Goal: Communication & Community: Answer question/provide support

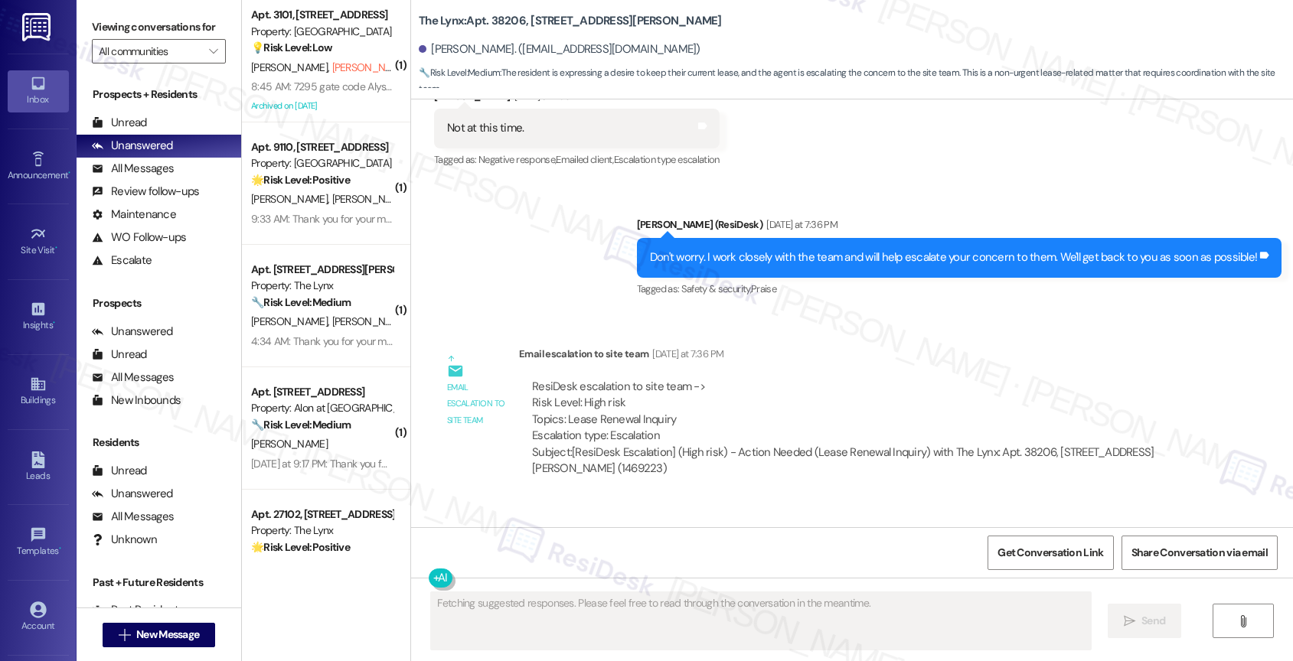
scroll to position [1379, 0]
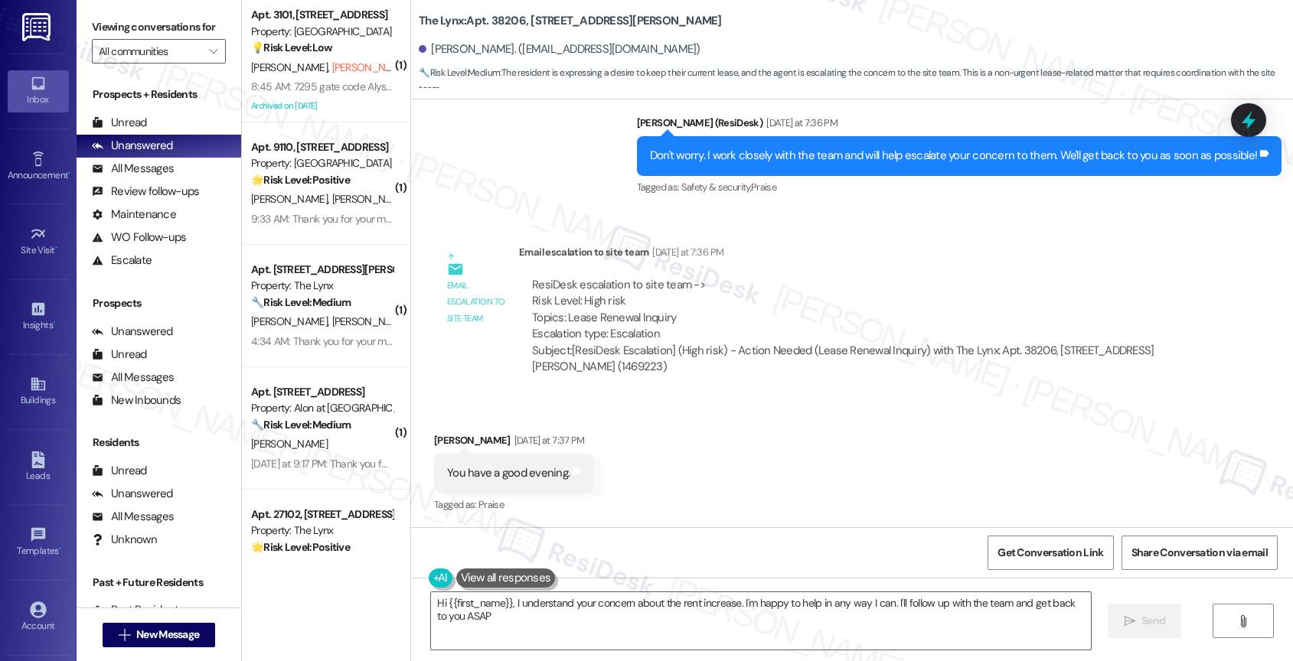
type textarea "Hi {{first_name}}, I understand your concern about the rent increase. I'm happy…"
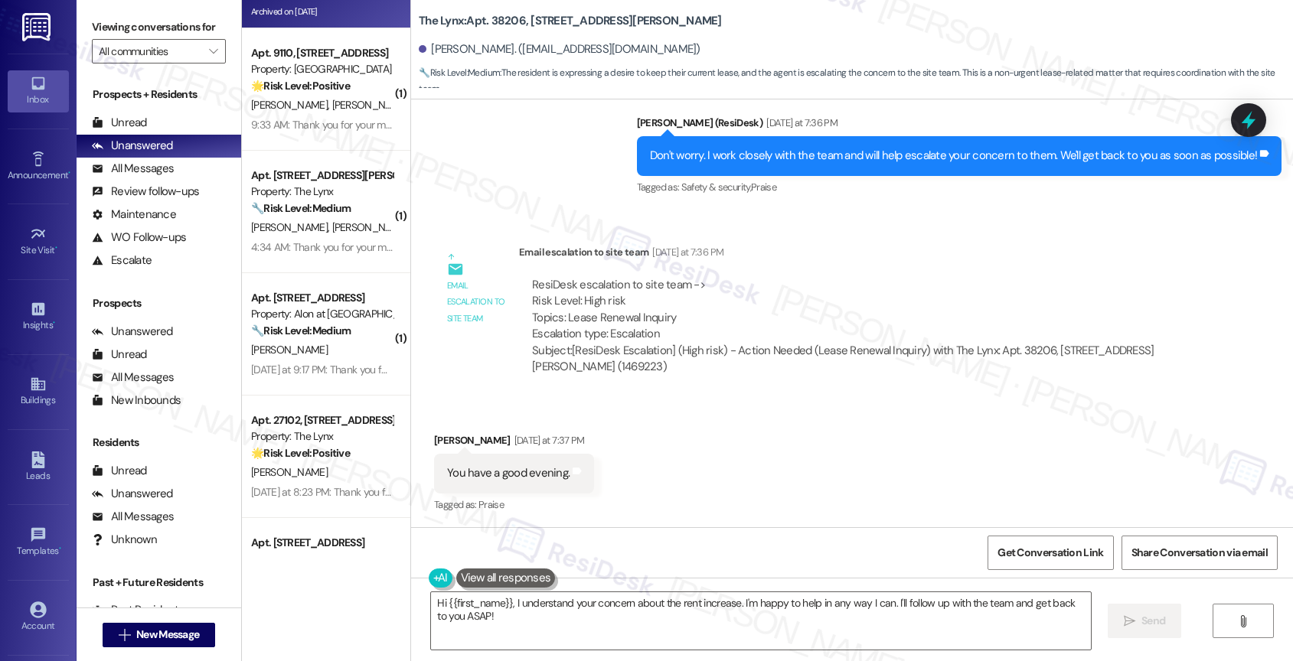
scroll to position [178, 0]
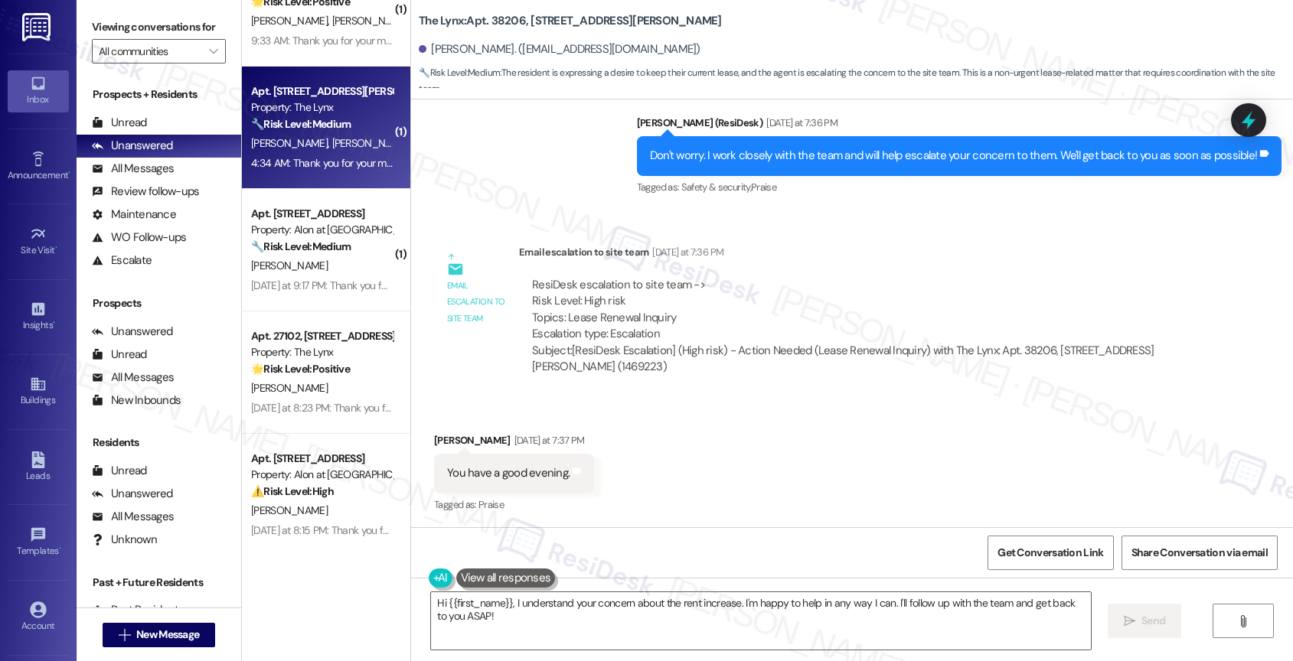
click at [319, 160] on div "4:34 AM: Thank you for your message. Our offices are currently closed, but we w…" at bounding box center [700, 163] width 898 height 14
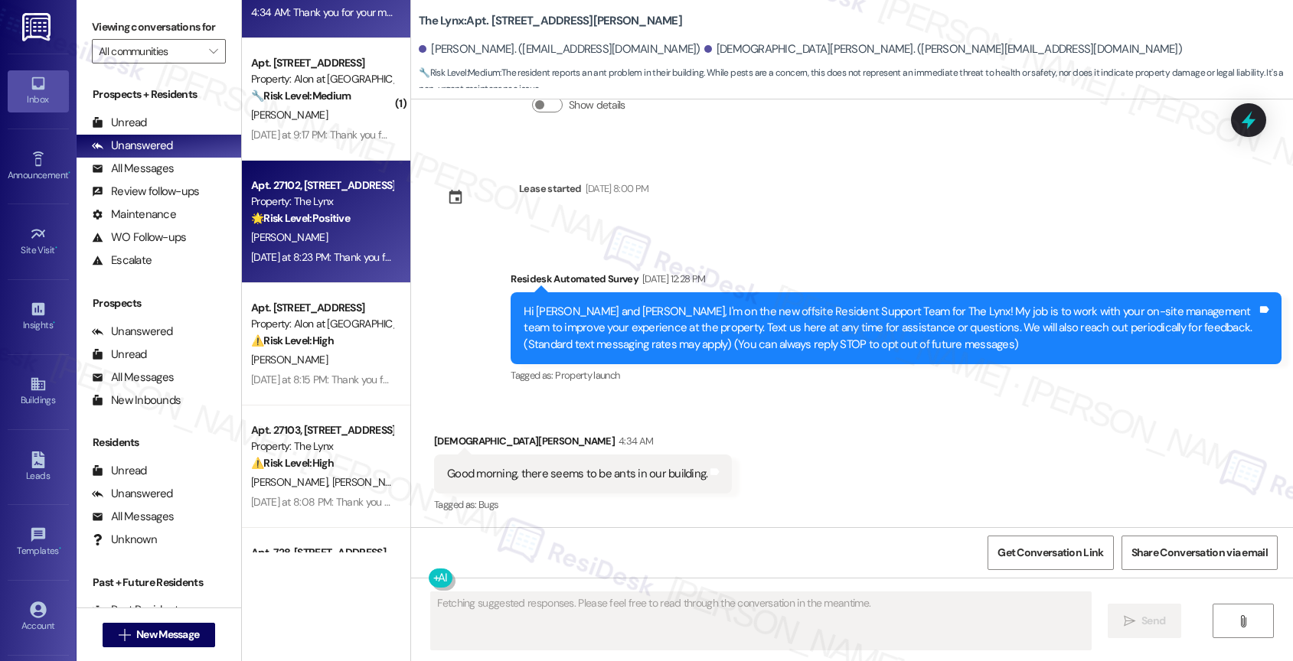
scroll to position [427, 0]
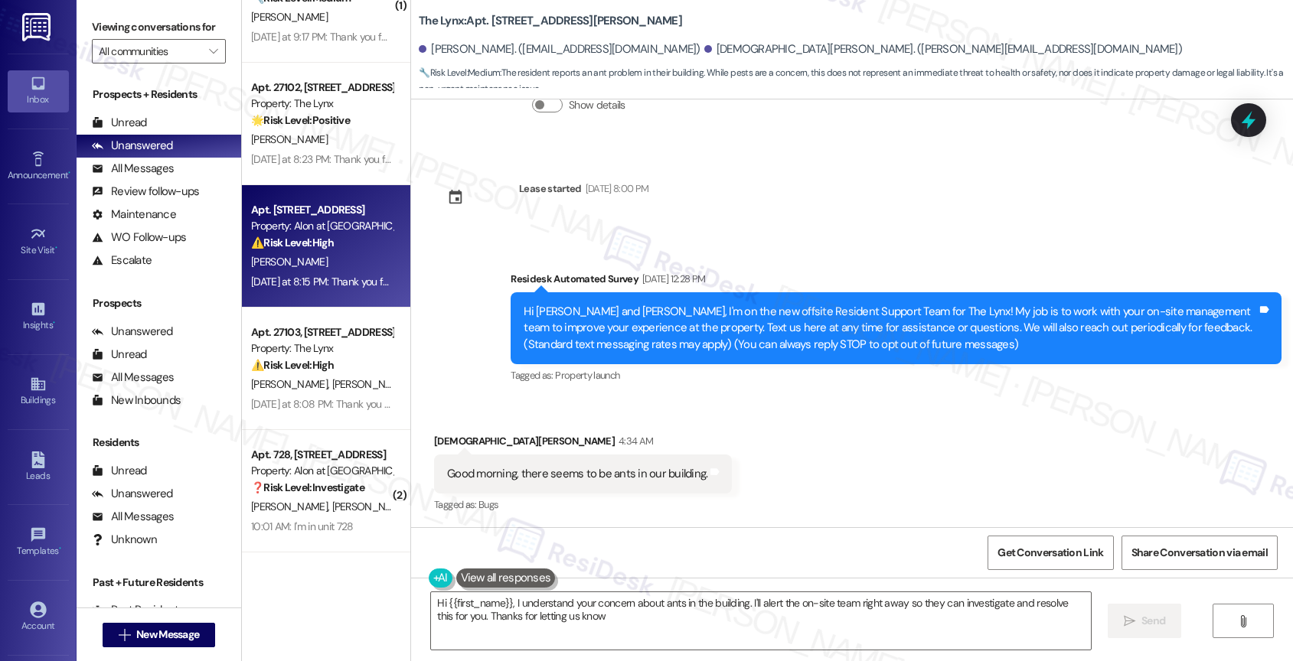
type textarea "Hi {{first_name}}, I understand your concern about ants in the building. I'll a…"
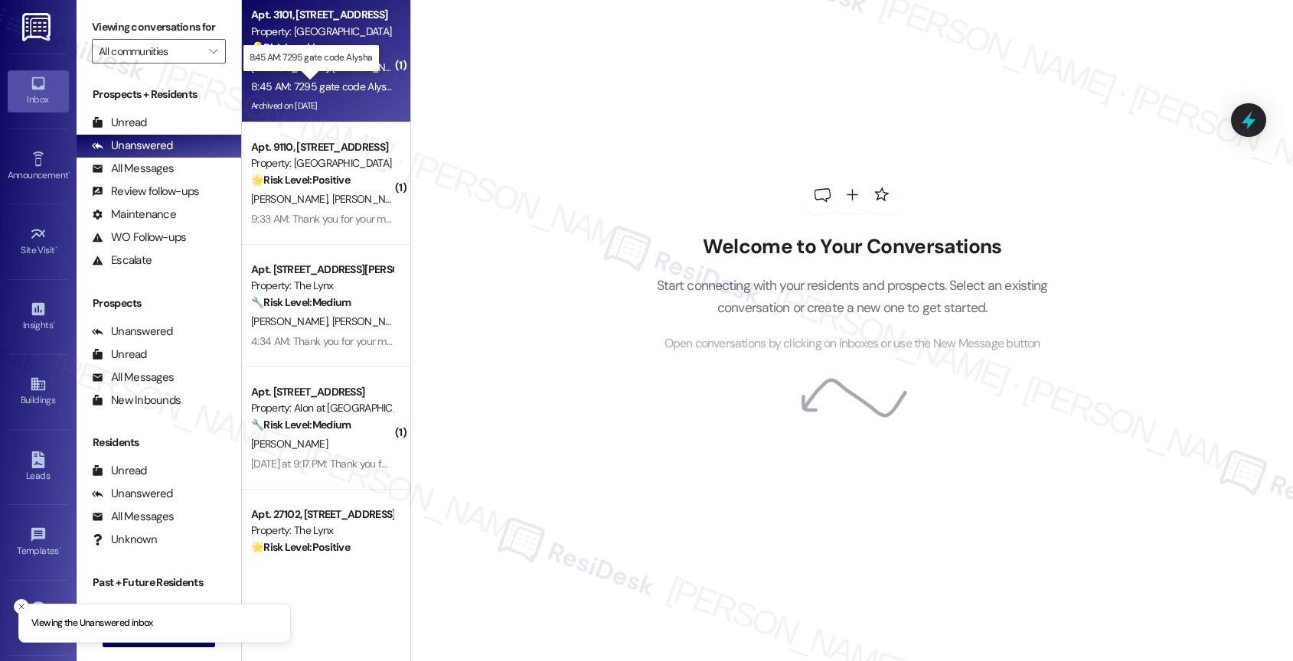
click at [308, 85] on div "8:45 AM: 7295 gate code Alysha 8:45 AM: 7295 gate code Alysha" at bounding box center [324, 87] width 146 height 14
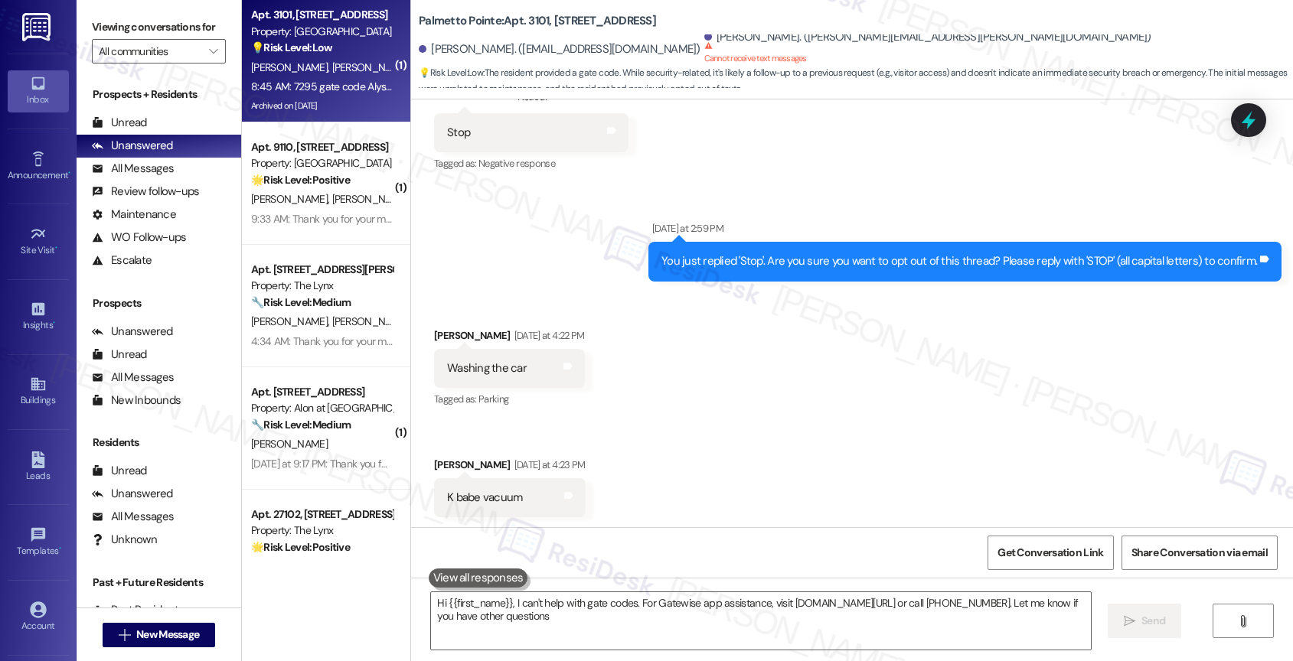
type textarea "Hi {{first_name}}, I can't help with gate codes. For Gatewise app assistance, v…"
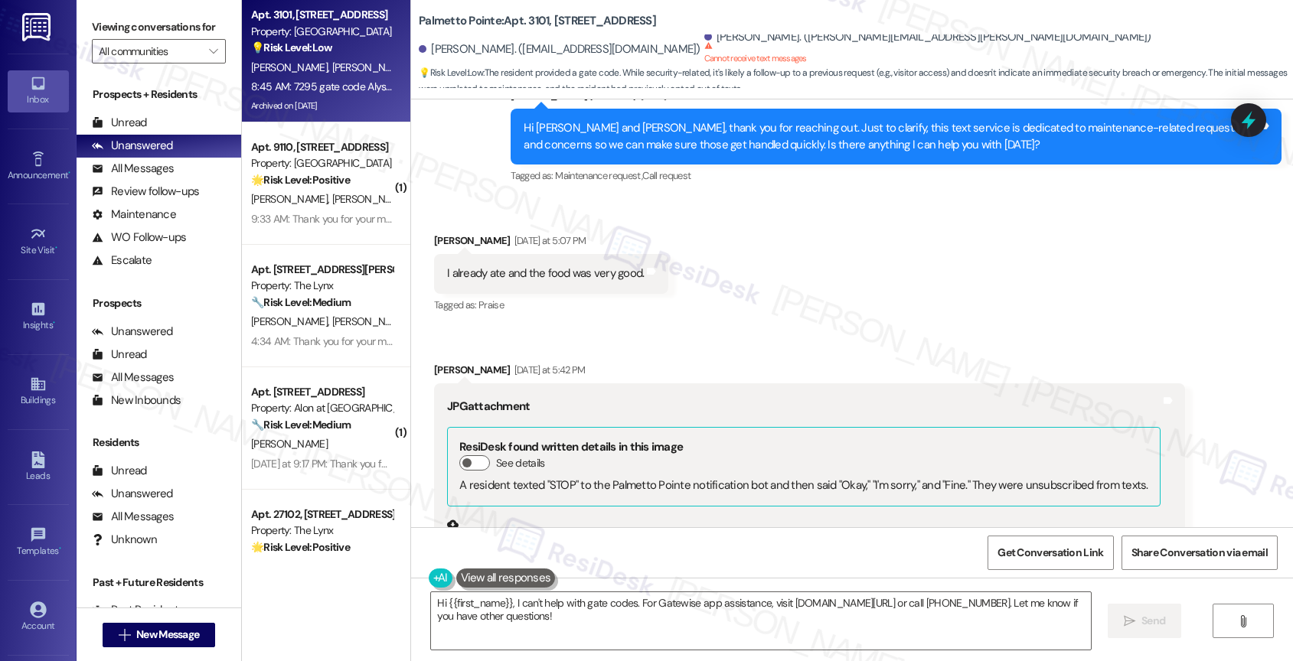
scroll to position [2093, 0]
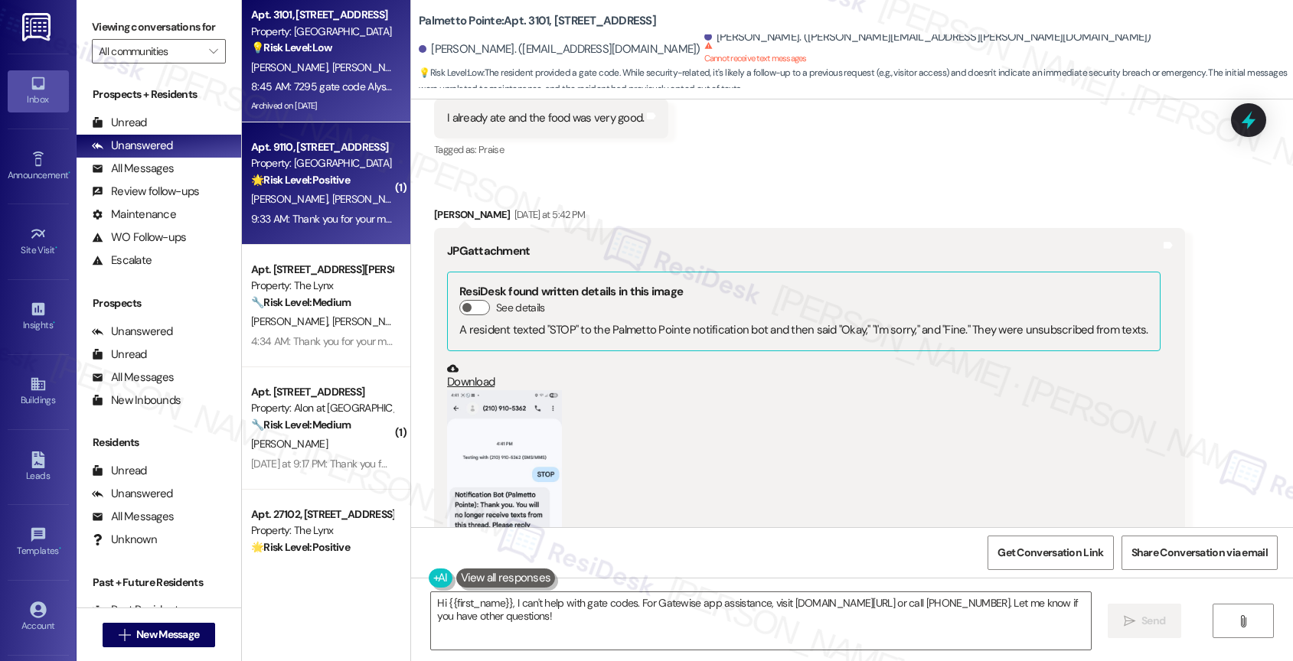
click at [328, 206] on div "[PERSON_NAME] [PERSON_NAME]" at bounding box center [322, 199] width 145 height 19
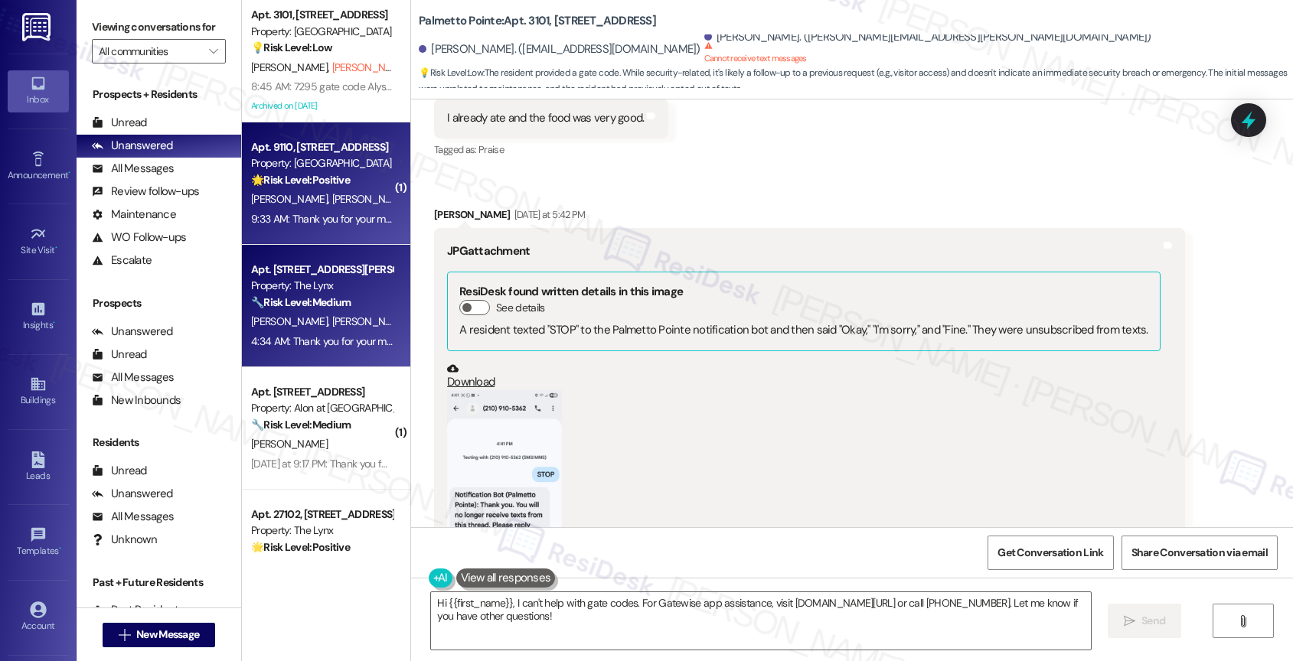
type textarea "Fetching suggested responses. Please feel free to read through the conversation…"
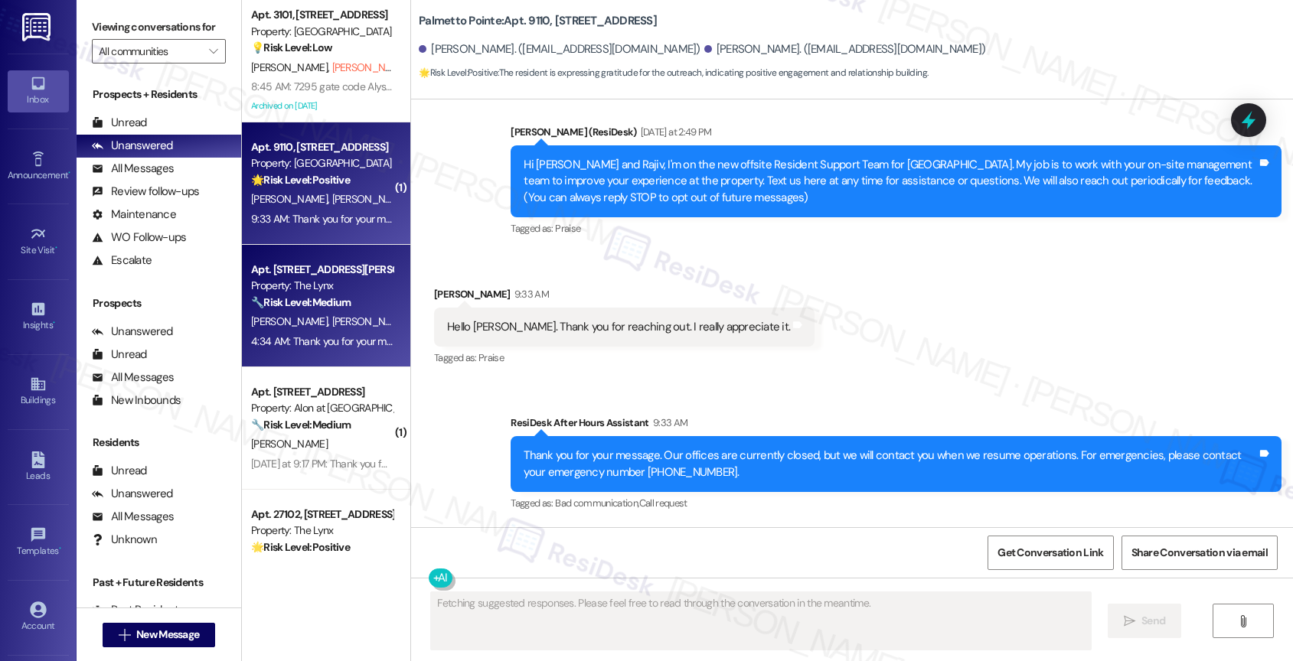
click at [315, 299] on strong "🔧 Risk Level: Medium" at bounding box center [301, 302] width 100 height 14
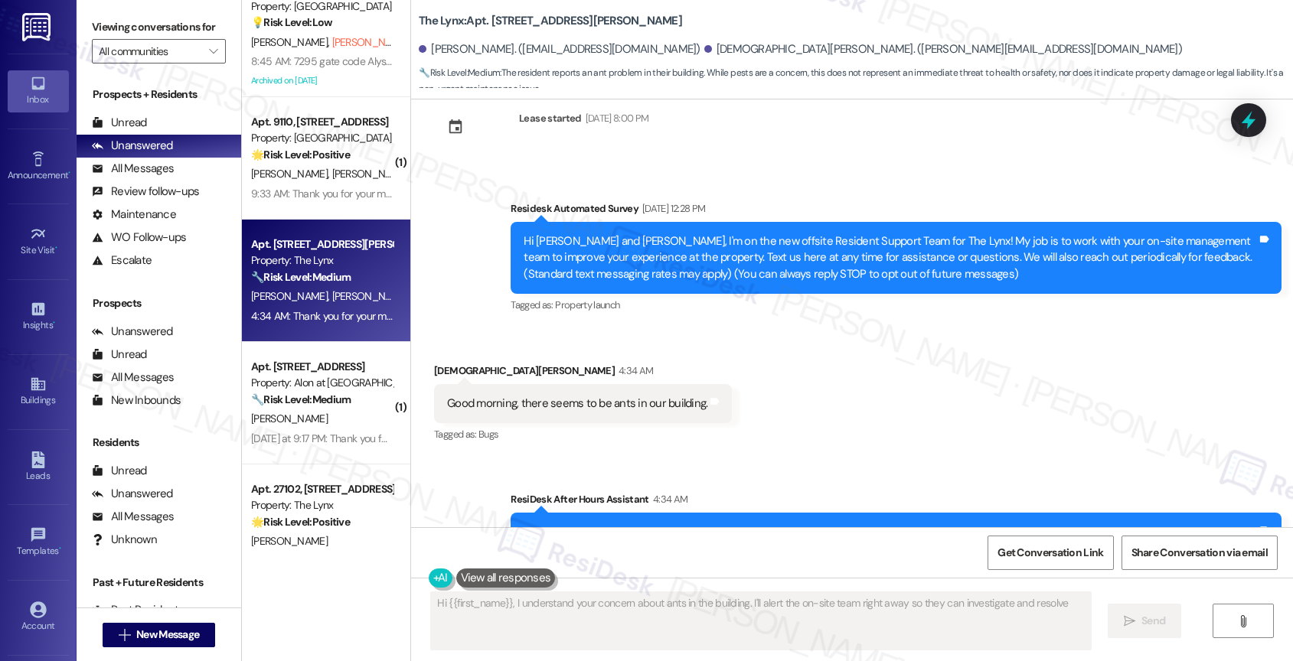
scroll to position [134, 0]
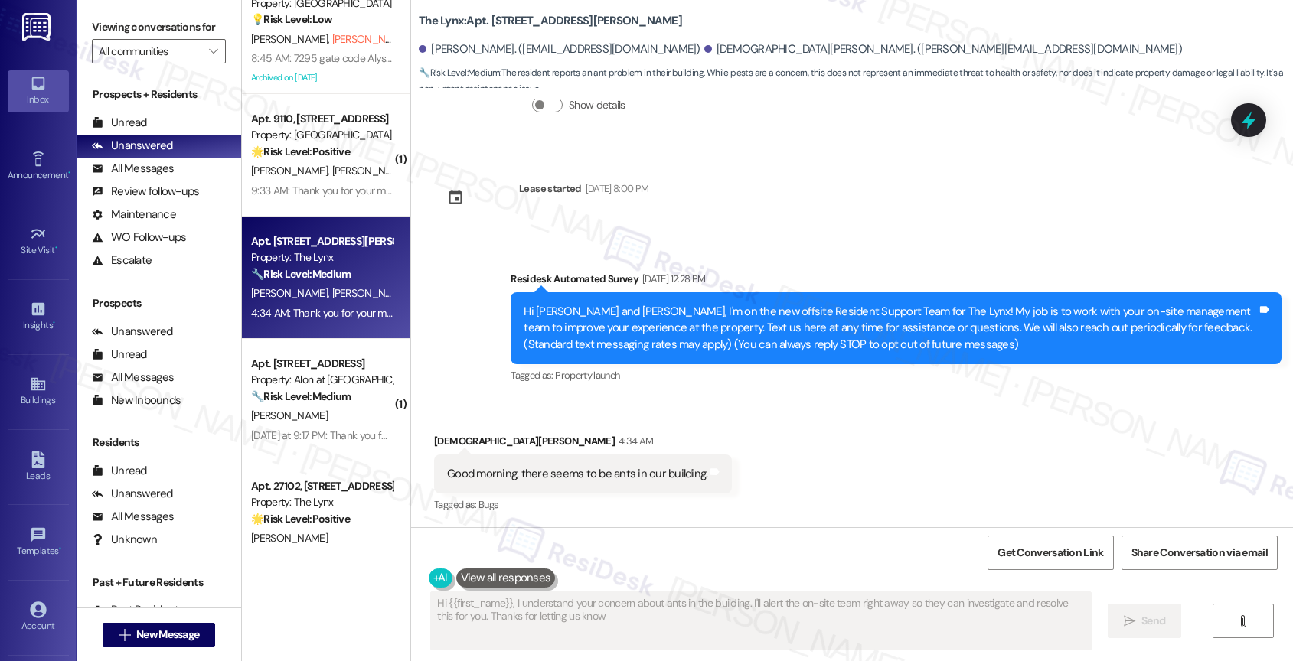
type textarea "Hi {{first_name}}, I understand your concern about ants in the building. I'll a…"
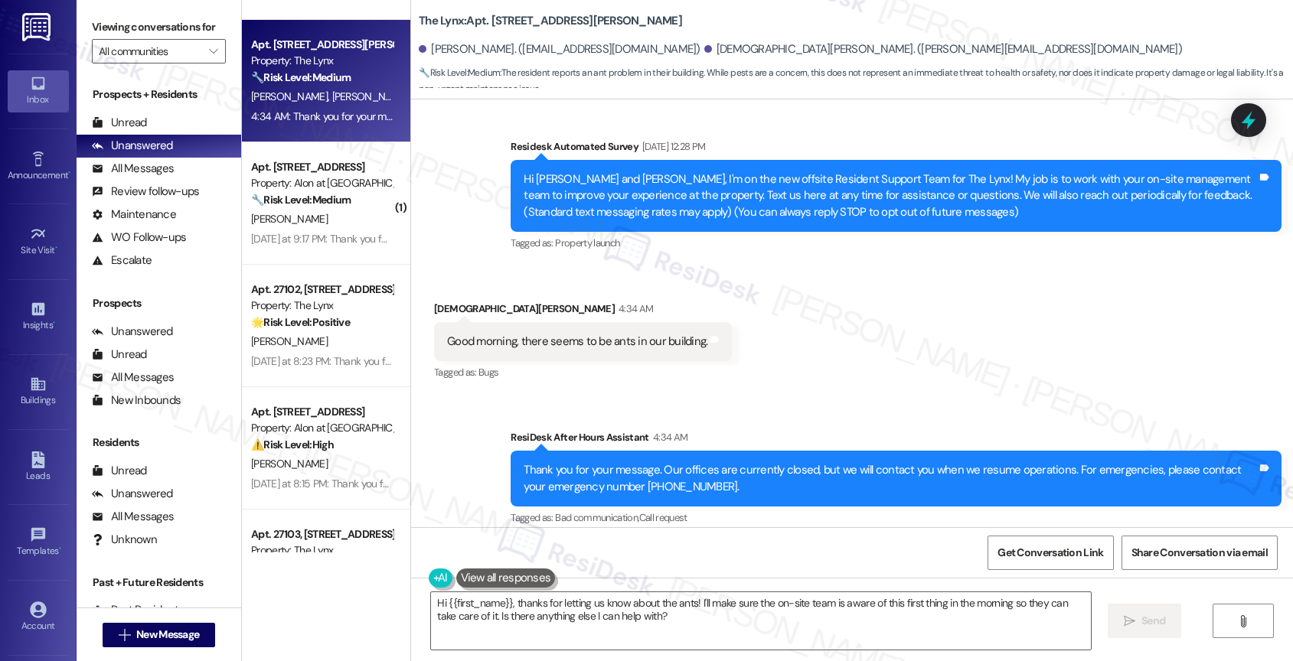
scroll to position [281, 0]
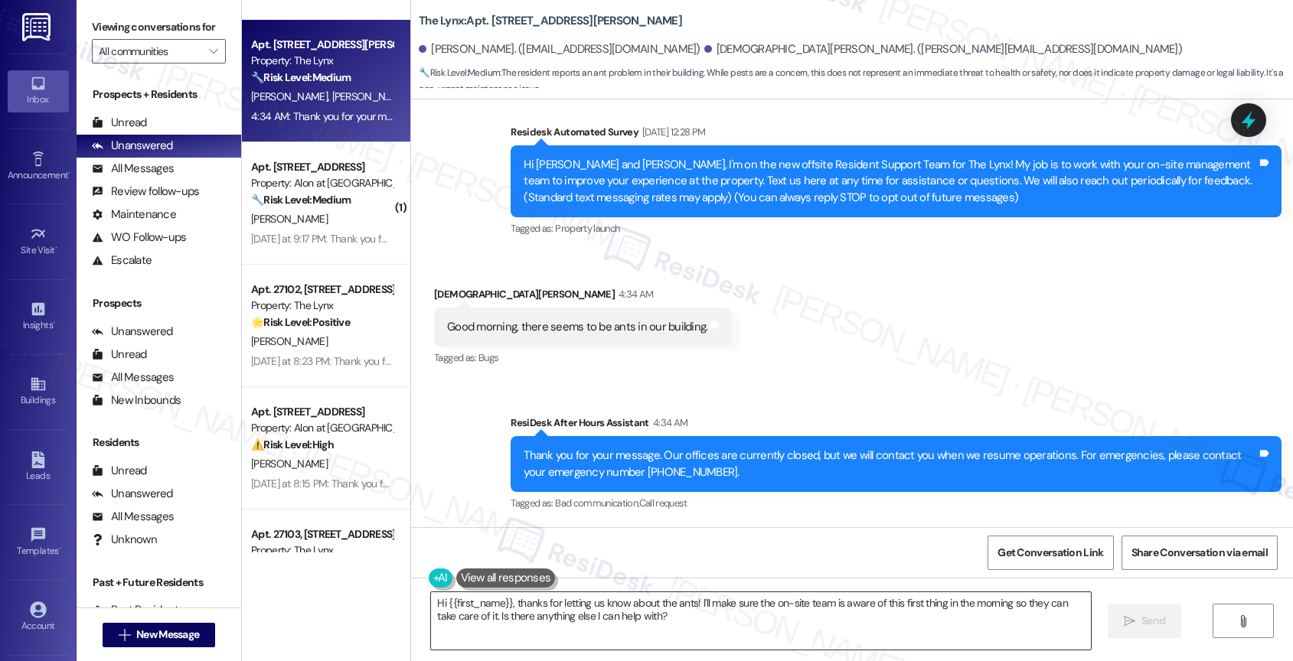
click at [544, 607] on textarea "Hi {{first_name}}, thanks for letting us know about the ants! I'll make sure th…" at bounding box center [761, 620] width 660 height 57
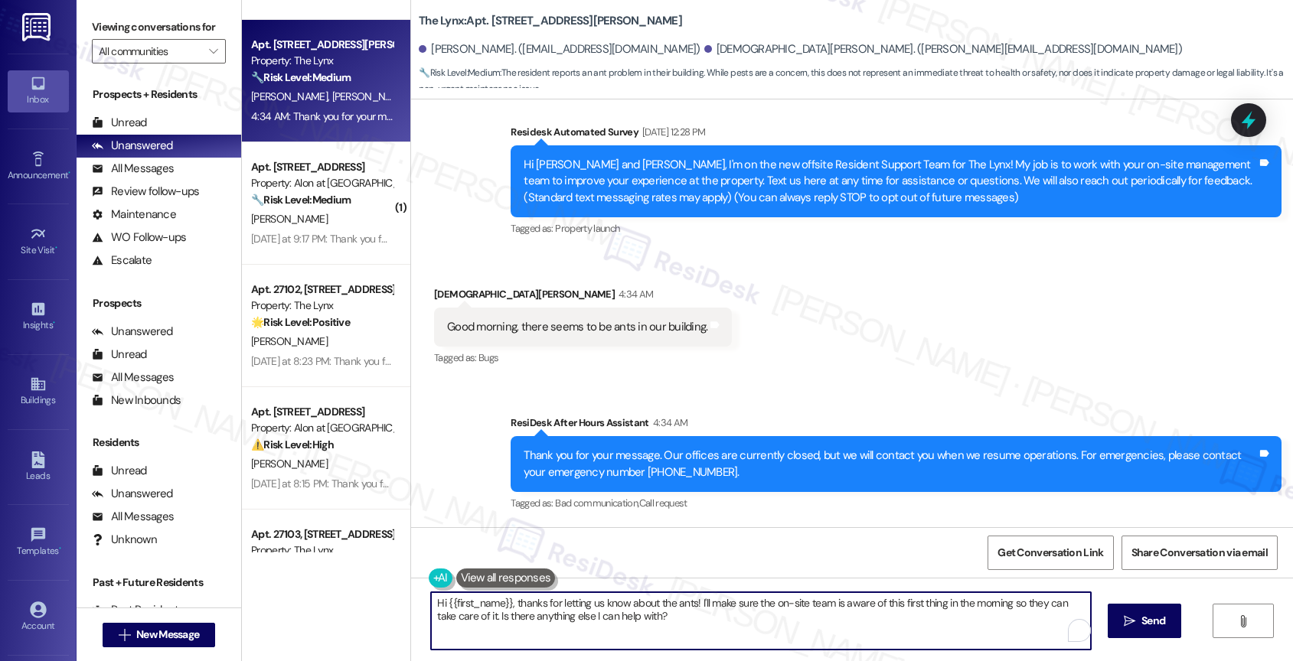
click at [544, 607] on textarea "Hi {{first_name}}, thanks for letting us know about the ants! I'll make sure th…" at bounding box center [761, 620] width 660 height 57
click at [622, 618] on textarea "Hi {{first_name}}, thanks for letting us know about the ants! I'll make sure th…" at bounding box center [759, 620] width 660 height 57
click at [580, 622] on textarea "Hi {{first_name}}, thanks for letting us know about the ants! I'll make sure th…" at bounding box center [759, 620] width 660 height 57
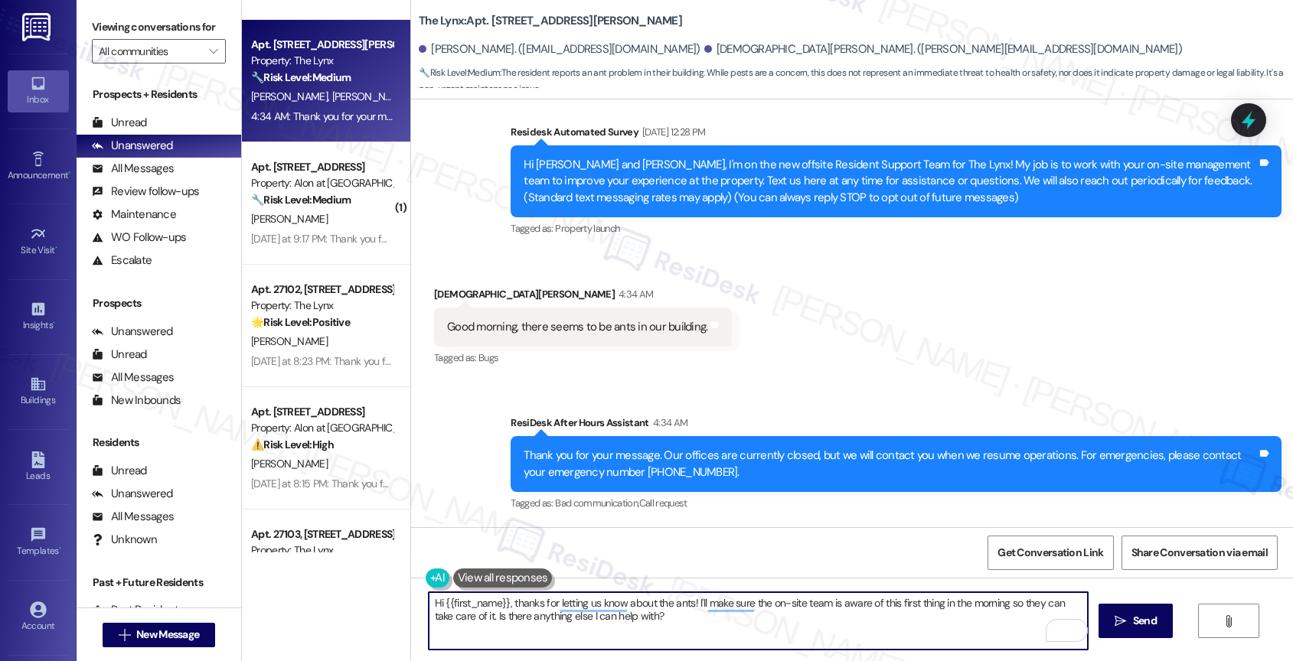
click at [580, 622] on textarea "Hi {{first_name}}, thanks for letting us know about the ants! I'll make sure th…" at bounding box center [759, 620] width 660 height 57
drag, startPoint x: 596, startPoint y: 601, endPoint x: 866, endPoint y: 612, distance: 269.7
click at [866, 612] on textarea "Good morning, Christian. Thank you for bringing this to our attention. Can I pl…" at bounding box center [759, 620] width 660 height 57
click at [558, 327] on div "Good morning, there seems to be ants in our building." at bounding box center [577, 327] width 260 height 16
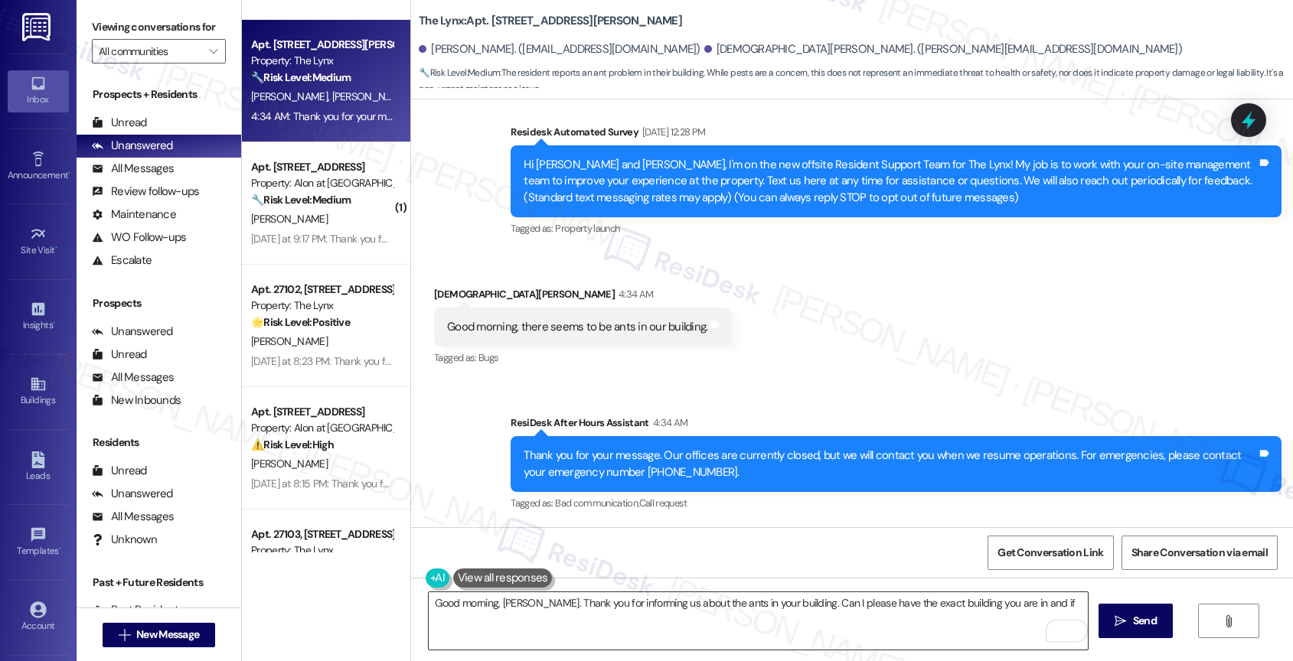
click at [1042, 606] on textarea "Good morning, Christian. Thank you for informing us about the ants in your buil…" at bounding box center [759, 620] width 660 height 57
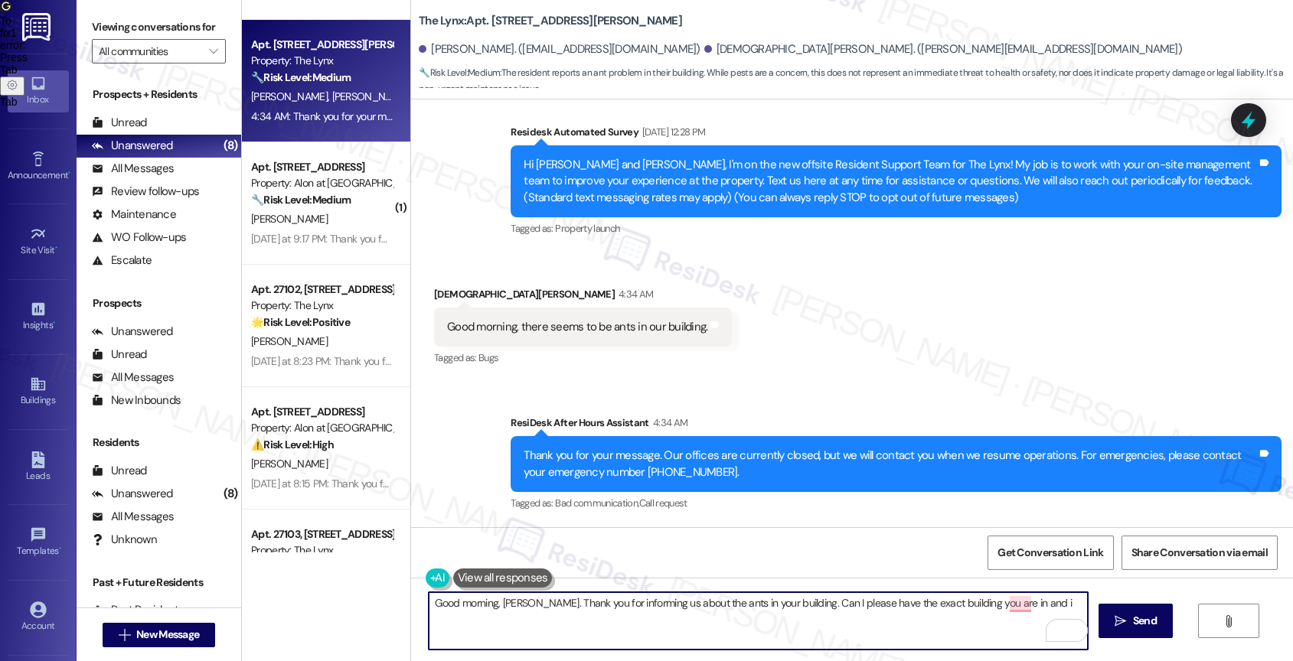
click at [794, 606] on textarea "Good morning, Christian. Thank you for informing us about the ants in your buil…" at bounding box center [759, 620] width 660 height 57
click at [772, 622] on textarea "Good morning, Christian. Thank you for informing us about the ants in your buil…" at bounding box center [759, 620] width 660 height 57
drag, startPoint x: 606, startPoint y: 618, endPoint x: 808, endPoint y: 622, distance: 201.3
click at [808, 622] on textarea "Good morning, Christian. Thank you for informing us about the ants in your buil…" at bounding box center [759, 620] width 660 height 57
click at [866, 621] on textarea "Good morning, Christian. Thank you for informing us about the ants in your buil…" at bounding box center [759, 620] width 660 height 57
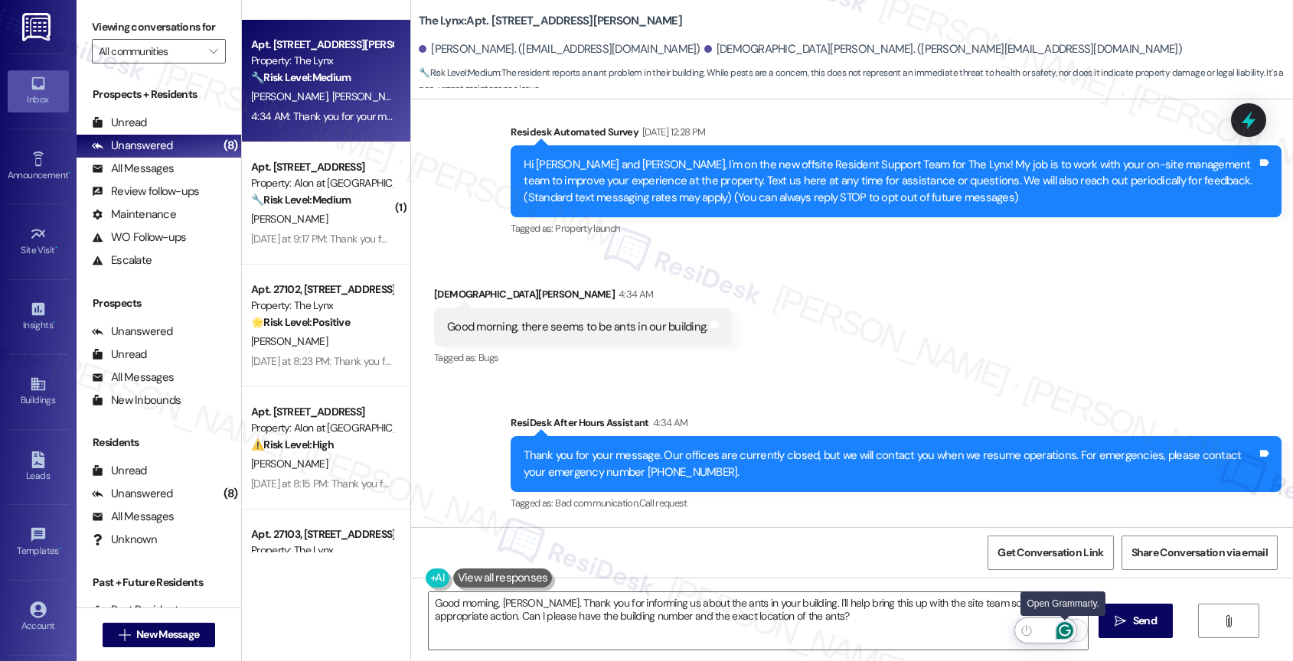
click at [1069, 625] on icon "Open Grammarly. 0 Suggestions." at bounding box center [1064, 630] width 17 height 17
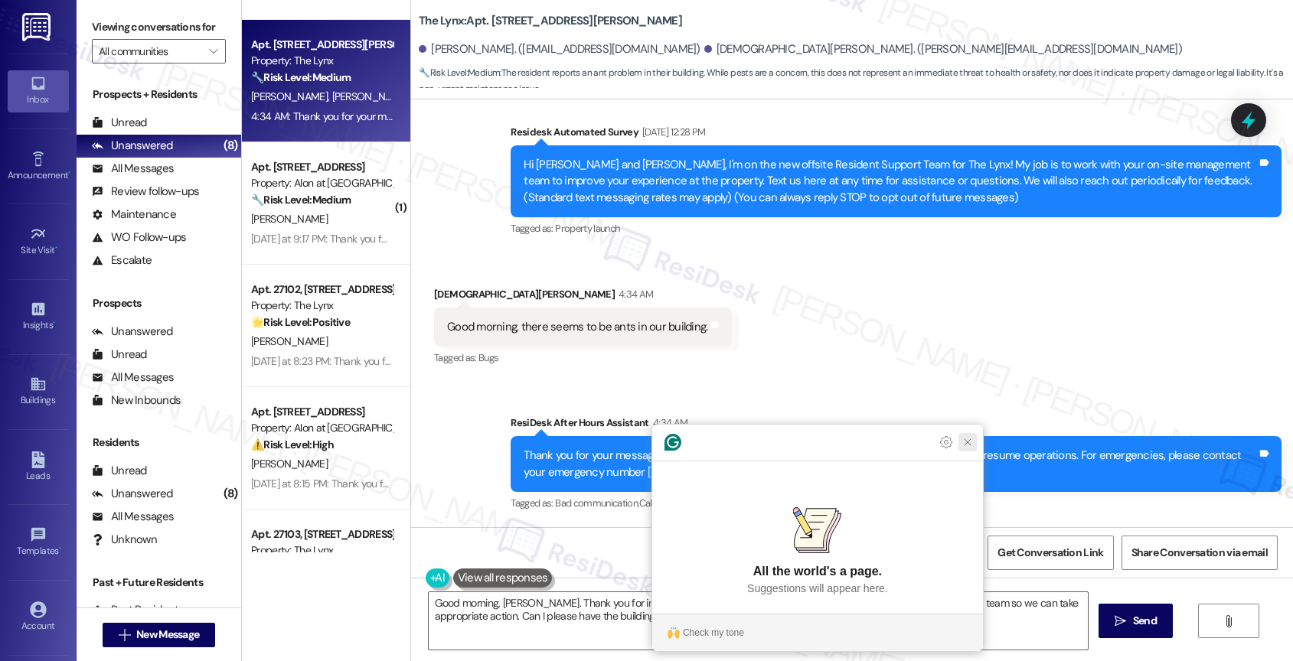
drag, startPoint x: 959, startPoint y: 470, endPoint x: 896, endPoint y: 530, distance: 87.7
click at [959, 452] on icon "Close Grammarly Assistant" at bounding box center [967, 442] width 18 height 18
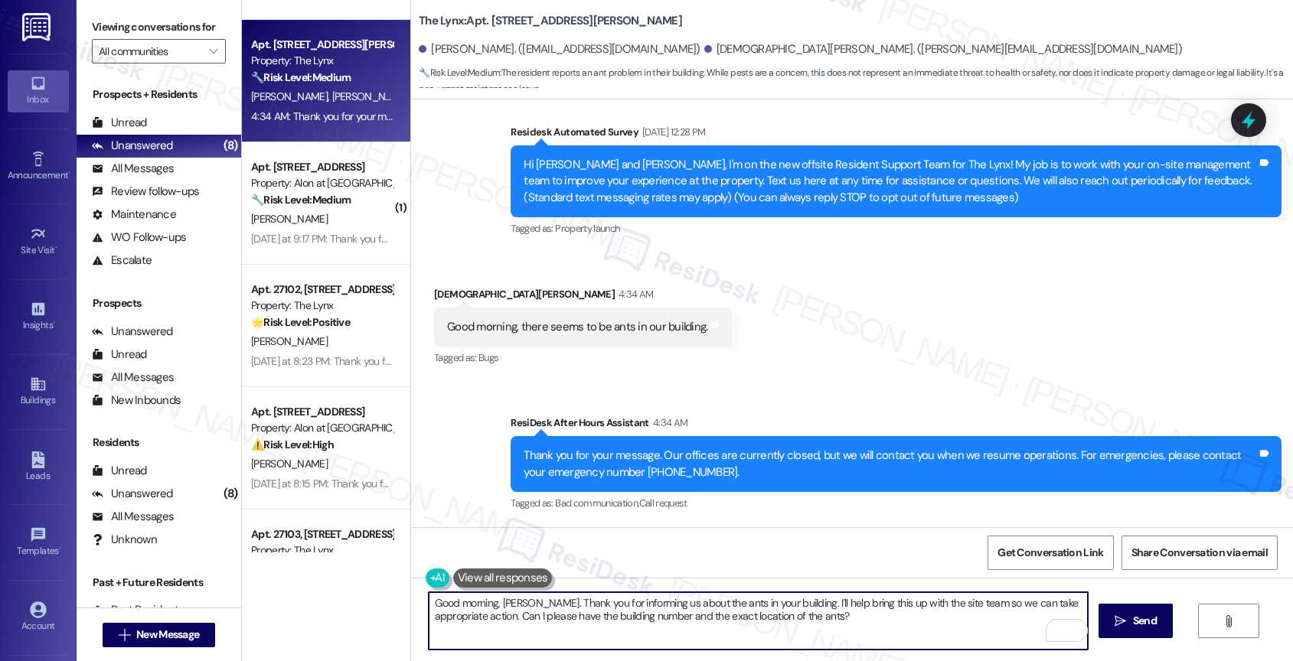
click at [710, 601] on textarea "Good morning, Christian. Thank you for informing us about the ants in your buil…" at bounding box center [759, 620] width 660 height 57
click at [857, 622] on textarea "Good morning, Christian. Thank you for informing us about the ants in your buil…" at bounding box center [759, 620] width 660 height 57
click at [1135, 619] on span "Send" at bounding box center [1145, 621] width 24 height 16
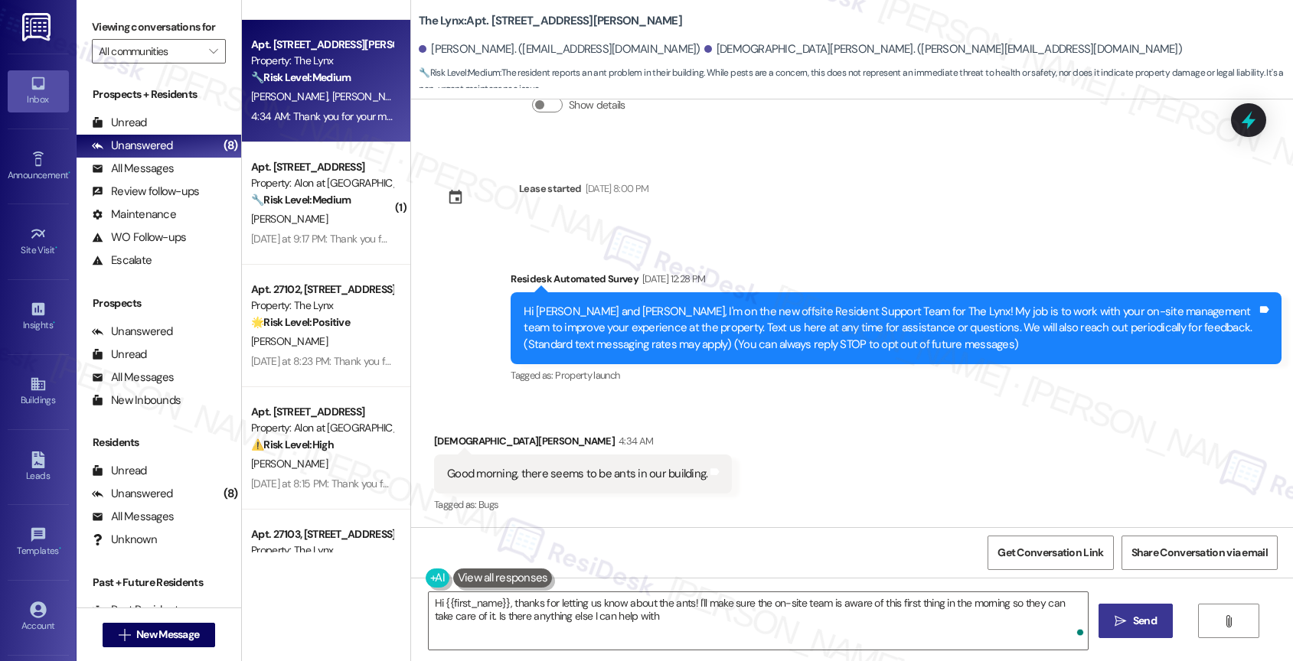
type textarea "Hi {{first_name}}, thanks for letting us know about the ants! I'll make sure th…"
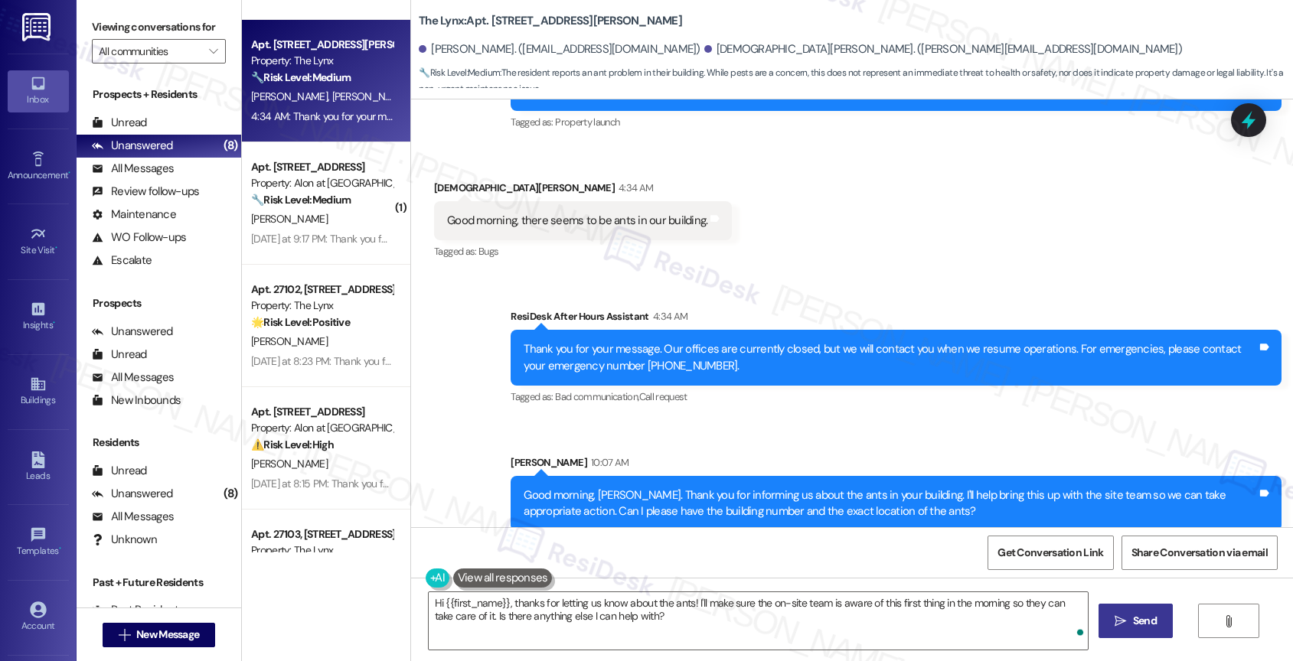
scroll to position [403, 0]
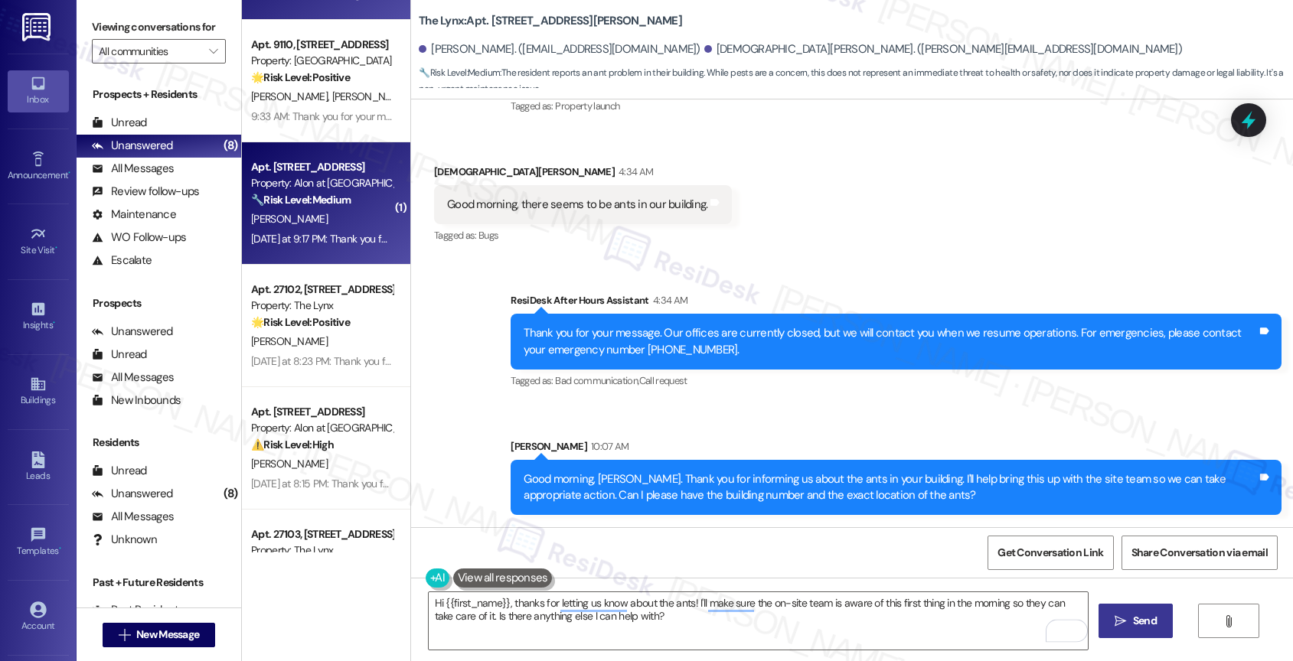
click at [355, 192] on div "🔧 Risk Level: Medium The resident is reporting a neighbor's trash bin being lef…" at bounding box center [322, 200] width 142 height 16
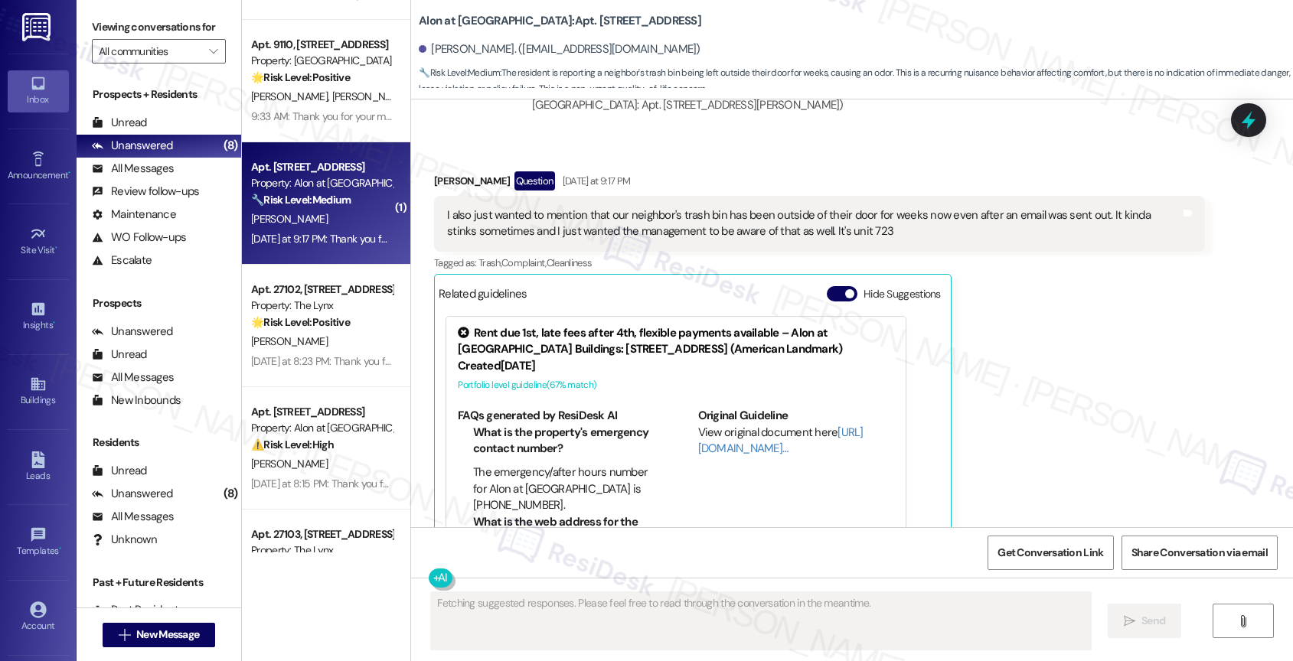
scroll to position [1006, 0]
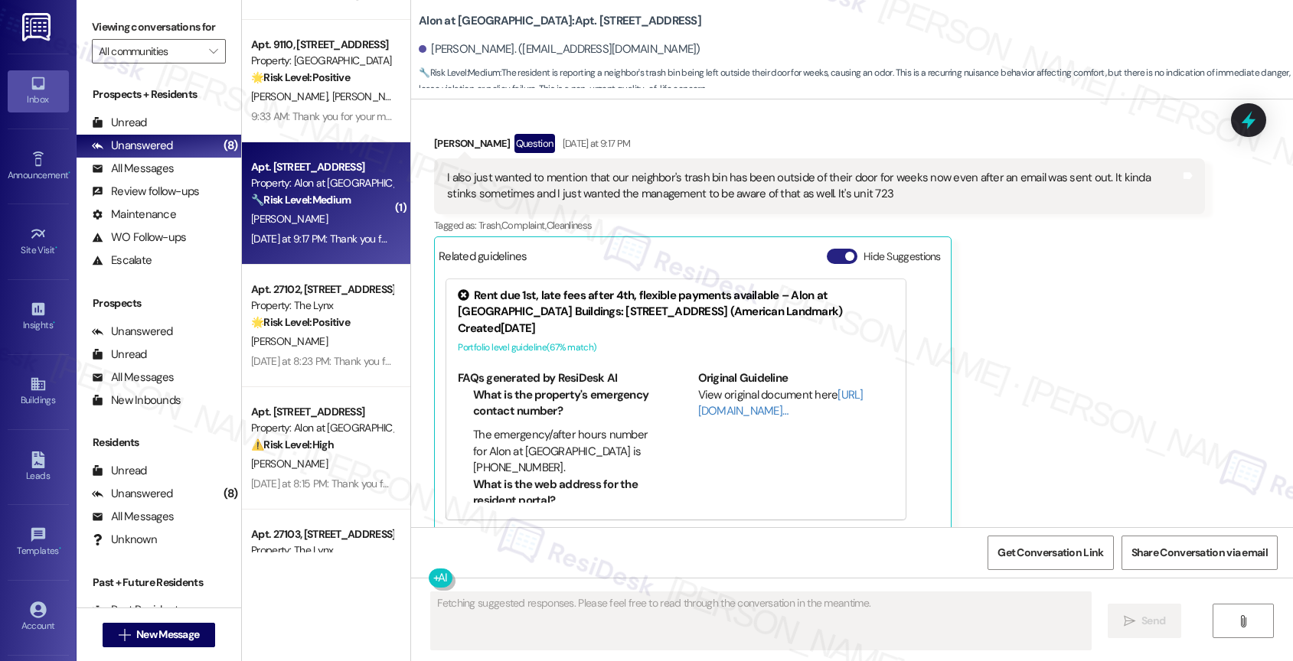
click at [827, 249] on button "Hide Suggestions" at bounding box center [842, 256] width 31 height 15
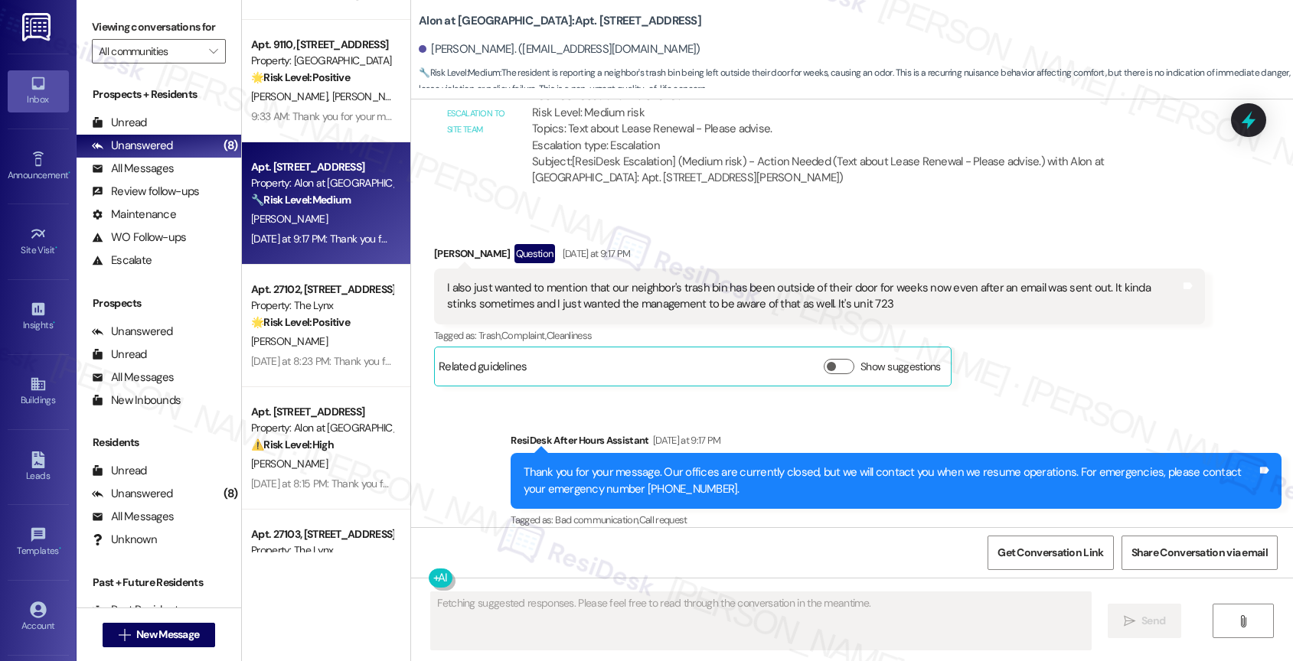
scroll to position [710, 0]
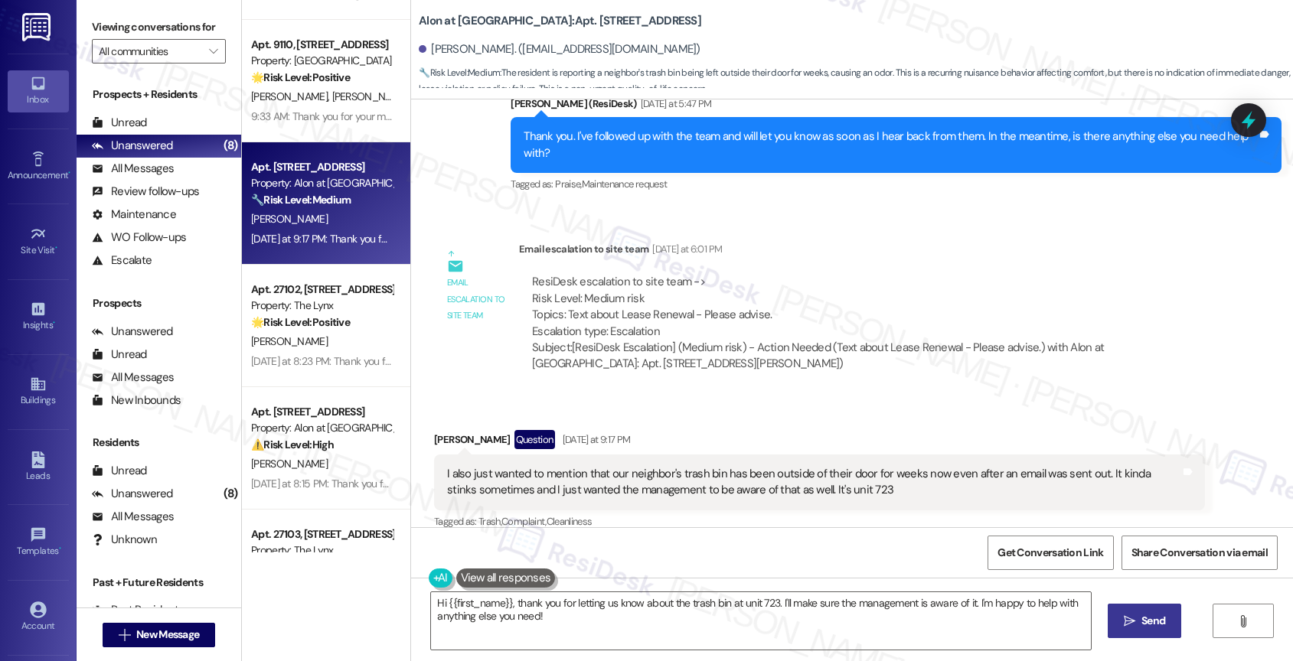
click at [700, 398] on div "Received via SMS Madison Barber Question Yesterday at 9:17 PM I also just wante…" at bounding box center [852, 490] width 882 height 188
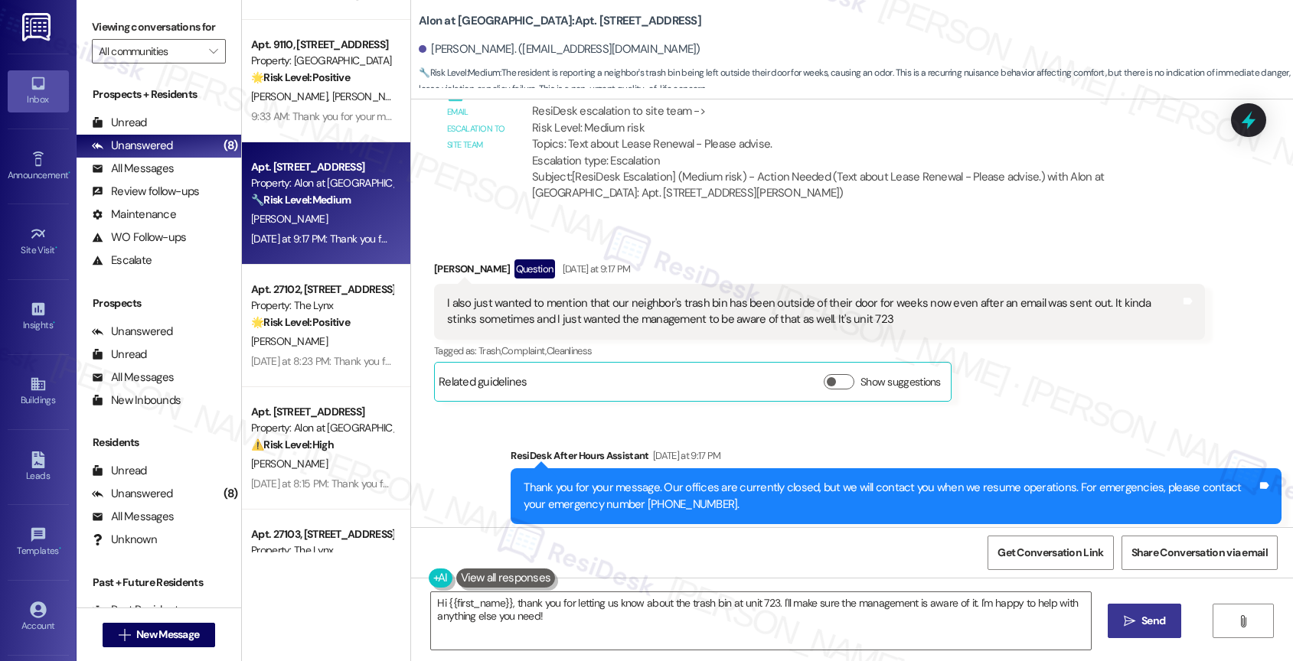
scroll to position [840, 0]
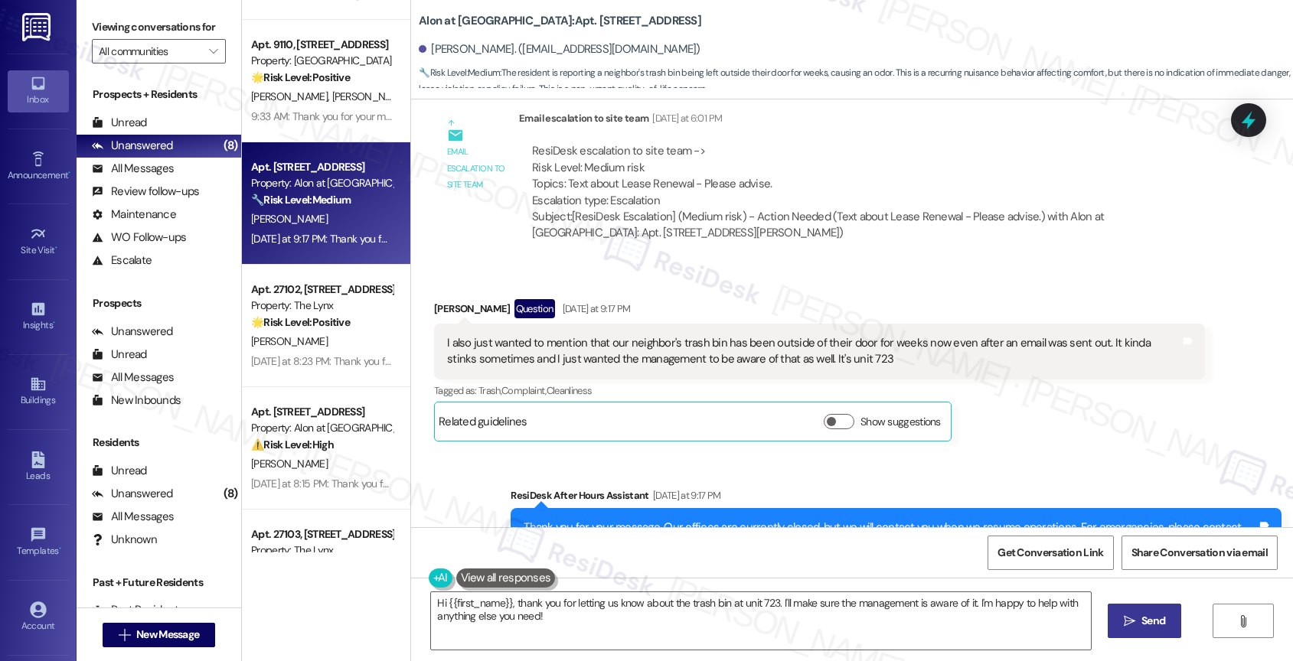
click at [1062, 340] on div "I also just wanted to mention that our neighbor's trash bin has been outside of…" at bounding box center [813, 351] width 733 height 33
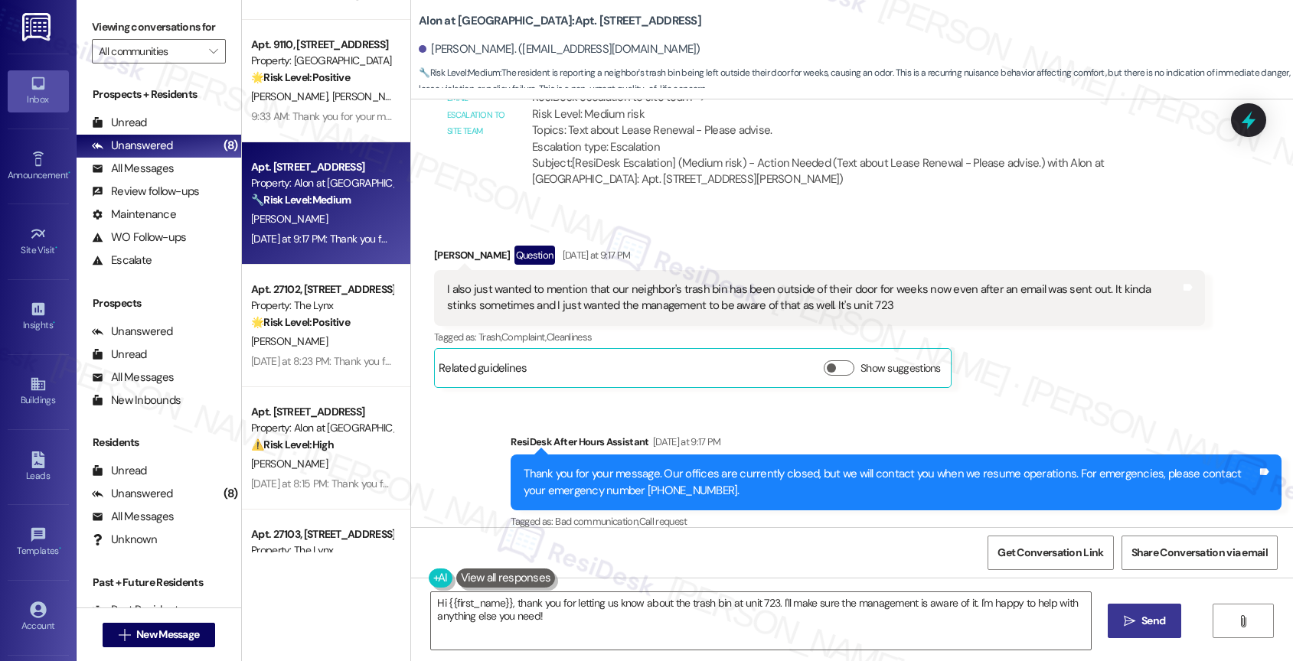
scroll to position [896, 0]
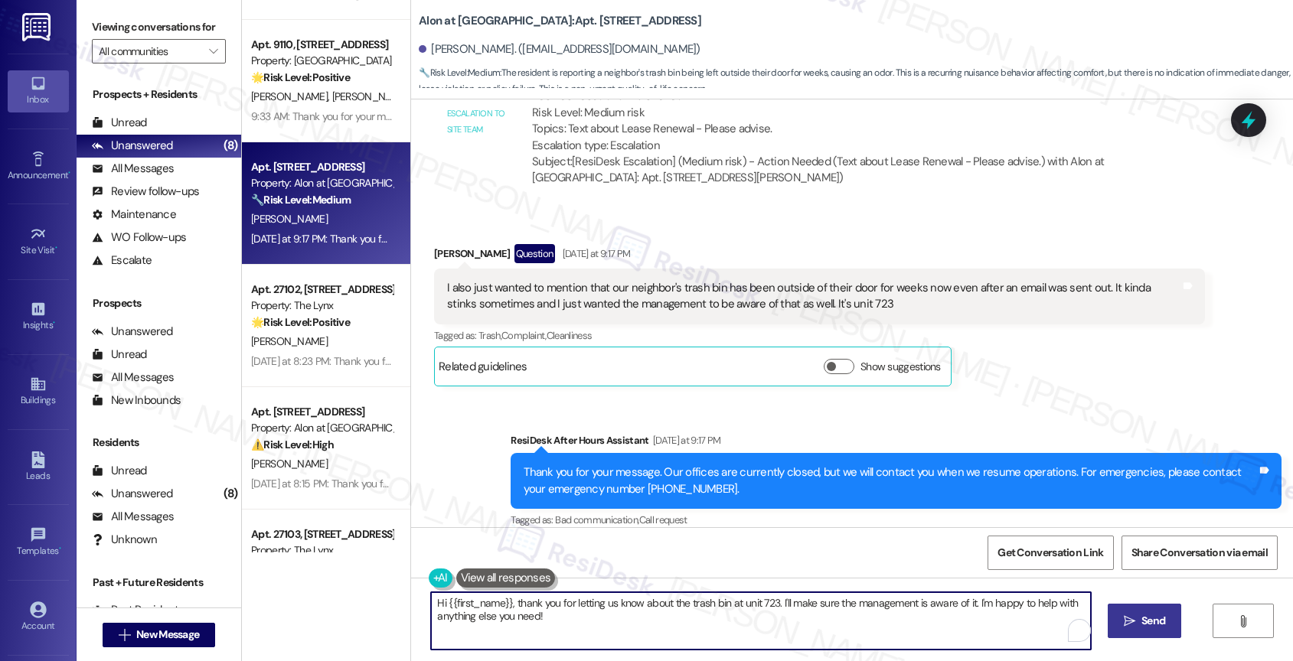
click at [566, 617] on textarea "Hi {{first_name}}, thank you for letting us know about the trash bin at unit 72…" at bounding box center [761, 620] width 660 height 57
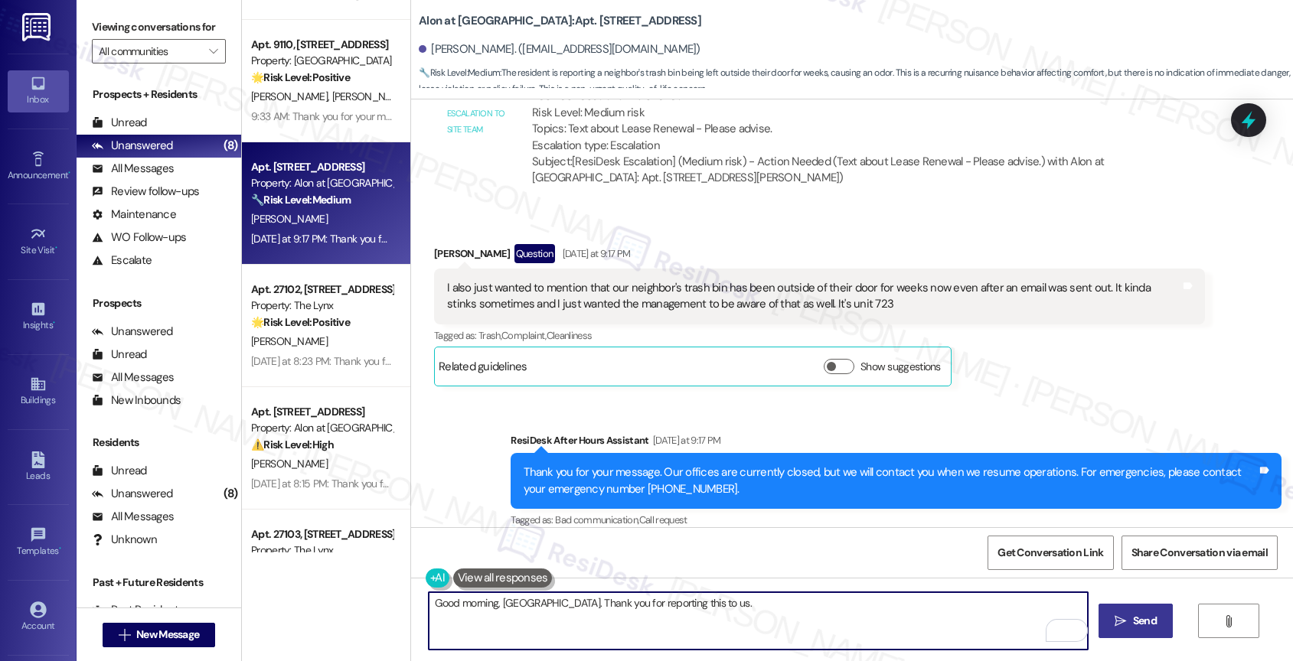
click at [720, 604] on textarea "Good morning, Madison. Thank you for reporting this to us." at bounding box center [759, 620] width 660 height 57
drag, startPoint x: 596, startPoint y: 599, endPoint x: 804, endPoint y: 603, distance: 208.2
click at [804, 603] on textarea "Good morning, Madison. Thank you for reporting this to us." at bounding box center [759, 620] width 660 height 57
drag, startPoint x: 897, startPoint y: 599, endPoint x: 1013, endPoint y: 597, distance: 116.4
click at [1013, 597] on textarea "Good morning, Madison. Thank you for informing us about unit 723 leaving the tr…" at bounding box center [759, 620] width 660 height 57
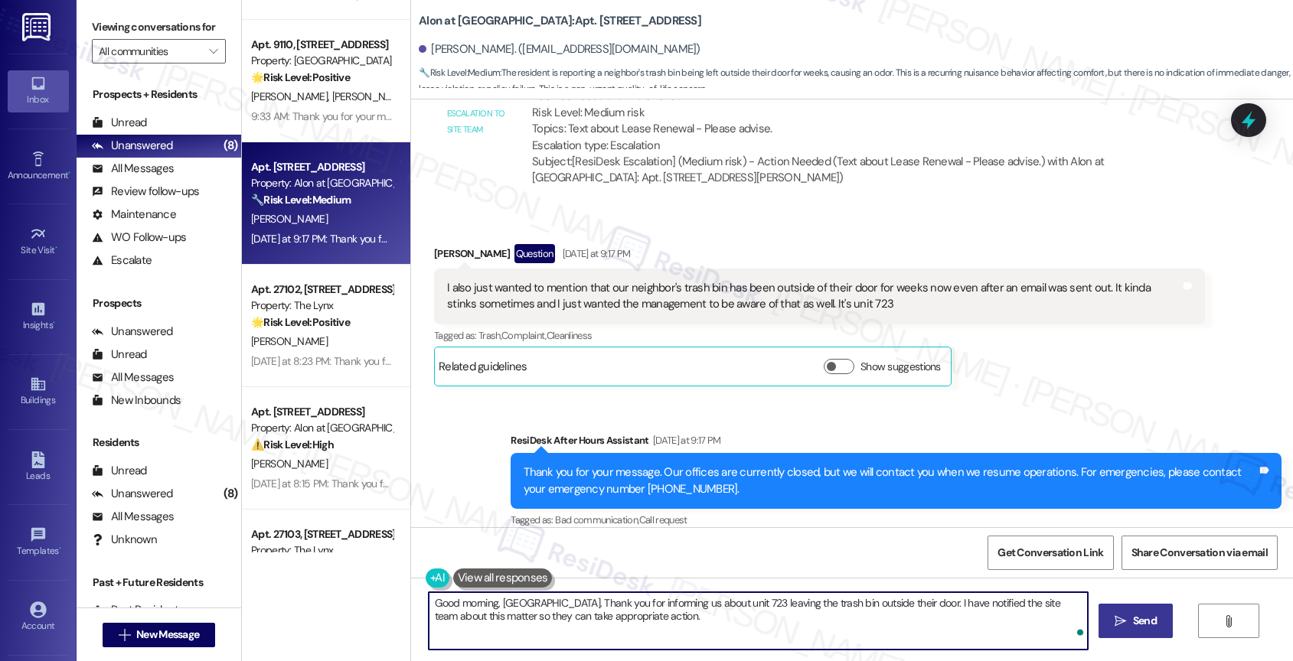
paste textarea "We are committed to keeping a clean community and ensuring the breezeways stay …"
click at [649, 603] on textarea "Good morning, Madison. Thank you for informing us that unit 723 left the trash …" at bounding box center [759, 620] width 660 height 57
click at [675, 601] on textarea "Good morning, Madison. Thank you for informing me that unit 723 left the trash …" at bounding box center [759, 620] width 660 height 57
drag, startPoint x: 774, startPoint y: 600, endPoint x: 919, endPoint y: 599, distance: 145.4
click at [919, 599] on textarea "Good morning, Madison. Thank you for informing me that the trash bin unit 723 l…" at bounding box center [759, 620] width 660 height 57
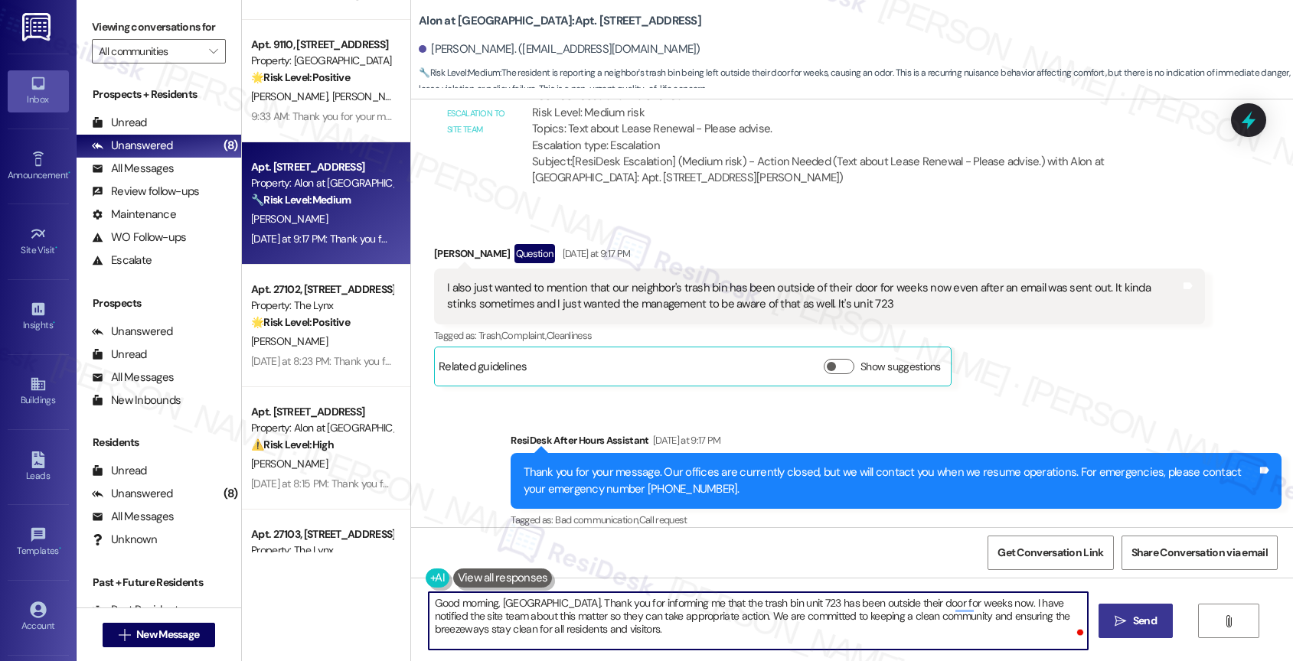
click at [683, 635] on textarea "Good morning, Madison. Thank you for informing me that the trash bin unit 723 h…" at bounding box center [759, 620] width 660 height 57
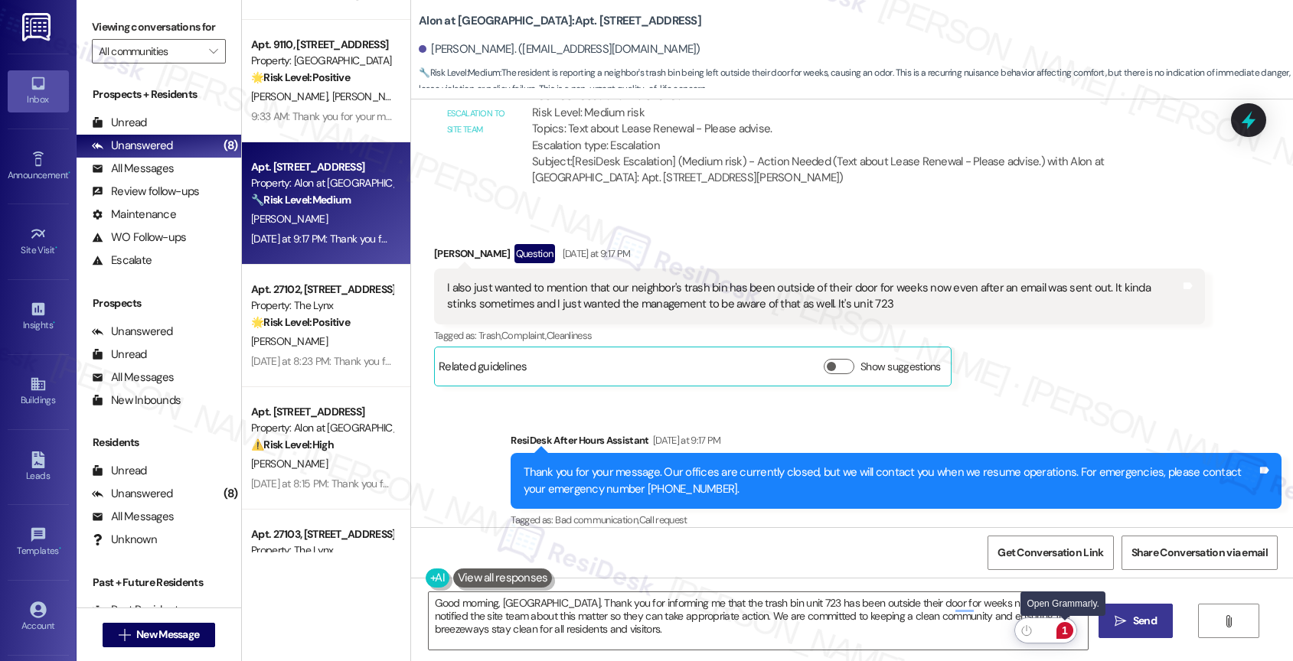
click at [1069, 628] on div "1" at bounding box center [1064, 630] width 17 height 17
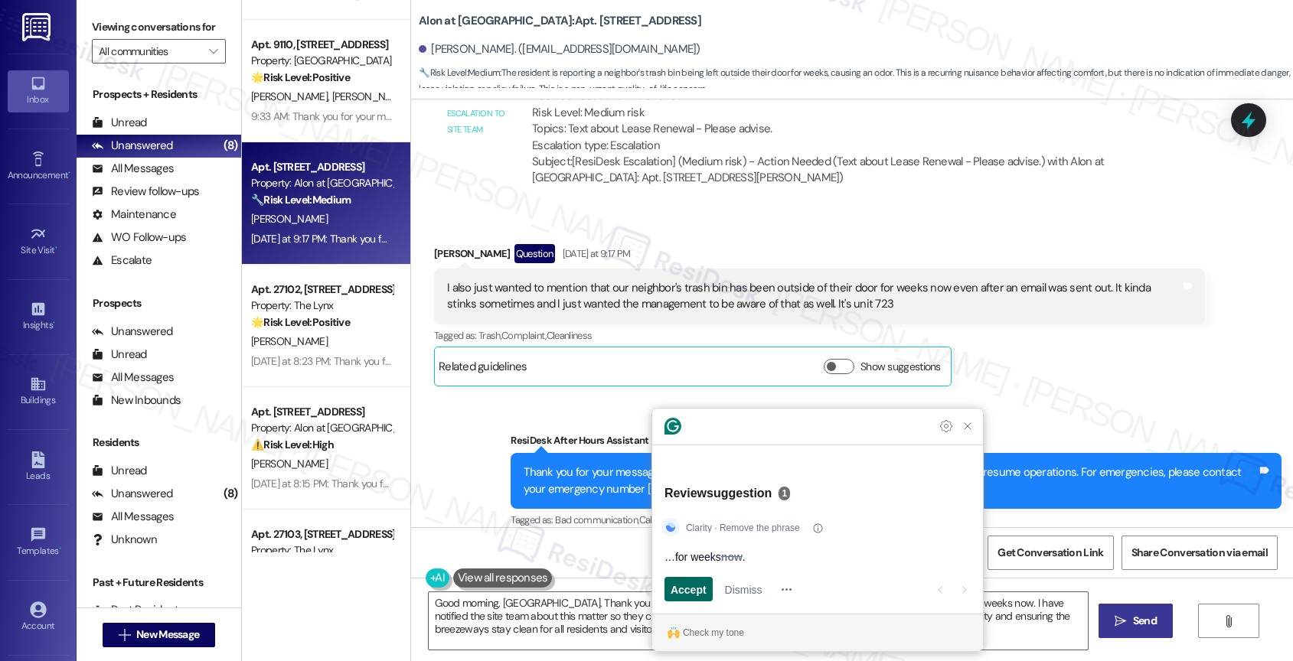
click at [691, 586] on span "Accept" at bounding box center [689, 590] width 36 height 16
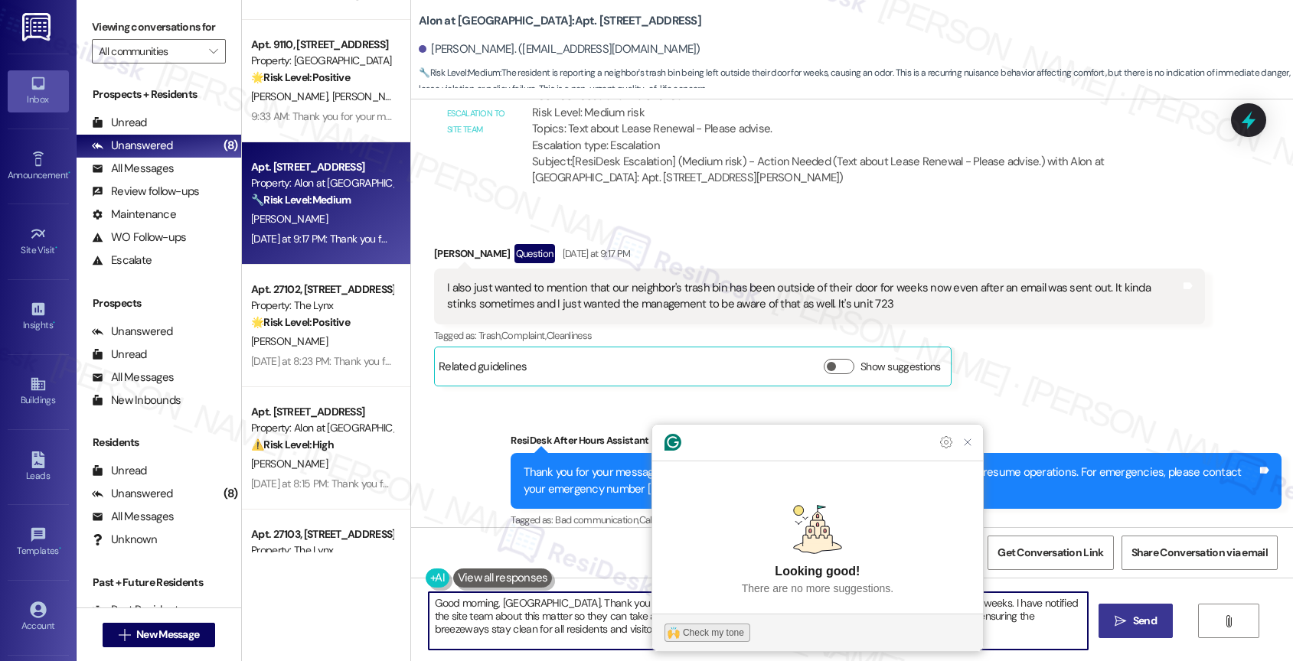
type textarea "Good morning, Madison. Thank you for informing me that the trash bin unit 723 h…"
click at [700, 628] on div "Check my tone" at bounding box center [713, 633] width 61 height 14
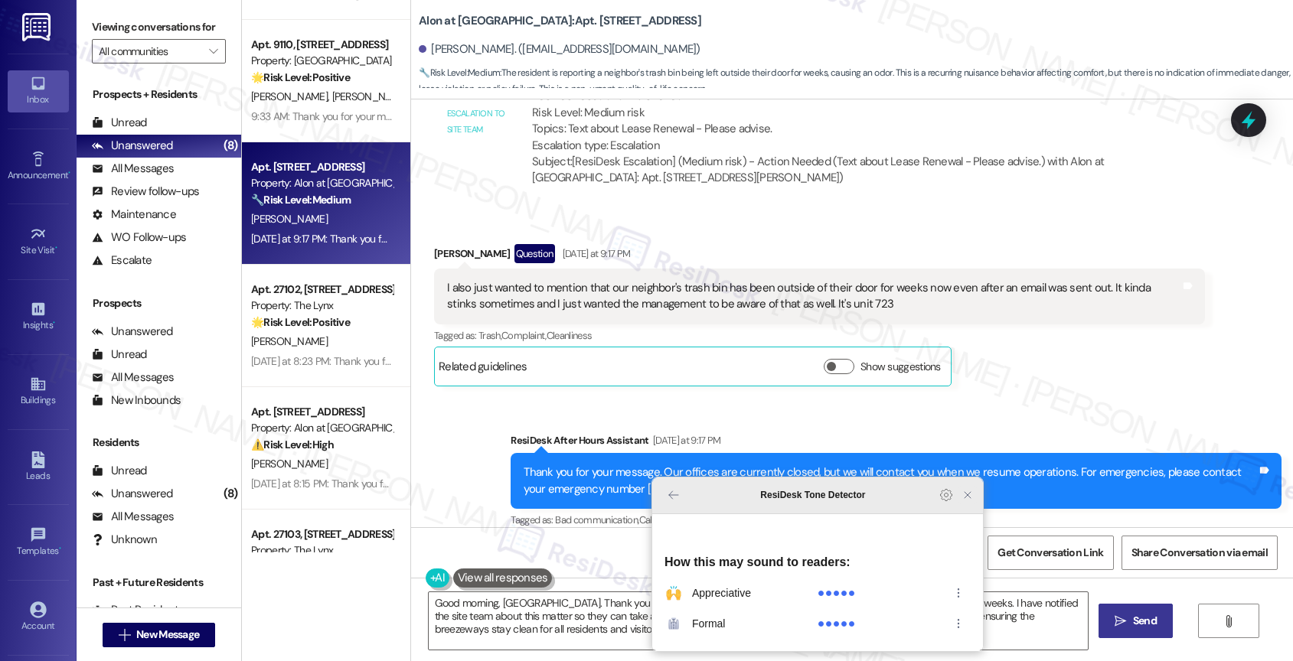
click at [968, 501] on icon "Close Grammarly Assistant" at bounding box center [967, 495] width 12 height 12
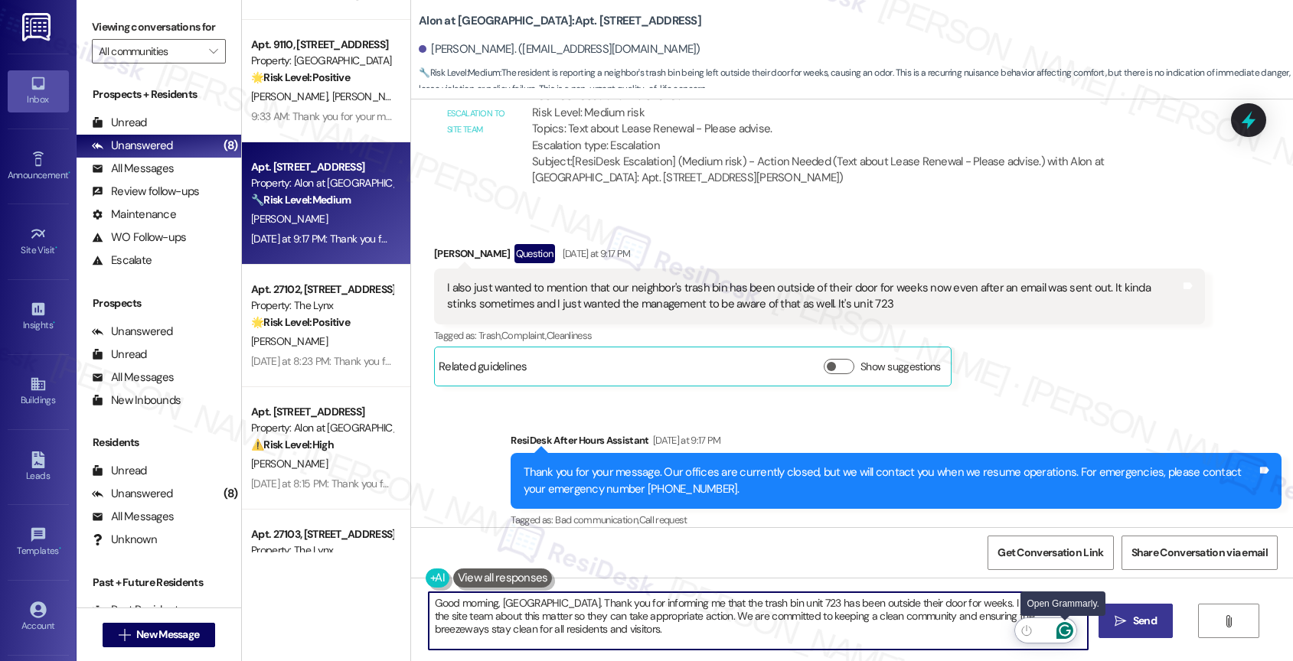
click at [1066, 623] on icon "Open Grammarly. 0 Suggestions." at bounding box center [1064, 630] width 17 height 17
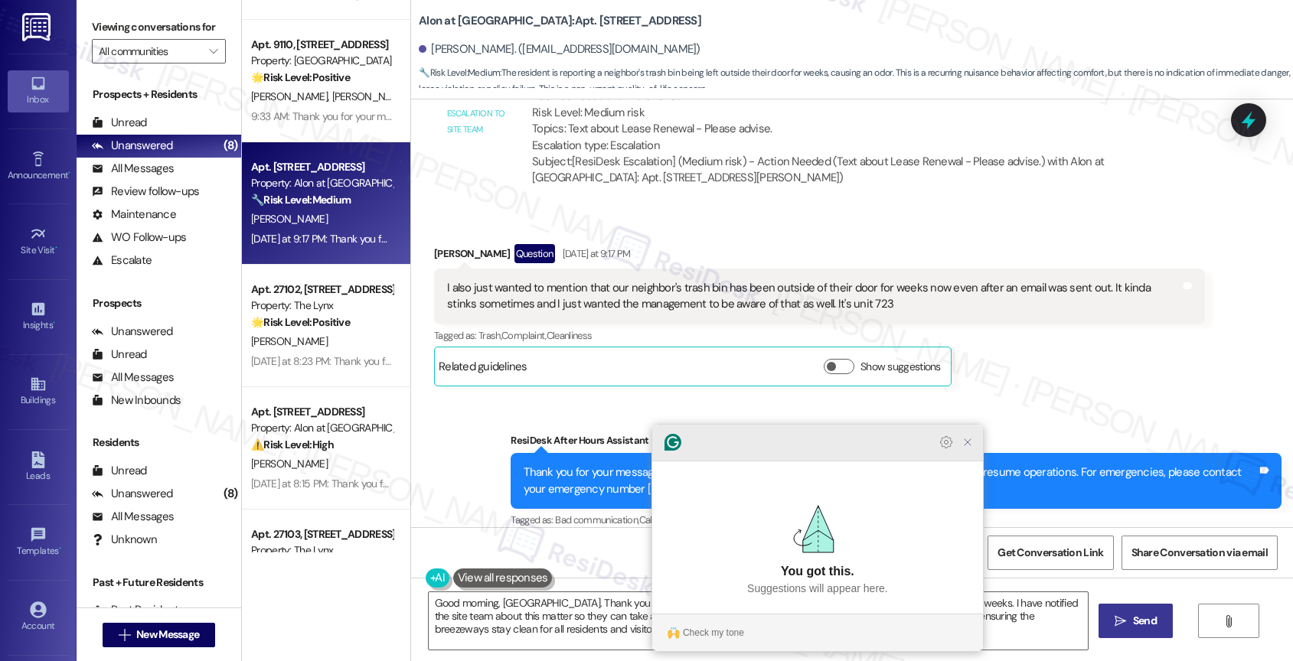
click at [969, 445] on icon "Close Grammarly Assistant" at bounding box center [967, 442] width 6 height 6
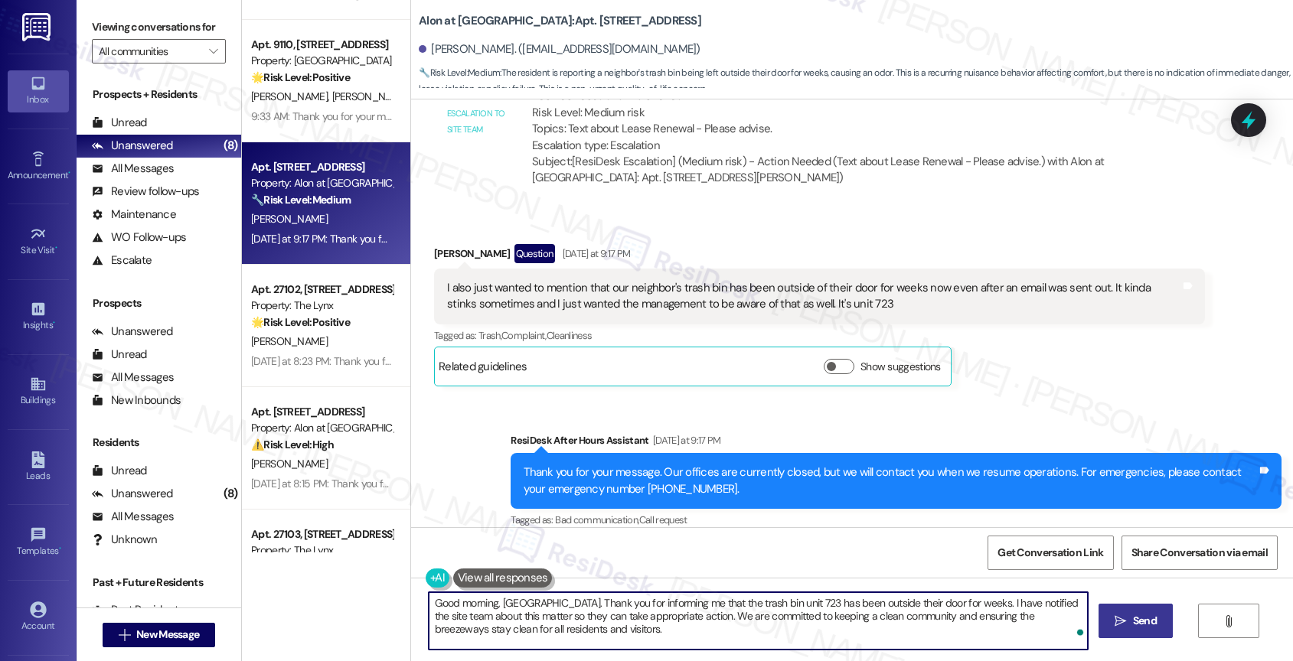
click at [602, 631] on textarea "Good morning, Madison. Thank you for informing me that the trash bin unit 723 h…" at bounding box center [759, 620] width 660 height 57
click at [1108, 619] on button " Send" at bounding box center [1135, 621] width 74 height 34
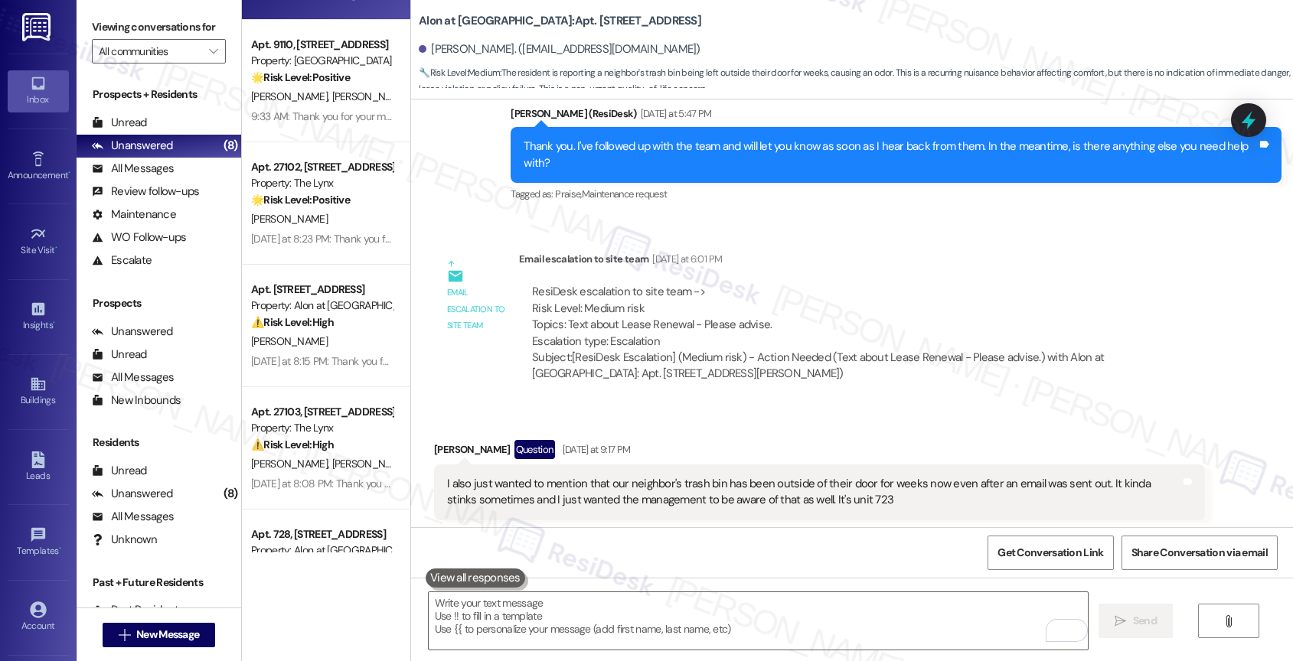
scroll to position [1036, 0]
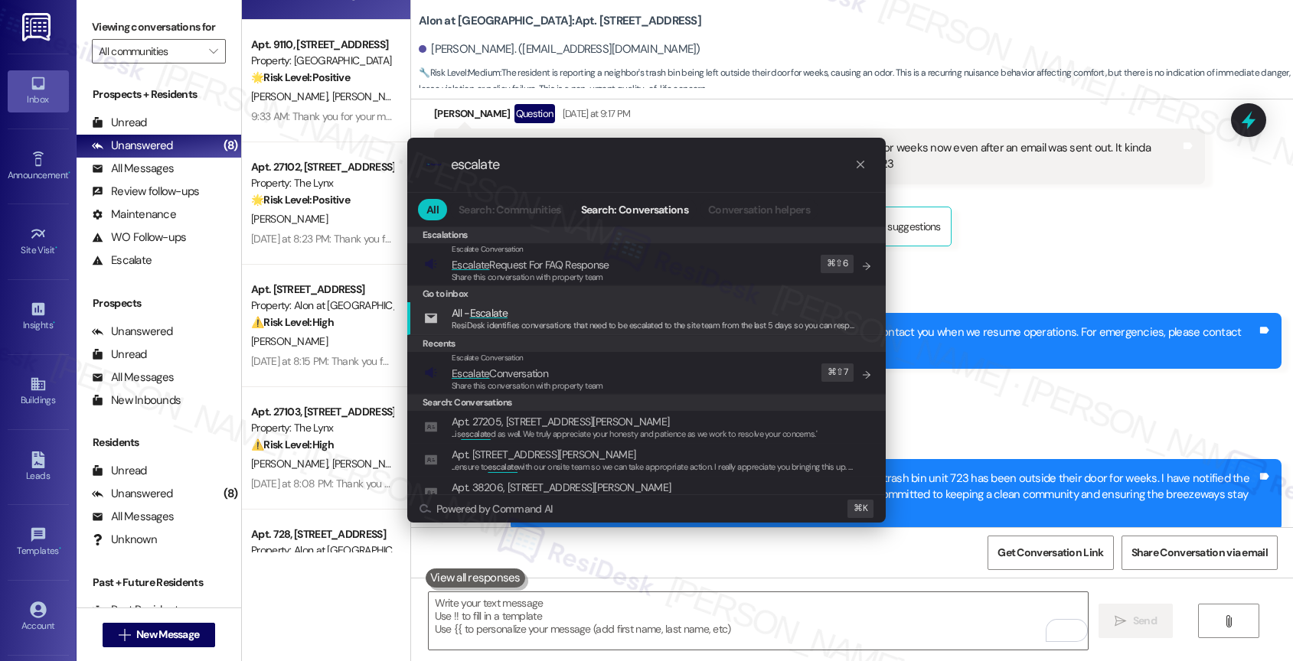
type input "escalate"
click at [966, 400] on div ".cls-1{fill:#0a055f;}.cls-2{fill:#0cc4c4;} resideskLogoBlueOrange escalate All …" at bounding box center [646, 330] width 1293 height 661
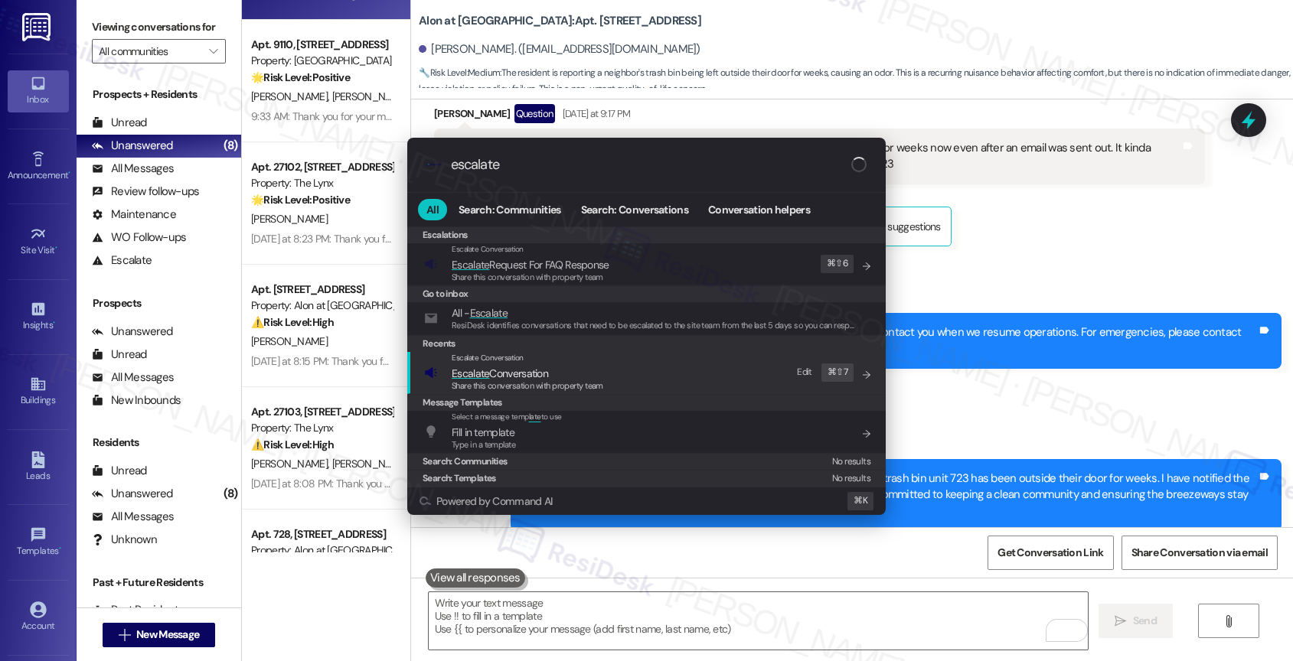
type input "escalate"
click at [553, 361] on div "Escalate Conversation" at bounding box center [528, 358] width 152 height 12
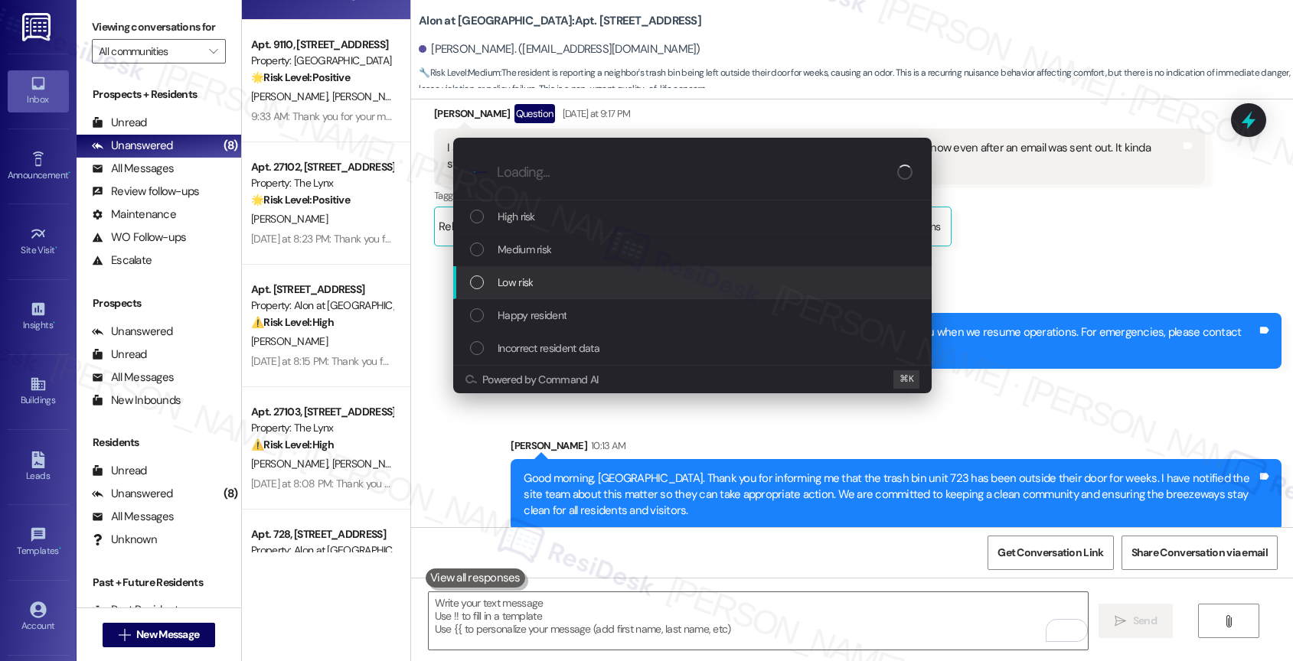
click at [557, 284] on div "Low risk" at bounding box center [694, 282] width 448 height 17
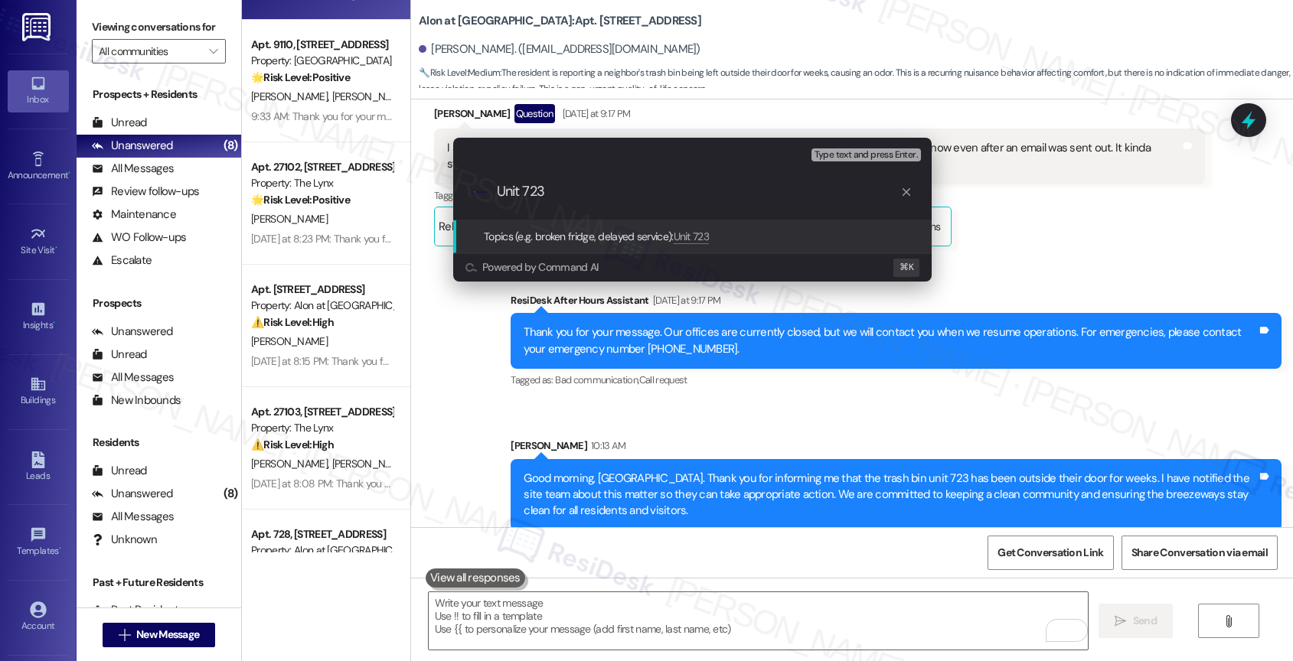
click at [500, 184] on input "Unit 723" at bounding box center [698, 192] width 403 height 16
click at [603, 196] on input "Unit 723" at bounding box center [698, 192] width 403 height 16
type input "Unit 723 leaving their trash bin outside"
click at [741, 194] on input "Unit 723 leaving their trash bin outside" at bounding box center [698, 192] width 403 height 16
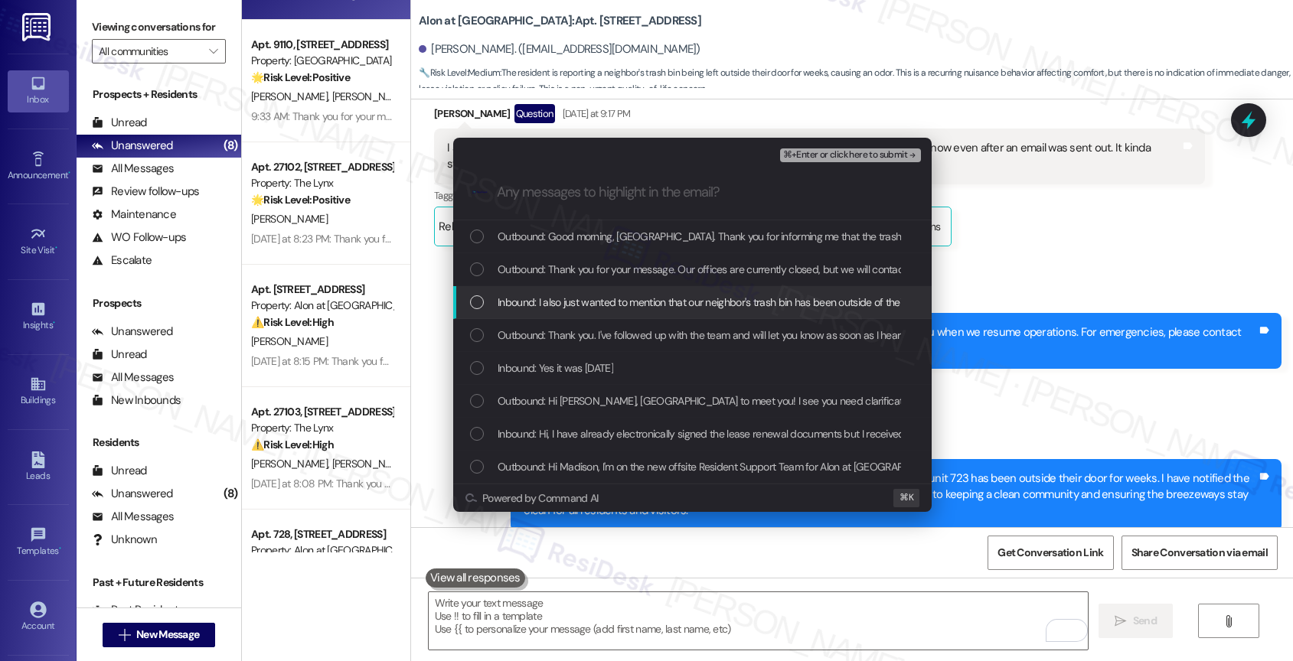
click at [681, 295] on span "Inbound: I also just wanted to mention that our neighbor's trash bin has been o…" at bounding box center [1044, 302] width 1092 height 17
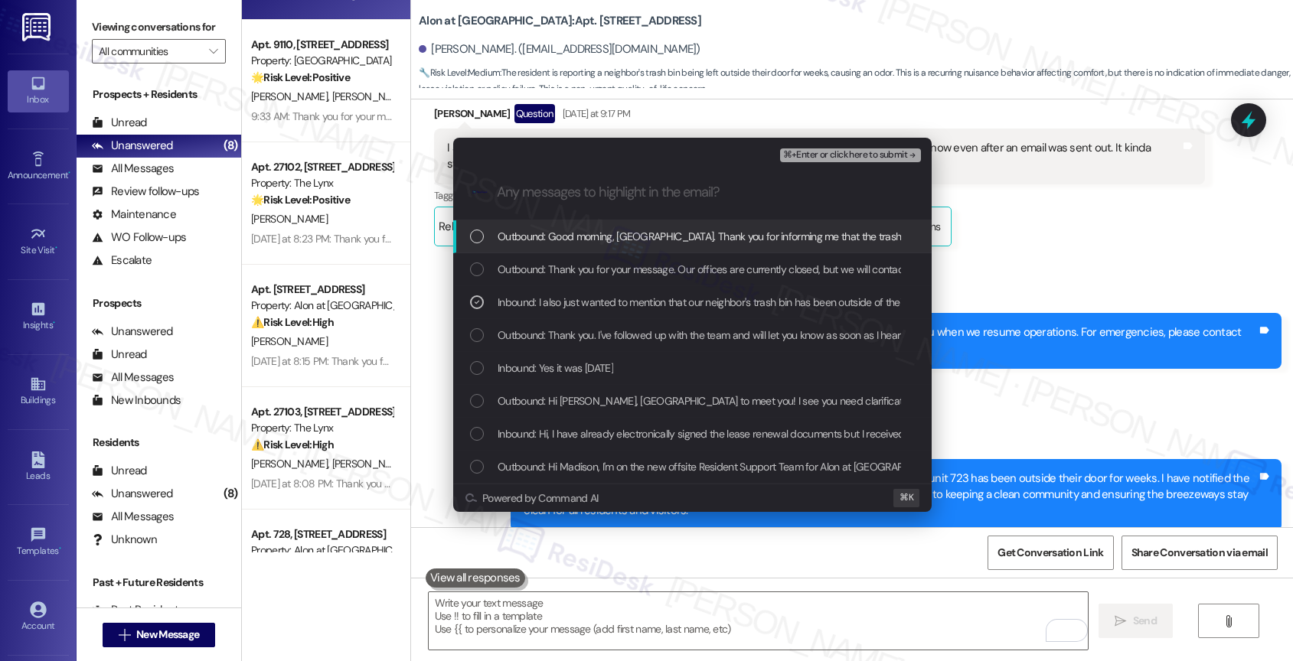
click at [899, 152] on span "⌘+Enter or click here to submit" at bounding box center [845, 155] width 124 height 11
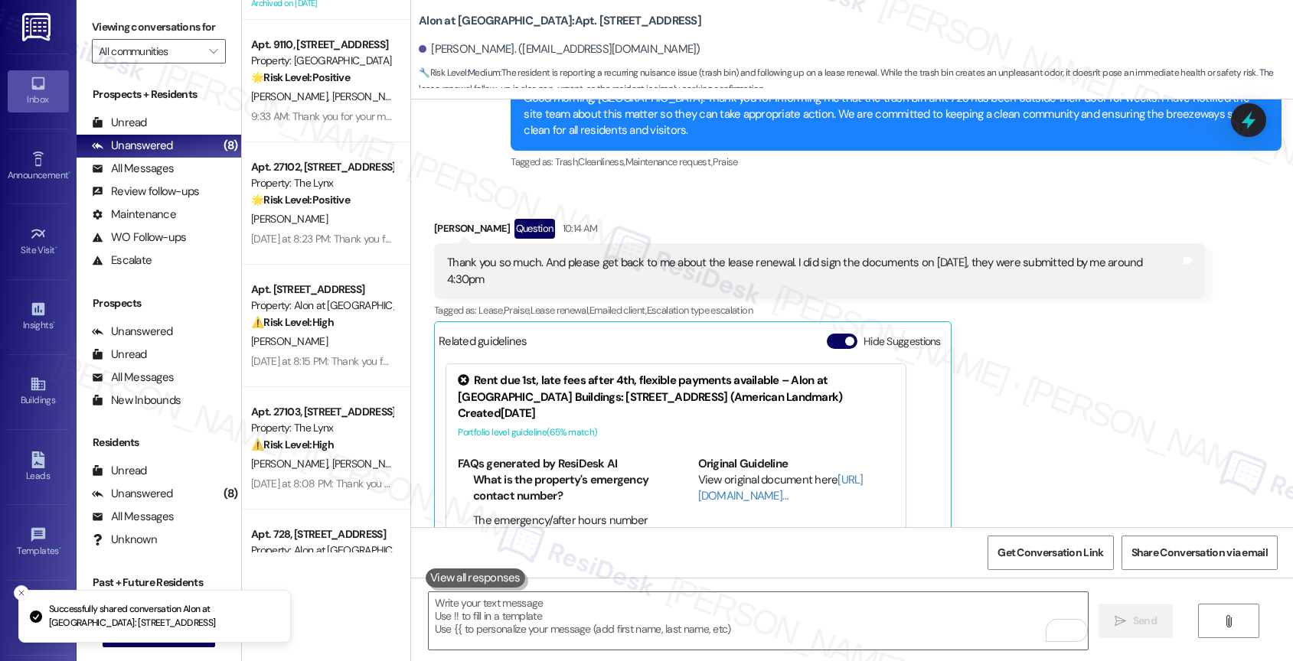
scroll to position [1503, 0]
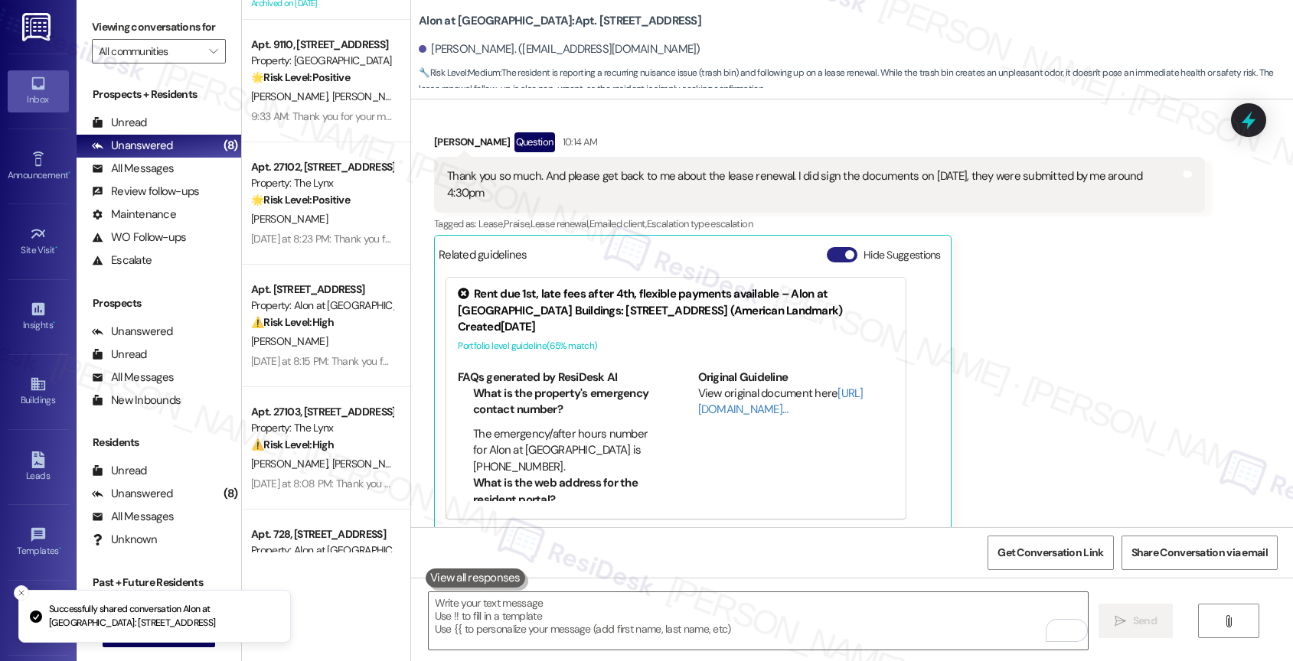
click at [827, 247] on button "Hide Suggestions" at bounding box center [842, 254] width 31 height 15
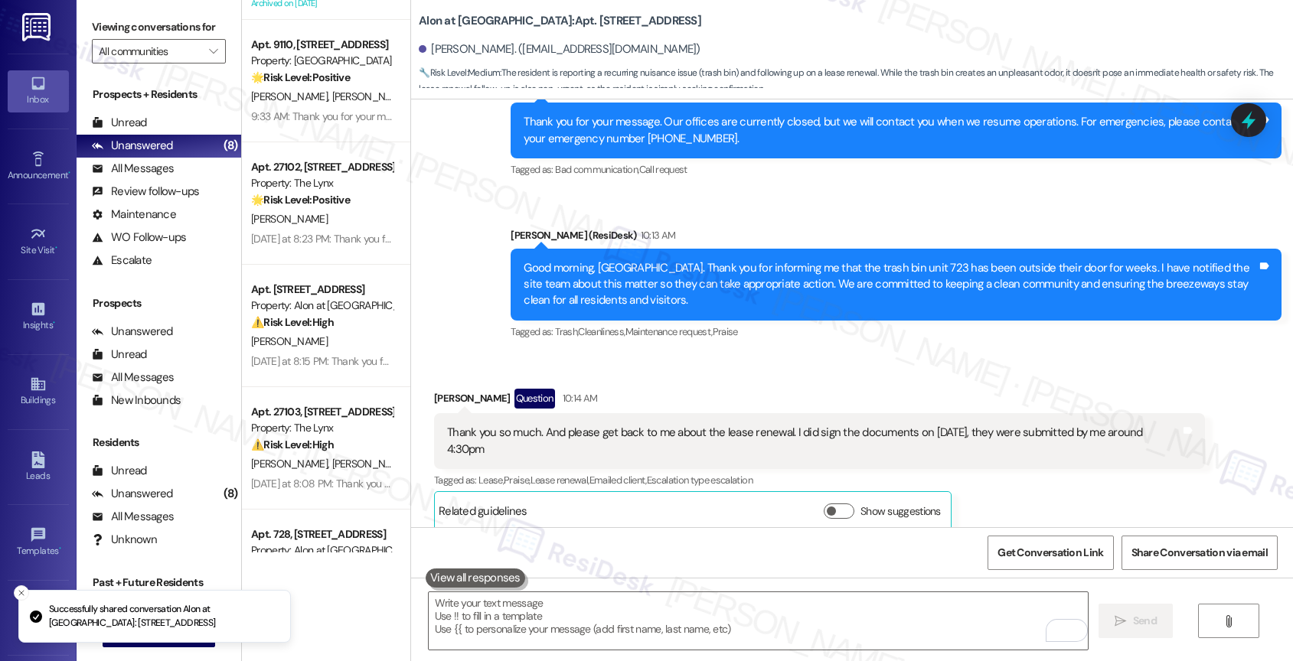
click at [677, 389] on div "Madison Barber Question 10:14 AM" at bounding box center [819, 401] width 771 height 24
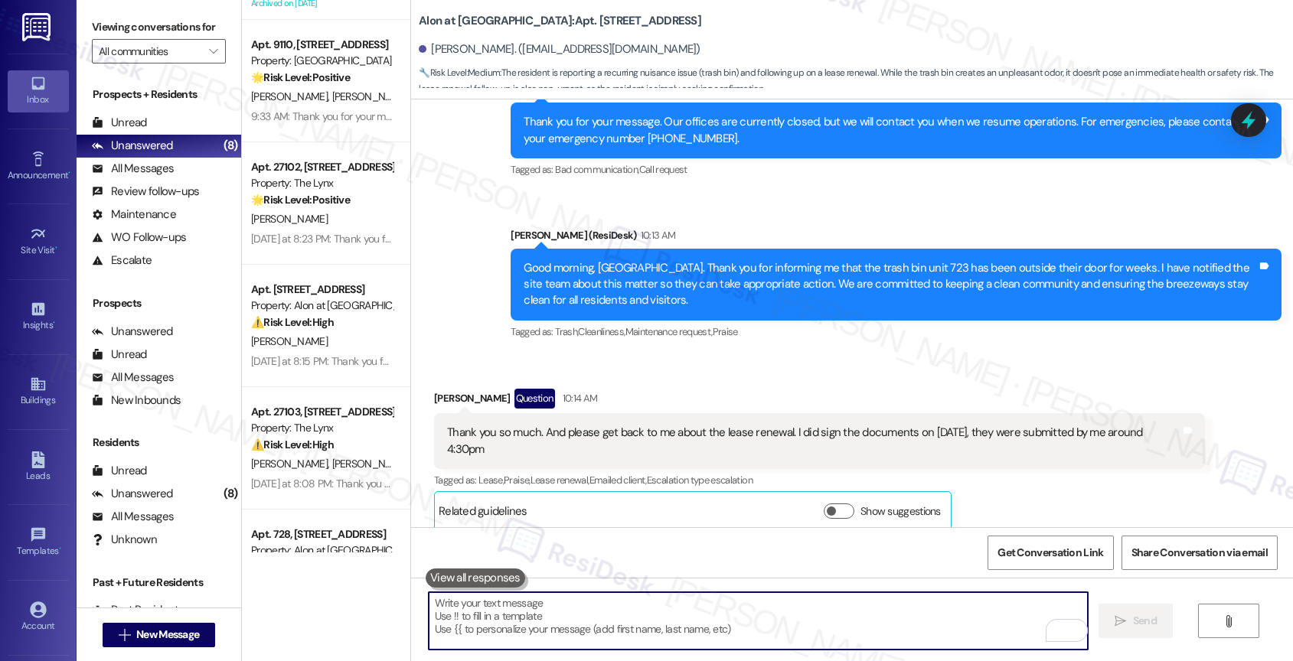
click at [503, 609] on textarea "To enrich screen reader interactions, please activate Accessibility in Grammarl…" at bounding box center [759, 620] width 660 height 57
click at [535, 609] on textarea "To enrich screen reader interactions, please activate Accessibility in Grammarl…" at bounding box center [759, 620] width 660 height 57
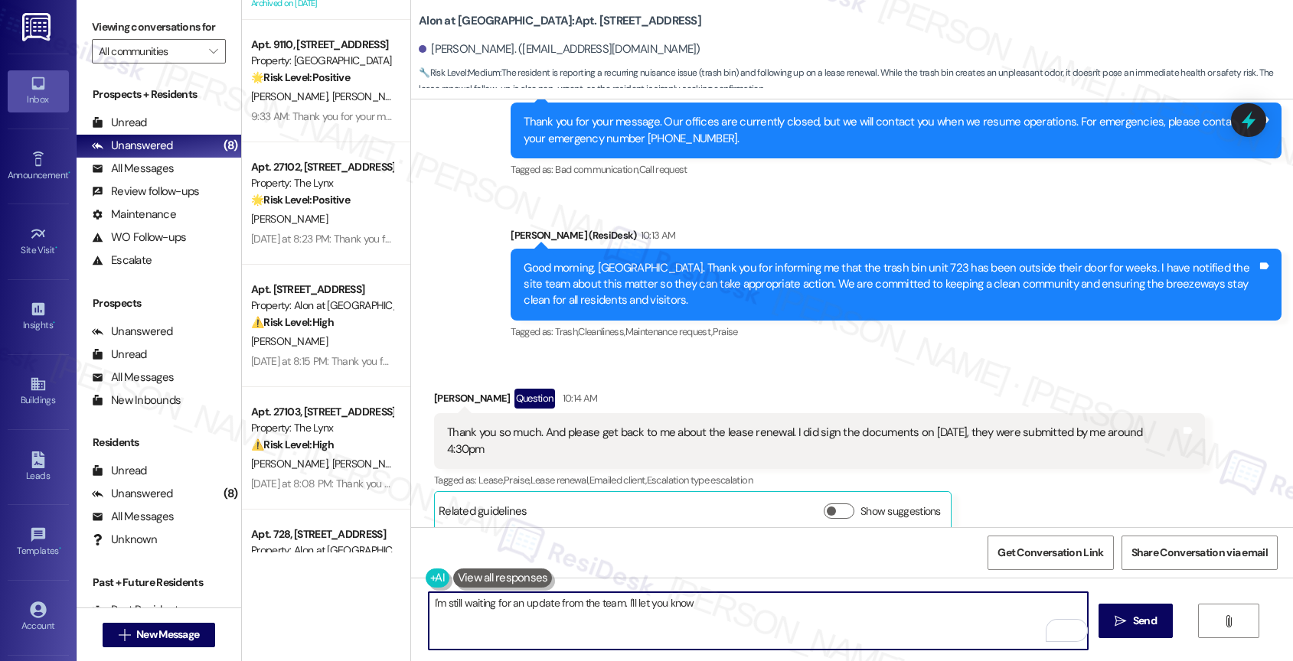
drag, startPoint x: 627, startPoint y: 603, endPoint x: 777, endPoint y: 609, distance: 150.1
click at [777, 609] on textarea "I'm still waiting for an update from the team. I'll let you know" at bounding box center [759, 620] width 660 height 57
click at [717, 609] on textarea "I'm still waiting for an update from the team. I'll let you know" at bounding box center [759, 620] width 660 height 57
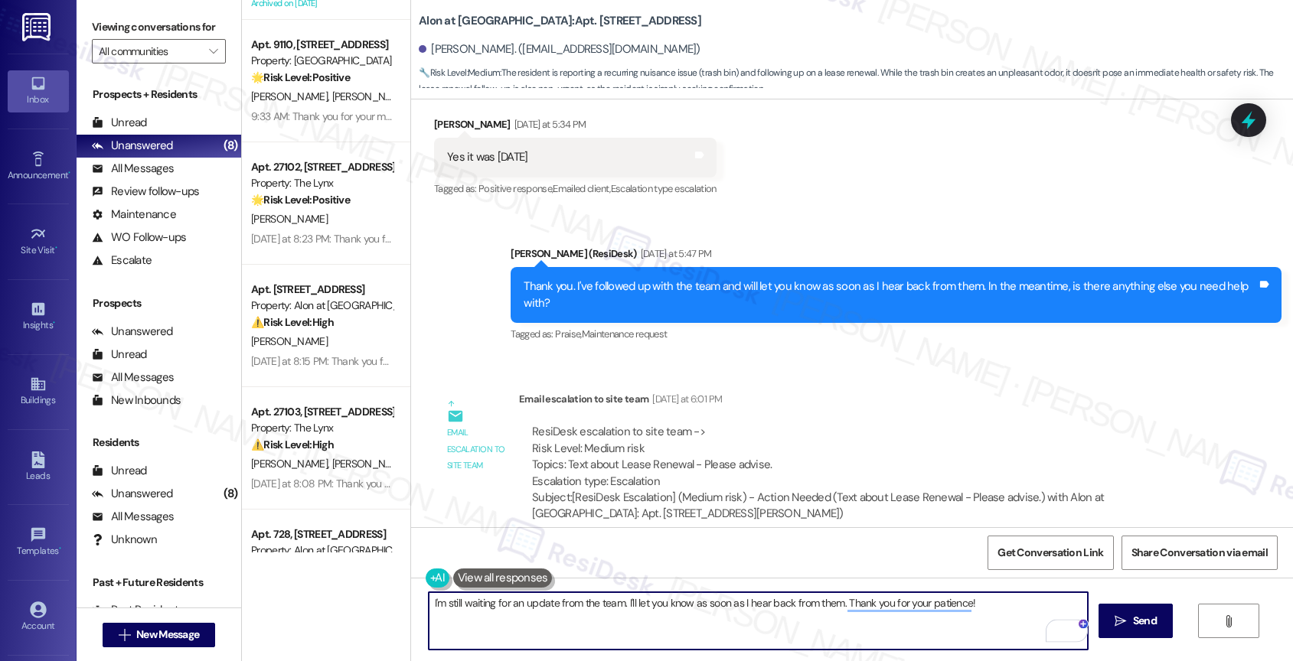
scroll to position [556, 0]
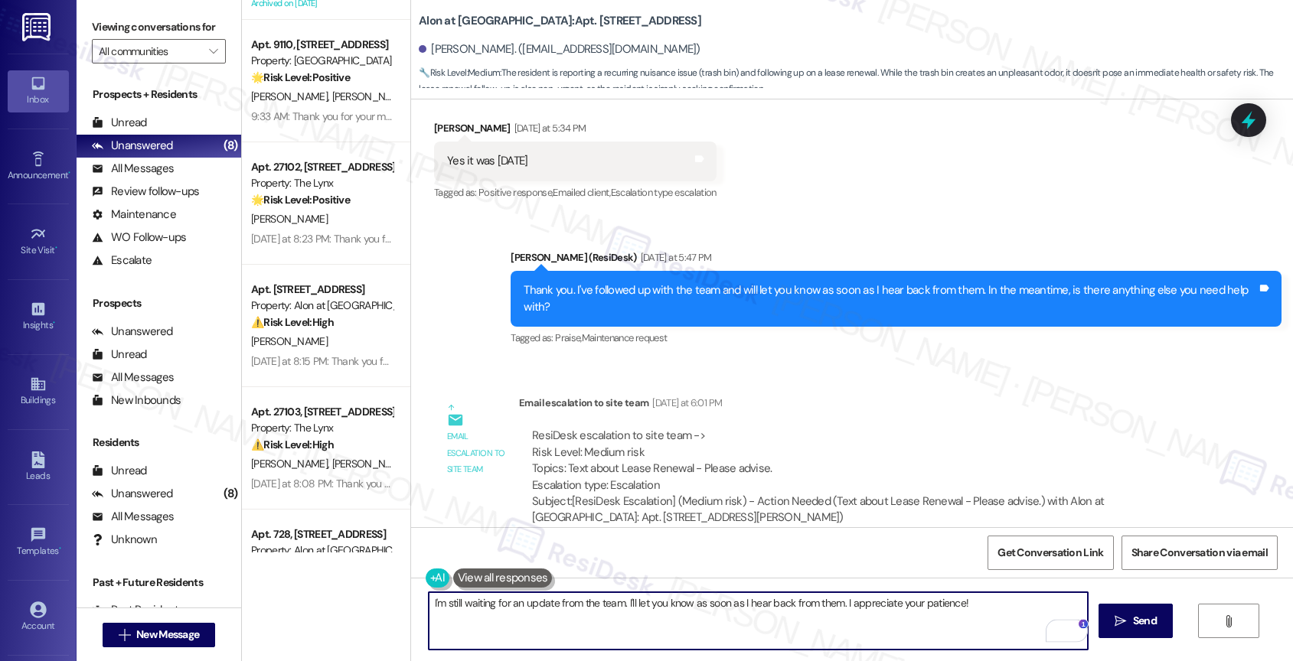
click at [978, 606] on textarea "I'm still waiting for an update from the team. I'll let you know as soon as I h…" at bounding box center [759, 620] width 660 height 57
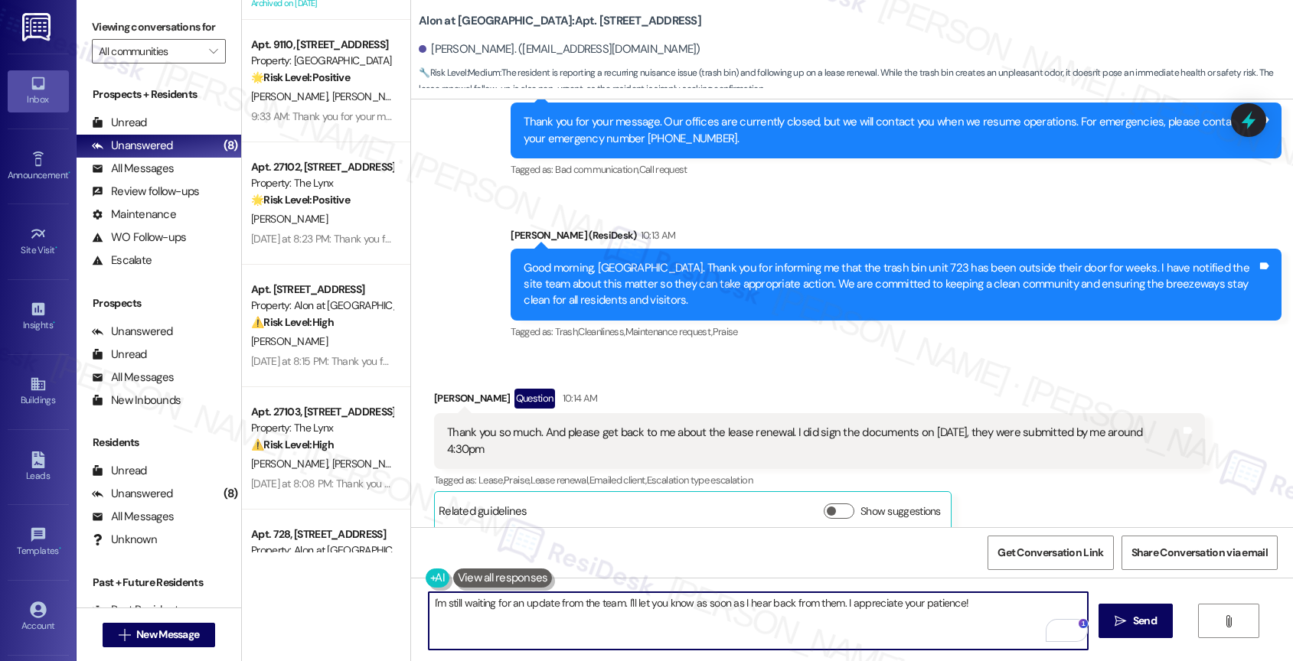
click at [429, 610] on textarea "I'm still waiting for an update from the team. I'll let you know as soon as I h…" at bounding box center [759, 620] width 660 height 57
click at [987, 605] on textarea "I'm still waiting for an update from the team. I'll let you know as soon as I h…" at bounding box center [759, 620] width 660 height 57
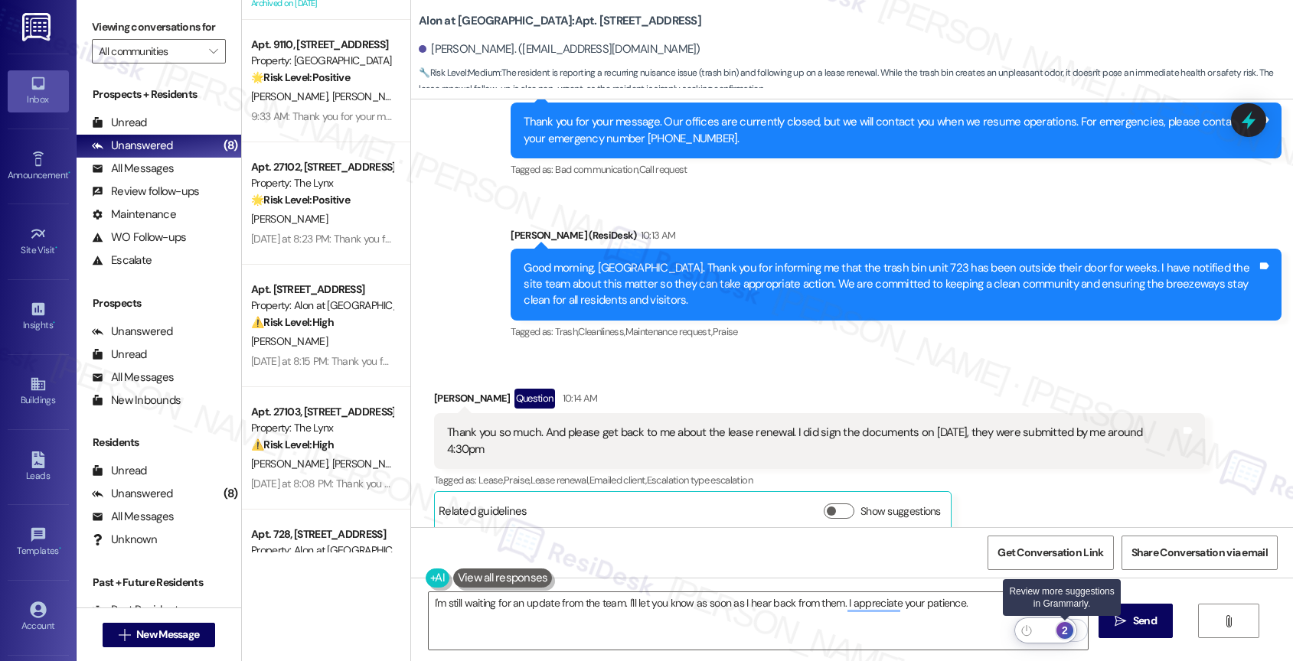
click at [1070, 628] on div "2" at bounding box center [1064, 630] width 17 height 17
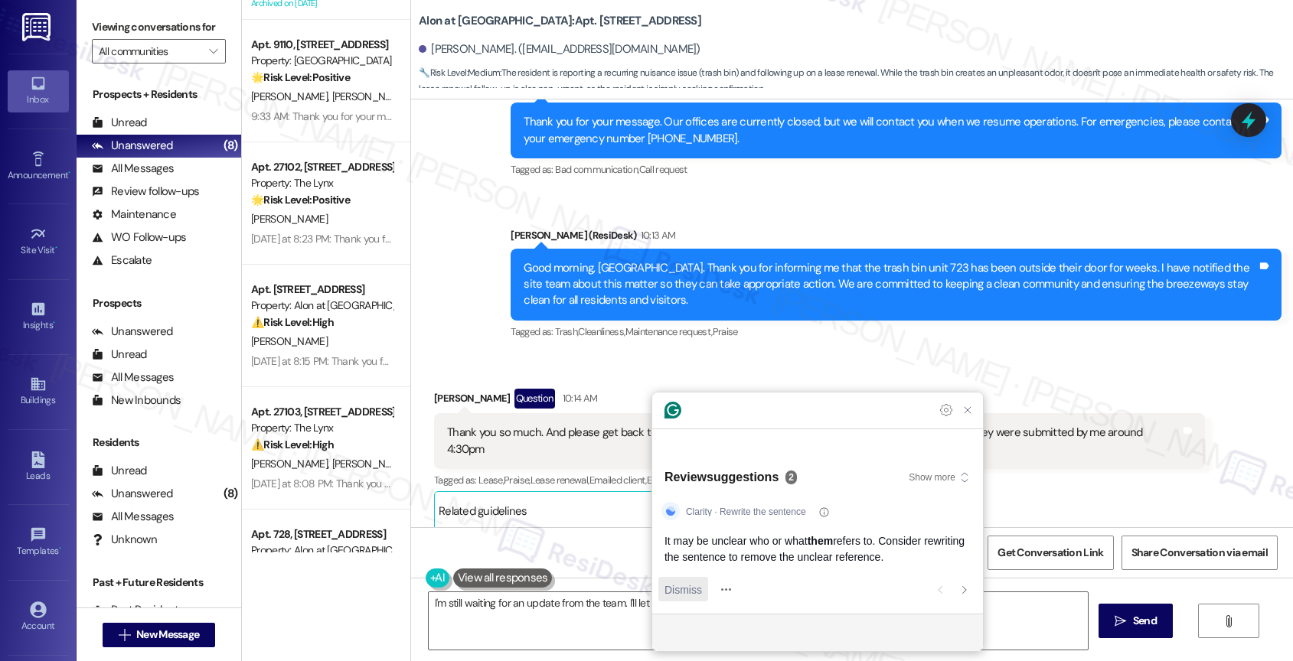
click at [677, 589] on span "Dismiss" at bounding box center [683, 590] width 38 height 16
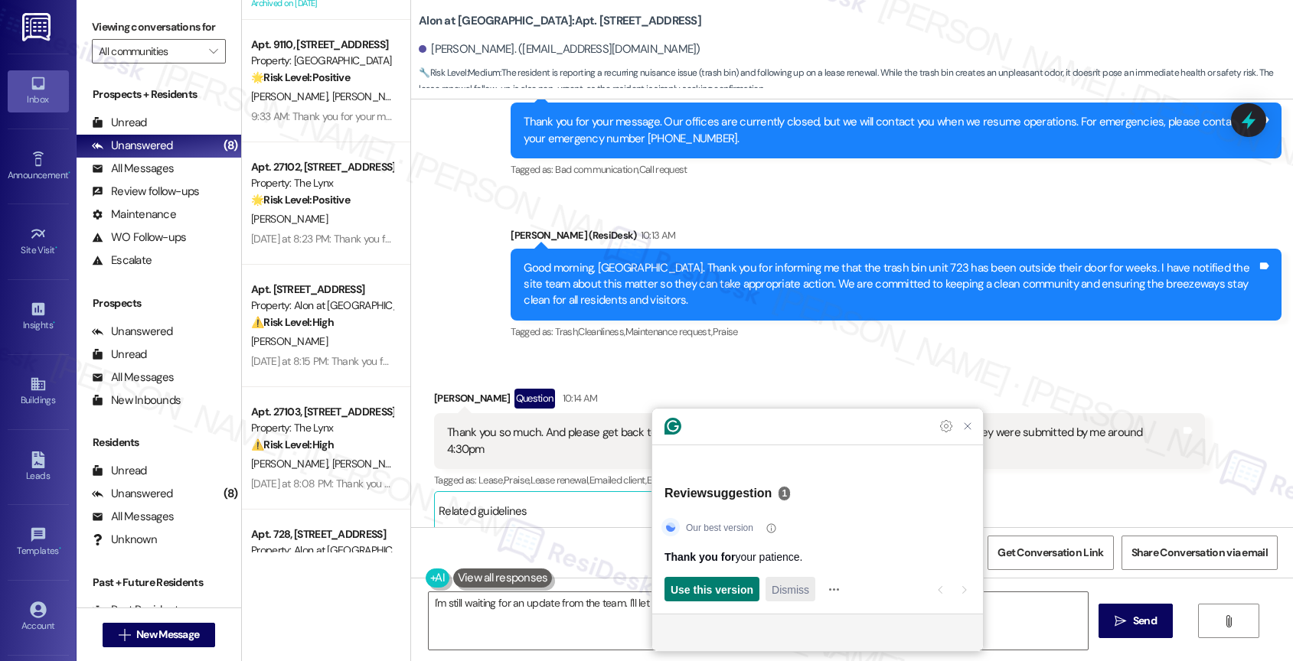
click at [785, 589] on span "Dismiss" at bounding box center [791, 590] width 38 height 16
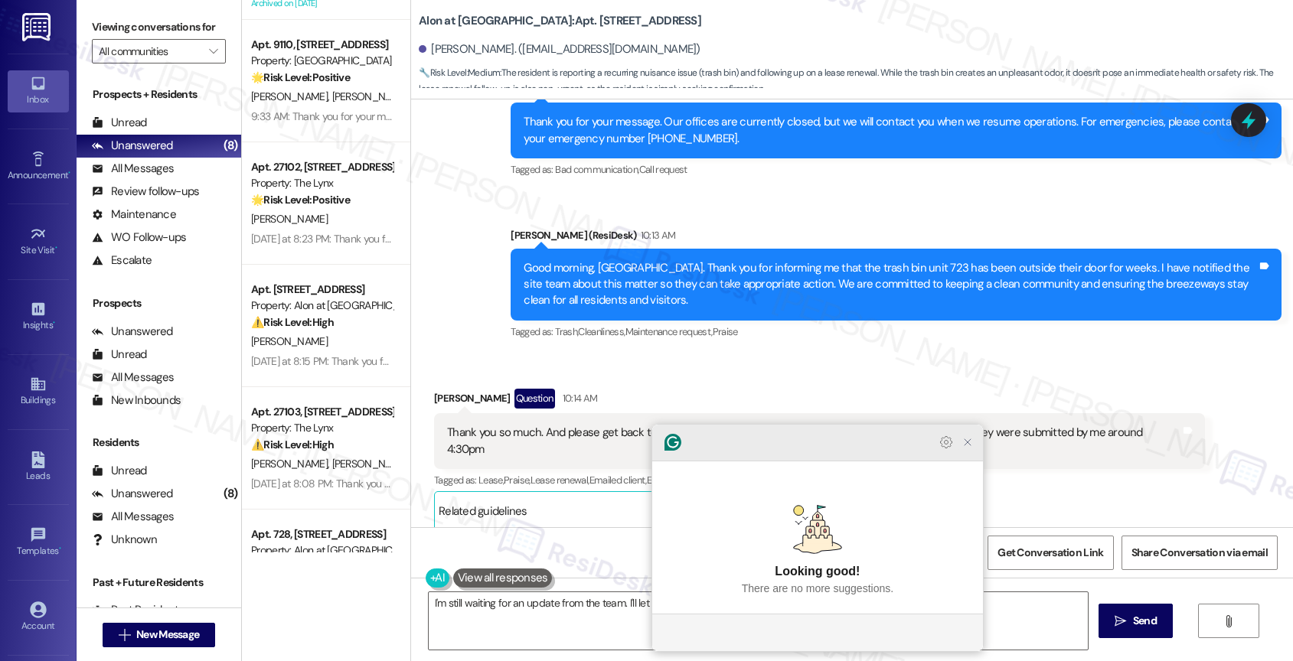
click at [968, 445] on icon "Close Grammarly Assistant" at bounding box center [967, 442] width 6 height 6
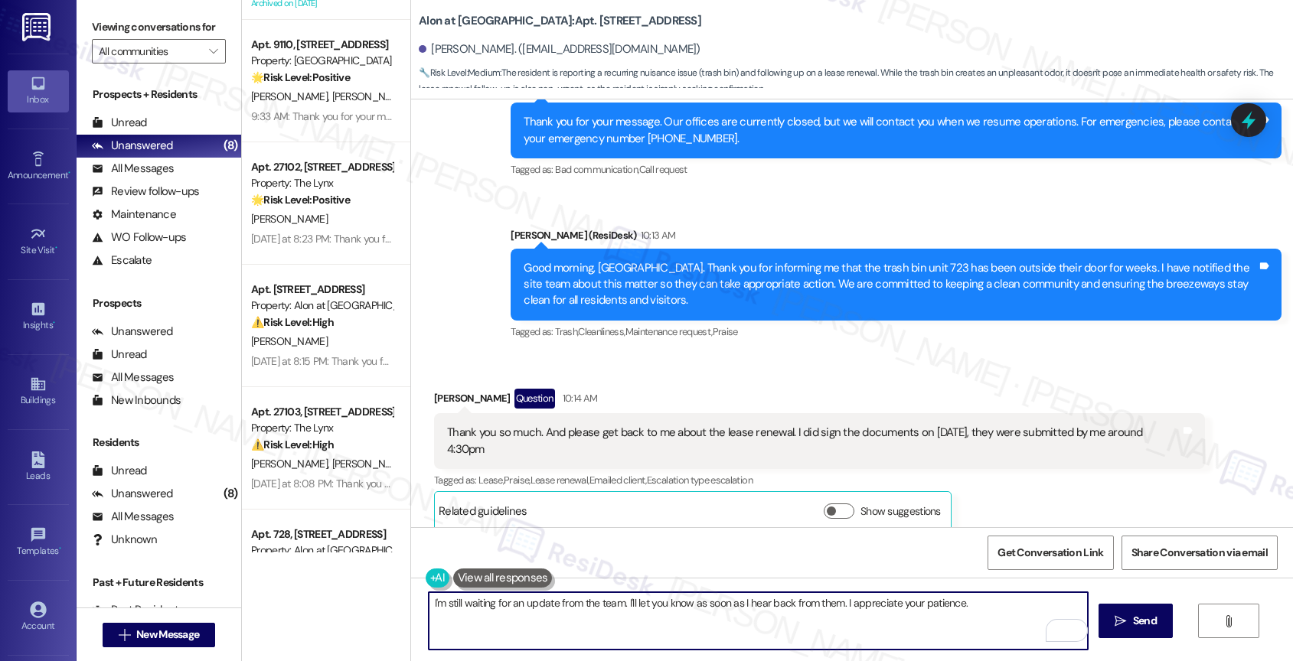
click at [429, 599] on textarea "I'm still waiting for an update from the team. I'll let you know as soon as I h…" at bounding box center [759, 620] width 660 height 57
type textarea "Will doI'm still waiting for an update from the team. I'll let you know as soon…"
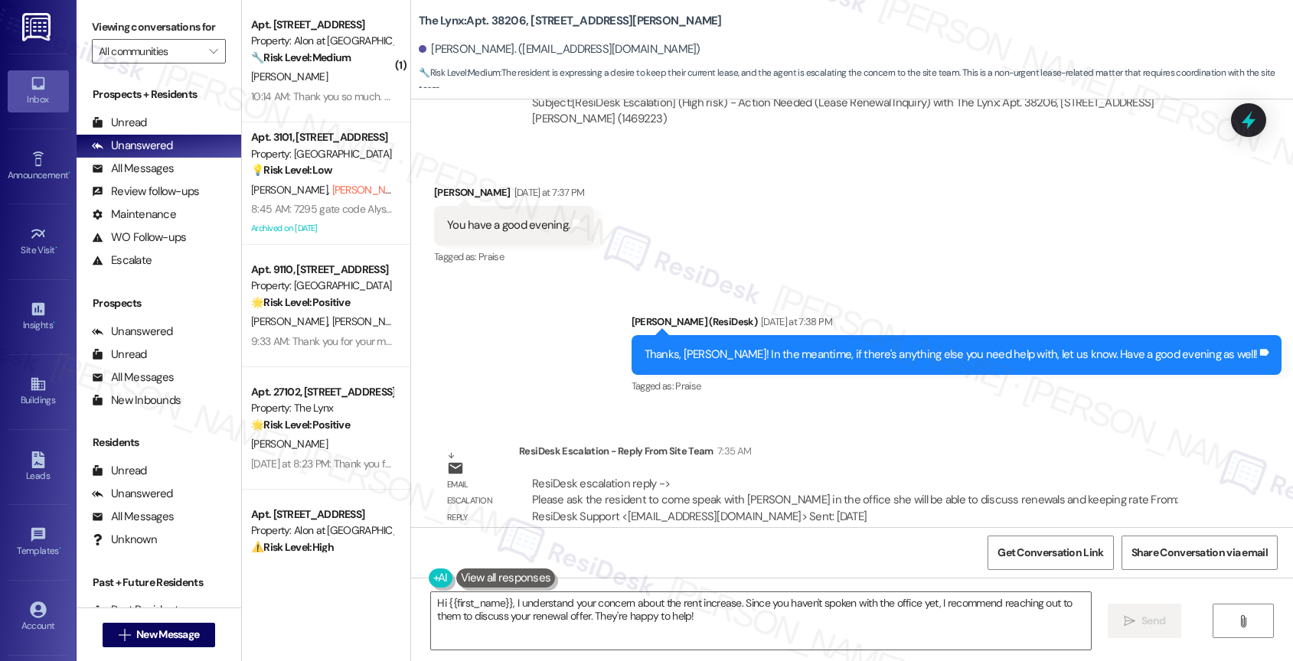
scroll to position [1648, 0]
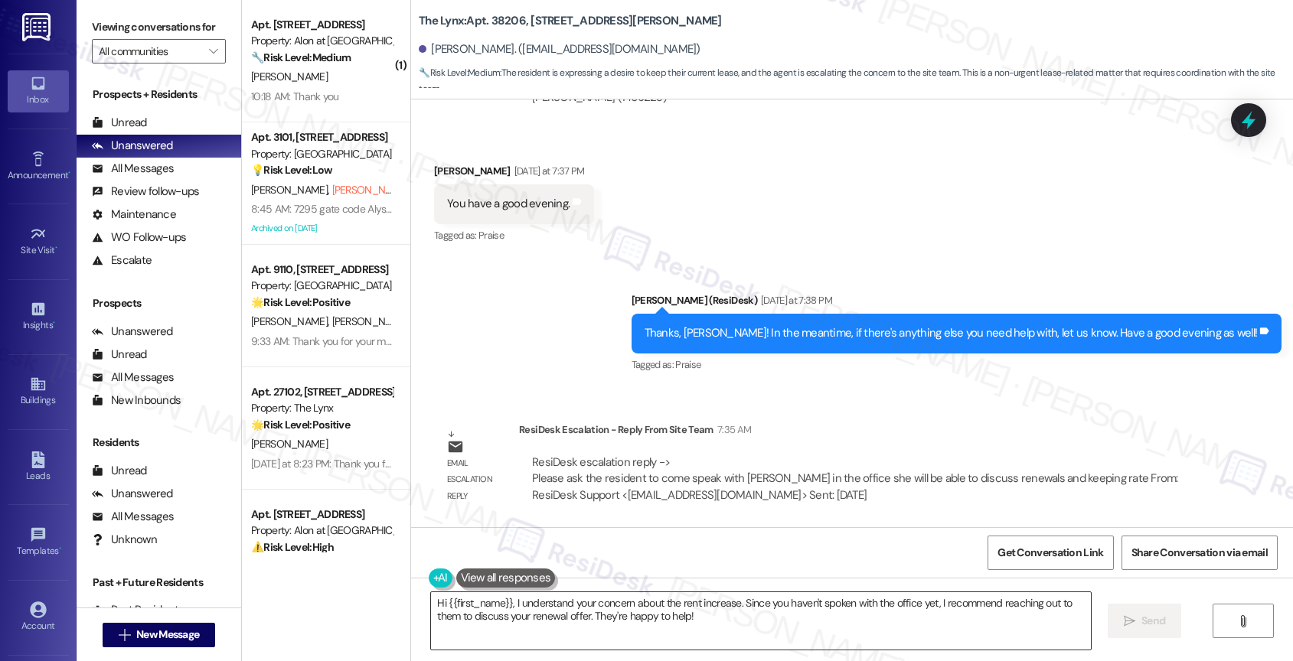
click at [550, 615] on textarea "Hi {{first_name}}, I understand your concern about the rent increase. Since you…" at bounding box center [761, 620] width 660 height 57
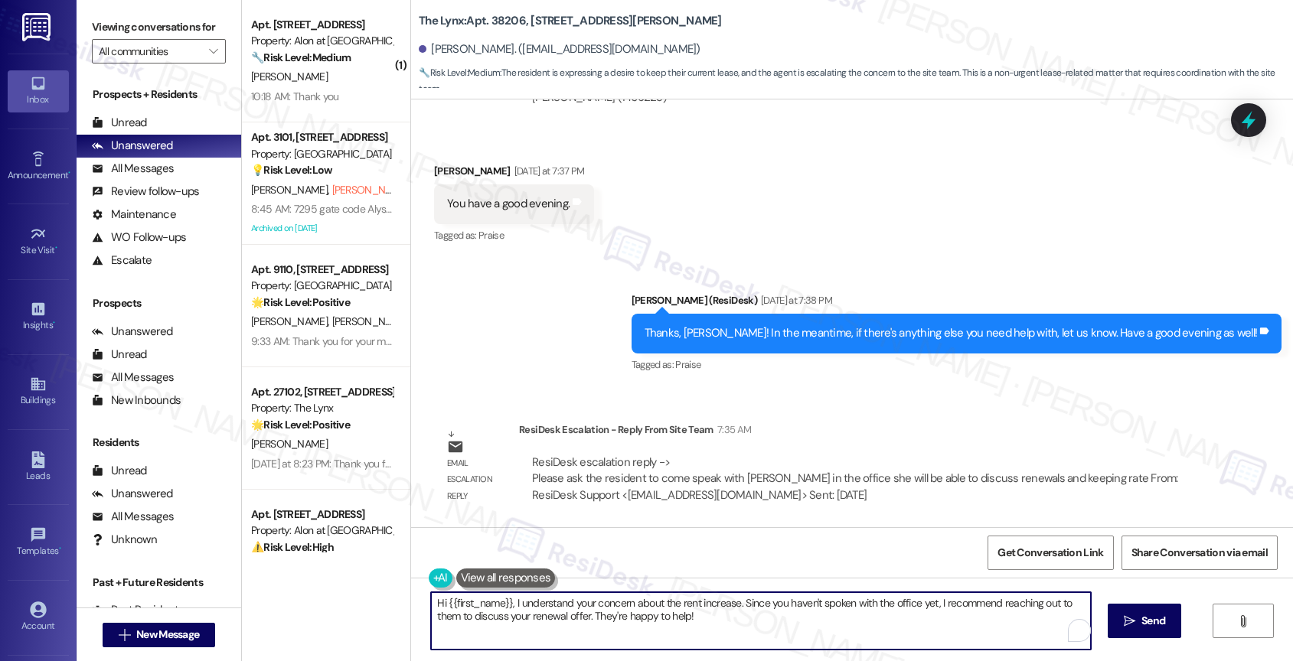
click at [550, 615] on textarea "Hi {{first_name}}, I understand your concern about the rent increase. Since you…" at bounding box center [761, 620] width 660 height 57
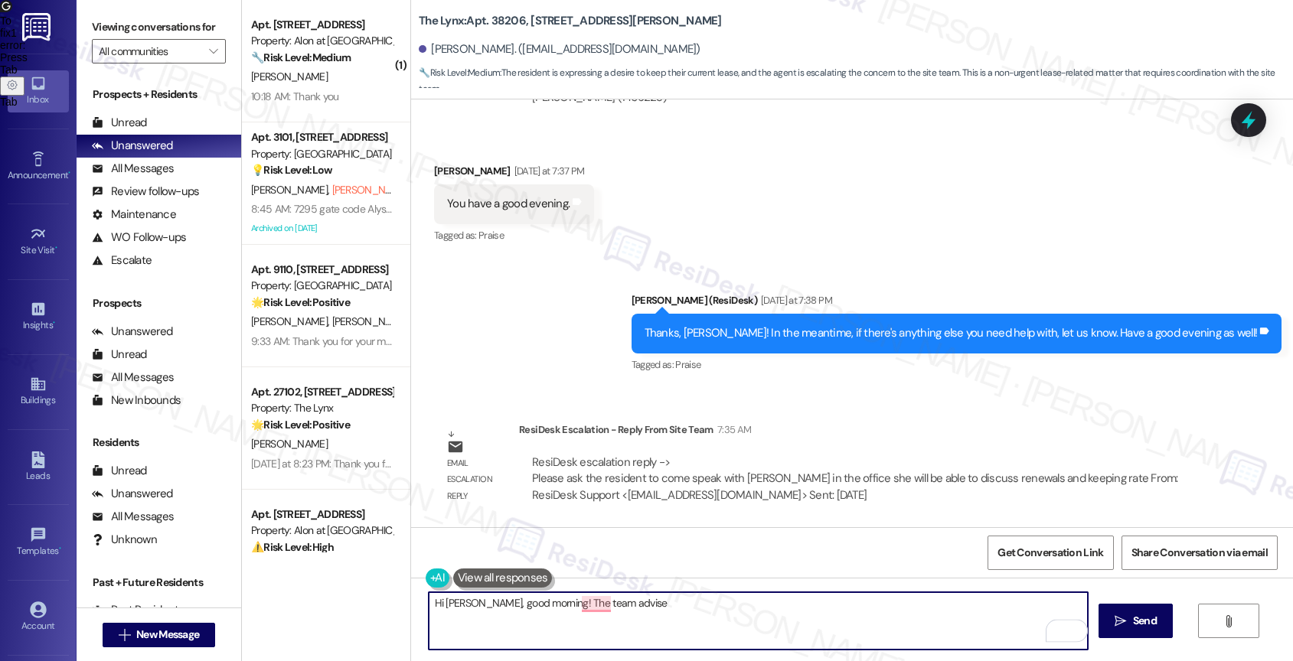
drag, startPoint x: 527, startPoint y: 605, endPoint x: 743, endPoint y: 616, distance: 216.1
click at [743, 616] on textarea "Hi Gary, good morning! The team advise" at bounding box center [759, 620] width 660 height 57
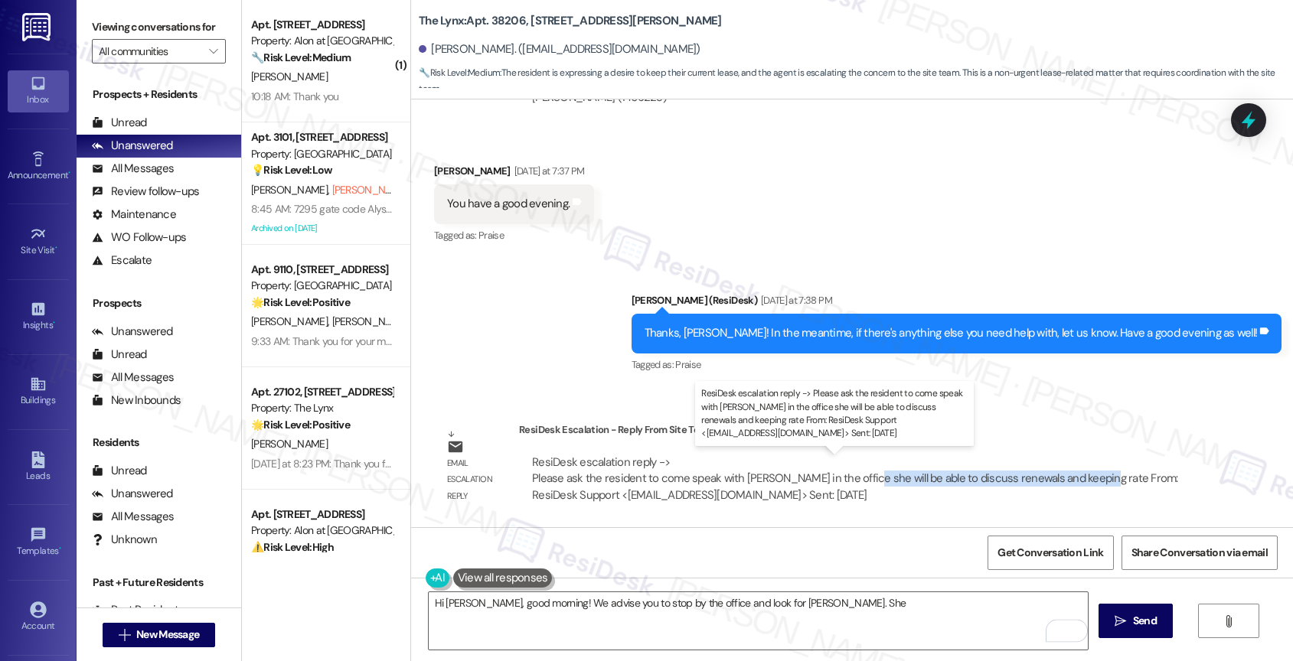
drag, startPoint x: 844, startPoint y: 478, endPoint x: 1075, endPoint y: 478, distance: 230.4
click at [1075, 478] on div "ResiDesk escalation reply -> Please ask the resident to come speak with Jessica…" at bounding box center [855, 479] width 646 height 48
copy div "will be able to discuss renewals and keeping rate"
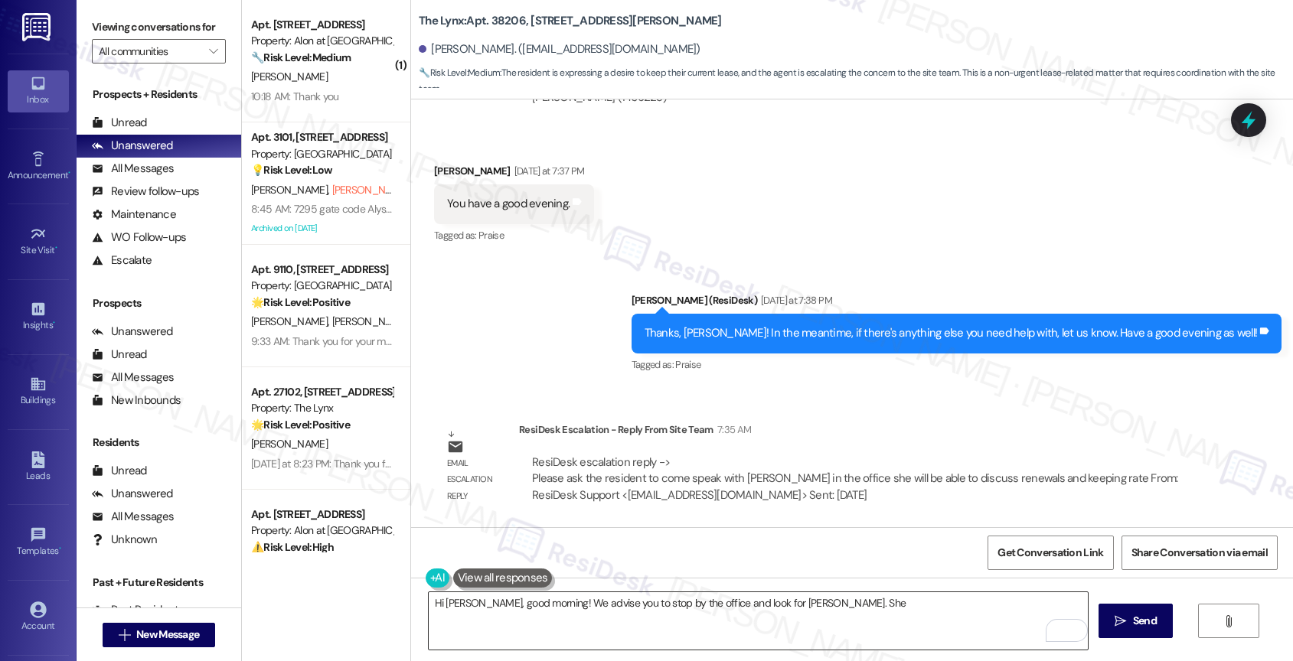
click at [830, 602] on textarea "Hi Gary, good morning! We advise you to stop by the office and look for Jessica…" at bounding box center [759, 620] width 660 height 57
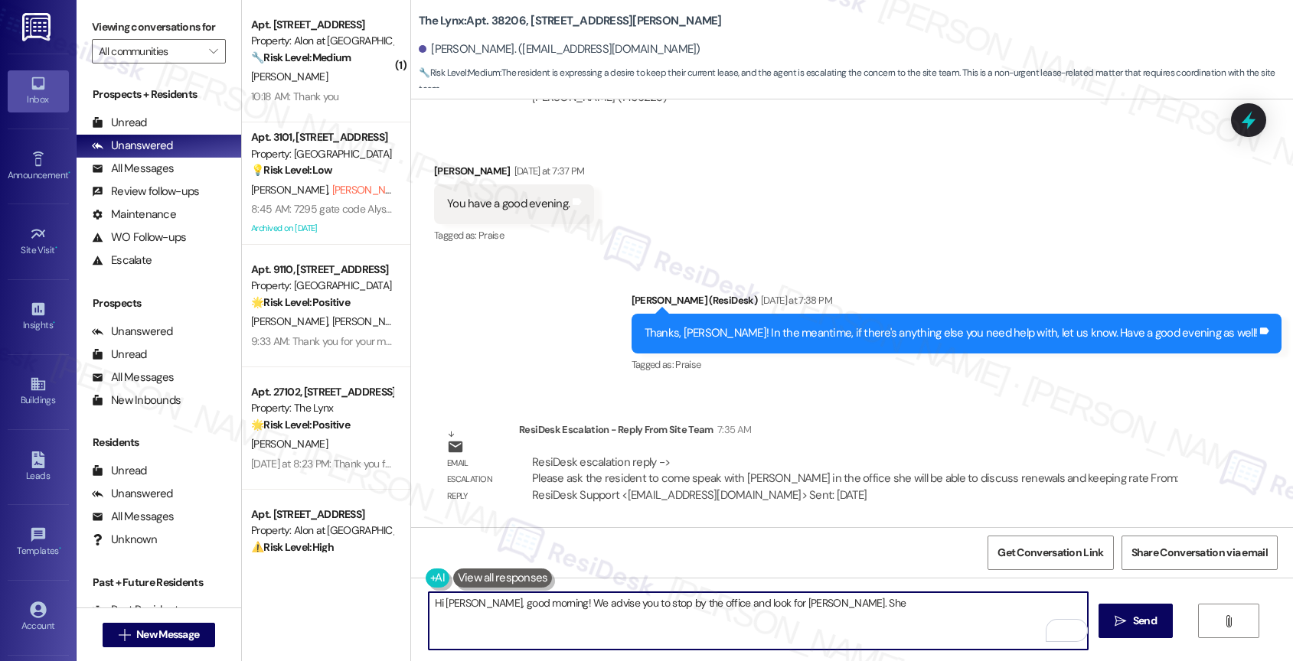
paste textarea "will be able to discuss renewals and keeping rate"
click at [990, 557] on span "keeping" at bounding box center [1001, 556] width 43 height 13
click at [973, 600] on textarea "Hi Gary, good morning! We advise you to stop by the office and look for Jessica…" at bounding box center [759, 620] width 660 height 57
click at [989, 603] on textarea "Hi Gary, good morning! We advise you to stop by the office and look for Jessica…" at bounding box center [759, 620] width 660 height 57
click at [1039, 602] on textarea "Hi Gary, good morning! We advise you to stop by the office and look for Jessica…" at bounding box center [759, 620] width 660 height 57
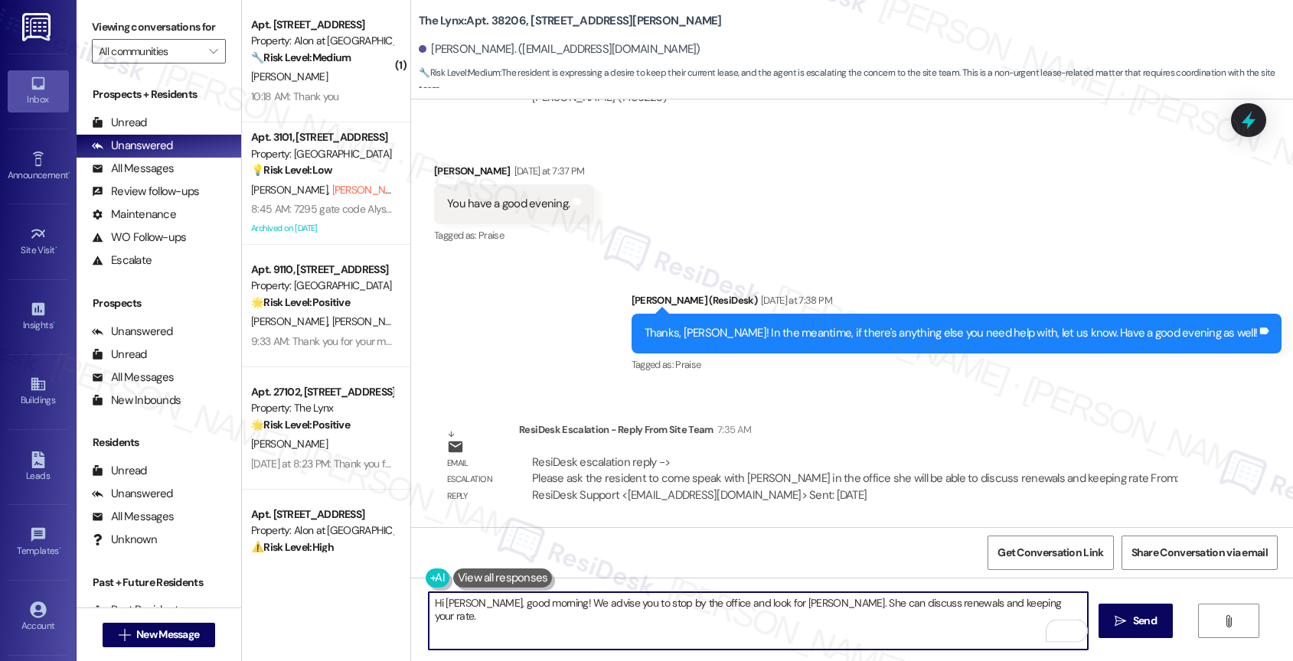
click at [1009, 608] on textarea "Hi Gary, good morning! We advise you to stop by the office and look for Jessica…" at bounding box center [759, 620] width 660 height 57
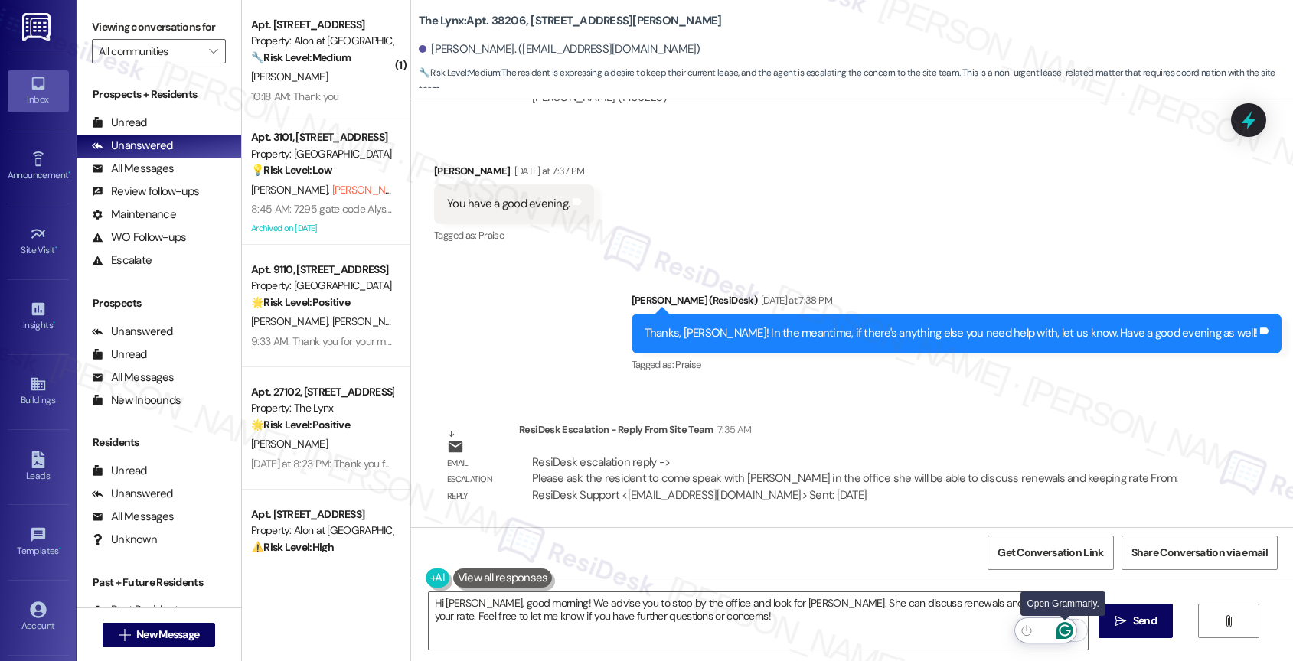
click at [1066, 627] on icon "Open Grammarly. 0 Suggestions." at bounding box center [1064, 630] width 17 height 17
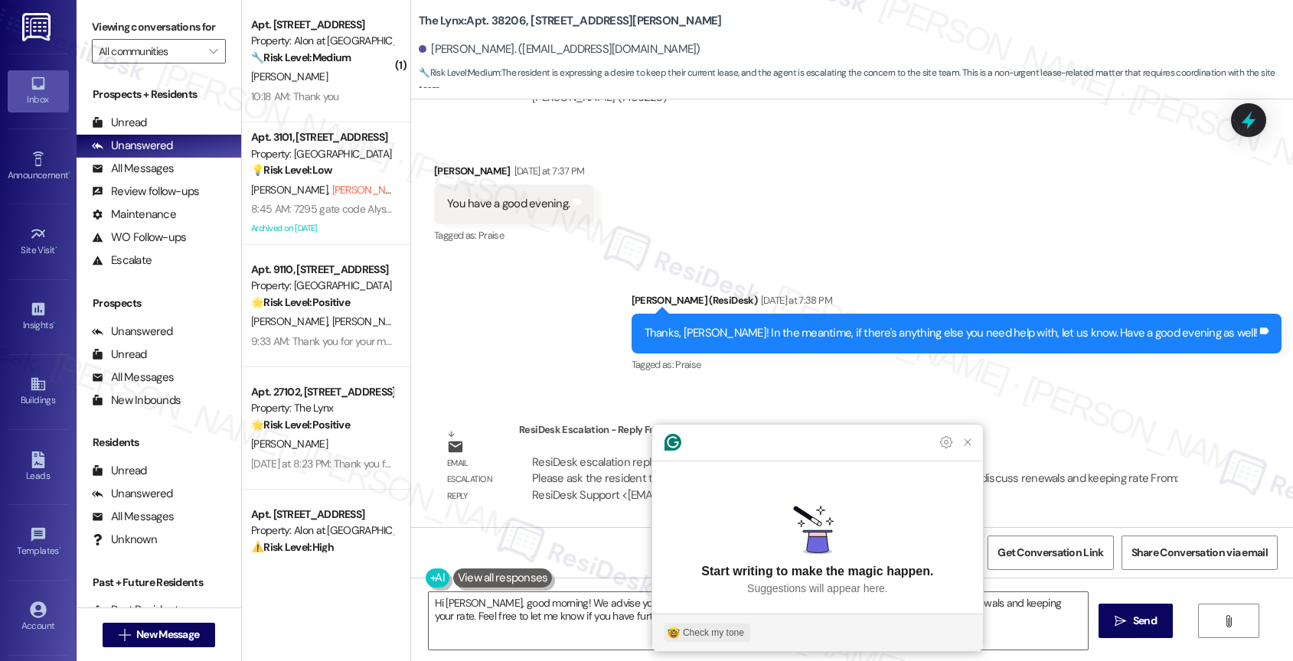
click at [693, 628] on div "Check my tone" at bounding box center [713, 633] width 61 height 14
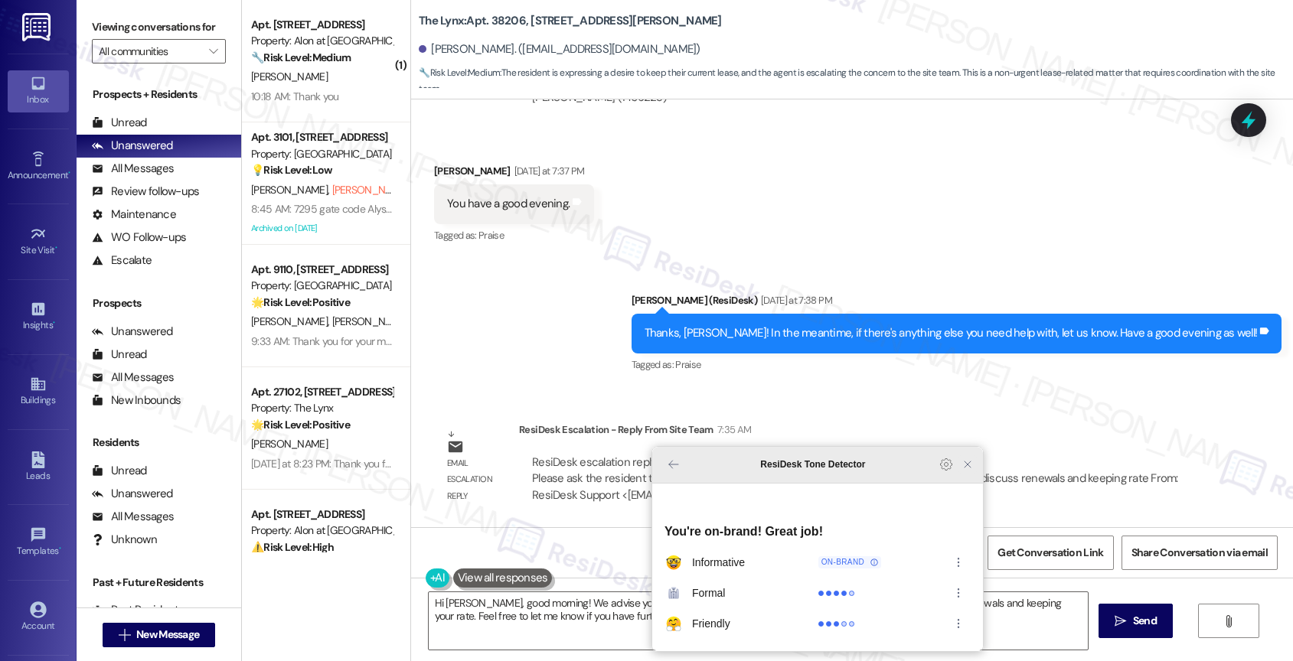
click at [971, 471] on icon "Close Grammarly Assistant" at bounding box center [967, 465] width 12 height 12
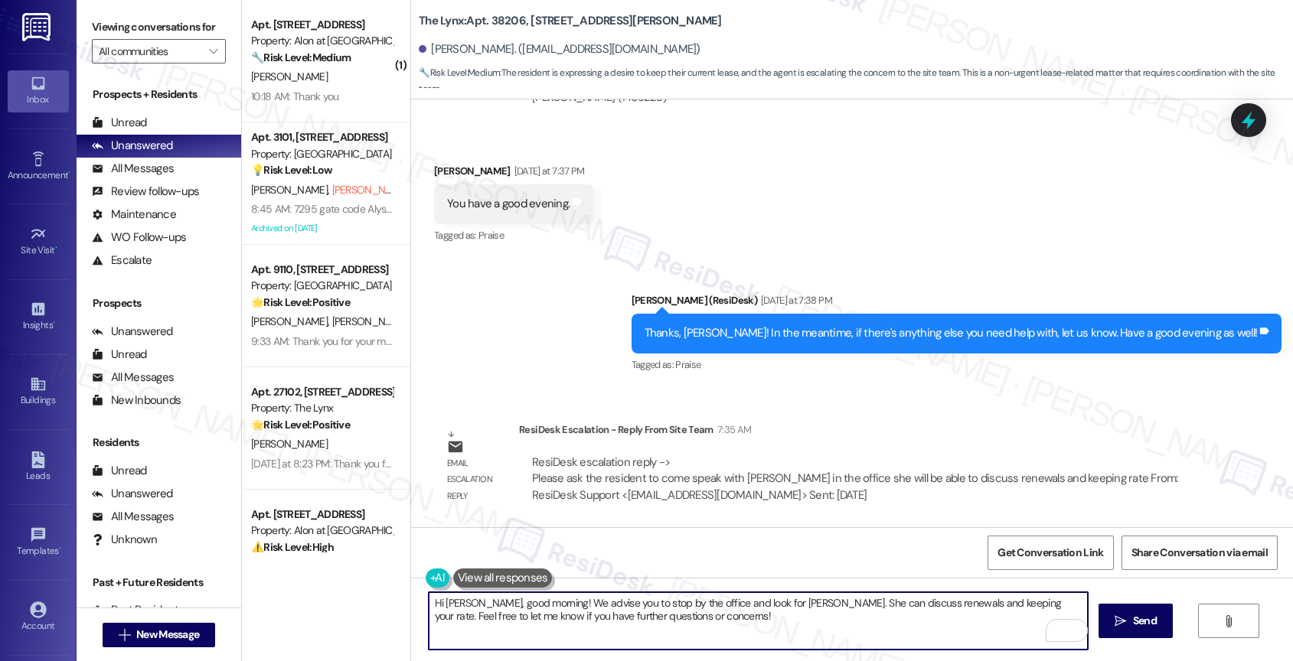
click at [528, 615] on textarea "Hi Gary, good morning! We advise you to stop by the office and look for Jessica…" at bounding box center [759, 620] width 660 height 57
click at [791, 634] on textarea "Hi Gary, good morning! We advise you to stop by the office and look for Jessica…" at bounding box center [759, 620] width 660 height 57
type textarea "Hi Gary, good morning! We advise you to stop by the office and look for Jessica…"
click at [1119, 617] on icon "" at bounding box center [1119, 621] width 11 height 12
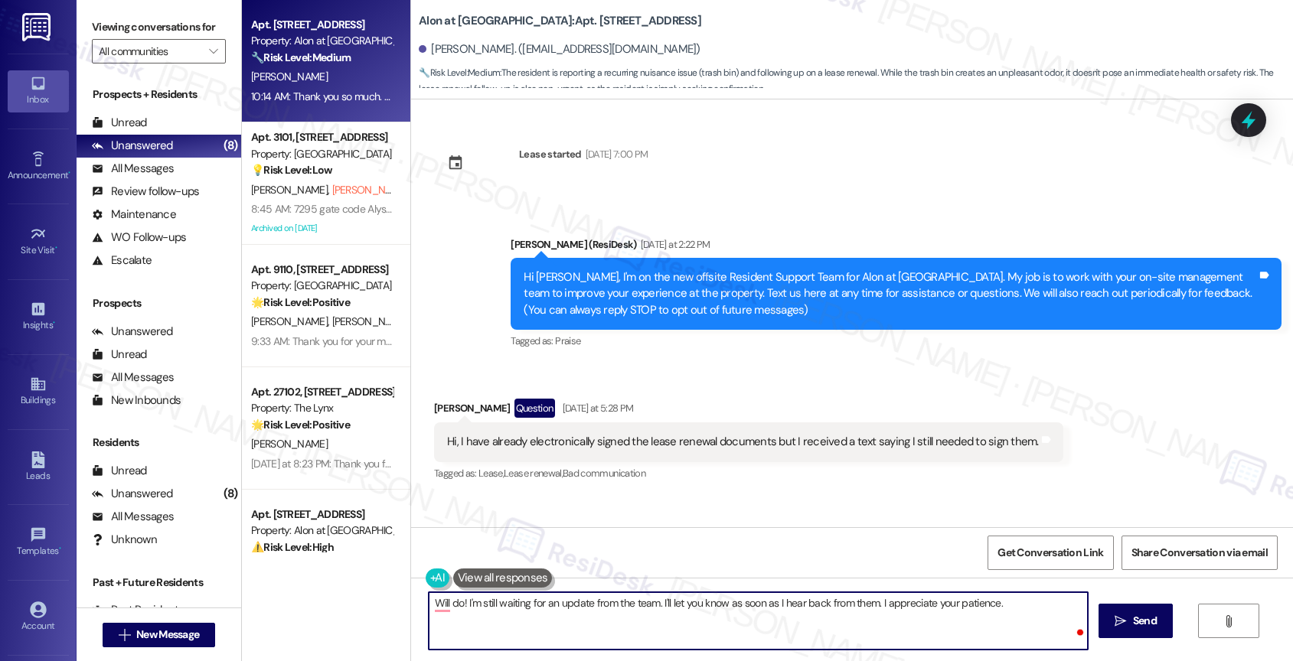
scroll to position [1246, 0]
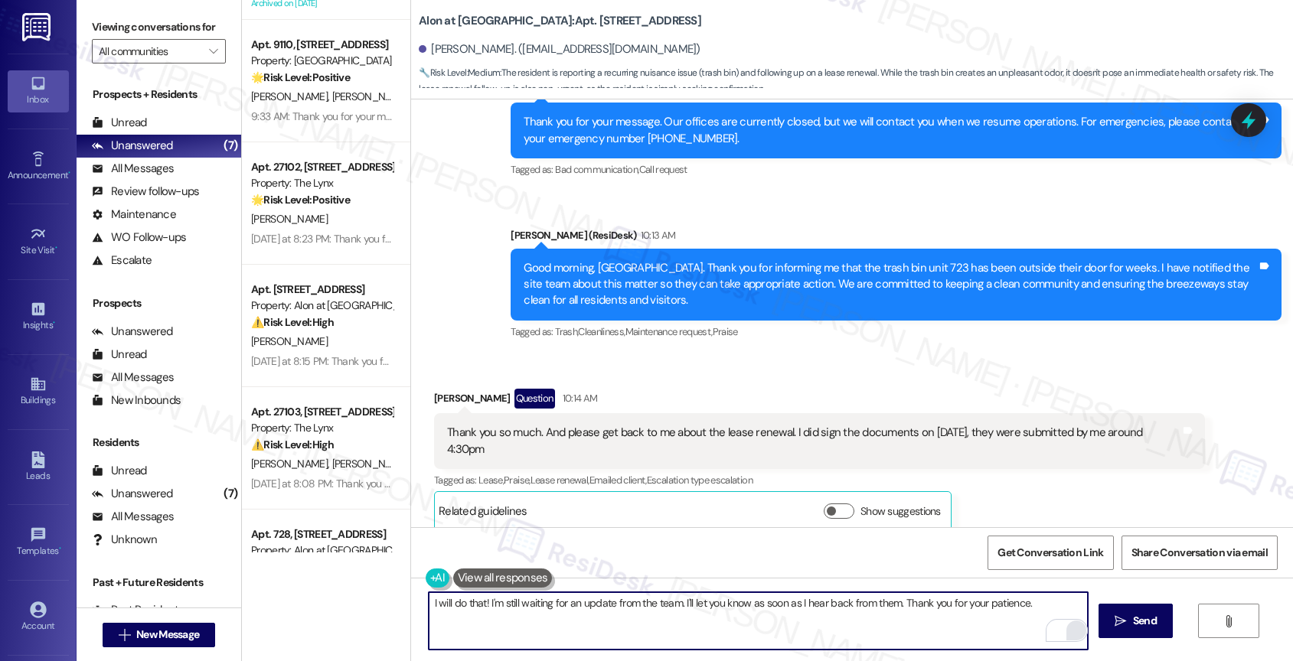
type textarea "I will do that! I'm still waiting for an update from the team. I'll let you kno…"
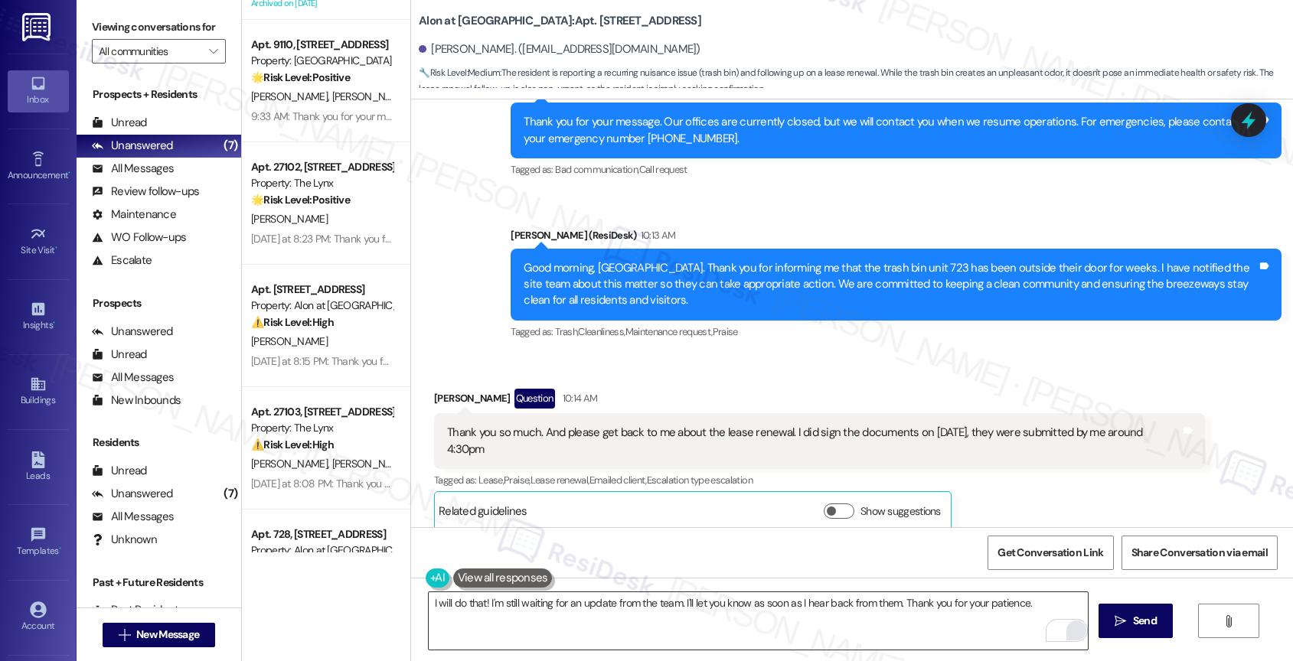
click at [1069, 625] on html "Inbox Go to Inbox Announcement • Send A Text Announcement Site Visit • Go to Si…" at bounding box center [646, 330] width 1293 height 661
drag, startPoint x: 1069, startPoint y: 625, endPoint x: 1060, endPoint y: 628, distance: 9.7
click at [1060, 628] on icon "Open Grammarly. 0 Suggestions." at bounding box center [1064, 630] width 11 height 11
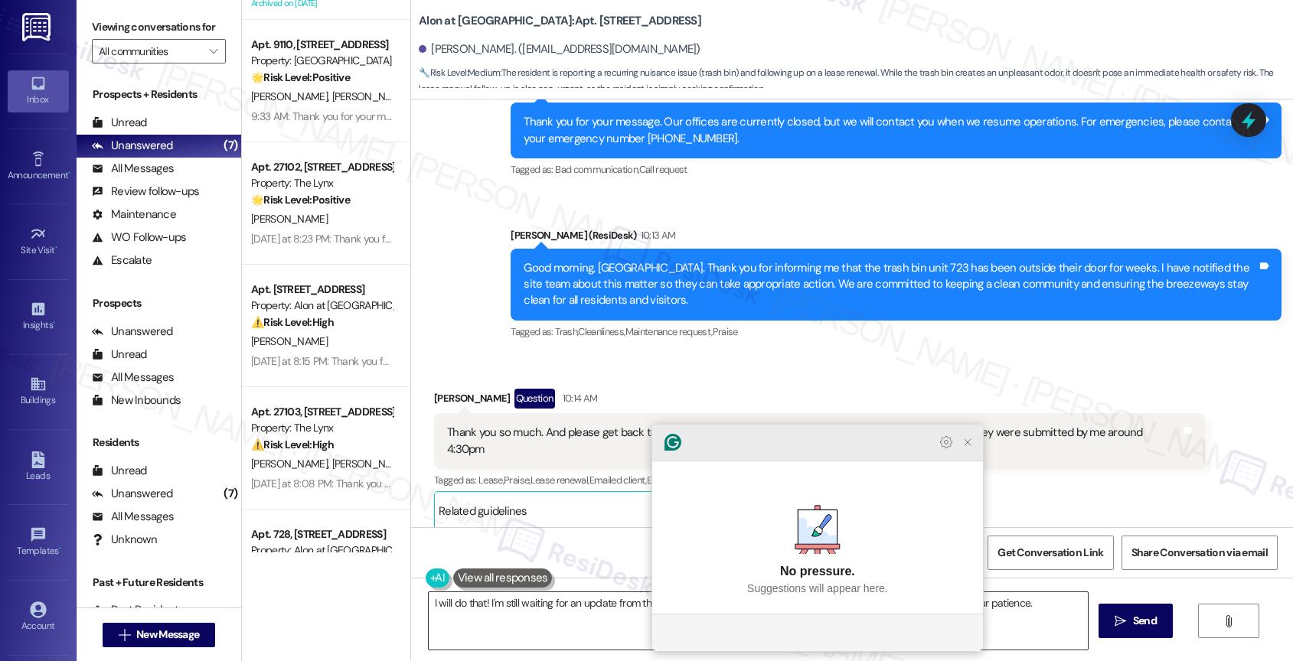
click at [968, 449] on icon "Close Grammarly Assistant" at bounding box center [967, 442] width 12 height 12
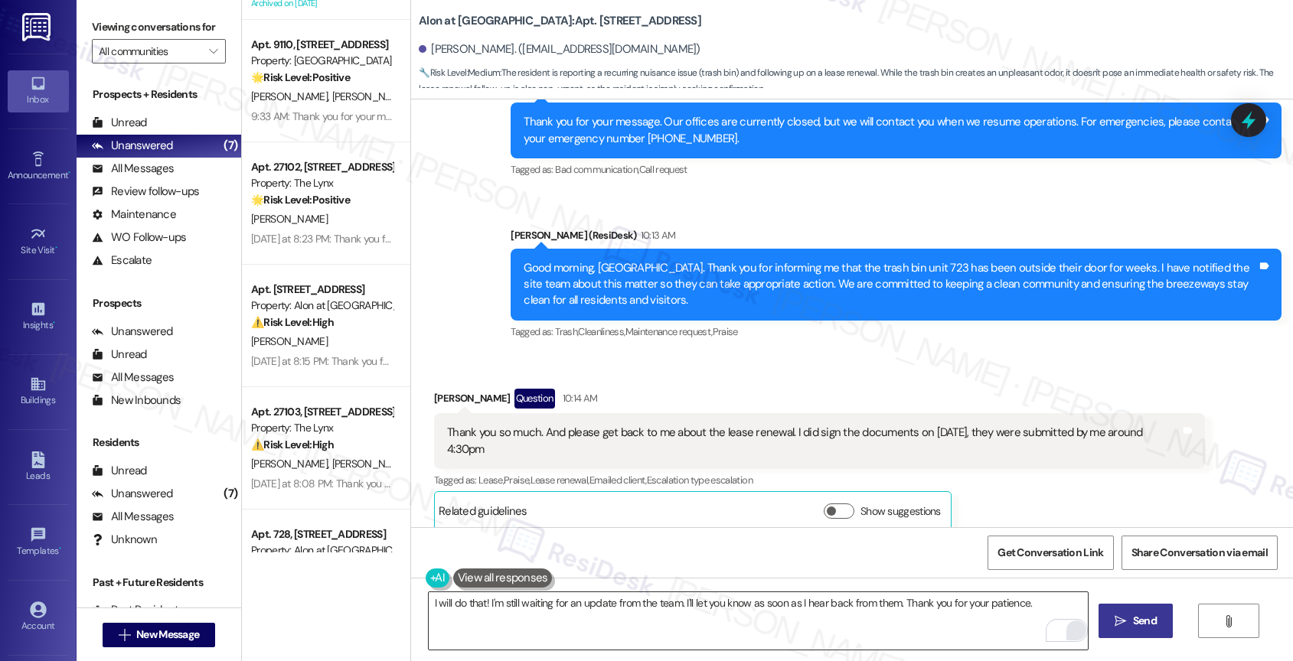
click at [1121, 618] on icon "" at bounding box center [1119, 621] width 11 height 12
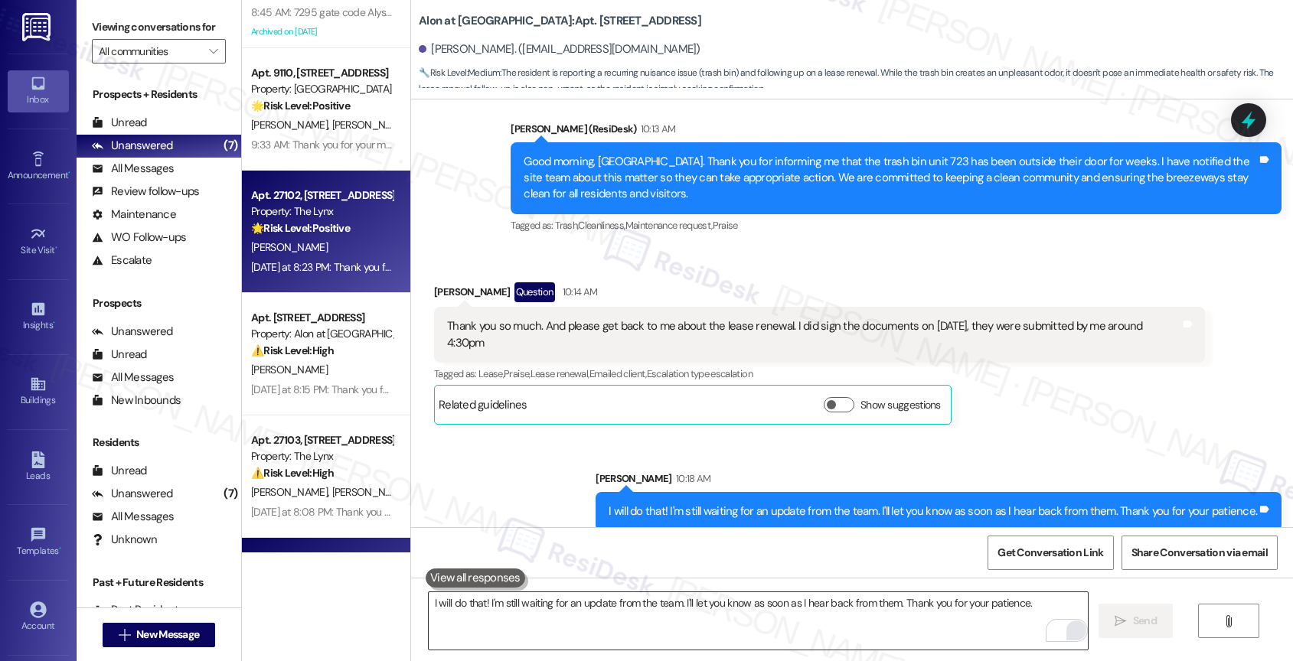
scroll to position [0, 0]
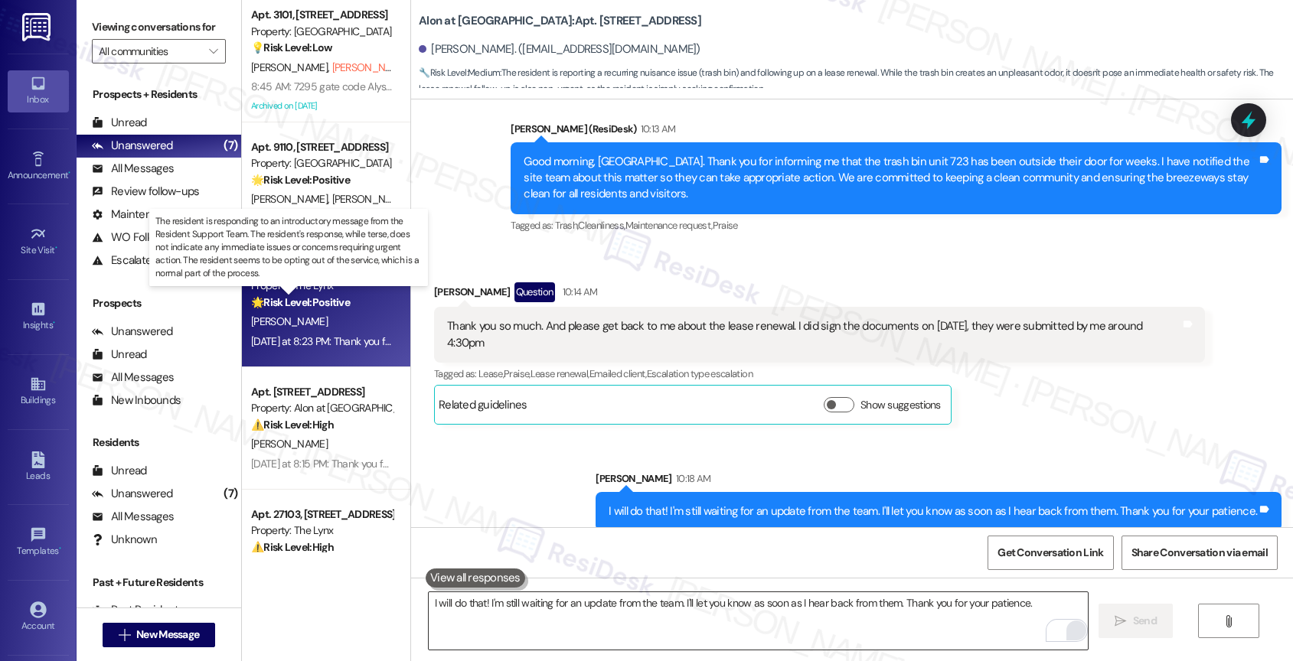
click at [318, 303] on strong "🌟 Risk Level: Positive" at bounding box center [300, 302] width 99 height 14
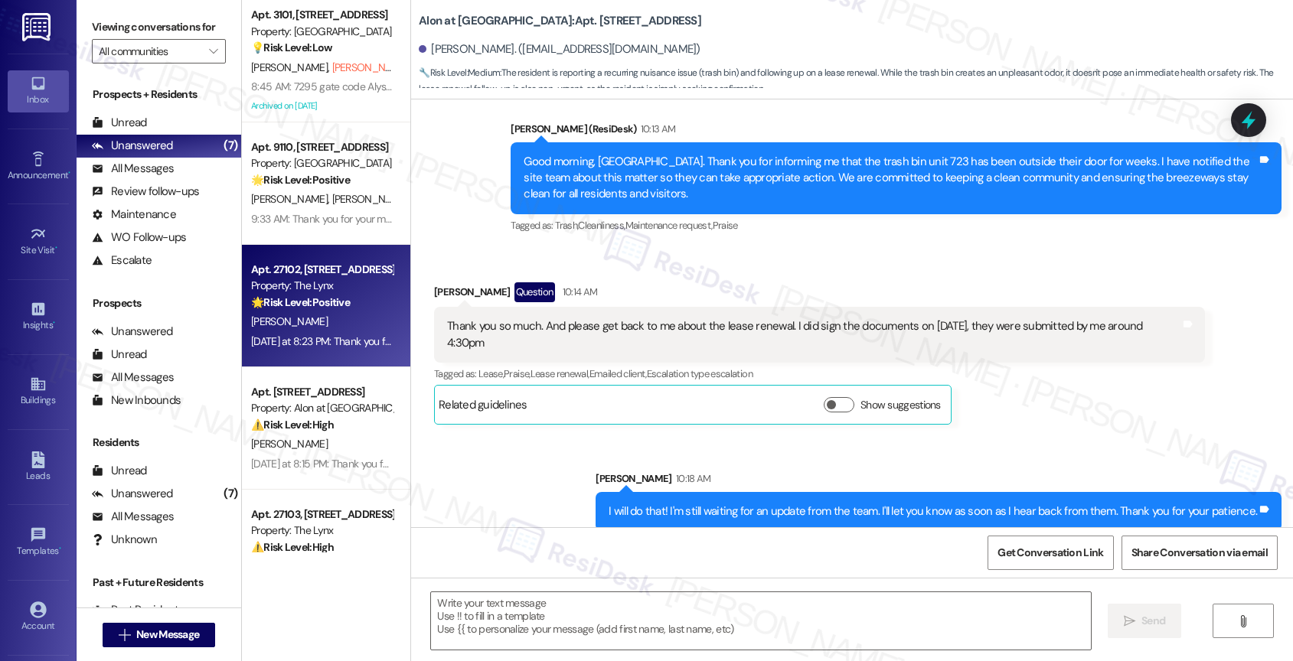
type textarea "Fetching suggested responses. Please feel free to read through the conversation…"
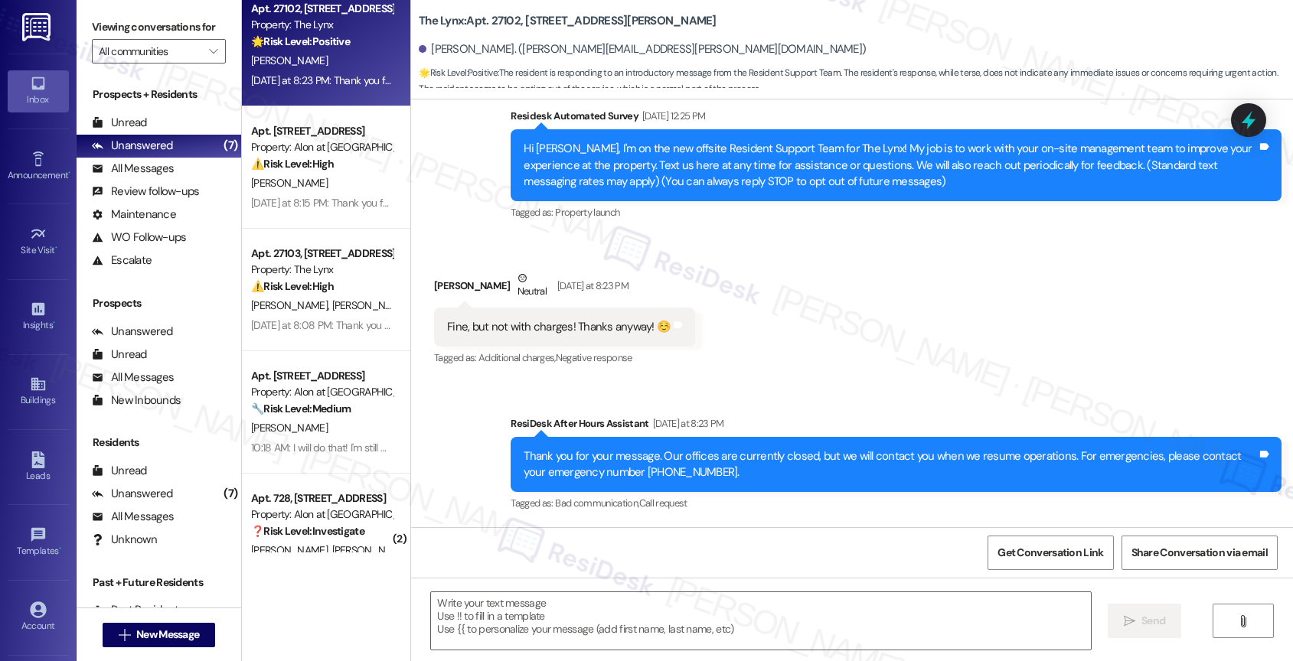
scroll to position [305, 0]
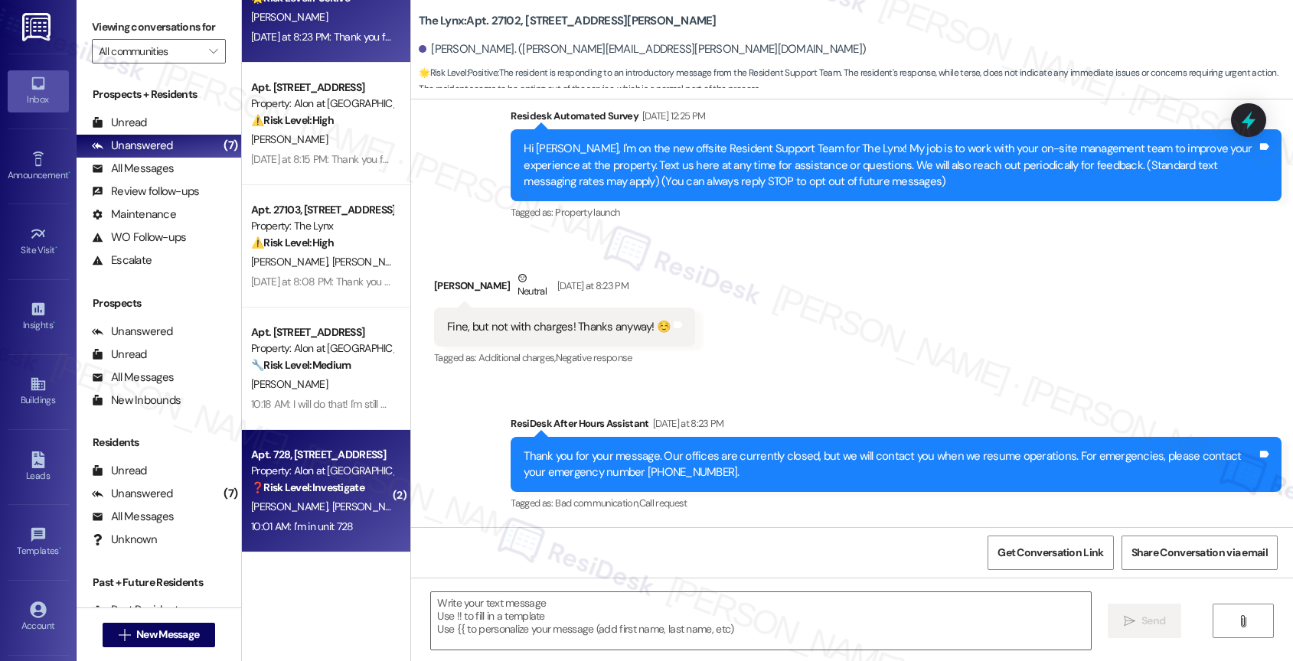
click at [322, 481] on strong "❓ Risk Level: Investigate" at bounding box center [307, 488] width 113 height 14
type textarea "Fetching suggested responses. Please feel free to read through the conversation…"
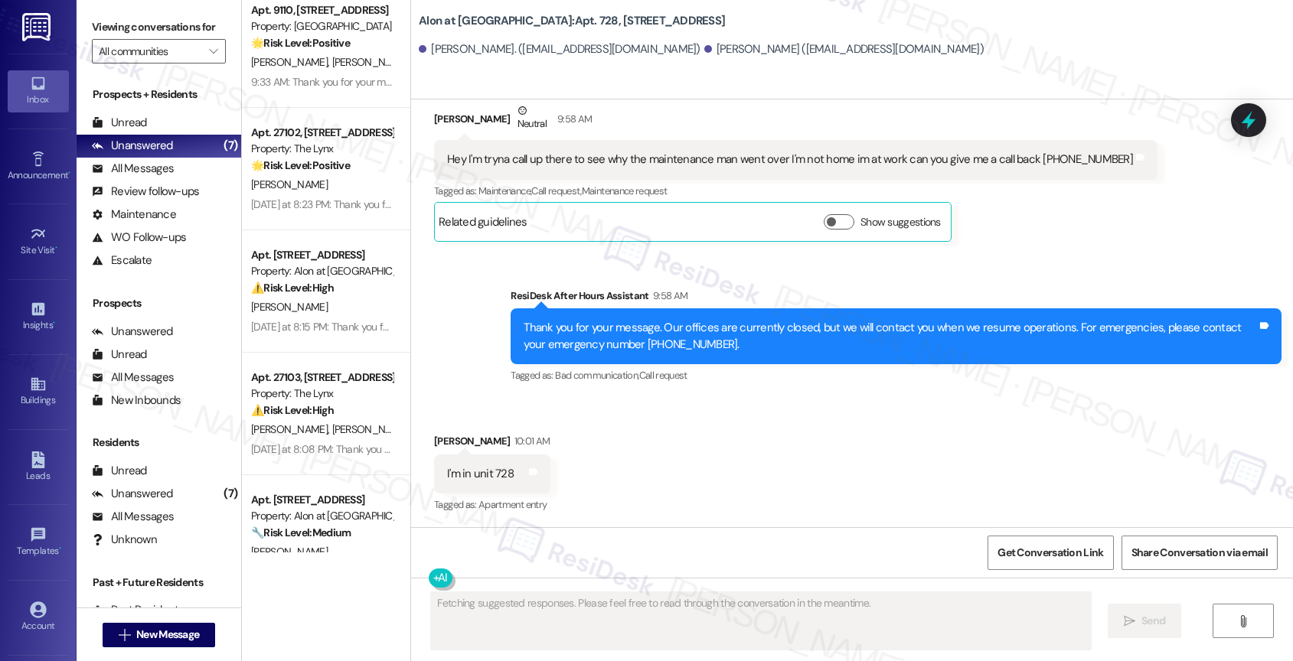
scroll to position [90, 0]
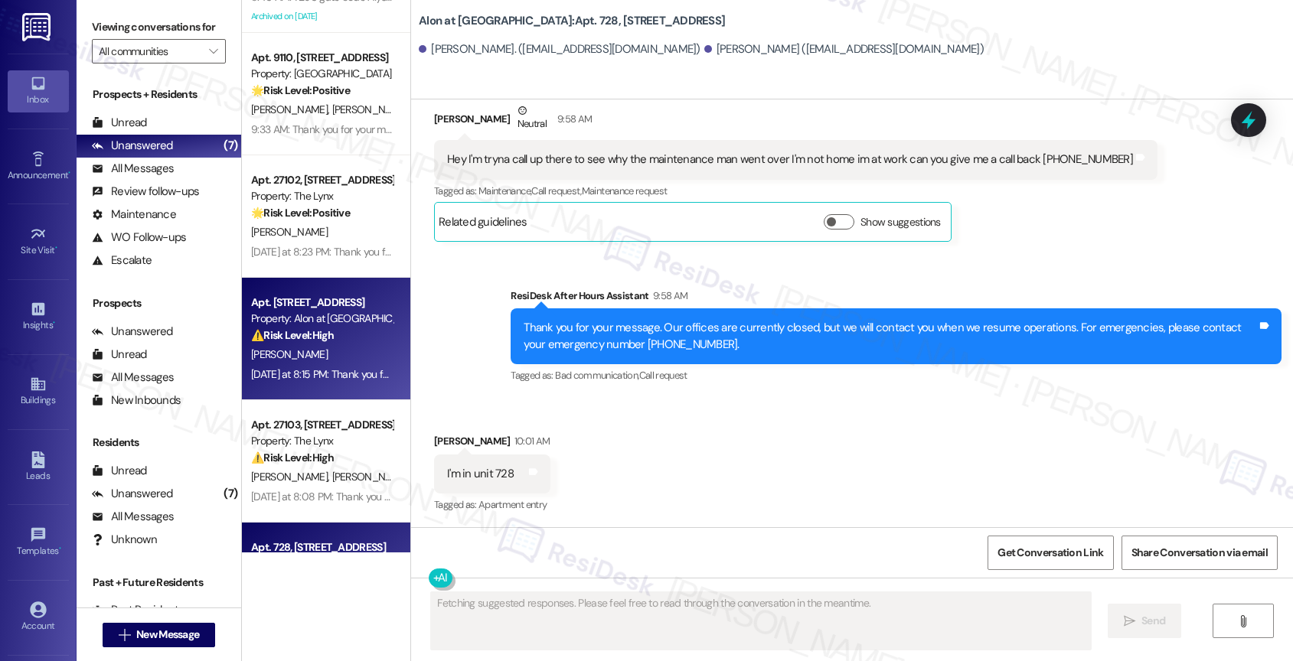
click at [325, 340] on div "⚠️ Risk Level: High The resident is having trouble accessing a package locker, …" at bounding box center [322, 336] width 142 height 16
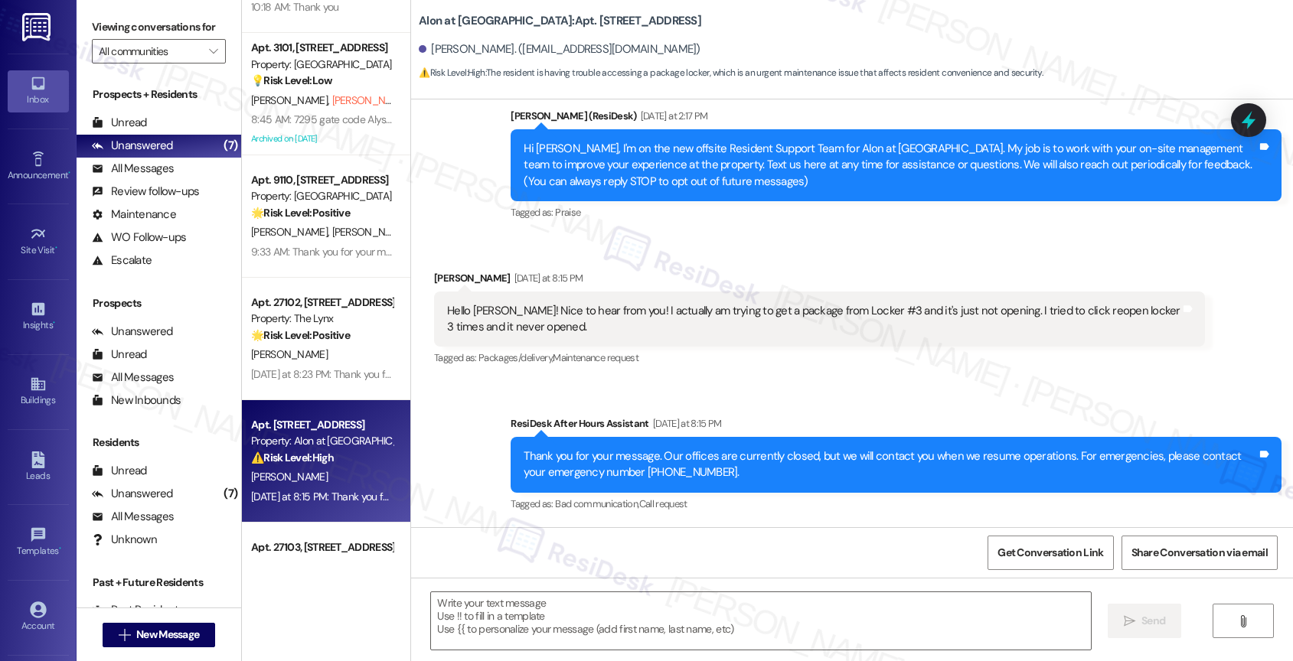
scroll to position [294, 0]
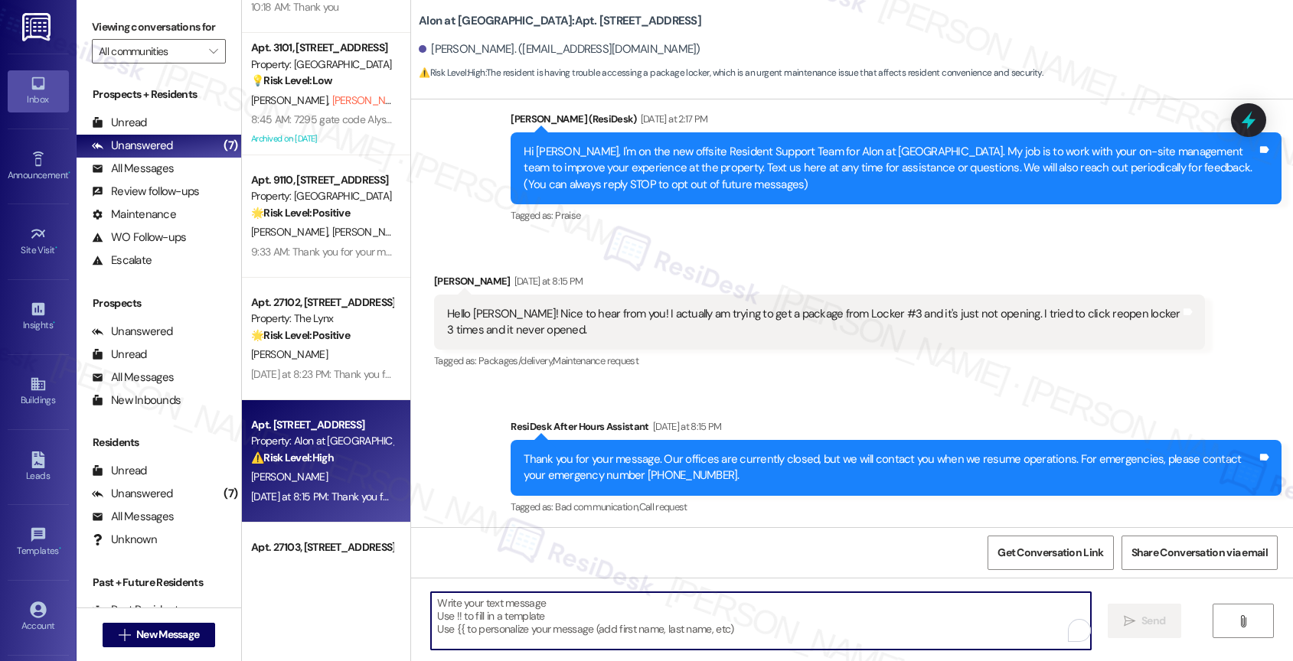
click at [501, 618] on textarea "To enrich screen reader interactions, please activate Accessibility in Grammarl…" at bounding box center [761, 620] width 660 height 57
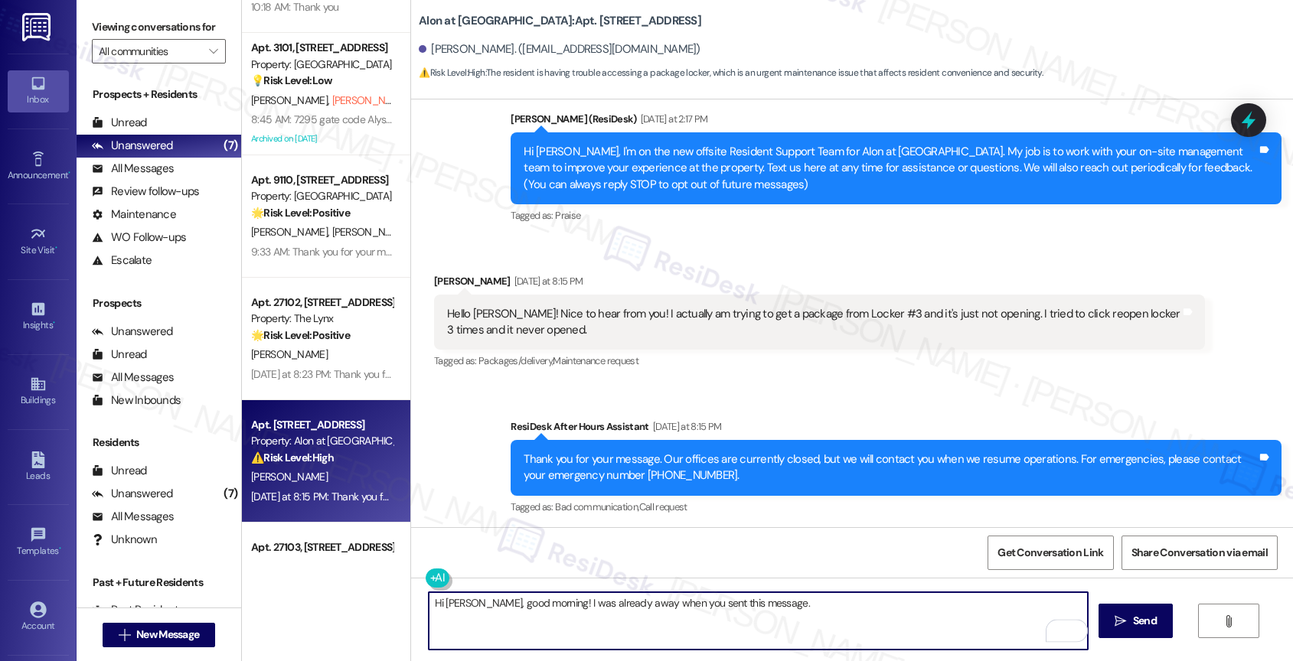
click at [792, 610] on textarea "Hi Logan, good morning! I was already away when you sent this message." at bounding box center [759, 620] width 660 height 57
click at [674, 321] on div "Hello Sarah! Nice to hear from you! I actually am trying to get a package from …" at bounding box center [813, 322] width 733 height 33
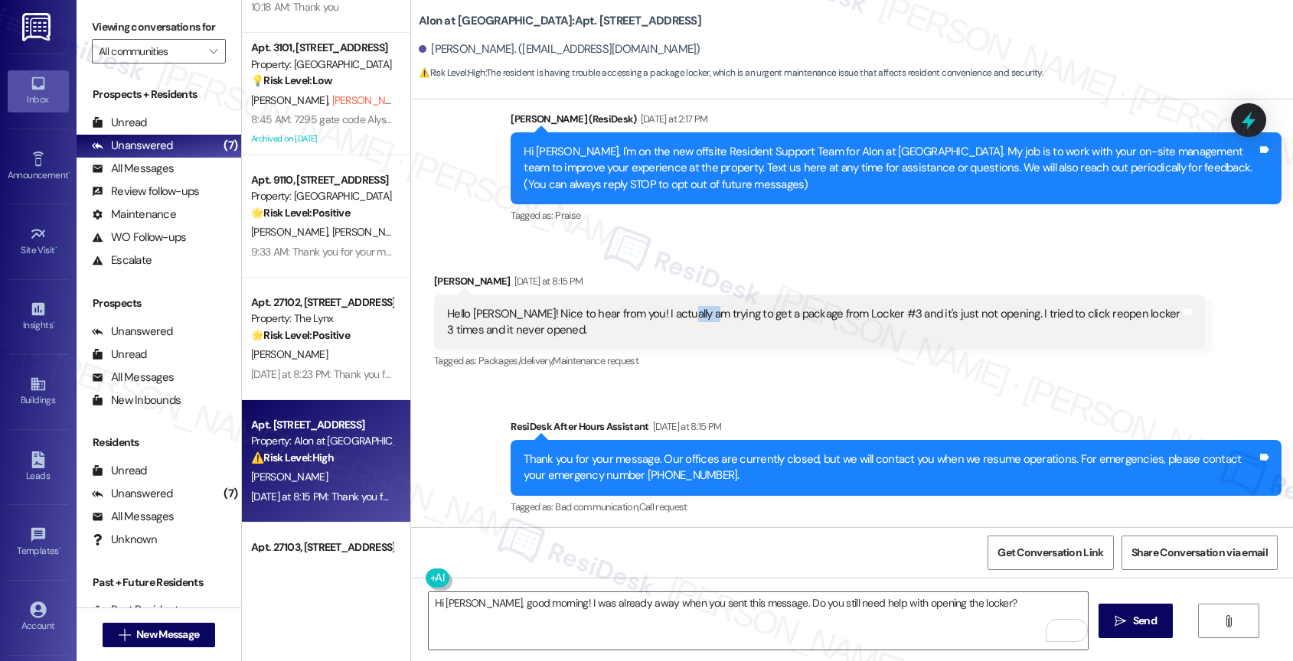
click at [674, 320] on div "Hello Sarah! Nice to hear from you! I actually am trying to get a package from …" at bounding box center [813, 322] width 733 height 33
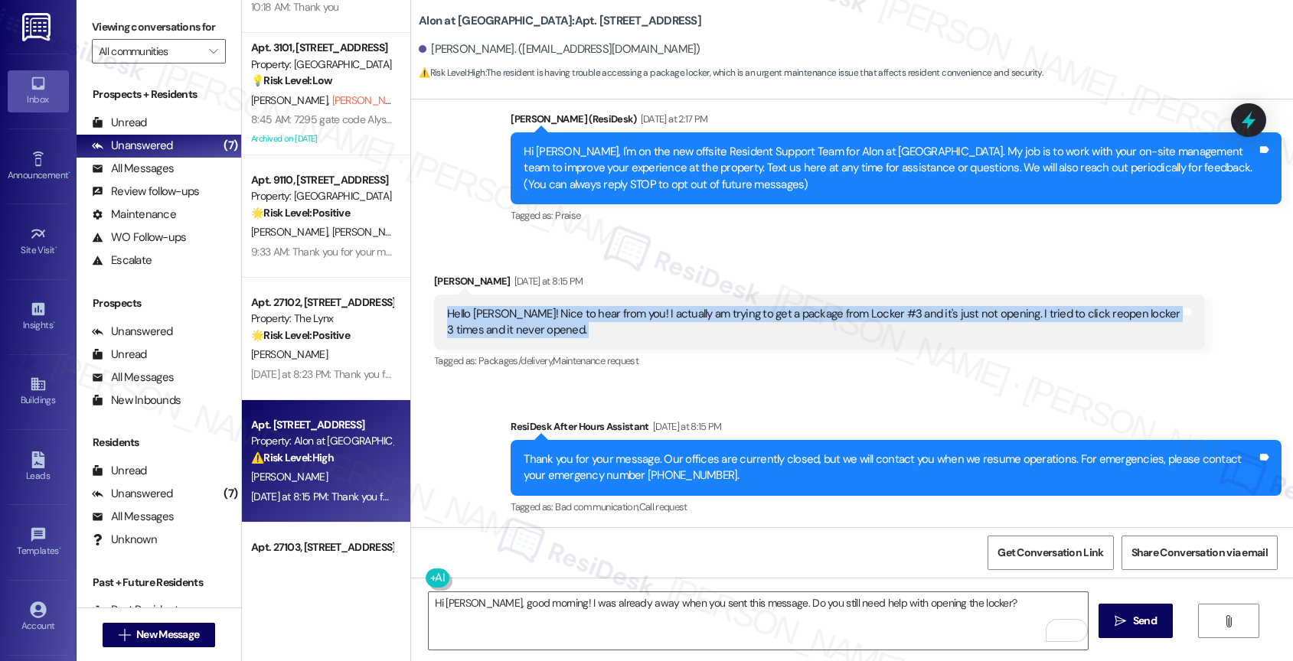
click at [674, 320] on div "Hello Sarah! Nice to hear from you! I actually am trying to get a package from …" at bounding box center [813, 322] width 733 height 33
click at [508, 324] on div "Hello Sarah! Nice to hear from you! I actually am trying to get a package from …" at bounding box center [813, 322] width 733 height 33
drag, startPoint x: 491, startPoint y: 312, endPoint x: 520, endPoint y: 326, distance: 31.8
click at [520, 326] on div "Hello Sarah! Nice to hear from you! I actually am trying to get a package from …" at bounding box center [813, 322] width 733 height 33
copy div "Nice to hear from you! I actually am trying to get a package from Locker #3 and…"
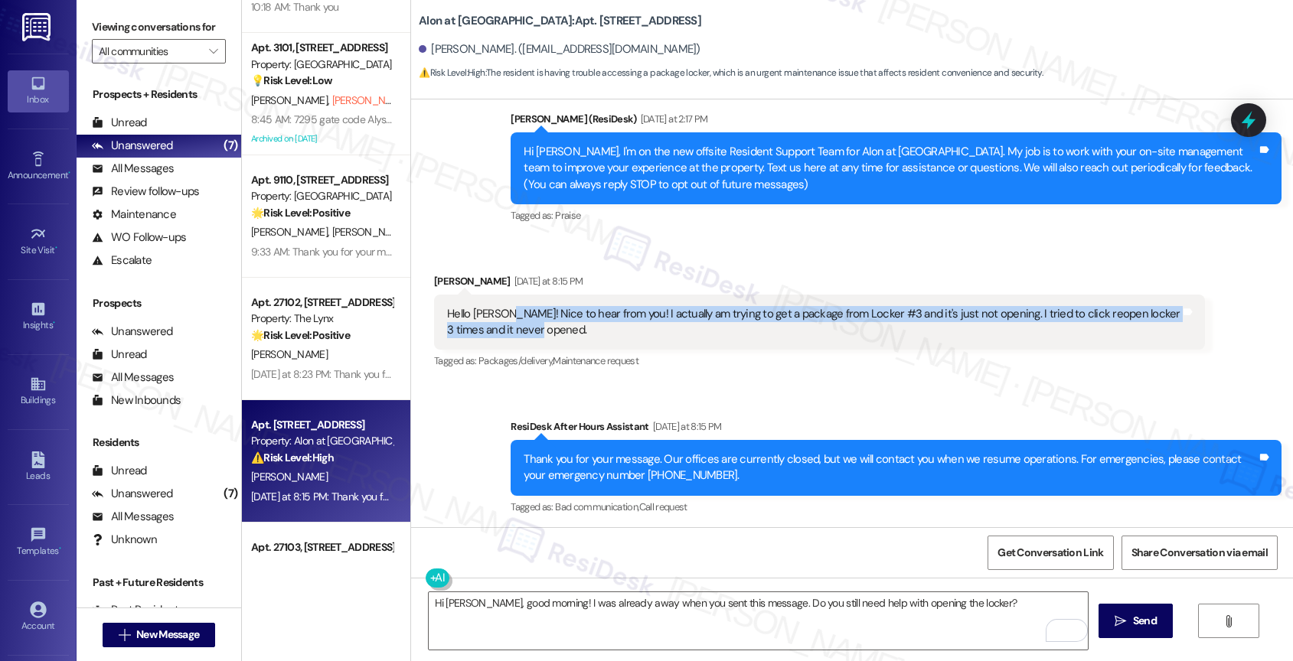
click at [589, 325] on div "Hello Sarah! Nice to hear from you! I actually am trying to get a package from …" at bounding box center [813, 322] width 733 height 33
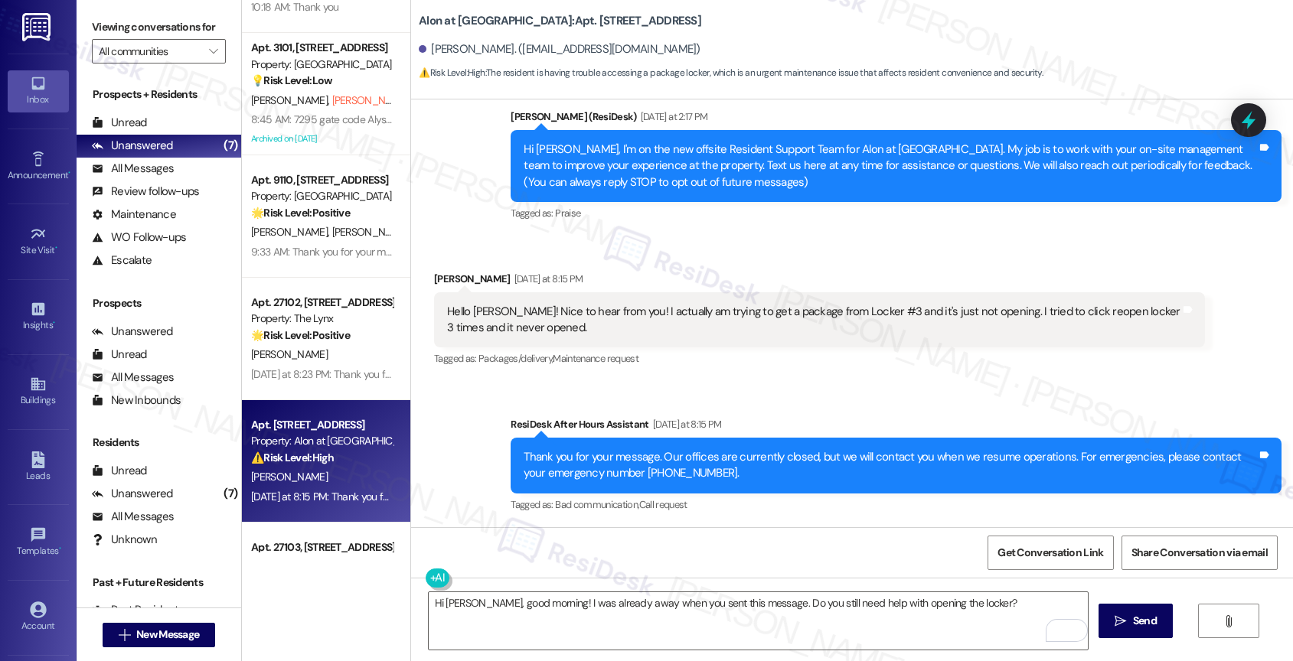
scroll to position [297, 0]
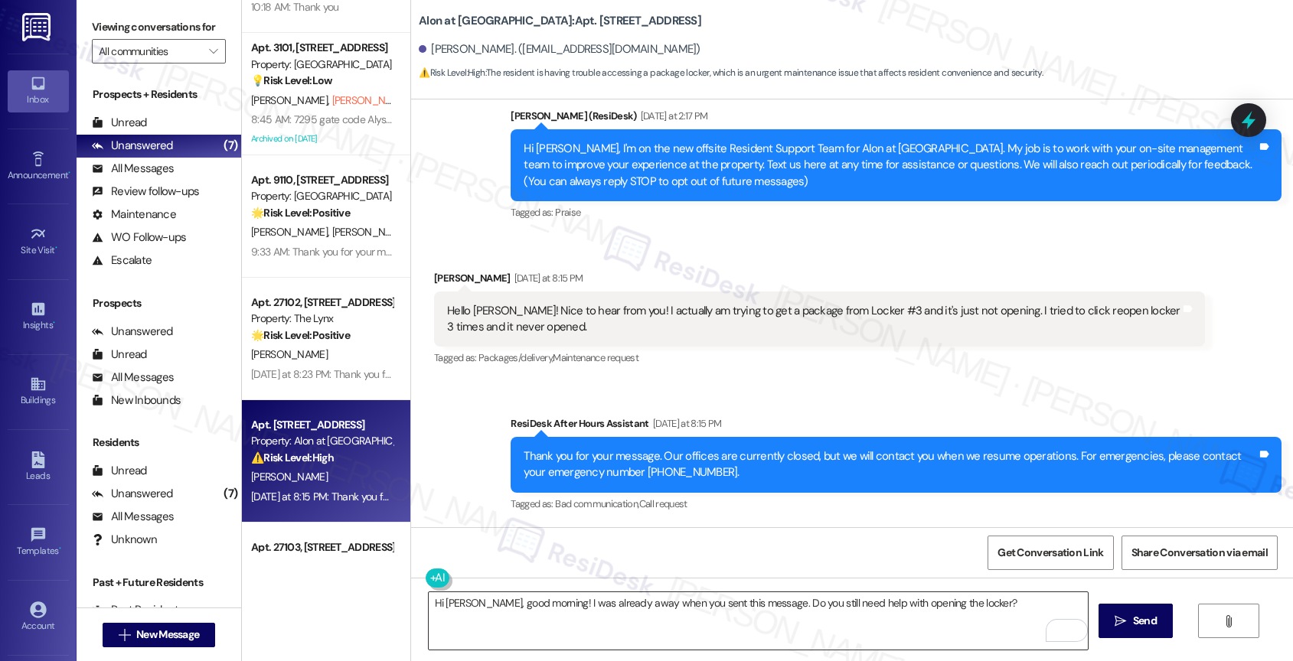
click at [1005, 609] on textarea "Hi Logan, good morning! I was already away when you sent this message. Do you s…" at bounding box center [759, 620] width 660 height 57
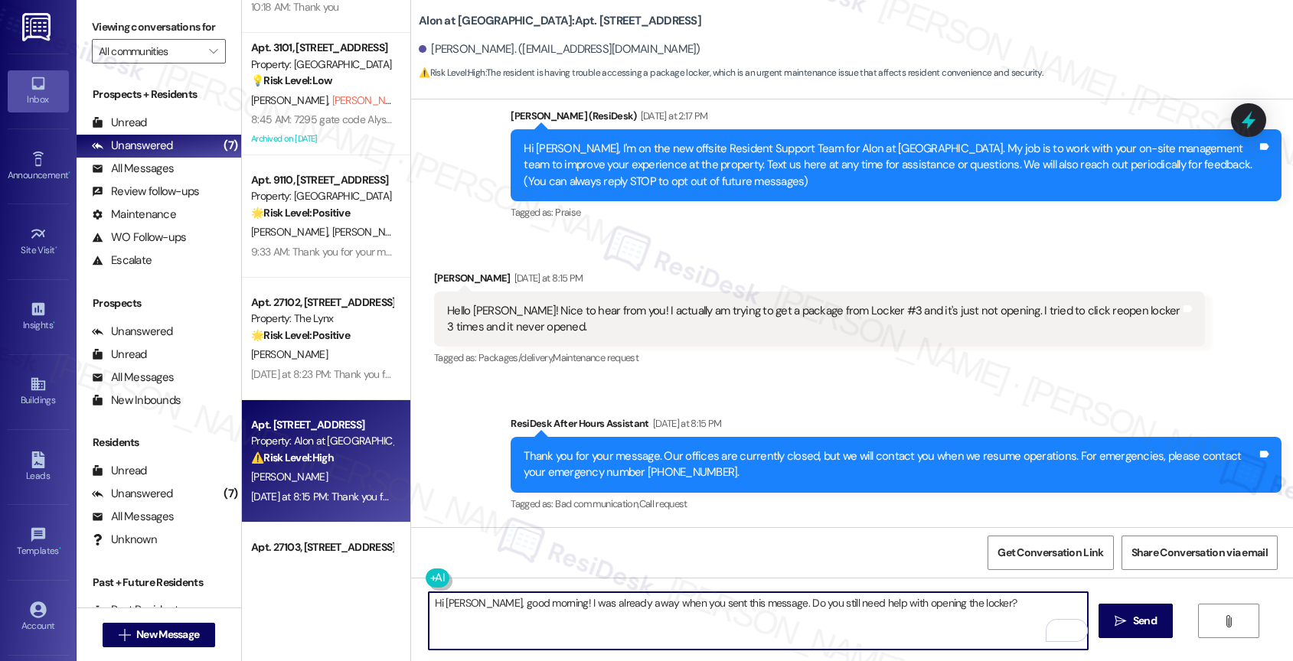
click at [987, 612] on textarea "Hi Logan, good morning! I was already away when you sent this message. Do you s…" at bounding box center [759, 620] width 660 height 57
click at [746, 605] on textarea "Hi Logan, good morning! I was already away when you sent this message. Do you s…" at bounding box center [759, 620] width 660 height 57
paste textarea "Sorry to hear Locker #3 isn’t opening"
drag, startPoint x: 915, startPoint y: 606, endPoint x: 925, endPoint y: 629, distance: 25.0
click at [925, 629] on textarea "Hi Logan, good morning! I was already away when you sent this message. Sorry to…" at bounding box center [759, 620] width 660 height 57
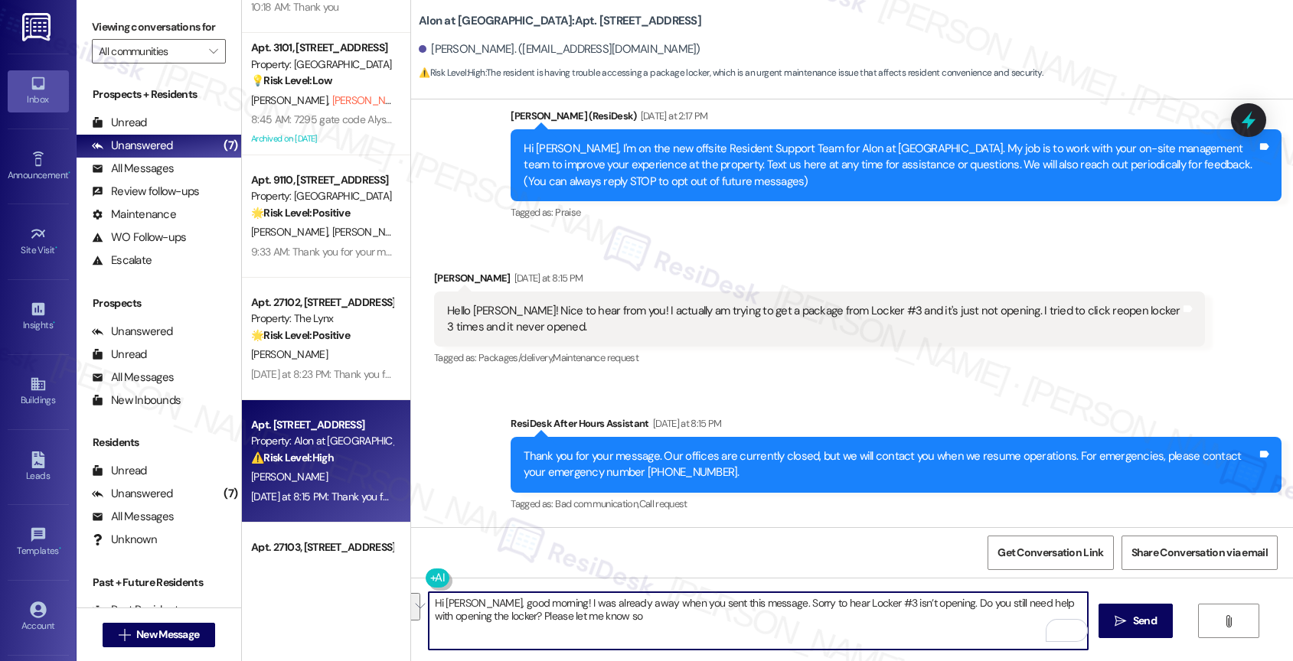
paste textarea "Just to clarify—when you pressed “Reopen Locker” in the app, did it give you an…"
click at [961, 630] on textarea "Hi Logan, good morning! I was already away when you sent this message. I'm sorr…" at bounding box center [759, 620] width 660 height 57
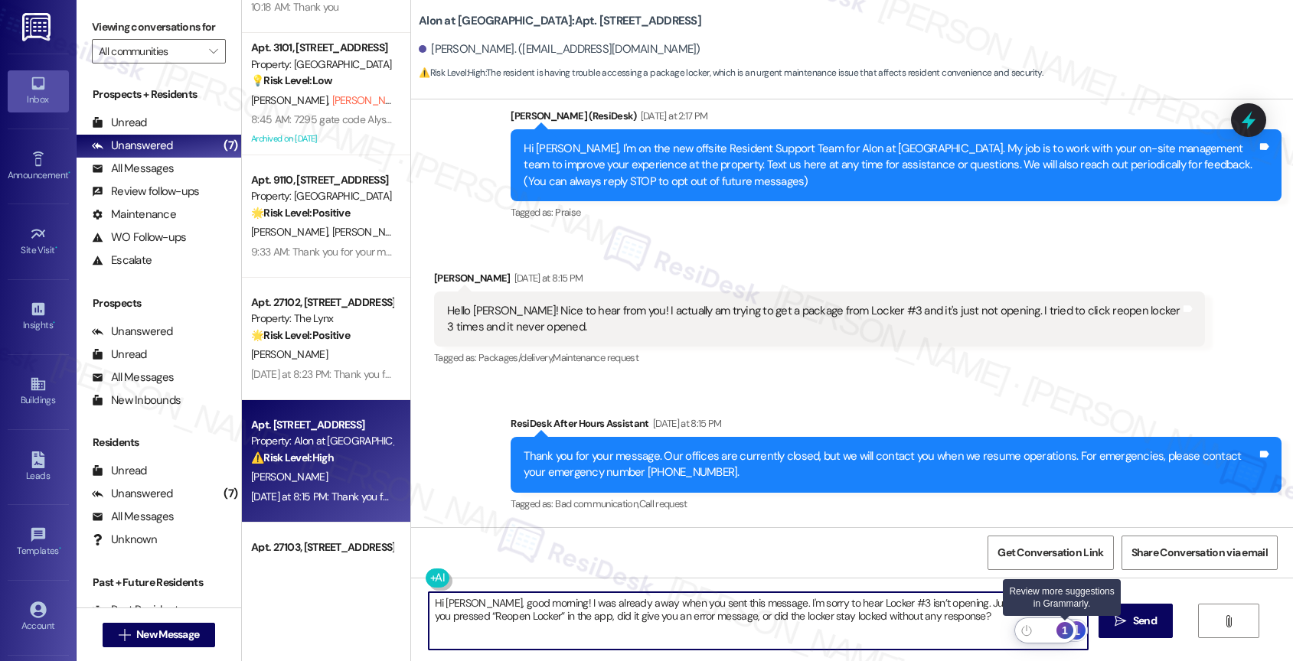
click at [1064, 628] on div "1" at bounding box center [1064, 630] width 17 height 17
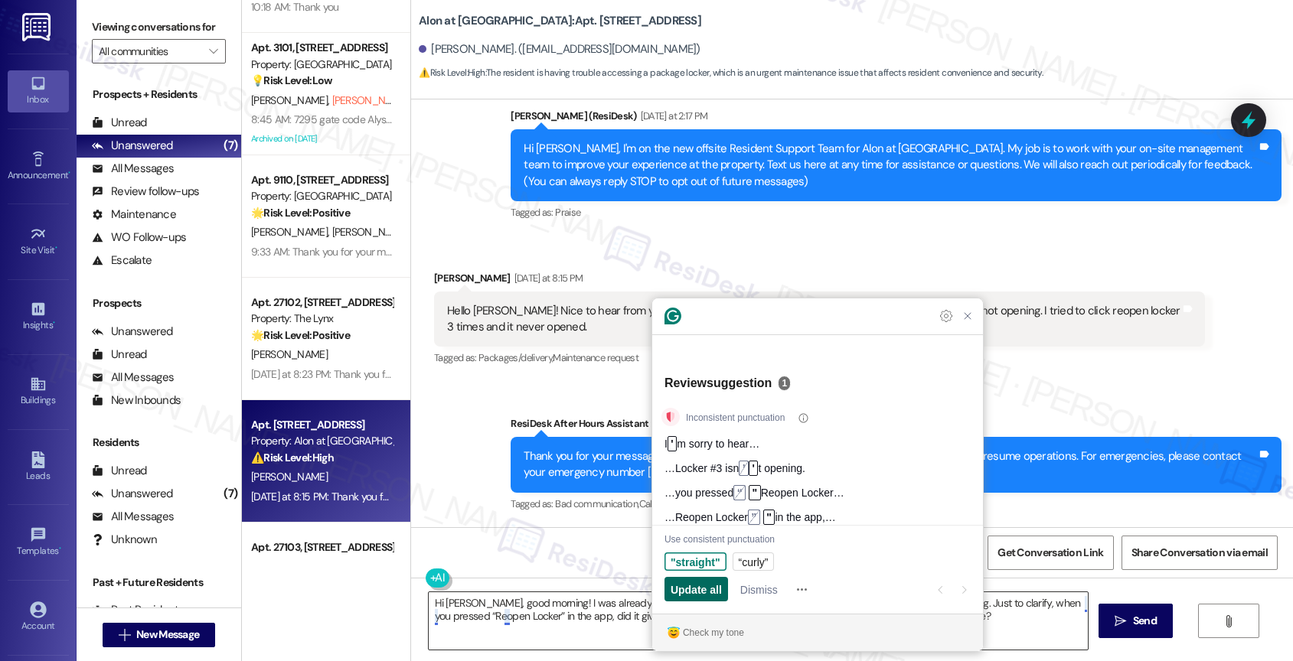
click at [691, 593] on span "Update all" at bounding box center [696, 590] width 51 height 16
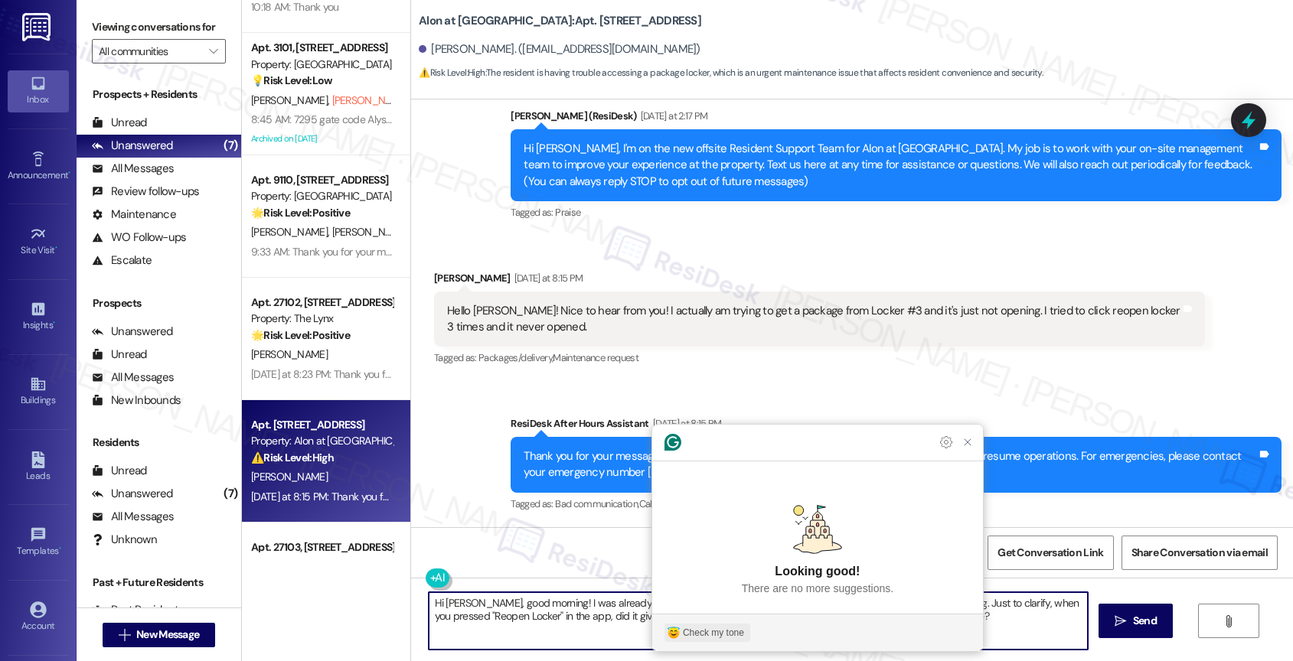
click at [729, 633] on div "Check my tone" at bounding box center [713, 633] width 61 height 14
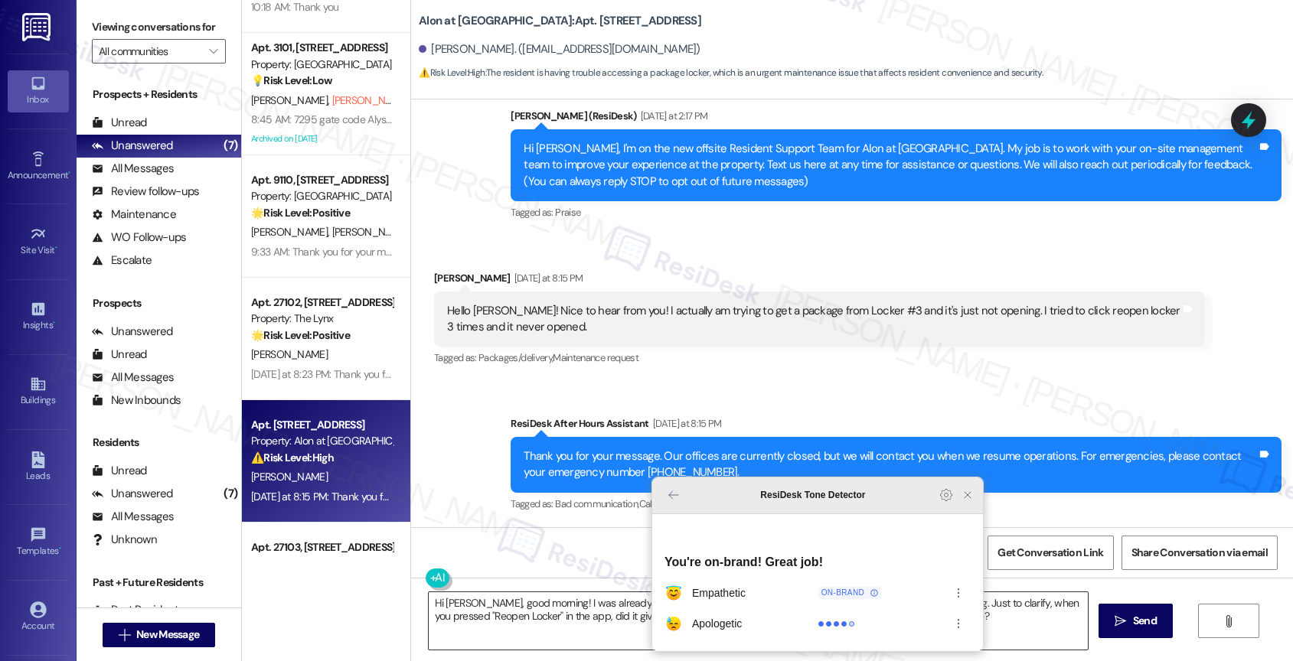
click at [971, 501] on icon "Close Grammarly Assistant" at bounding box center [967, 495] width 12 height 12
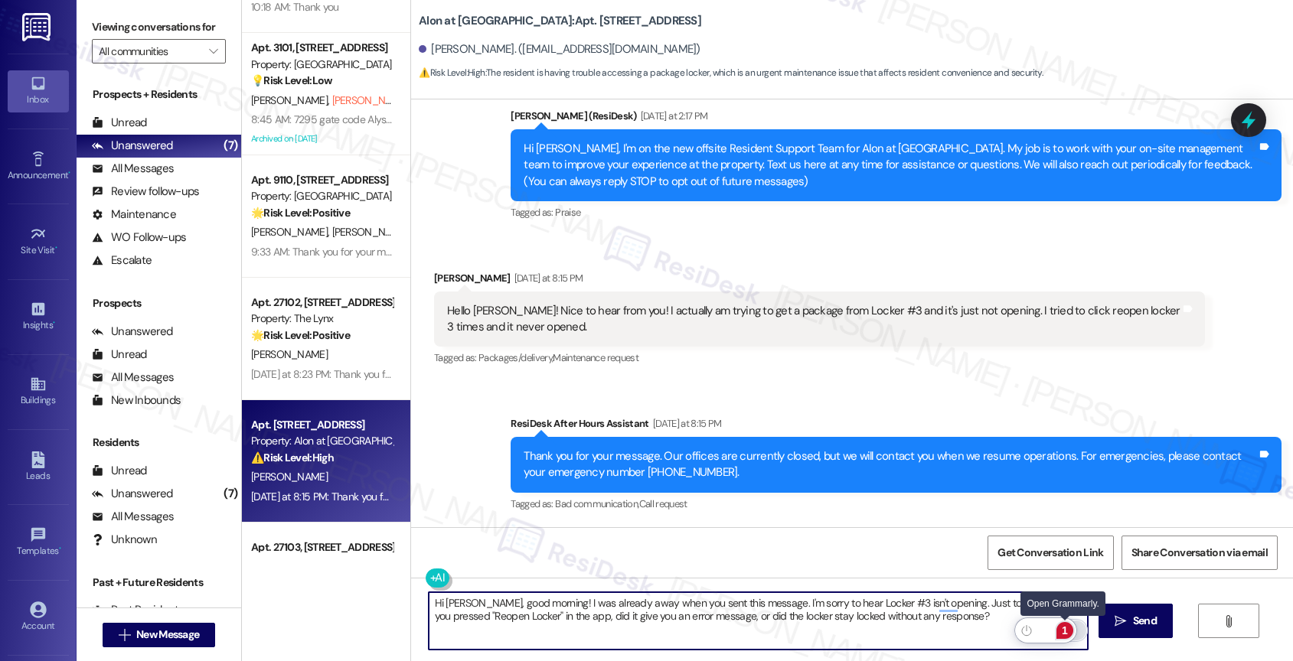
click at [1062, 625] on div "1" at bounding box center [1064, 630] width 17 height 17
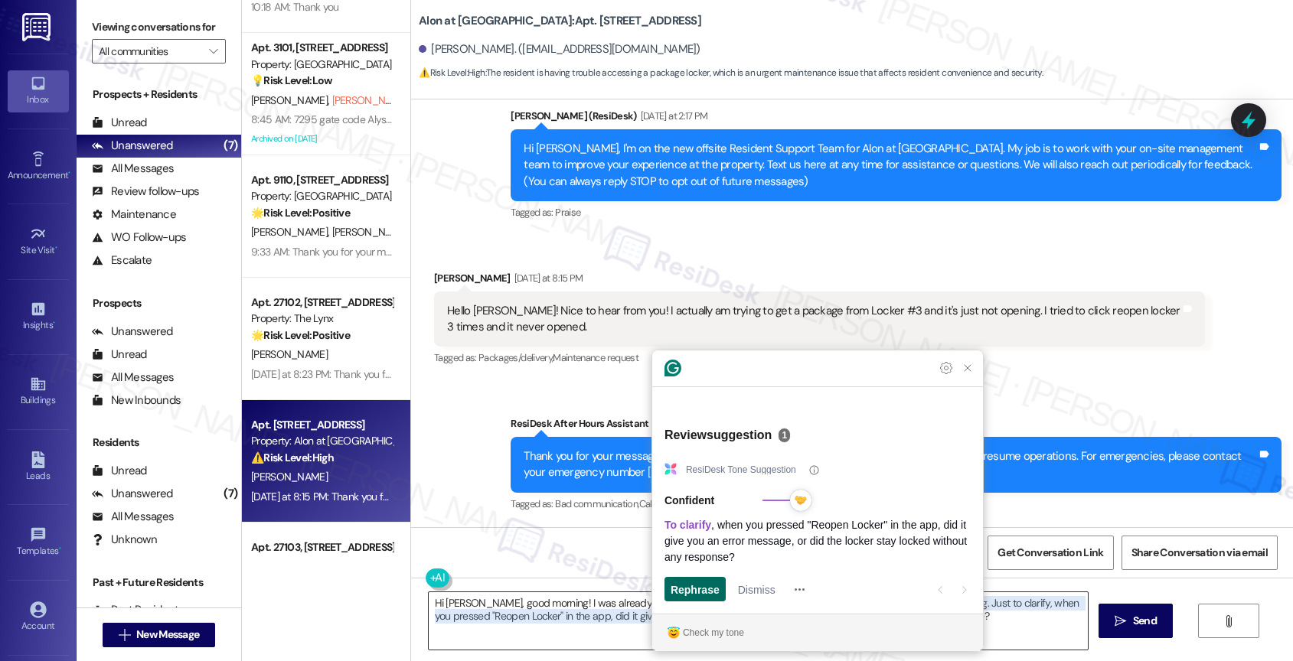
click at [674, 583] on span "Rephrase" at bounding box center [695, 590] width 49 height 16
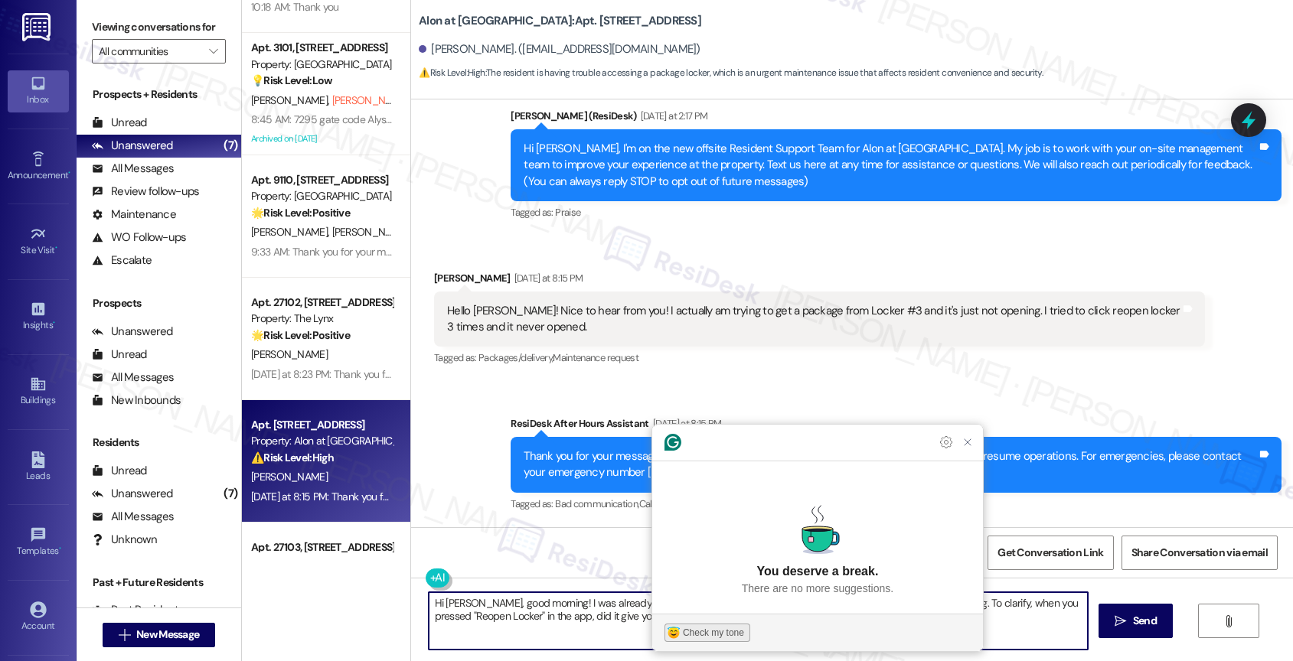
type textarea "Hi Logan, good morning! I was already away when you sent this message. I'm sorr…"
click at [707, 635] on div "Check my tone" at bounding box center [713, 633] width 61 height 14
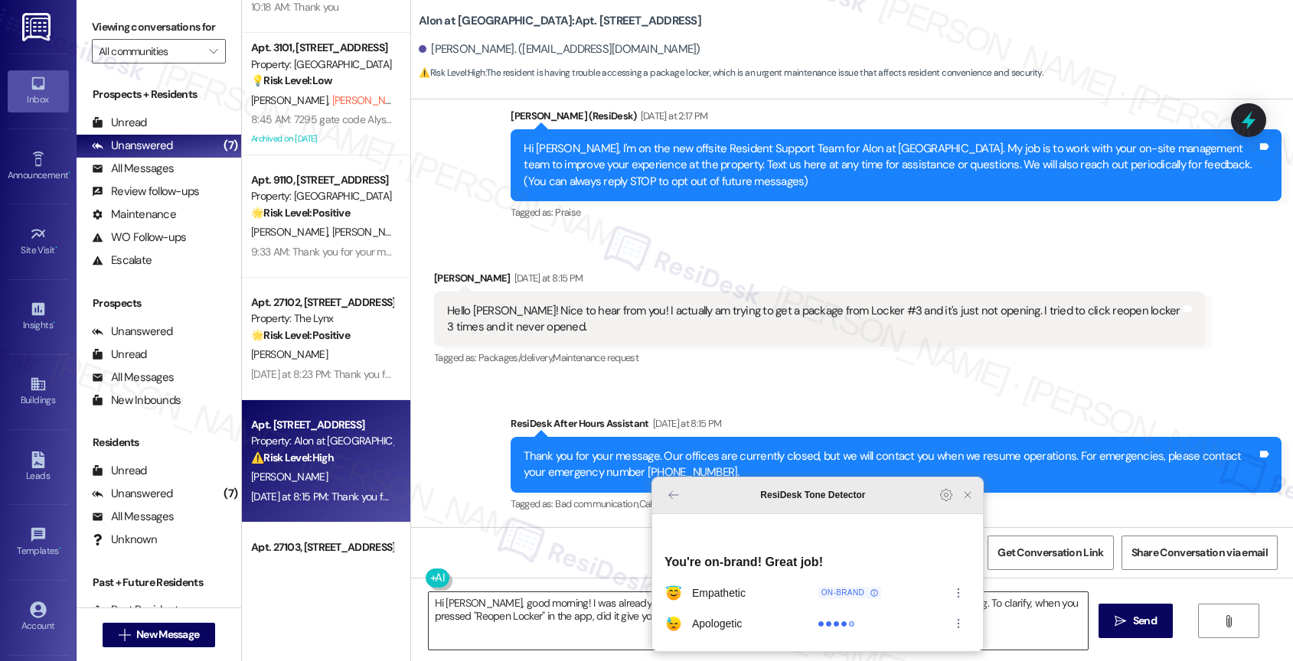
click at [968, 504] on icon "Close Grammarly Assistant" at bounding box center [967, 495] width 18 height 18
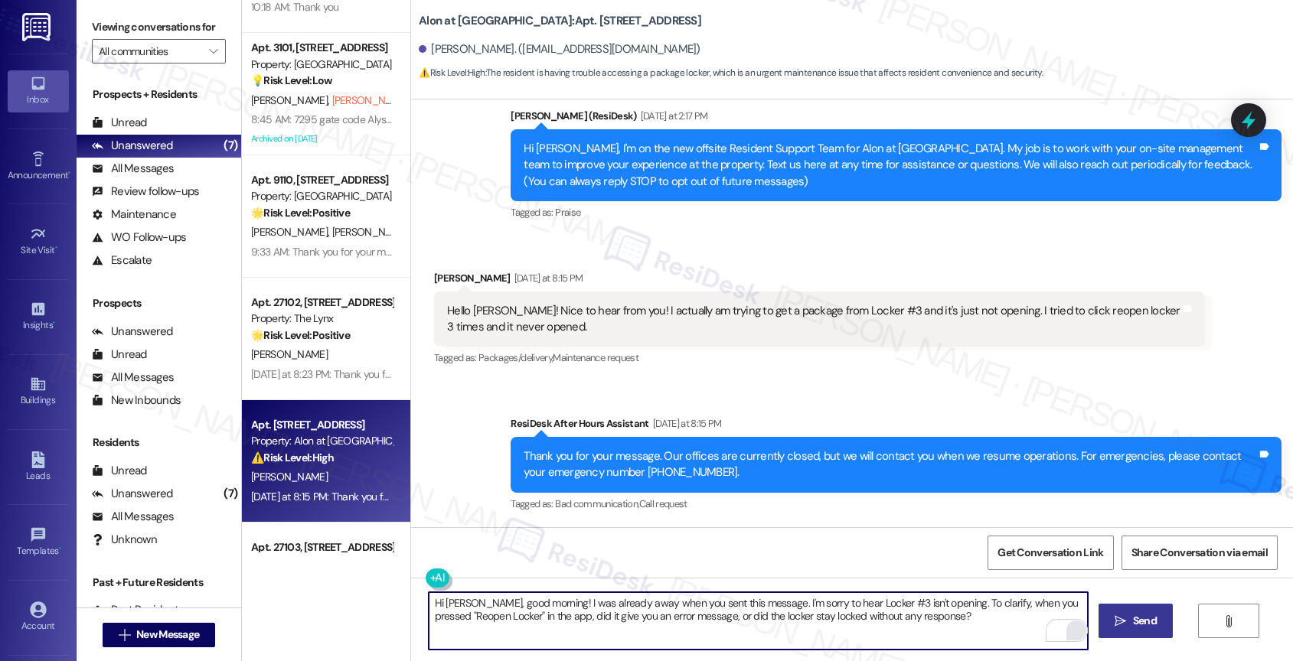
click at [1130, 622] on span "Send" at bounding box center [1145, 621] width 30 height 16
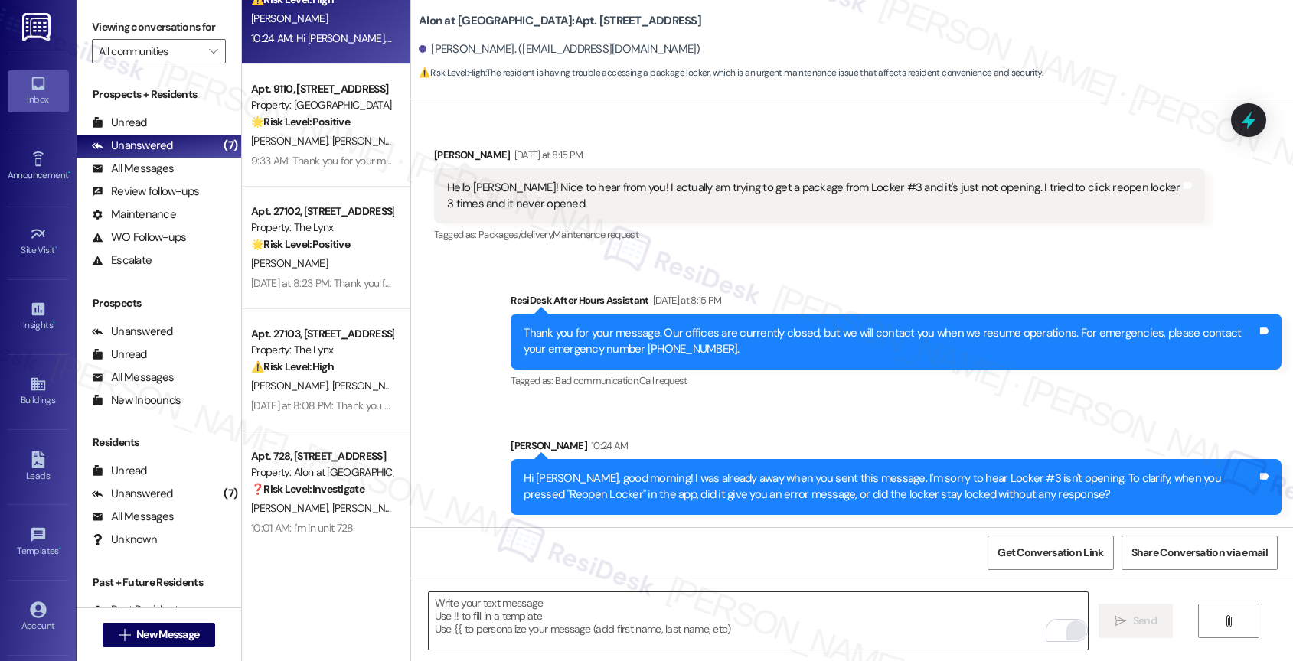
scroll to position [305, 0]
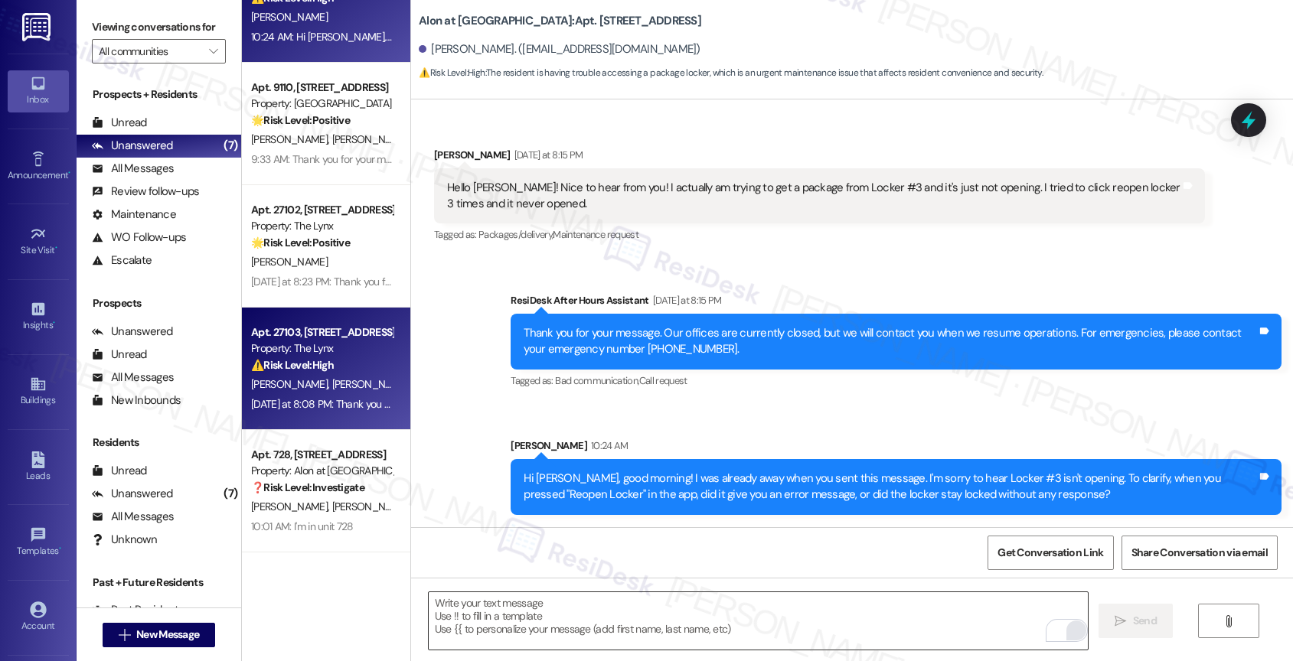
click at [315, 375] on div "N. Manzano P. Gonzalez" at bounding box center [322, 384] width 145 height 19
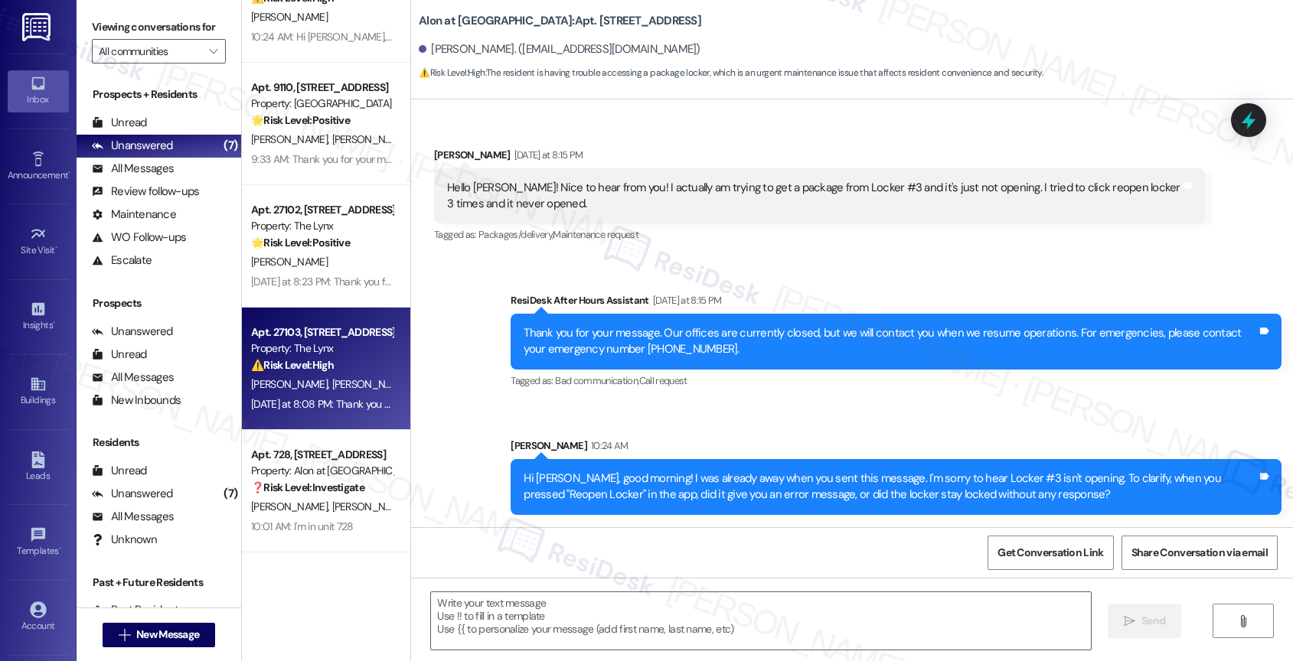
type textarea "Fetching suggested responses. Please feel free to read through the conversation…"
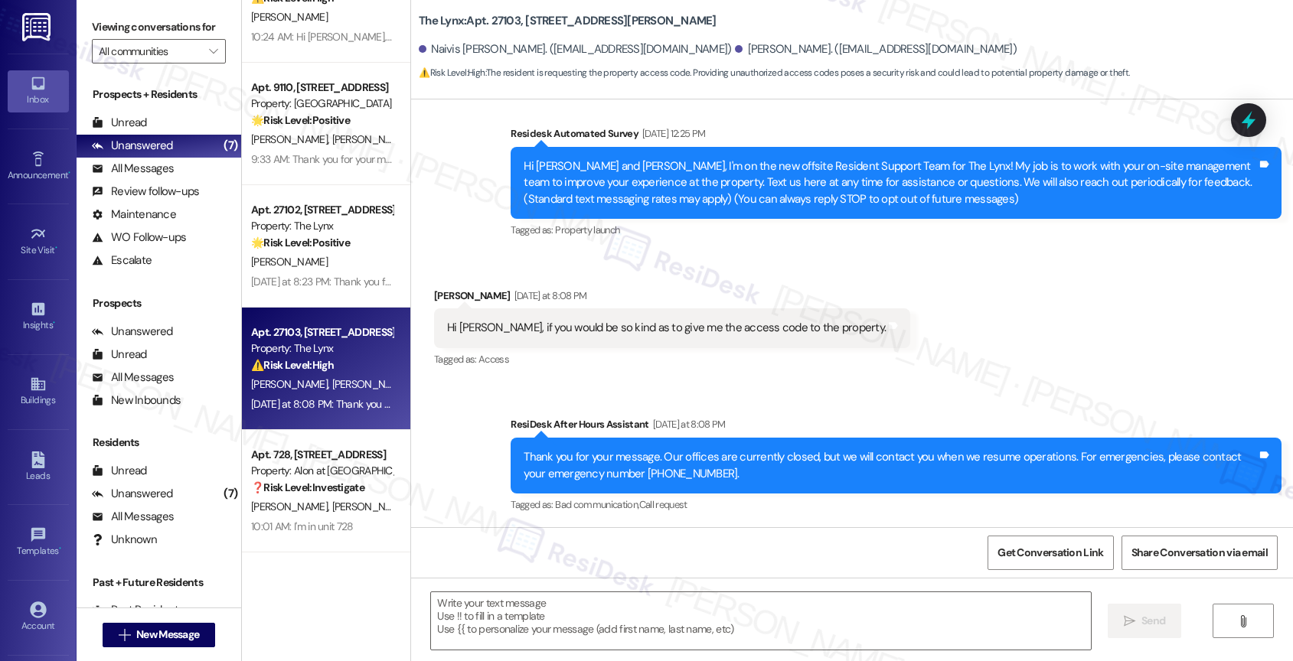
scroll to position [112, 0]
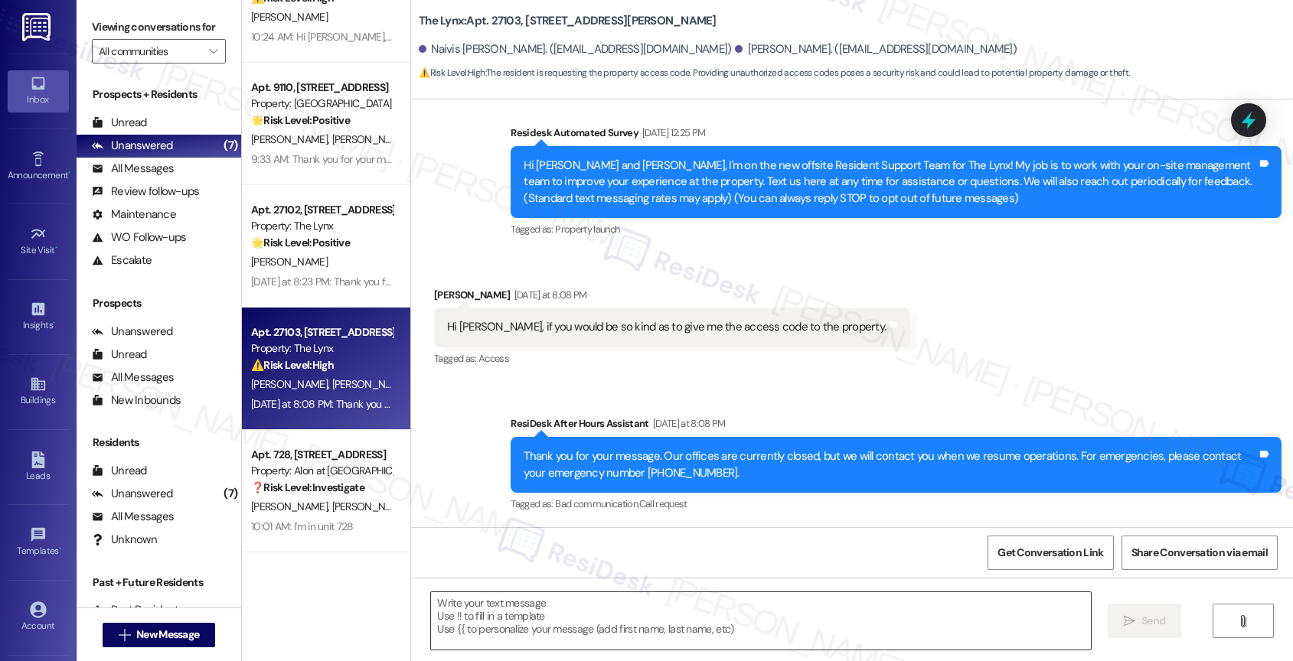
click at [493, 631] on textarea at bounding box center [761, 620] width 660 height 57
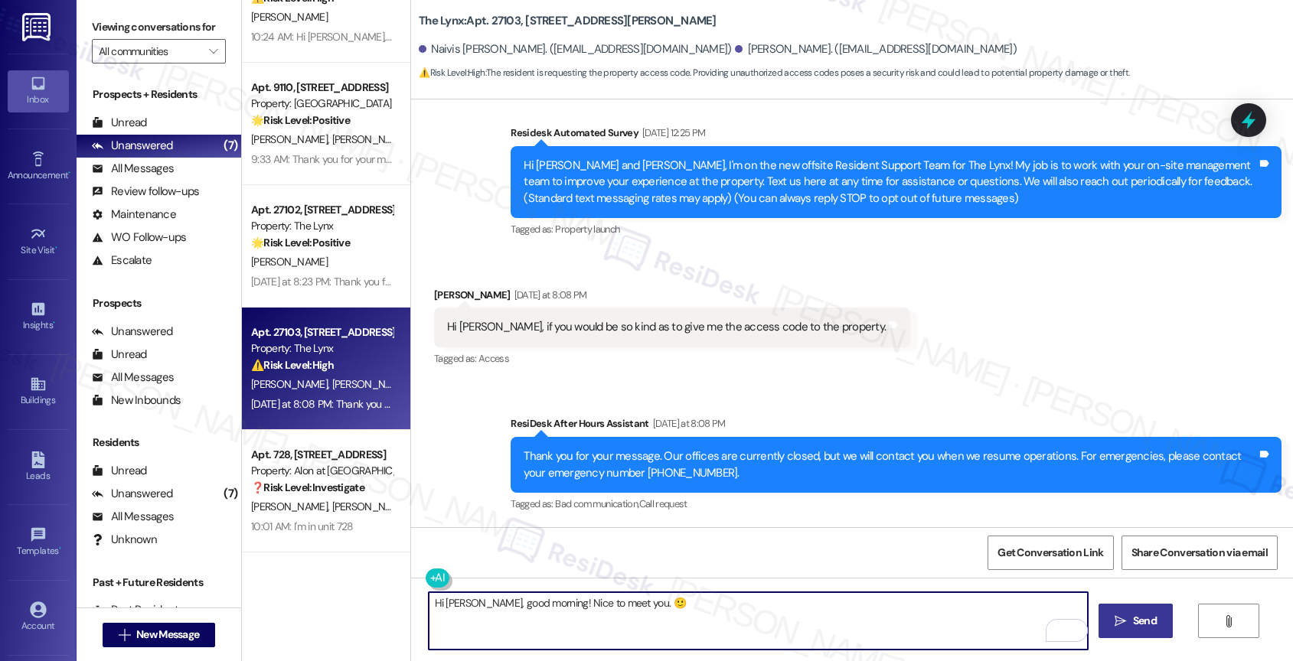
type textarea "Hi [PERSON_NAME], good morning! Nice to meet you. 🙂"
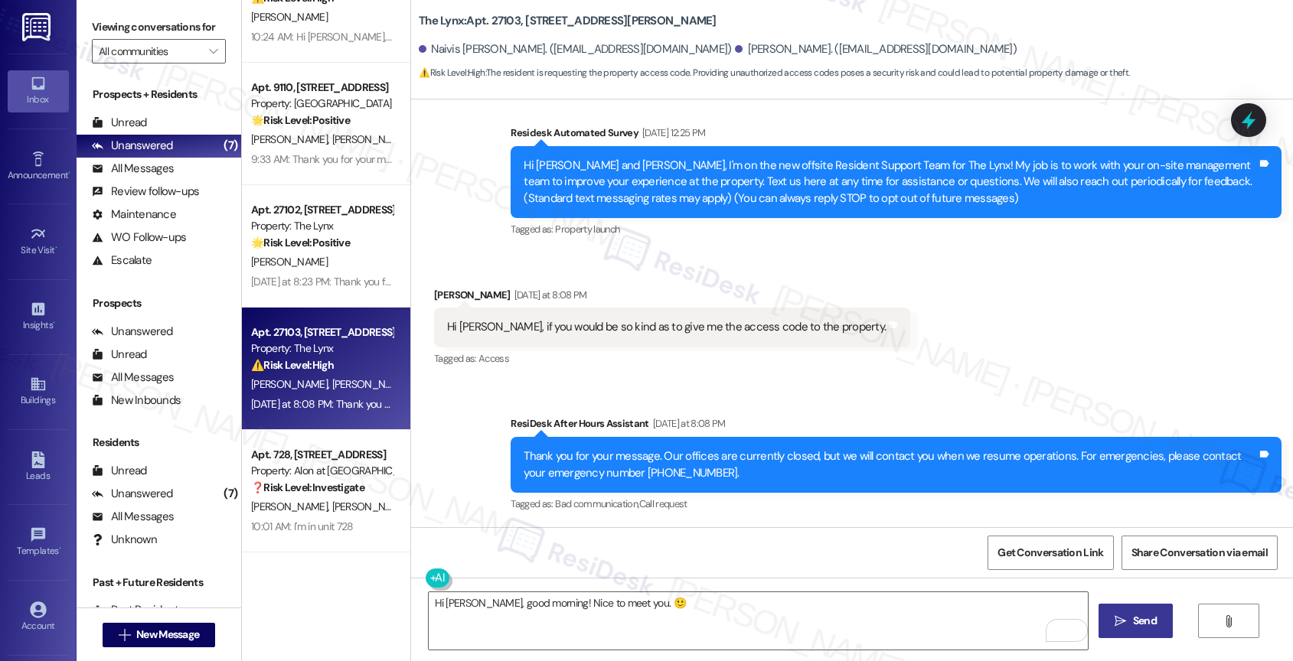
click at [1123, 629] on button " Send" at bounding box center [1135, 621] width 74 height 34
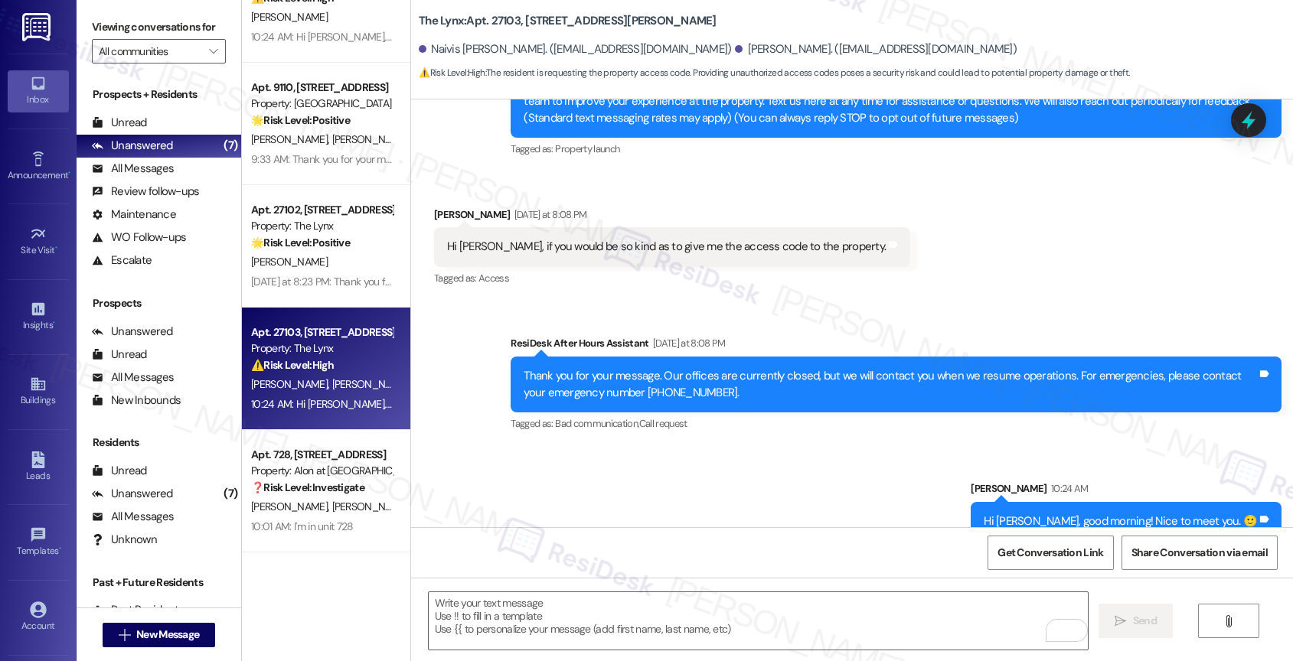
scroll to position [219, 0]
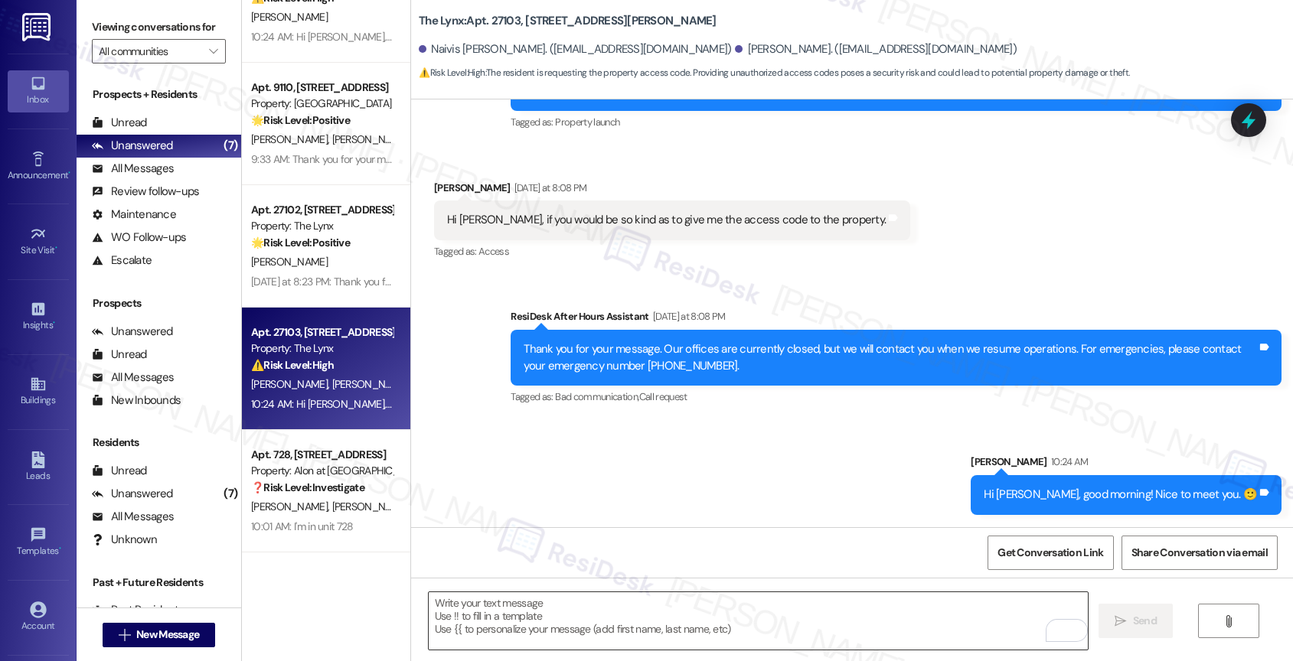
click at [547, 626] on textarea "To enrich screen reader interactions, please activate Accessibility in Grammarl…" at bounding box center [759, 620] width 660 height 57
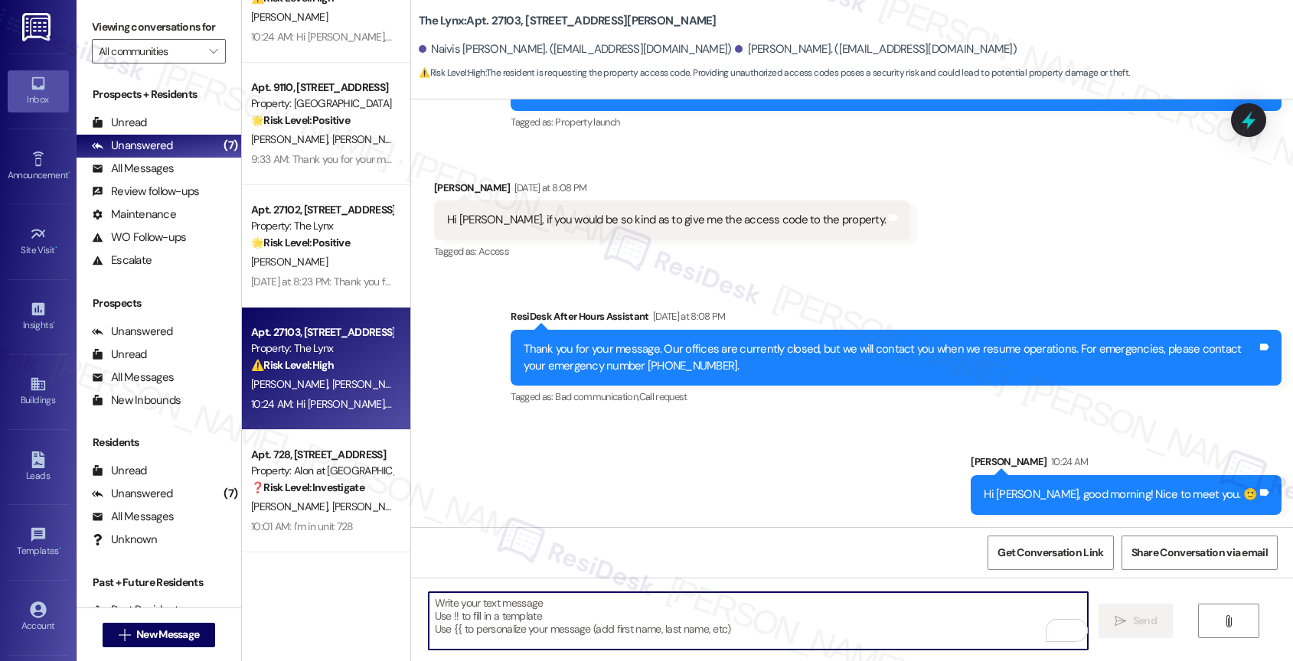
type textarea "I"
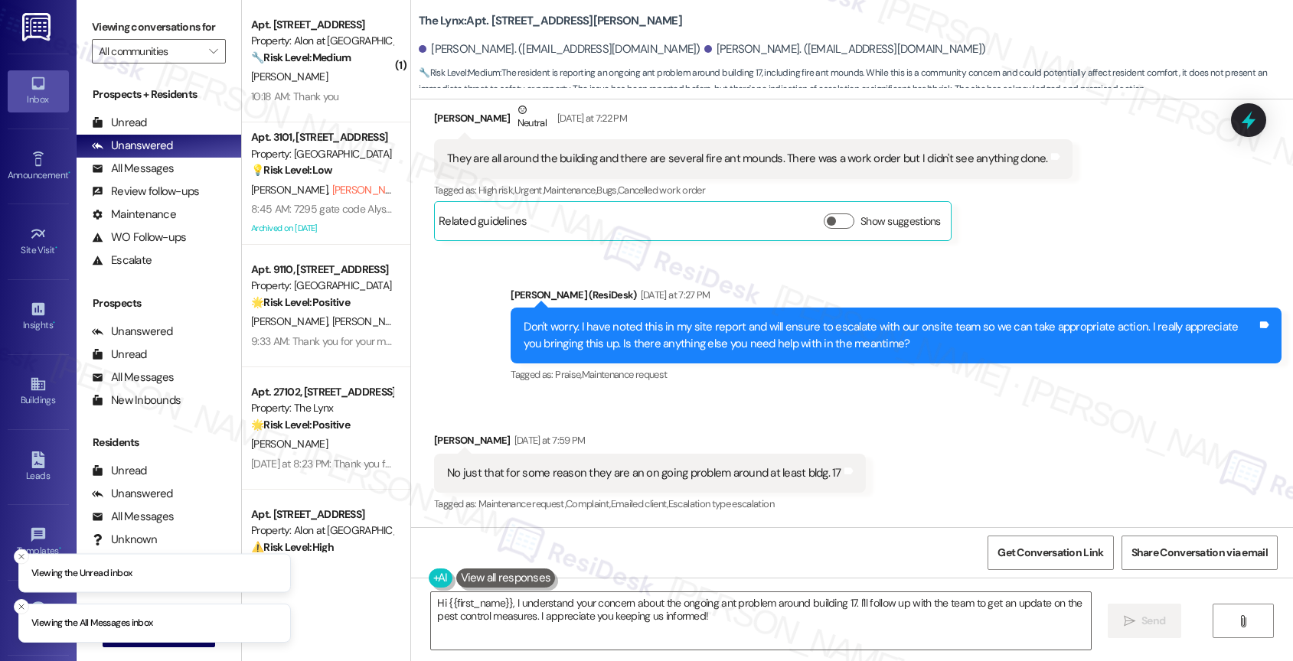
scroll to position [1940, 0]
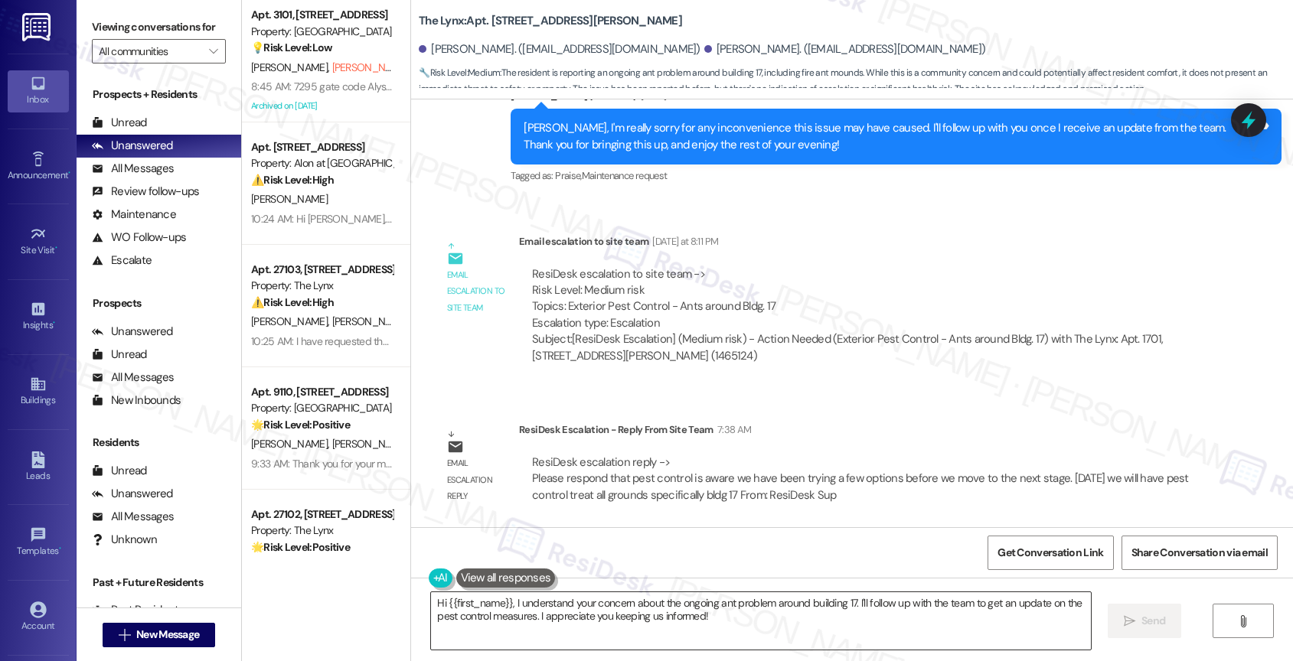
click at [540, 622] on textarea "Hi {{first_name}}, I understand your concern about the ongoing ant problem arou…" at bounding box center [761, 620] width 660 height 57
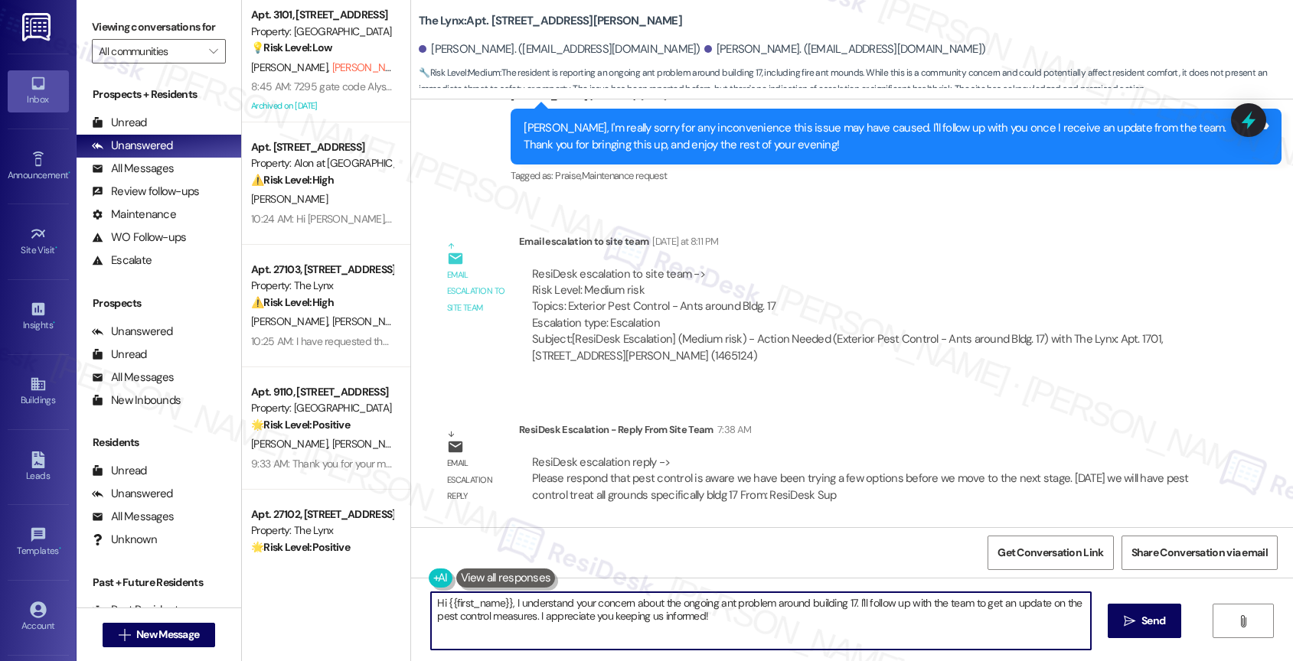
click at [540, 622] on textarea "Hi {{first_name}}, I understand your concern about the ongoing ant problem arou…" at bounding box center [761, 620] width 660 height 57
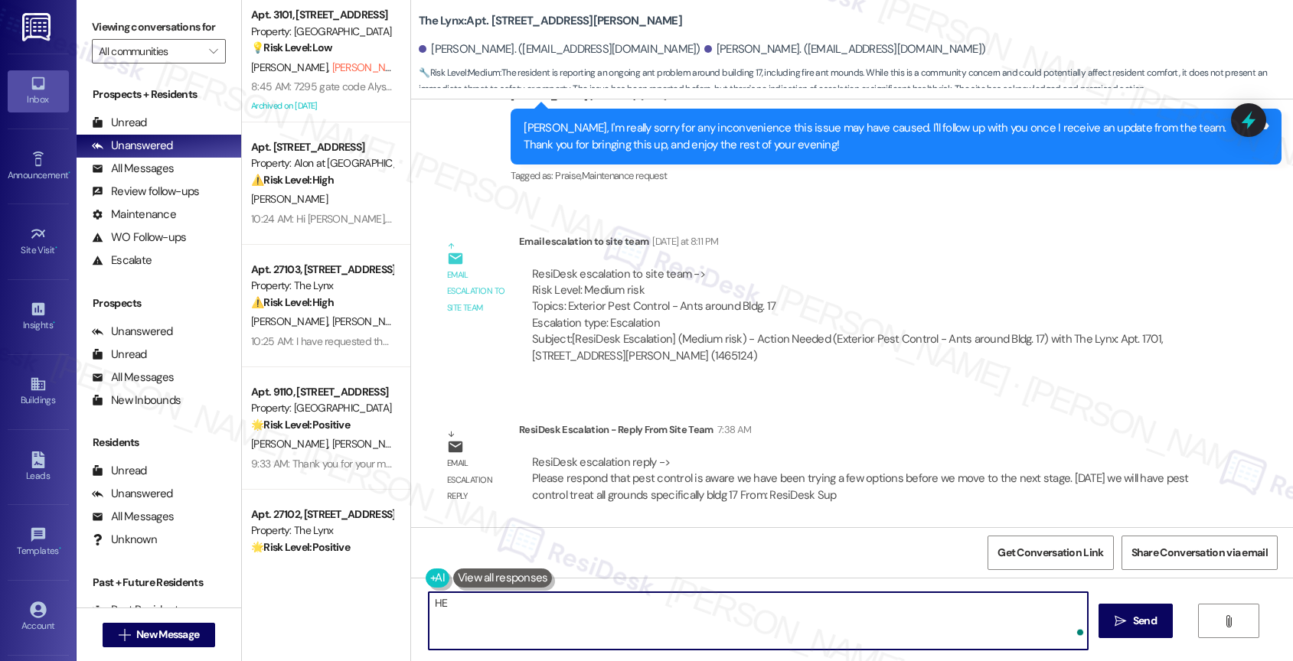
type textarea "H"
paste textarea "est control is aware we have been trying a few options before we move to the ne…"
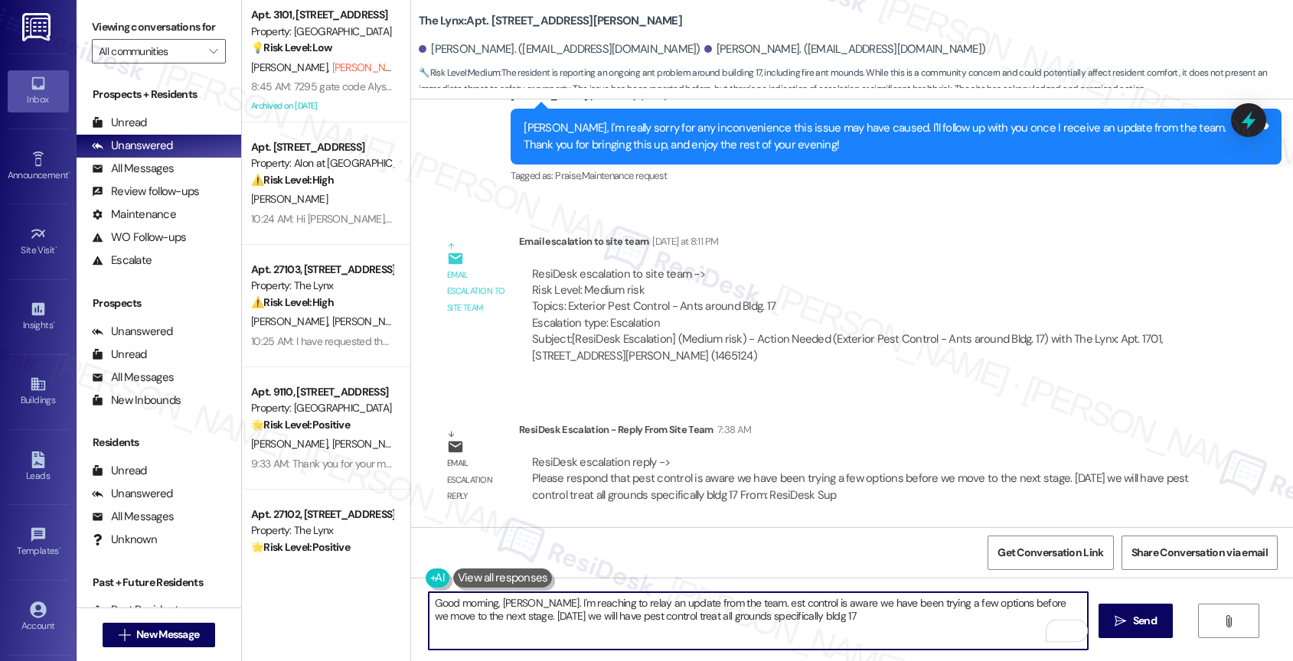
click at [738, 603] on textarea "Good morning, [PERSON_NAME]. I'm reaching to relay an update from the team. est…" at bounding box center [759, 620] width 660 height 57
click at [828, 604] on textarea "Good morning, [PERSON_NAME]. I'm reaching to relay an update from the team. Pes…" at bounding box center [759, 620] width 660 height 57
click at [763, 601] on textarea "Good morning, [PERSON_NAME]. I'm reaching to relay an update from the team. Pes…" at bounding box center [759, 620] width 660 height 57
click at [871, 627] on textarea "Good morning, [PERSON_NAME]. I'm reaching to relay an update from the team. Pes…" at bounding box center [759, 620] width 660 height 57
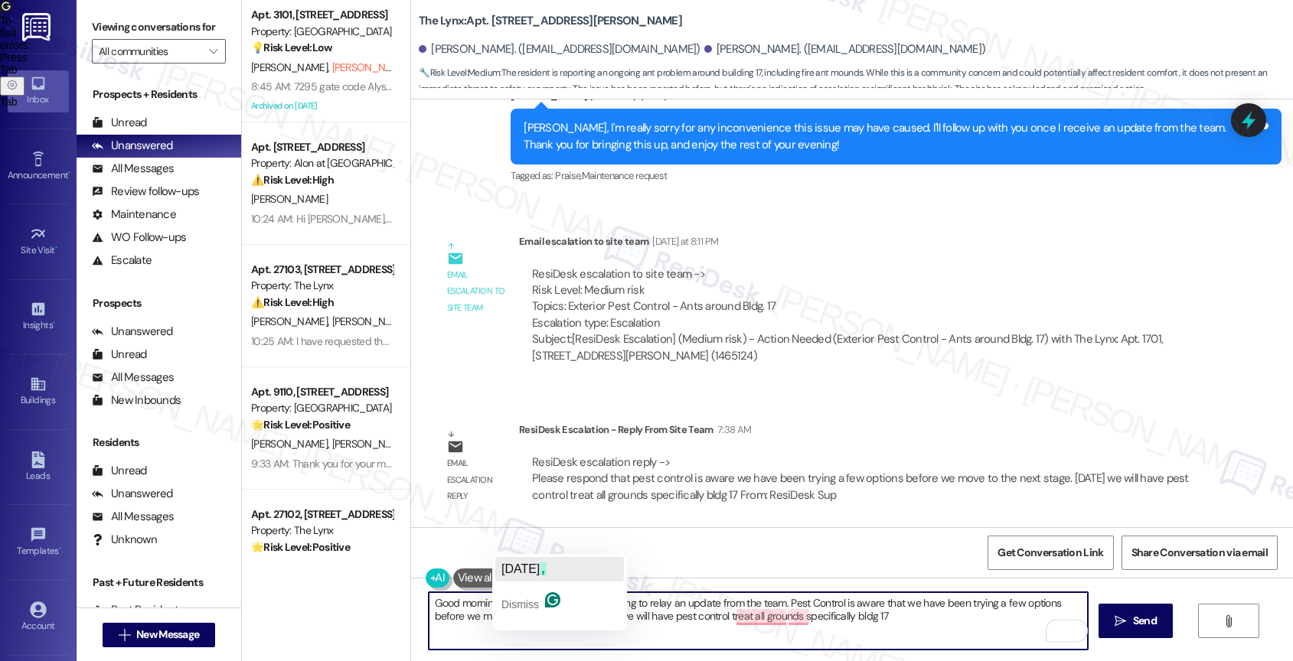
click at [534, 569] on span "[DATE]" at bounding box center [520, 569] width 38 height 13
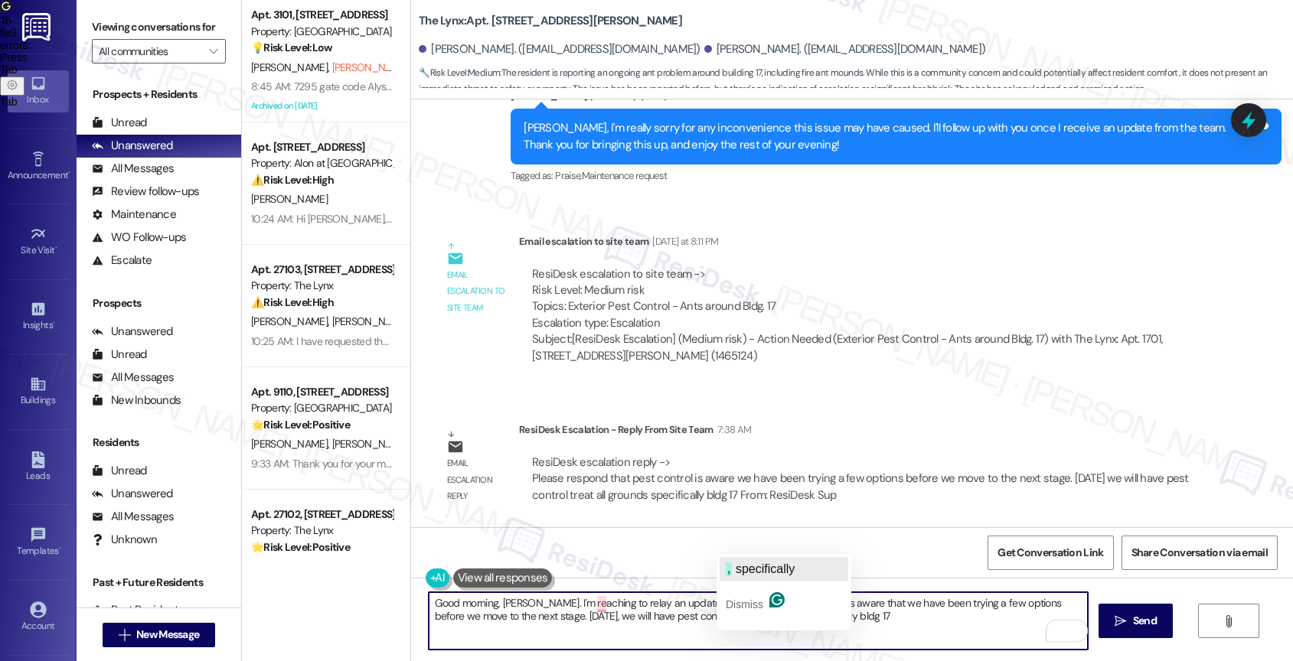
click at [775, 570] on span "specifically" at bounding box center [765, 569] width 59 height 13
click at [810, 565] on span "building" at bounding box center [799, 569] width 47 height 13
click at [852, 618] on textarea "Good morning, Barbara. I'm reaching to relay an update from the team. Pest Cont…" at bounding box center [759, 620] width 660 height 57
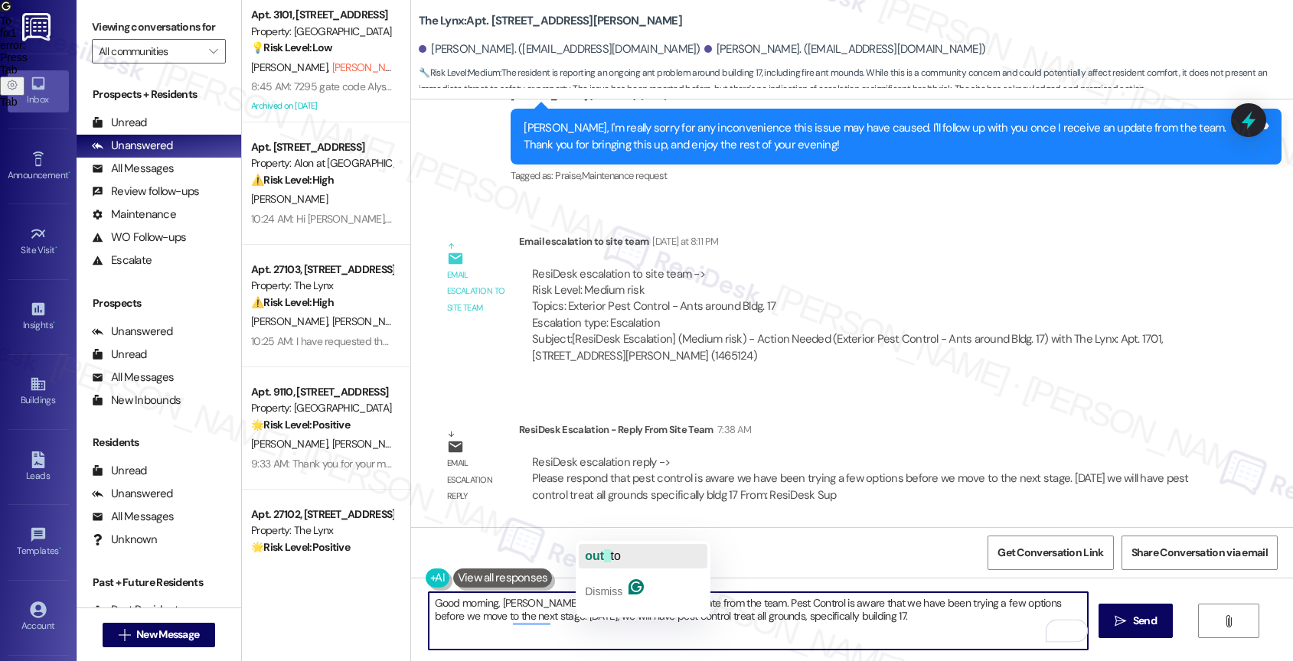
click at [605, 557] on span "button" at bounding box center [607, 556] width 6 height 13
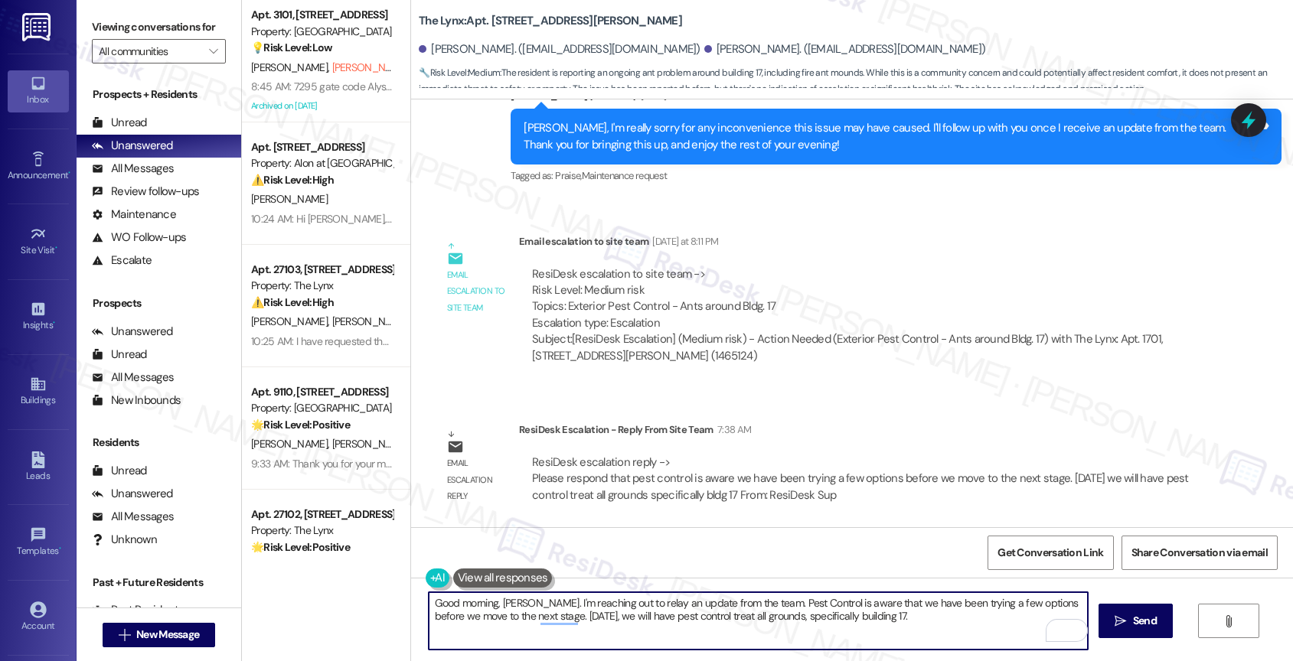
click at [905, 623] on textarea "Good morning, Barbara. I'm reaching out to relay an update from the team. Pest …" at bounding box center [759, 620] width 660 height 57
click at [875, 622] on textarea "Good morning, Barbara. I'm reaching out to relay an update from the team. Pest …" at bounding box center [759, 620] width 660 height 57
click at [846, 638] on textarea "Good morning, Barbara. I'm reaching out to relay an update from the team. Pest …" at bounding box center [759, 620] width 660 height 57
type textarea "Good morning, Barbara. I'm reaching out to relay an update from the team. Pest …"
click at [1065, 627] on icon "Open Grammarly. 0 Suggestions." at bounding box center [1064, 630] width 17 height 17
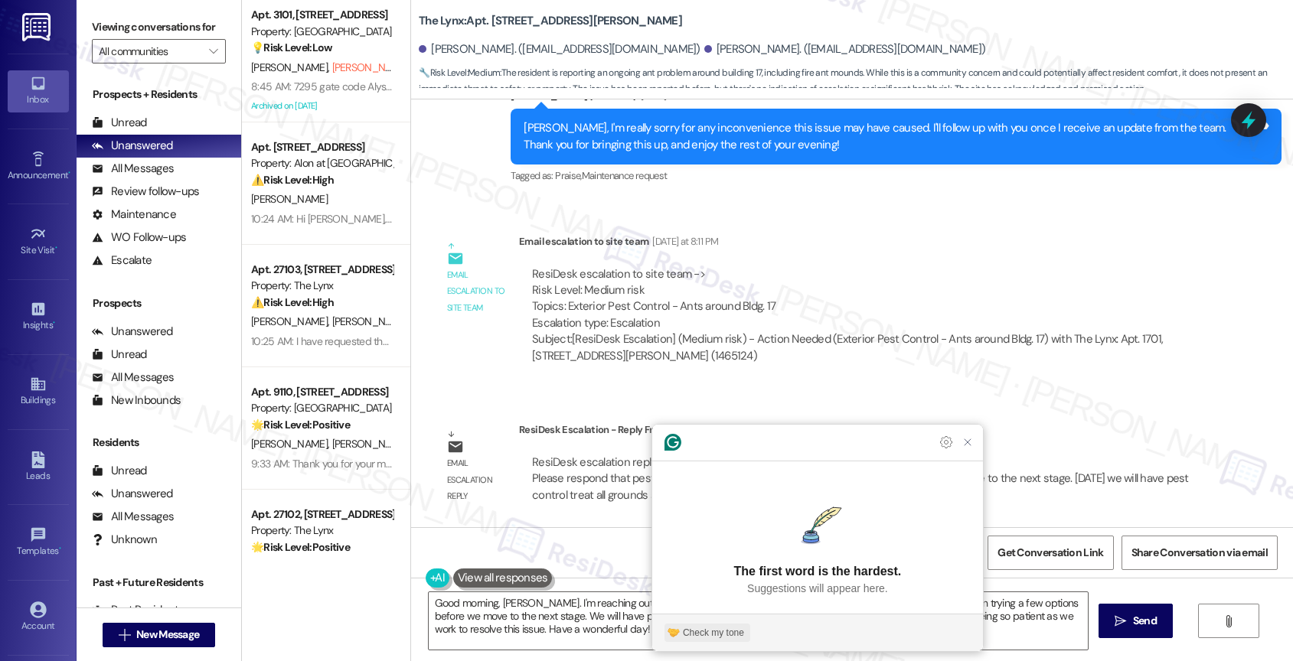
click at [706, 628] on div "Check my tone" at bounding box center [713, 633] width 61 height 14
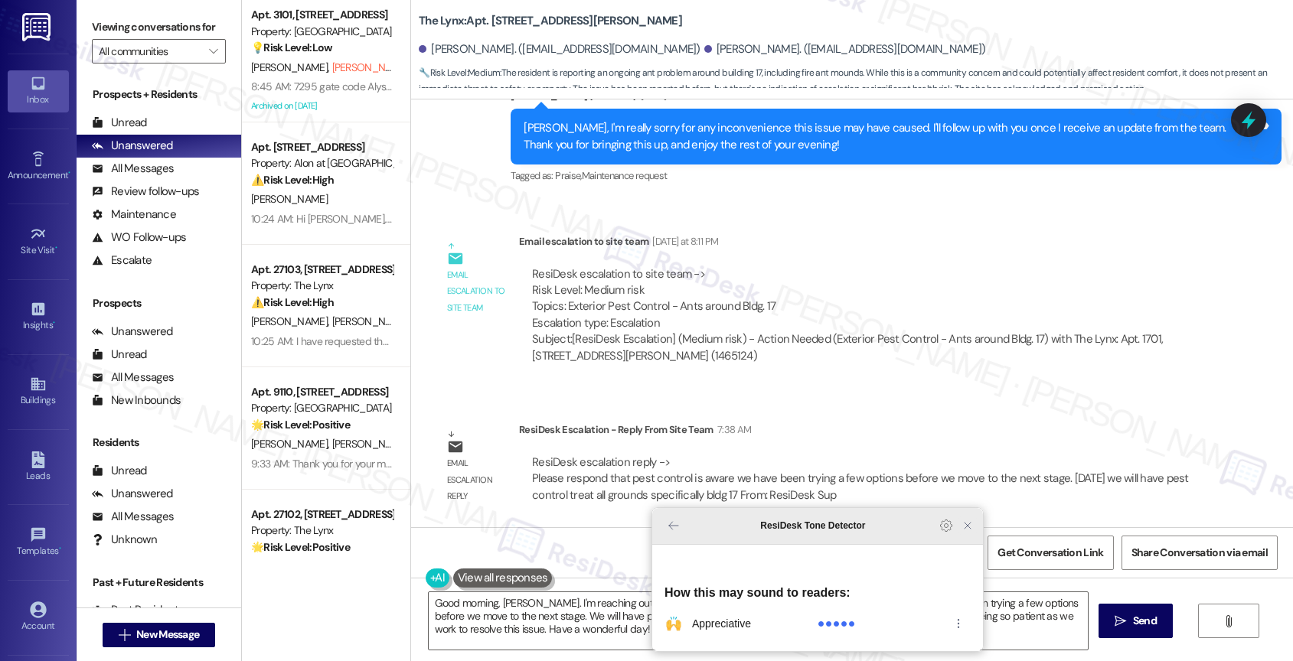
click at [967, 532] on icon "Close Grammarly Assistant" at bounding box center [967, 526] width 12 height 12
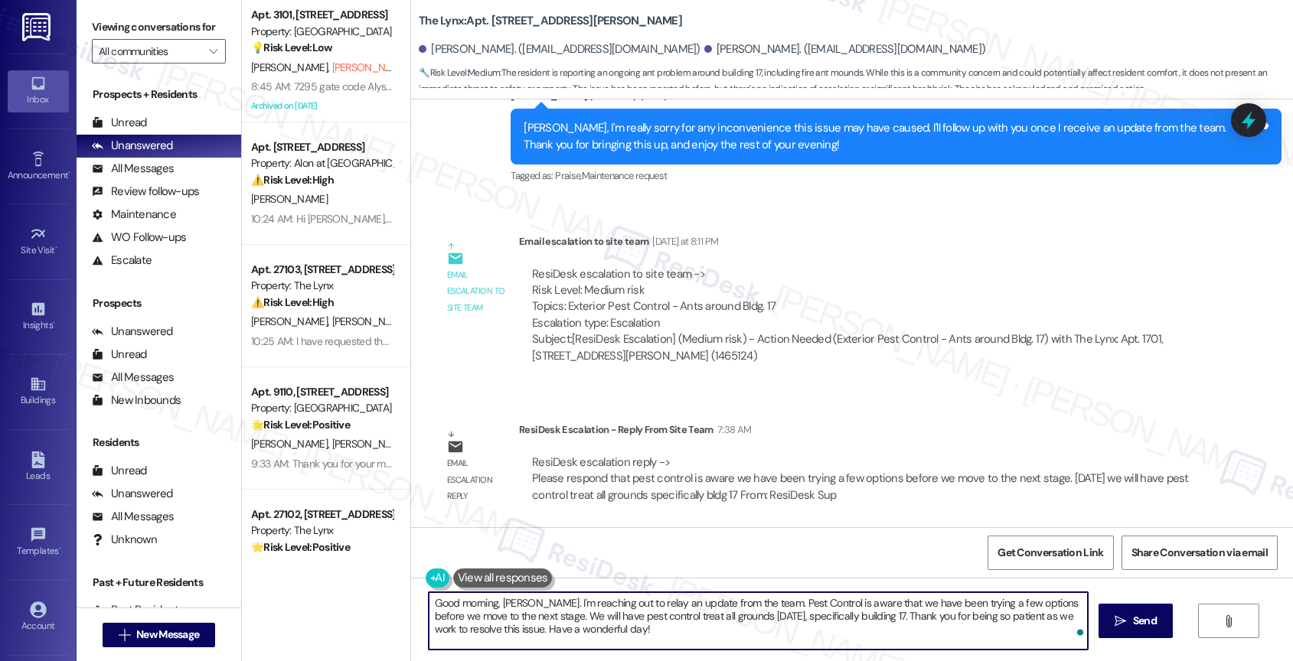
scroll to position [1751, 0]
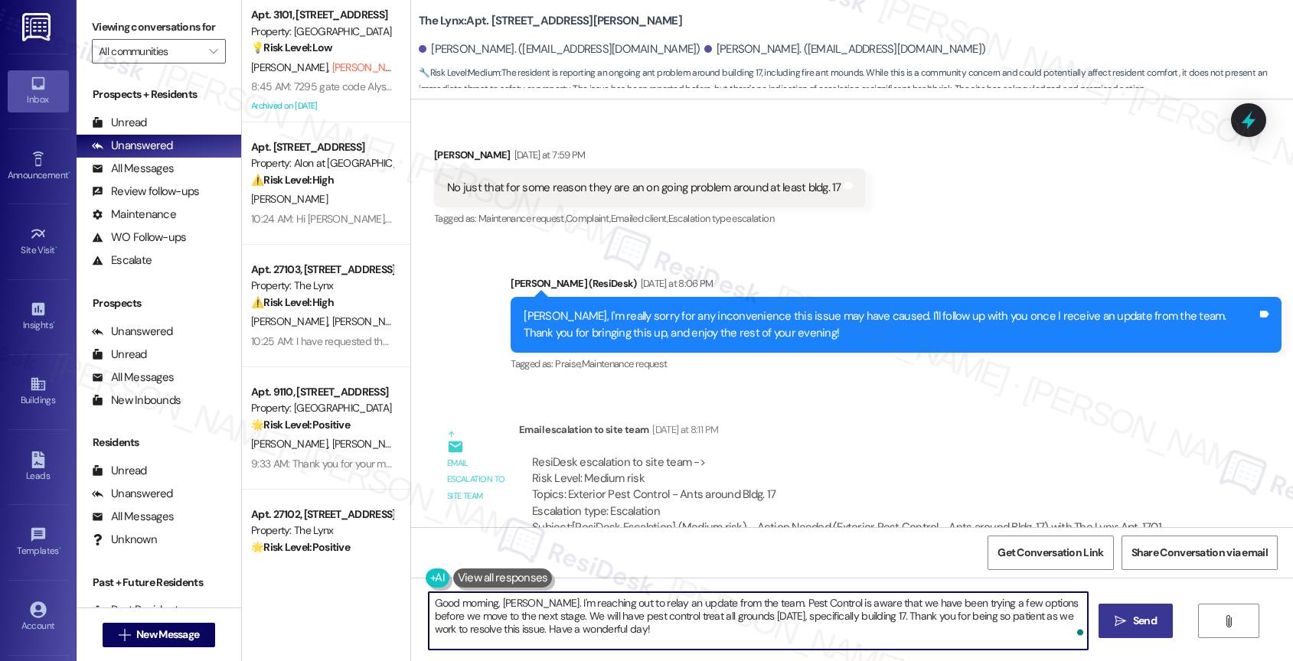
click at [1134, 620] on span "Send" at bounding box center [1145, 621] width 24 height 16
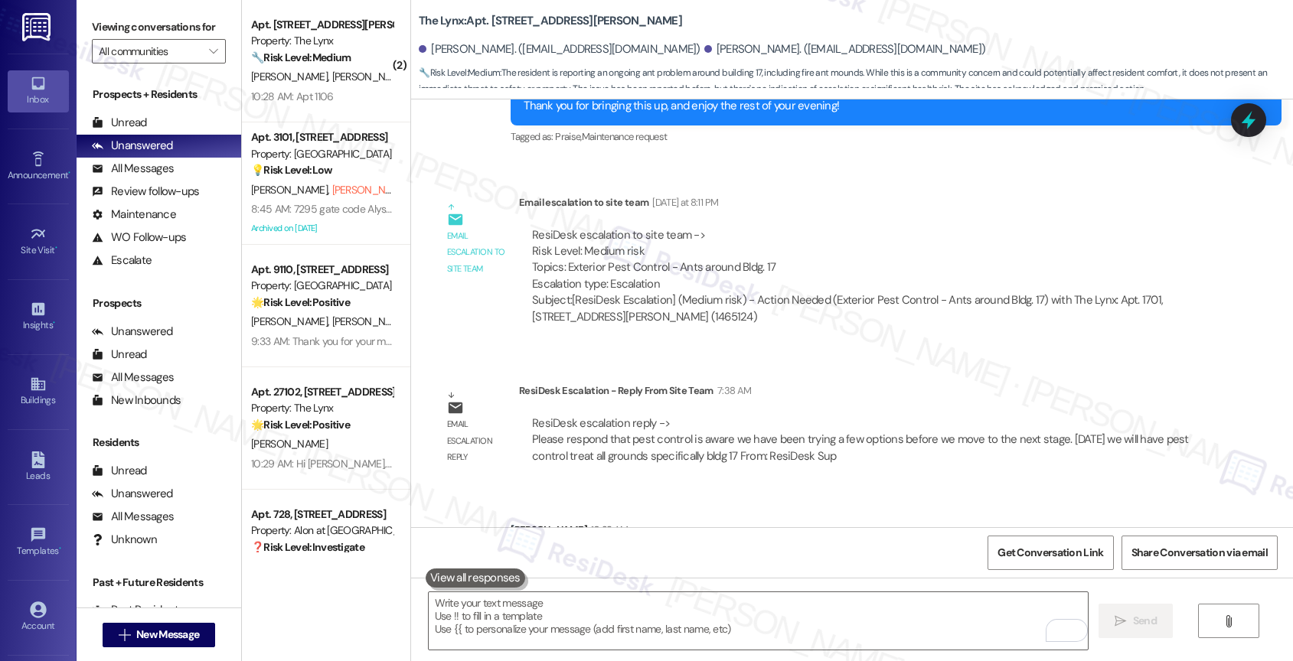
scroll to position [2080, 0]
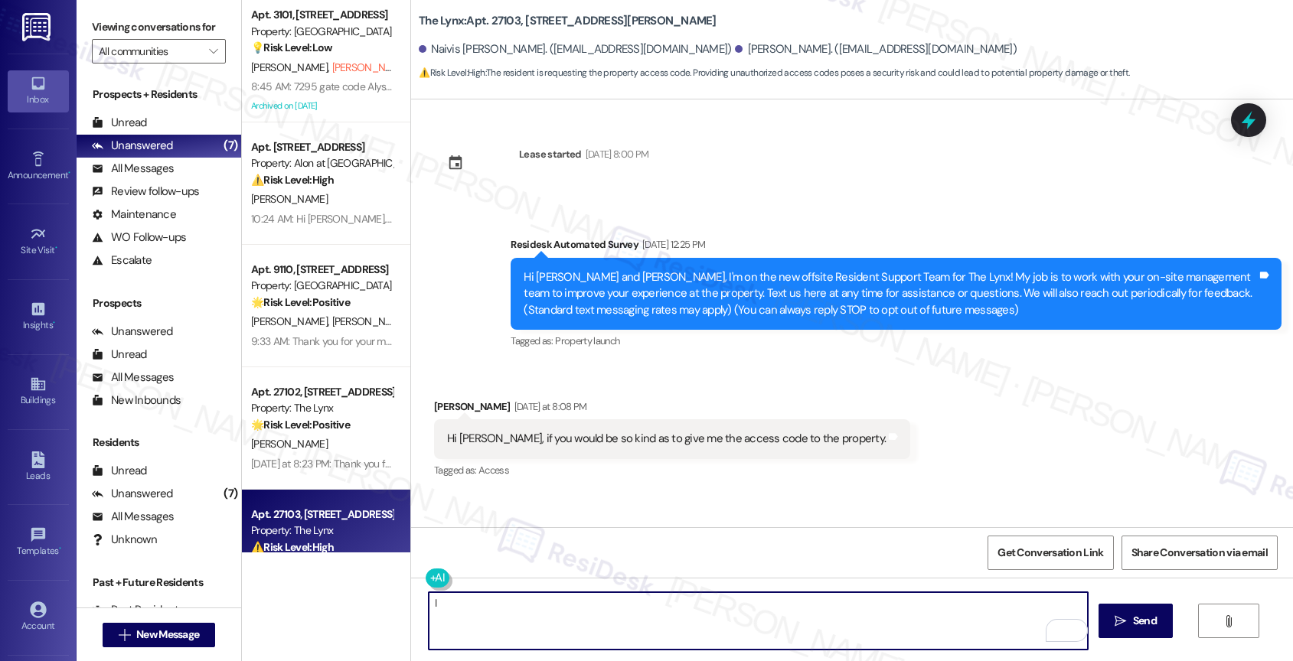
scroll to position [219, 0]
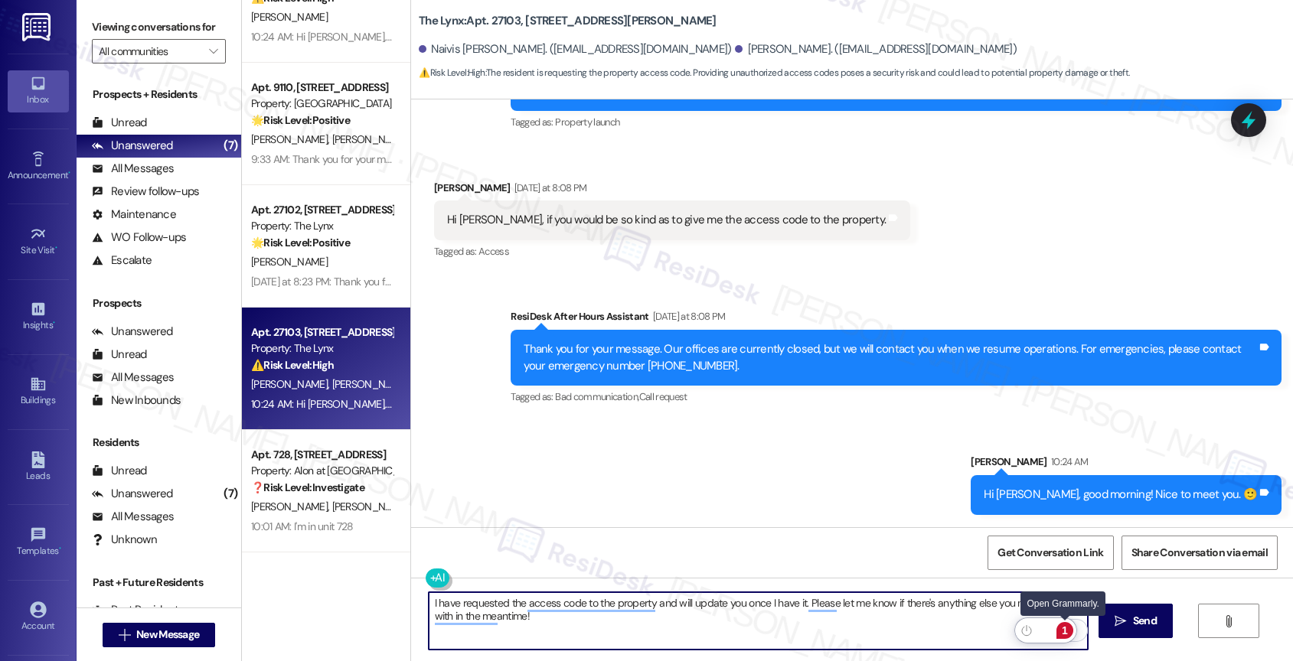
click at [1064, 628] on div "1" at bounding box center [1064, 630] width 17 height 17
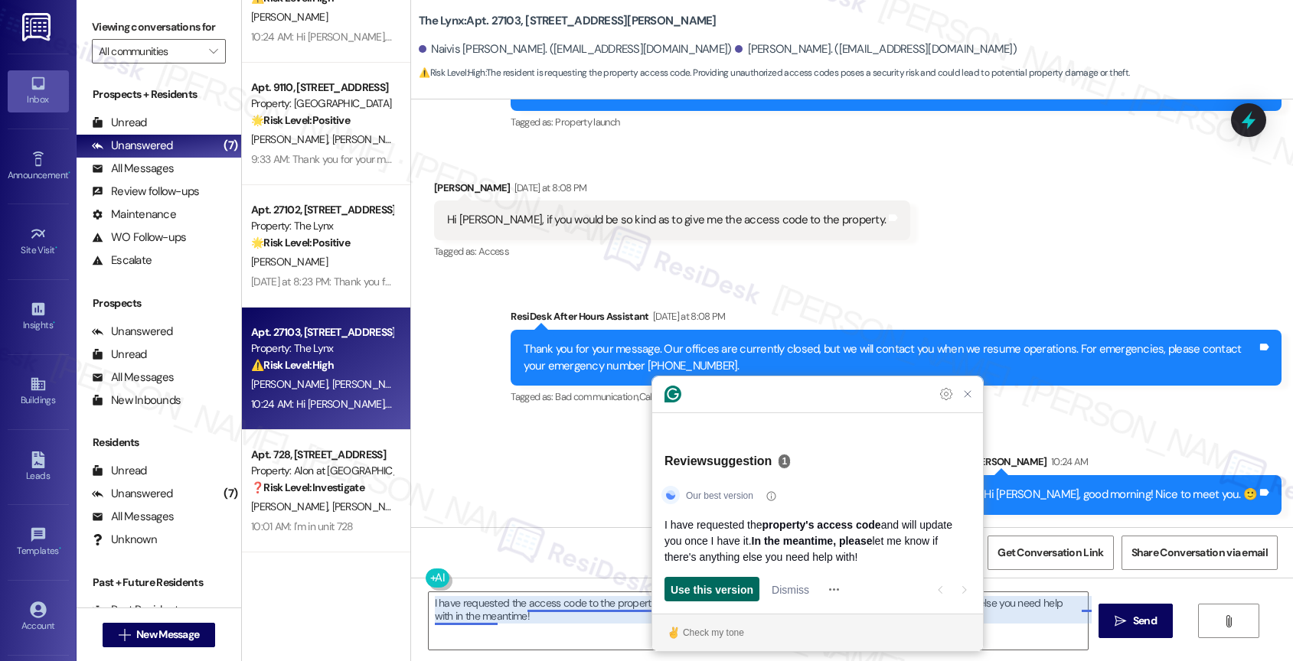
click at [723, 587] on span "Use this version" at bounding box center [712, 590] width 83 height 16
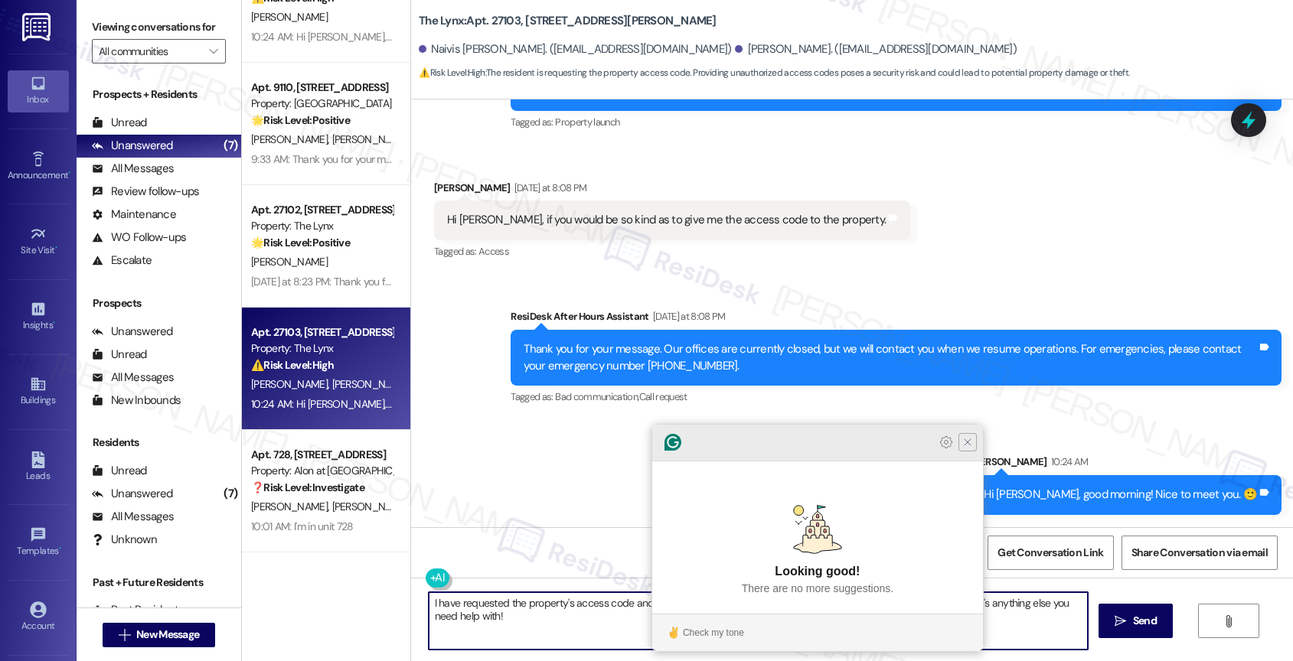
type textarea "I have requested the property's access code and will update you once I have it.…"
click at [974, 452] on icon "Close Grammarly Assistant" at bounding box center [967, 442] width 18 height 18
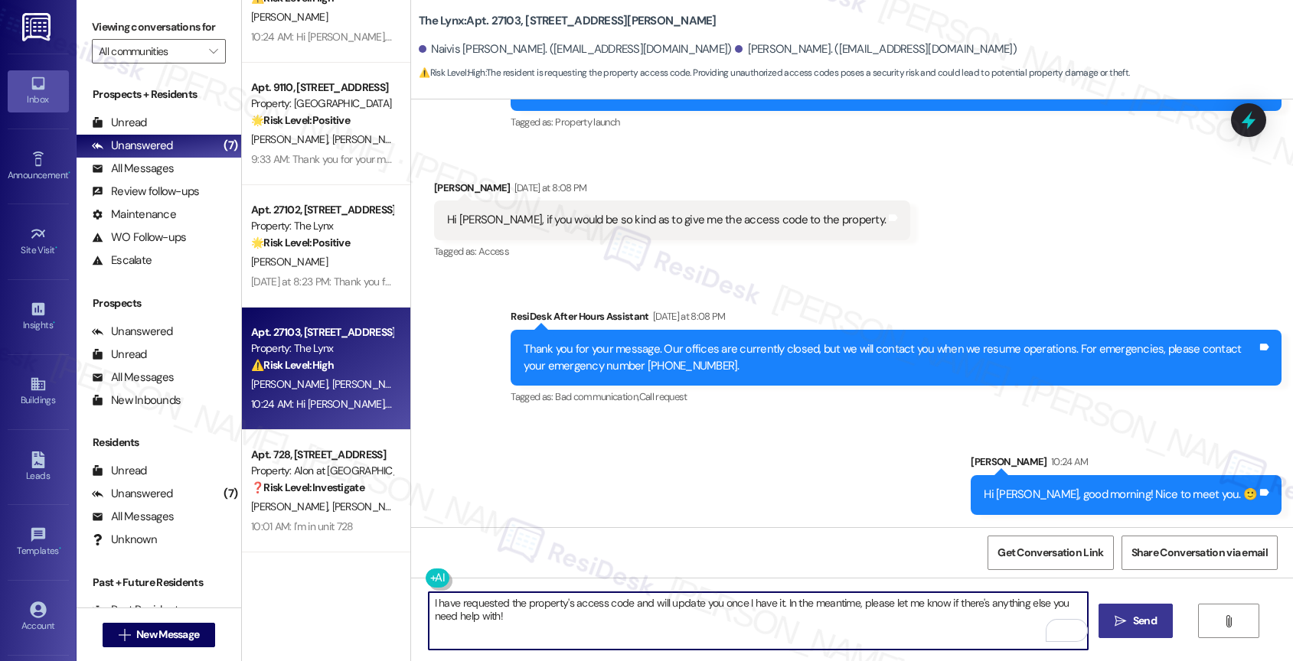
click at [1111, 625] on span " Send" at bounding box center [1135, 621] width 48 height 16
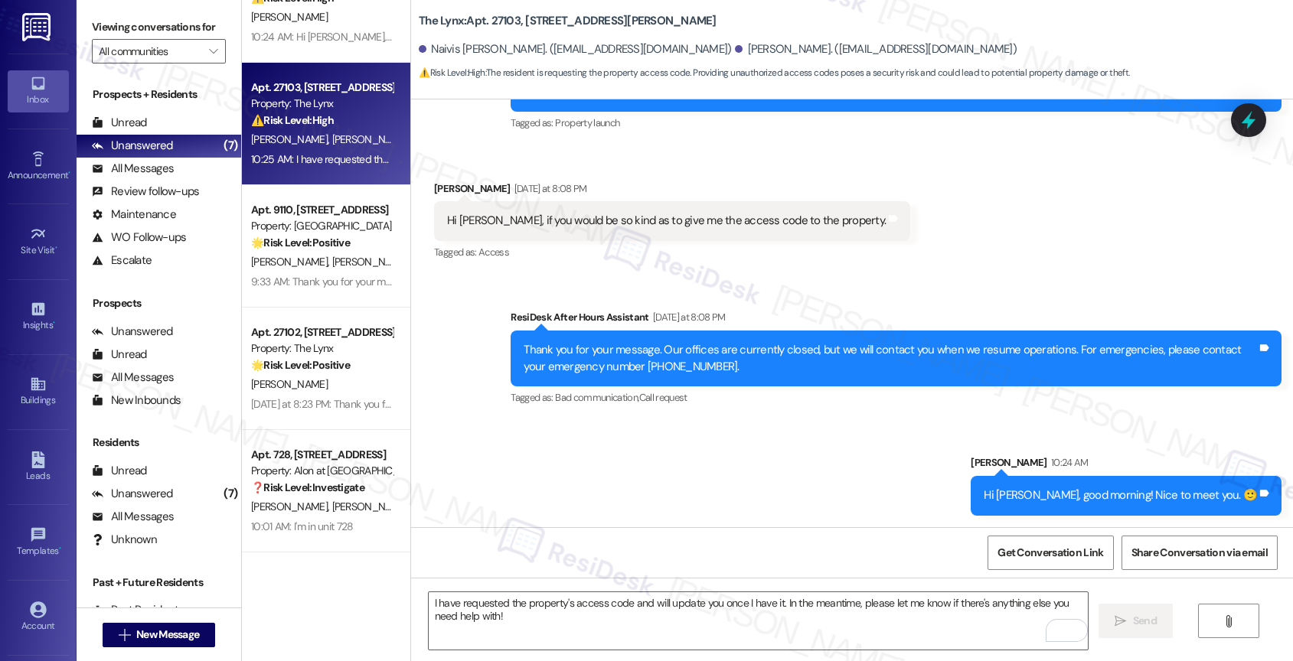
scroll to position [341, 0]
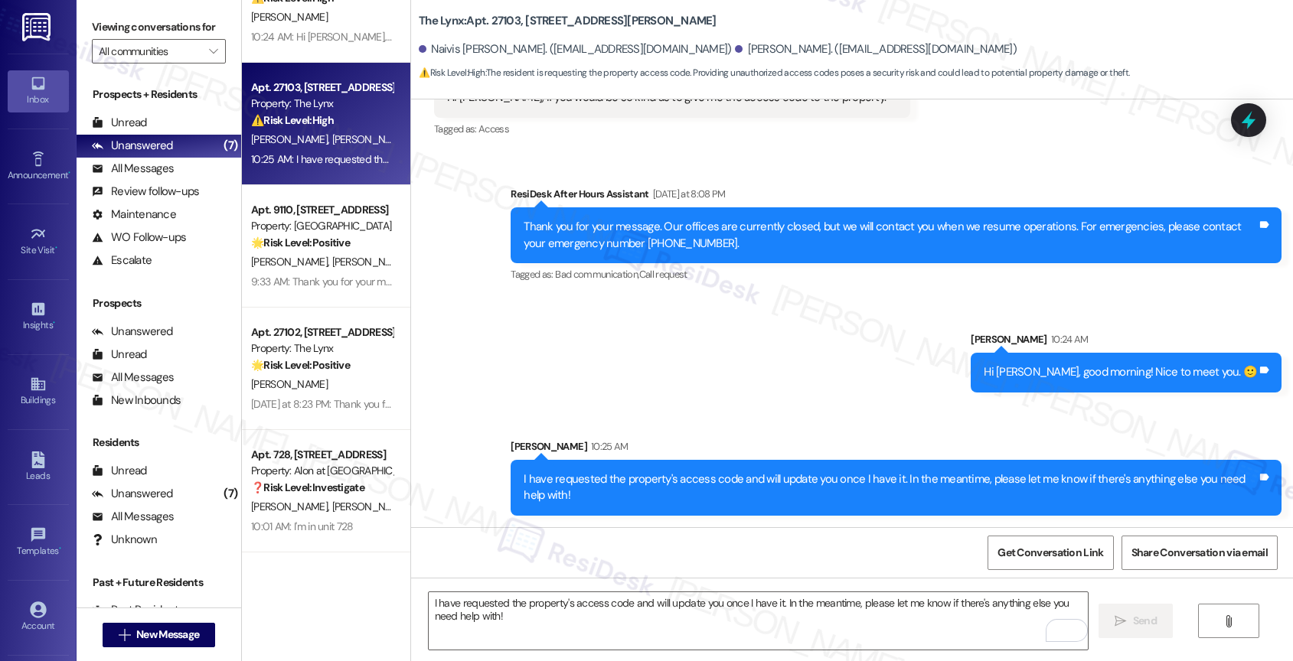
click at [676, 410] on div "Sent via SMS ResiDesk After Hours Assistant [DATE] at 8:08 PM Thank you for you…" at bounding box center [852, 339] width 882 height 375
click at [675, 340] on div "Sent via SMS ResiDesk After Hours Assistant [DATE] at 8:08 PM Thank you for you…" at bounding box center [852, 339] width 882 height 375
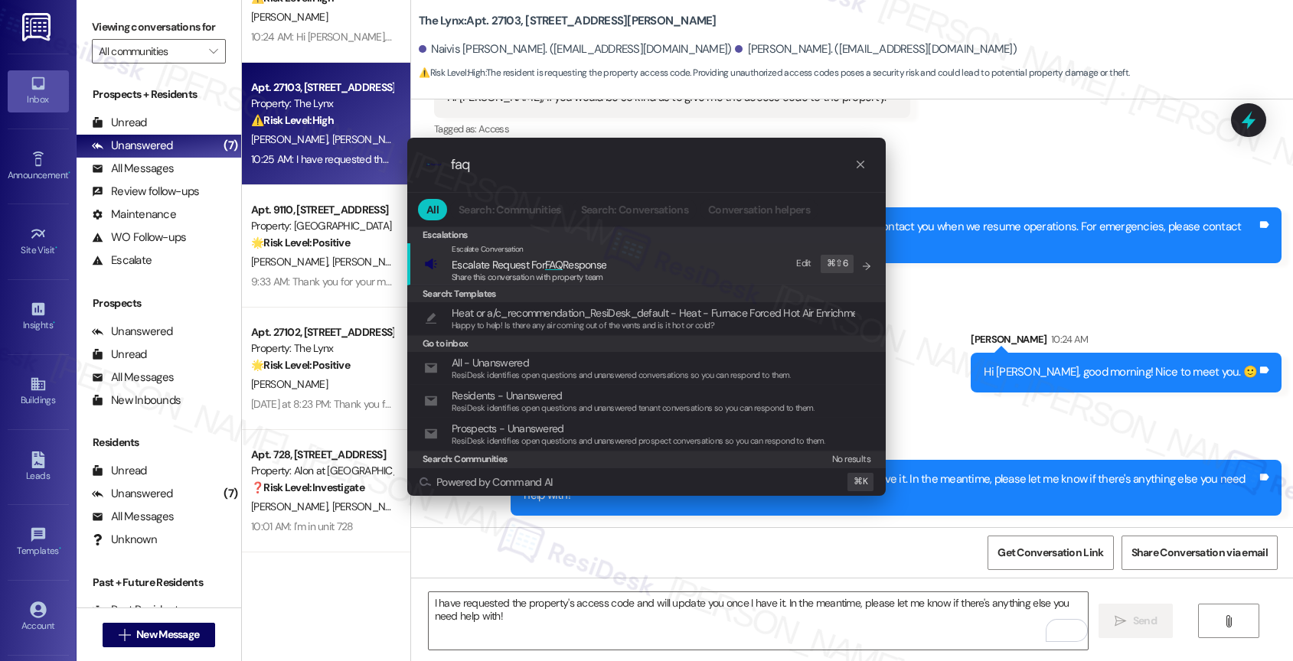
type input "faq"
click at [551, 256] on span "Escalate Request For FAQ Response" at bounding box center [529, 264] width 155 height 17
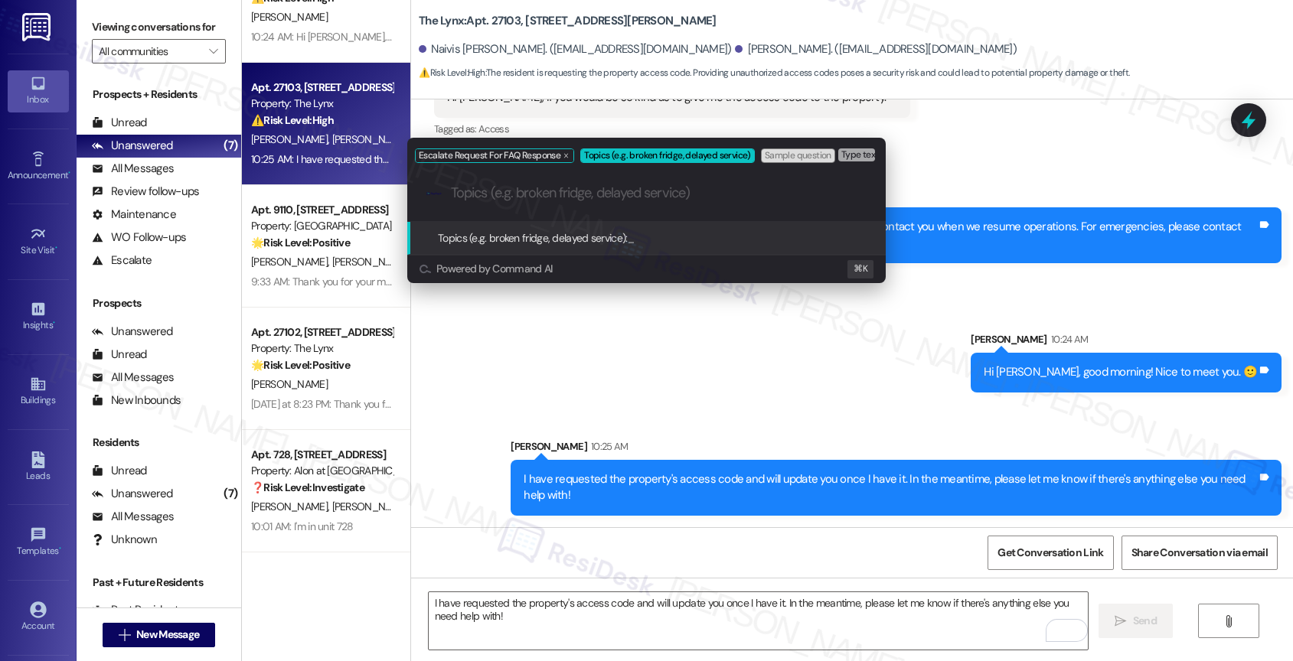
click at [544, 190] on input "Topics (e.g. broken fridge, delayed service)" at bounding box center [659, 193] width 416 height 16
type input "A"
type input "Property Access Code"
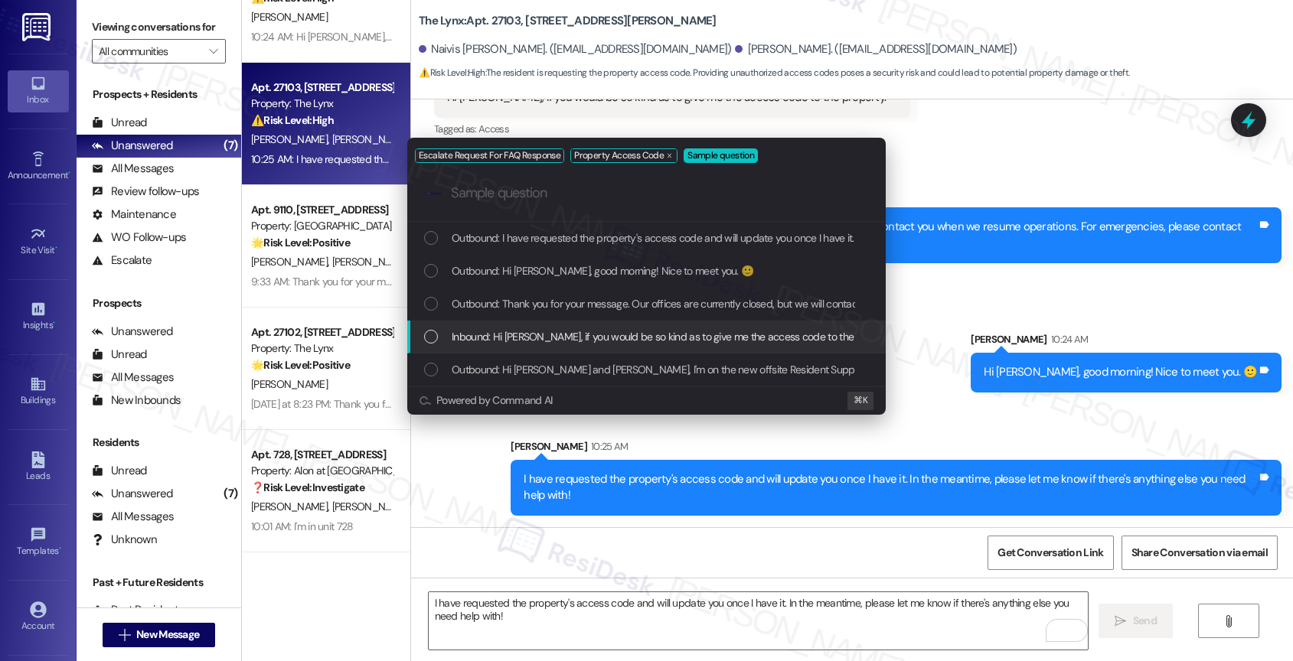
click at [576, 336] on span "Inbound: Hi [PERSON_NAME], if you would be so kind as to give me the access cod…" at bounding box center [674, 336] width 445 height 17
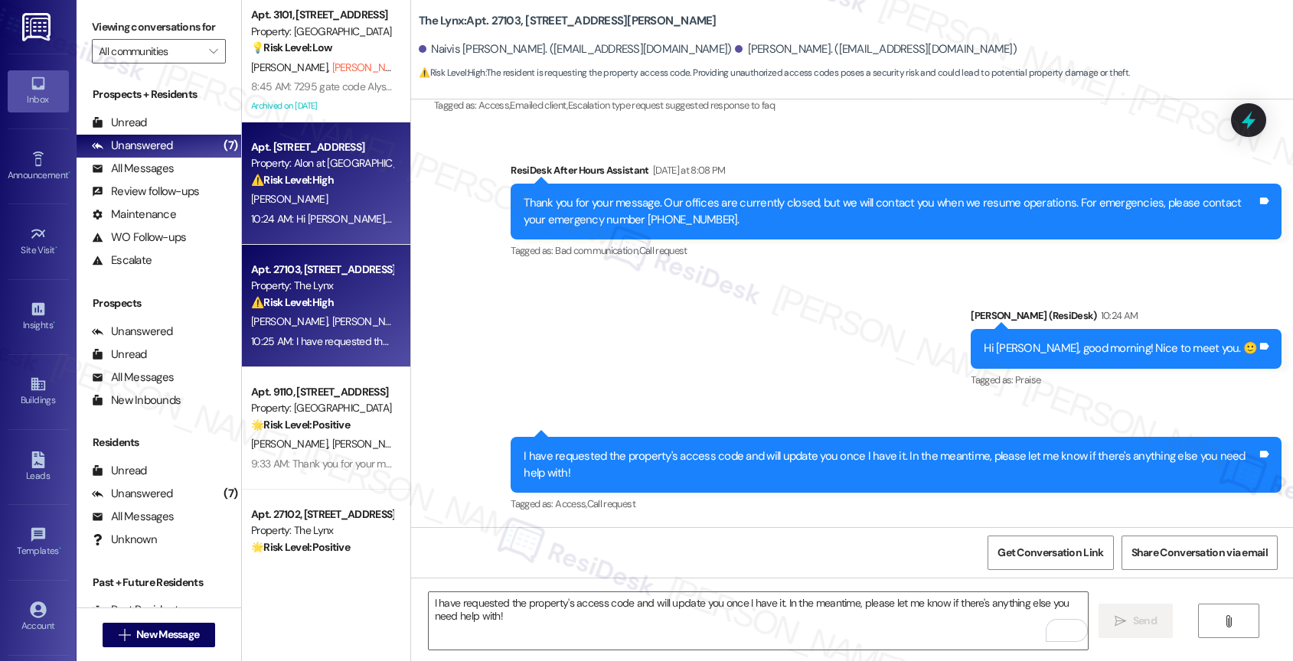
scroll to position [182, 0]
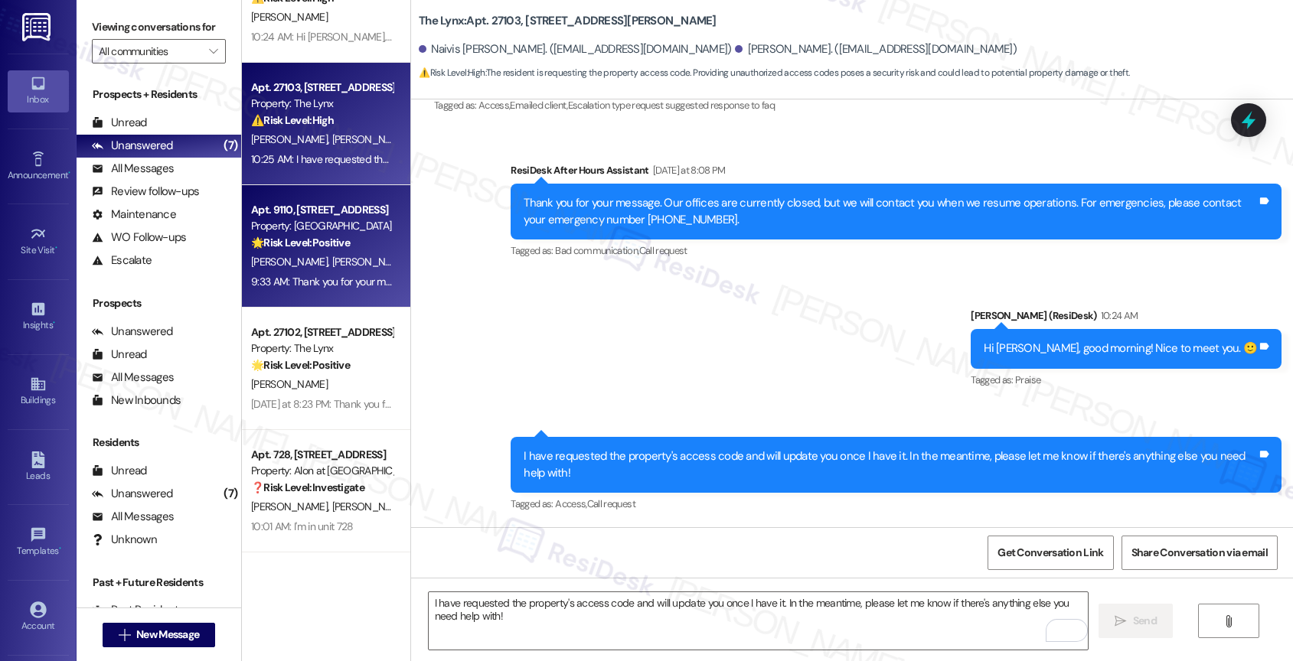
click at [321, 243] on strong "🌟 Risk Level: Positive" at bounding box center [300, 243] width 99 height 14
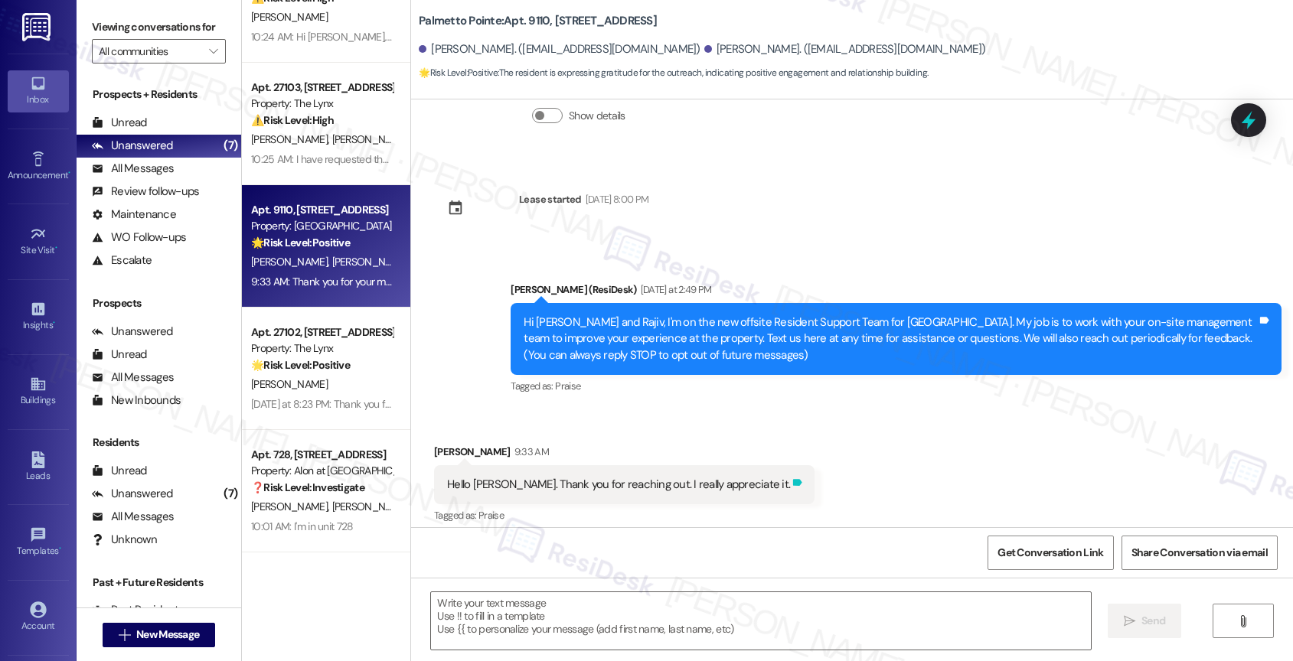
type textarea "Fetching suggested responses. Please feel free to read through the conversation…"
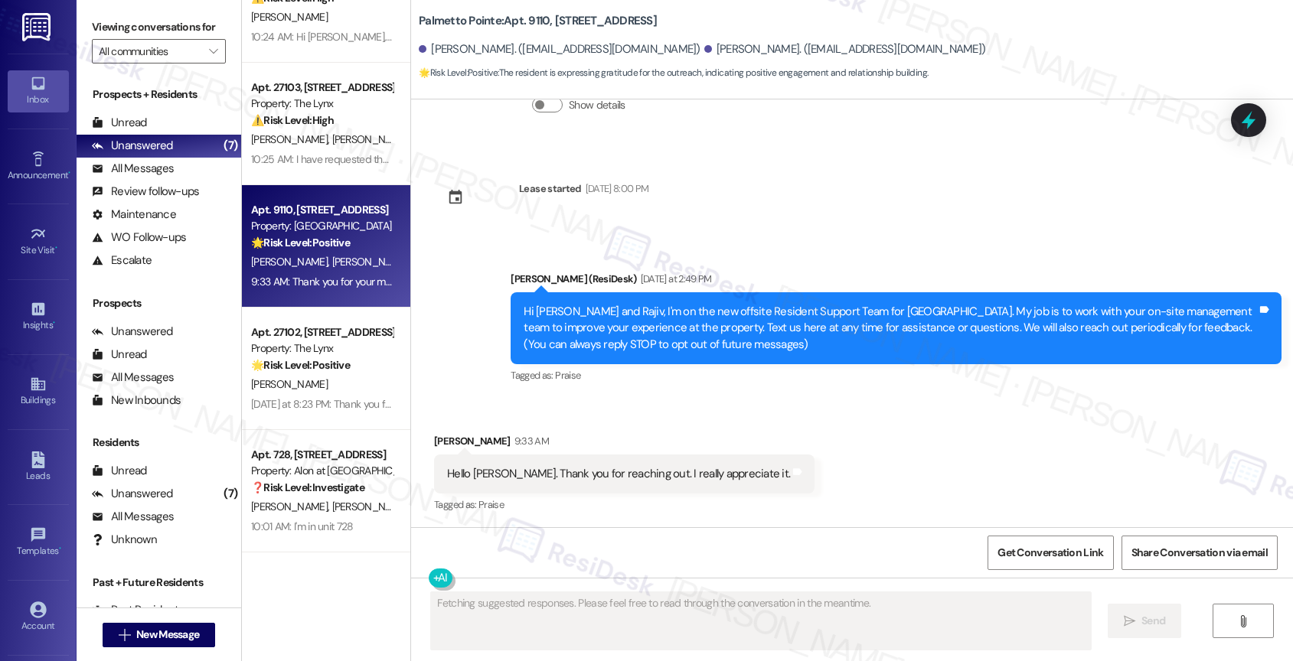
scroll to position [281, 0]
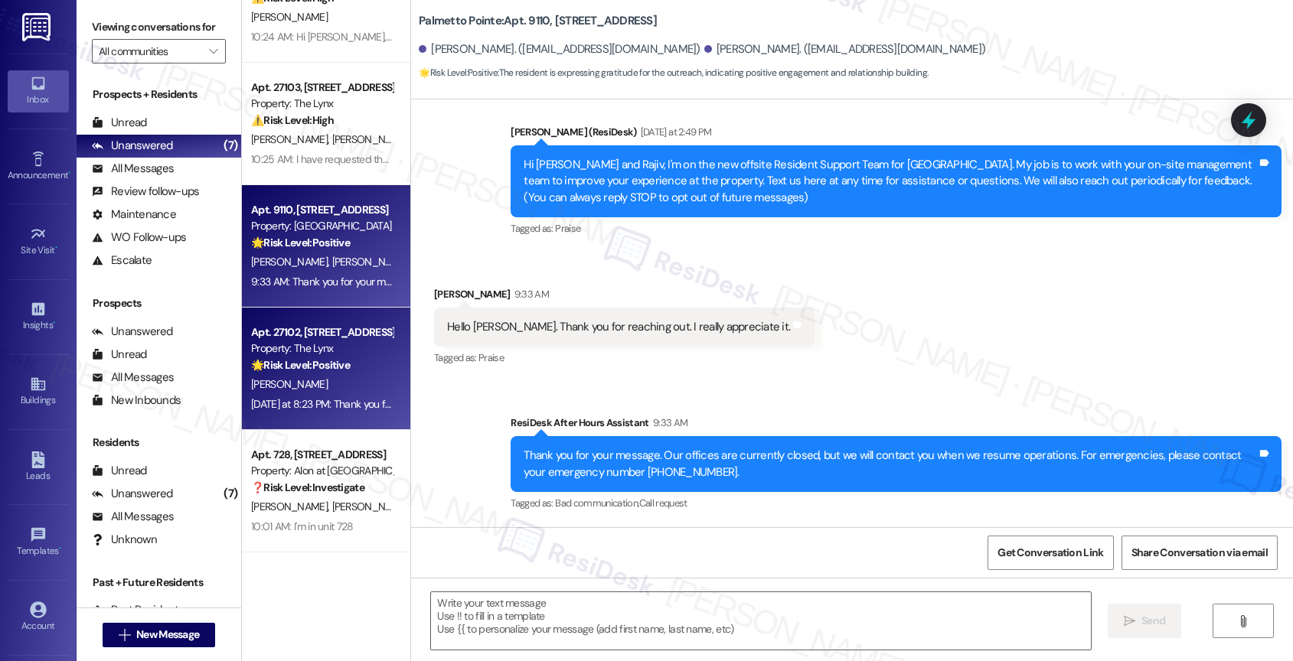
click at [320, 352] on div "Property: The Lynx" at bounding box center [322, 349] width 142 height 16
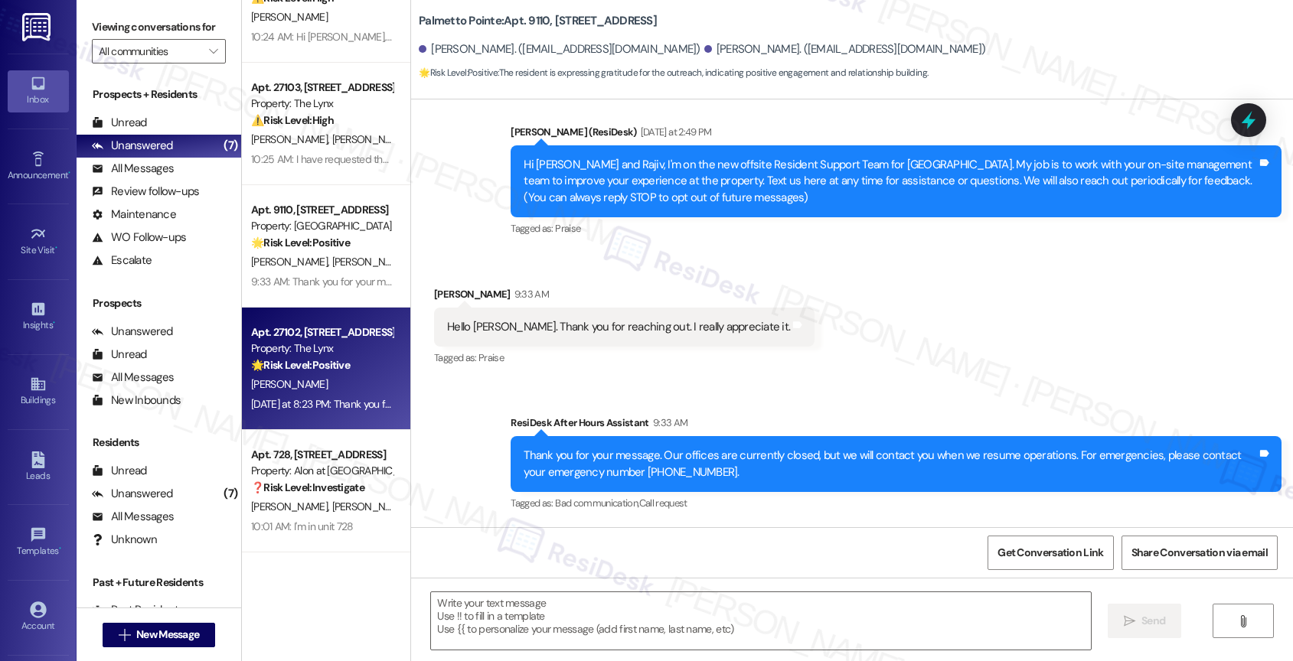
type textarea "Fetching suggested responses. Please feel free to read through the conversation…"
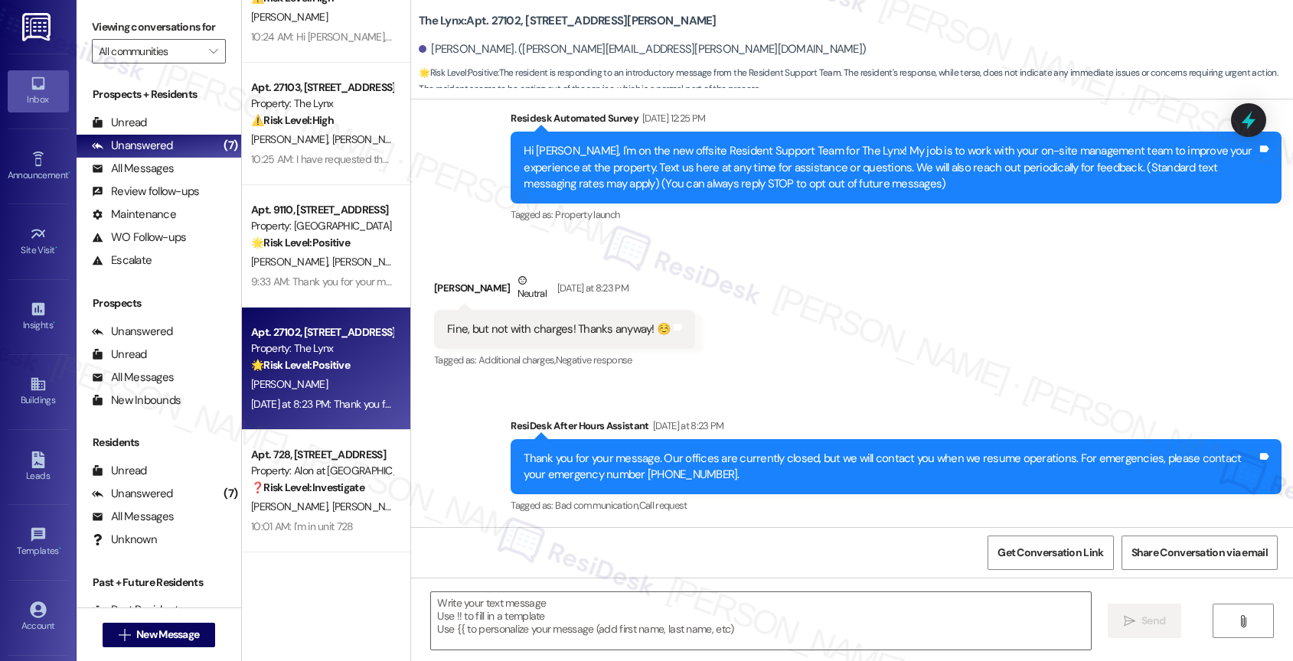
scroll to position [249, 0]
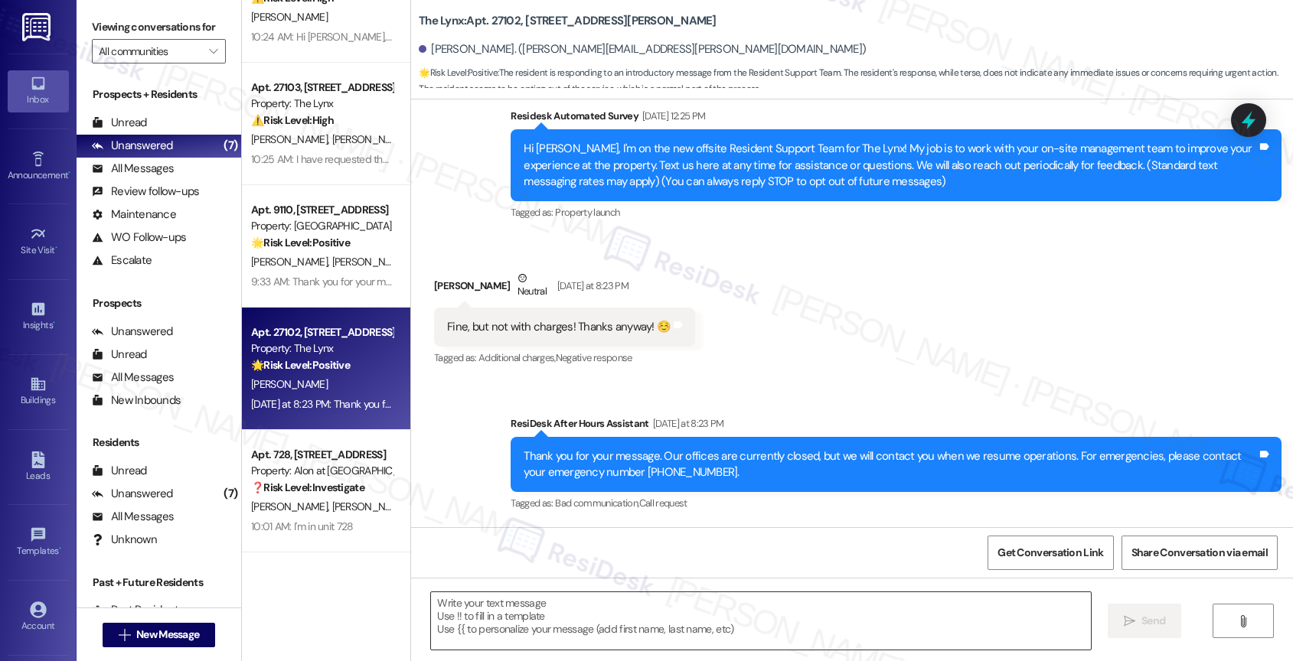
click at [539, 621] on textarea at bounding box center [761, 620] width 660 height 57
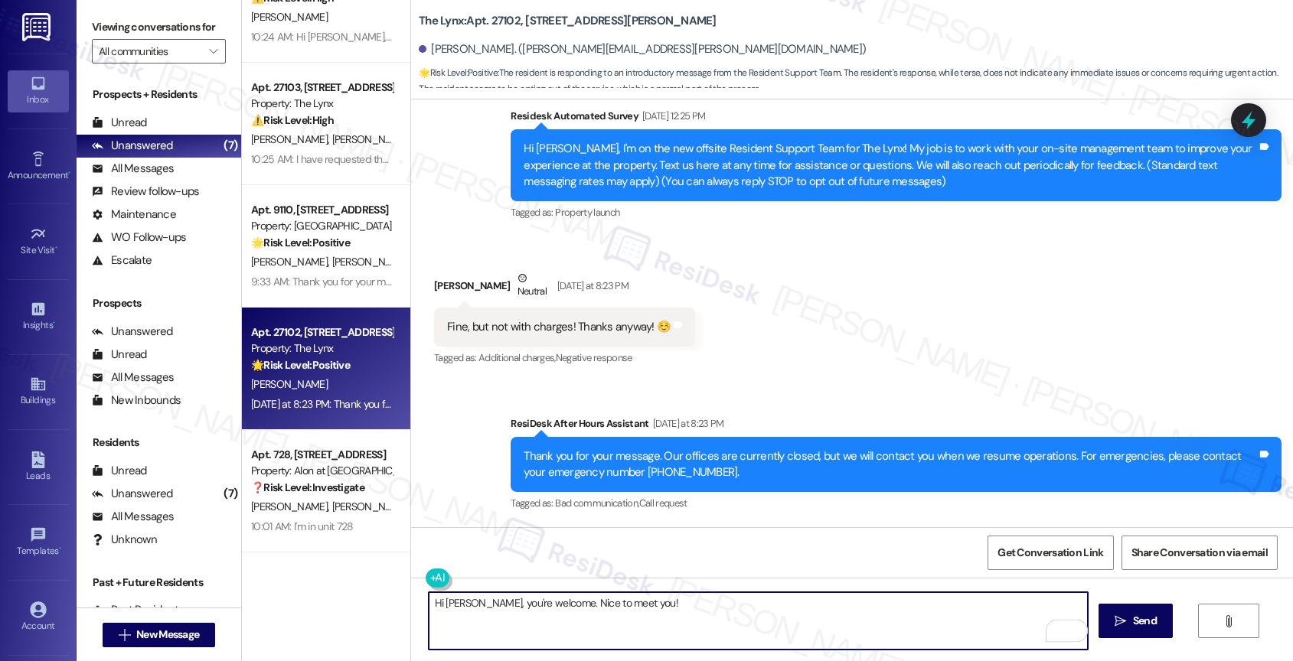
click at [660, 598] on textarea "Hi [PERSON_NAME], you're welcome. Nice to meet you!" at bounding box center [759, 620] width 660 height 57
click at [658, 602] on textarea "Hi [PERSON_NAME], you're welcome. Nice to meet you!" at bounding box center [759, 620] width 660 height 57
click at [1069, 627] on icon "Open Grammarly. 0 Suggestions." at bounding box center [1064, 630] width 17 height 17
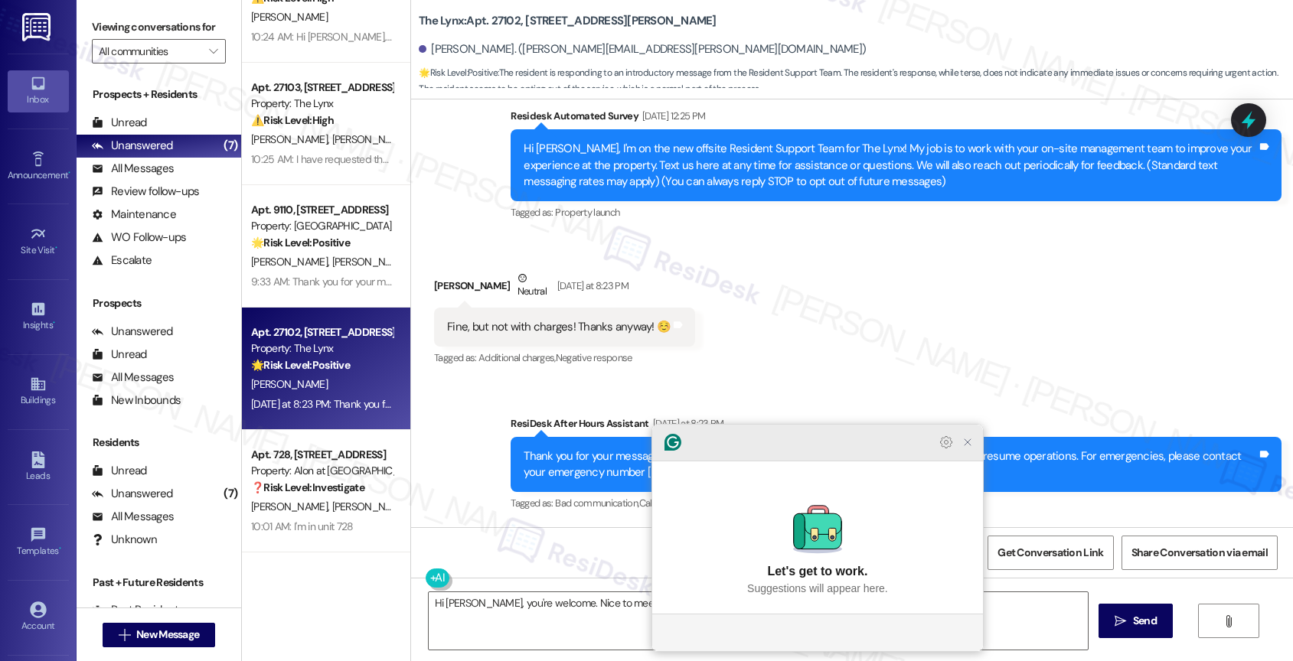
click at [968, 449] on icon "Close Grammarly Assistant" at bounding box center [967, 442] width 12 height 12
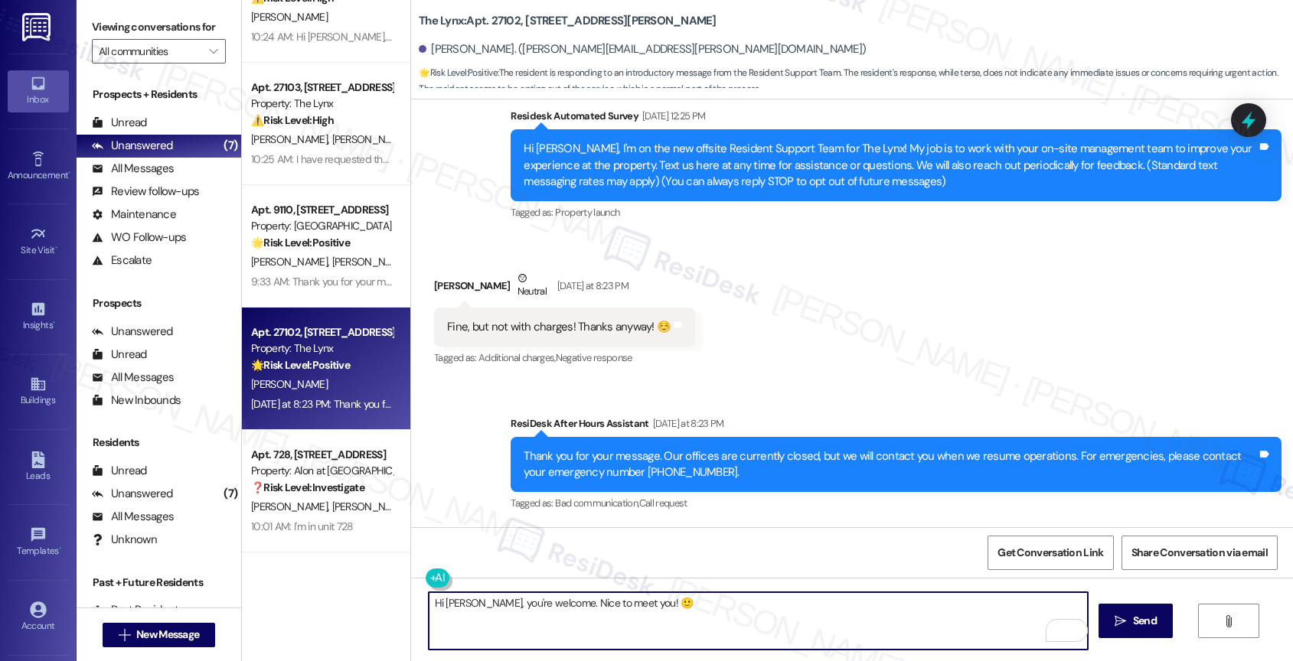
click at [622, 602] on textarea "Hi [PERSON_NAME], you're welcome. Nice to meet you! 🙂" at bounding box center [759, 620] width 660 height 57
click at [977, 612] on textarea "Hi [PERSON_NAME], you're welcome. Nice to meet you! Feel free to reach out if y…" at bounding box center [759, 620] width 660 height 57
click at [1068, 626] on icon "Open Grammarly. 0 Suggestions." at bounding box center [1064, 630] width 11 height 11
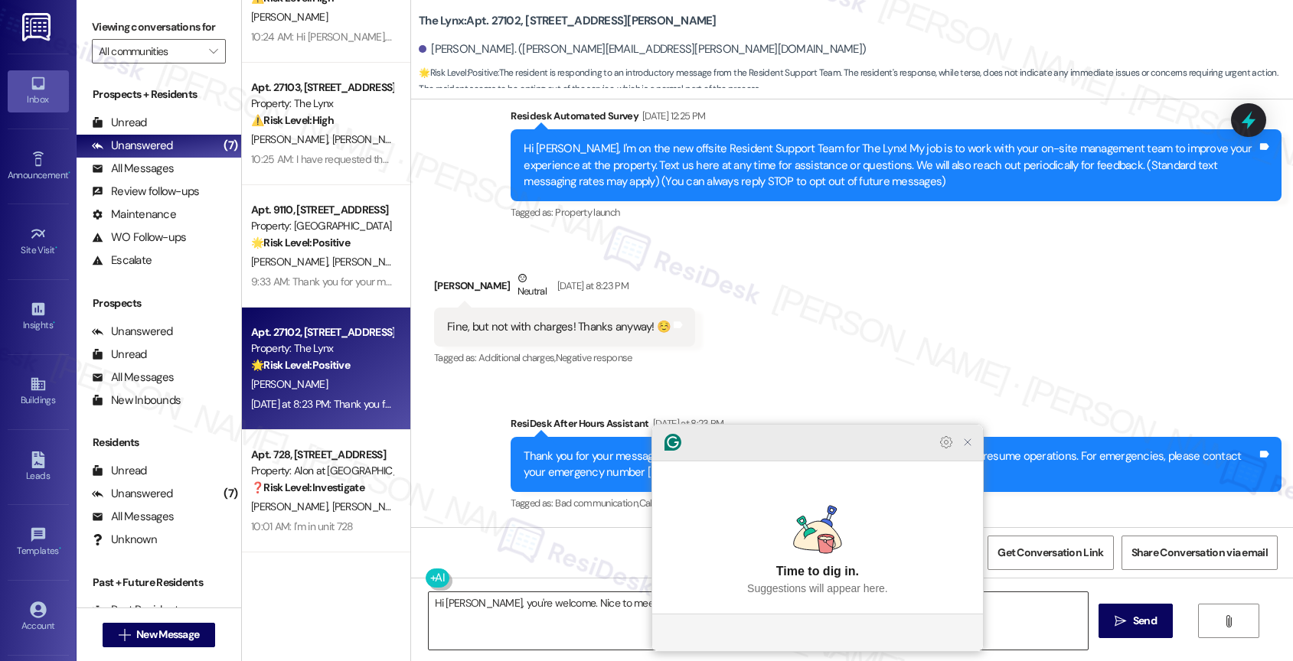
click at [973, 449] on icon "Close Grammarly Assistant" at bounding box center [967, 442] width 12 height 12
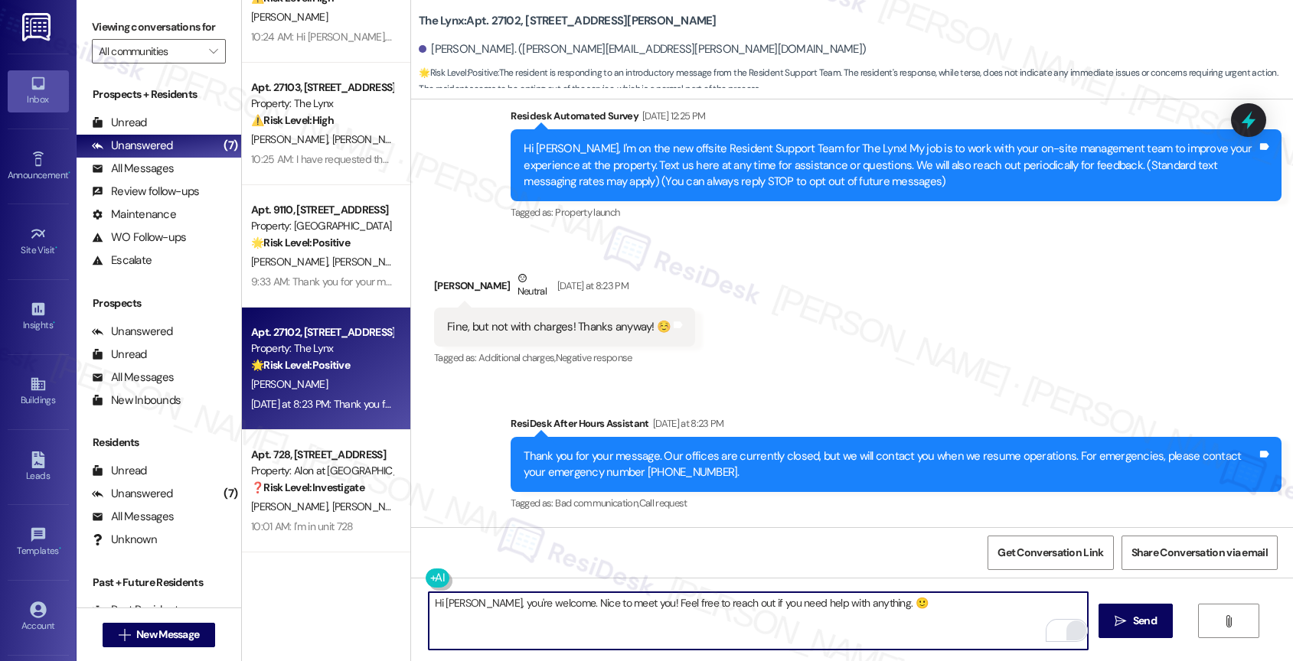
click at [853, 603] on textarea "Hi [PERSON_NAME], you're welcome. Nice to meet you! Feel free to reach out if y…" at bounding box center [759, 620] width 660 height 57
click at [1010, 602] on textarea "Hi [PERSON_NAME], you're welcome. Nice to meet you! Feel free to reach out if y…" at bounding box center [759, 620] width 660 height 57
type textarea "Hi [PERSON_NAME], you're welcome. Nice to meet you! Feel free to reach out if y…"
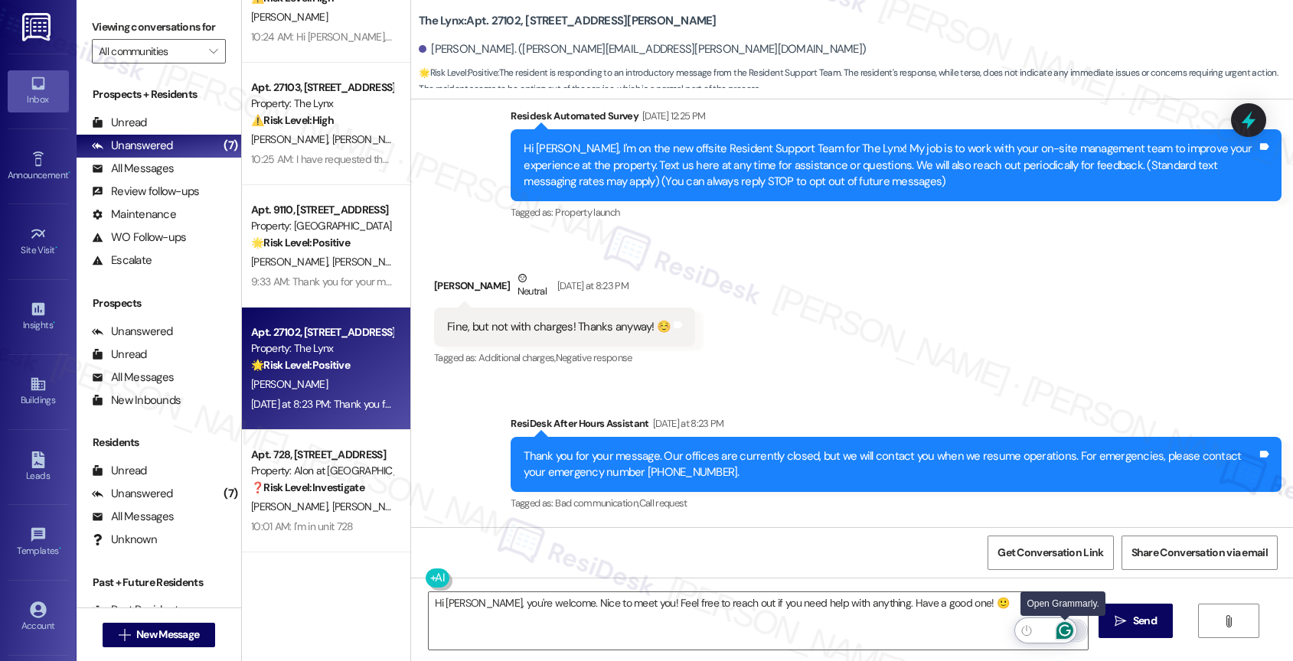
click at [1069, 628] on icon "Open Grammarly. 0 Suggestions." at bounding box center [1064, 630] width 17 height 17
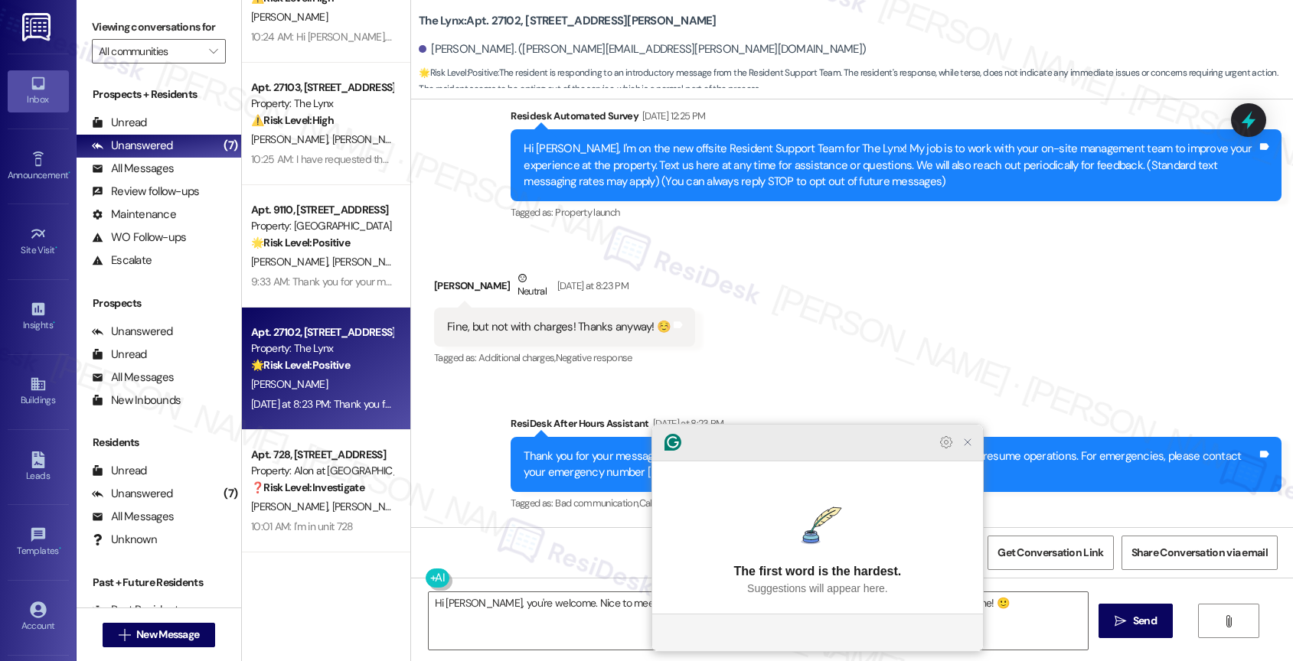
click at [966, 449] on icon "Close Grammarly Assistant" at bounding box center [967, 442] width 12 height 12
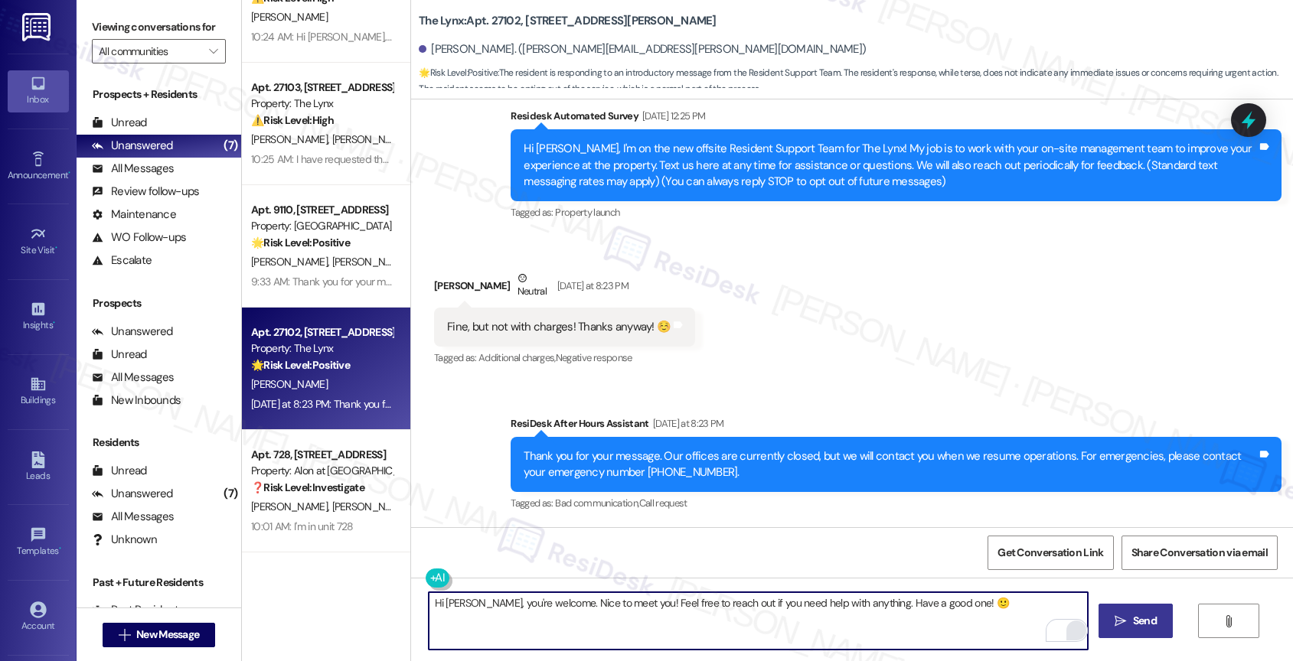
click at [1133, 625] on span "Send" at bounding box center [1145, 621] width 24 height 16
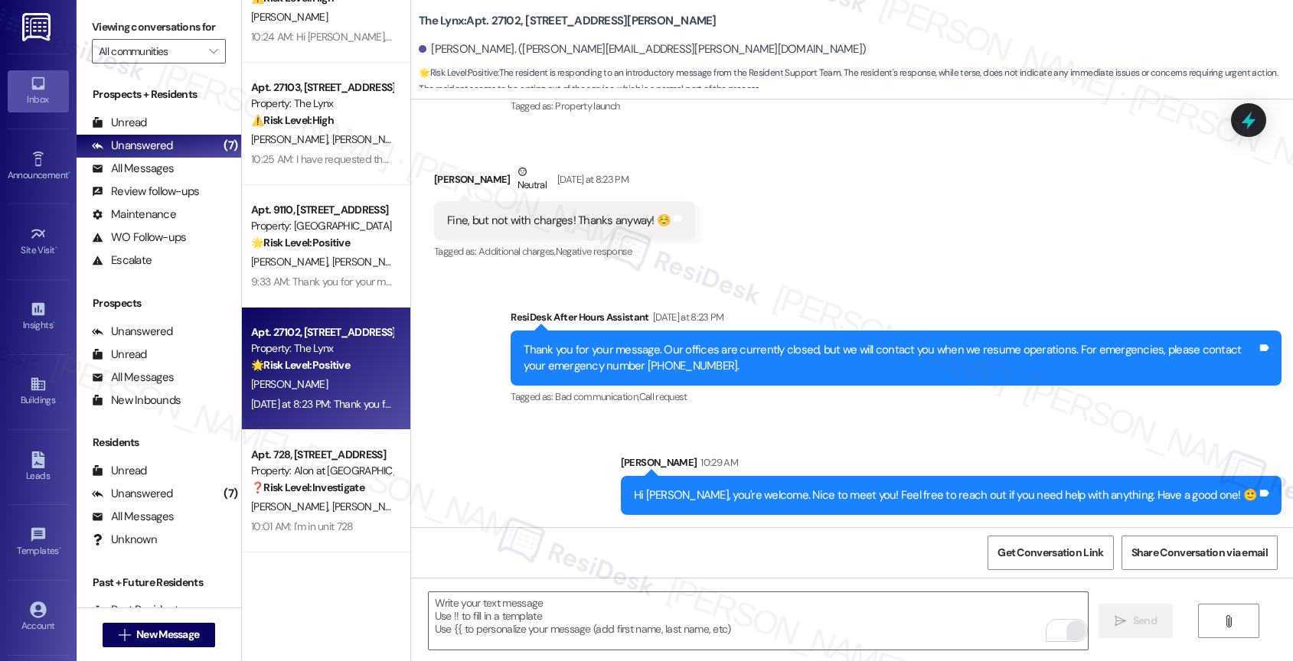
scroll to position [60, 0]
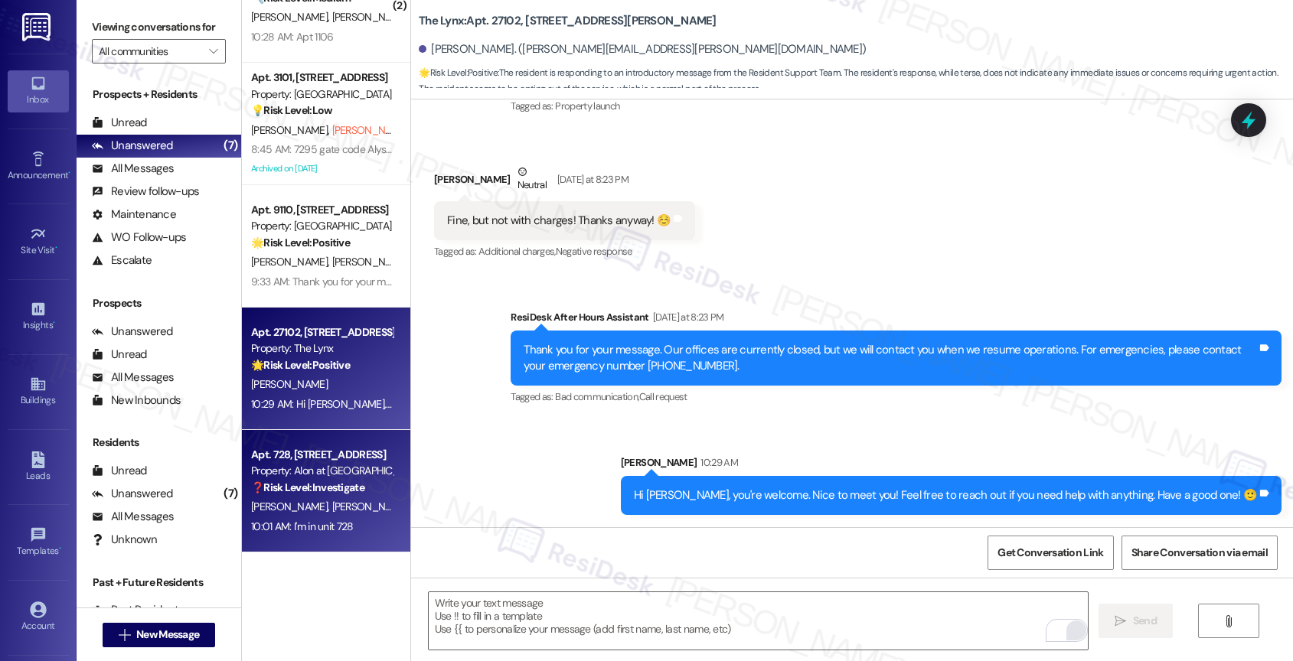
click at [308, 492] on strong "❓ Risk Level: Investigate" at bounding box center [307, 488] width 113 height 14
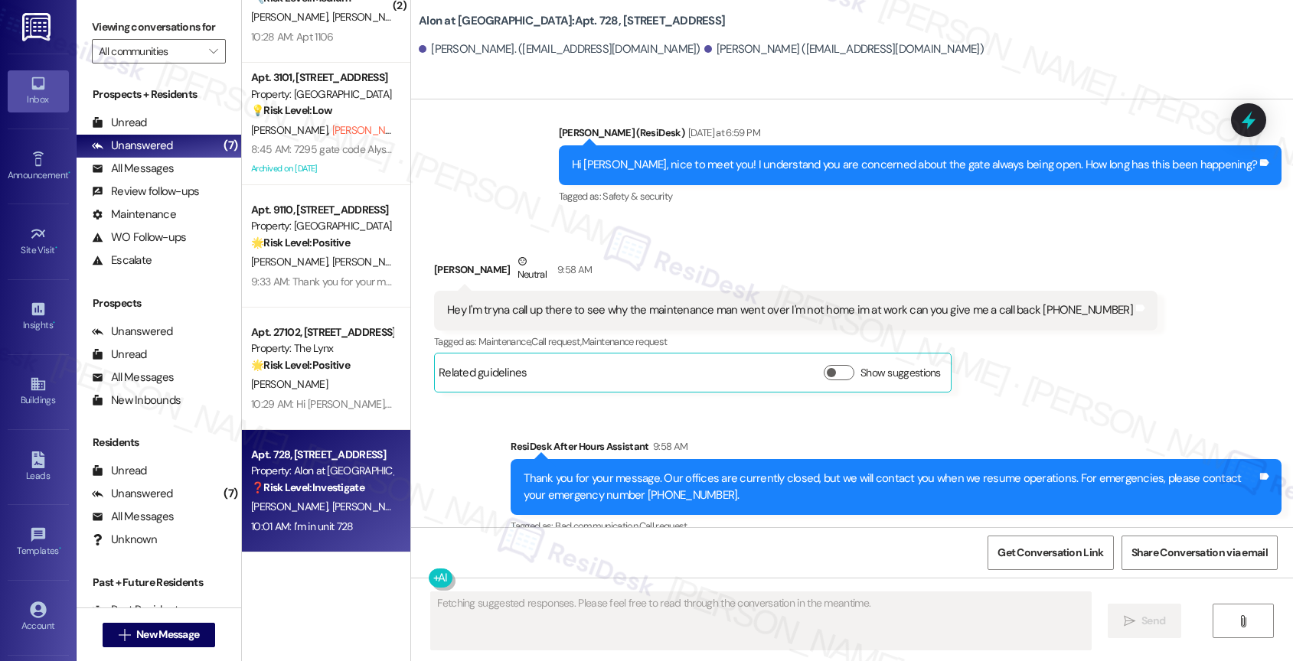
scroll to position [708, 0]
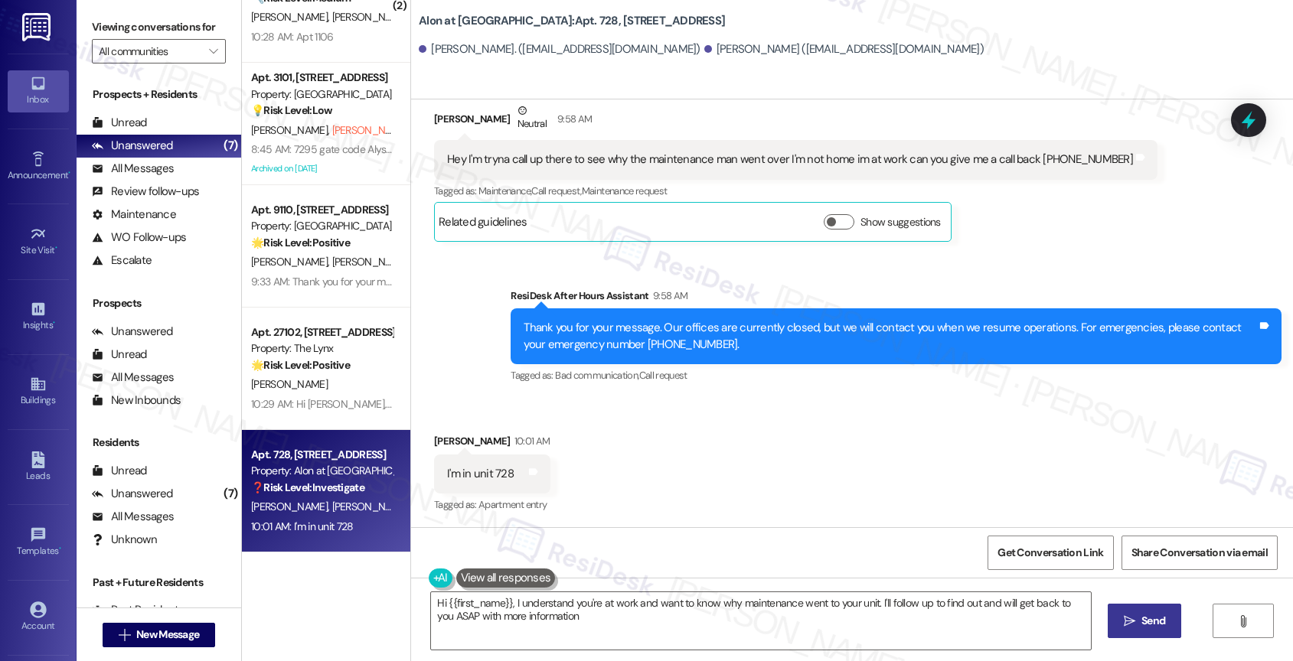
type textarea "Hi {{first_name}}, I understand you're at work and want to know why maintenance…"
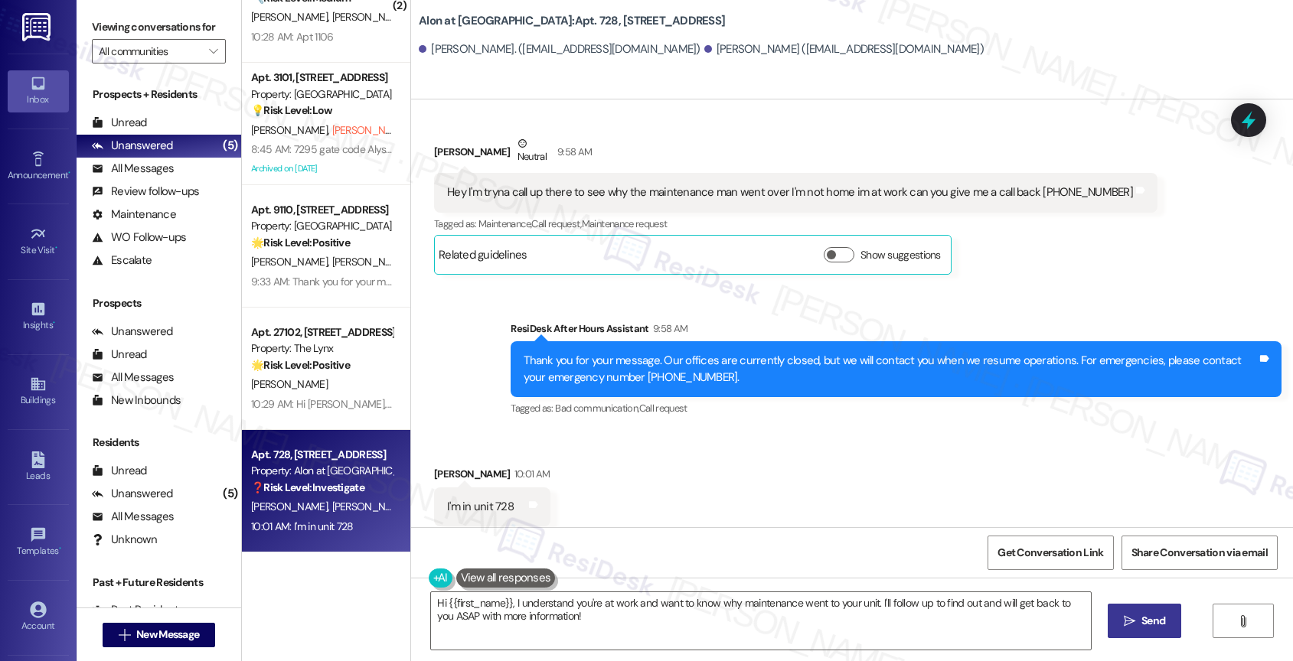
scroll to position [709, 0]
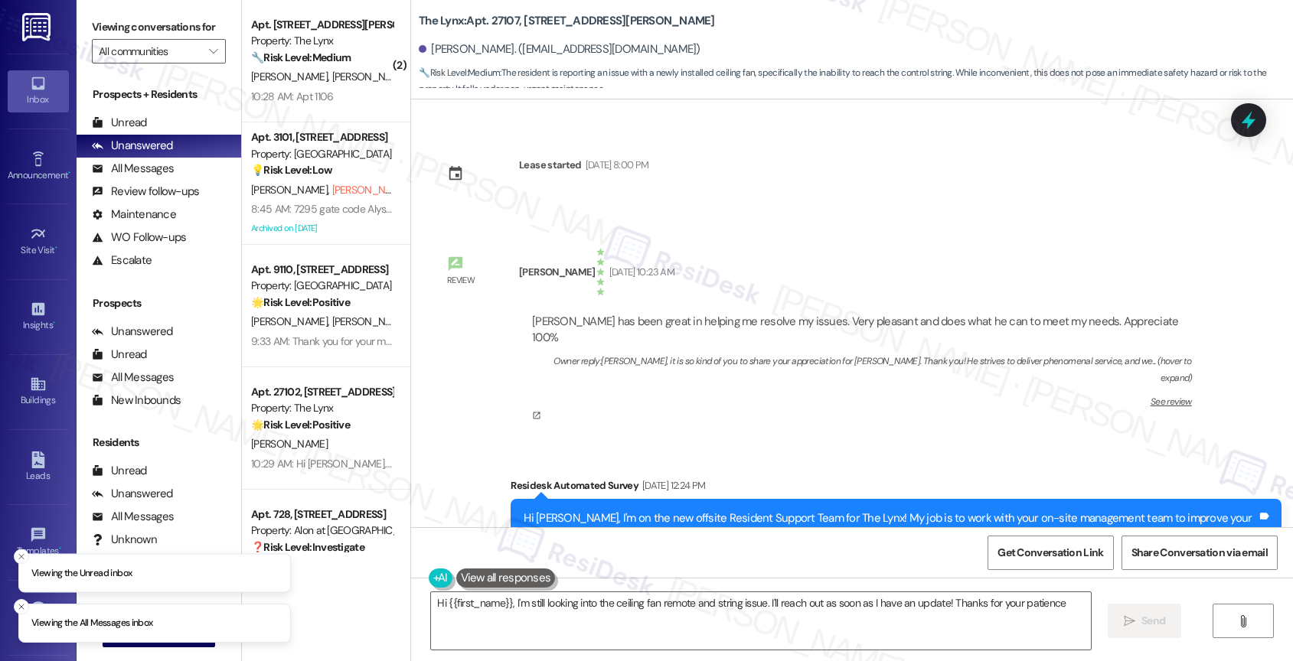
type textarea "Hi {{first_name}}, I'm still looking into the ceiling fan remote and string iss…"
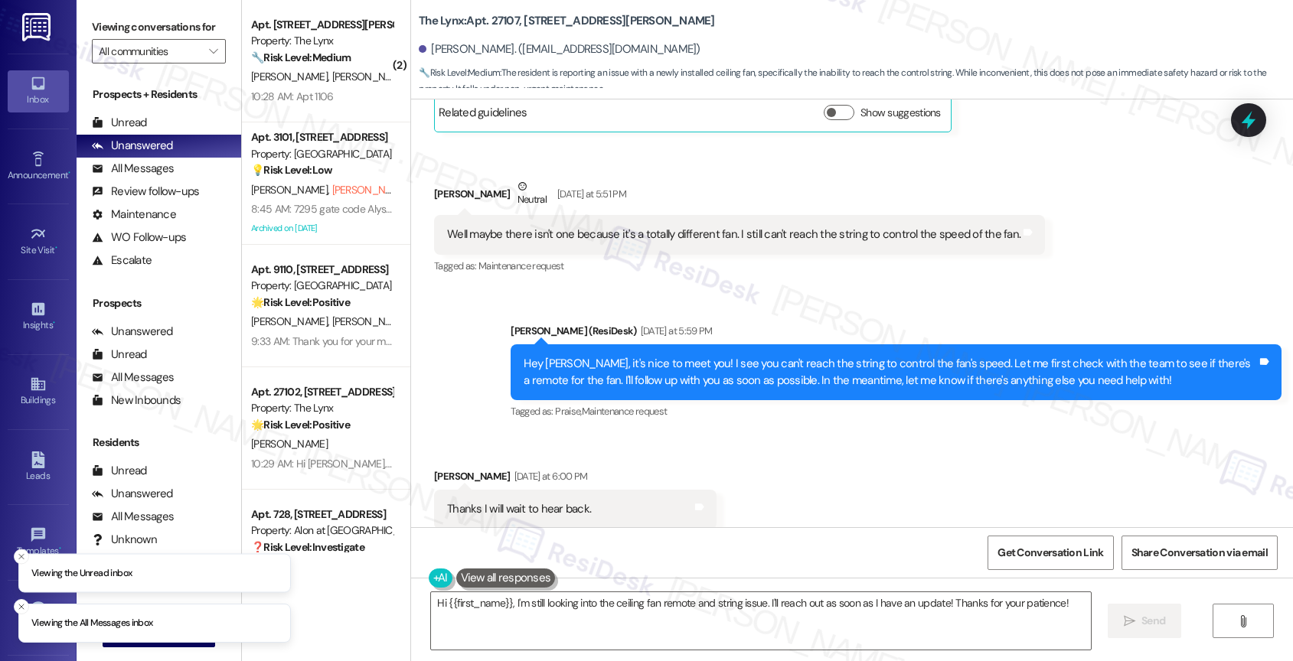
scroll to position [1249, 0]
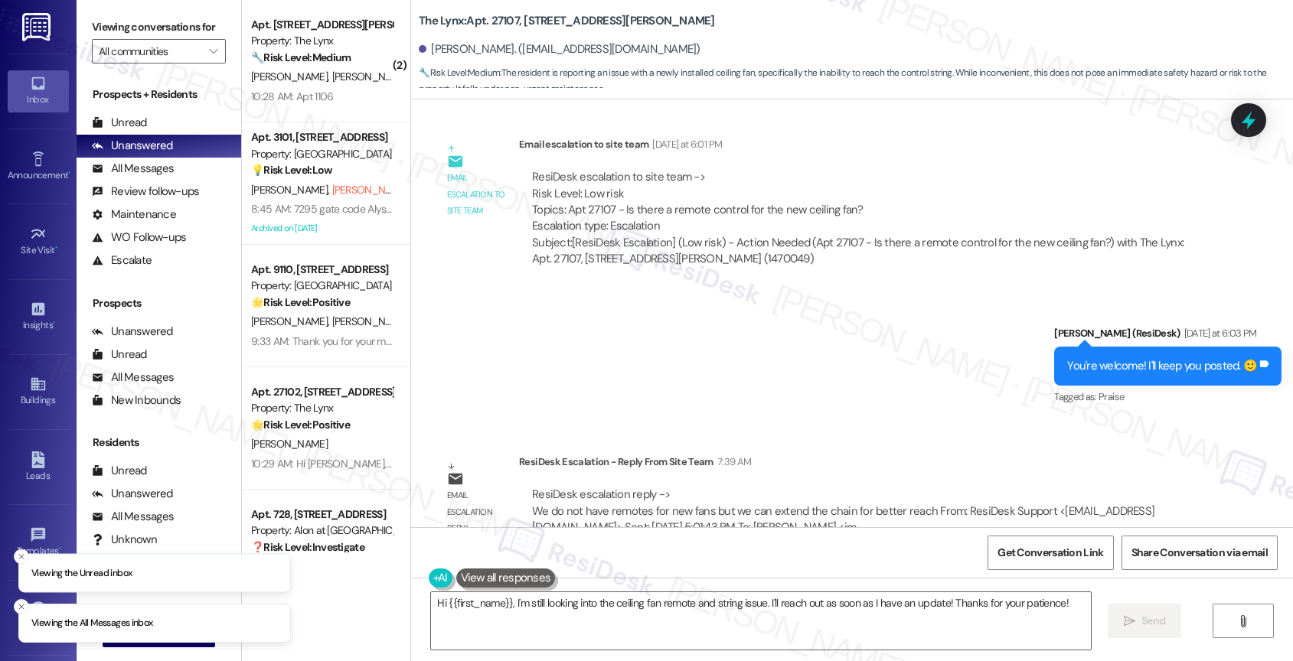
click at [684, 304] on div "Sent via SMS Sarah (ResiDesk) Yesterday at 6:03 PM You're welcome! I'll keep yo…" at bounding box center [852, 355] width 882 height 129
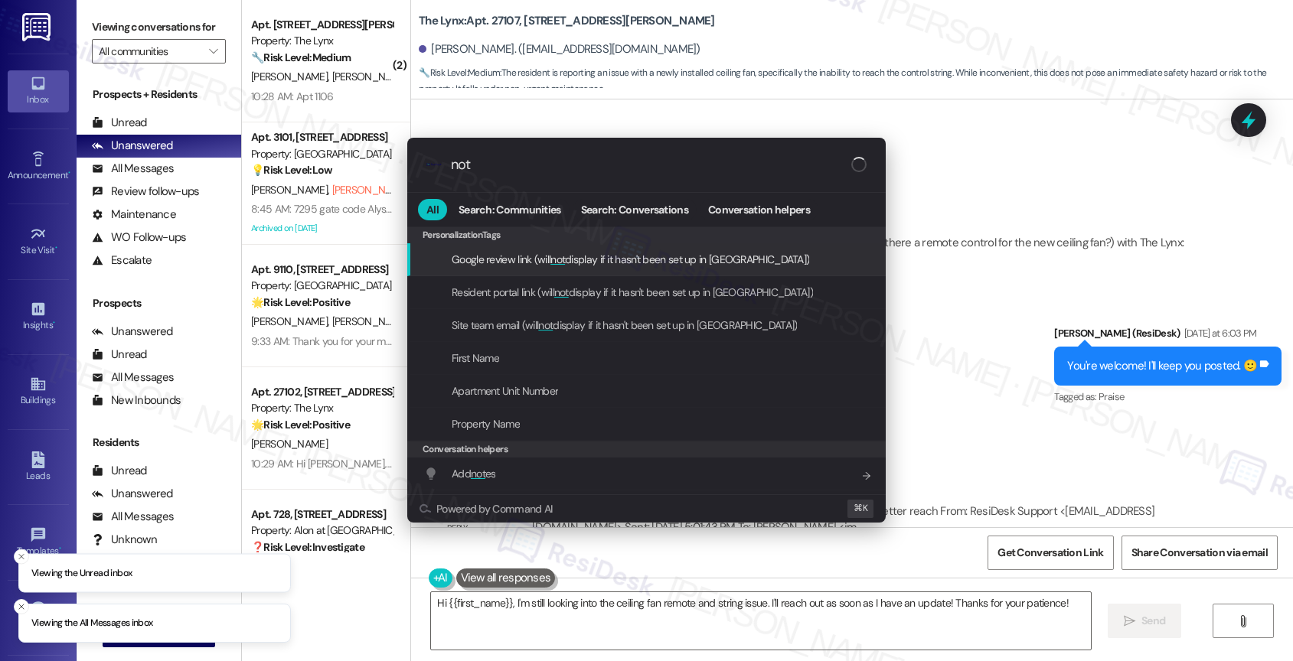
type input "note"
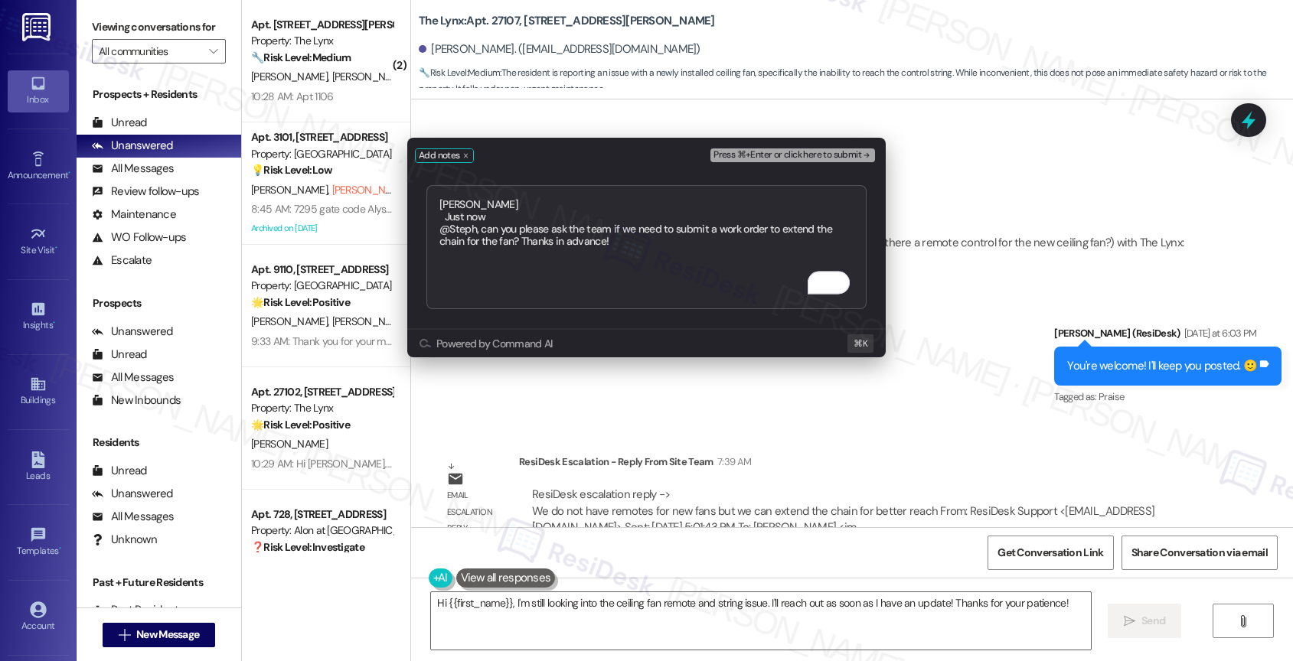
type textarea "Alethea Just now @Steph, can you please ask the team if we need to submit a wor…"
click at [821, 155] on span "Press ⌘+Enter or click here to submit" at bounding box center [787, 155] width 148 height 11
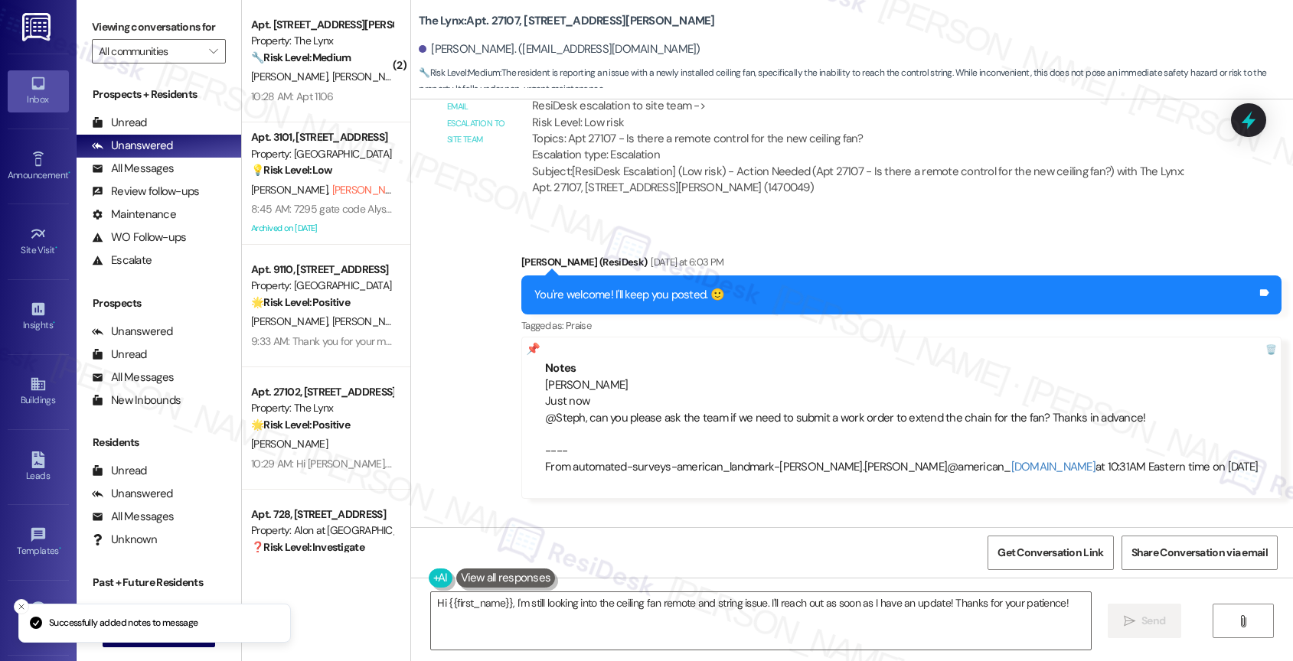
scroll to position [1411, 0]
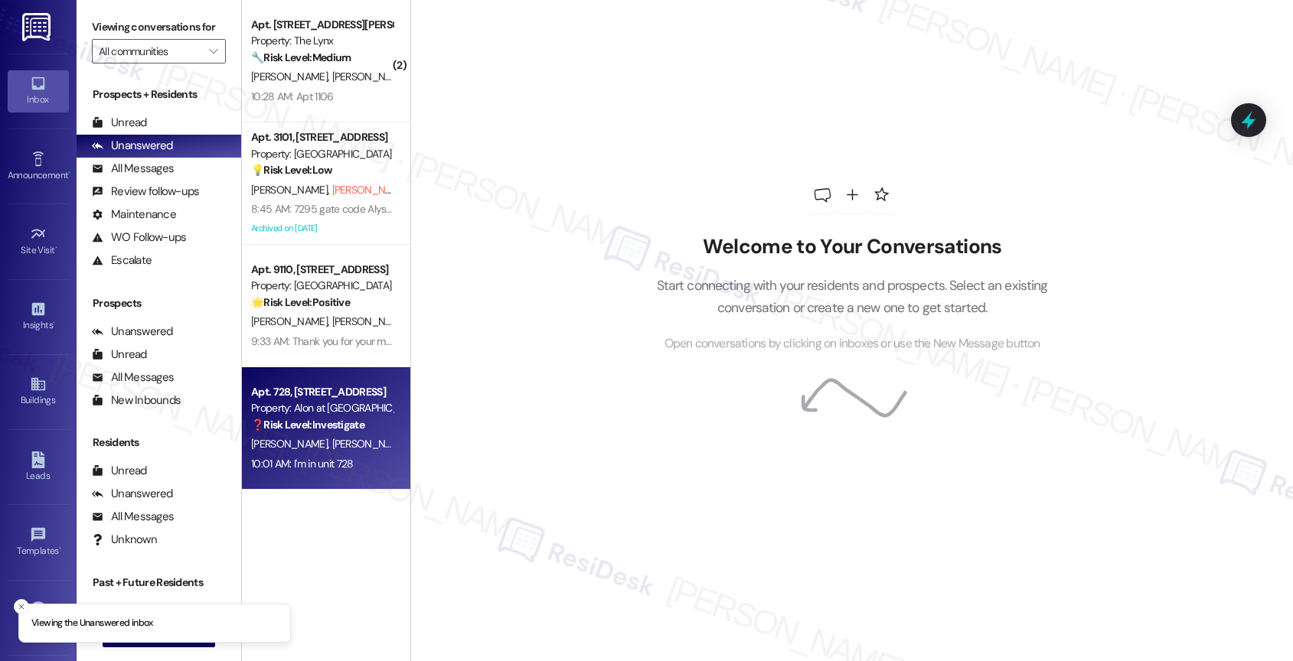
click at [332, 442] on span "[PERSON_NAME]" at bounding box center [370, 444] width 77 height 14
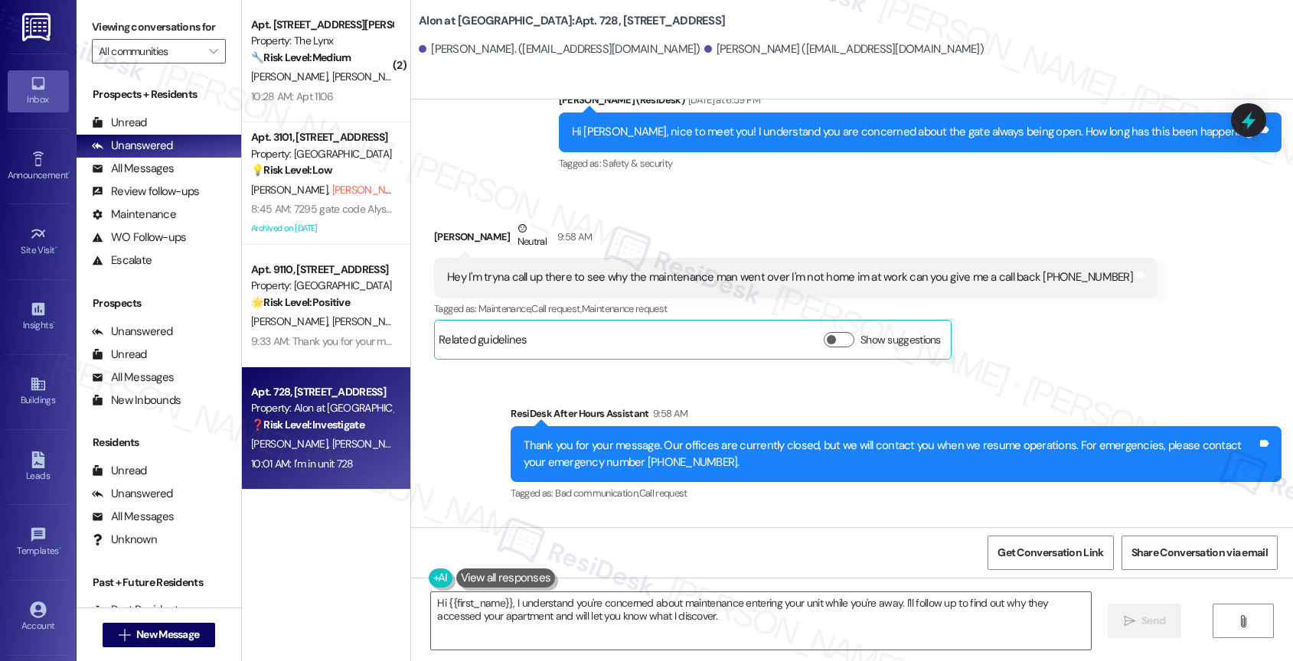
scroll to position [591, 0]
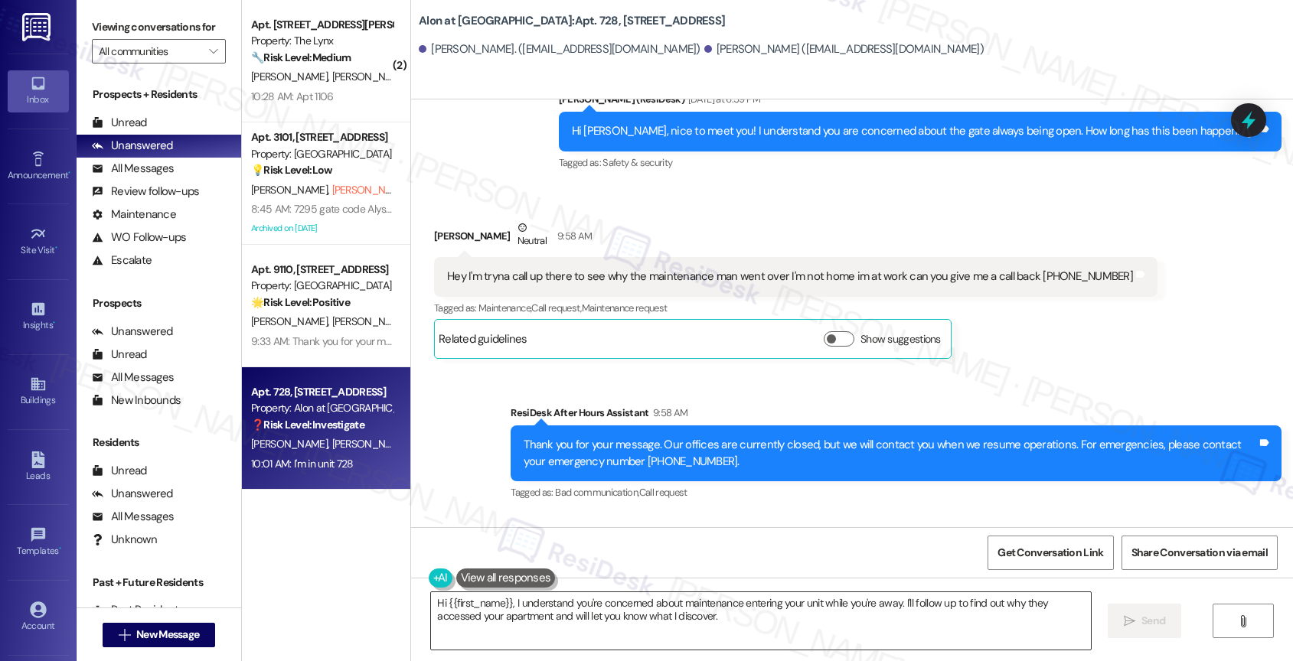
click at [568, 614] on textarea "Hi {{first_name}}, I understand you're concerned about maintenance entering you…" at bounding box center [761, 620] width 660 height 57
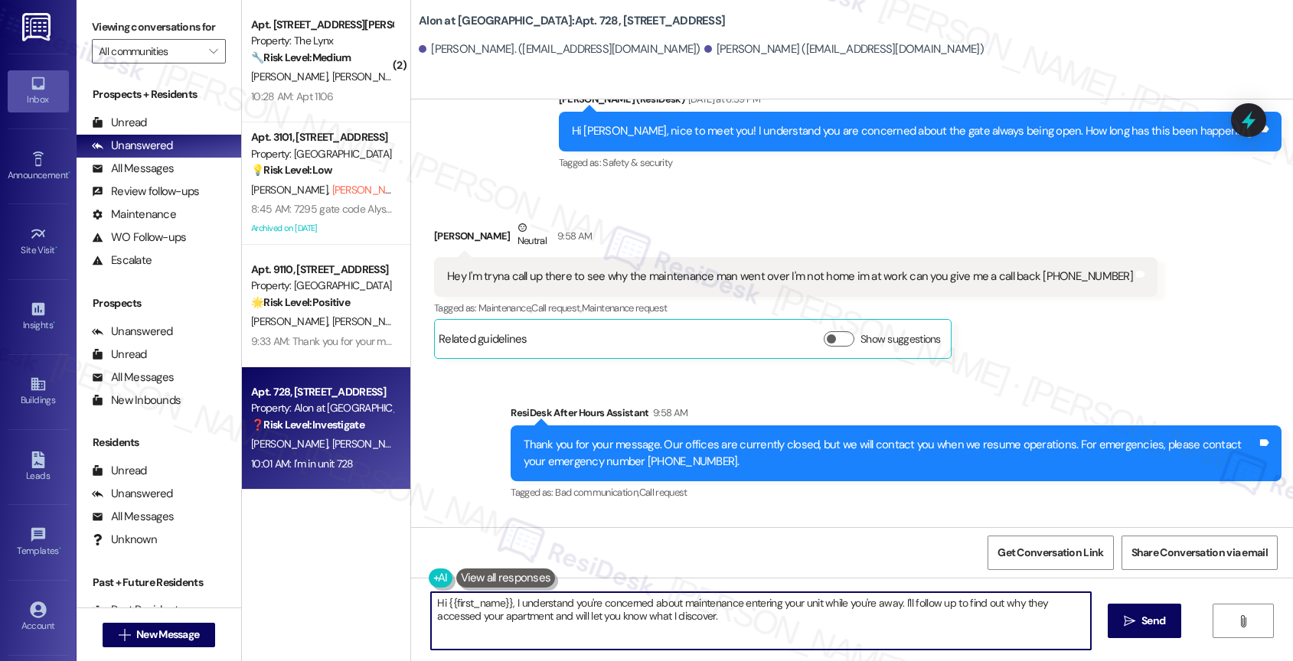
click at [568, 614] on textarea "Hi {{first_name}}, I understand you're concerned about maintenance entering you…" at bounding box center [761, 620] width 660 height 57
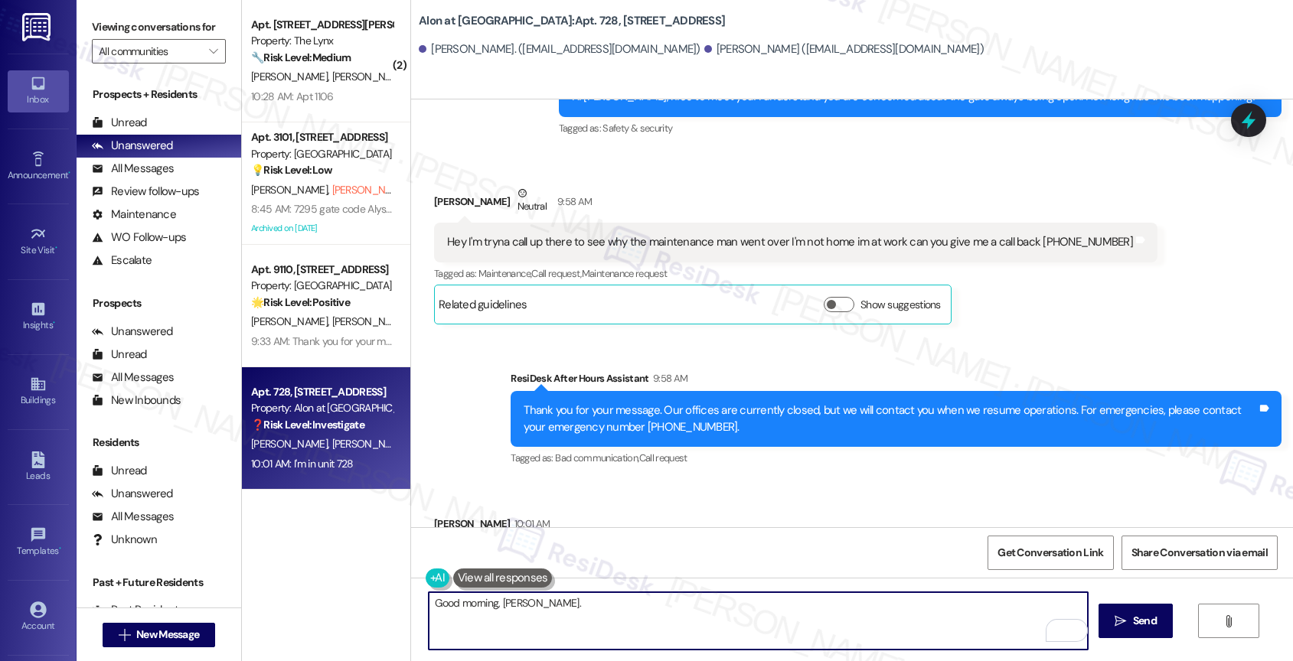
scroll to position [544, 0]
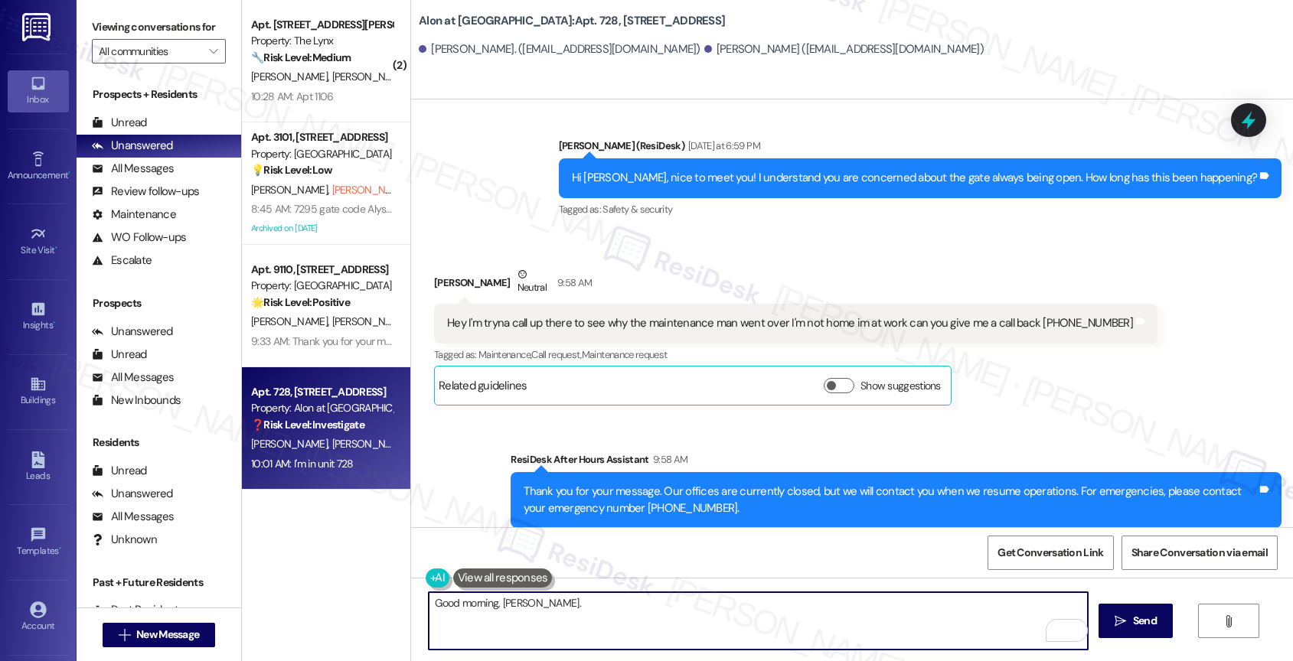
click at [576, 622] on textarea "Good morning, [PERSON_NAME]." at bounding box center [759, 620] width 660 height 57
paste textarea "I would love to speak with you. However, our system currently supports text mes…"
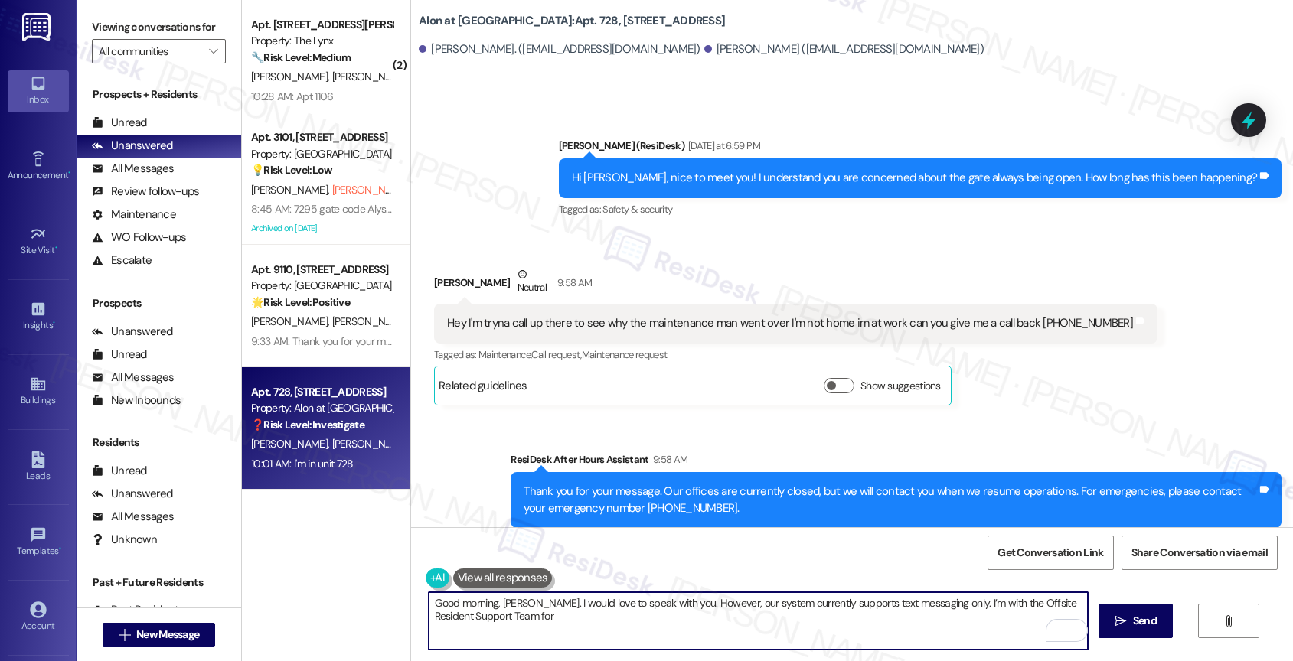
drag, startPoint x: 926, startPoint y: 601, endPoint x: 937, endPoint y: 628, distance: 29.6
click at [937, 628] on textarea "Good morning, [PERSON_NAME]. I would love to speak with you. However, our syste…" at bounding box center [759, 620] width 660 height 57
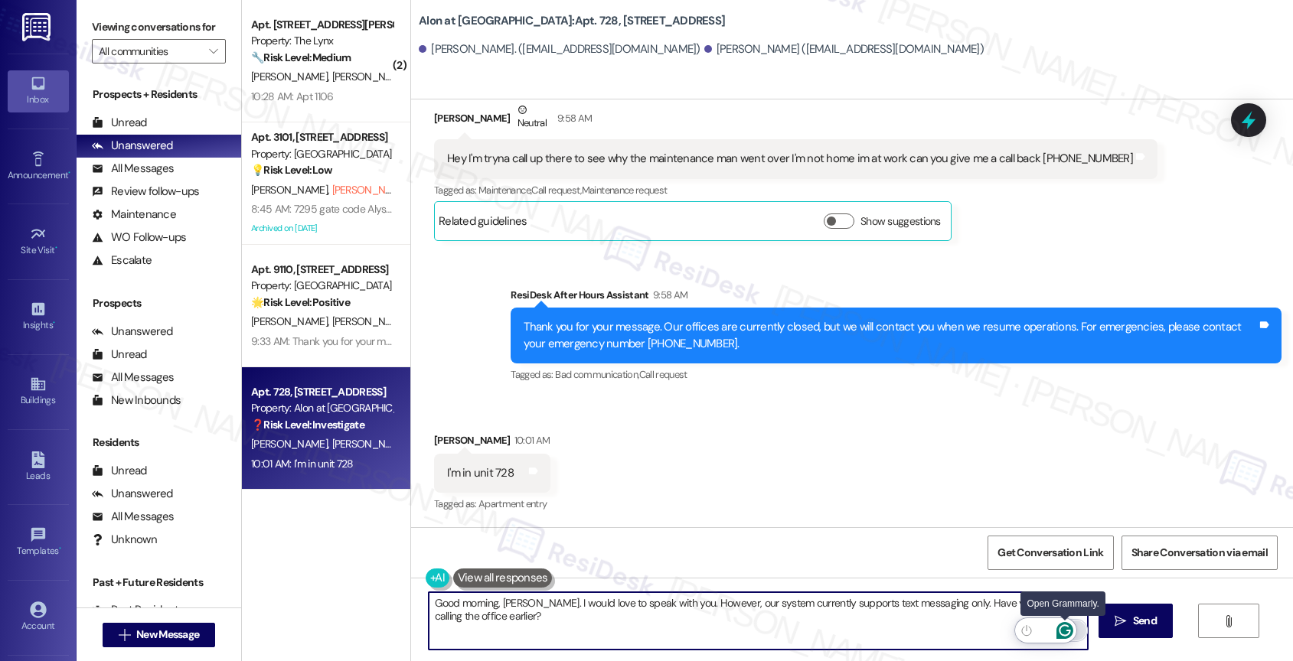
type textarea "Good morning, [PERSON_NAME]. I would love to speak with you. However, our syste…"
click at [1067, 630] on icon "Open Grammarly. 0 Suggestions." at bounding box center [1064, 630] width 11 height 11
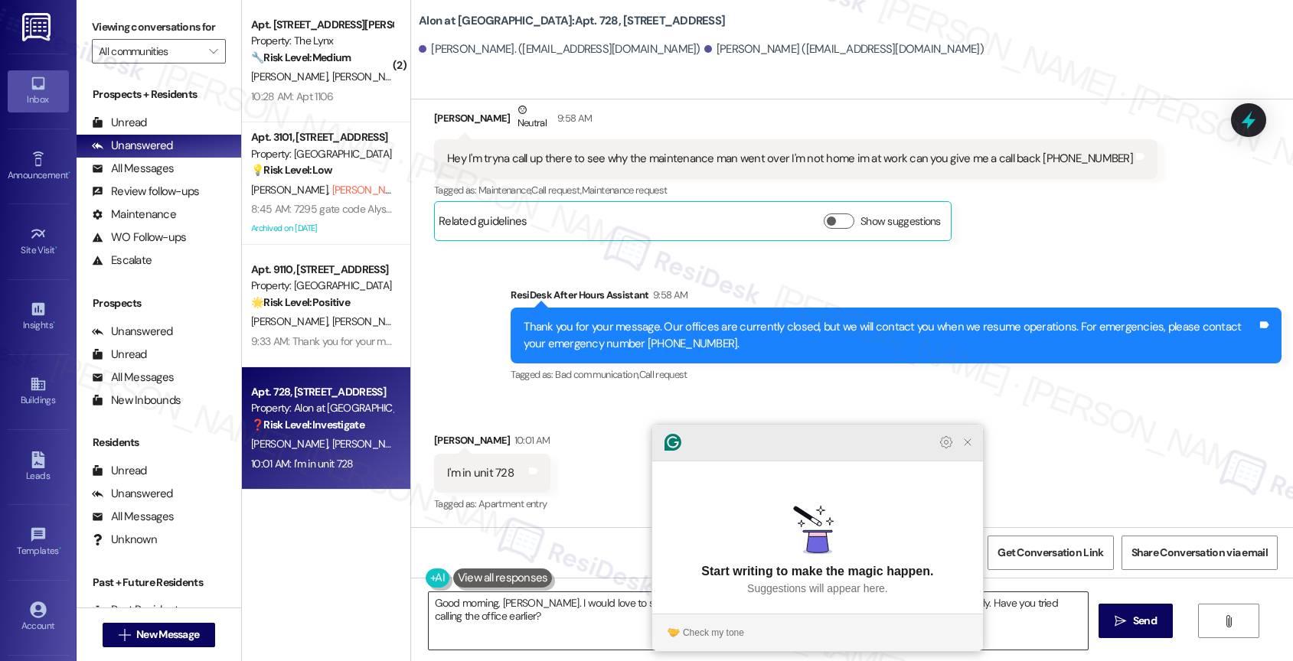
click at [963, 449] on icon "Close Grammarly Assistant" at bounding box center [967, 442] width 12 height 12
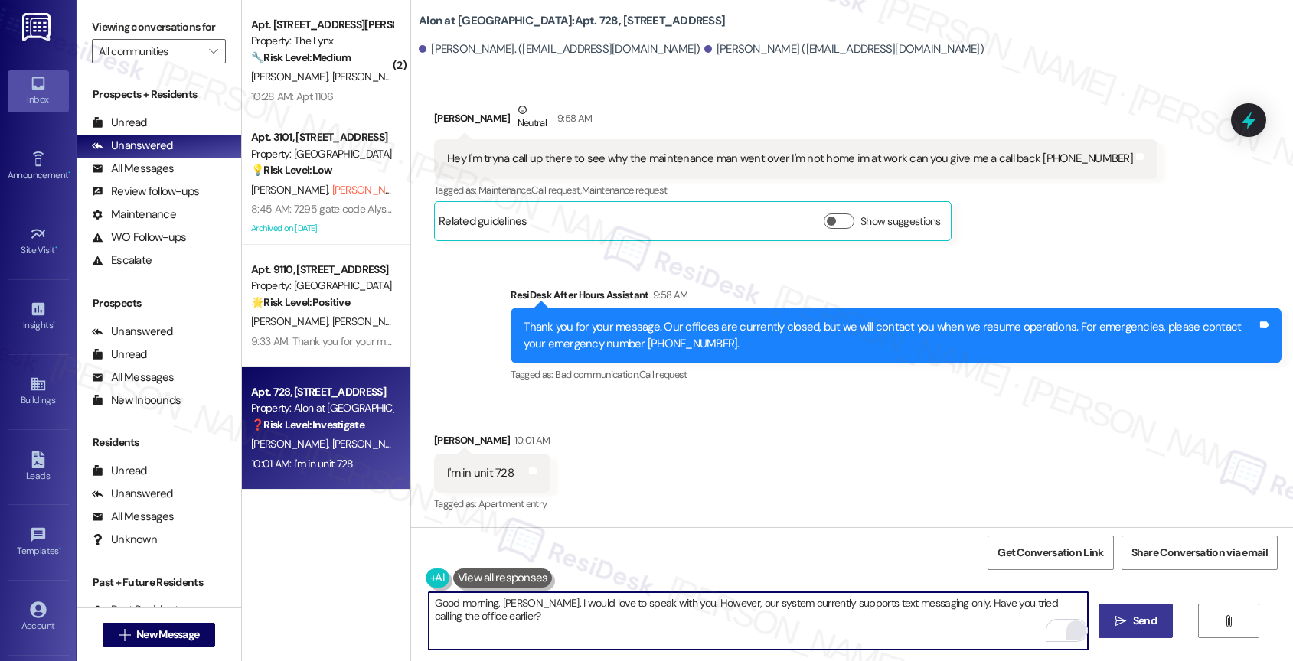
click at [1109, 611] on button " Send" at bounding box center [1135, 621] width 74 height 34
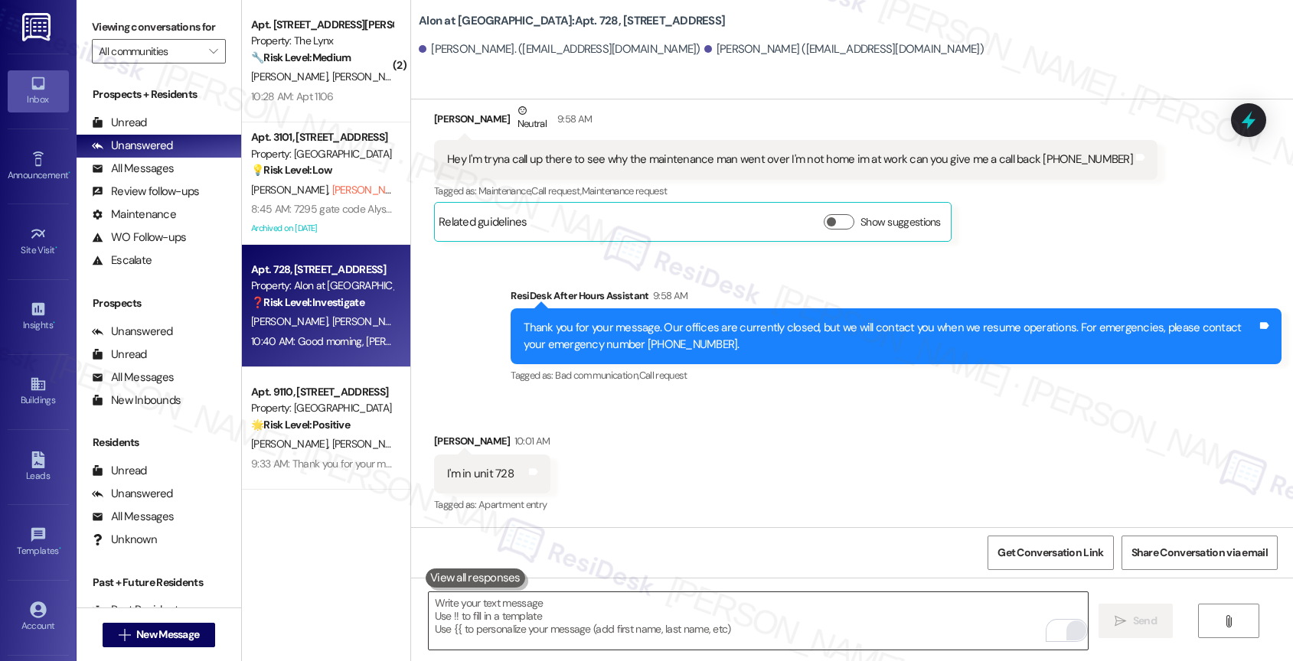
scroll to position [816, 0]
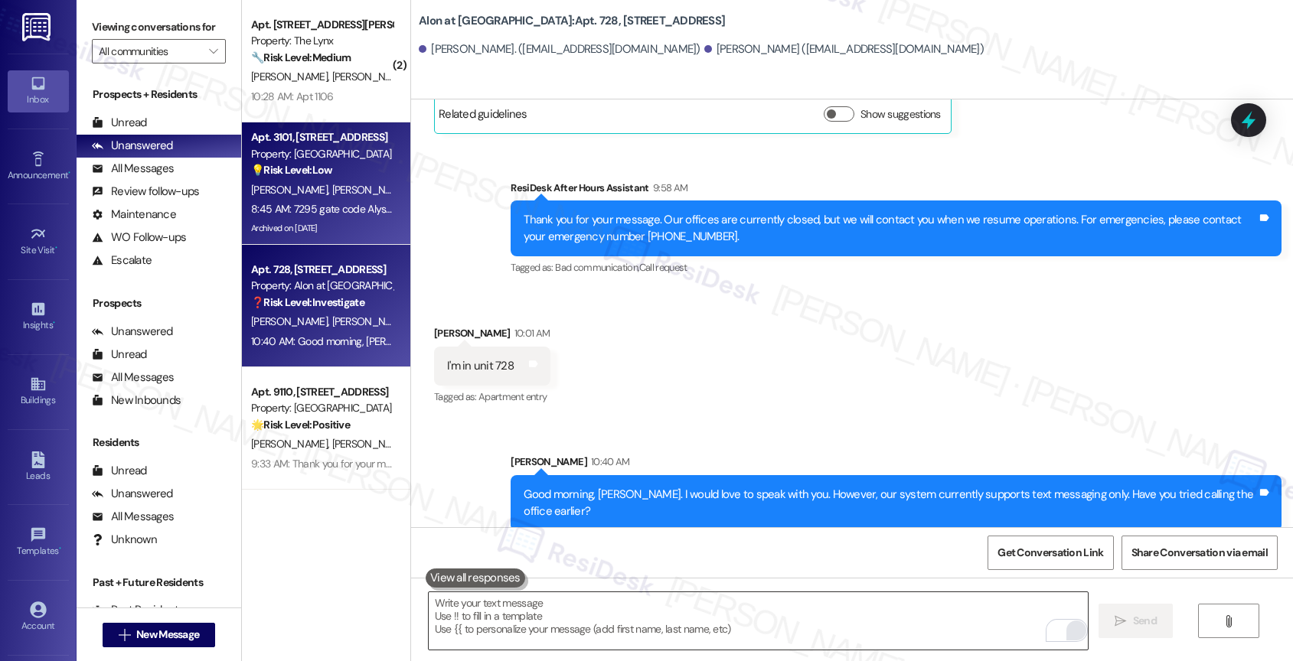
click at [279, 150] on div "Property: Palmetto Pointe" at bounding box center [322, 154] width 142 height 16
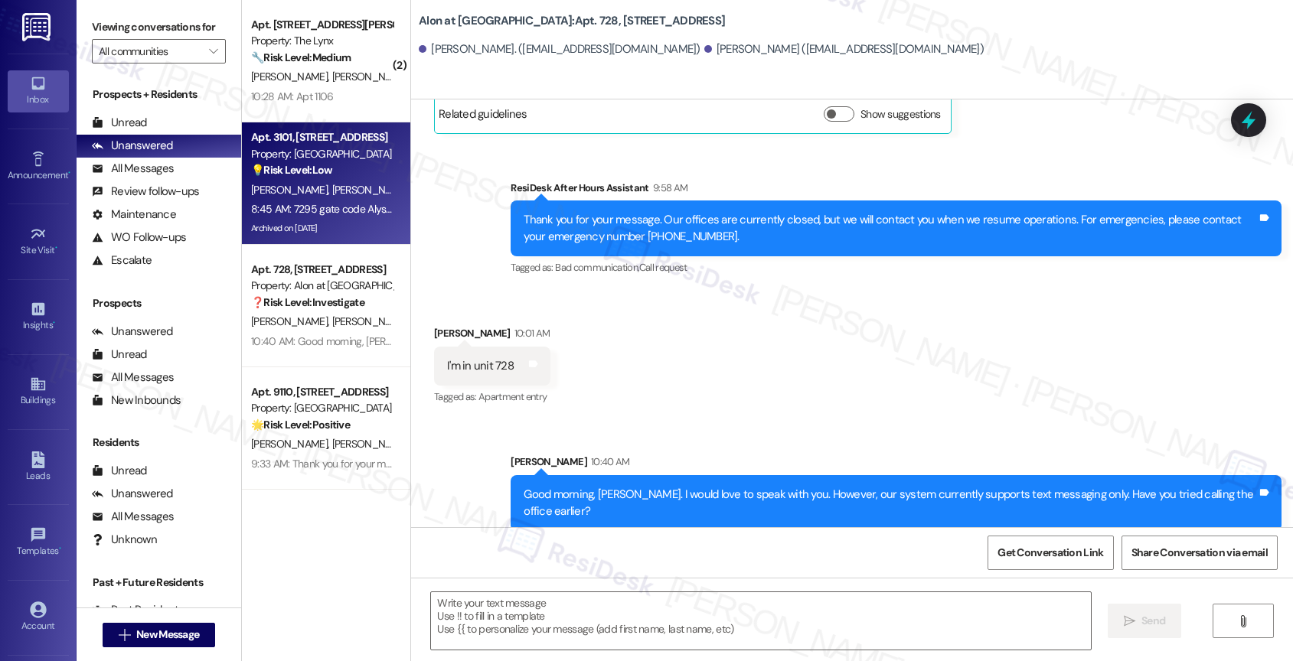
type textarea "Fetching suggested responses. Please feel free to read through the conversation…"
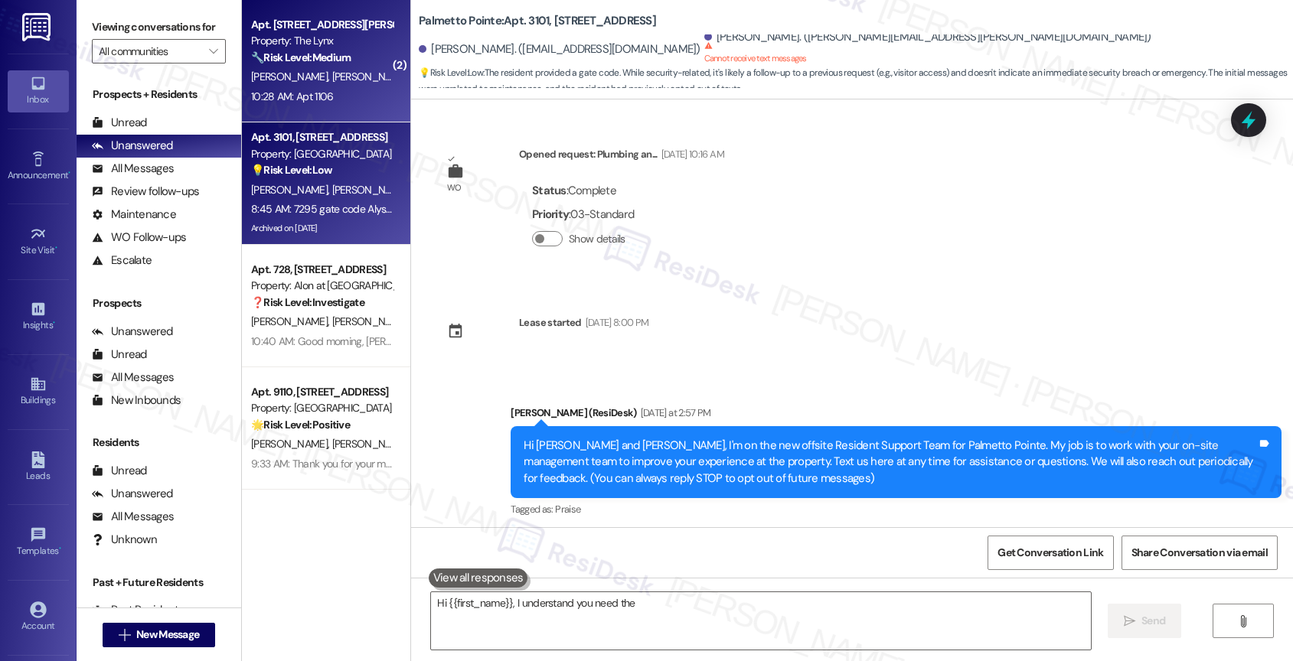
scroll to position [2674, 0]
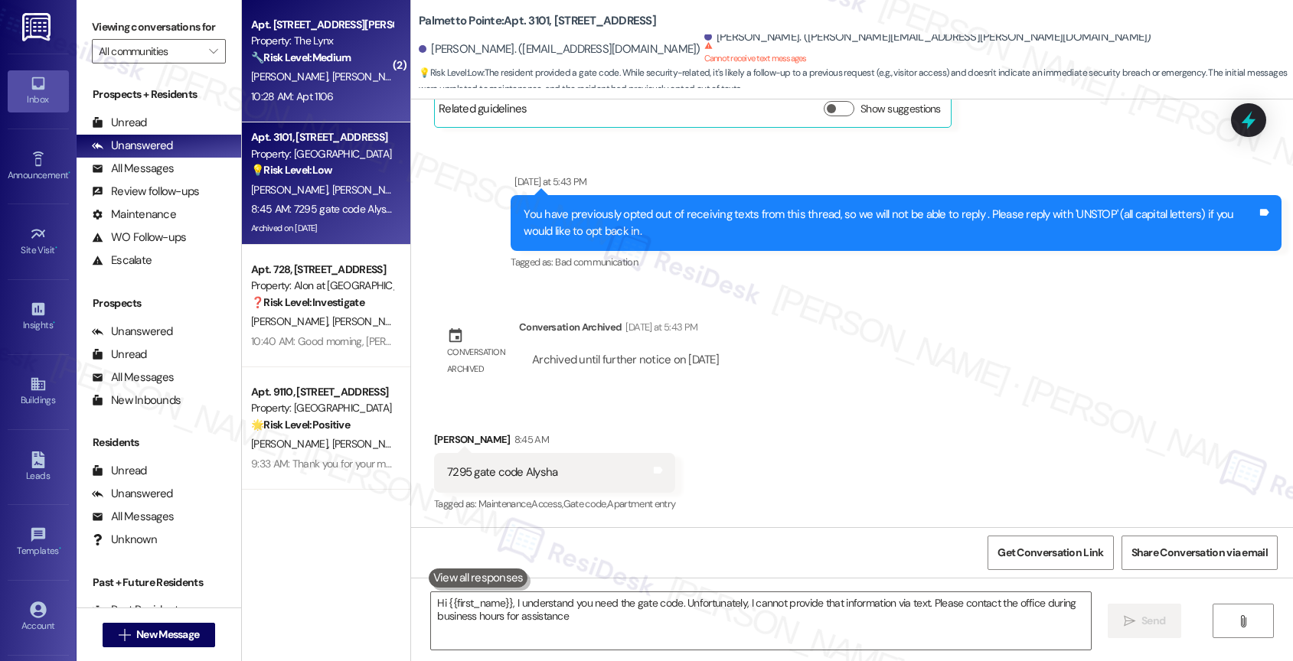
type textarea "Hi {{first_name}}, I understand you need the gate code. Unfortunately, I cannot…"
click at [341, 70] on span "C. Englebrecht" at bounding box center [370, 77] width 77 height 14
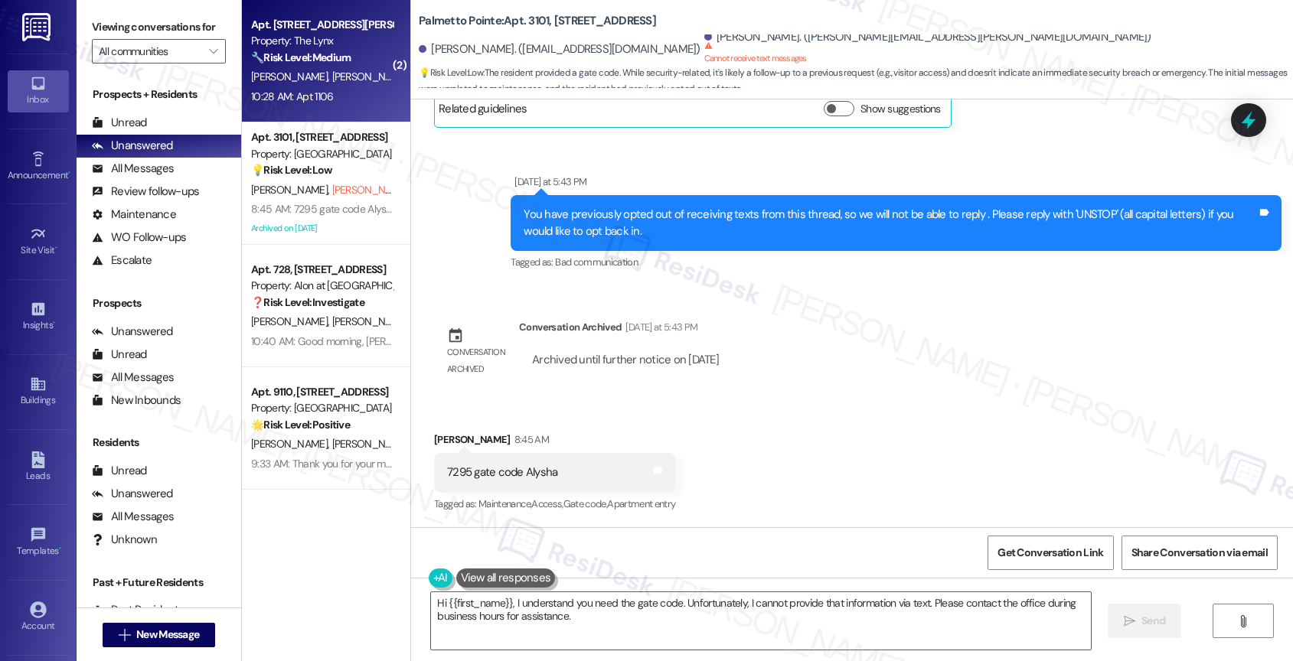
scroll to position [663, 0]
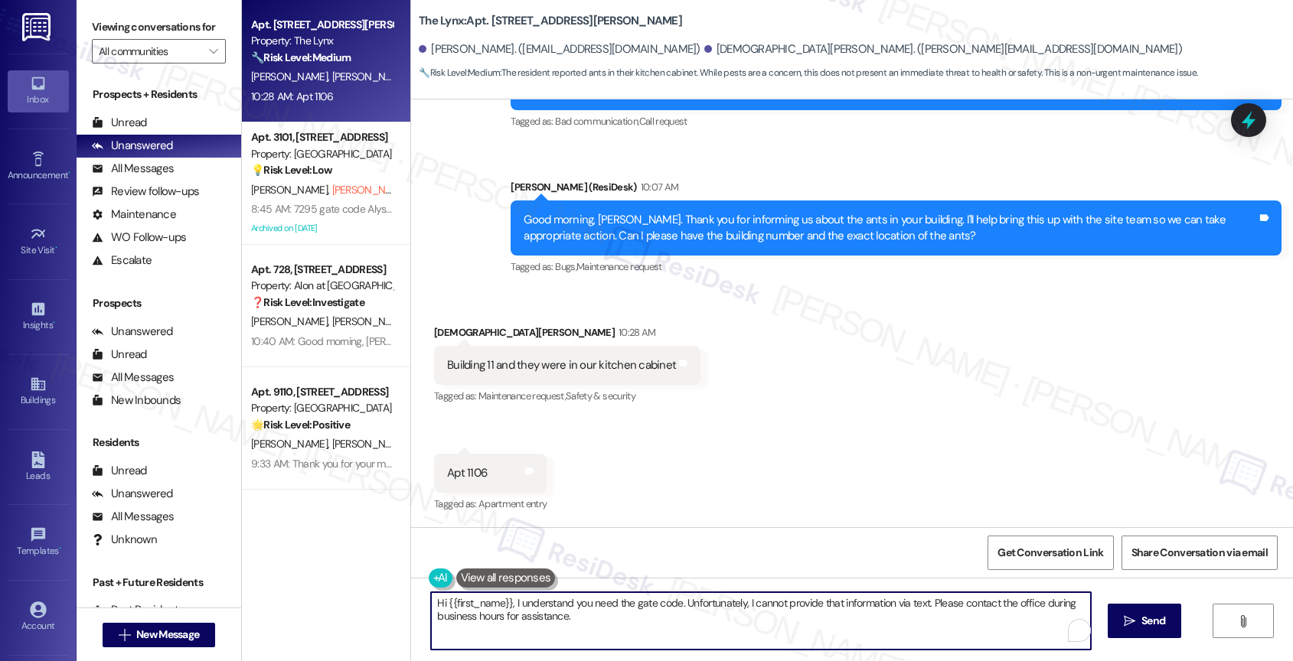
click at [614, 602] on textarea "Hi {{first_name}}, I understand you need the gate code. Unfortunately, I cannot…" at bounding box center [761, 620] width 660 height 57
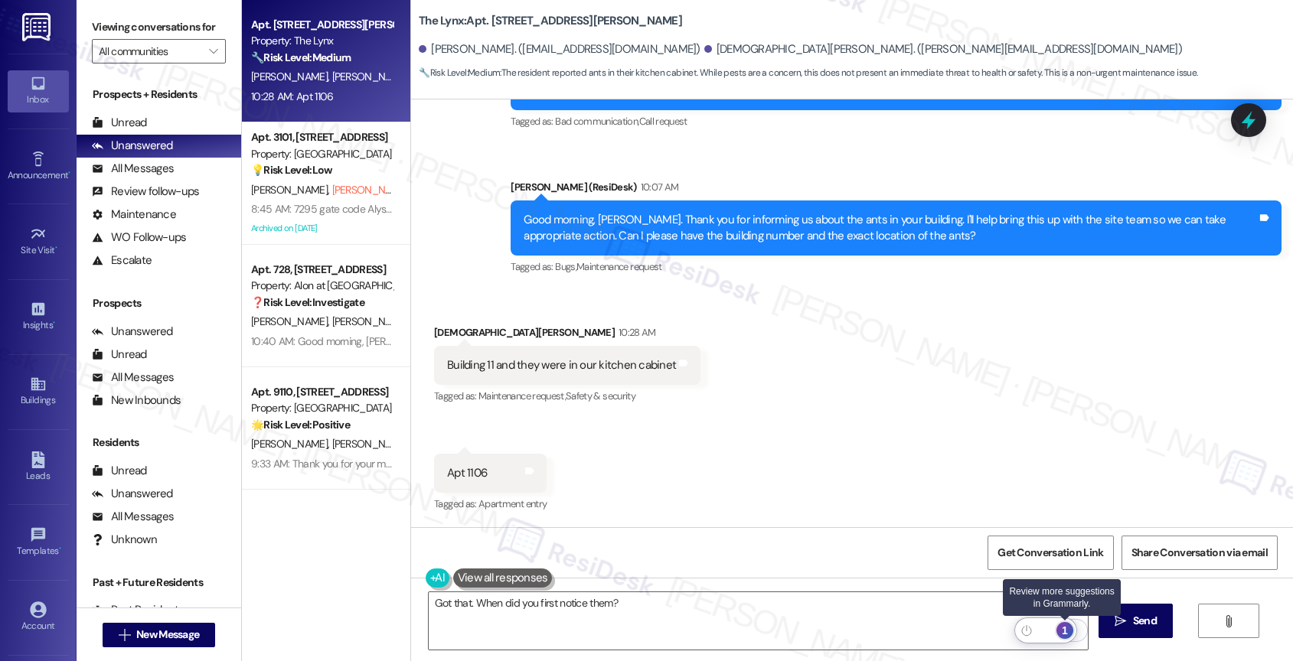
click at [1067, 629] on div "1" at bounding box center [1064, 630] width 17 height 17
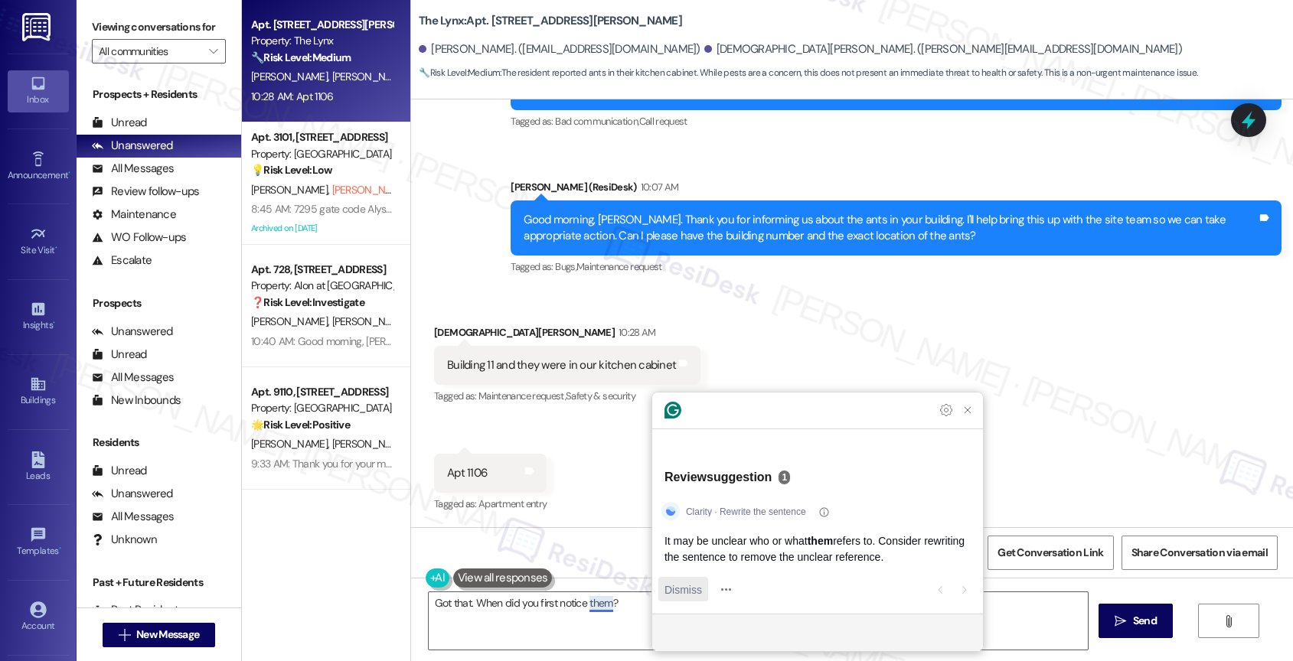
click at [679, 593] on span "Dismiss" at bounding box center [683, 590] width 38 height 16
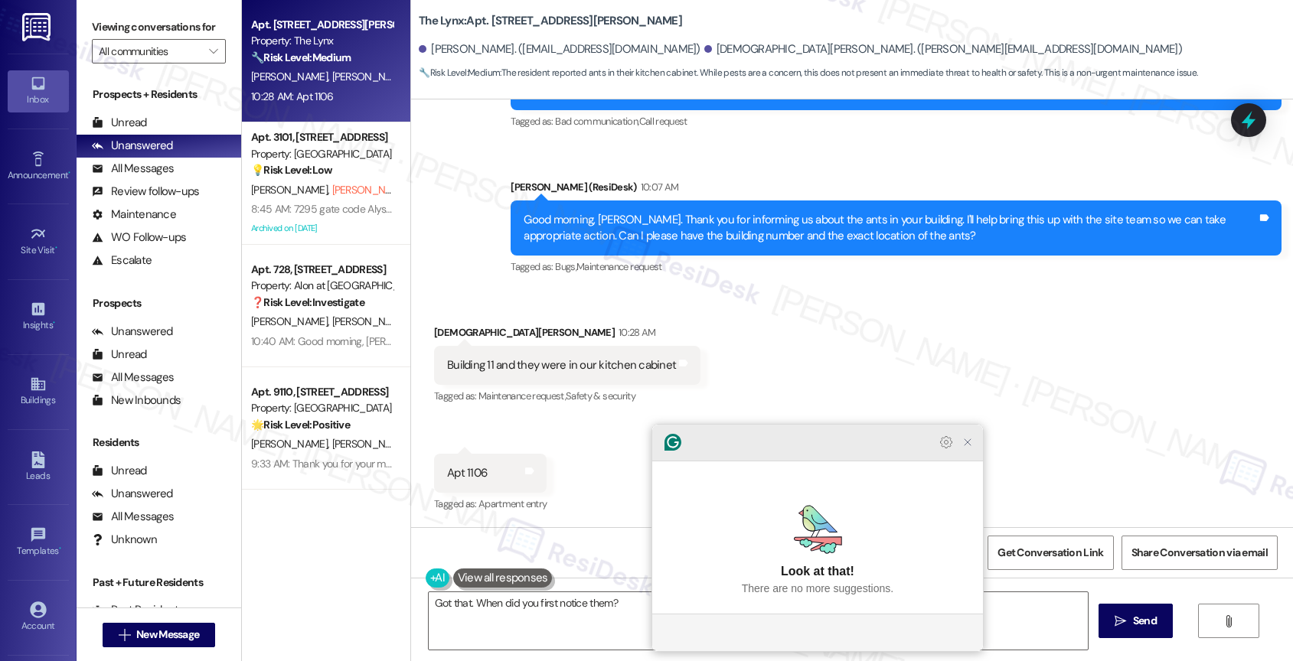
click at [961, 449] on icon "Close Grammarly Assistant" at bounding box center [967, 442] width 12 height 12
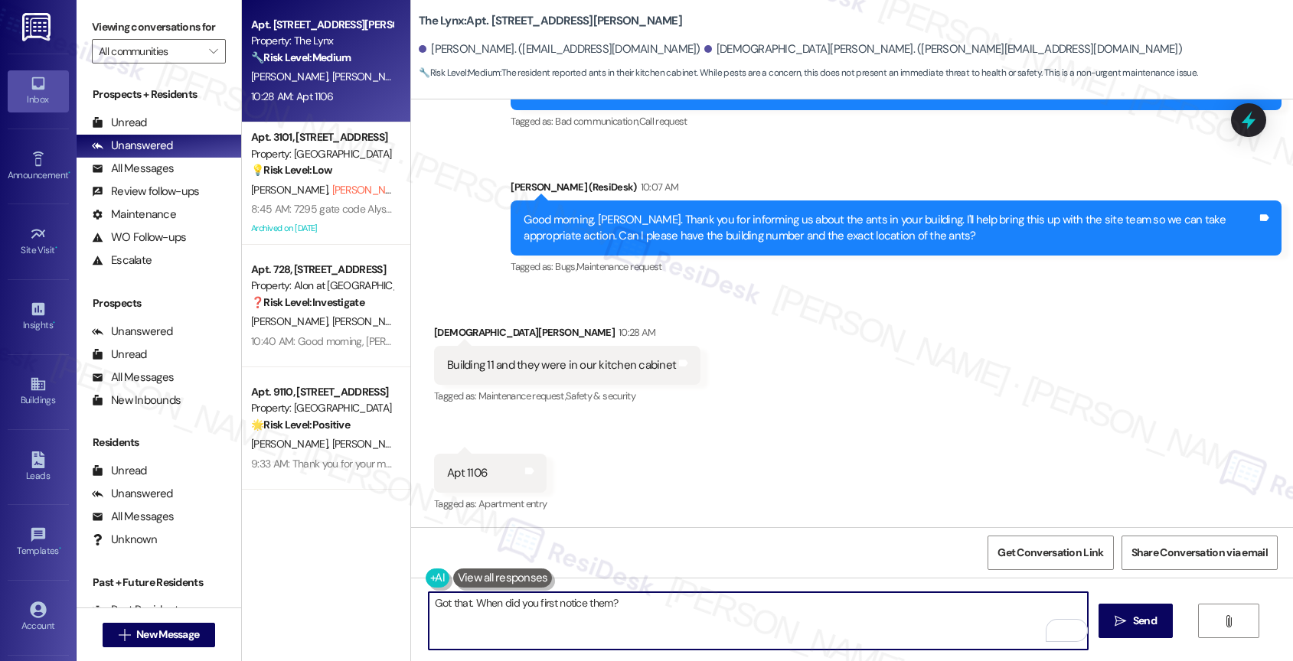
click at [604, 604] on textarea "Got that. When did you first notice them?" at bounding box center [759, 620] width 660 height 57
click at [618, 551] on span "and" at bounding box center [624, 556] width 21 height 13
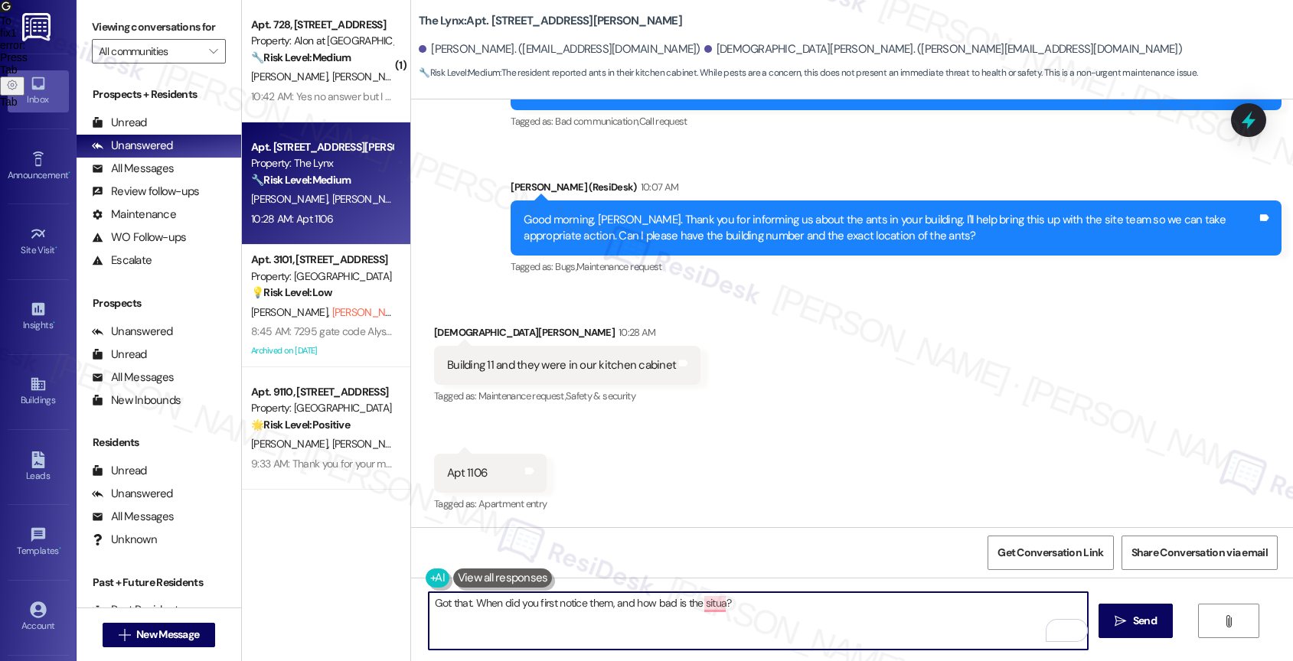
click at [855, 610] on textarea "Got that. When did you first notice them, and how bad is the situa?" at bounding box center [759, 620] width 660 height 57
click at [876, 605] on textarea "Got that. When did you first notice them, and how bad is the situation?" at bounding box center [759, 620] width 660 height 57
click at [1069, 626] on icon "Open Grammarly. 0 Suggestions." at bounding box center [1064, 630] width 17 height 17
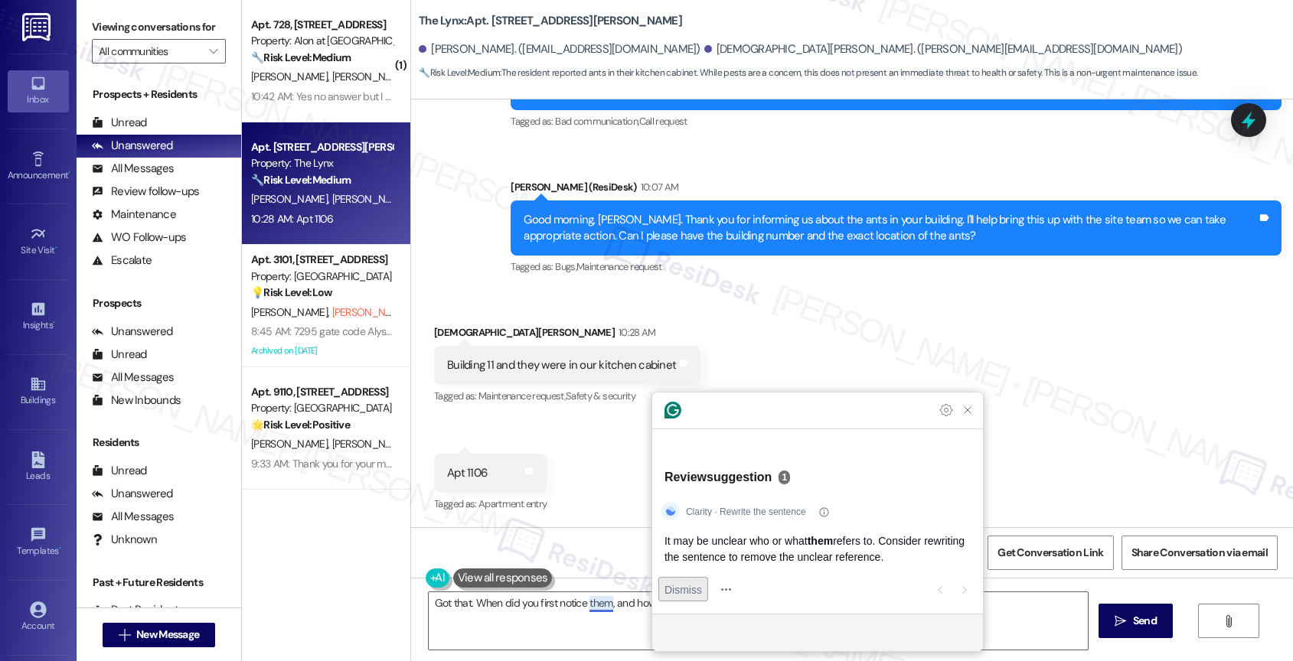
click at [685, 595] on span "Dismiss" at bounding box center [683, 590] width 38 height 16
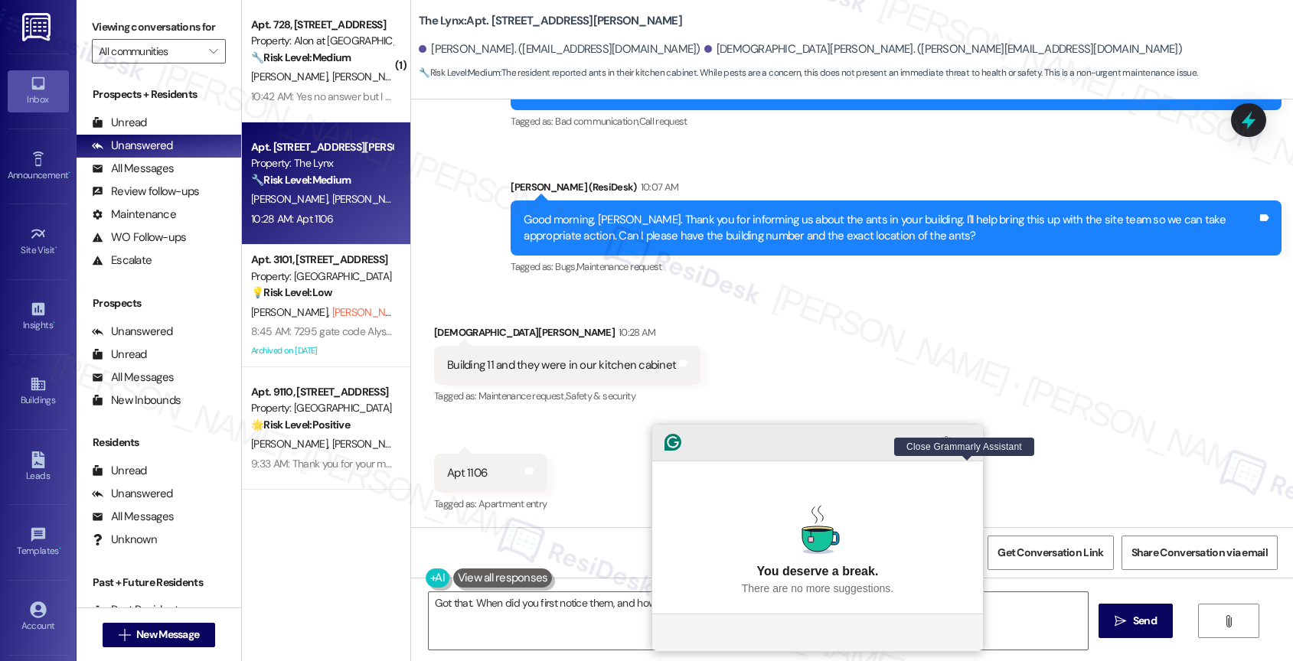
click at [969, 445] on icon "Close Grammarly Assistant" at bounding box center [967, 442] width 6 height 6
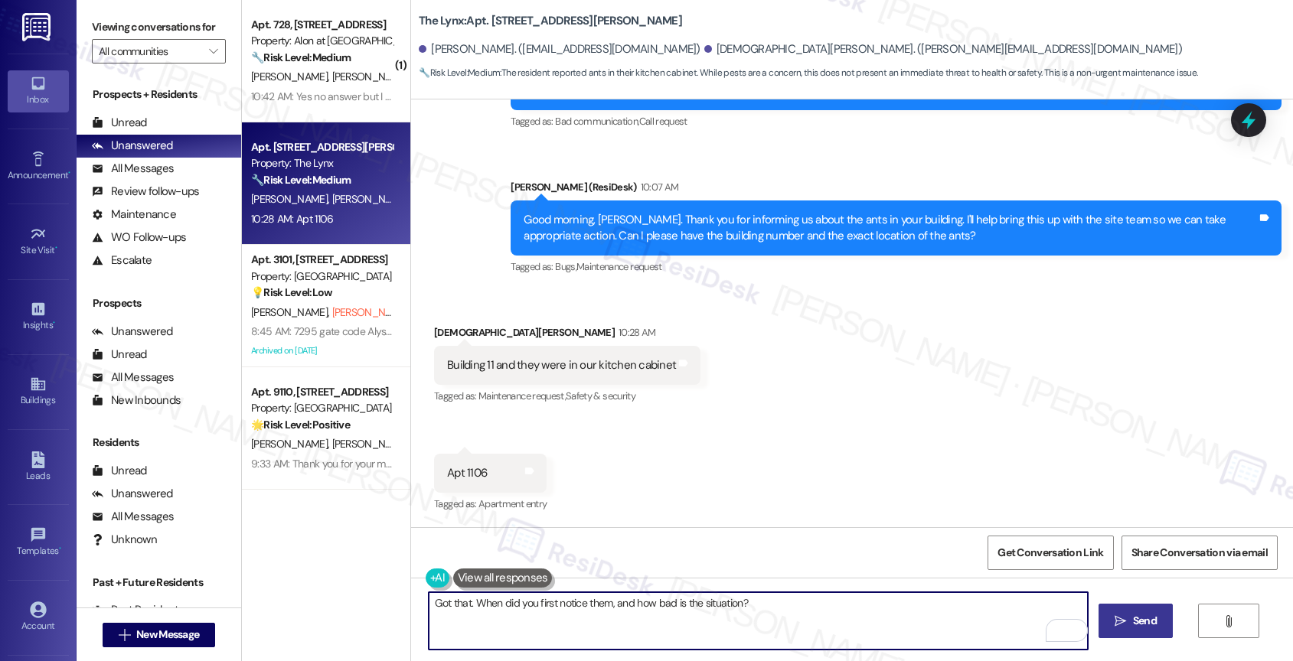
click at [1137, 615] on span "Send" at bounding box center [1145, 621] width 24 height 16
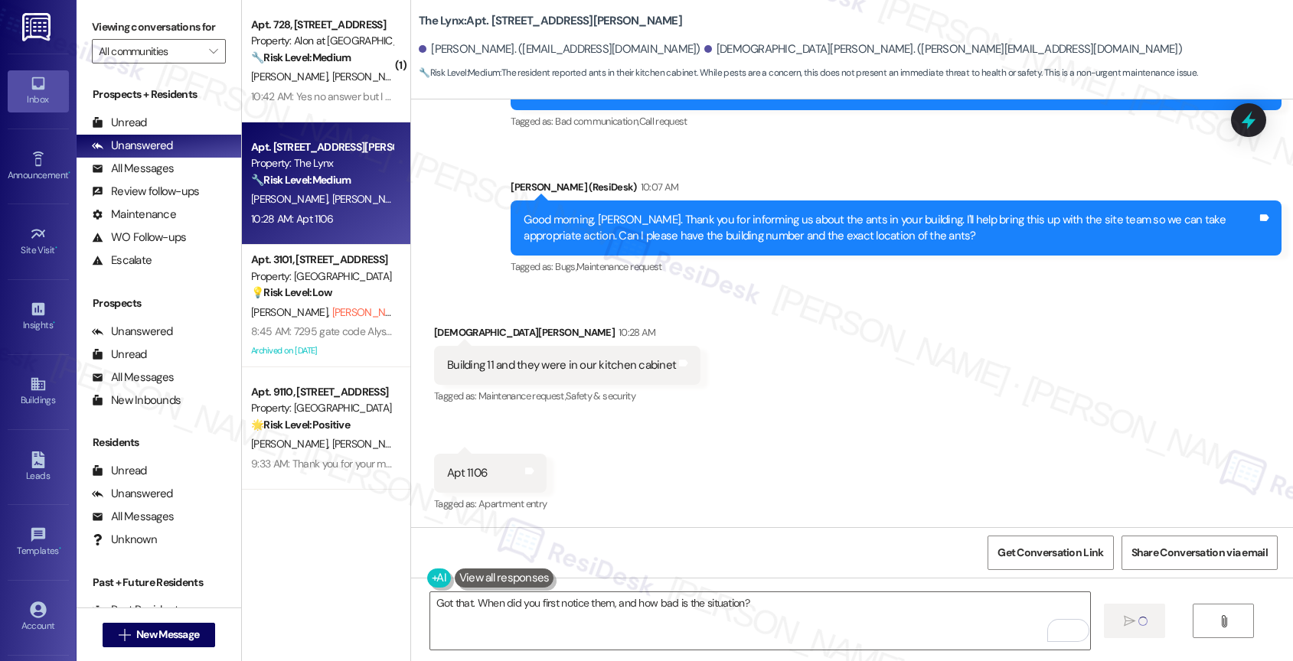
type textarea "Fetching suggested responses. Please feel free to read through the conversation…"
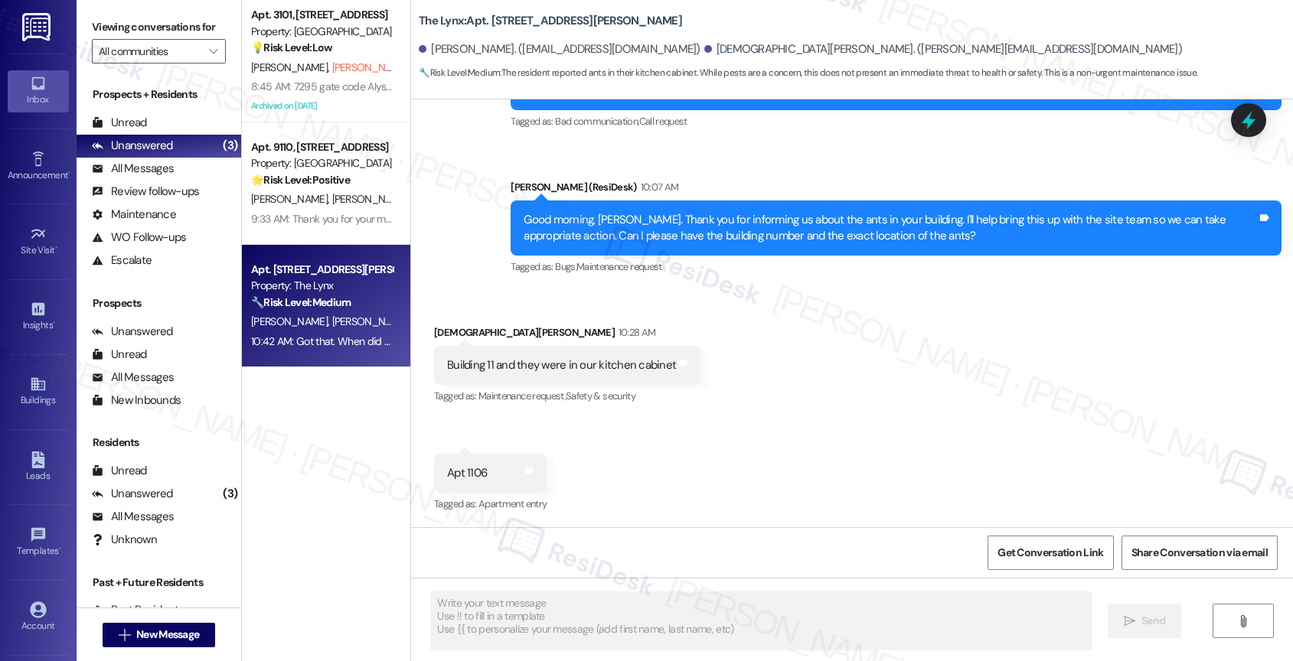
scroll to position [770, 0]
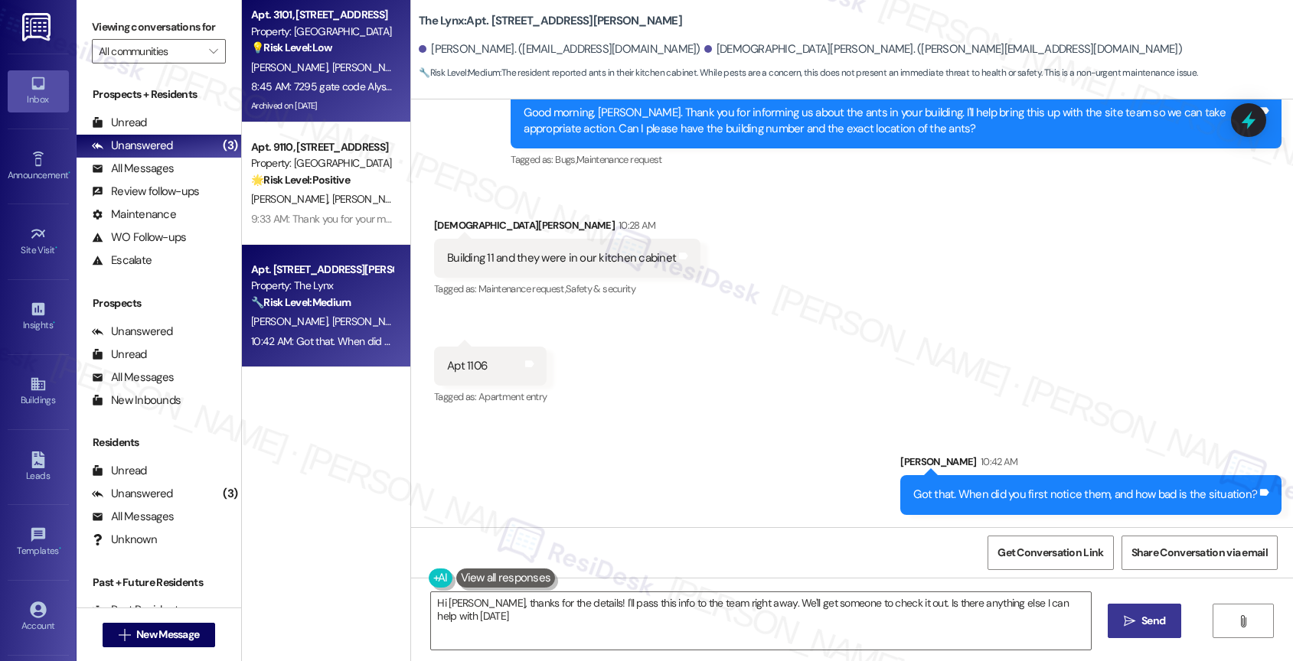
type textarea "Hi Christian, thanks for the details! I'll pass this info to the team right awa…"
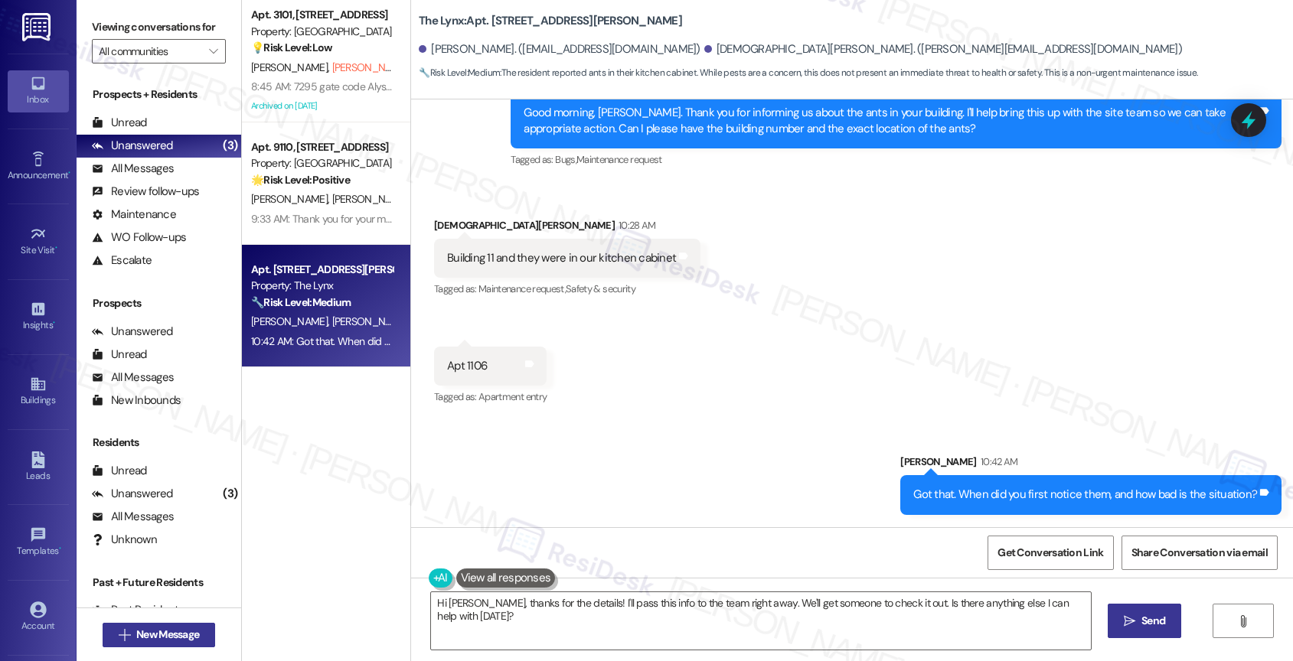
click at [193, 630] on span "New Message" at bounding box center [167, 635] width 63 height 16
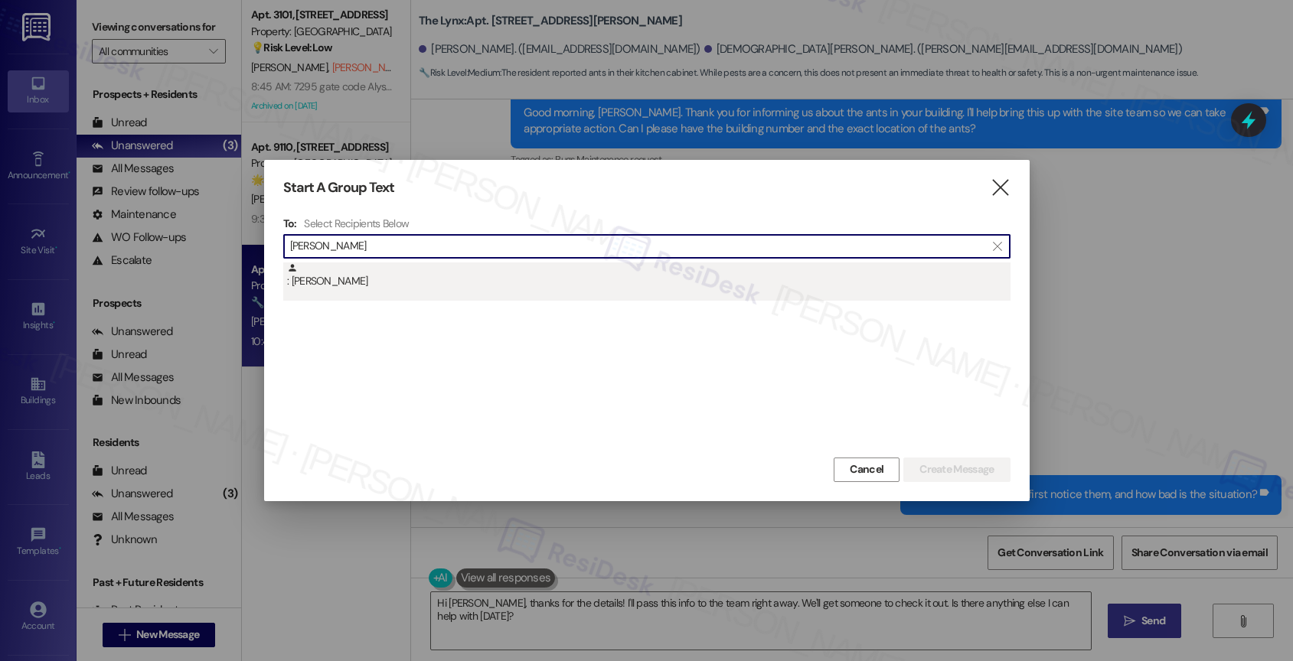
type input "Veronica Valor"
click at [342, 283] on div ": Veronica Valor" at bounding box center [648, 276] width 723 height 27
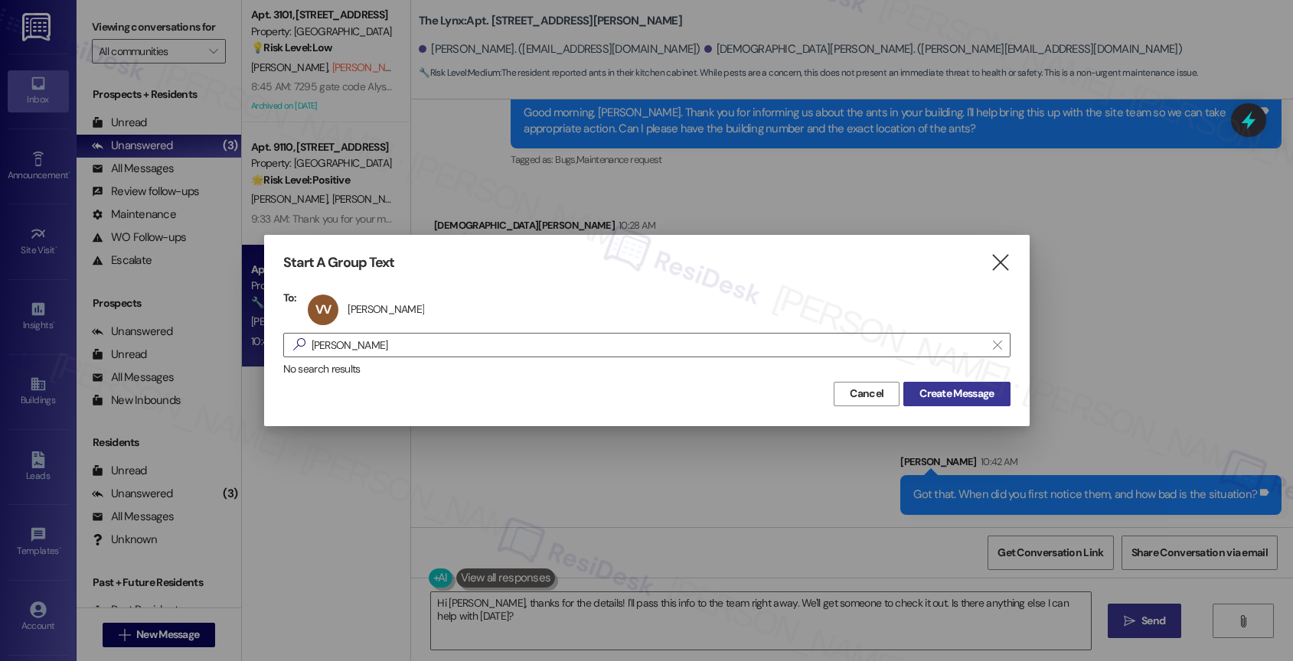
click at [937, 391] on span "Create Message" at bounding box center [956, 394] width 74 height 16
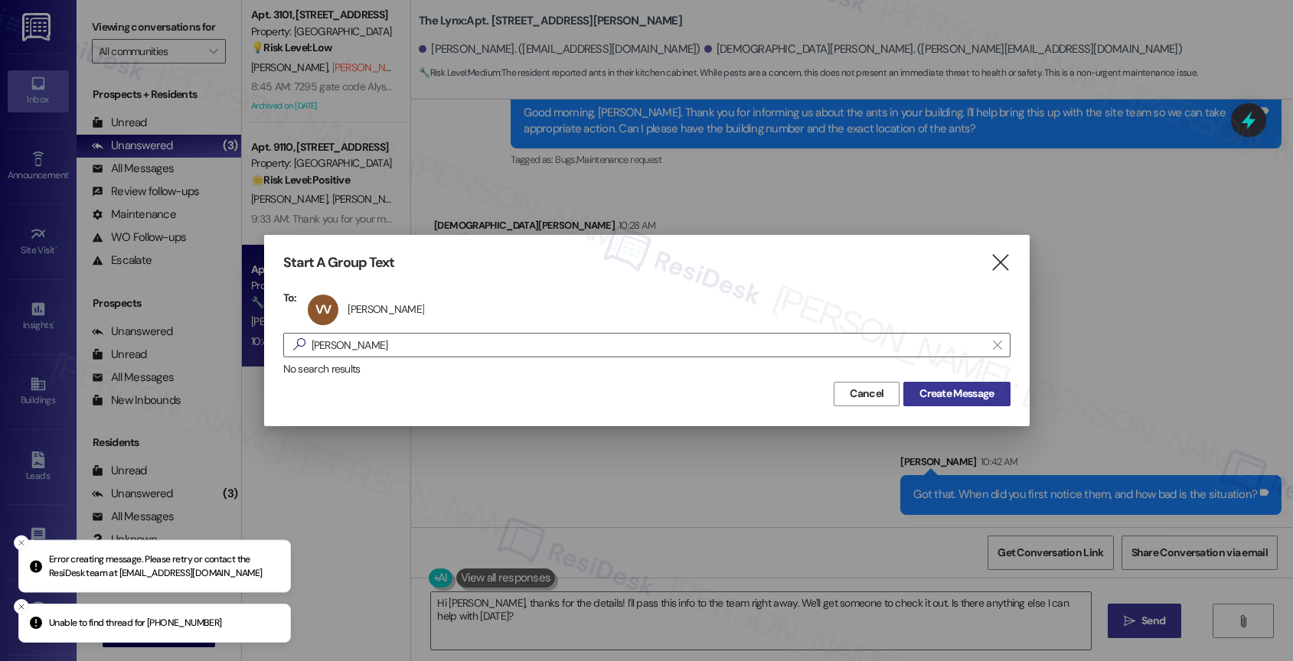
click at [939, 391] on span "Create Message" at bounding box center [956, 394] width 74 height 16
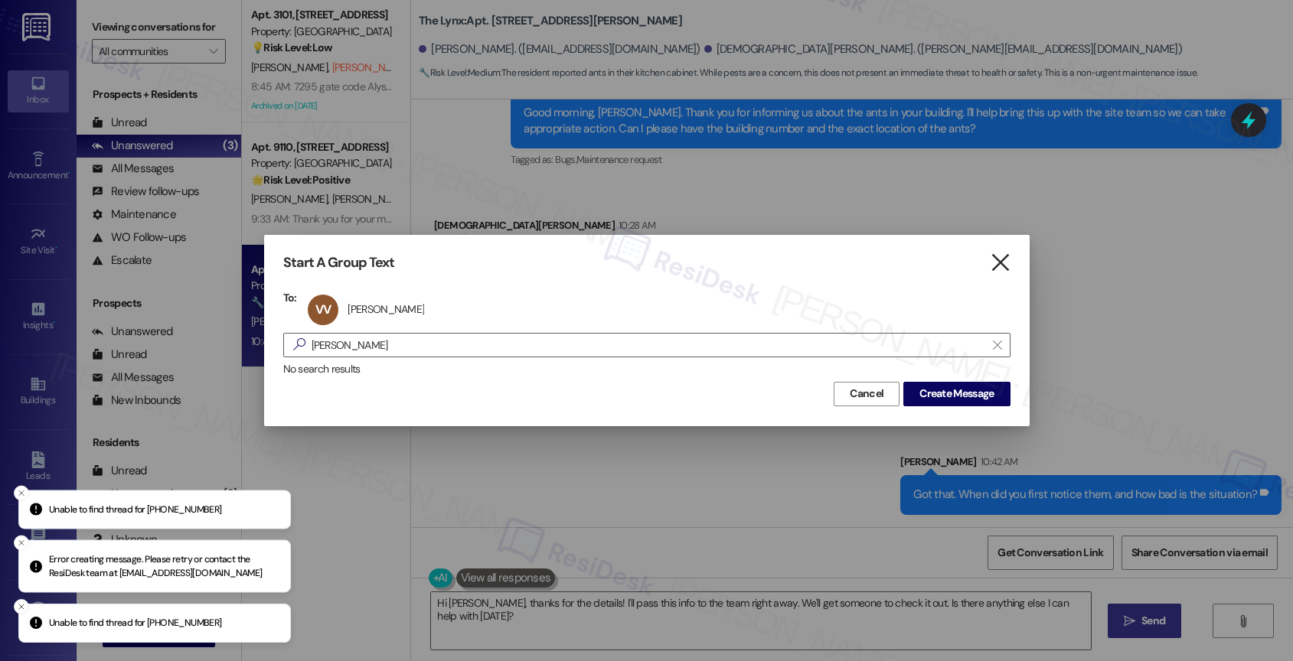
click at [1004, 266] on icon "" at bounding box center [1000, 263] width 21 height 16
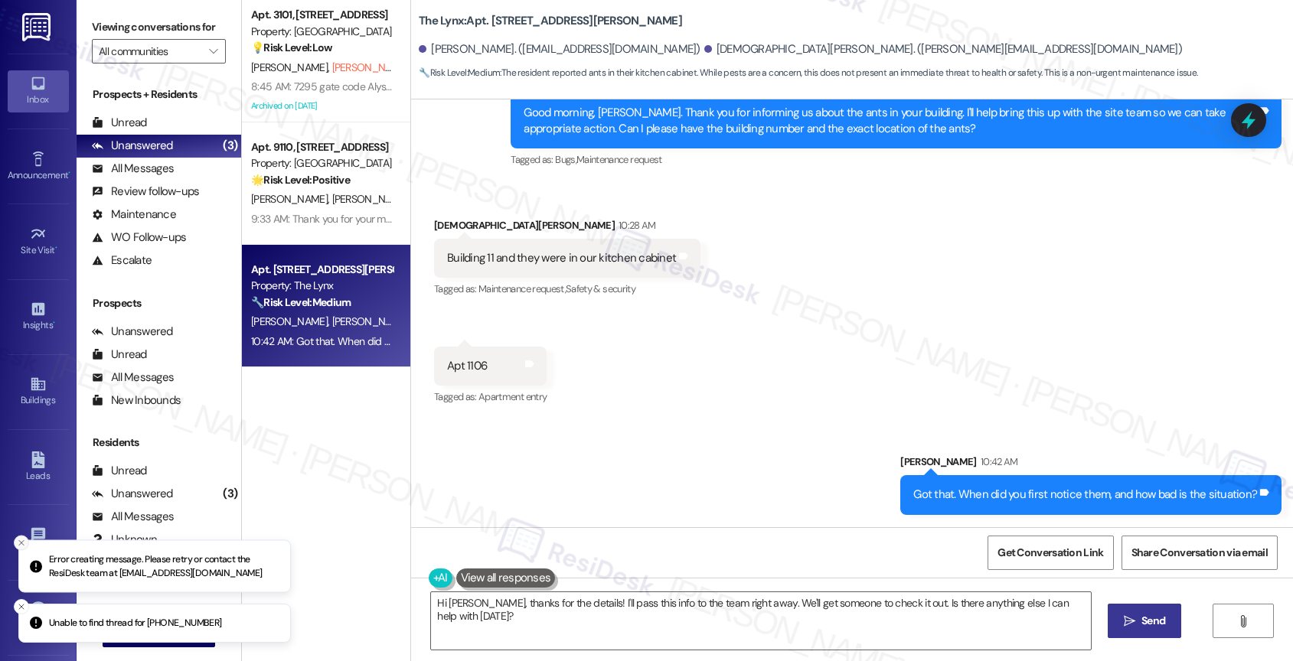
click at [18, 540] on icon "Close toast" at bounding box center [21, 543] width 9 height 9
click at [21, 604] on icon "Close toast" at bounding box center [21, 606] width 9 height 9
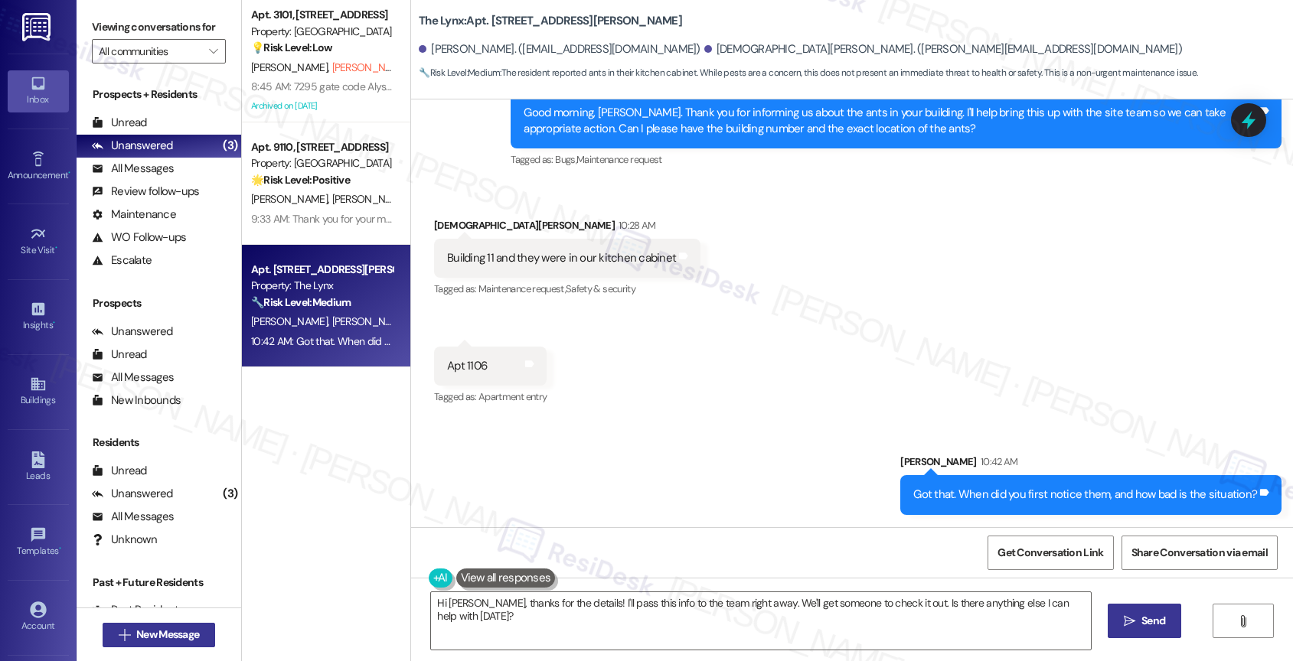
click at [168, 637] on span "New Message" at bounding box center [167, 635] width 63 height 16
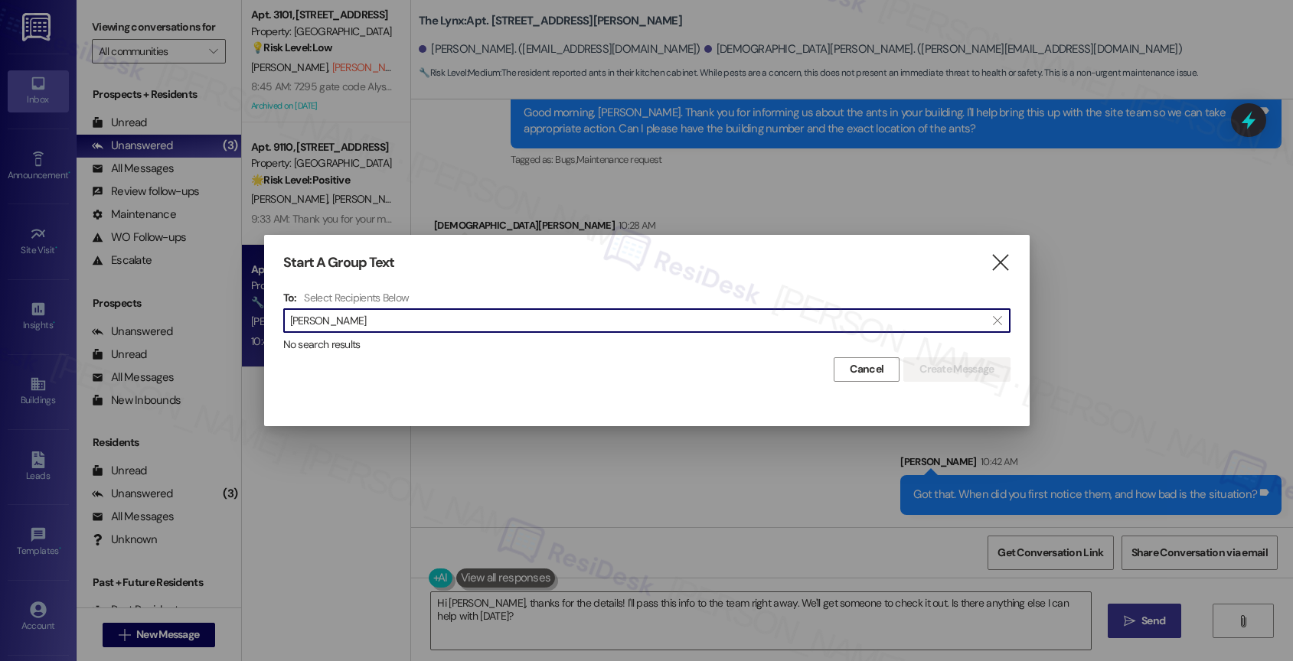
drag, startPoint x: 320, startPoint y: 315, endPoint x: 247, endPoint y: 312, distance: 72.8
click at [247, 312] on div "Start A Group Text  To: Select Recipients Below  Debra Claytor  No search re…" at bounding box center [646, 330] width 1293 height 661
type input "Claytor"
click at [336, 317] on input "Claytor" at bounding box center [637, 320] width 695 height 21
drag, startPoint x: 336, startPoint y: 317, endPoint x: 221, endPoint y: 305, distance: 115.4
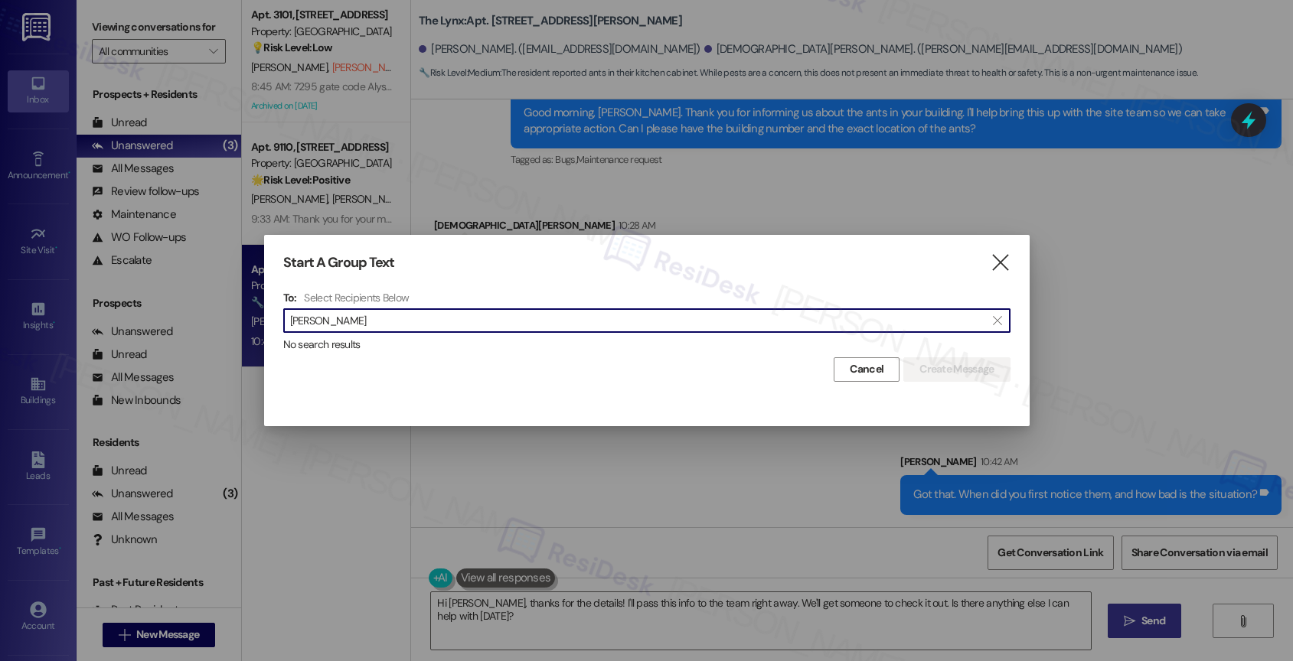
click at [224, 306] on div "Start A Group Text  To: Select Recipients Below  Claytor  No search results …" at bounding box center [646, 330] width 1293 height 661
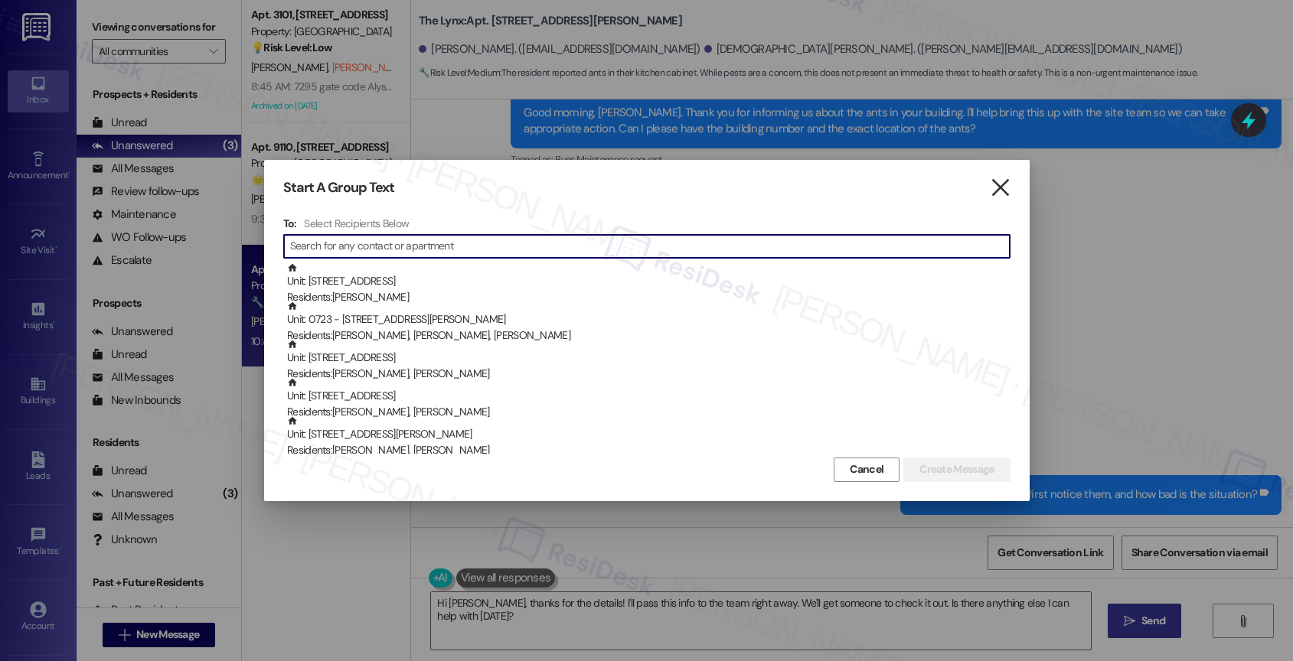
click at [994, 185] on icon "" at bounding box center [1000, 188] width 21 height 16
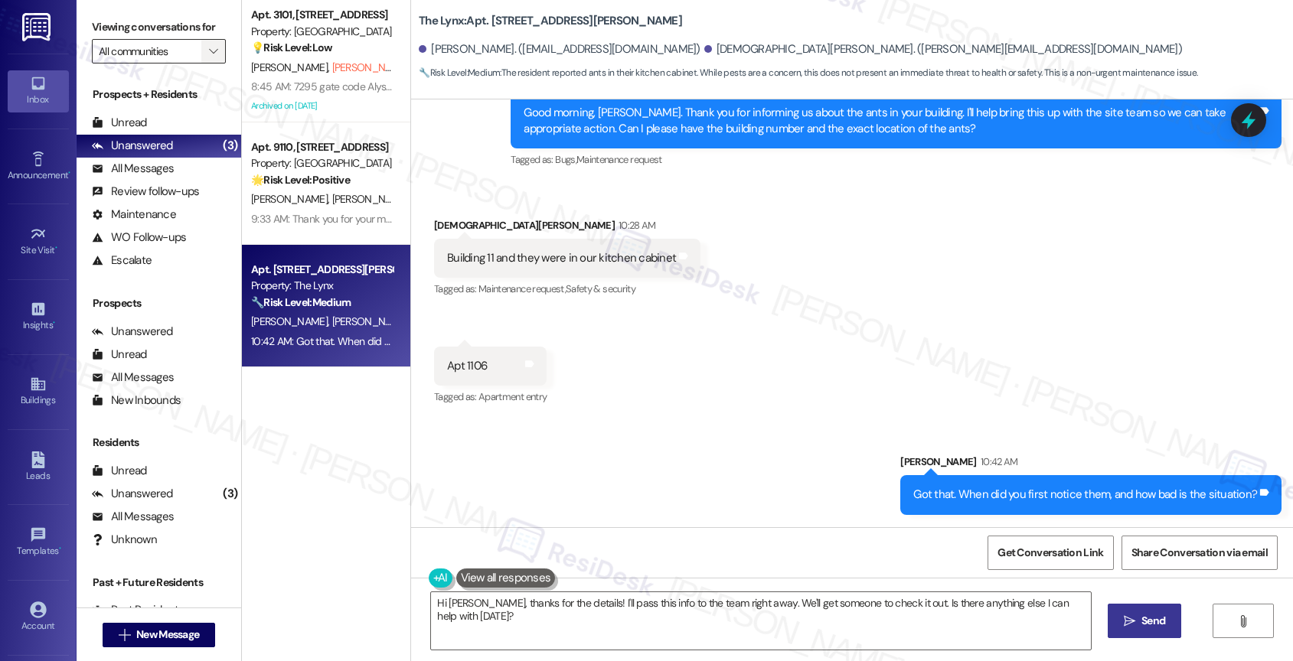
click at [212, 62] on button "" at bounding box center [213, 51] width 24 height 24
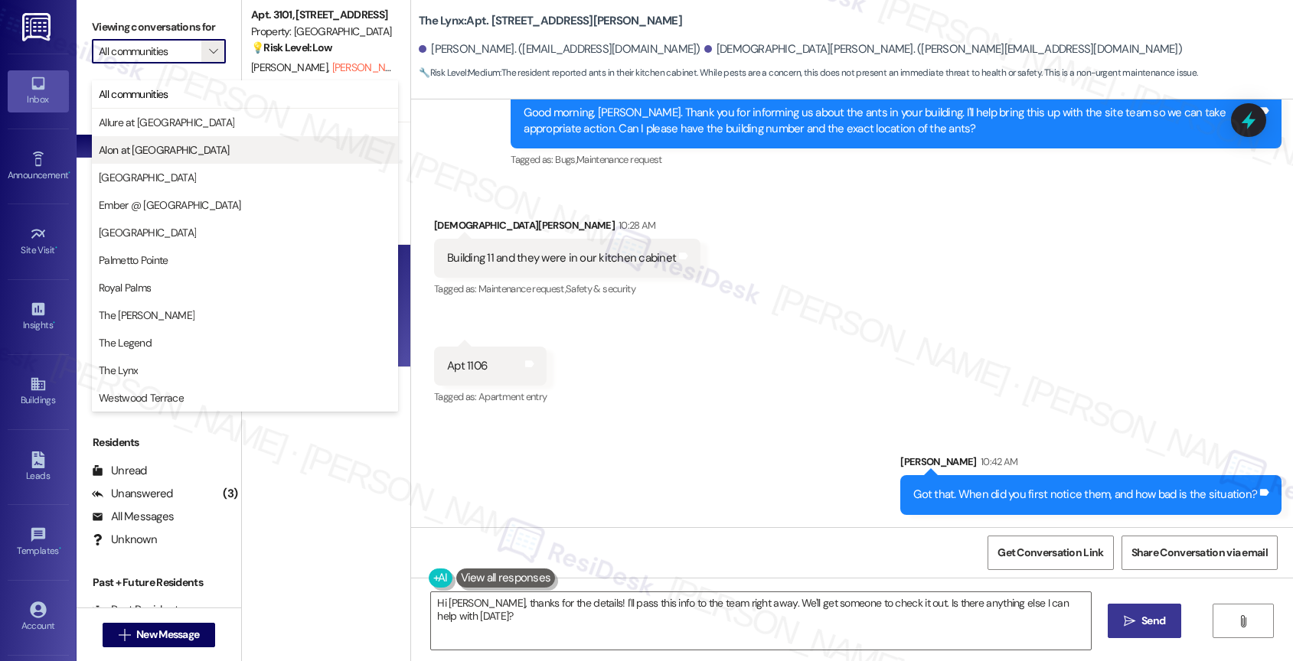
click at [174, 147] on span "Alon at [GEOGRAPHIC_DATA]" at bounding box center [164, 149] width 131 height 15
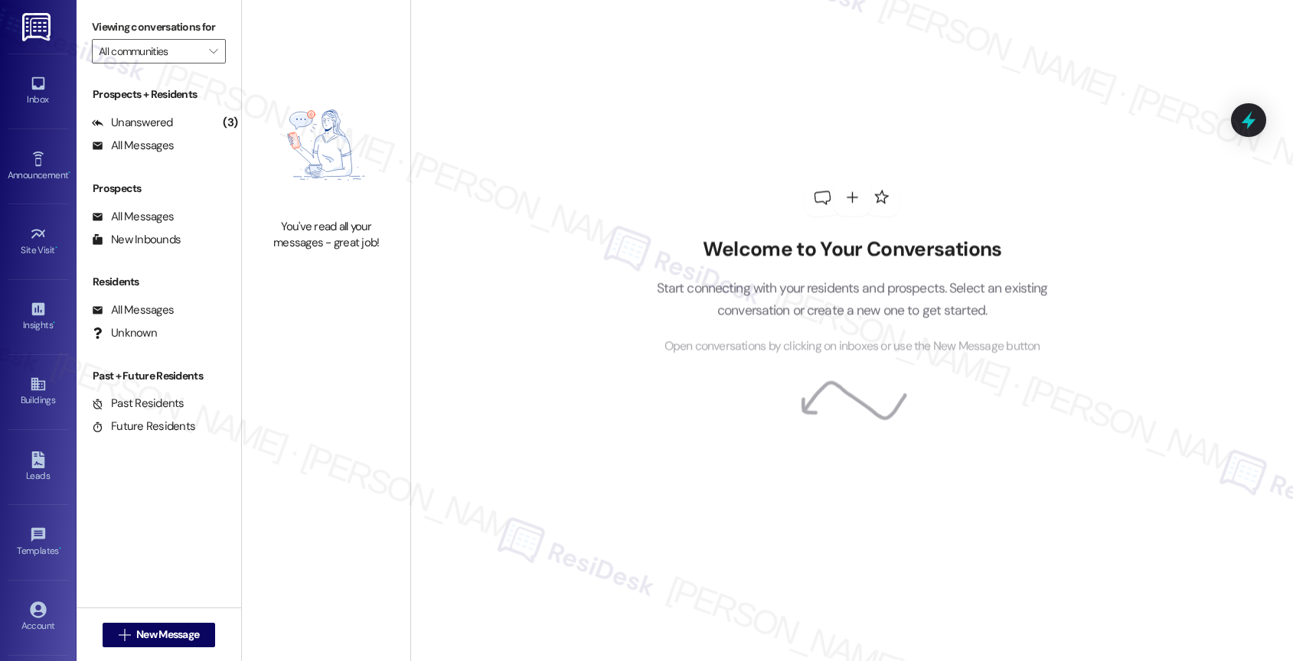
type input "Alon at [GEOGRAPHIC_DATA]"
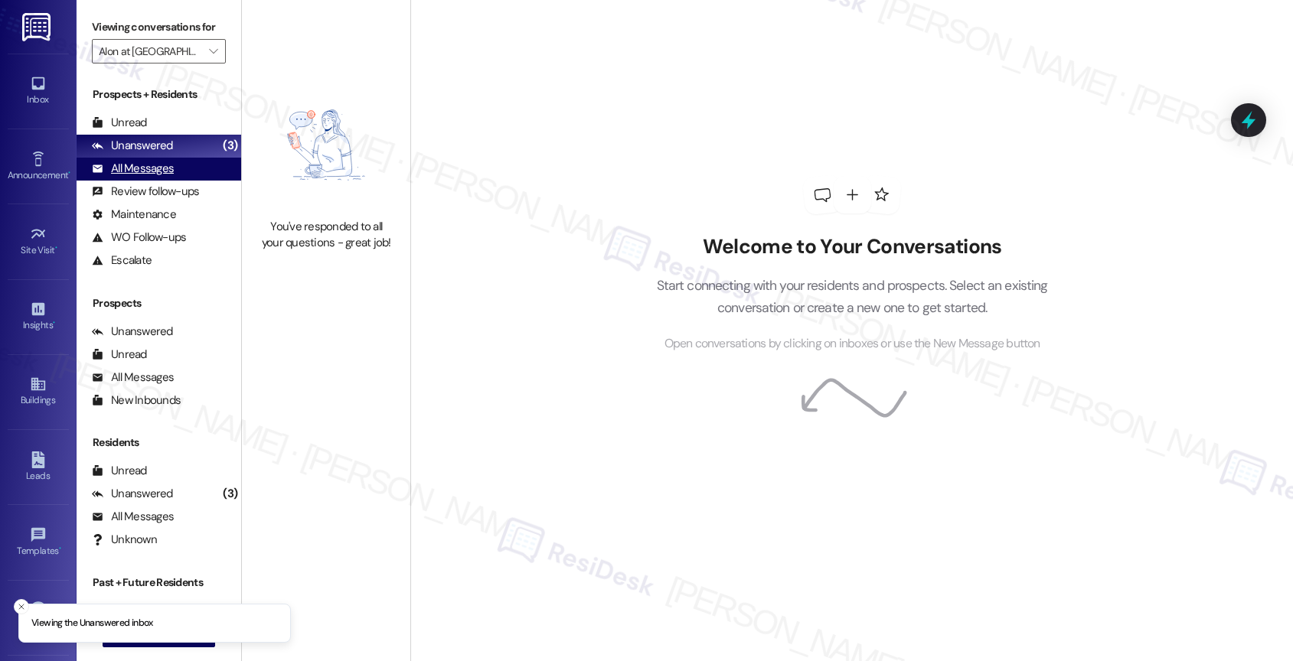
click at [156, 177] on div "All Messages" at bounding box center [133, 169] width 82 height 16
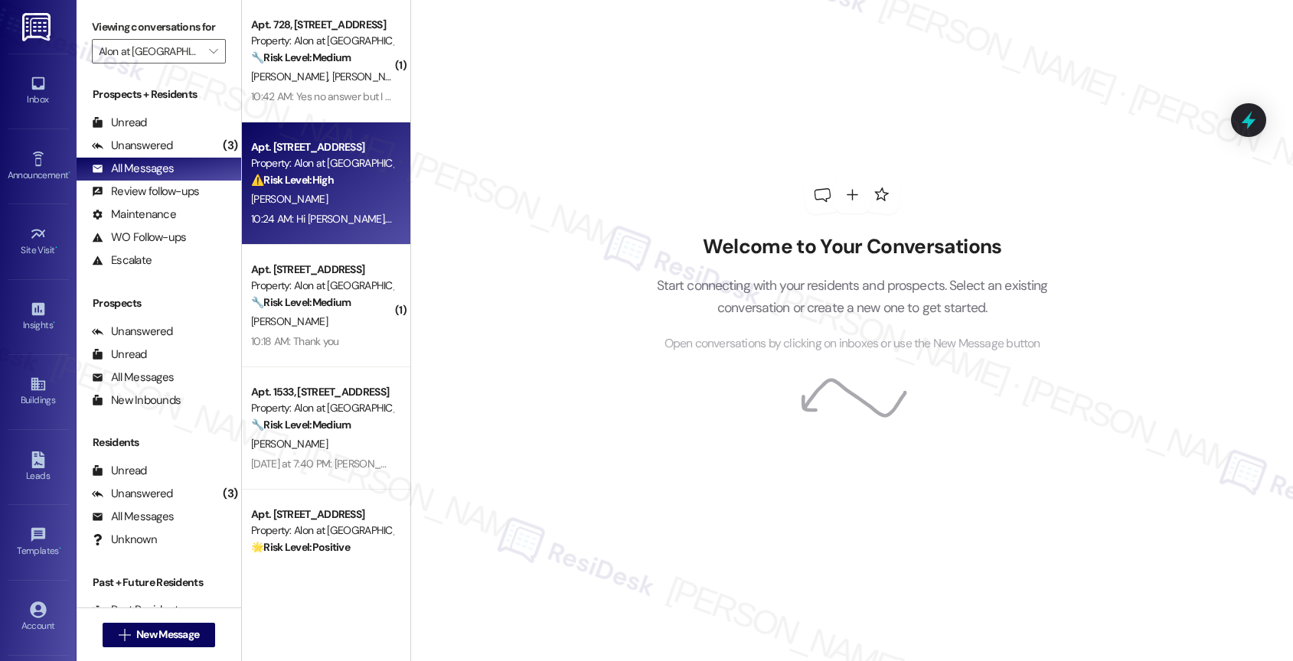
click at [331, 207] on div "[PERSON_NAME]" at bounding box center [322, 199] width 145 height 19
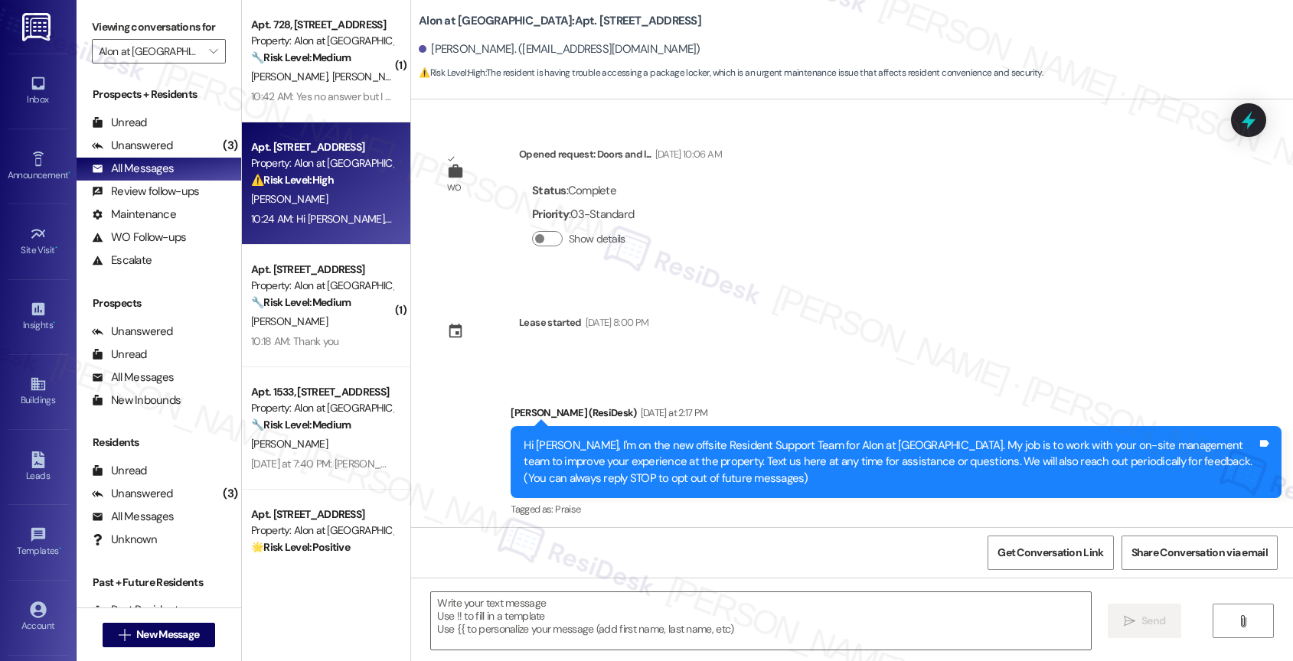
scroll to position [151, 0]
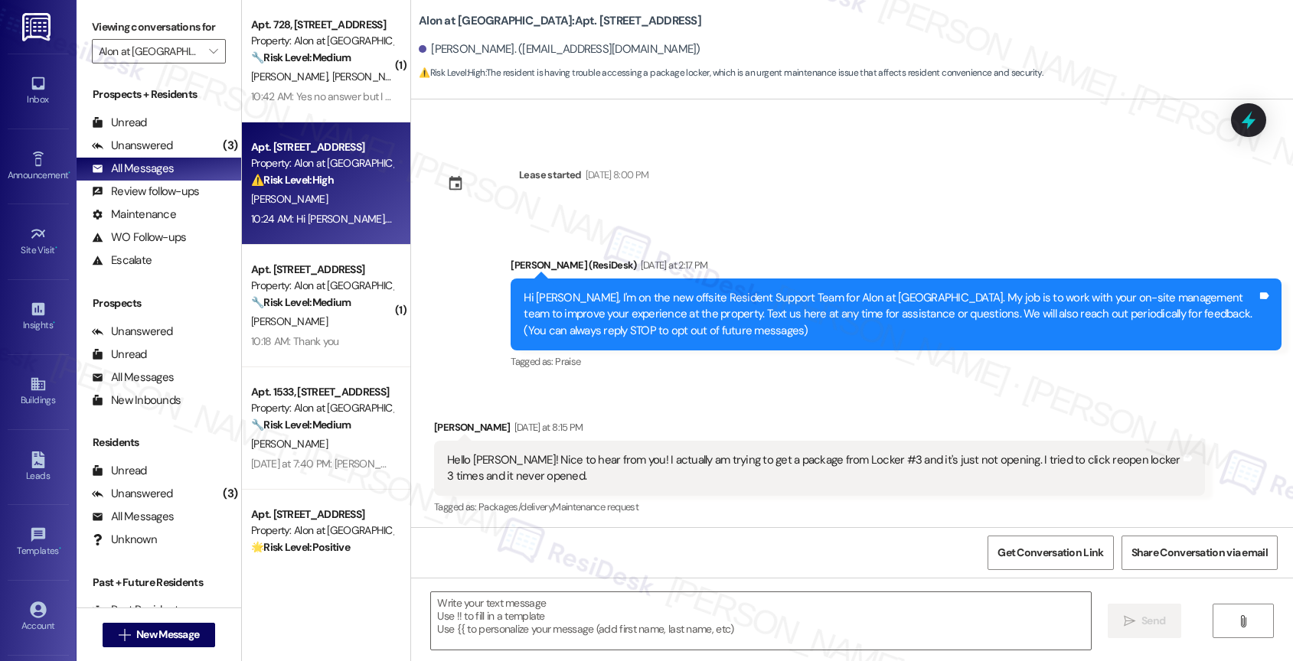
type textarea "Fetching suggested responses. Please feel free to read through the conversation…"
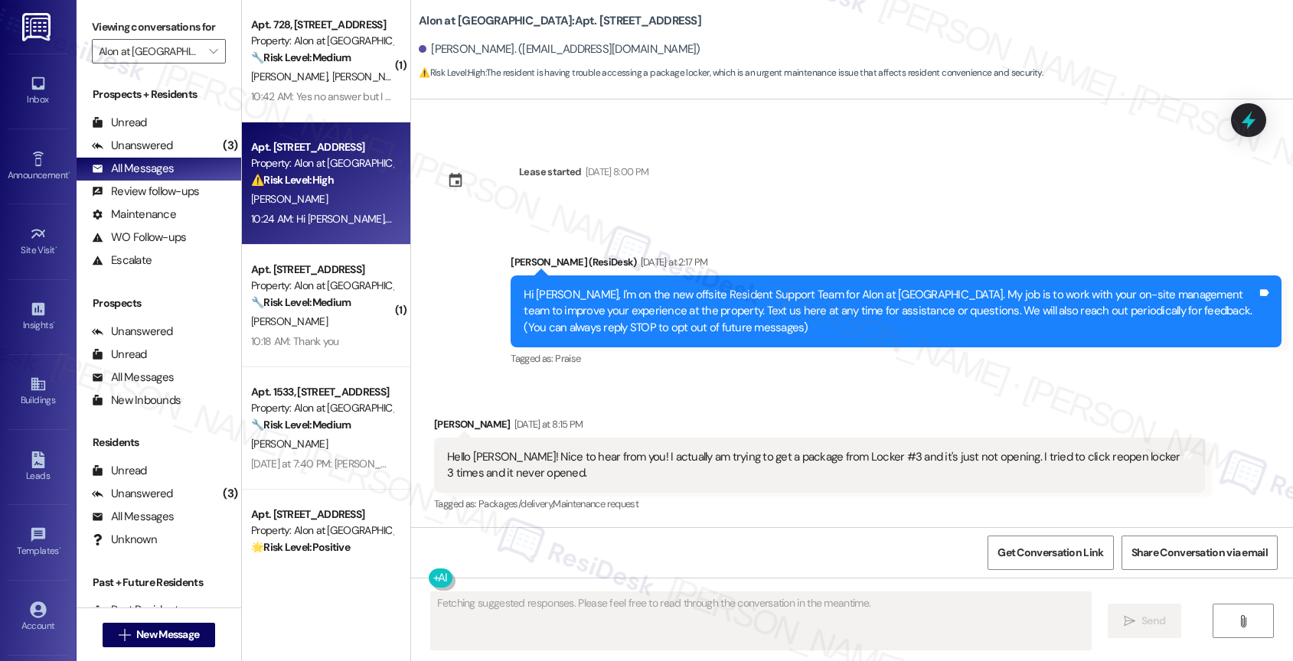
scroll to position [442, 0]
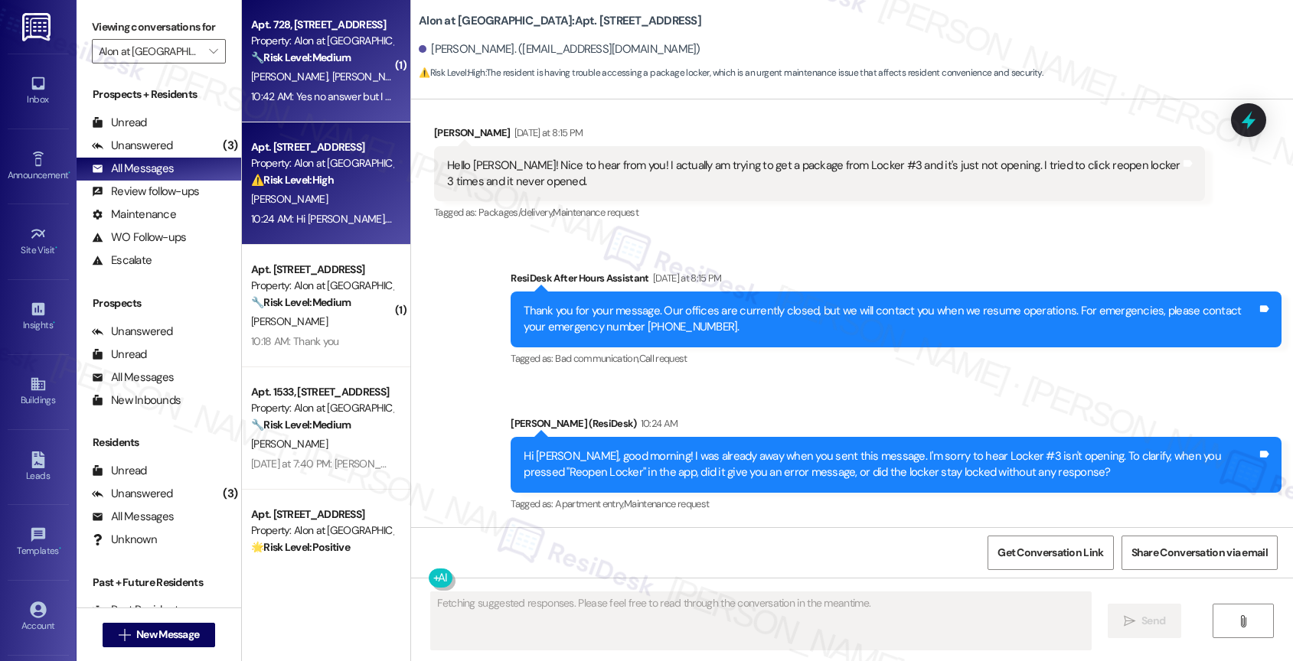
click at [332, 73] on span "[PERSON_NAME]" at bounding box center [370, 77] width 77 height 14
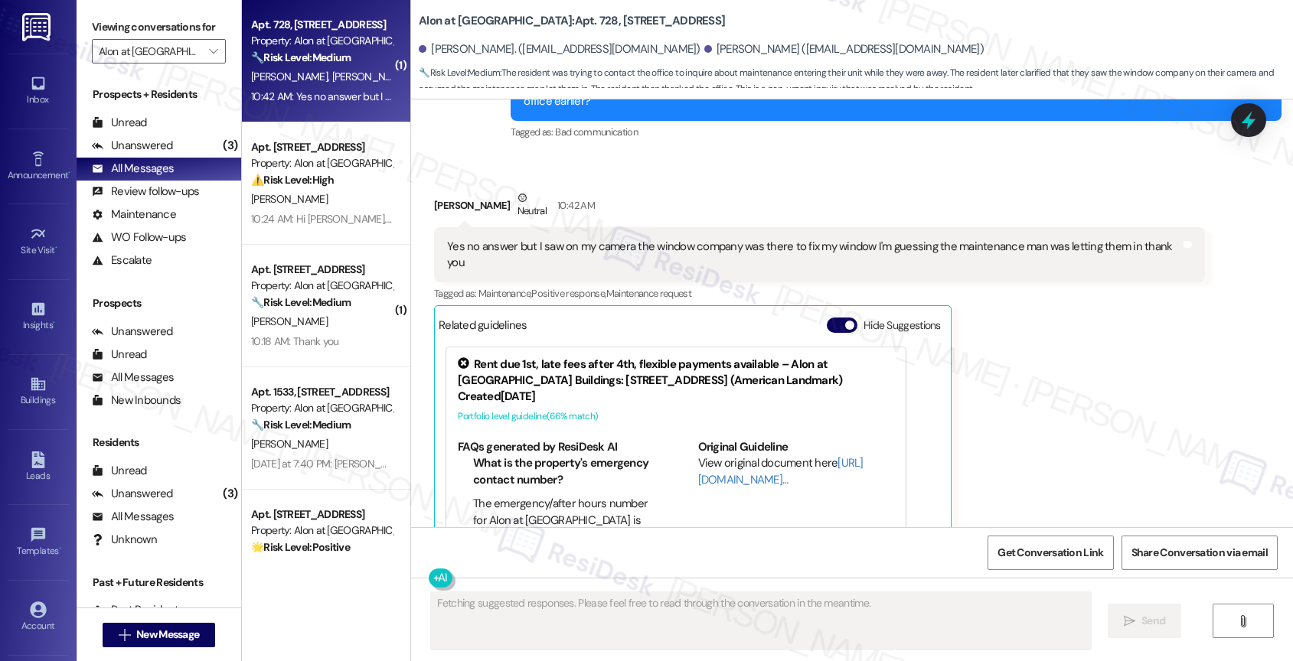
scroll to position [1278, 0]
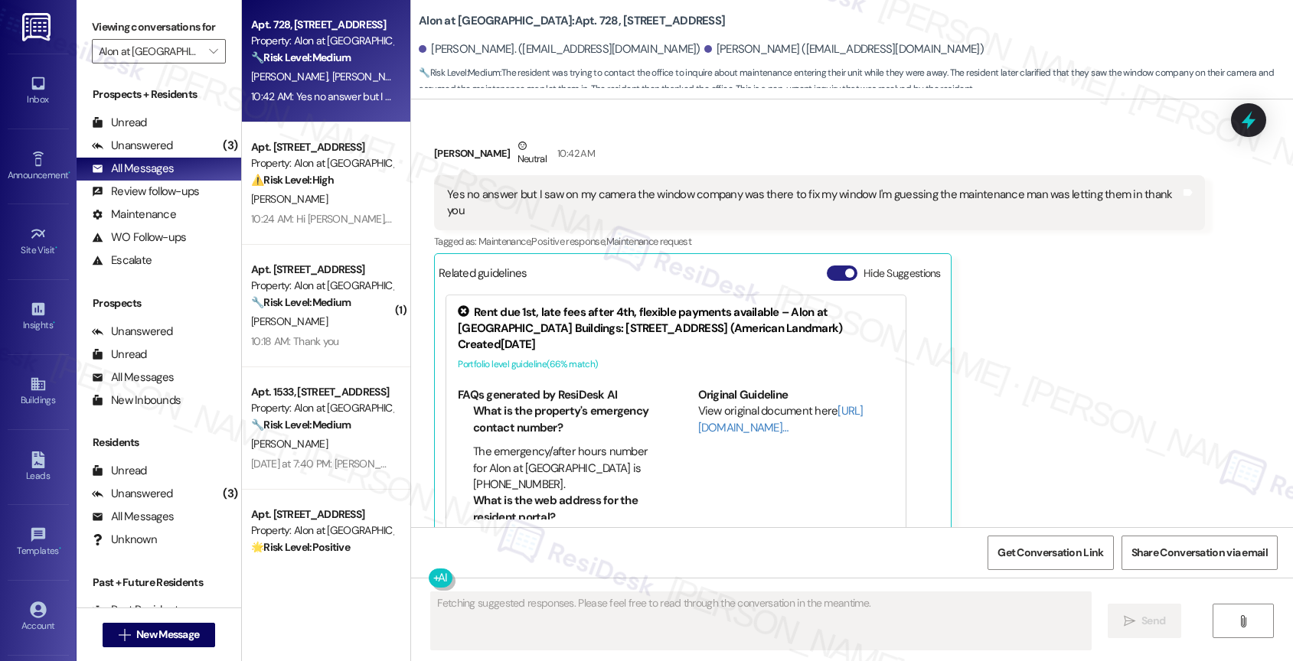
click at [827, 266] on button "Hide Suggestions" at bounding box center [842, 273] width 31 height 15
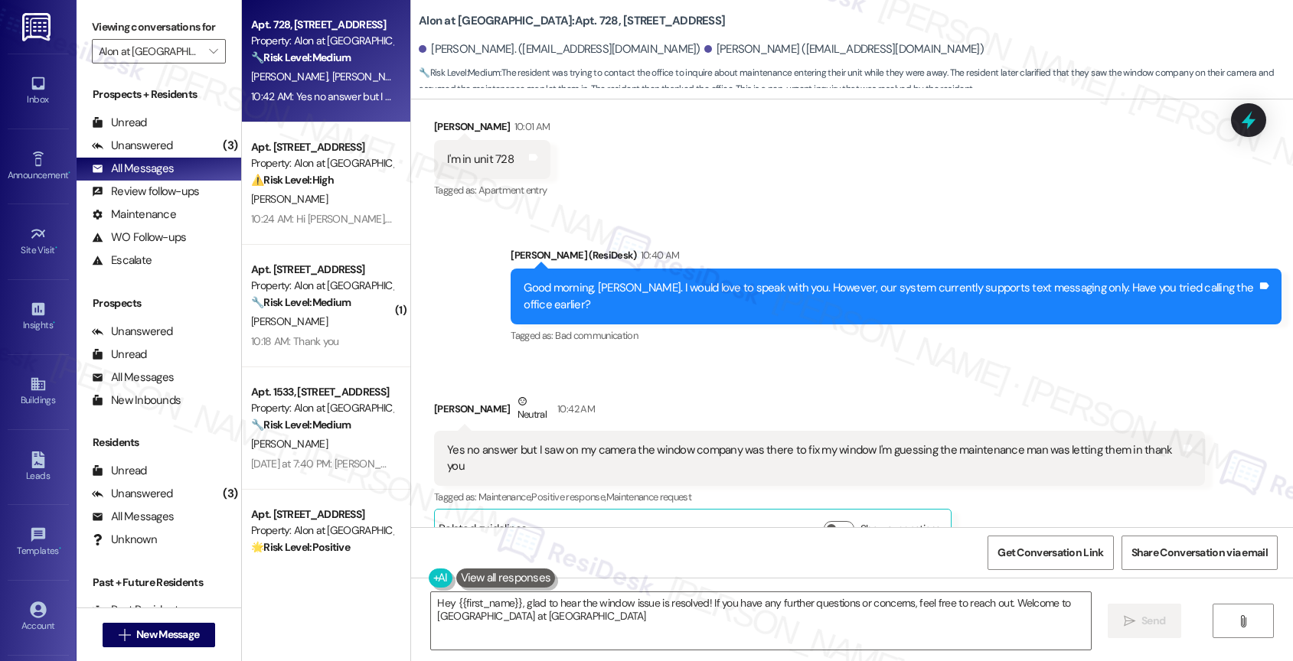
type textarea "Hey {{first_name}}, glad to hear the window issue is resolved! If you have any …"
click at [565, 621] on textarea "Hey {{first_name}}, glad to hear the window issue is resolved! If you have any …" at bounding box center [761, 620] width 660 height 57
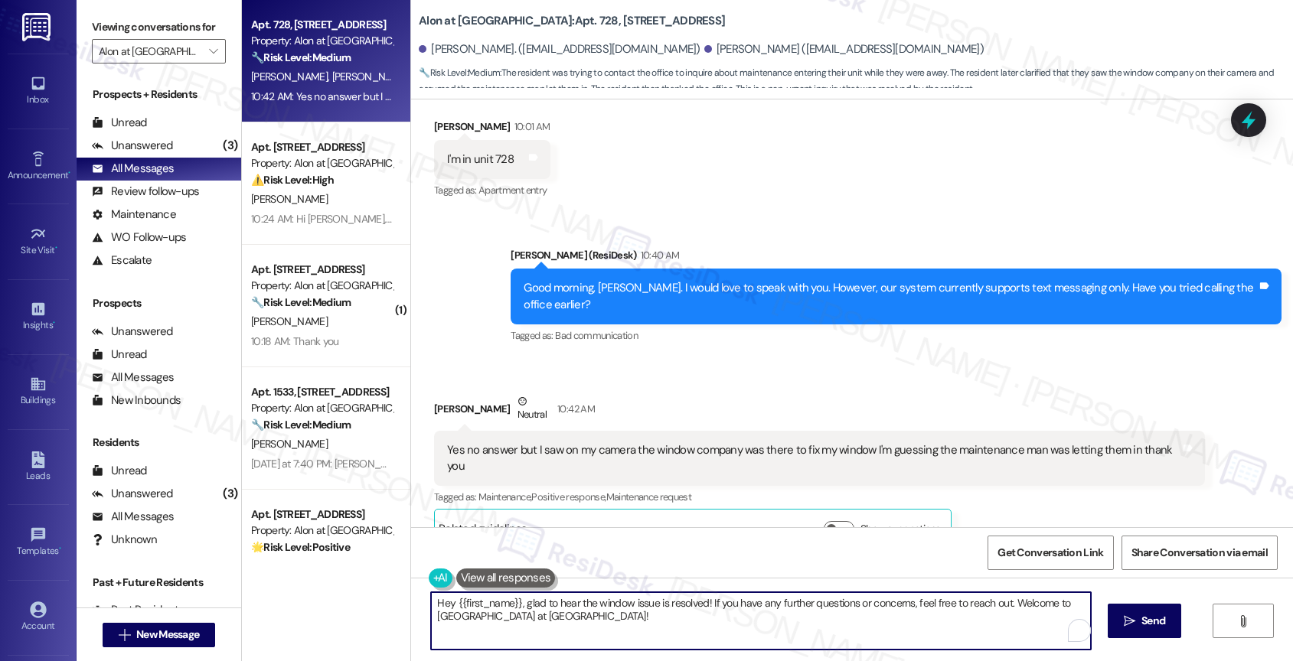
click at [565, 621] on textarea "Hey {{first_name}}, glad to hear the window issue is resolved! If you have any …" at bounding box center [761, 620] width 660 height 57
click at [565, 621] on textarea "Hey {{first_name}}, glad to hear the window issue is resolved! If you have any …" at bounding box center [759, 620] width 660 height 57
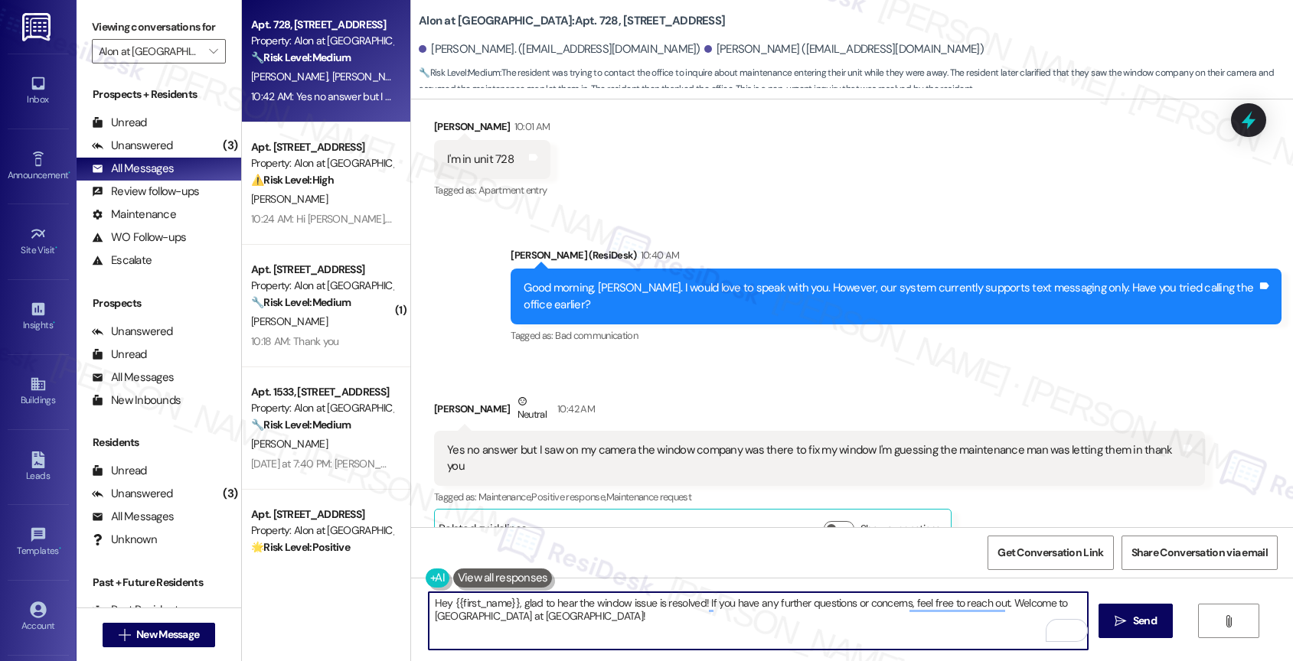
click at [565, 621] on textarea "Hey {{first_name}}, glad to hear the window issue is resolved! If you have any …" at bounding box center [759, 620] width 660 height 57
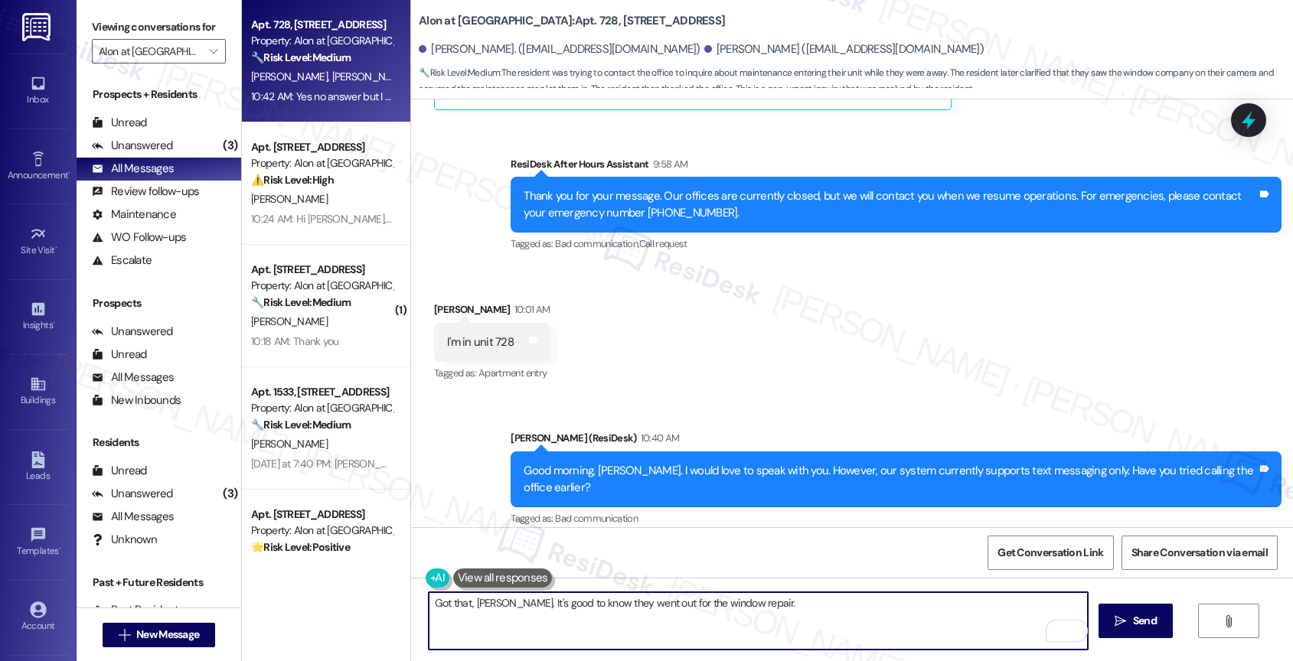
scroll to position [667, 0]
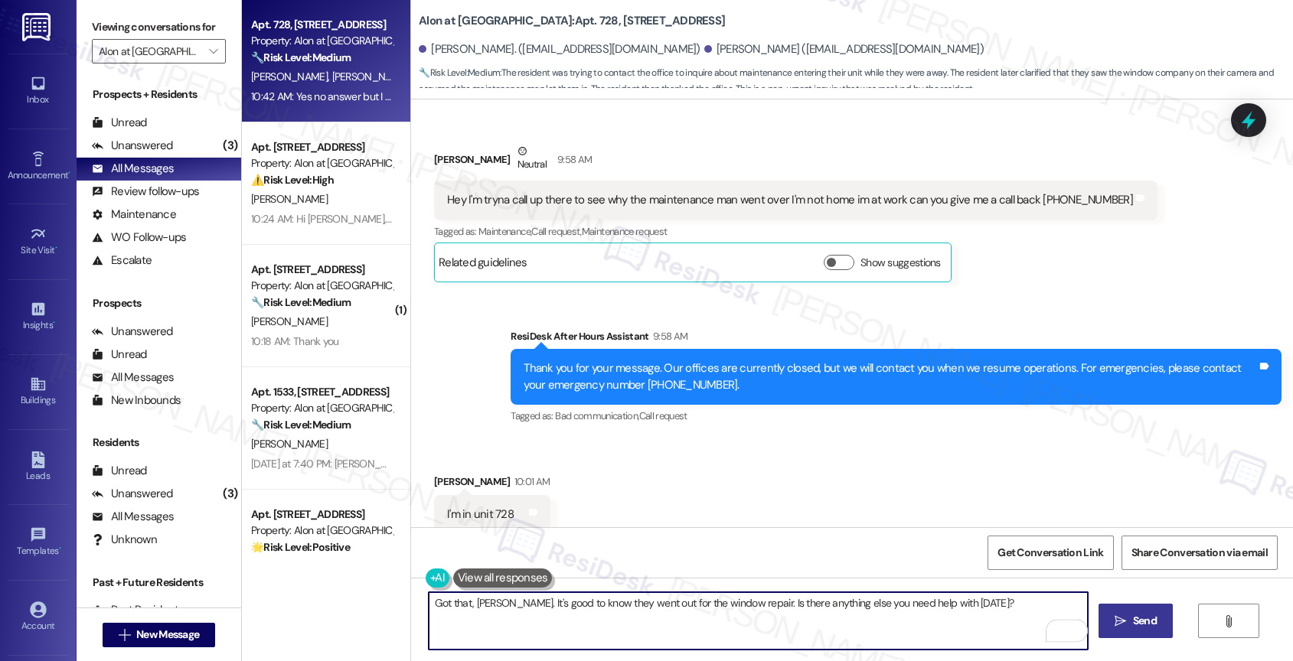
type textarea "Got that, [PERSON_NAME]. It's good to know they went out for the window repair.…"
click at [1115, 624] on icon "" at bounding box center [1119, 621] width 11 height 12
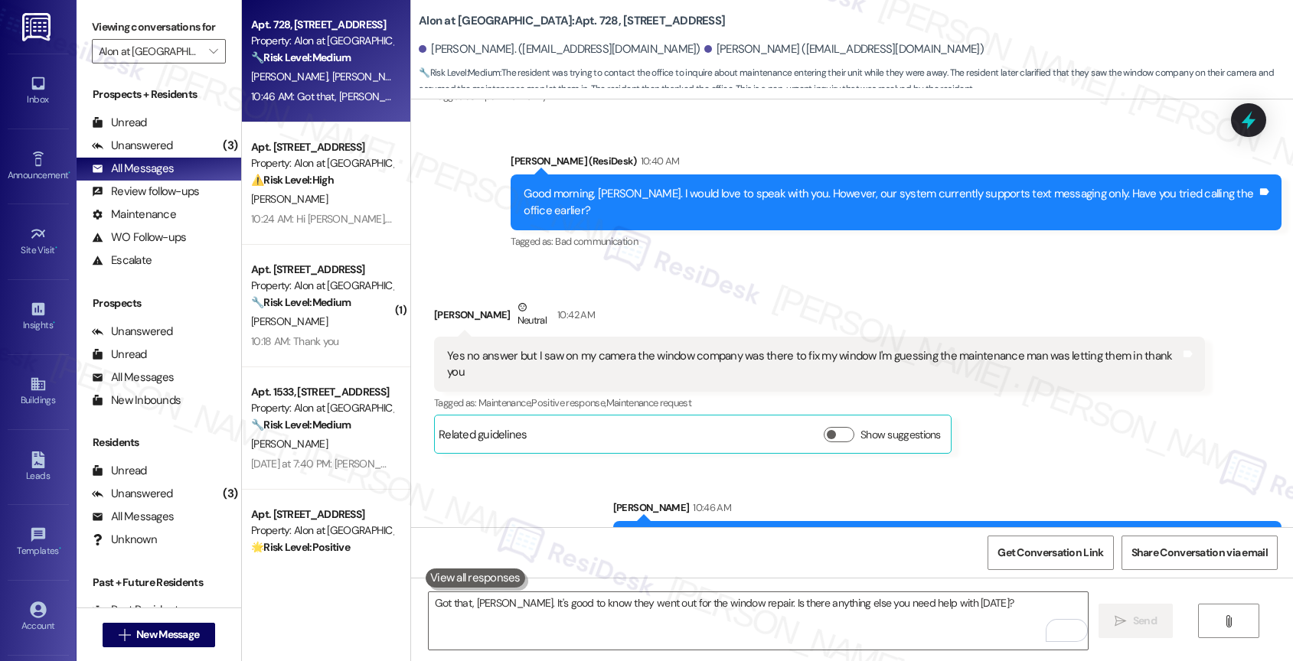
scroll to position [1130, 0]
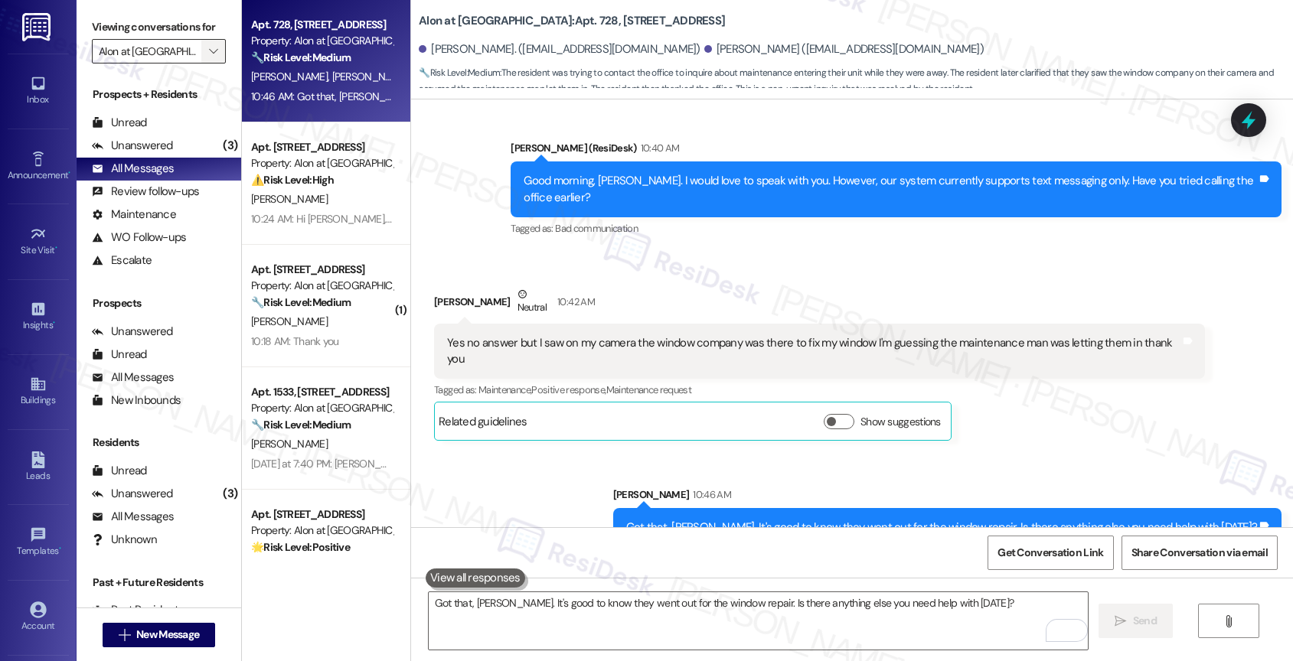
click at [209, 57] on icon "" at bounding box center [213, 51] width 8 height 12
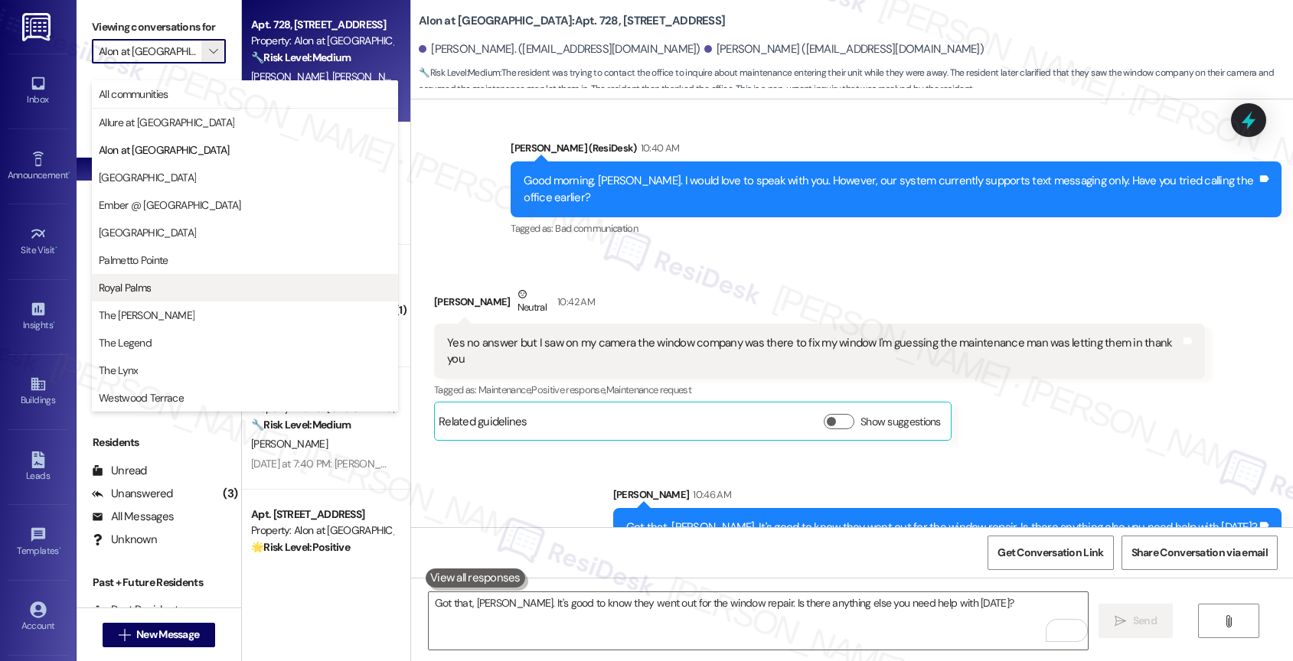
click at [161, 288] on span "Royal Palms" at bounding box center [245, 287] width 292 height 15
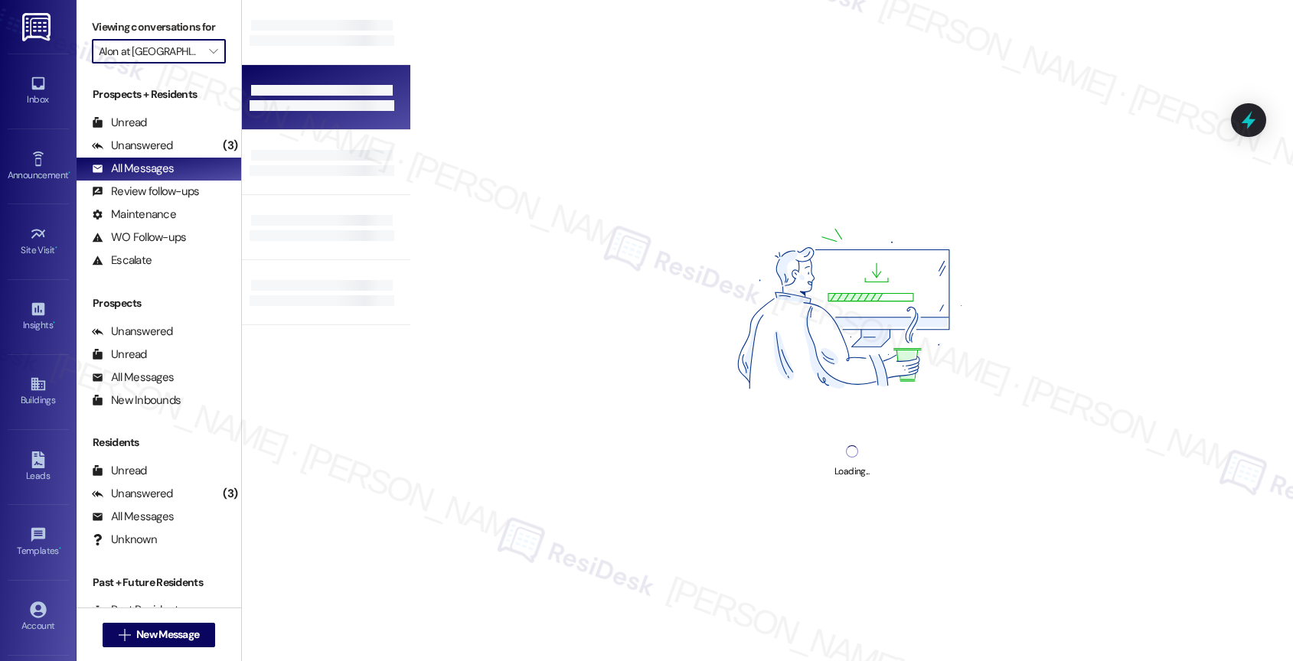
type input "Royal Palms"
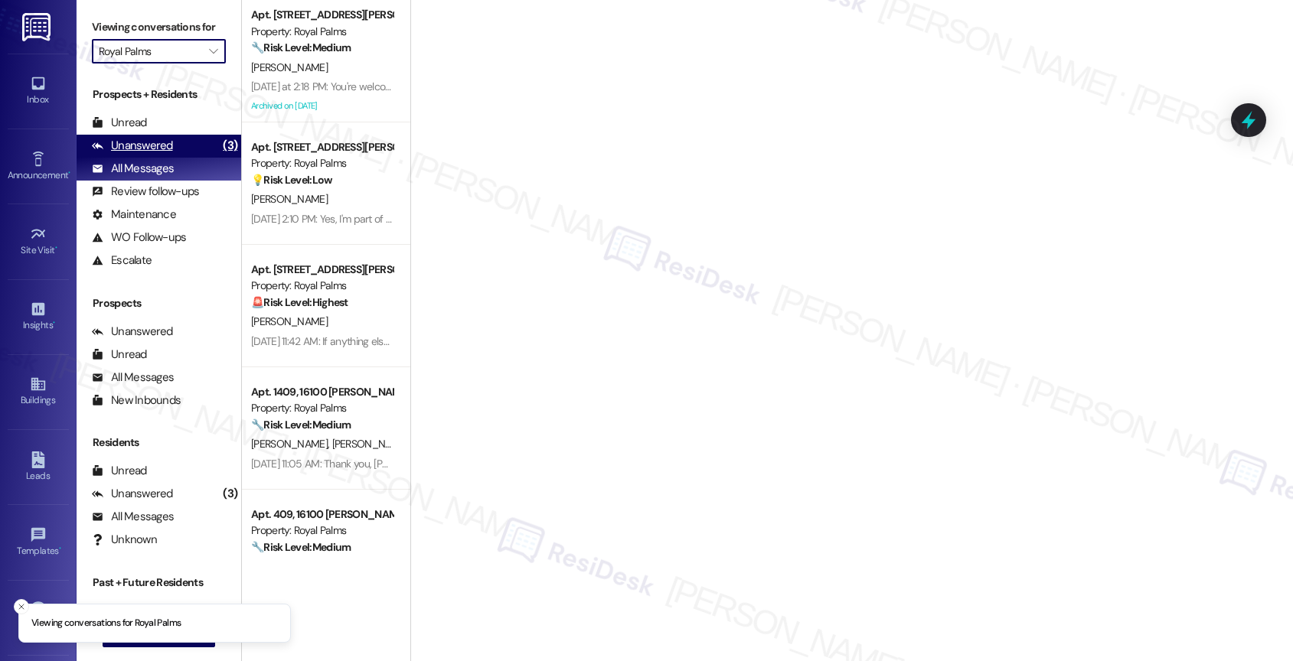
click at [190, 158] on div "Unanswered (3)" at bounding box center [159, 146] width 165 height 23
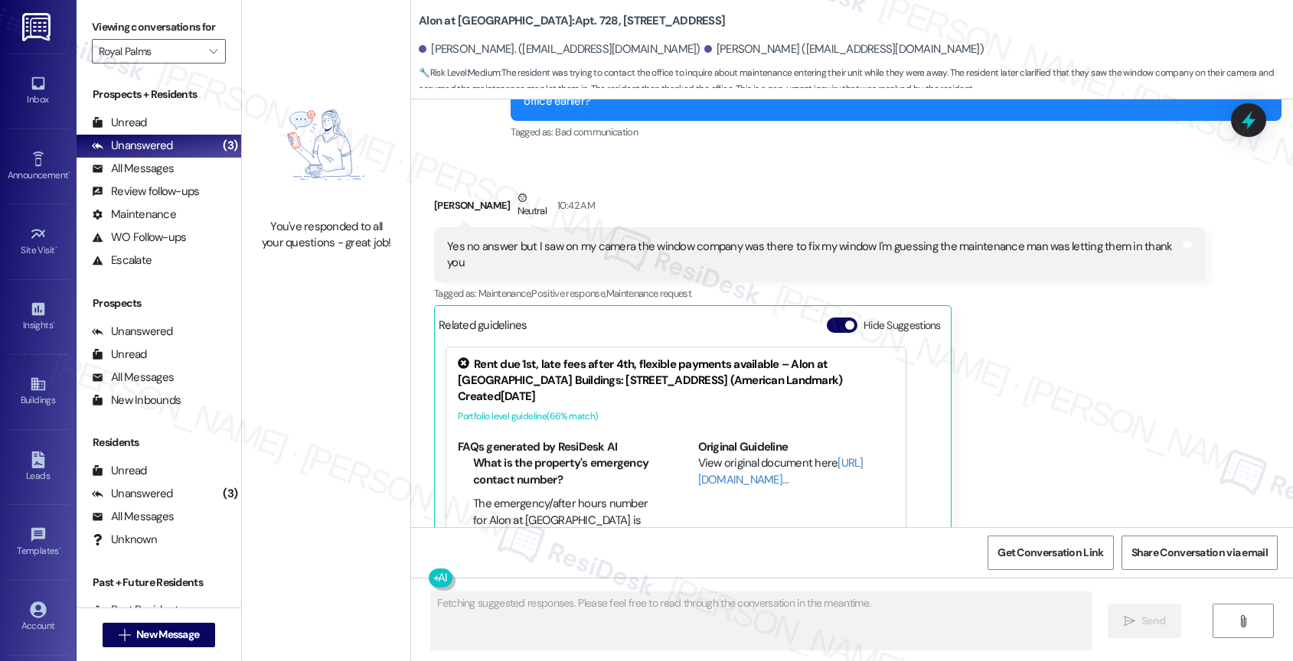
scroll to position [1278, 0]
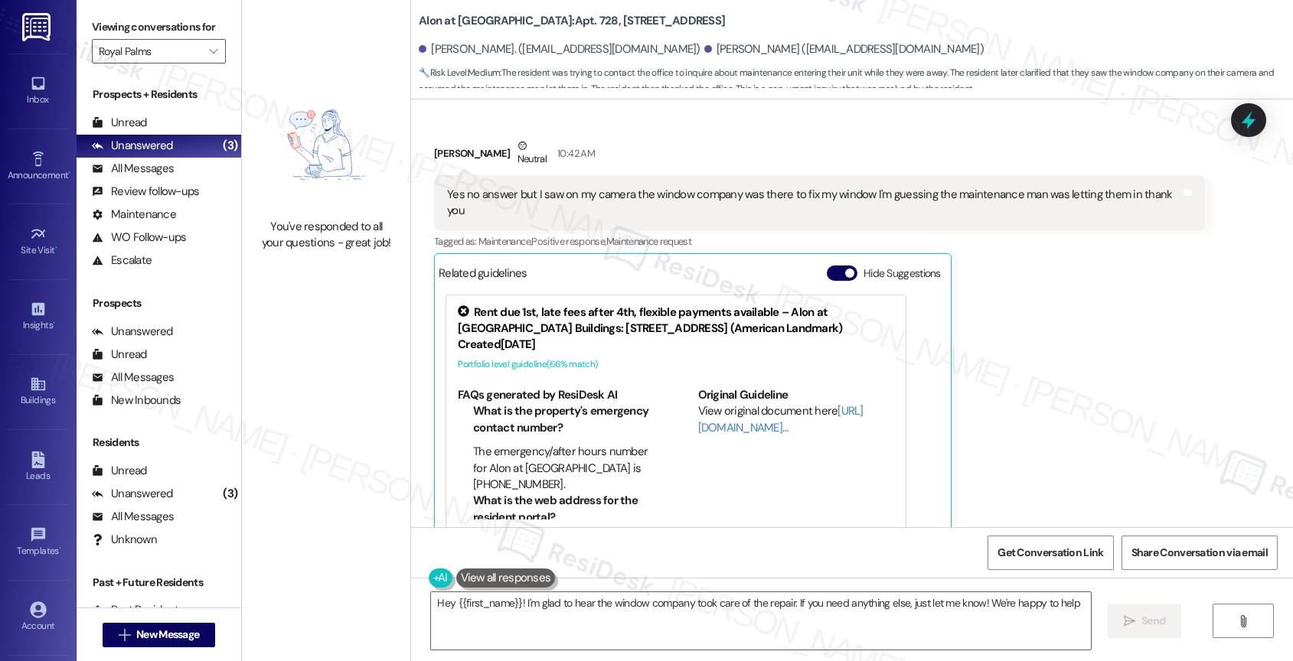
type textarea "Hey {{first_name}}! I'm glad to hear the window company took care of the repair…"
click at [827, 266] on button "Hide Suggestions" at bounding box center [842, 273] width 31 height 15
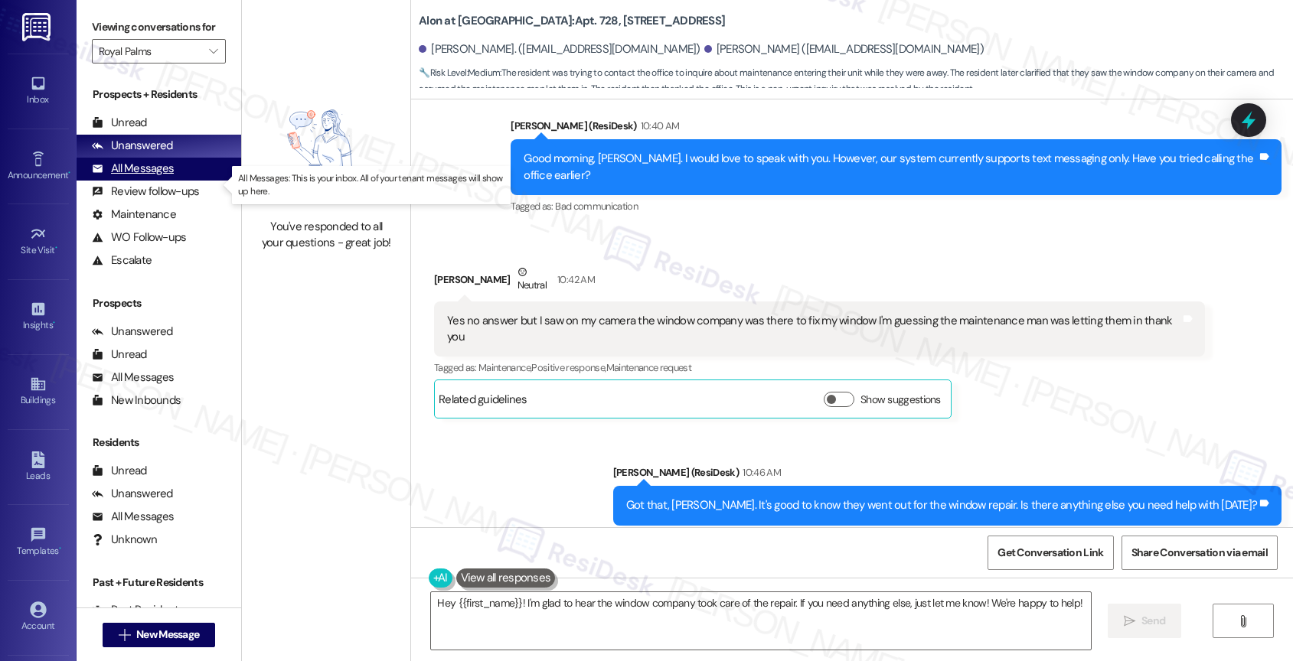
click at [148, 177] on div "All Messages" at bounding box center [133, 169] width 82 height 16
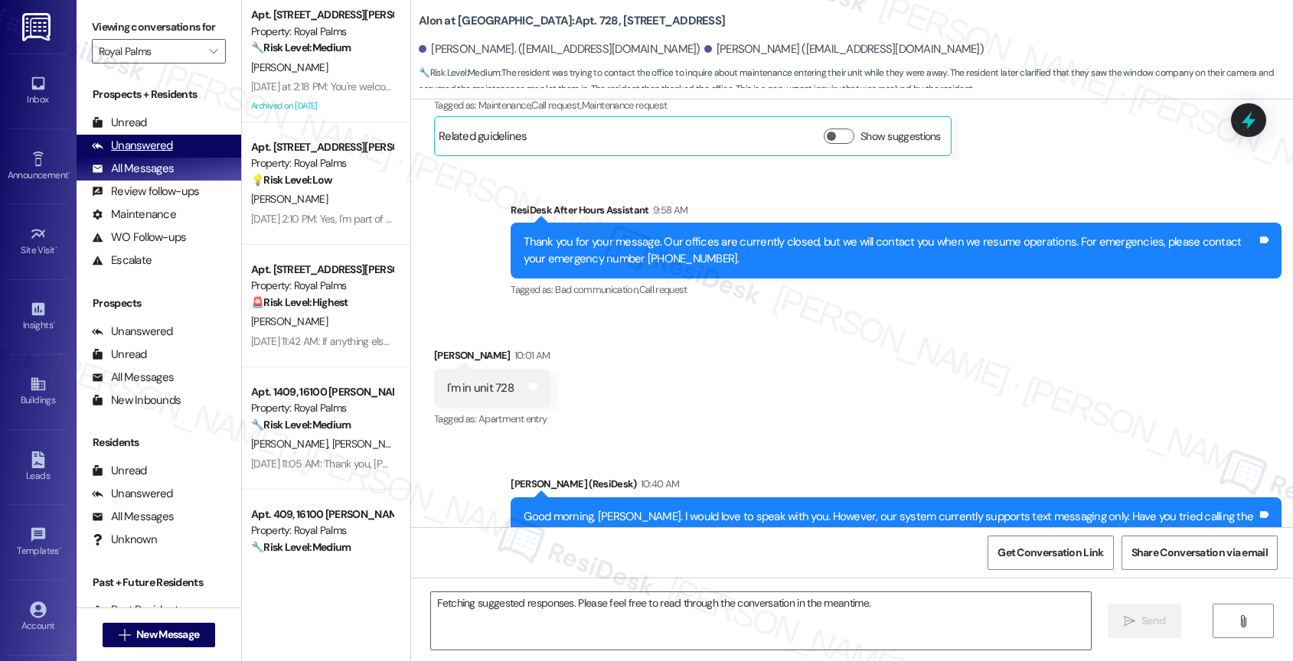
click at [176, 158] on div "Unanswered (0)" at bounding box center [159, 146] width 165 height 23
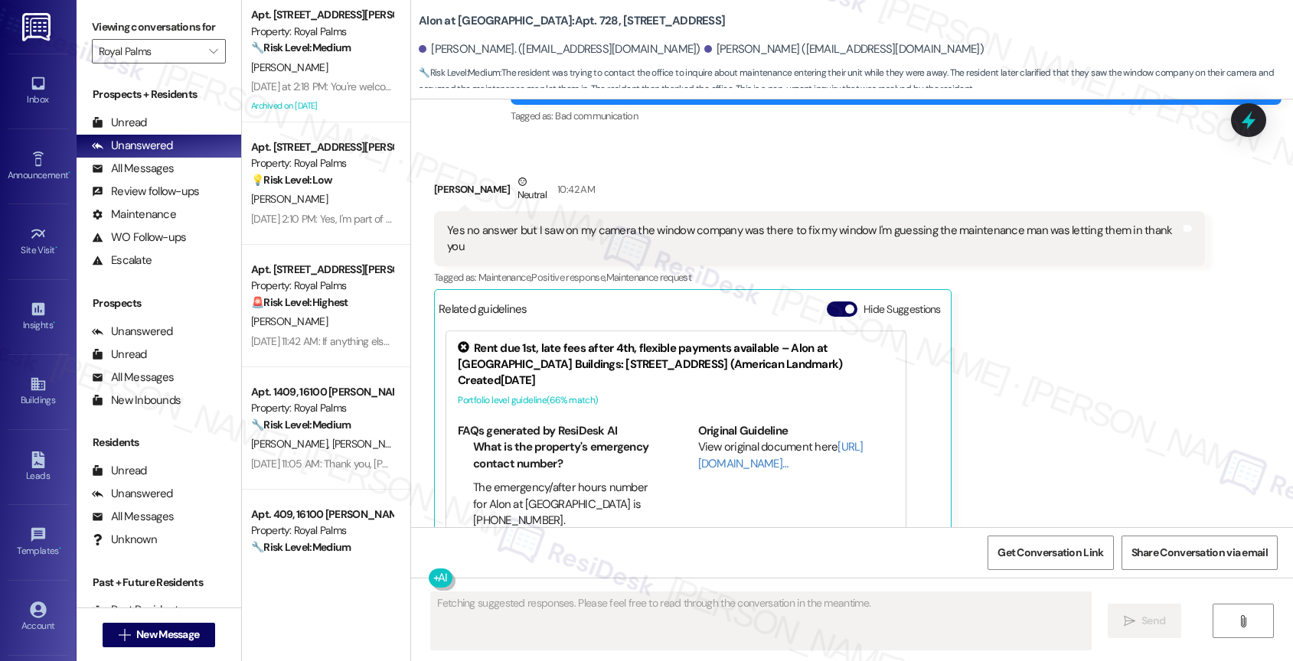
scroll to position [1278, 0]
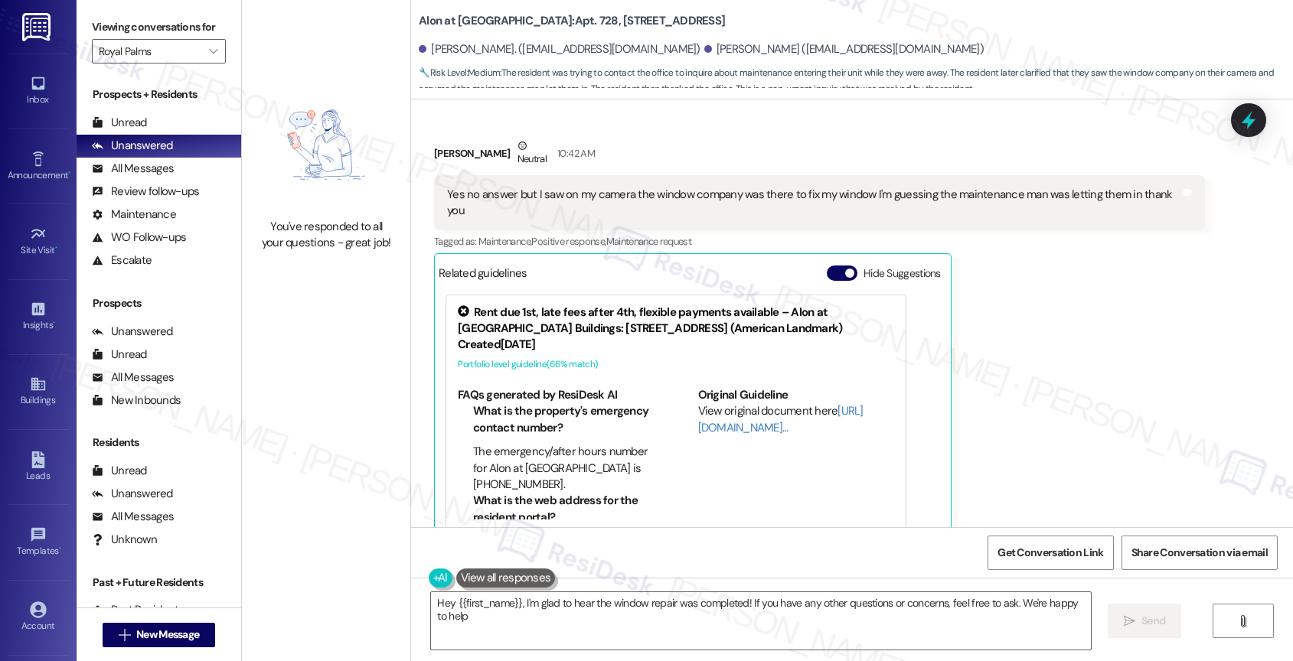
type textarea "Hey {{first_name}}, I'm glad to hear the window repair was completed! If you ha…"
click at [827, 266] on button "Hide Suggestions" at bounding box center [842, 273] width 31 height 15
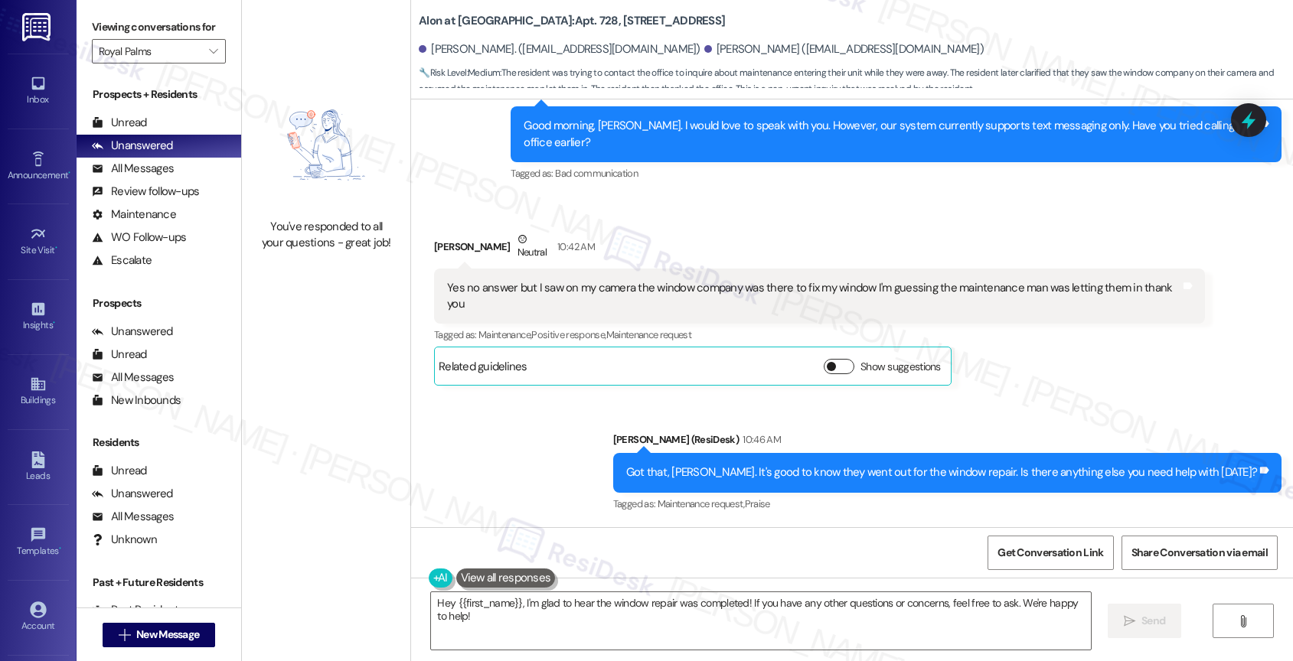
scroll to position [1152, 0]
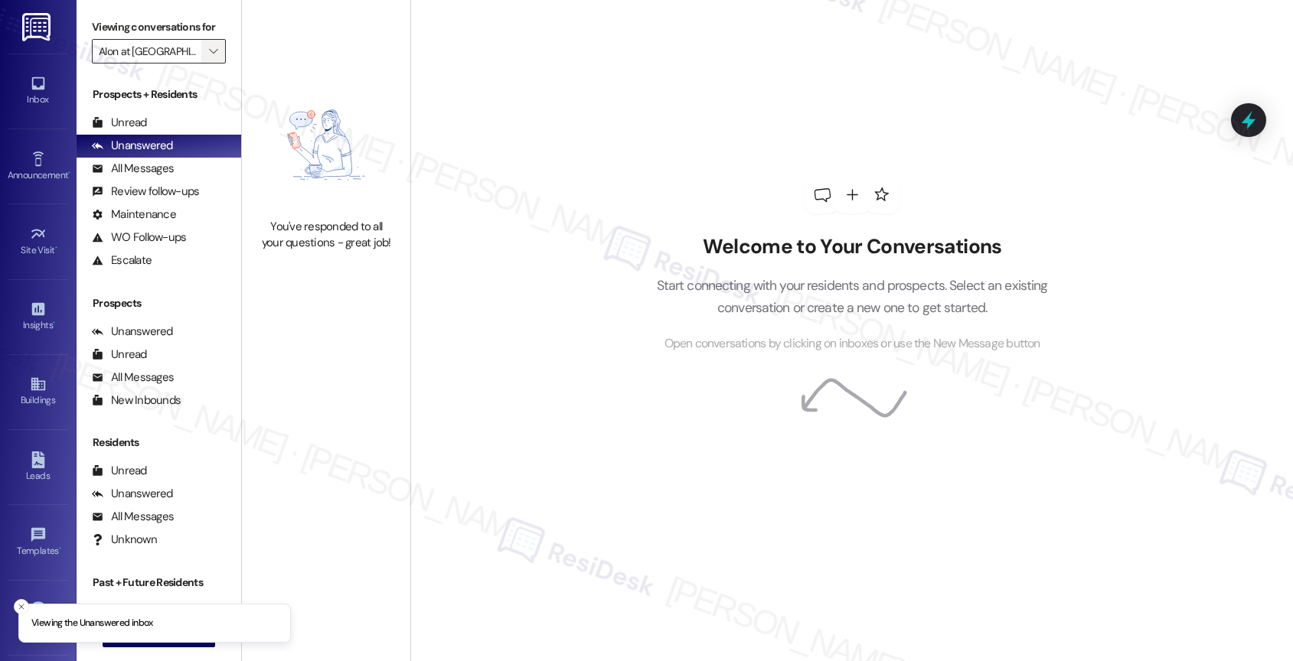
click at [209, 57] on icon "" at bounding box center [213, 51] width 8 height 12
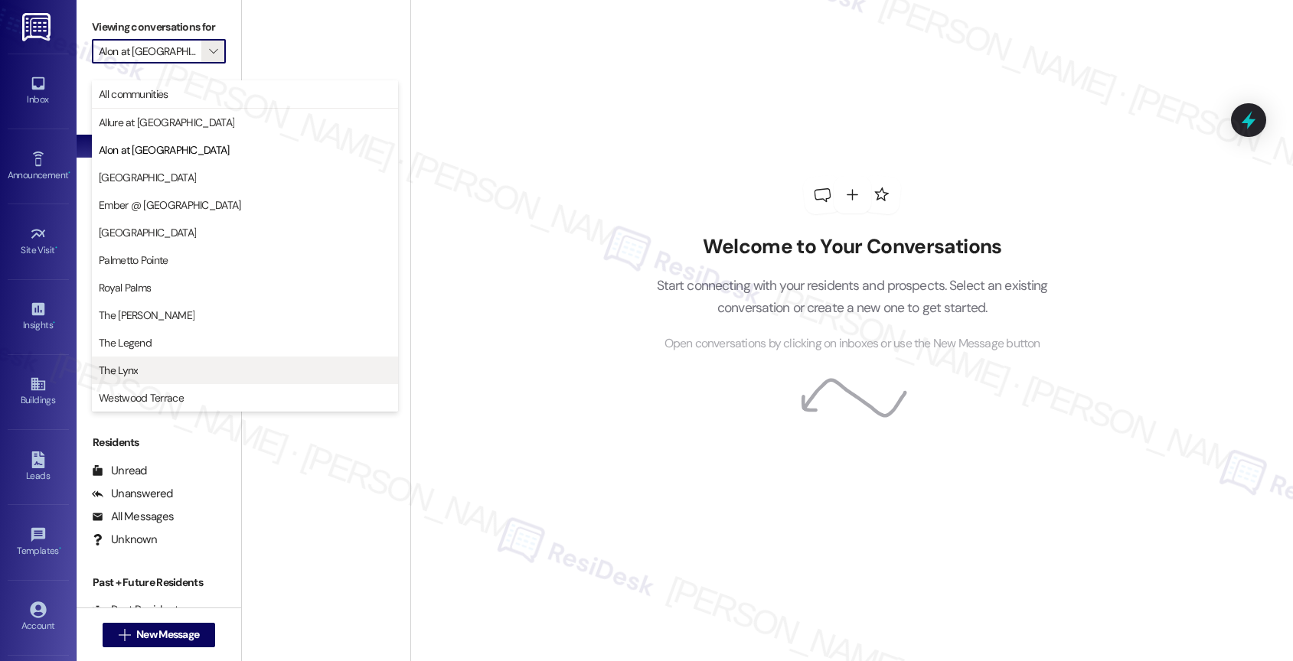
click at [141, 364] on span "The Lynx" at bounding box center [245, 370] width 292 height 15
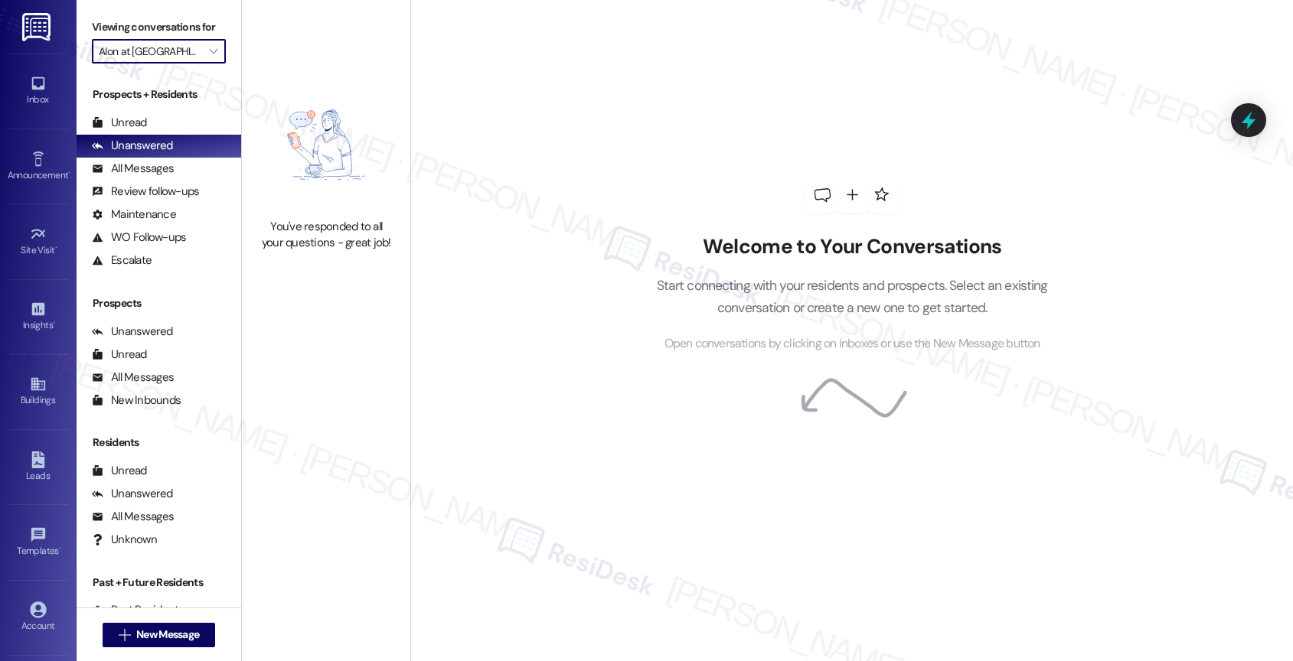
type input "The Lynx"
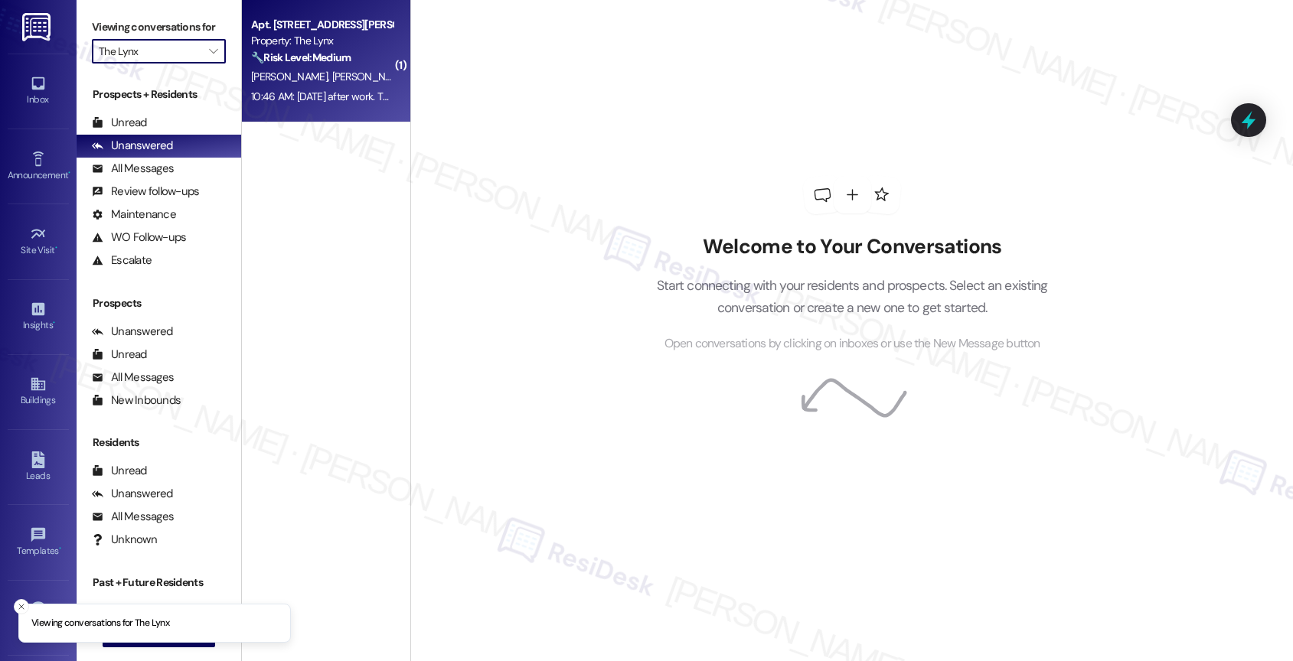
click at [357, 58] on div "🔧 Risk Level: Medium The resident is reporting an ant problem in their apartmen…" at bounding box center [322, 58] width 142 height 16
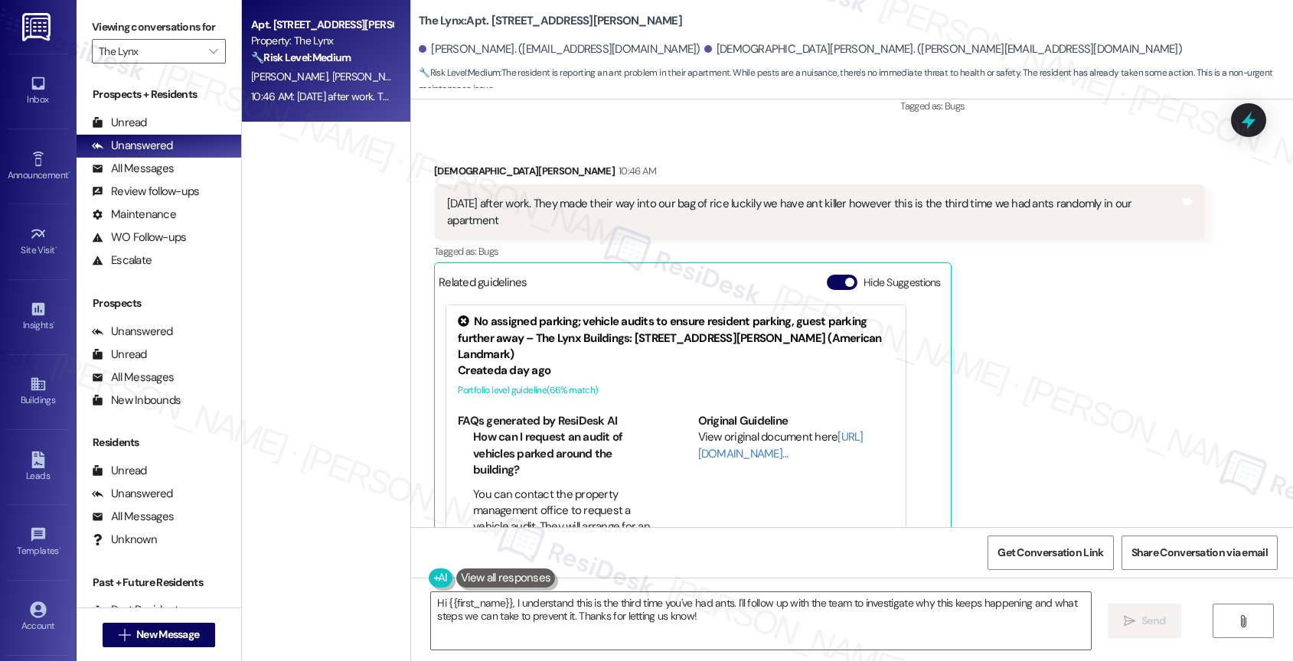
scroll to position [1225, 0]
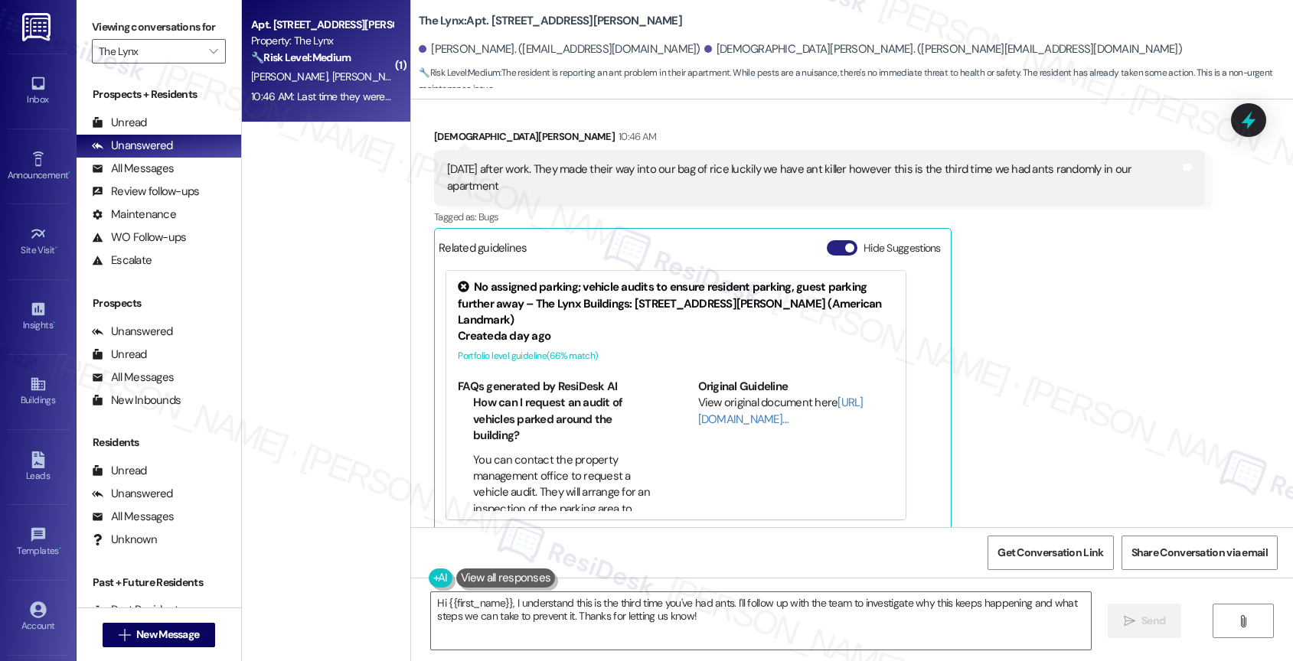
click at [832, 240] on button "Hide Suggestions" at bounding box center [842, 247] width 31 height 15
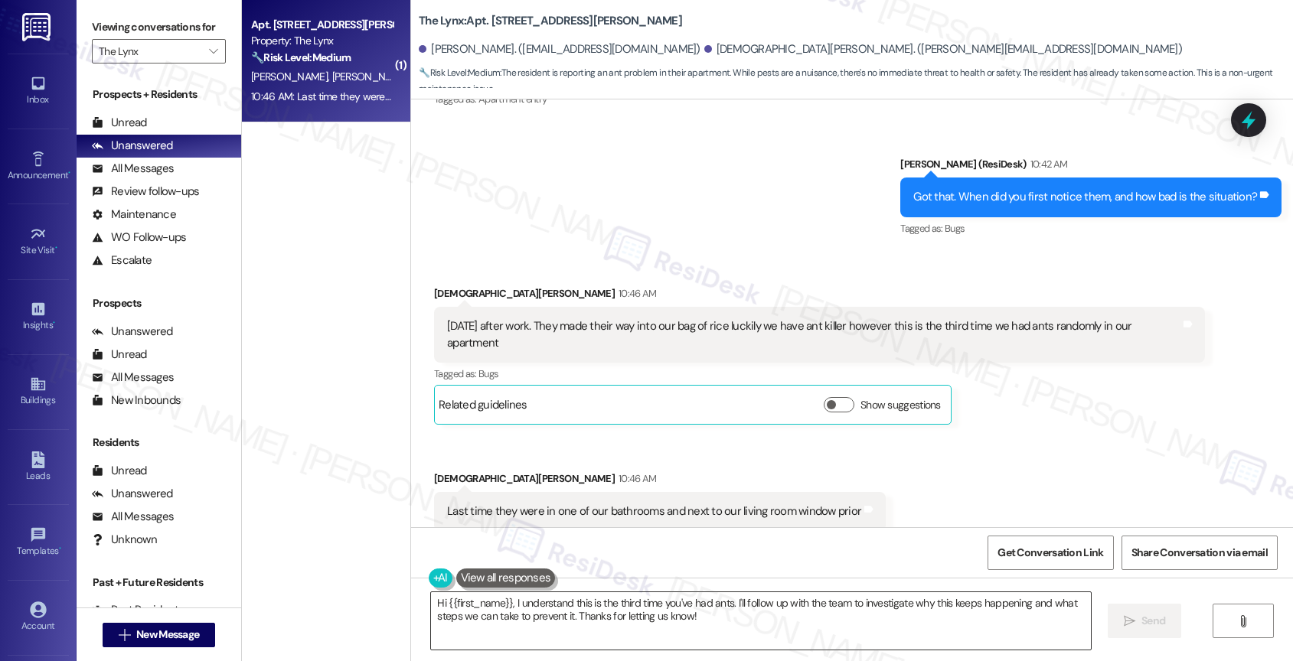
click at [631, 619] on textarea "Hi {{first_name}}, I understand this is the third time you've had ants. I'll fo…" at bounding box center [761, 620] width 660 height 57
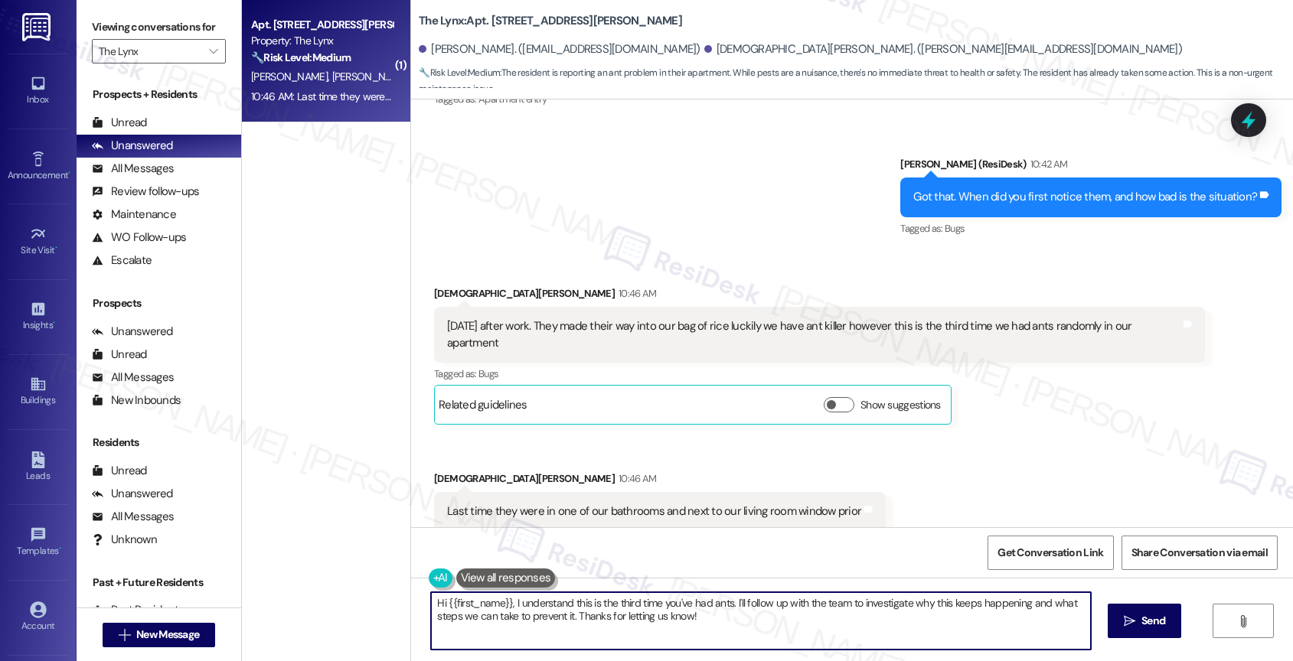
click at [631, 619] on textarea "Hi {{first_name}}, I understand this is the third time you've had ants. I'll fo…" at bounding box center [761, 620] width 660 height 57
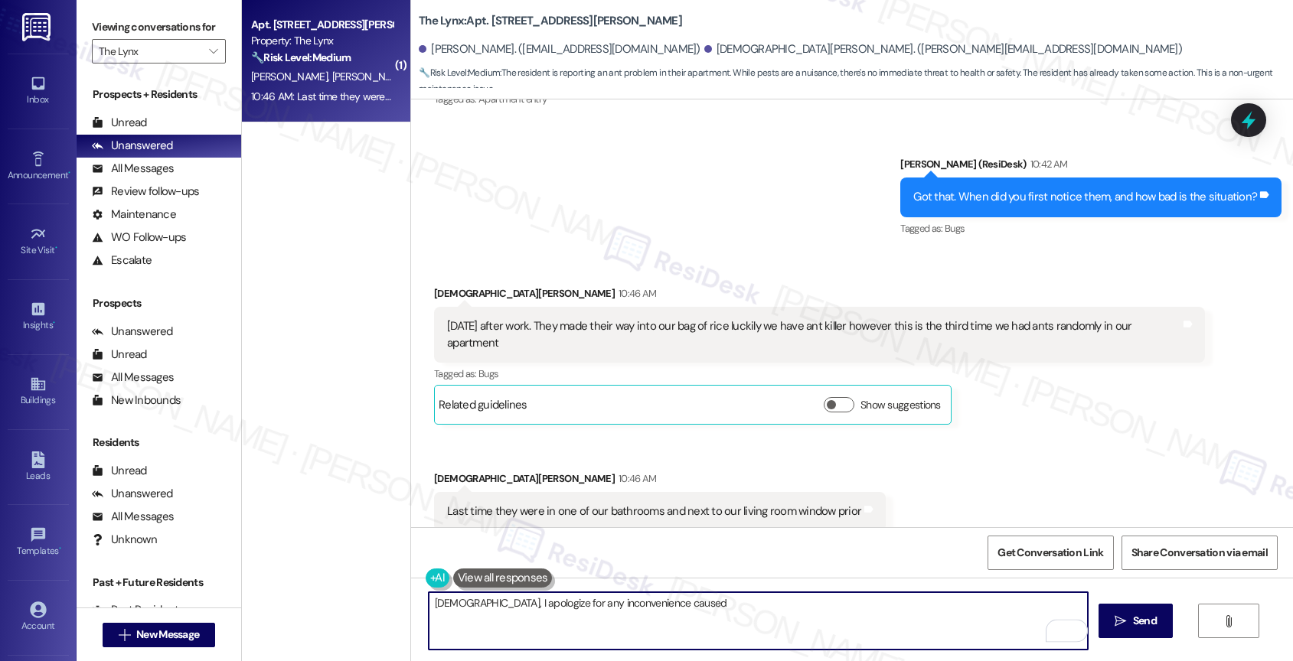
click at [498, 609] on textarea "[DEMOGRAPHIC_DATA], I apologize for any inconvenience caused" at bounding box center [759, 620] width 660 height 57
paste textarea "Would you like me to submit a work order on your behalf? Please let me know and…"
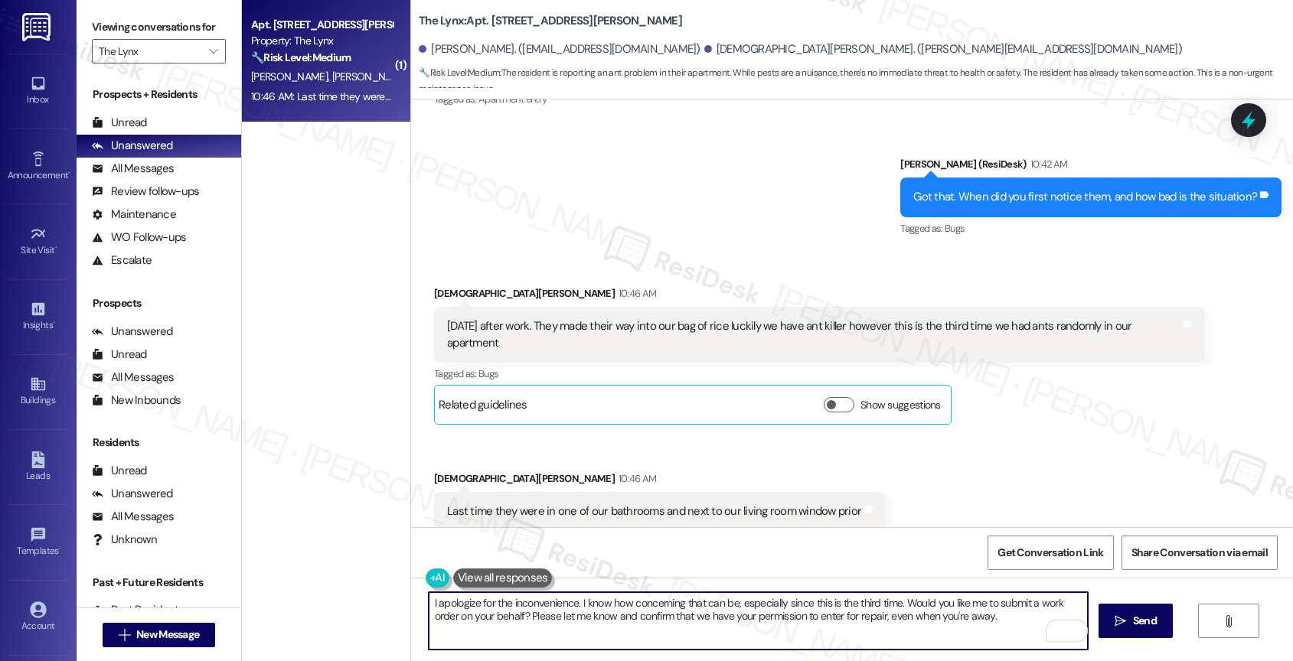
click at [1033, 610] on textarea "I apologize for the inconvenience. I know how concerning that can be, especiall…" at bounding box center [759, 620] width 660 height 57
click at [1045, 616] on textarea "I apologize for the inconvenience. I know how concerning that can be, especiall…" at bounding box center [759, 620] width 660 height 57
click at [1068, 627] on icon "Open Grammarly. 0 Suggestions." at bounding box center [1064, 630] width 11 height 11
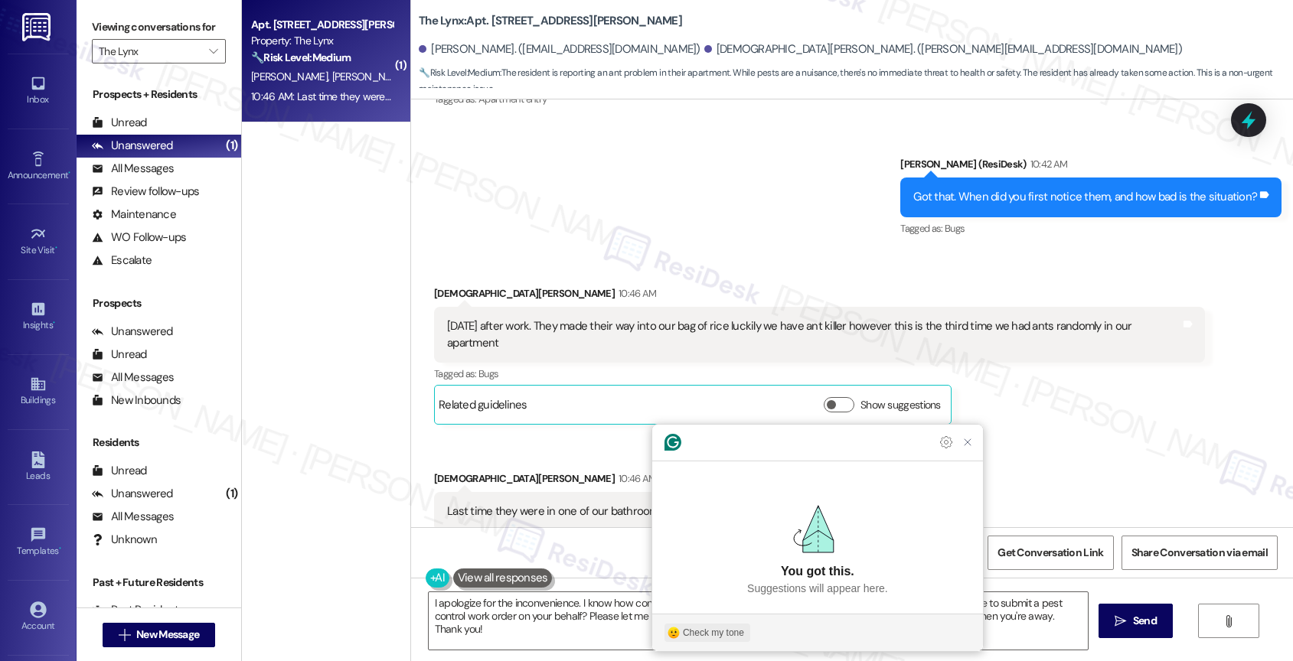
click at [722, 636] on div "Check my tone" at bounding box center [713, 633] width 61 height 14
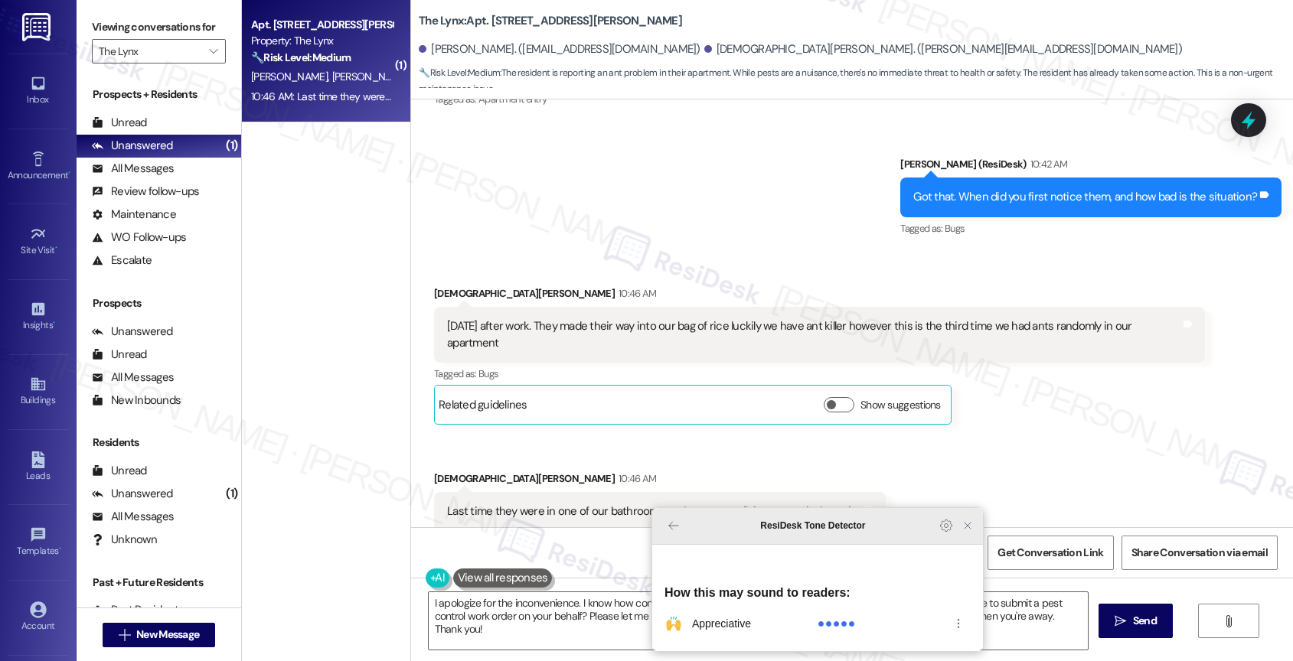
click at [971, 532] on icon "Close Grammarly Assistant" at bounding box center [967, 526] width 12 height 12
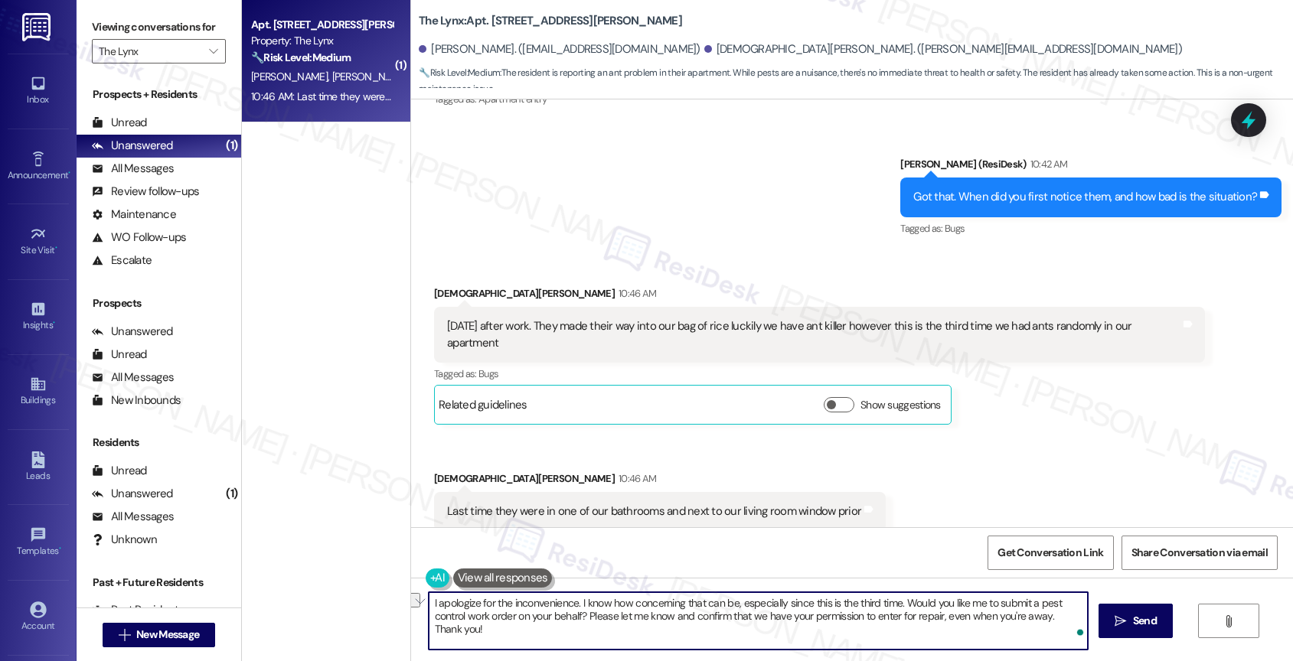
drag, startPoint x: 567, startPoint y: 601, endPoint x: 426, endPoint y: 601, distance: 141.6
click at [429, 601] on textarea "I apologize for the inconvenience. I know how concerning that can be, especiall…" at bounding box center [759, 620] width 660 height 57
click at [549, 636] on textarea "I am very sorry for any inconvenience. I know how concerning that can be, espec…" at bounding box center [759, 620] width 660 height 57
type textarea "I am very sorry for any inconvenience. I know how concerning that can be, espec…"
click at [1070, 628] on icon "Open Grammarly. 0 Suggestions." at bounding box center [1064, 630] width 17 height 17
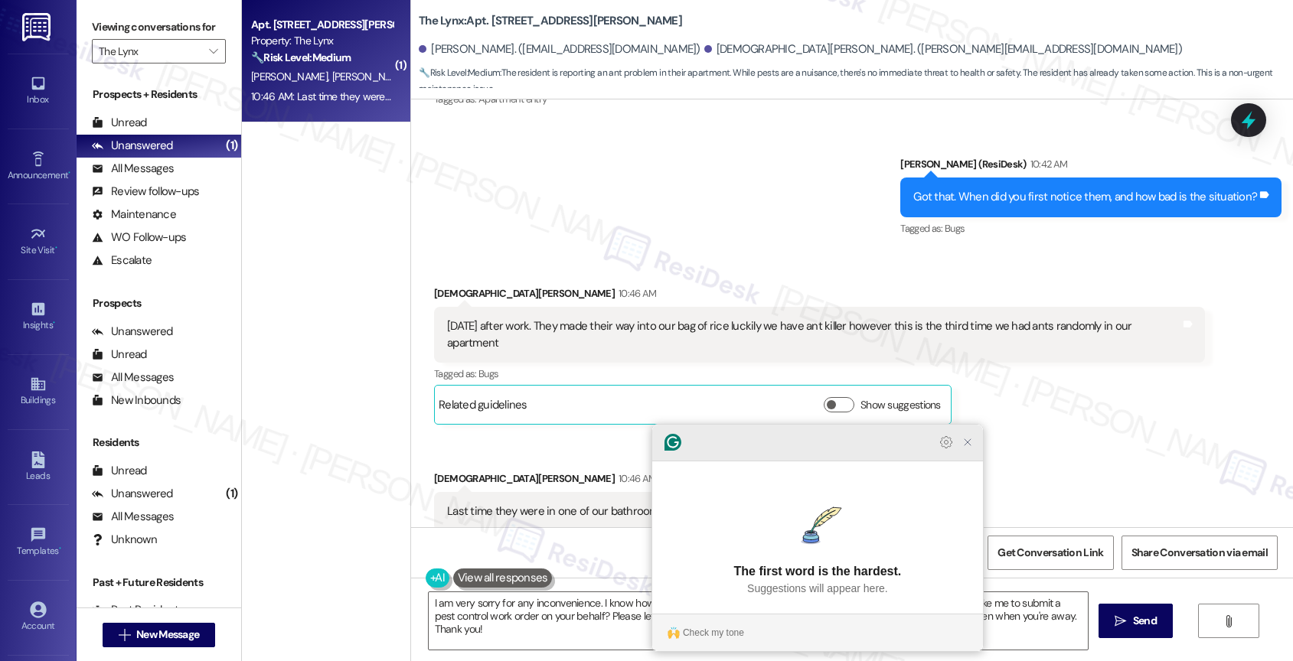
click at [971, 449] on icon "Close Grammarly Assistant" at bounding box center [967, 442] width 12 height 12
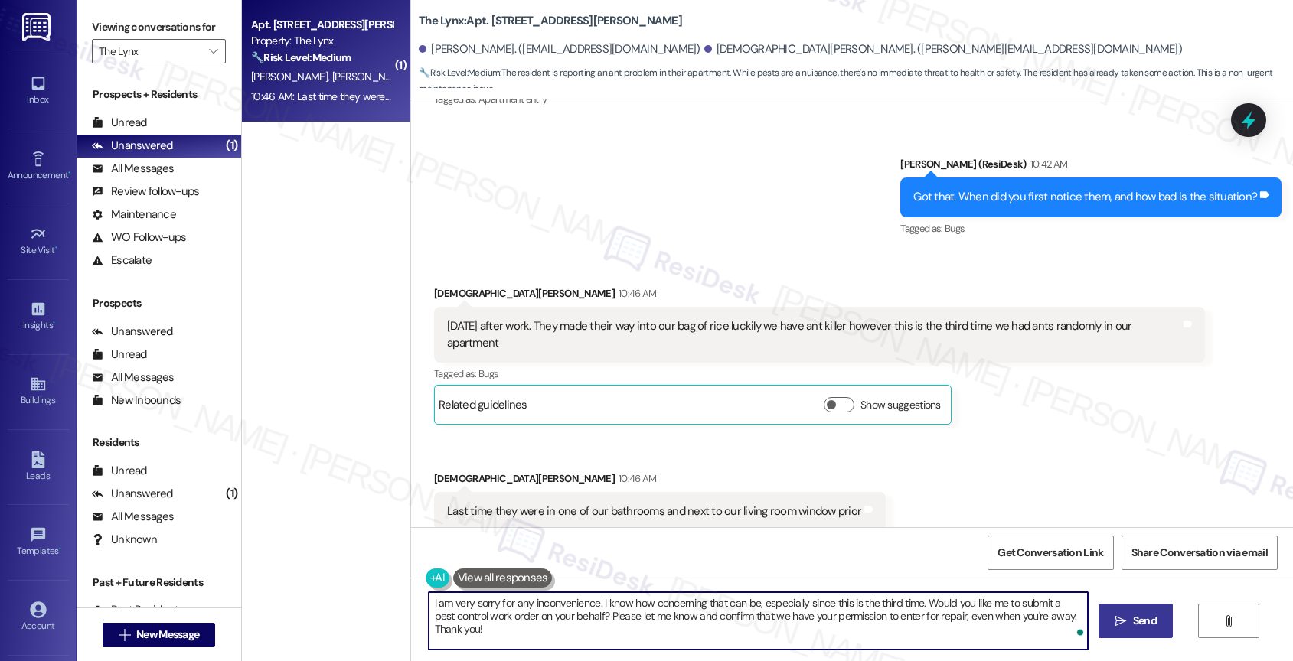
click at [1130, 623] on span "Send" at bounding box center [1145, 621] width 30 height 16
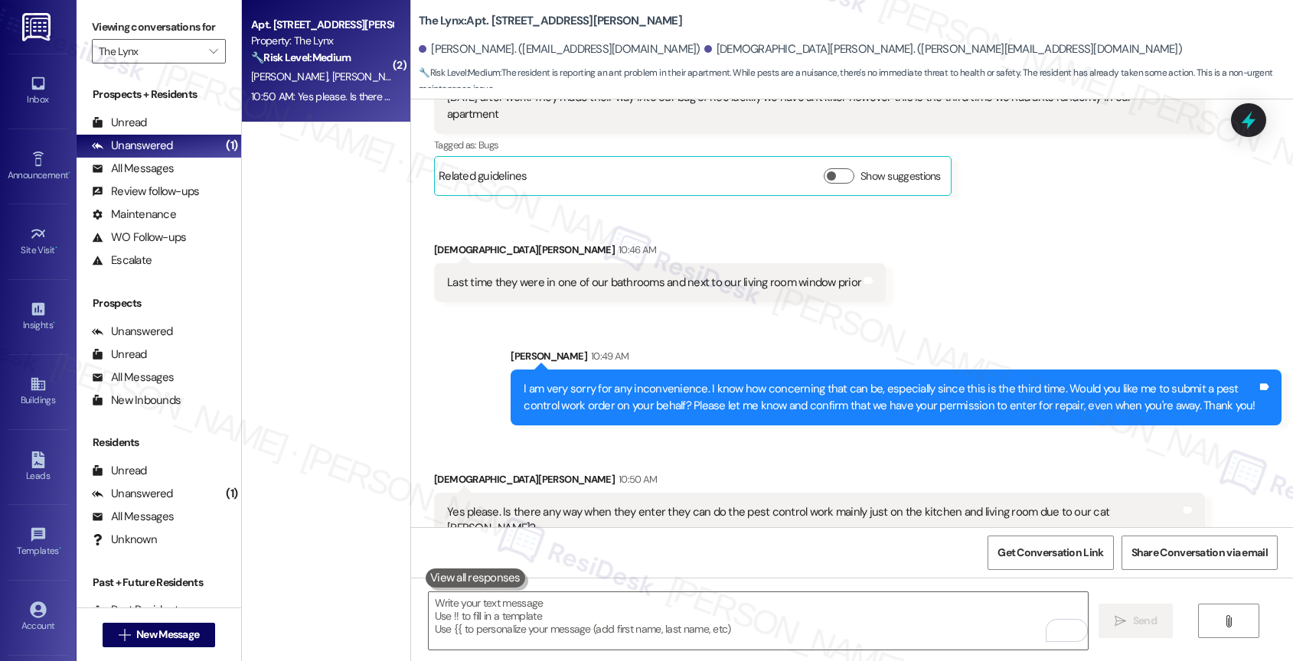
scroll to position [1297, 0]
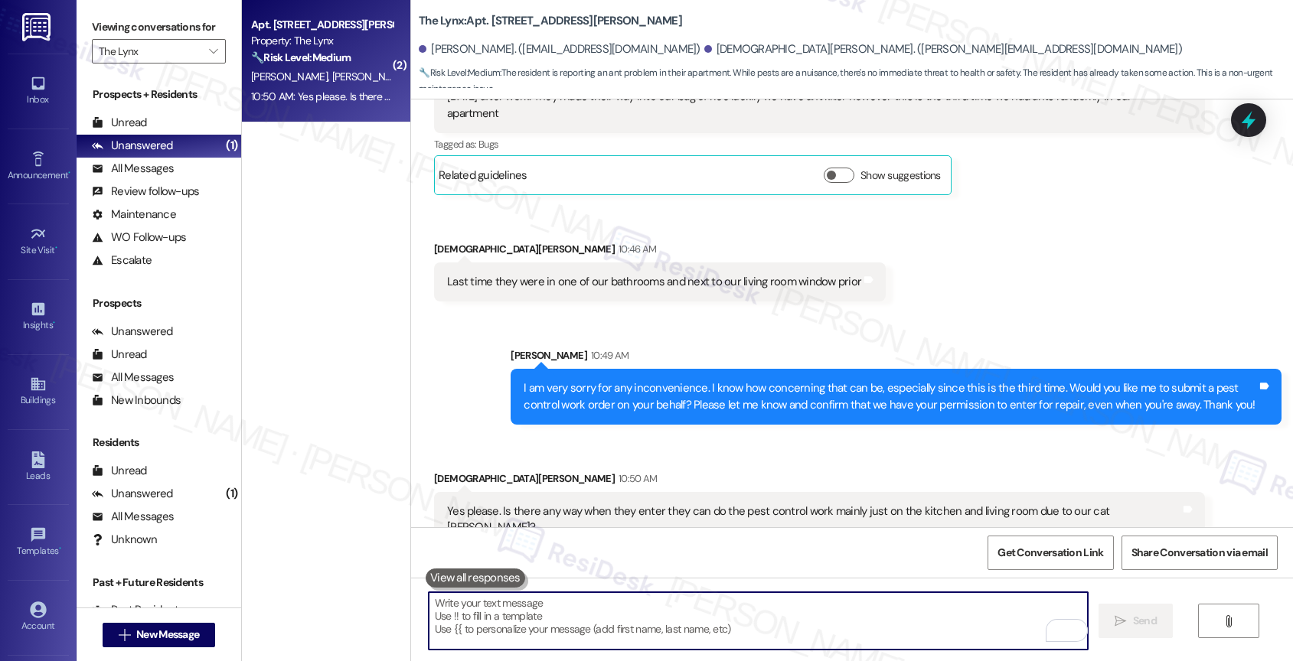
click at [572, 615] on textarea "To enrich screen reader interactions, please activate Accessibility in Grammarl…" at bounding box center [759, 620] width 660 height 57
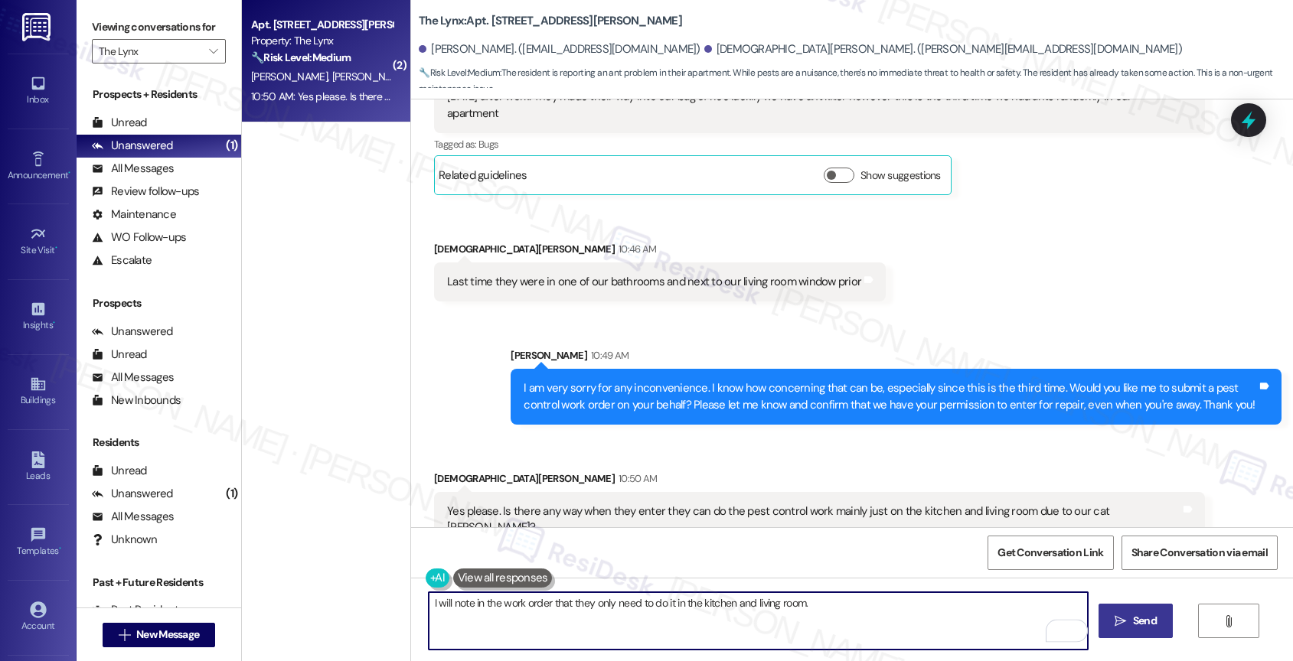
type textarea "I will note in the work order that they only need to do it in the kitchen and l…"
click at [1122, 616] on icon "" at bounding box center [1119, 621] width 11 height 12
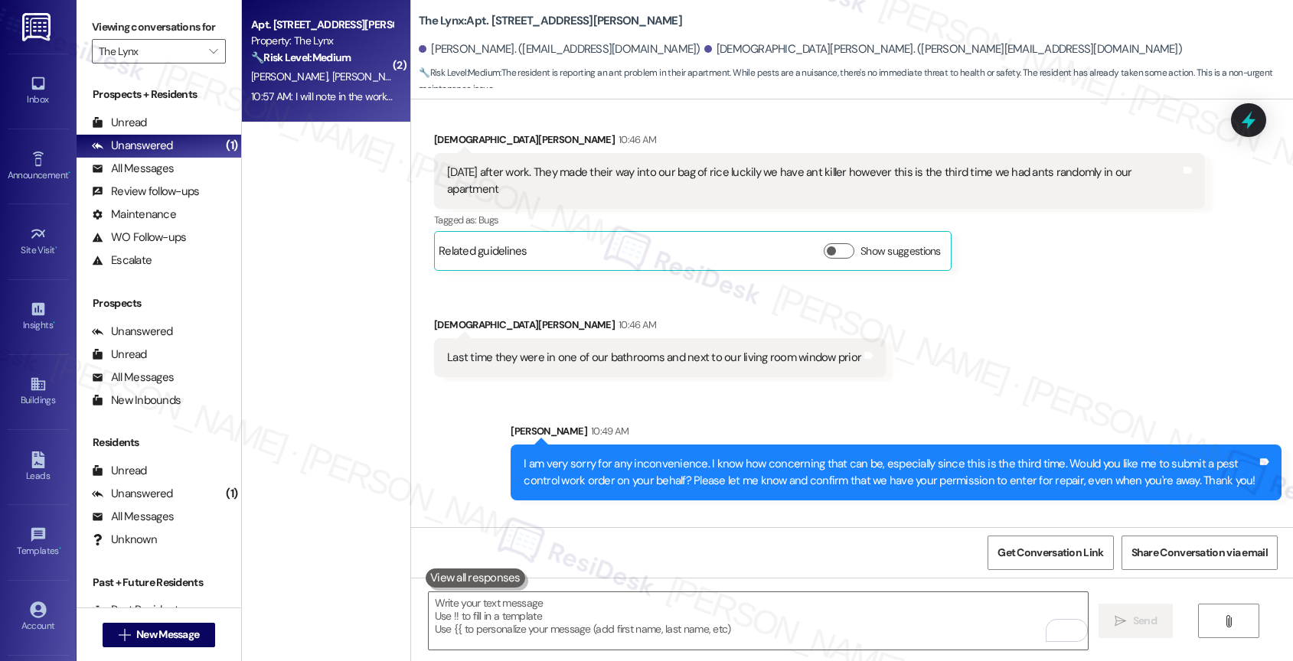
scroll to position [1163, 0]
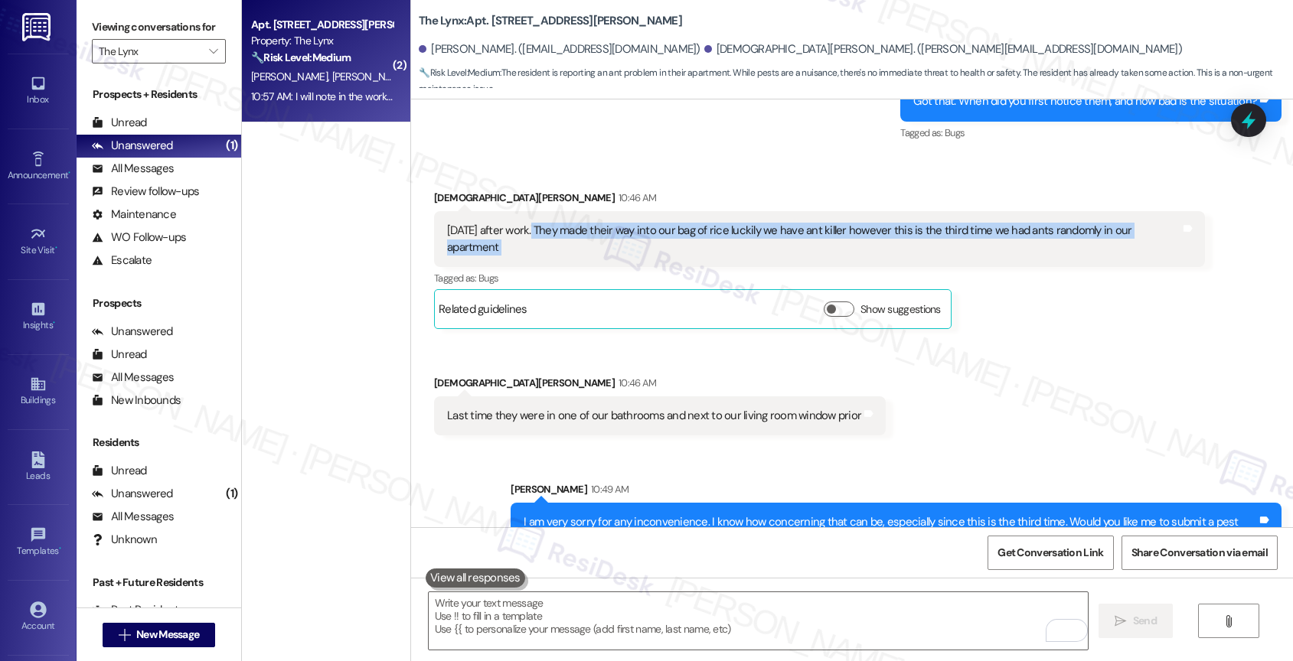
drag, startPoint x: 521, startPoint y: 225, endPoint x: 1175, endPoint y: 229, distance: 653.7
click at [1175, 229] on div "Today after work. They made their way into our bag of rice luckily we have ant …" at bounding box center [819, 239] width 771 height 56
copy div "They made their way into our bag of rice luckily we have ant killer however thi…"
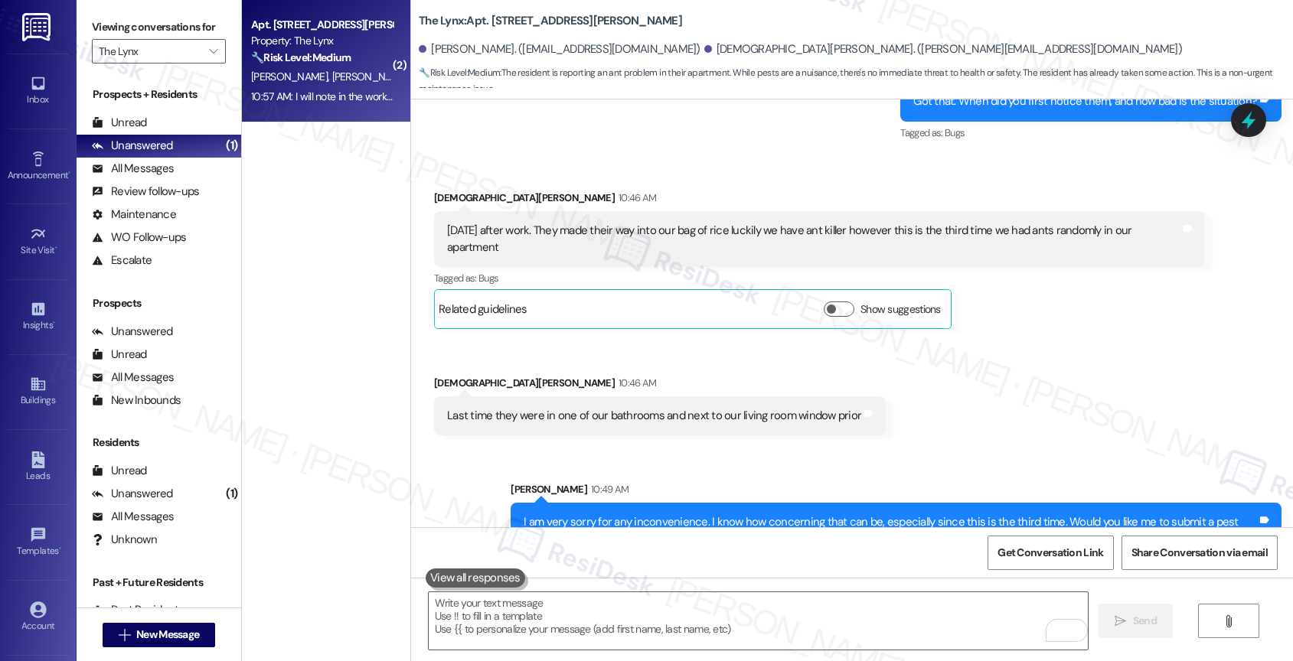
click at [1010, 358] on div "Received via SMS Christian Englebrecht 10:46 AM Today after work. They made the…" at bounding box center [852, 301] width 882 height 292
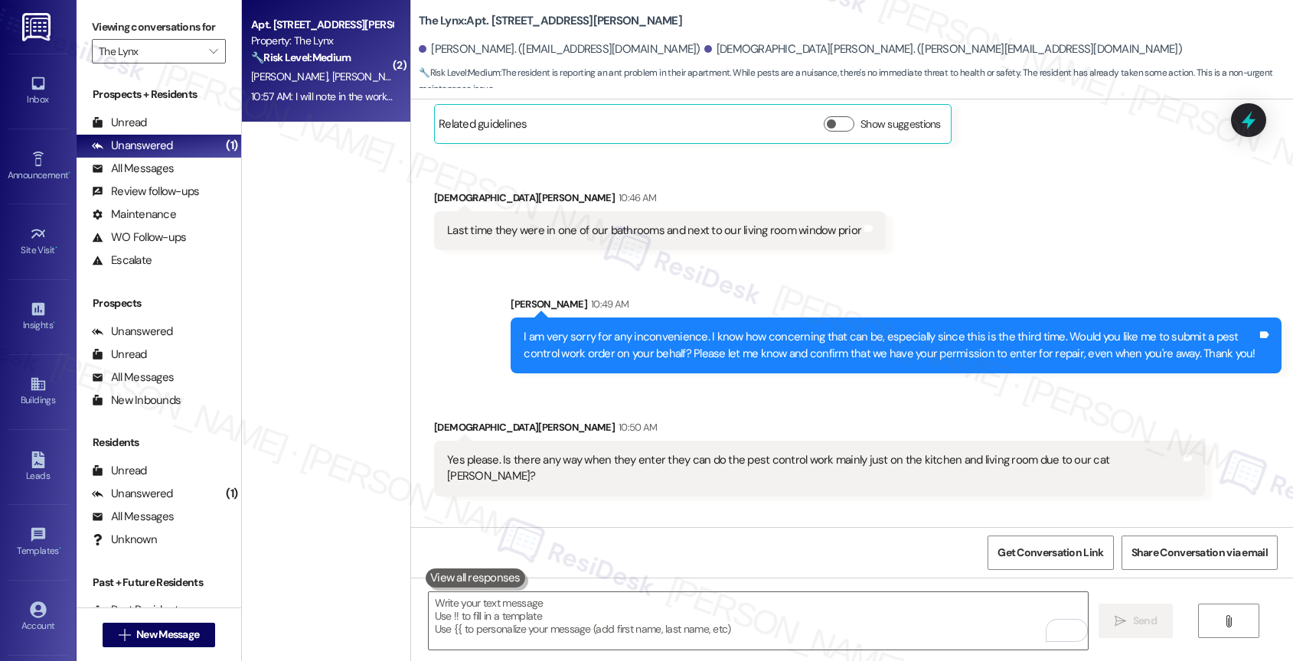
scroll to position [1404, 0]
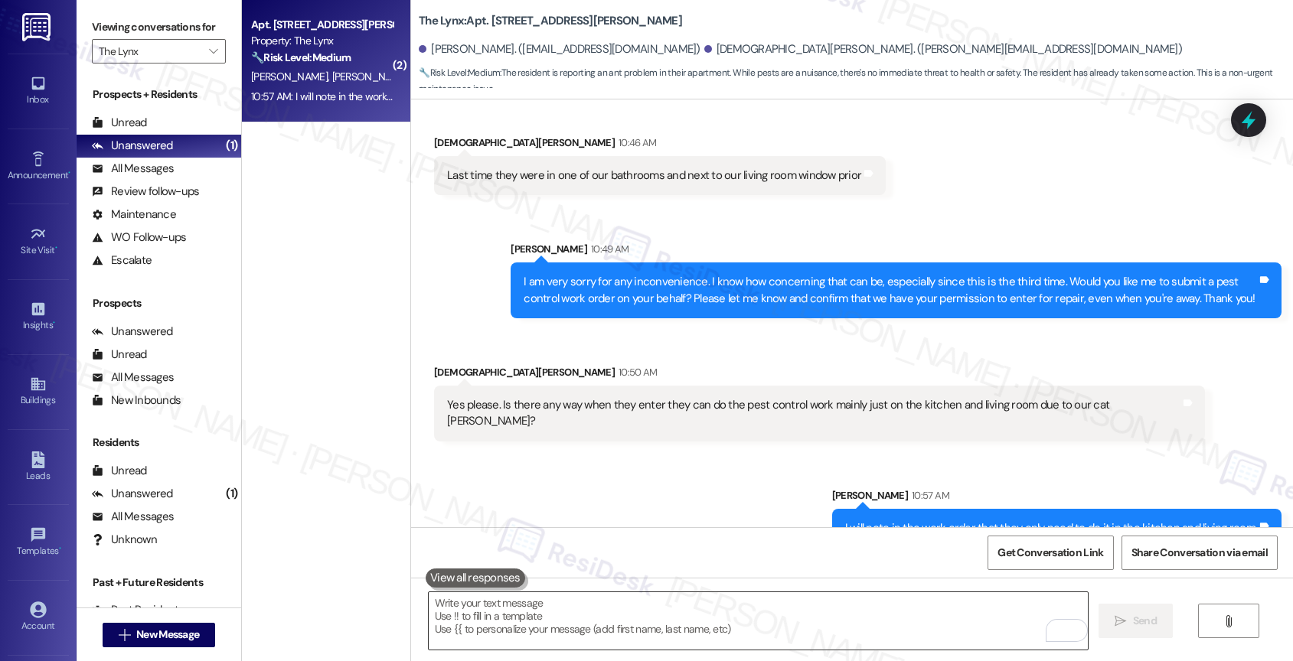
click at [594, 626] on textarea "To enrich screen reader interactions, please activate Accessibility in Grammarl…" at bounding box center [759, 620] width 660 height 57
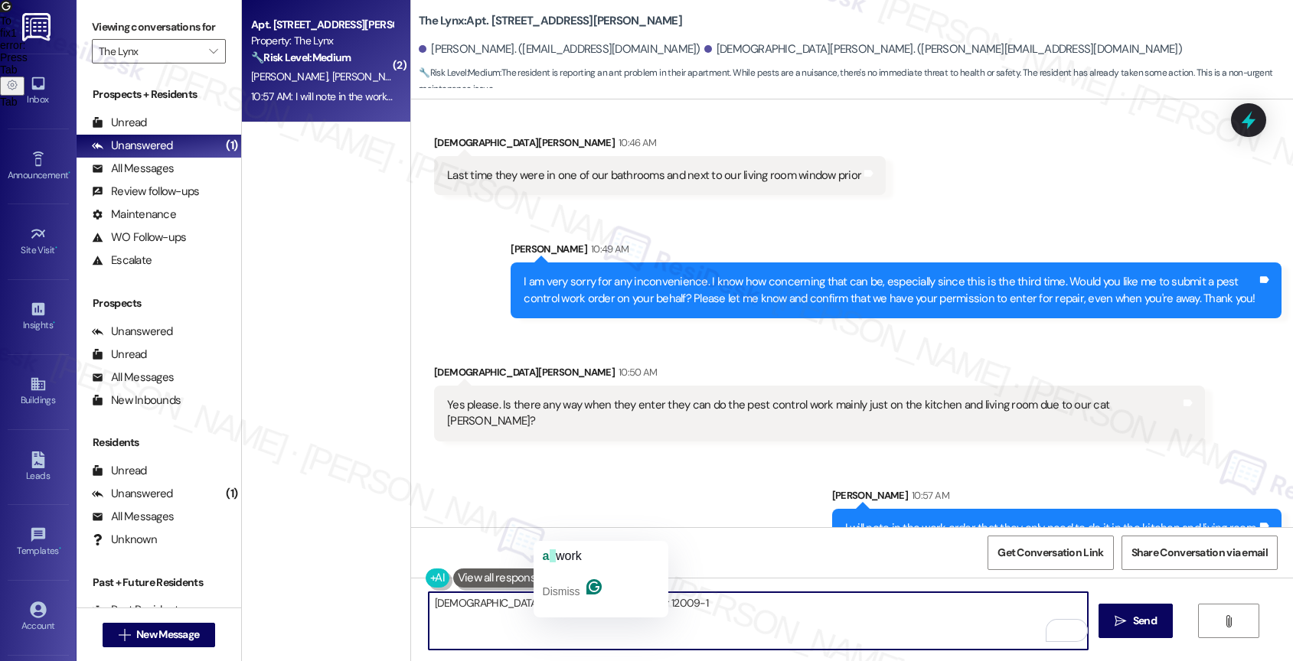
click at [736, 621] on textarea "Christian, I have submitted work order 12009-1" at bounding box center [759, 620] width 660 height 57
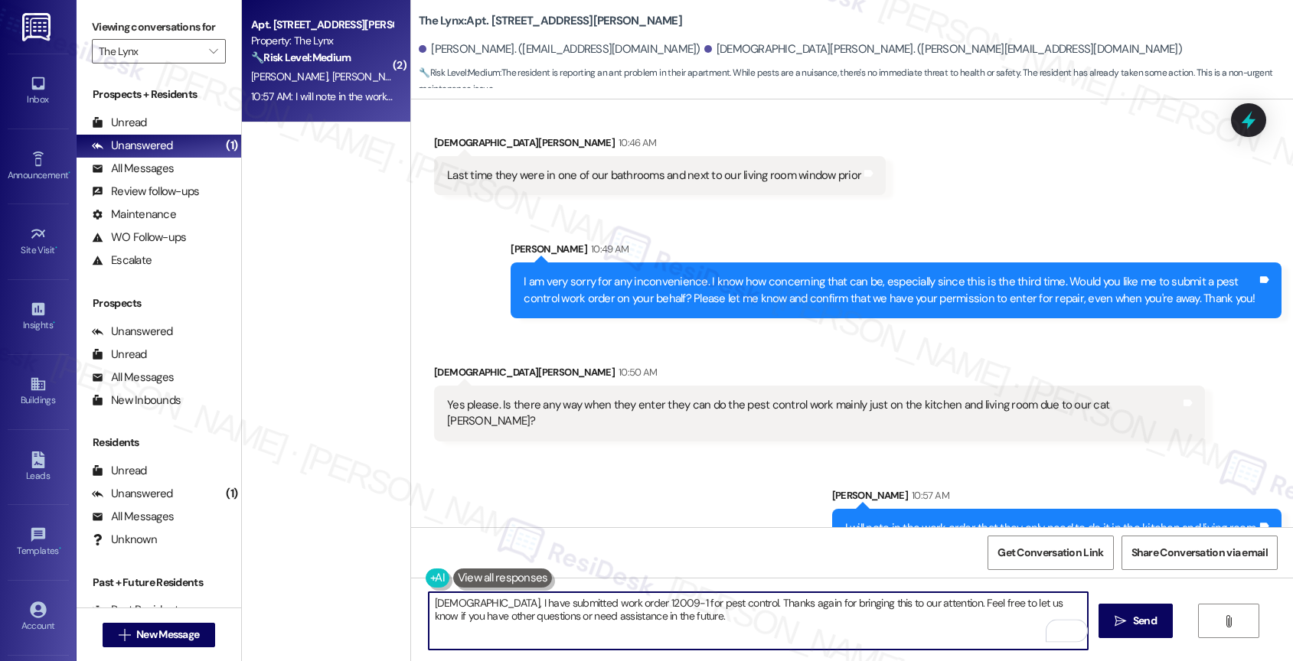
scroll to position [1401, 0]
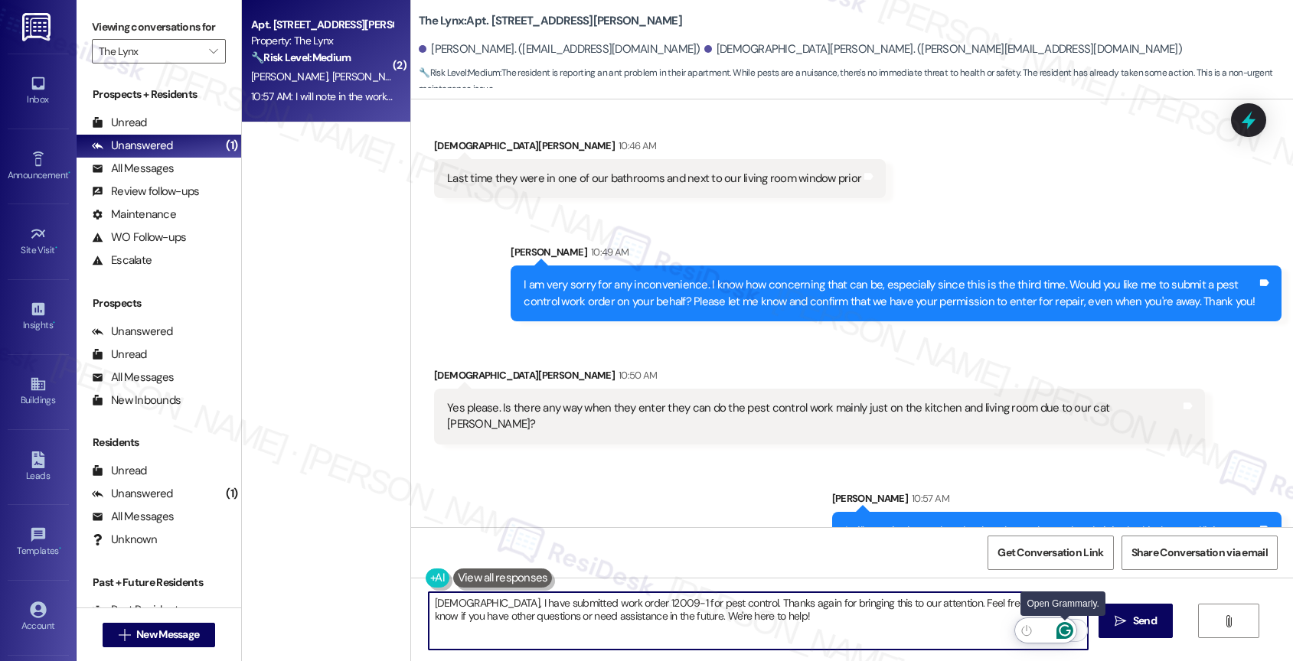
click at [1067, 630] on icon "Open Grammarly. 0 Suggestions." at bounding box center [1064, 630] width 11 height 11
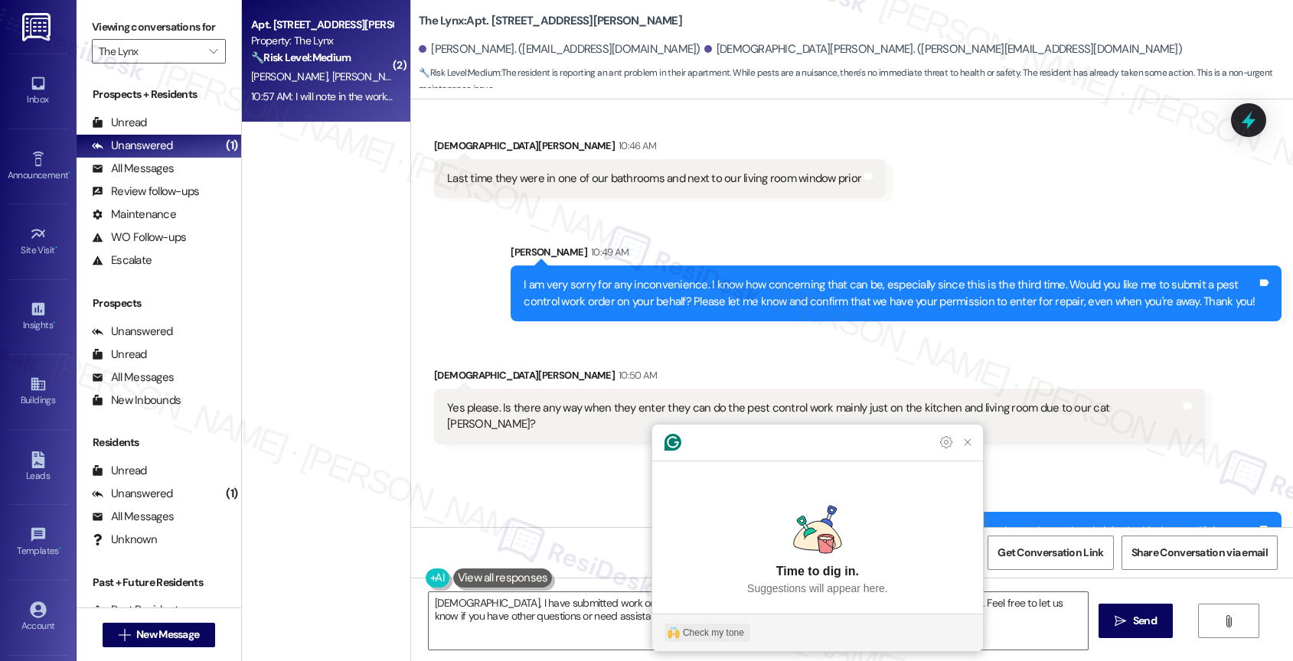
click at [726, 627] on div "Check my tone" at bounding box center [713, 633] width 61 height 14
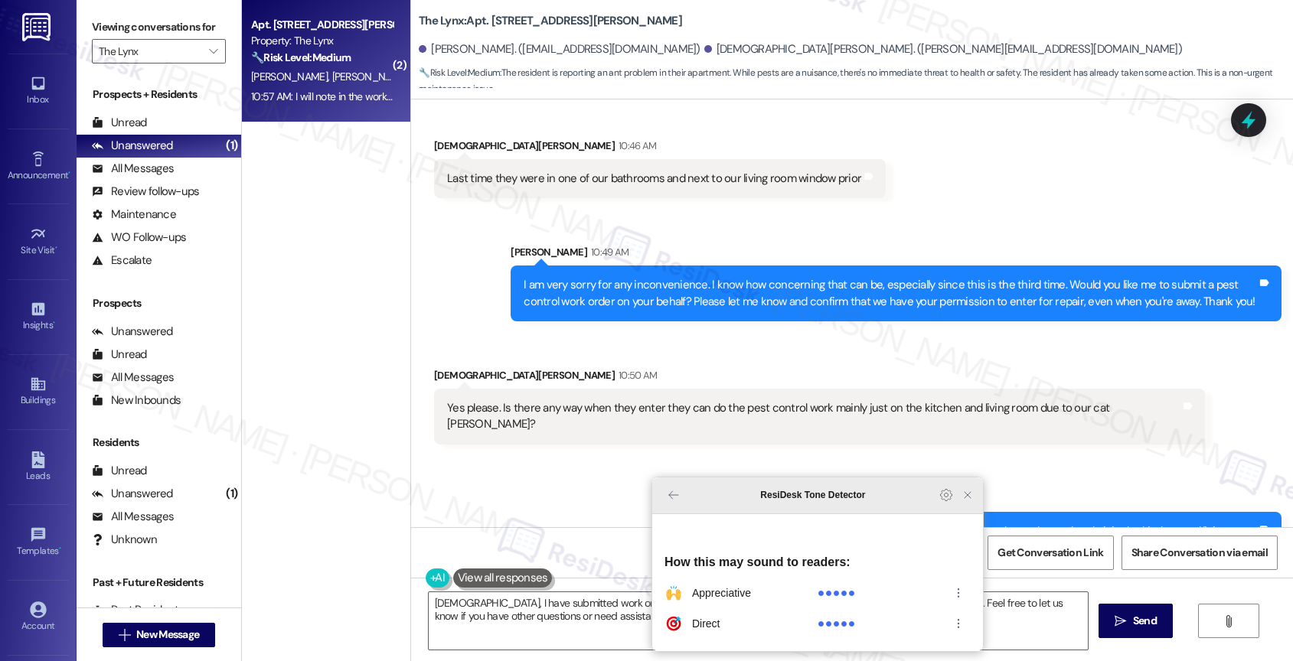
click at [968, 501] on icon "Close Grammarly Assistant" at bounding box center [967, 495] width 12 height 12
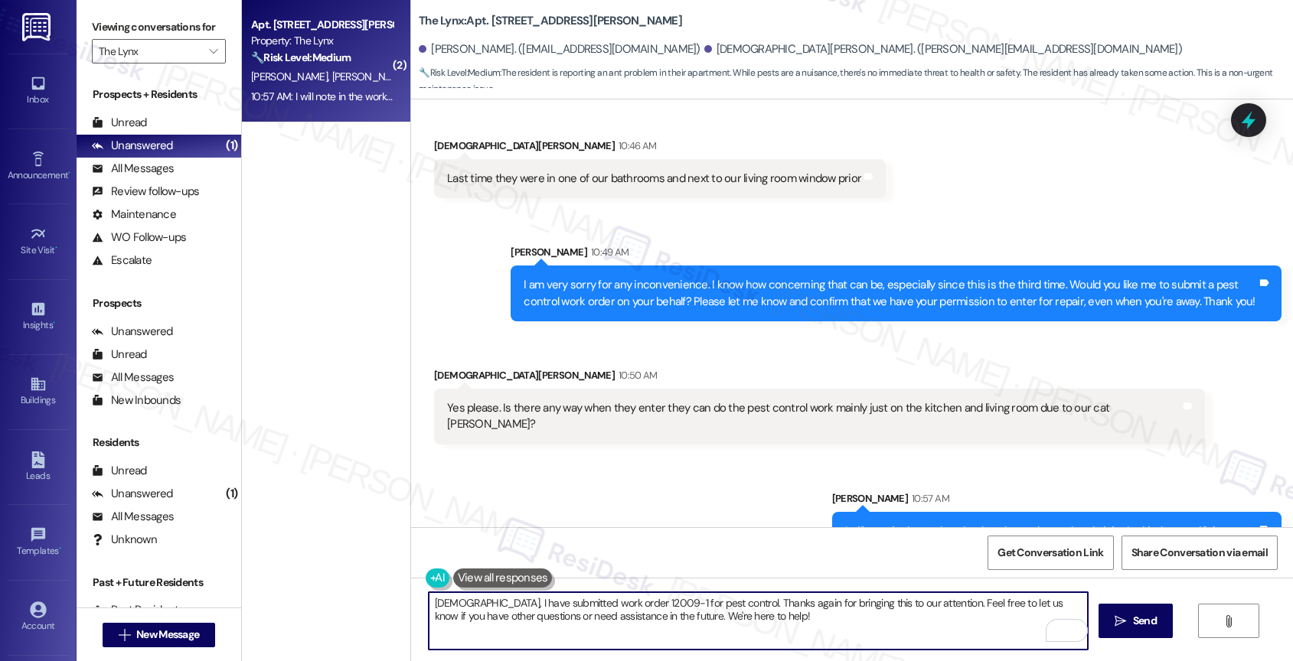
drag, startPoint x: 641, startPoint y: 616, endPoint x: 809, endPoint y: 617, distance: 167.6
click at [809, 617] on textarea "Christian, I have submitted work order 12009-1 for pest control. Thanks again f…" at bounding box center [759, 620] width 660 height 57
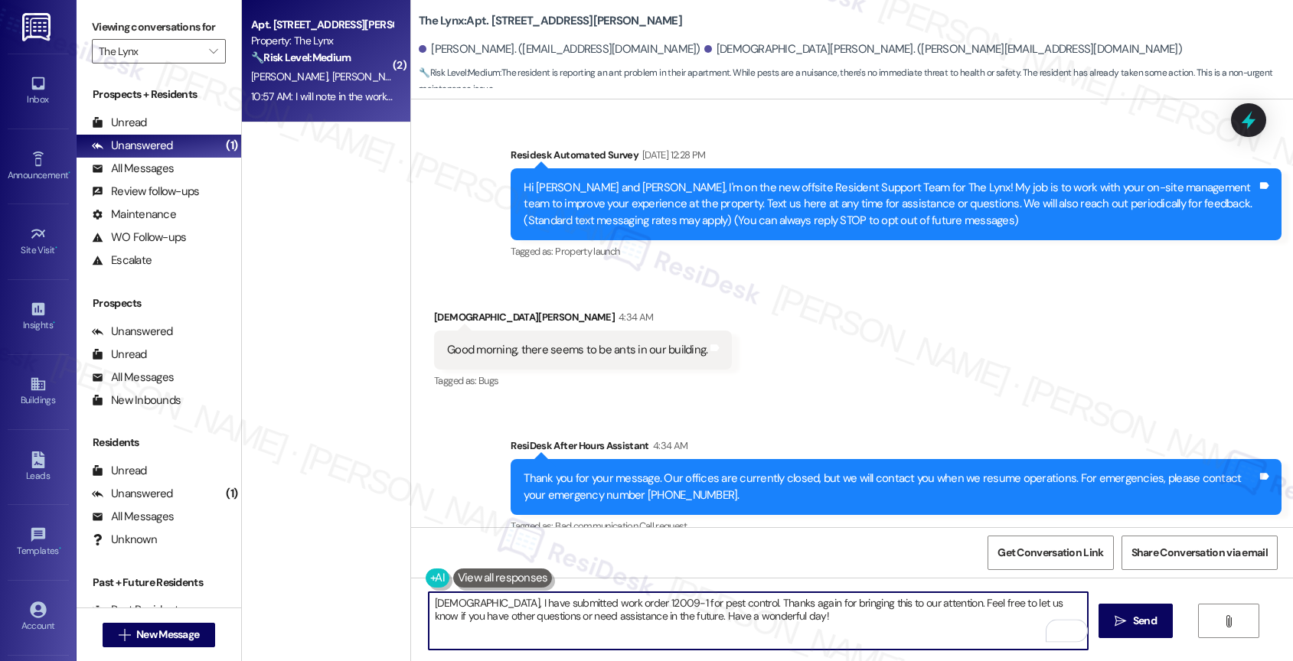
scroll to position [1404, 0]
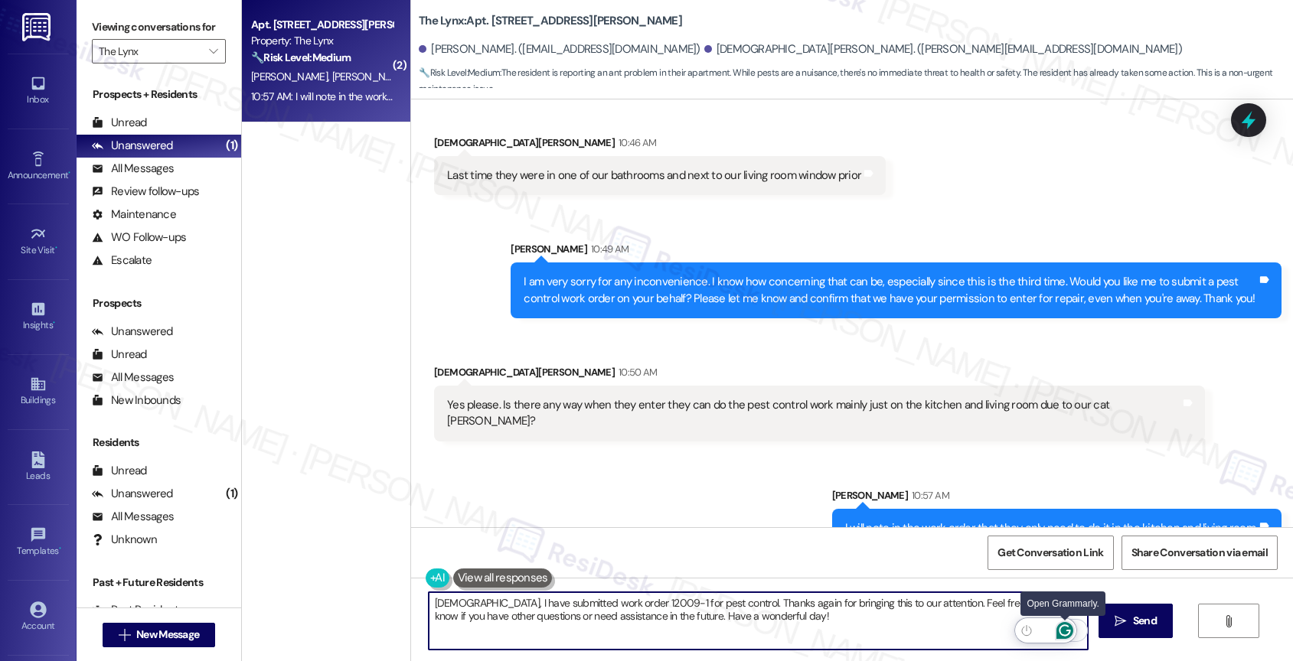
type textarea "Christian, I have submitted work order 12009-1 for pest control. Thanks again f…"
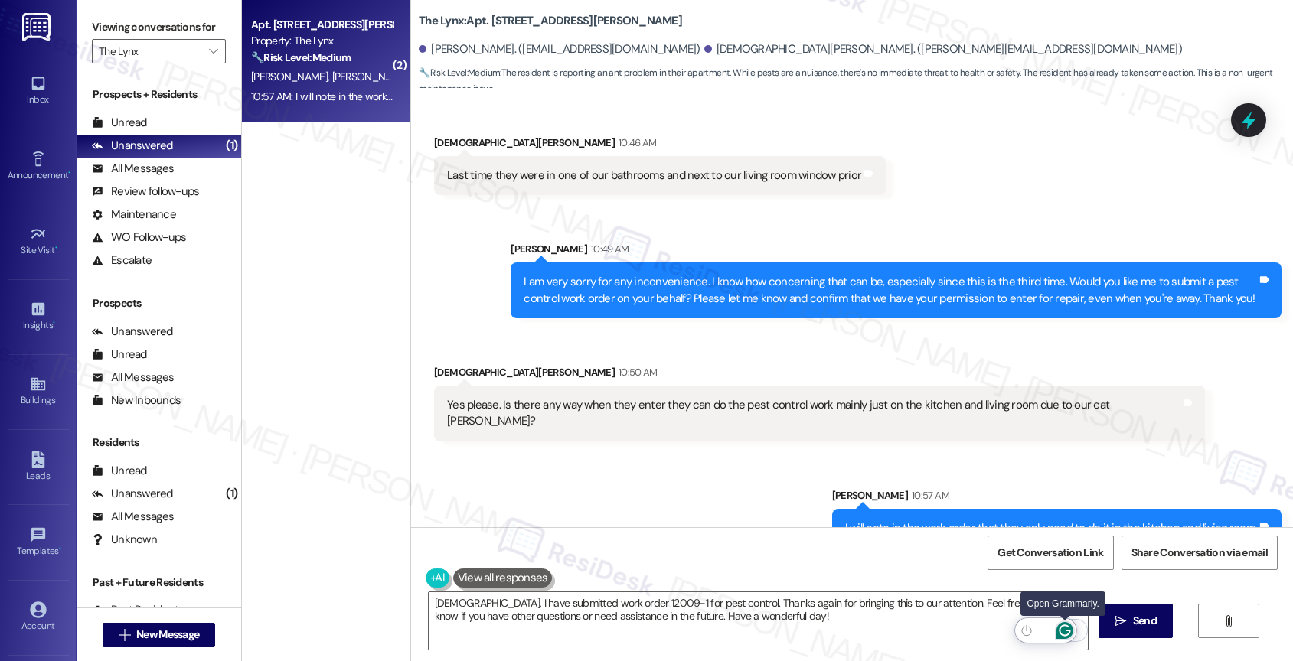
click at [1066, 631] on icon "Open Grammarly. 0 Suggestions." at bounding box center [1064, 630] width 17 height 17
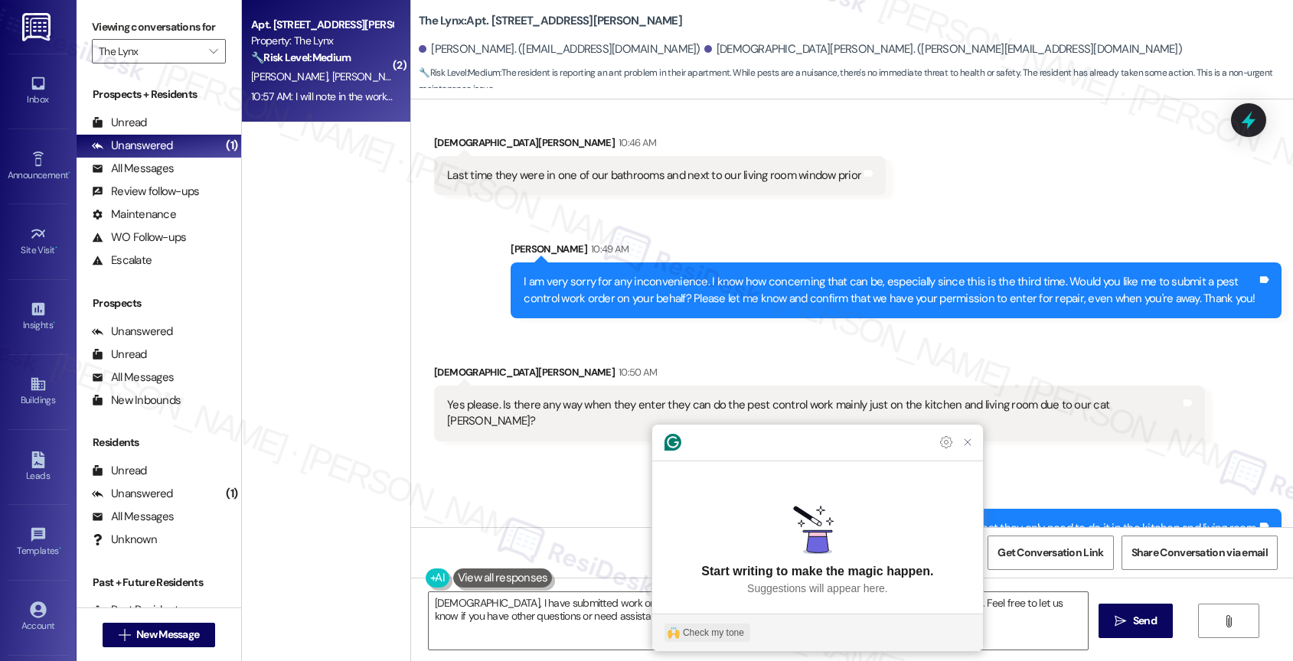
click at [729, 631] on div "Check my tone" at bounding box center [713, 633] width 61 height 14
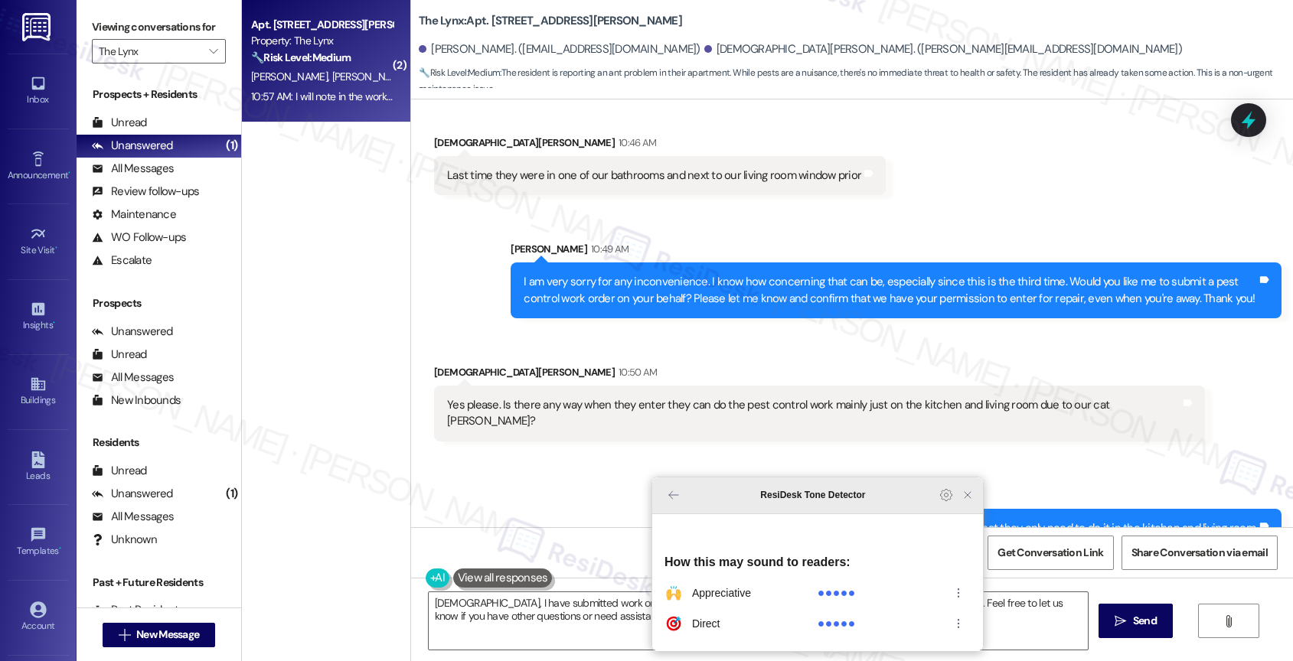
click at [971, 504] on icon "Close Grammarly Assistant" at bounding box center [967, 495] width 18 height 18
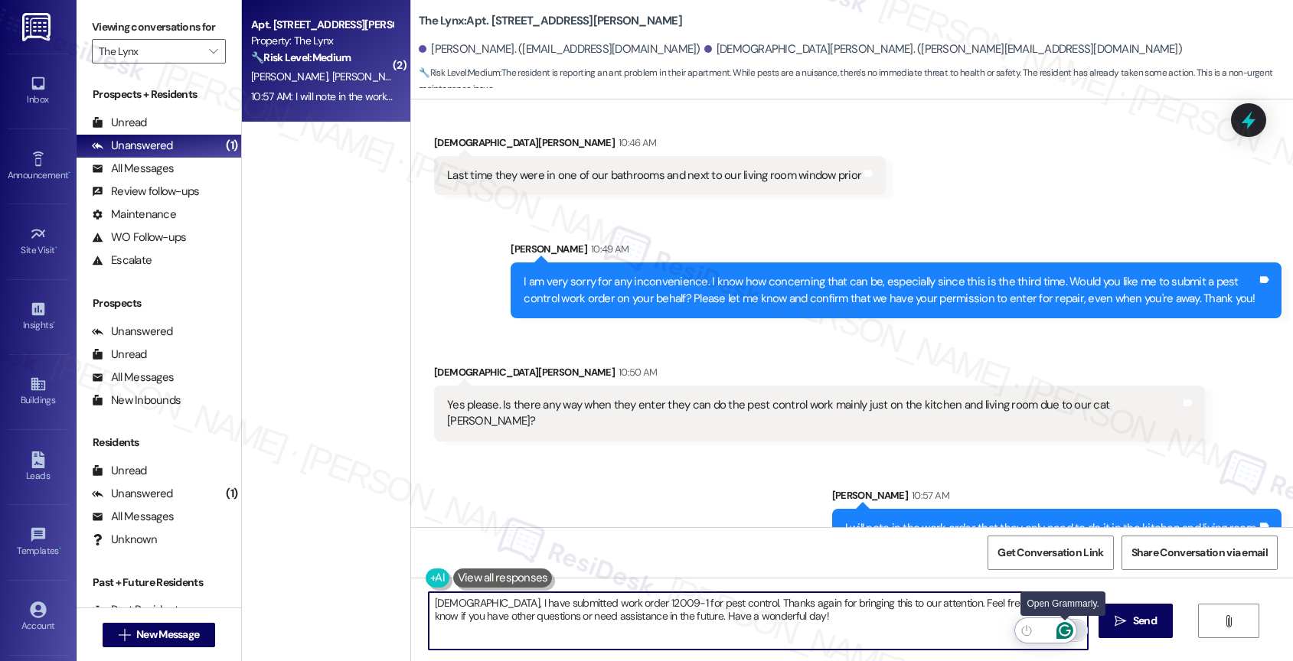
click at [1062, 625] on icon "Open Grammarly. 0 Suggestions." at bounding box center [1064, 630] width 17 height 17
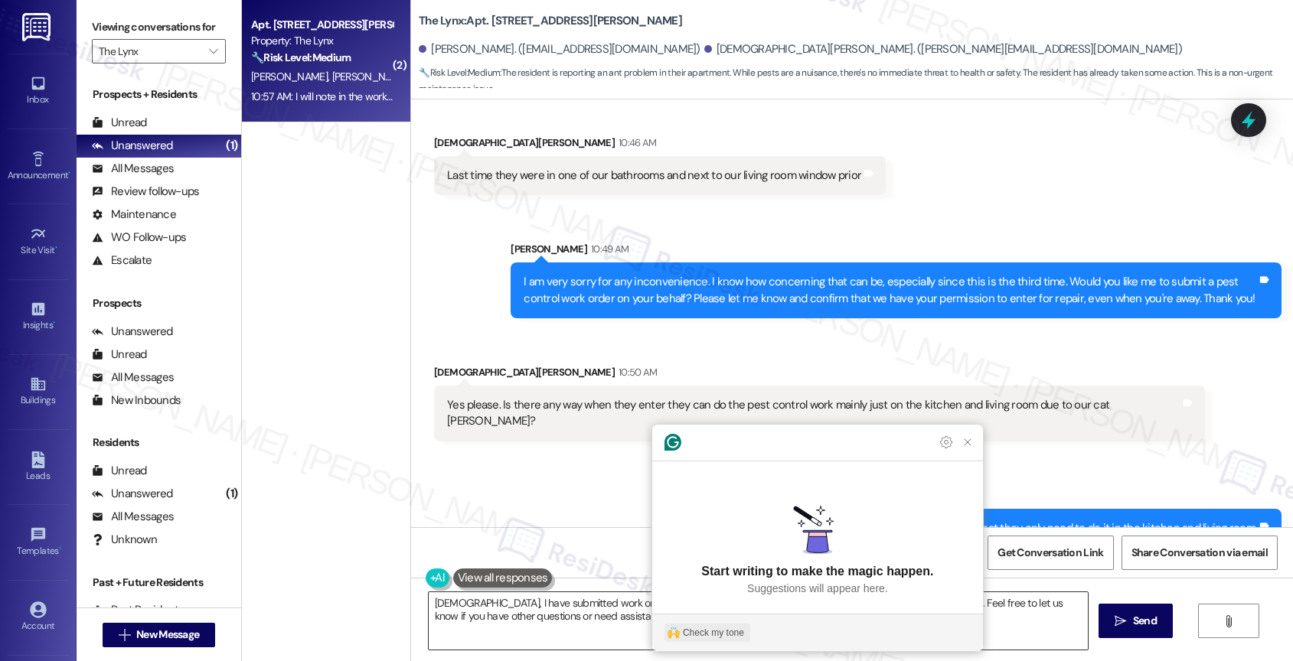
click at [677, 628] on img "Check my tone" at bounding box center [673, 633] width 12 height 12
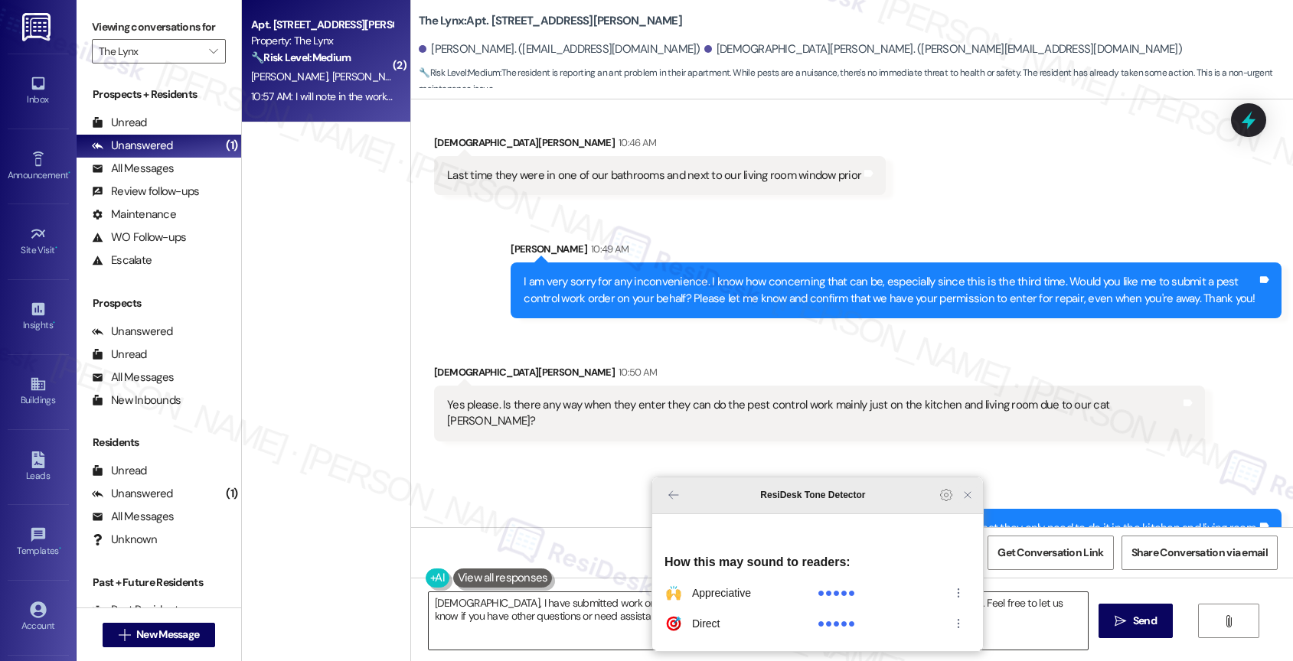
click at [970, 501] on icon "Close Grammarly Assistant" at bounding box center [967, 495] width 12 height 12
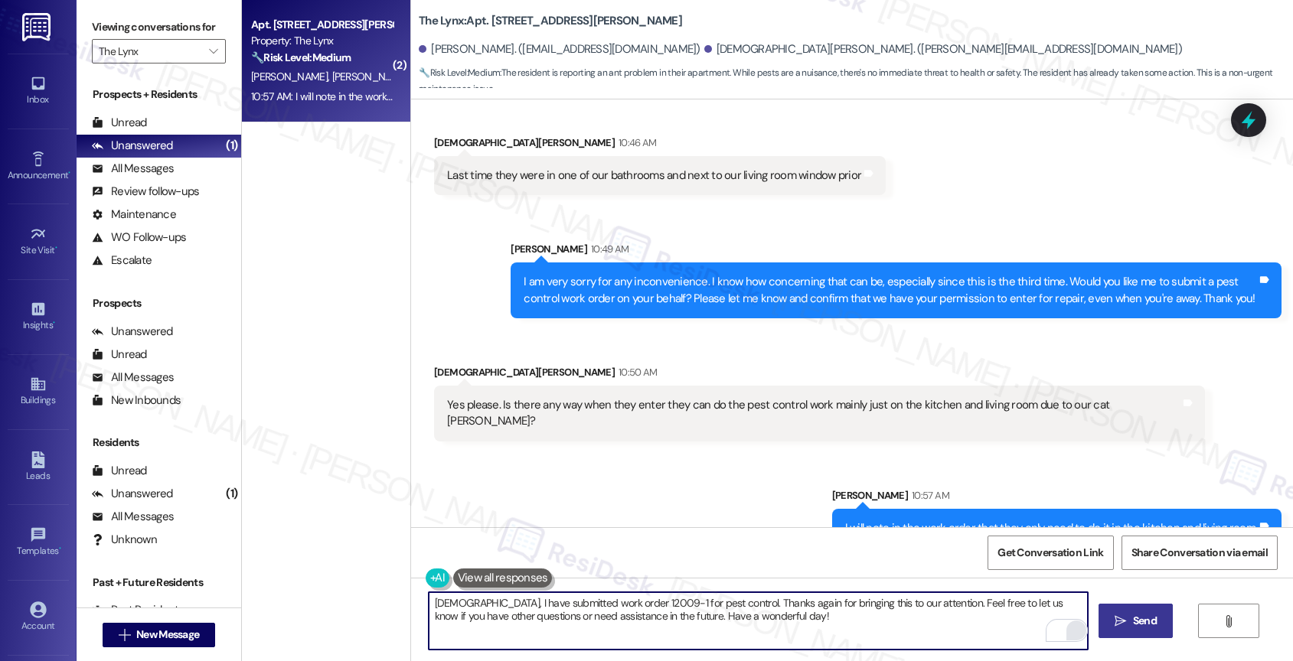
click at [1144, 614] on span "Send" at bounding box center [1145, 621] width 24 height 16
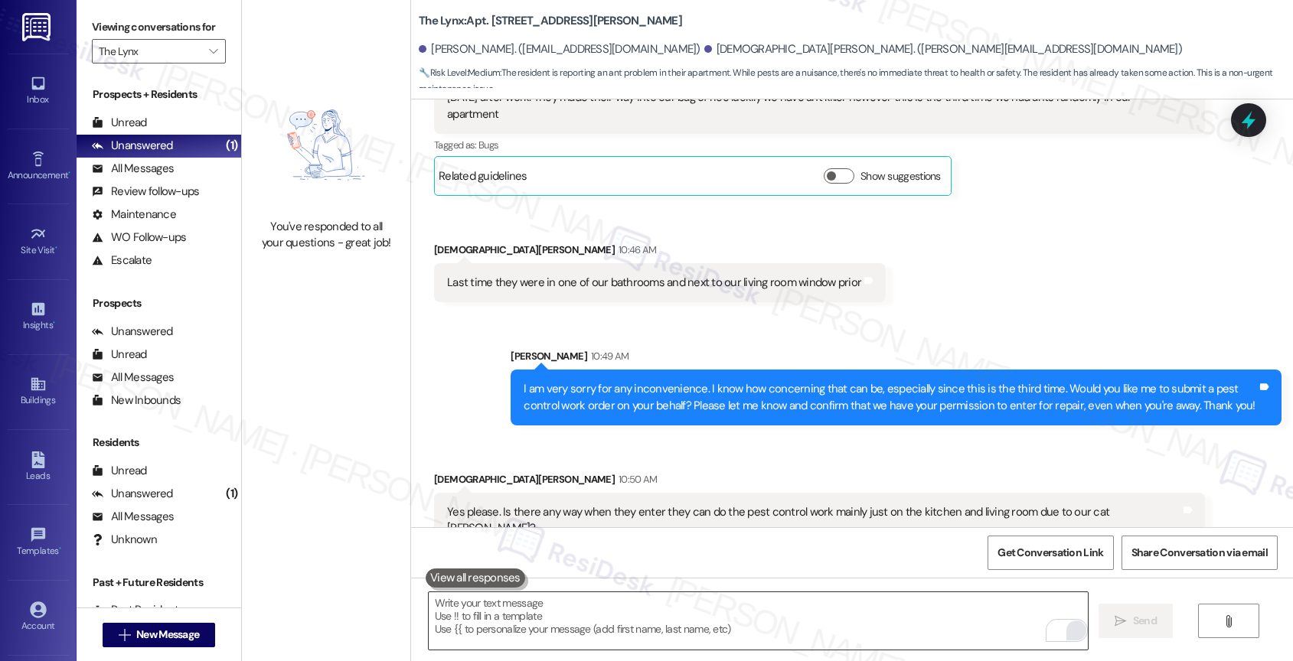
scroll to position [1527, 0]
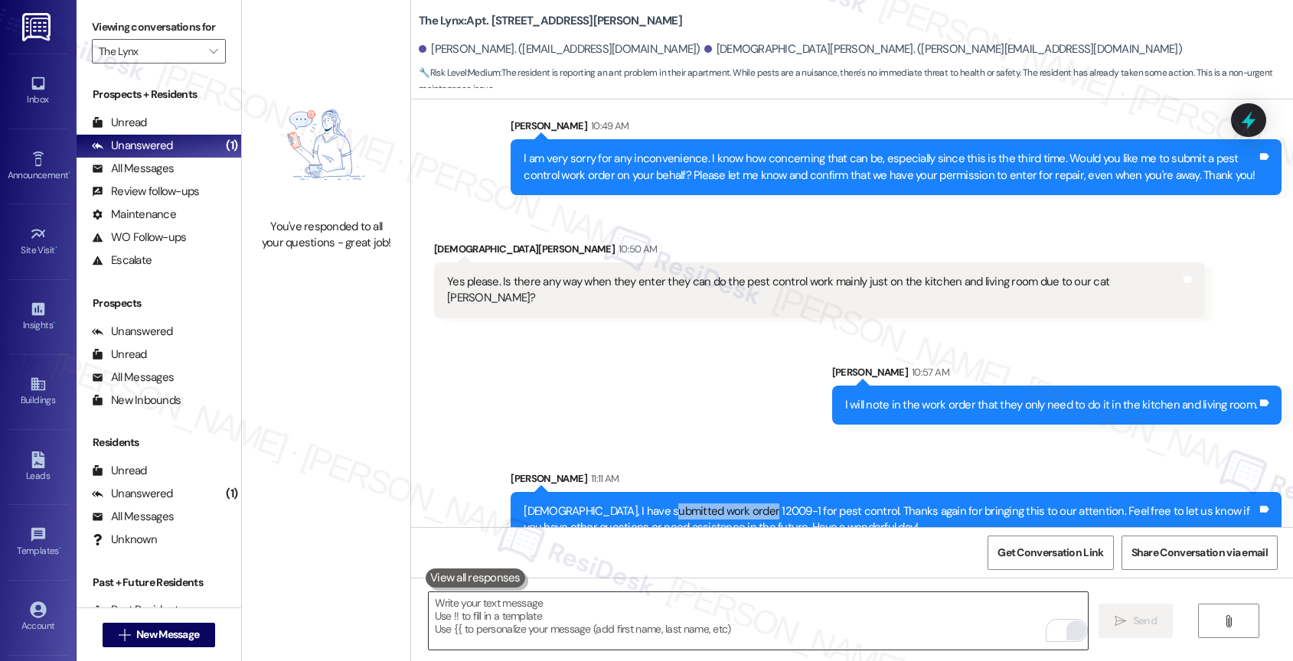
drag, startPoint x: 642, startPoint y: 478, endPoint x: 735, endPoint y: 480, distance: 92.6
click at [735, 504] on div "Christian, I have submitted work order 12009-1 for pest control. Thanks again f…" at bounding box center [890, 520] width 733 height 33
copy div "work order 12009-1"
click at [657, 363] on div "Sent via SMS Sarah 10:57 AM I will note in the work order that they only need t…" at bounding box center [852, 445] width 882 height 230
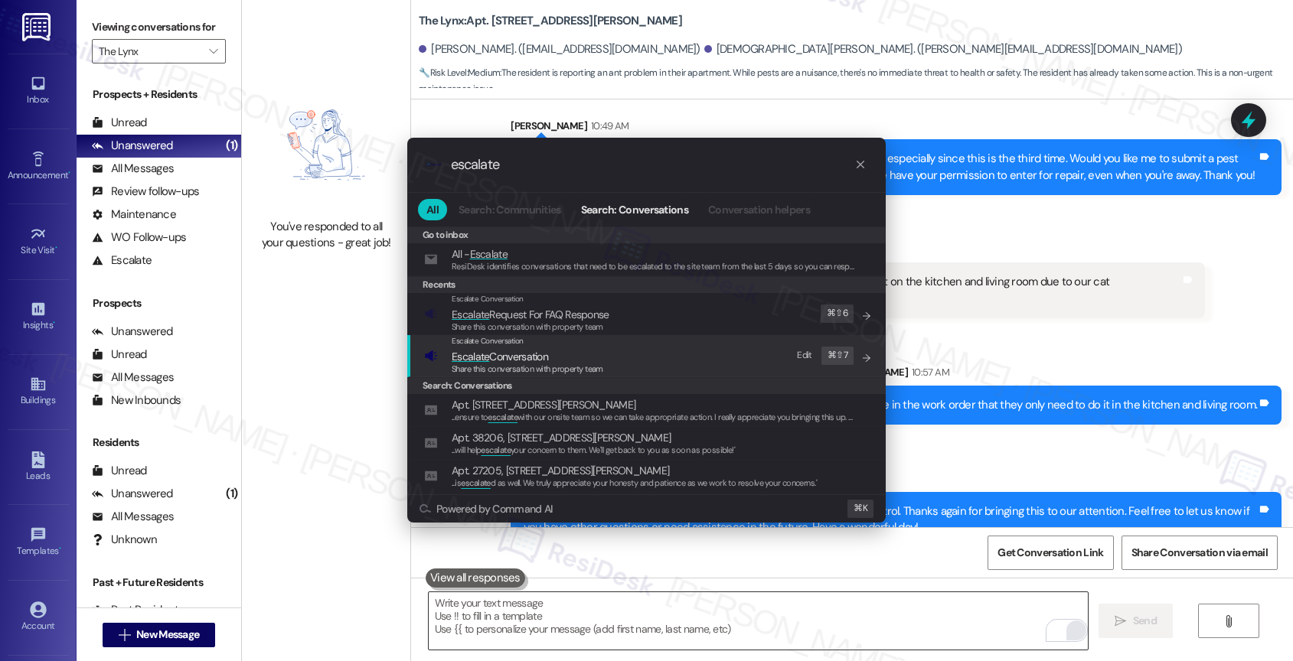
type input "escalate"
click at [498, 360] on span "Escalate Conversation" at bounding box center [500, 357] width 96 height 14
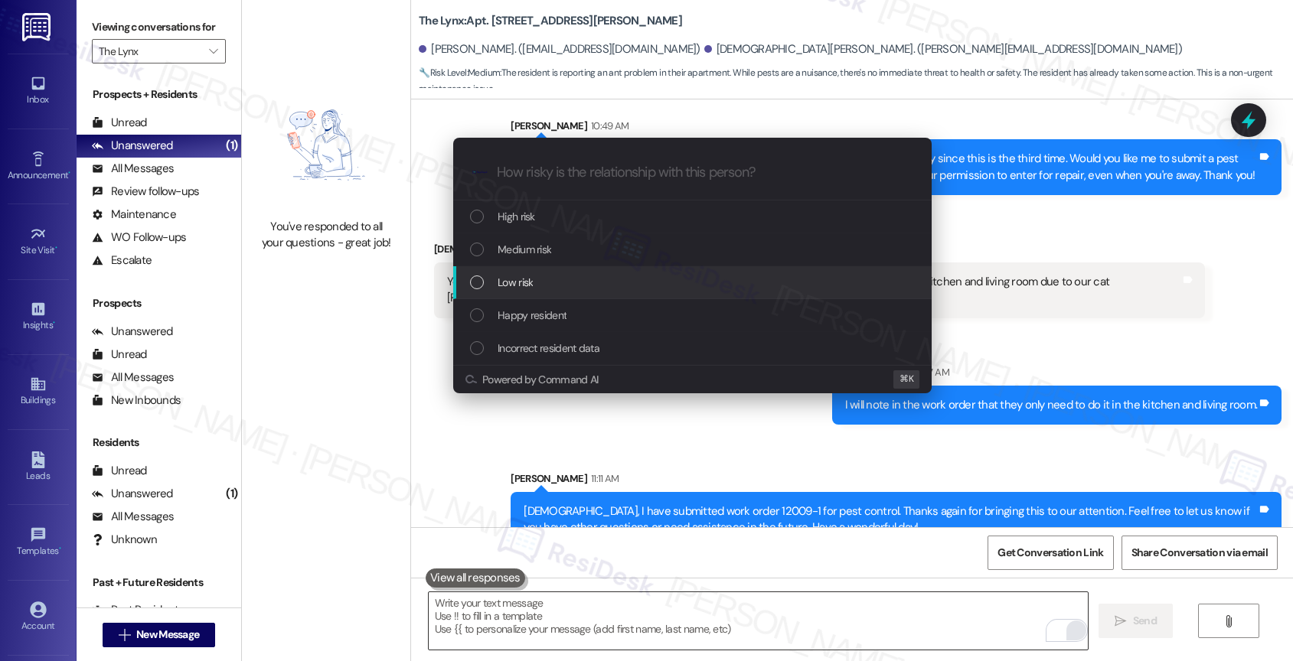
drag, startPoint x: 543, startPoint y: 282, endPoint x: 535, endPoint y: 213, distance: 69.4
click at [543, 281] on div "Low risk" at bounding box center [694, 282] width 448 height 17
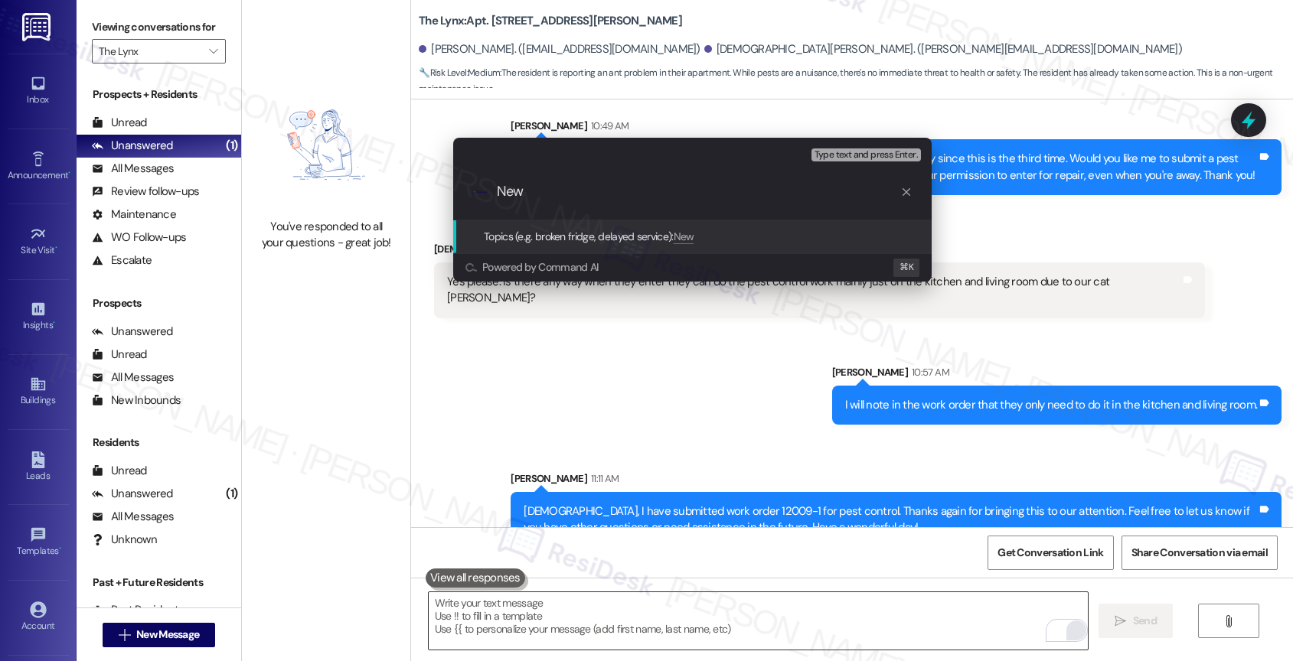
paste input "work order 12009-1"
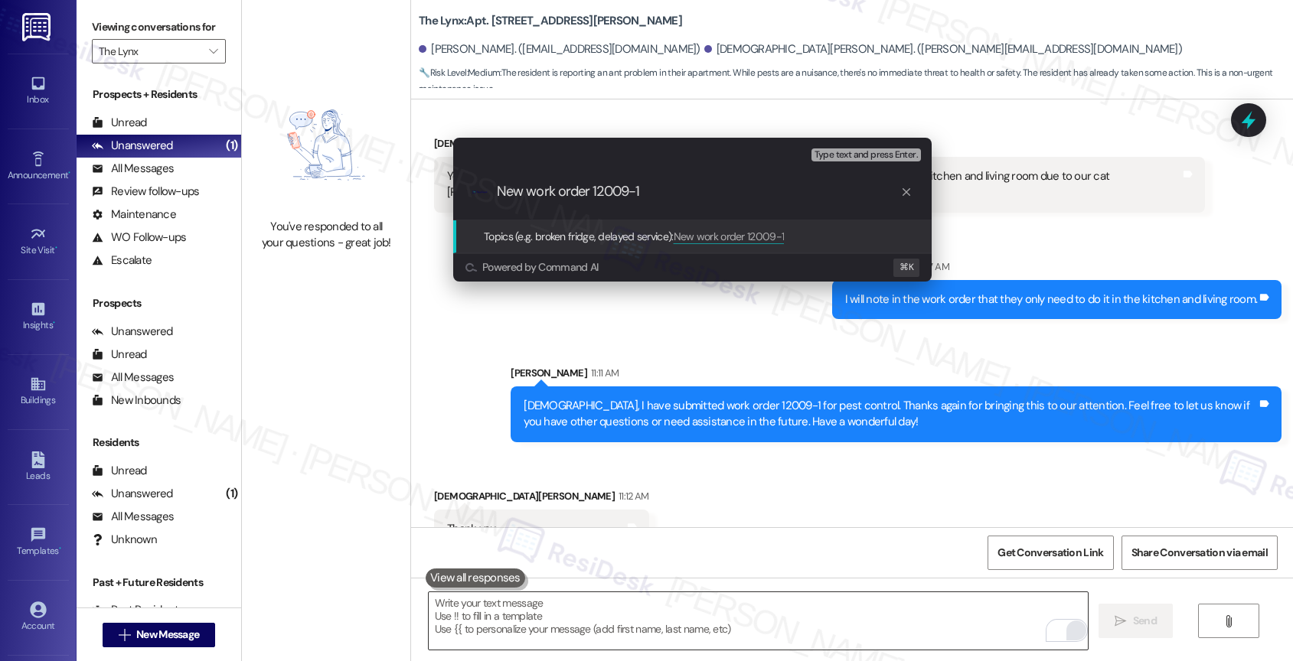
scroll to position [1633, 0]
type input "New work order 12009-1 for Pest Control"
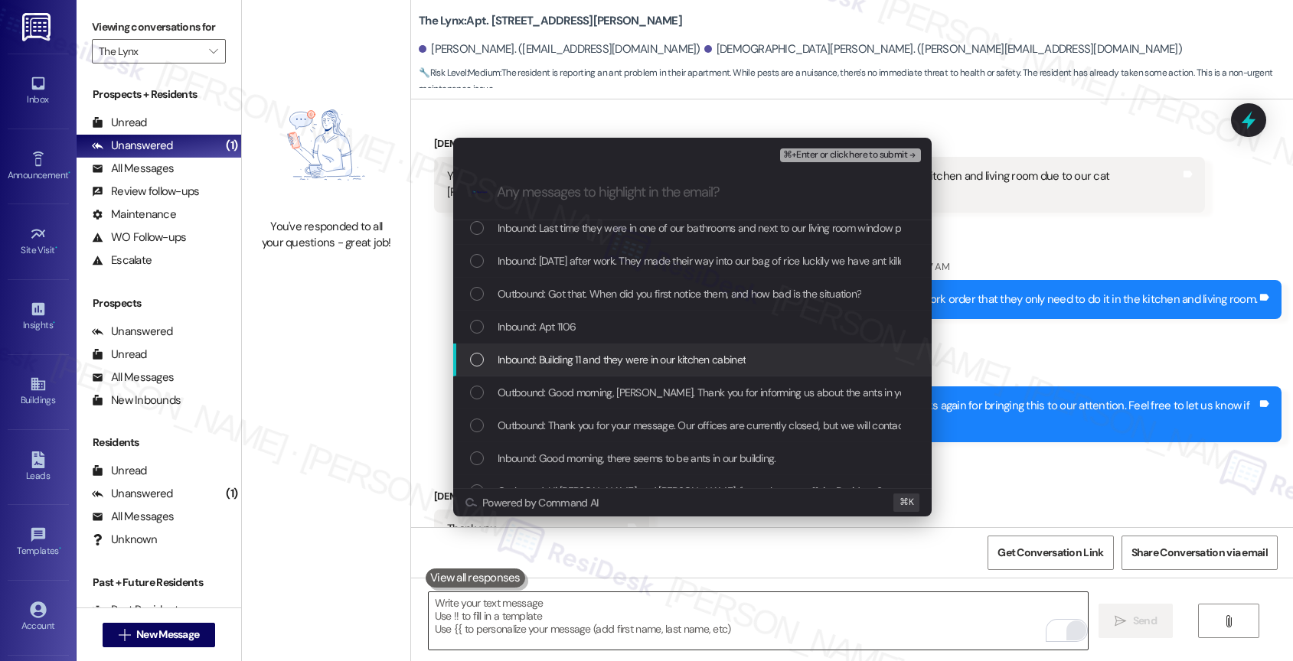
scroll to position [174, 0]
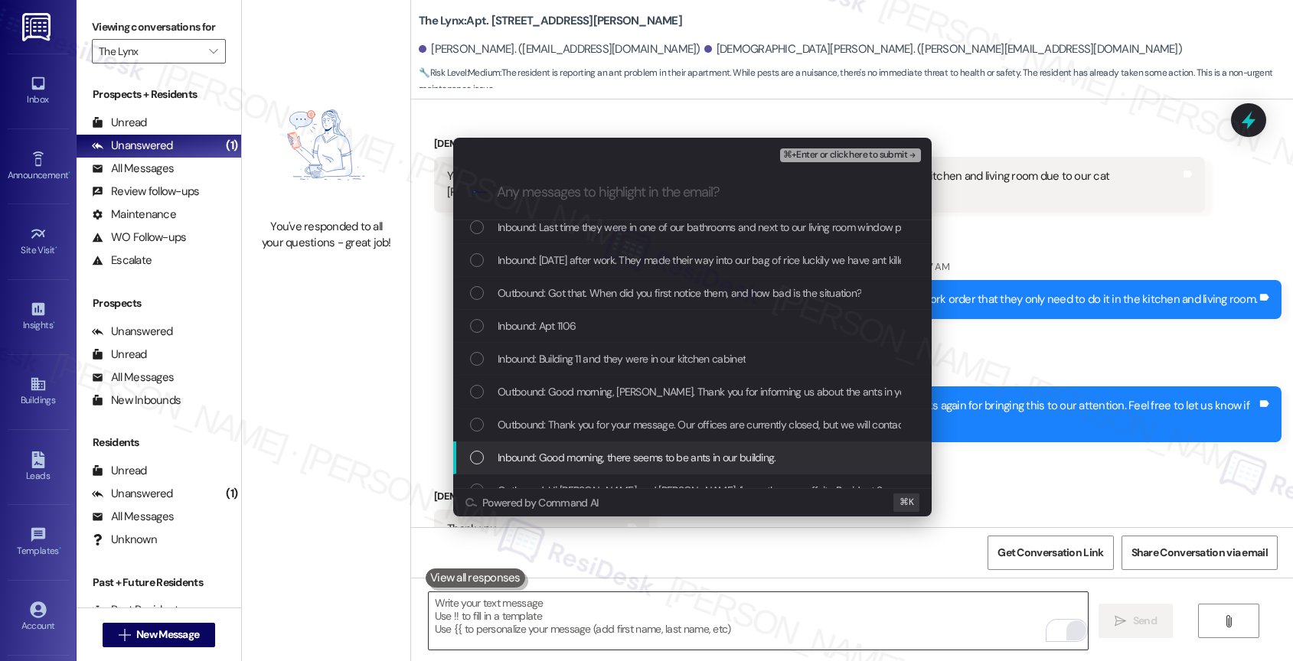
click at [595, 455] on span "Inbound: Good morning, there seems to be ants in our building." at bounding box center [637, 457] width 279 height 17
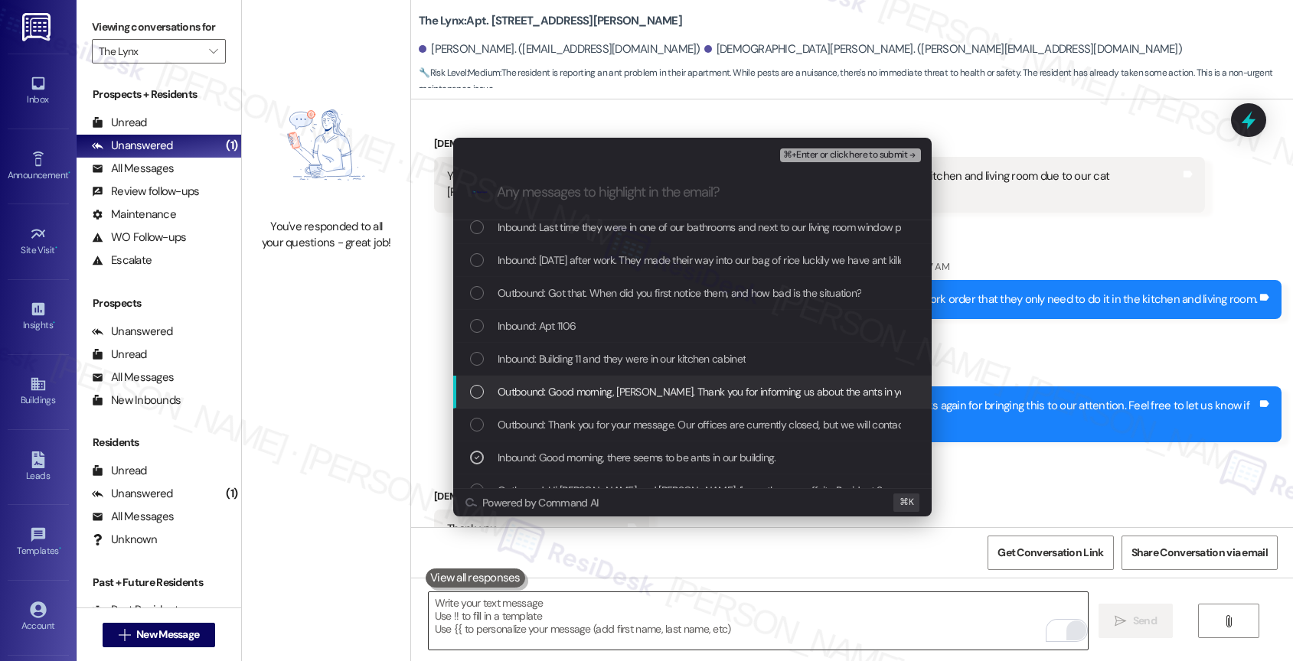
click at [594, 397] on span "Outbound: Good morning, Christian. Thank you for informing us about the ants in…" at bounding box center [1053, 391] width 1111 height 17
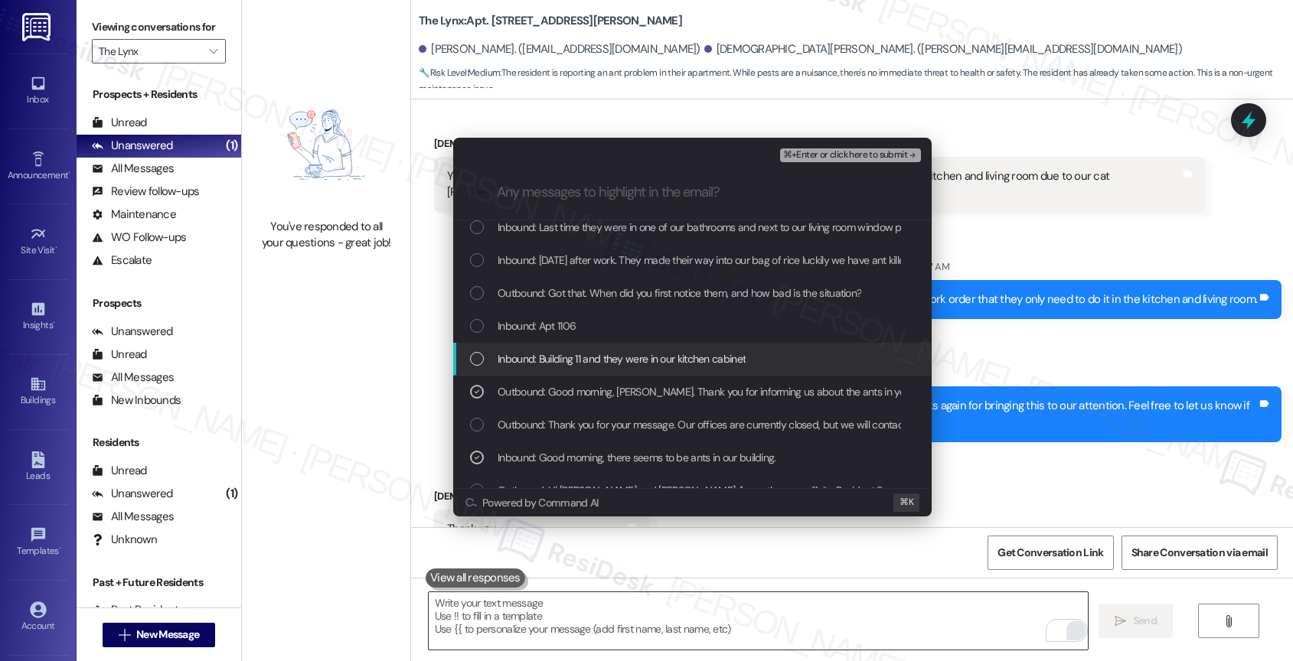
click at [595, 364] on span "Inbound: Building 11 and they were in our kitchen cabinet" at bounding box center [622, 359] width 248 height 17
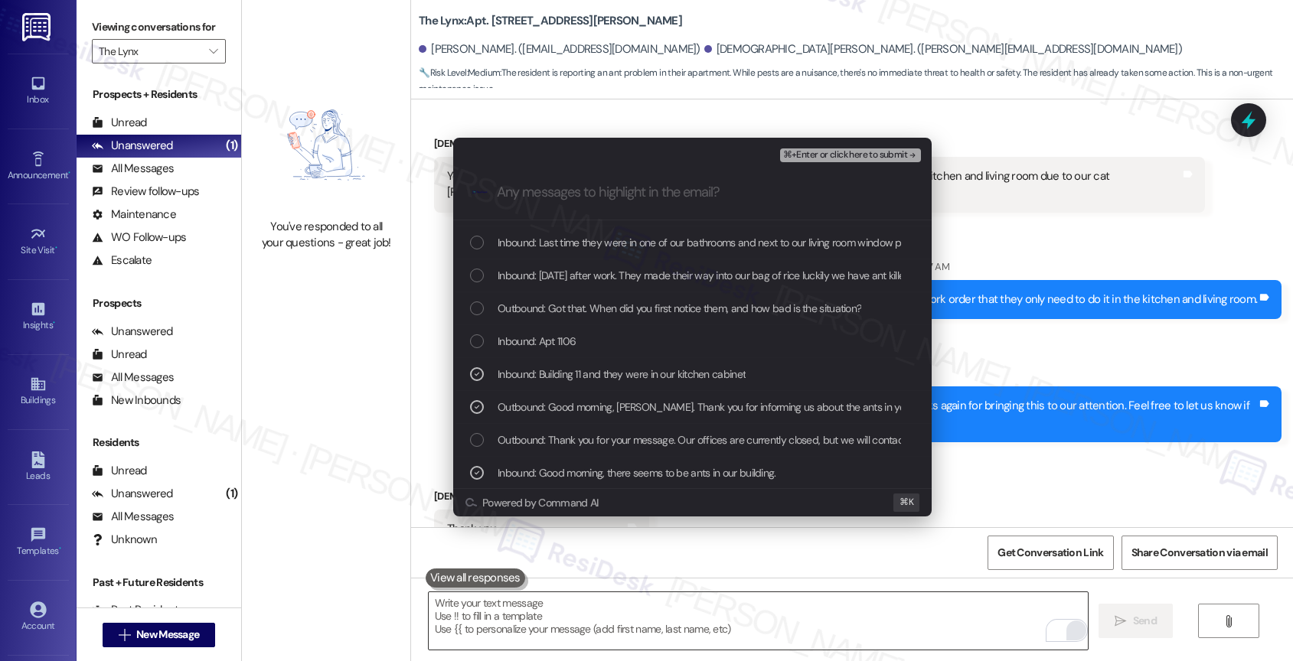
scroll to position [140, 0]
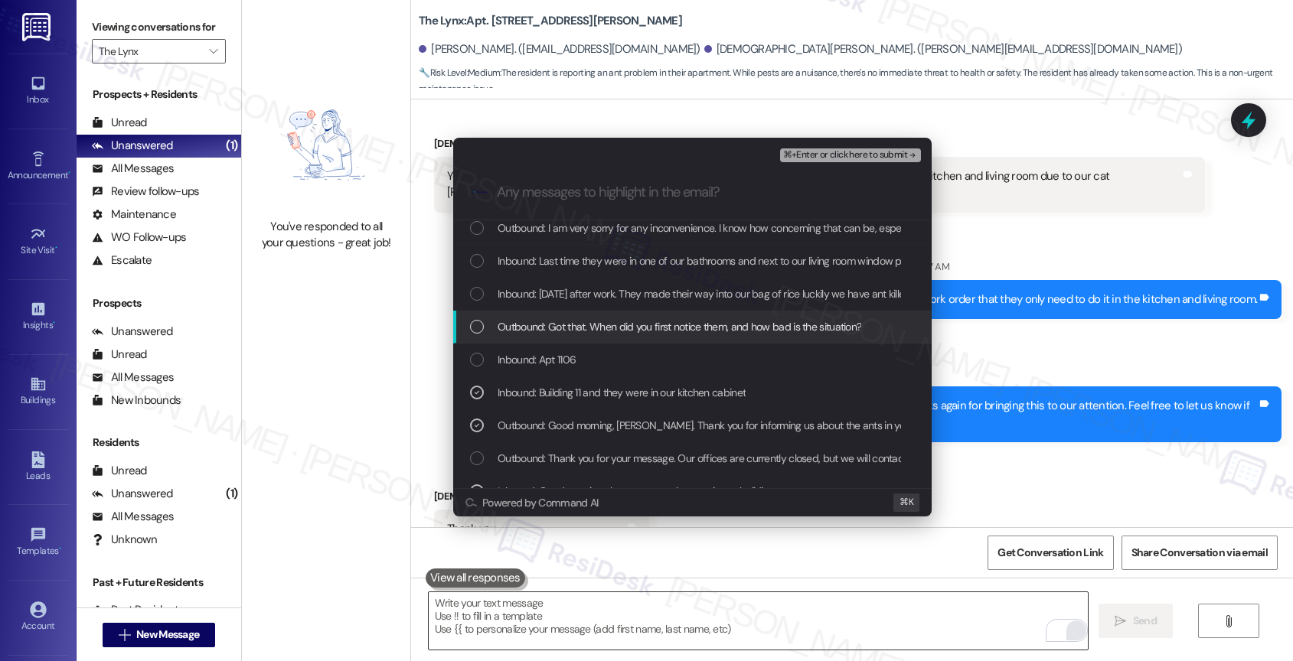
click at [613, 321] on span "Outbound: Got that. When did you first notice them, and how bad is the situatio…" at bounding box center [680, 326] width 364 height 17
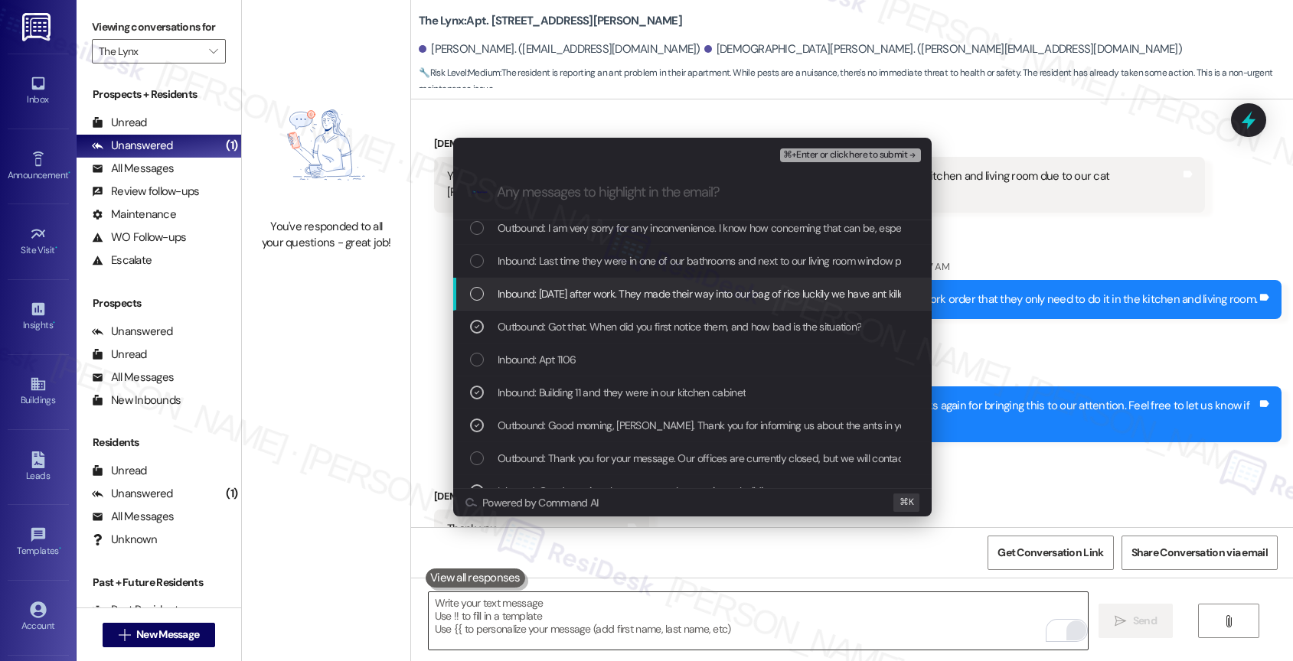
click at [605, 290] on span "Inbound: Today after work. They made their way into our bag of rice luckily we …" at bounding box center [857, 294] width 719 height 17
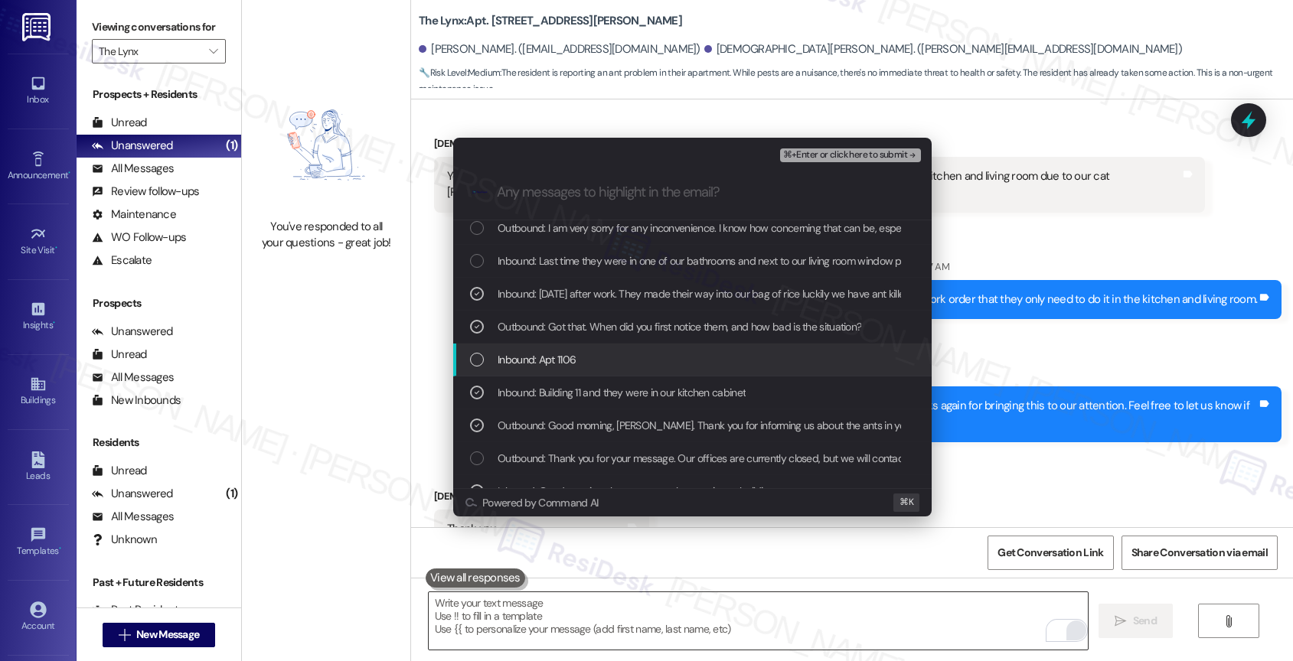
scroll to position [107, 0]
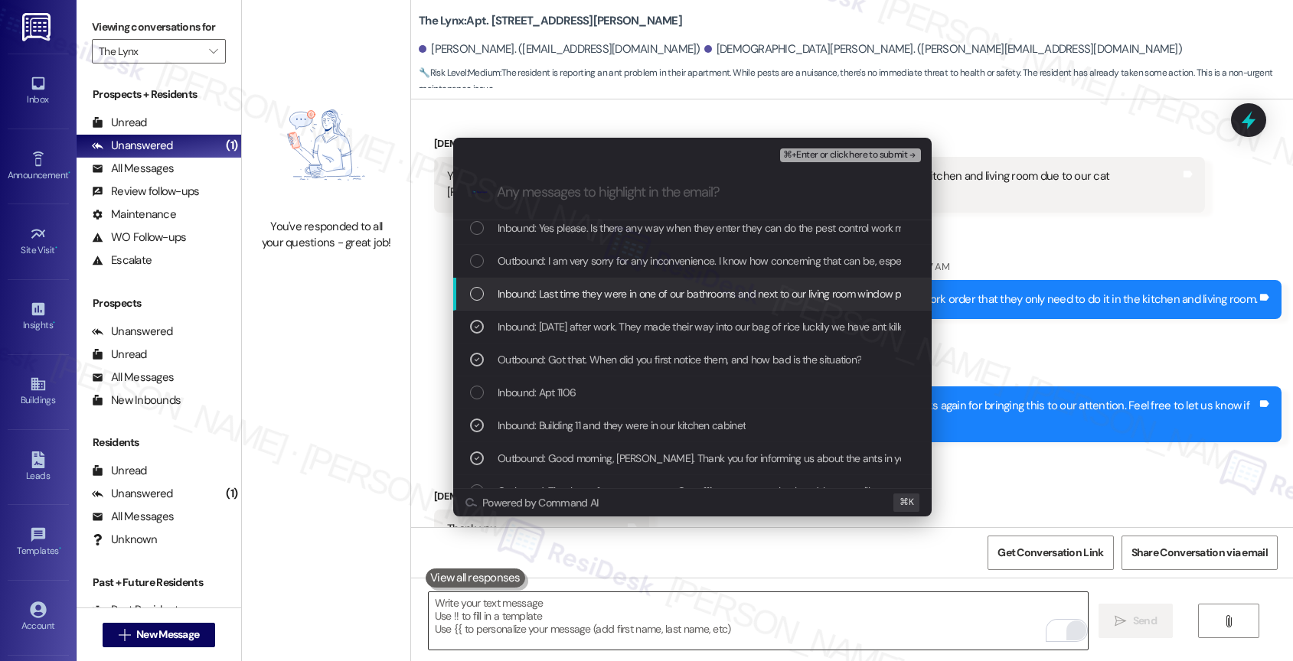
click at [624, 306] on div "Inbound: Last time they were in one of our bathrooms and next to our living roo…" at bounding box center [692, 294] width 478 height 33
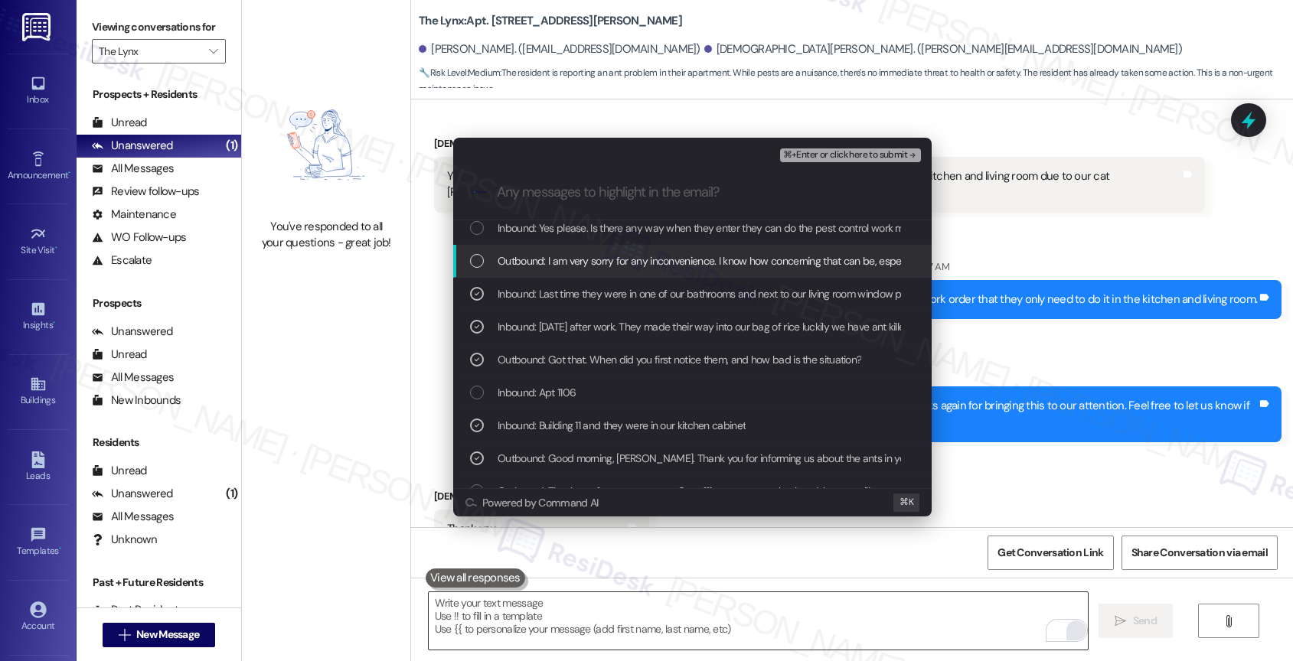
click at [632, 264] on span "Outbound: I am very sorry for any inconvenience. I know how concerning that can…" at bounding box center [1184, 261] width 1372 height 17
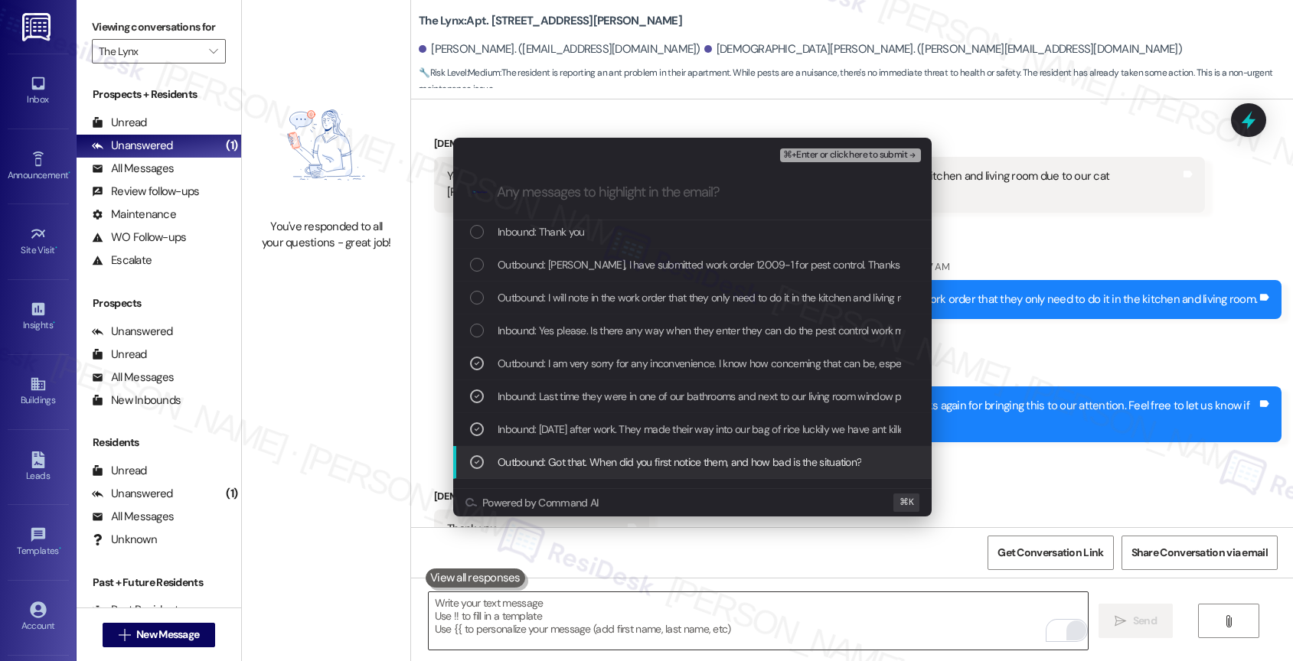
scroll to position [0, 0]
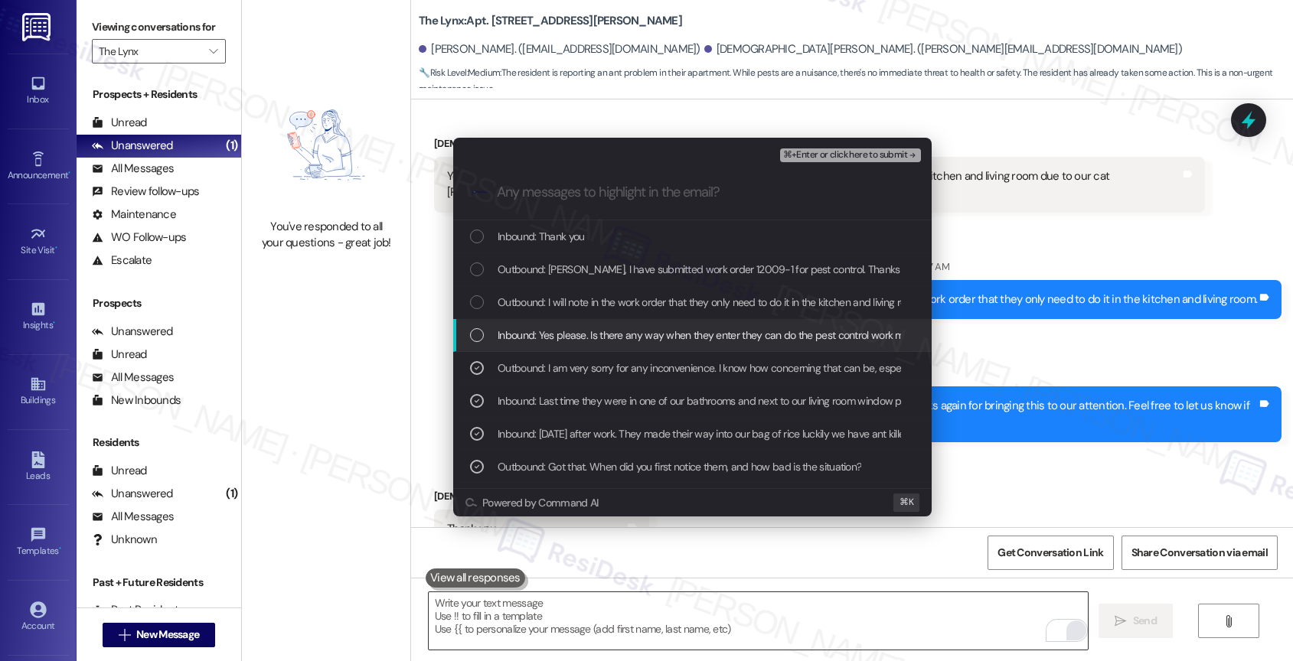
click at [646, 344] on div "Inbound: Yes please. Is there any way when they enter they can do the pest cont…" at bounding box center [692, 335] width 478 height 33
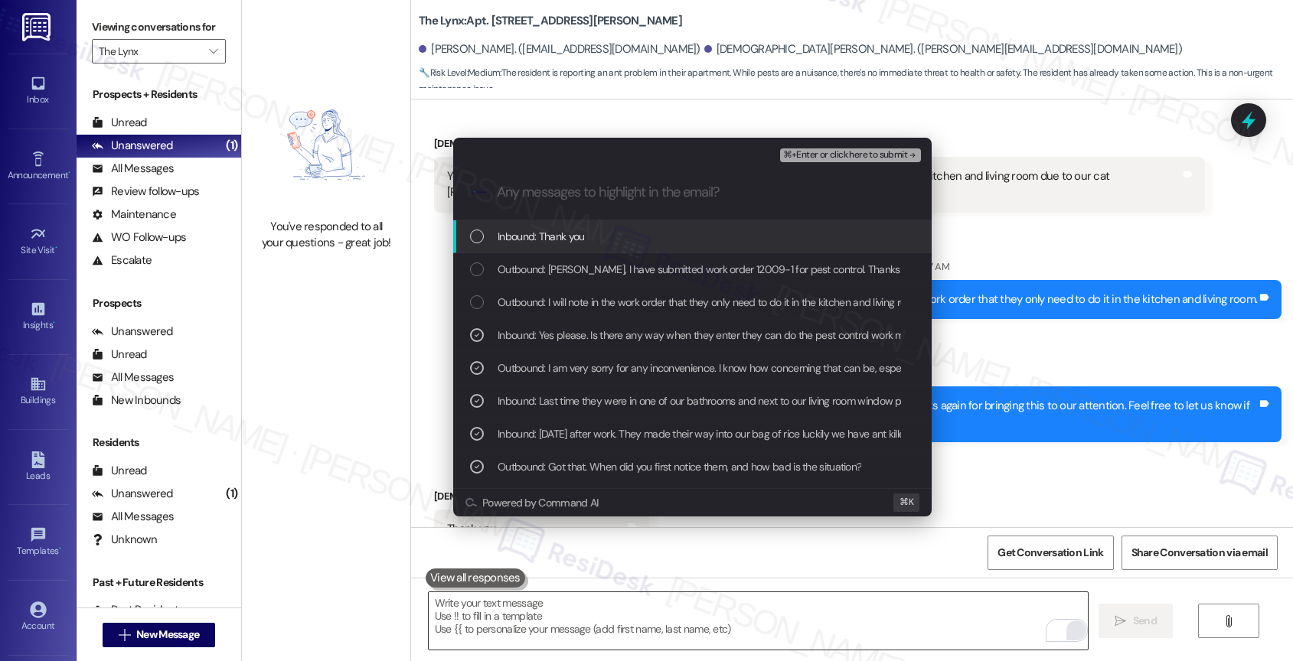
click at [895, 155] on span "⌘+Enter or click here to submit" at bounding box center [845, 155] width 124 height 11
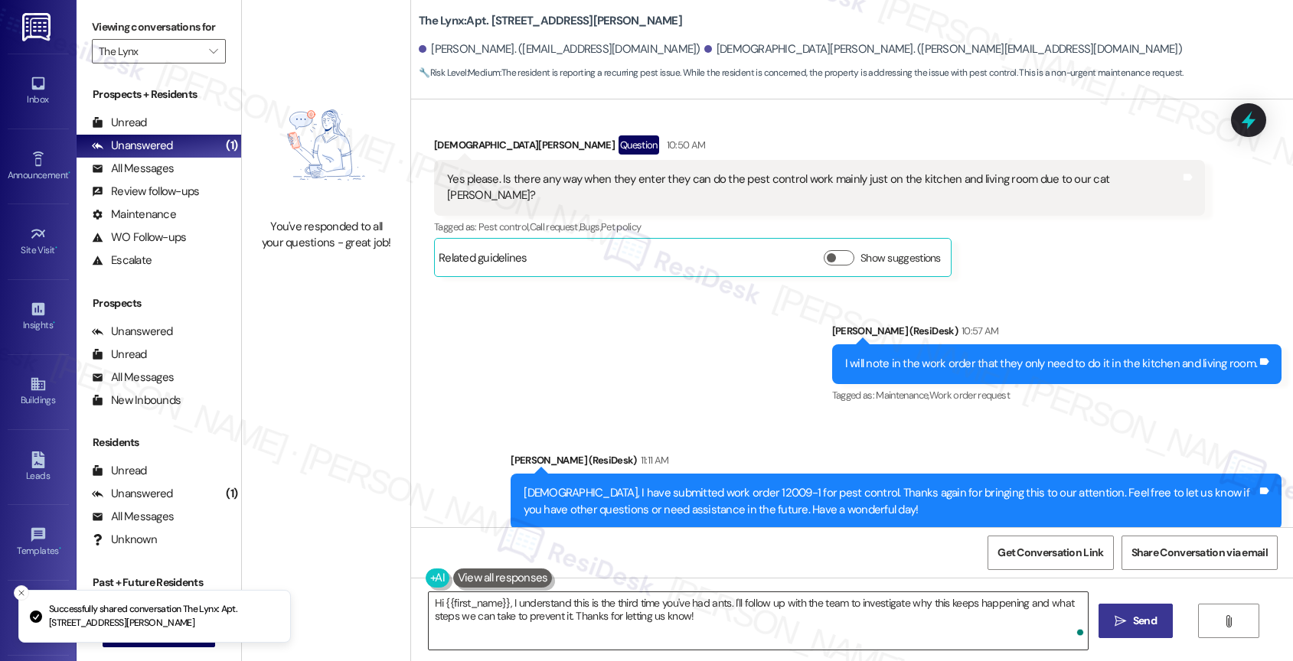
scroll to position [1790, 0]
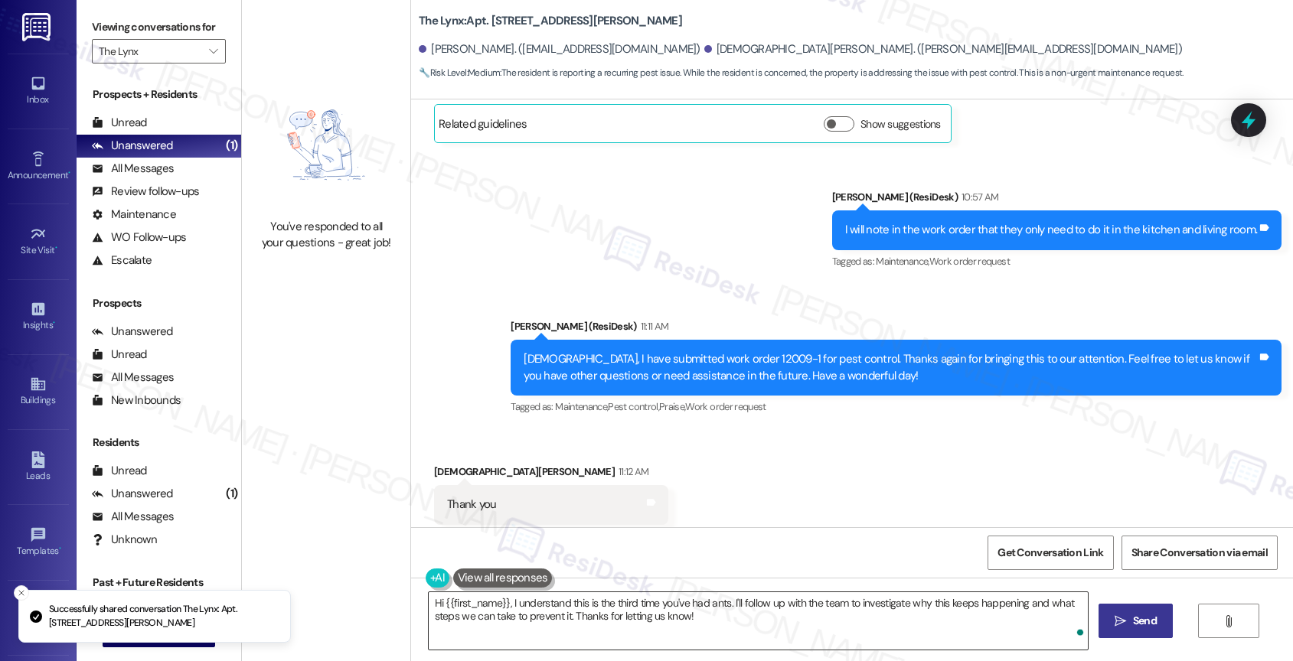
click at [581, 605] on textarea "Hi {{first_name}}, I understand this is the third time you've had ants. I'll fo…" at bounding box center [759, 620] width 660 height 57
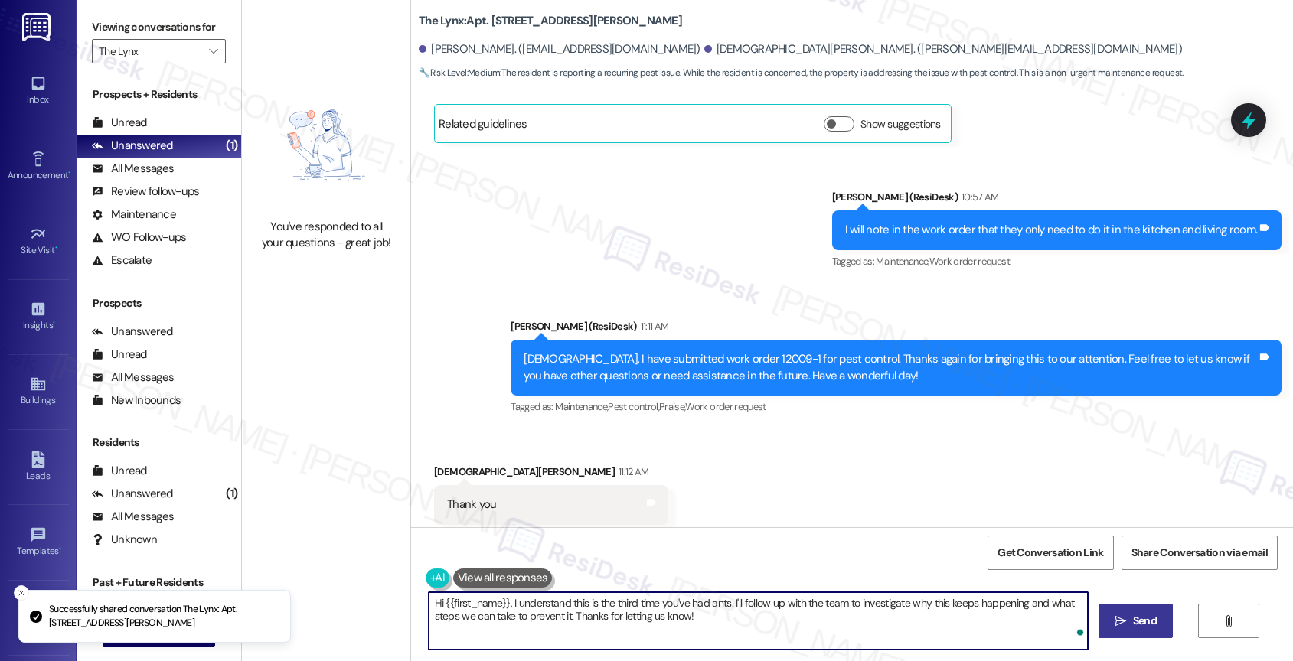
click at [581, 605] on textarea "Hi {{first_name}}, I understand this is the third time you've had ants. I'll fo…" at bounding box center [759, 620] width 660 height 57
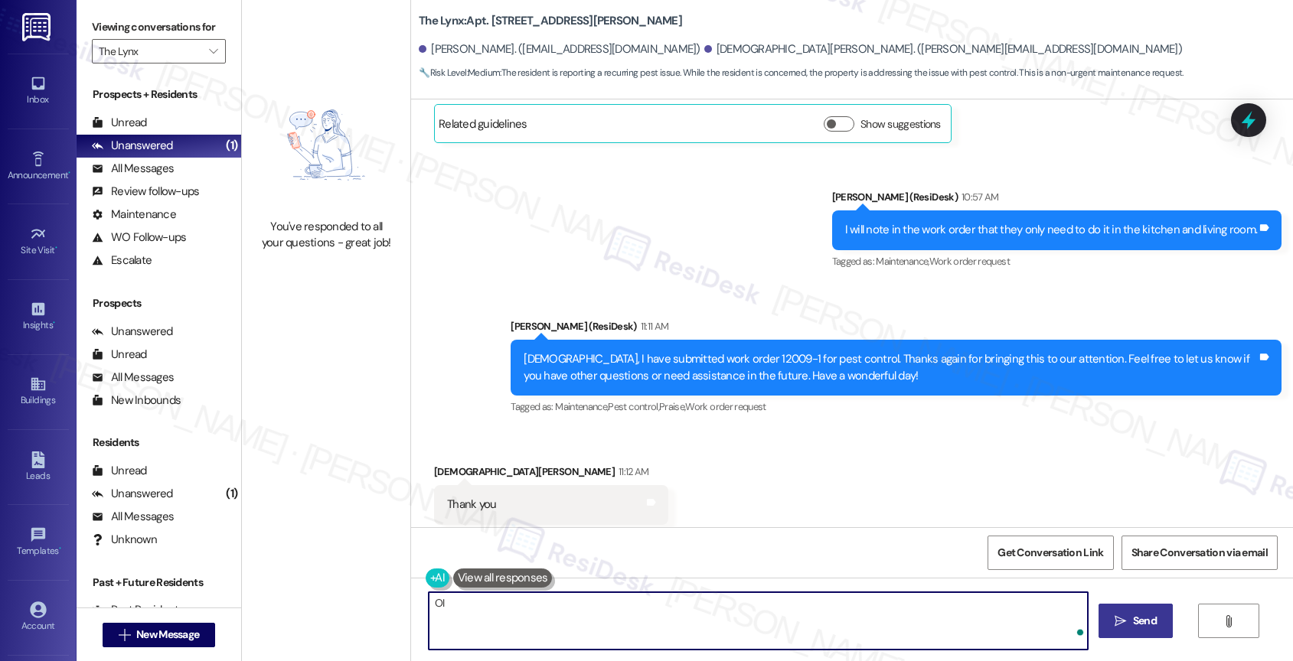
type textarea "O"
type textarea "Hi"
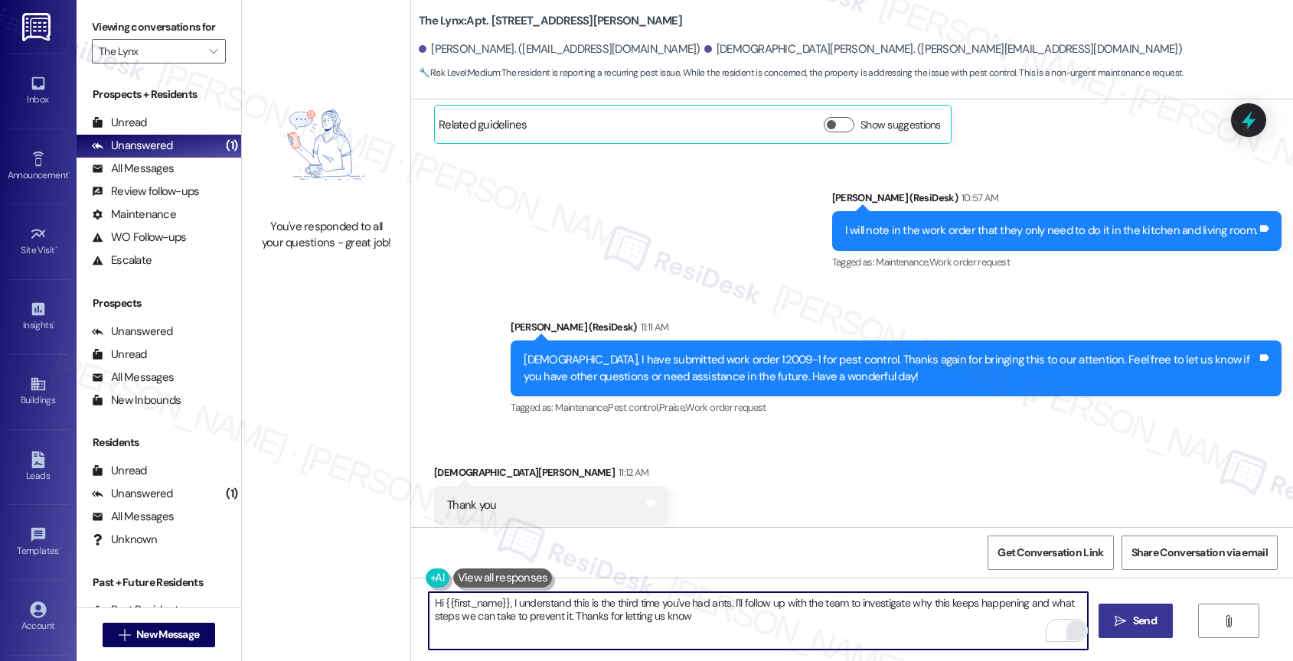
type textarea "Hi {{first_name}}, I understand this is the third time you've had ants. I'll fo…"
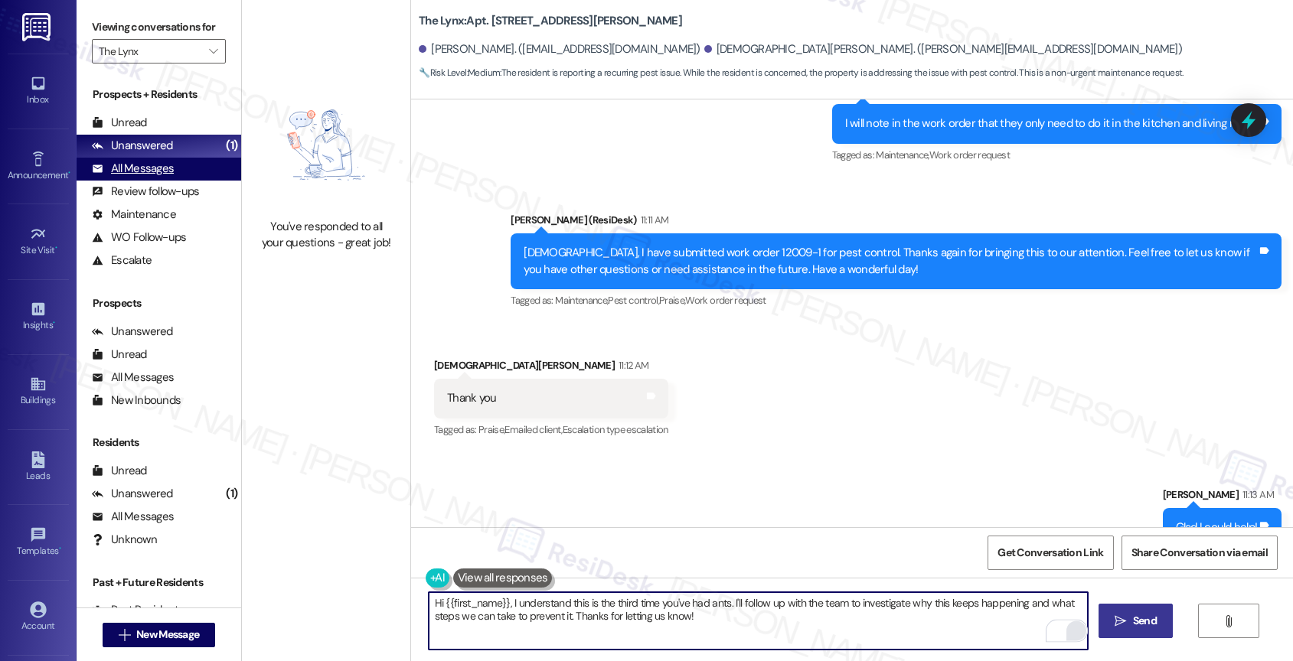
click at [133, 177] on div "All Messages" at bounding box center [133, 169] width 82 height 16
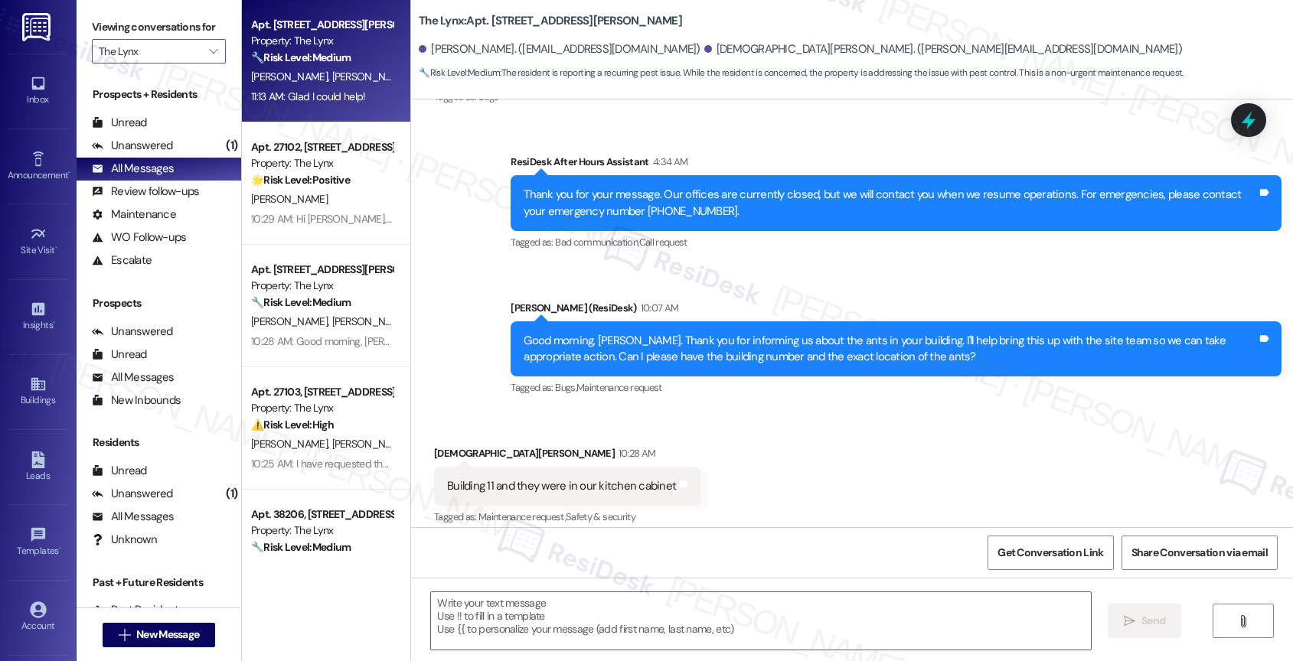
type textarea "Fetching suggested responses. Please feel free to read through the conversation…"
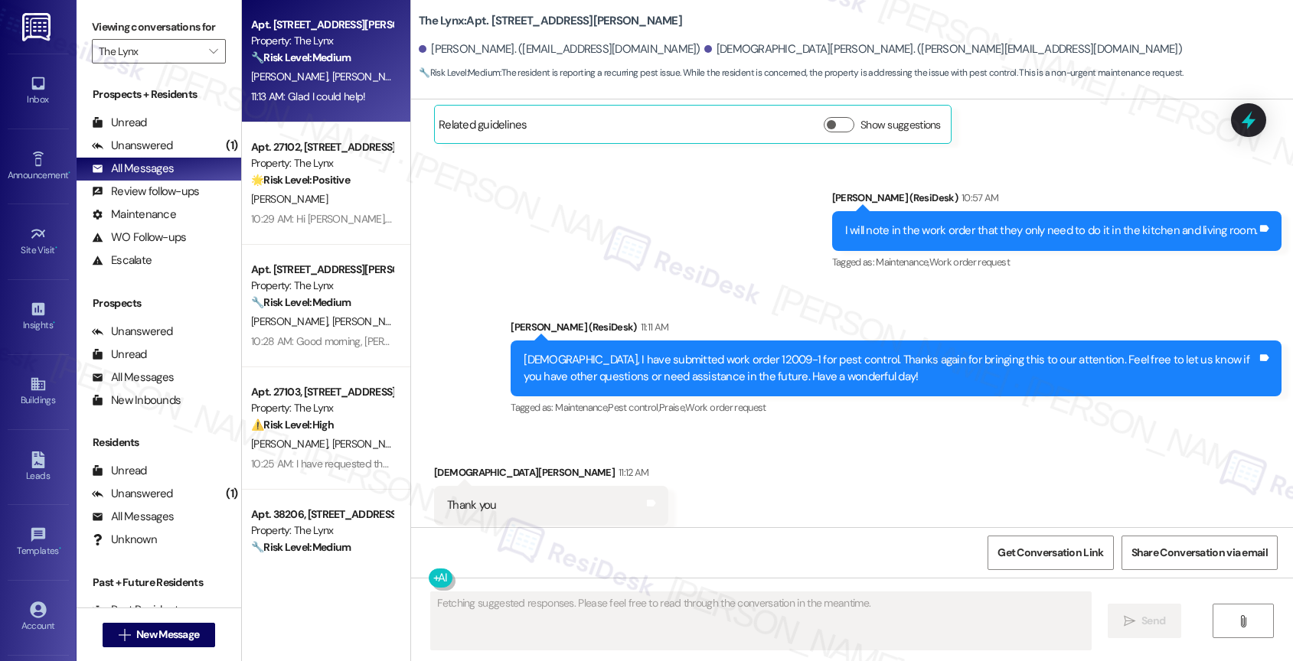
click at [309, 224] on div "10:29 AM: Hi Sandra, you're welcome. Nice to meet you! Feel free to reach out i…" at bounding box center [561, 219] width 620 height 14
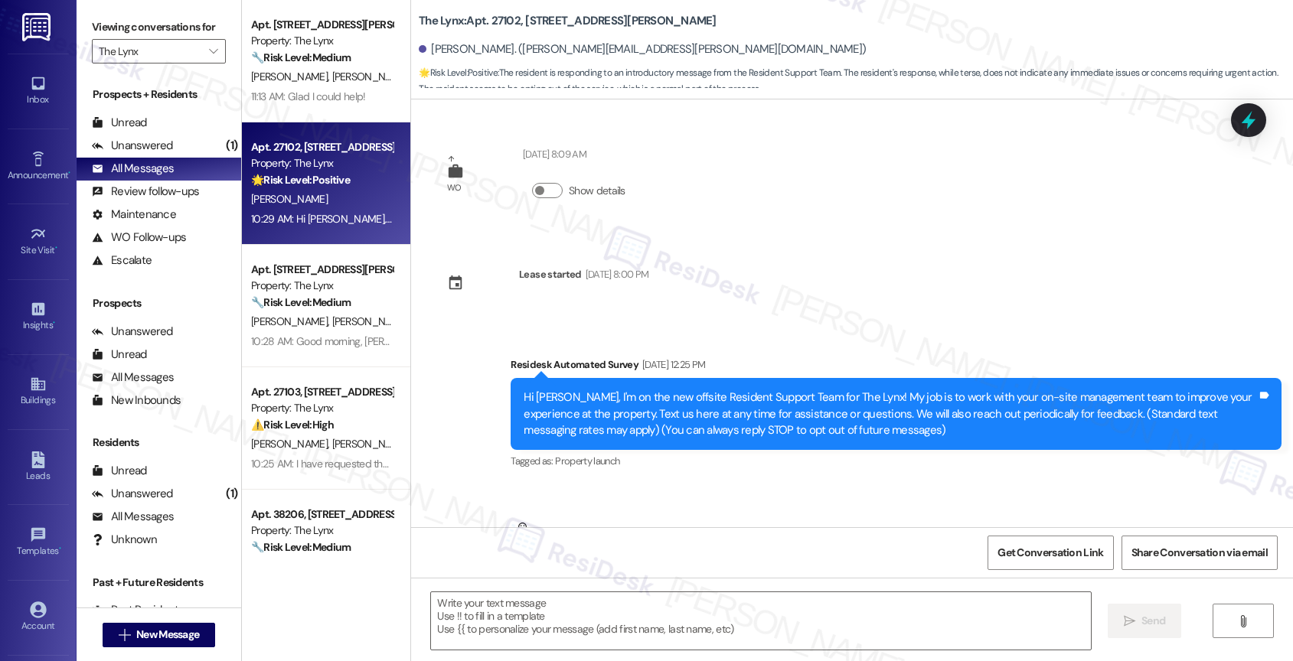
scroll to position [377, 0]
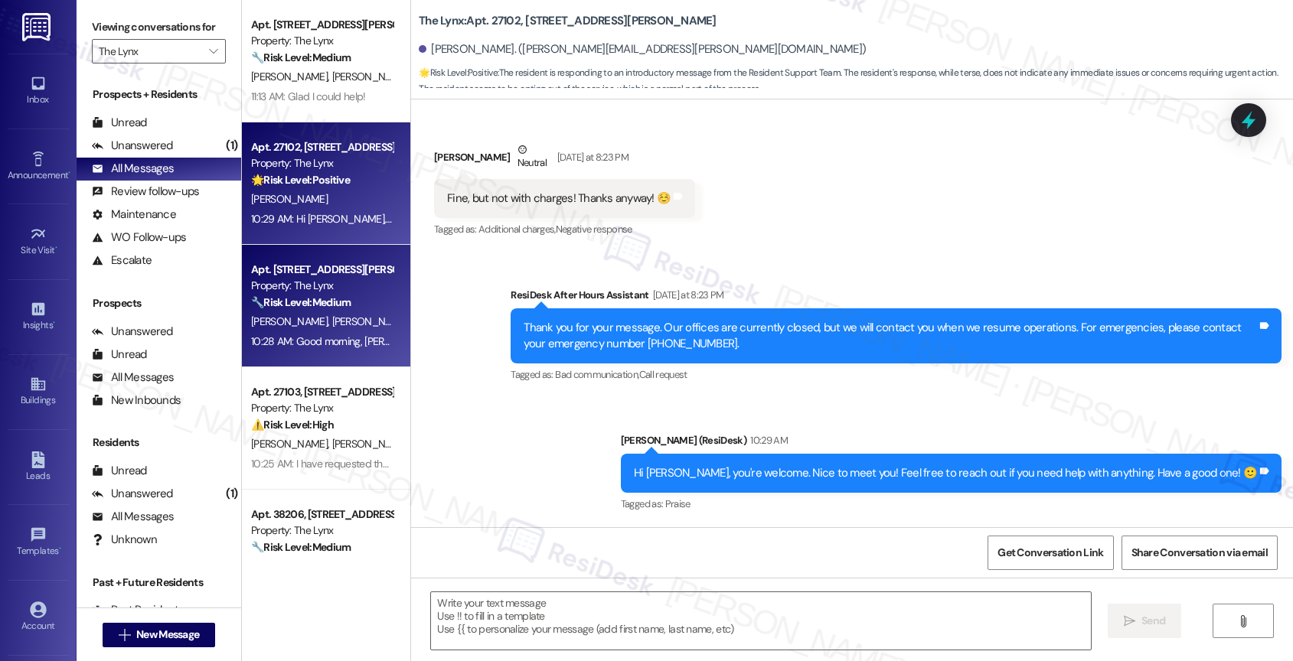
click at [335, 318] on div "B. Saunders J. Lind" at bounding box center [322, 321] width 145 height 19
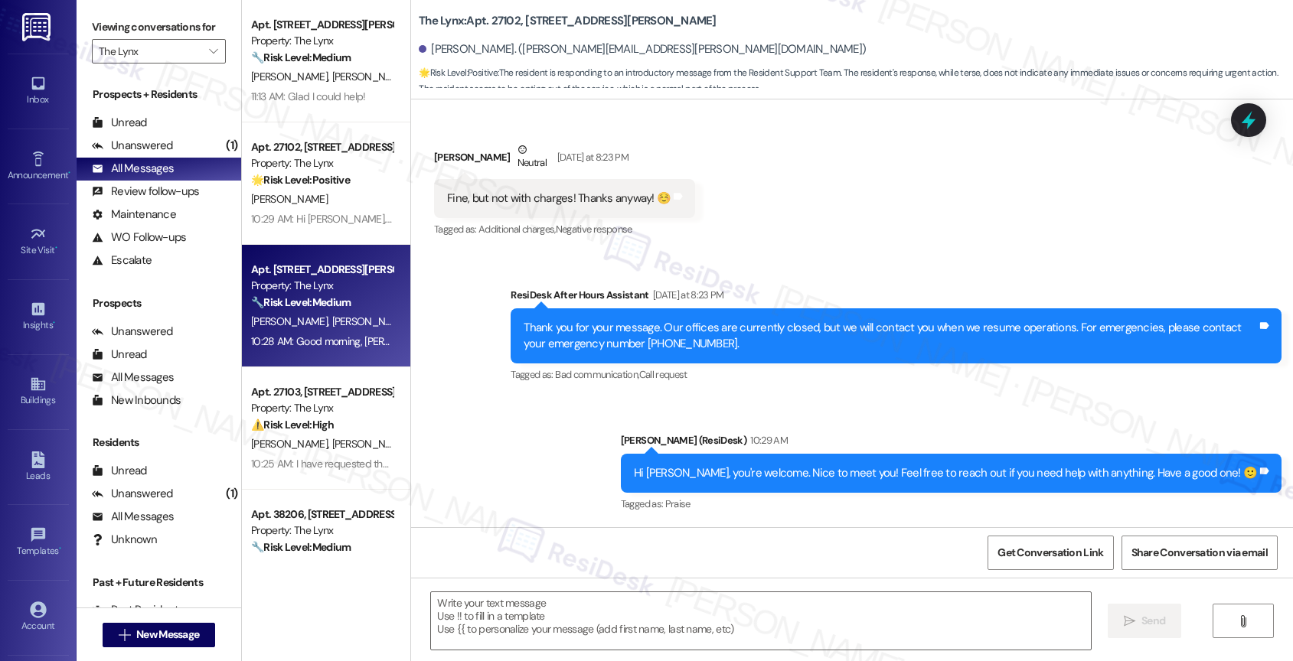
type textarea "Fetching suggested responses. Please feel free to read through the conversation…"
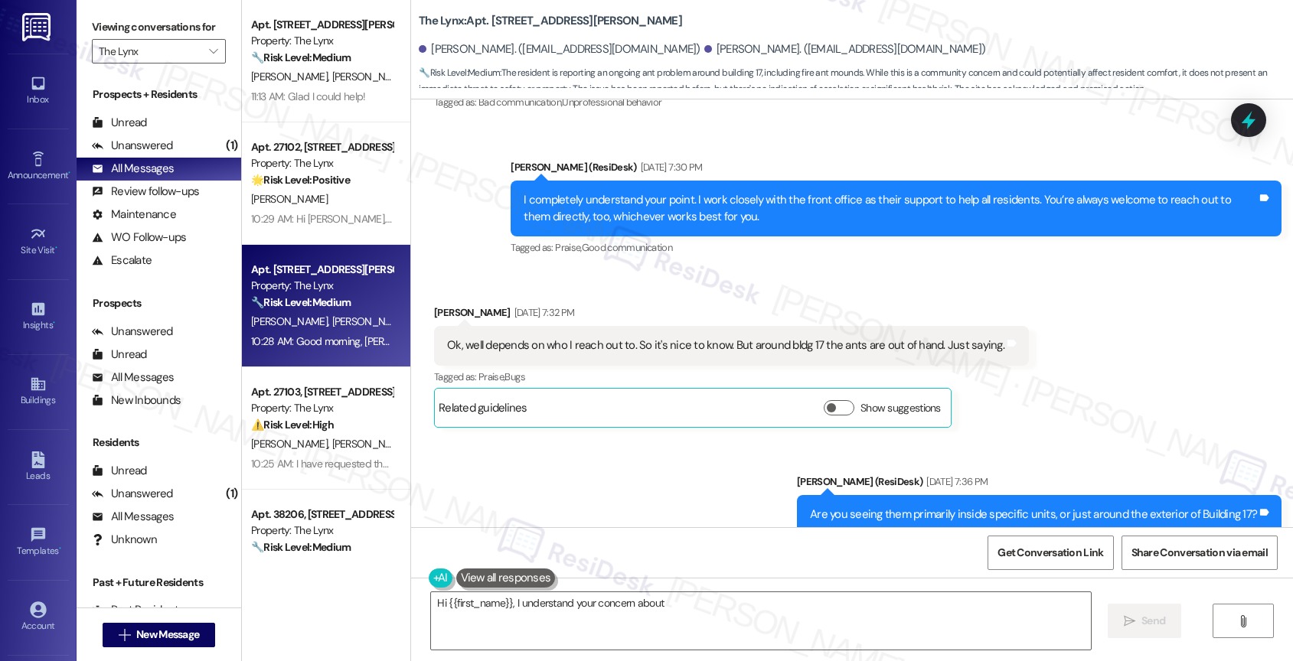
scroll to position [1466, 0]
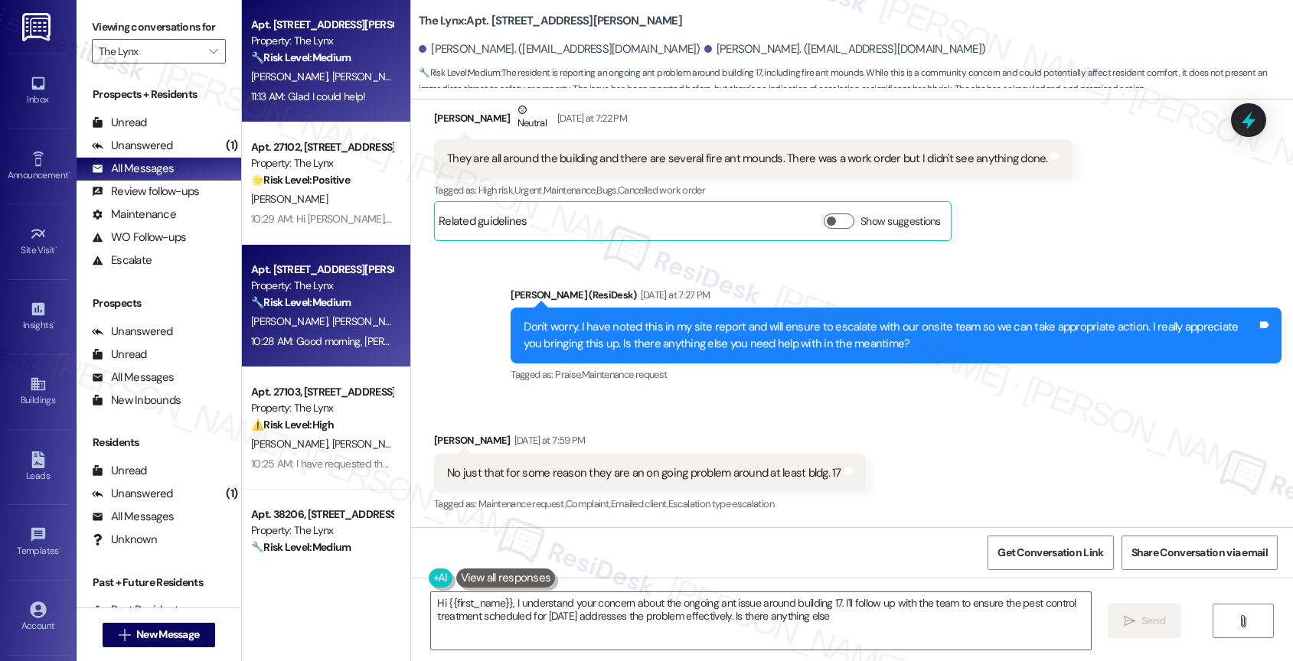
type textarea "Hi {{first_name}}, I understand your concern about the ongoing ant issue around…"
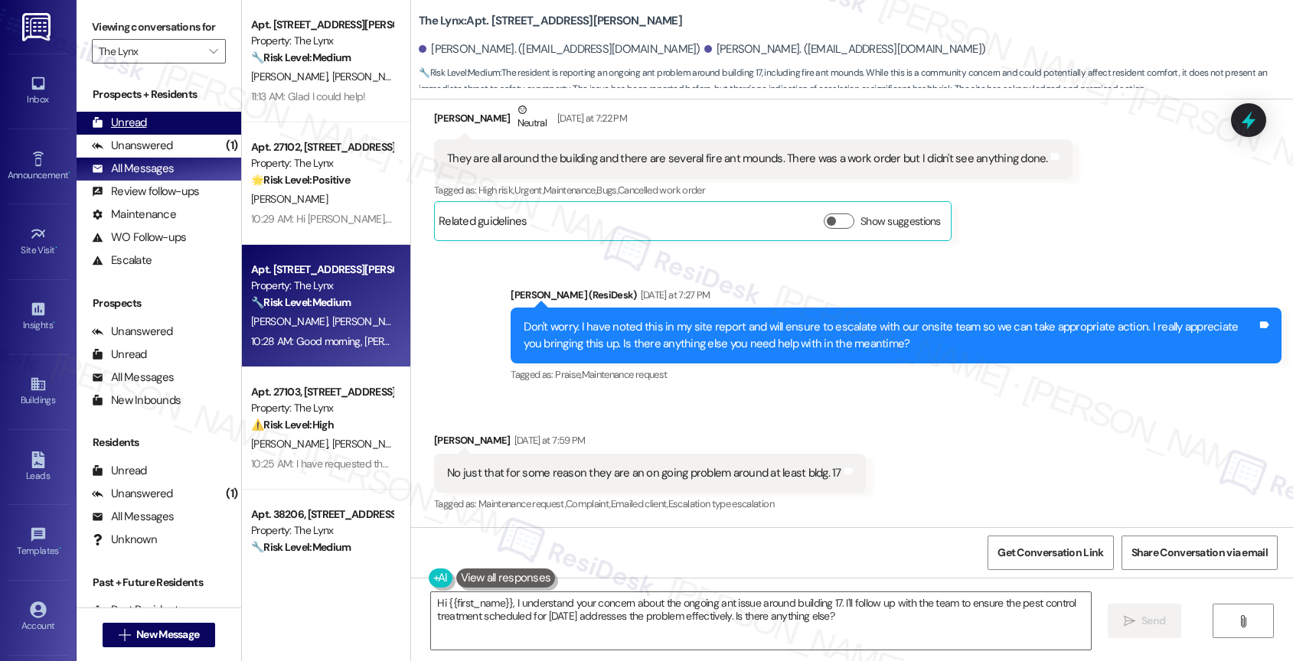
click at [152, 135] on div "Unread (0)" at bounding box center [159, 123] width 165 height 23
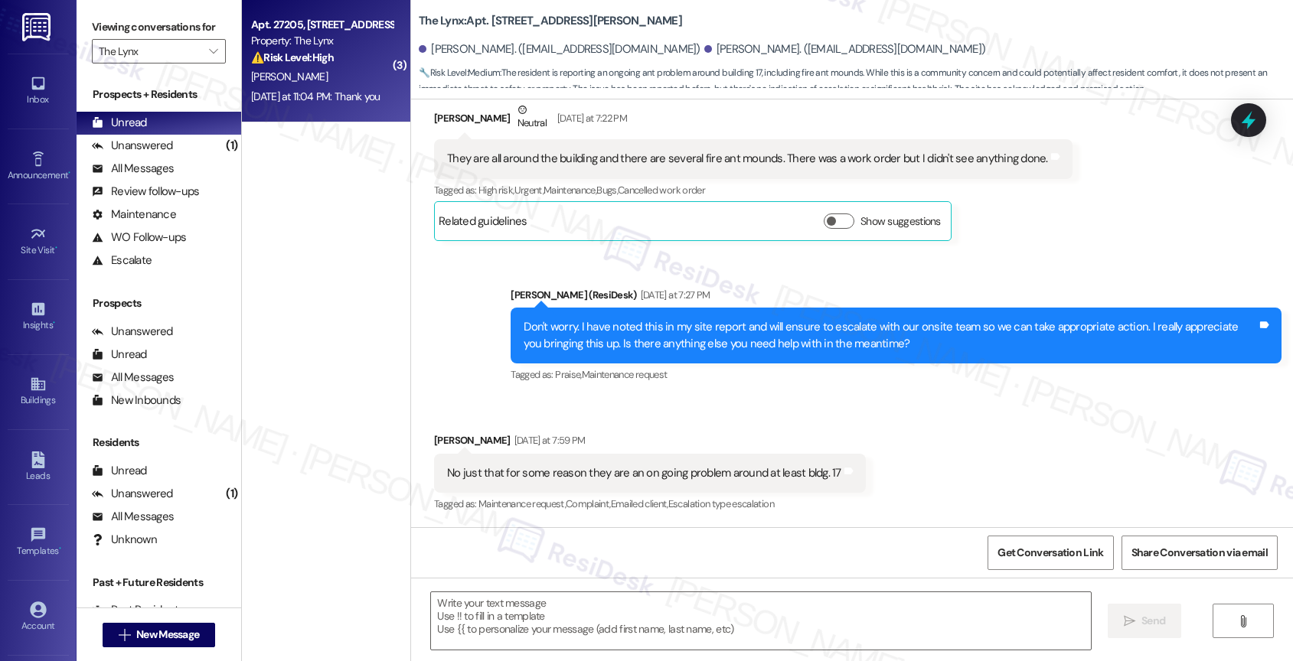
type textarea "Fetching suggested responses. Please feel free to read through the conversation…"
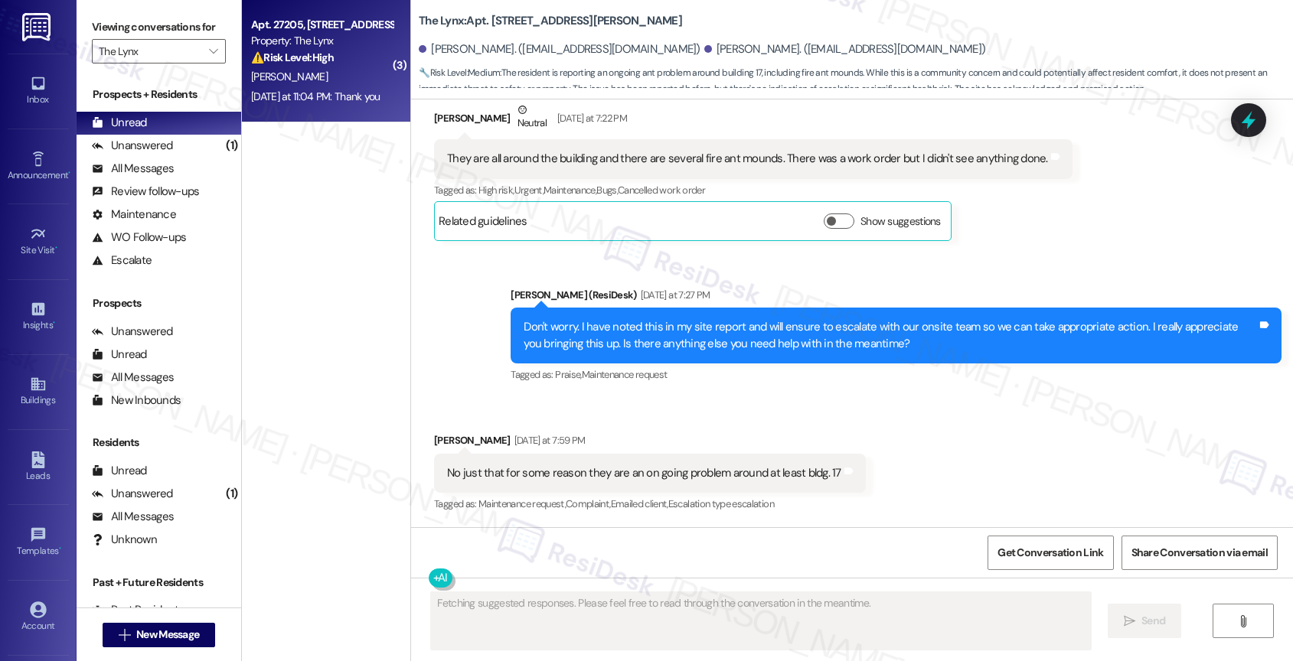
click at [331, 73] on div "A. Alvarado" at bounding box center [322, 76] width 145 height 19
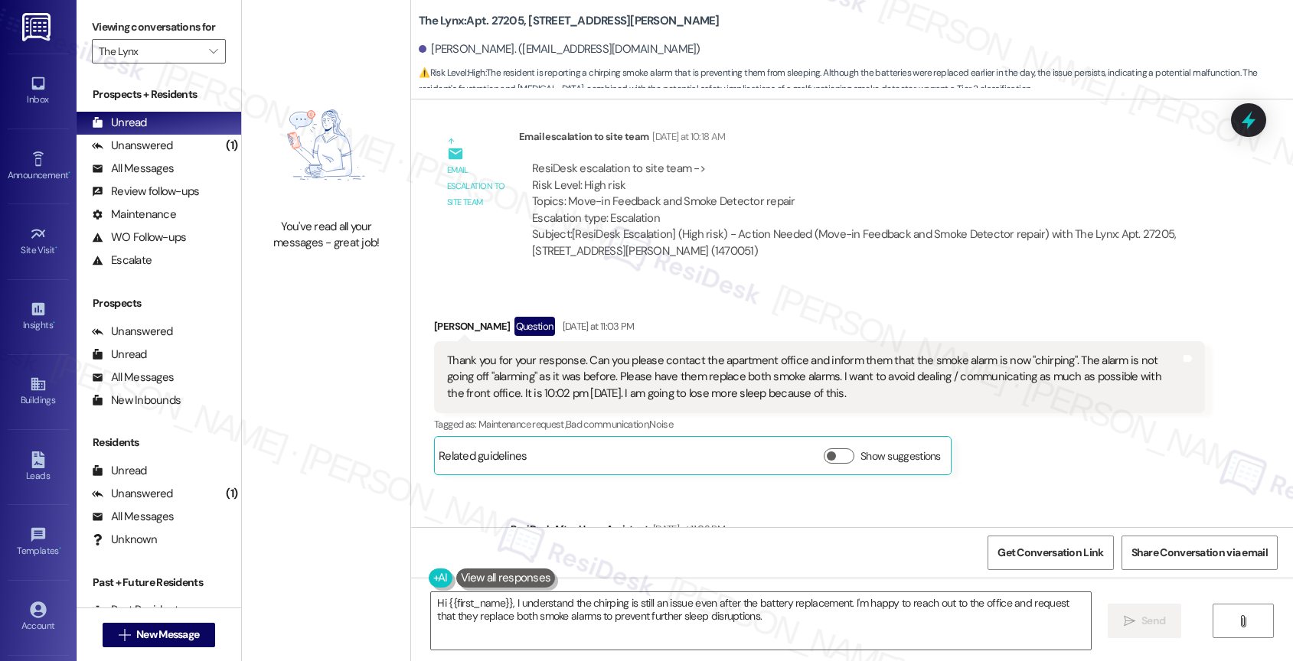
scroll to position [2534, 0]
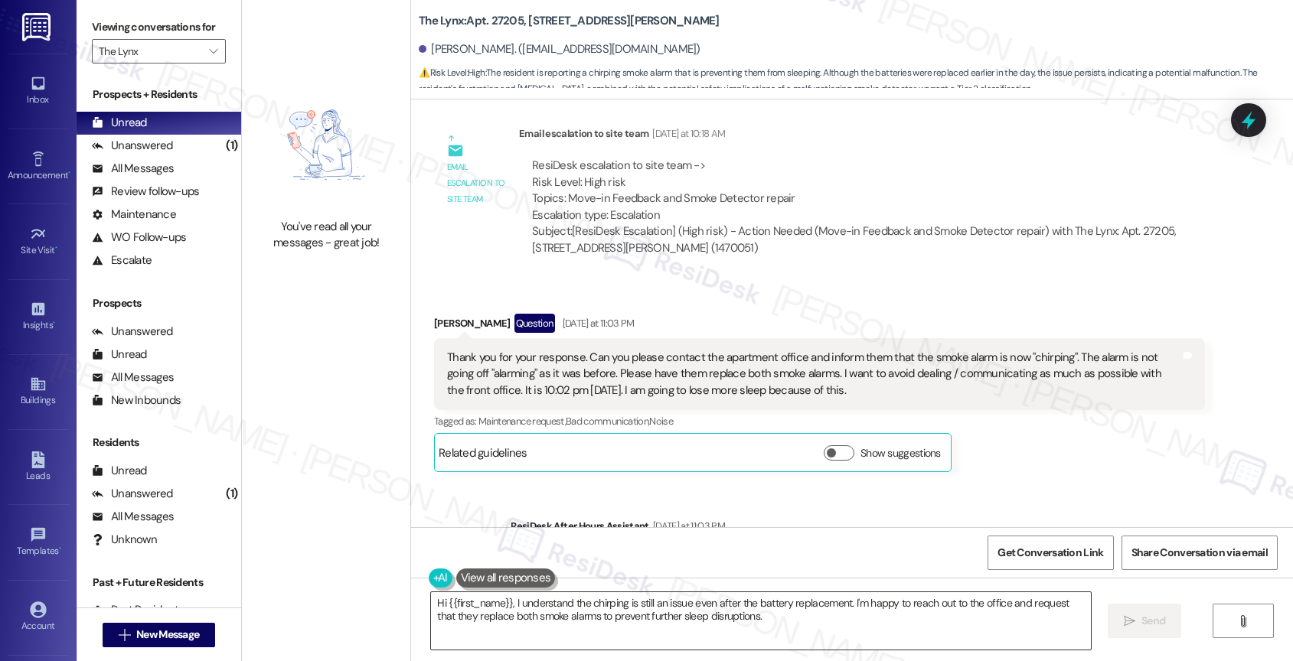
click at [558, 613] on textarea "Hi {{first_name}}, I understand the chirping is still an issue even after the b…" at bounding box center [761, 620] width 660 height 57
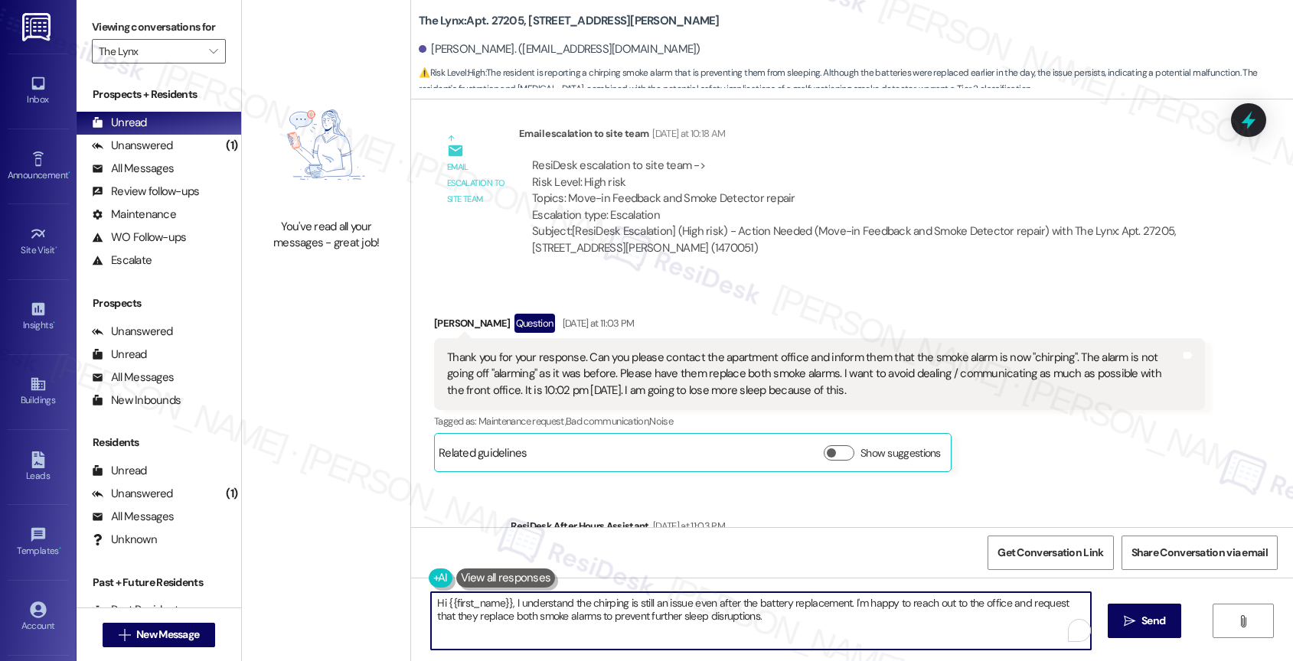
click at [558, 613] on textarea "Hi {{first_name}}, I understand the chirping is still an issue even after the b…" at bounding box center [761, 620] width 660 height 57
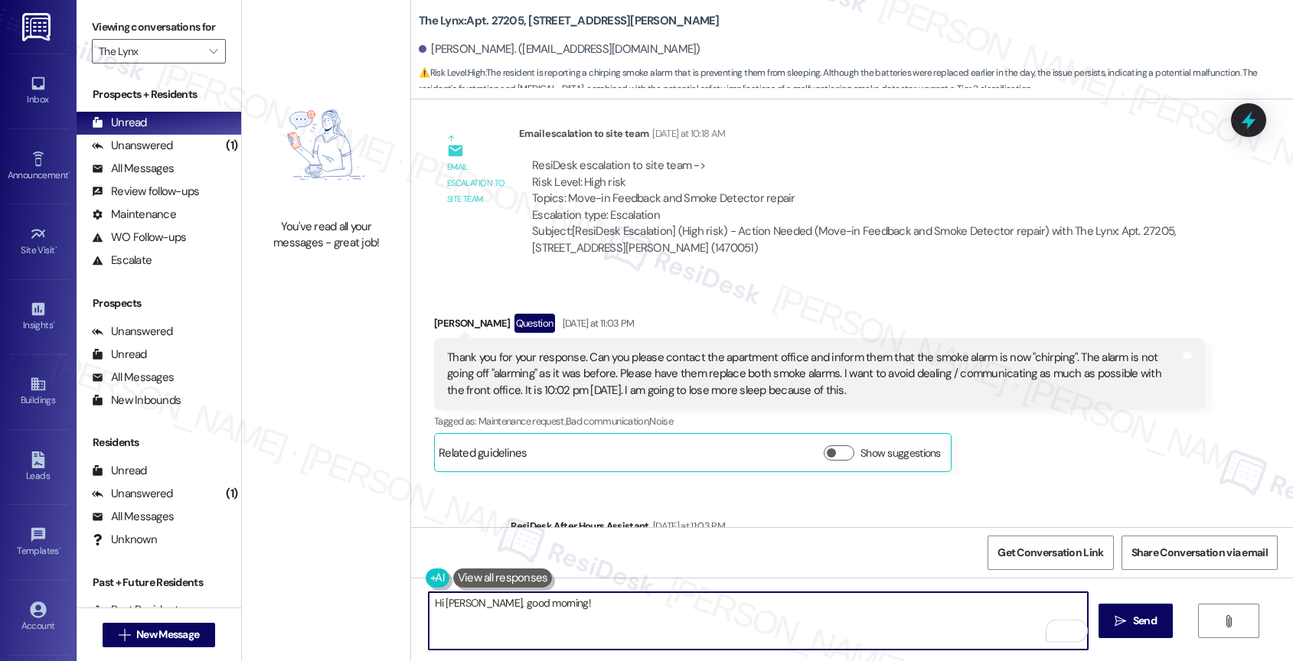
click at [499, 577] on button at bounding box center [503, 578] width 100 height 19
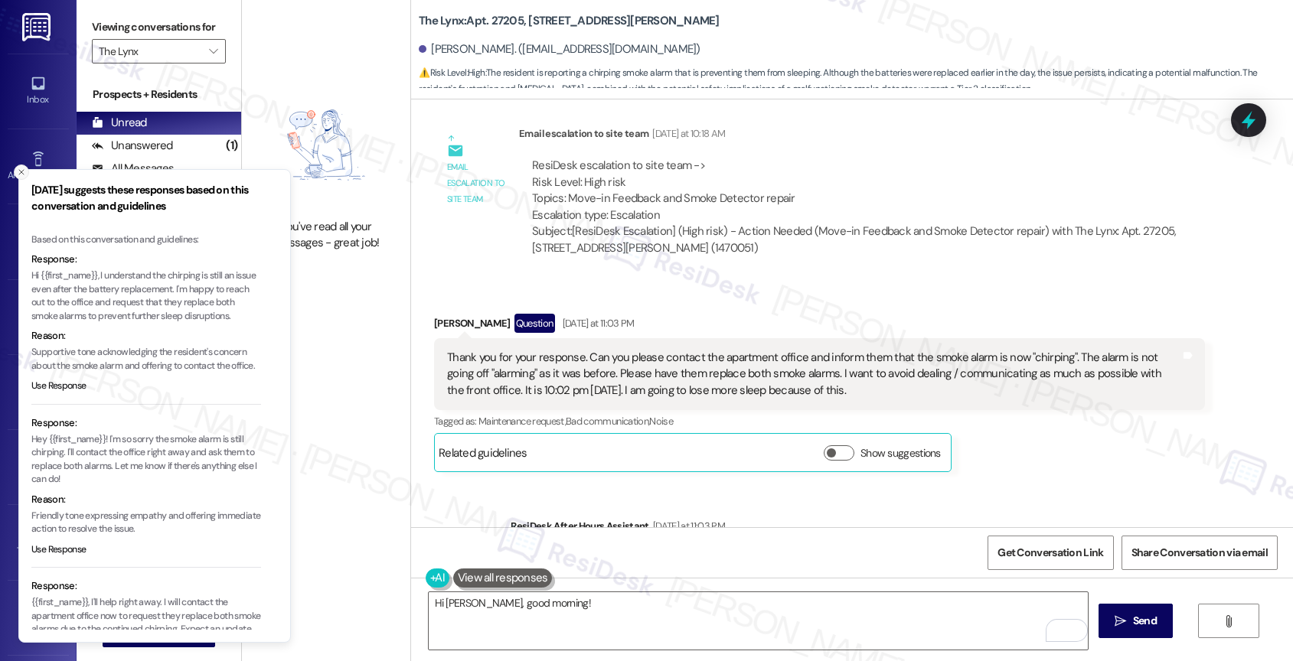
click at [15, 171] on button "Close toast" at bounding box center [21, 172] width 15 height 15
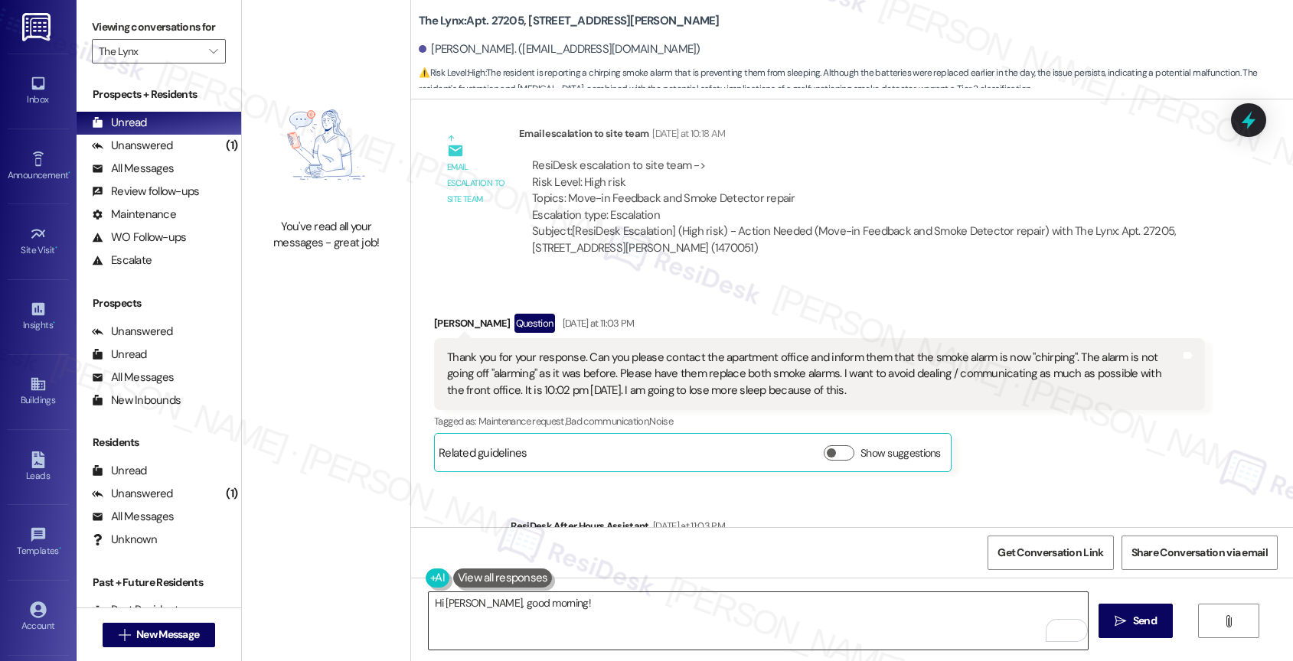
click at [574, 609] on textarea "Hi Albert, good morning!" at bounding box center [759, 620] width 660 height 57
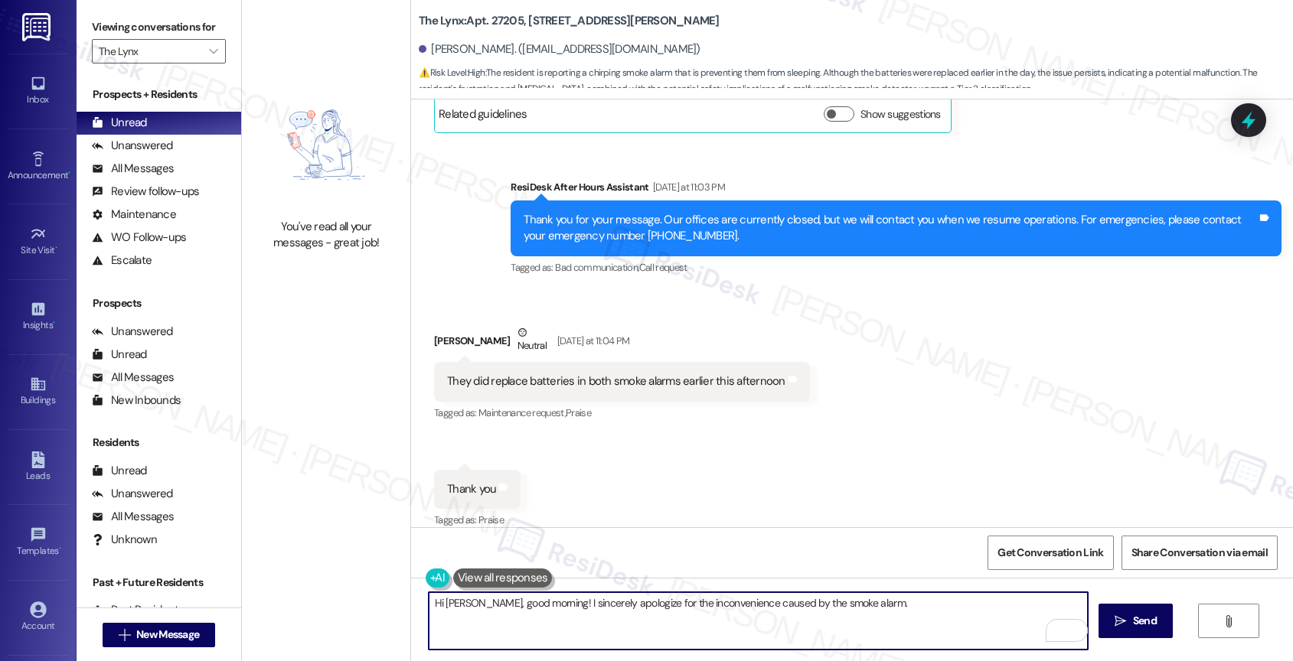
scroll to position [2715, 0]
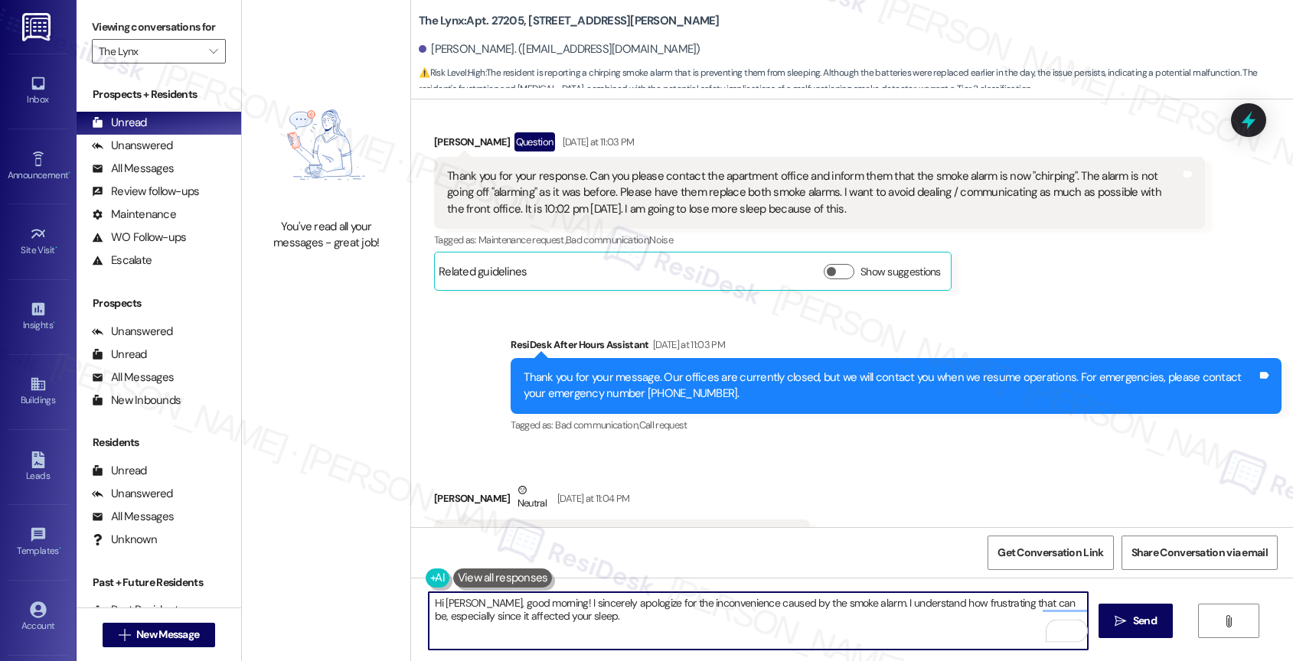
click at [595, 624] on textarea "Hi Albert, good morning! I sincerely apologize for the inconvenience caused by …" at bounding box center [759, 620] width 660 height 57
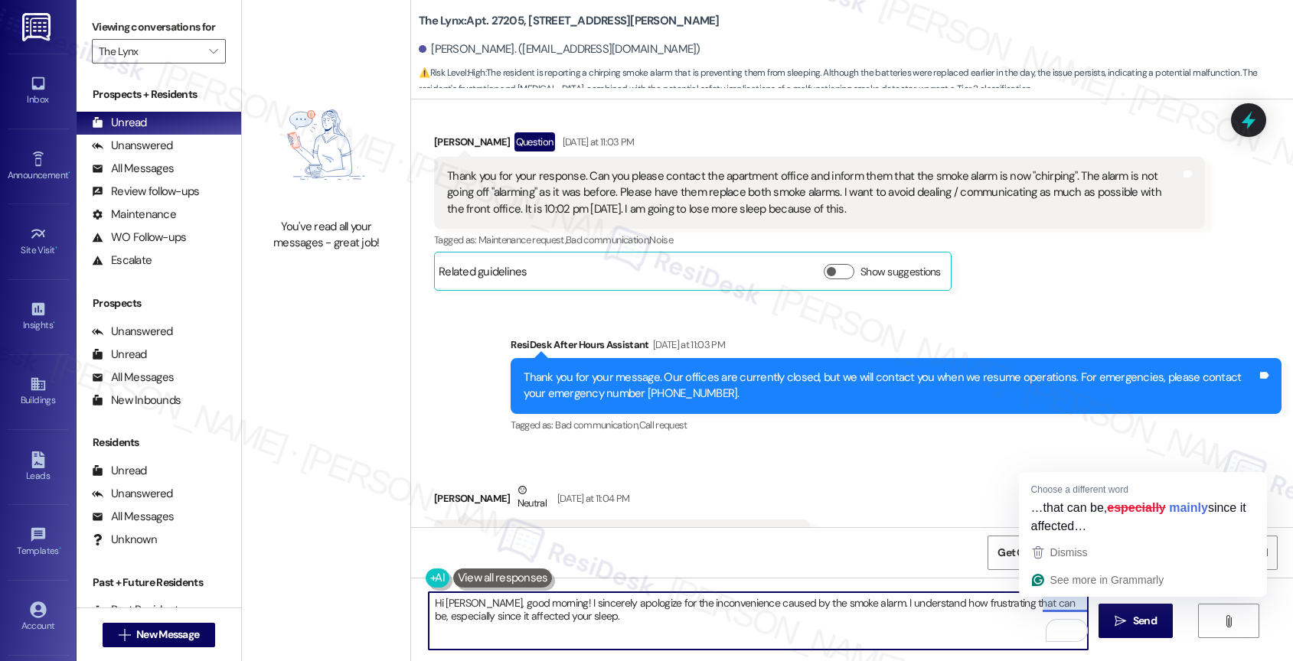
click at [654, 625] on textarea "Hi Albert, good morning! I sincerely apologize for the inconvenience caused by …" at bounding box center [759, 620] width 660 height 57
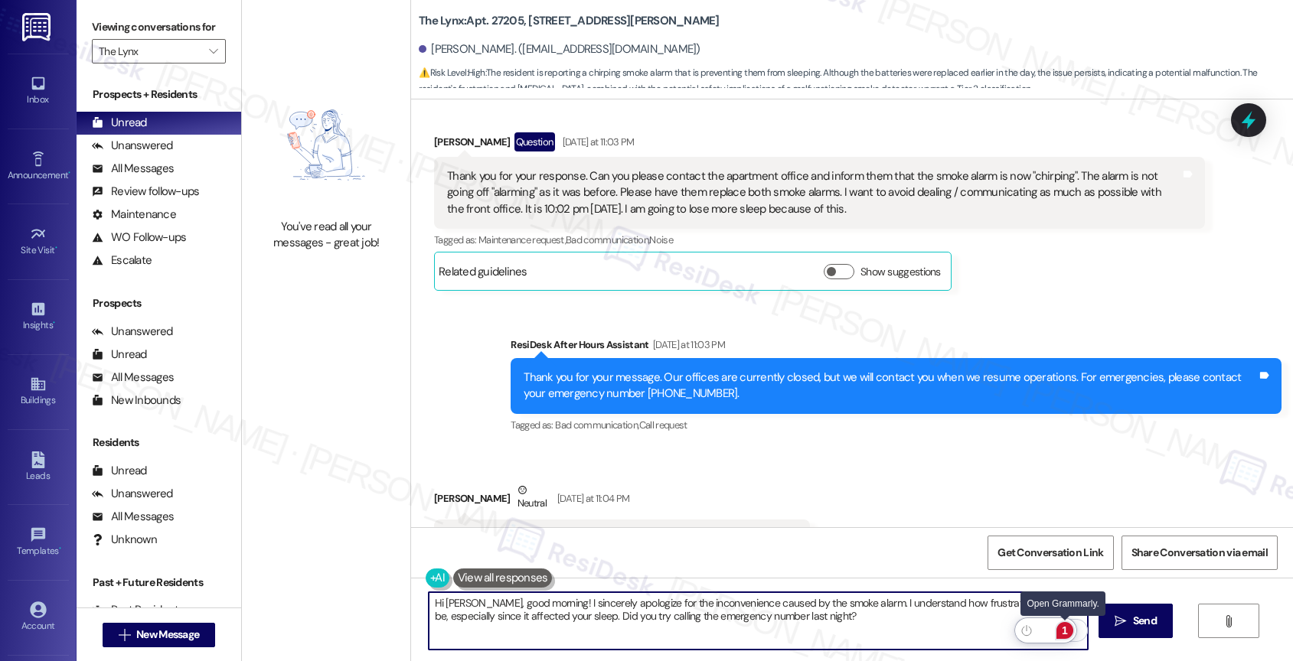
click at [1069, 627] on div "1" at bounding box center [1064, 630] width 17 height 17
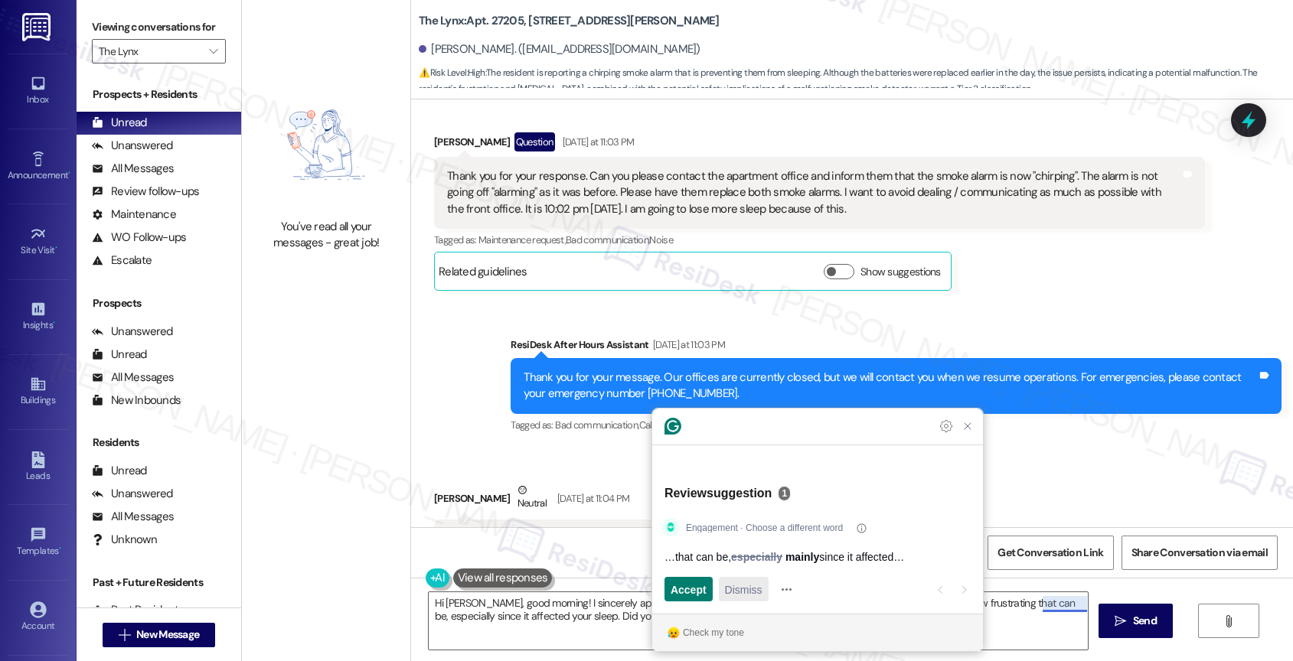
click at [758, 590] on span "Dismiss" at bounding box center [744, 590] width 38 height 16
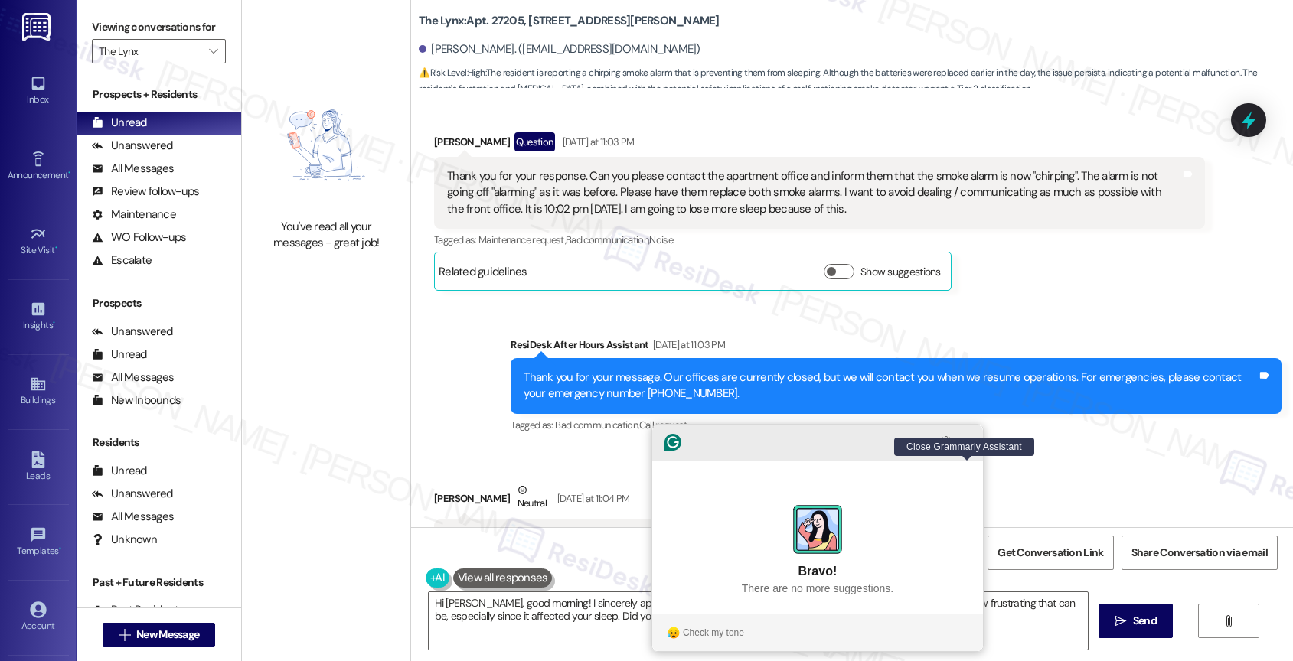
click at [965, 445] on icon "Close Grammarly Assistant" at bounding box center [967, 442] width 6 height 6
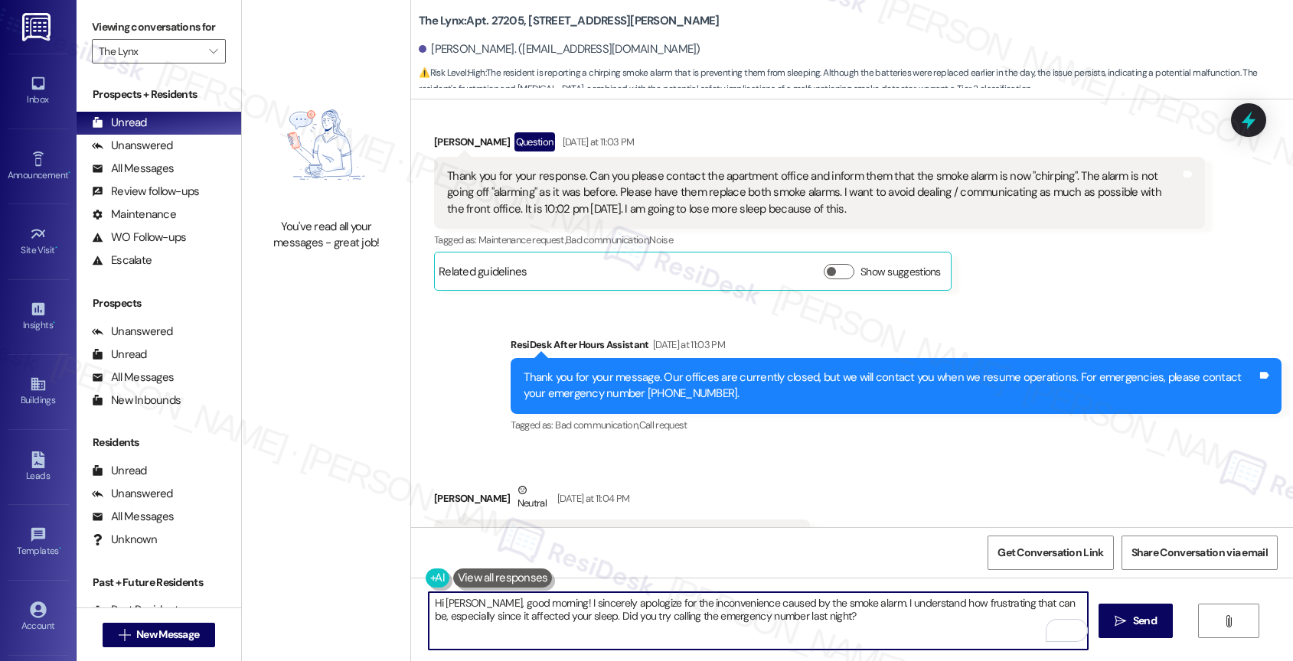
click at [841, 603] on textarea "Hi Albert, good morning! I sincerely apologize for the inconvenience caused by …" at bounding box center [759, 620] width 660 height 57
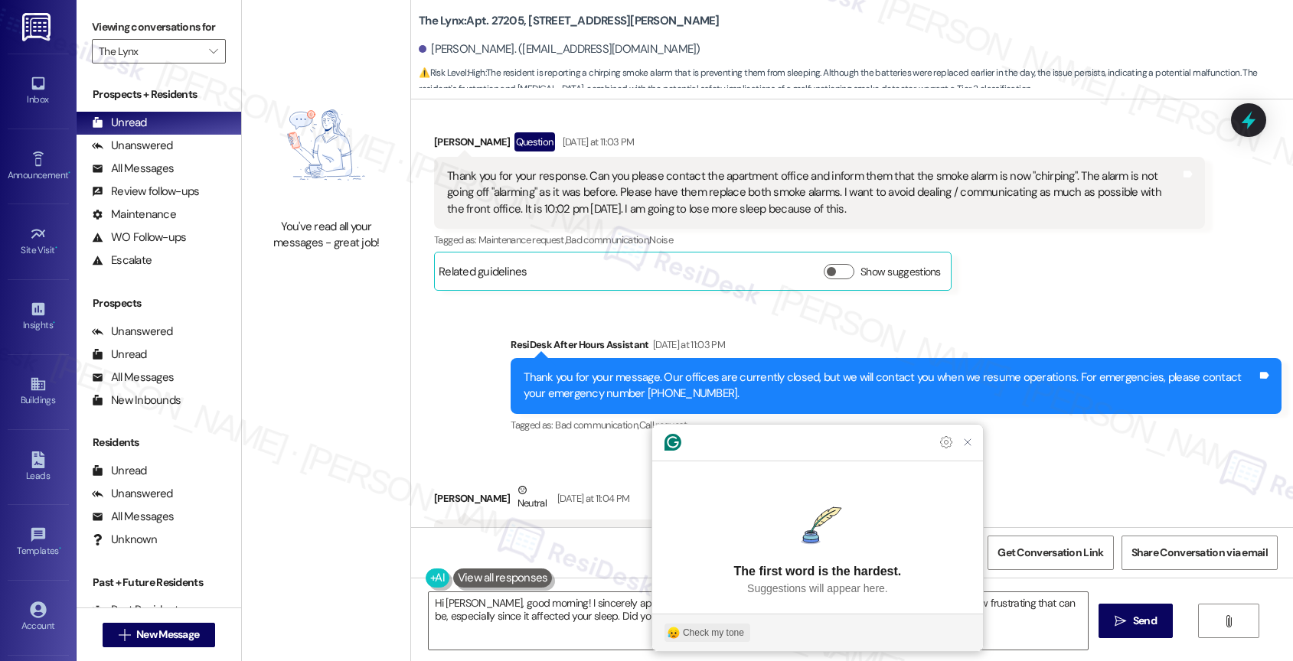
click at [740, 626] on div "Check my tone" at bounding box center [713, 633] width 61 height 14
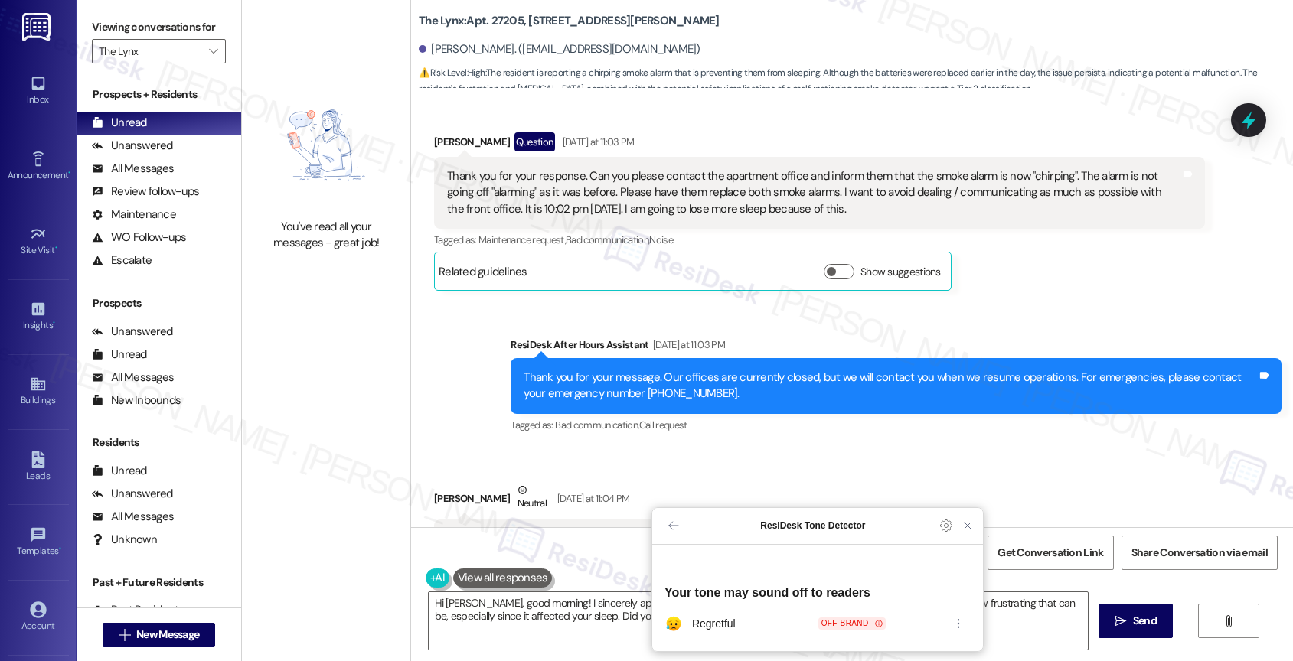
click at [875, 620] on icon at bounding box center [879, 624] width 8 height 8
click at [966, 532] on icon "Close Grammarly Assistant" at bounding box center [967, 526] width 12 height 12
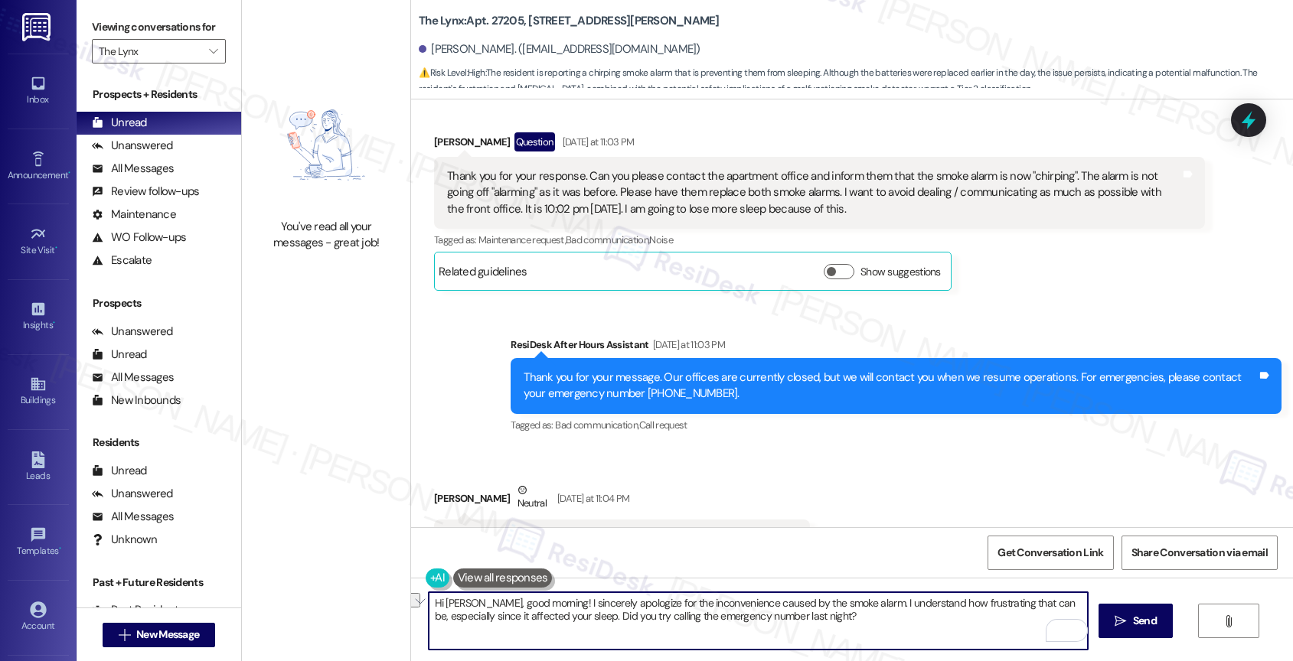
drag, startPoint x: 928, startPoint y: 600, endPoint x: 1026, endPoint y: 601, distance: 98.0
click at [1026, 601] on textarea "Hi Albert, good morning! I sincerely apologize for the inconvenience caused by …" at bounding box center [759, 620] width 660 height 57
drag, startPoint x: 589, startPoint y: 617, endPoint x: 470, endPoint y: 616, distance: 119.4
click at [470, 616] on textarea "Hi Albert, good morning! I sincerely apologize for the inconvenience caused by …" at bounding box center [759, 620] width 660 height 57
click at [505, 615] on textarea "Hi Albert, good morning! I sincerely apologize for the inconvenience caused by …" at bounding box center [759, 620] width 660 height 57
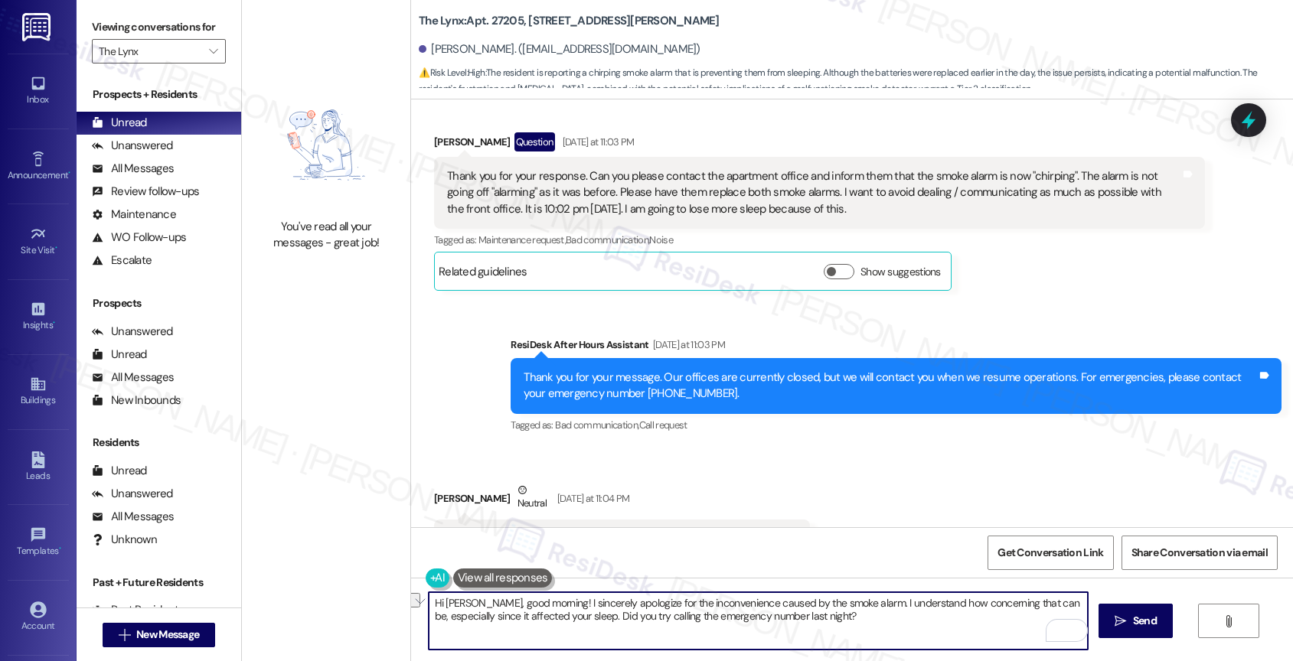
drag, startPoint x: 494, startPoint y: 614, endPoint x: 586, endPoint y: 616, distance: 91.9
click at [586, 616] on textarea "Hi Albert, good morning! I sincerely apologize for the inconvenience caused by …" at bounding box center [759, 620] width 660 height 57
click at [898, 623] on textarea "Hi Albert, good morning! I sincerely apologize for the inconvenience caused by …" at bounding box center [759, 620] width 660 height 57
click at [1066, 630] on icon "Open Grammarly. 0 Suggestions." at bounding box center [1064, 630] width 17 height 17
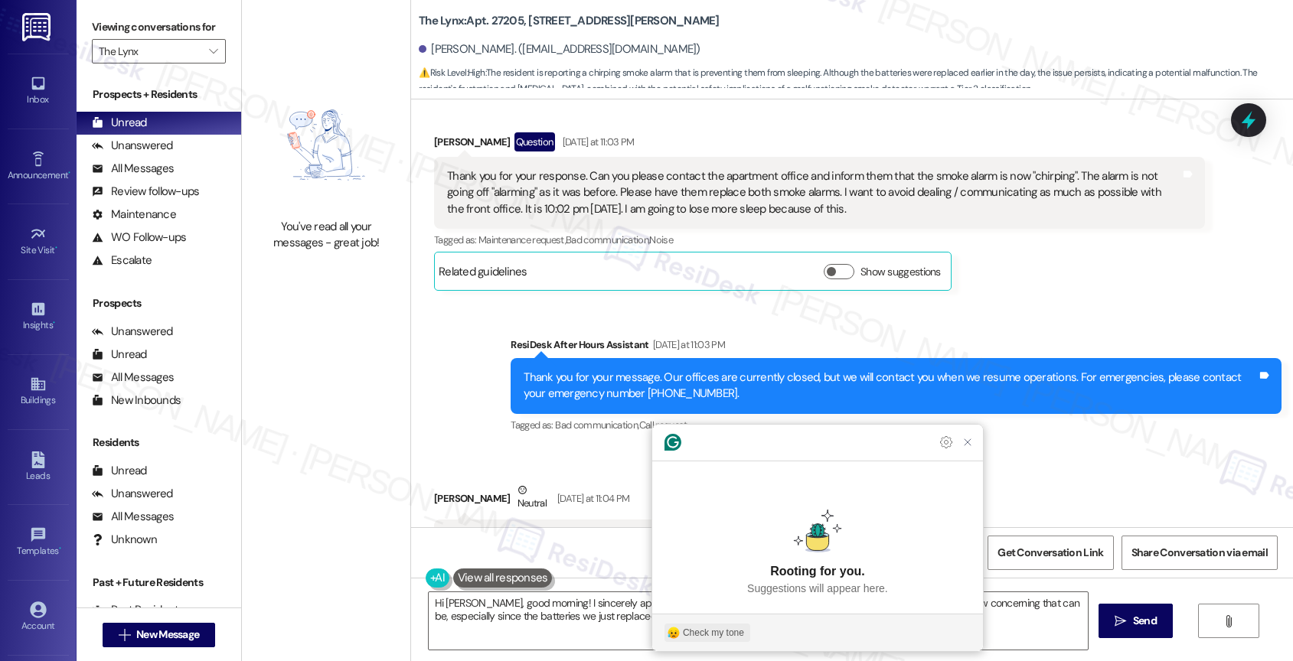
click at [704, 633] on div "Check my tone" at bounding box center [713, 633] width 61 height 14
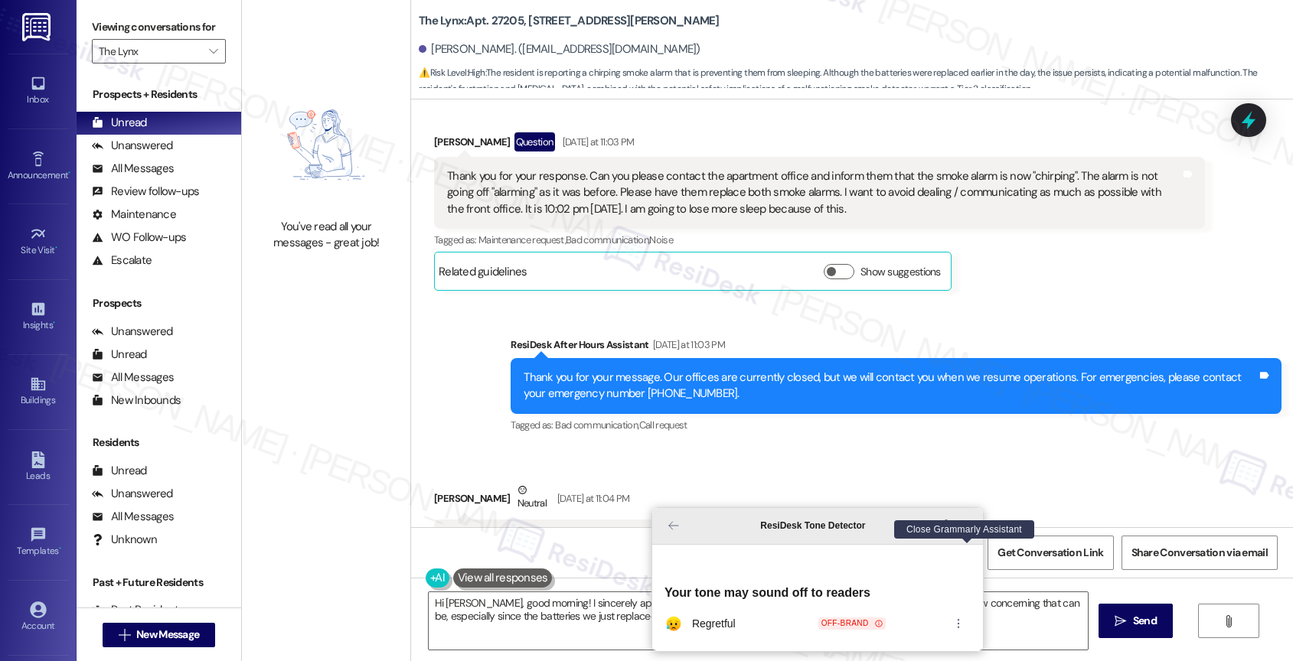
click at [967, 532] on icon "Close Grammarly Assistant" at bounding box center [967, 526] width 12 height 12
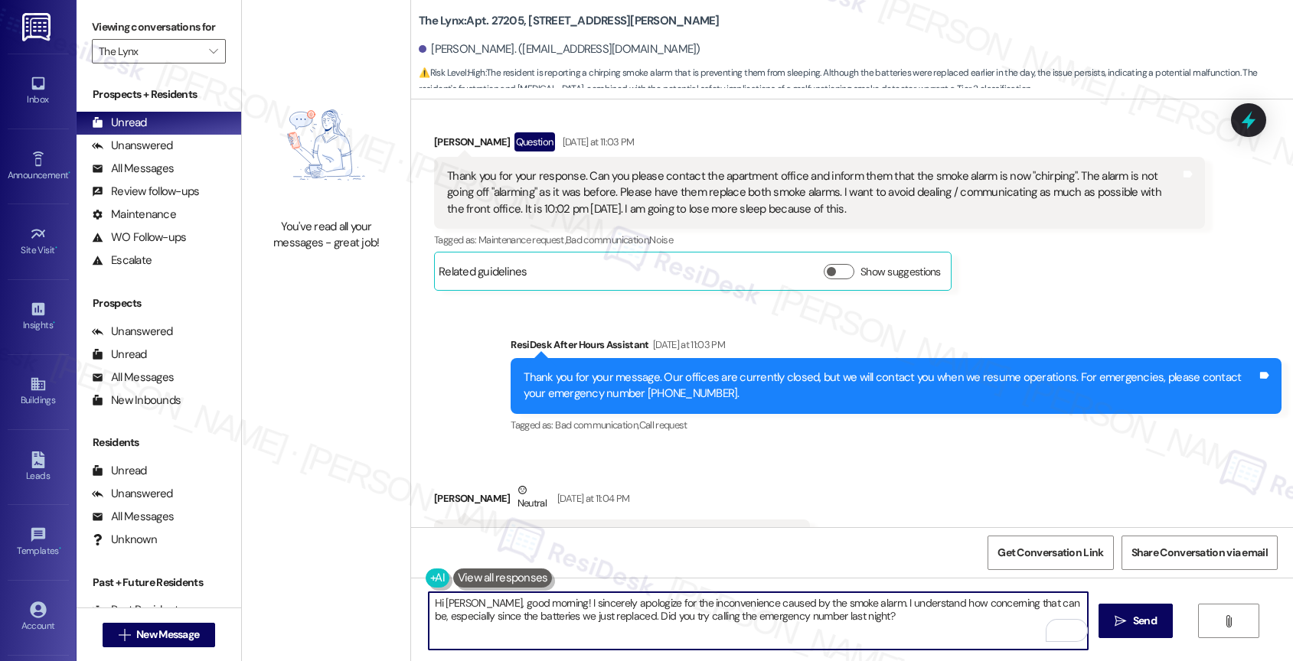
click at [565, 614] on textarea "Hi Albert, good morning! I sincerely apologize for the inconvenience caused by …" at bounding box center [759, 620] width 660 height 57
click at [904, 628] on textarea "Hi [PERSON_NAME], good morning! I sincerely apologize for the inconvenience cau…" at bounding box center [759, 620] width 660 height 57
type textarea "Hi [PERSON_NAME], good morning! I sincerely apologize for the inconvenience cau…"
click at [1066, 628] on div "1" at bounding box center [1064, 630] width 17 height 17
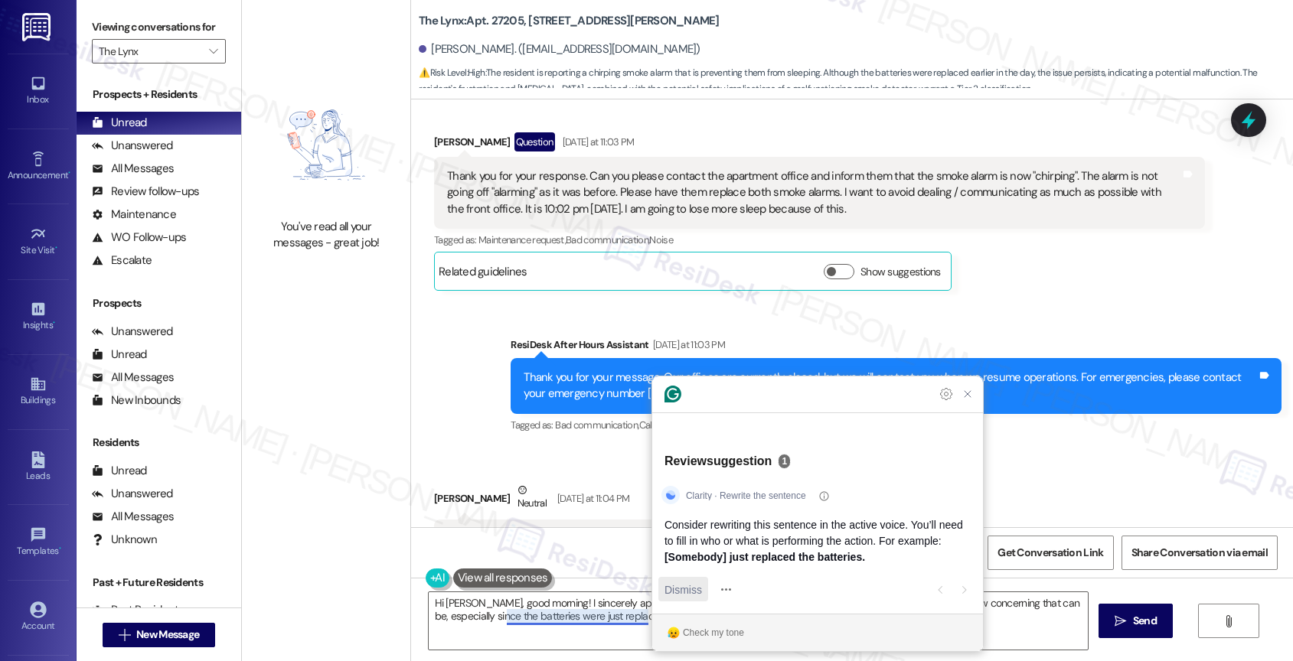
click at [690, 582] on span "Dismiss" at bounding box center [683, 590] width 38 height 16
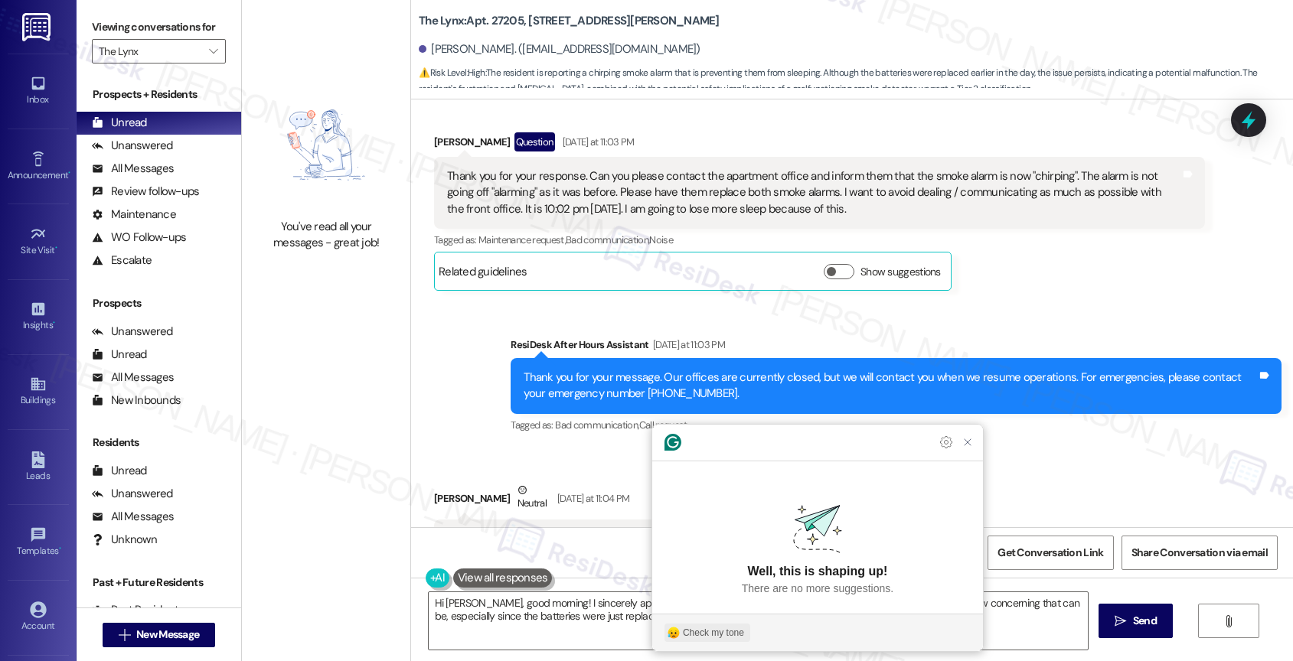
click at [703, 625] on button "Check my tone" at bounding box center [707, 633] width 86 height 18
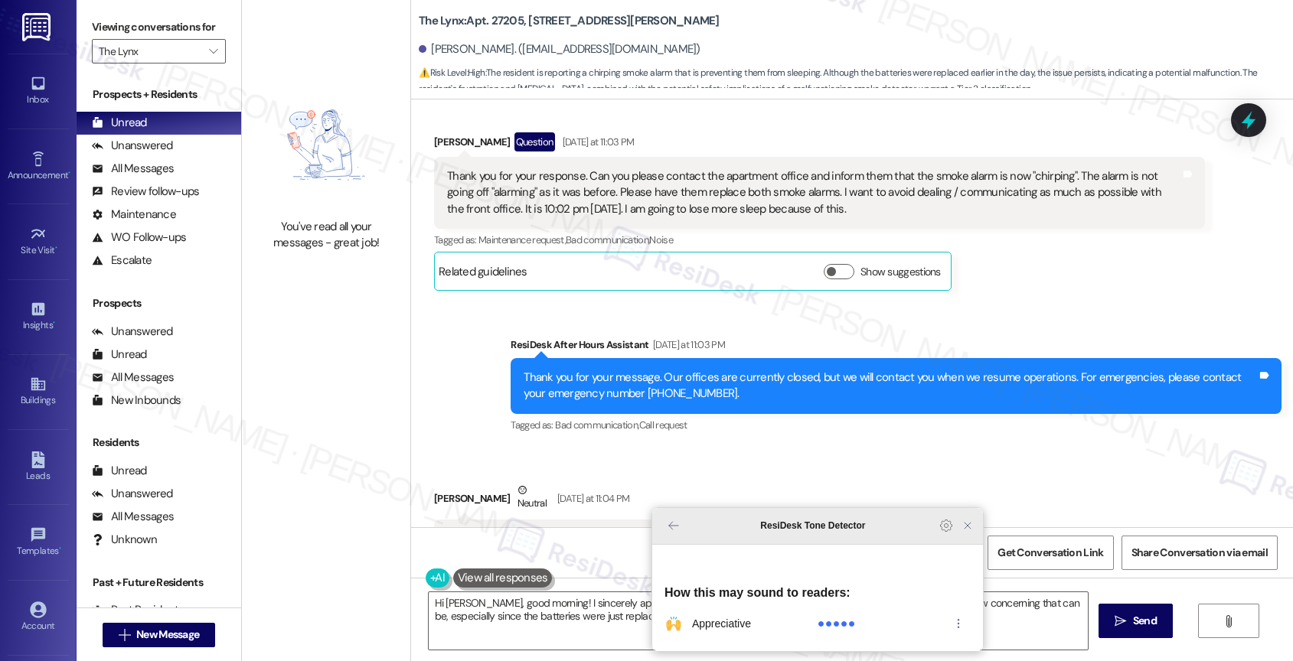
click at [970, 532] on icon "Close Grammarly Assistant" at bounding box center [967, 526] width 12 height 12
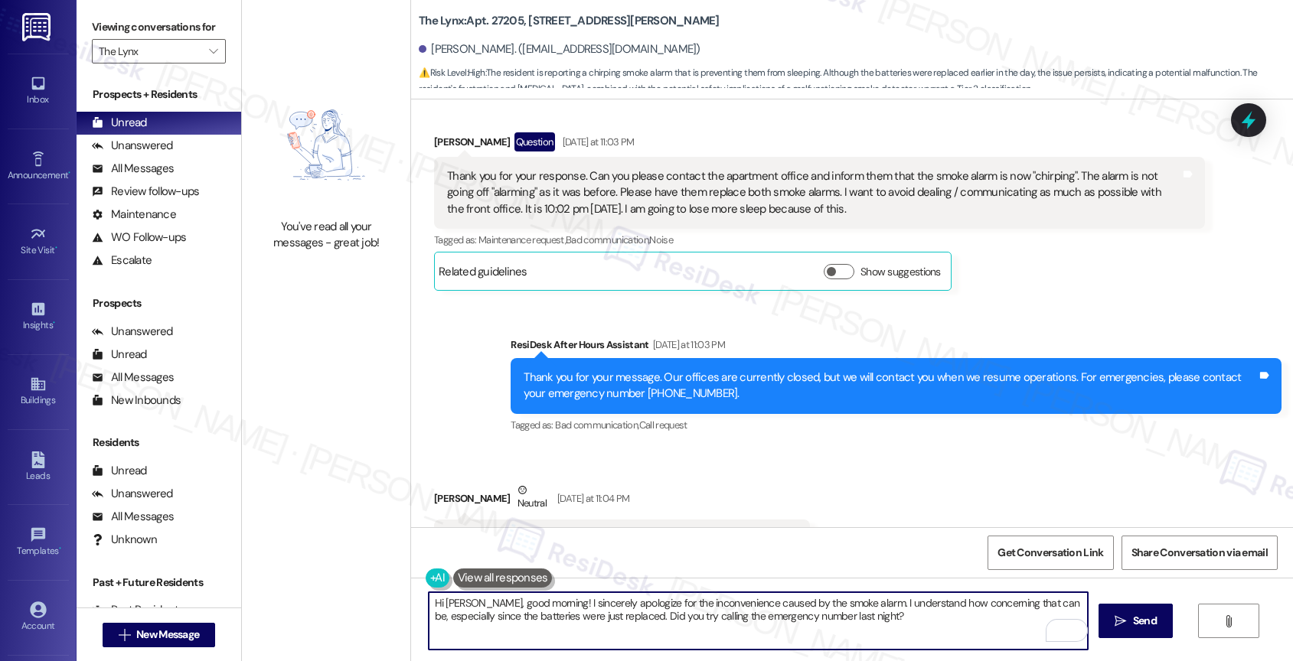
scroll to position [2873, 0]
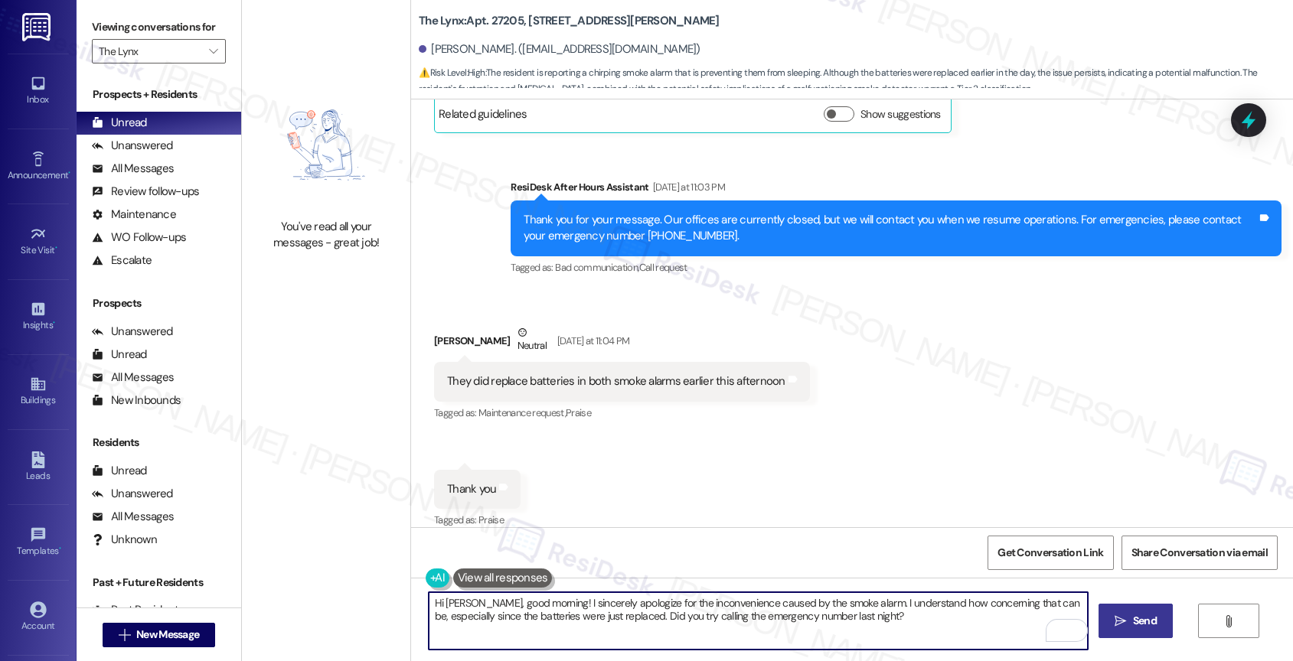
click at [1130, 623] on span "Send" at bounding box center [1145, 621] width 30 height 16
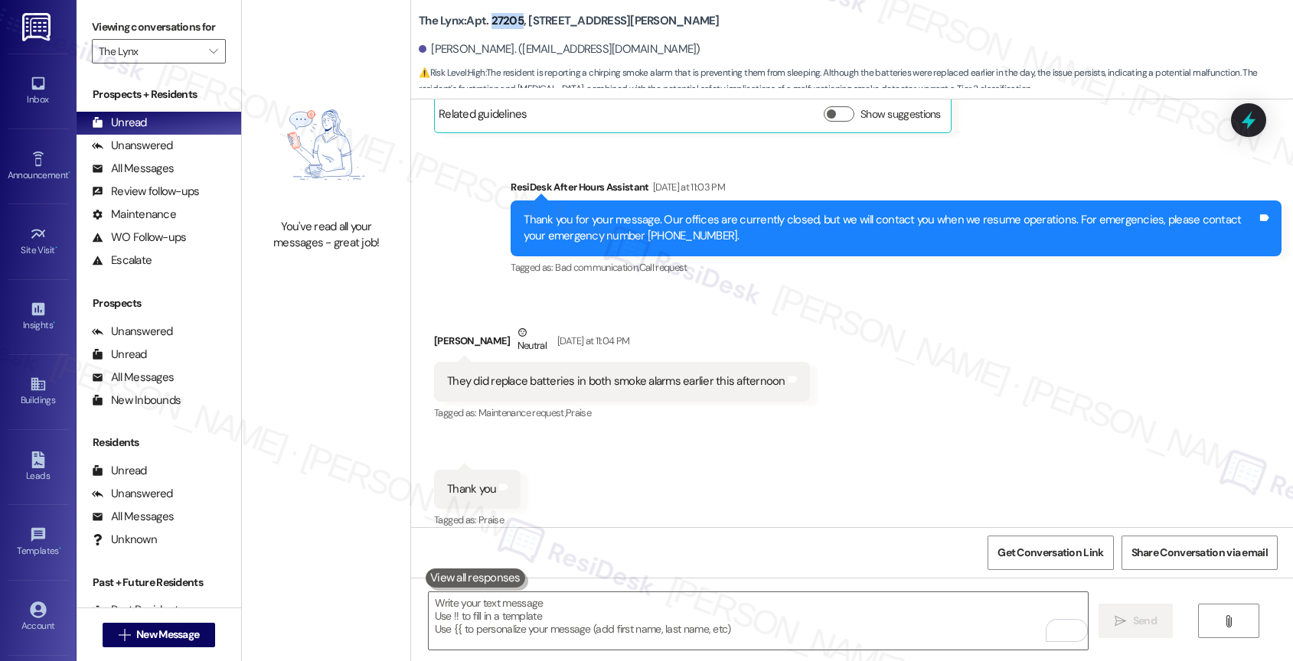
drag, startPoint x: 481, startPoint y: 21, endPoint x: 510, endPoint y: 19, distance: 28.4
click at [510, 19] on b "The Lynx: Apt. 27205, [STREET_ADDRESS][PERSON_NAME]" at bounding box center [569, 21] width 301 height 16
copy b "27205"
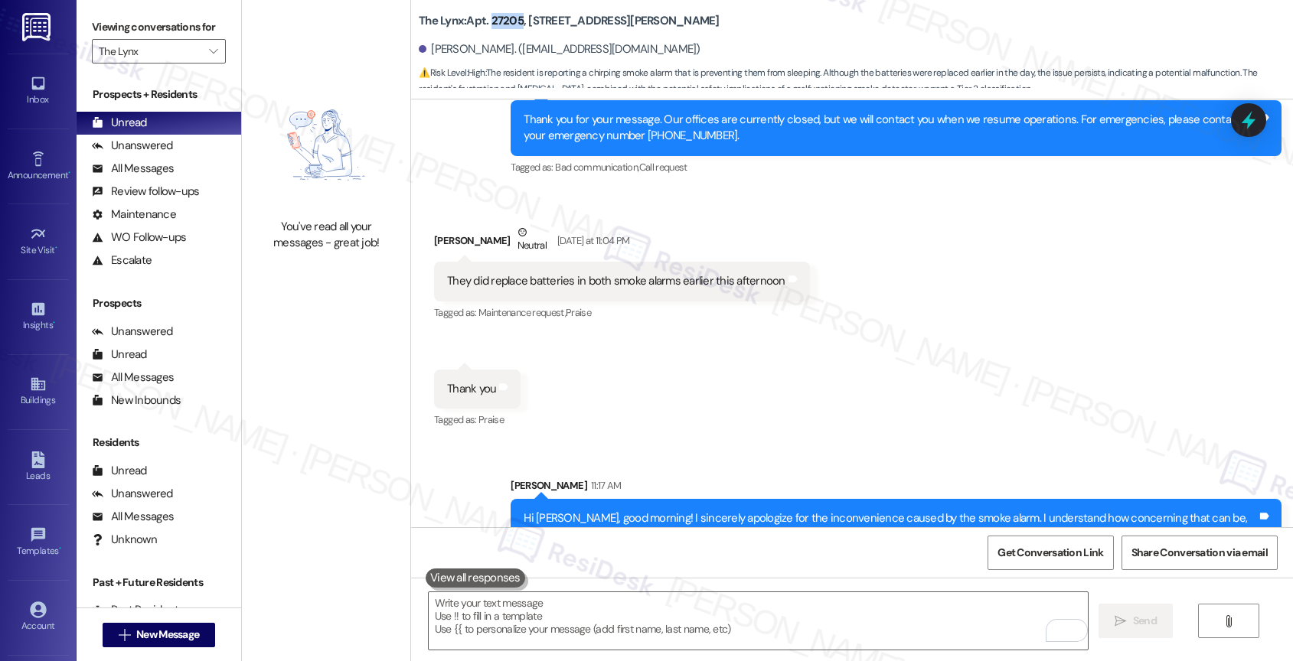
scroll to position [2996, 0]
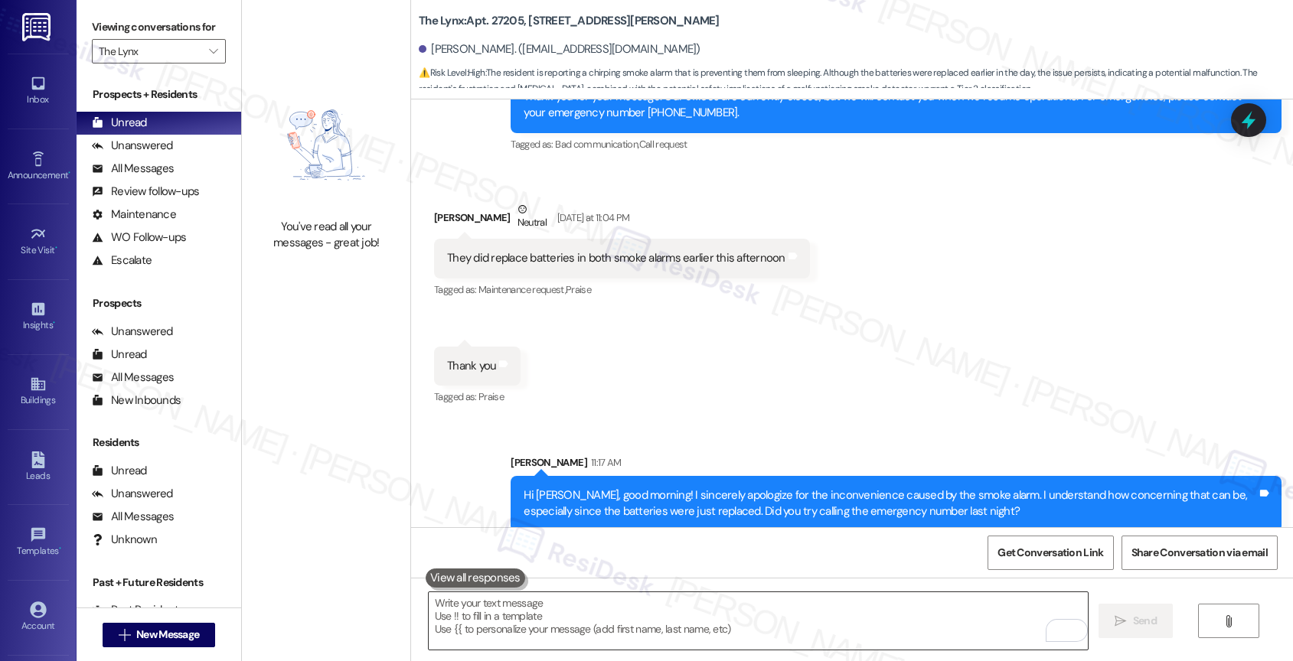
click at [535, 627] on textarea "To enrich screen reader interactions, please activate Accessibility in Grammarl…" at bounding box center [759, 620] width 660 height 57
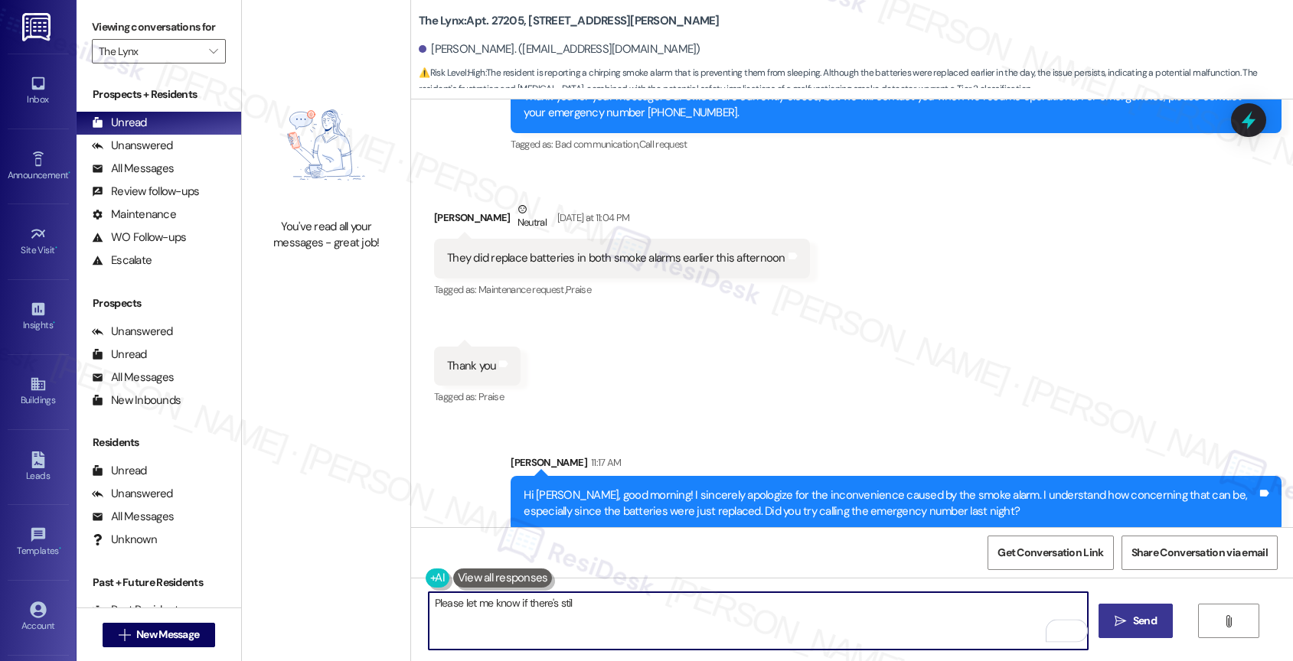
click at [429, 608] on textarea "Please let me know if there's stil" at bounding box center [759, 620] width 660 height 57
click at [791, 599] on textarea "I was already away when you messaged me. Please let me know if there's stil" at bounding box center [759, 620] width 660 height 57
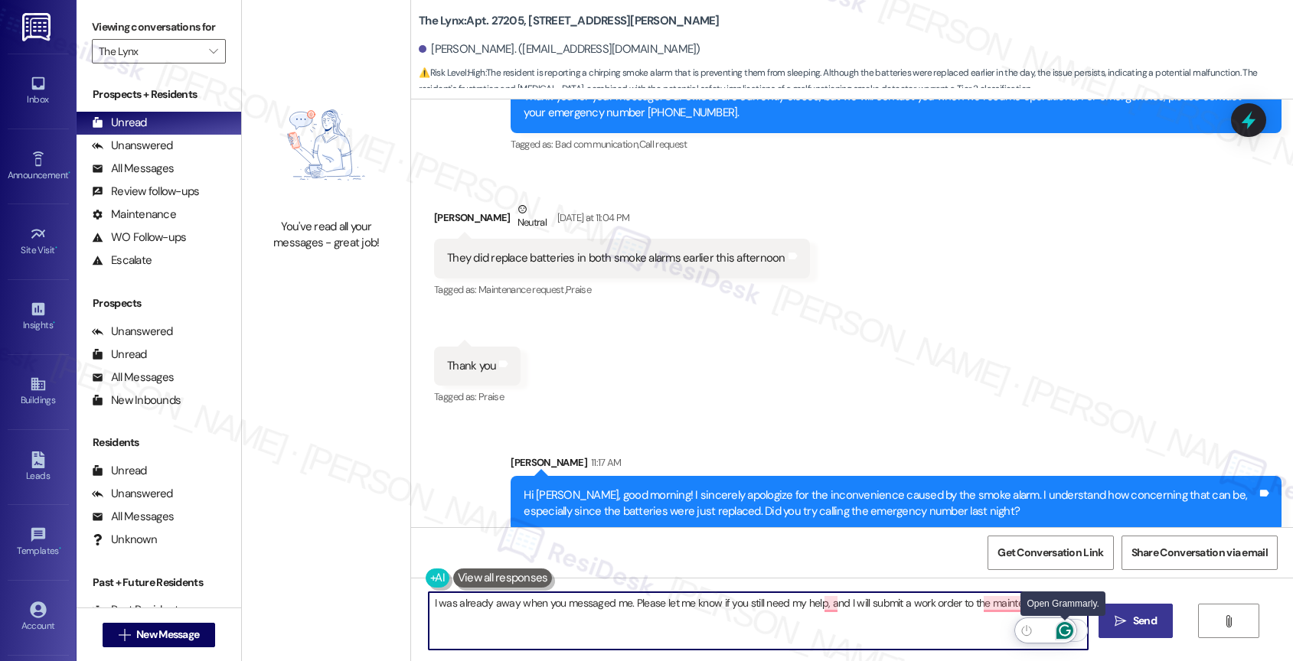
type textarea "I was already away when you messaged me. Please let me know if you still need m…"
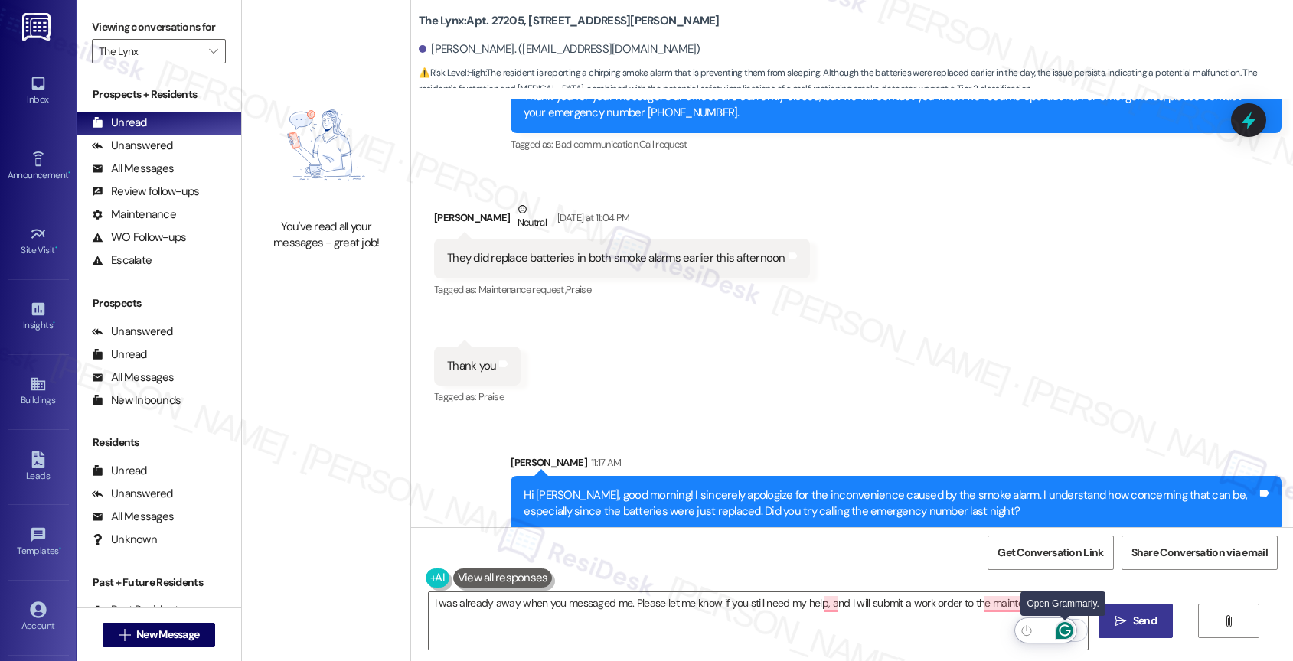
click at [1062, 626] on icon "Open Grammarly. 0 Suggestions." at bounding box center [1064, 630] width 11 height 11
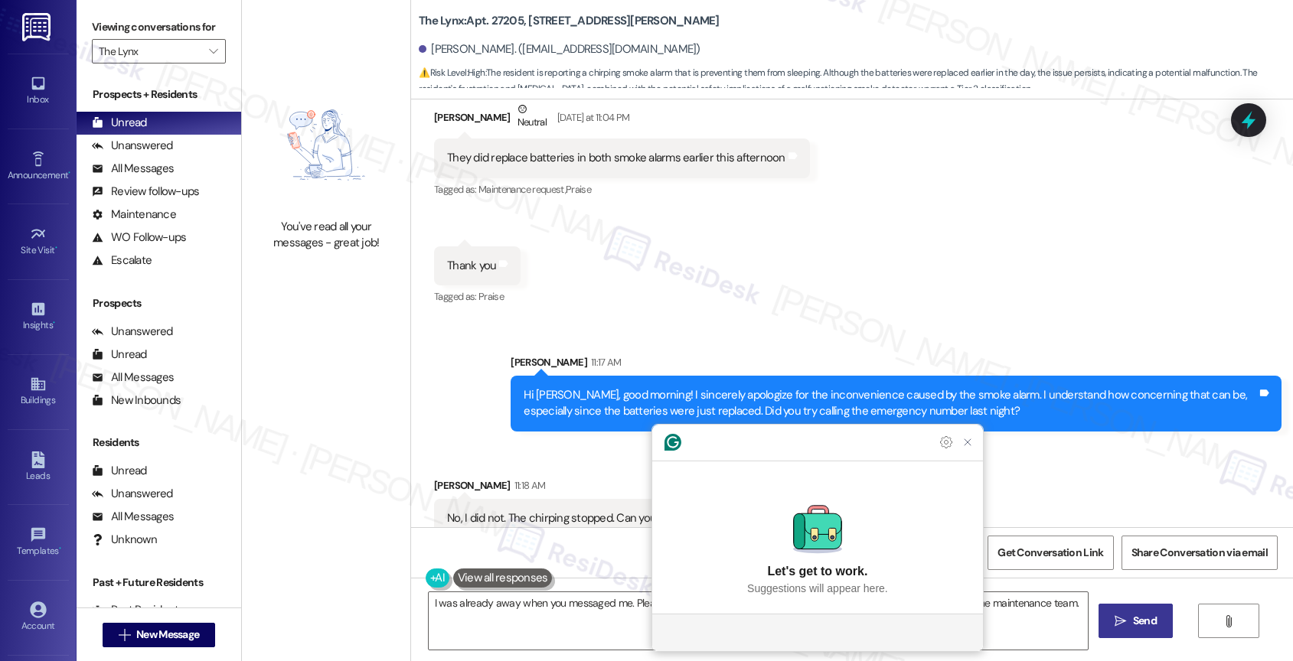
scroll to position [3102, 0]
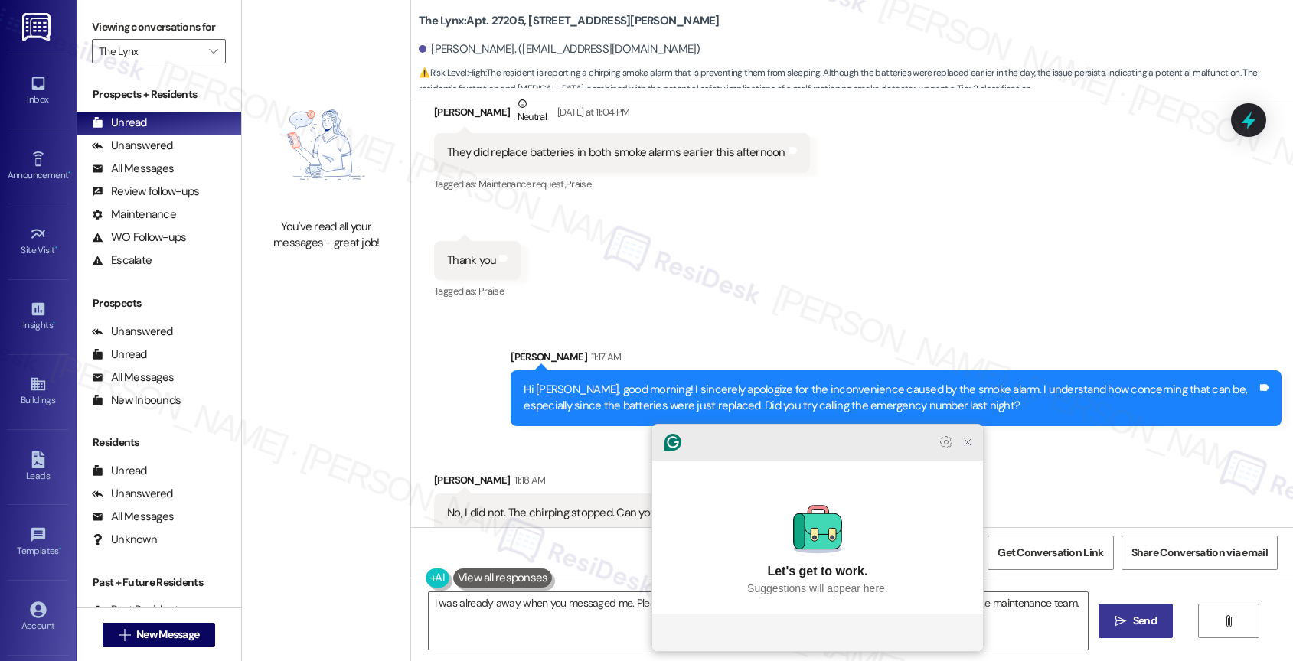
click at [964, 449] on icon "Close Grammarly Assistant" at bounding box center [967, 442] width 12 height 12
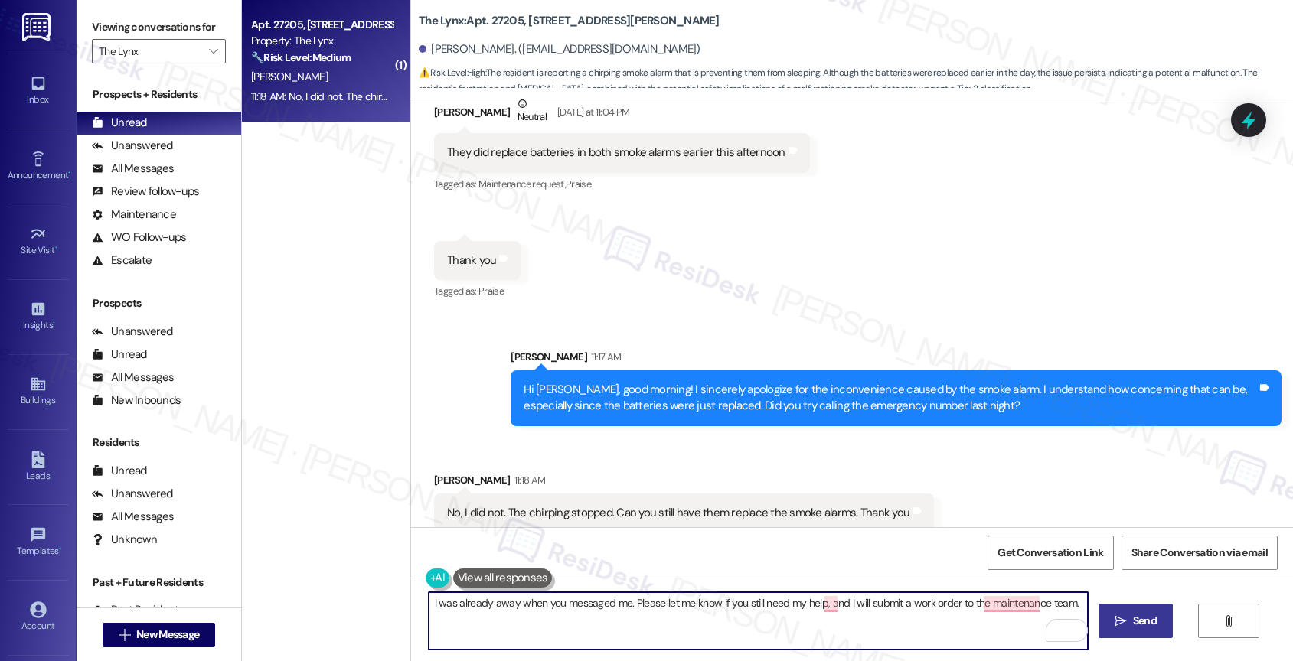
click at [638, 599] on textarea "I was already away when you messaged me. Please let me know if you still need m…" at bounding box center [759, 620] width 660 height 57
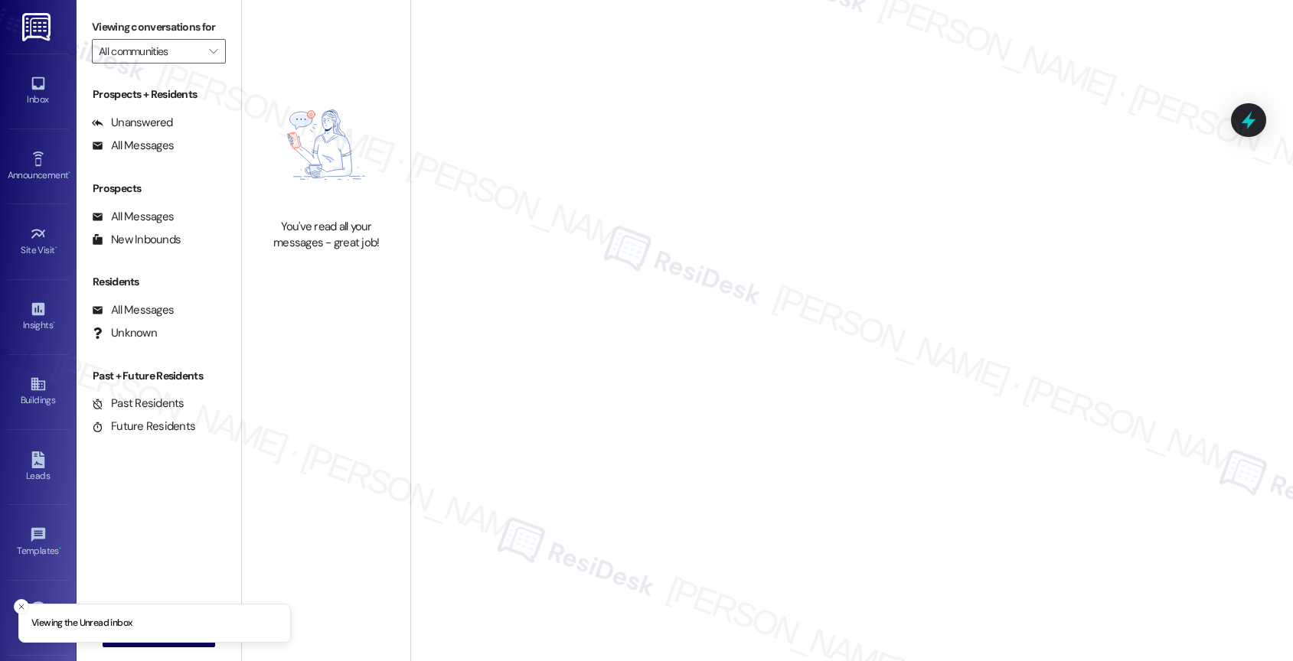
type input "Alon at [GEOGRAPHIC_DATA]"
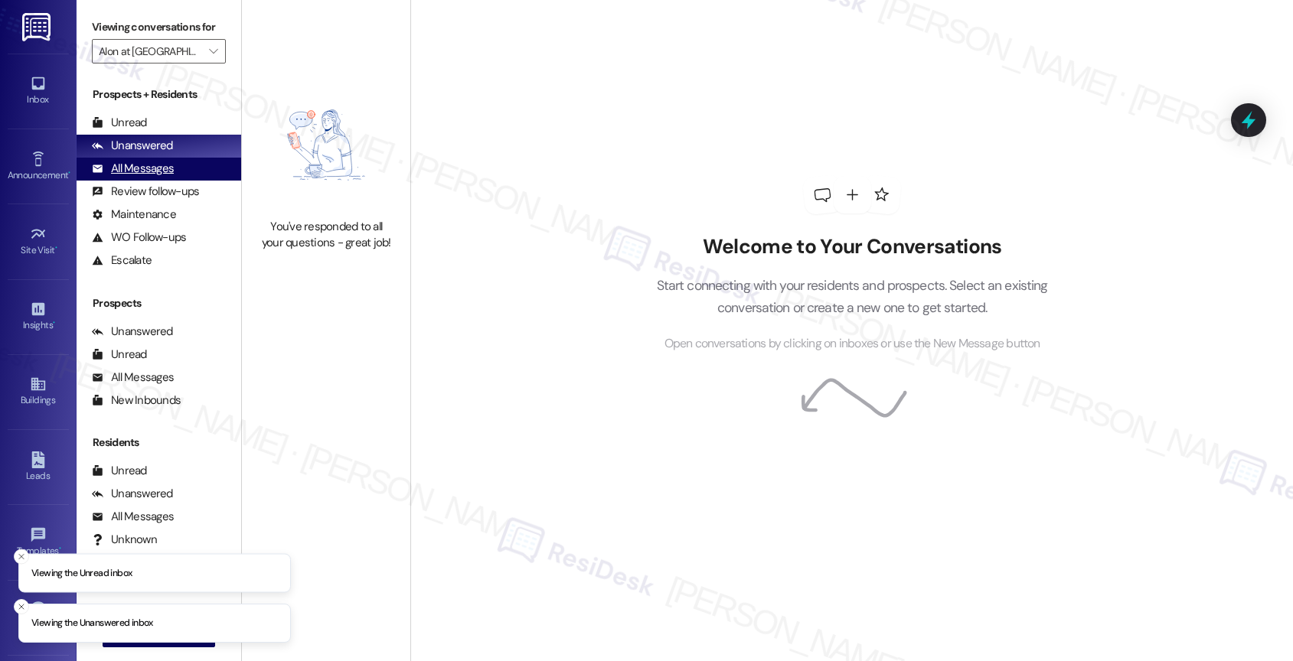
click at [182, 181] on div "All Messages (undefined)" at bounding box center [159, 169] width 165 height 23
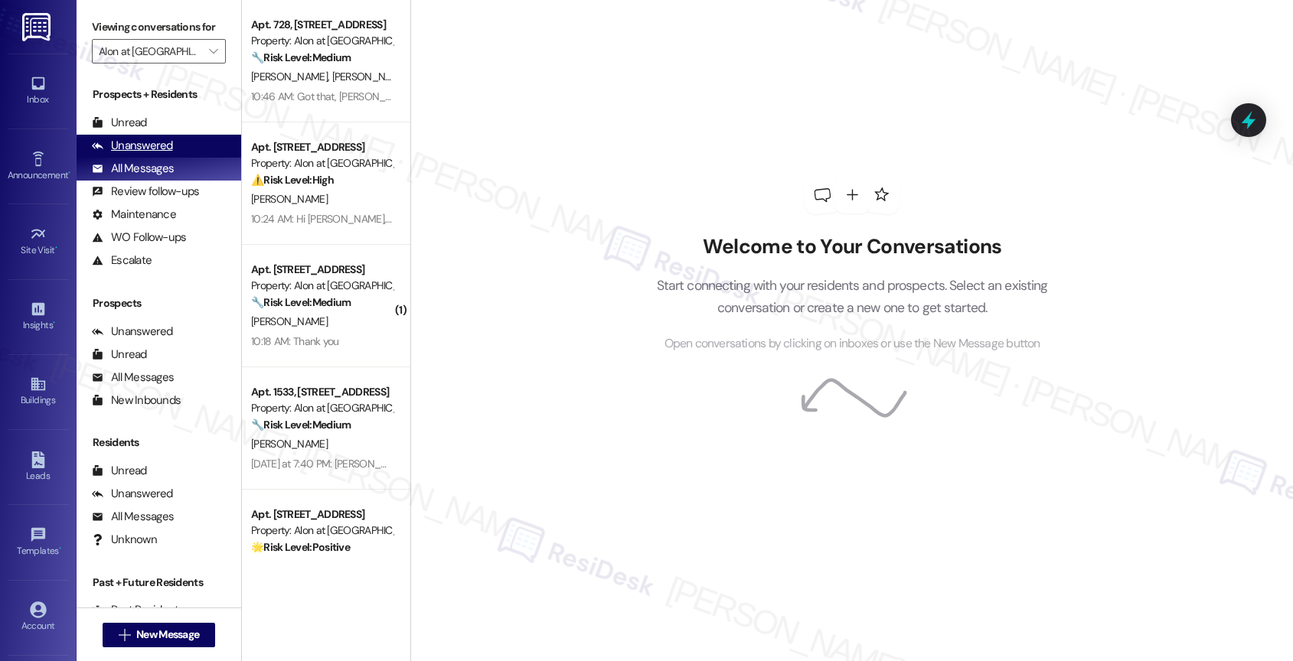
click at [155, 154] on div "Unanswered" at bounding box center [132, 146] width 81 height 16
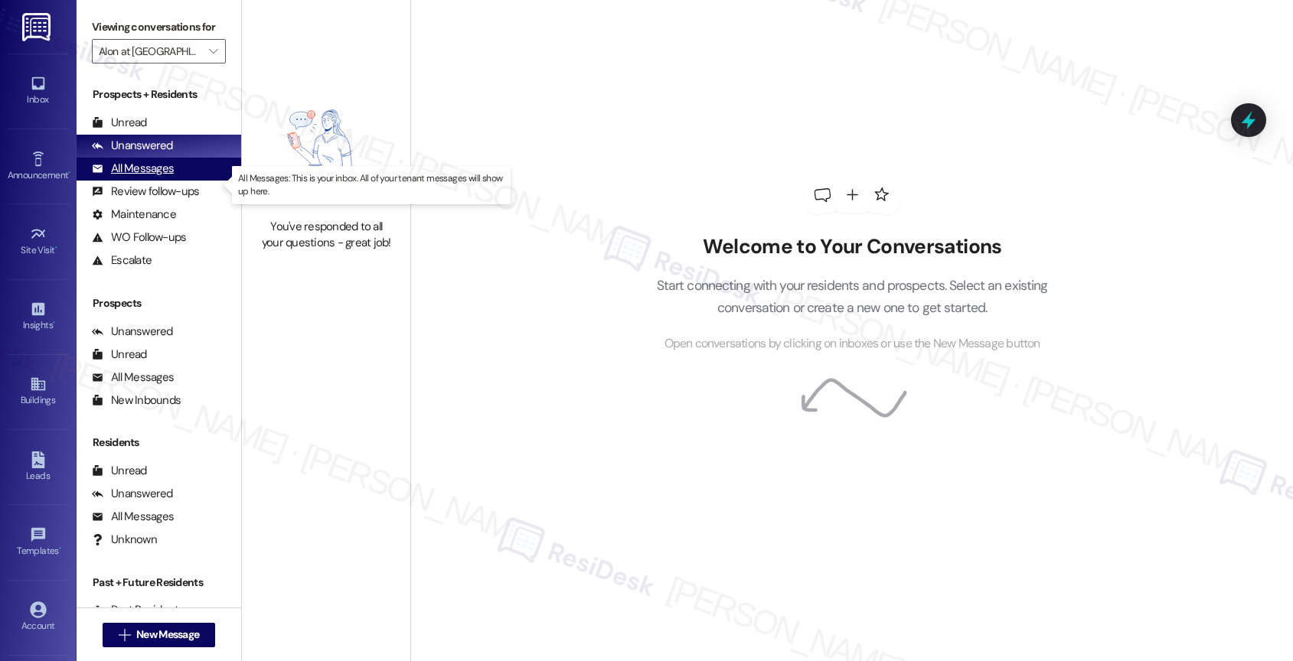
click at [148, 177] on div "All Messages" at bounding box center [133, 169] width 82 height 16
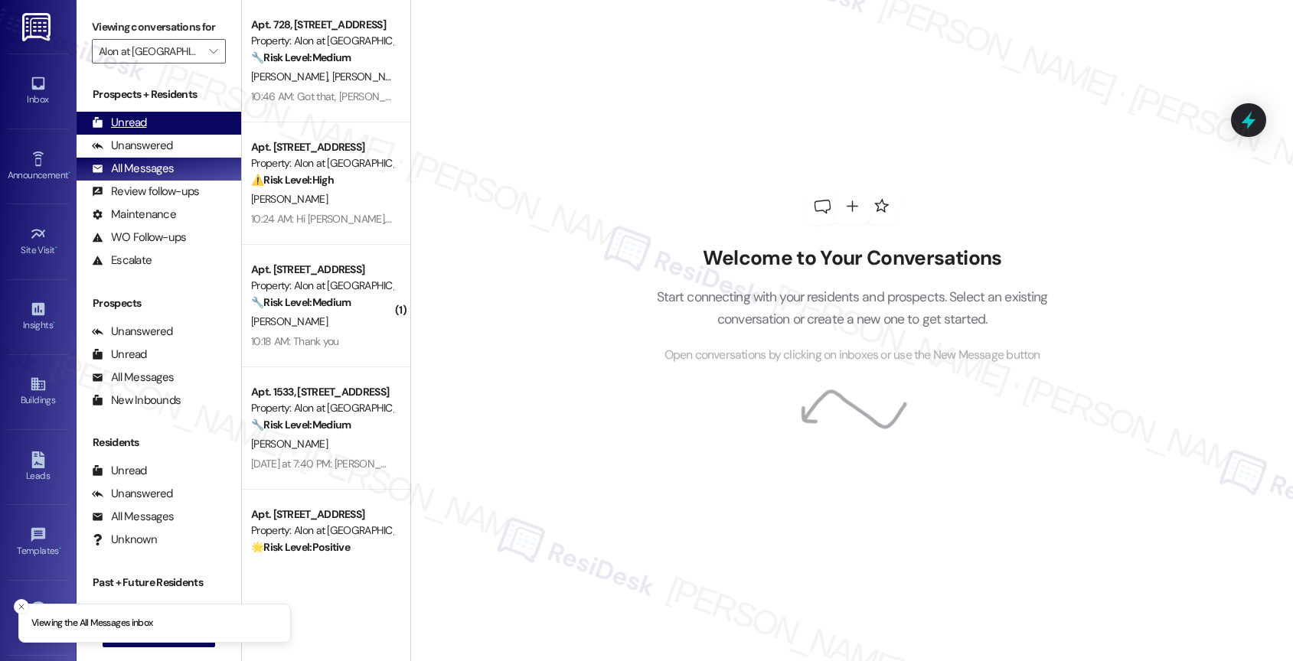
click at [155, 135] on div "Unread (0)" at bounding box center [159, 123] width 165 height 23
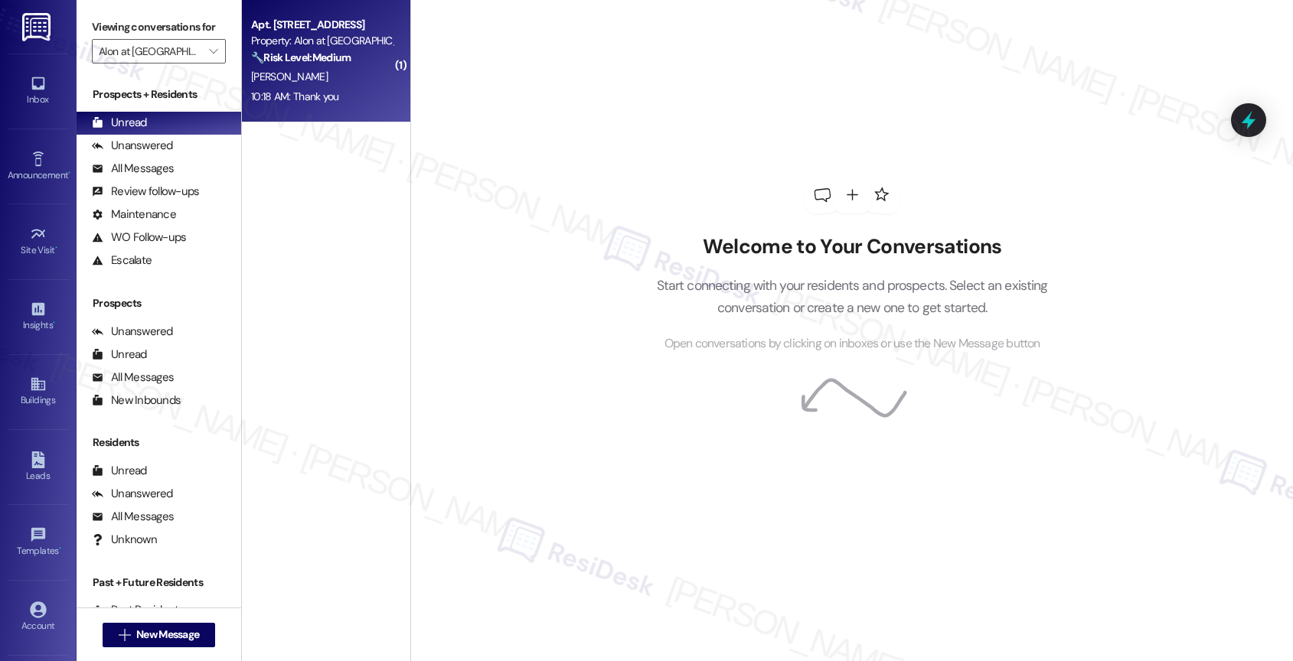
click at [339, 115] on div "Apt. 724, [STREET_ADDRESS] Property: Alon at [GEOGRAPHIC_DATA] 🔧 Risk Level: Me…" at bounding box center [326, 61] width 168 height 122
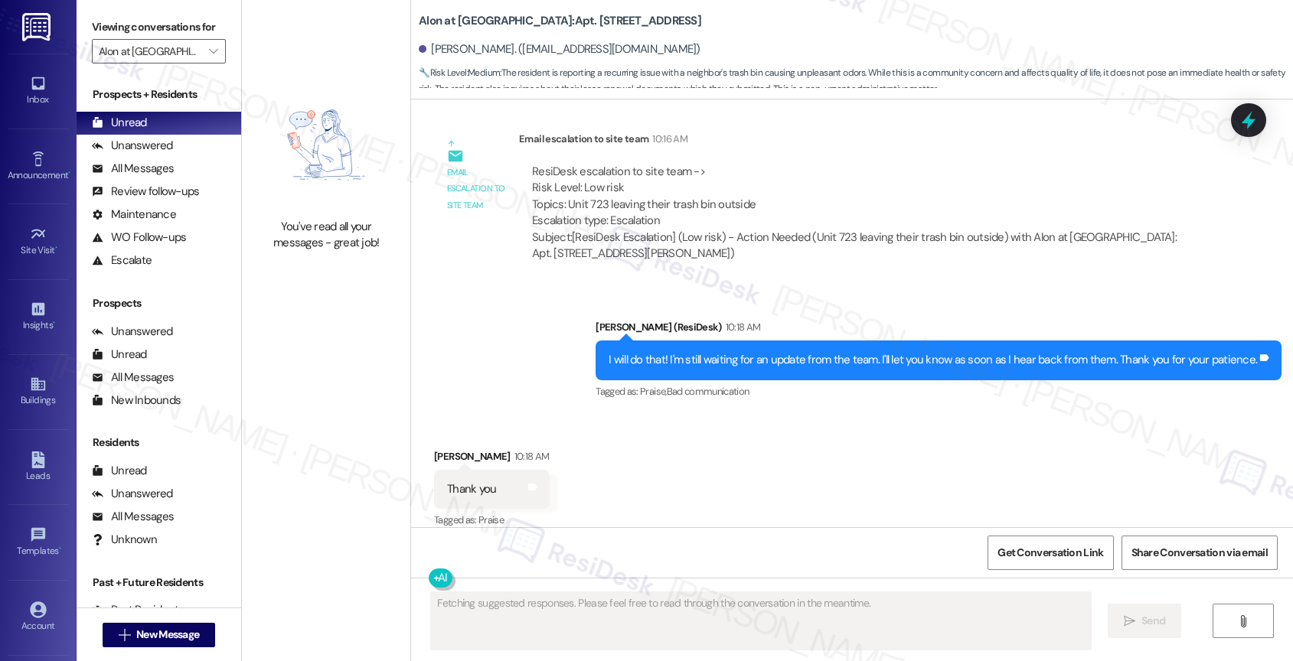
scroll to position [1693, 0]
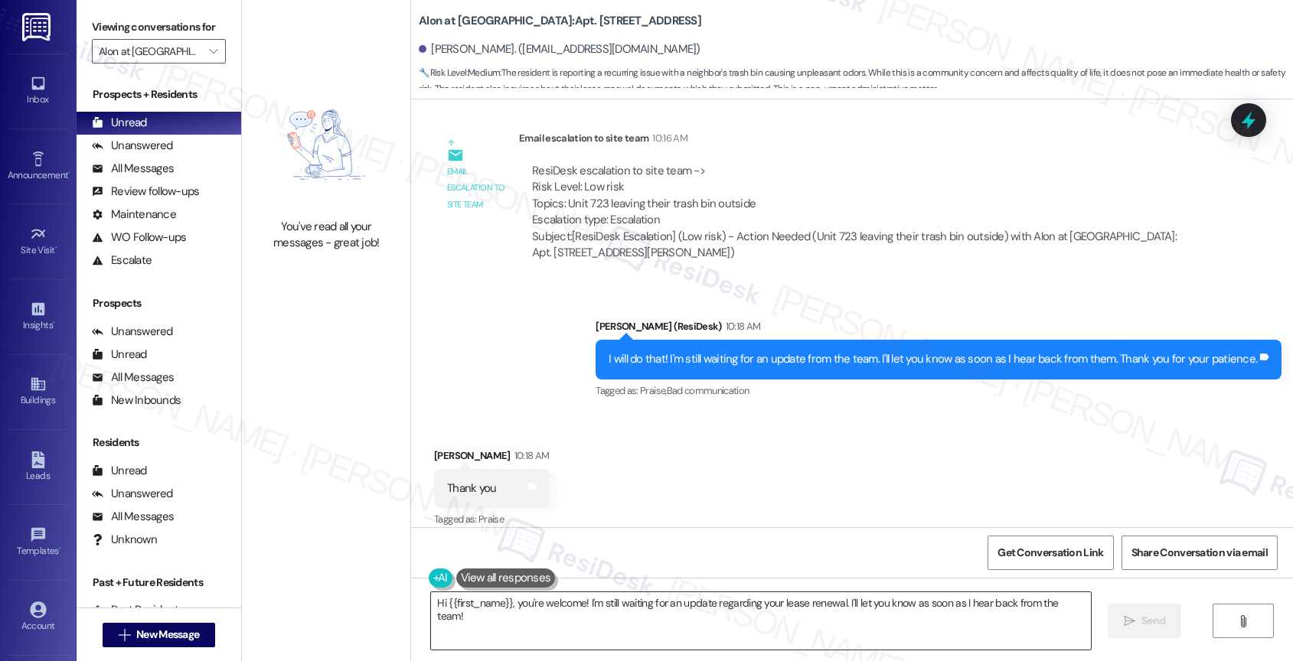
click at [594, 609] on textarea "Hi {{first_name}}, you're welcome! I'm still waiting for an update regarding yo…" at bounding box center [761, 620] width 660 height 57
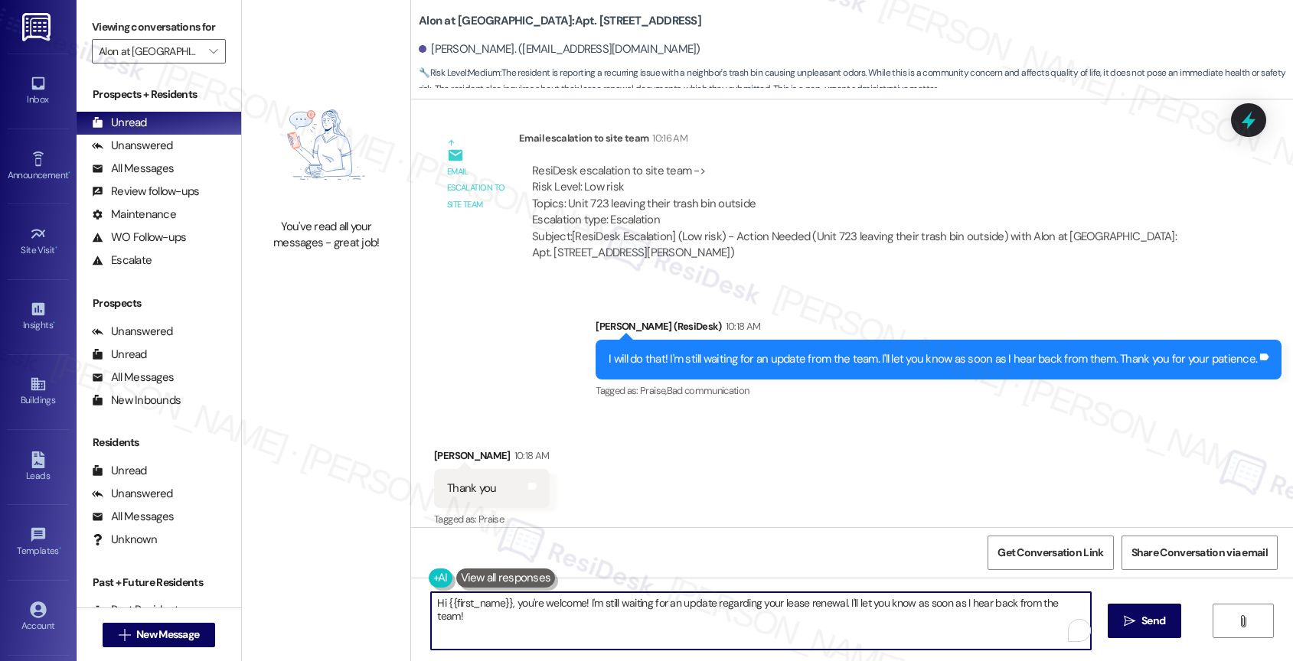
click at [594, 609] on textarea "Hi {{first_name}}, you're welcome! I'm still waiting for an update regarding yo…" at bounding box center [761, 620] width 660 height 57
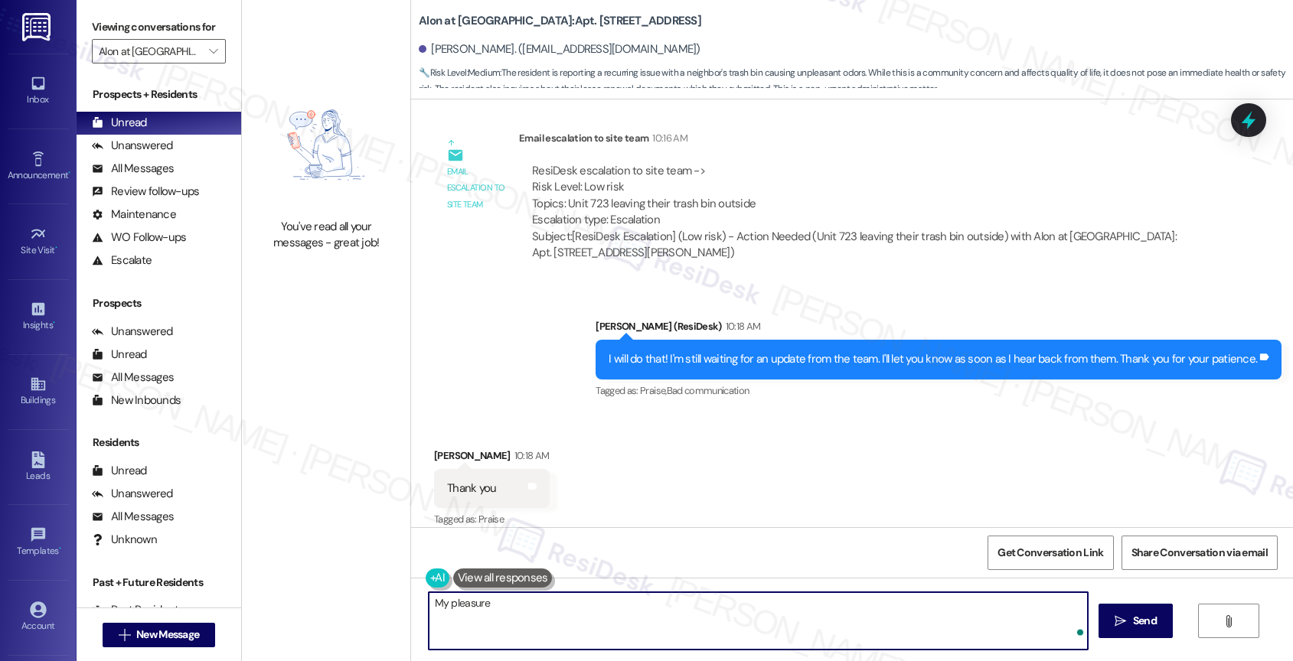
type textarea "My pleasure!"
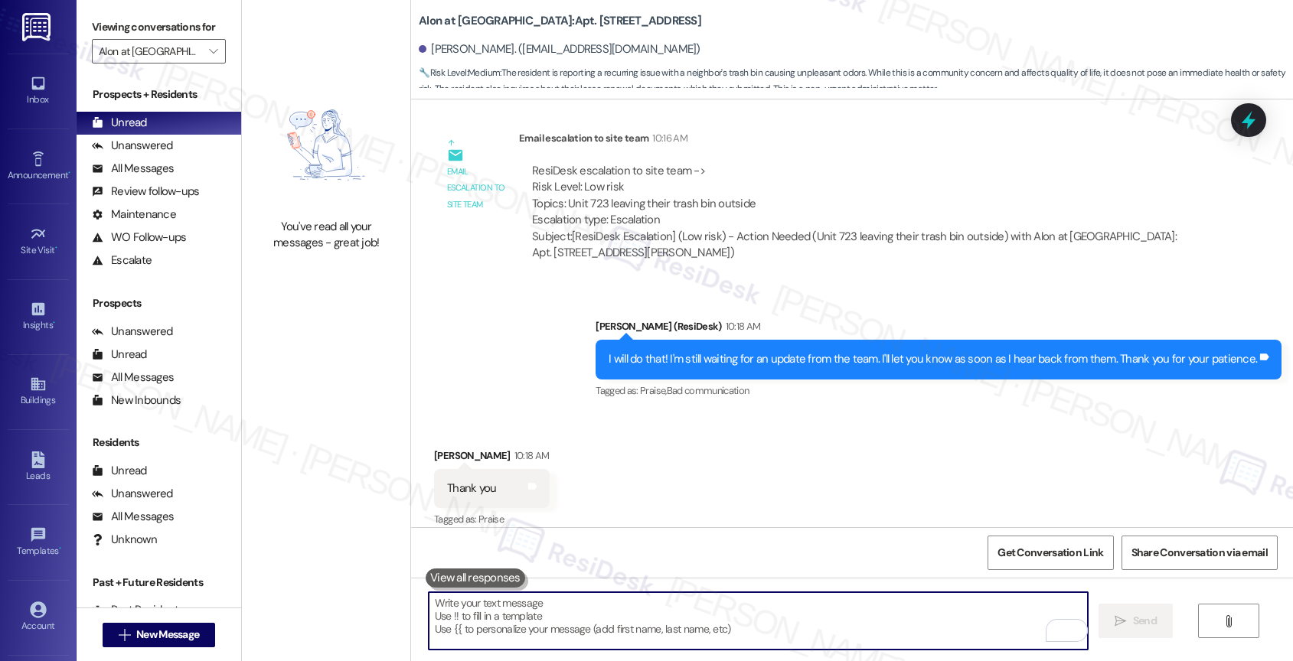
scroll to position [1692, 0]
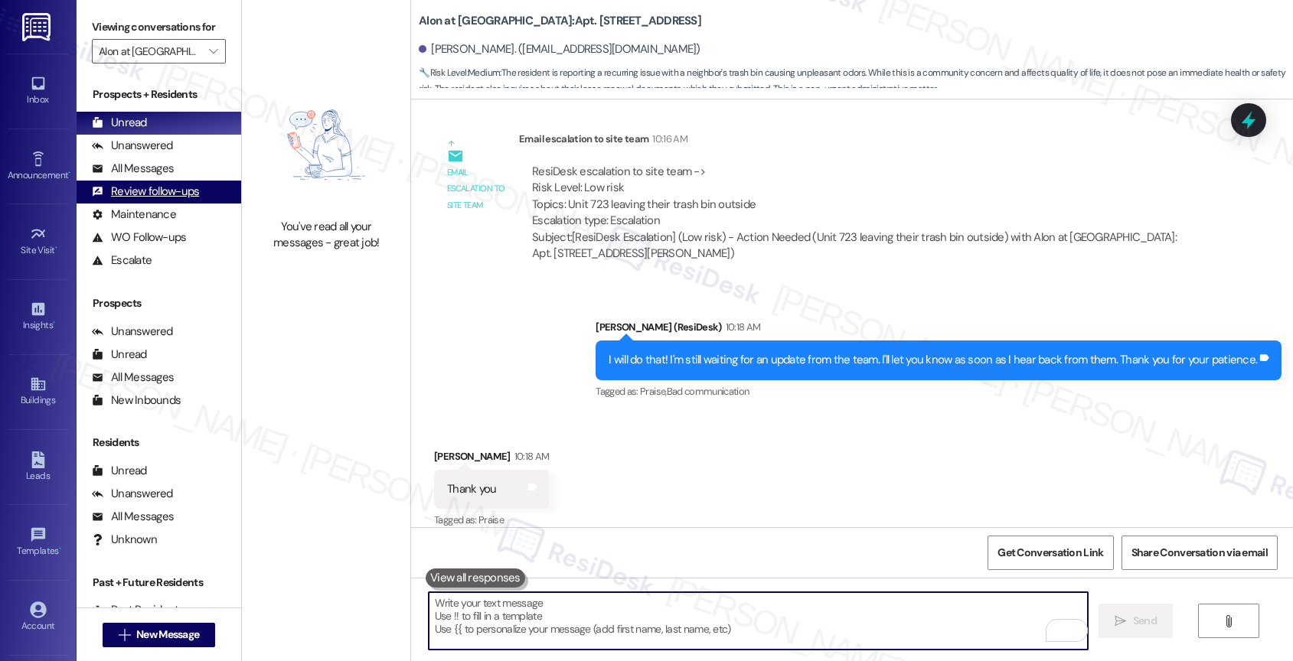
click at [175, 200] on div "Review follow-ups" at bounding box center [145, 192] width 107 height 16
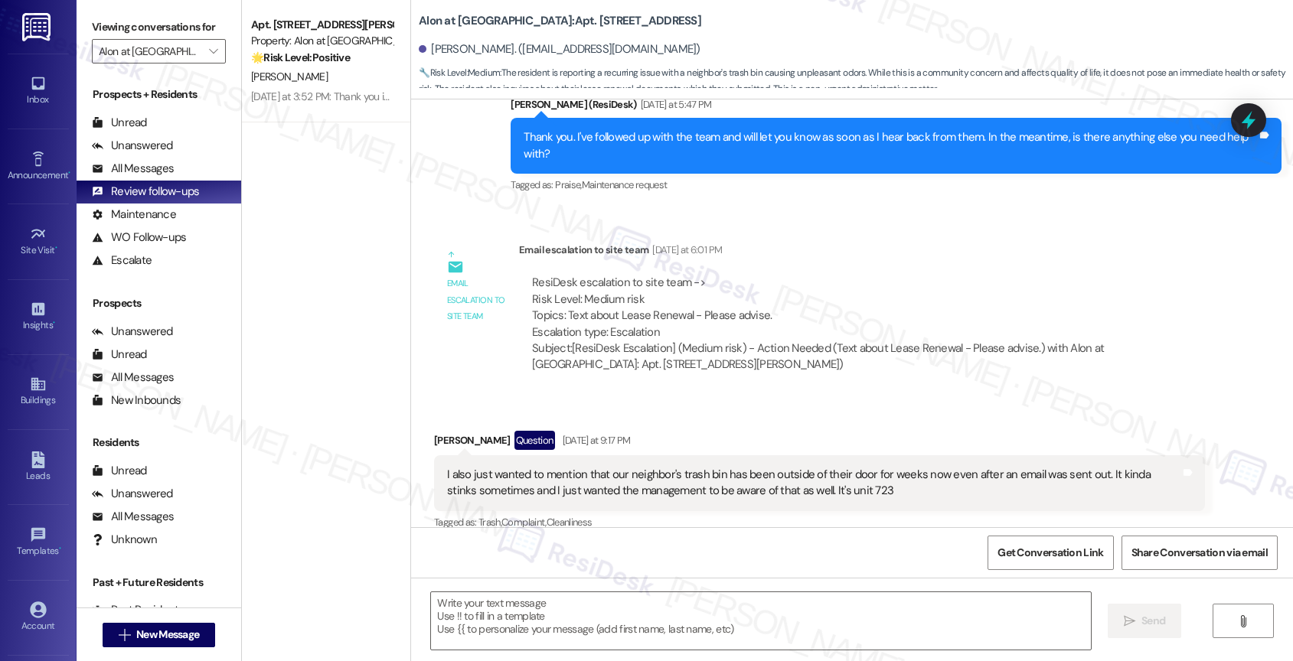
type textarea "Fetching suggested responses. Please feel free to read through the conversation…"
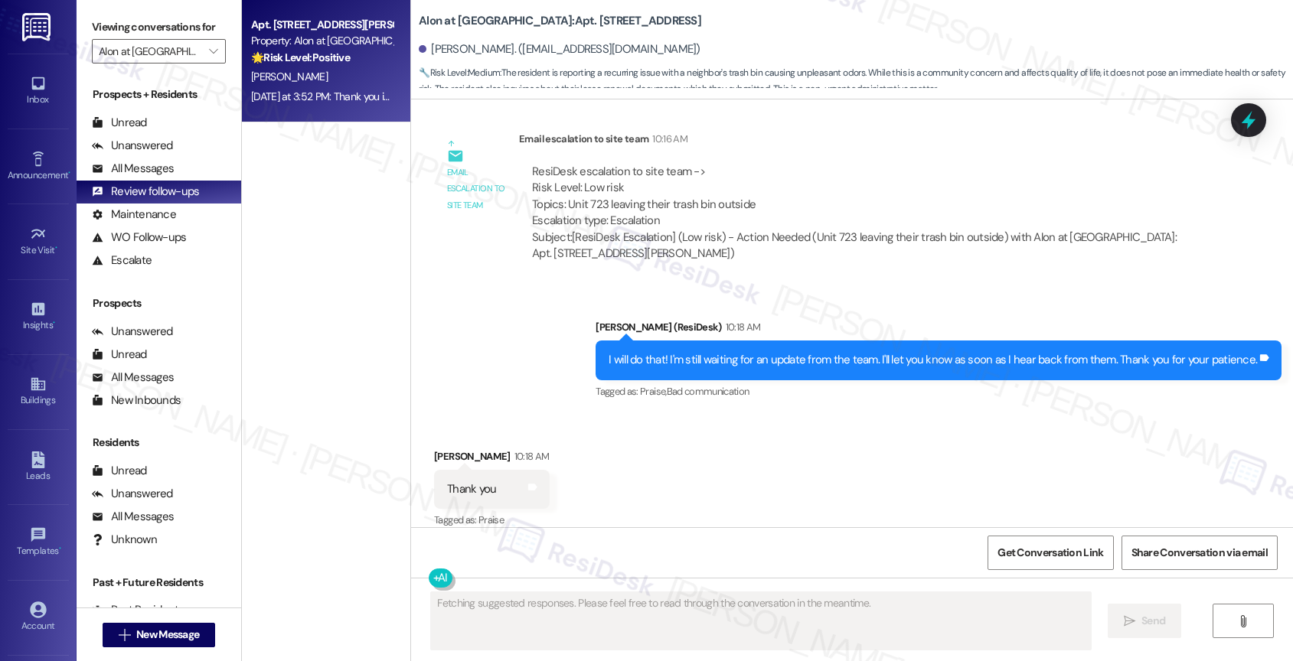
click at [320, 93] on div "Yesterday at 3:52 PM: Thank you in advance!!! Here's a quick link for convenien…" at bounding box center [473, 97] width 444 height 14
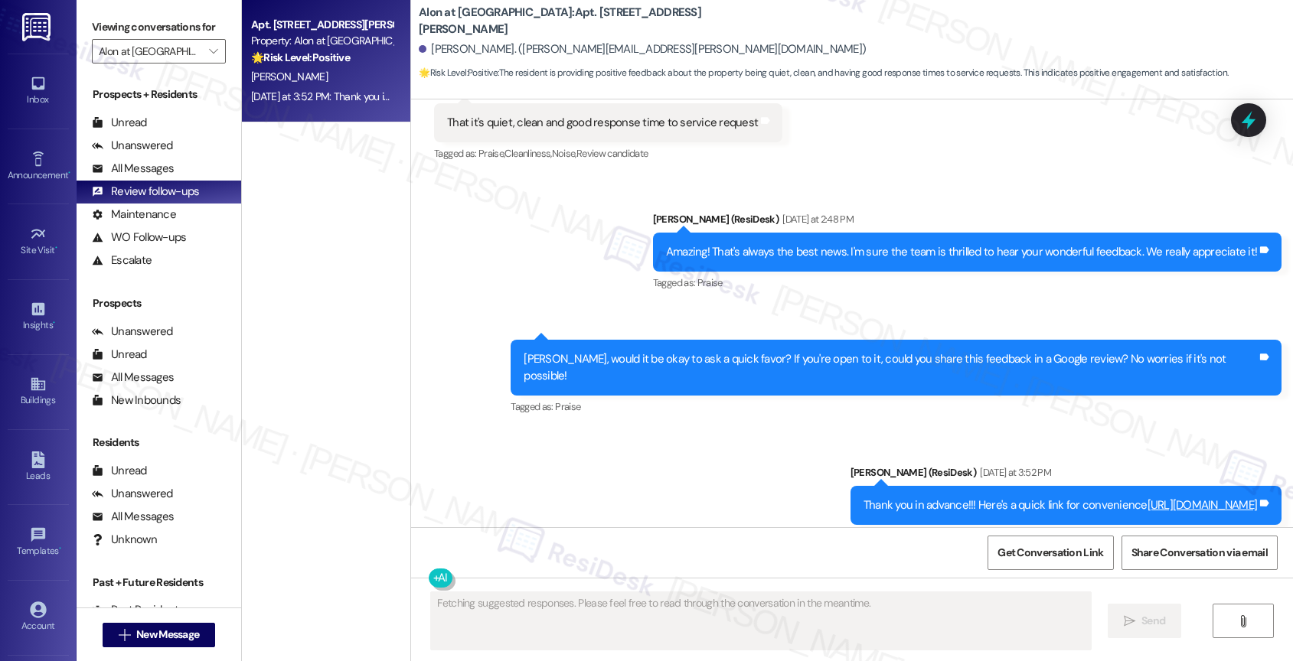
click at [1147, 498] on link "https://www.theresidesk.com/links/review-p_9IVlGyU" at bounding box center [1202, 505] width 110 height 15
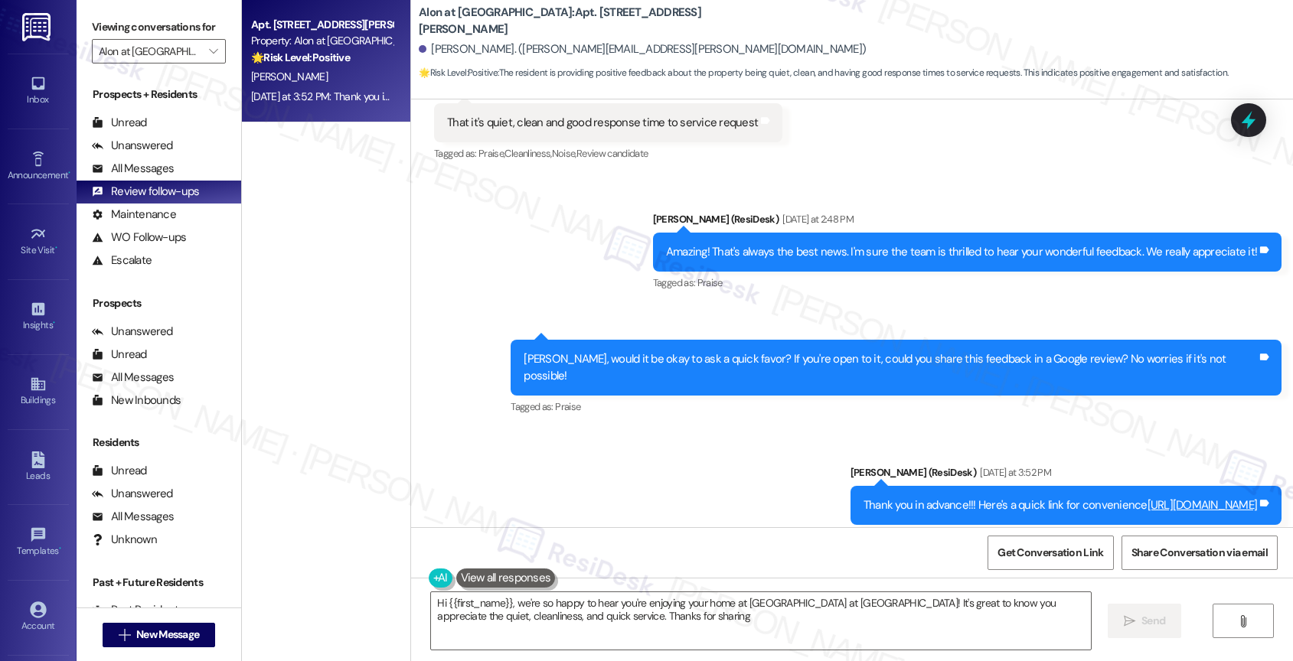
type textarea "Hi {{first_name}}, we're so happy to hear you're enjoying your home at Alon at …"
click at [166, 638] on span "New Message" at bounding box center [167, 635] width 63 height 16
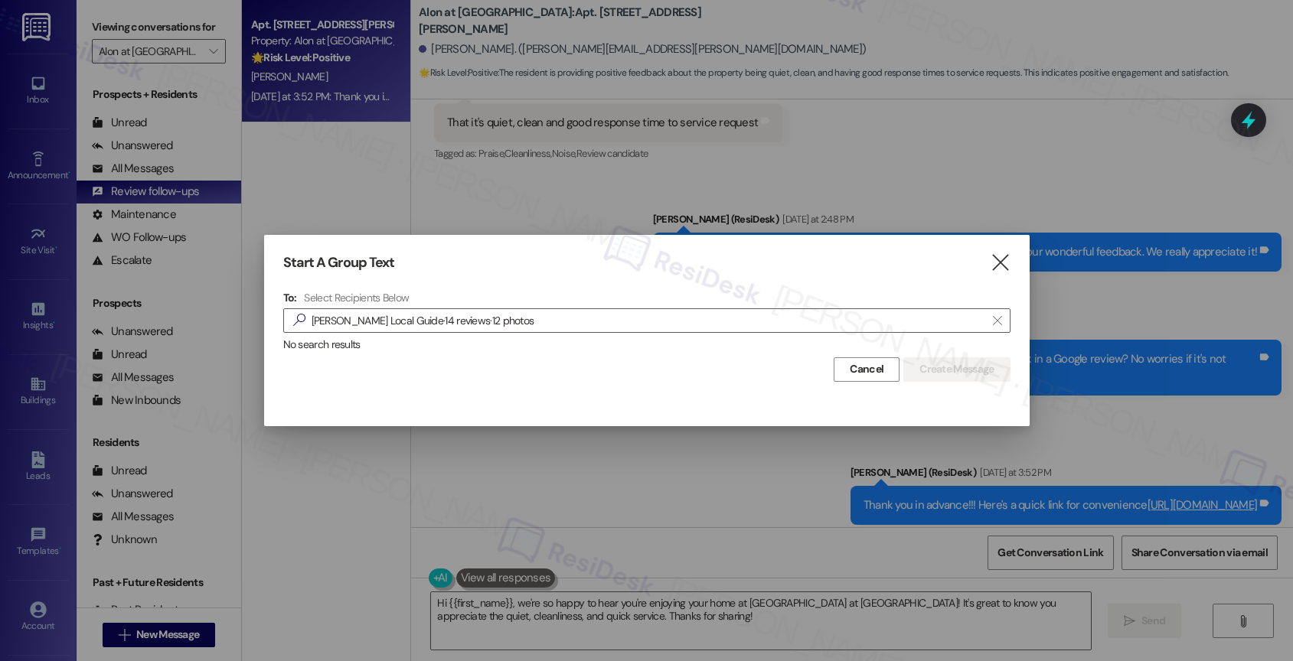
drag, startPoint x: 463, startPoint y: 246, endPoint x: 633, endPoint y: 252, distance: 170.0
click at [633, 252] on div "Start A Group Text  To: Select Recipients Below  Alyssa Gutierrez Local Guide…" at bounding box center [646, 318] width 765 height 166
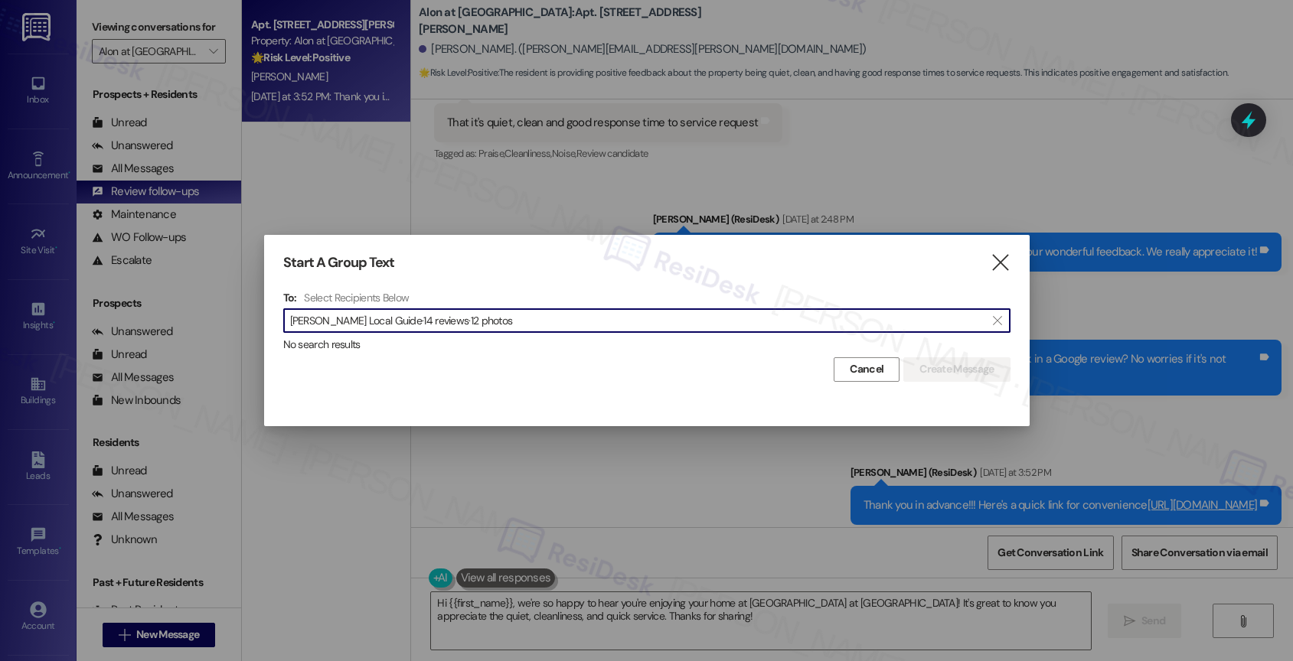
scroll to position [1, 0]
drag, startPoint x: 367, startPoint y: 320, endPoint x: 620, endPoint y: 331, distance: 253.6
click at [620, 331] on div " Alyssa Gutierrez Local Guide·14 reviews·12 photos " at bounding box center [646, 320] width 727 height 24
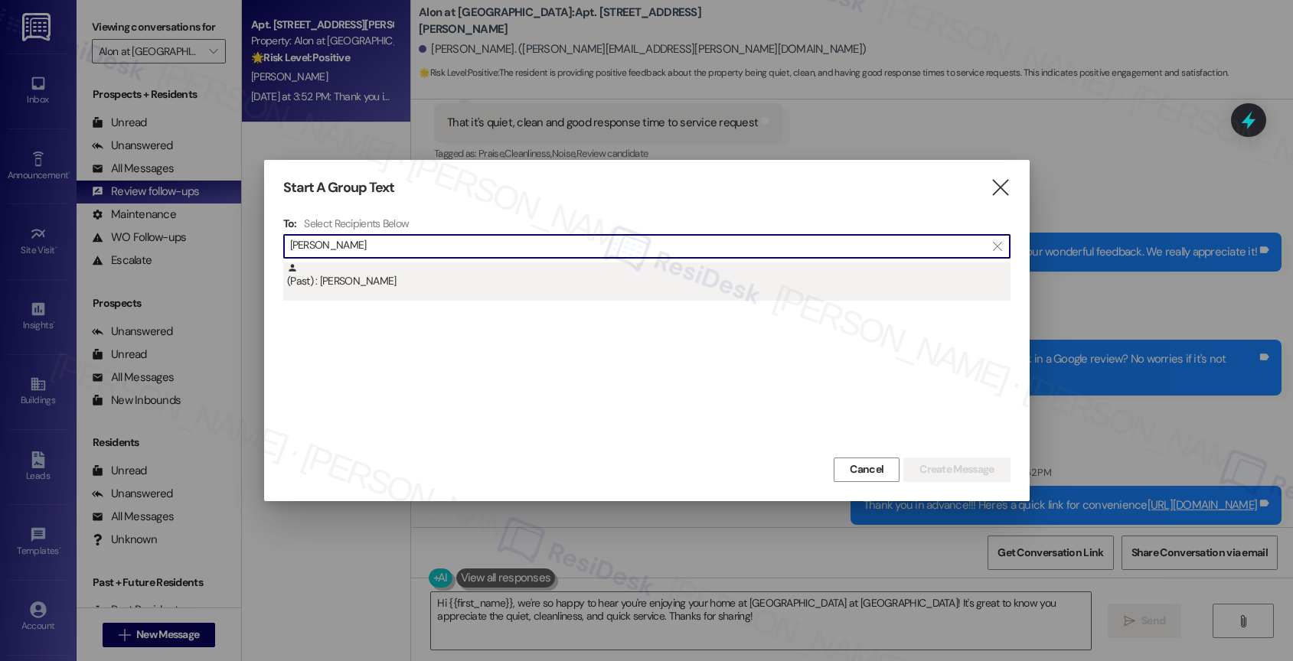
type input "Alyssa Gutierrez"
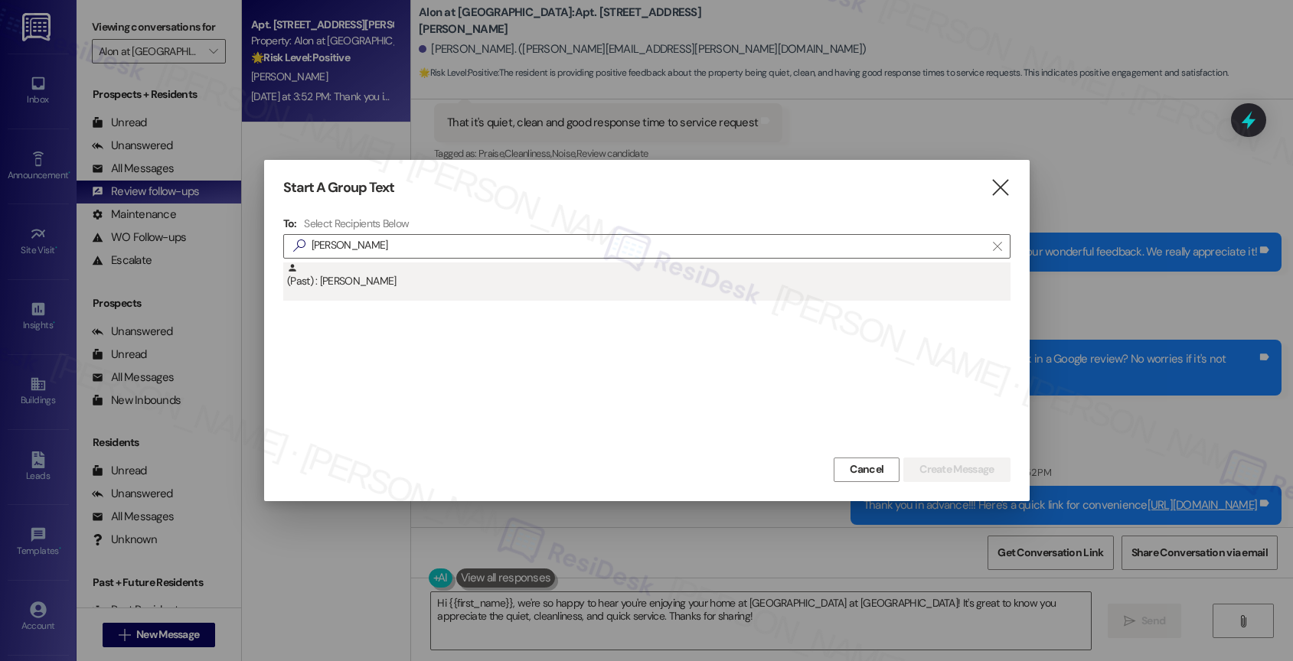
click at [418, 277] on div "(Past) : Alyssa Gutierrez" at bounding box center [648, 276] width 723 height 27
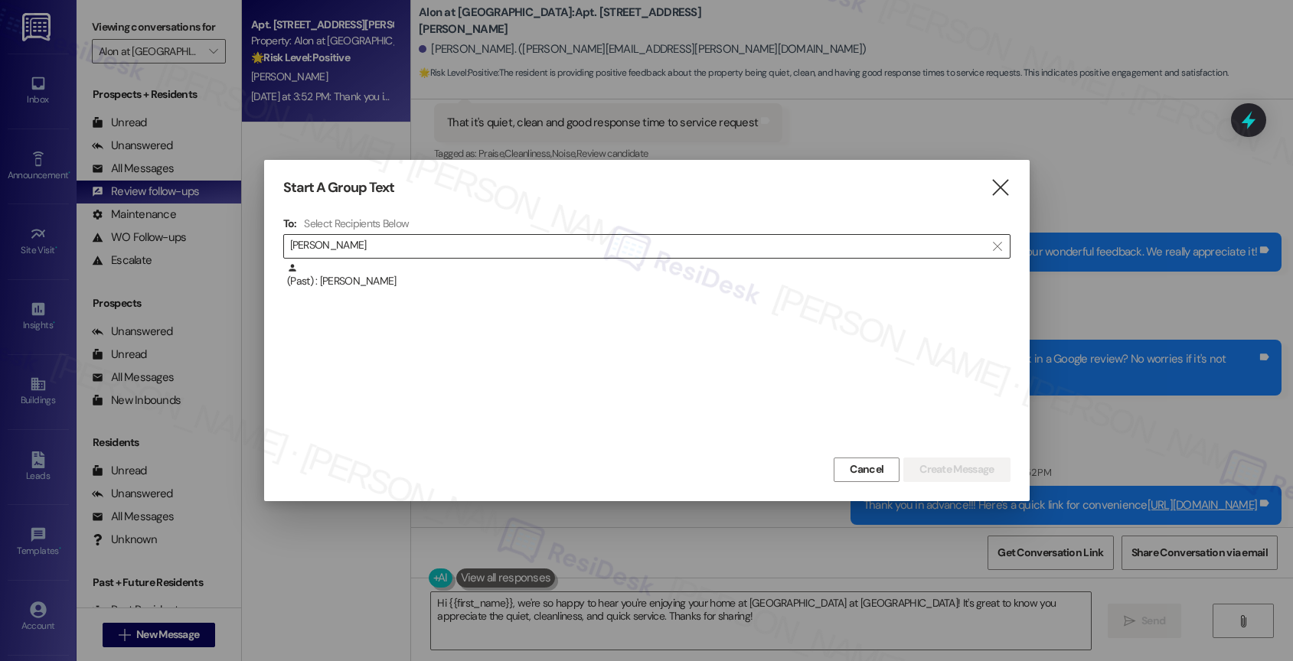
scroll to position [0, 0]
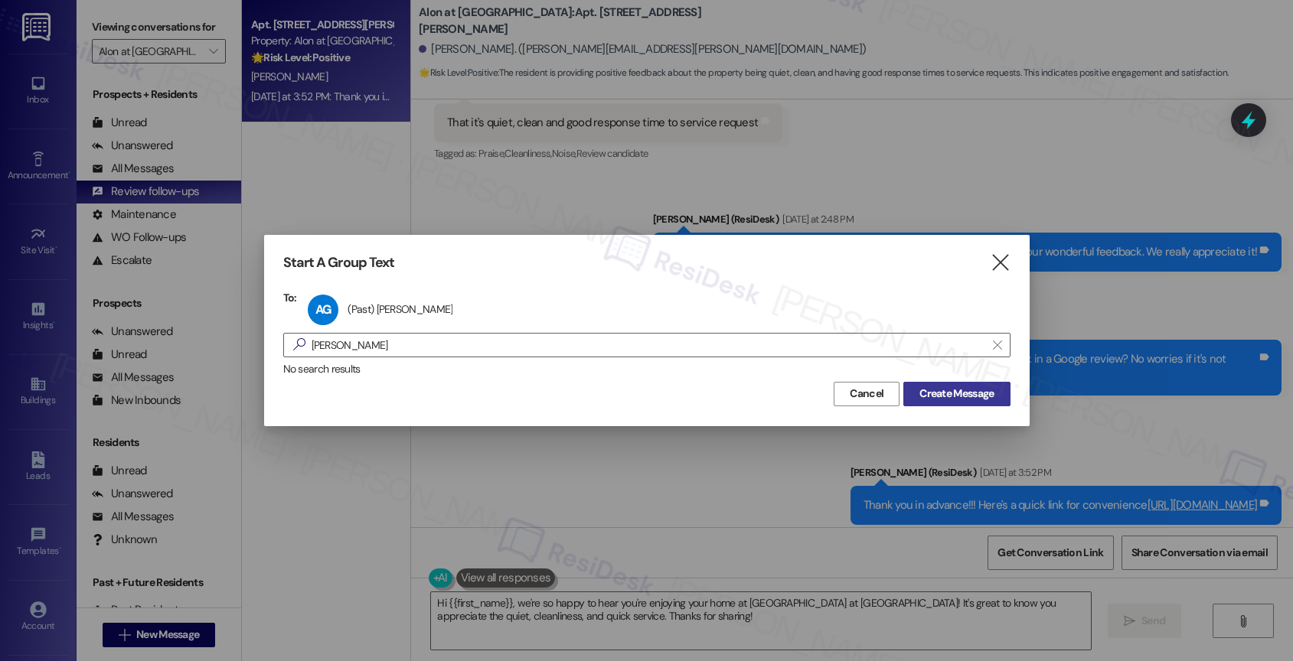
click at [922, 392] on span "Create Message" at bounding box center [956, 394] width 74 height 16
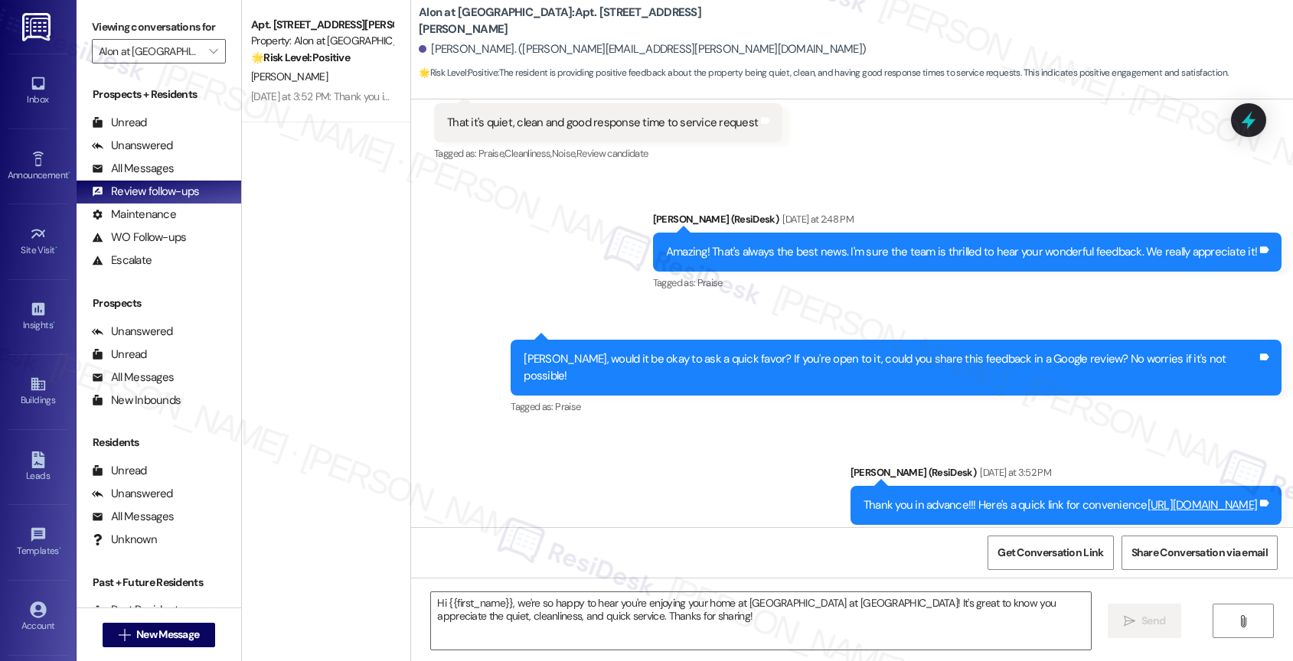
type textarea "Fetching suggested responses. Please feel free to read through the conversation…"
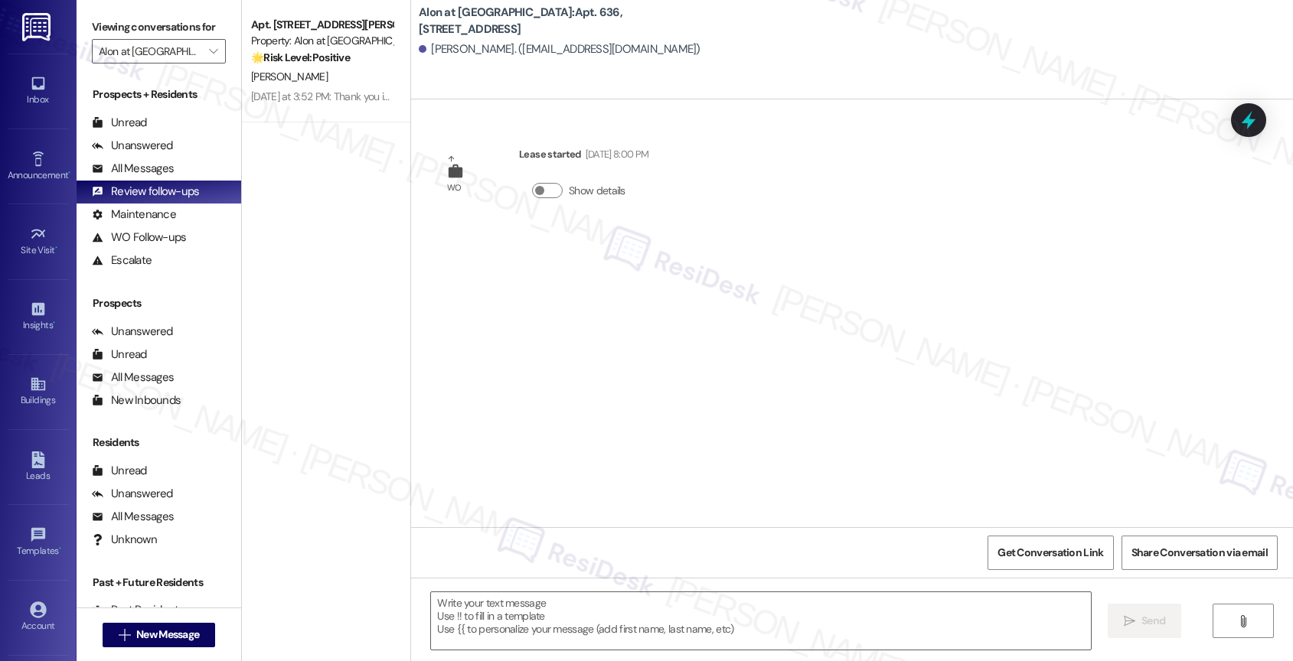
type textarea "Fetching suggested responses. Please feel free to read through the conversation…"
click at [153, 177] on div "All Messages" at bounding box center [133, 169] width 82 height 16
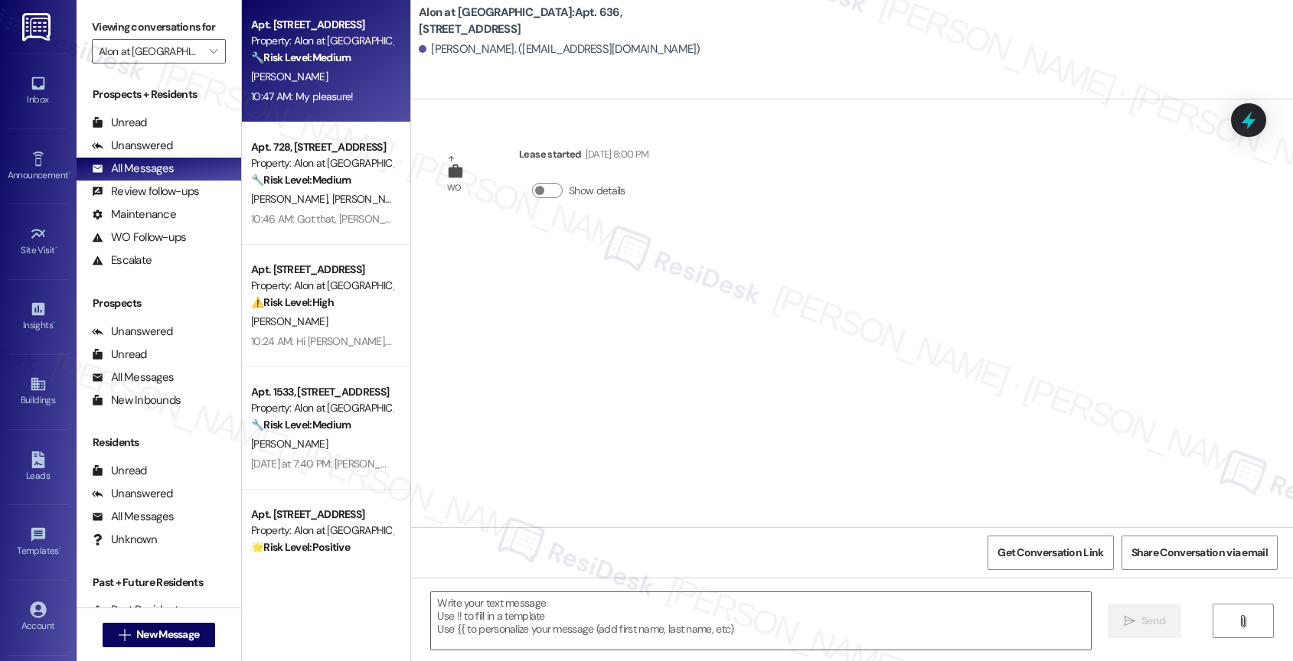
type textarea "Fetching suggested responses. Please feel free to read through the conversation…"
click at [321, 57] on strong "🔧 Risk Level: Medium" at bounding box center [301, 58] width 100 height 14
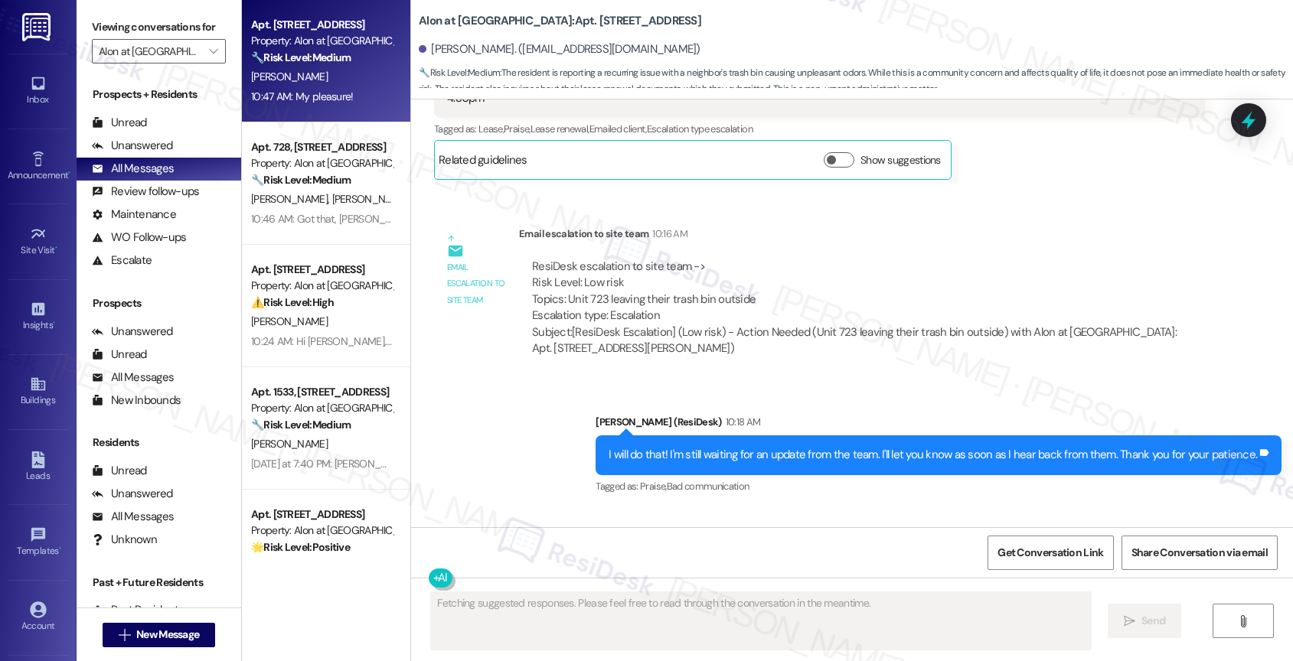
scroll to position [1692, 0]
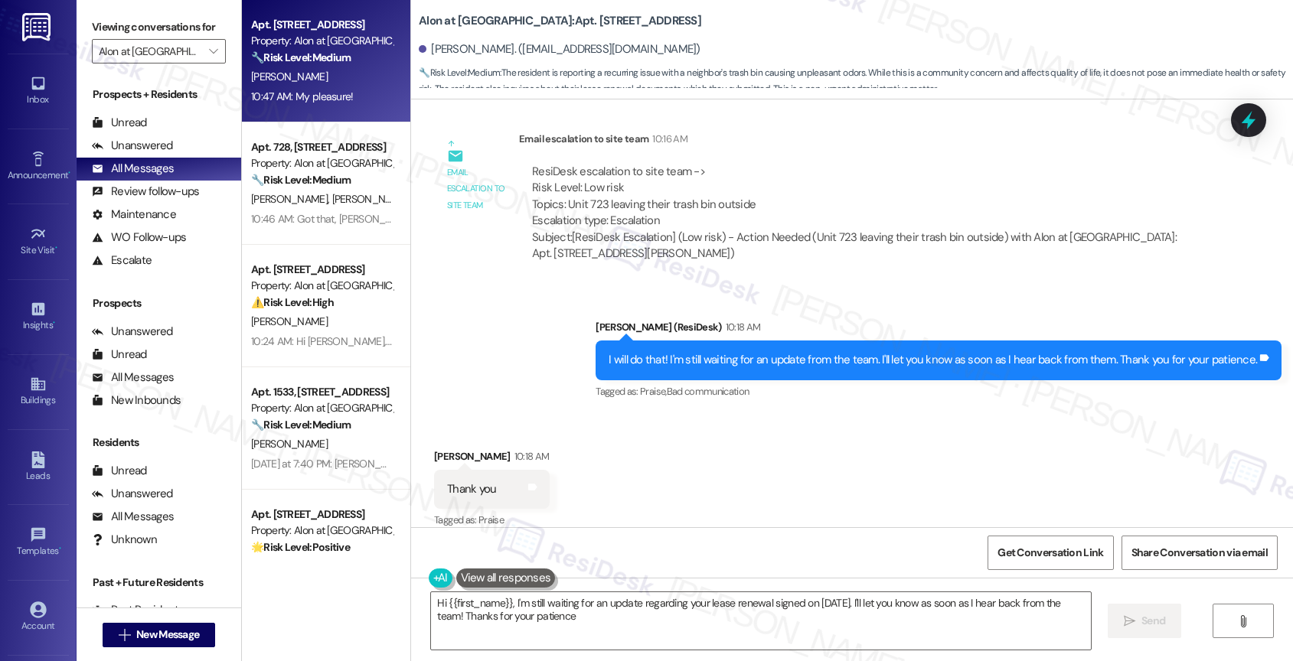
type textarea "Hi {{first_name}}, I'm still waiting for an update regarding your lease renewal…"
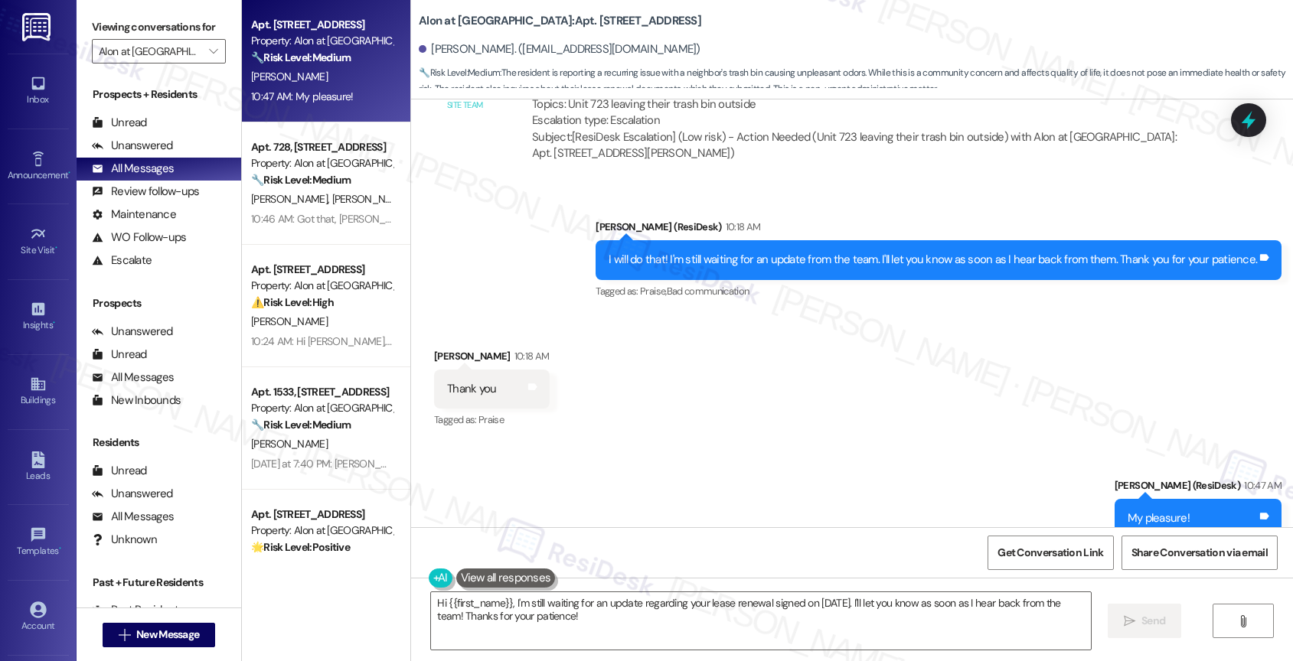
scroll to position [1822, 0]
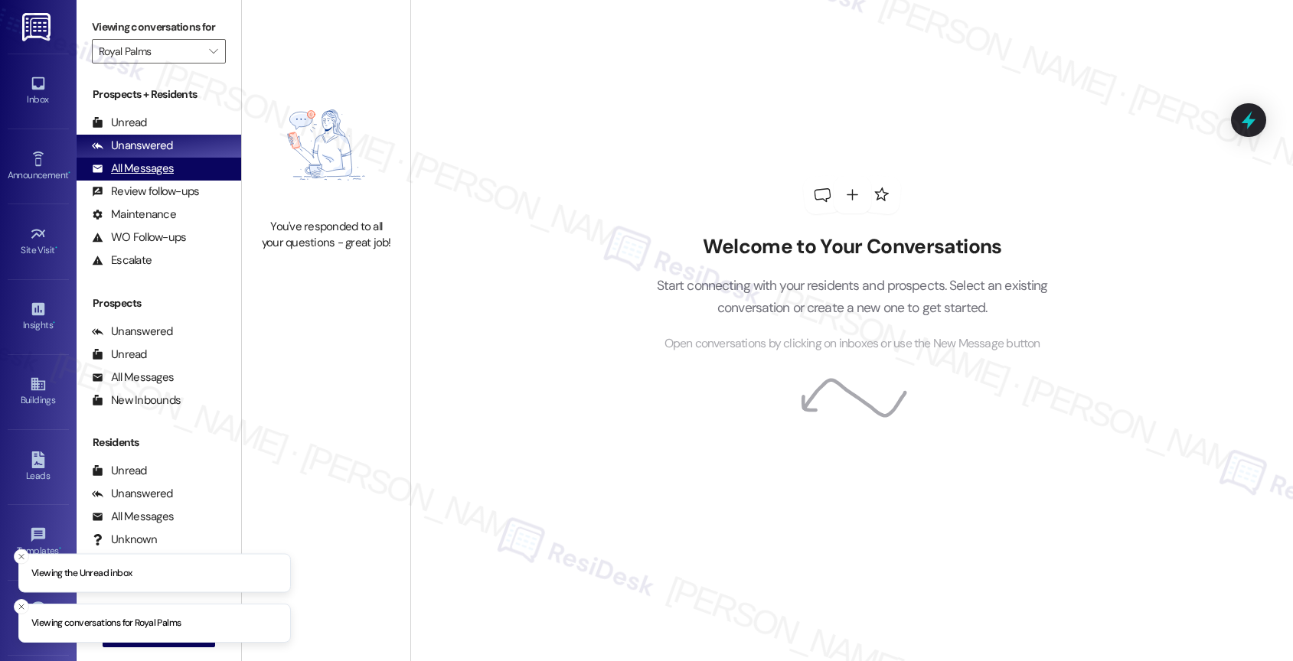
click at [165, 177] on div "All Messages" at bounding box center [133, 169] width 82 height 16
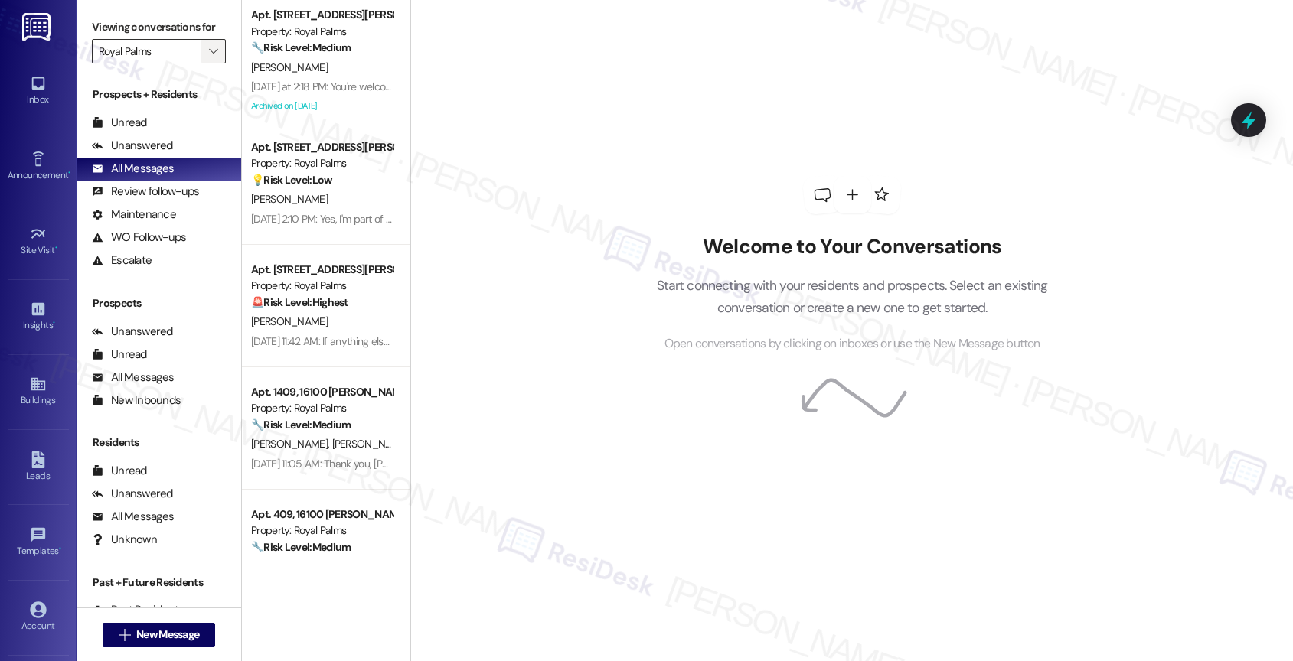
click at [209, 57] on icon "" at bounding box center [213, 51] width 8 height 12
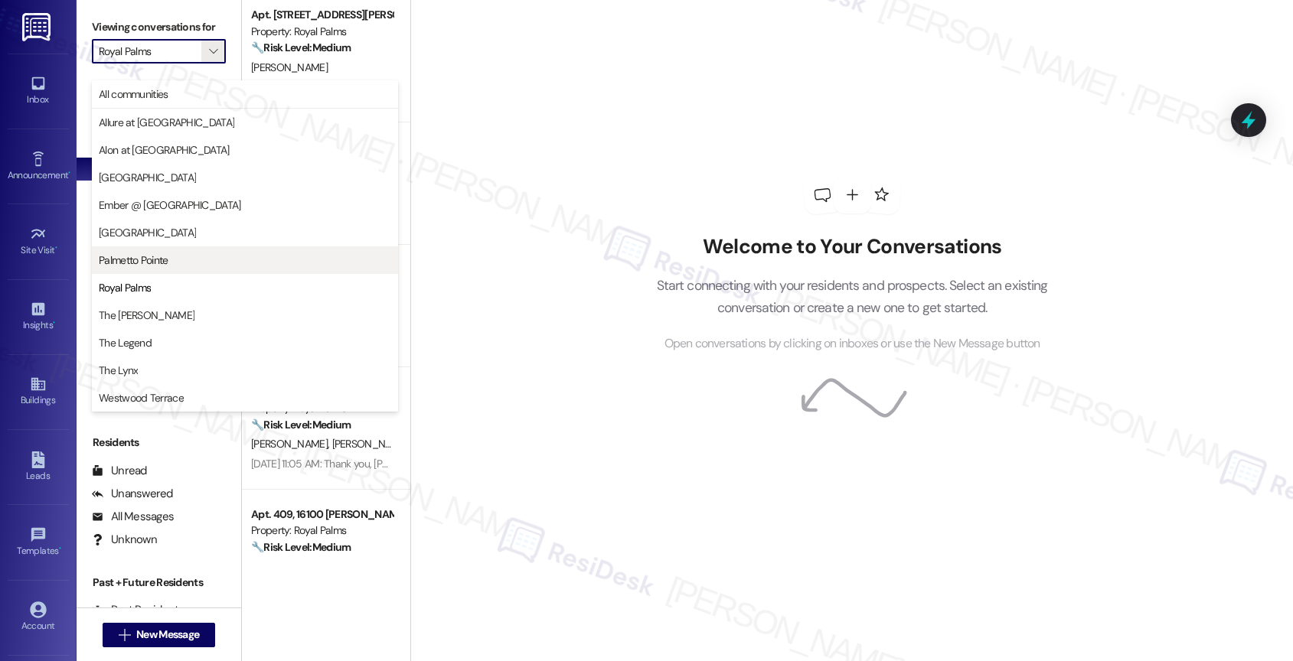
click at [201, 257] on span "Palmetto Pointe" at bounding box center [245, 260] width 292 height 15
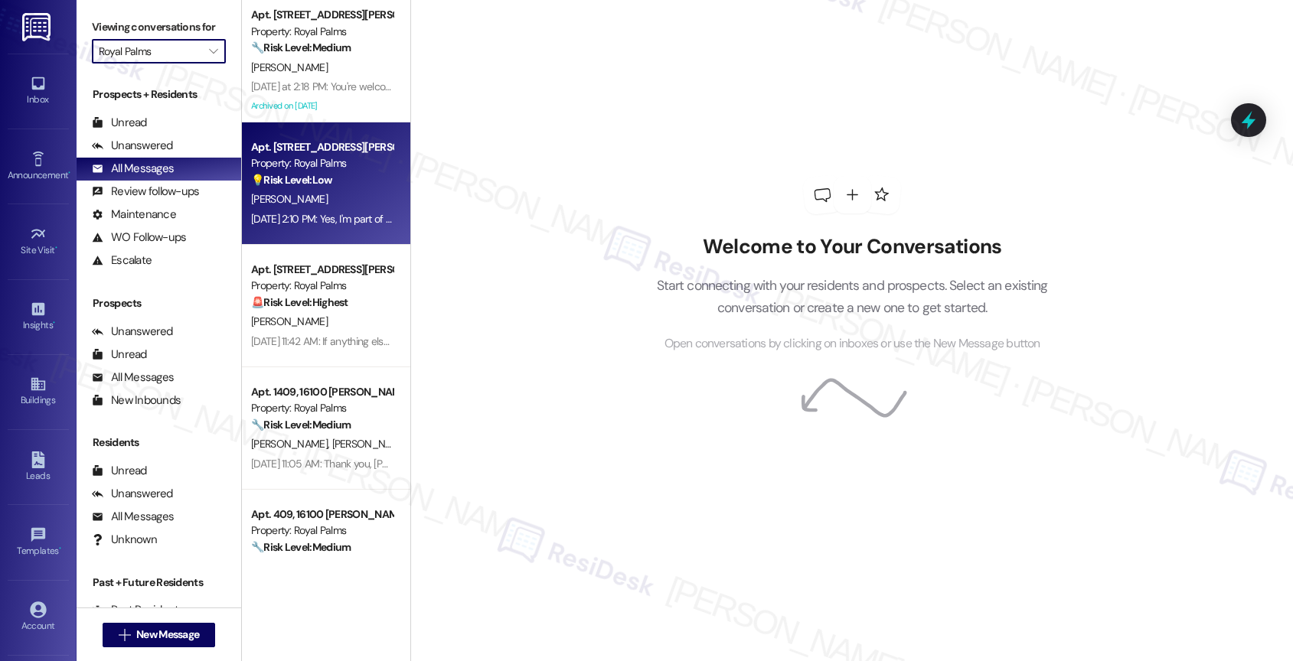
type input "Palmetto Pointe"
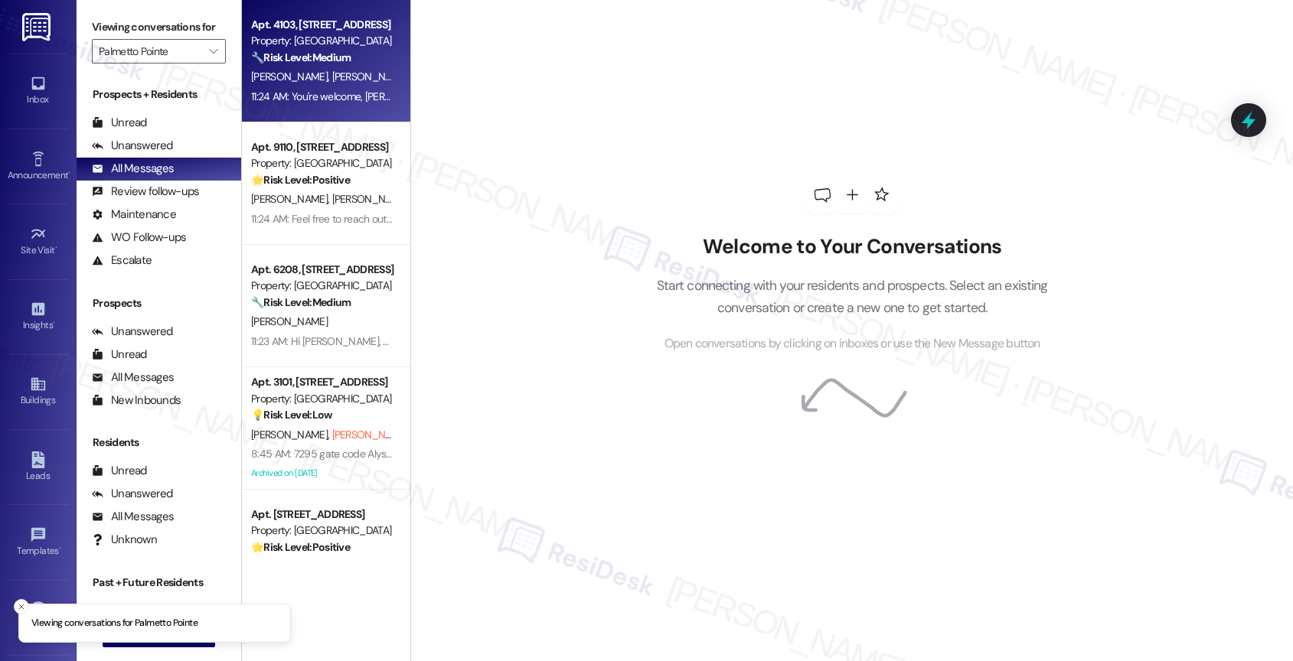
click at [332, 71] on span "[PERSON_NAME]" at bounding box center [370, 77] width 77 height 14
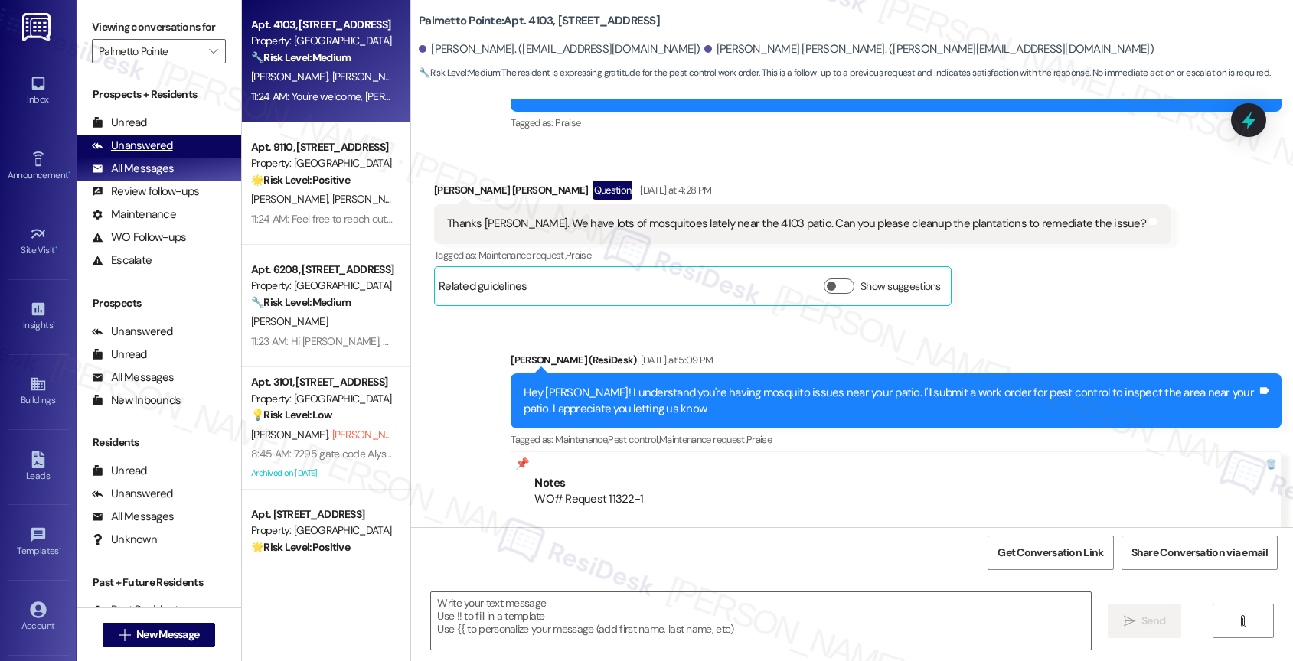
click at [171, 158] on div "Unanswered (0)" at bounding box center [159, 146] width 165 height 23
type textarea "Fetching suggested responses. Please feel free to read through the conversation…"
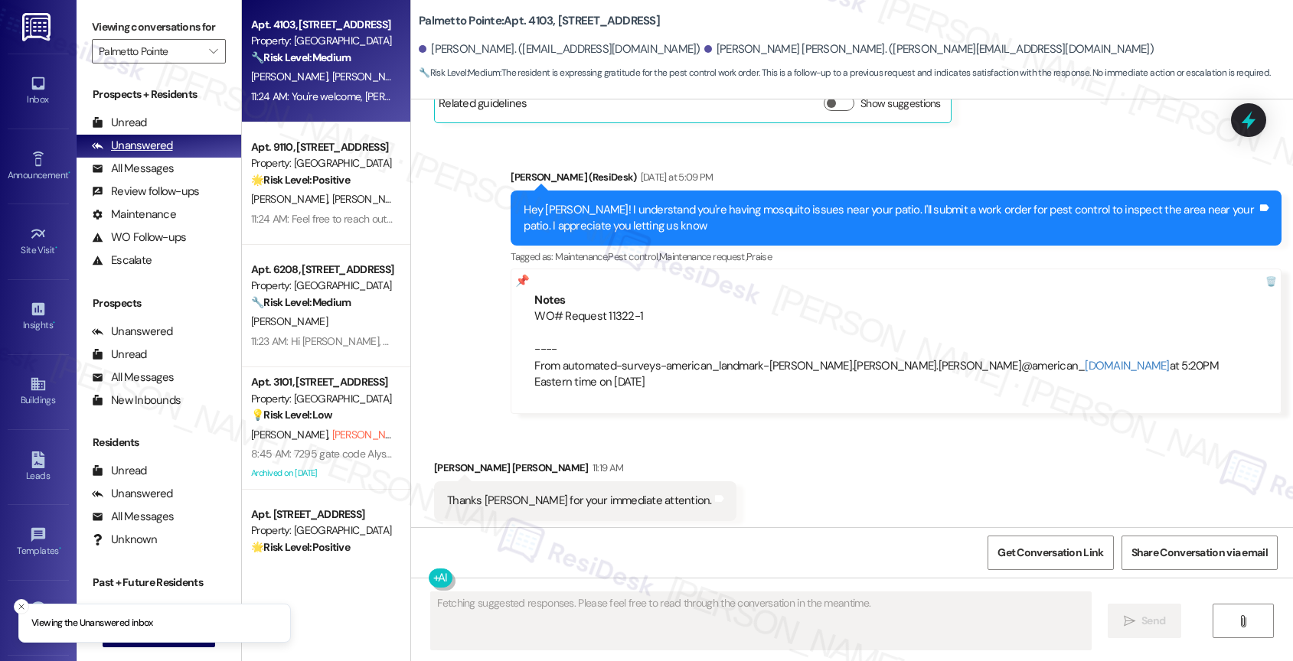
scroll to position [413, 0]
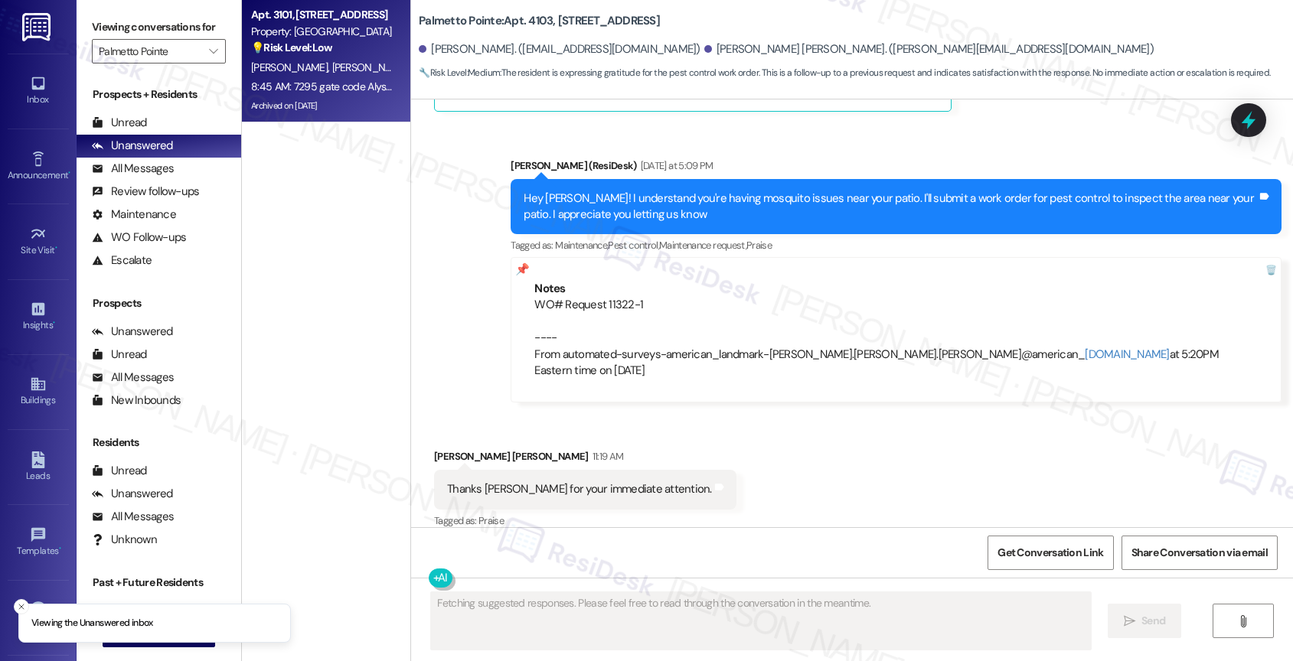
click at [331, 74] on div "[PERSON_NAME] [PERSON_NAME] (Opted Out)" at bounding box center [322, 67] width 145 height 19
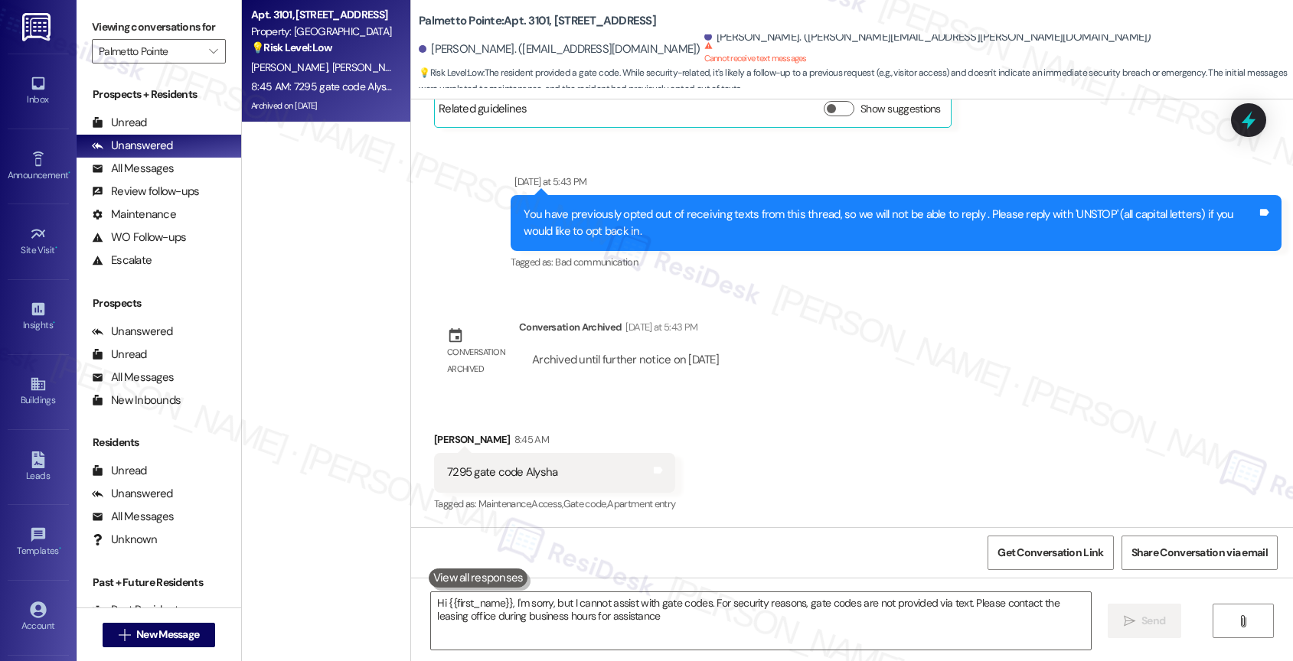
type textarea "Hi {{first_name}}, I'm sorry, but I cannot assist with gate codes. For security…"
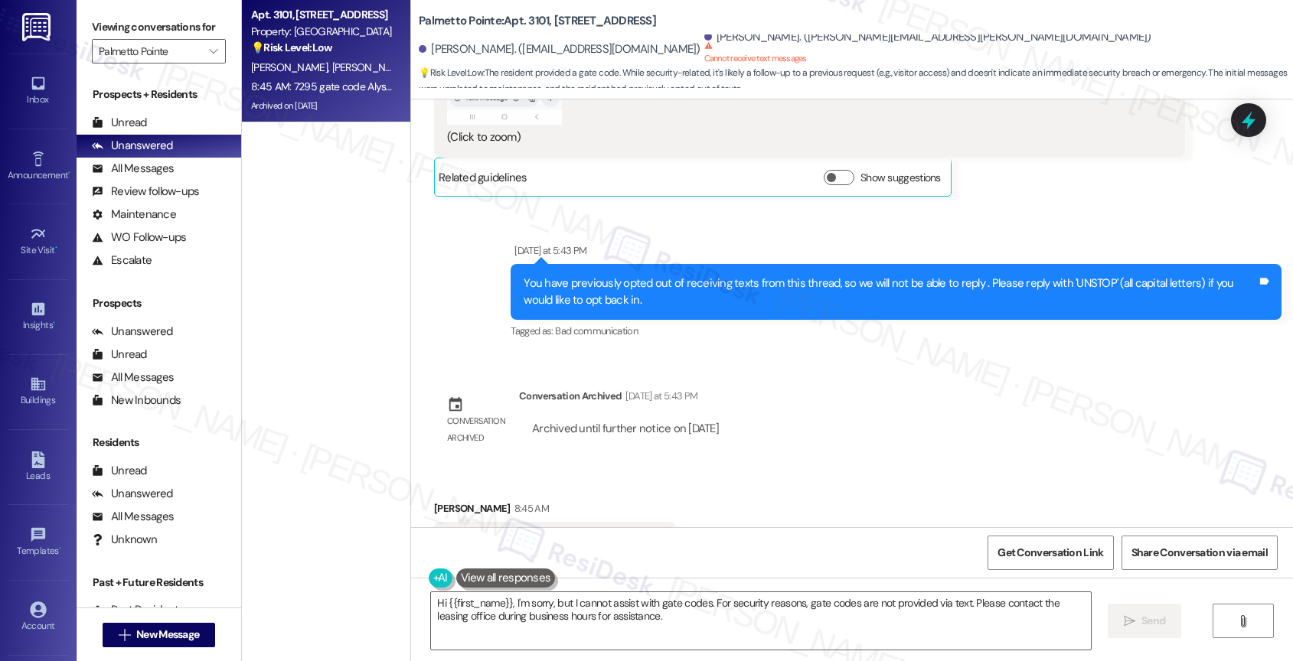
scroll to position [2674, 0]
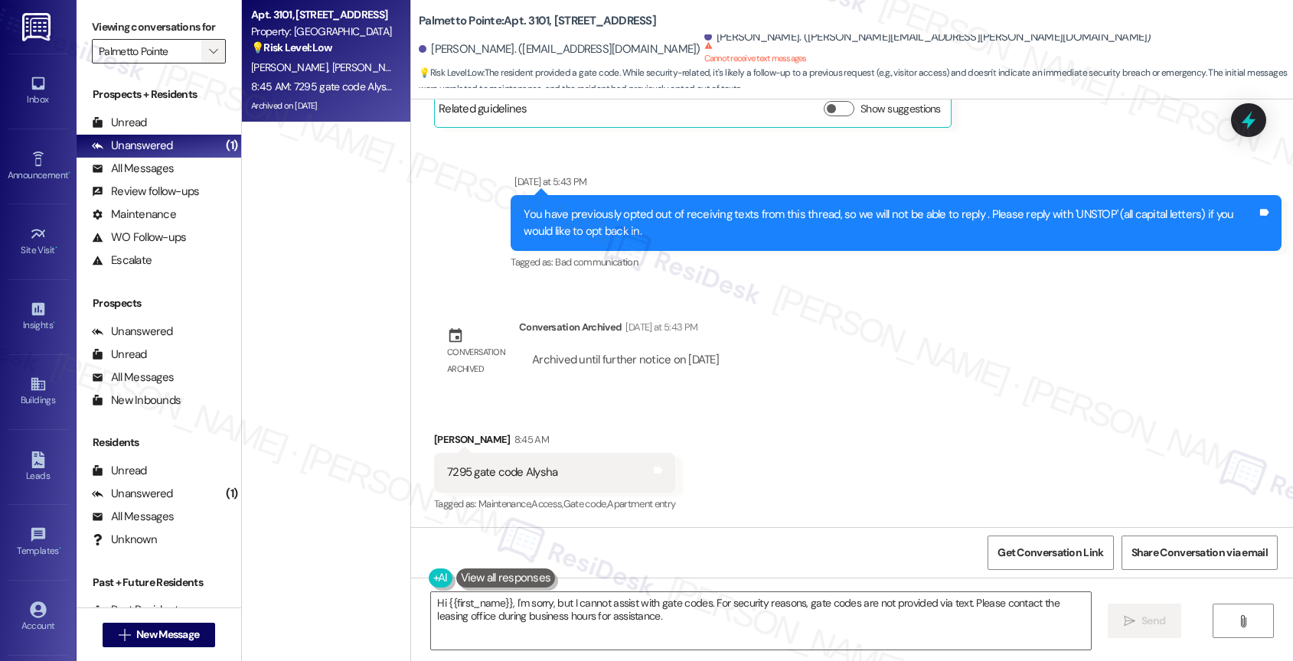
click at [209, 57] on icon "" at bounding box center [213, 51] width 8 height 12
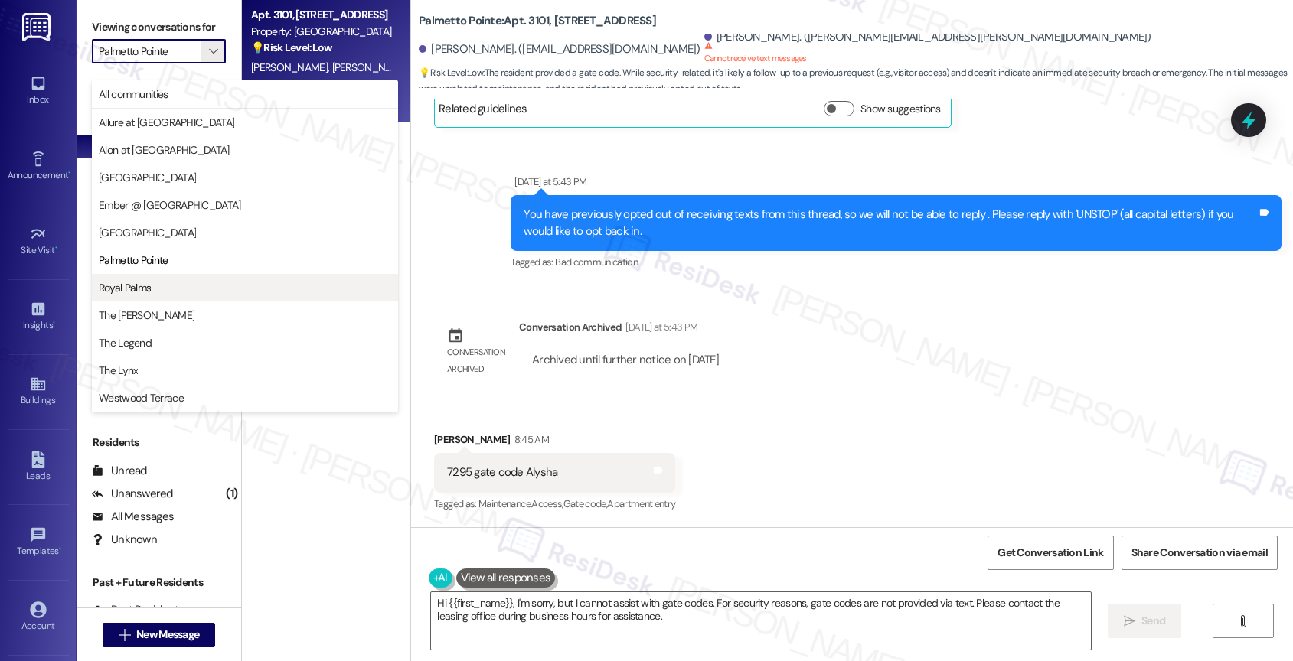
click at [167, 290] on span "Royal Palms" at bounding box center [245, 287] width 292 height 15
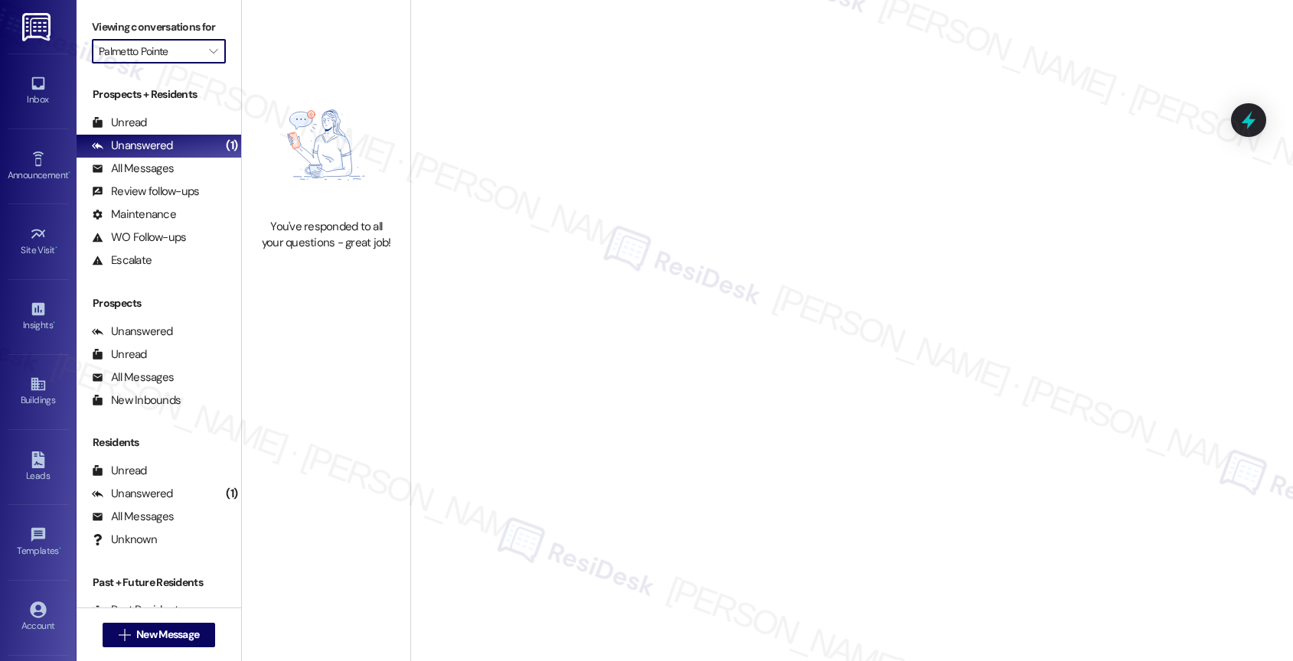
type input "Royal Palms"
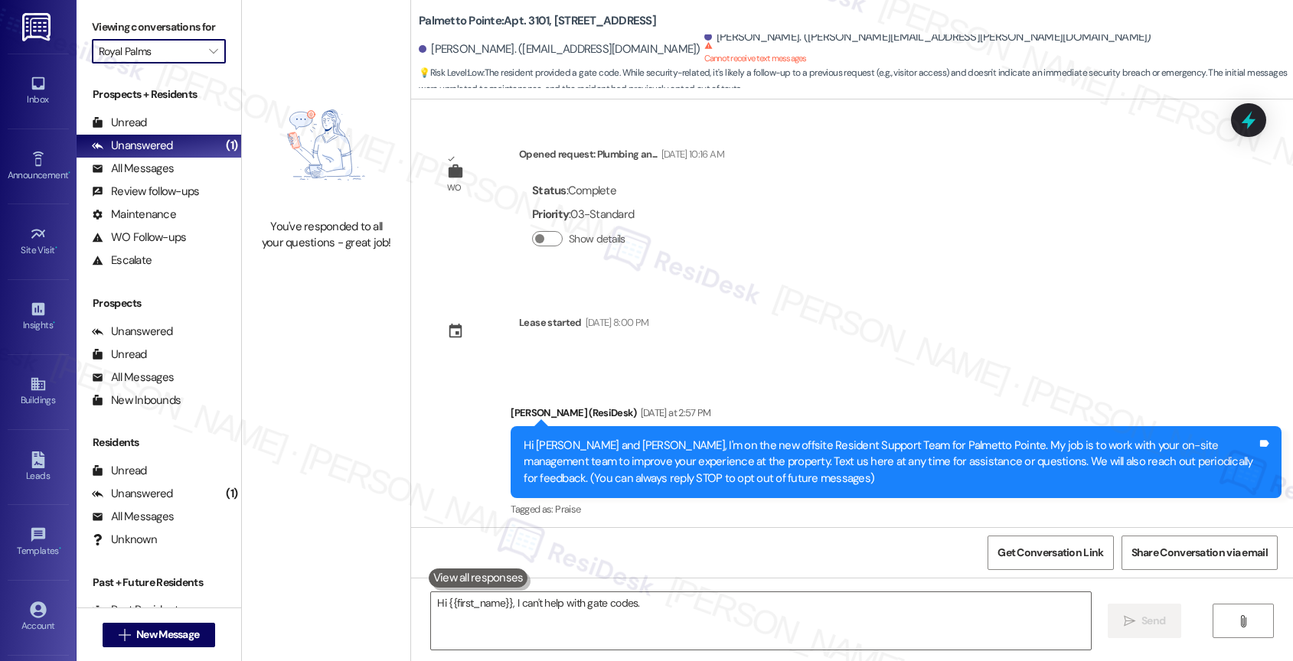
scroll to position [2673, 0]
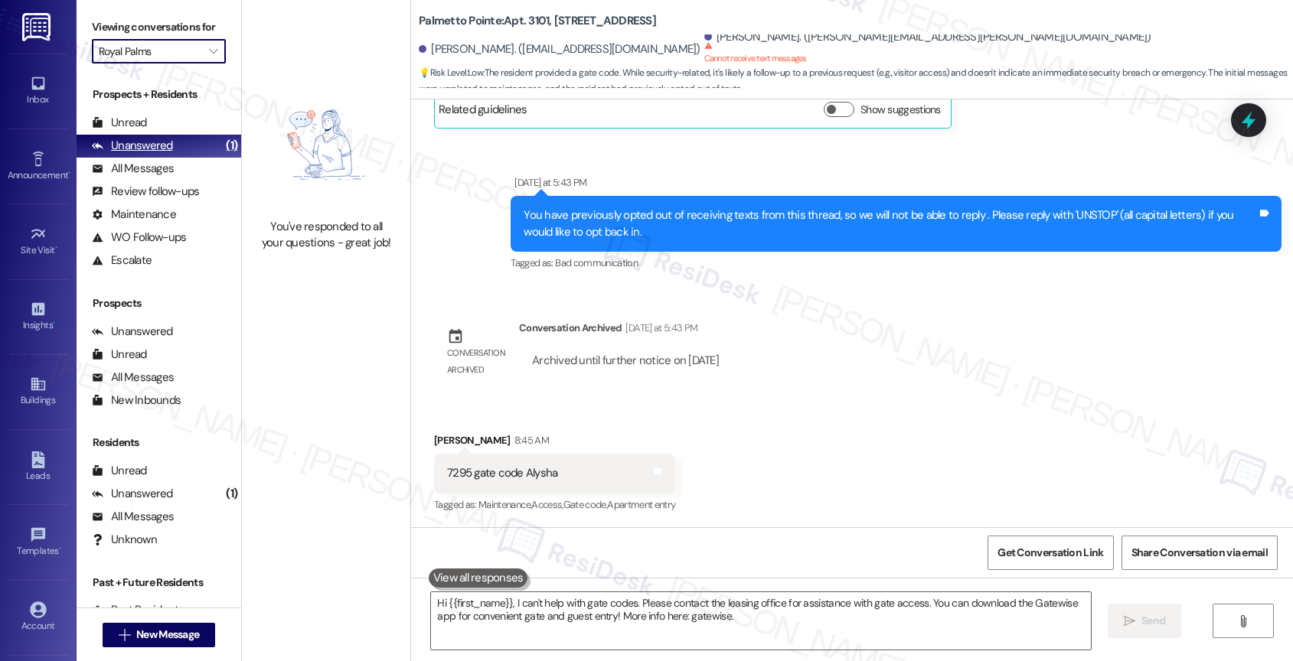
type textarea "Hi {{first_name}}, I can't help with gate codes. Please contact the leasing off…"
click at [159, 175] on div "All Messages (undefined)" at bounding box center [159, 169] width 165 height 23
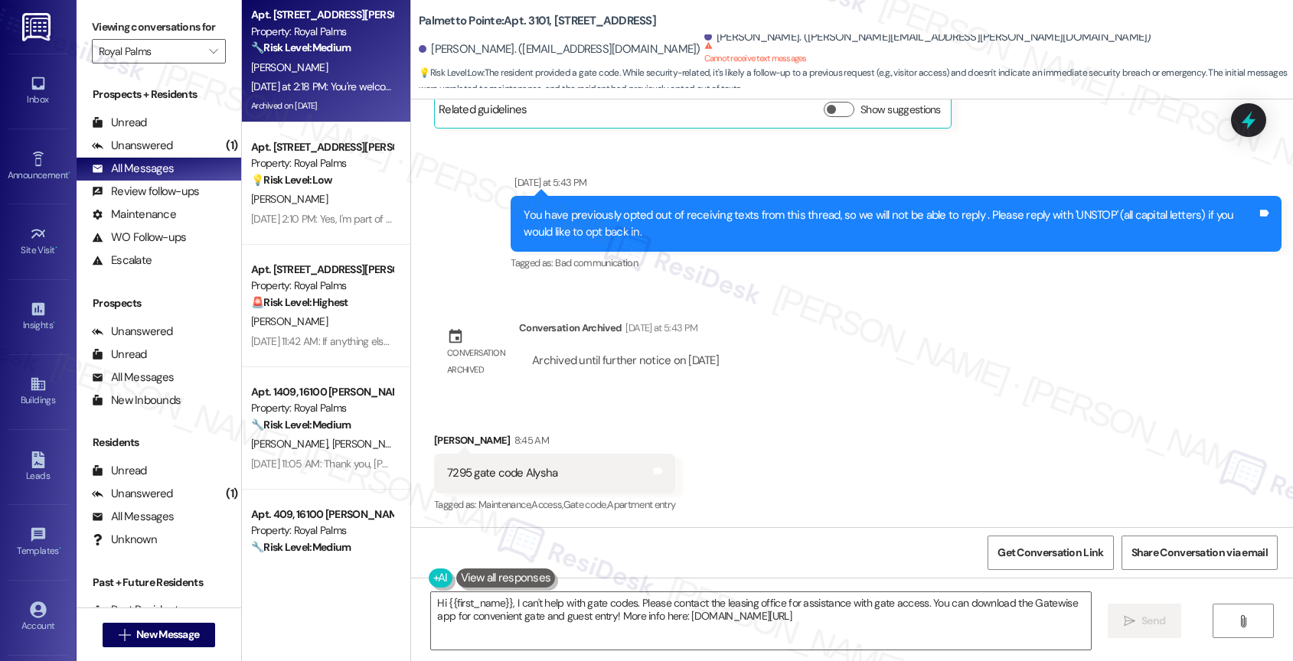
click at [336, 78] on div "Yesterday at 2:18 PM: You're welcome. Have a wonderful day! 🙂 Yesterday at 2:18…" at bounding box center [322, 86] width 145 height 19
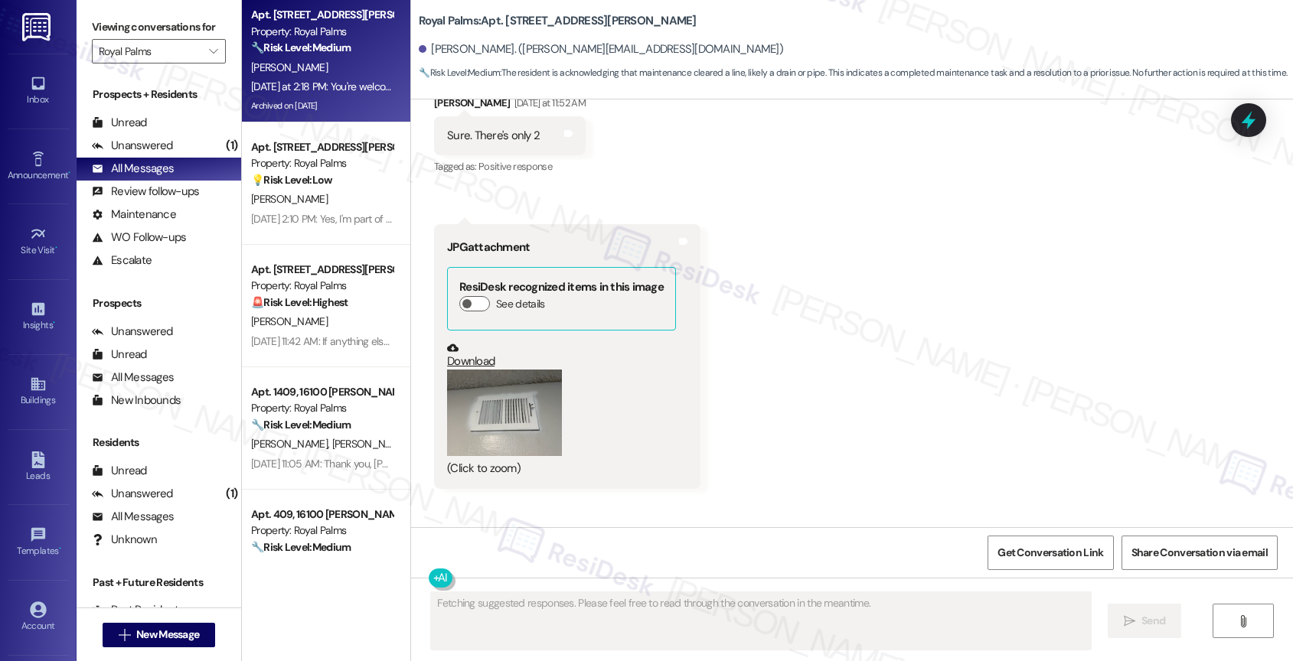
scroll to position [4811, 0]
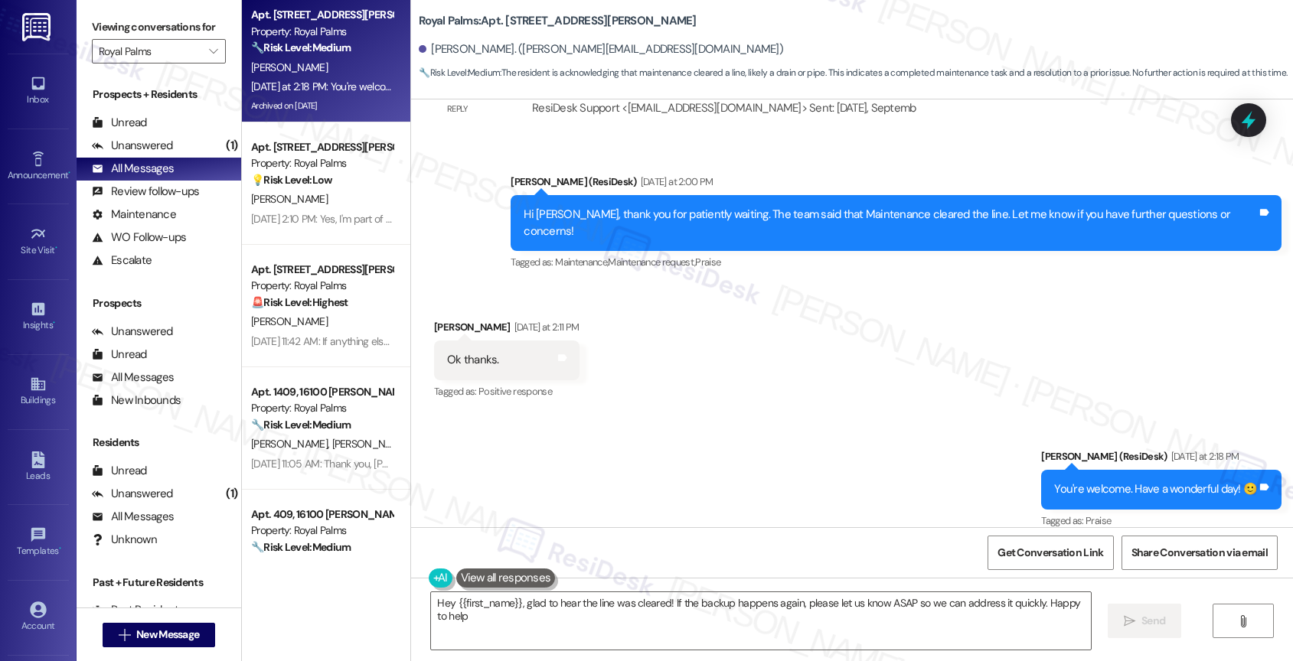
type textarea "Hey {{first_name}}, glad to hear the line was cleared! If the backup happens ag…"
click at [184, 135] on div "Unread (0)" at bounding box center [159, 123] width 165 height 23
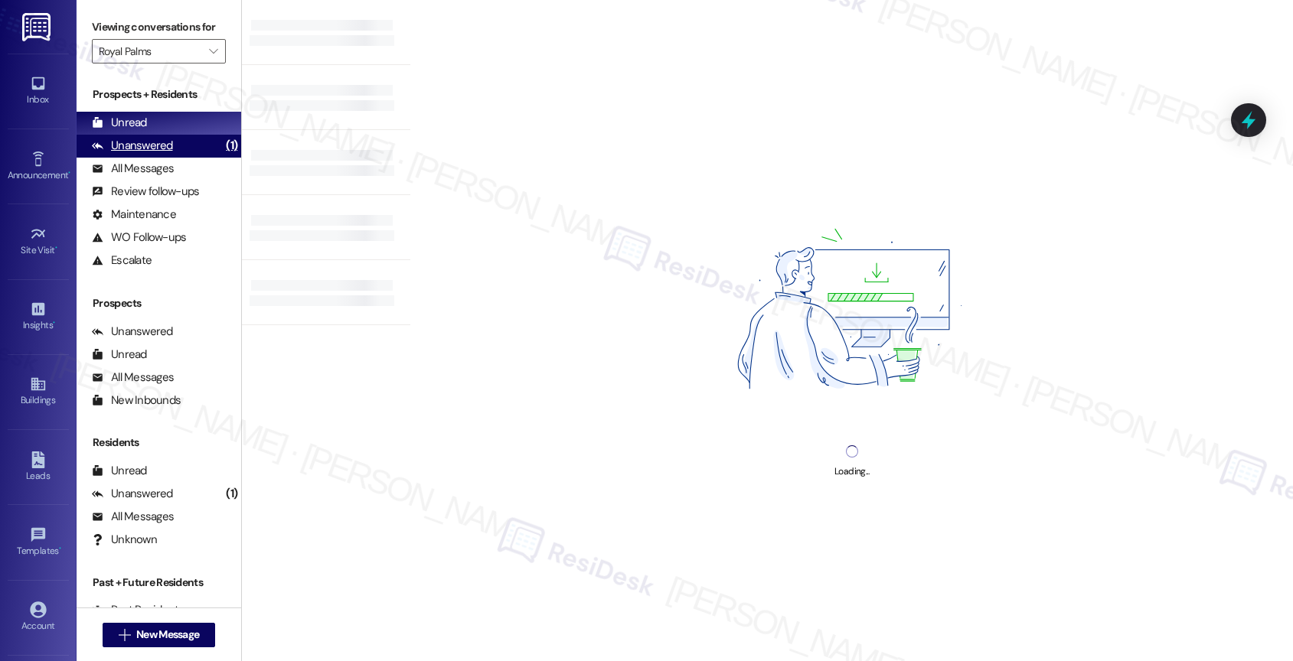
click at [175, 158] on div "Unanswered (1)" at bounding box center [159, 146] width 165 height 23
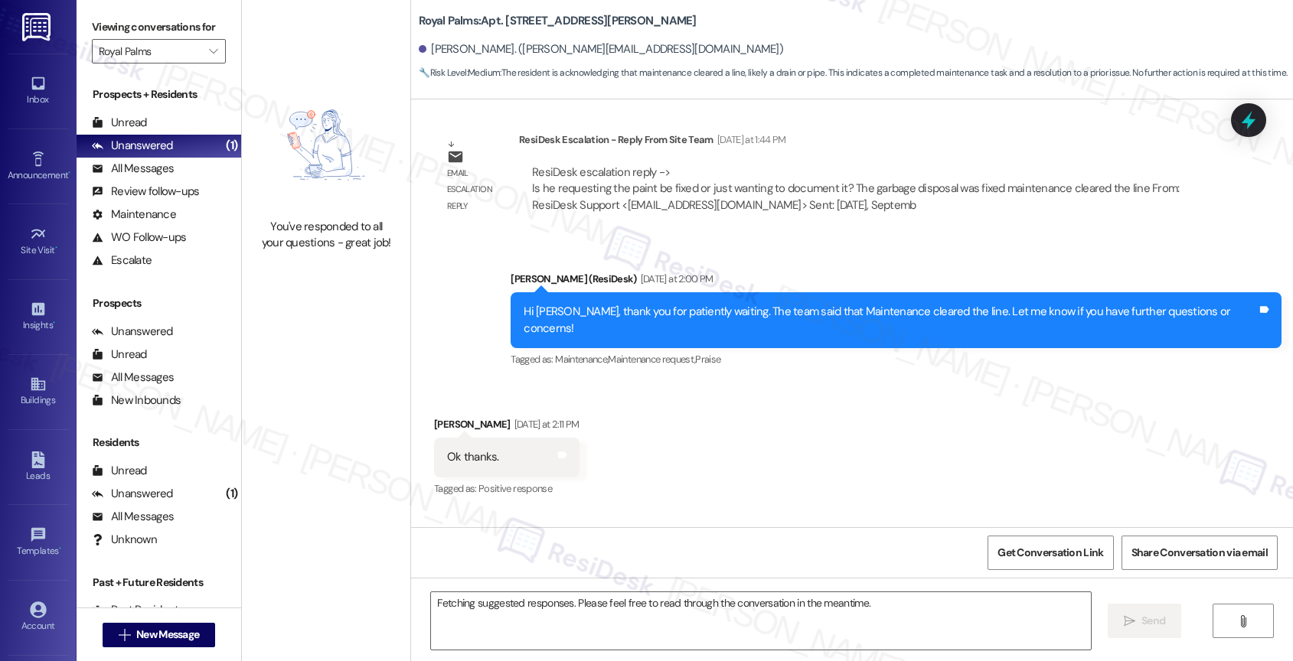
scroll to position [4681, 0]
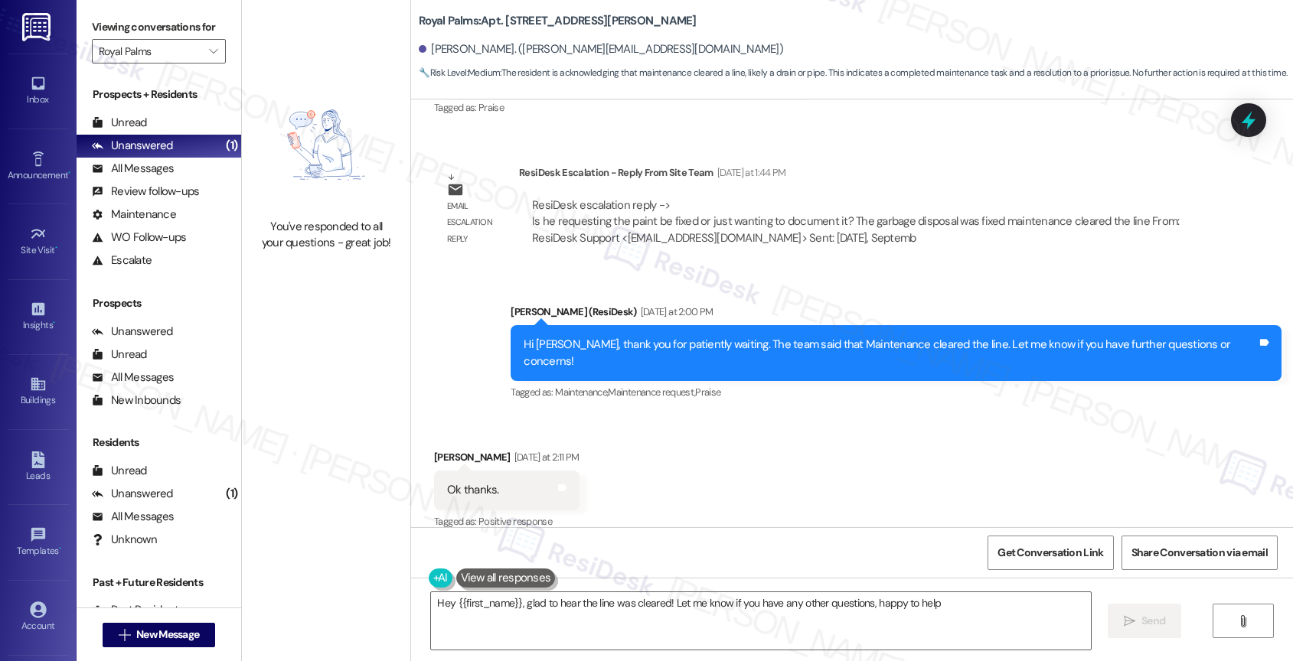
type textarea "Hey {{first_name}}, glad to hear the line was cleared! Let me know if you have …"
click at [165, 177] on div "All Messages" at bounding box center [133, 169] width 82 height 16
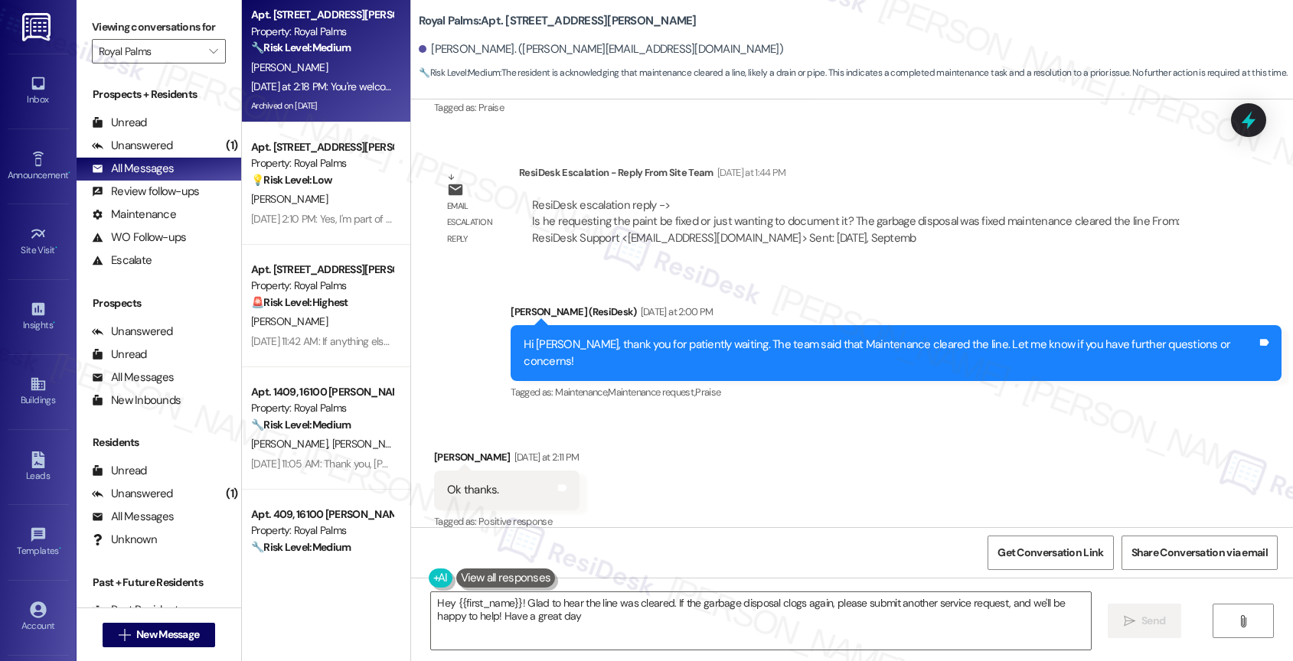
type textarea "Hey {{first_name}}! Glad to hear the line was cleared. If the garbage disposal …"
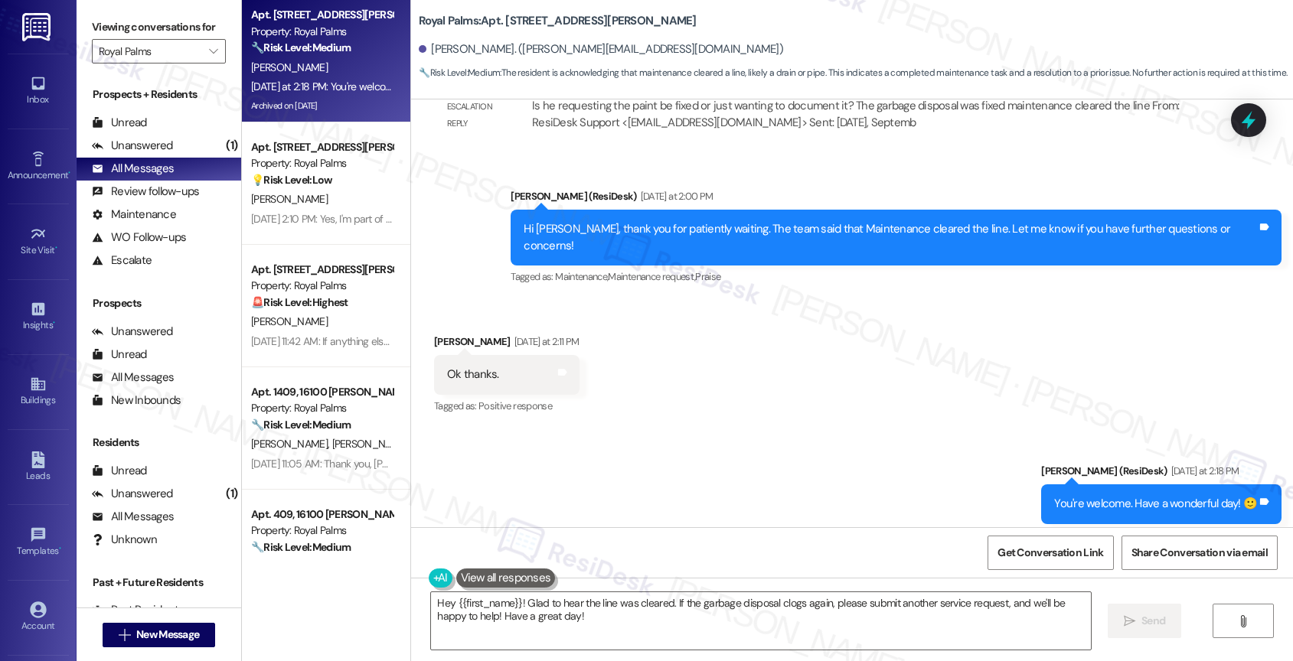
scroll to position [4811, 0]
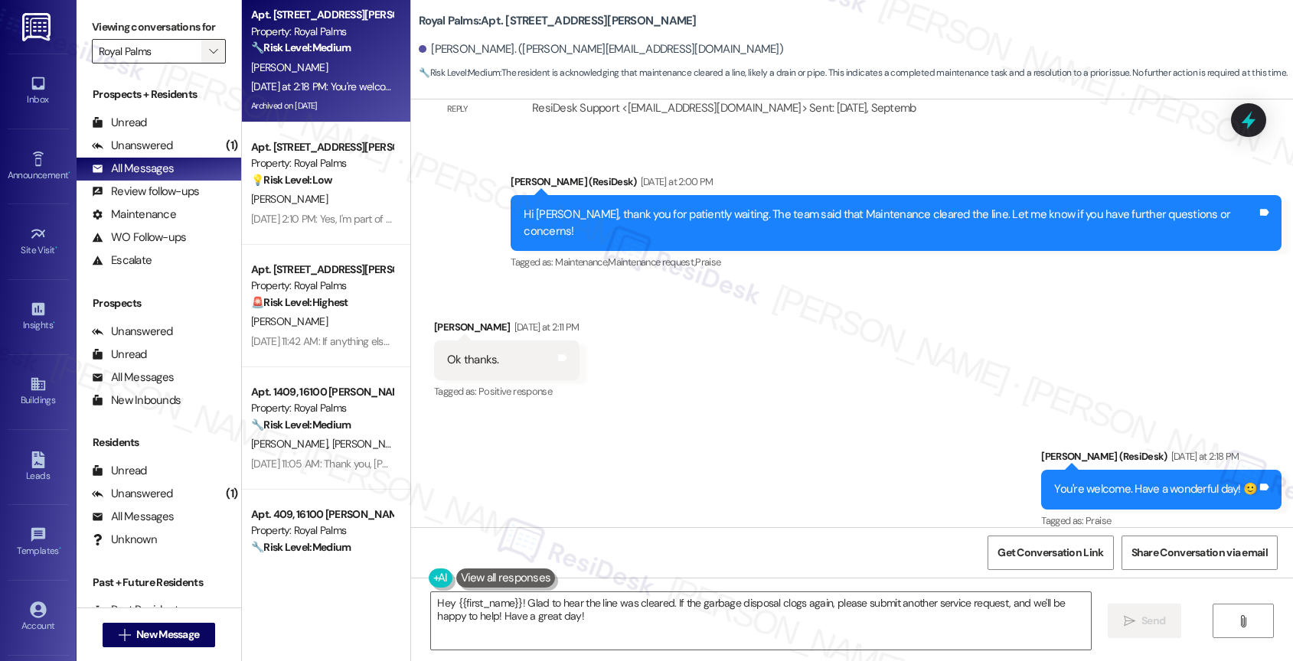
click at [209, 57] on icon "" at bounding box center [213, 51] width 8 height 12
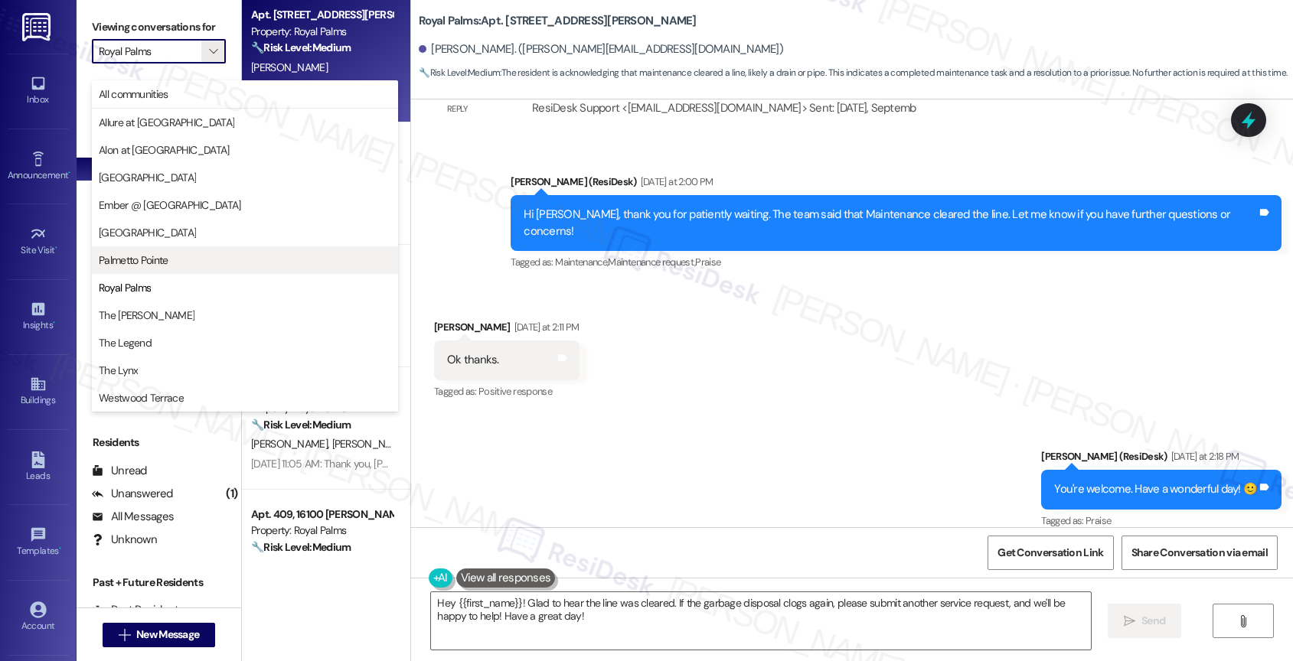
click at [175, 259] on span "Palmetto Pointe" at bounding box center [245, 260] width 292 height 15
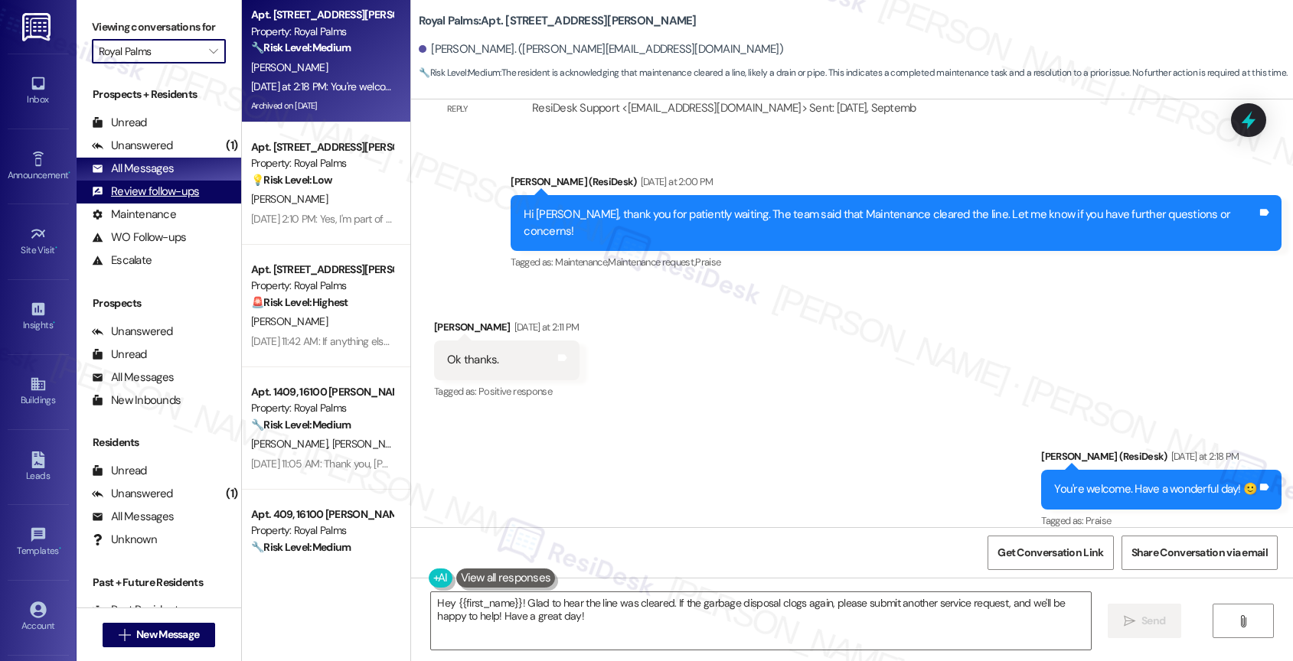
type input "Palmetto Pointe"
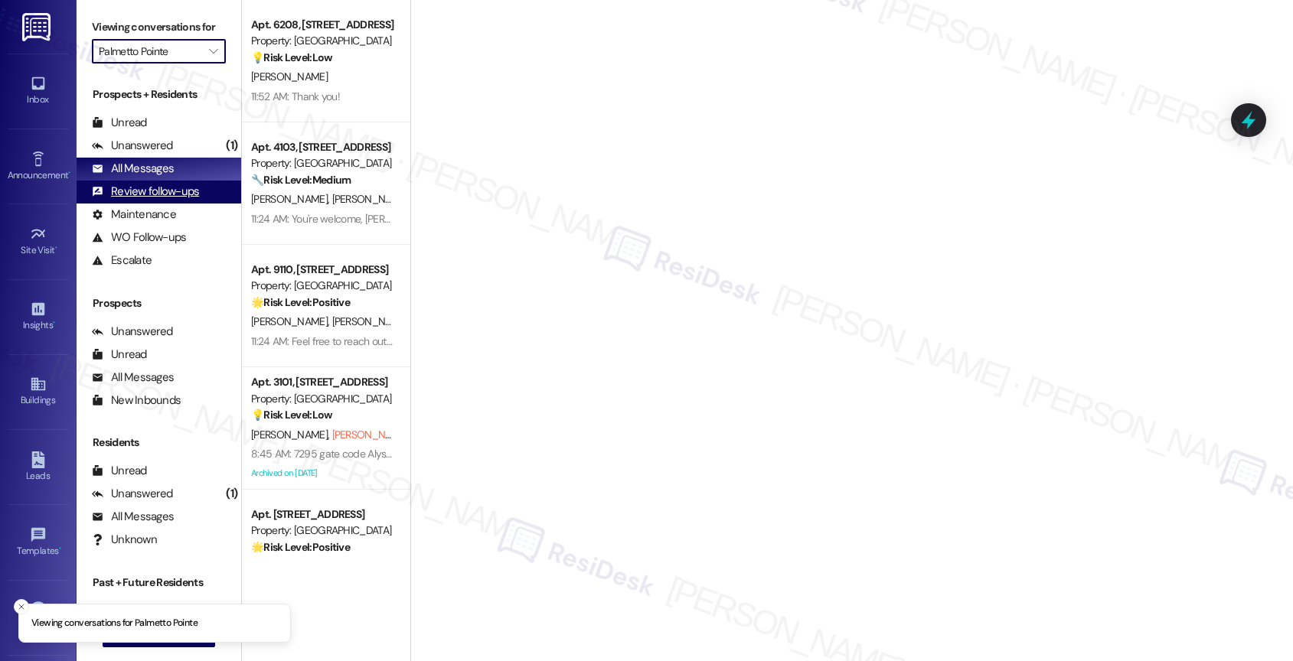
click at [177, 200] on div "Review follow-ups" at bounding box center [145, 192] width 107 height 16
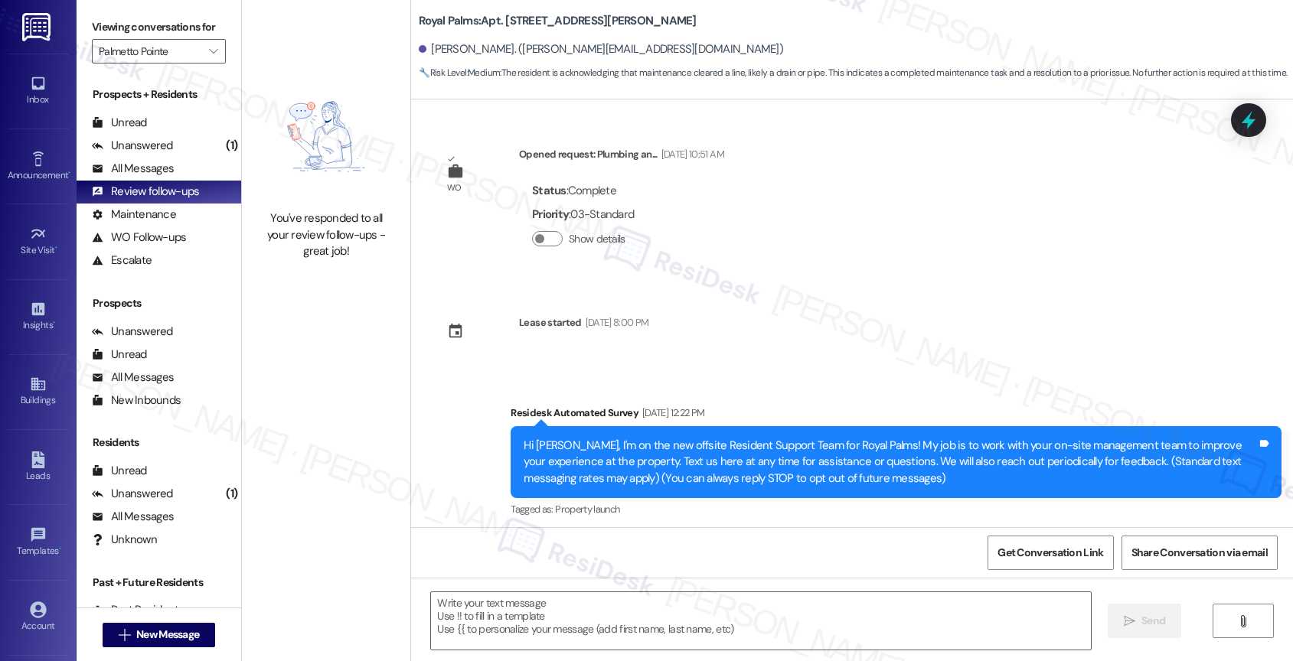
scroll to position [4681, 0]
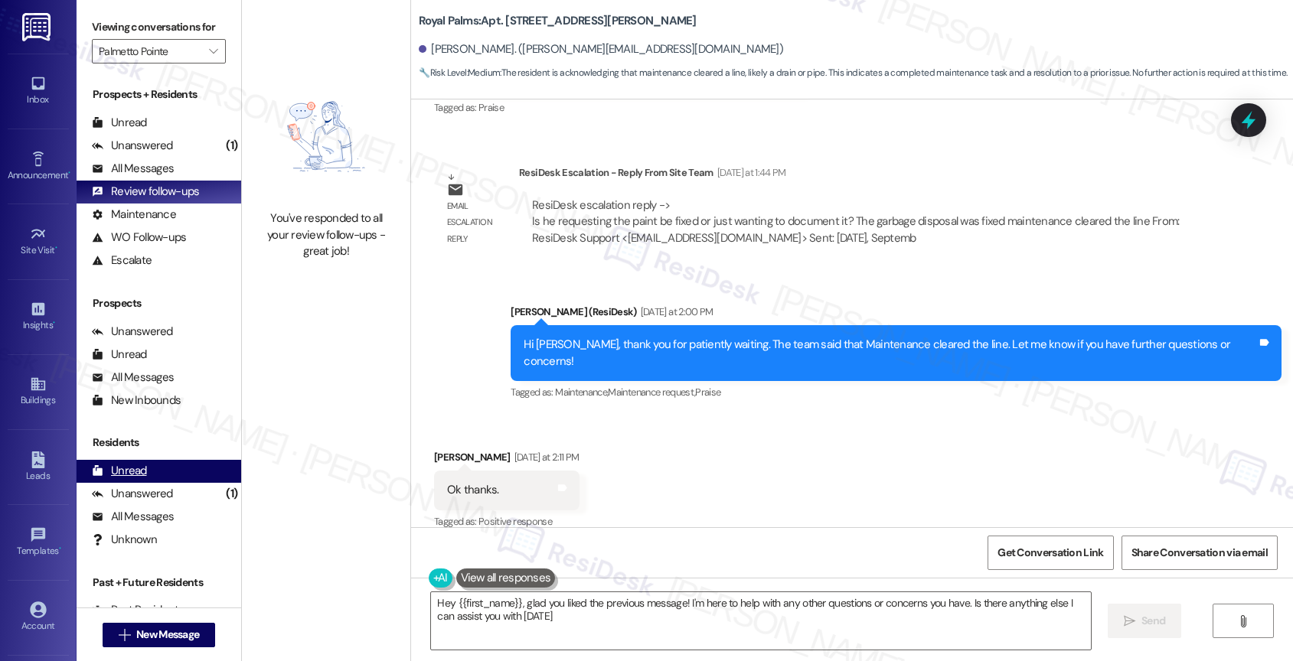
type textarea "Hey {{first_name}}, glad you liked the previous message! I'm here to help with …"
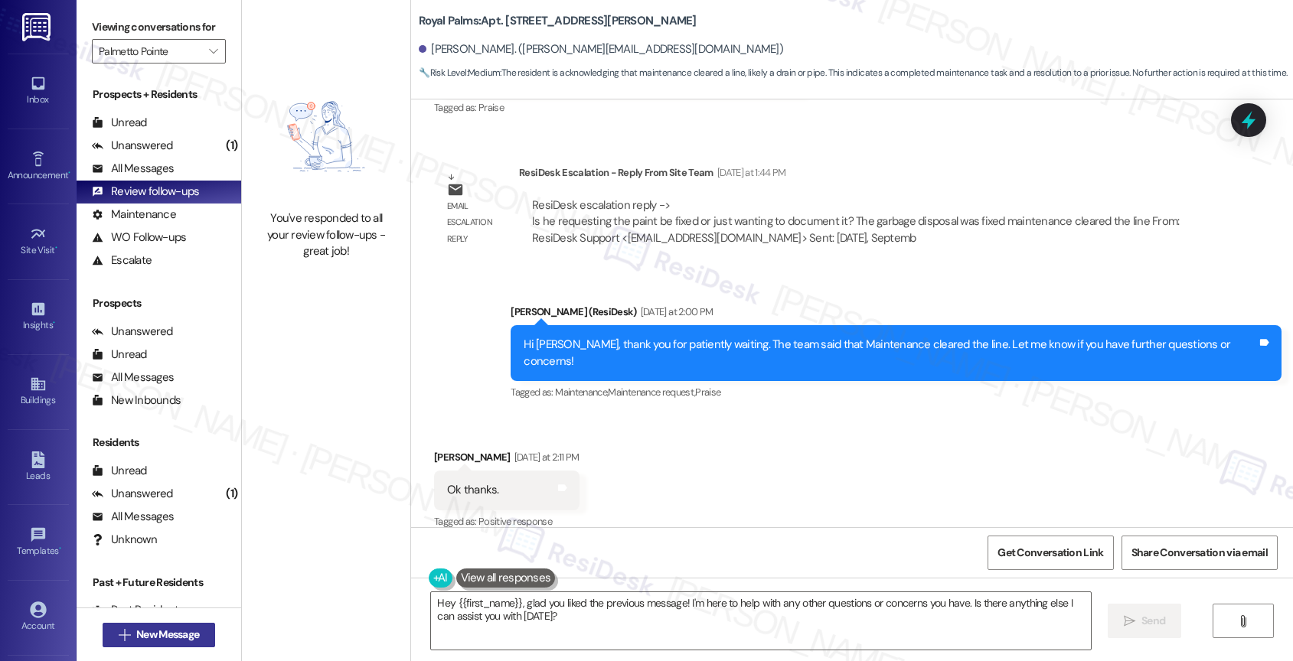
click at [160, 631] on span "New Message" at bounding box center [167, 635] width 63 height 16
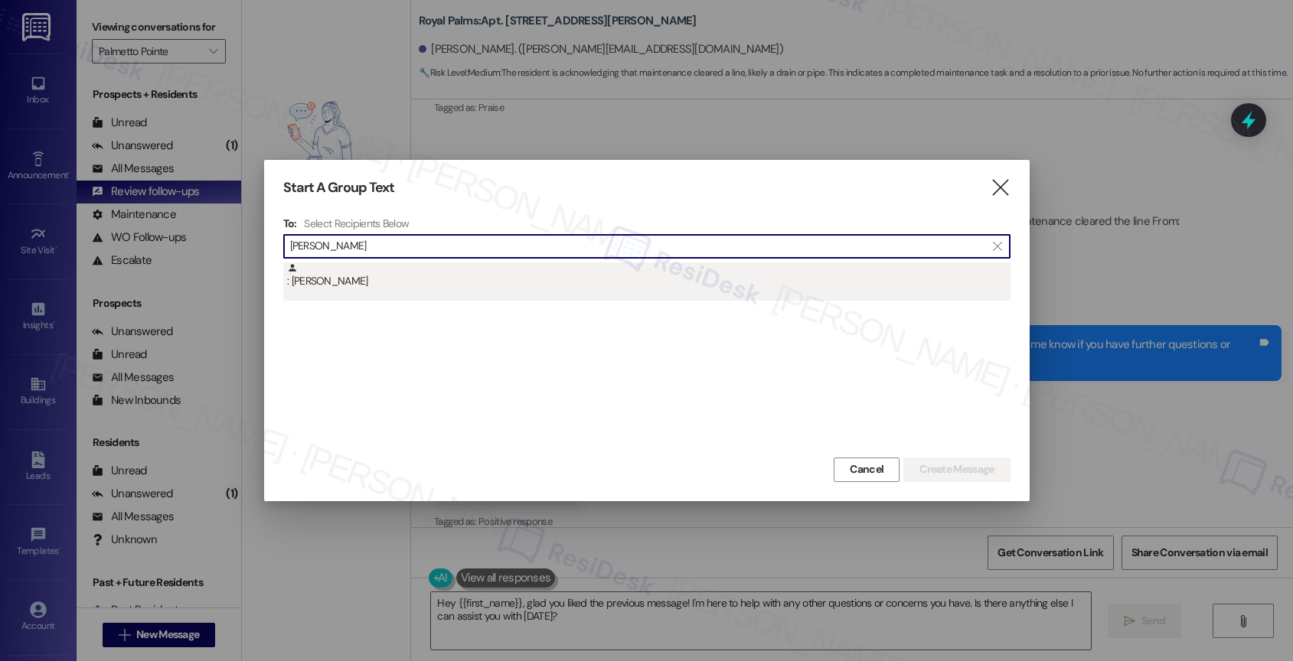
type input "Pushpalatha Atmakuri"
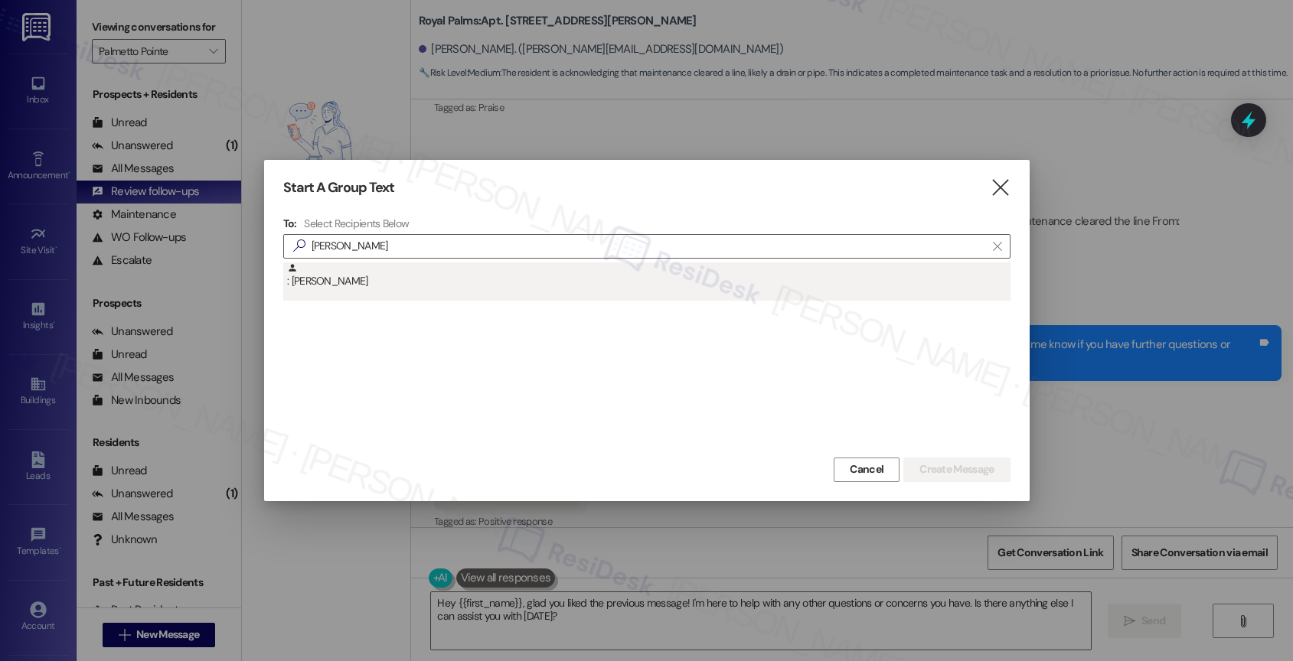
click at [389, 283] on div ": Pushpalatha Devisetty" at bounding box center [648, 276] width 723 height 27
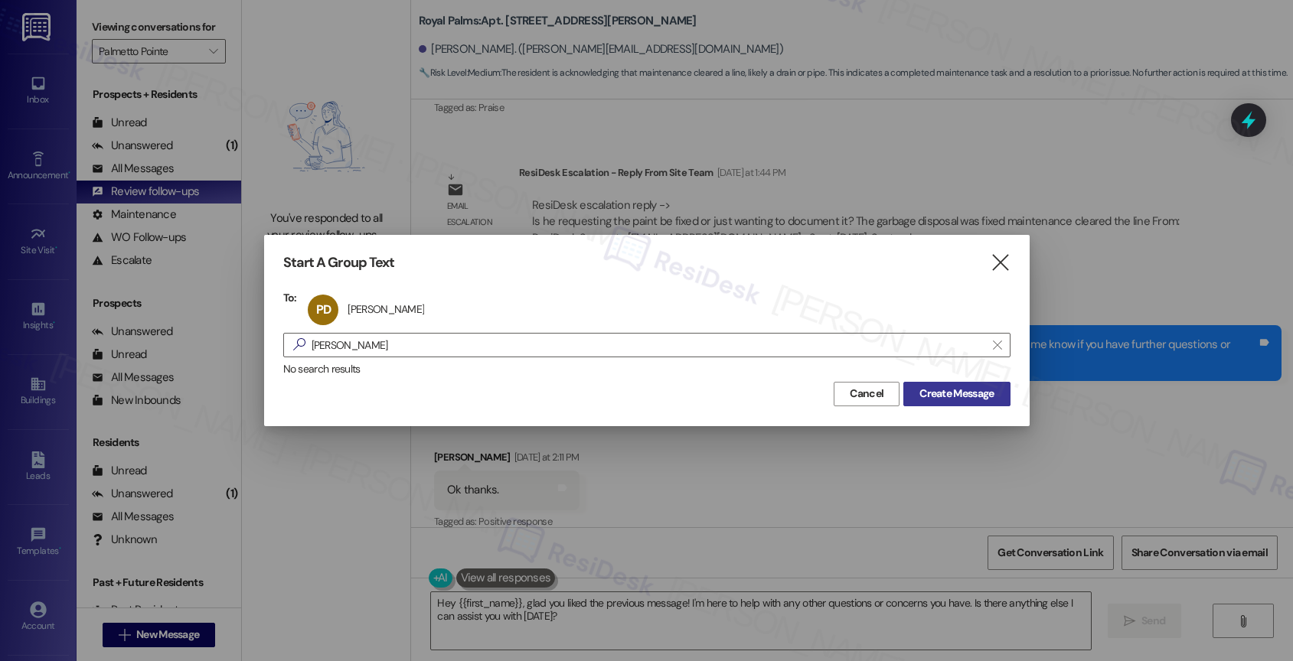
click at [951, 393] on span "Create Message" at bounding box center [956, 394] width 74 height 16
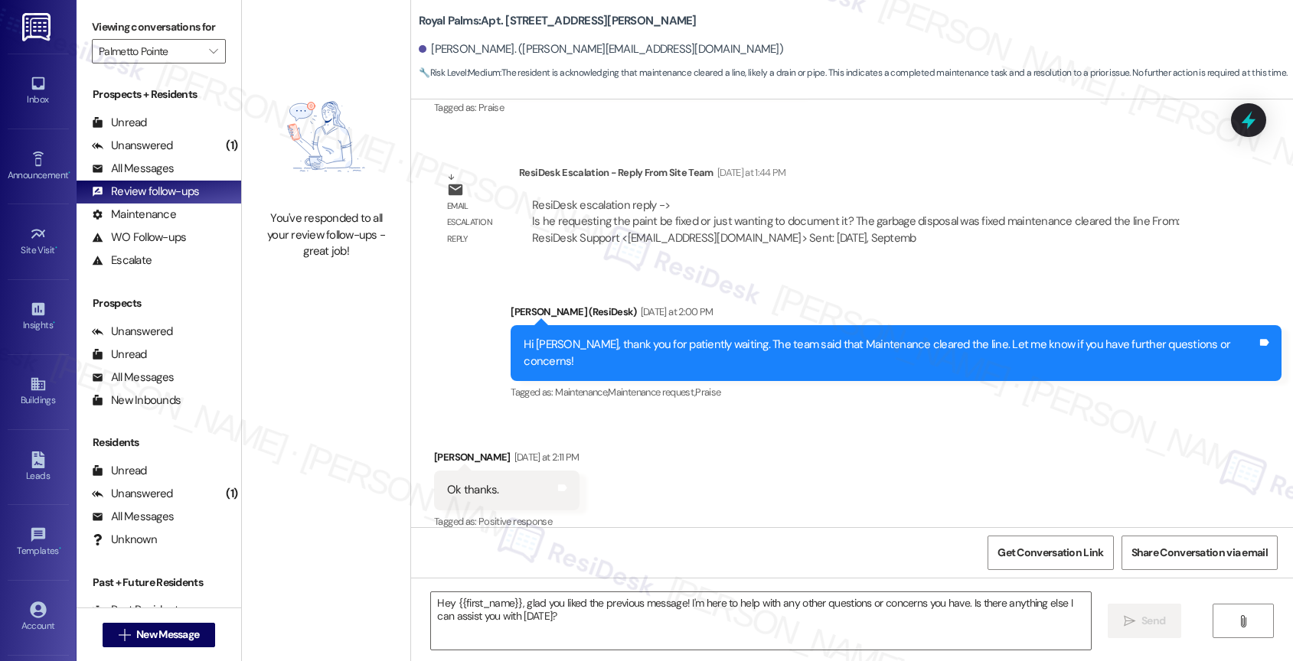
type textarea "Fetching suggested responses. Please feel free to read through the conversation…"
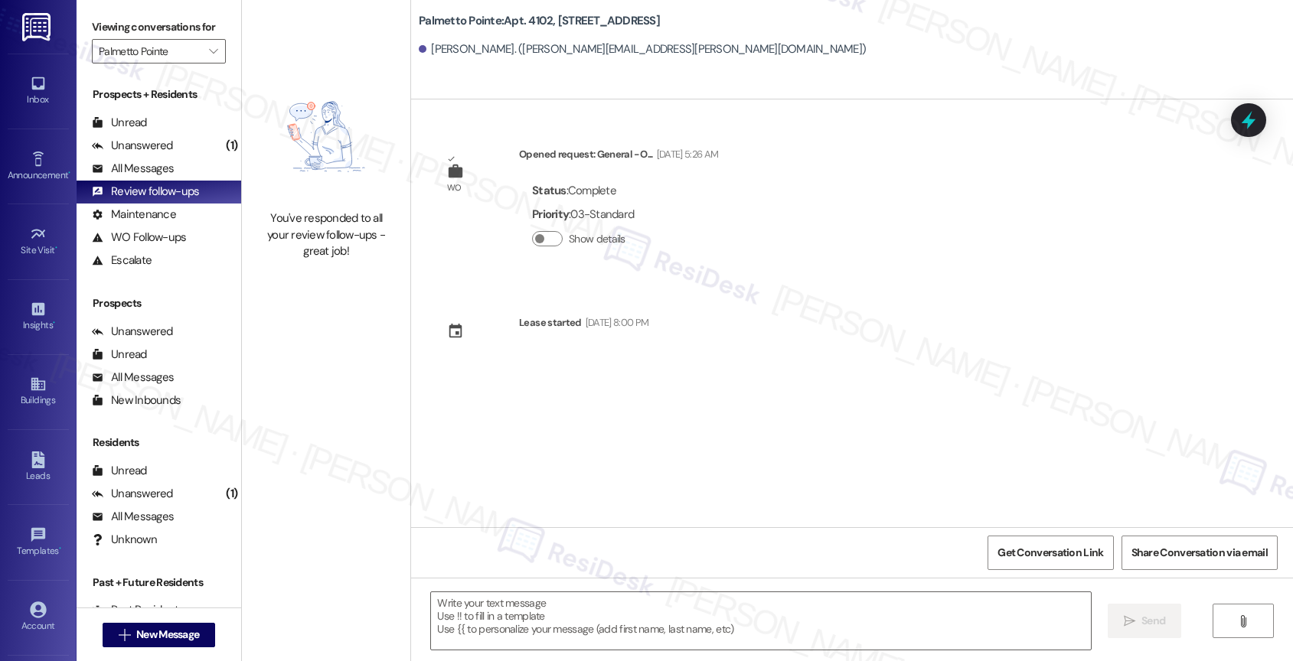
type textarea "Fetching suggested responses. Please feel free to read through the conversation…"
click at [206, 60] on span "" at bounding box center [213, 51] width 15 height 24
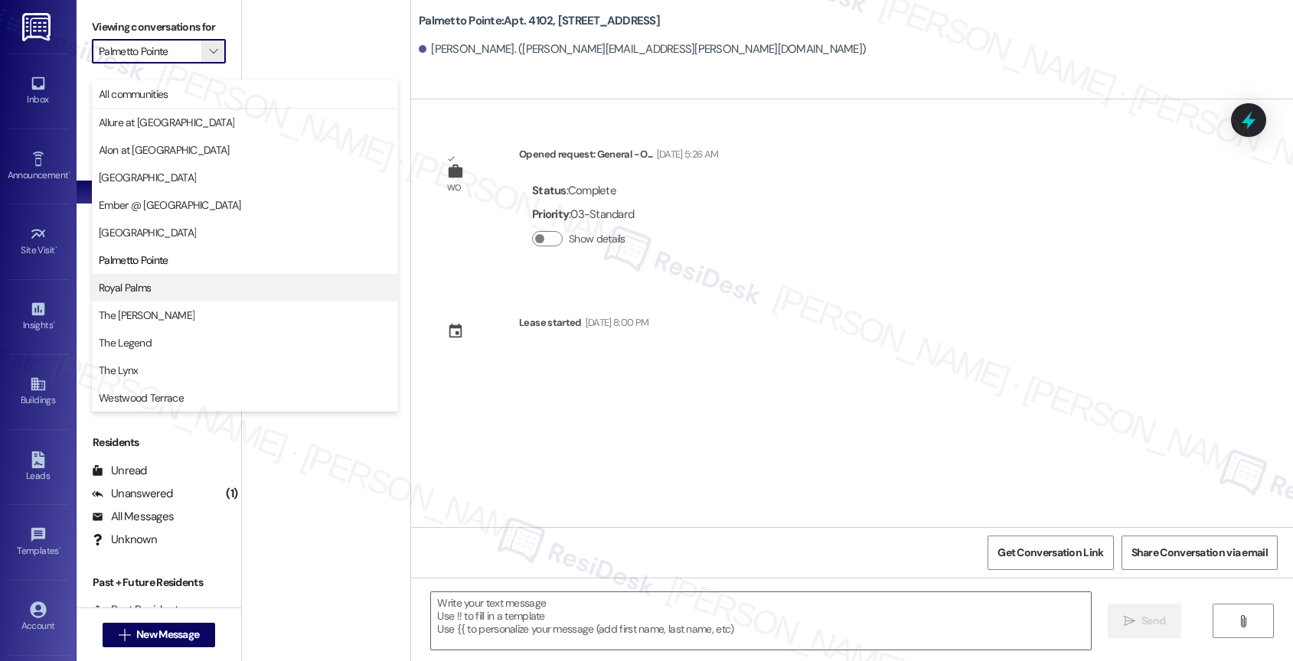
click at [151, 292] on span "Royal Palms" at bounding box center [245, 287] width 292 height 15
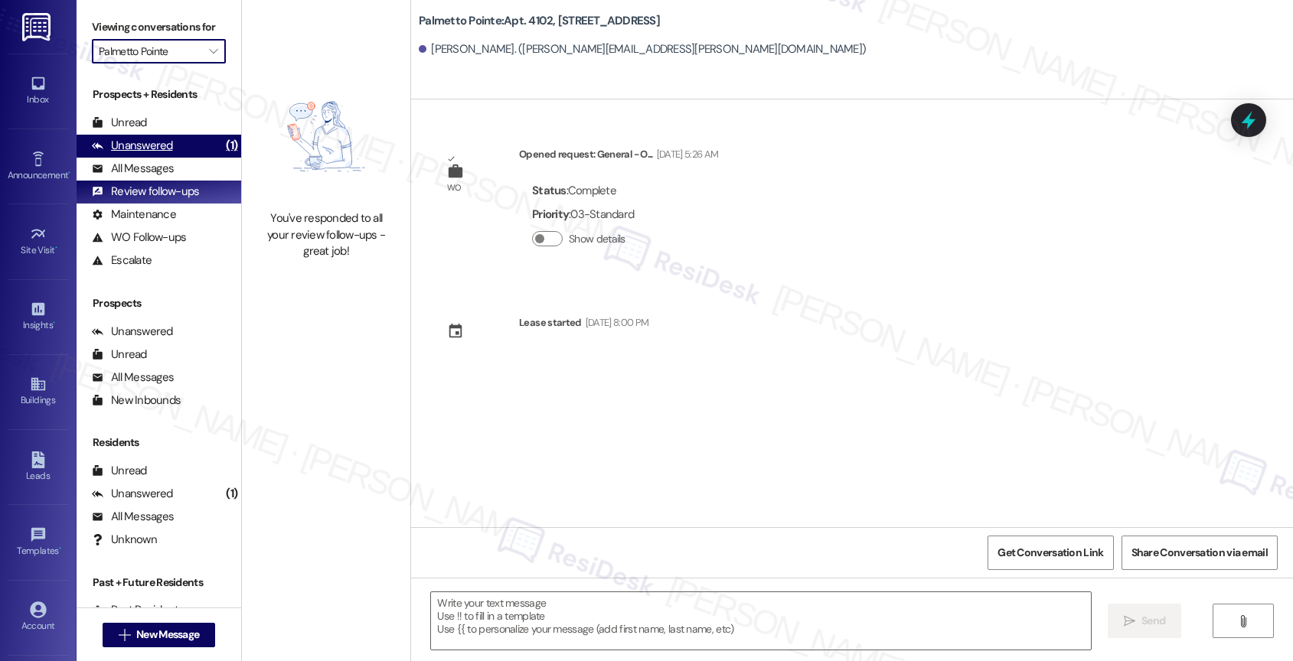
type input "Royal Palms"
type textarea "Fetching suggested responses. Please feel free to read through the conversation…"
click at [177, 156] on div "Unanswered (1)" at bounding box center [159, 146] width 165 height 23
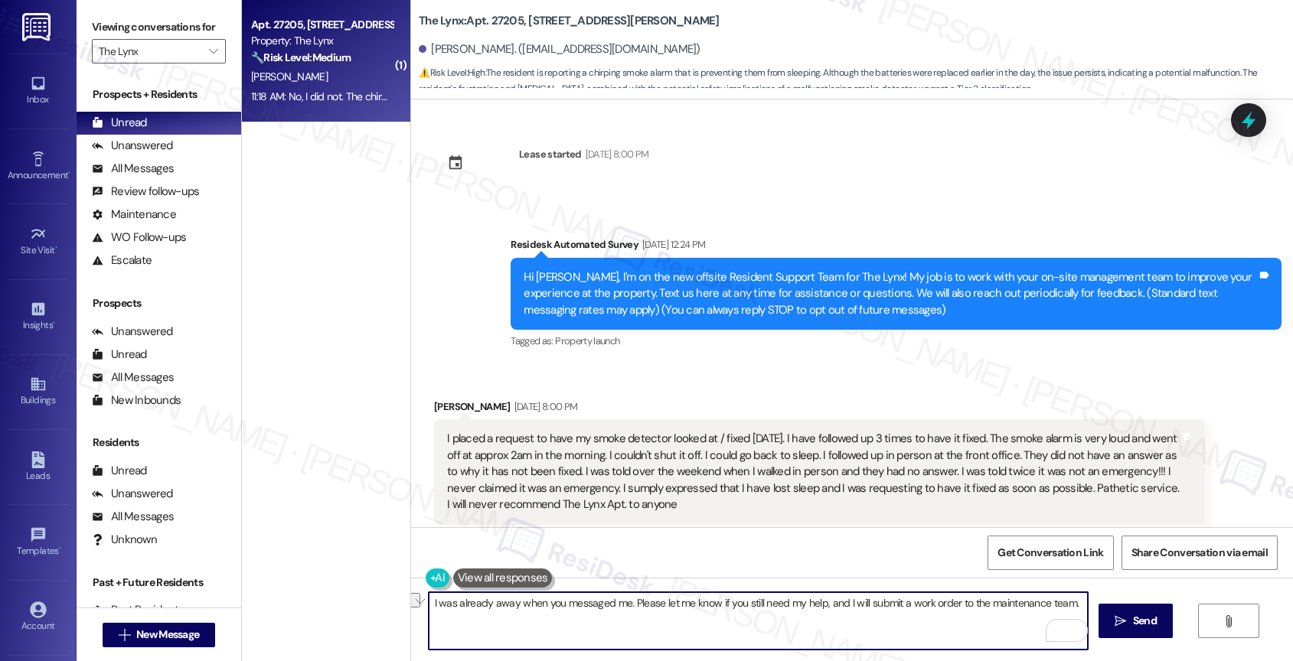
scroll to position [3102, 0]
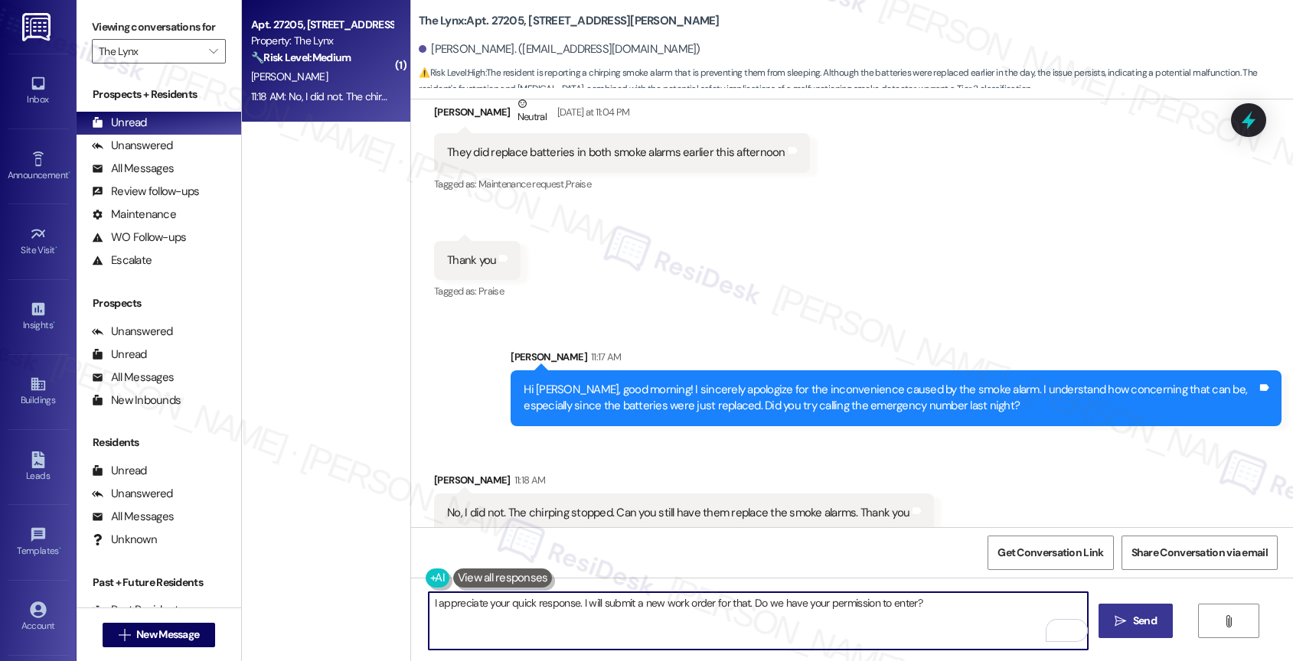
type textarea "I appreciate your quick response. I will submit a new work order for that. Do w…"
click at [1112, 623] on span " Send" at bounding box center [1135, 621] width 48 height 16
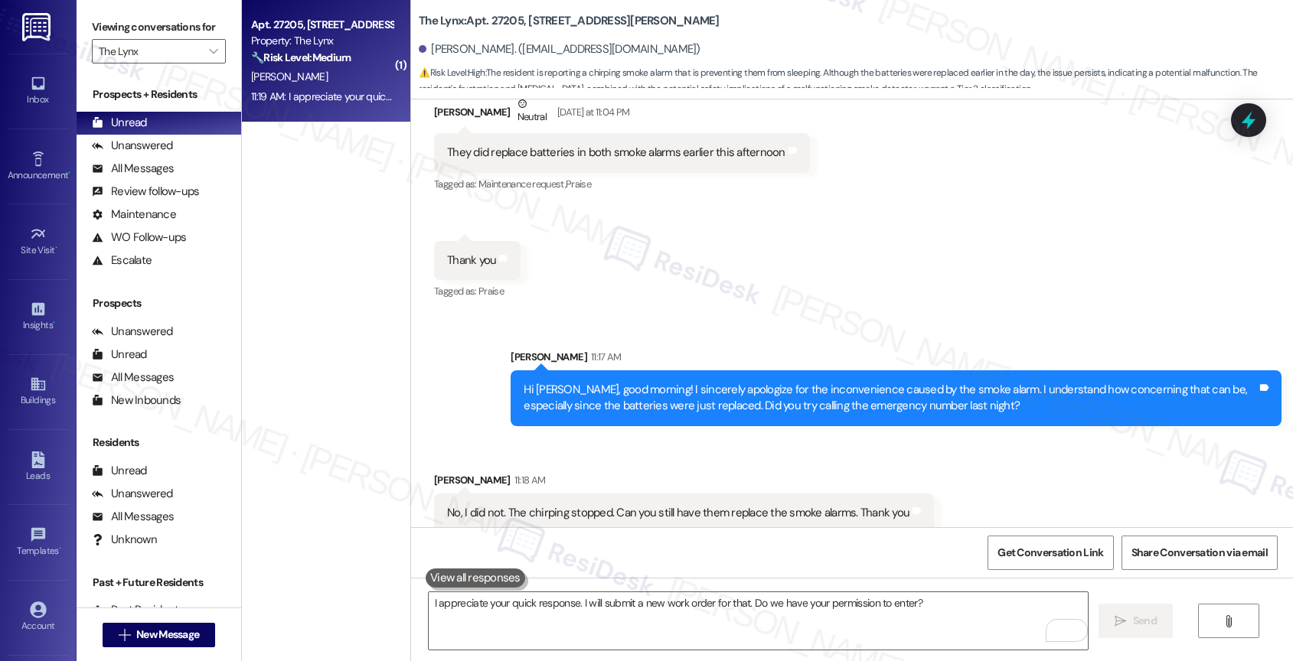
scroll to position [3209, 0]
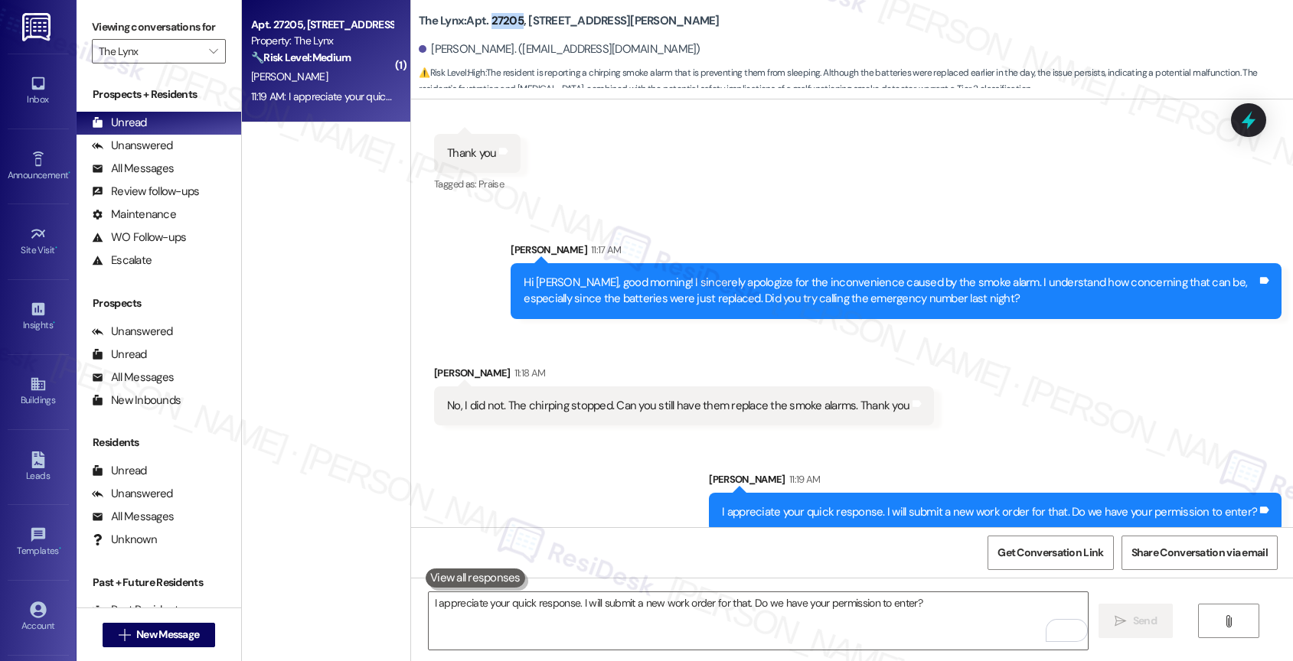
drag, startPoint x: 481, startPoint y: 19, endPoint x: 521, endPoint y: 28, distance: 40.8
click at [508, 18] on b "The Lynx: Apt. 27205, 6000 Randolph Blvd" at bounding box center [569, 21] width 301 height 16
copy b "27205"
click at [625, 179] on div "Received via SMS Albert Alvarado Neutral Yesterday at 11:04 PM They did replace…" at bounding box center [852, 80] width 882 height 253
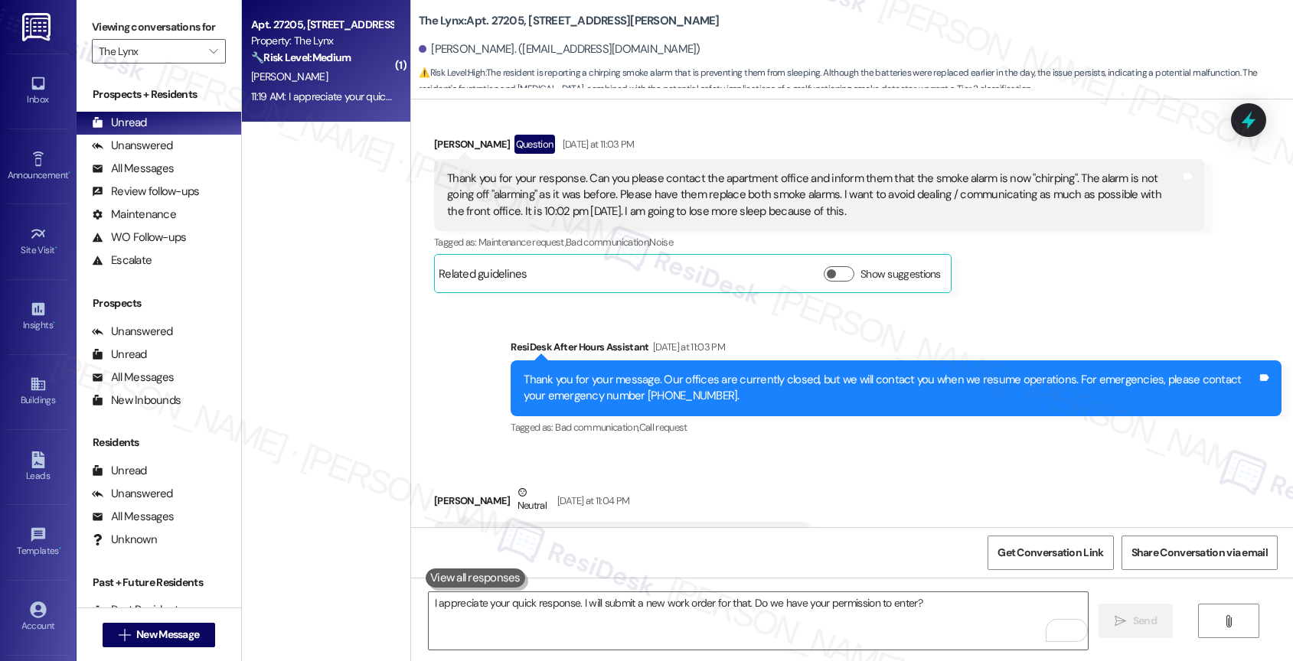
scroll to position [2622, 0]
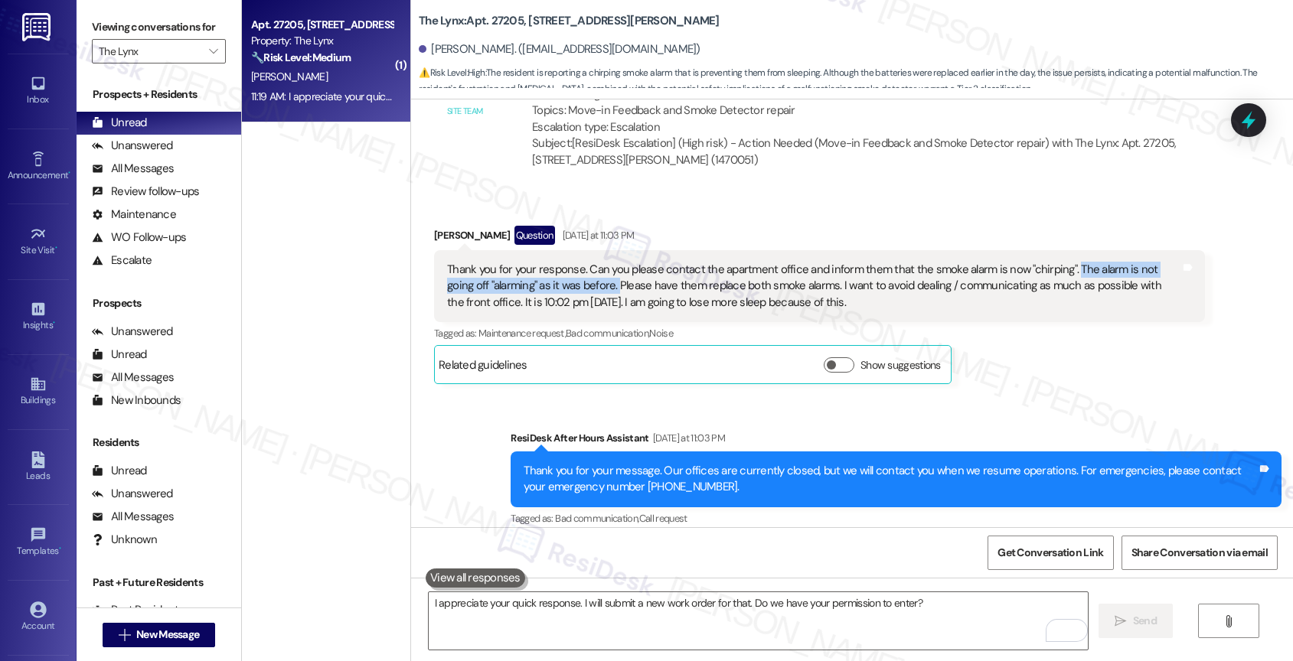
drag, startPoint x: 1059, startPoint y: 250, endPoint x: 580, endPoint y: 263, distance: 478.6
click at [580, 263] on div "Thank you for your response. Can you please contact the apartment office and in…" at bounding box center [813, 286] width 733 height 49
copy div "The alarm is not going off "alarming" as it was before."
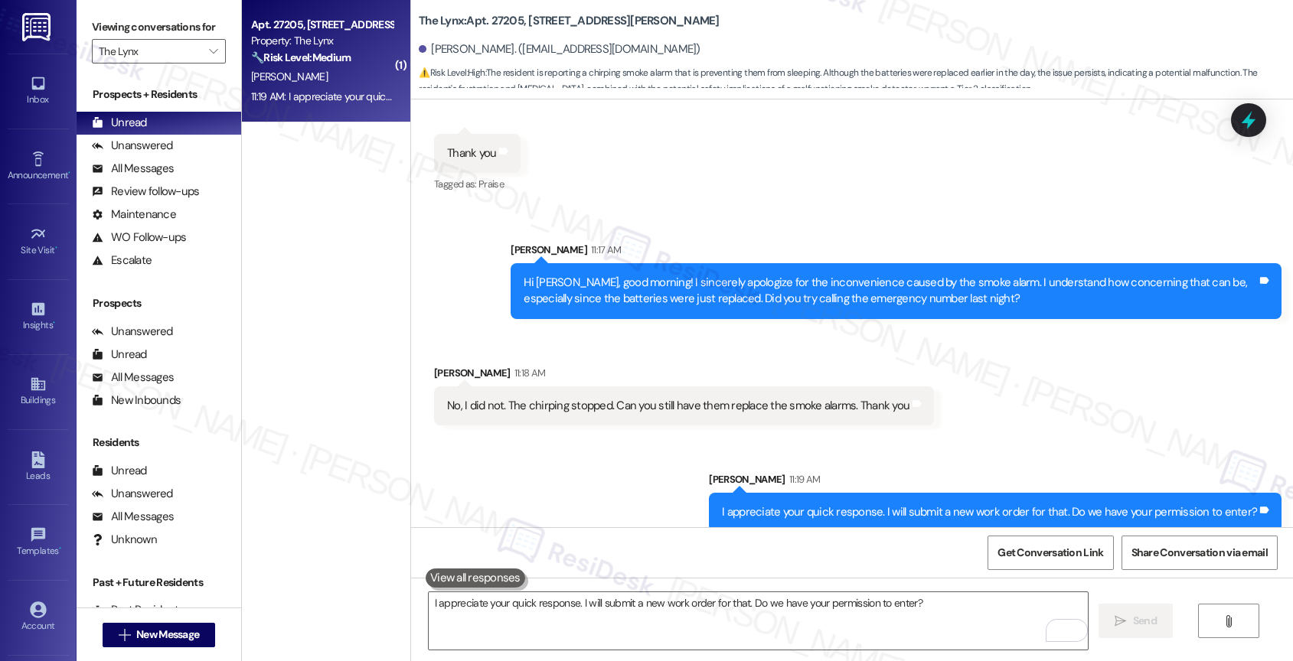
click at [525, 480] on div "Sent via SMS Sarah 11:19 AM I appreciate your quick response. I will submit a n…" at bounding box center [852, 490] width 882 height 106
click at [626, 468] on div "Sent via SMS Sarah 11:19 AM I appreciate your quick response. I will submit a n…" at bounding box center [852, 490] width 882 height 106
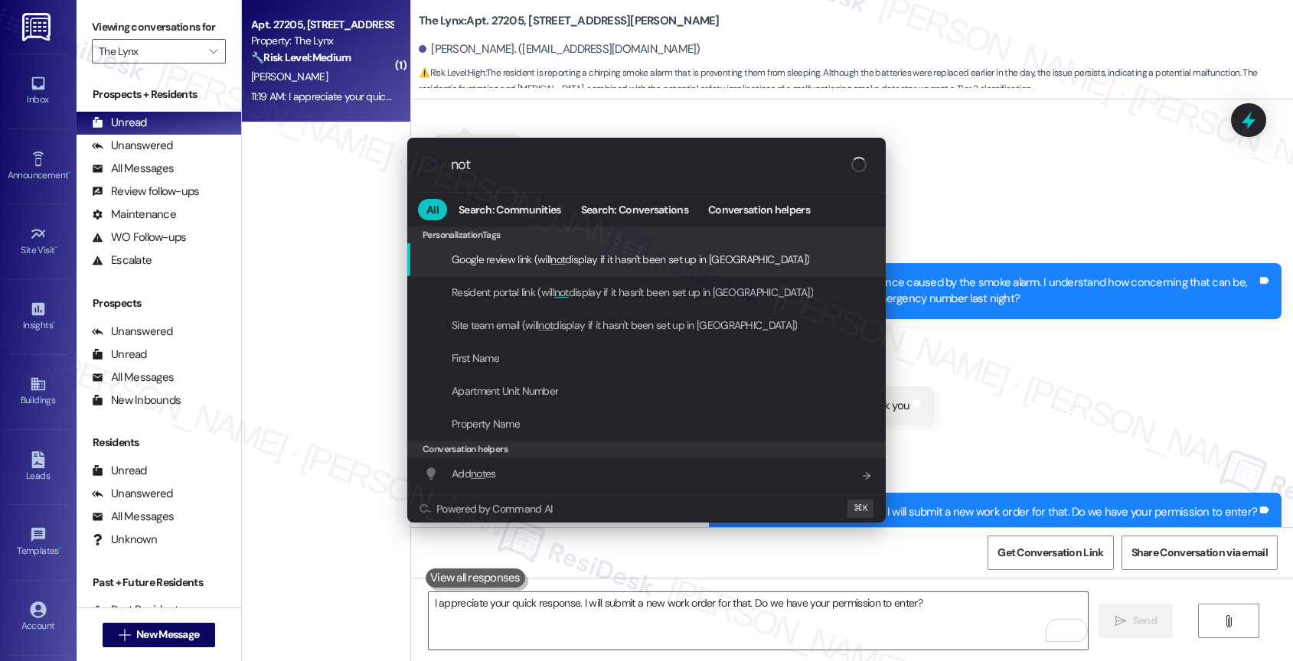
type input "note"
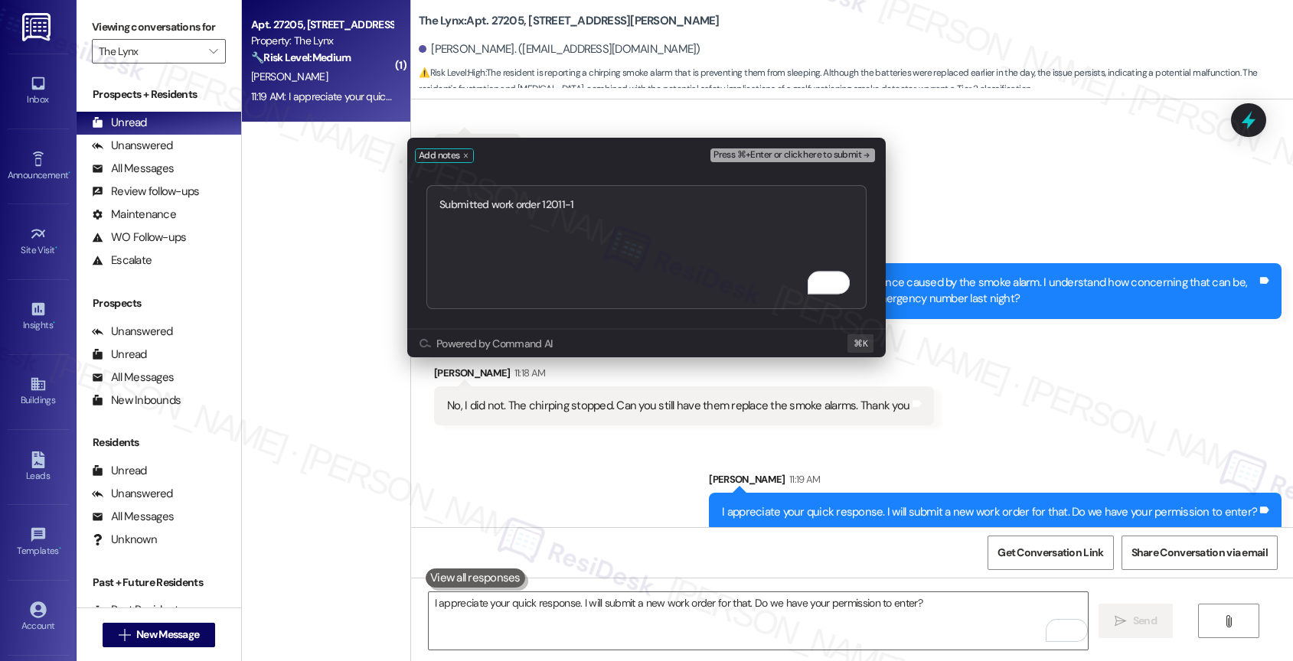
type textarea "Submitted work order 12011-1"
click at [618, 209] on textarea "Submitted work order 12011-1" at bounding box center [646, 248] width 440 height 126
click at [785, 151] on span "Press ⌘+Enter or click here to submit" at bounding box center [787, 155] width 148 height 11
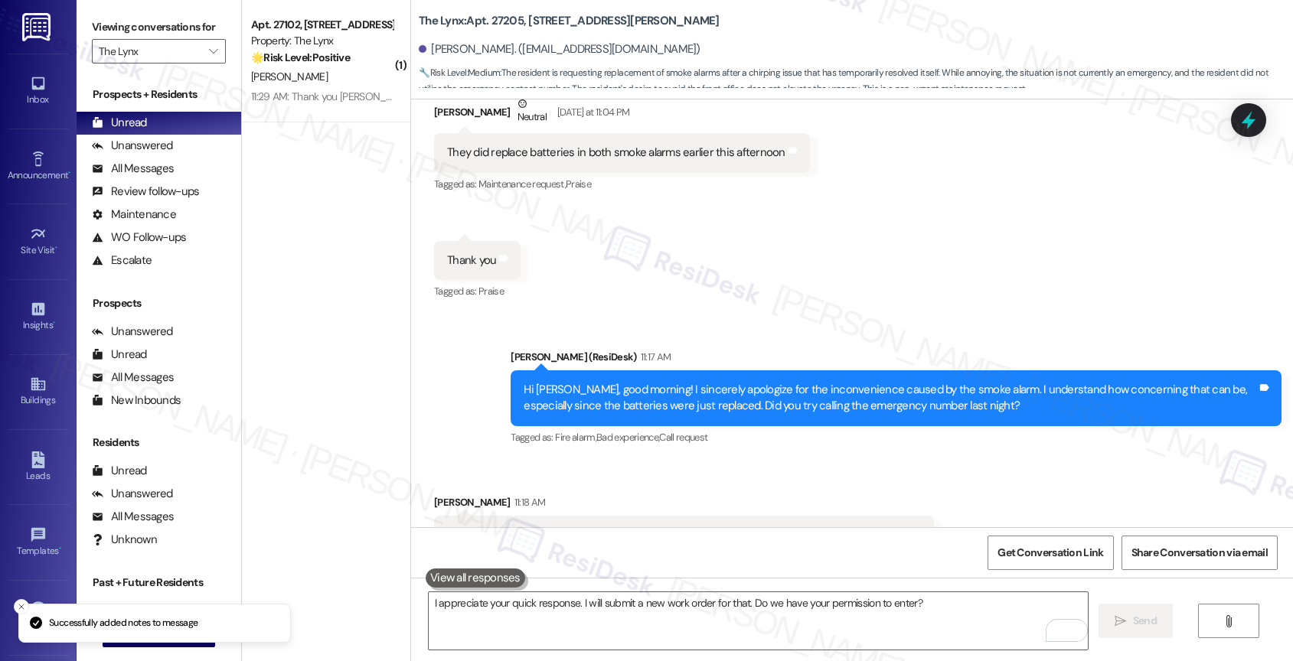
scroll to position [3406, 0]
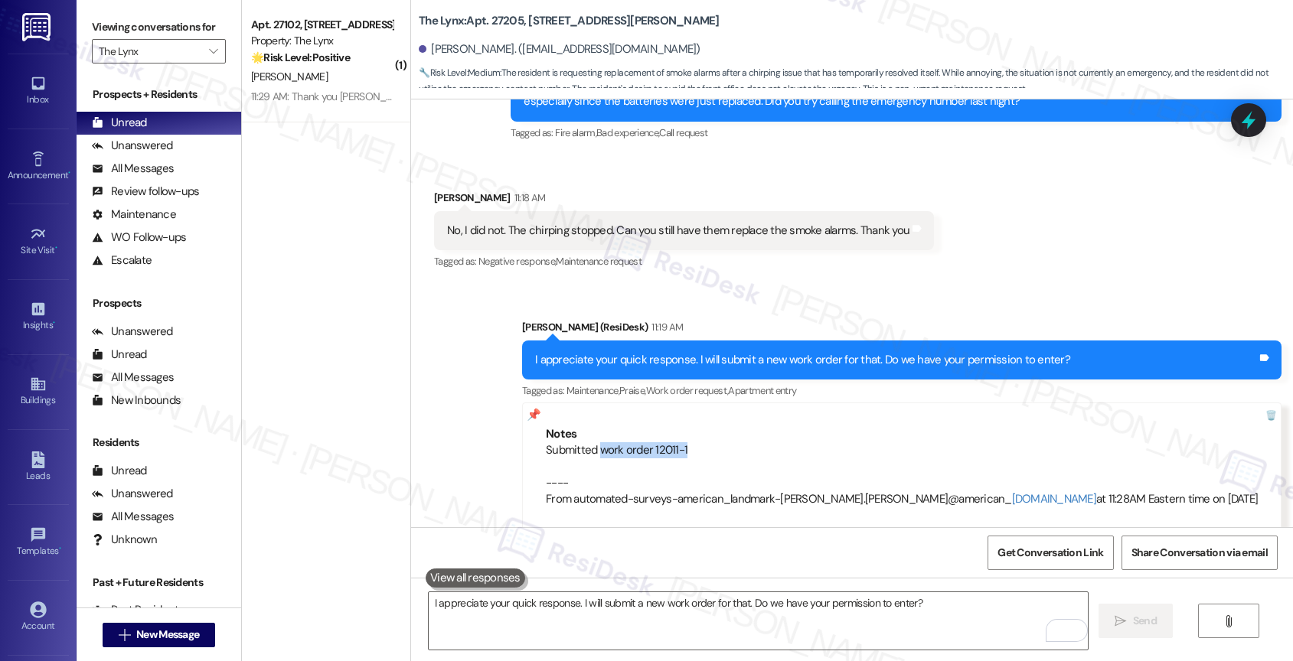
drag, startPoint x: 693, startPoint y: 432, endPoint x: 814, endPoint y: 429, distance: 120.2
click at [814, 442] on div "Submitted work order 12011-1 ---- From automated-surveys-american_landmark-[PER…" at bounding box center [902, 475] width 712 height 66
copy div "work order 12011-1"
click at [502, 393] on div "Sent via SMS Sarah (ResiDesk) 11:19 AM I appreciate your quick response. I will…" at bounding box center [852, 414] width 882 height 259
click at [520, 372] on div "Sent via SMS Sarah (ResiDesk) 11:19 AM I appreciate your quick response. I will…" at bounding box center [852, 414] width 882 height 259
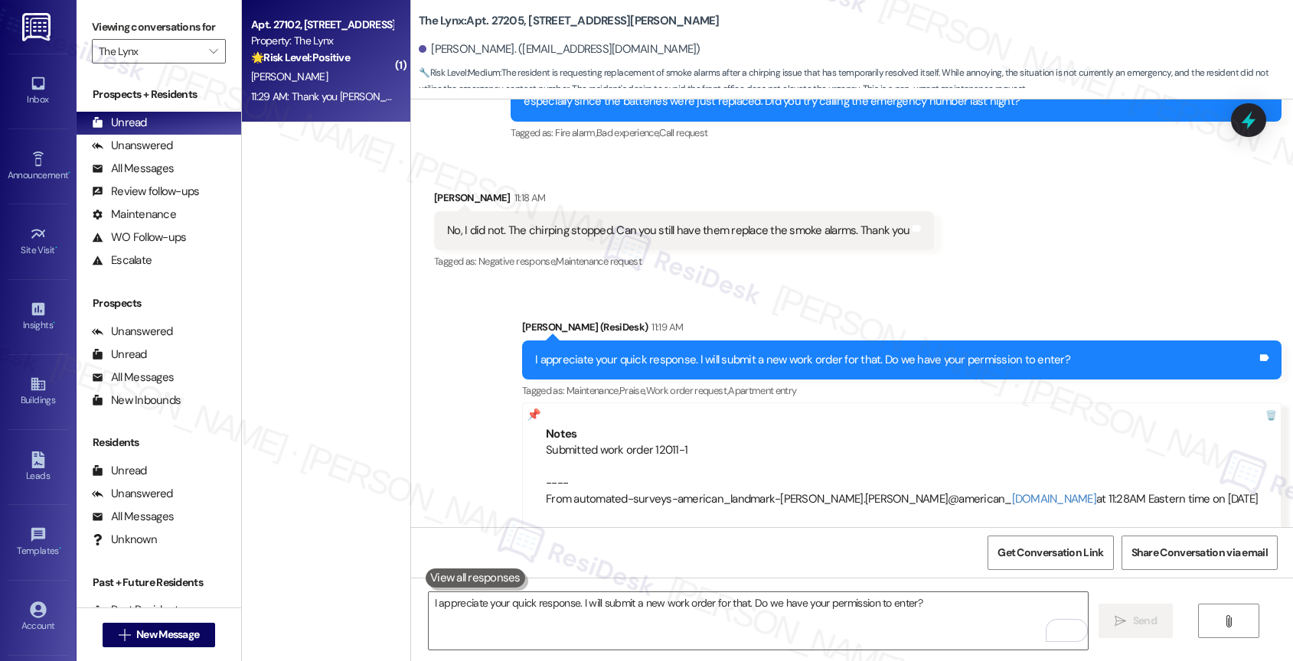
click at [281, 51] on strong "🌟 Risk Level: Positive" at bounding box center [300, 58] width 99 height 14
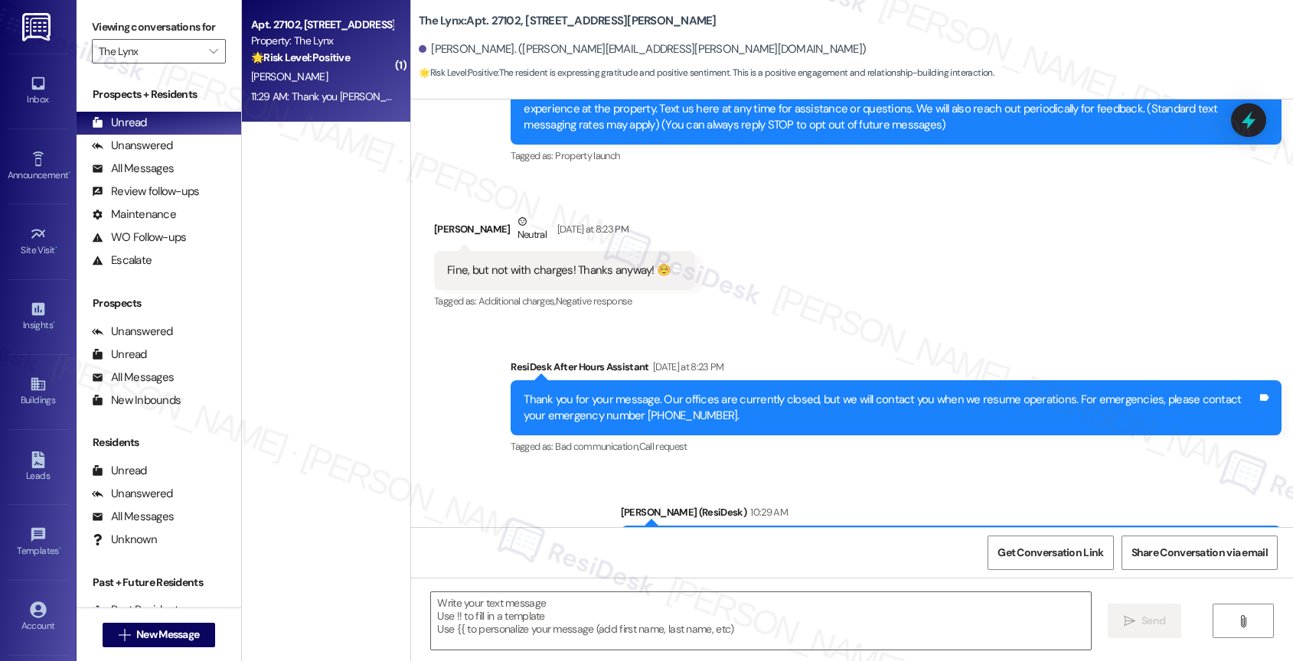
type textarea "Fetching suggested responses. Please feel free to read through the conversation…"
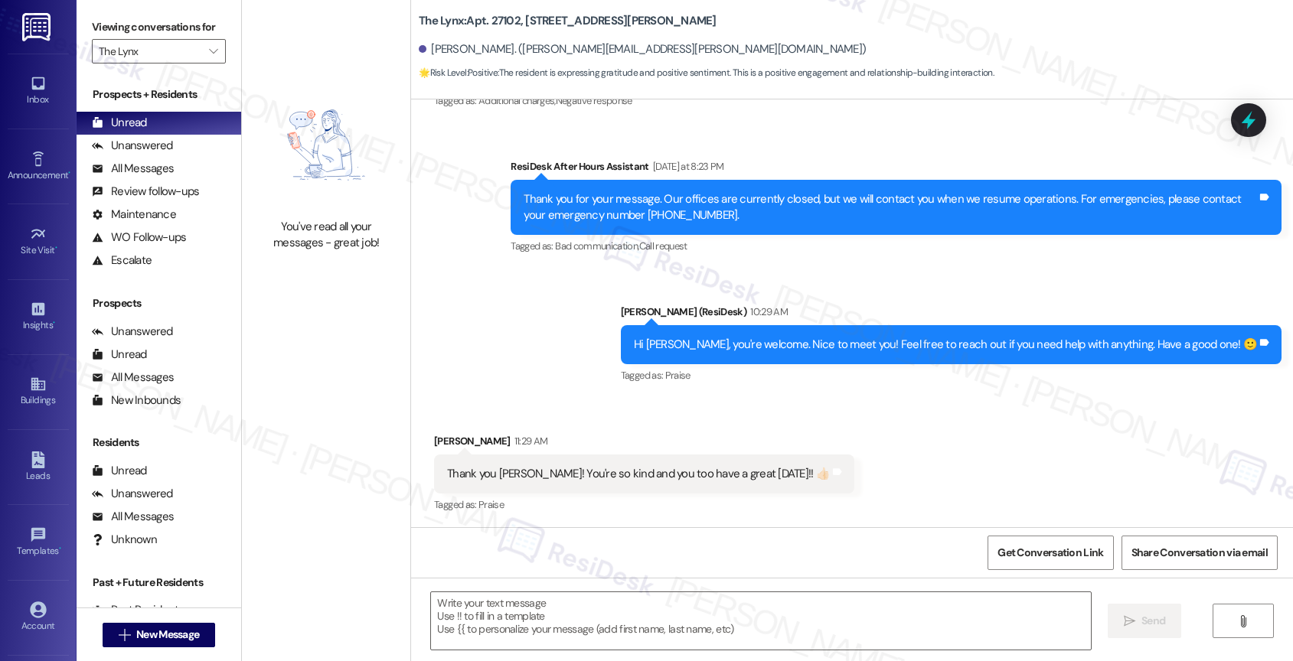
scroll to position [507, 0]
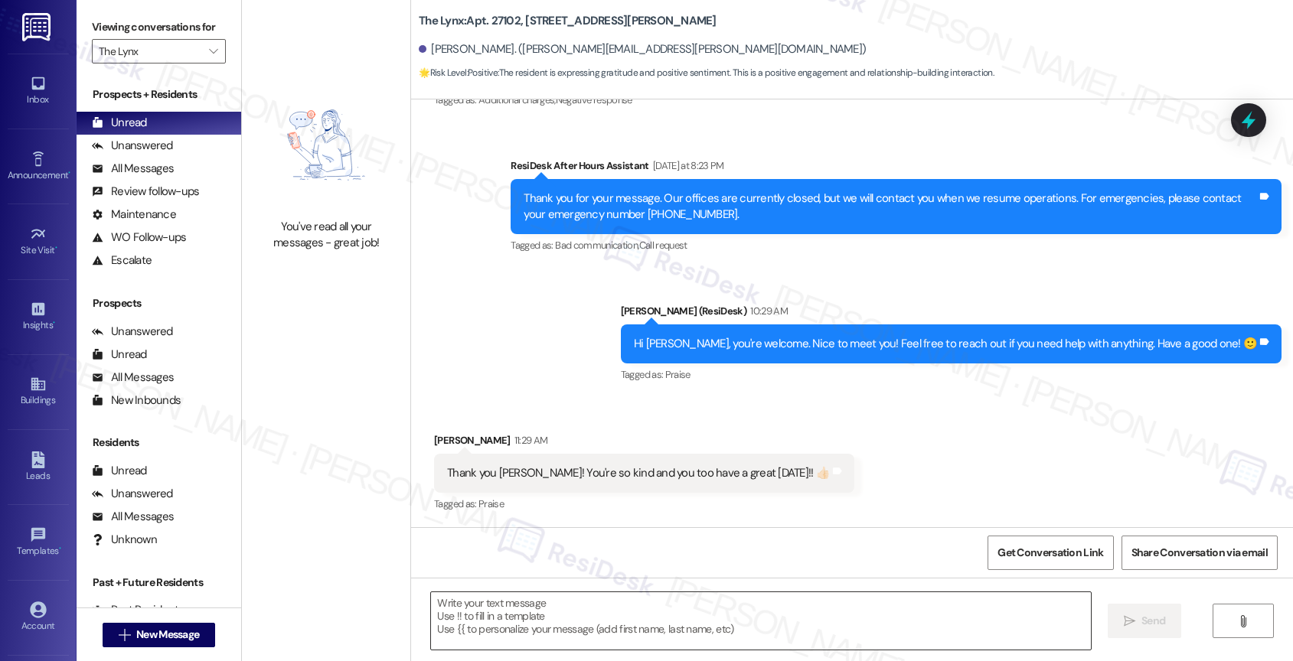
click at [510, 615] on textarea at bounding box center [761, 620] width 660 height 57
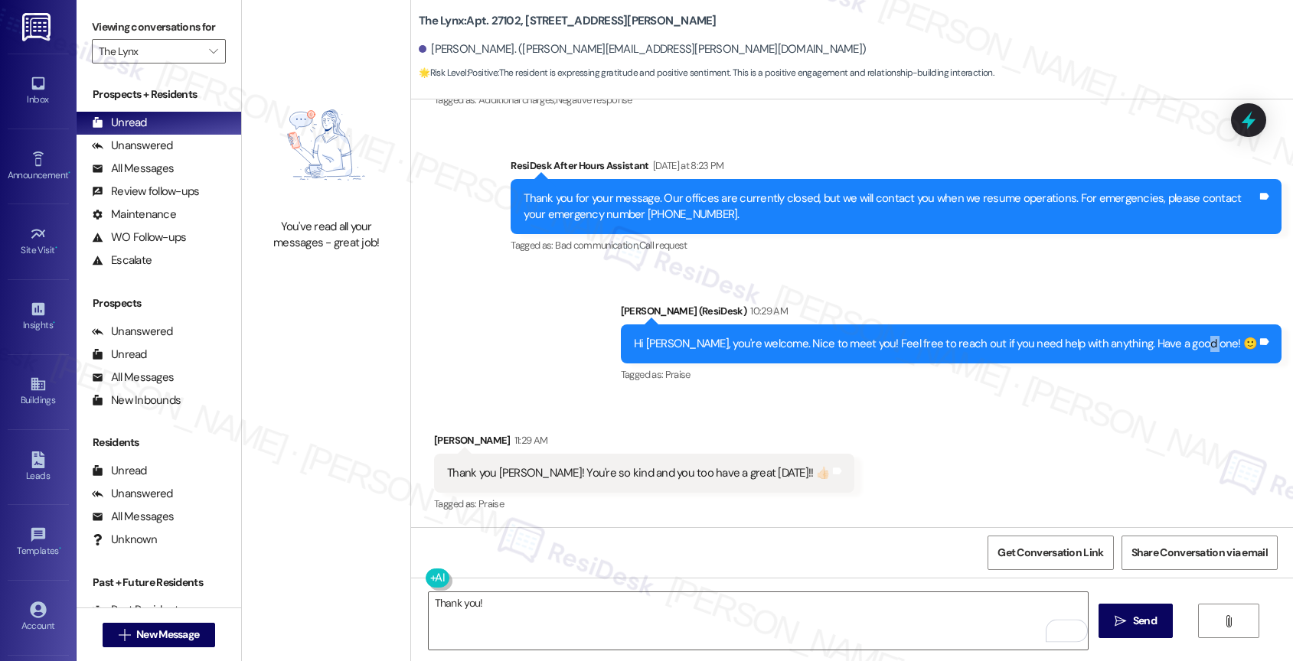
click at [1252, 338] on div "Hi Sandra, you're welcome. Nice to meet you! Feel free to reach out if you need…" at bounding box center [945, 344] width 626 height 16
copy div "🙂"
click at [596, 615] on textarea "Thank you!" at bounding box center [759, 620] width 660 height 57
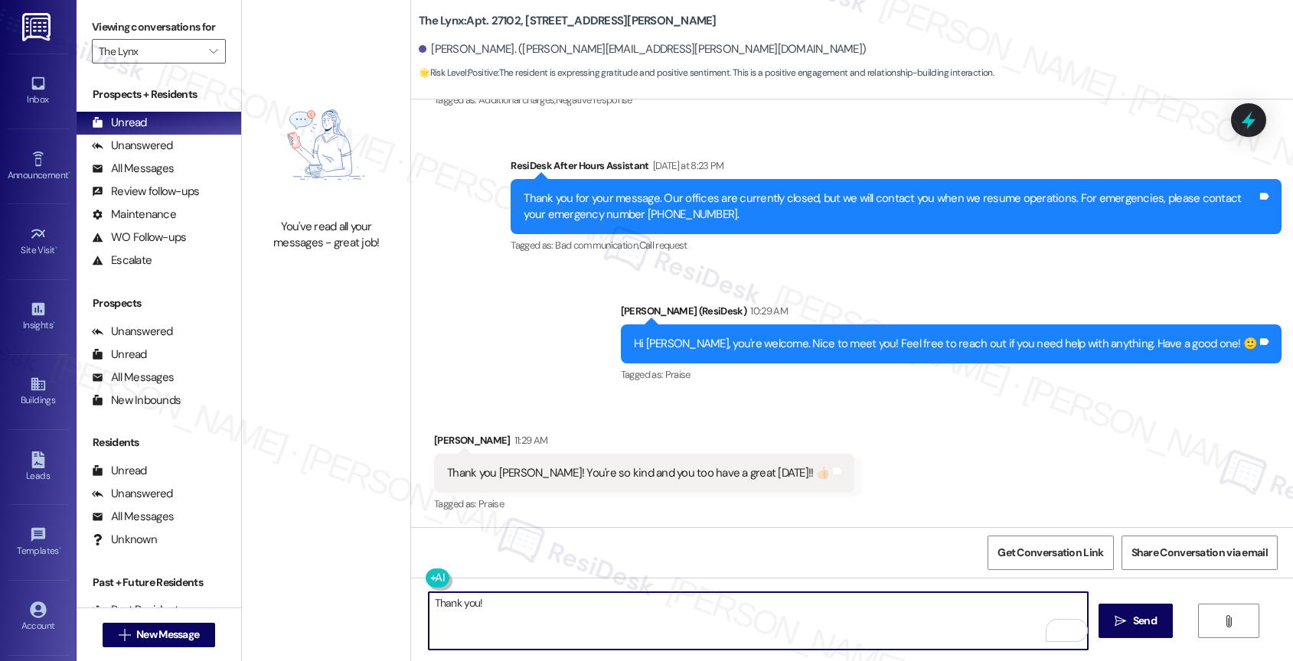
paste textarea "🙂"
type textarea "Thank you! 🙂"
click at [1136, 618] on span "Send" at bounding box center [1145, 621] width 24 height 16
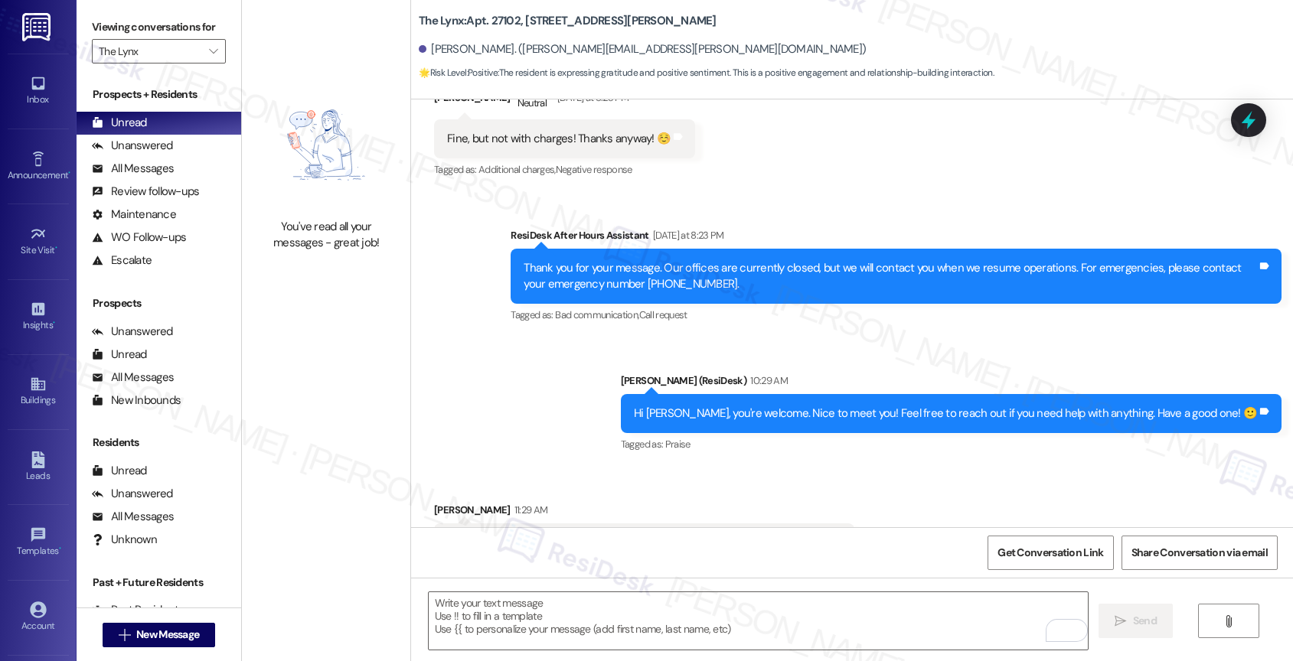
scroll to position [614, 0]
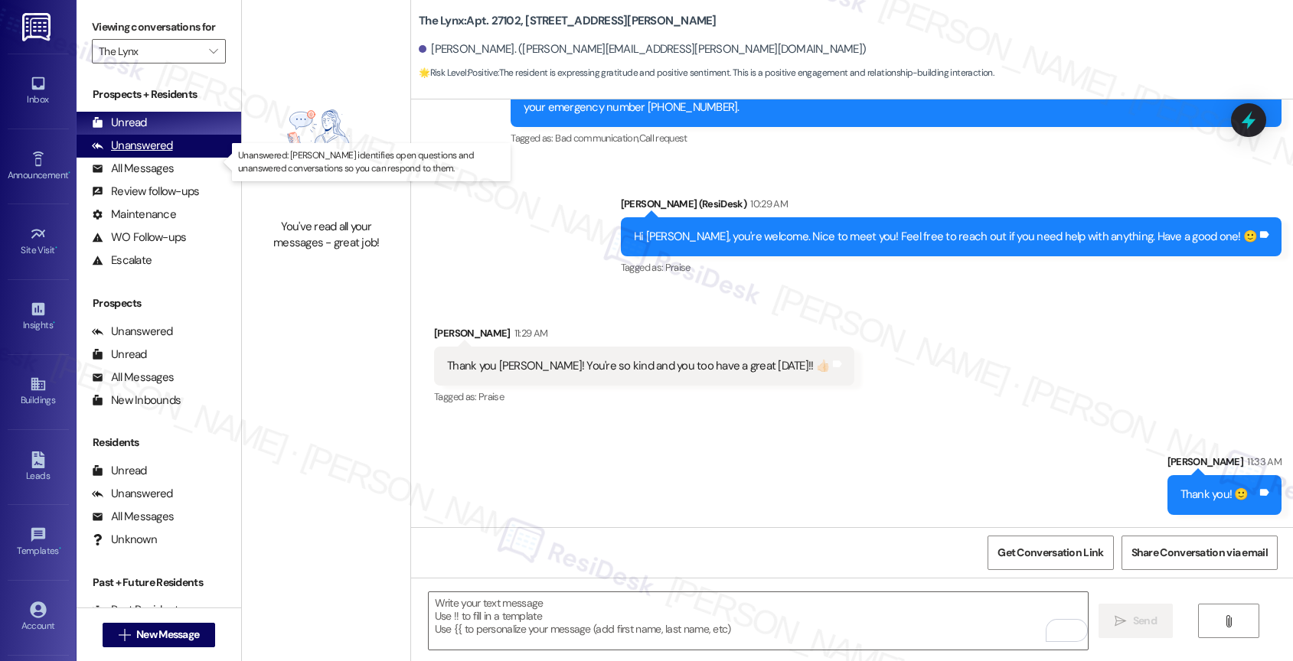
click at [188, 158] on div "Unanswered (0)" at bounding box center [159, 146] width 165 height 23
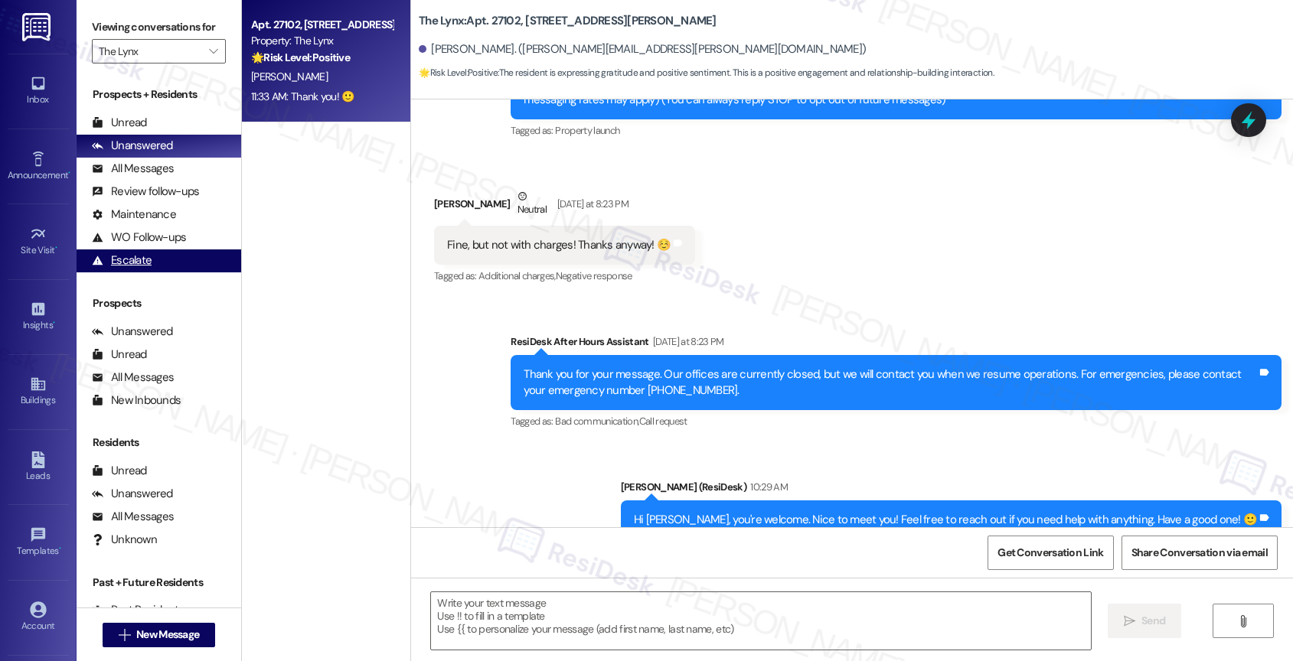
type textarea "Fetching suggested responses. Please feel free to read through the conversation…"
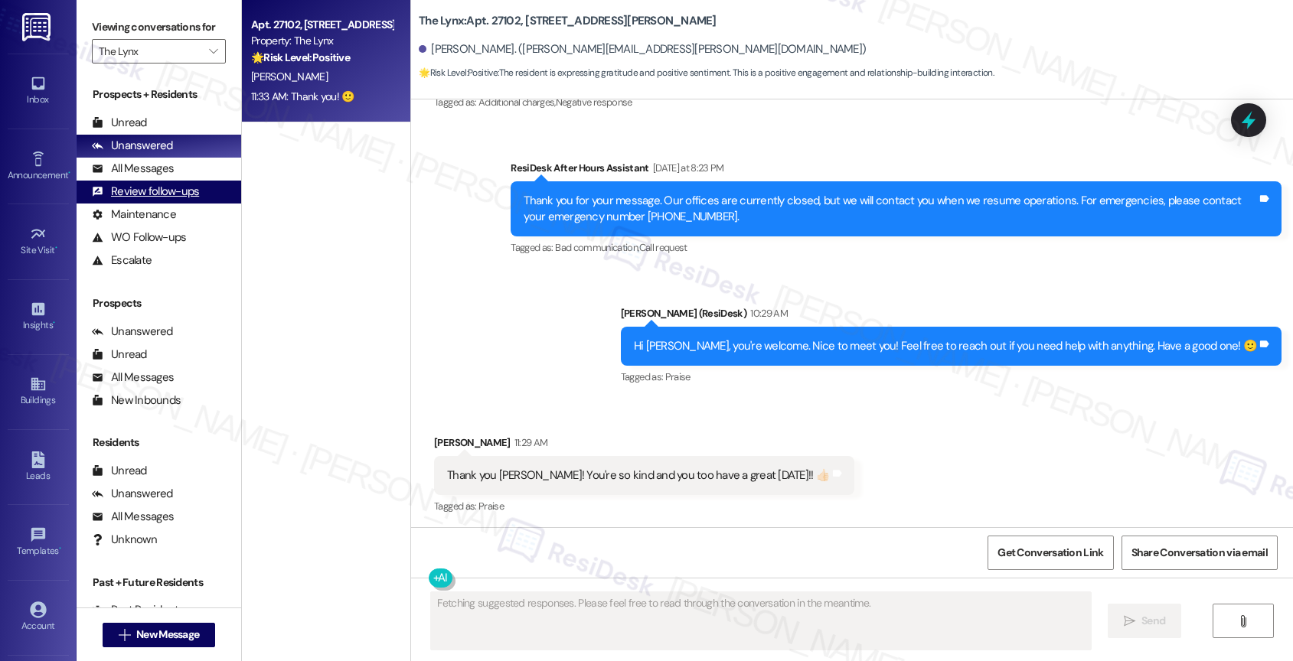
scroll to position [506, 0]
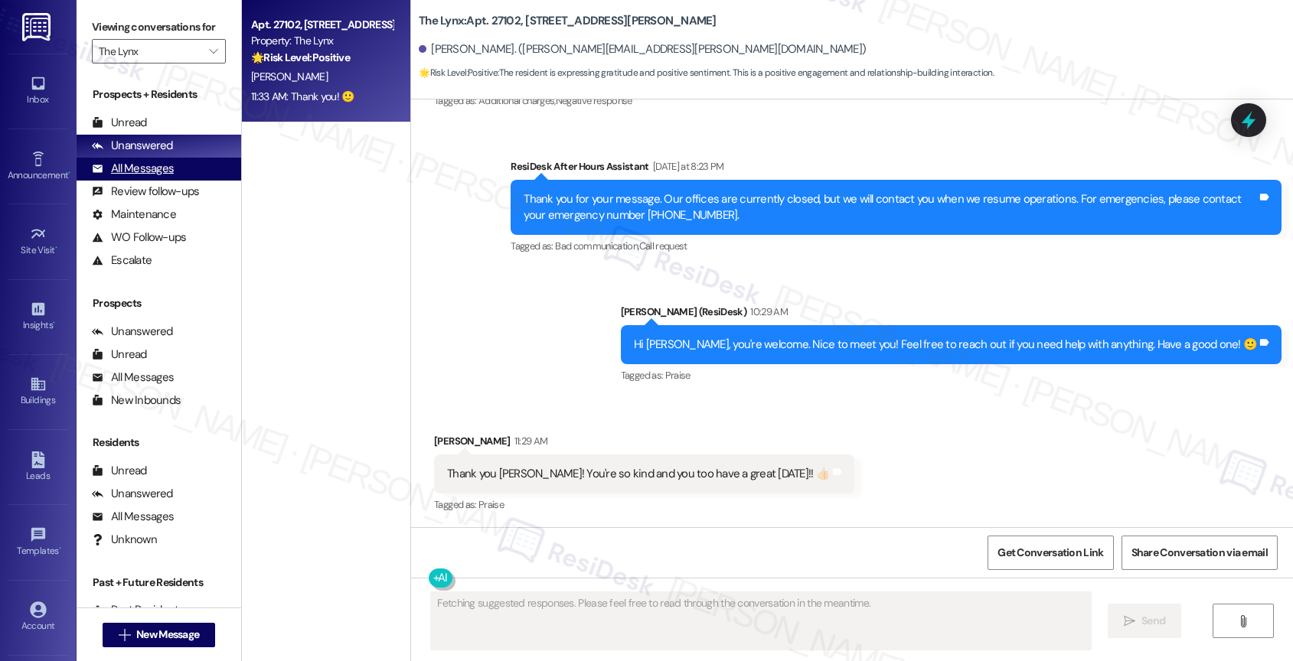
click at [167, 177] on div "All Messages" at bounding box center [133, 169] width 82 height 16
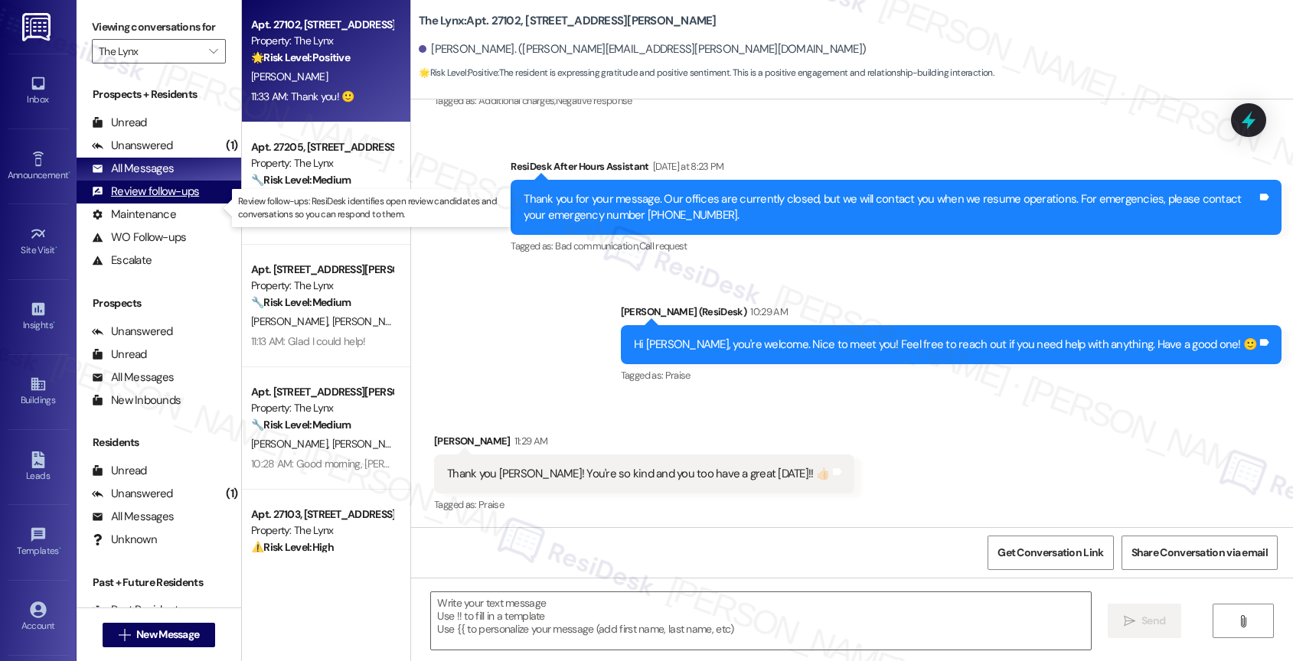
click at [162, 200] on div "Review follow-ups" at bounding box center [145, 192] width 107 height 16
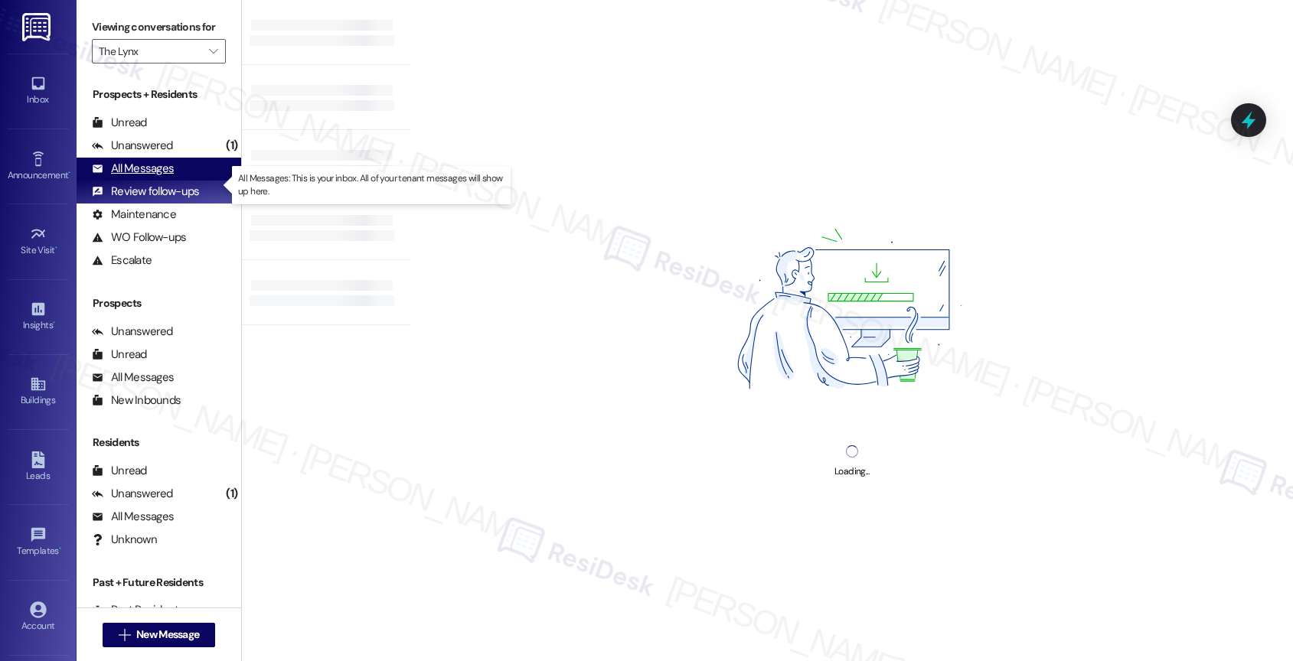
click at [165, 177] on div "All Messages" at bounding box center [133, 169] width 82 height 16
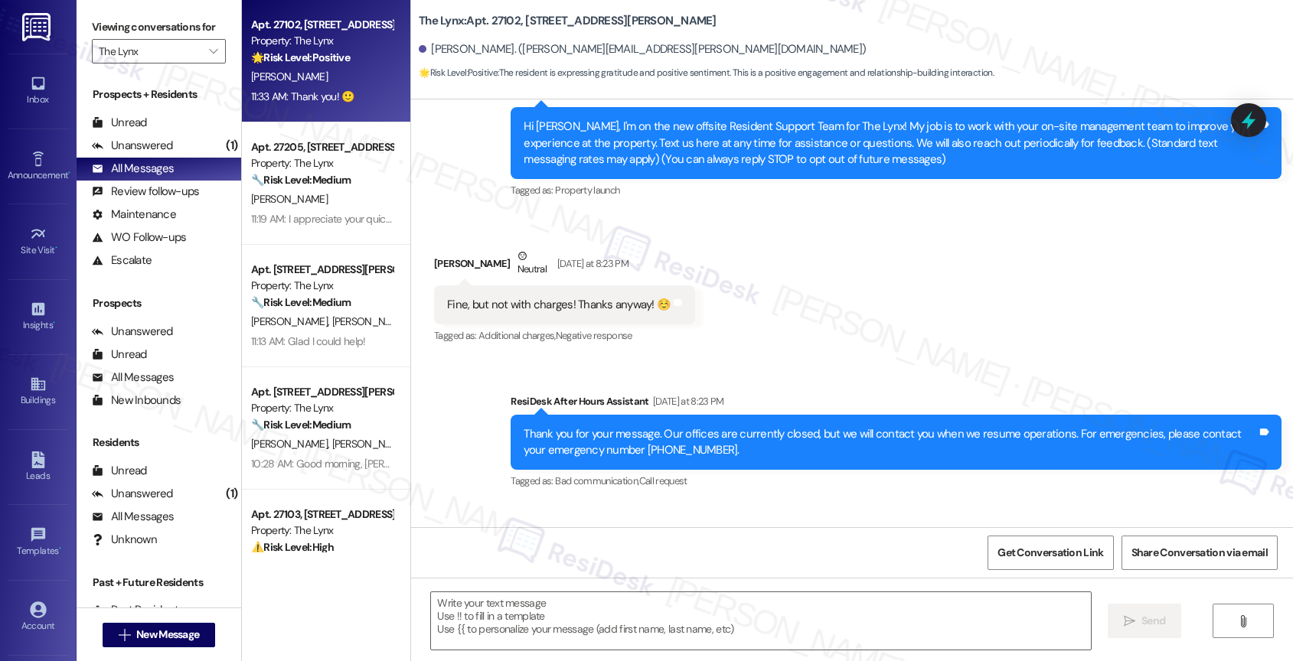
type textarea "Fetching suggested responses. Please feel free to read through the conversation…"
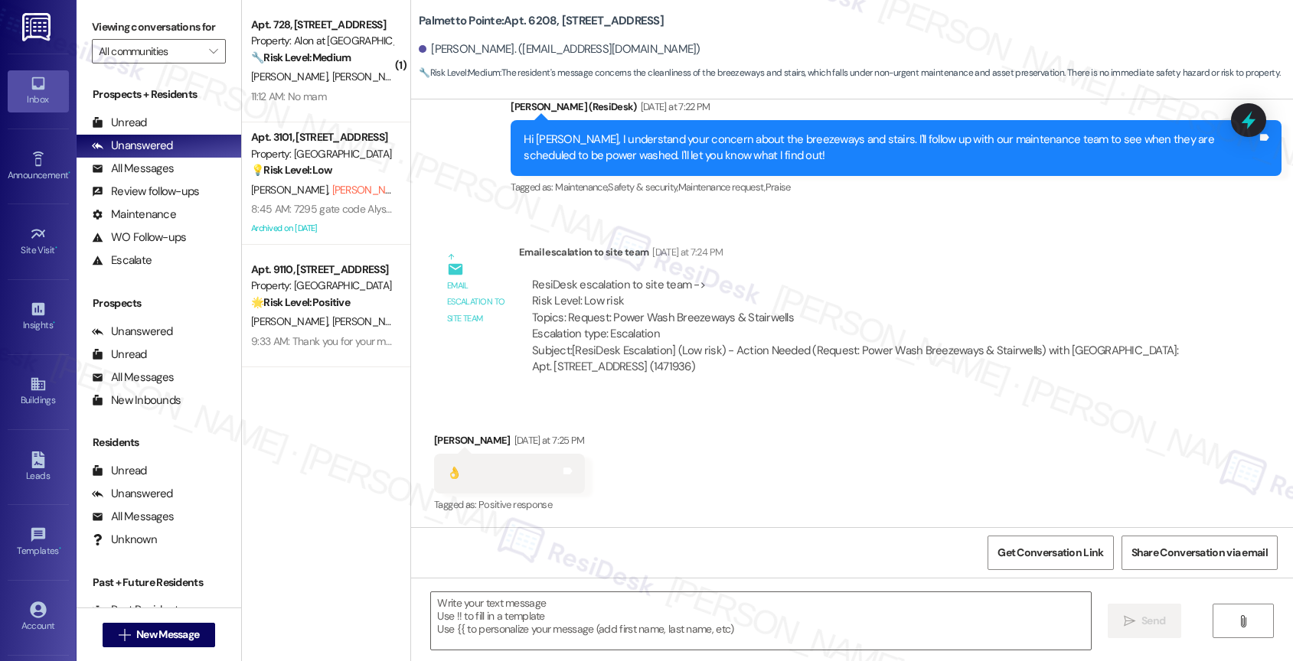
type textarea "Fetching suggested responses. Please feel free to read through the conversation…"
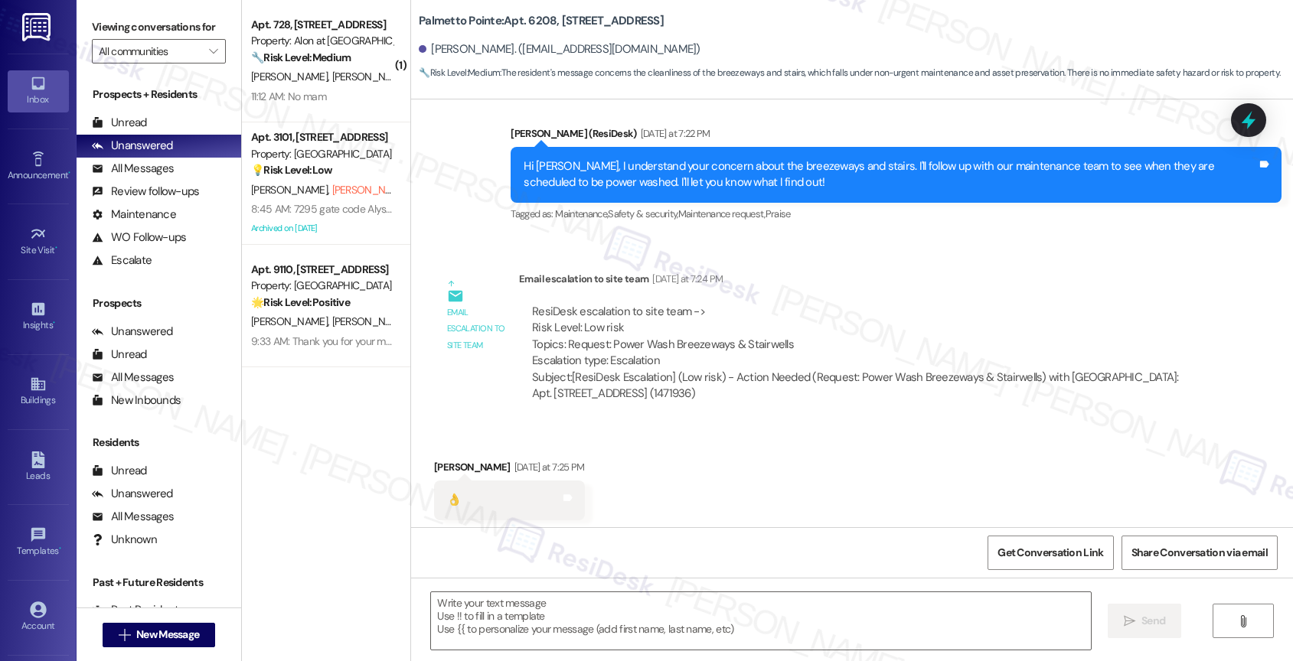
scroll to position [818, 0]
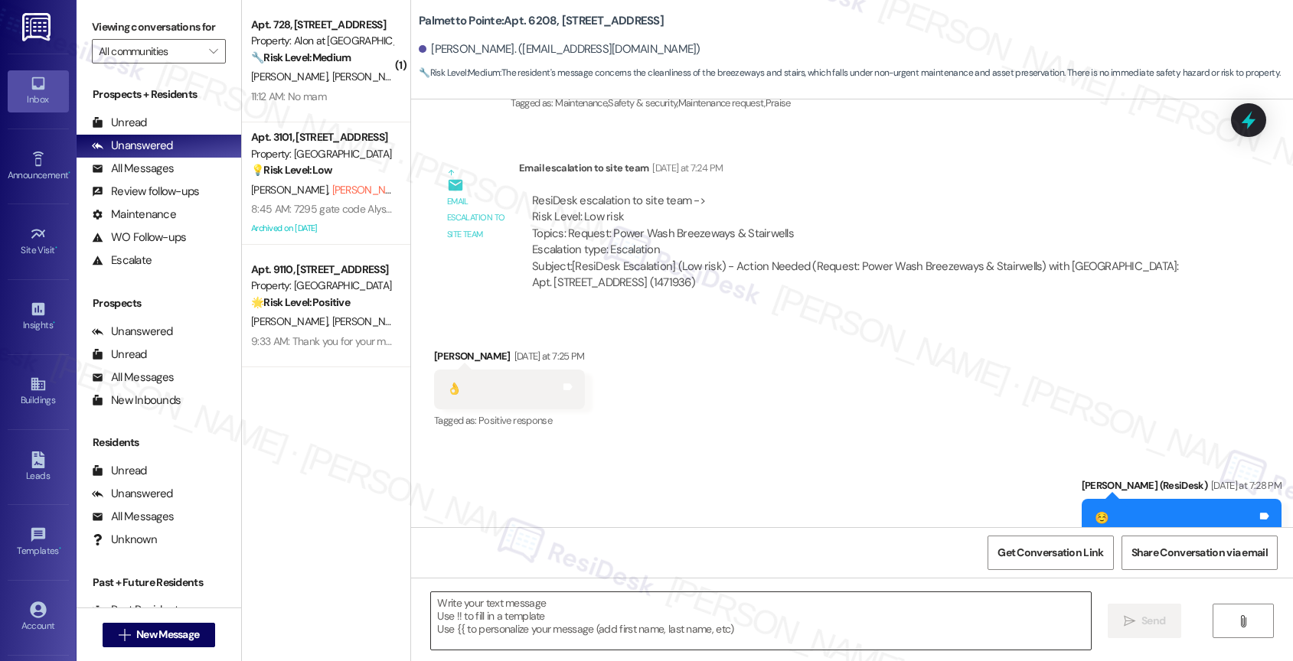
click at [521, 618] on textarea at bounding box center [761, 620] width 660 height 57
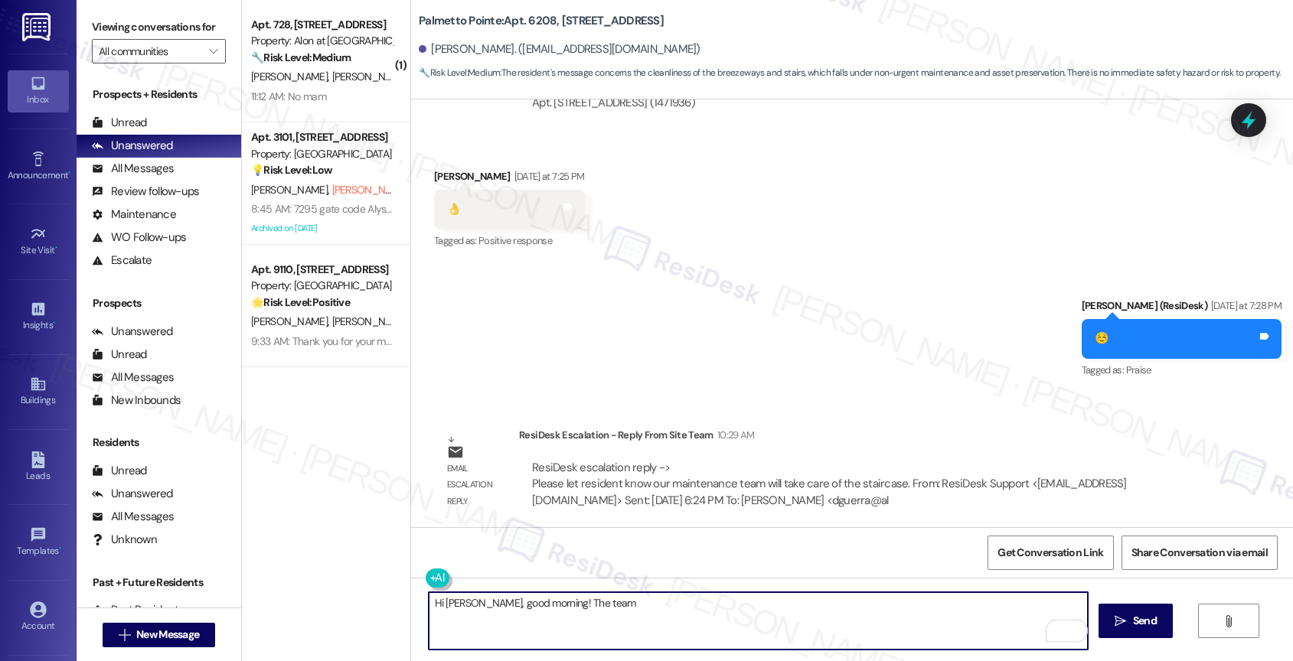
scroll to position [1004, 0]
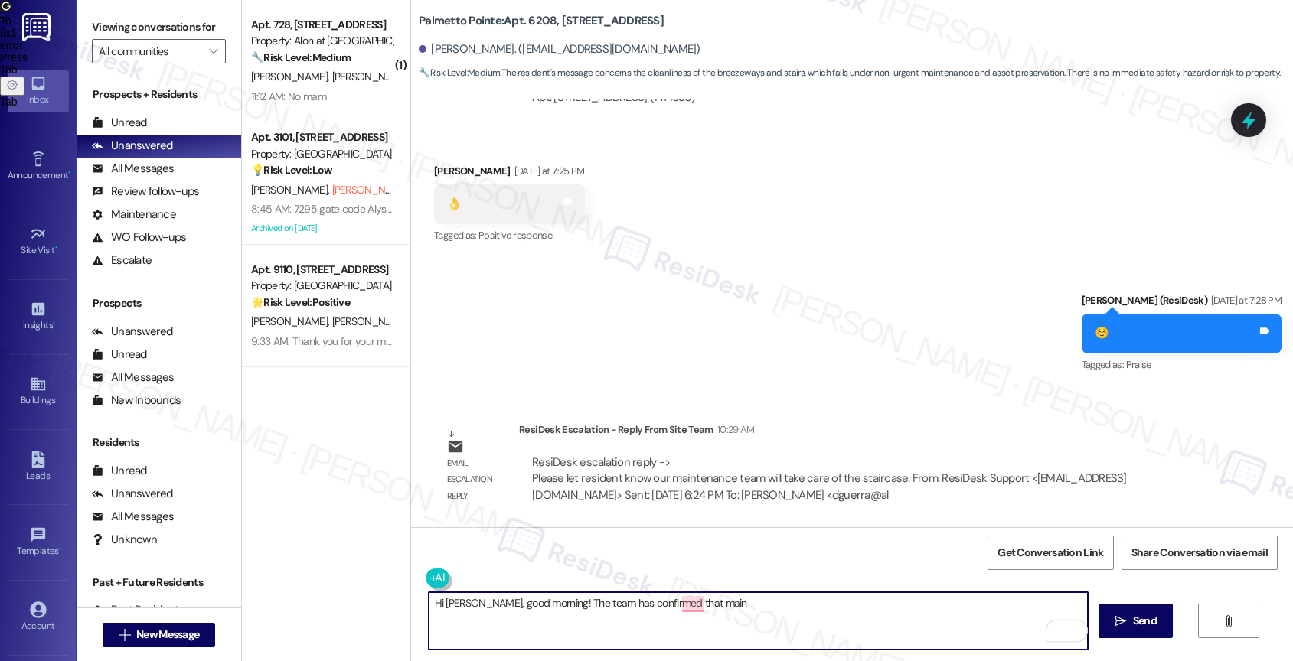
drag, startPoint x: 586, startPoint y: 606, endPoint x: 794, endPoint y: 608, distance: 208.2
click at [794, 608] on textarea "Hi [PERSON_NAME], good morning! The team has confirmed that main" at bounding box center [759, 620] width 660 height 57
click at [893, 610] on textarea "Hi [PERSON_NAME], good morning! The team said that our maintenance will take ca…" at bounding box center [759, 620] width 660 height 57
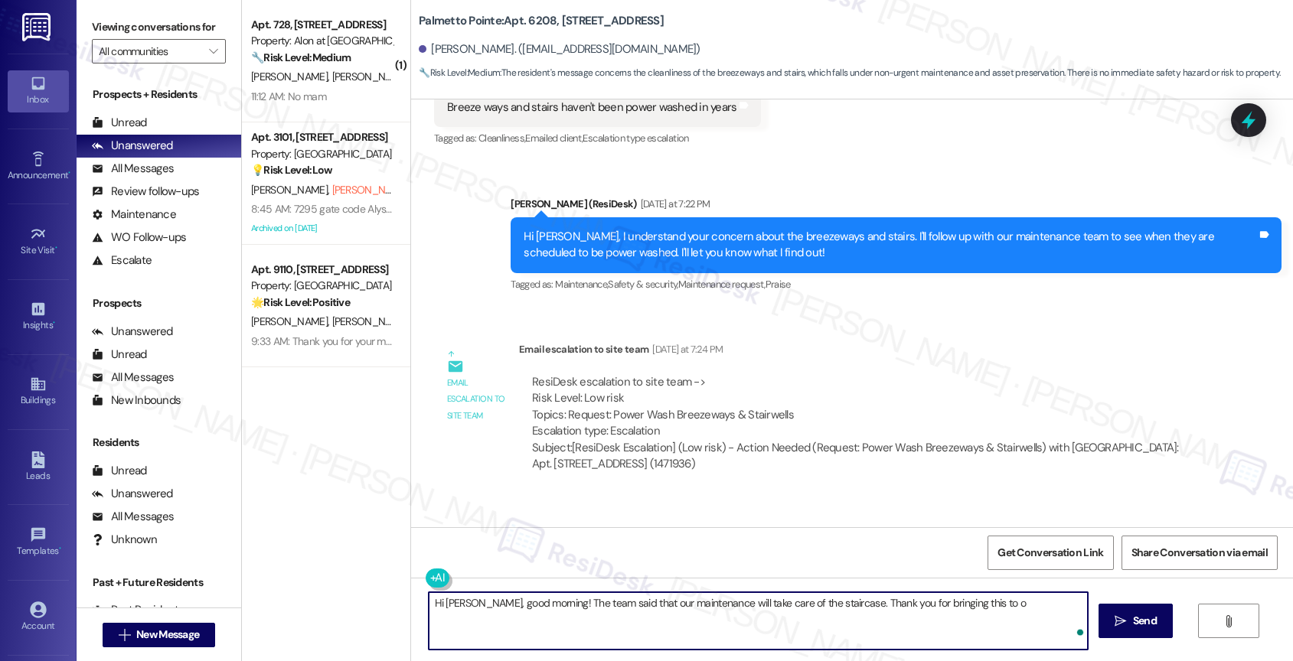
scroll to position [640, 0]
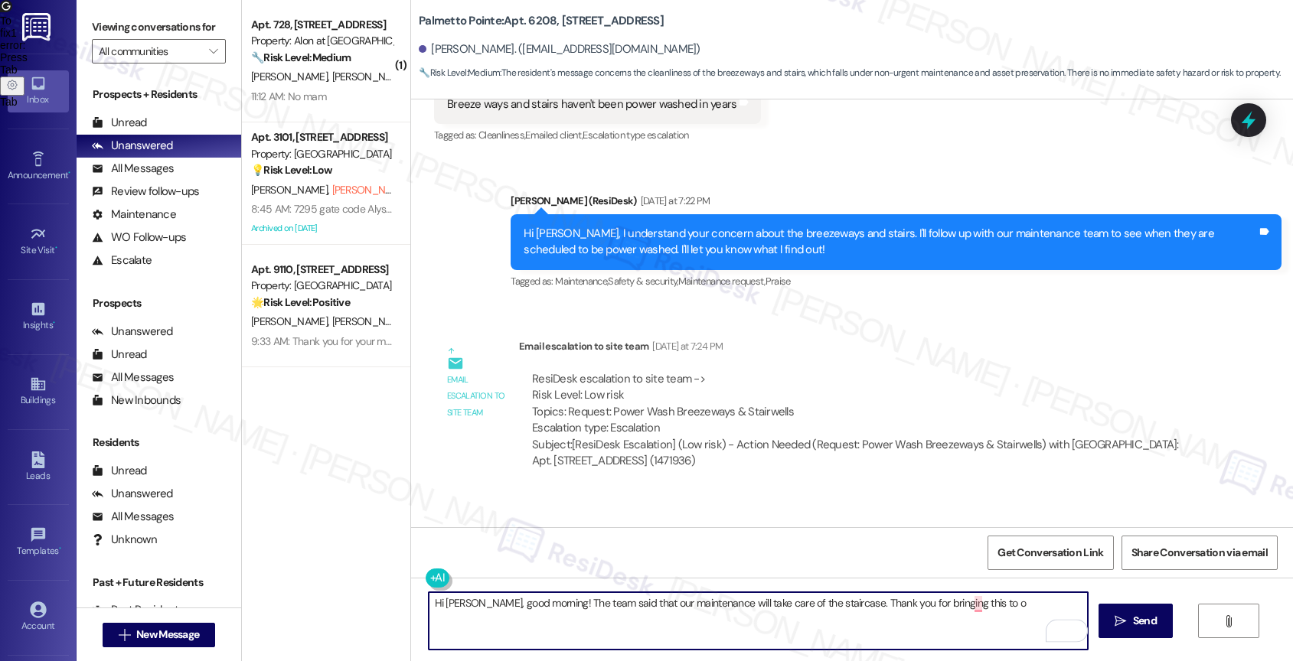
drag, startPoint x: 837, startPoint y: 600, endPoint x: 1060, endPoint y: 607, distance: 223.6
click at [1060, 607] on textarea "Hi [PERSON_NAME], good morning! The team said that our maintenance will take ca…" at bounding box center [759, 620] width 660 height 57
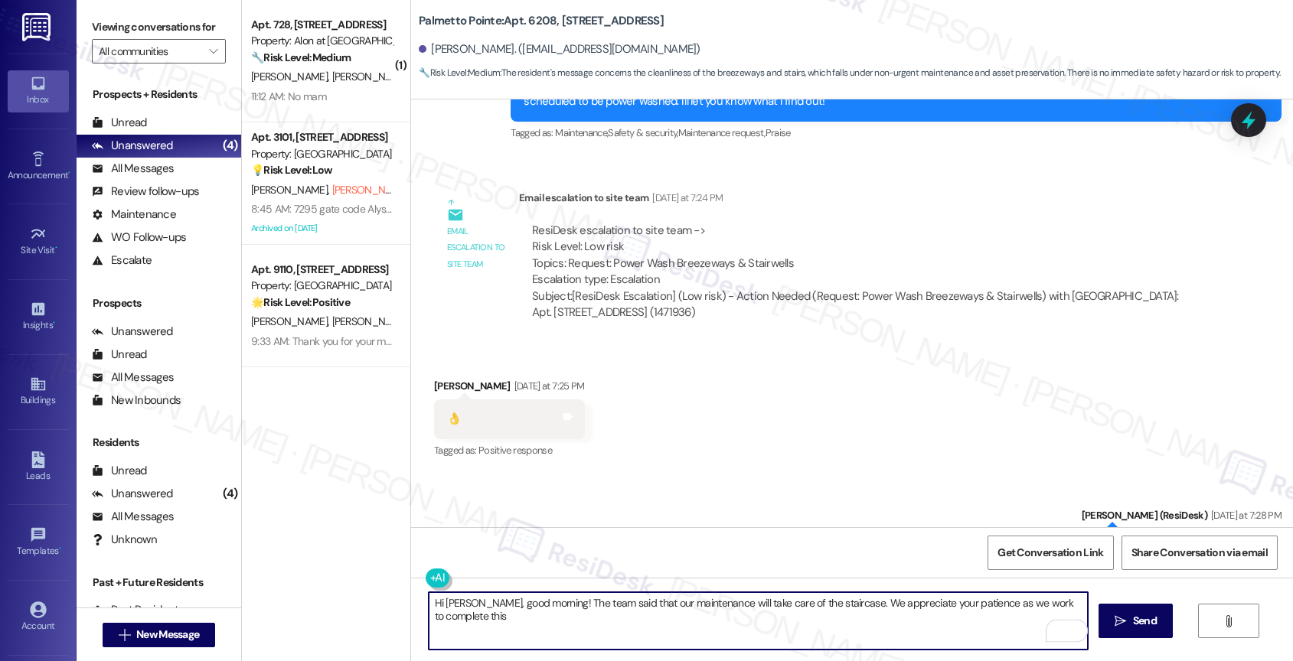
scroll to position [667, 0]
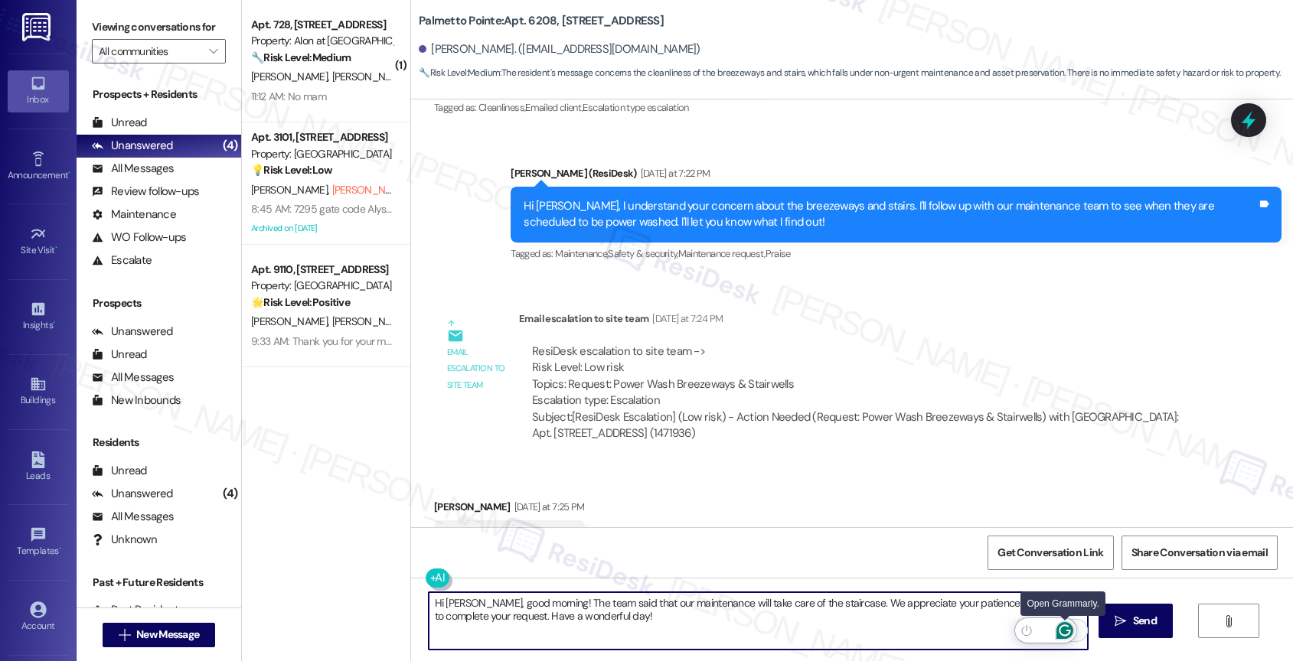
type textarea "Hi [PERSON_NAME], good morning! The team said that our maintenance will take ca…"
click at [1065, 627] on icon "Open Grammarly. 0 Suggestions." at bounding box center [1064, 630] width 17 height 17
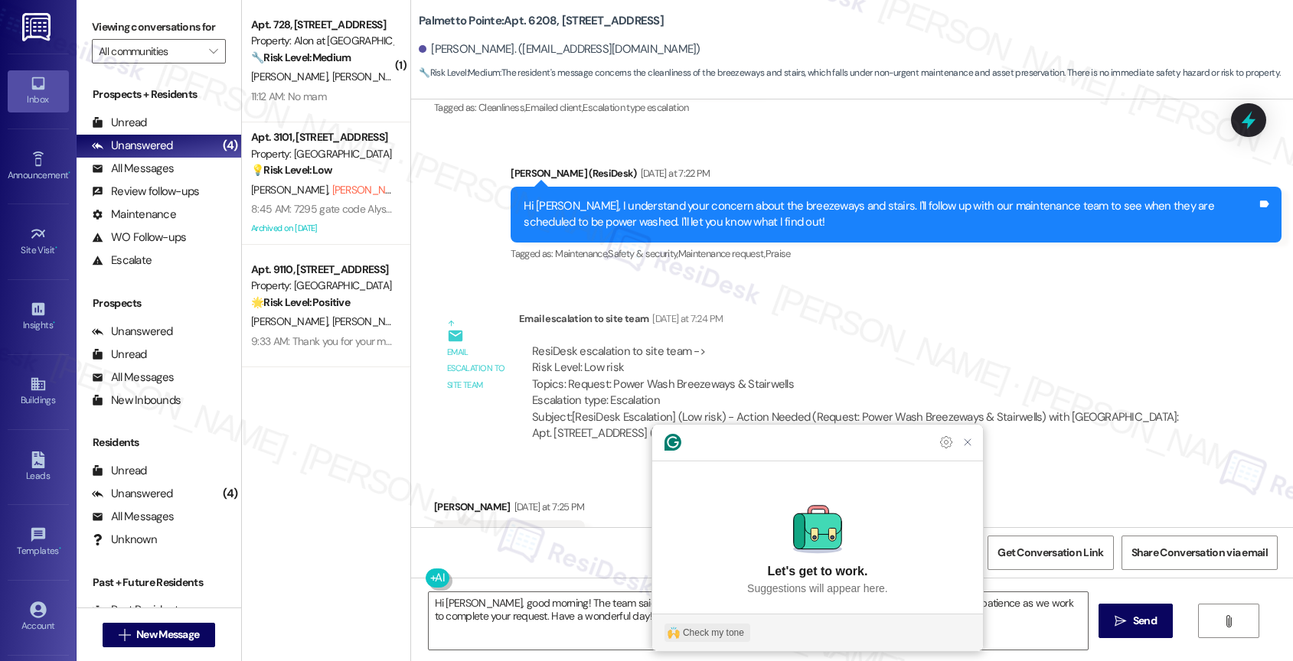
click at [698, 626] on div "Check my tone" at bounding box center [713, 633] width 61 height 14
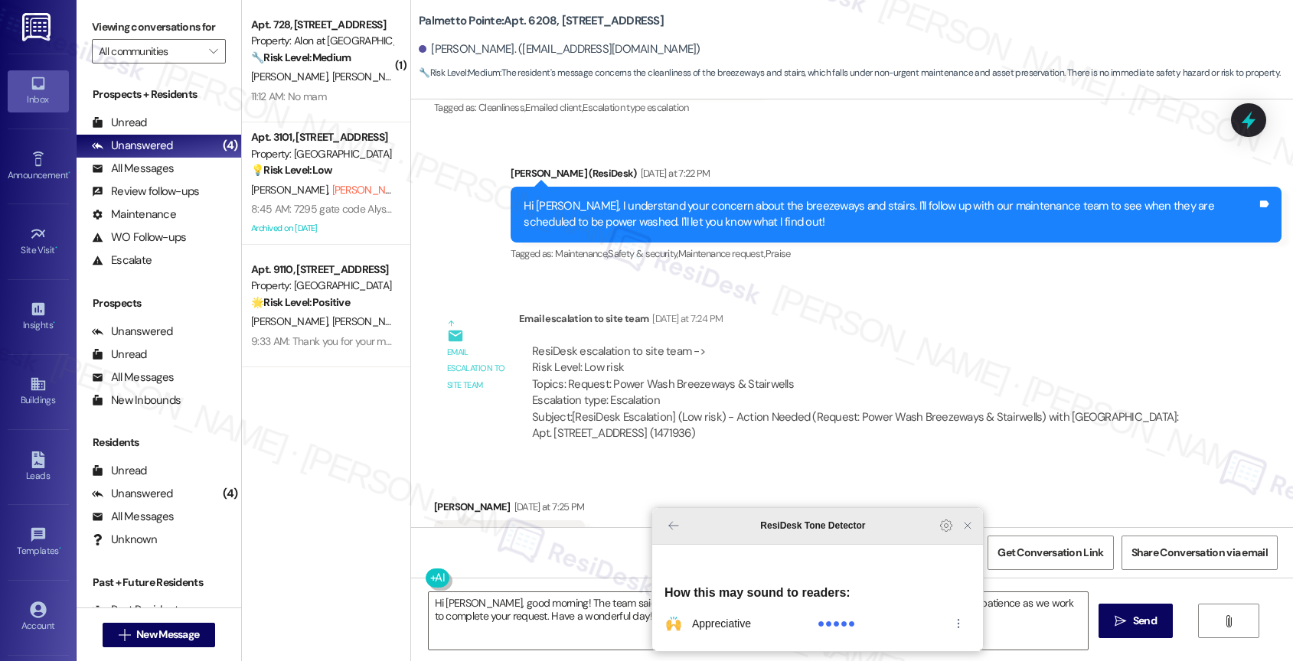
click at [969, 529] on icon "Close Grammarly Assistant" at bounding box center [967, 526] width 6 height 6
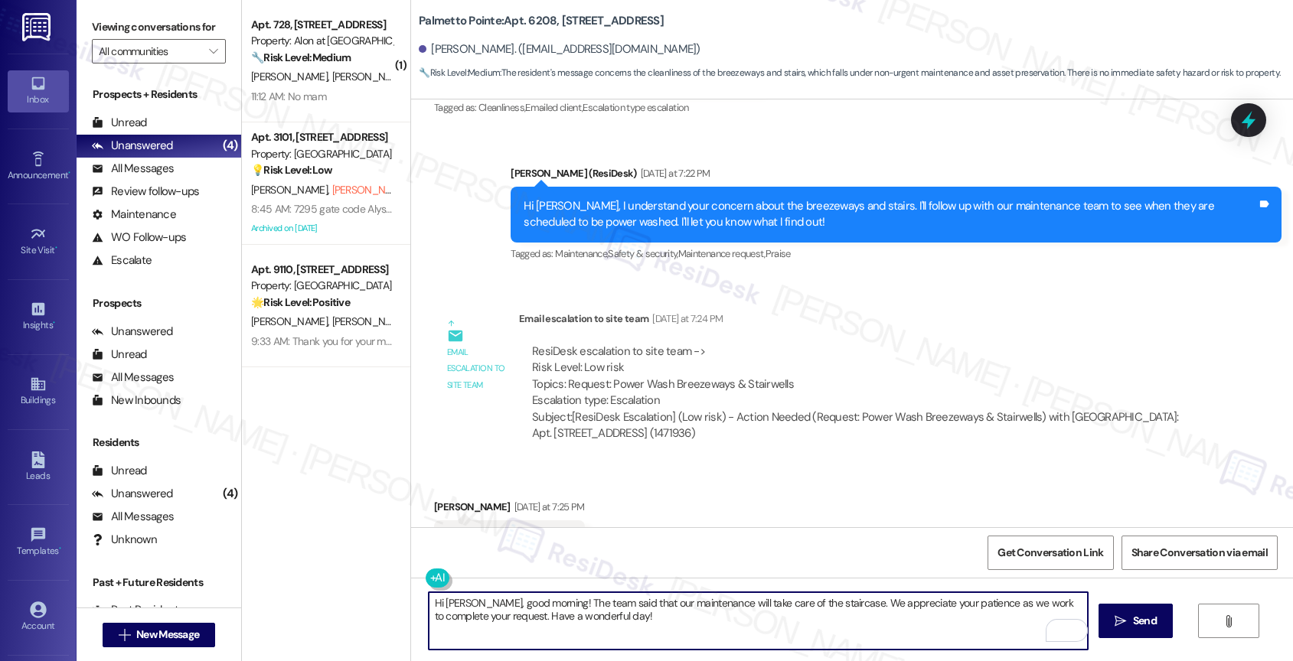
scroll to position [1004, 0]
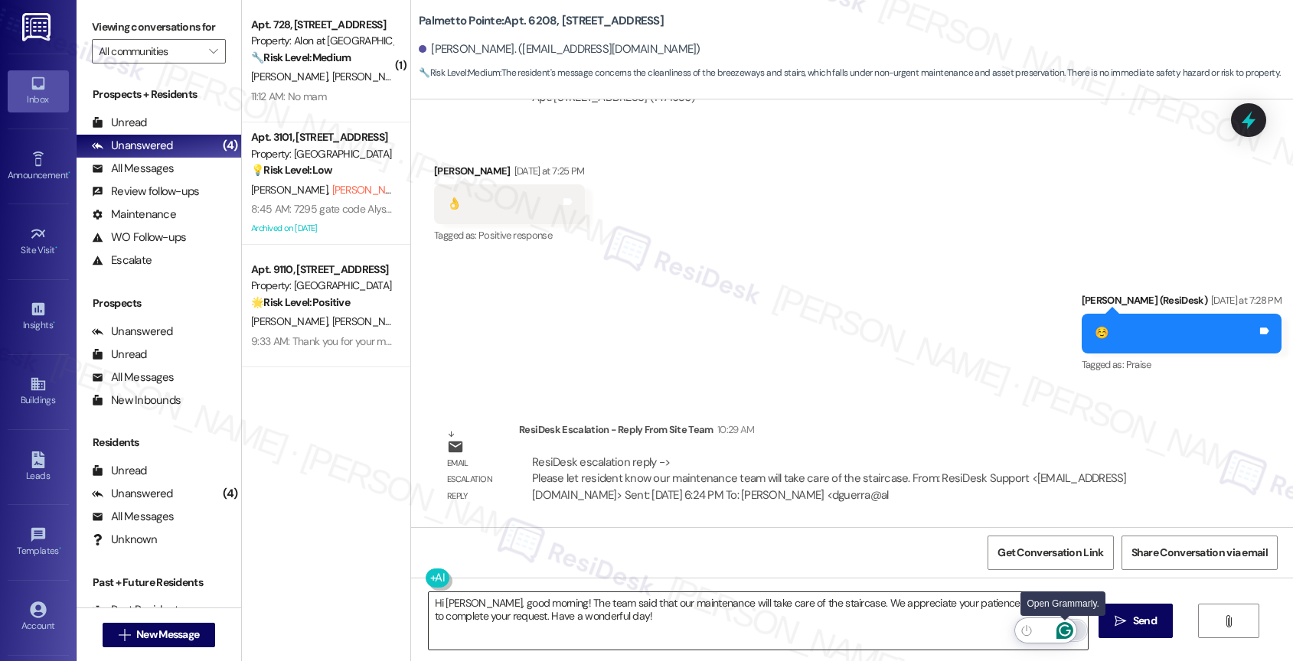
click at [1068, 623] on icon "Open Grammarly. 0 Suggestions." at bounding box center [1064, 630] width 17 height 17
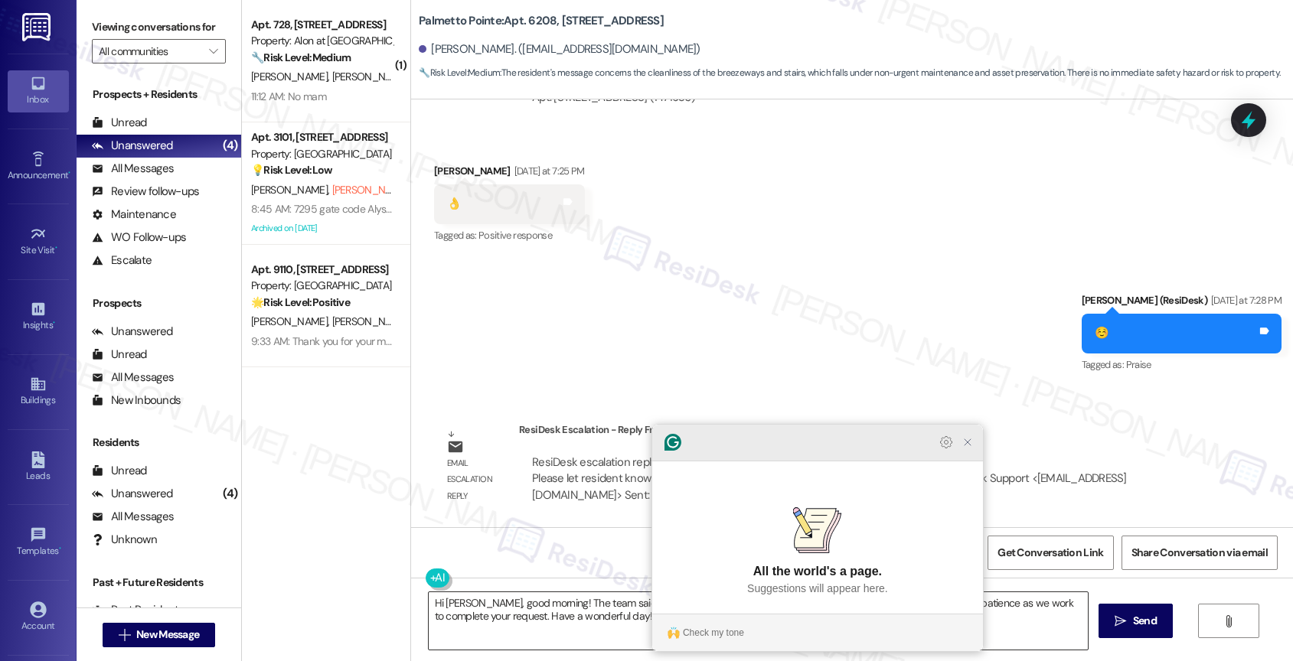
click at [970, 449] on icon "Close Grammarly Assistant" at bounding box center [967, 442] width 12 height 12
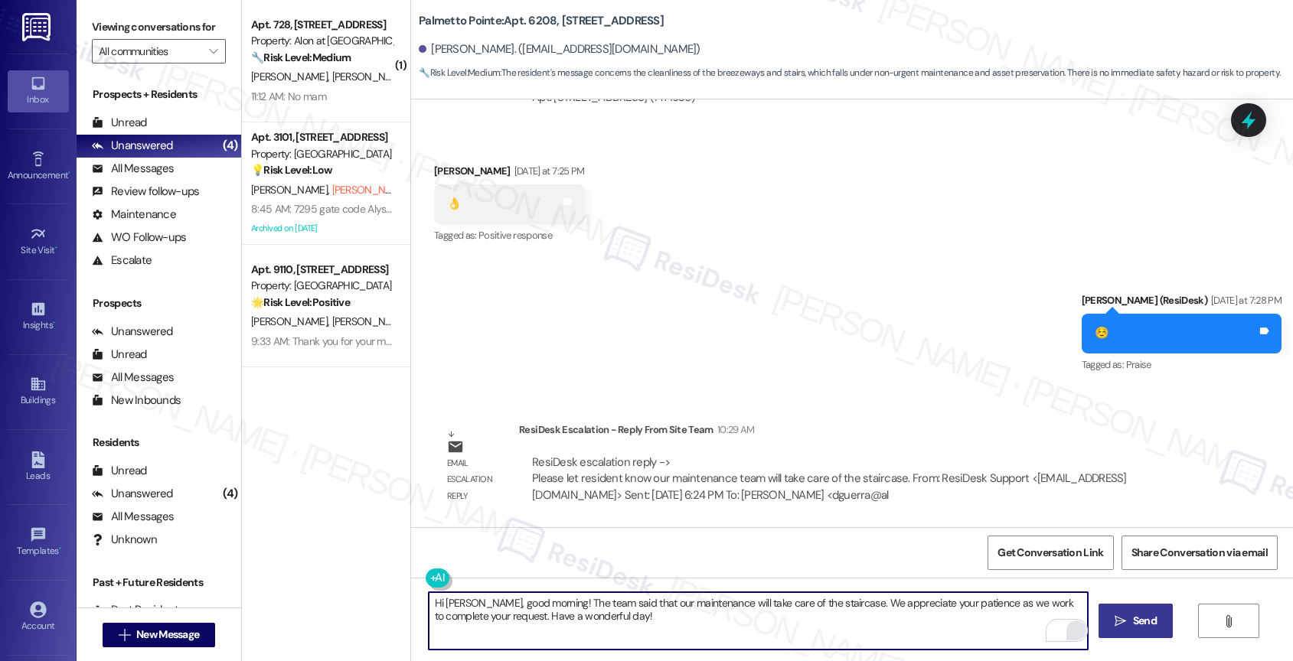
click at [1125, 617] on span " Send" at bounding box center [1135, 621] width 48 height 16
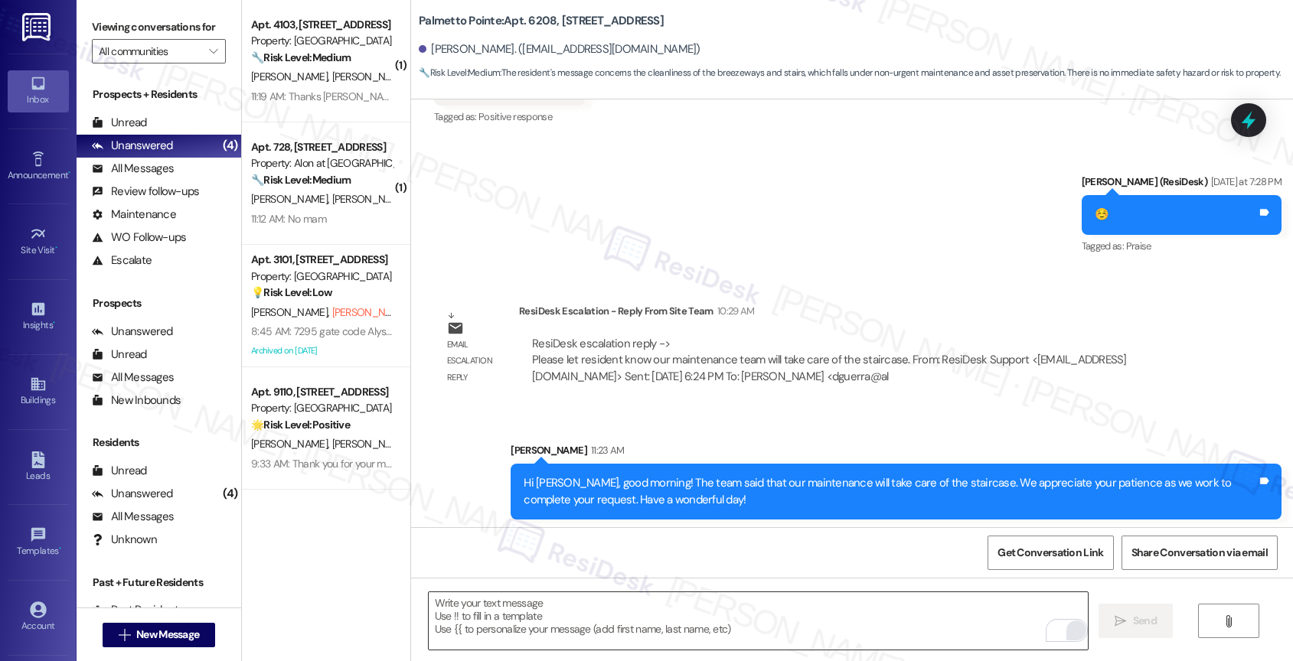
scroll to position [1127, 0]
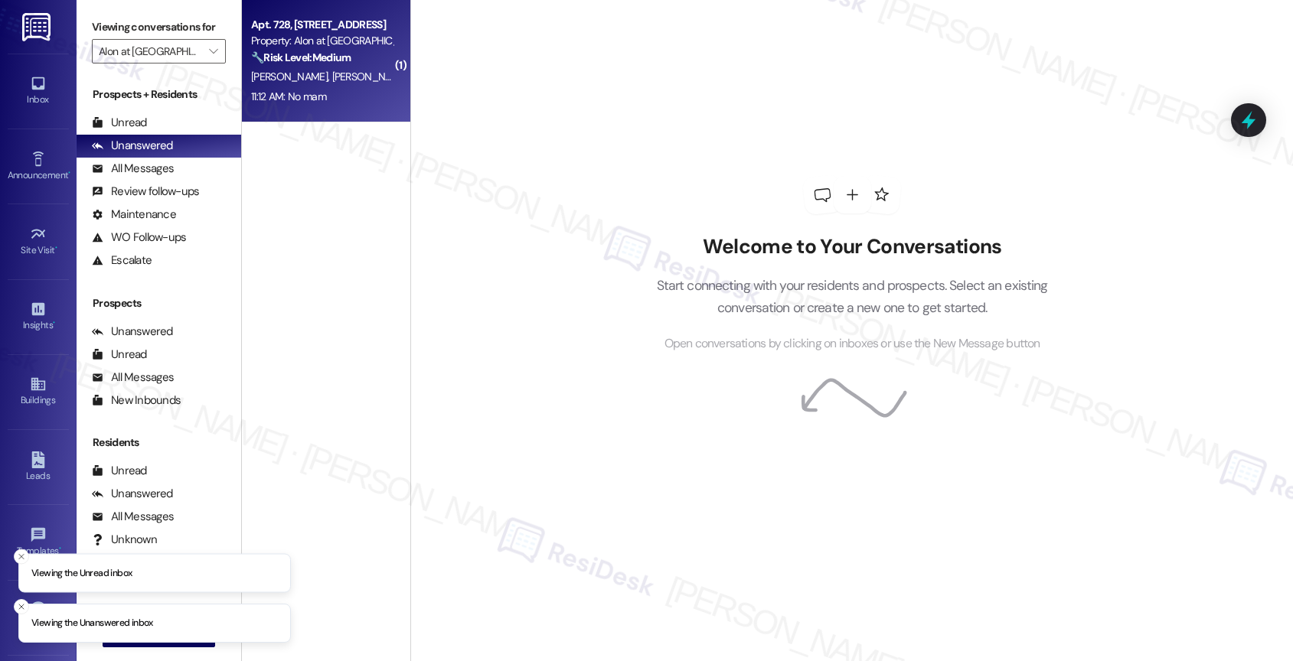
click at [336, 66] on div "Apt. 728, [STREET_ADDRESS] Property: Alon at [GEOGRAPHIC_DATA] 🔧 Risk Level: Me…" at bounding box center [322, 41] width 145 height 52
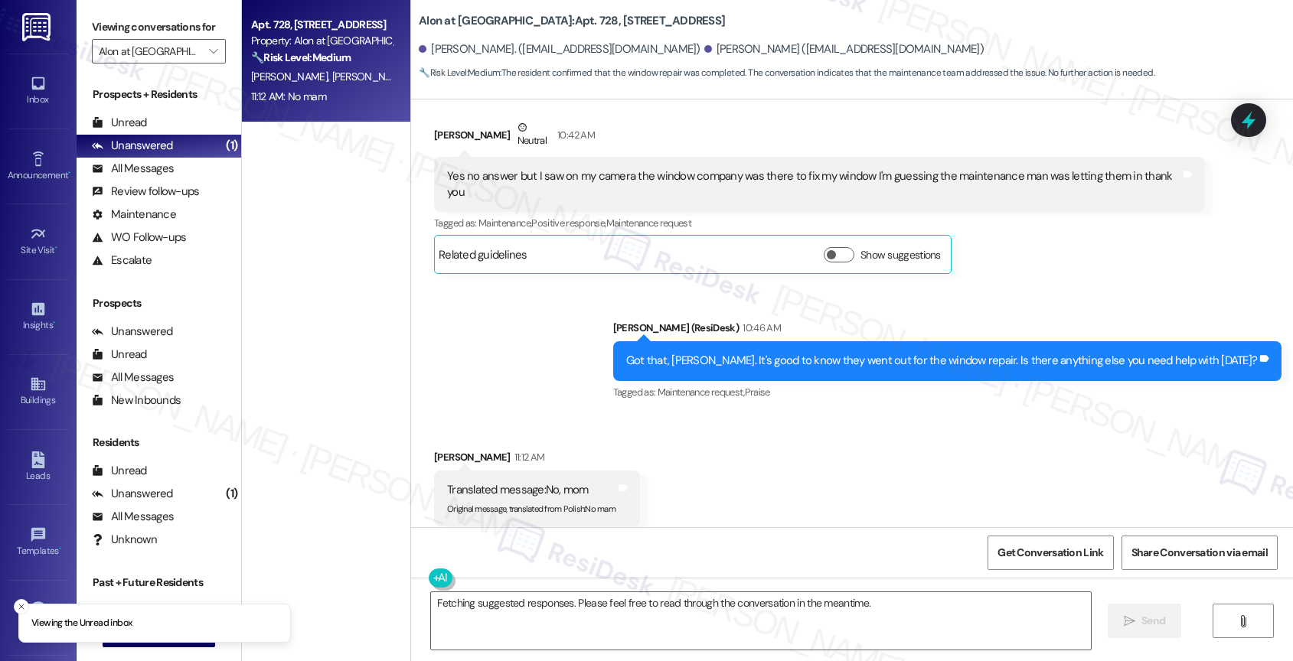
scroll to position [1297, 0]
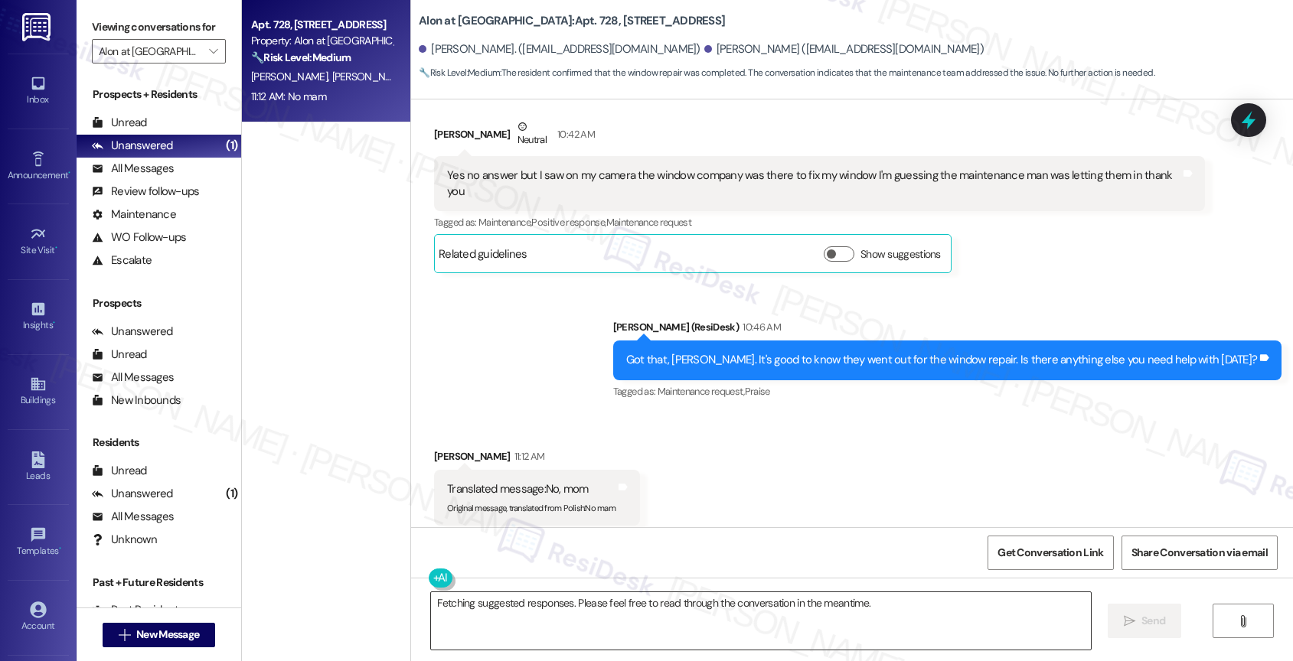
click at [575, 602] on textarea "Fetching suggested responses. Please feel free to read through the conversation…" at bounding box center [761, 620] width 660 height 57
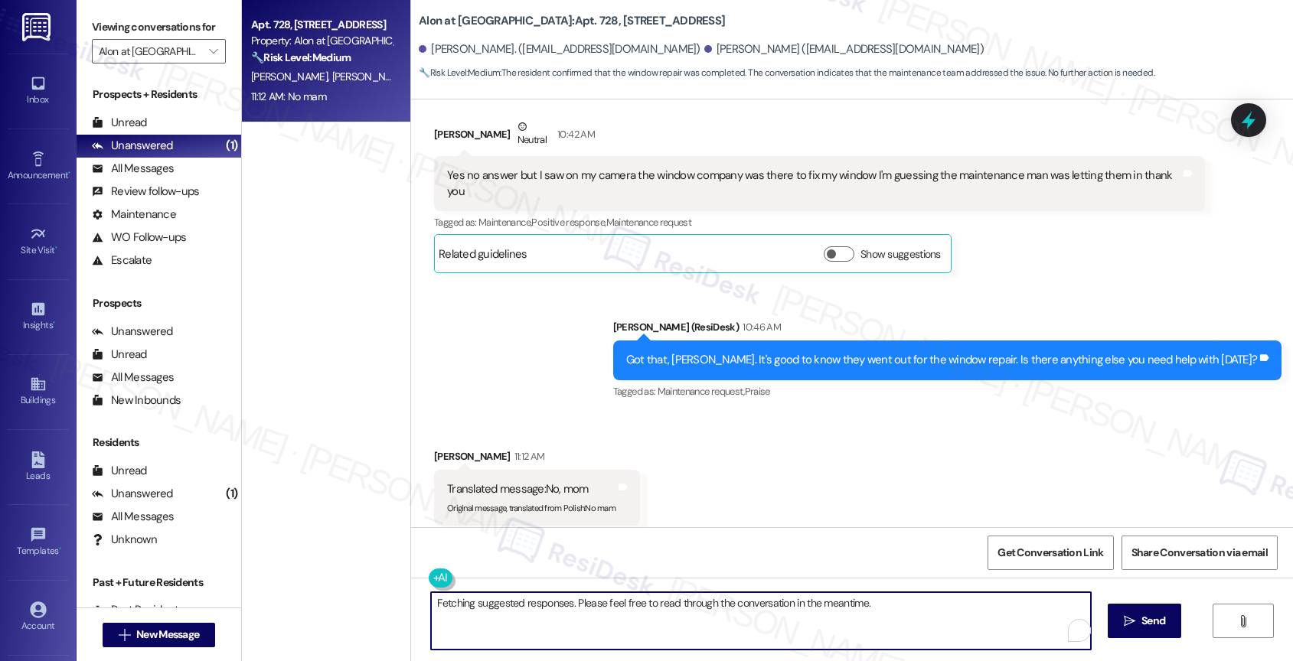
click at [575, 602] on textarea "Fetching suggested responses. Please feel free to read through the conversation…" at bounding box center [761, 620] width 660 height 57
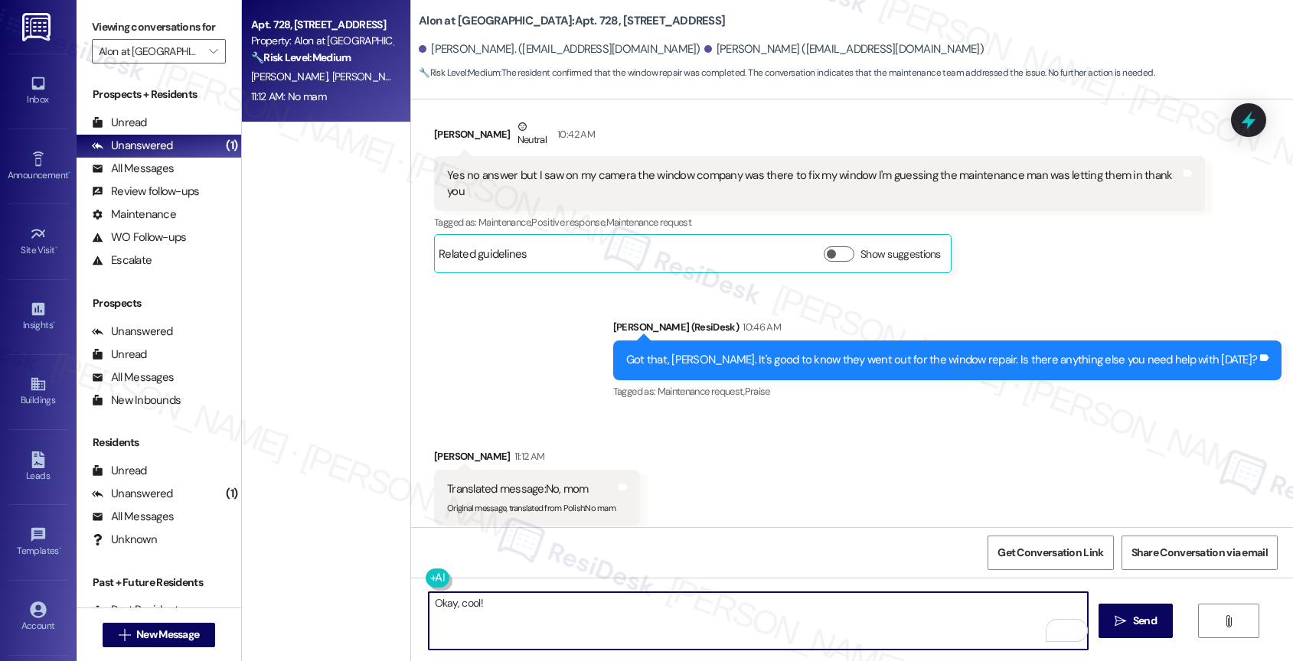
paste textarea "If anything else comes up or you have more questions, feel free to reach out an…"
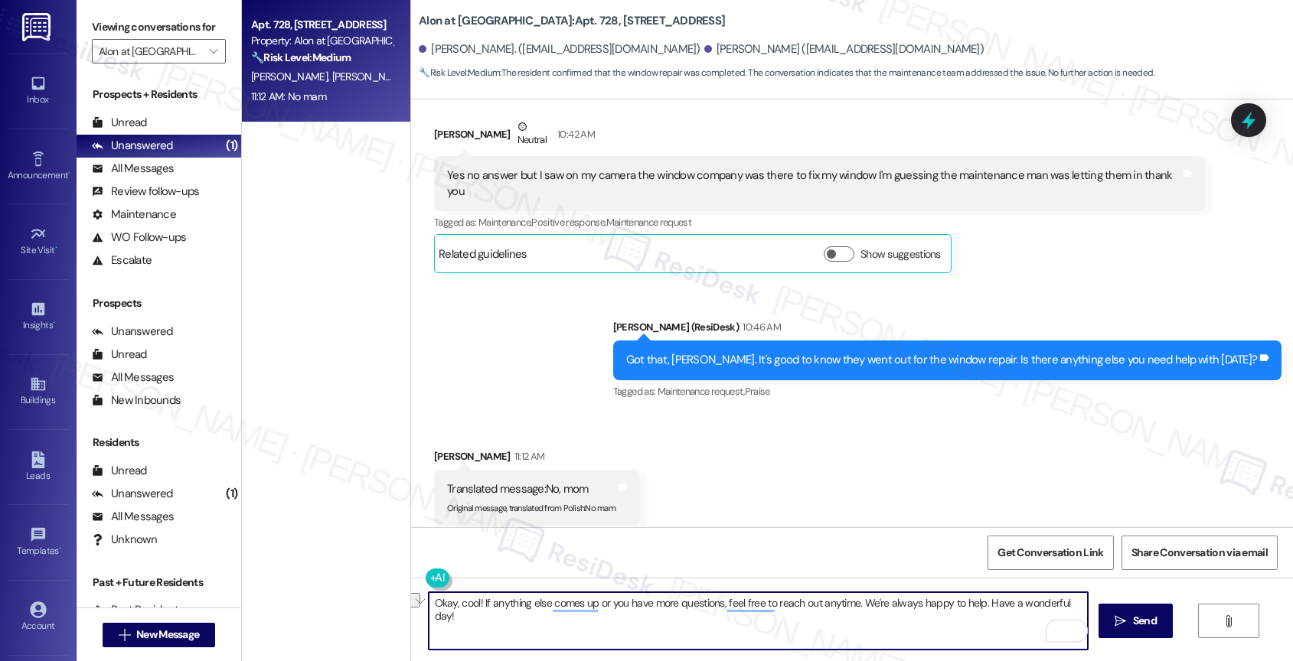
drag, startPoint x: 950, startPoint y: 605, endPoint x: 876, endPoint y: 600, distance: 73.6
click at [876, 600] on textarea "Okay, cool! If anything else comes up or you have more questions, feel free to …" at bounding box center [759, 620] width 660 height 57
click at [1074, 605] on textarea "Okay, cool! If anything else comes up or you have more questions, feel free to …" at bounding box center [759, 620] width 660 height 57
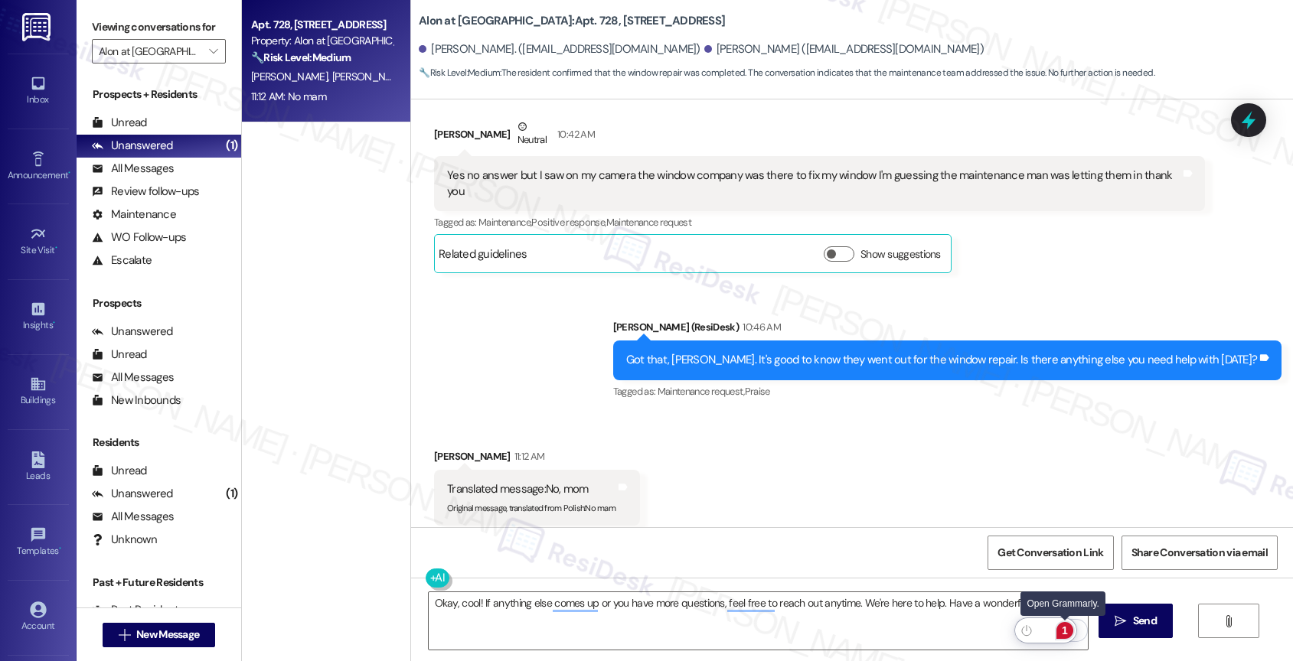
click at [1067, 626] on div "1" at bounding box center [1064, 630] width 17 height 17
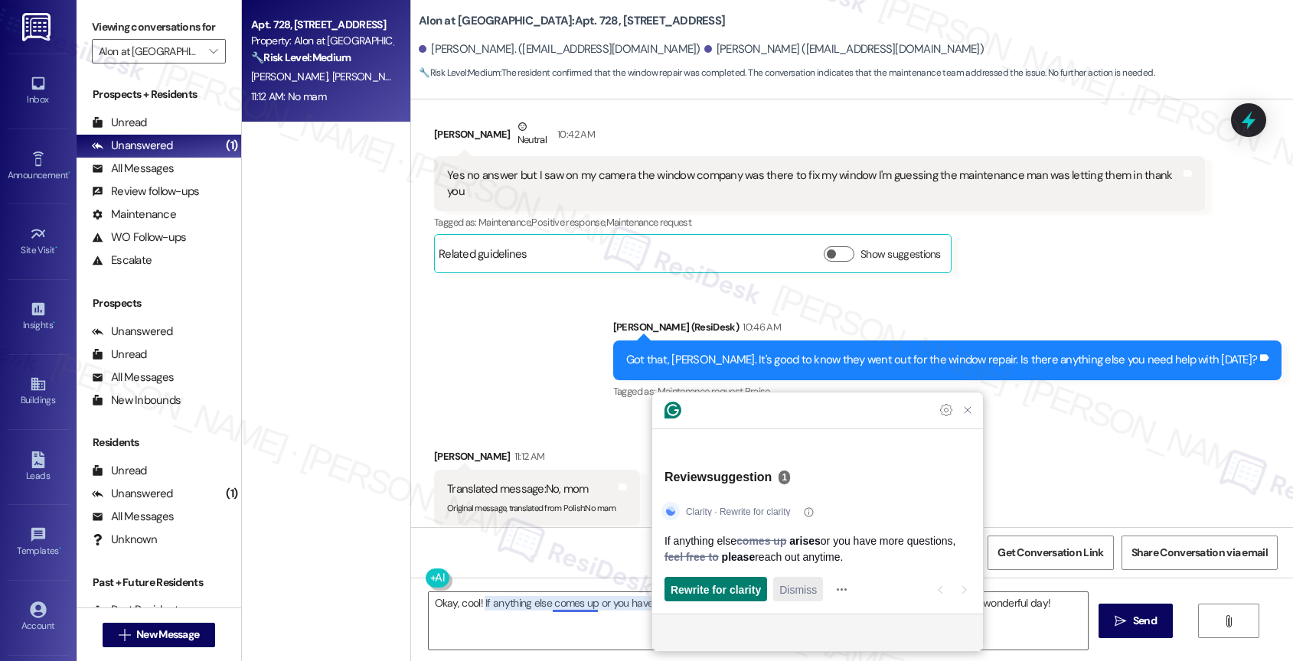
click at [791, 594] on span "Dismiss" at bounding box center [798, 590] width 38 height 16
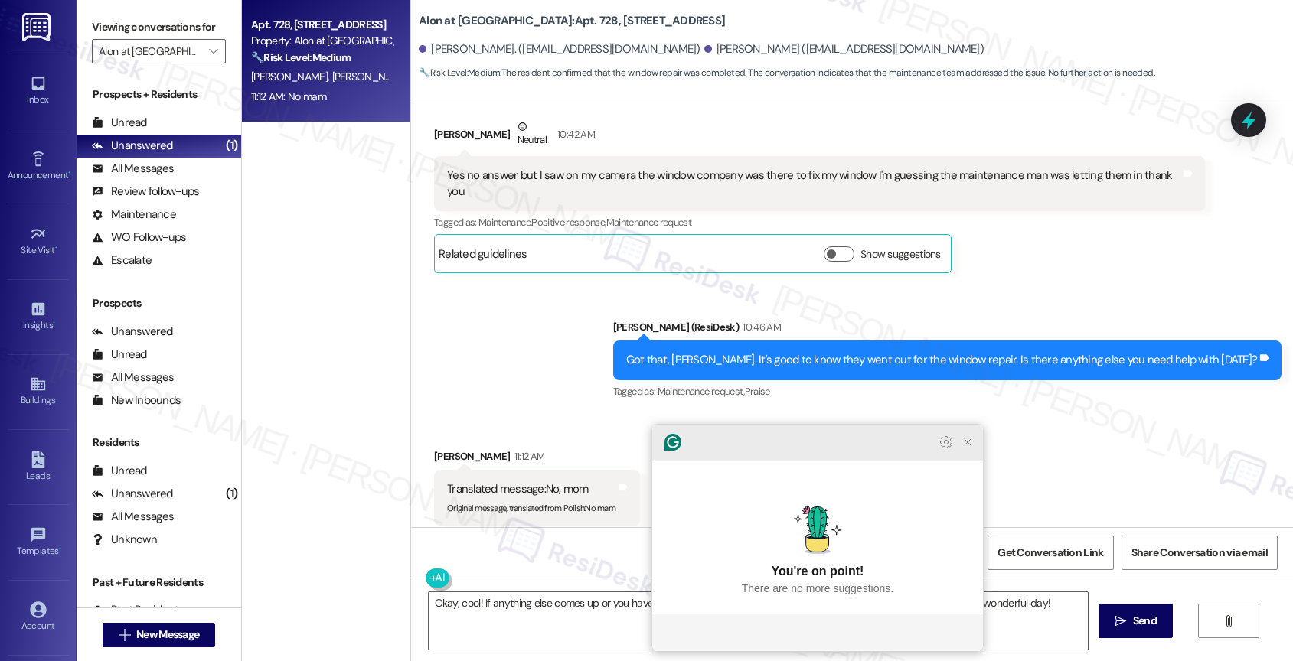
click at [971, 449] on icon "Close Grammarly Assistant" at bounding box center [967, 442] width 12 height 12
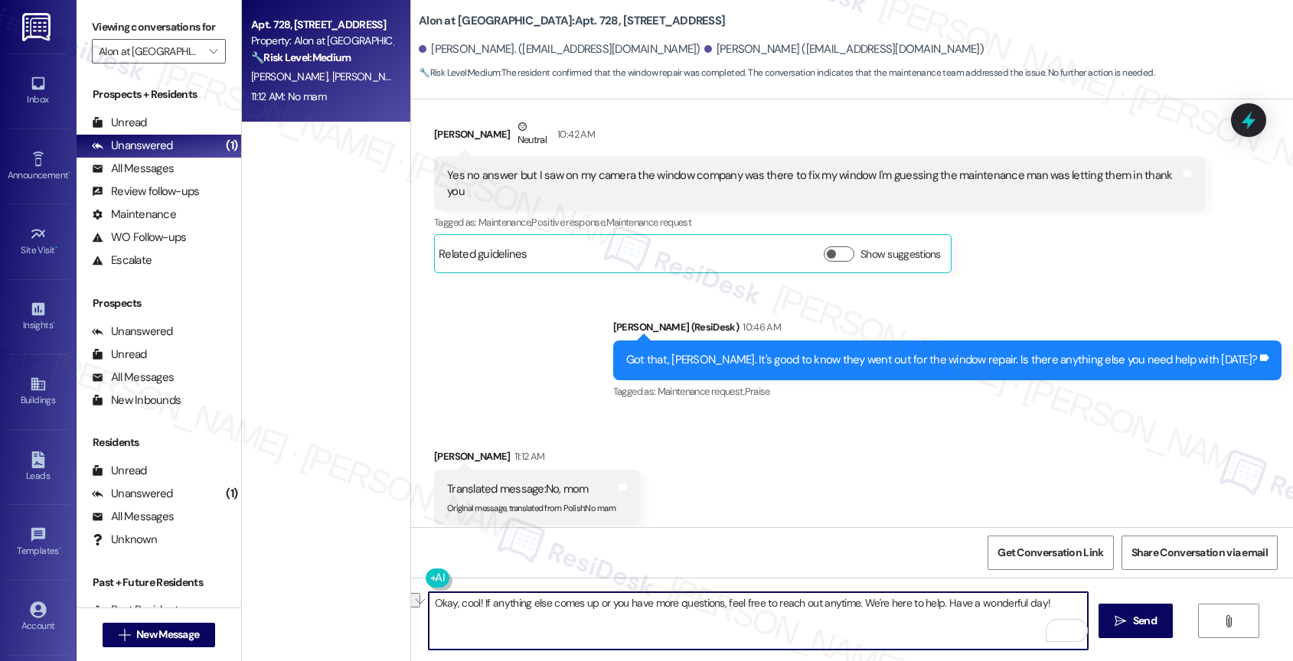
drag, startPoint x: 453, startPoint y: 603, endPoint x: 390, endPoint y: 599, distance: 63.7
click at [390, 599] on div "Apt. 728, [STREET_ADDRESS] Property: Alon at [GEOGRAPHIC_DATA] 🔧 Risk Level: Me…" at bounding box center [767, 330] width 1051 height 661
type textarea "Cool! If anything else comes up or you have more questions, feel free to reach …"
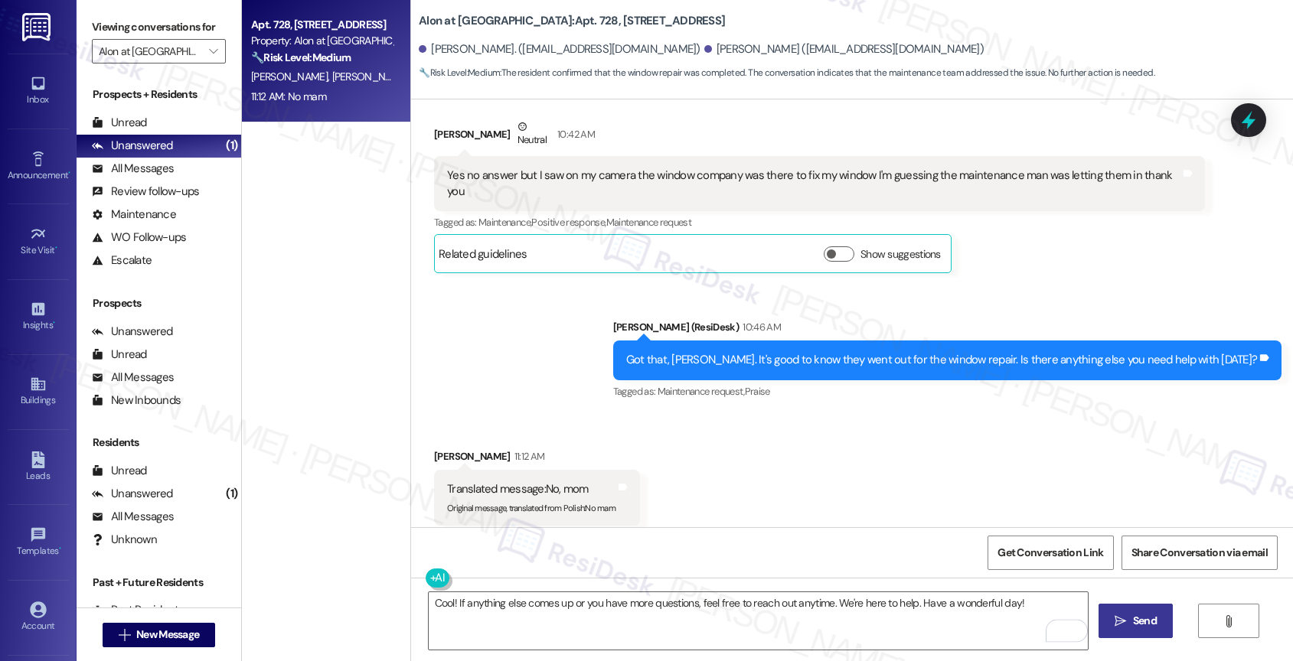
click at [1142, 627] on span "Send" at bounding box center [1145, 621] width 24 height 16
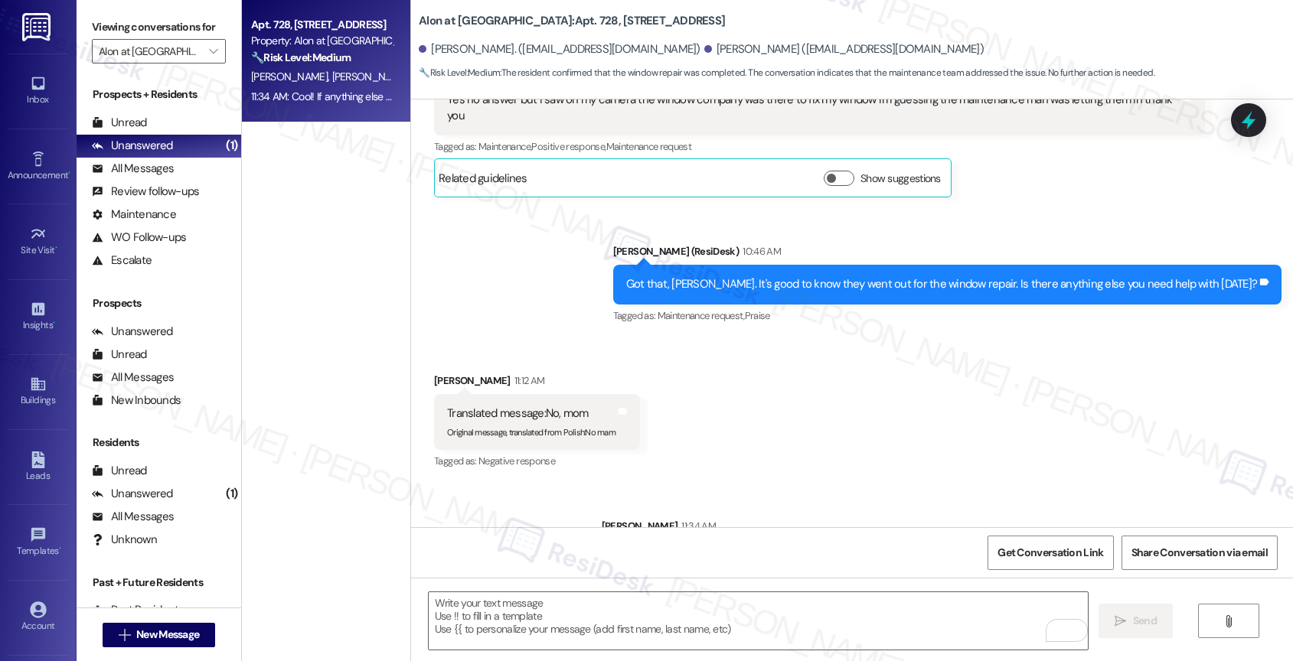
scroll to position [1405, 0]
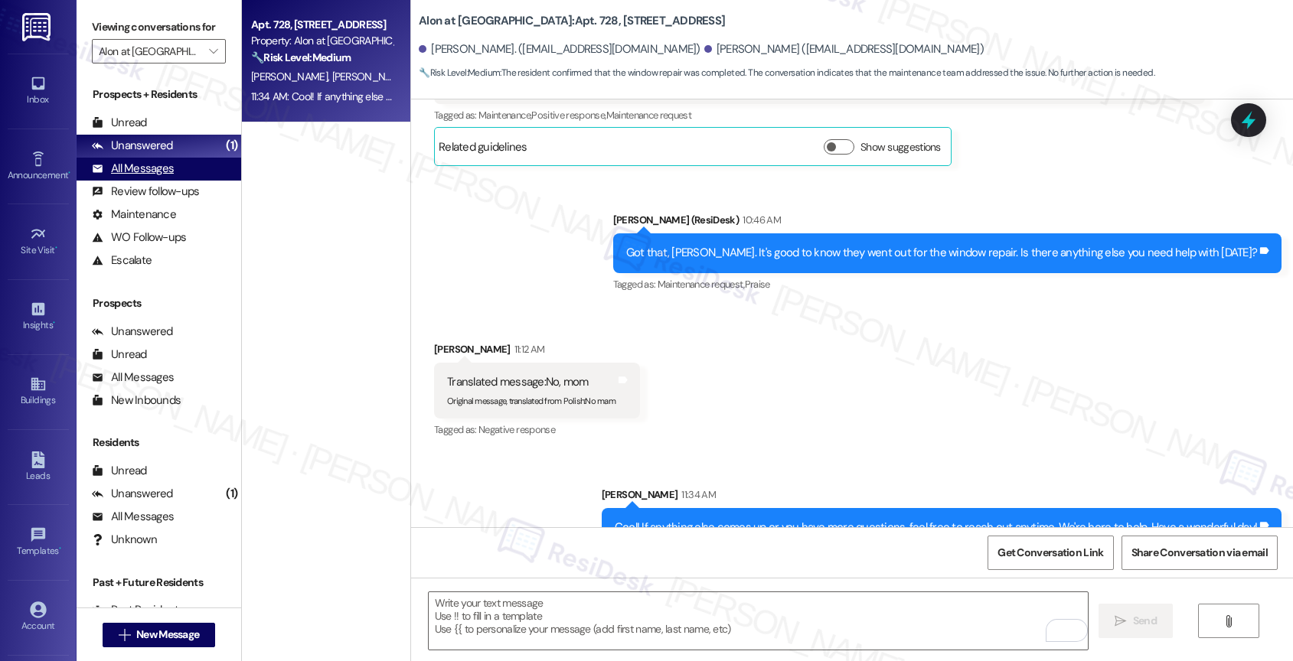
click at [127, 177] on div "All Messages" at bounding box center [133, 169] width 82 height 16
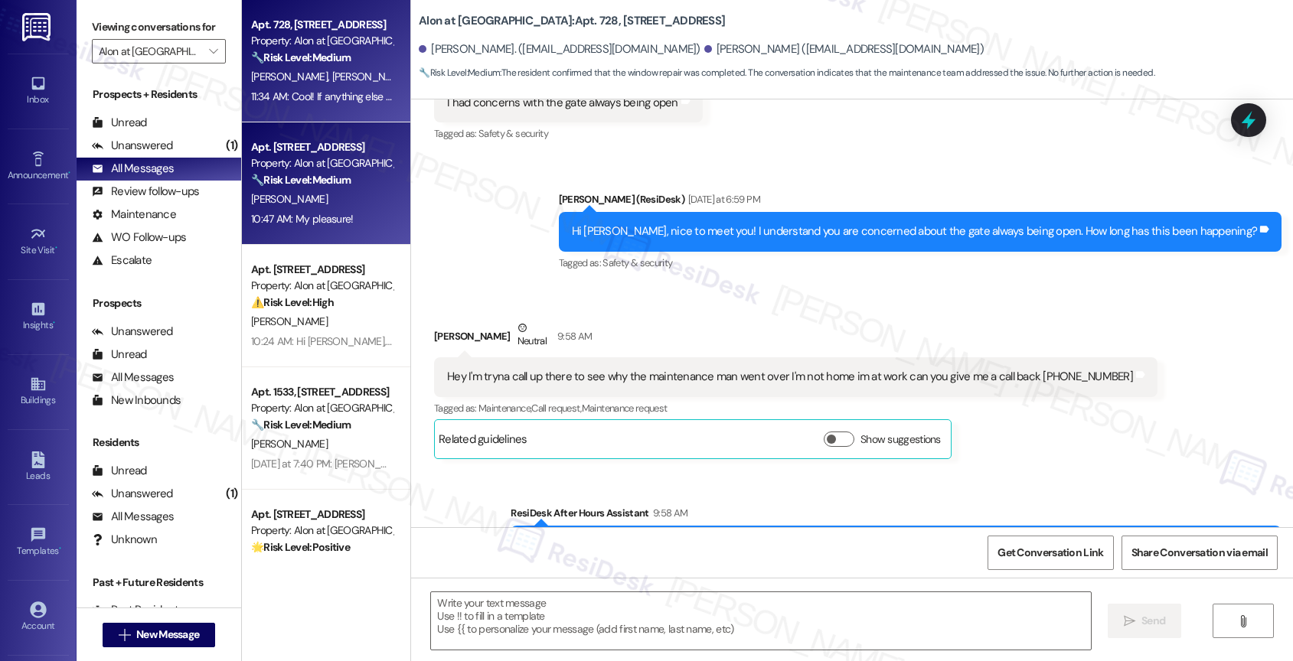
type textarea "Fetching suggested responses. Please feel free to read through the conversation…"
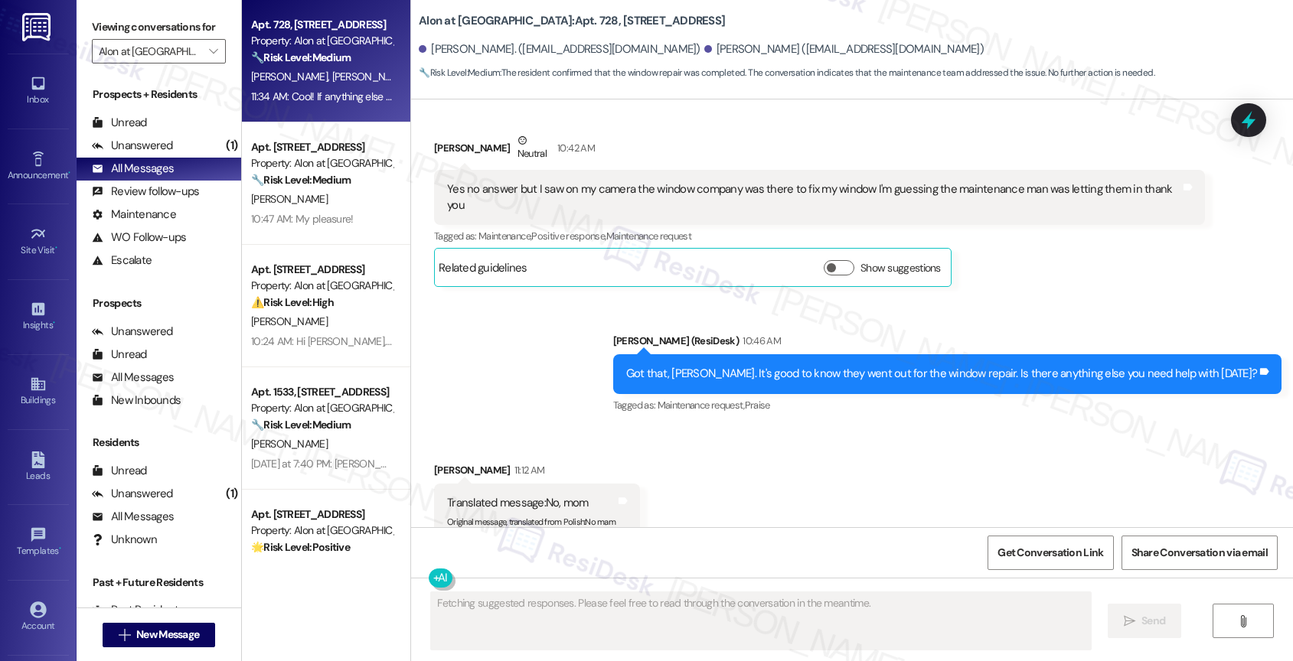
scroll to position [1297, 0]
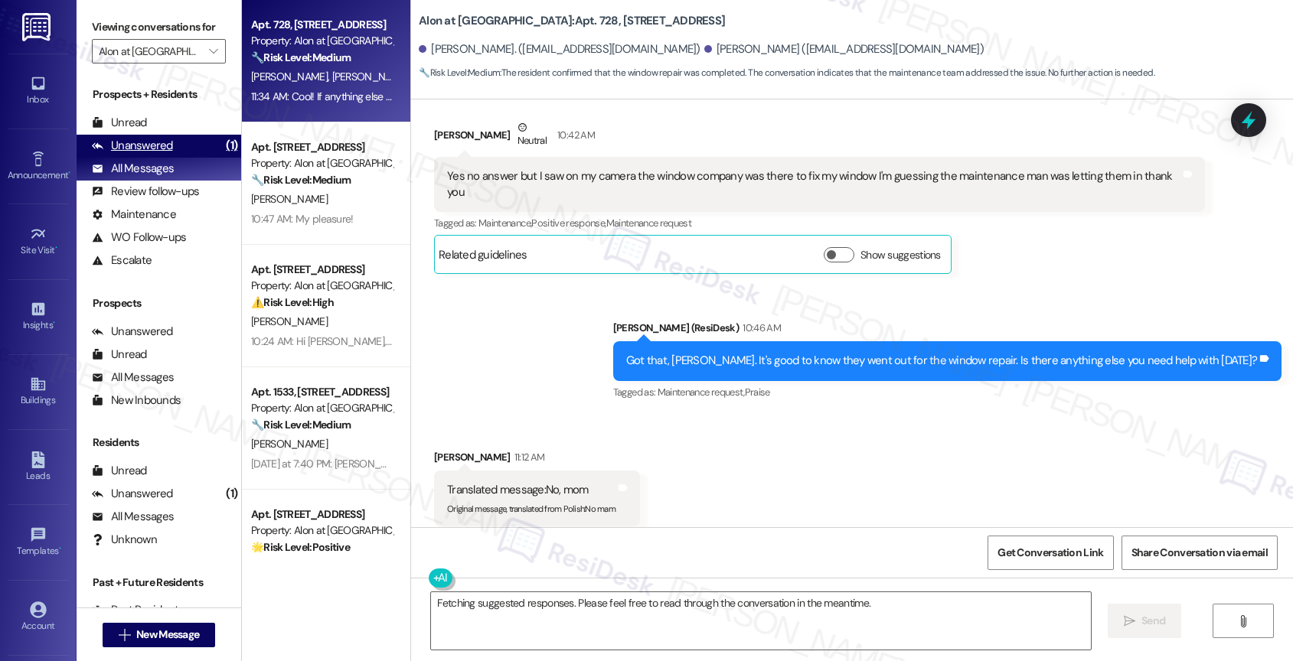
click at [142, 154] on div "Unanswered" at bounding box center [132, 146] width 81 height 16
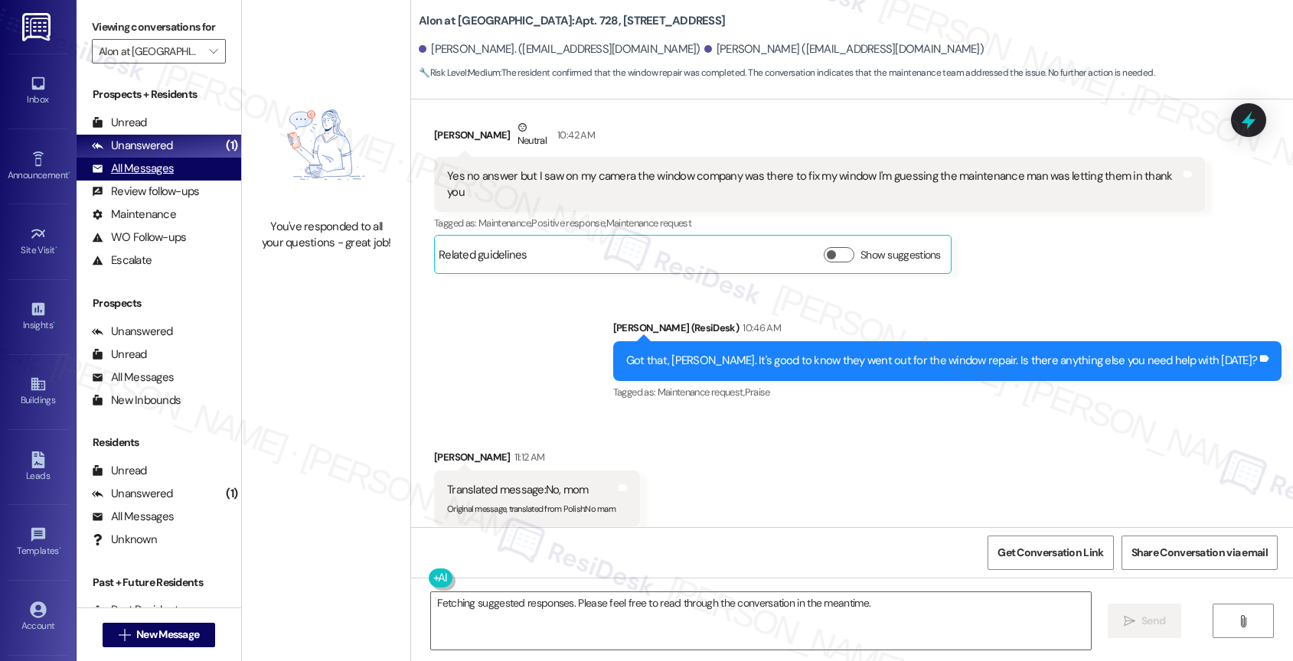
click at [171, 177] on div "All Messages" at bounding box center [133, 169] width 82 height 16
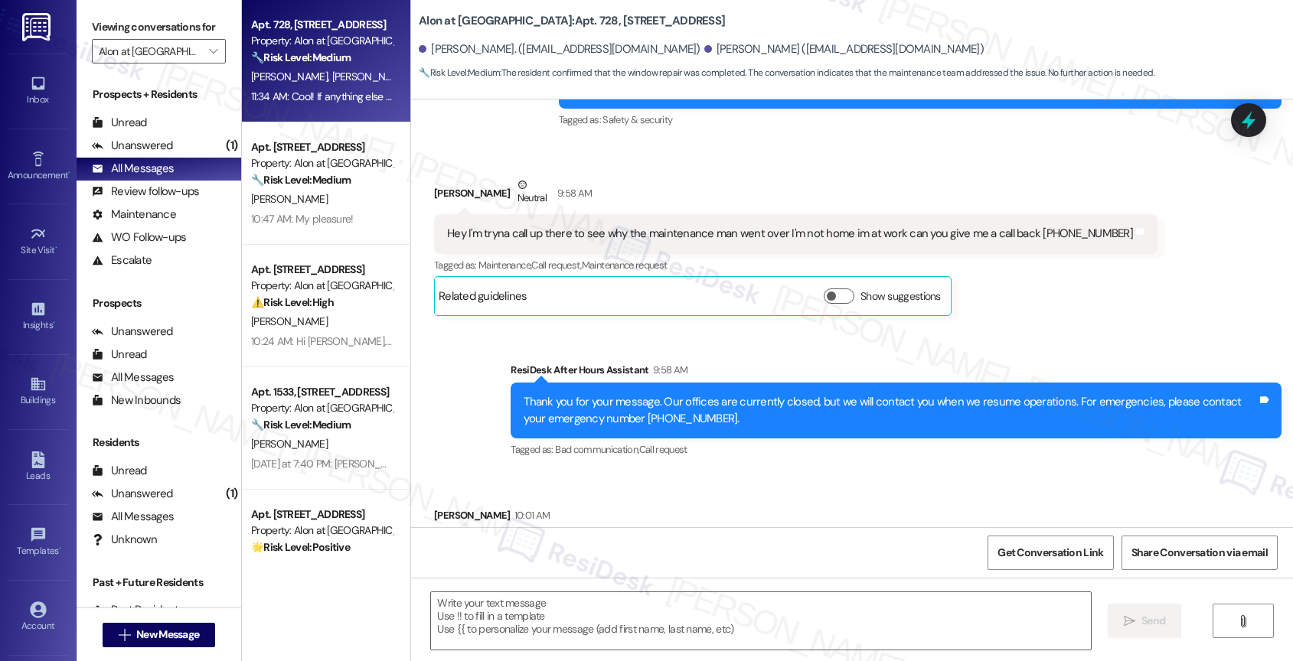
type textarea "Fetching suggested responses. Please feel free to read through the conversation…"
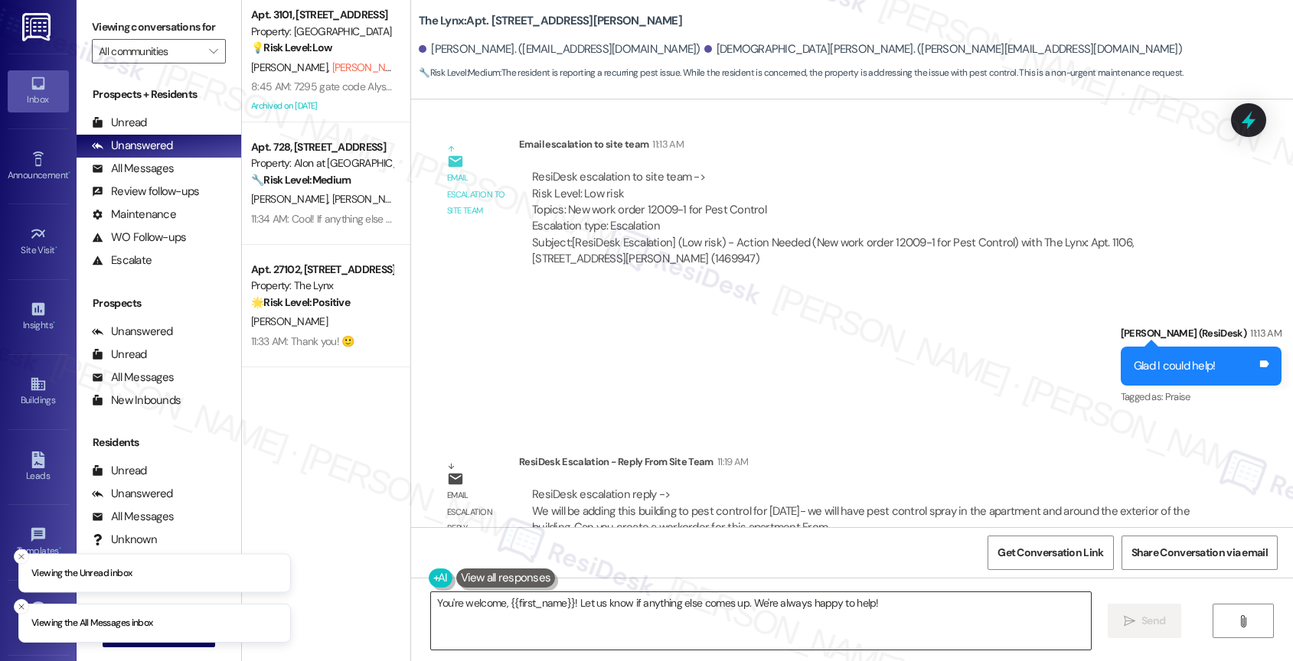
scroll to position [2247, 0]
click at [541, 610] on textarea "You're welcome, {{first_name}}! Let us know if anything else comes up. We're al…" at bounding box center [761, 620] width 660 height 57
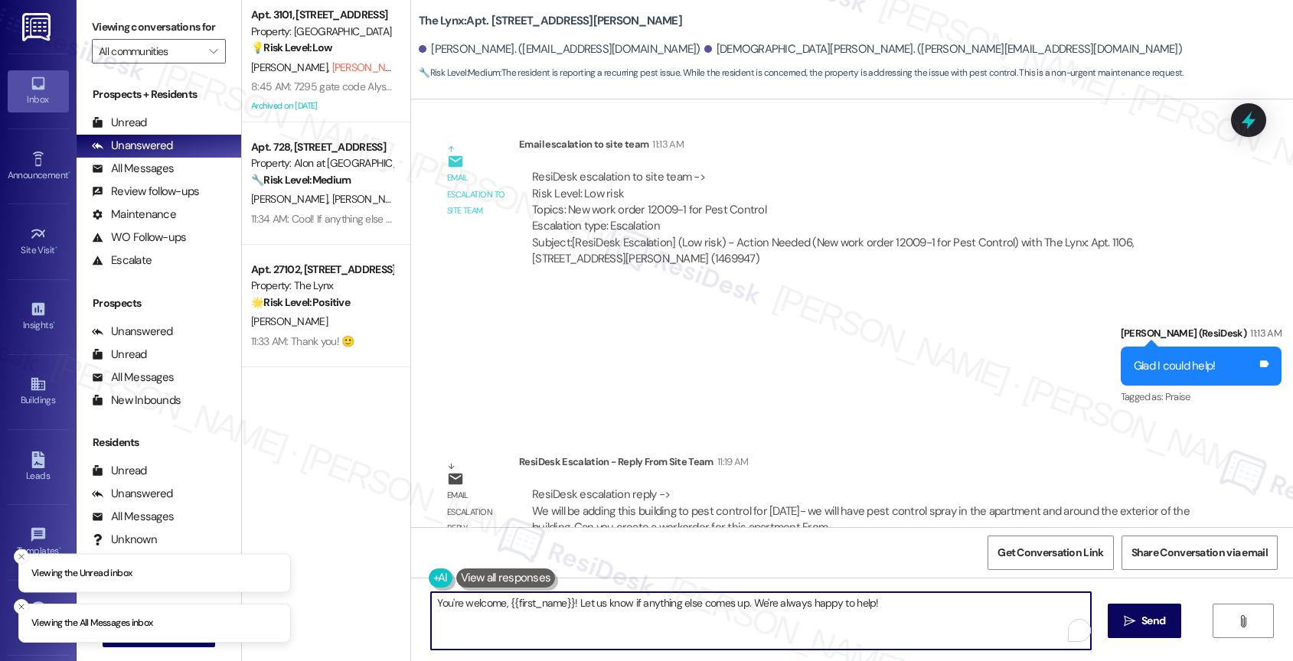
click at [541, 610] on textarea "You're welcome, {{first_name}}! Let us know if anything else comes up. We're al…" at bounding box center [761, 620] width 660 height 57
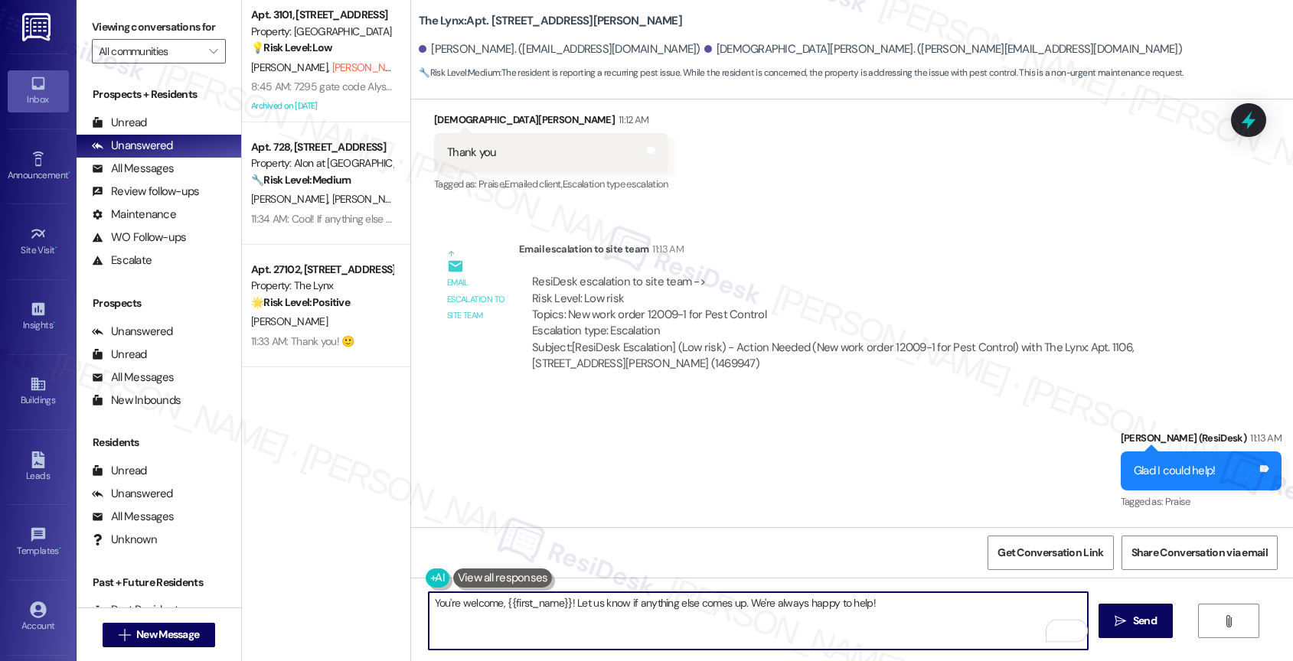
scroll to position [1948, 0]
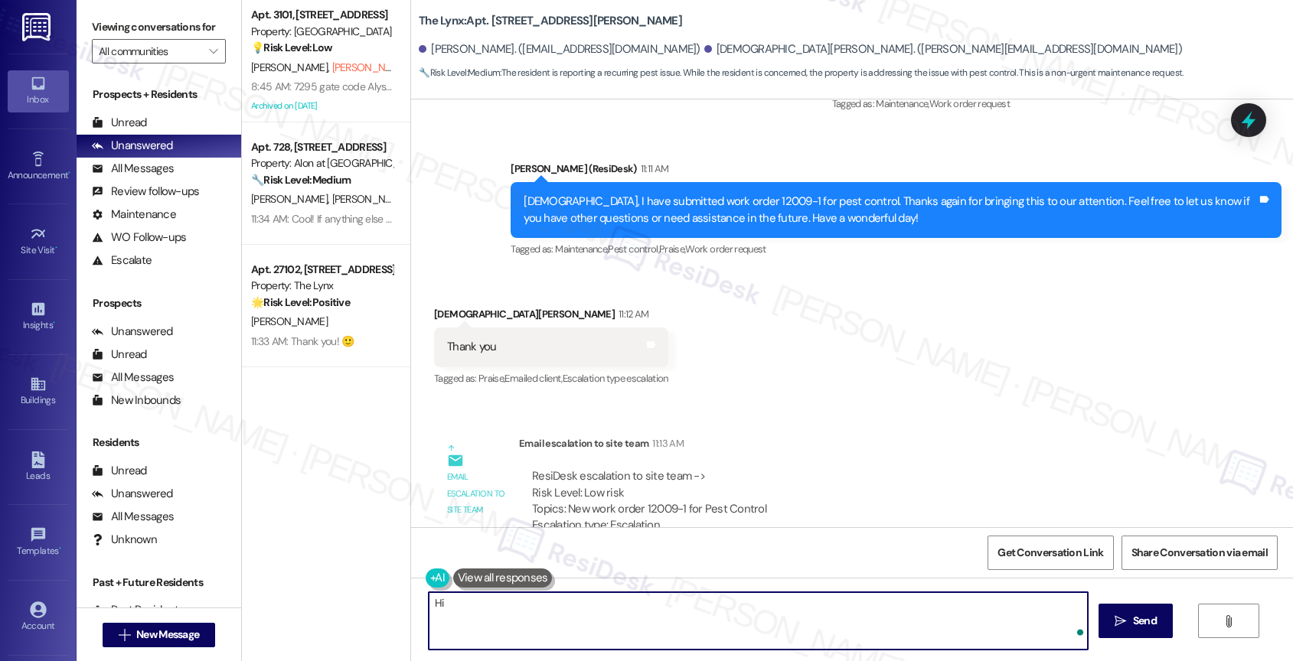
type textarea "H"
type textarea "i ALSO"
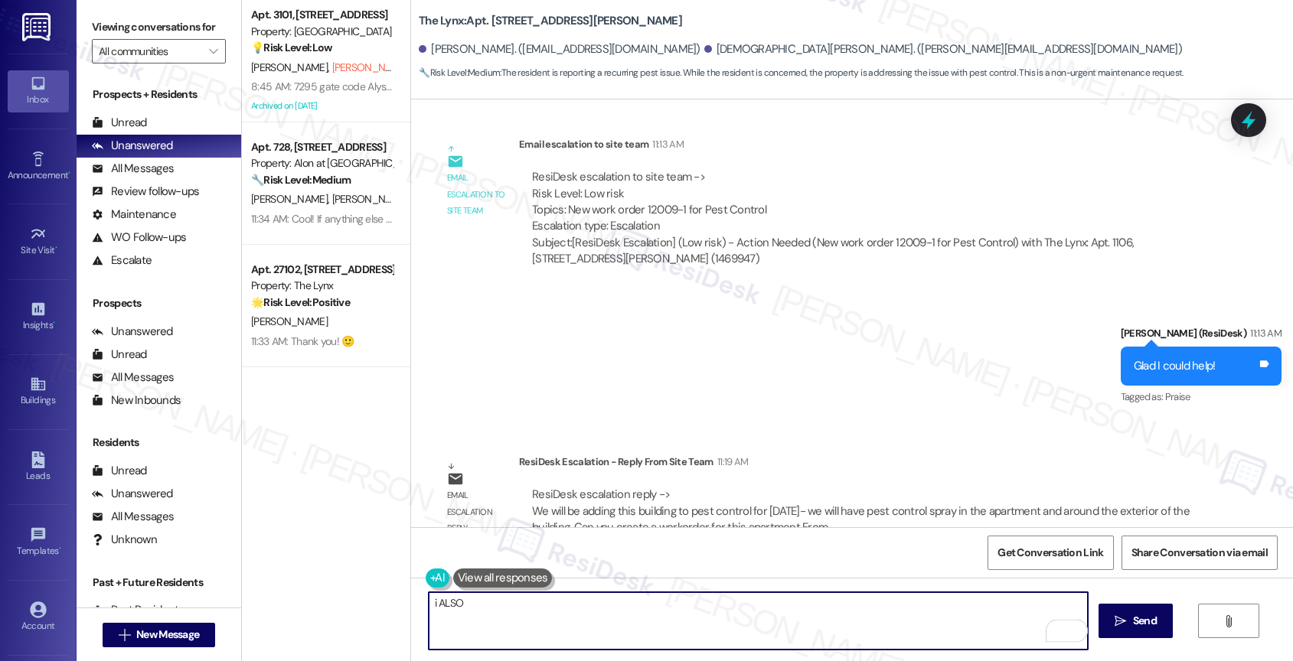
click at [380, 592] on div "Apt. 3101, [STREET_ADDRESS] Property: [GEOGRAPHIC_DATA] 💡 Risk Level: Low The r…" at bounding box center [767, 330] width 1051 height 661
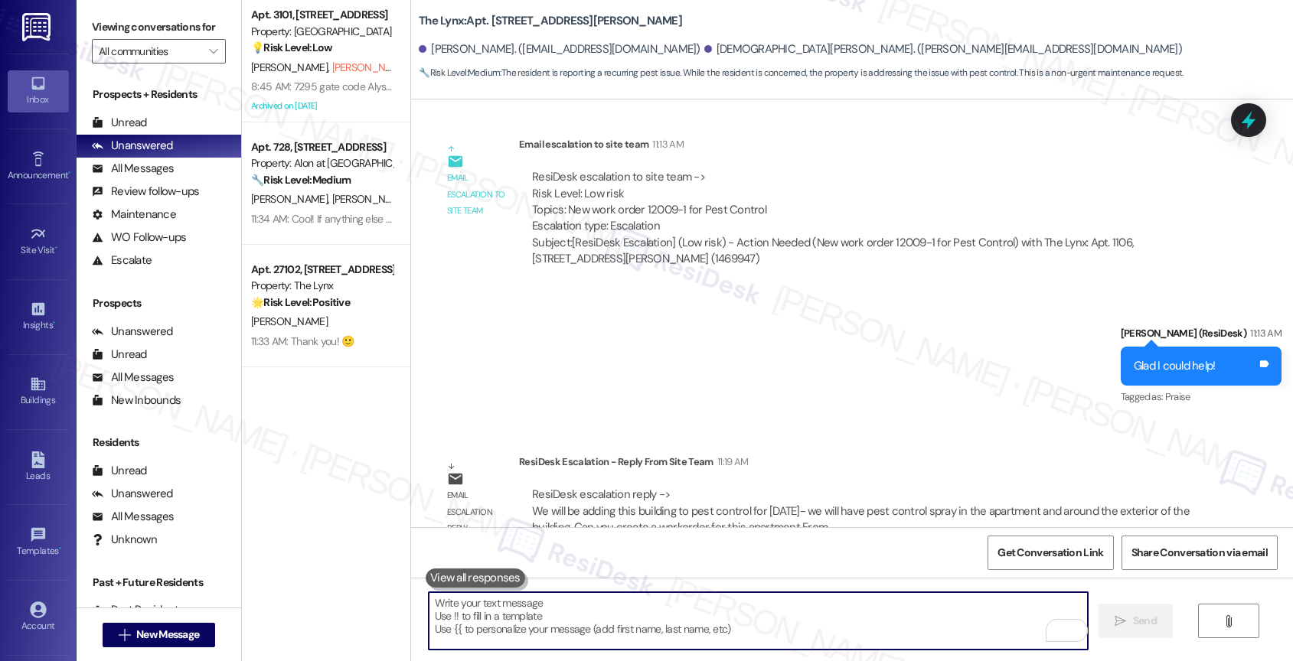
paste textarea "We will be adding this building to pest control for [DATE]- we will have pest c…"
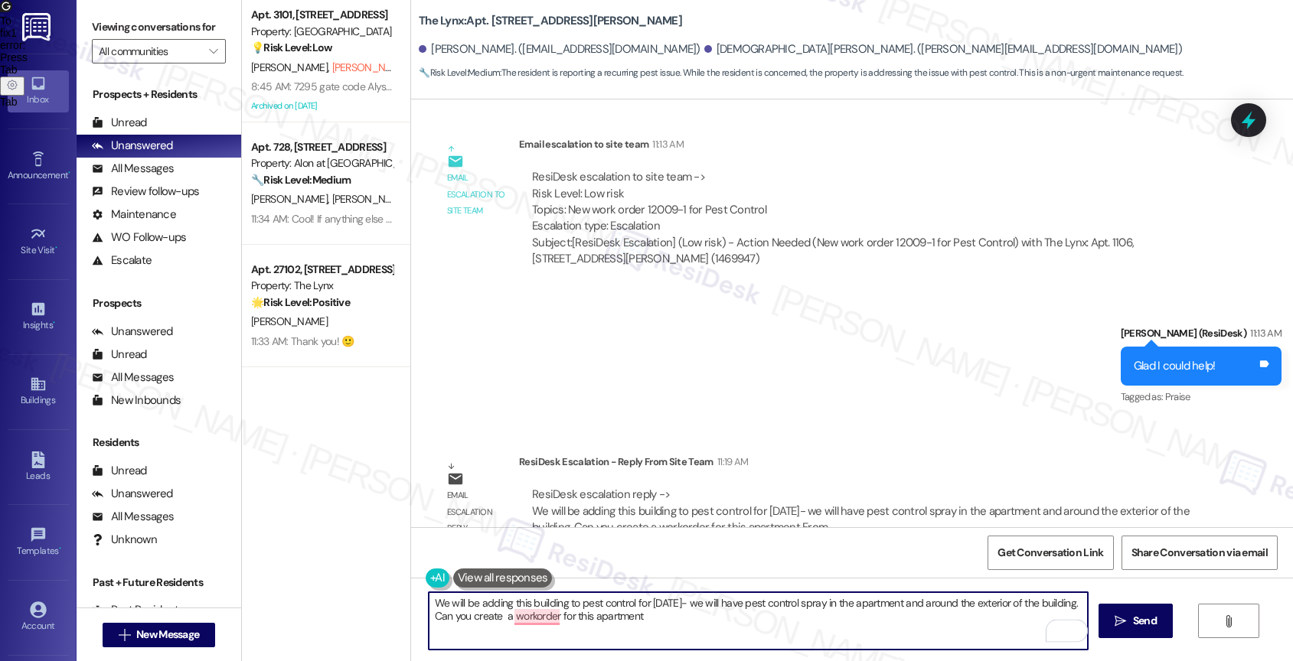
click at [717, 612] on textarea "We will be adding this building to pest control for [DATE]- we will have pest c…" at bounding box center [759, 620] width 660 height 57
click at [687, 603] on textarea "We will be adding this building to pest control for [DATE]- we will have pest c…" at bounding box center [759, 620] width 660 height 57
click at [800, 622] on textarea "We will be adding this building to pest control for [DATE]. we will have pest c…" at bounding box center [759, 620] width 660 height 57
drag, startPoint x: 665, startPoint y: 628, endPoint x: 408, endPoint y: 615, distance: 257.5
click at [420, 615] on div "We will be adding this building to pest control for [DATE]. we will have pest c…" at bounding box center [750, 621] width 661 height 59
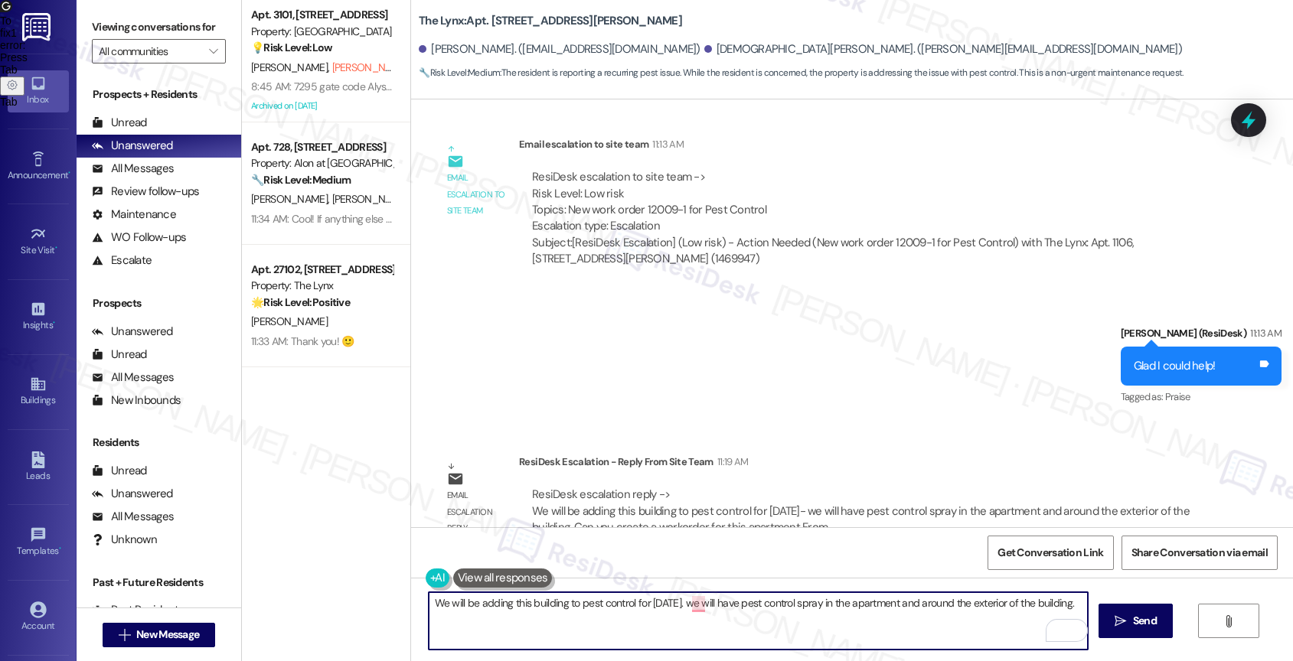
click at [662, 344] on div "Sent via SMS [PERSON_NAME] (ResiDesk) 11:13 AM Glad I could help! Tags and note…" at bounding box center [852, 355] width 882 height 129
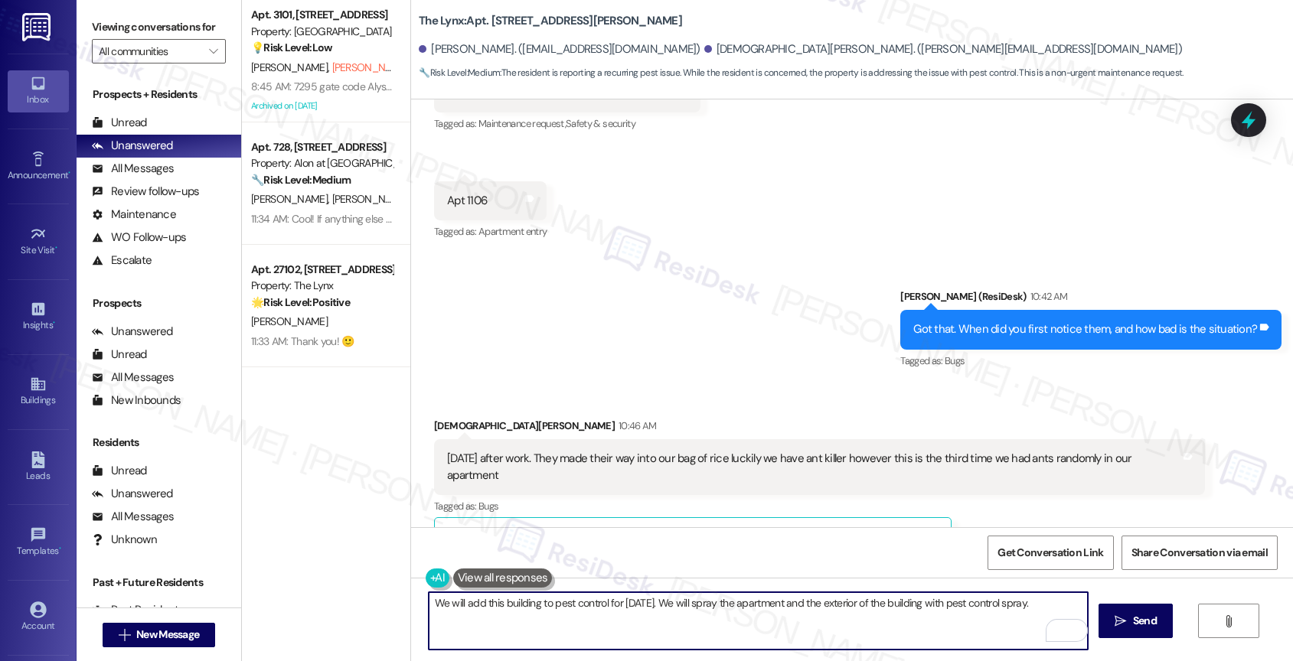
scroll to position [741, 0]
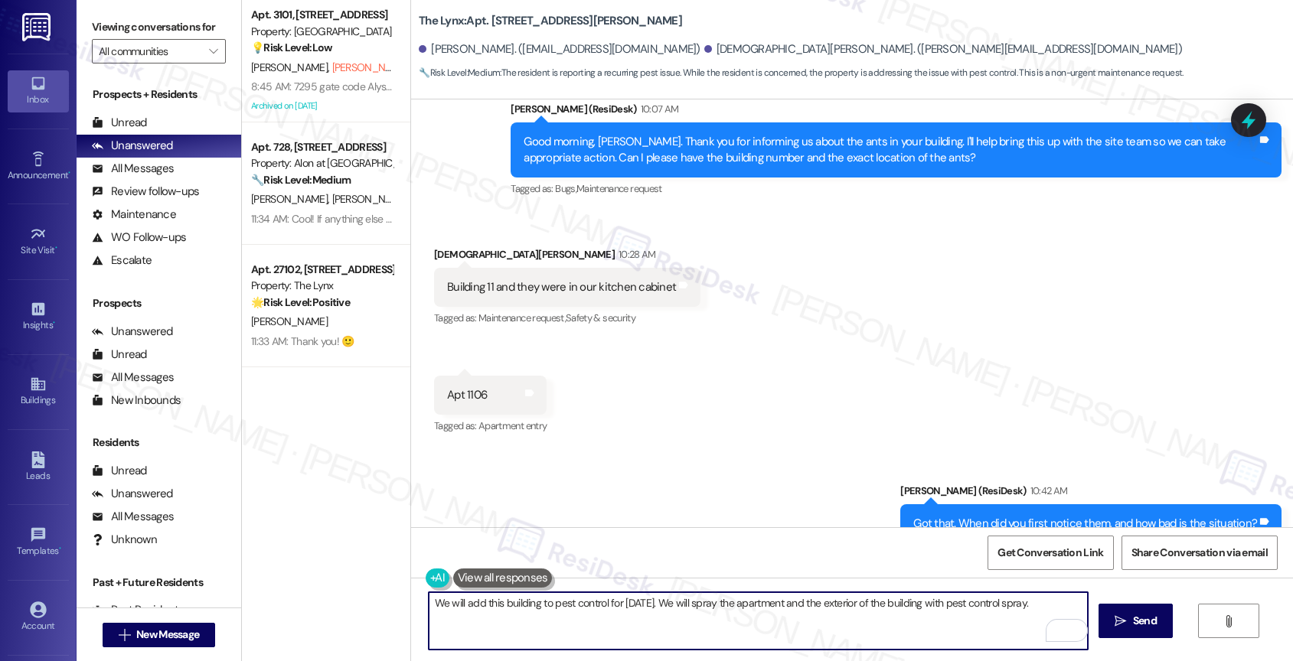
click at [495, 598] on textarea "We will add this building to pest control for [DATE]. We will spray the apartme…" at bounding box center [759, 620] width 660 height 57
click at [514, 604] on textarea "We will add building to pest control for [DATE]. We will spray the apartment an…" at bounding box center [759, 620] width 660 height 57
click at [707, 601] on textarea "We will add building 11 to pest control for [DATE] and spray the apartment and …" at bounding box center [759, 620] width 660 height 57
click at [1043, 605] on textarea "We will add building 11 to pest control for [DATE] and spray your apartment and…" at bounding box center [759, 620] width 660 height 57
drag, startPoint x: 900, startPoint y: 606, endPoint x: 1075, endPoint y: 609, distance: 174.5
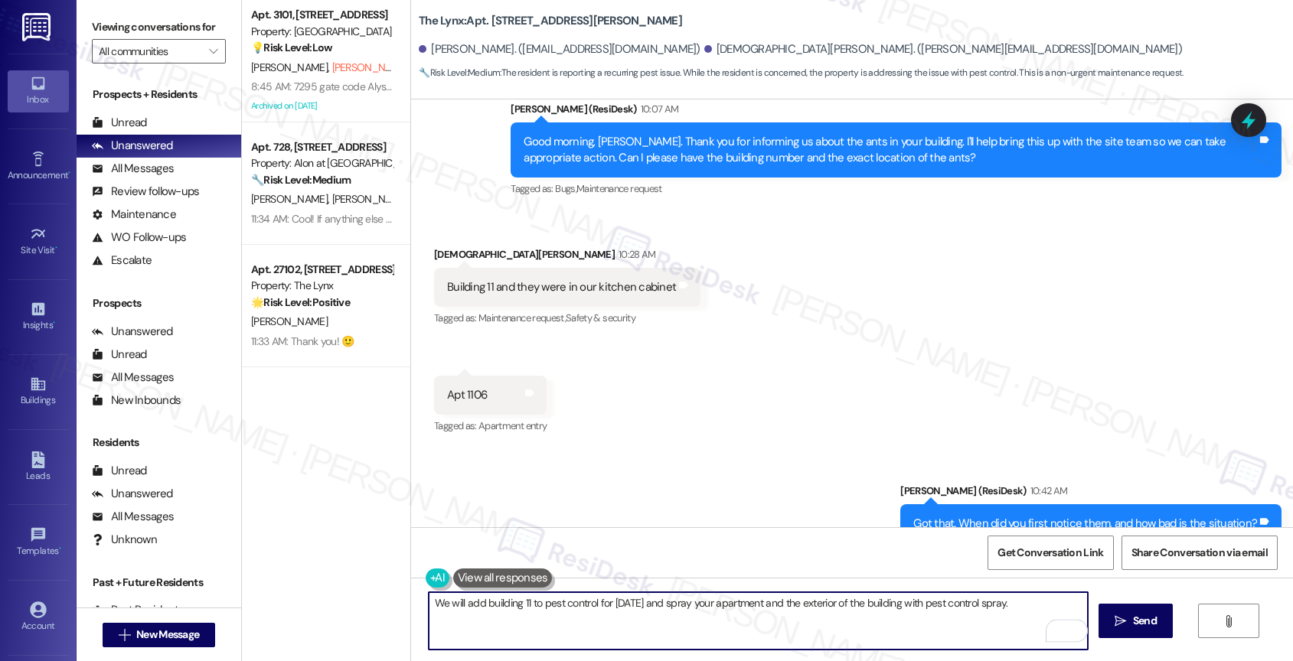
click at [1075, 609] on textarea "We will add building 11 to pest control for [DATE] and spray your apartment and…" at bounding box center [759, 620] width 660 height 57
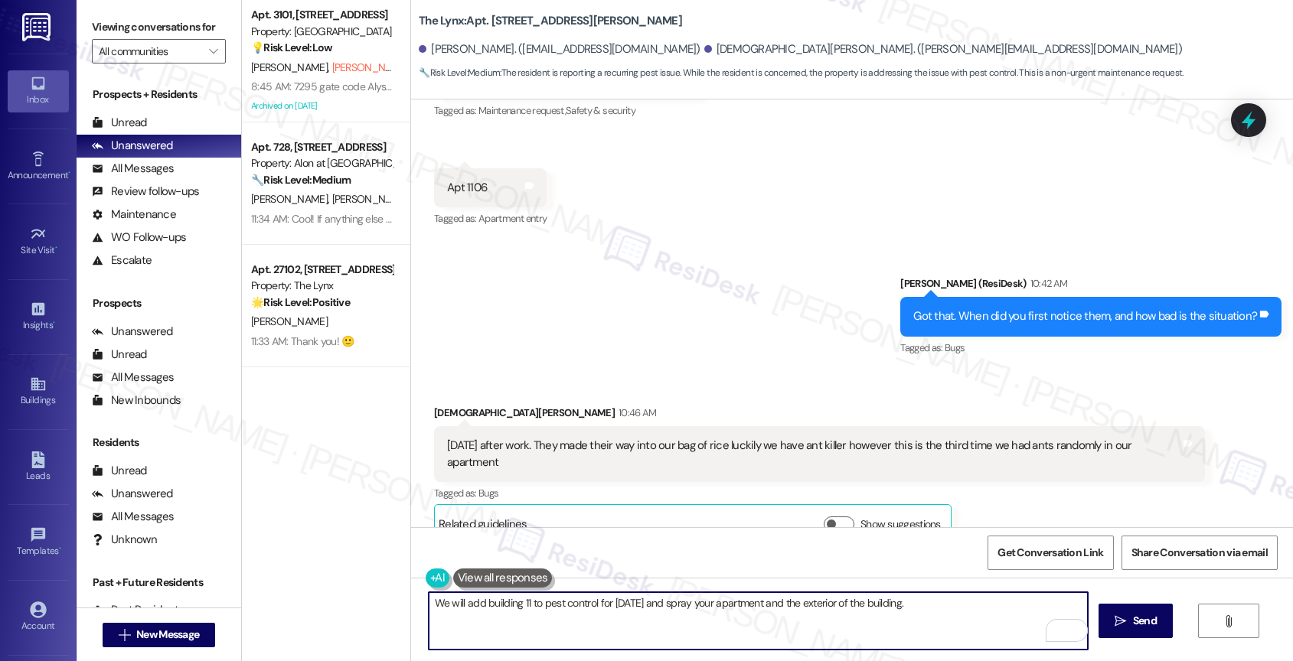
scroll to position [1071, 0]
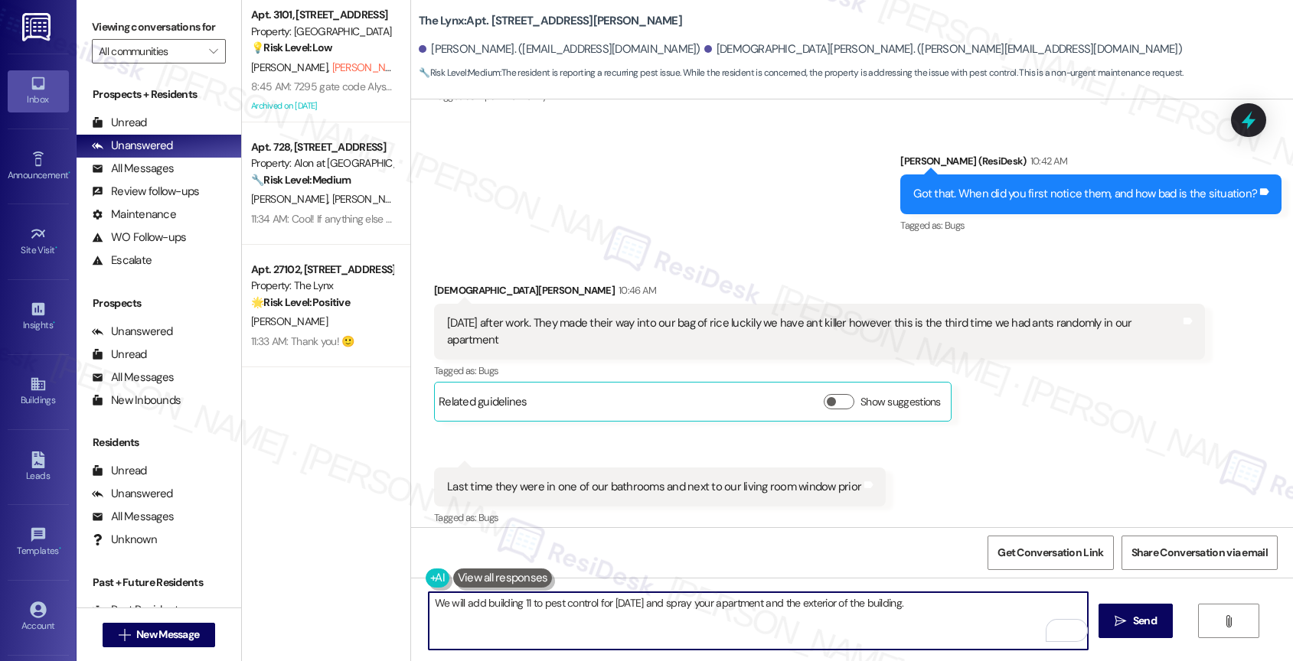
click at [429, 599] on textarea "We will add building 11 to pest control for [DATE] and spray your apartment and…" at bounding box center [759, 620] width 660 height 57
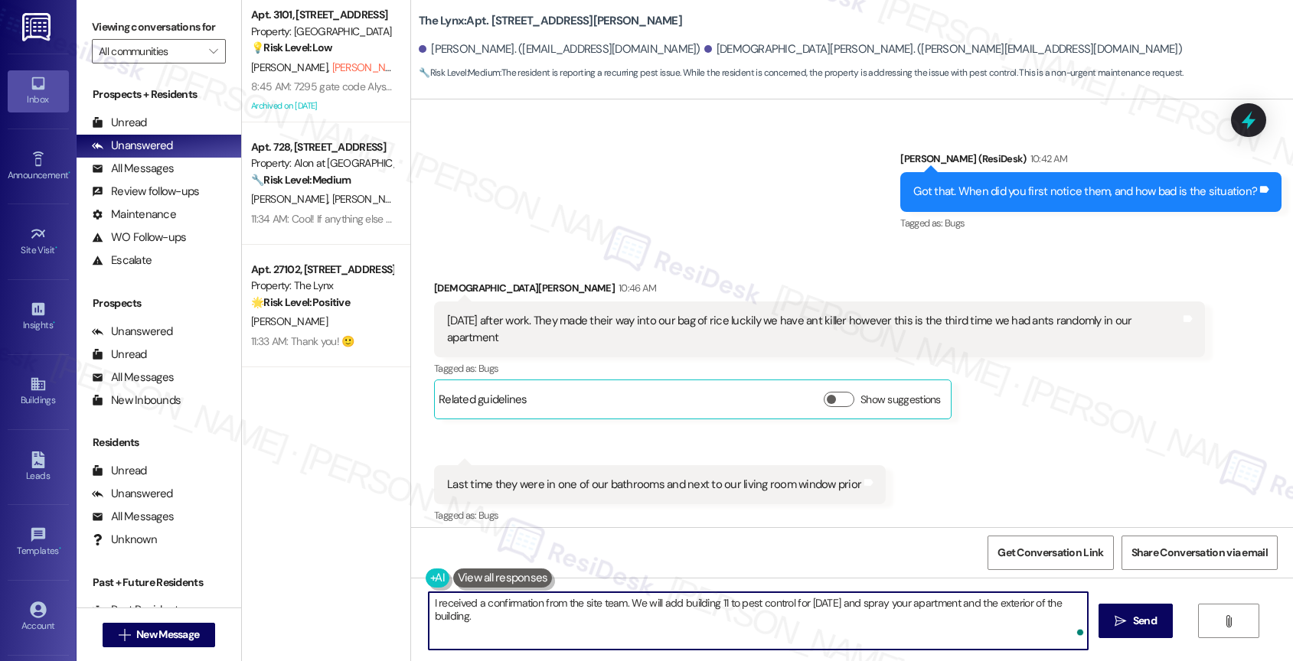
scroll to position [1074, 0]
click at [704, 633] on textarea "I received a confirmation from the site team. We will add building 11 to pest c…" at bounding box center [759, 620] width 660 height 57
click at [683, 622] on textarea "I received a confirmation from the site team. [DATE], we will add building 11 t…" at bounding box center [759, 620] width 660 height 57
click at [1066, 628] on icon "Open Grammarly. 0 Suggestions." at bounding box center [1064, 630] width 17 height 17
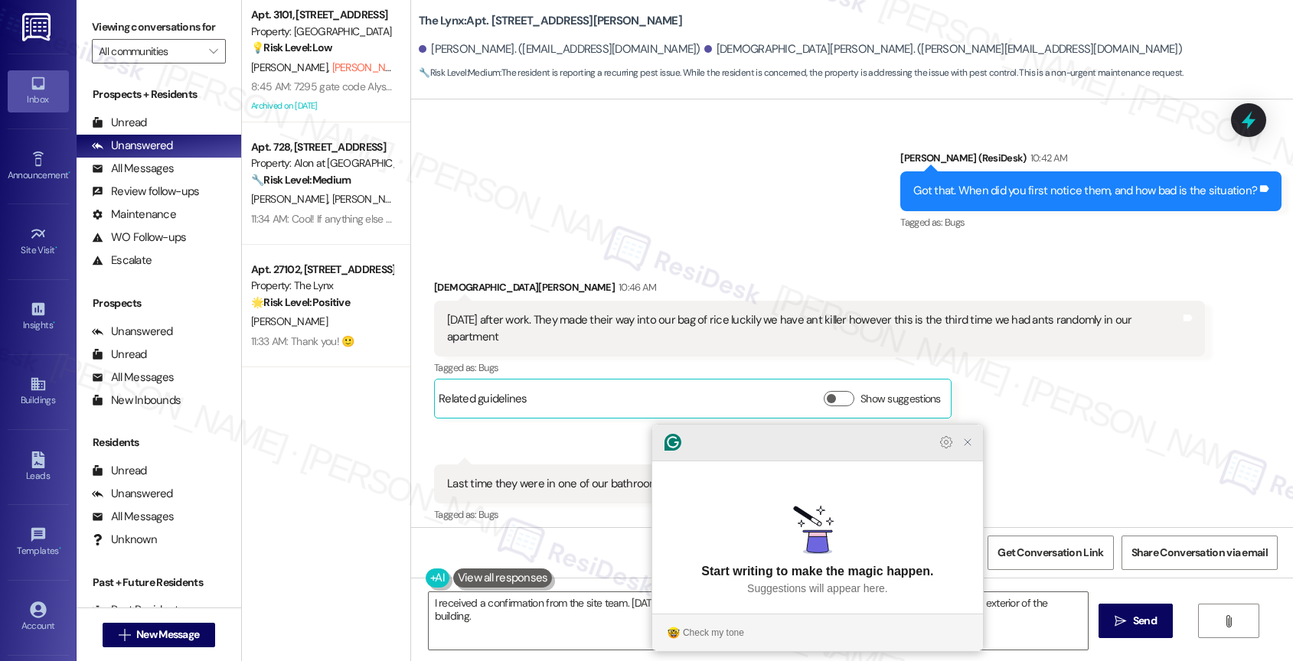
click at [963, 449] on icon "Close Grammarly Assistant" at bounding box center [967, 442] width 12 height 12
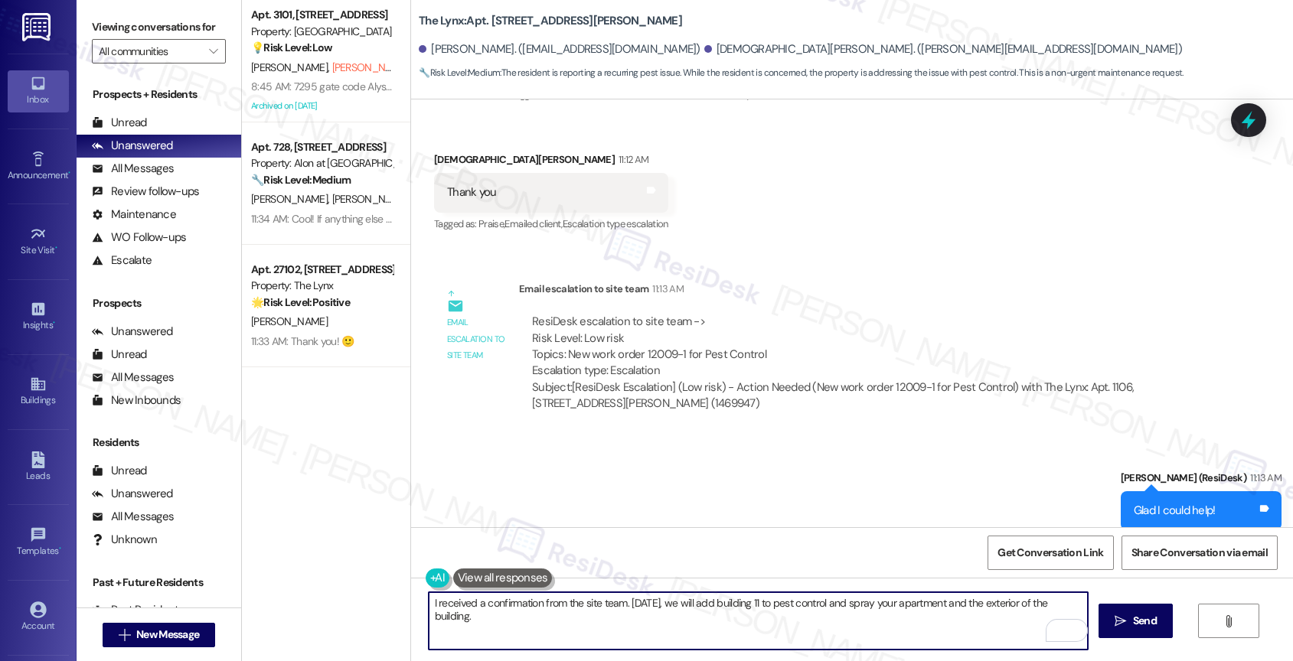
scroll to position [2112, 0]
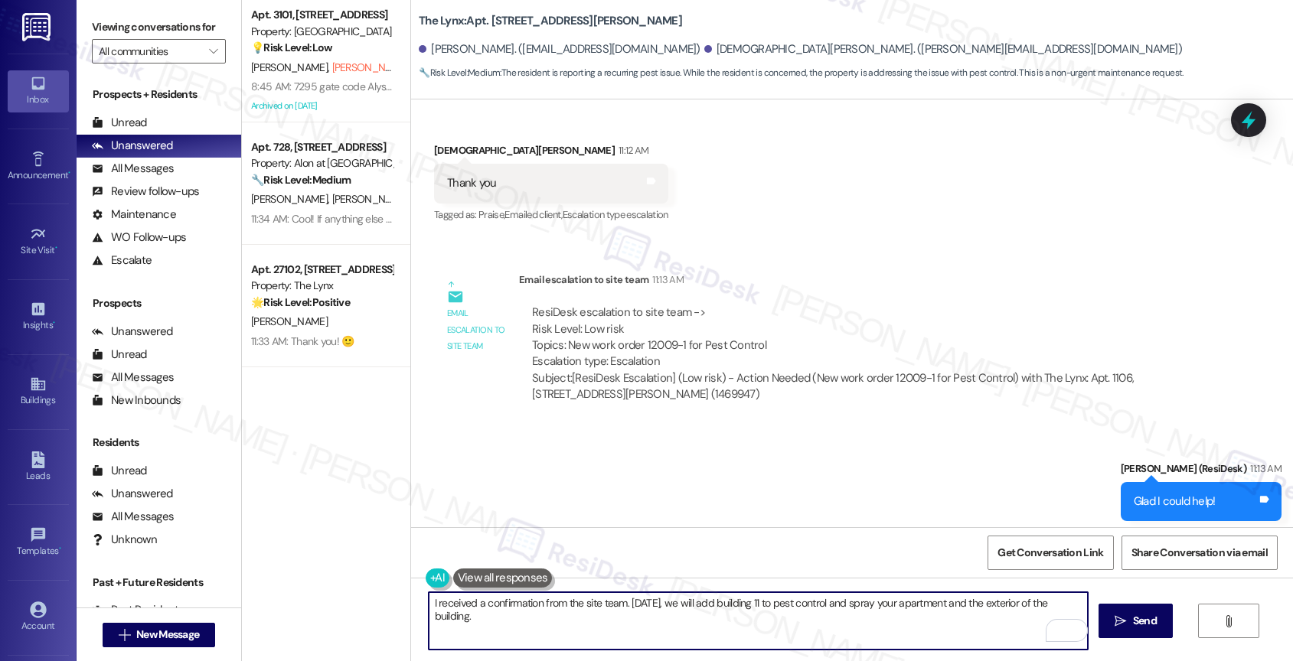
click at [429, 603] on textarea "I received a confirmation from the site team. [DATE], we will add building 11 t…" at bounding box center [759, 620] width 660 height 57
click at [539, 625] on textarea "I received a confirmation from the site team. [DATE], we will add building 11 t…" at bounding box center [759, 620] width 660 height 57
click at [661, 622] on textarea "I received a confirmation from the site team. [DATE], we will add building 11 t…" at bounding box center [759, 620] width 660 height 57
type textarea "I received a confirmation from the site team. [DATE], we will add building 11 t…"
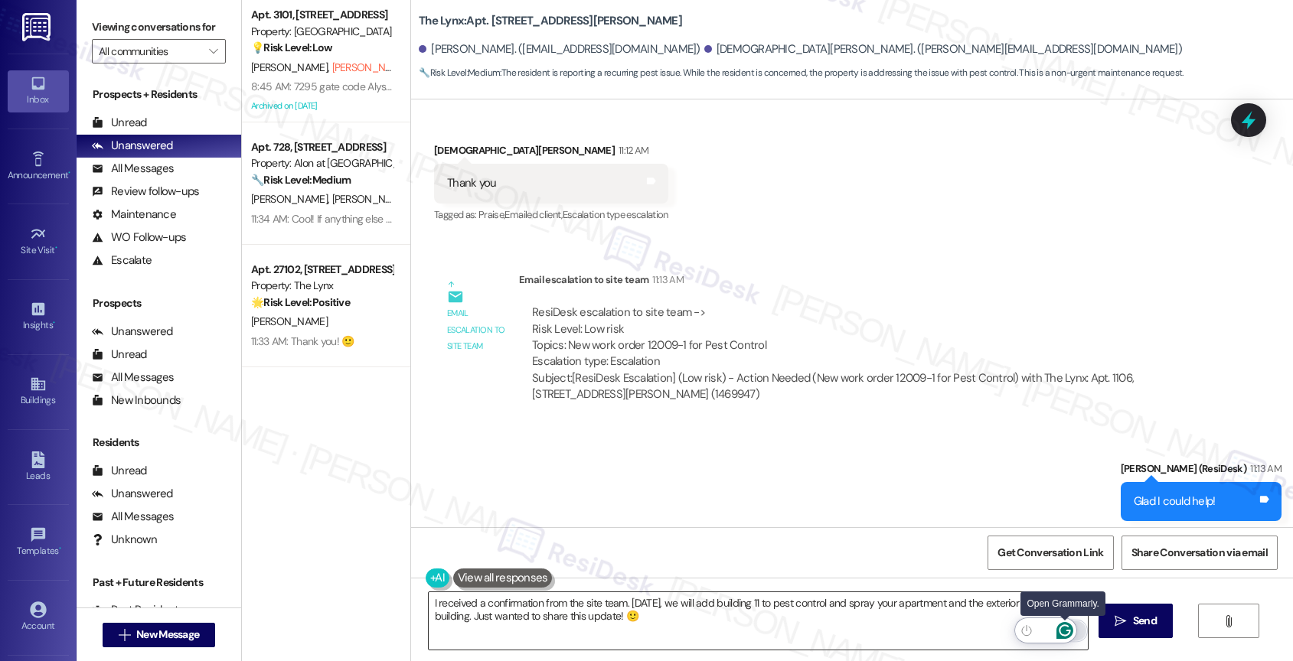
click at [1064, 629] on icon "Open Grammarly. 0 Suggestions." at bounding box center [1064, 630] width 17 height 17
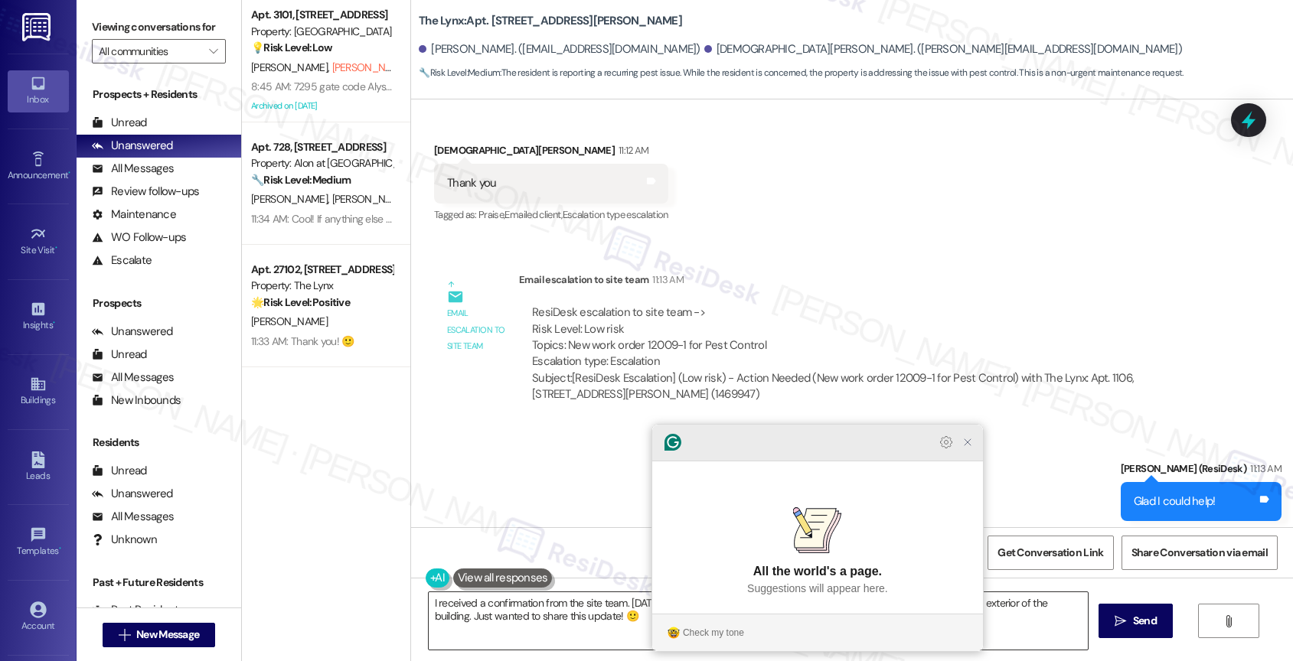
click at [971, 449] on icon "Close Grammarly Assistant" at bounding box center [967, 442] width 12 height 12
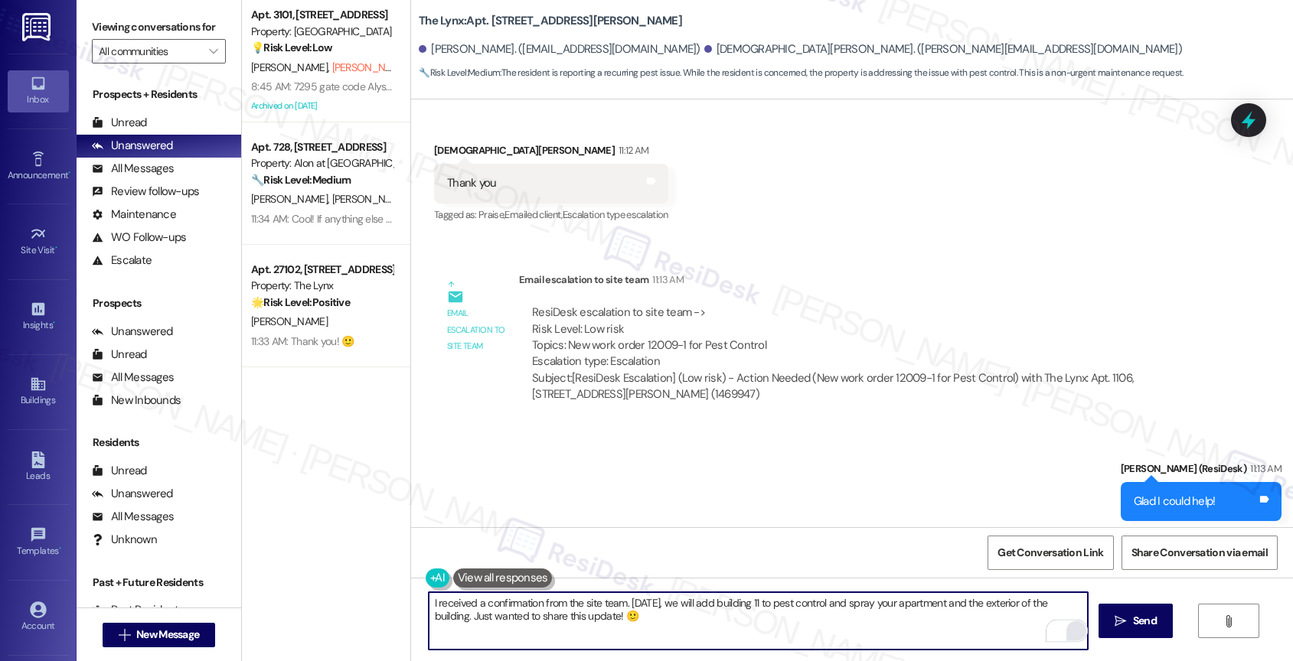
scroll to position [2247, 0]
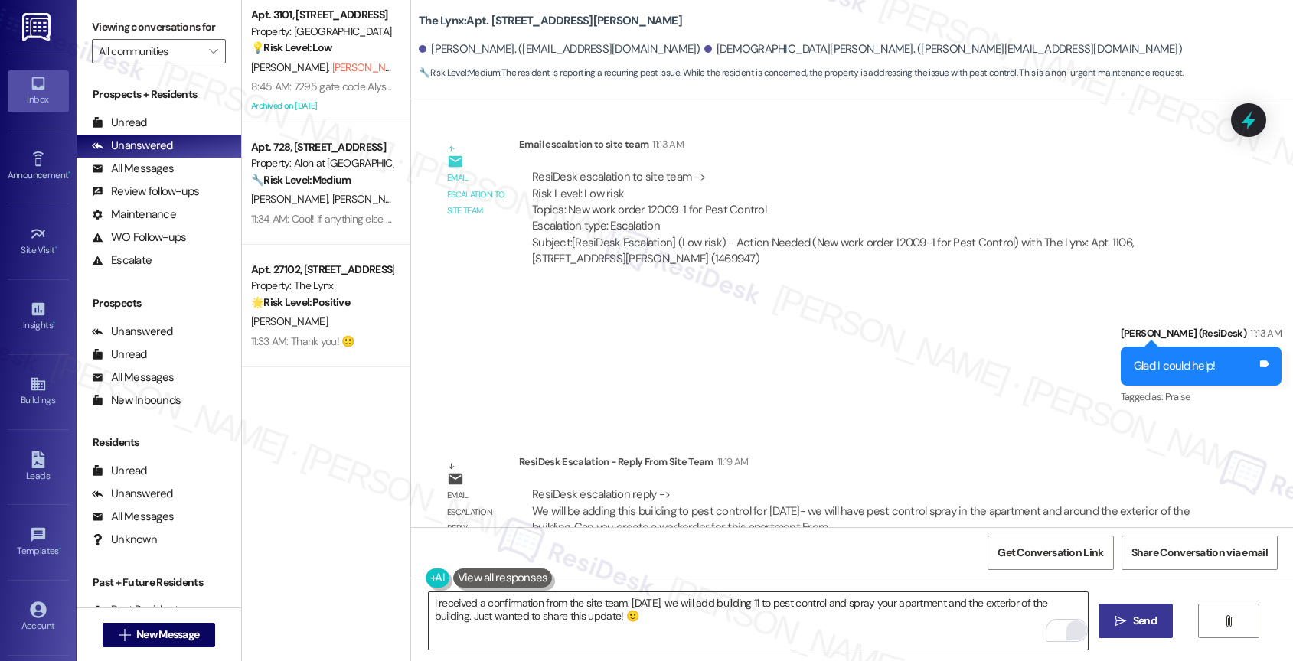
click at [1142, 625] on span "Send" at bounding box center [1145, 621] width 24 height 16
click at [473, 609] on textarea "I received a confirmation from the site team. [DATE], we will add building 11 t…" at bounding box center [759, 620] width 660 height 57
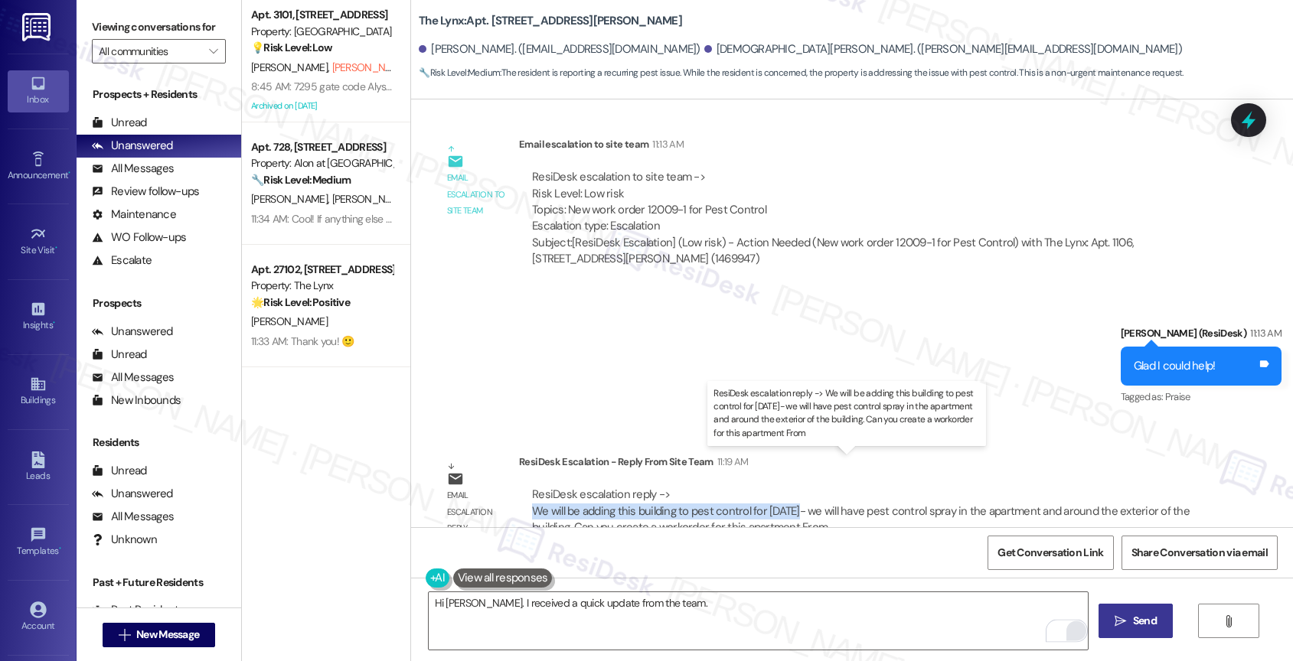
drag, startPoint x: 519, startPoint y: 477, endPoint x: 794, endPoint y: 479, distance: 274.8
click at [794, 487] on div "ResiDesk escalation reply -> We will be adding this building to pest control fo…" at bounding box center [861, 511] width 663 height 49
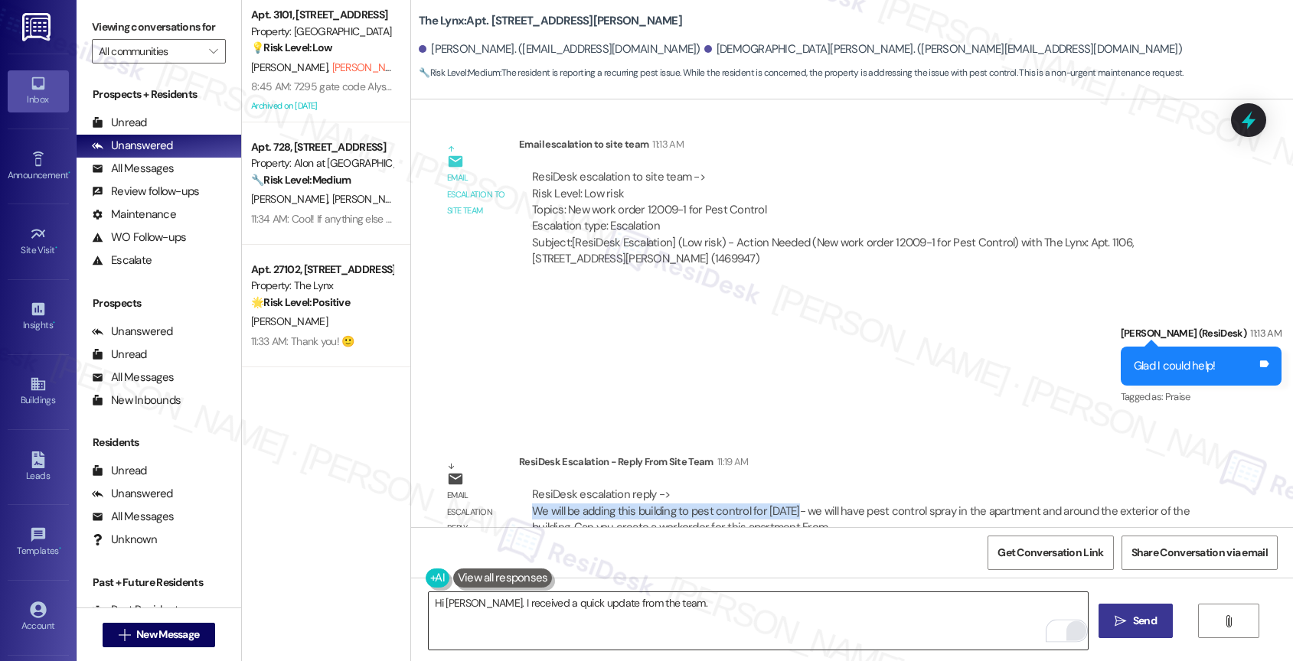
copy div "We will be adding this building to pest control for [DATE]"
click at [724, 620] on textarea "Hi [PERSON_NAME]. I received a quick update from the team." at bounding box center [759, 620] width 660 height 57
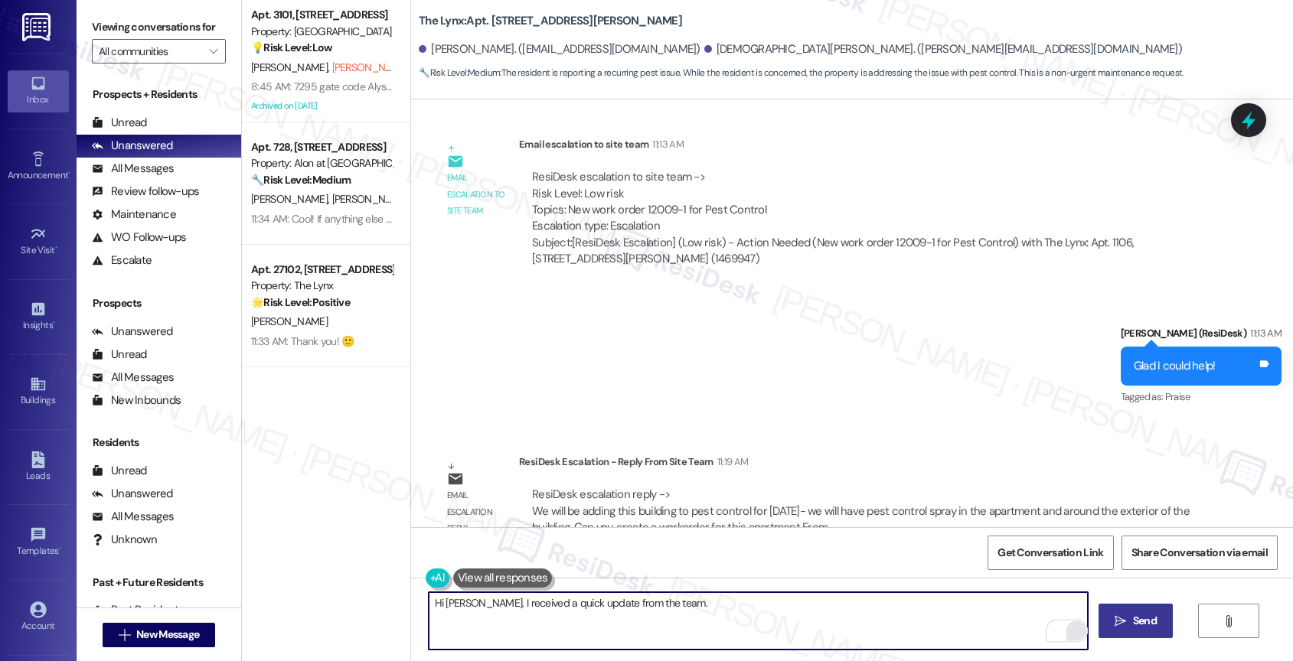
paste textarea "We will be adding this building to pest control for [DATE]"
click at [759, 602] on textarea "Hi [PERSON_NAME]. I received a quick update from the team. We will be adding th…" at bounding box center [759, 620] width 660 height 57
click at [775, 599] on textarea "Hi [PERSON_NAME]. I received a quick update from the team. We will be adding bu…" at bounding box center [759, 620] width 660 height 57
click at [932, 605] on textarea "Hi [PERSON_NAME]. I received a quick update from the team. We will be adding bu…" at bounding box center [759, 620] width 660 height 57
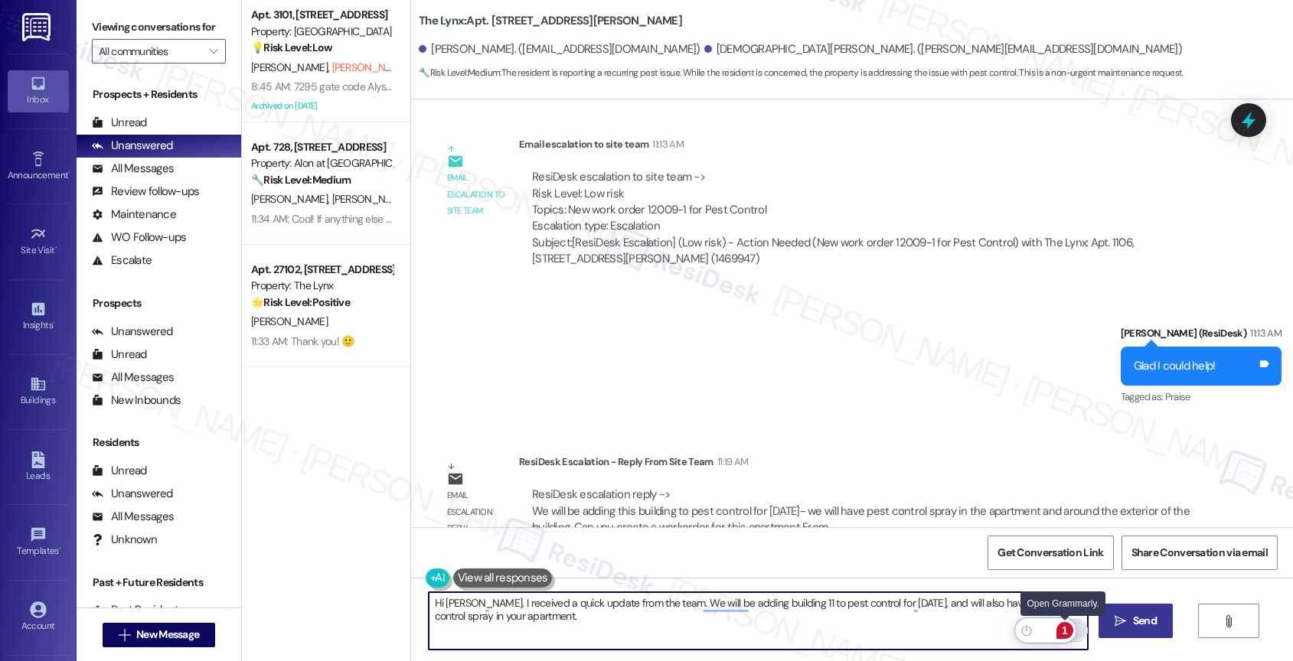
click at [1068, 631] on div "1" at bounding box center [1064, 630] width 17 height 17
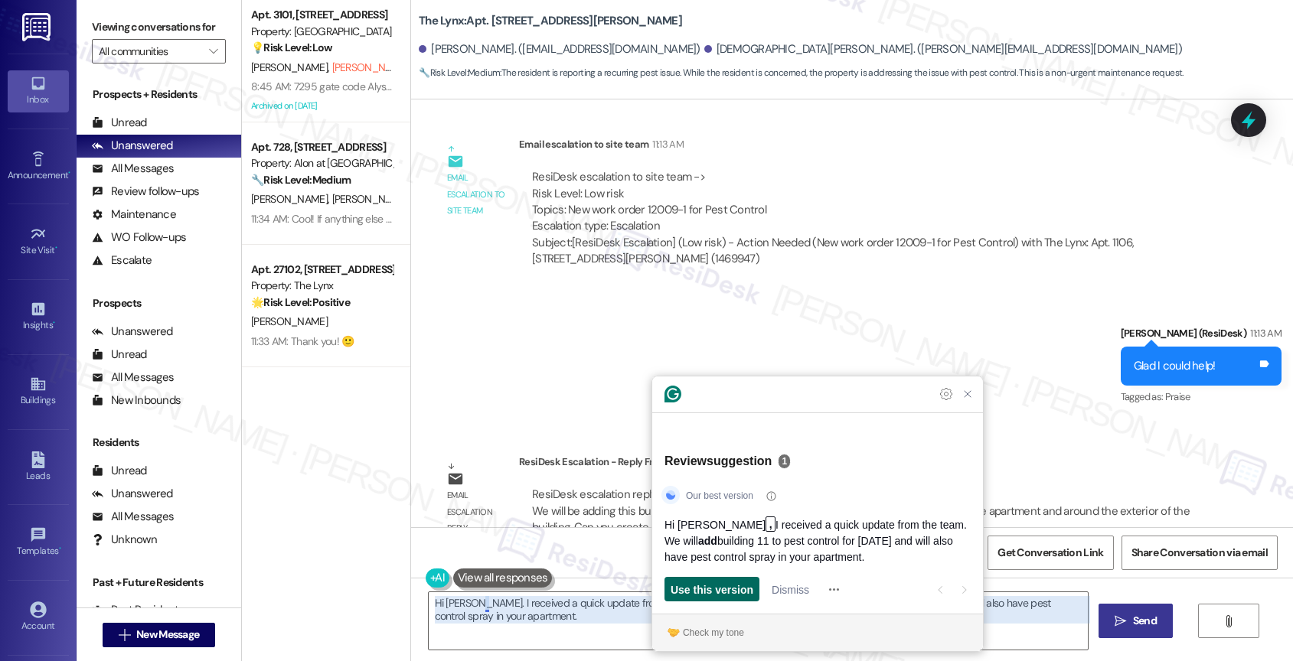
click at [737, 589] on span "Use this version" at bounding box center [712, 590] width 83 height 16
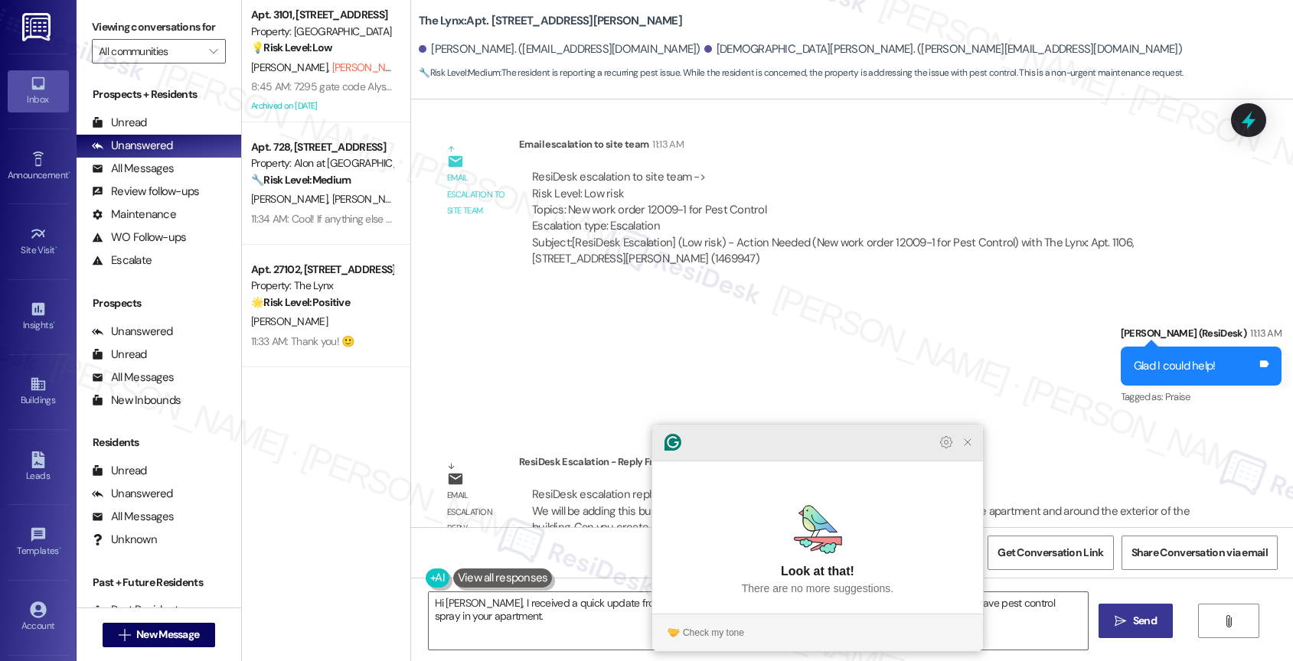
click at [961, 449] on icon "Close Grammarly Assistant" at bounding box center [967, 442] width 12 height 12
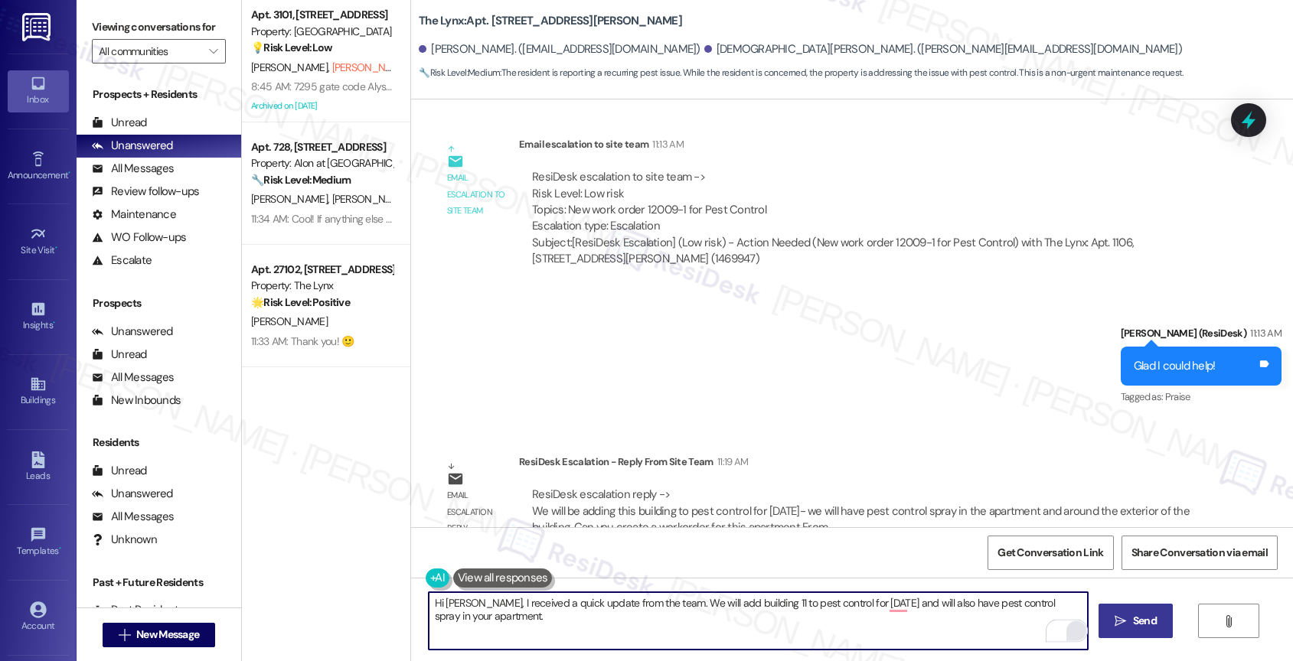
click at [581, 625] on textarea "Hi [PERSON_NAME], I received a quick update from the team. We will add building…" at bounding box center [759, 620] width 660 height 57
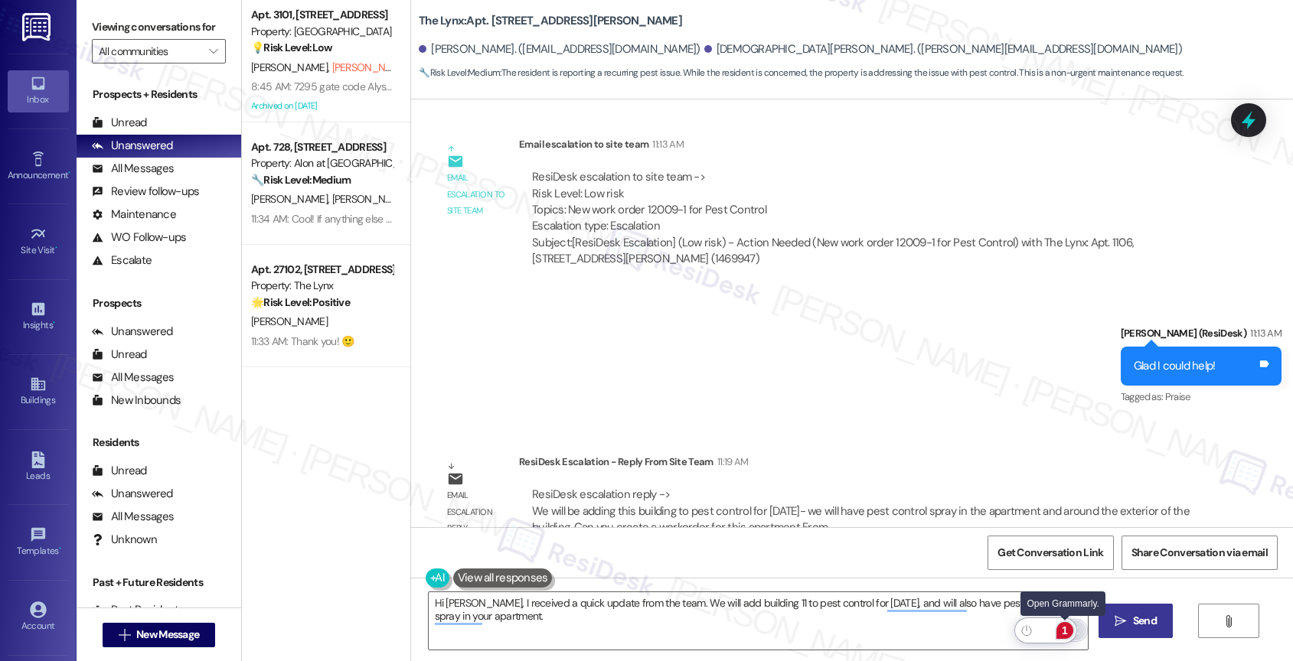
click at [1064, 630] on div "1" at bounding box center [1064, 630] width 17 height 17
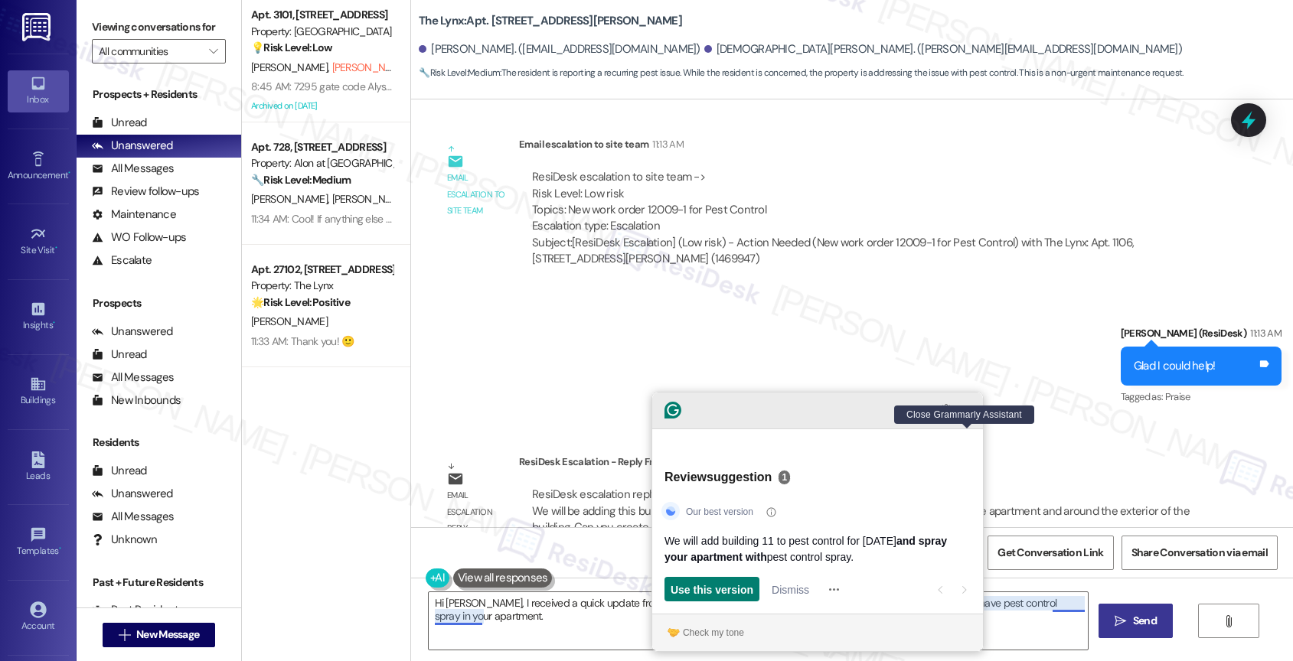
click at [965, 416] on icon "Close Grammarly Assistant" at bounding box center [967, 410] width 12 height 12
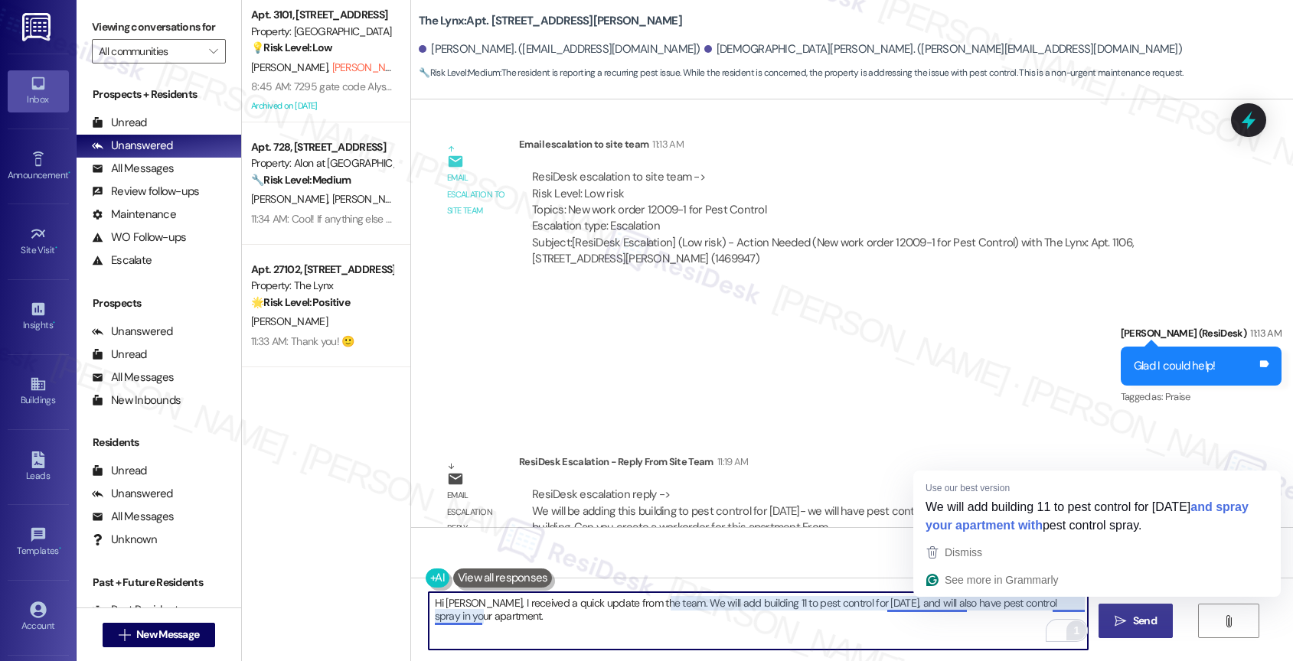
click at [1040, 605] on textarea "Hi [PERSON_NAME], I received a quick update from the team. We will add building…" at bounding box center [759, 620] width 660 height 57
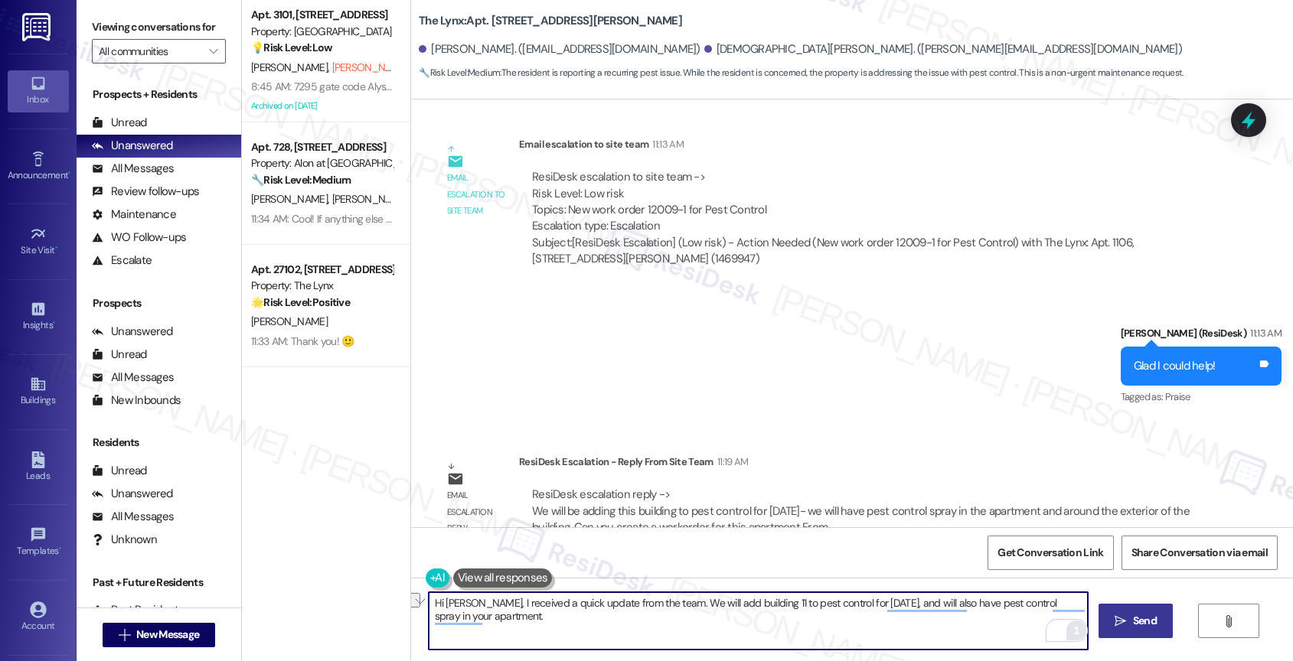
drag, startPoint x: 958, startPoint y: 603, endPoint x: 1036, endPoint y: 604, distance: 78.1
click at [1036, 604] on textarea "Hi [PERSON_NAME], I received a quick update from the team. We will add building…" at bounding box center [759, 620] width 660 height 57
click at [604, 628] on textarea "Hi [PERSON_NAME], I received a quick update from the team. We will add building…" at bounding box center [759, 620] width 660 height 57
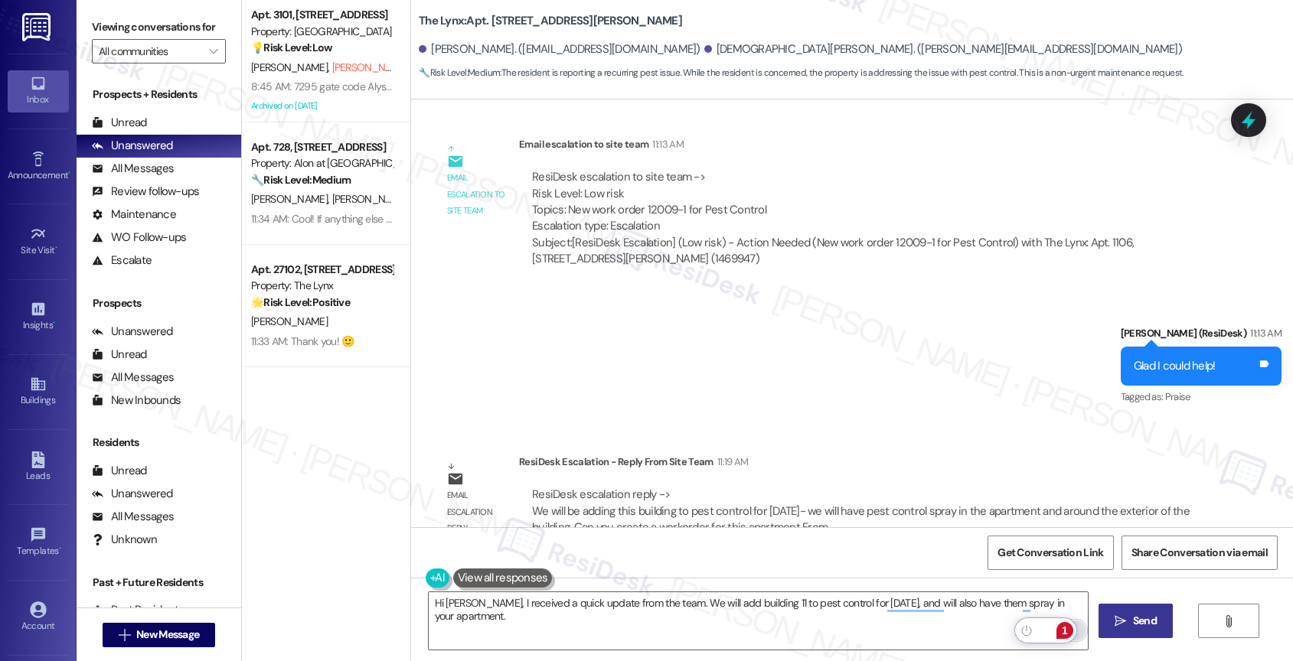
click at [1064, 630] on div "1" at bounding box center [1064, 630] width 17 height 17
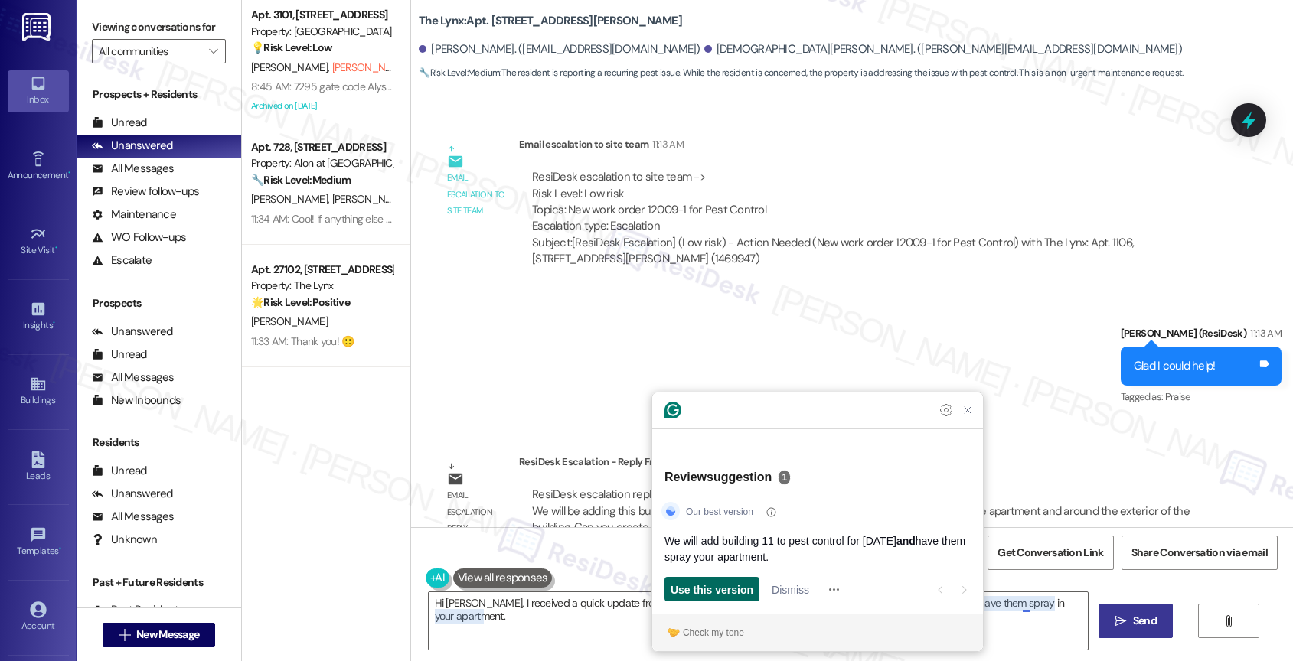
click at [714, 586] on span "Use this version" at bounding box center [712, 590] width 83 height 16
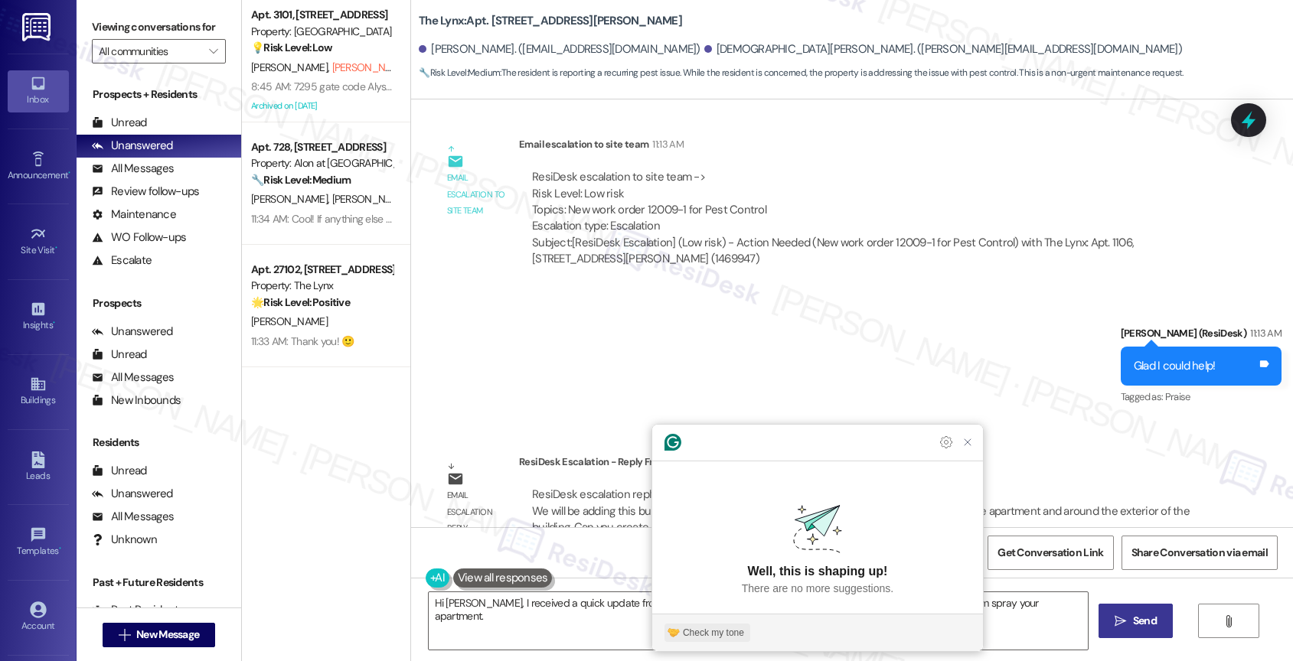
click at [712, 626] on div "Check my tone" at bounding box center [713, 633] width 61 height 14
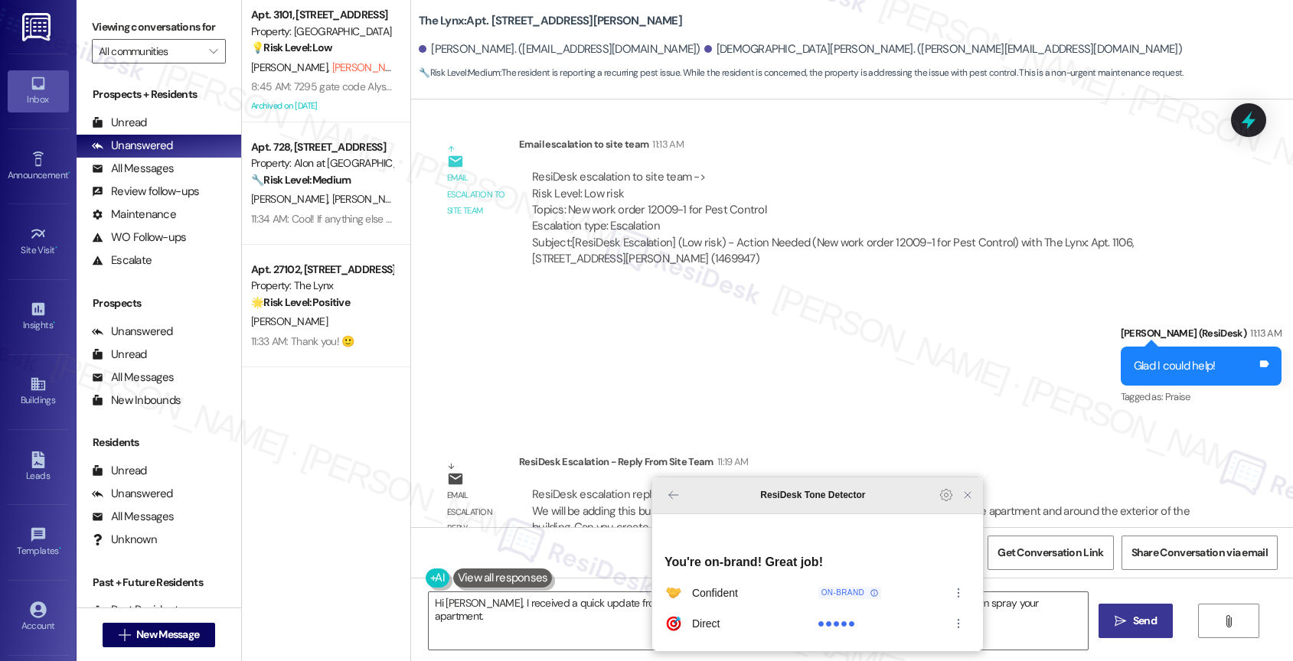
click at [968, 498] on icon "Close Grammarly Assistant" at bounding box center [967, 495] width 6 height 6
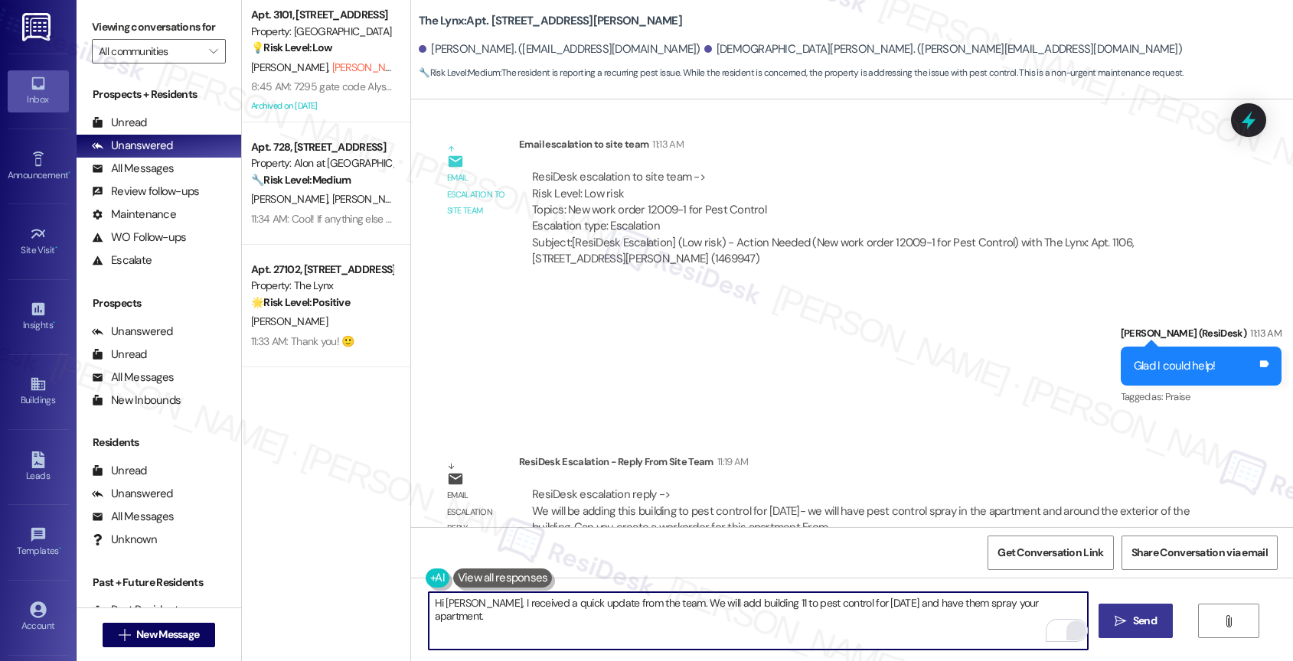
click at [1074, 599] on textarea "Hi [PERSON_NAME], I received a quick update from the team. We will add building…" at bounding box center [759, 620] width 660 height 57
click at [1067, 607] on textarea "Hi [PERSON_NAME], I received a quick update from the team. We will add building…" at bounding box center [759, 620] width 660 height 57
type textarea "Hi [PERSON_NAME], I received a quick update from the team. We will add building…"
click at [1130, 619] on span "Send" at bounding box center [1145, 621] width 30 height 16
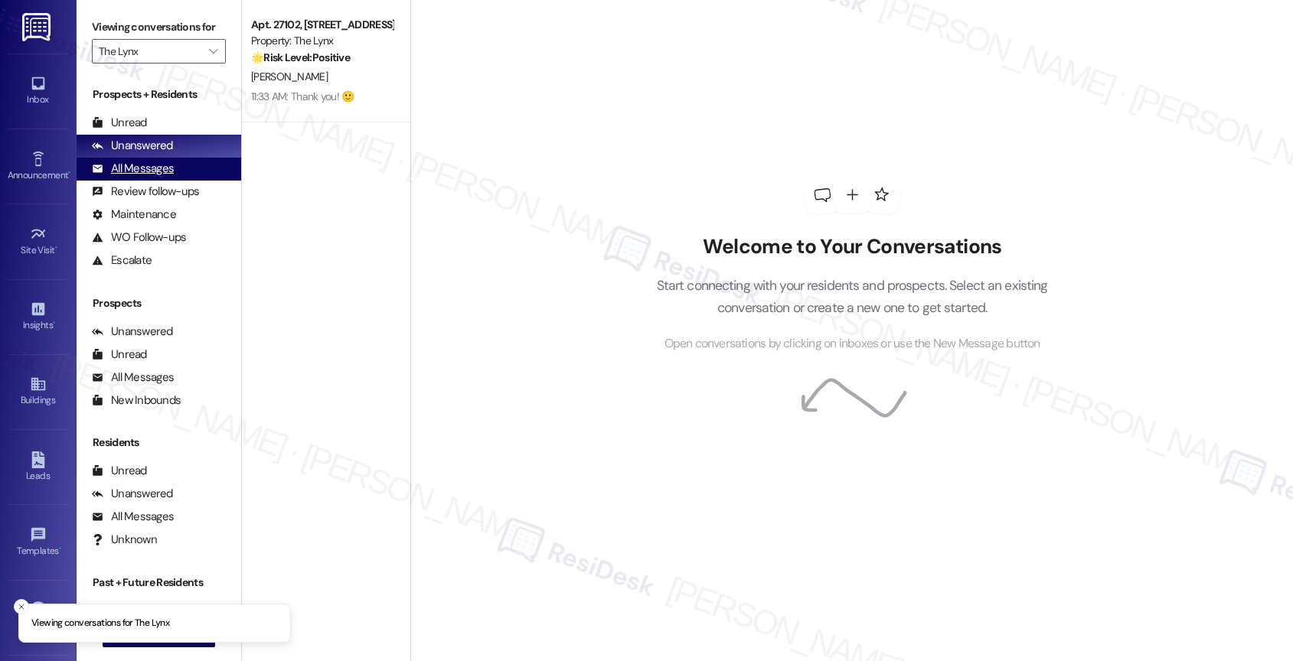
click at [144, 177] on div "All Messages" at bounding box center [133, 169] width 82 height 16
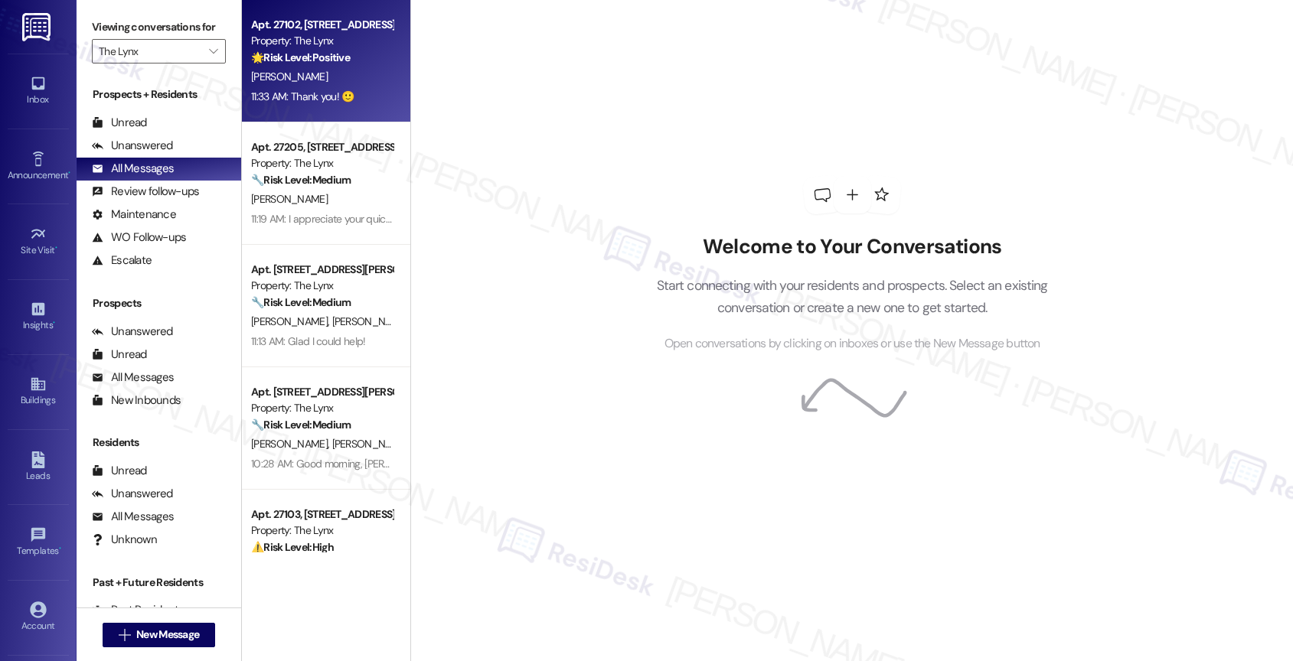
click at [321, 70] on div "[PERSON_NAME]" at bounding box center [322, 76] width 145 height 19
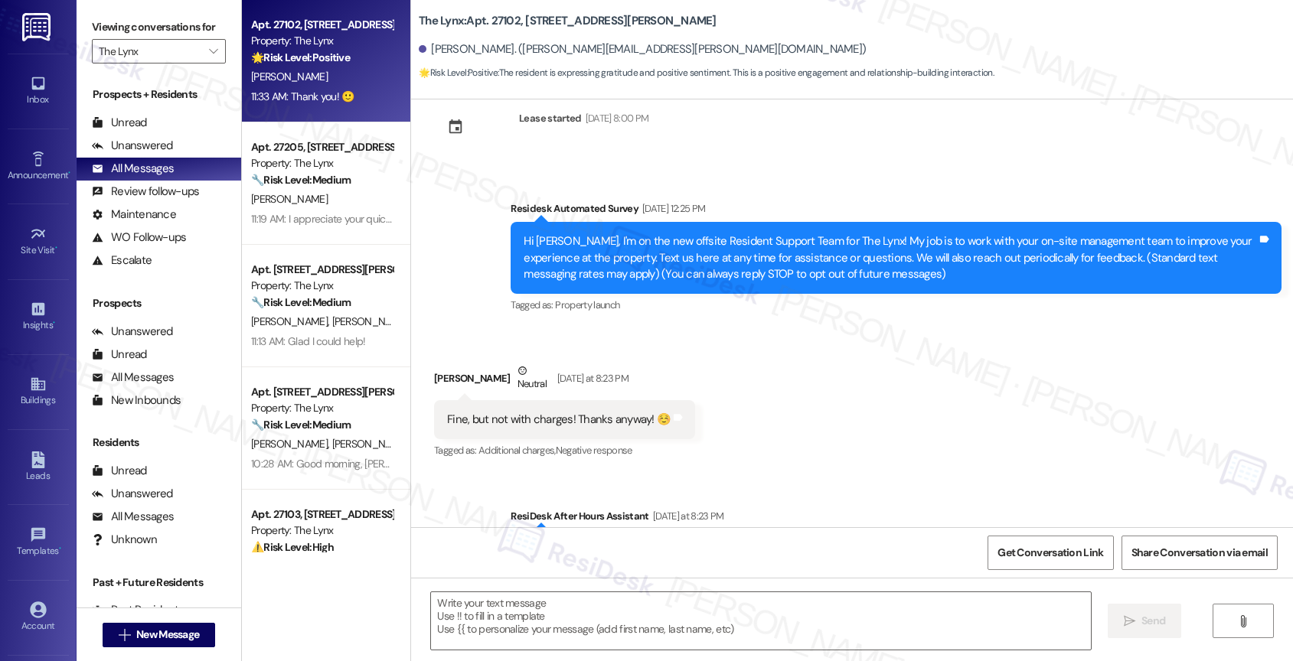
type textarea "Fetching suggested responses. Please feel free to read through the conversation…"
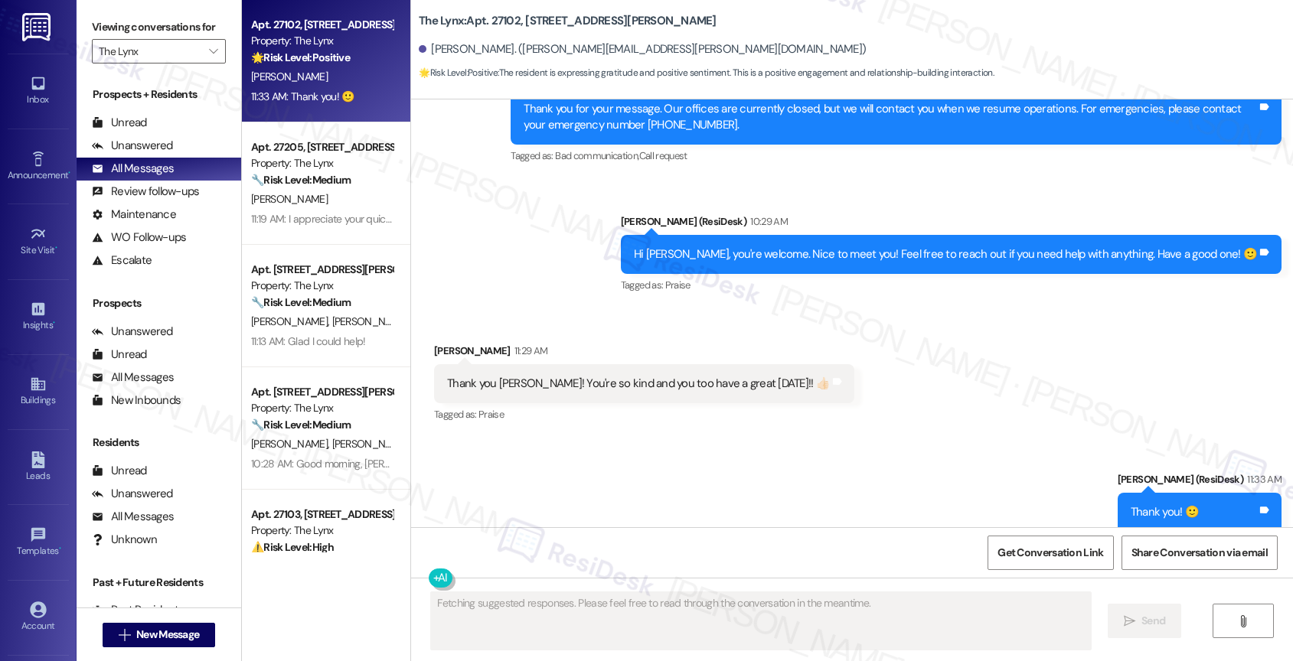
scroll to position [636, 0]
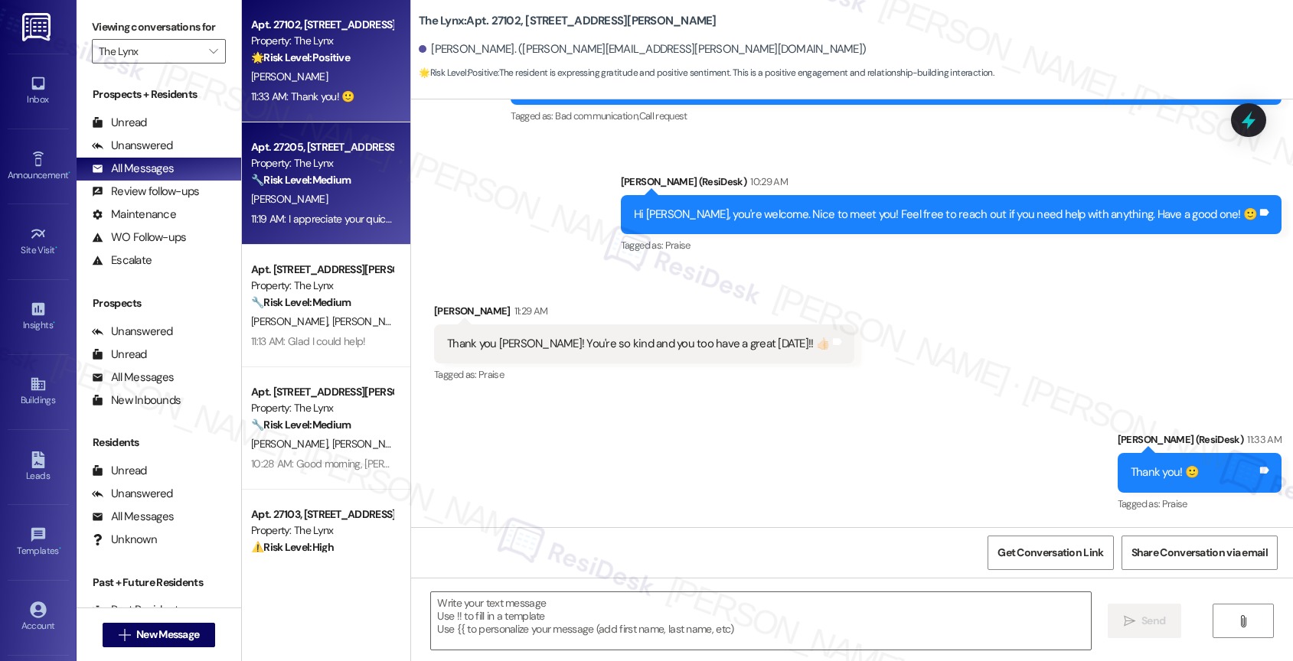
click at [312, 200] on div "[PERSON_NAME]" at bounding box center [322, 199] width 145 height 19
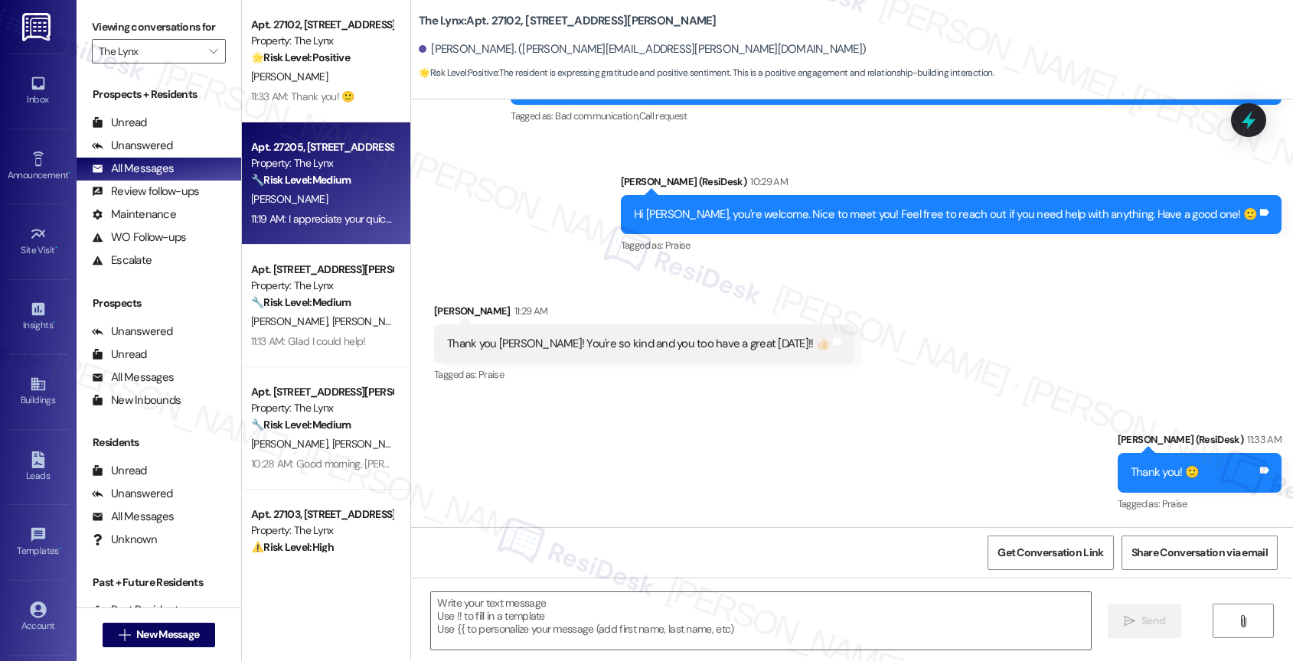
type textarea "Fetching suggested responses. Please feel free to read through the conversation…"
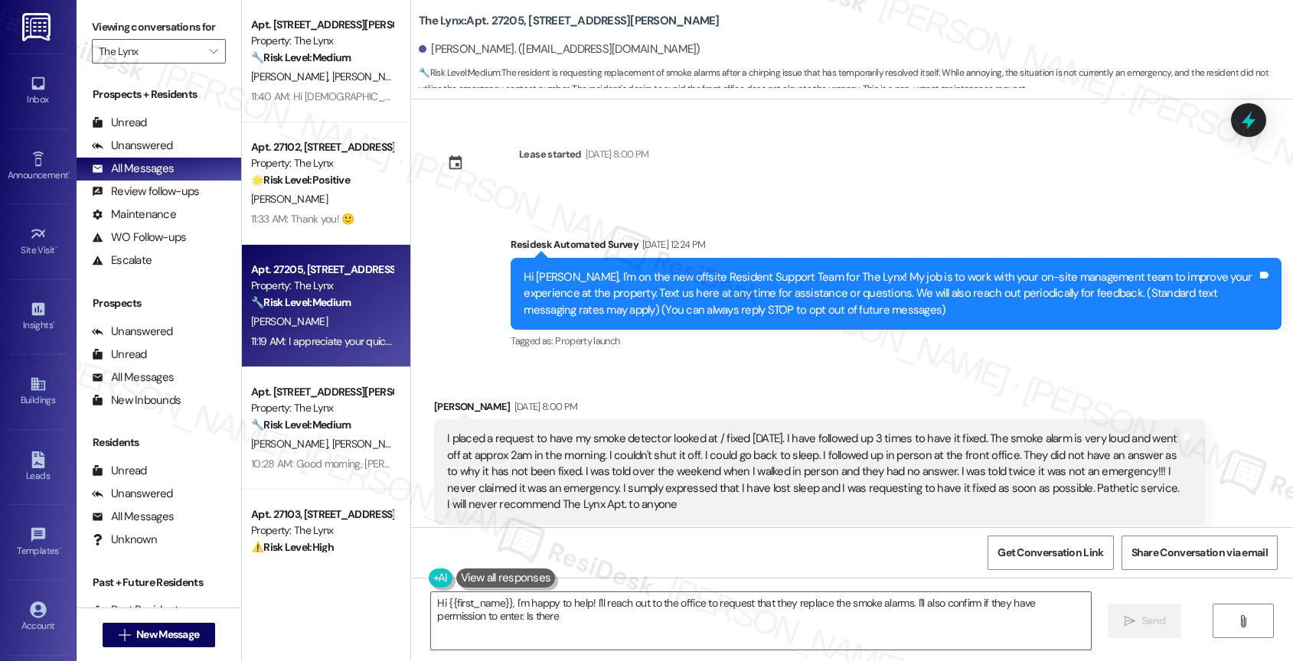
scroll to position [3406, 0]
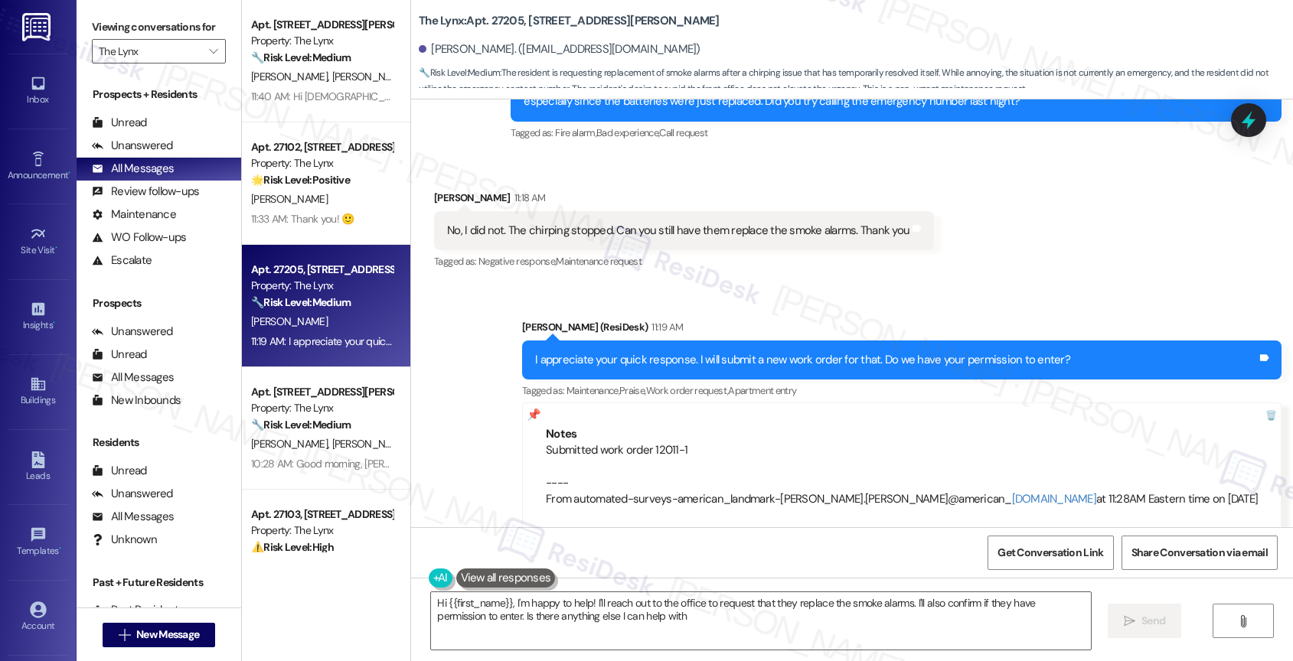
type textarea "Hi {{first_name}}, I'm happy to help! I'll reach out to the office to request t…"
click at [154, 154] on div "Unanswered" at bounding box center [132, 146] width 81 height 16
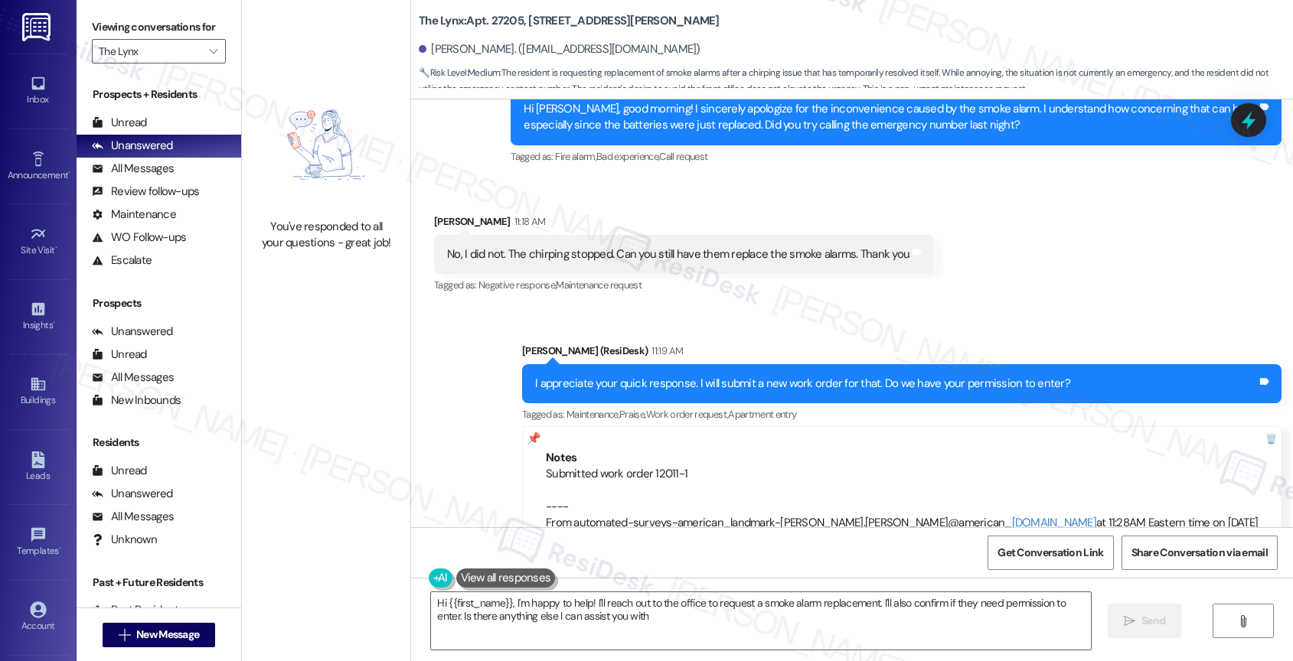
type textarea "Hi {{first_name}}, I'm happy to help! I'll reach out to the office to request a…"
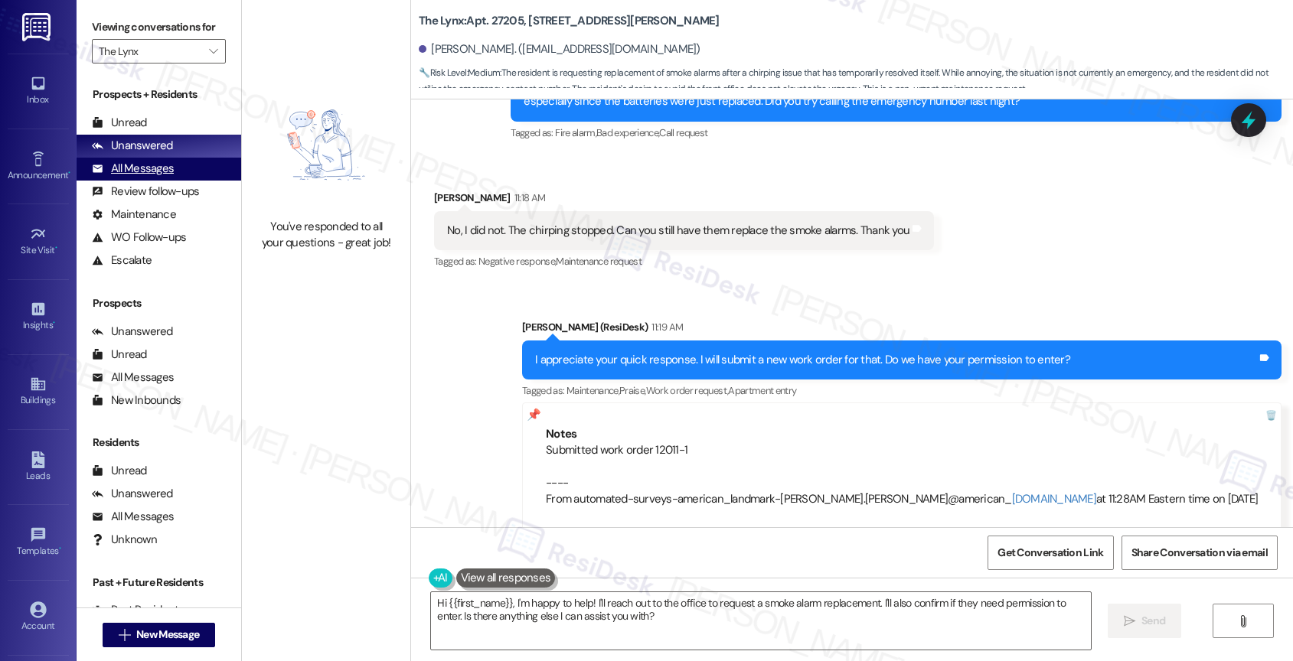
click at [162, 177] on div "All Messages" at bounding box center [133, 169] width 82 height 16
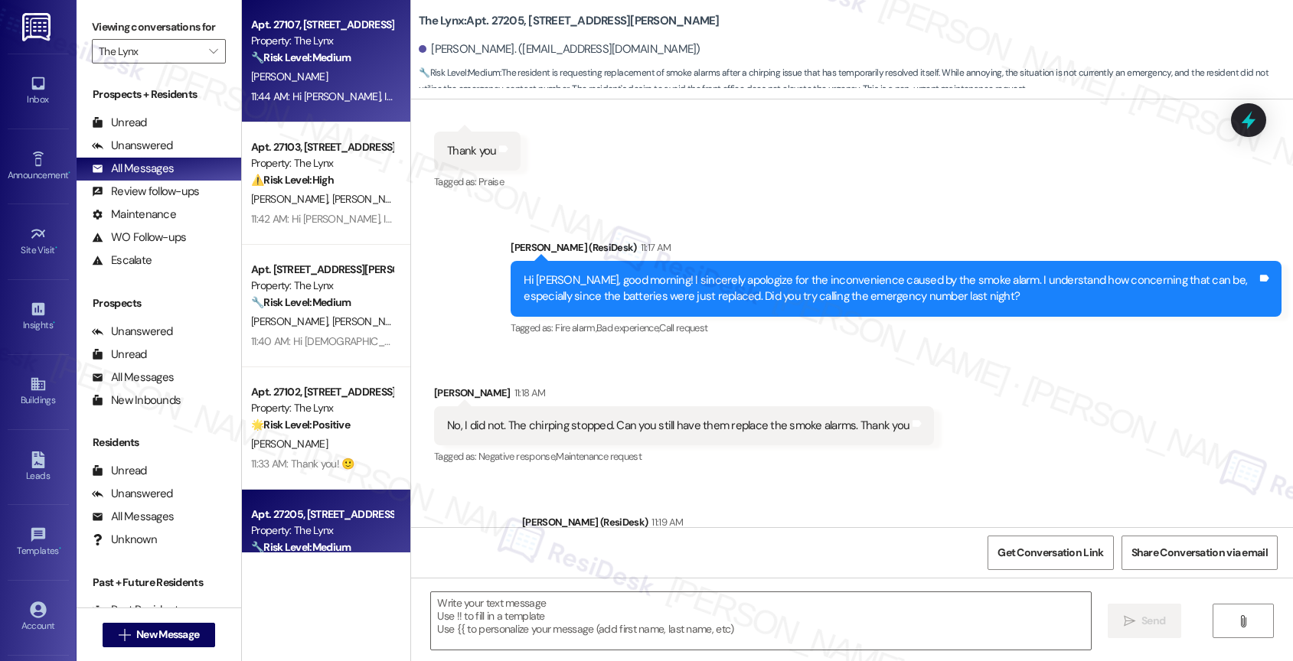
type textarea "Fetching suggested responses. Please feel free to read through the conversation…"
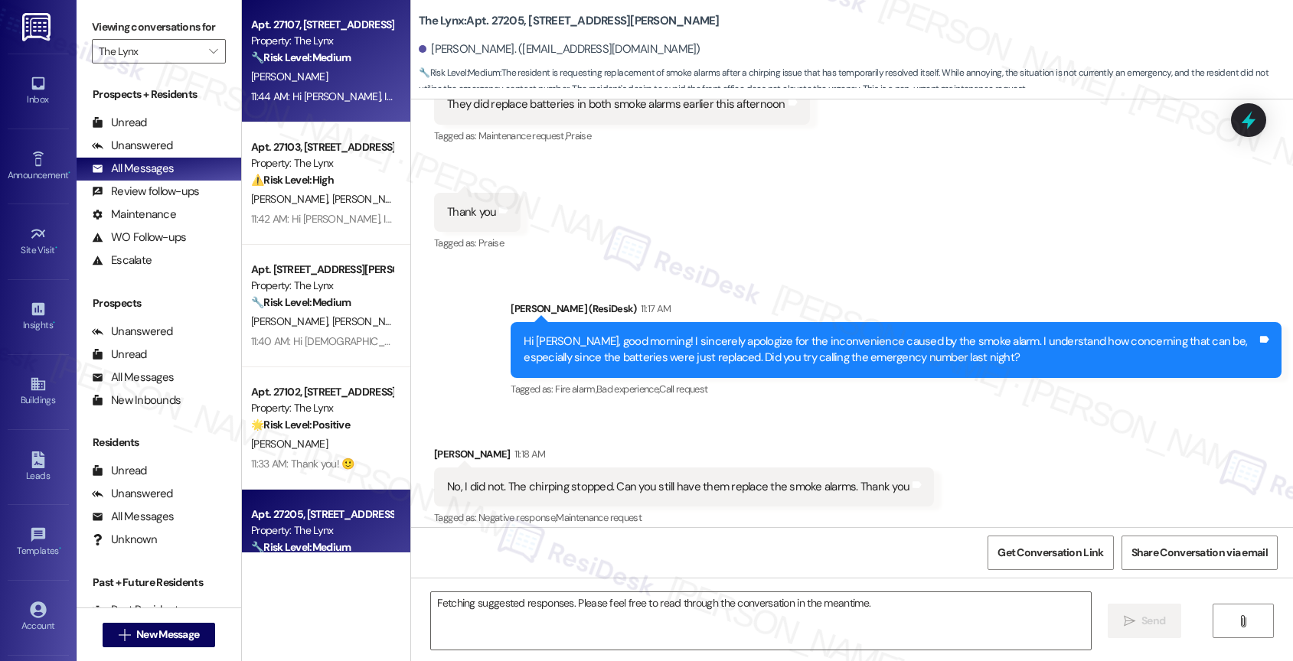
scroll to position [3147, 0]
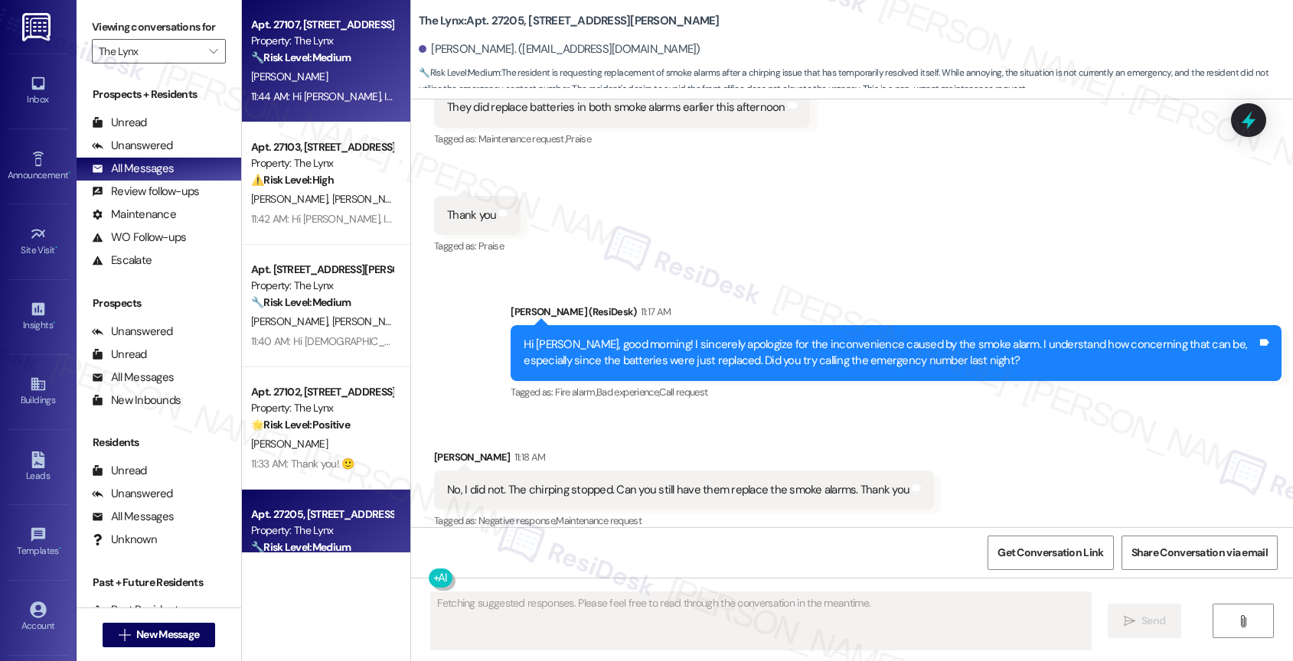
click at [322, 53] on strong "🔧 Risk Level: Medium" at bounding box center [301, 58] width 100 height 14
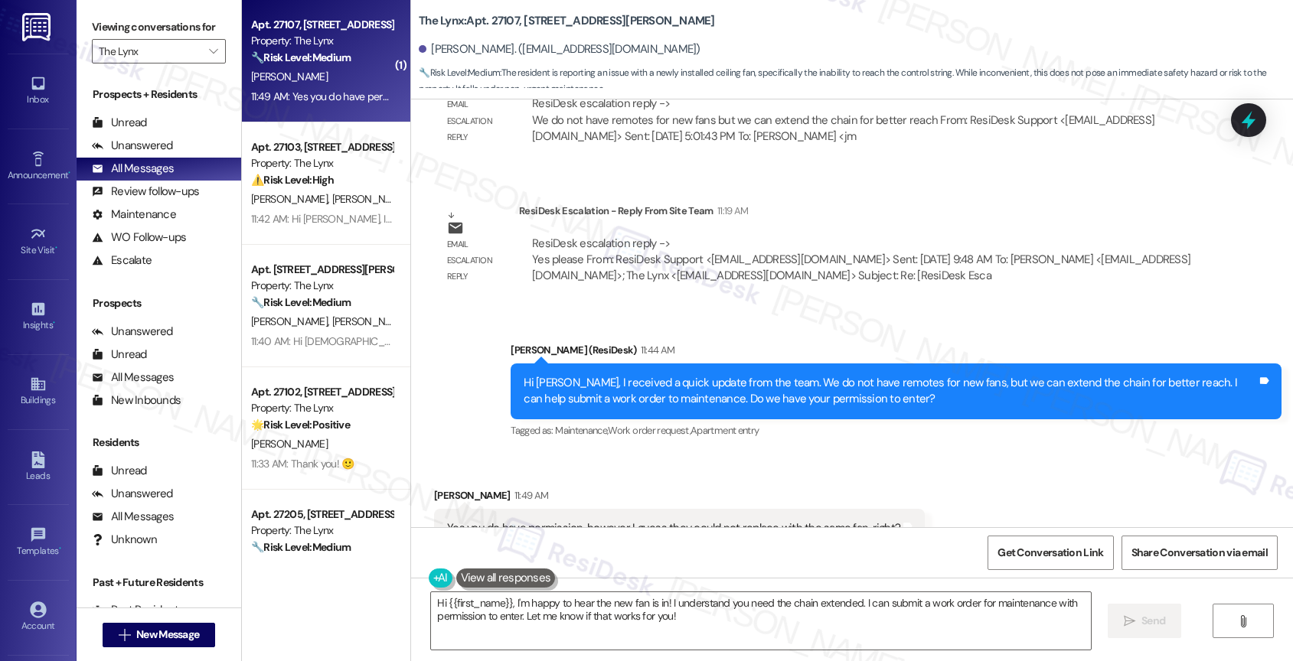
scroll to position [1803, 0]
click at [619, 611] on textarea "Hi {{first_name}}, I'm happy to hear the new fan is in! I understand you need t…" at bounding box center [761, 620] width 660 height 57
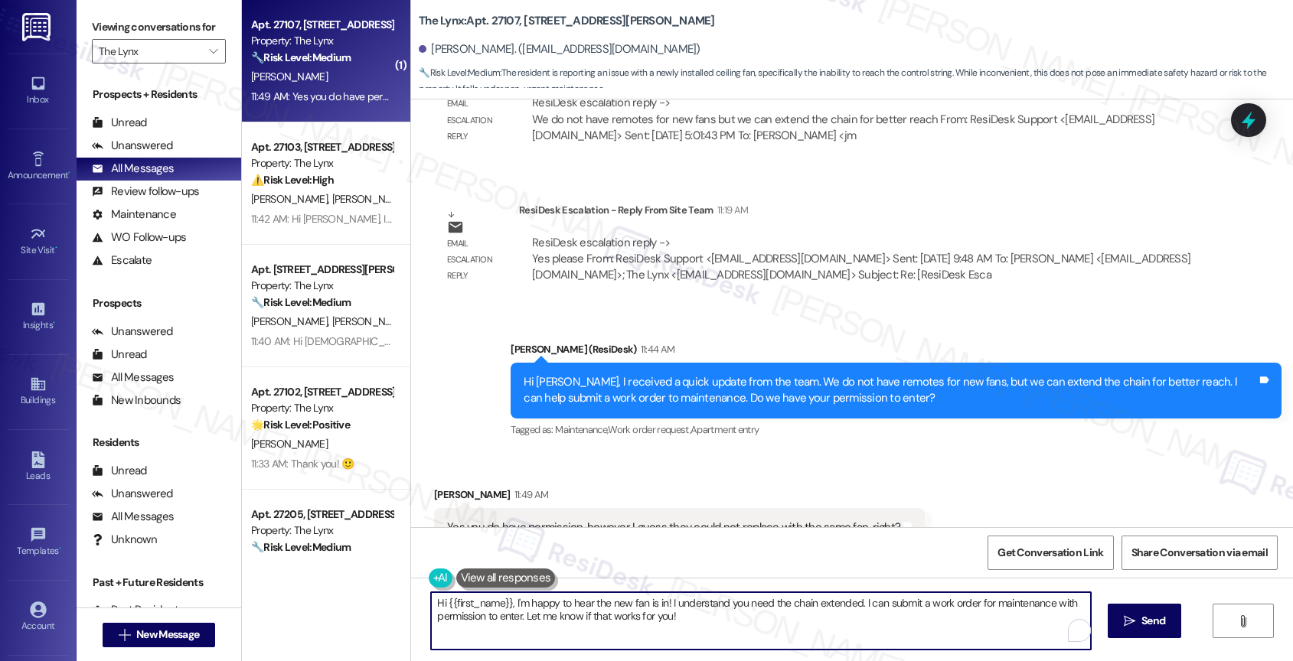
click at [619, 611] on textarea "Hi {{first_name}}, I'm happy to hear the new fan is in! I understand you need t…" at bounding box center [761, 620] width 660 height 57
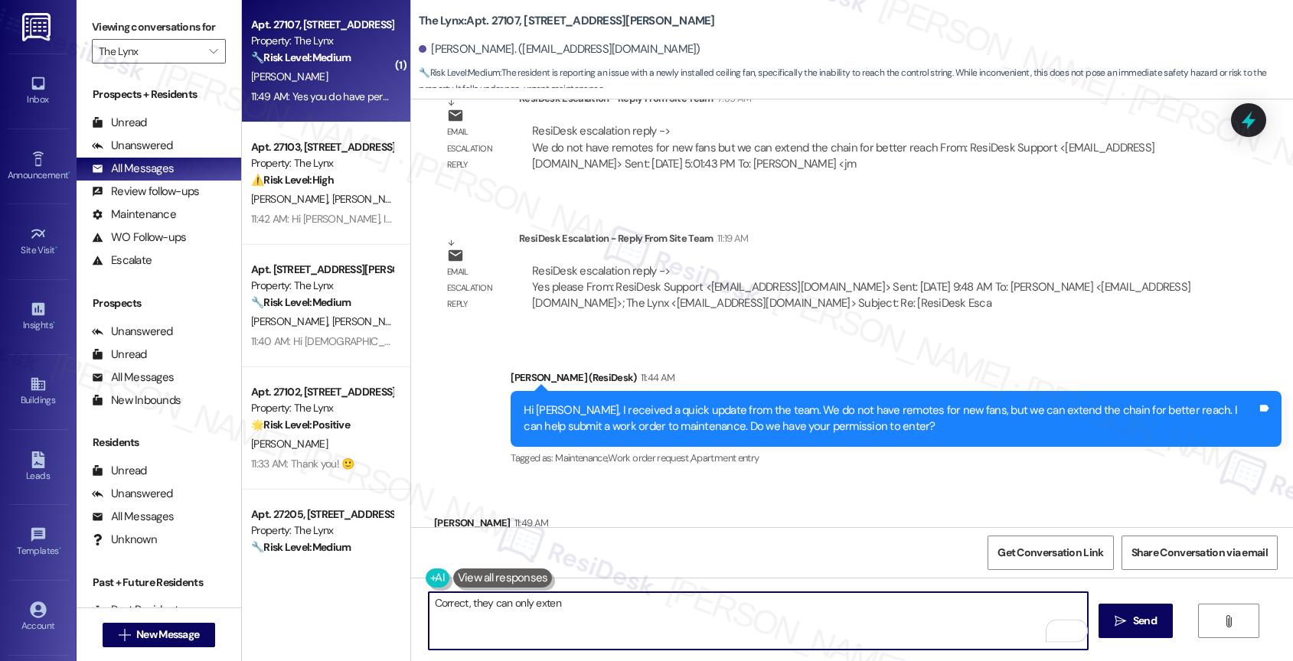
scroll to position [1754, 0]
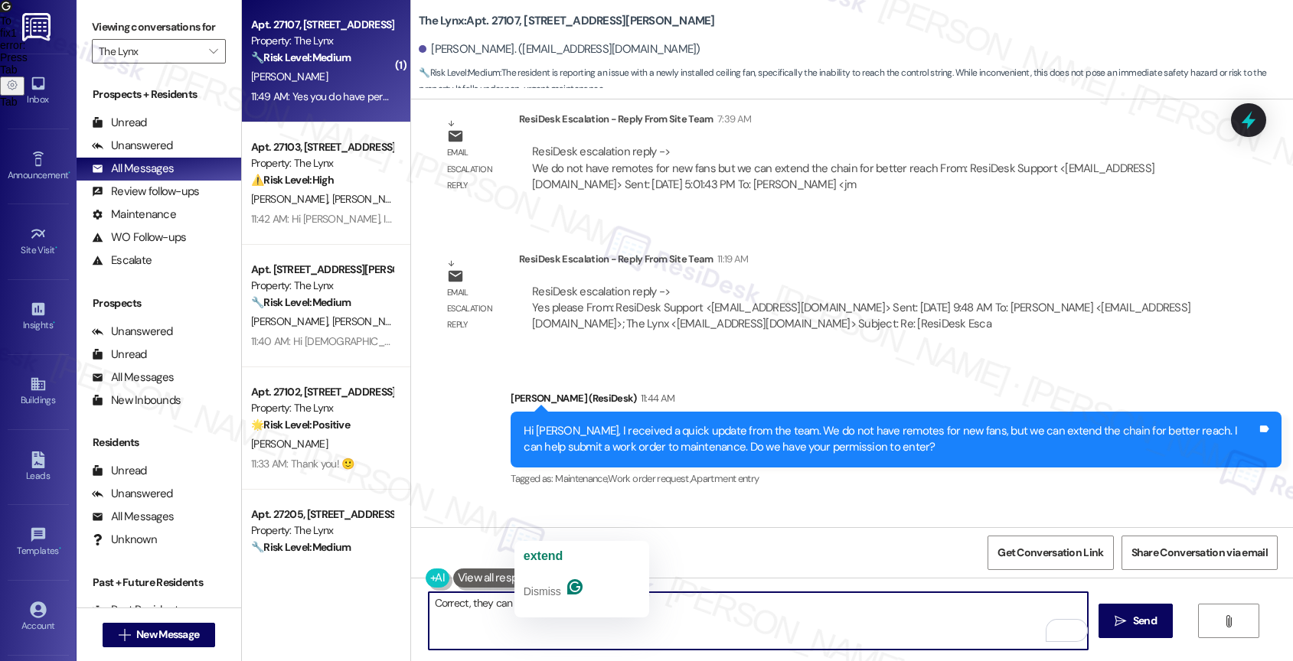
click at [569, 559] on button "extend" at bounding box center [581, 556] width 129 height 24
click at [585, 606] on textarea "Correct, they can only extend" at bounding box center [759, 620] width 660 height 57
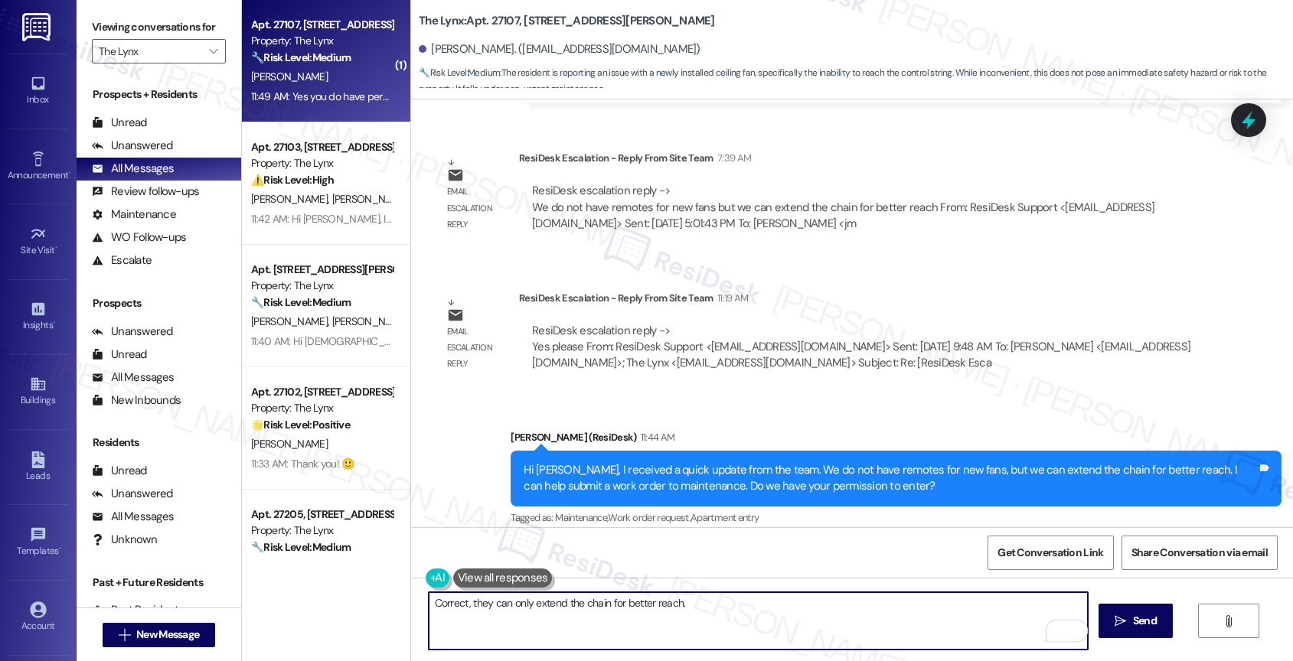
scroll to position [1803, 0]
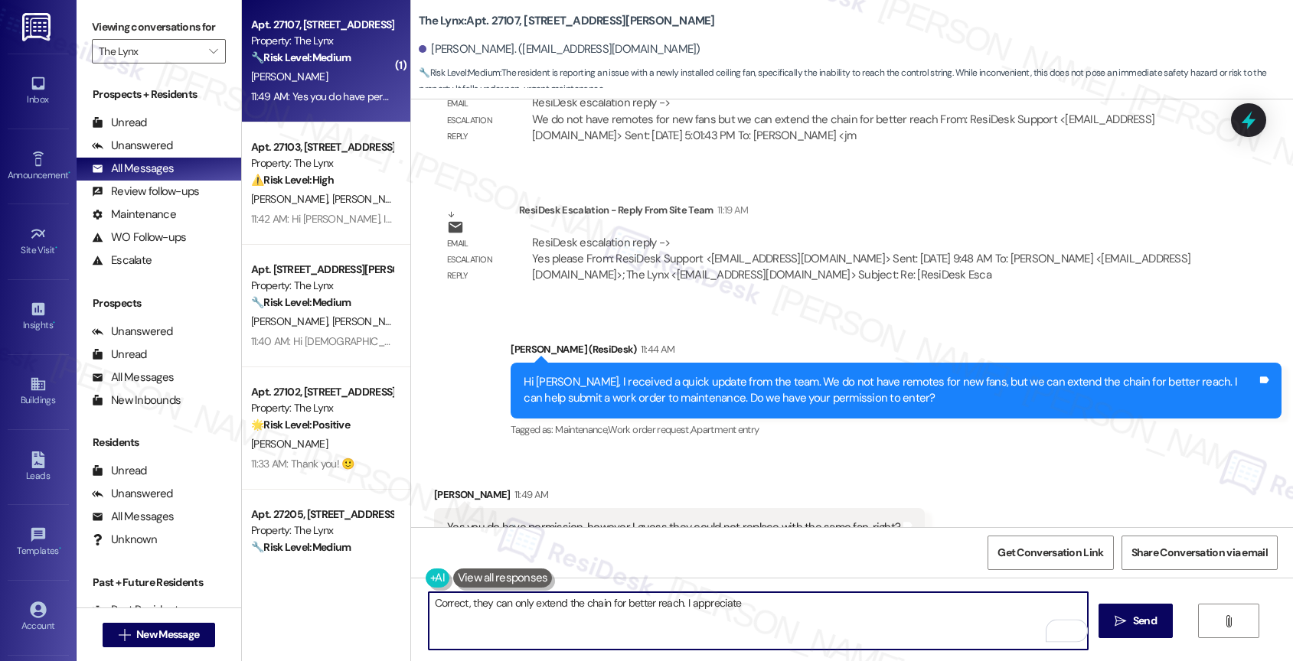
drag, startPoint x: 672, startPoint y: 598, endPoint x: 830, endPoint y: 614, distance: 158.5
click at [830, 614] on textarea "Correct, they can only extend the chain for better reach. I appreciate" at bounding box center [759, 620] width 660 height 57
click at [771, 558] on span "understanding" at bounding box center [778, 556] width 85 height 13
click at [458, 606] on textarea "Correct, they can only extend the chain for better reach. Thank you for underst…" at bounding box center [759, 620] width 660 height 57
click at [867, 614] on textarea "Correct, they can only extend the chain for better reach. Thank you for underst…" at bounding box center [759, 620] width 660 height 57
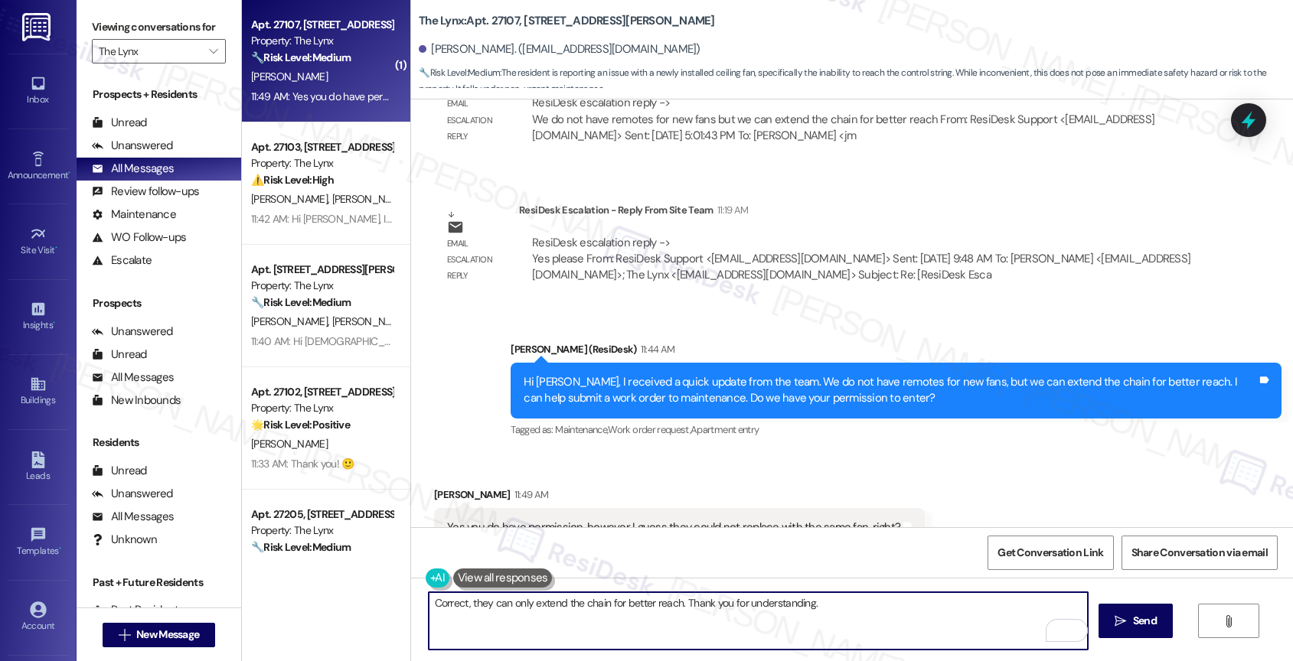
drag, startPoint x: 676, startPoint y: 602, endPoint x: 853, endPoint y: 604, distance: 176.8
click at [853, 604] on textarea "Correct, they can only extend the chain for better reach. Thank you for underst…" at bounding box center [759, 620] width 660 height 57
click at [836, 605] on textarea "Correct, they can only extend the chain for better reach. Thank you for underst…" at bounding box center [759, 620] width 660 height 57
click at [1067, 630] on icon "Open Grammarly. 0 Suggestions." at bounding box center [1064, 630] width 11 height 11
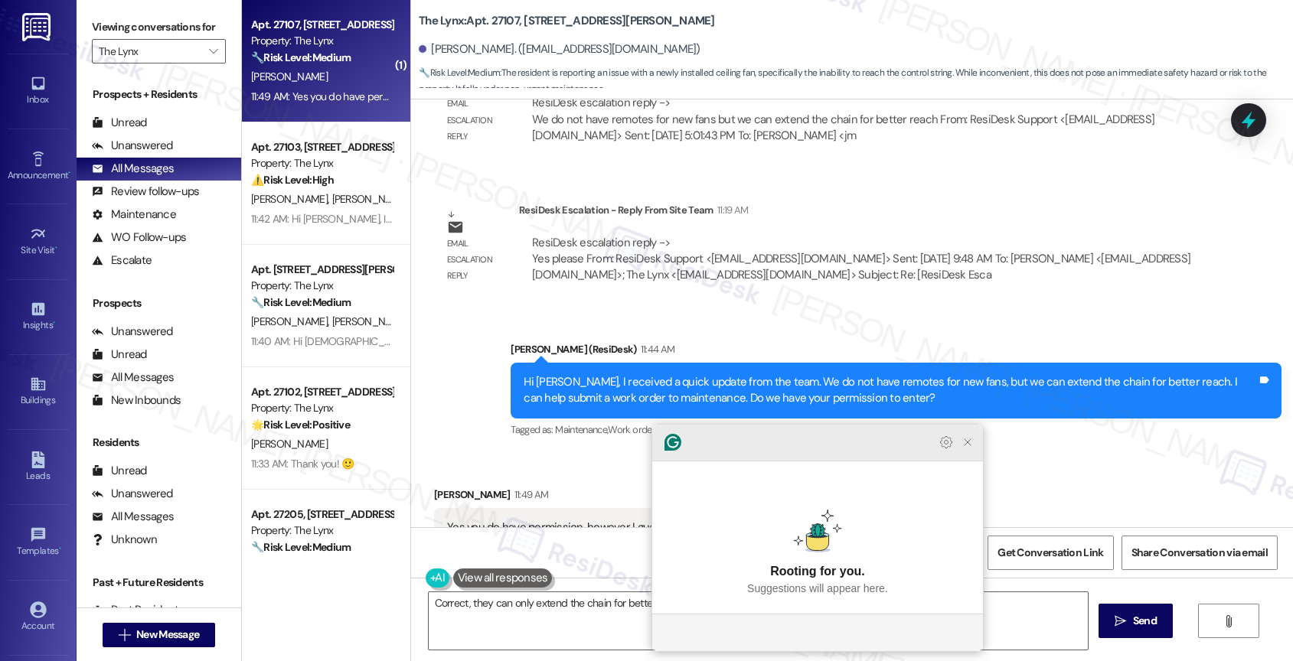
click at [972, 449] on icon "Close Grammarly Assistant" at bounding box center [967, 442] width 12 height 12
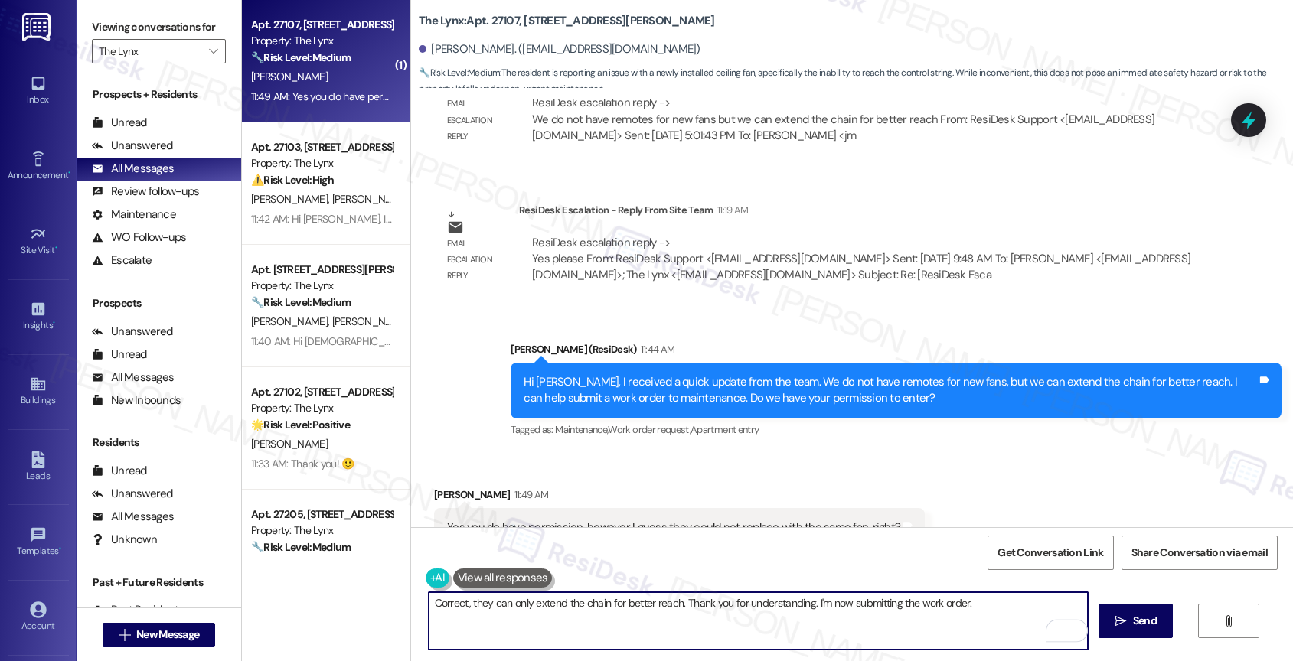
click at [978, 602] on textarea "Correct, they can only extend the chain for better reach. Thank you for underst…" at bounding box center [759, 620] width 660 height 57
drag, startPoint x: 456, startPoint y: 606, endPoint x: 402, endPoint y: 601, distance: 54.6
click at [411, 601] on div "Correct, they can only extend the chain for better reach. Thank you for underst…" at bounding box center [852, 635] width 882 height 115
click at [987, 597] on textarea "Right, they can only extend the chain for better reach. Thank you for understan…" at bounding box center [759, 620] width 660 height 57
click at [1004, 600] on textarea "Right, they can only extend the chain for better reach. Thank you for understan…" at bounding box center [759, 620] width 660 height 57
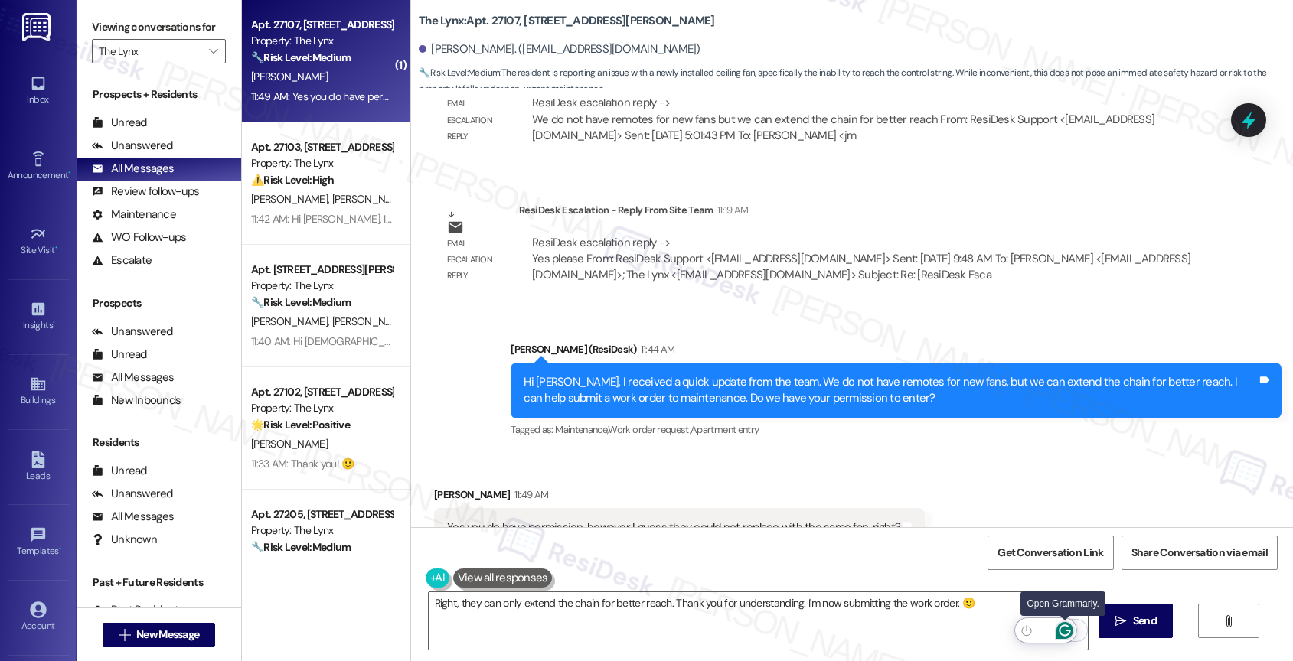
click at [1065, 632] on icon "Open Grammarly. 0 Suggestions." at bounding box center [1064, 630] width 17 height 17
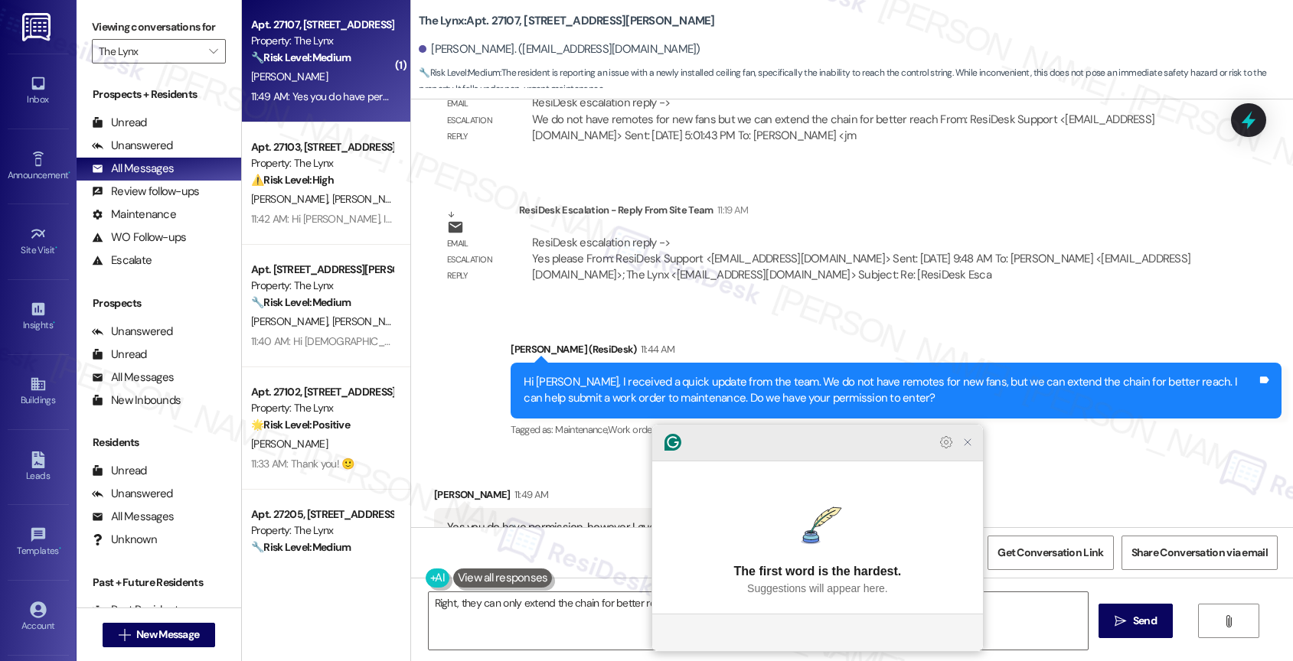
click at [967, 449] on icon "Close Grammarly Assistant" at bounding box center [967, 442] width 12 height 12
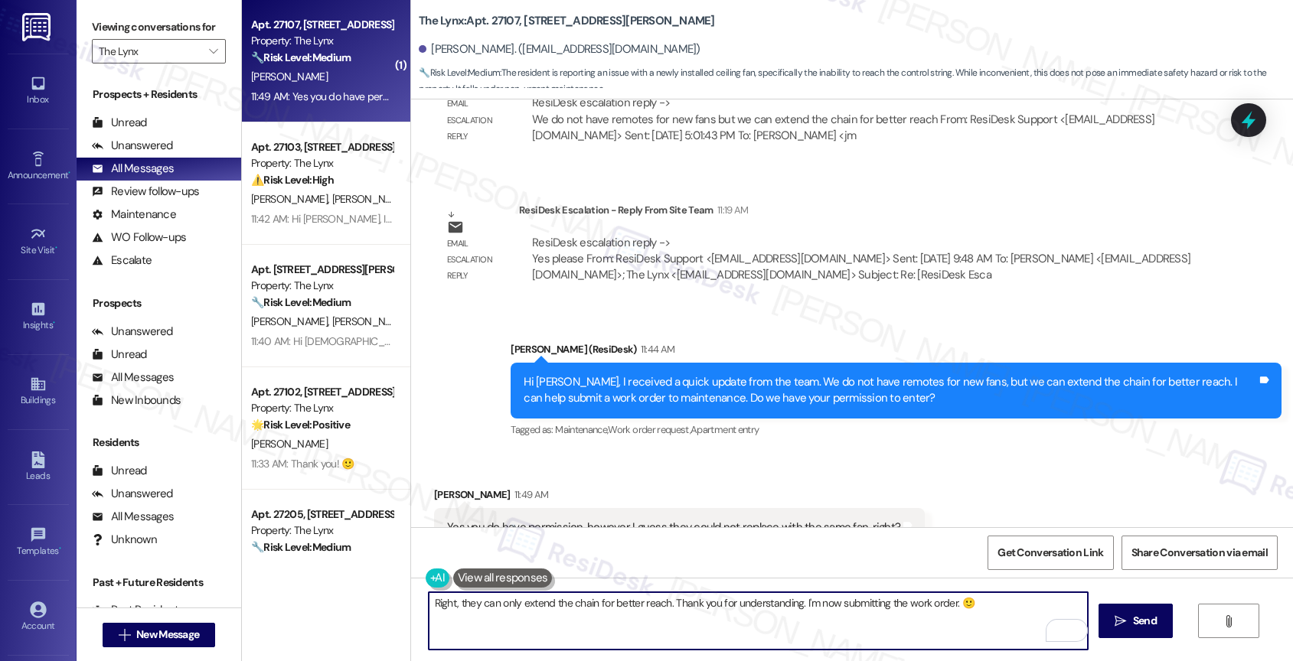
drag, startPoint x: 446, startPoint y: 605, endPoint x: 399, endPoint y: 602, distance: 47.6
click at [411, 602] on div "Right, they can only extend the chain for better reach. Thank you for understan…" at bounding box center [852, 635] width 882 height 115
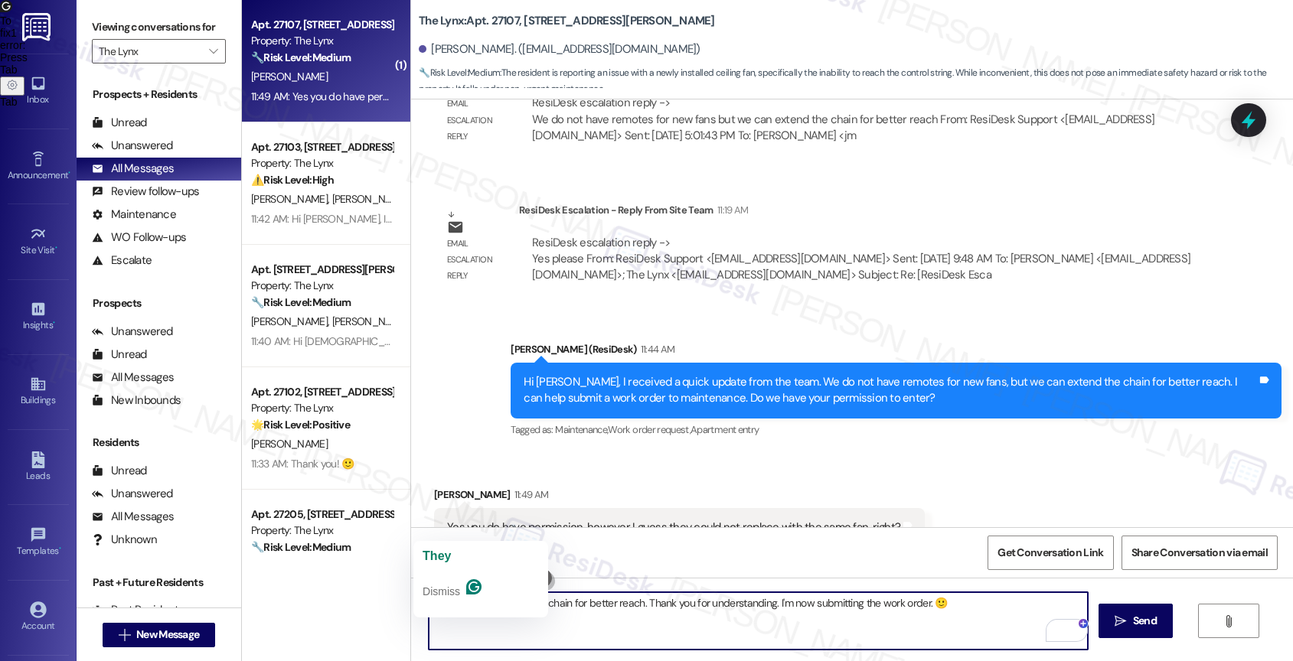
click at [429, 602] on textarea "they can only extend the chain for better reach. Thank you for understanding. I…" at bounding box center [759, 620] width 660 height 57
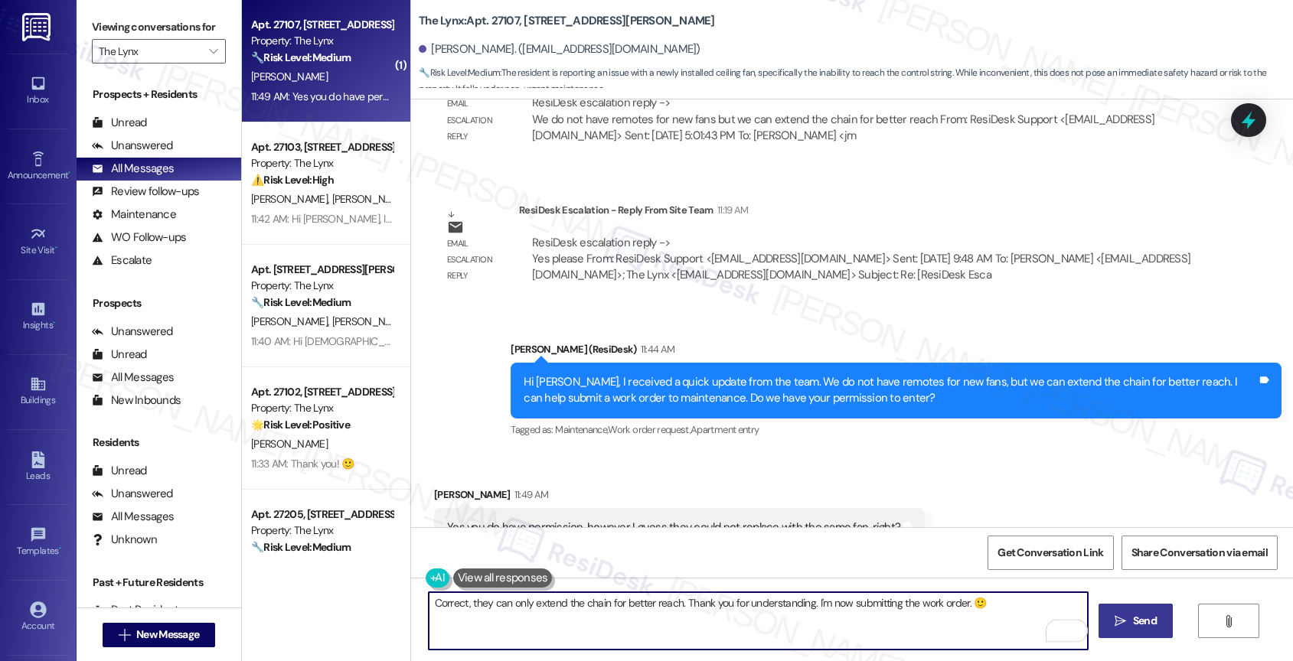
type textarea "Correct, they can only extend the chain for better reach. Thank you for underst…"
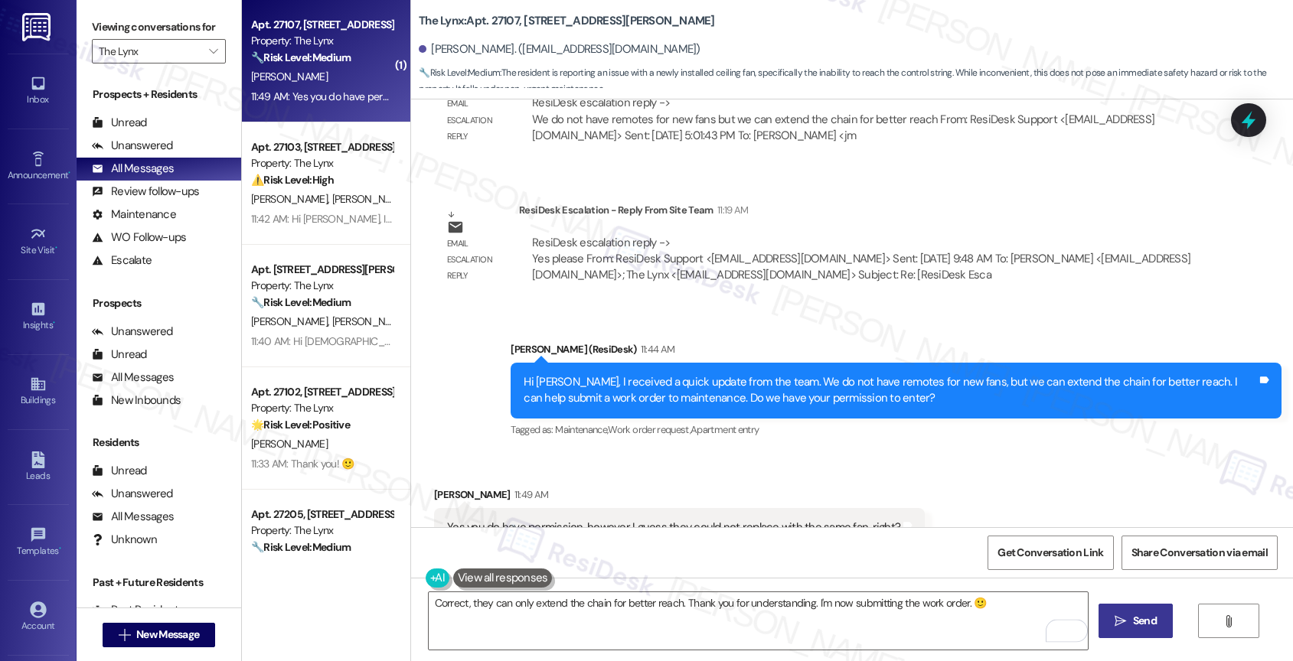
click at [1121, 618] on icon "" at bounding box center [1119, 621] width 11 height 12
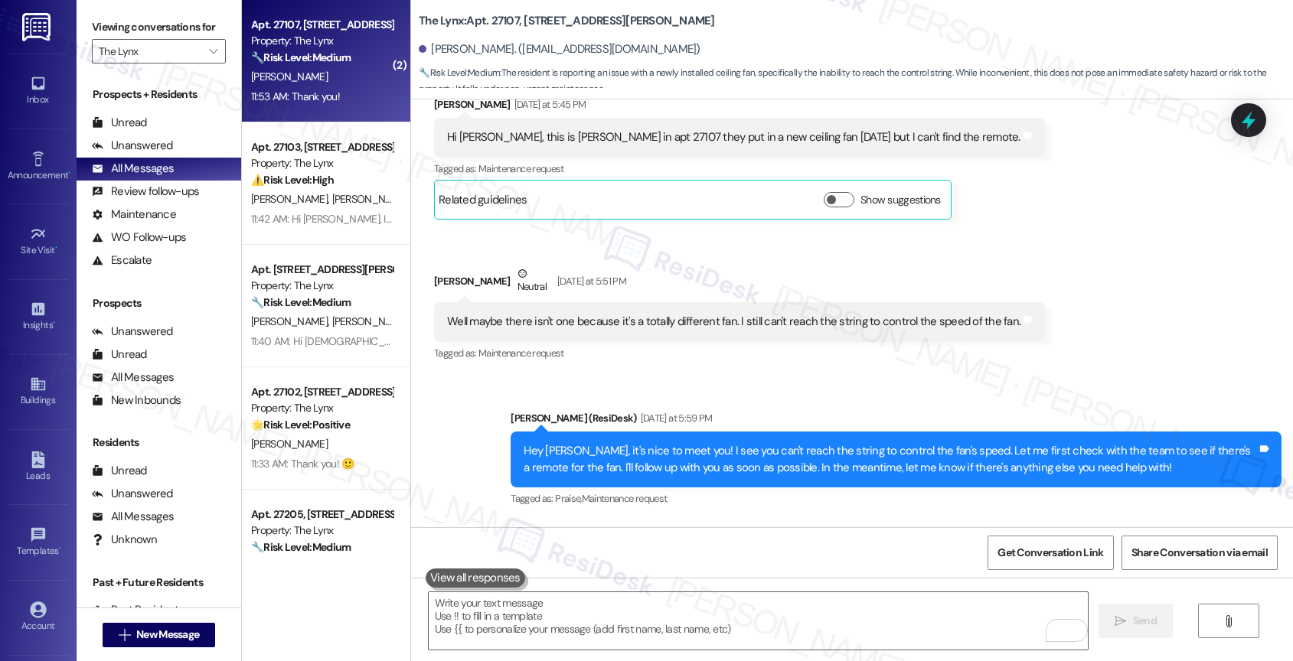
scroll to position [786, 0]
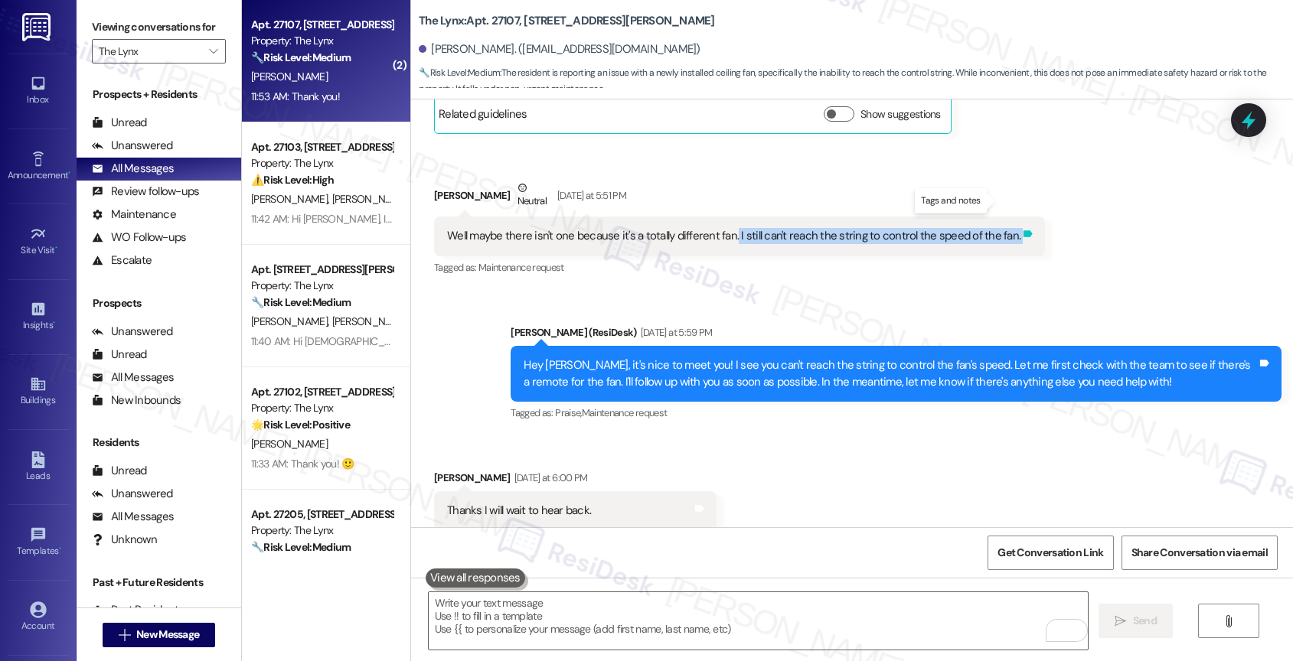
drag, startPoint x: 721, startPoint y: 198, endPoint x: 996, endPoint y: 201, distance: 274.8
click at [996, 217] on div "Well maybe there isn't one because it's a totally different fan. I still can't …" at bounding box center [739, 236] width 611 height 39
copy div "I still can't reach the string to control the speed of the fan. Tags and notes"
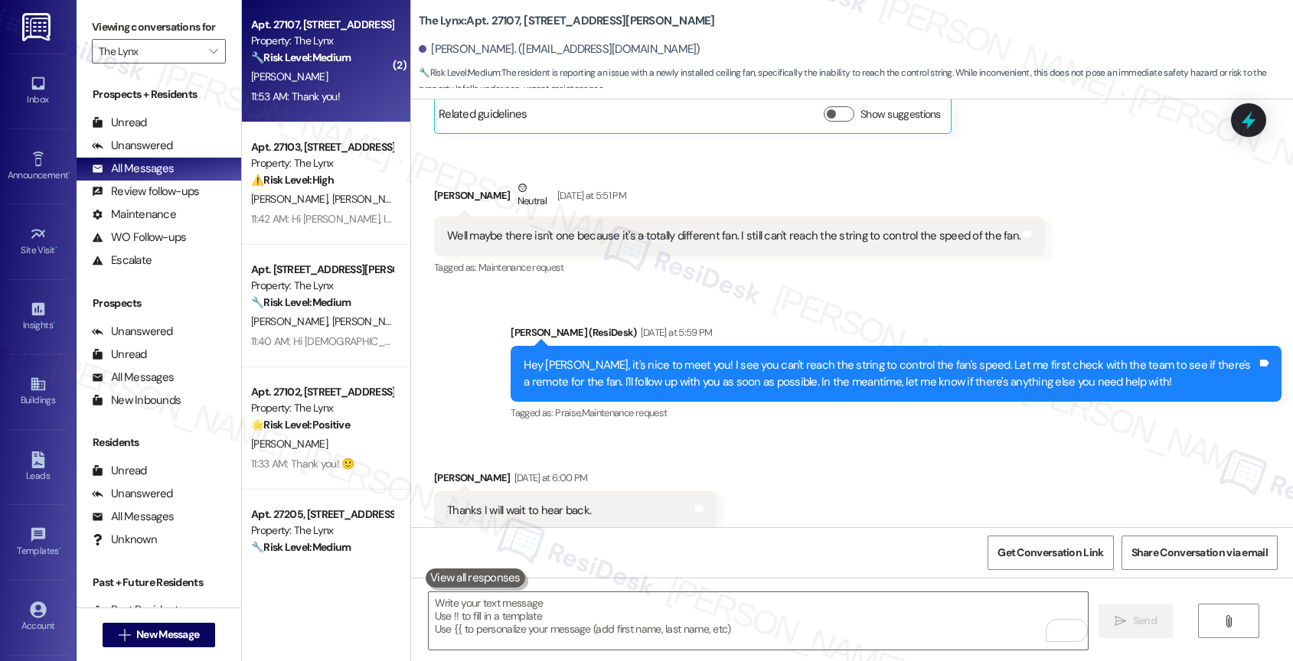
click at [719, 313] on div "Sent via SMS Sarah (ResiDesk) Yesterday at 5:59 PM Hey Bridgett, it's nice to m…" at bounding box center [896, 374] width 794 height 122
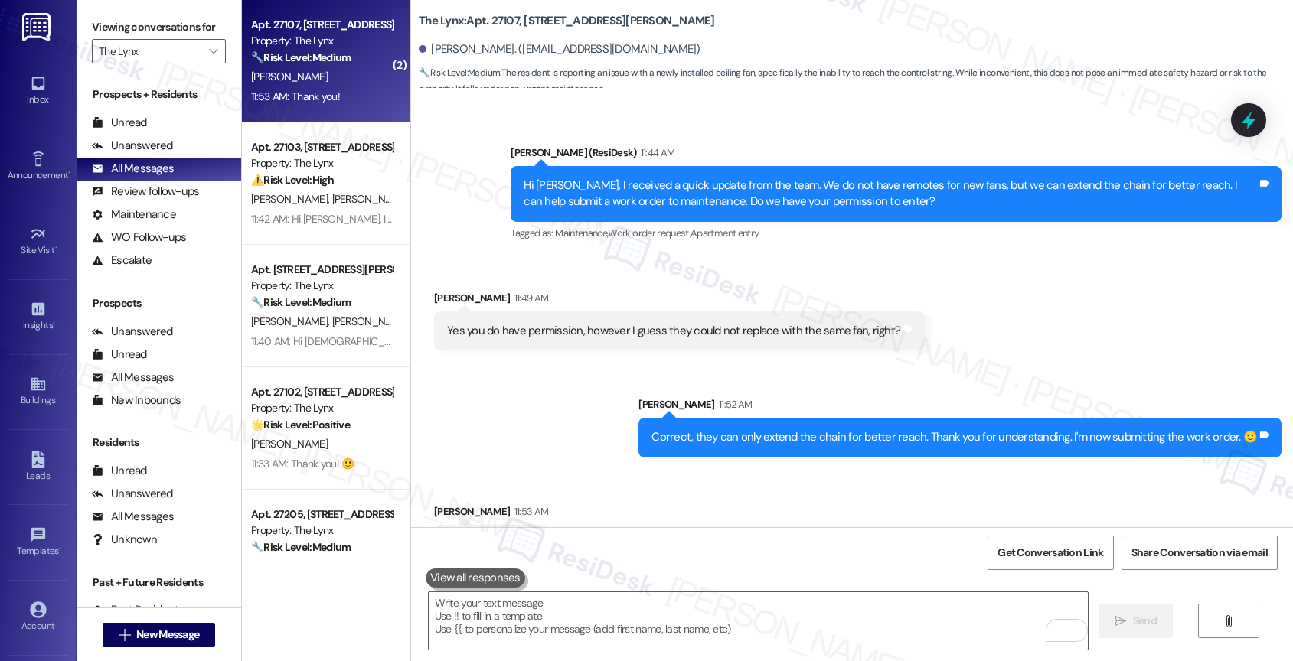
scroll to position [2016, 0]
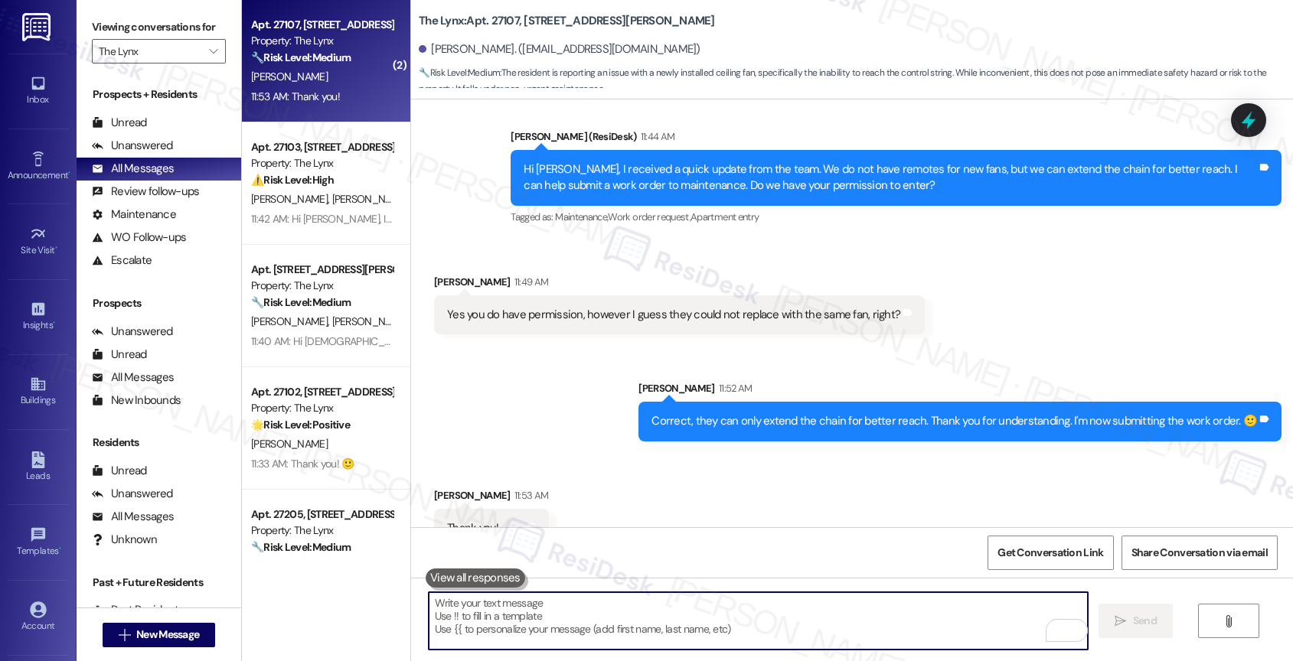
click at [570, 635] on textarea "To enrich screen reader interactions, please activate Accessibility in Grammarl…" at bounding box center [759, 620] width 660 height 57
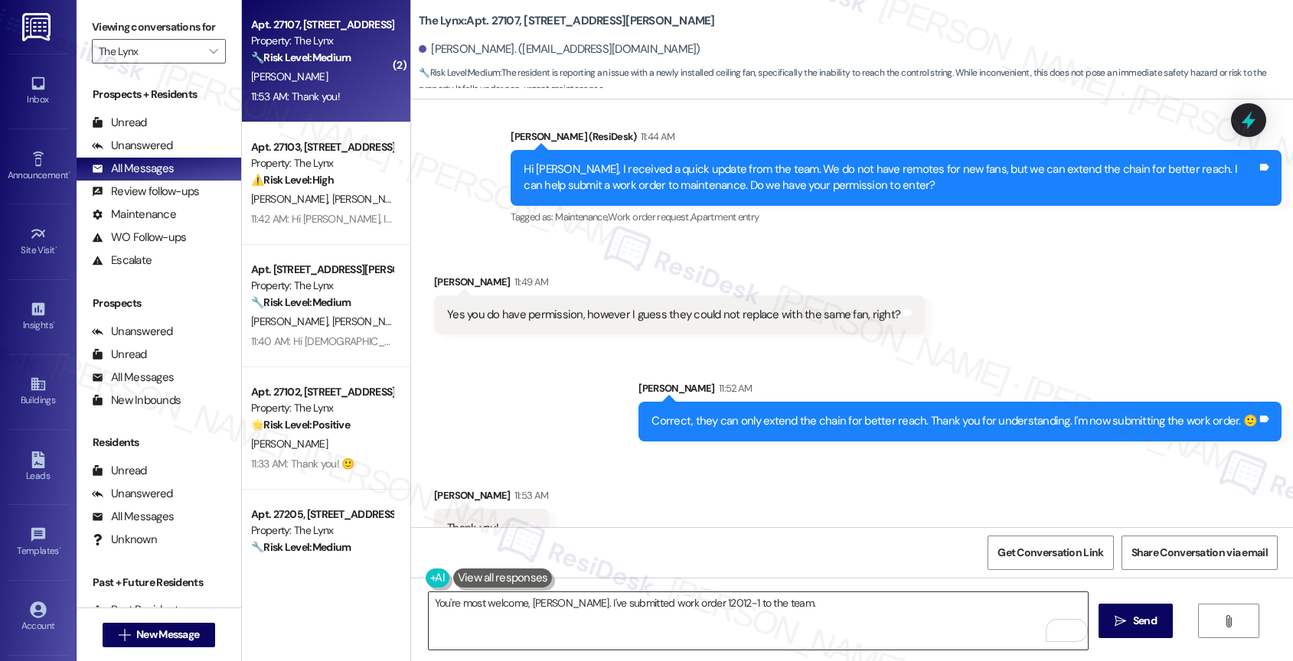
click at [800, 608] on textarea "You're most welcome, Bridgett. I've submitted work order 12012-1 to the team." at bounding box center [759, 620] width 660 height 57
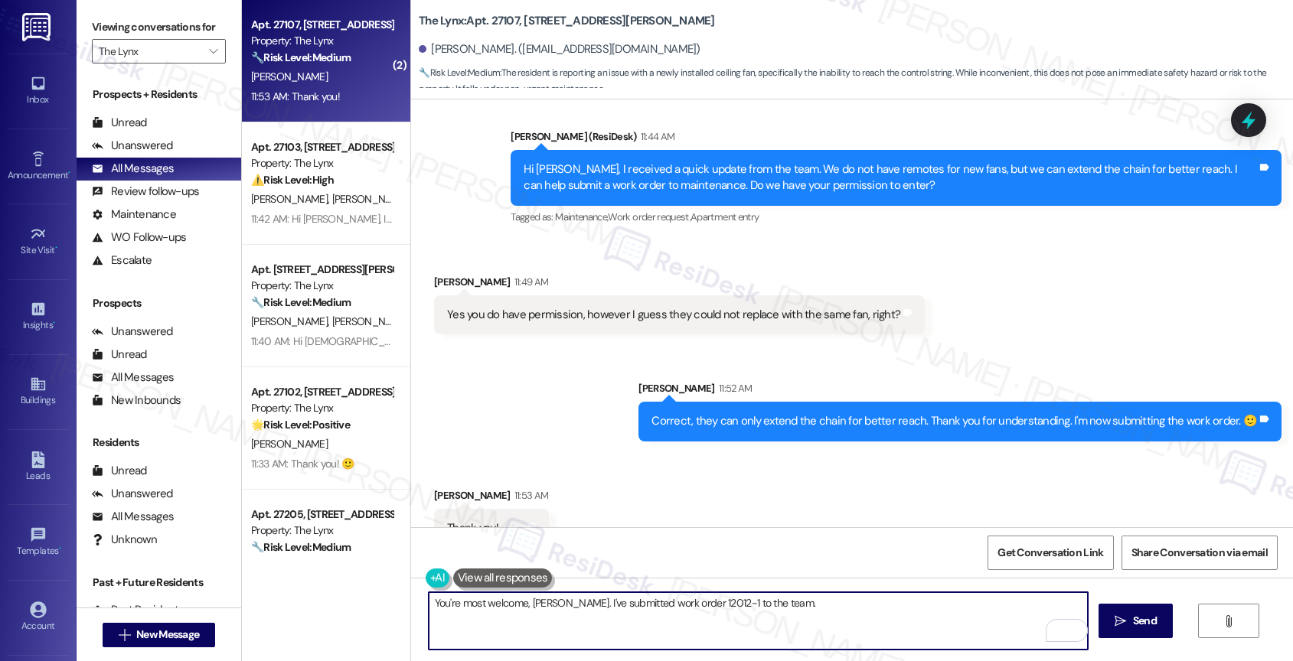
paste textarea "Feel free to let us know if you have other questions or concerns so we can assi…"
click at [511, 619] on textarea "You're most welcome, Bridgett. I've submitted work order 12012-1 to the team. F…" at bounding box center [759, 620] width 660 height 57
drag, startPoint x: 1048, startPoint y: 602, endPoint x: 1049, endPoint y: 615, distance: 13.1
click at [1049, 615] on textarea "You're most welcome, Bridgett. I've submitted work order 12012-1 to the team. F…" at bounding box center [759, 620] width 660 height 57
click at [1000, 609] on textarea "You're most welcome, Bridgett. I've submitted work order 12012-1 to the team. L…" at bounding box center [759, 620] width 660 height 57
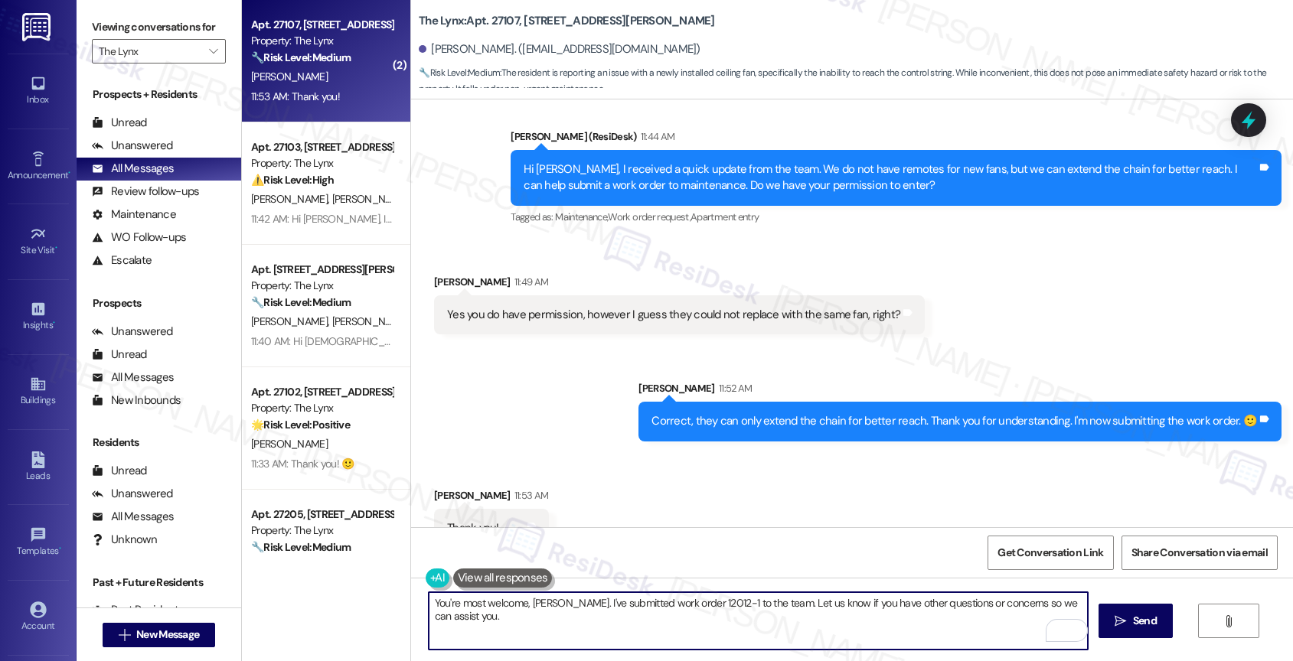
click at [547, 626] on textarea "You're most welcome, Bridgett. I've submitted work order 12012-1 to the team. L…" at bounding box center [759, 620] width 660 height 57
drag, startPoint x: 1047, startPoint y: 601, endPoint x: 1048, endPoint y: 612, distance: 11.5
click at [1048, 612] on textarea "You're most welcome, Bridgett. I've submitted work order 12012-1 to the team. L…" at bounding box center [759, 620] width 660 height 57
type textarea "You're most welcome, Bridgett. I've submitted work order 12012-1 to the team. L…"
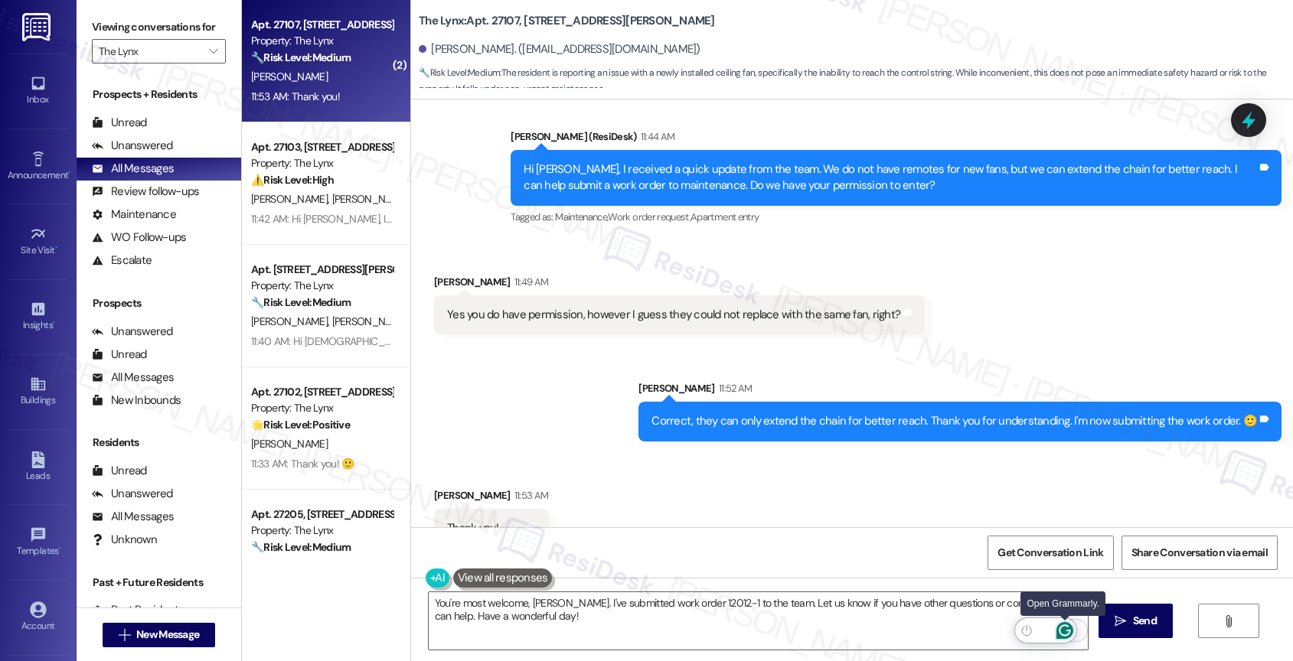
click at [1066, 627] on icon "Open Grammarly. 0 Suggestions." at bounding box center [1064, 630] width 17 height 17
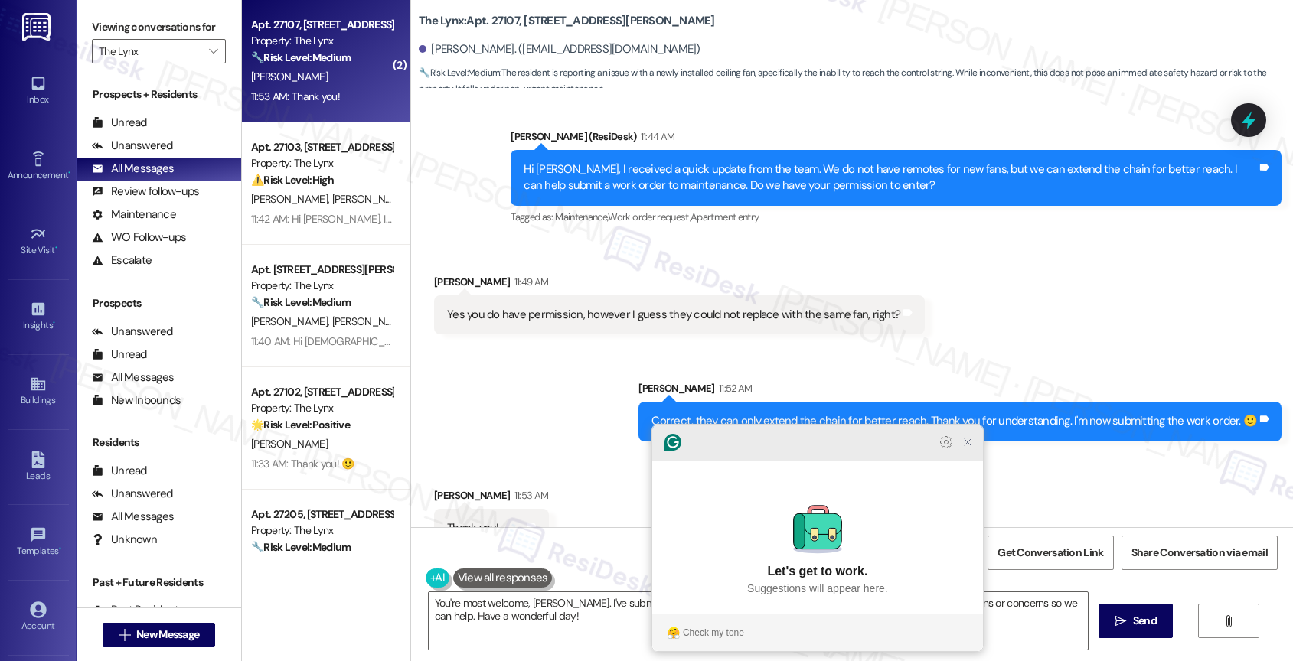
click at [967, 449] on icon "Close Grammarly Assistant" at bounding box center [967, 442] width 12 height 12
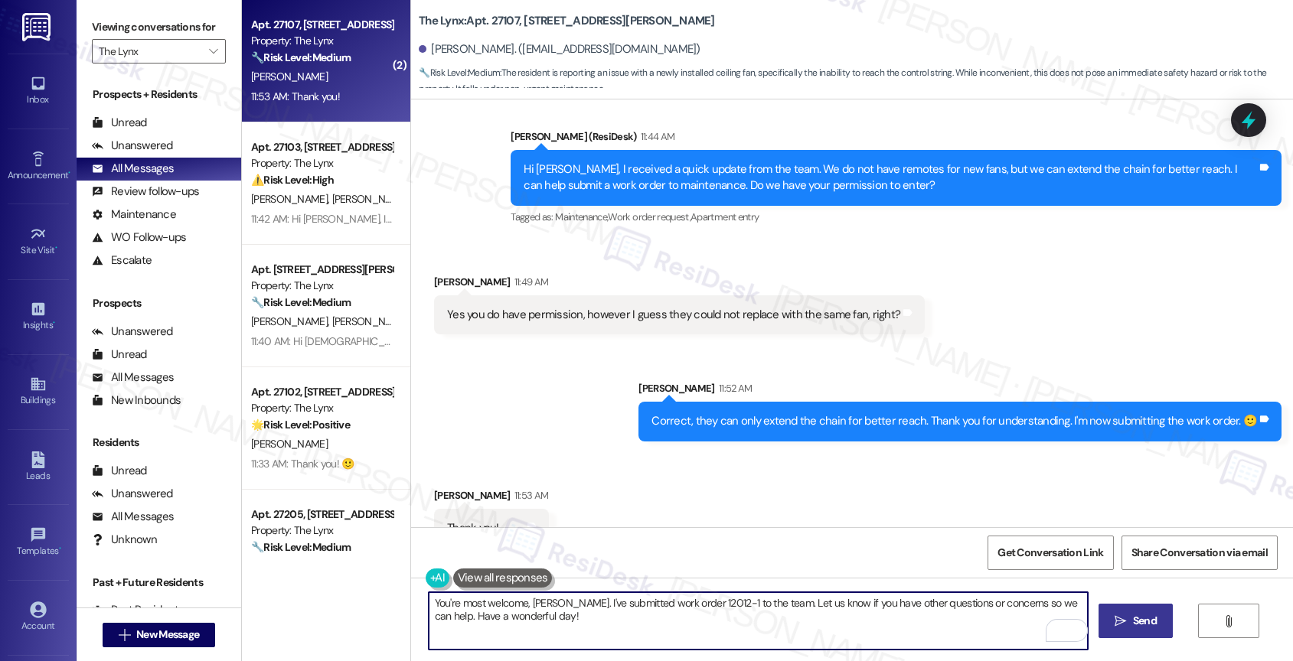
click at [1133, 614] on span "Send" at bounding box center [1145, 621] width 24 height 16
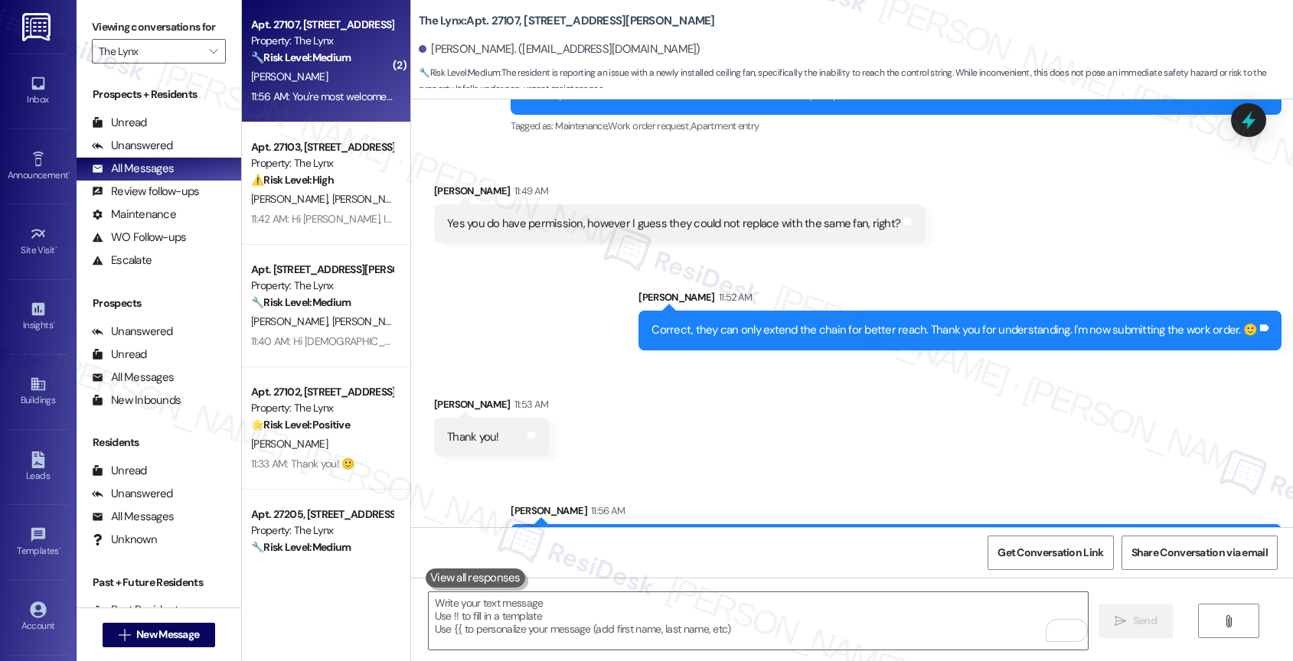
scroll to position [2139, 0]
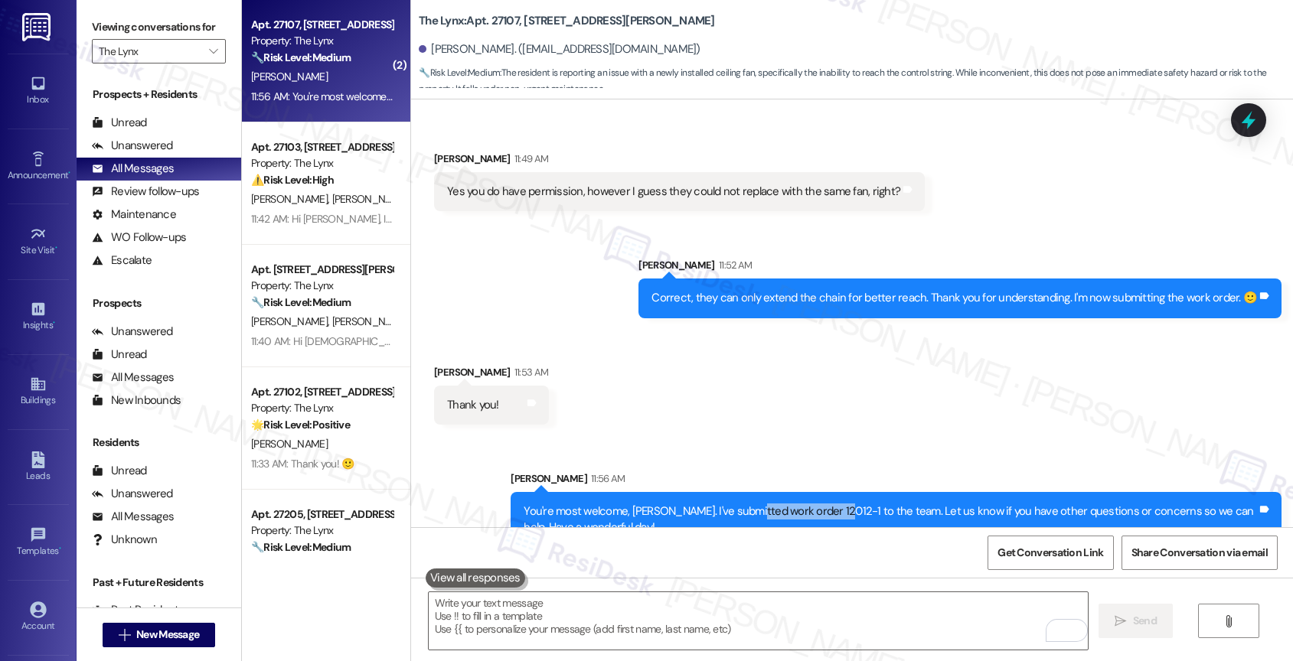
drag, startPoint x: 735, startPoint y: 479, endPoint x: 817, endPoint y: 477, distance: 82.7
click at [817, 504] on div "You're most welcome, Bridgett. I've submitted work order 12012-1 to the team. L…" at bounding box center [890, 520] width 733 height 33
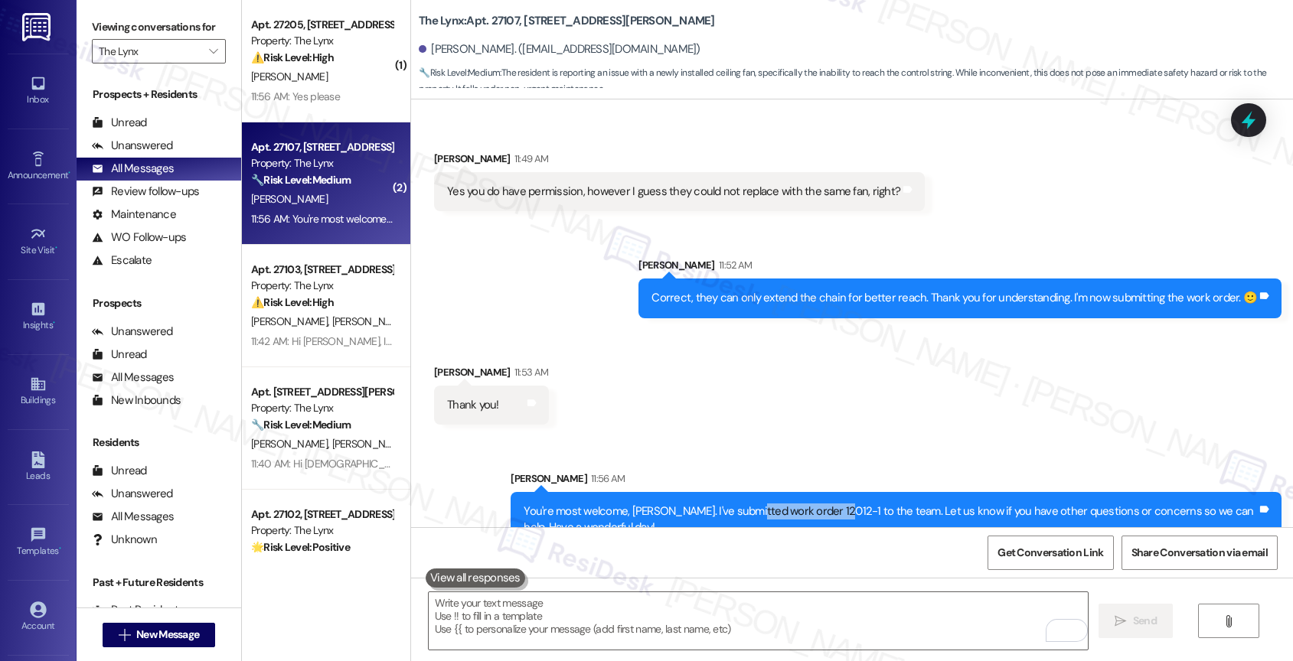
copy div "work order 12012-1"
click at [847, 387] on div "Received via SMS Bridgett Rimpson 11:53 AM Thank you! Tags and notes" at bounding box center [852, 383] width 882 height 106
click at [709, 369] on div "Received via SMS Bridgett Rimpson 11:53 AM Thank you! Tags and notes" at bounding box center [852, 383] width 882 height 106
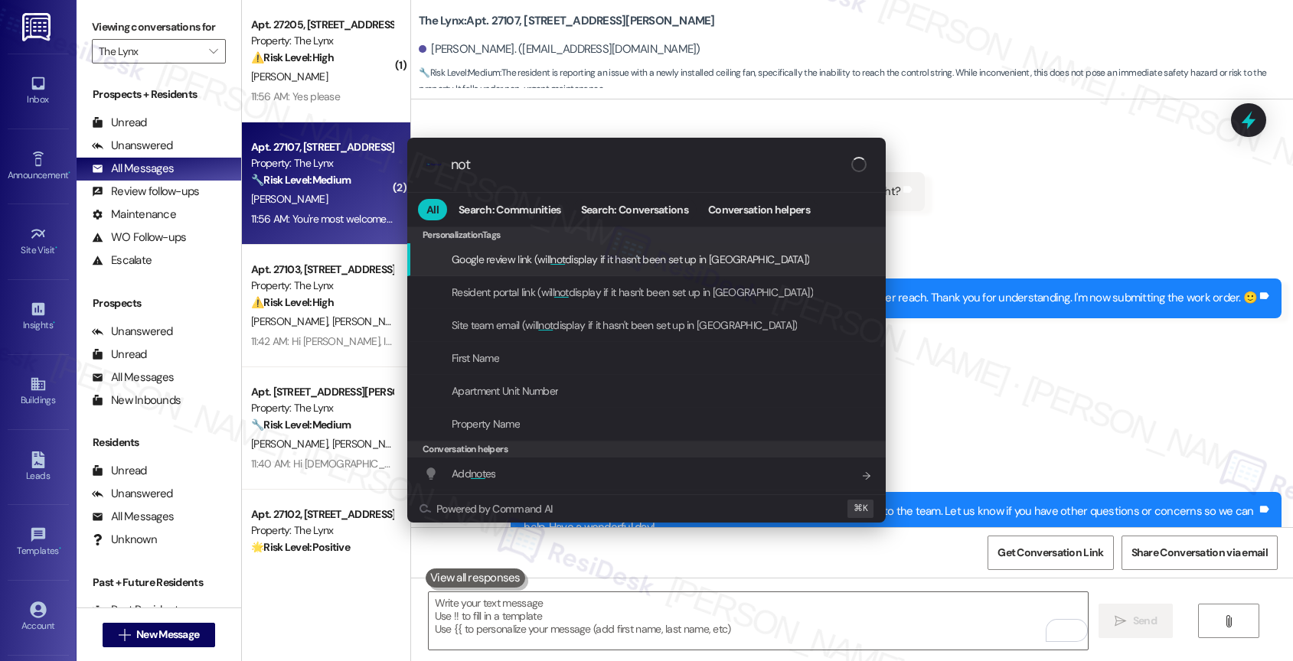
type input "note"
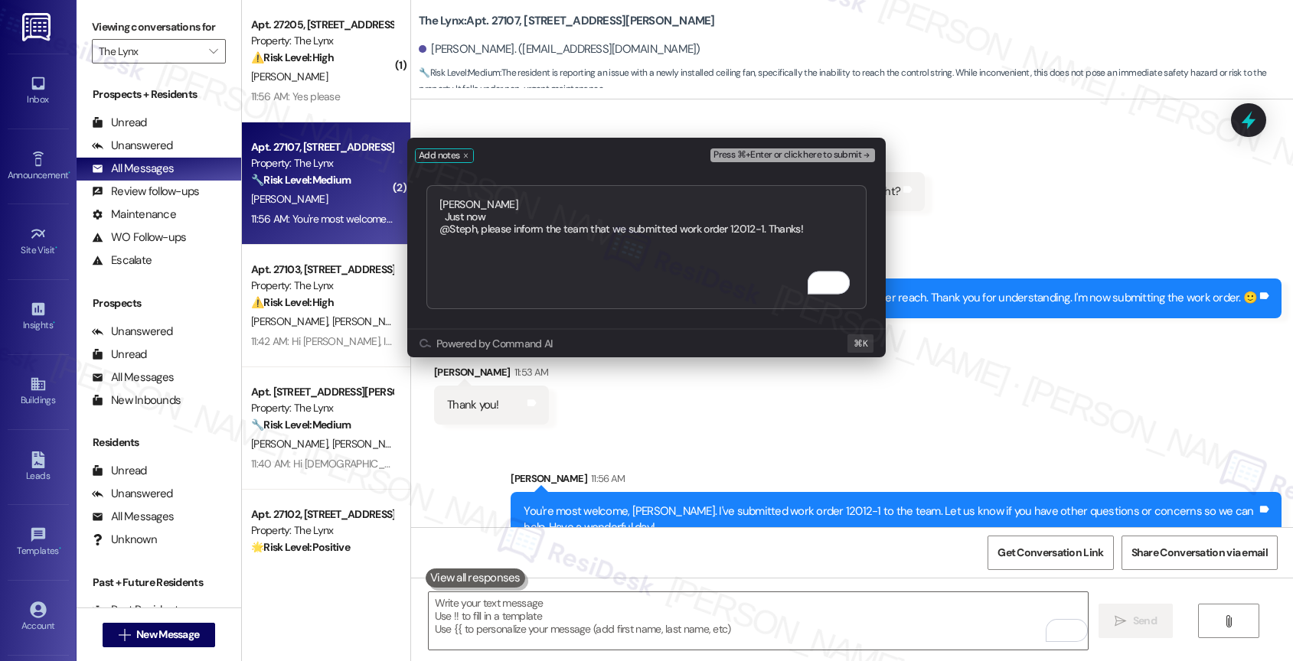
type textarea "Alethea Just now @Steph, please inform the team that we submitted work order 12…"
click at [840, 155] on span "Press ⌘+Enter or click here to submit" at bounding box center [787, 155] width 148 height 11
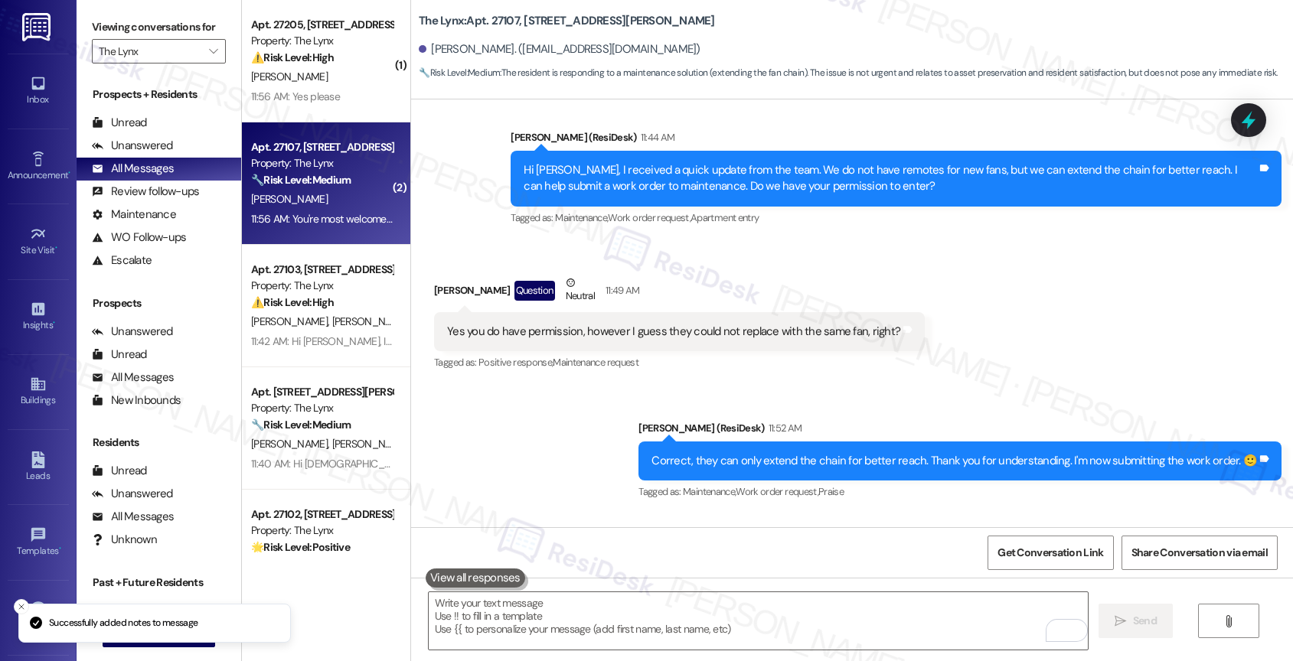
scroll to position [2408, 0]
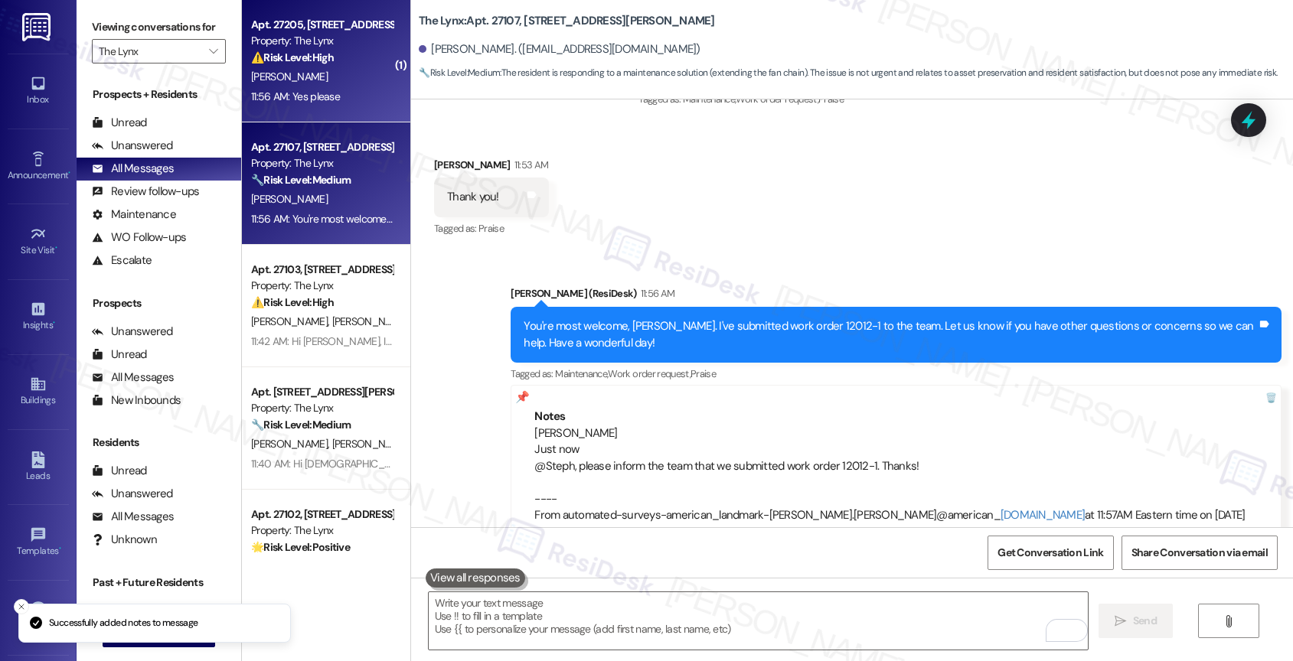
click at [286, 52] on strong "⚠️ Risk Level: High" at bounding box center [292, 58] width 83 height 14
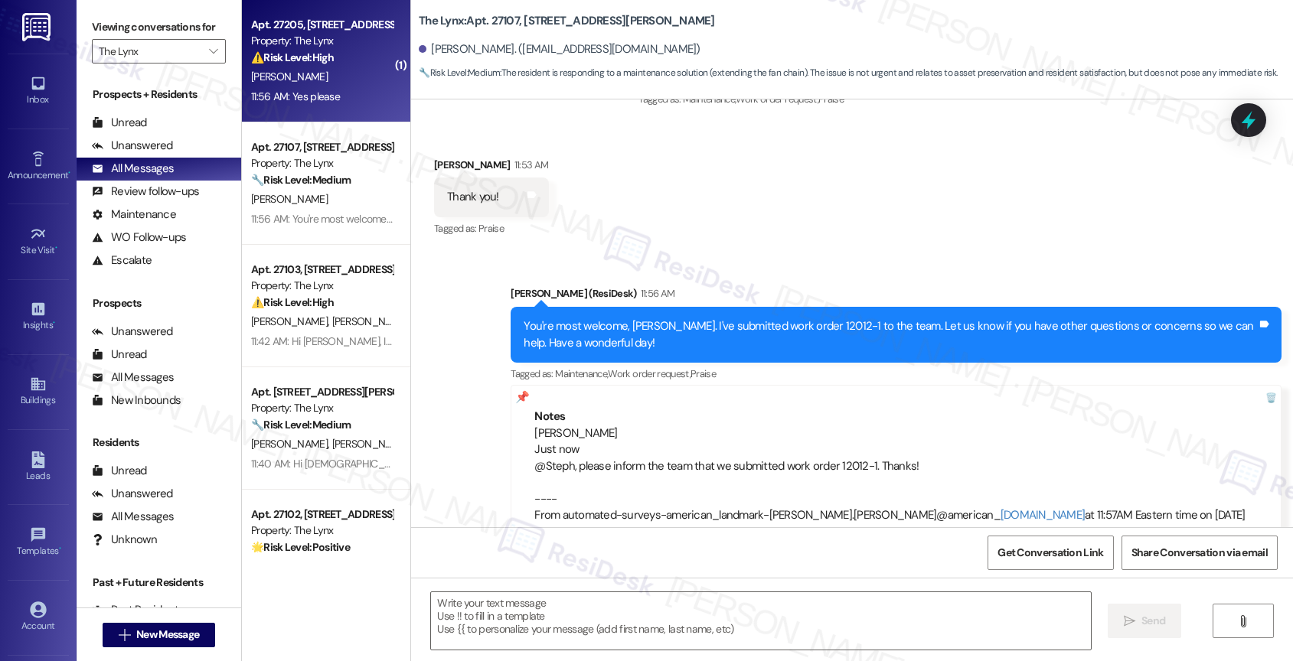
type textarea "Fetching suggested responses. Please feel free to read through the conversation…"
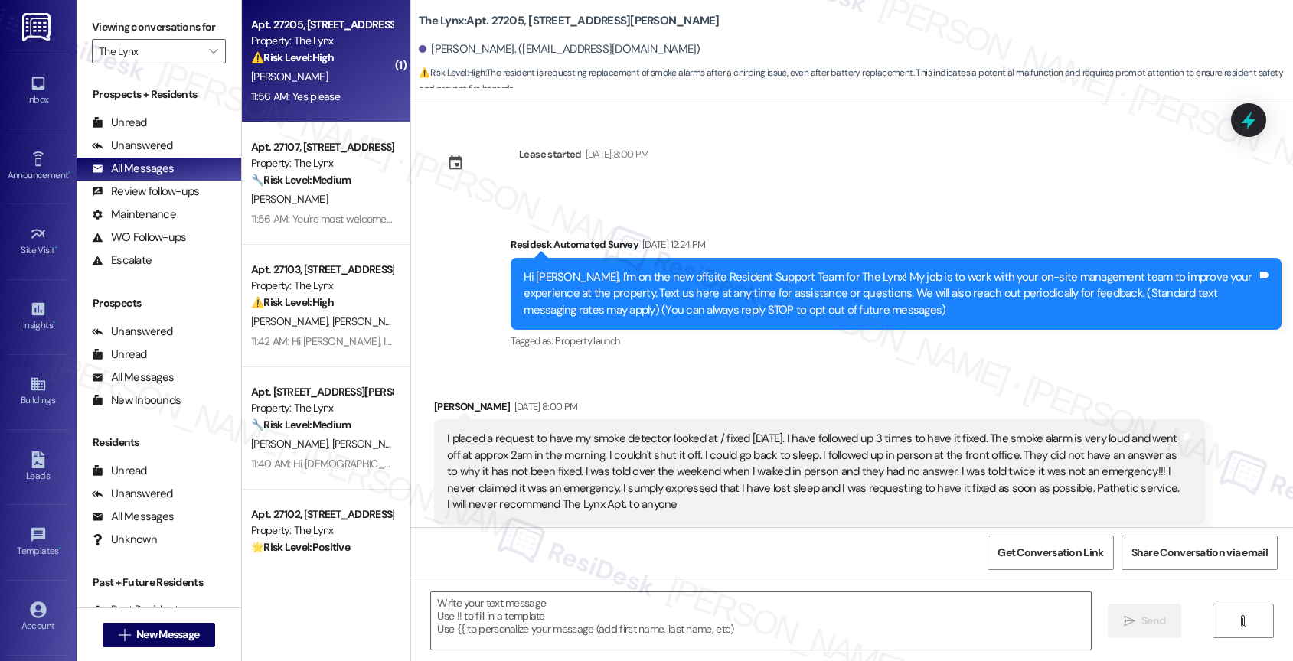
scroll to position [3539, 0]
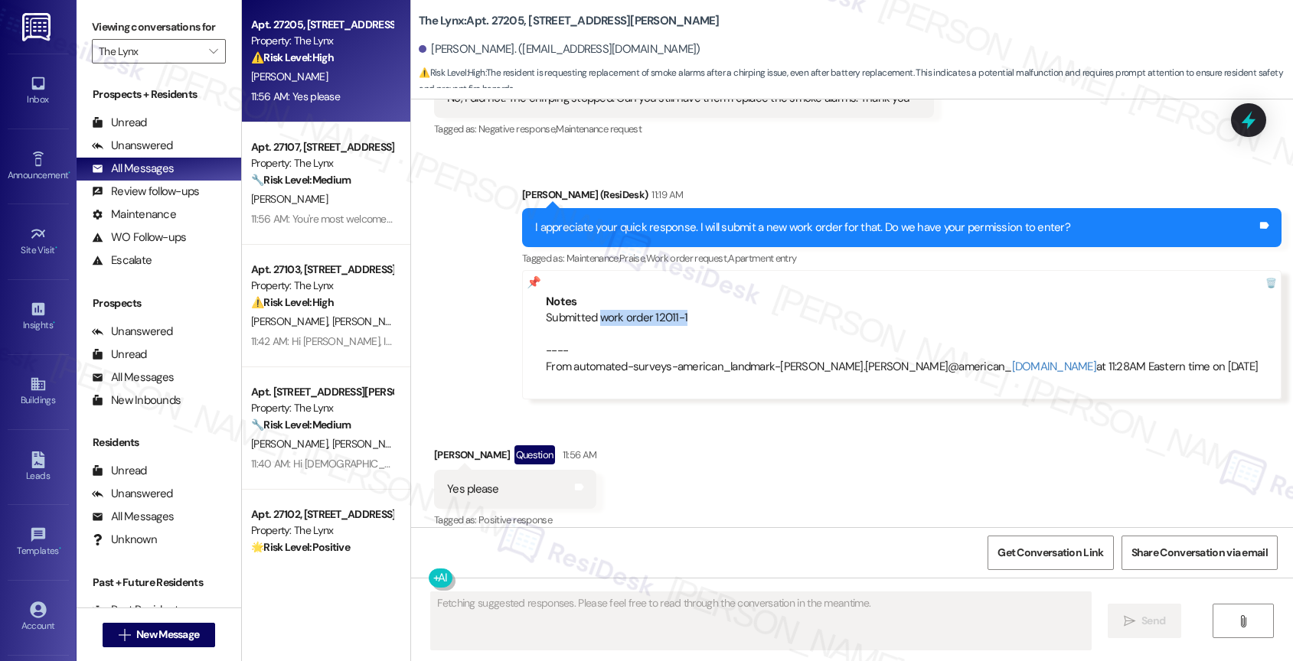
drag, startPoint x: 695, startPoint y: 299, endPoint x: 801, endPoint y: 303, distance: 106.5
click at [801, 310] on div "Submitted work order 12011-1 ---- From automated-surveys-american_landmark-alet…" at bounding box center [902, 343] width 712 height 66
copy div "work order 12011-1"
click at [850, 310] on div "Submitted work order 12011-1 ---- From automated-surveys-american_landmark-alet…" at bounding box center [902, 343] width 712 height 66
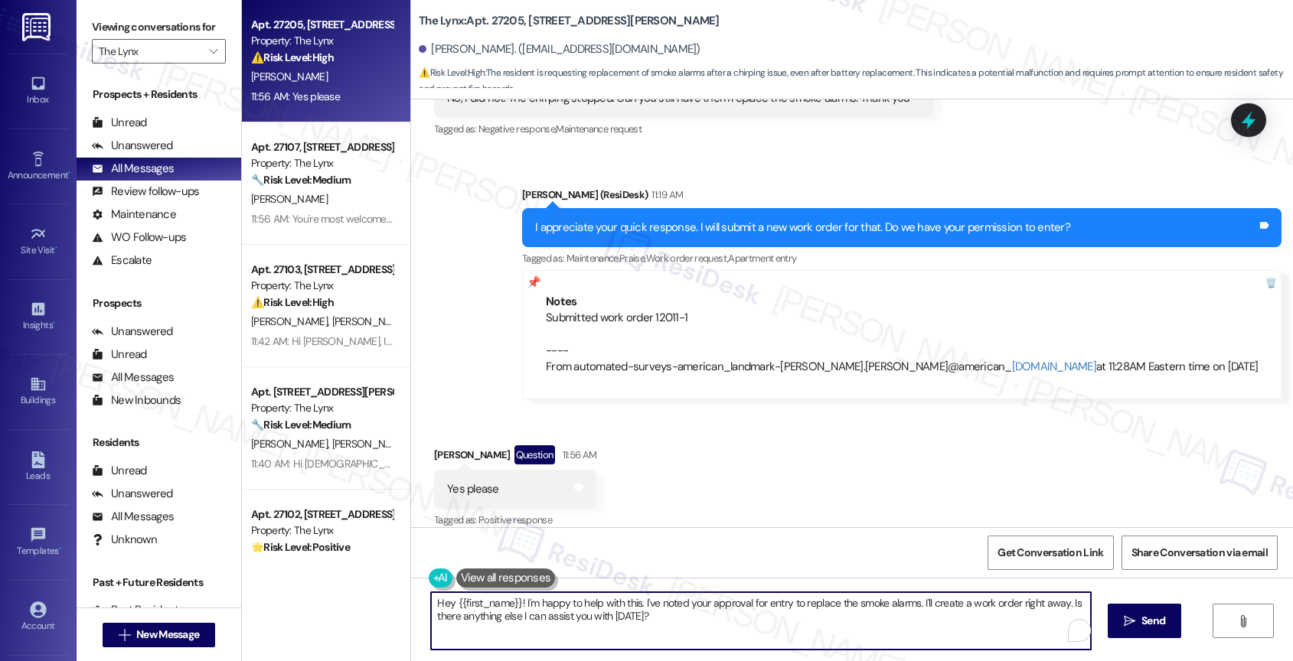
click at [549, 615] on textarea "Hey {{first_name}}! I'm happy to help with this. I've noted your approval for e…" at bounding box center [761, 620] width 660 height 57
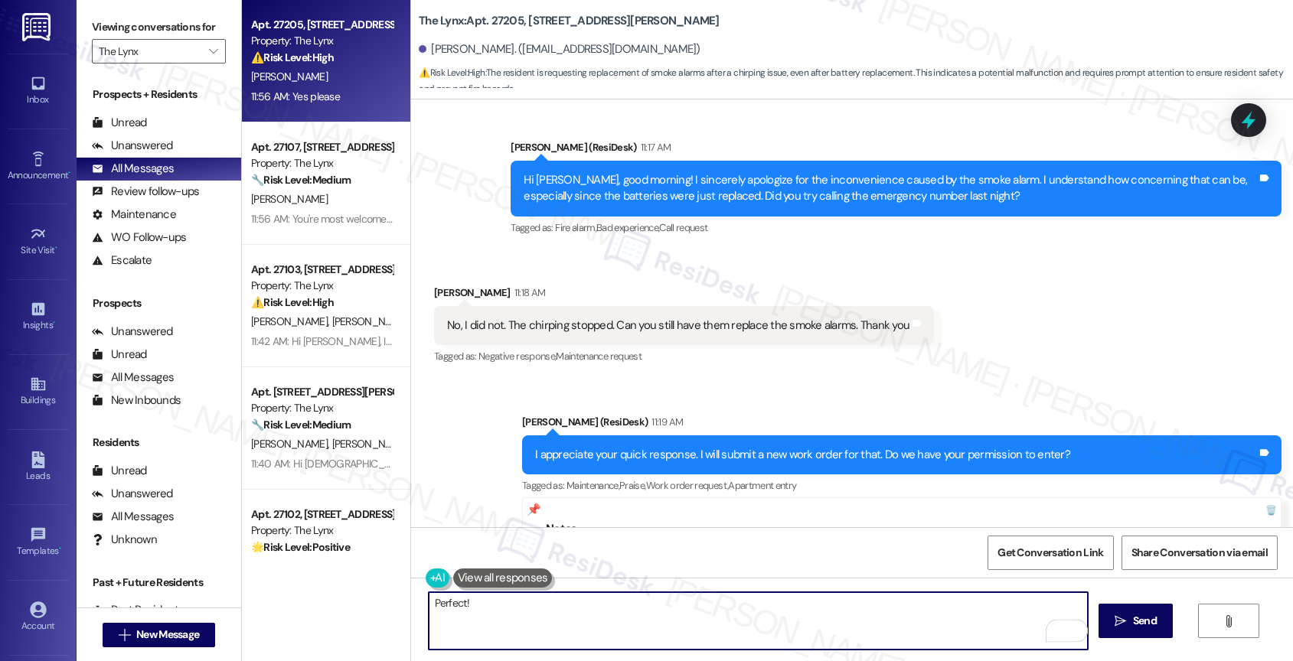
scroll to position [3308, 0]
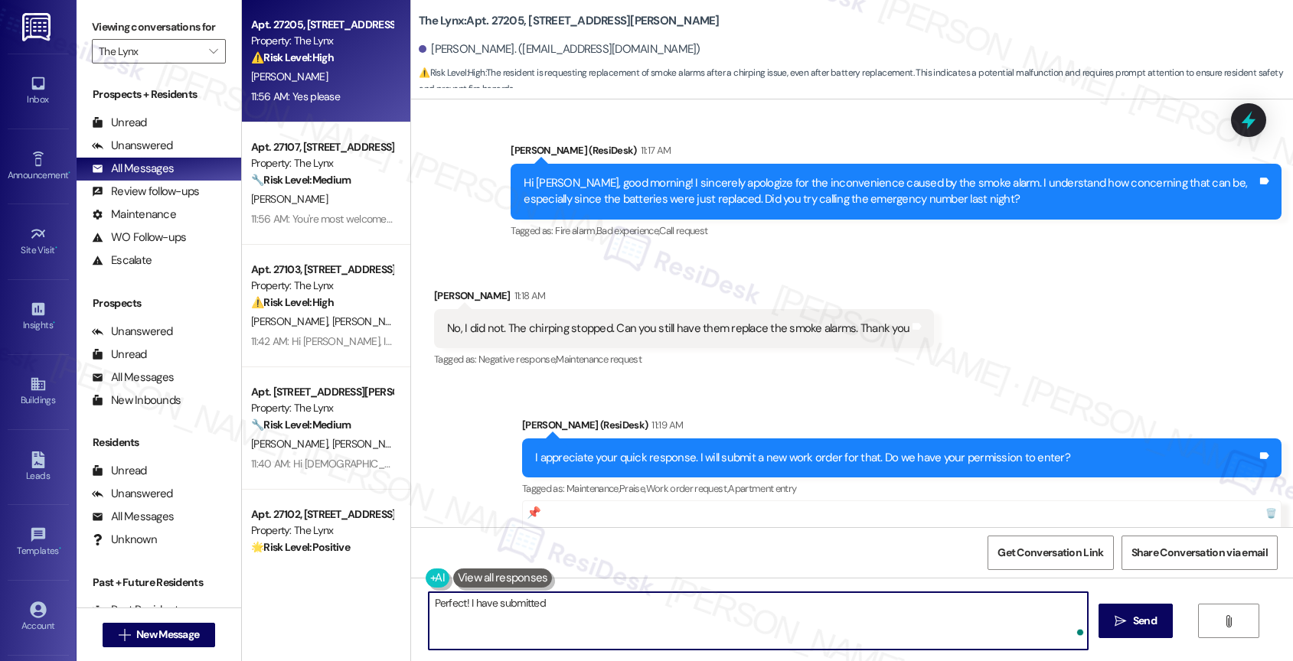
paste textarea "work order 12011-1"
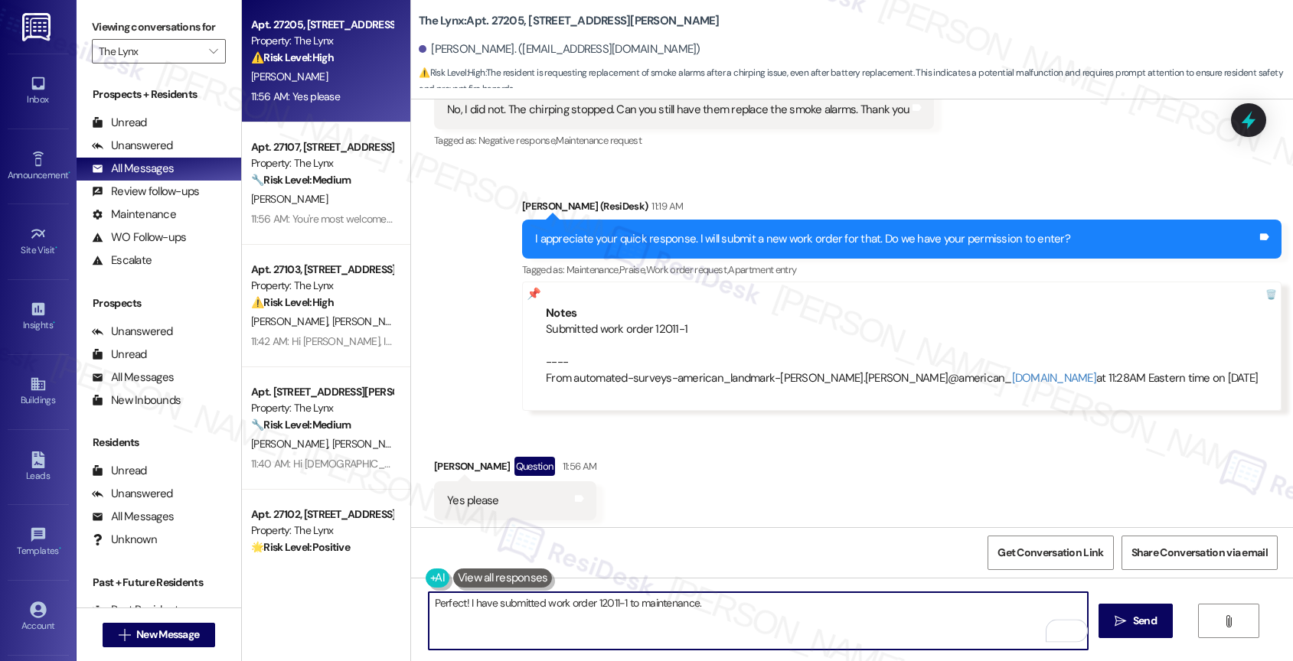
scroll to position [3539, 0]
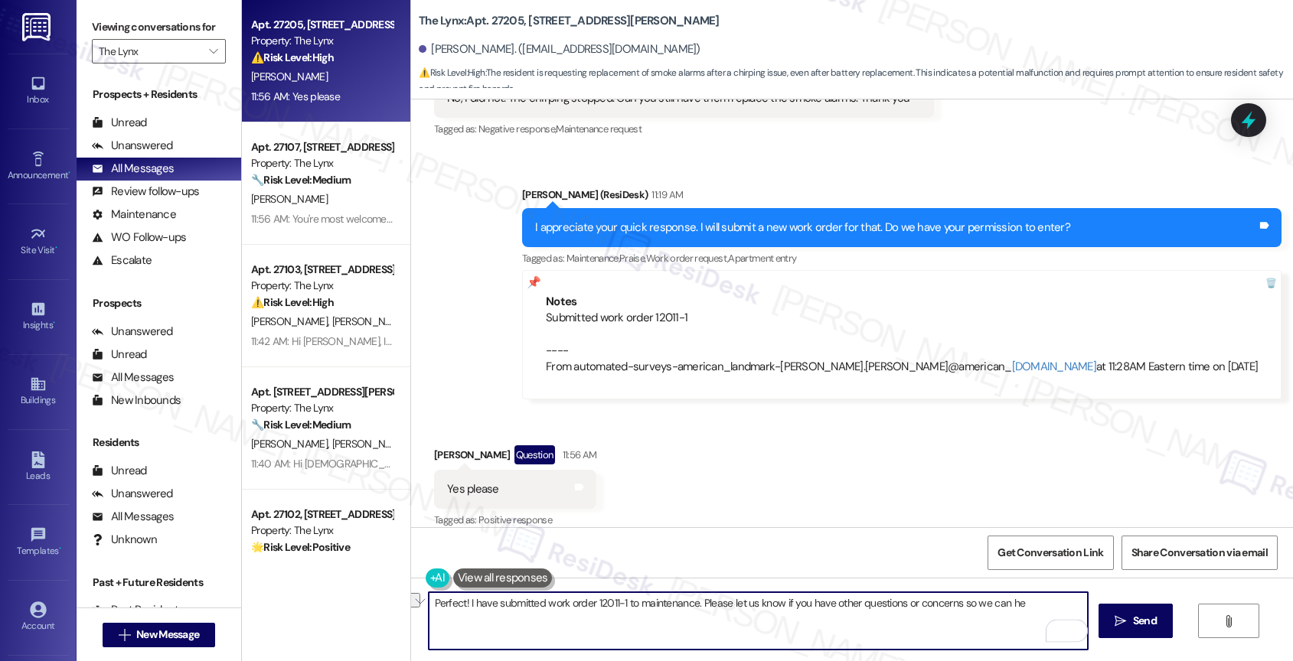
drag, startPoint x: 908, startPoint y: 603, endPoint x: 1082, endPoint y: 605, distance: 174.5
click at [1082, 605] on textarea "Perfect! I have submitted work order 12011-1 to maintenance. Please let us know…" at bounding box center [759, 620] width 660 height 57
type textarea "Perfect! I have submitted work order 12011-1 to maintenance. Please let us know…"
click at [1066, 625] on icon "Open Grammarly. 0 Suggestions." at bounding box center [1064, 630] width 17 height 17
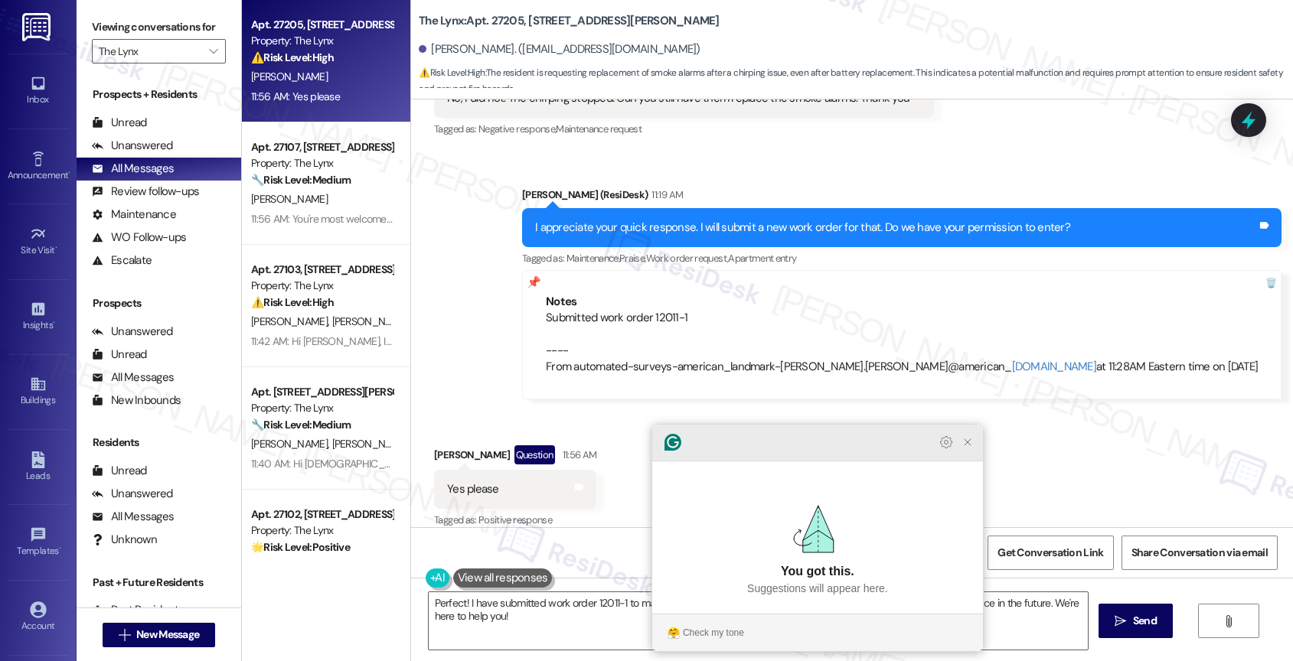
click at [969, 449] on icon "Close Grammarly Assistant" at bounding box center [967, 442] width 12 height 12
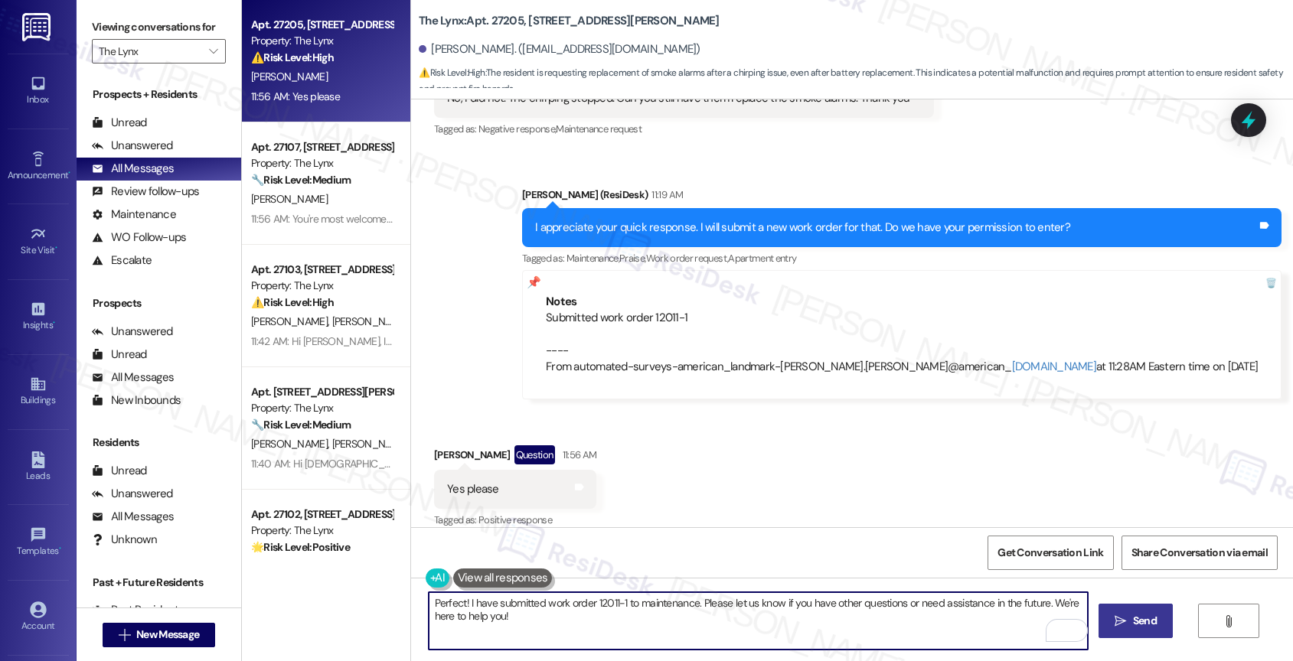
click at [1133, 618] on span "Send" at bounding box center [1145, 621] width 24 height 16
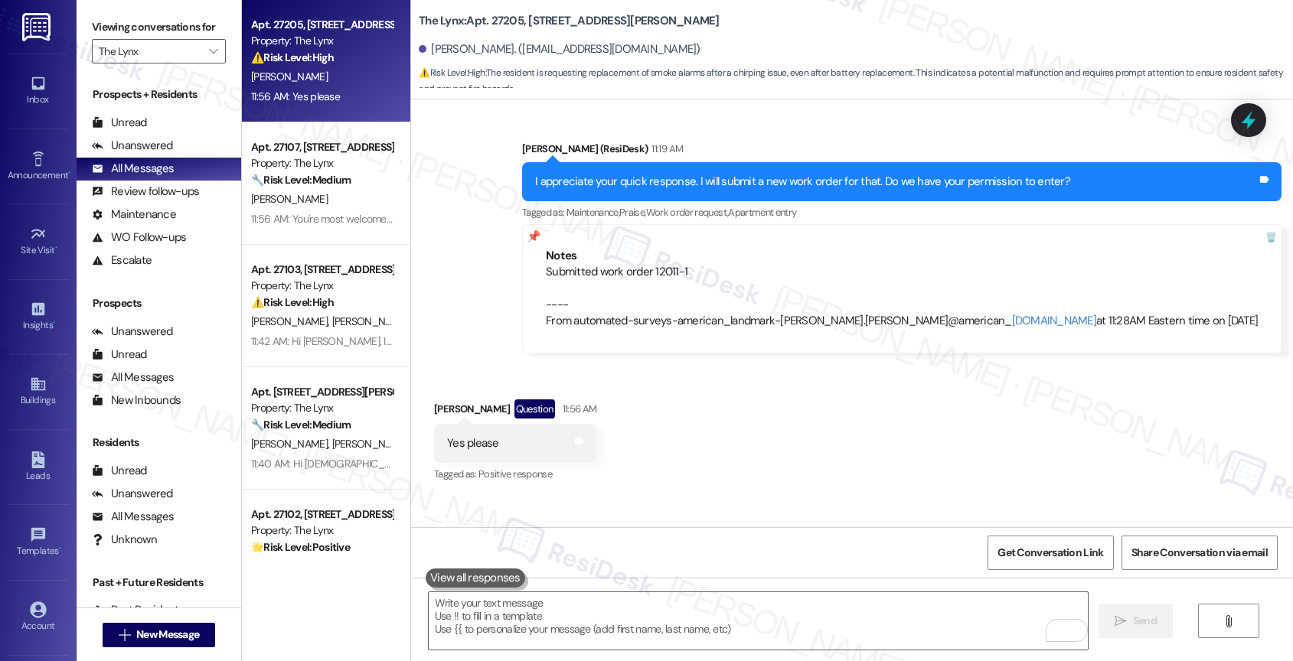
scroll to position [3661, 0]
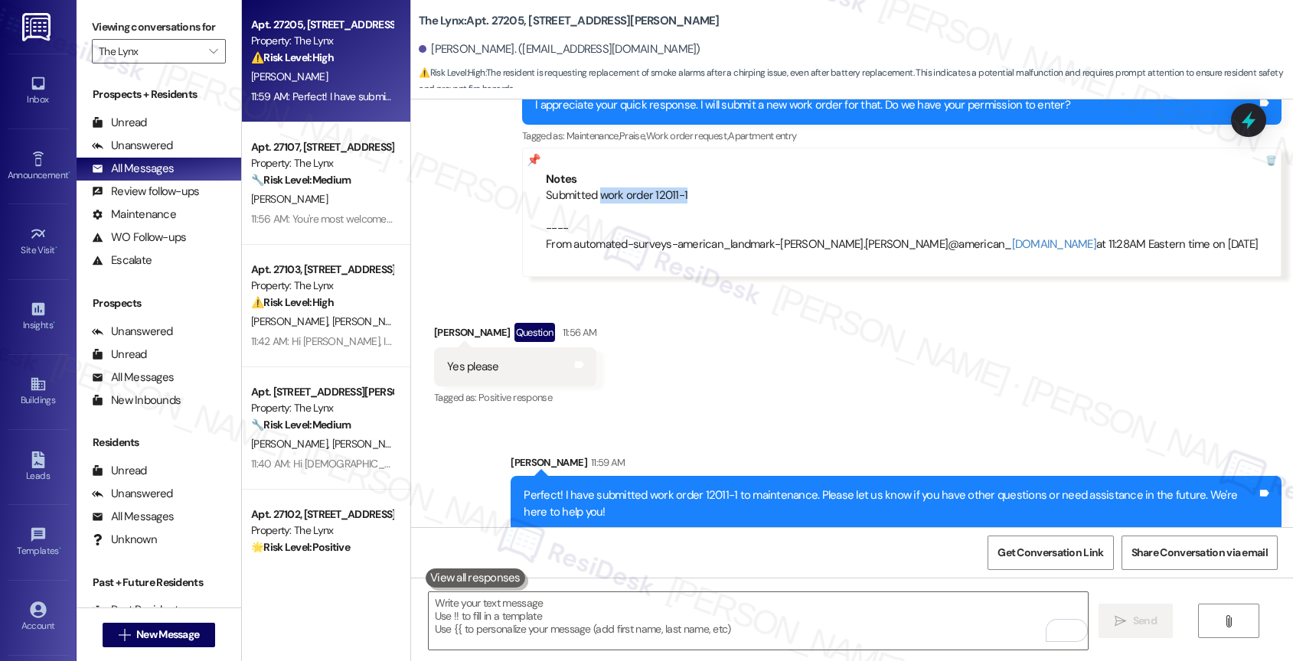
drag, startPoint x: 707, startPoint y: 175, endPoint x: 789, endPoint y: 178, distance: 82.7
click at [789, 188] on div "Submitted work order 12011-1 ---- From automated-surveys-american_landmark-alet…" at bounding box center [902, 221] width 712 height 66
copy div "work order 12011-1"
click at [678, 361] on div "Received via SMS Albert Alvarado Question 11:56 AM Yes please Tags and notes Ta…" at bounding box center [852, 355] width 882 height 132
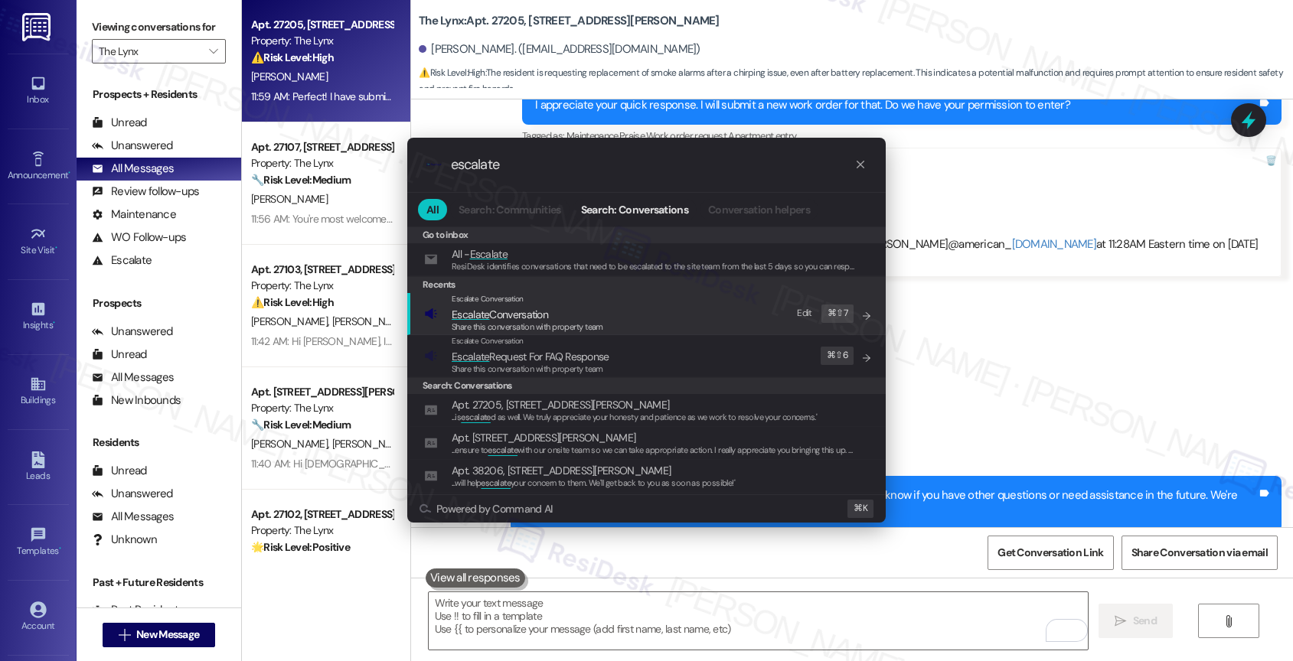
type input "escalate"
click at [523, 312] on span "Escalate Conversation" at bounding box center [500, 315] width 96 height 14
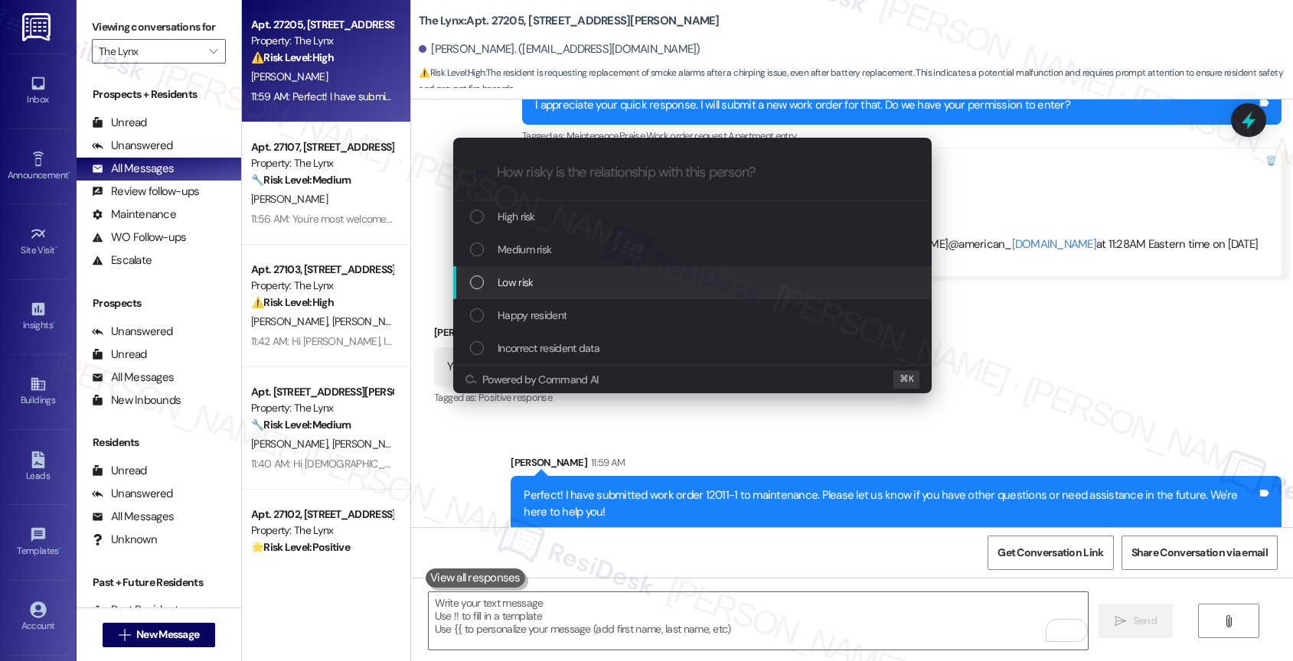
click at [529, 285] on span "Low risk" at bounding box center [515, 282] width 35 height 17
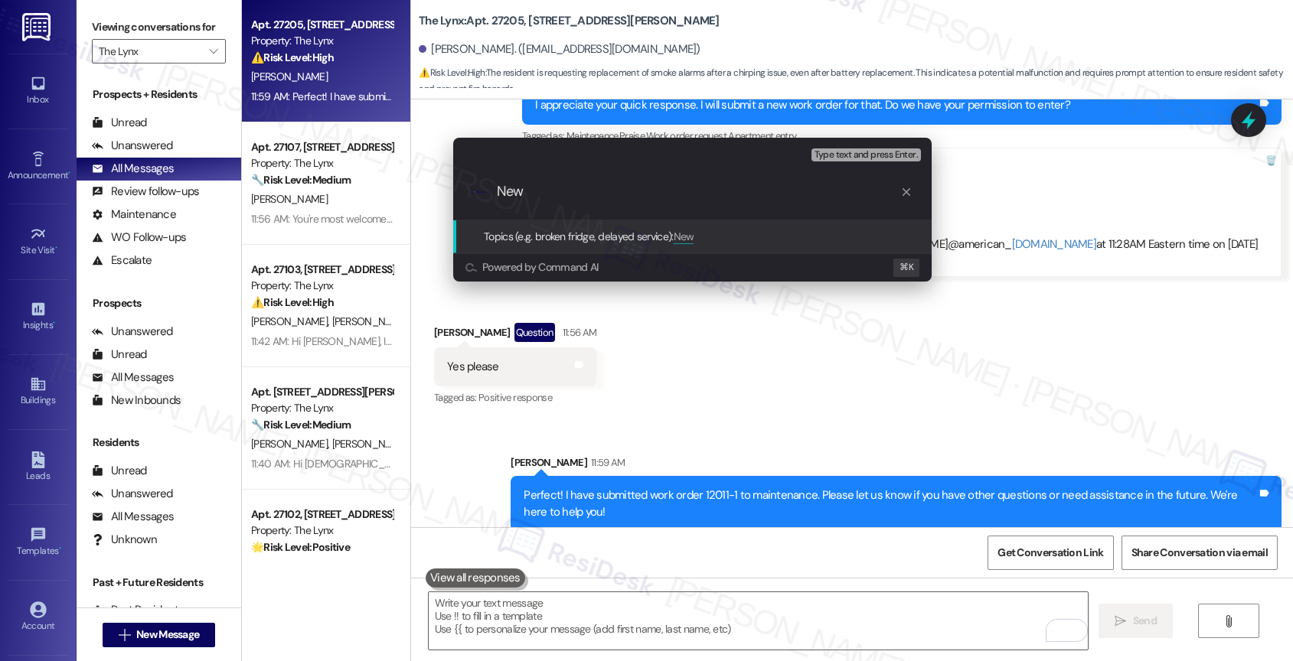
paste input "work order 12011-1"
click at [682, 194] on input "New work order 12011-1" at bounding box center [698, 192] width 403 height 16
type input "New work order 12011-1 filed by ResiDesk"
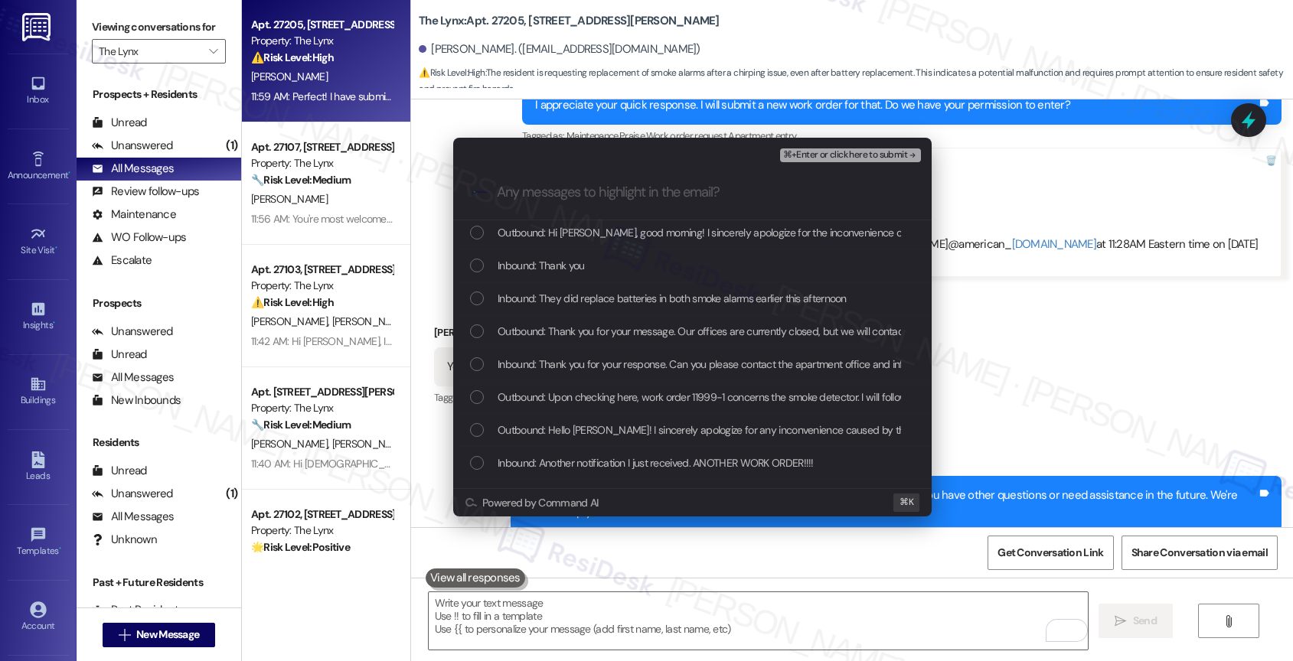
scroll to position [136, 0]
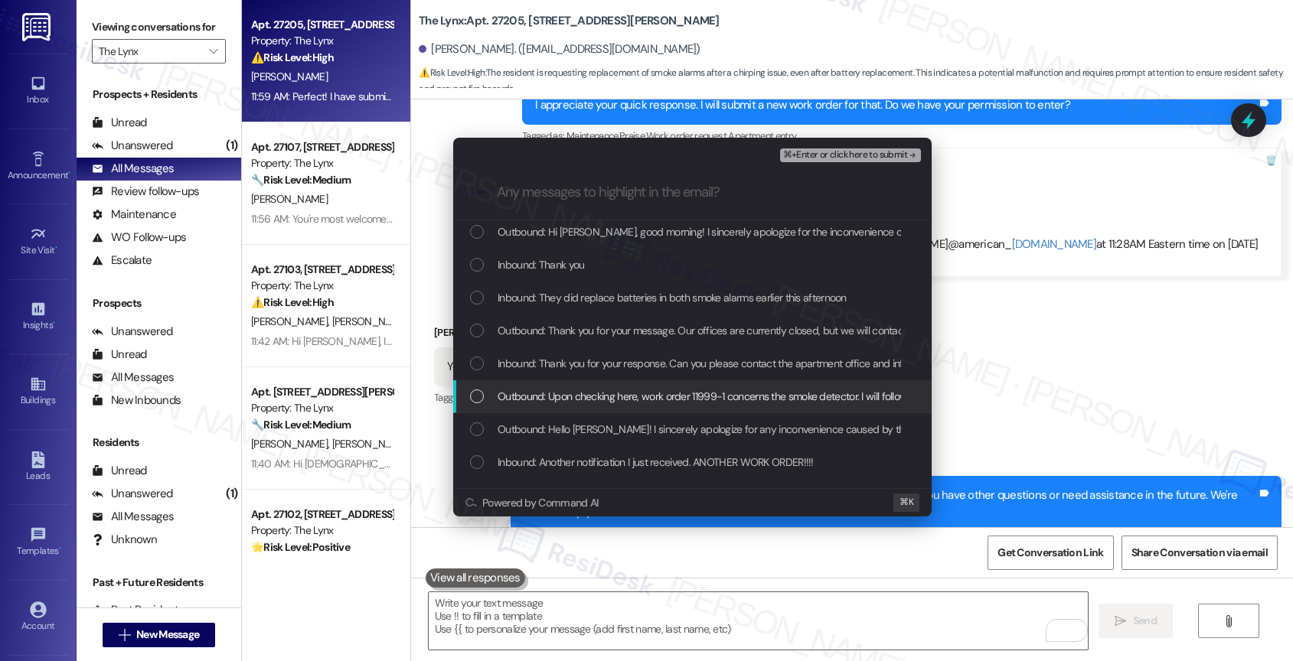
click at [946, 390] on div "Escalate Conversation Low risk New work order 12011-1 filed by ResiDesk Any mes…" at bounding box center [692, 327] width 517 height 410
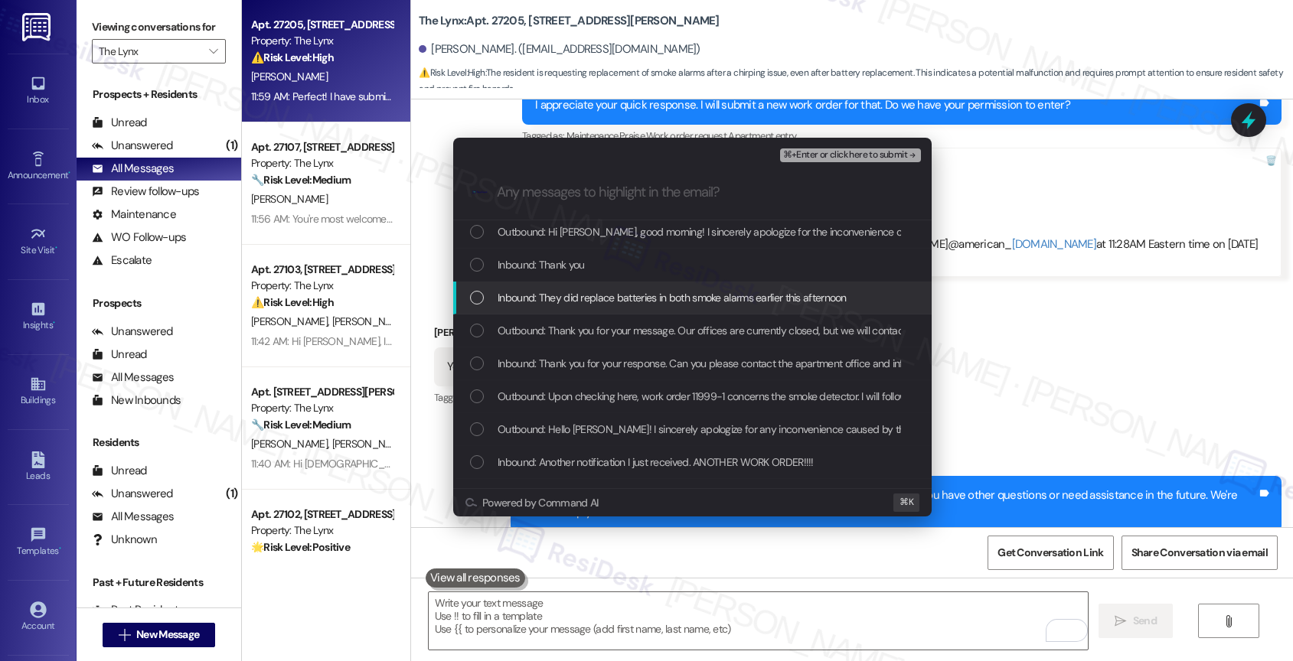
click at [1004, 413] on div "Escalate Conversation Low risk New work order 12011-1 filed by ResiDesk Any mes…" at bounding box center [646, 330] width 1293 height 661
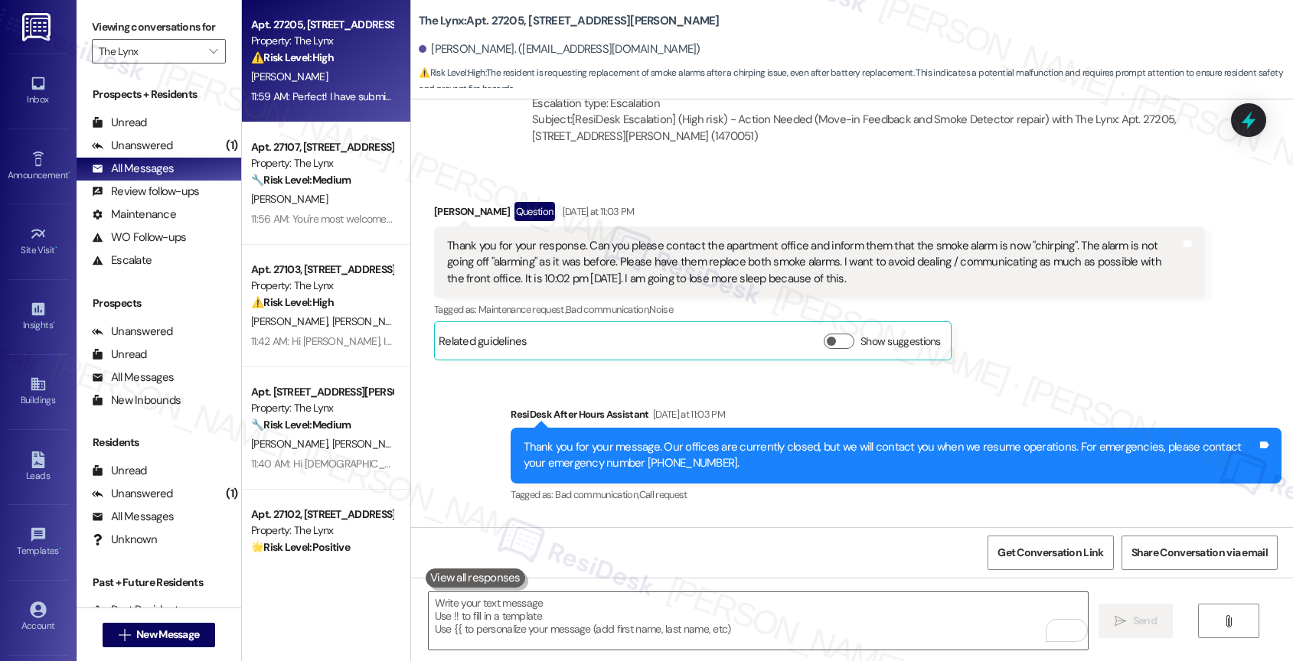
scroll to position [2563, 0]
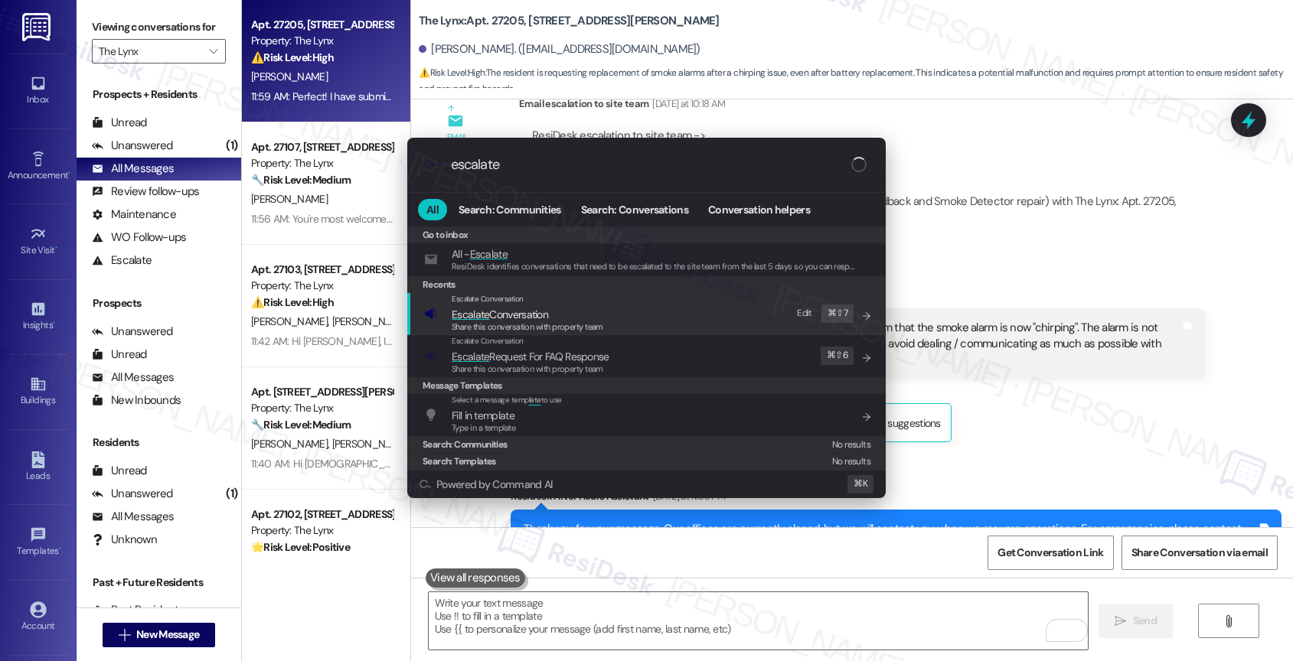
type input "escalate"
click at [545, 315] on span "Escalate Conversation" at bounding box center [500, 315] width 96 height 14
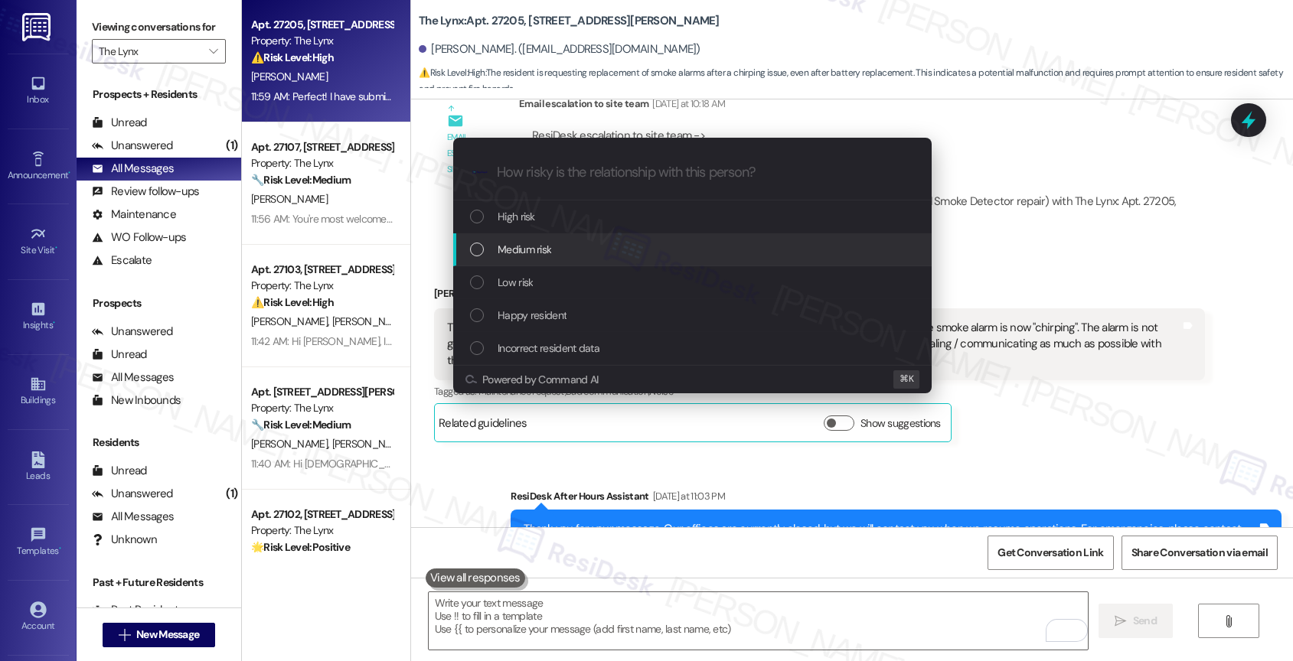
click at [545, 245] on span "Medium risk" at bounding box center [525, 249] width 54 height 17
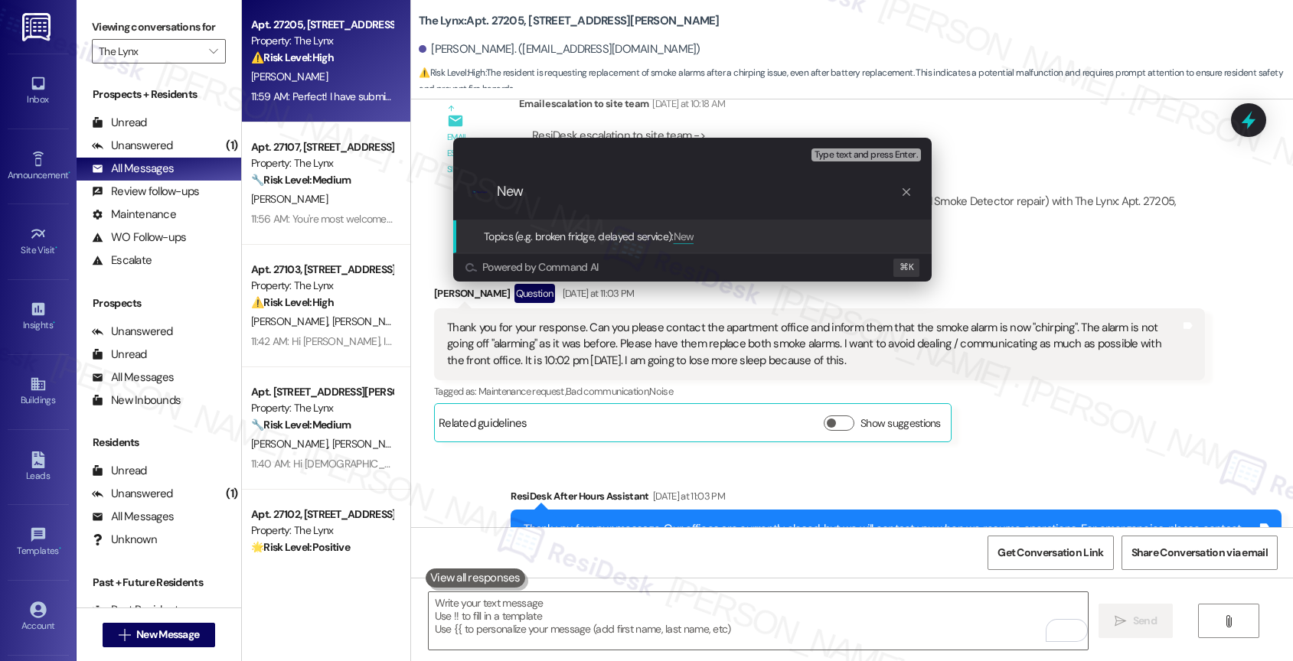
paste input "work order 12011-1"
type input "New work order 12011-1 filed by ResiDesk"
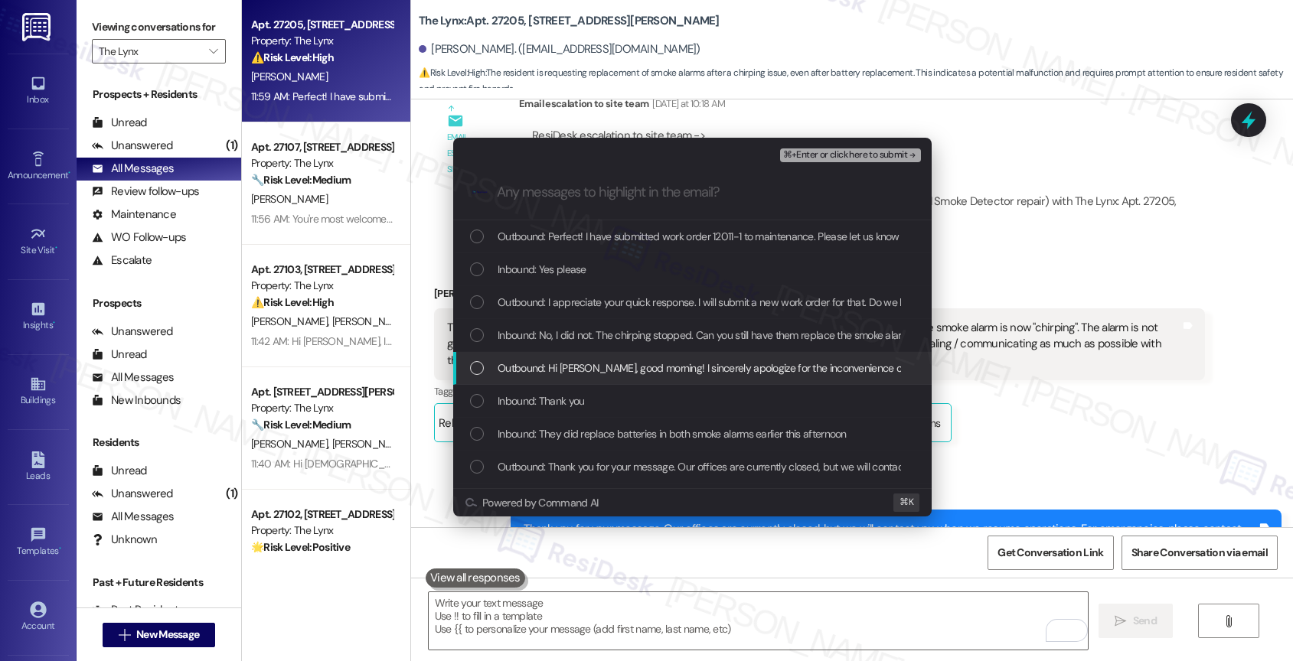
click at [625, 360] on span "Outbound: Hi Albert, good morning! I sincerely apologize for the inconvenience …" at bounding box center [1081, 368] width 1167 height 17
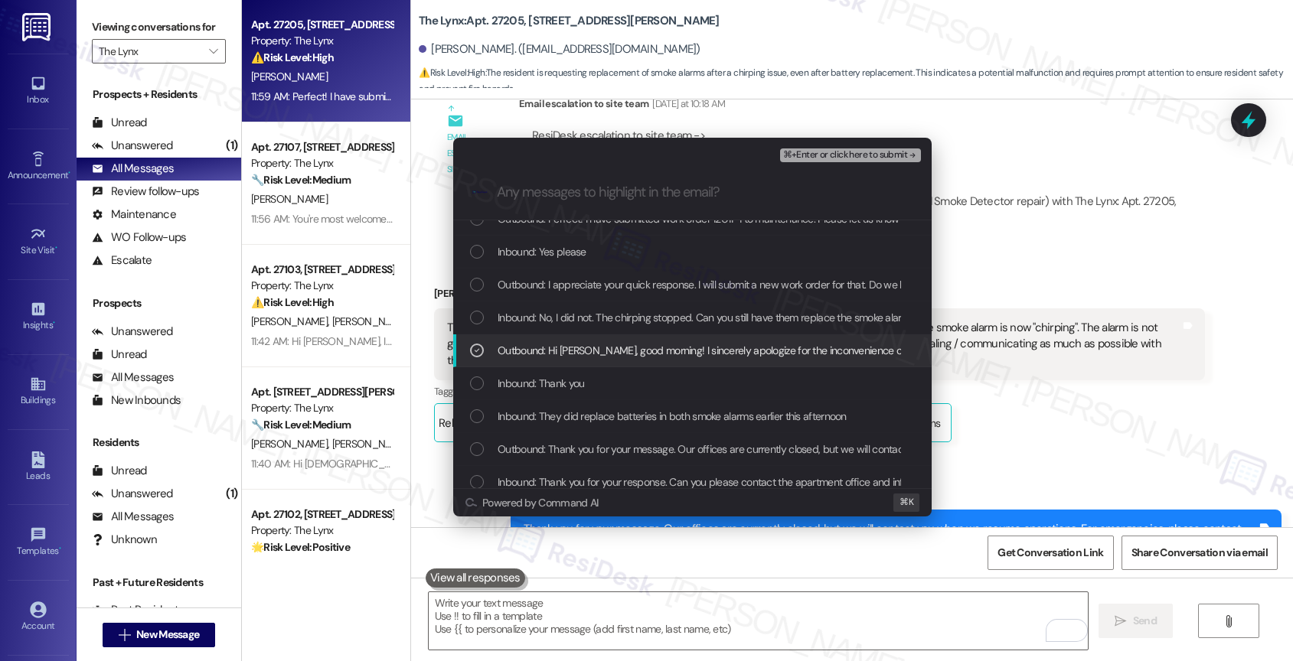
scroll to position [18, 0]
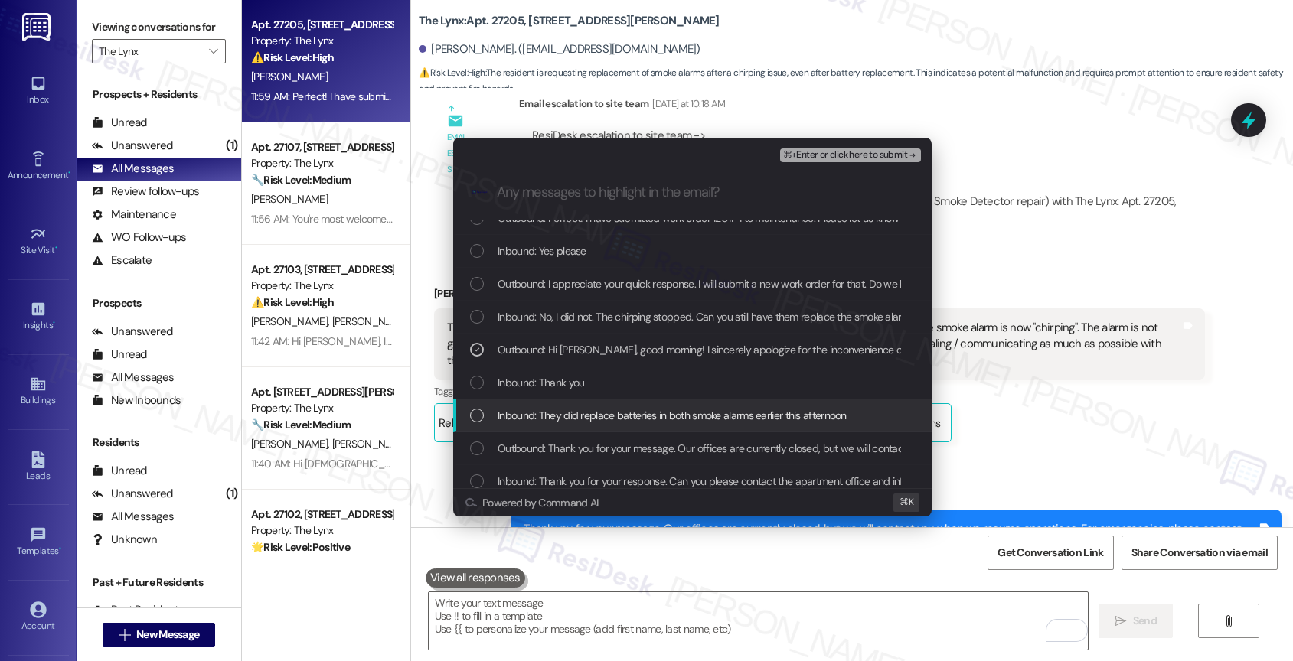
click at [601, 409] on span "Inbound: They did replace batteries in both smoke alarms earlier this afternoon" at bounding box center [672, 415] width 349 height 17
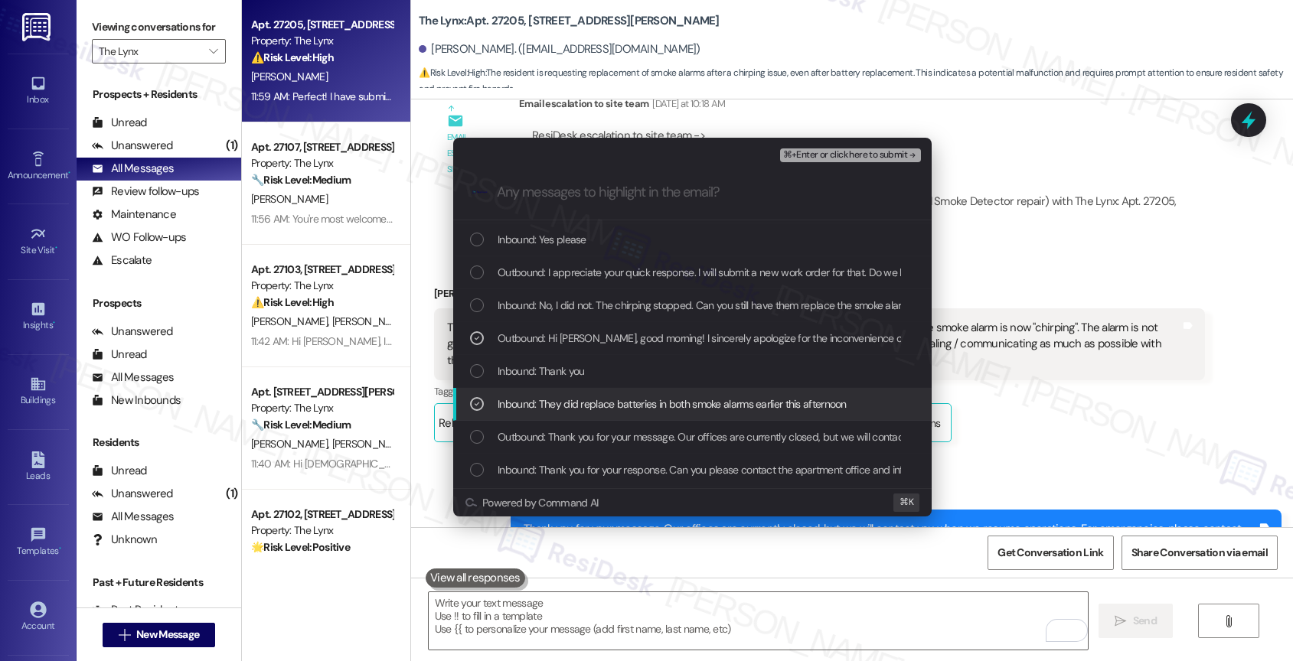
scroll to position [47, 0]
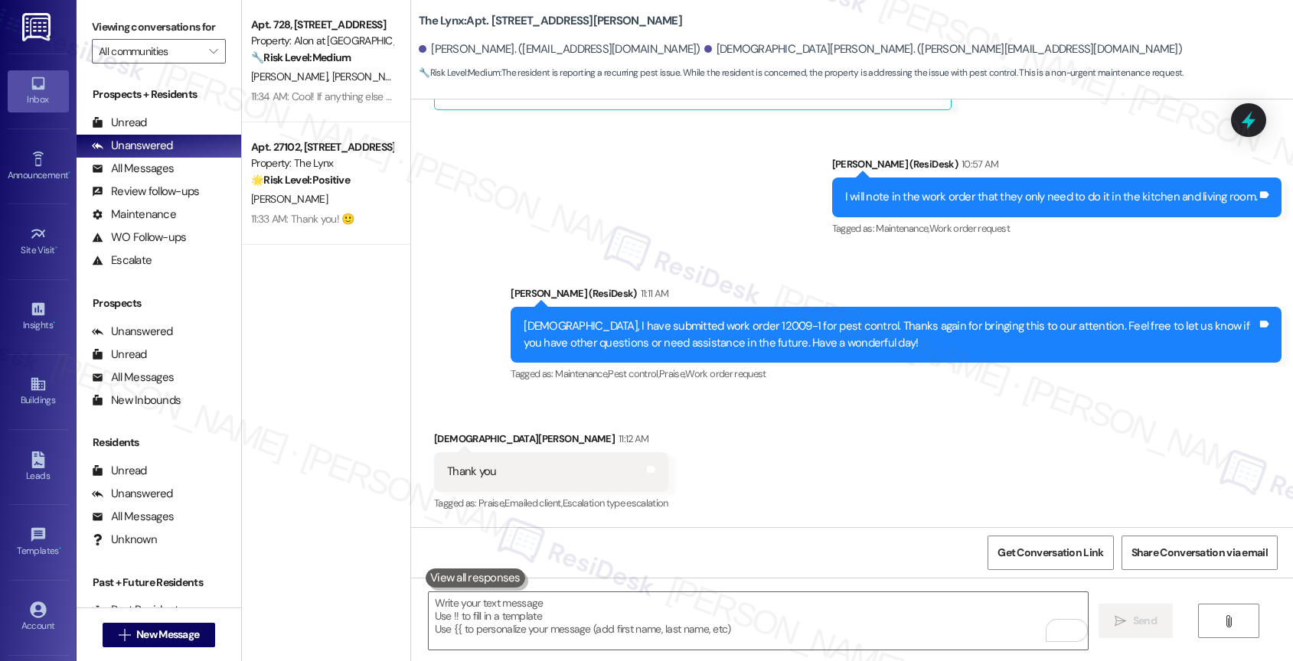
scroll to position [2354, 0]
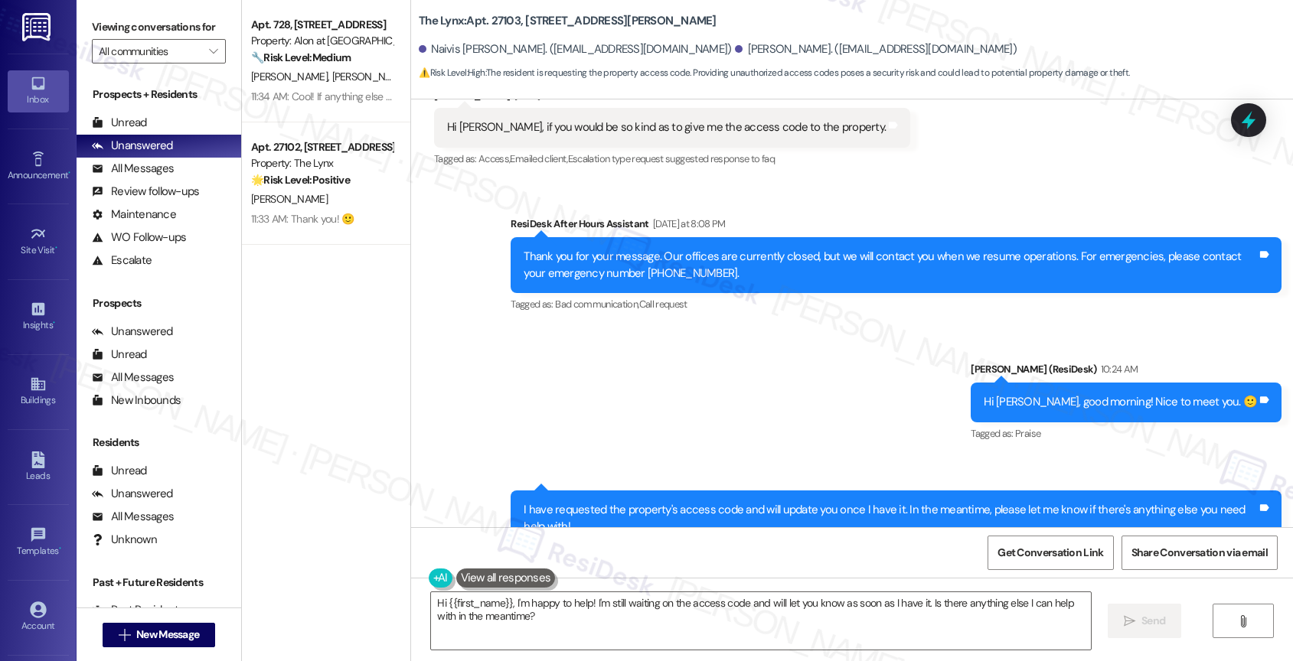
scroll to position [240, 0]
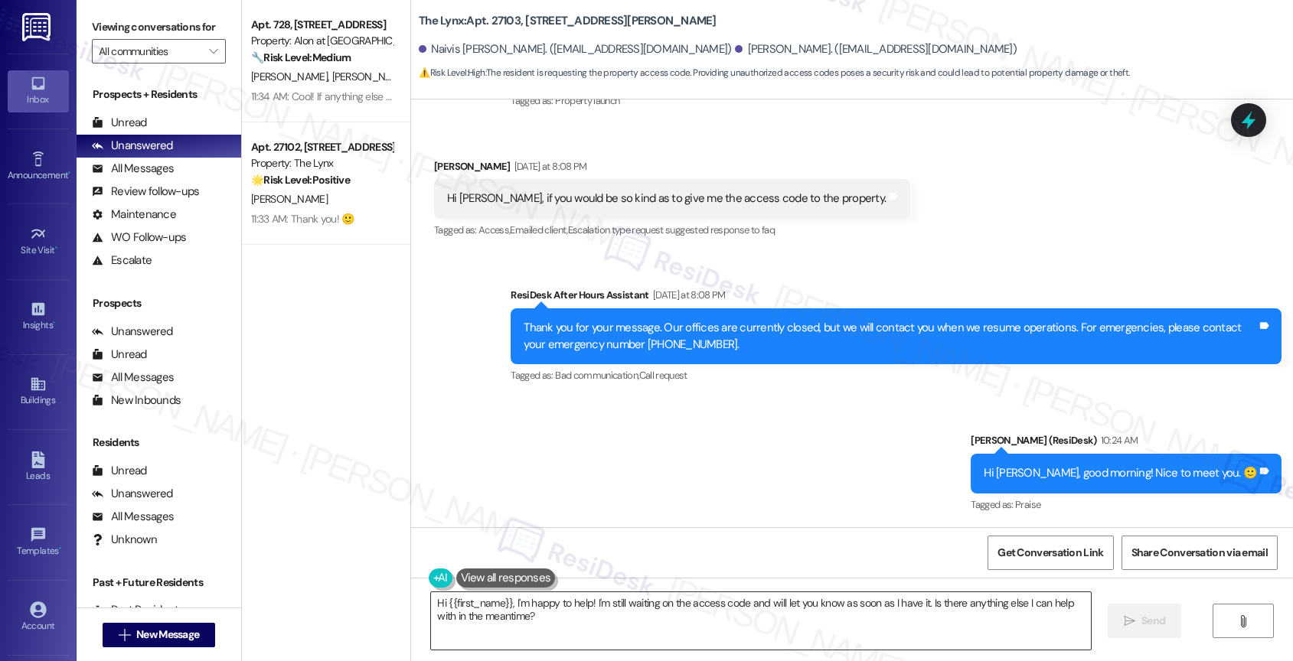
click at [513, 616] on textarea "Hi {{first_name}}, I'm happy to help! I'm still waiting on the access code and …" at bounding box center [761, 620] width 660 height 57
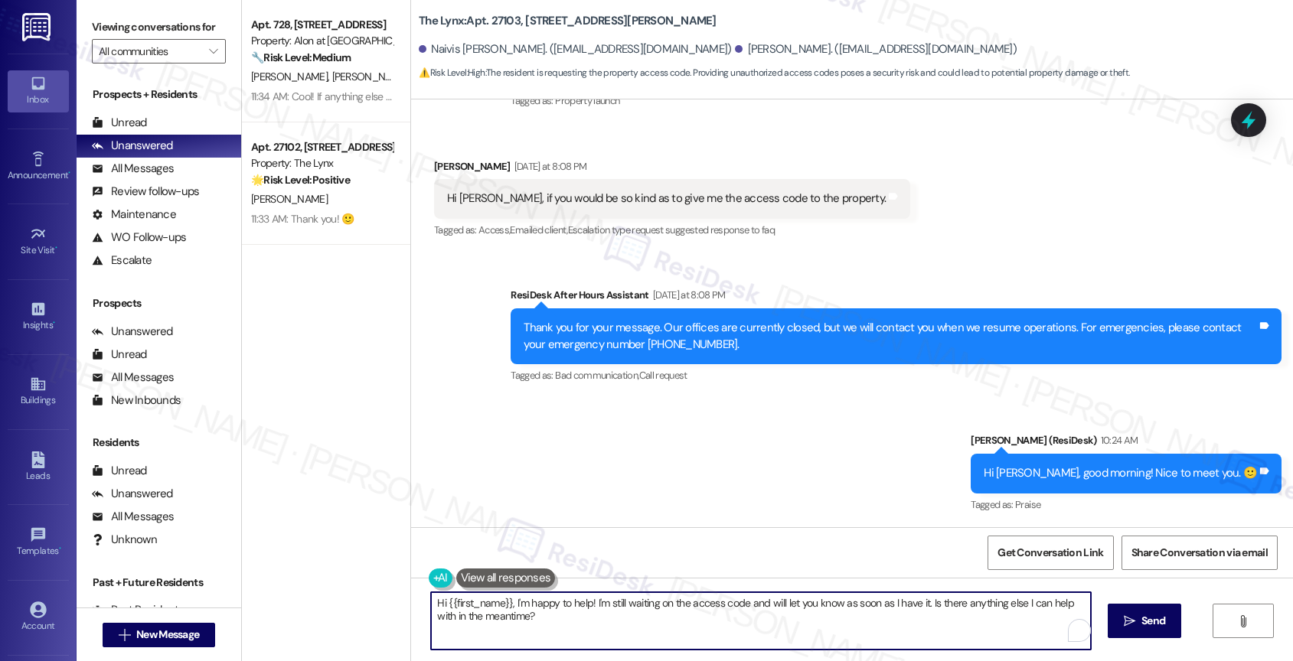
click at [513, 616] on textarea "Hi {{first_name}}, I'm happy to help! I'm still waiting on the access code and …" at bounding box center [761, 620] width 660 height 57
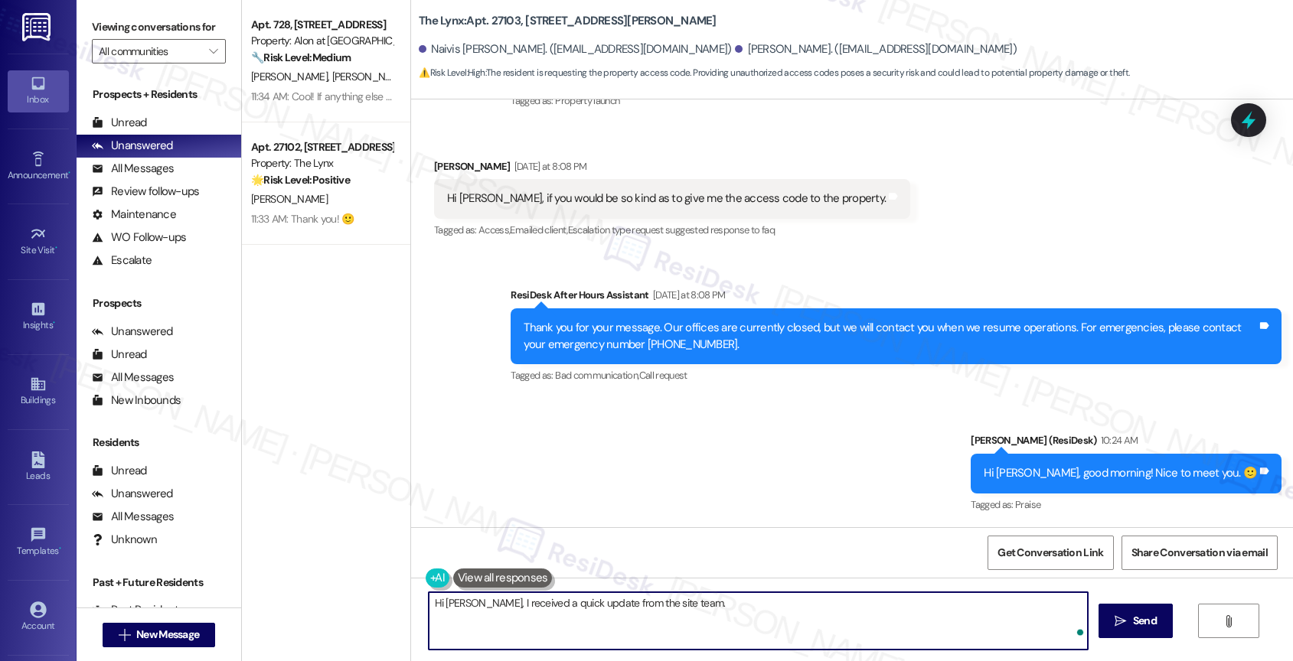
paste textarea "We do not have a property access code for the gates, in order to open gates you…"
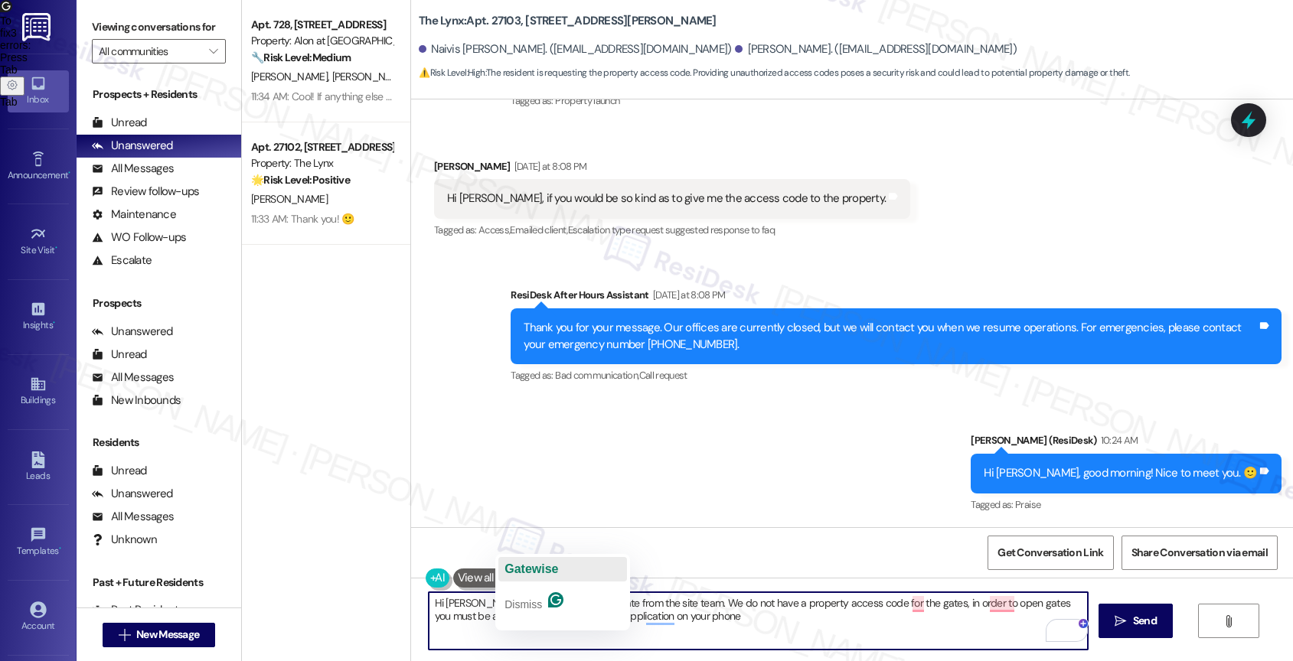
click at [540, 574] on span "Gatewise" at bounding box center [531, 569] width 54 height 13
click at [714, 625] on textarea "Hi [PERSON_NAME], I received a quick update from the site team. We do not have …" at bounding box center [759, 620] width 660 height 57
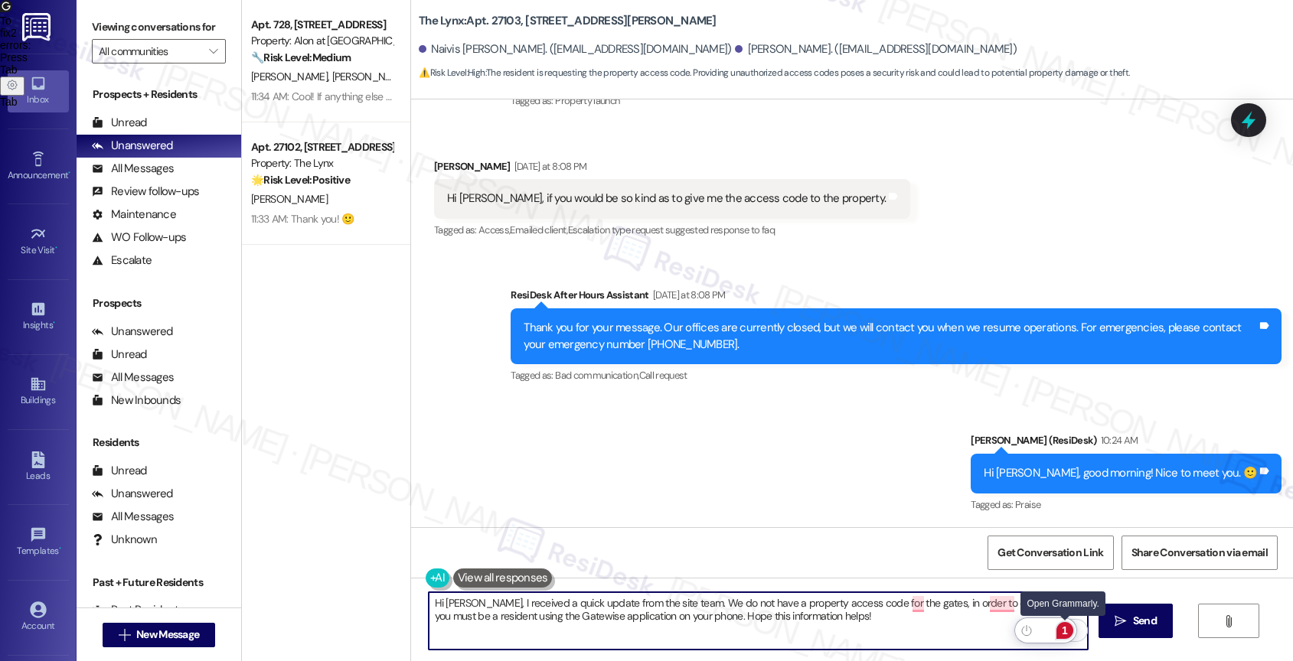
click at [1068, 625] on div "1" at bounding box center [1064, 630] width 17 height 17
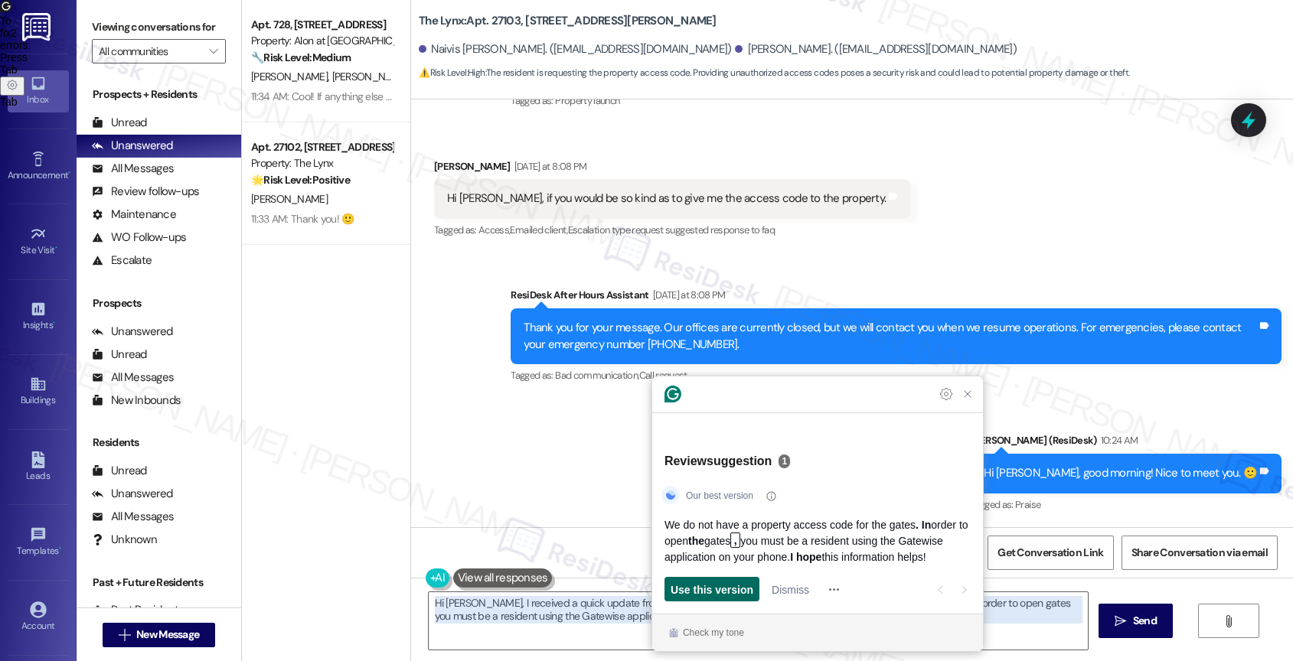
click at [720, 588] on span "Use this version" at bounding box center [712, 590] width 83 height 16
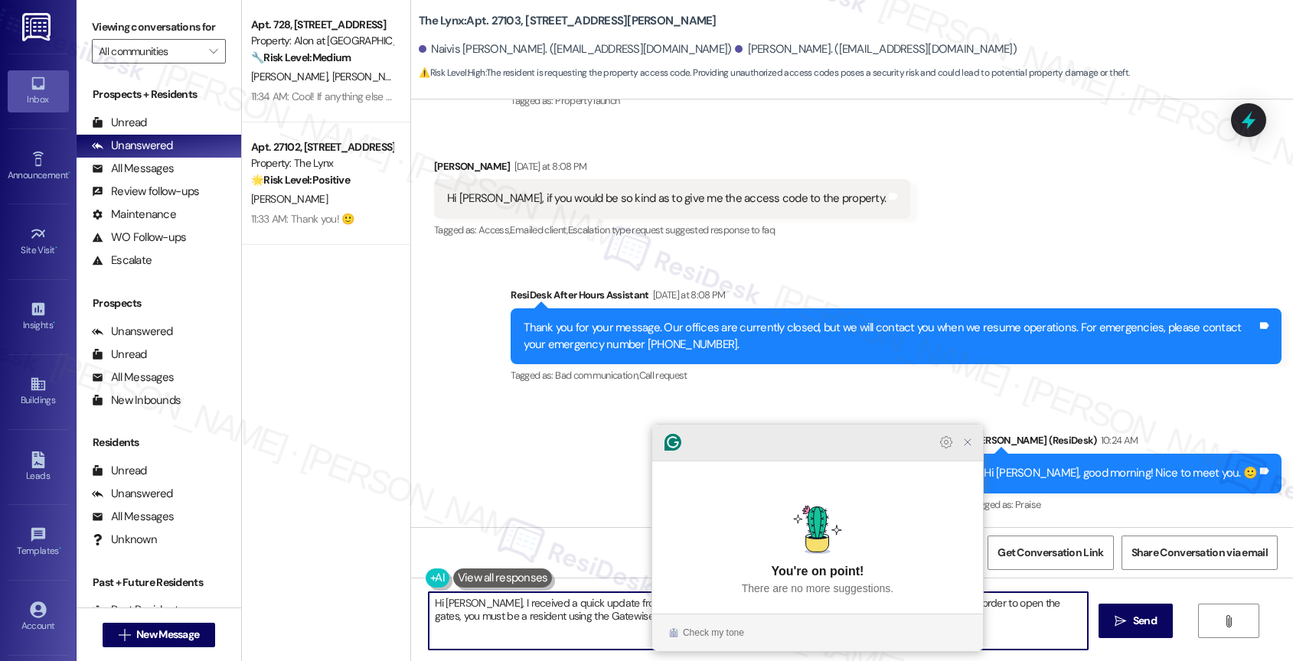
click at [970, 449] on icon "Close Grammarly Assistant" at bounding box center [967, 442] width 12 height 12
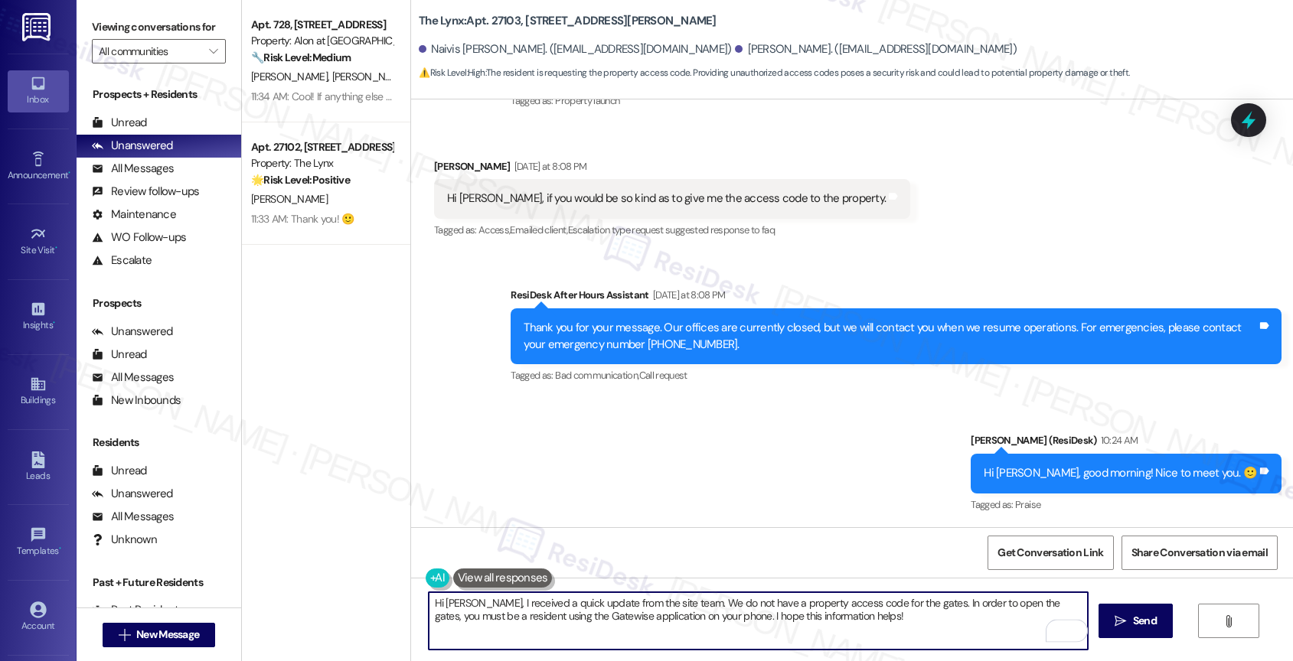
click at [821, 622] on textarea "Hi [PERSON_NAME], I received a quick update from the site team. We do not have …" at bounding box center [759, 620] width 660 height 57
type textarea "Hi [PERSON_NAME], I received a quick update from the site team. We do not have …"
click at [1069, 630] on icon "Open Grammarly. 0 Suggestions." at bounding box center [1064, 630] width 11 height 11
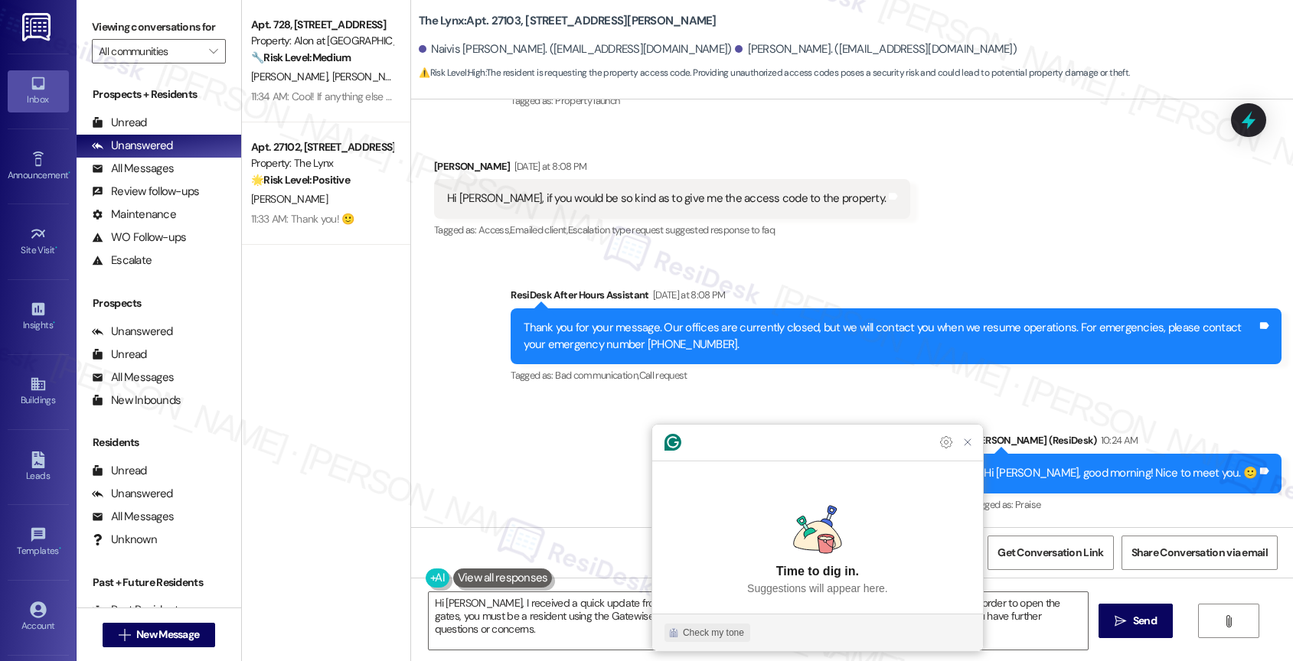
click at [697, 630] on div "Check my tone" at bounding box center [713, 633] width 61 height 14
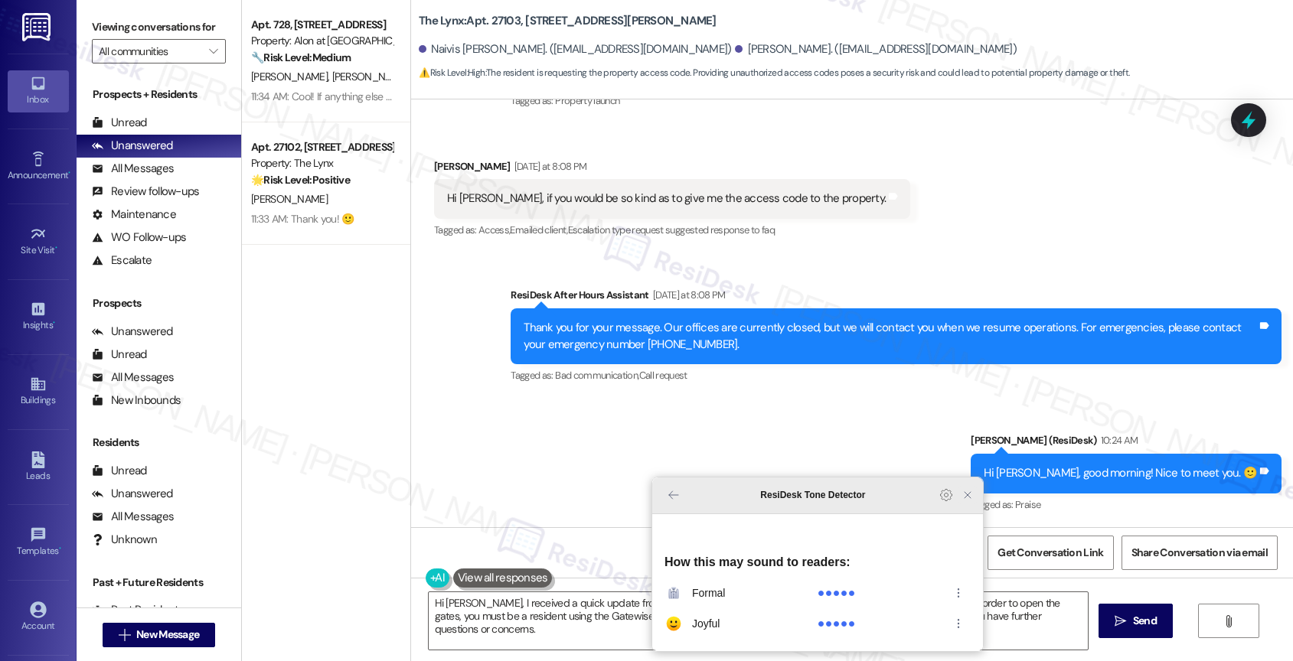
click at [971, 501] on icon "Close Grammarly Assistant" at bounding box center [967, 495] width 12 height 12
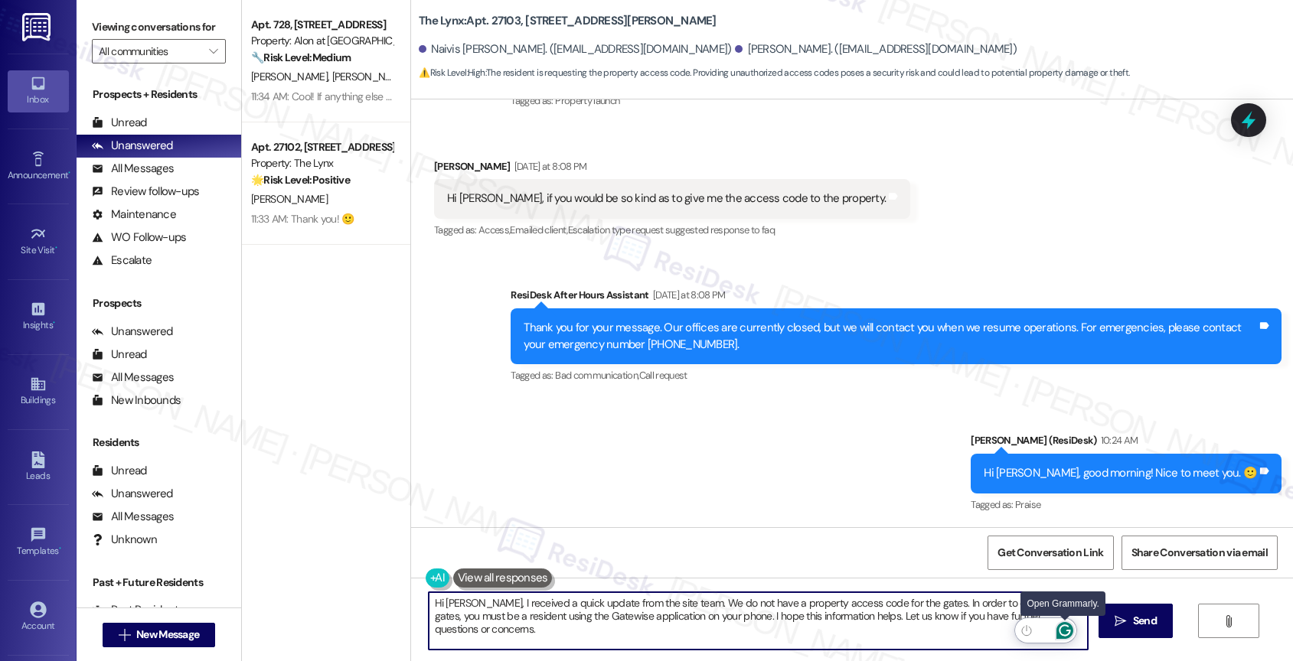
click at [1070, 628] on icon "Open Grammarly. 0 Suggestions." at bounding box center [1064, 630] width 17 height 17
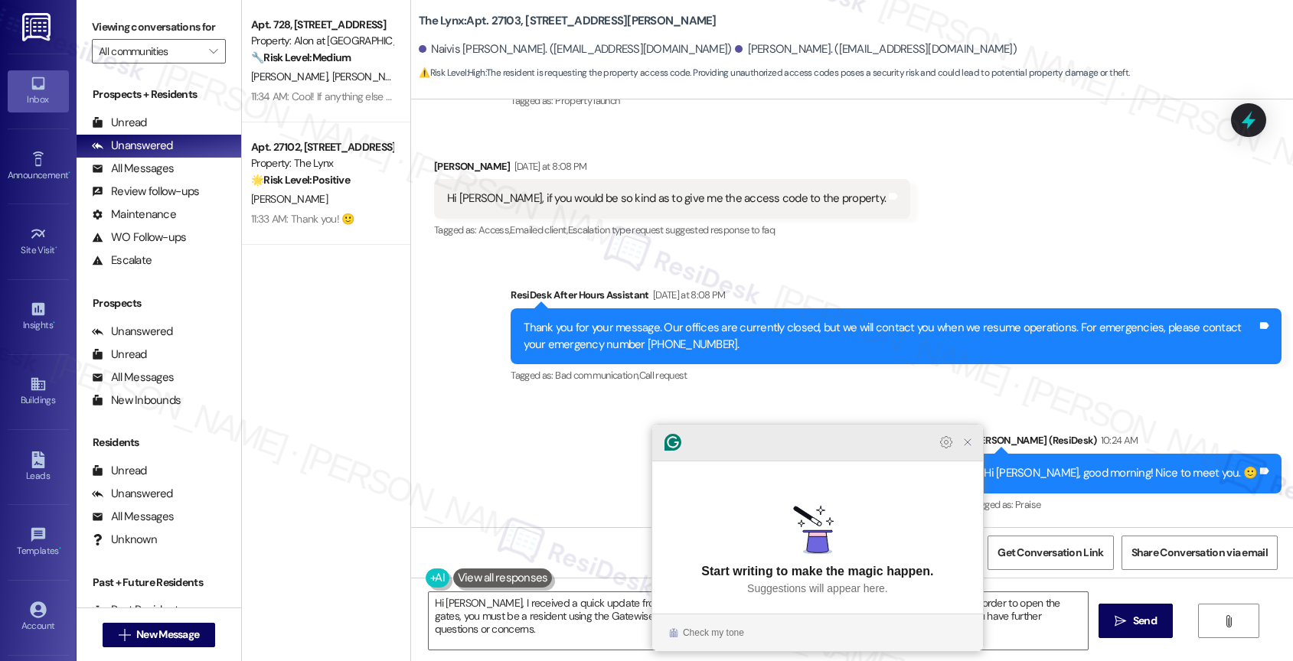
click at [970, 452] on icon "Close Grammarly Assistant" at bounding box center [967, 442] width 18 height 18
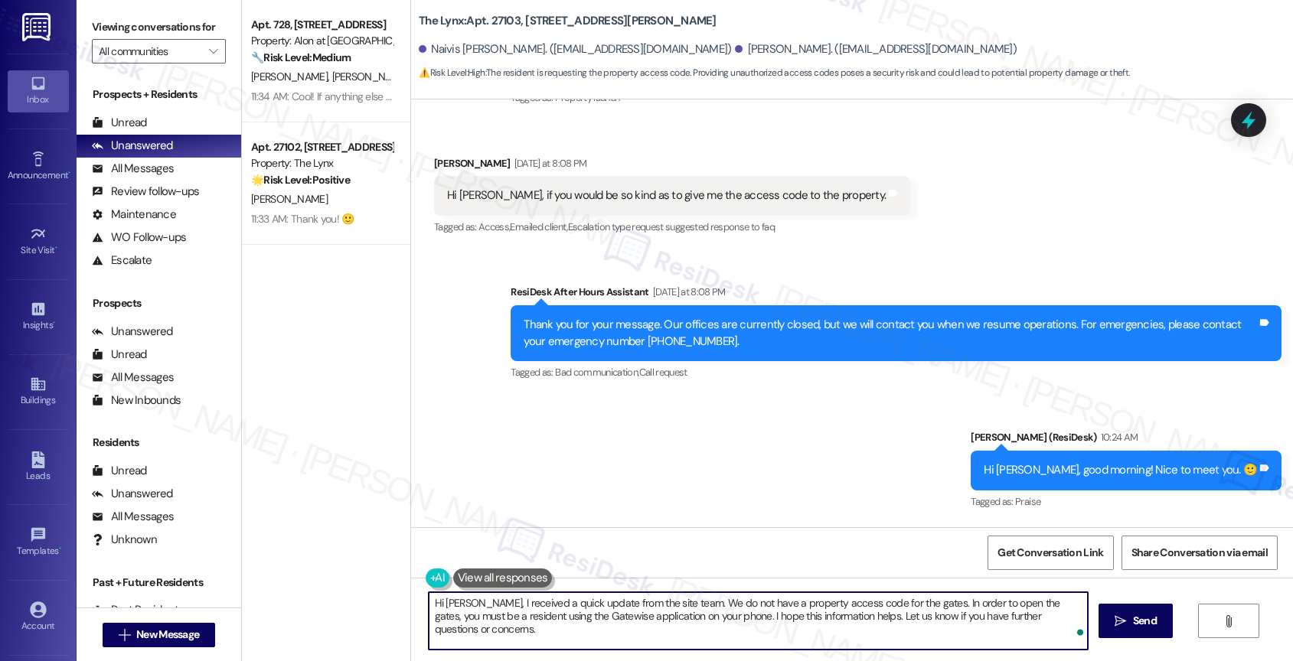
scroll to position [677, 0]
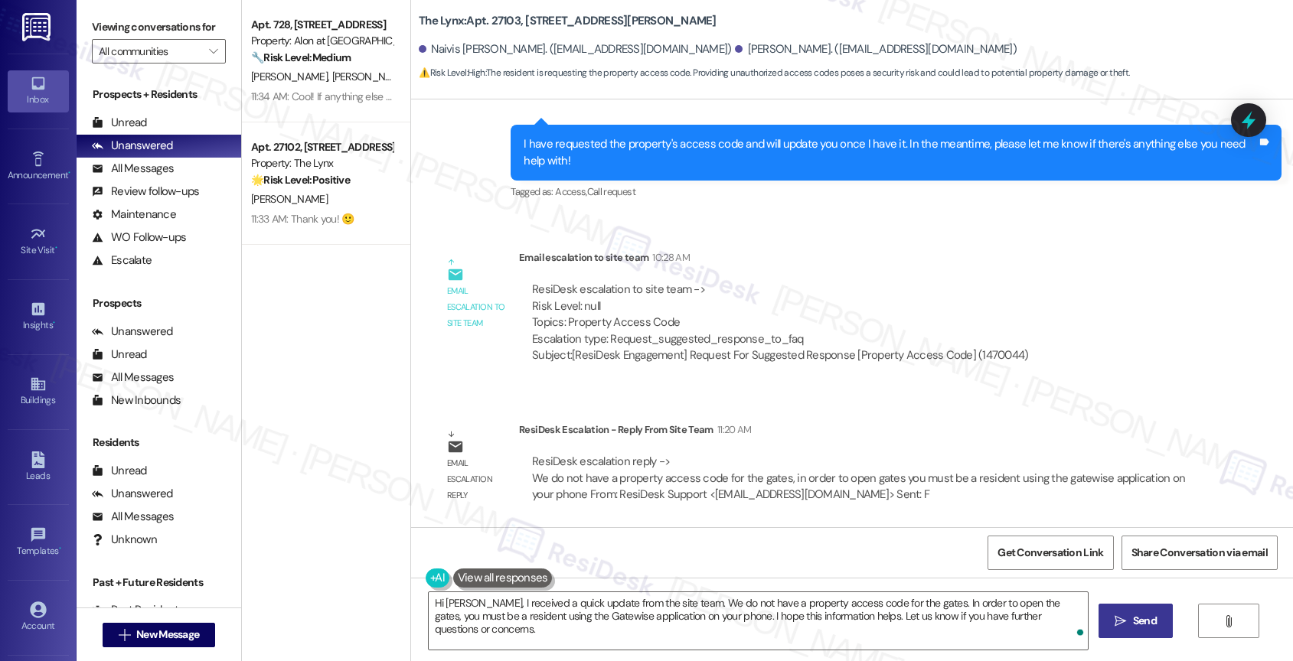
click at [1130, 612] on button " Send" at bounding box center [1135, 621] width 74 height 34
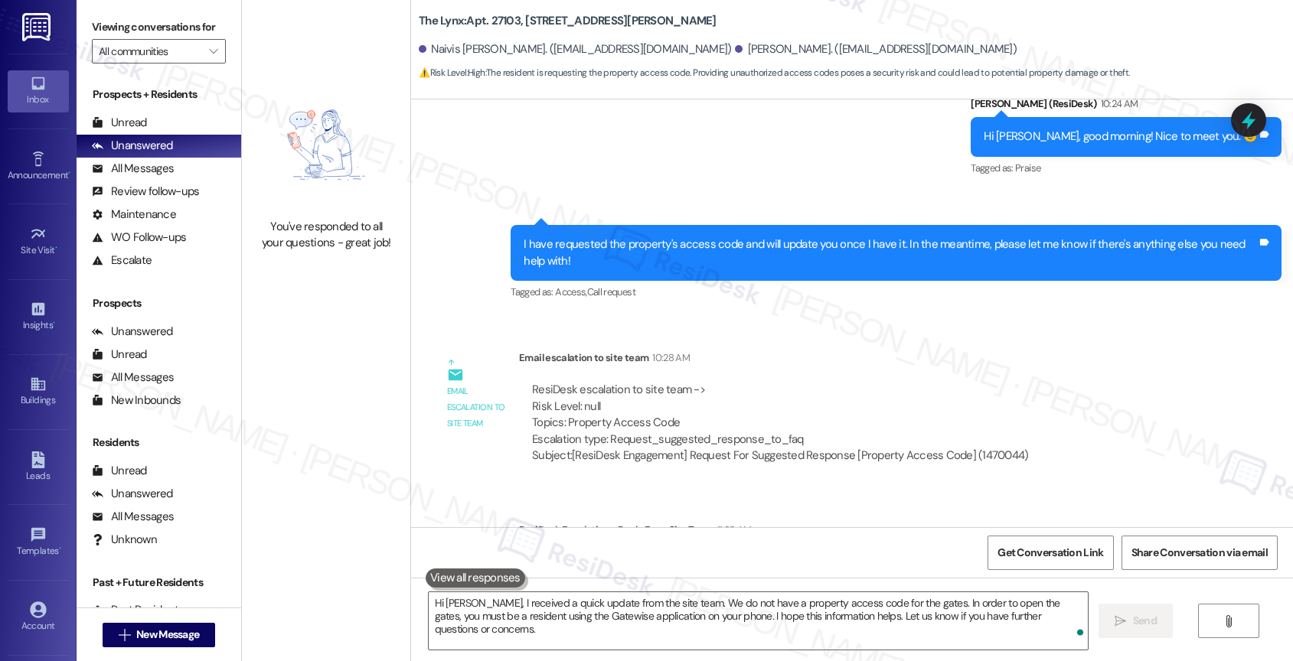
scroll to position [801, 0]
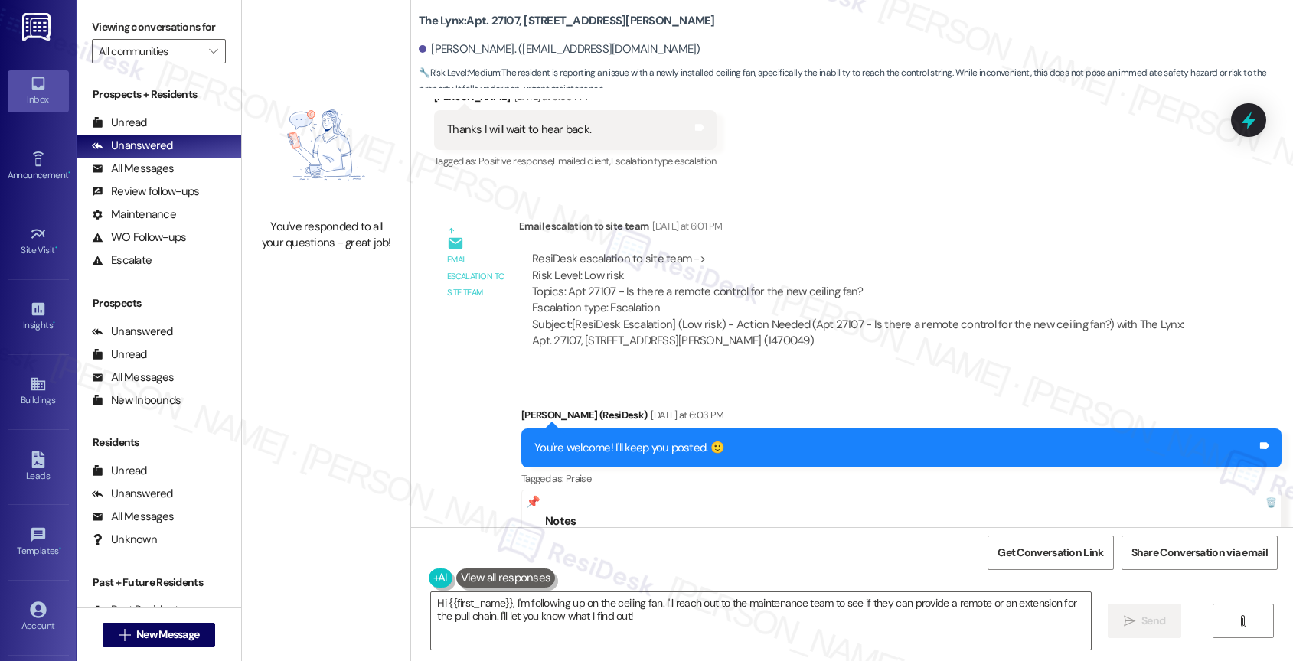
scroll to position [772, 0]
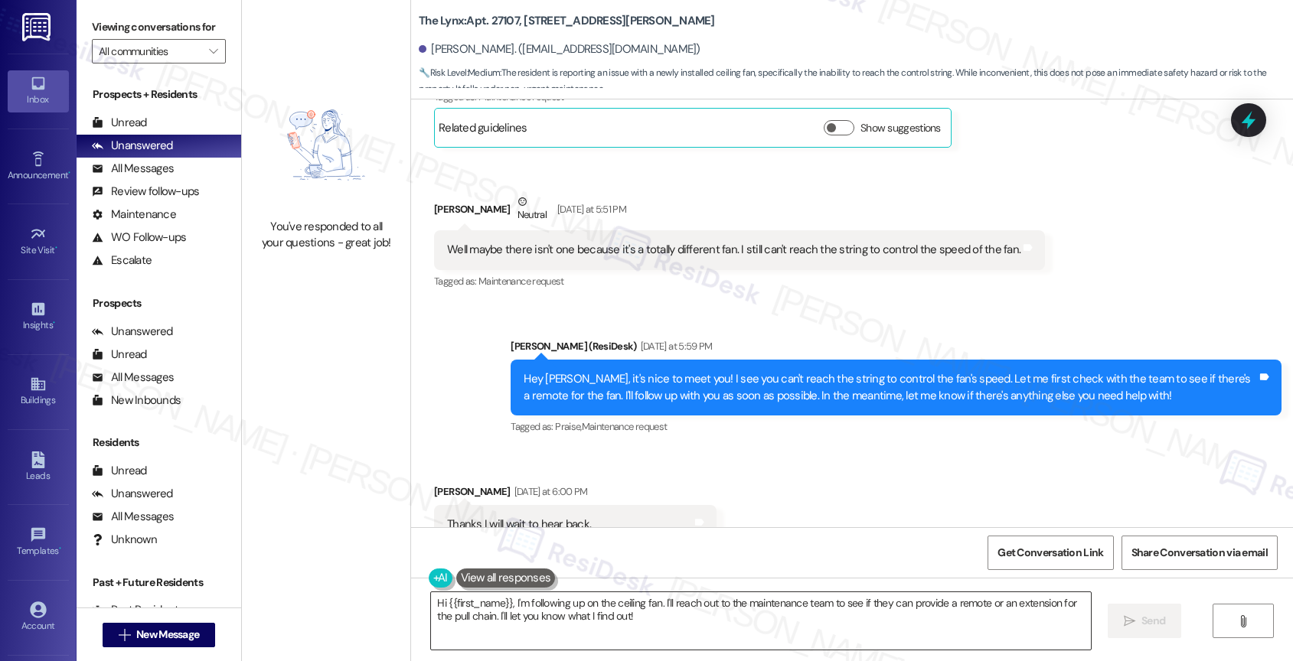
click at [531, 622] on textarea "Hi {{first_name}}, I'm following up on the ceiling fan. I'll reach out to the m…" at bounding box center [761, 620] width 660 height 57
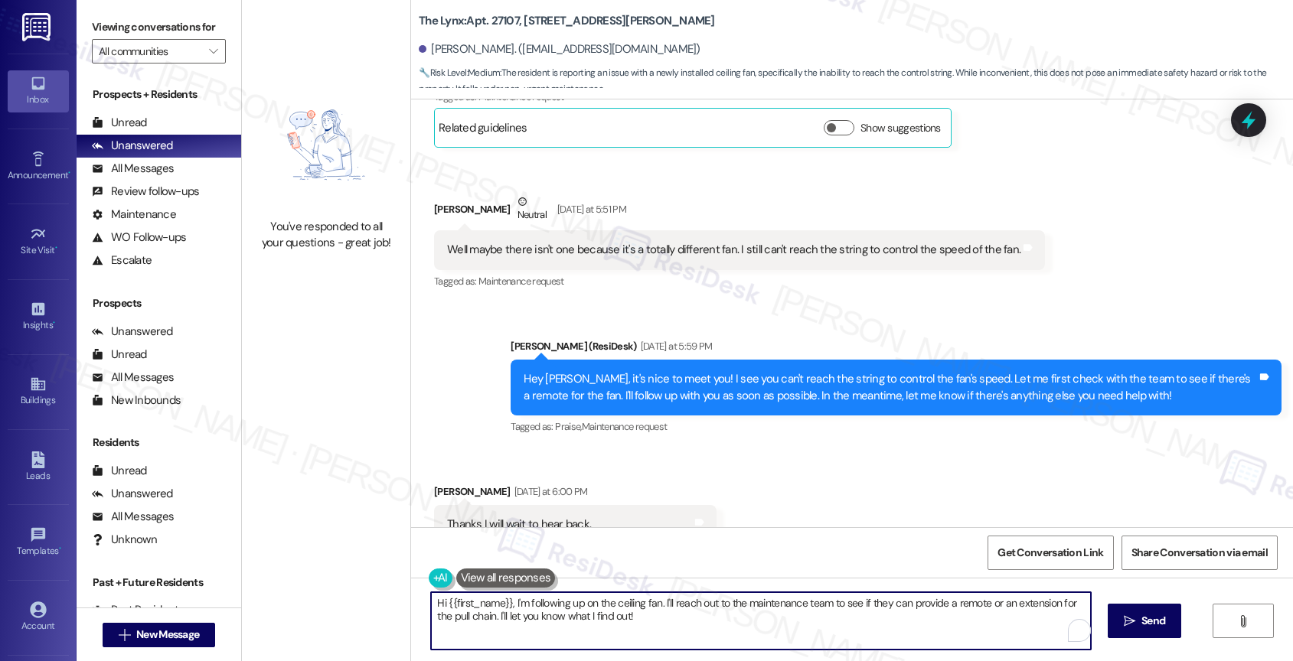
click at [531, 622] on textarea "Hi {{first_name}}, I'm following up on the ceiling fan. I'll reach out to the m…" at bounding box center [761, 620] width 660 height 57
click at [560, 612] on textarea "Hi {{first_name}}, I'm following up on the ceiling fan. I'll reach out to the m…" at bounding box center [761, 620] width 660 height 57
drag, startPoint x: 504, startPoint y: 600, endPoint x: 736, endPoint y: 648, distance: 236.7
click at [736, 648] on textarea "Hi {{first_name}}, I'm following up on the ceiling fan. I'll reach out to the m…" at bounding box center [759, 620] width 660 height 57
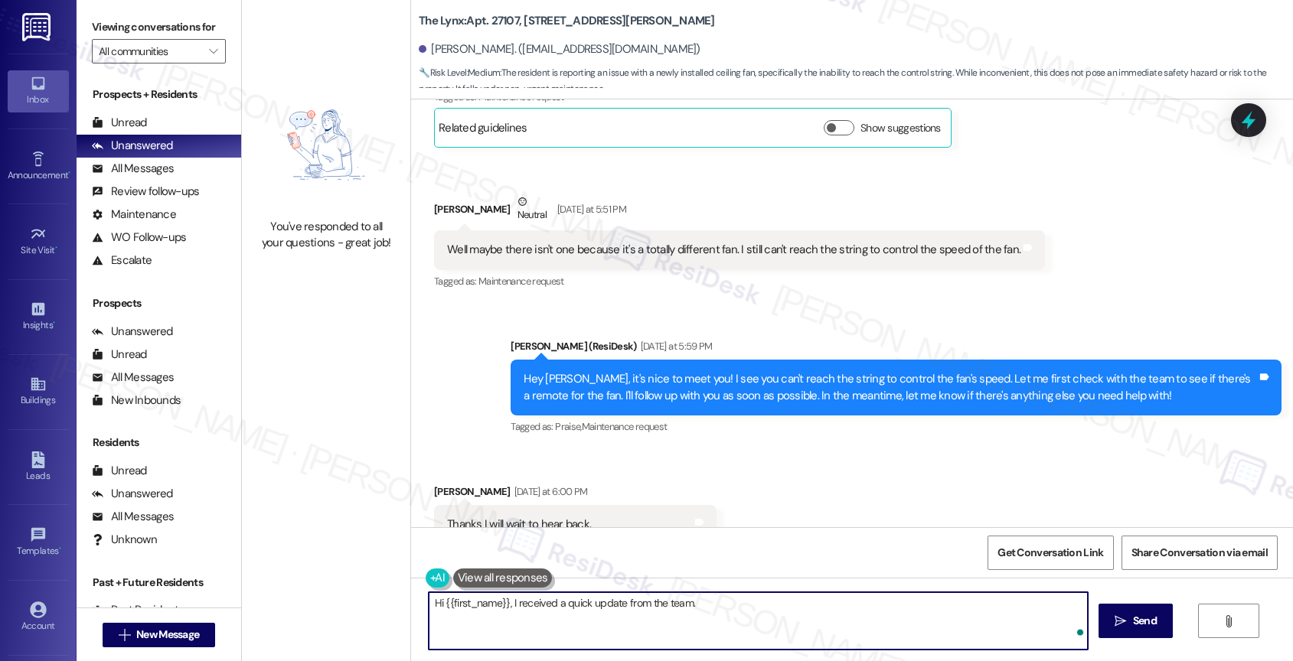
scroll to position [1551, 0]
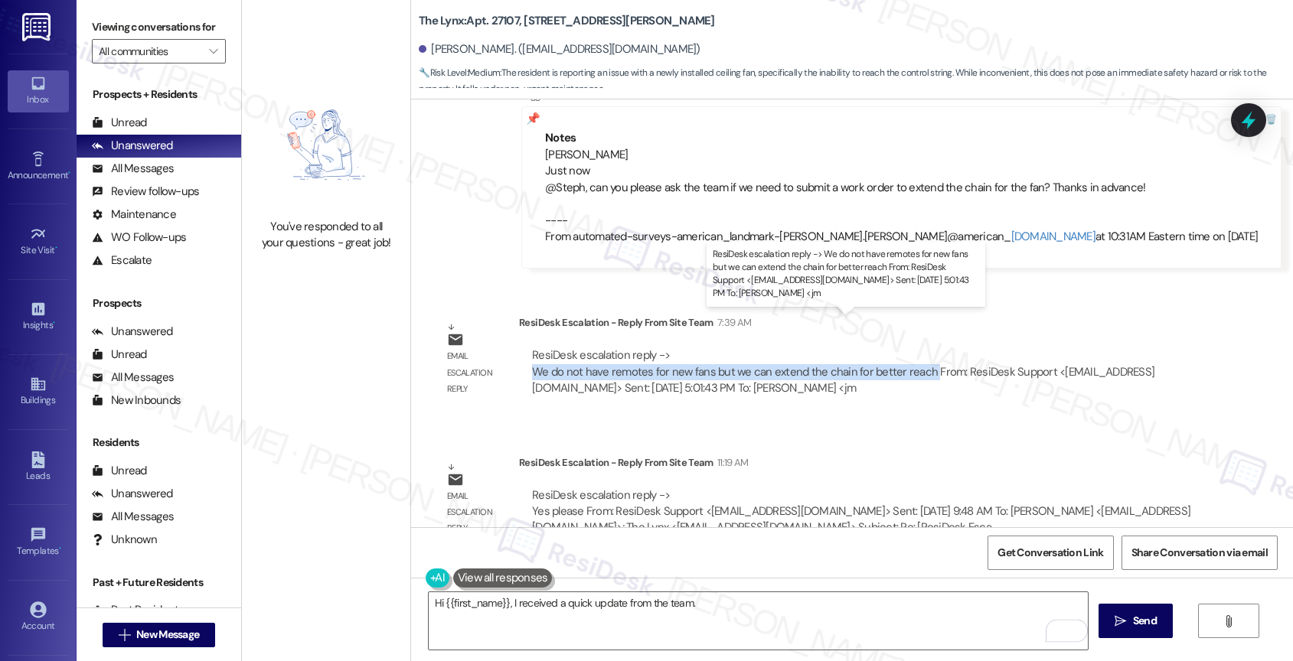
drag, startPoint x: 518, startPoint y: 336, endPoint x: 915, endPoint y: 341, distance: 396.5
click at [915, 348] on div "ResiDesk escalation reply -> We do not have remotes for new fans but we can ext…" at bounding box center [861, 372] width 663 height 49
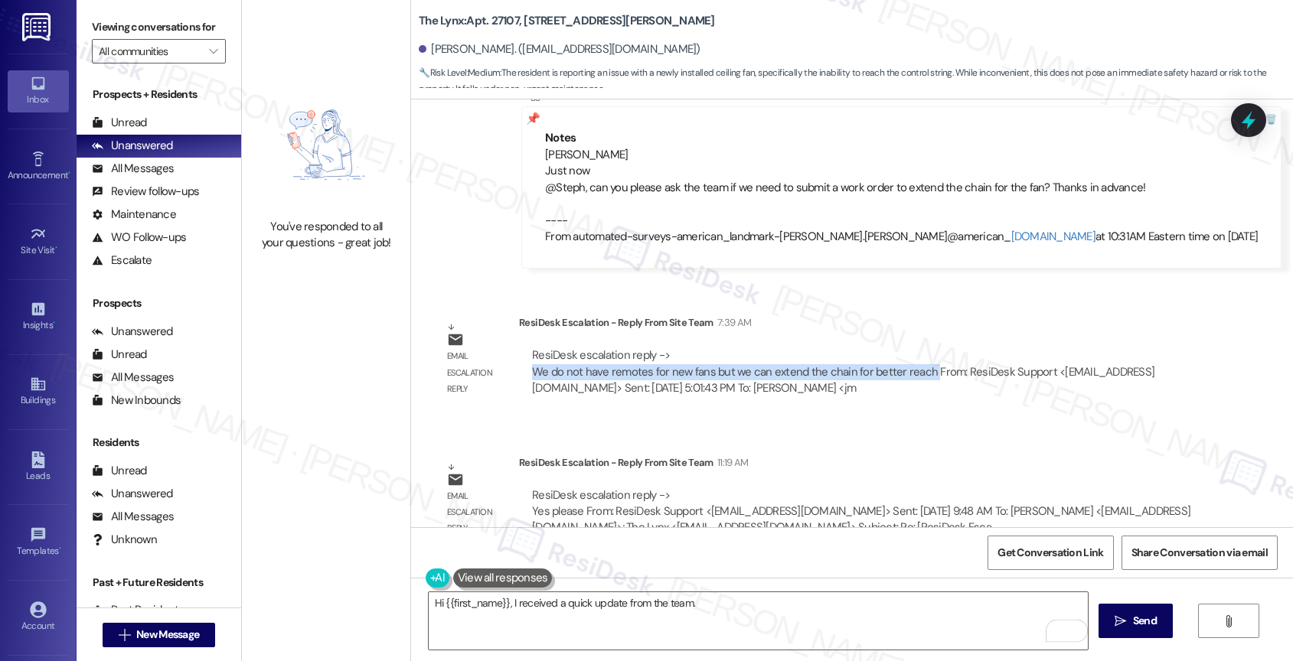
copy div "We do not have remotes for new fans but we can extend the chain for better reach"
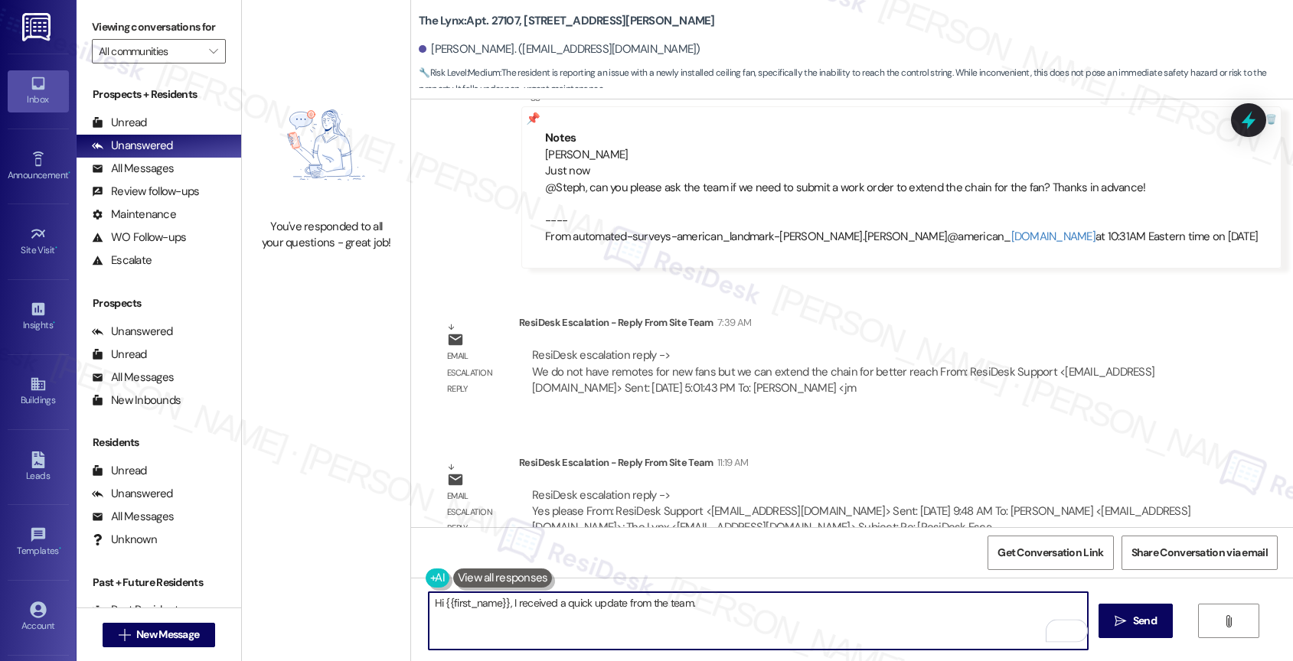
click at [723, 621] on textarea "Hi {{first_name}}, I received a quick update from the team." at bounding box center [759, 620] width 660 height 57
paste textarea "We do not have remotes for new fans but we can extend the chain for better reach"
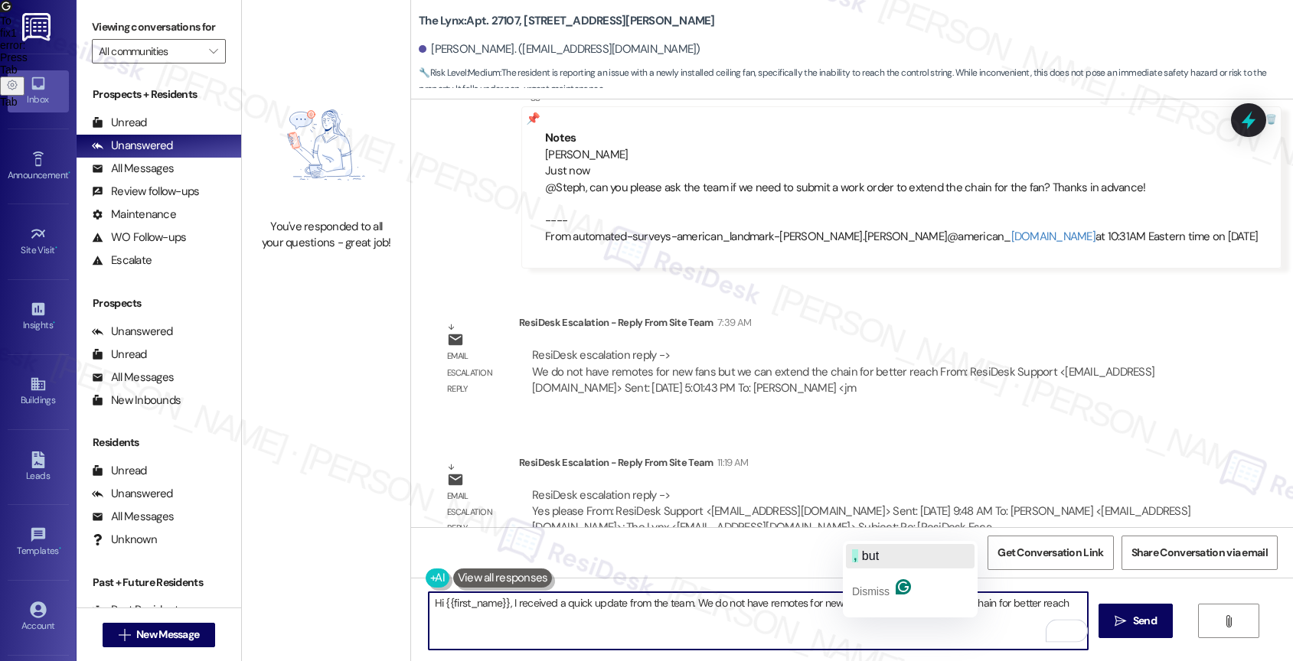
click at [877, 553] on span "but" at bounding box center [870, 556] width 17 height 13
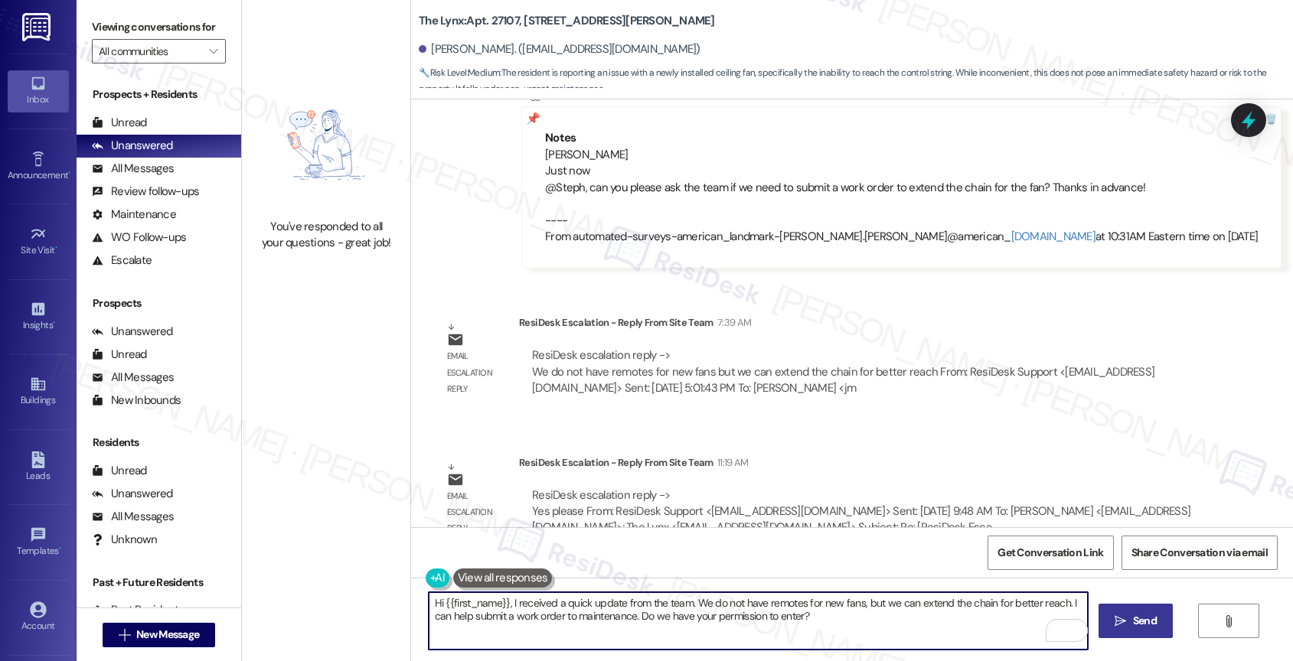
type textarea "Hi {{first_name}}, I received a quick update from the team. We do not have remo…"
click at [1114, 626] on icon "" at bounding box center [1119, 621] width 11 height 12
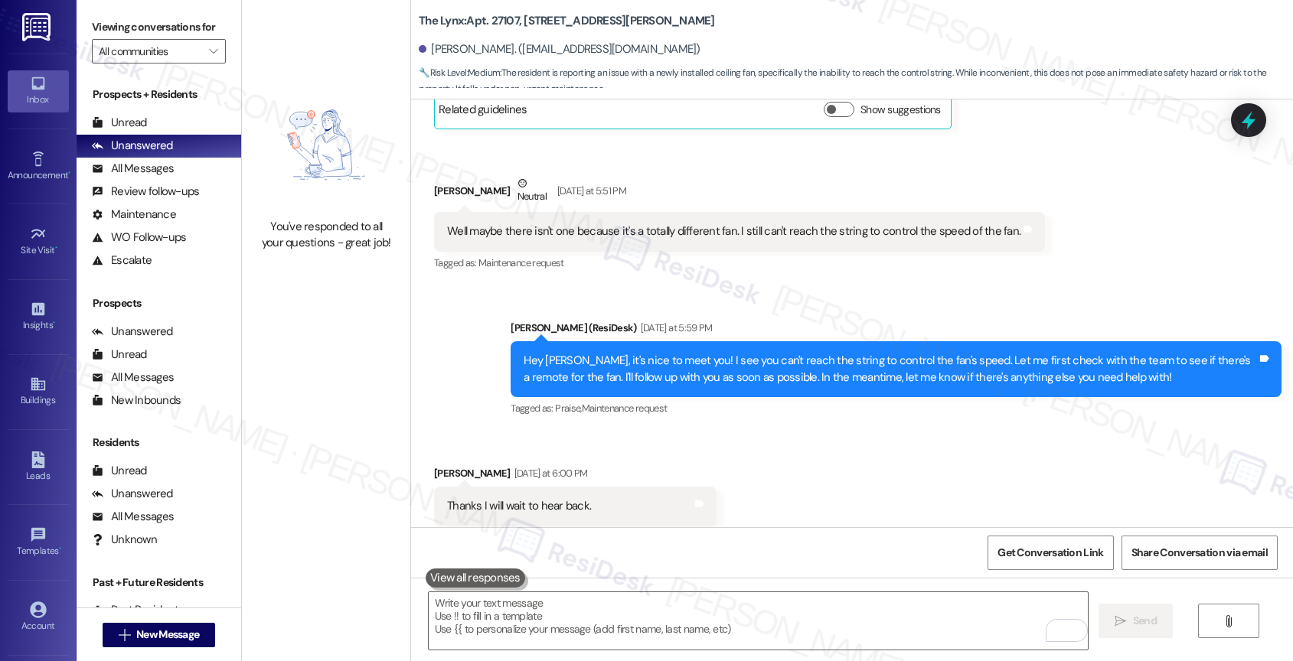
scroll to position [1674, 0]
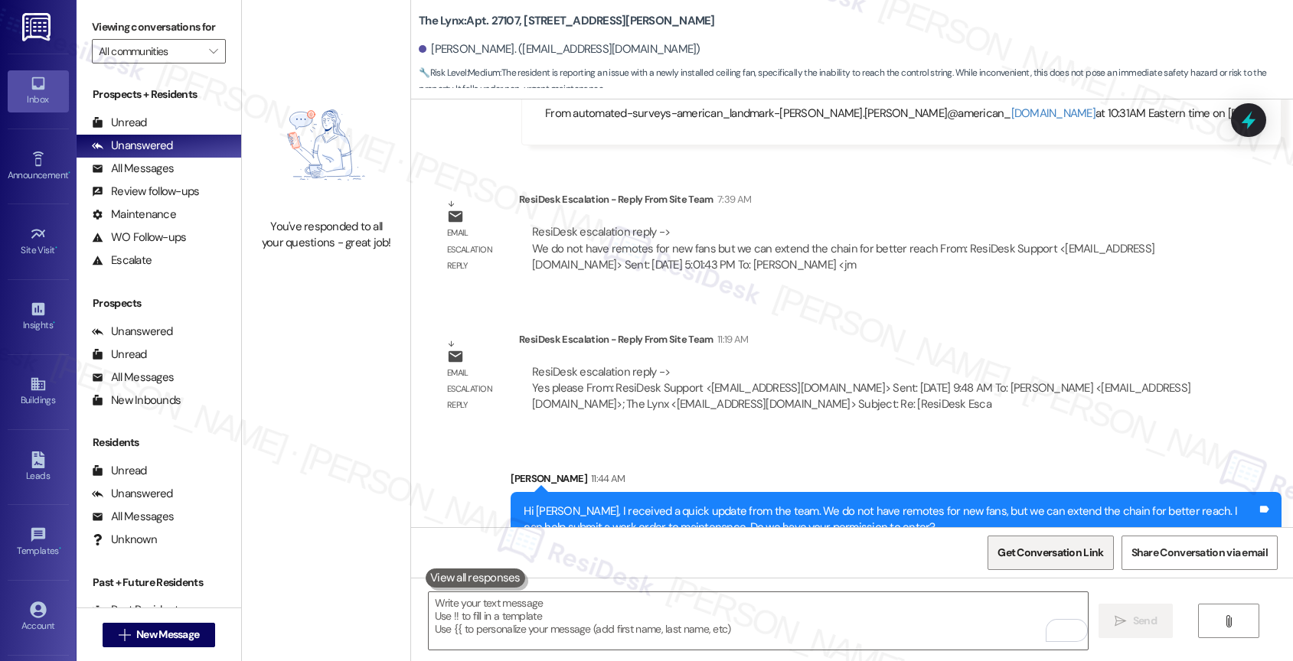
click at [1026, 552] on span "Get Conversation Link" at bounding box center [1050, 553] width 106 height 16
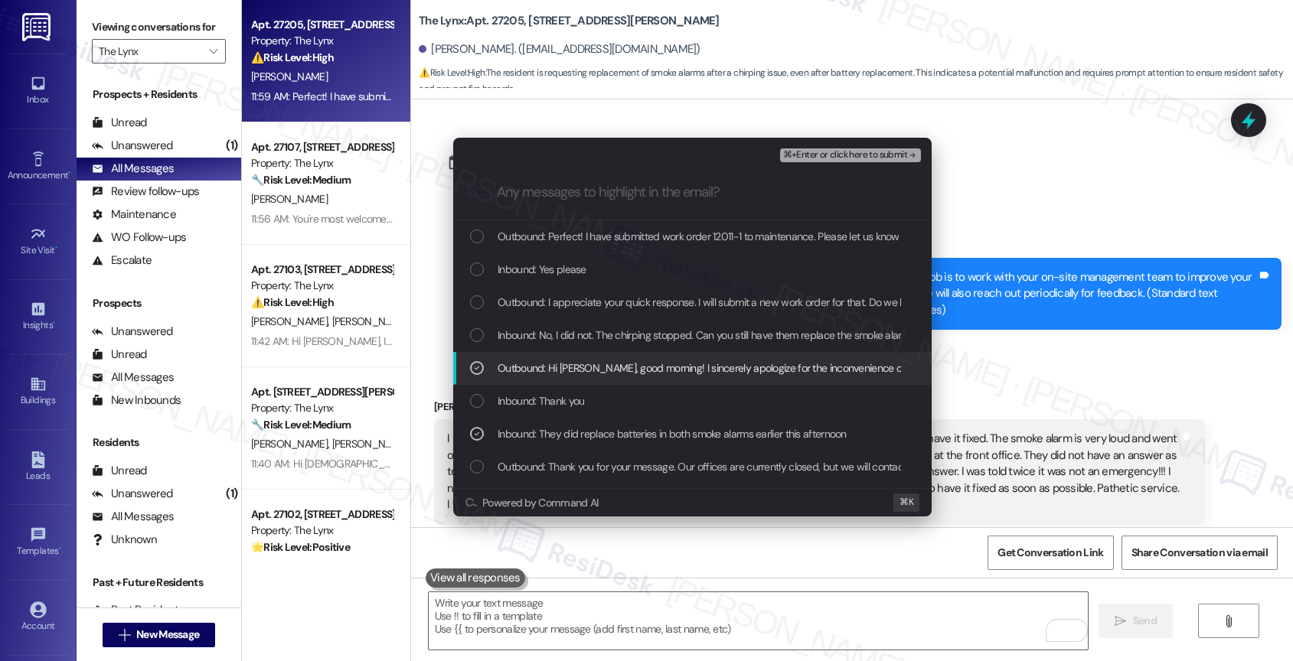
scroll to position [47, 0]
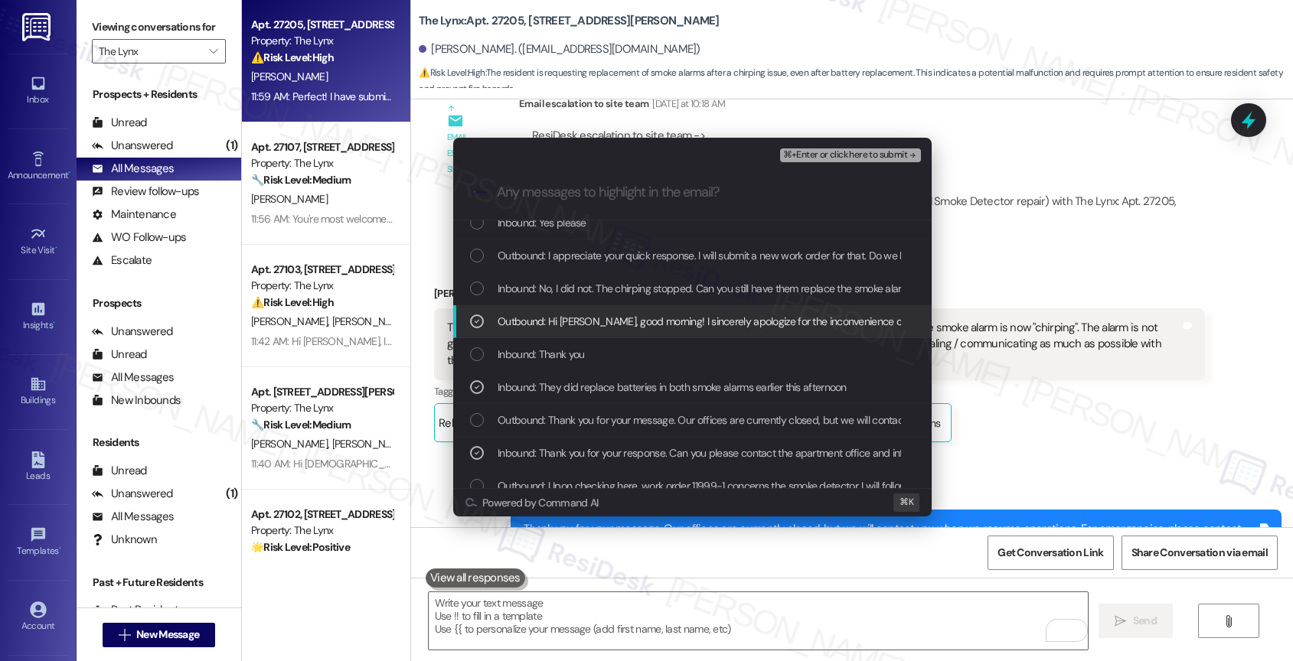
click at [582, 321] on span "Outbound: Hi Albert, good morning! I sincerely apologize for the inconvenience …" at bounding box center [1081, 321] width 1167 height 17
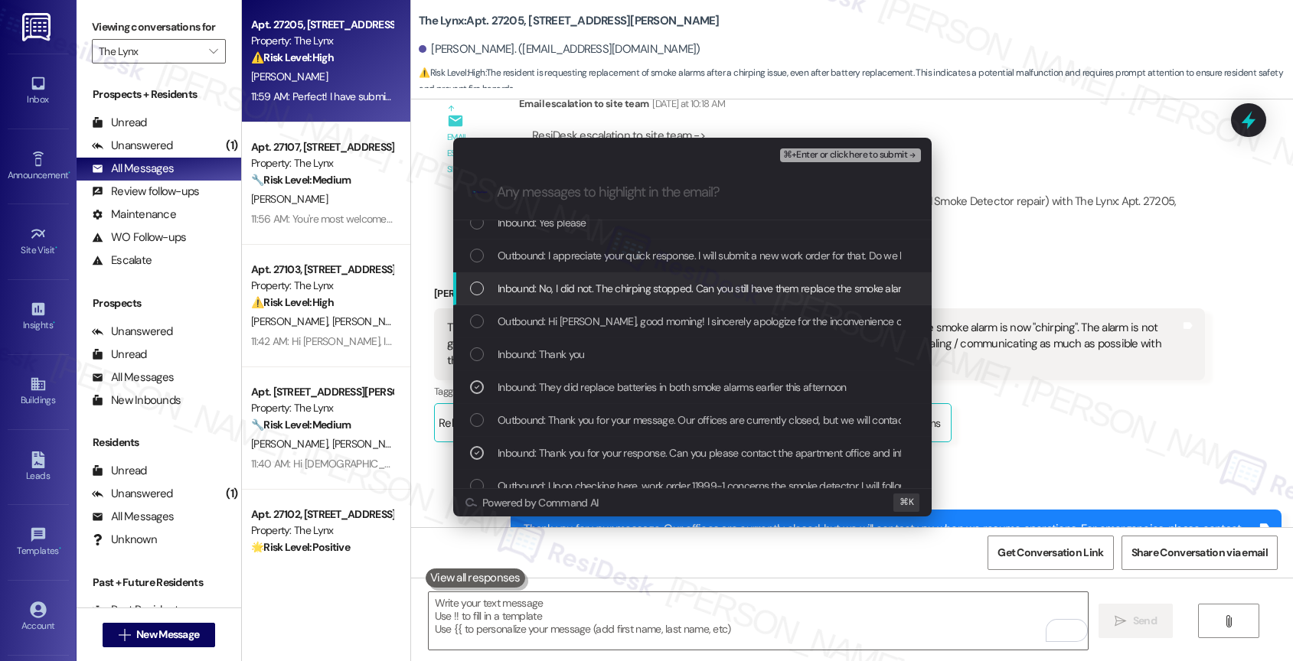
click at [593, 288] on span "Inbound: No, I did not. The chirping stopped. Can you still have them replace t…" at bounding box center [732, 288] width 468 height 17
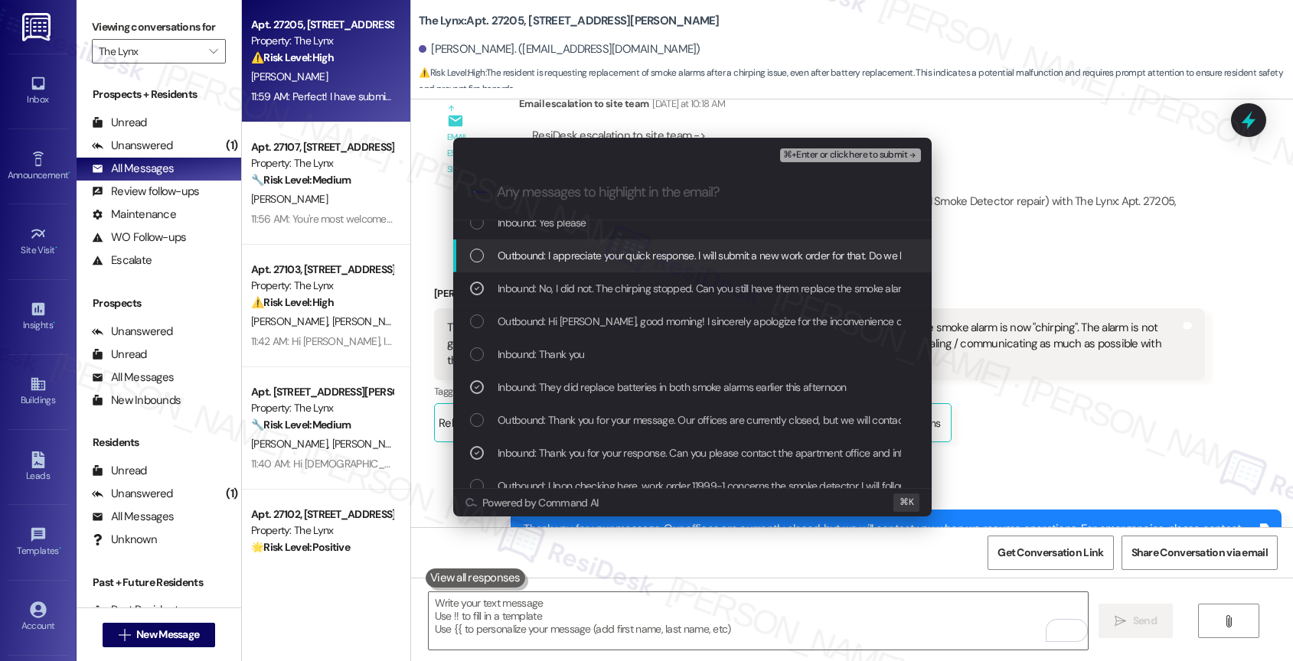
click at [599, 254] on span "Outbound: I appreciate your quick response. I will submit a new work order for …" at bounding box center [767, 255] width 538 height 17
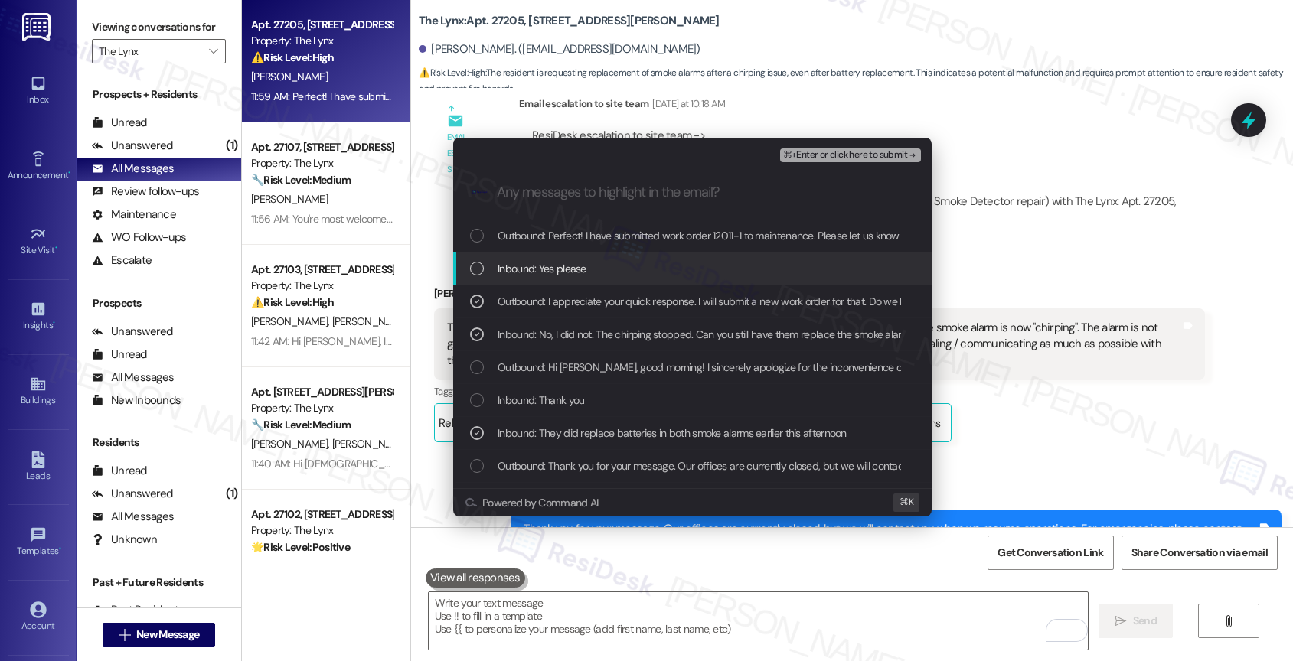
scroll to position [0, 0]
click at [544, 271] on span "Inbound: Yes please" at bounding box center [542, 269] width 89 height 17
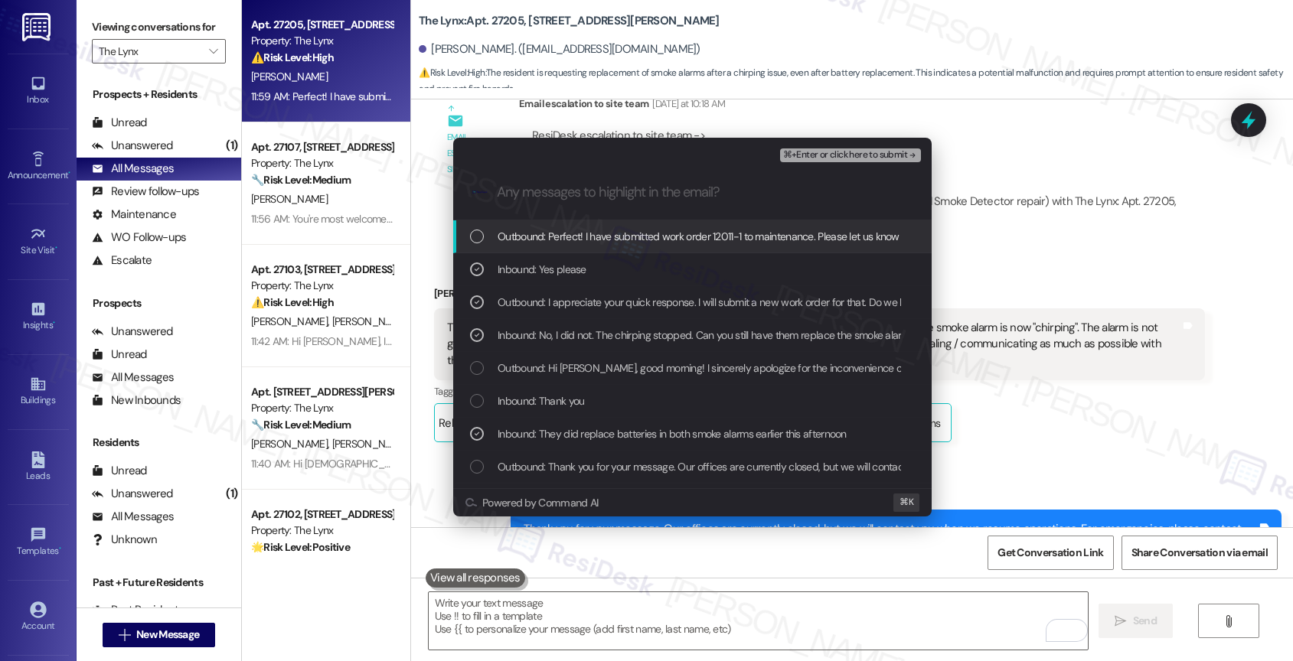
click at [591, 232] on span "Outbound: Perfect! I have submitted work order 12011-1 to maintenance. Please l…" at bounding box center [884, 236] width 772 height 17
click at [874, 150] on span "⌘+Enter or click here to submit" at bounding box center [845, 155] width 124 height 11
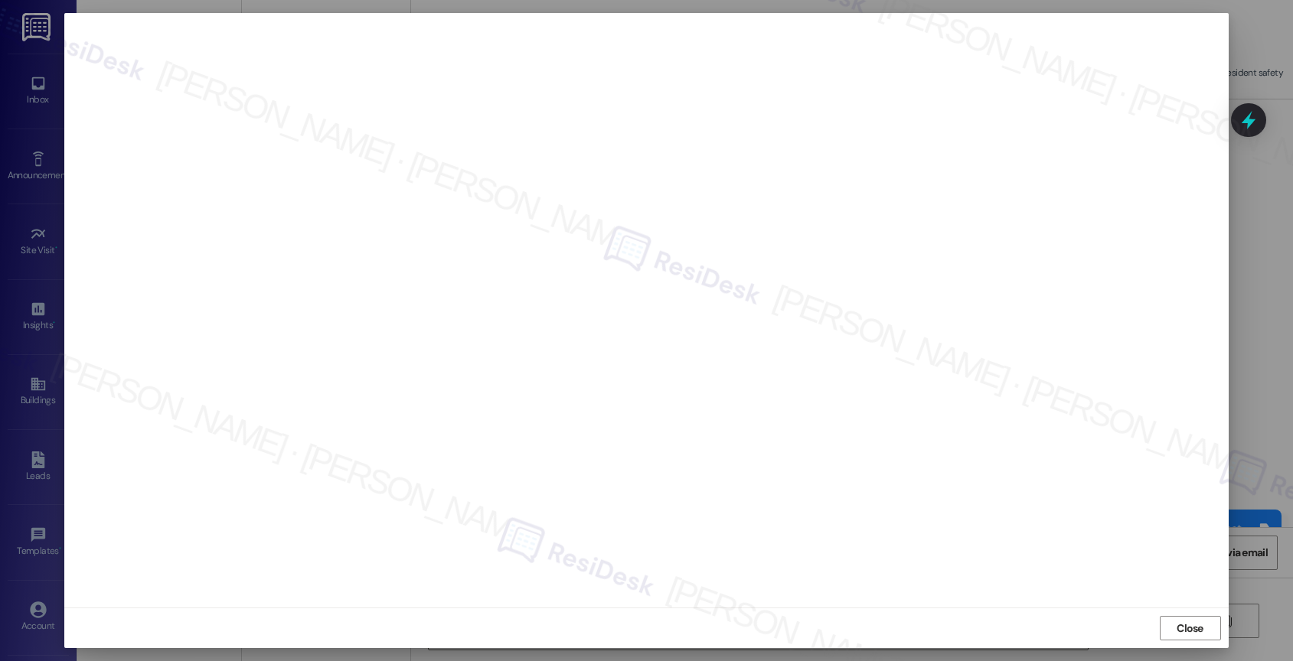
scroll to position [3661, 0]
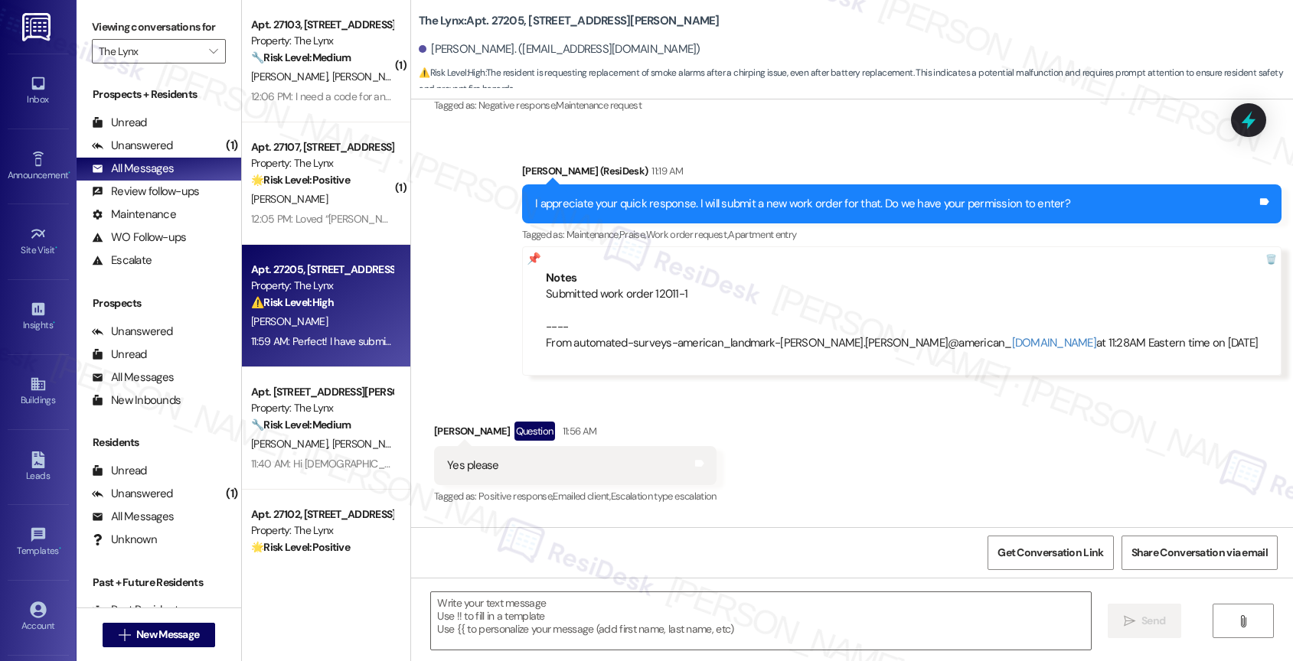
type textarea "Fetching suggested responses. Please feel free to read through the conversation…"
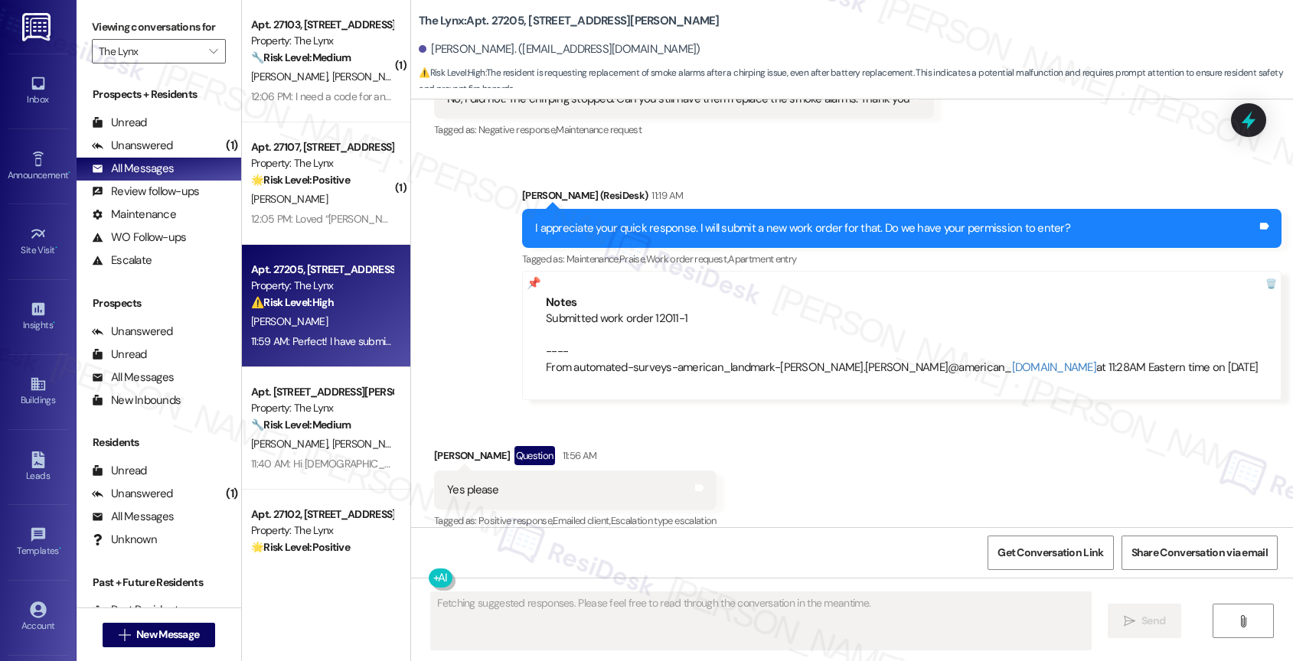
scroll to position [3684, 0]
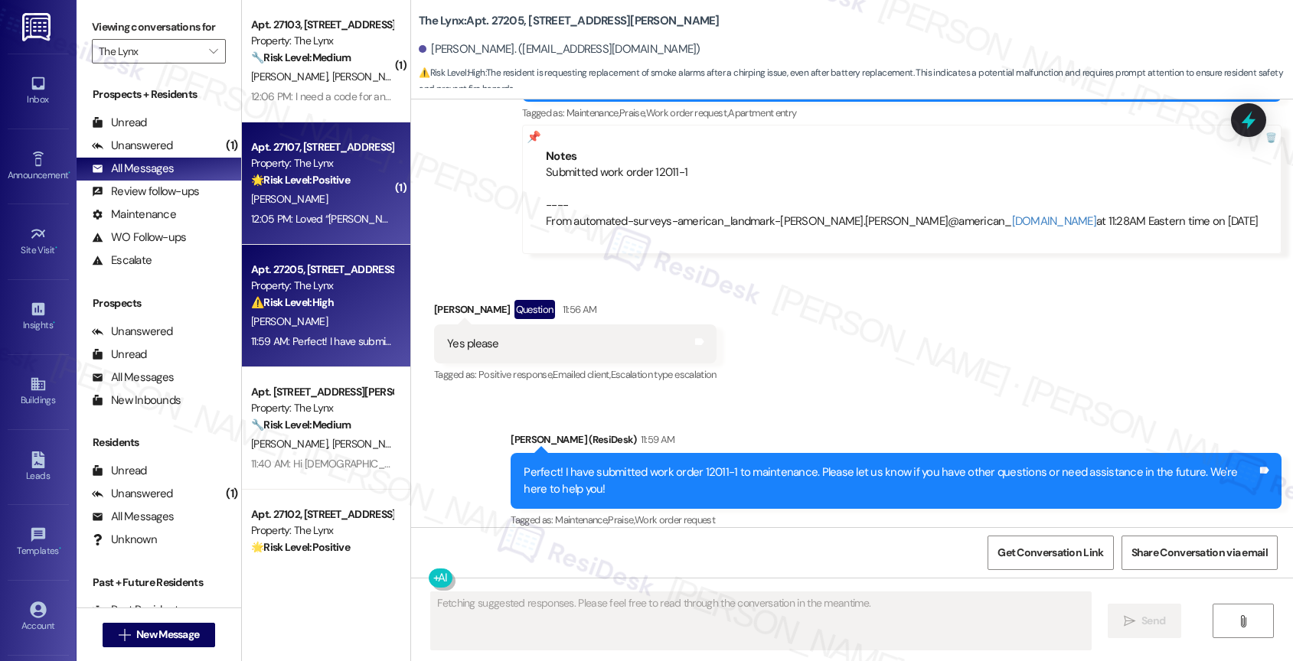
click at [317, 180] on strong "🌟 Risk Level: Positive" at bounding box center [300, 180] width 99 height 14
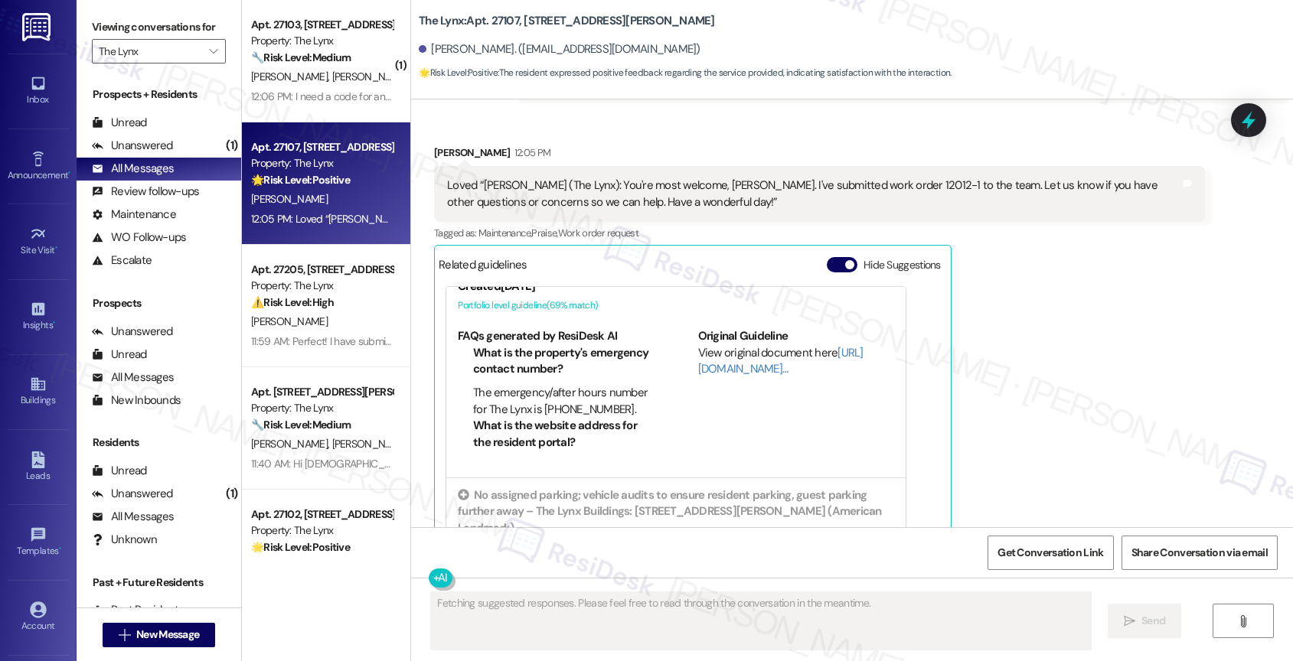
scroll to position [111, 0]
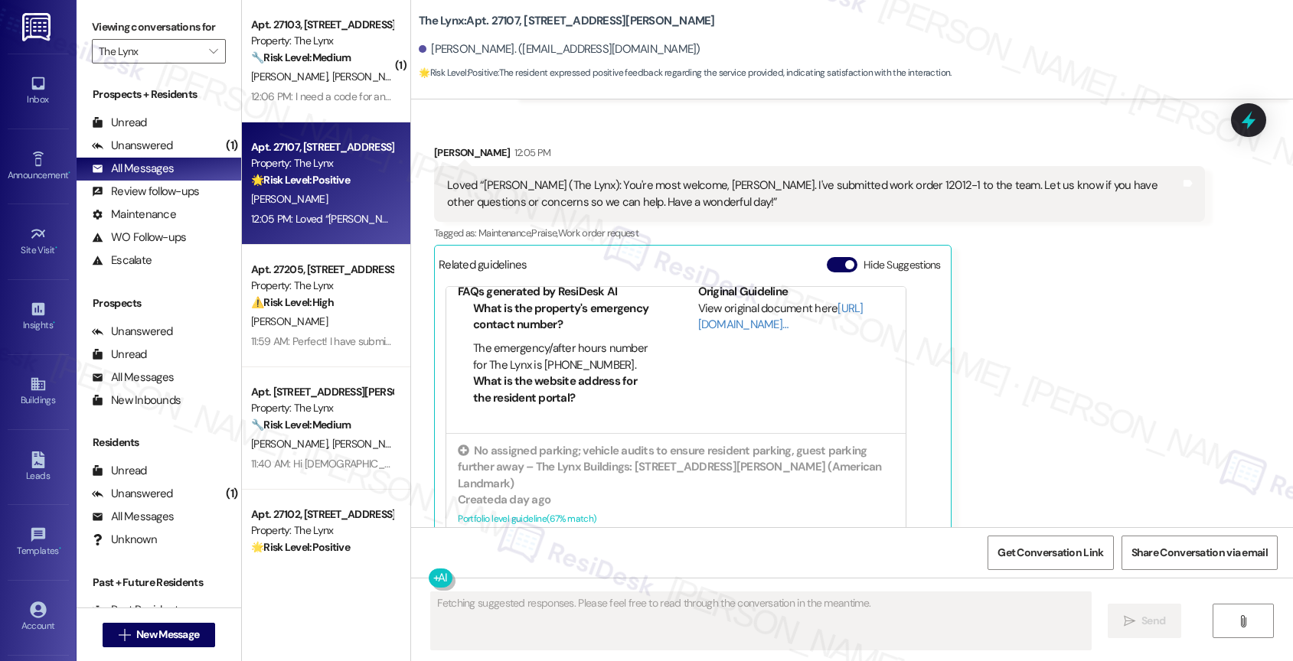
click at [826, 250] on div "Related guidelines Hide Suggestions" at bounding box center [693, 265] width 508 height 30
click at [827, 257] on button "Hide Suggestions" at bounding box center [842, 264] width 31 height 15
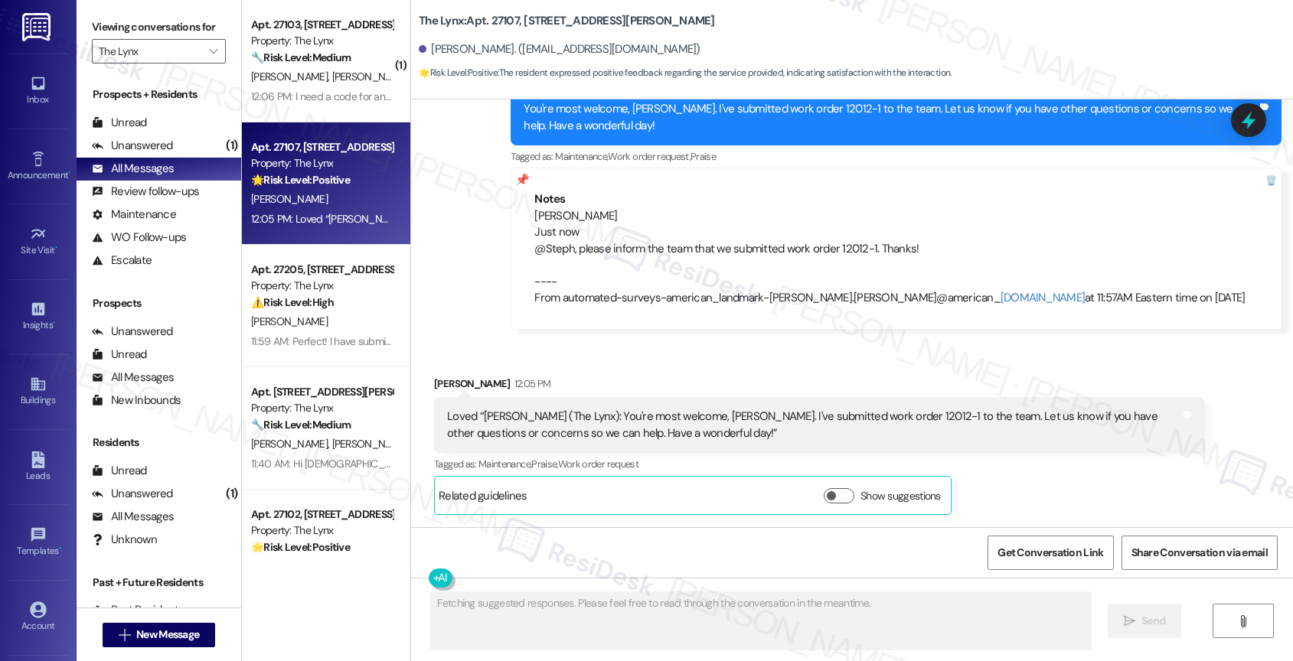
scroll to position [2593, 0]
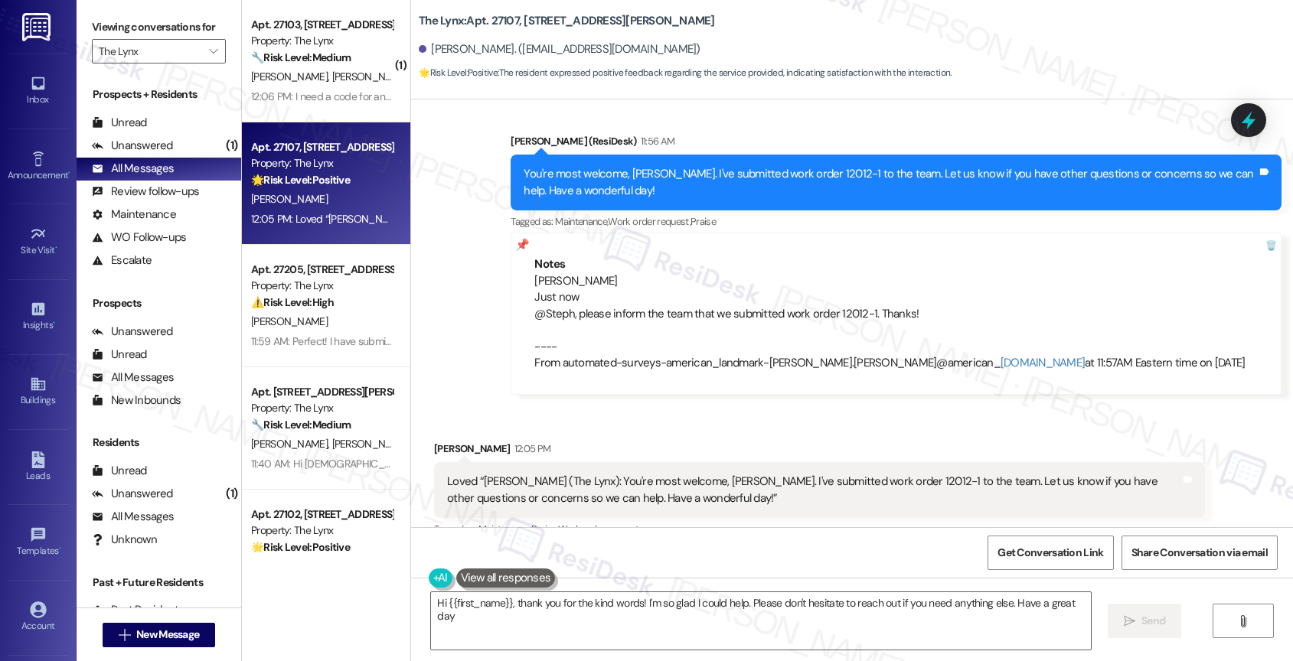
type textarea "Hi {{first_name}}, thank you for the kind words! I'm so glad I could help. Plea…"
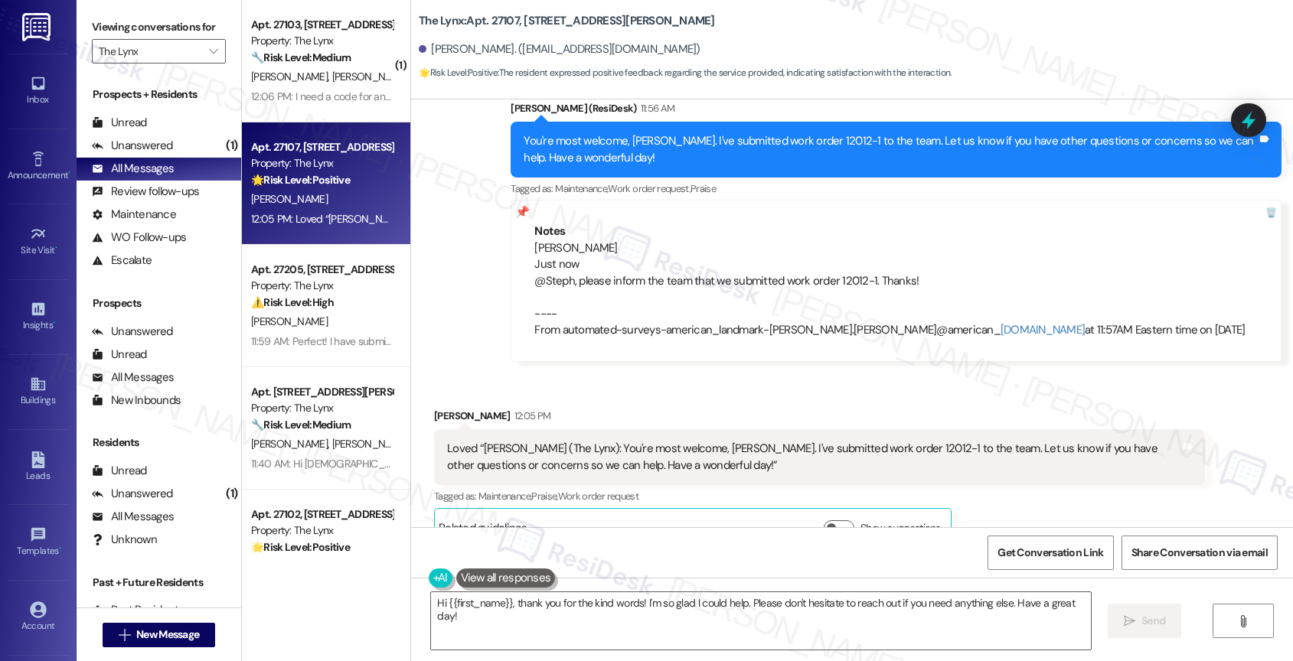
click at [652, 397] on div "Received via SMS Bridgett Rimpson 12:05 PM Loved “Sarah (The Lynx): You're most…" at bounding box center [820, 478] width 794 height 162
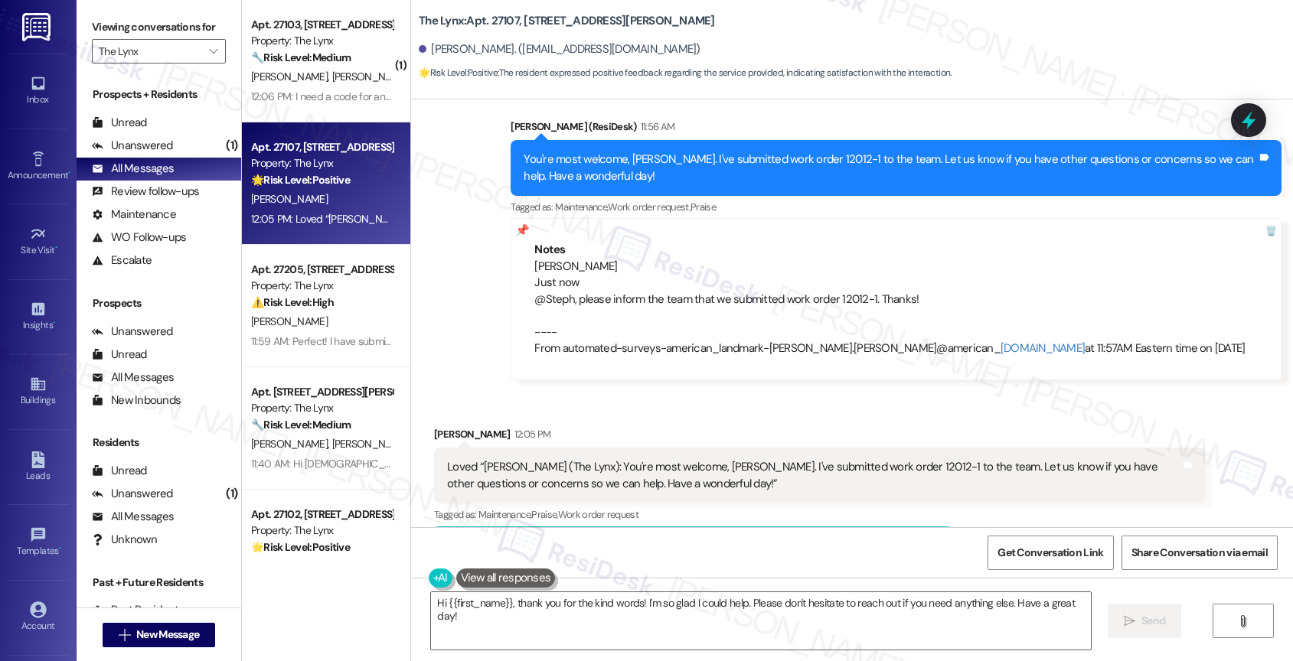
scroll to position [2554, 0]
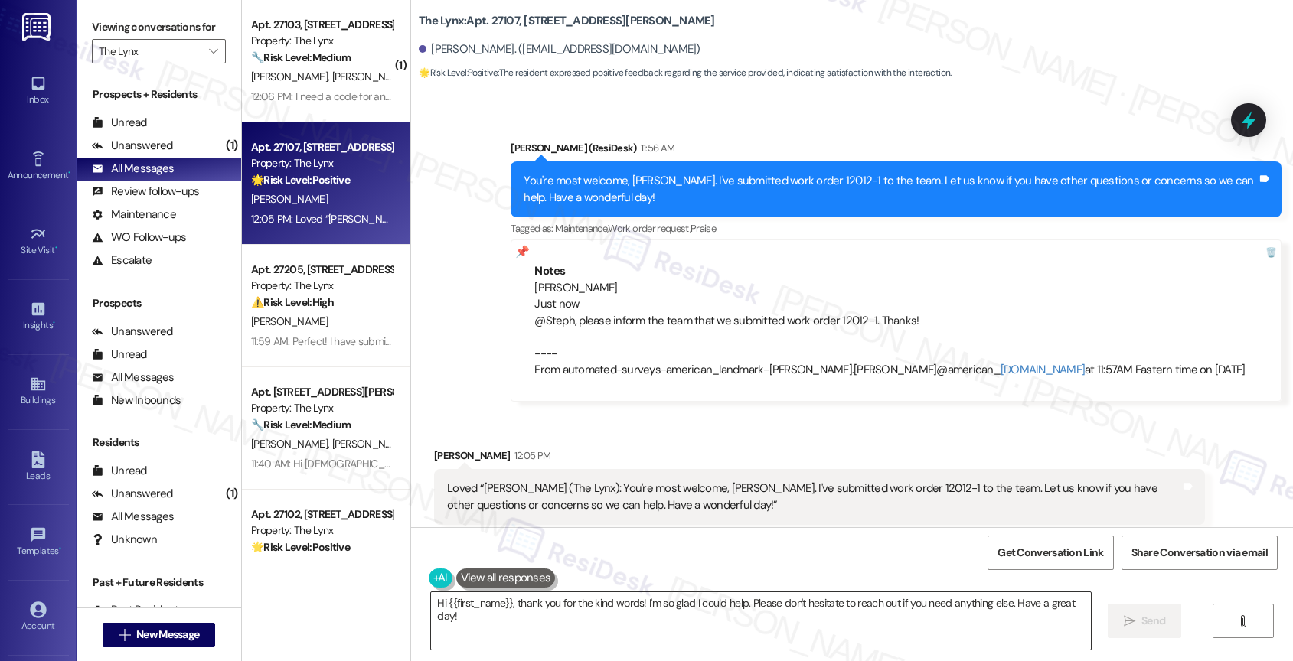
click at [555, 609] on textarea "Hi {{first_name}}, thank you for the kind words! I'm so glad I could help. Plea…" at bounding box center [761, 620] width 660 height 57
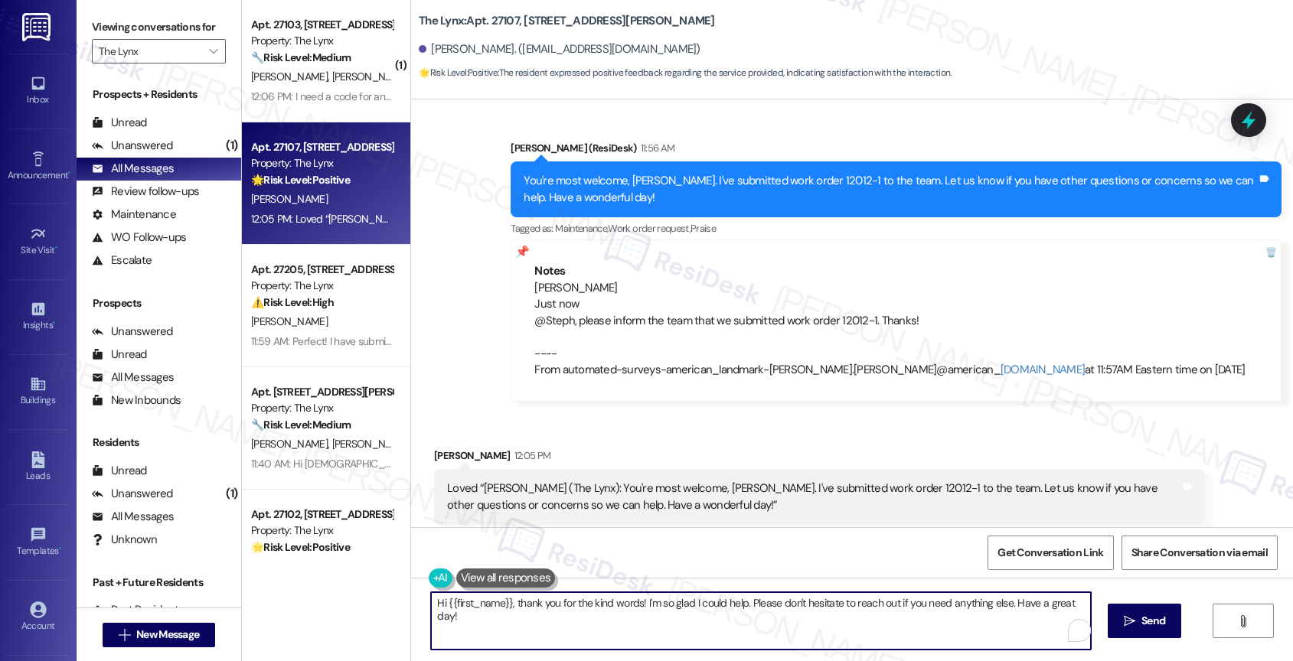
click at [555, 609] on textarea "Hi {{first_name}}, thank you for the kind words! I'm so glad I could help. Plea…" at bounding box center [761, 620] width 660 height 57
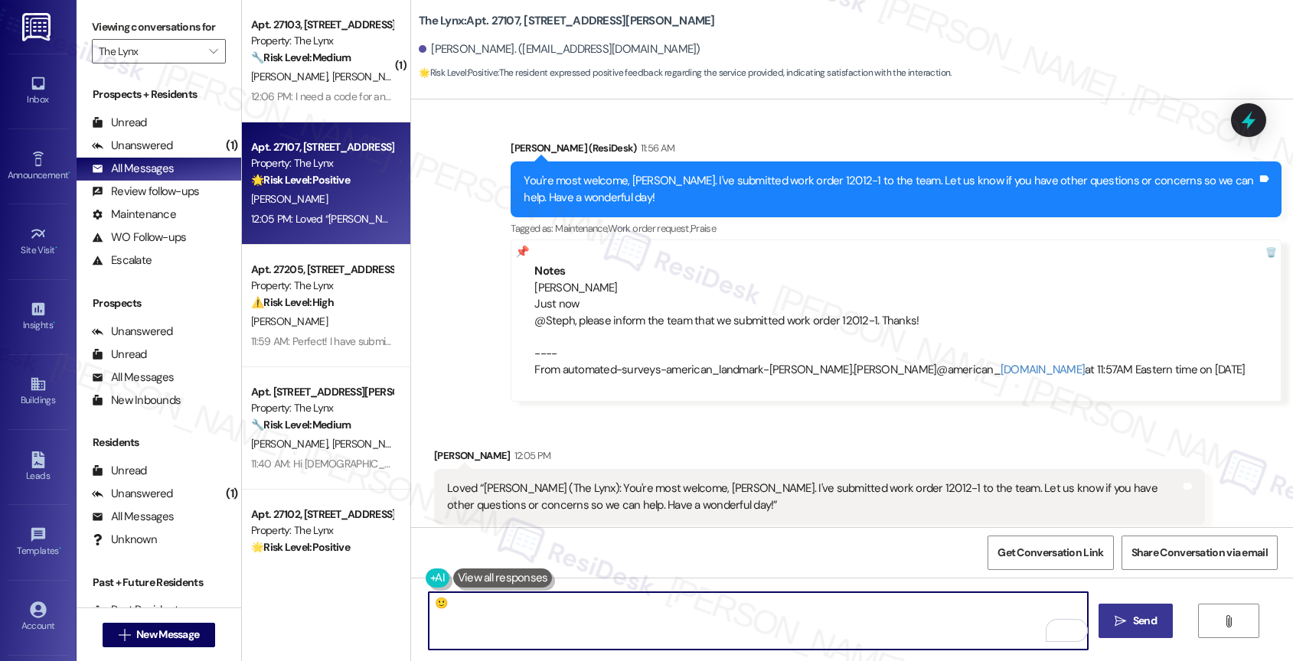
type textarea "🙂"
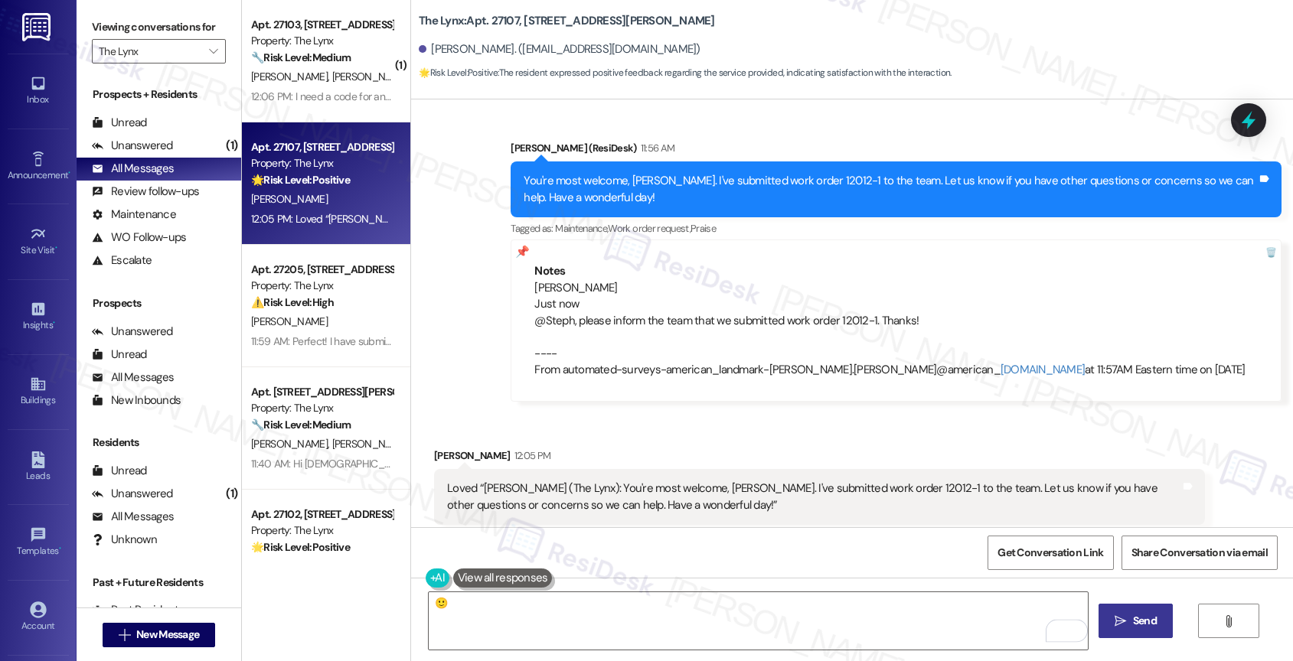
click at [1147, 620] on span "Send" at bounding box center [1145, 621] width 24 height 16
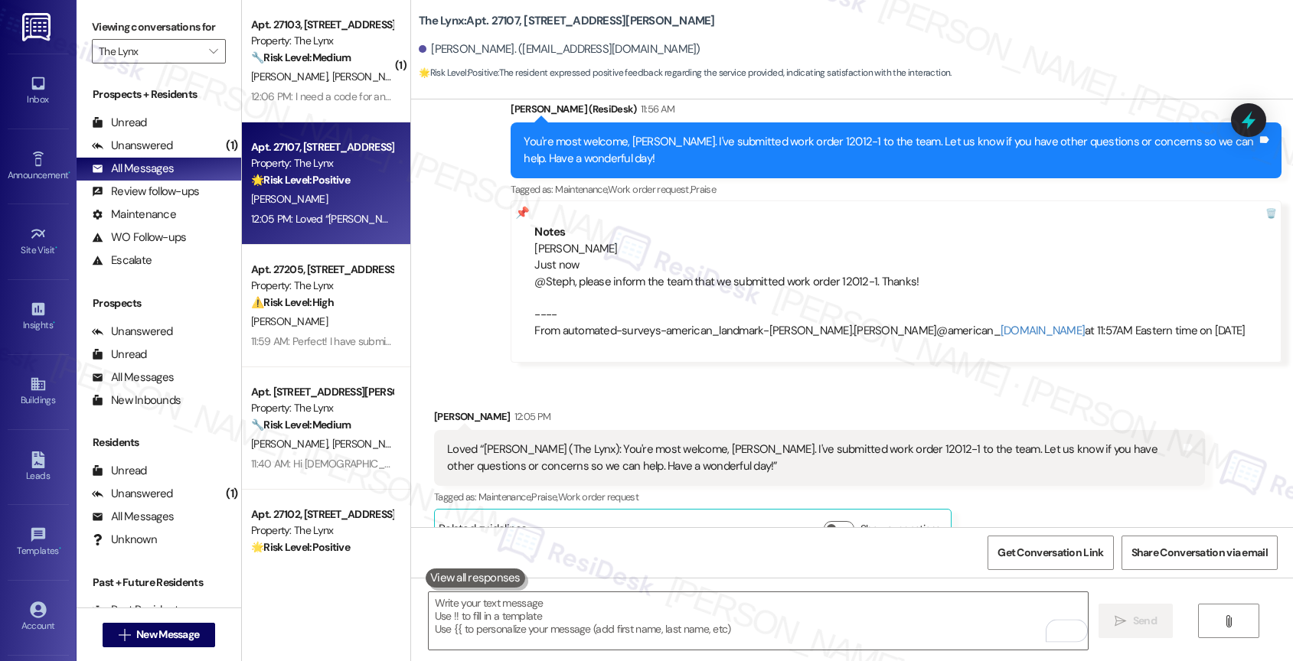
scroll to position [2700, 0]
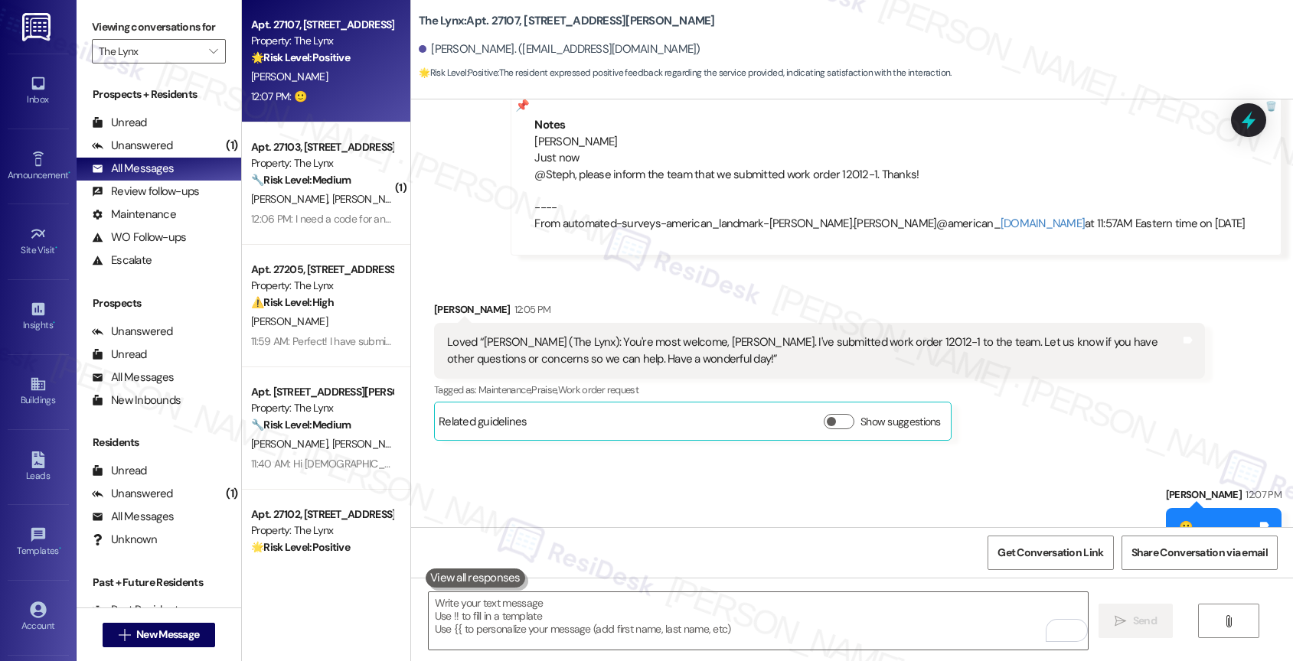
click at [288, 70] on span "B. Rimpson" at bounding box center [289, 77] width 77 height 14
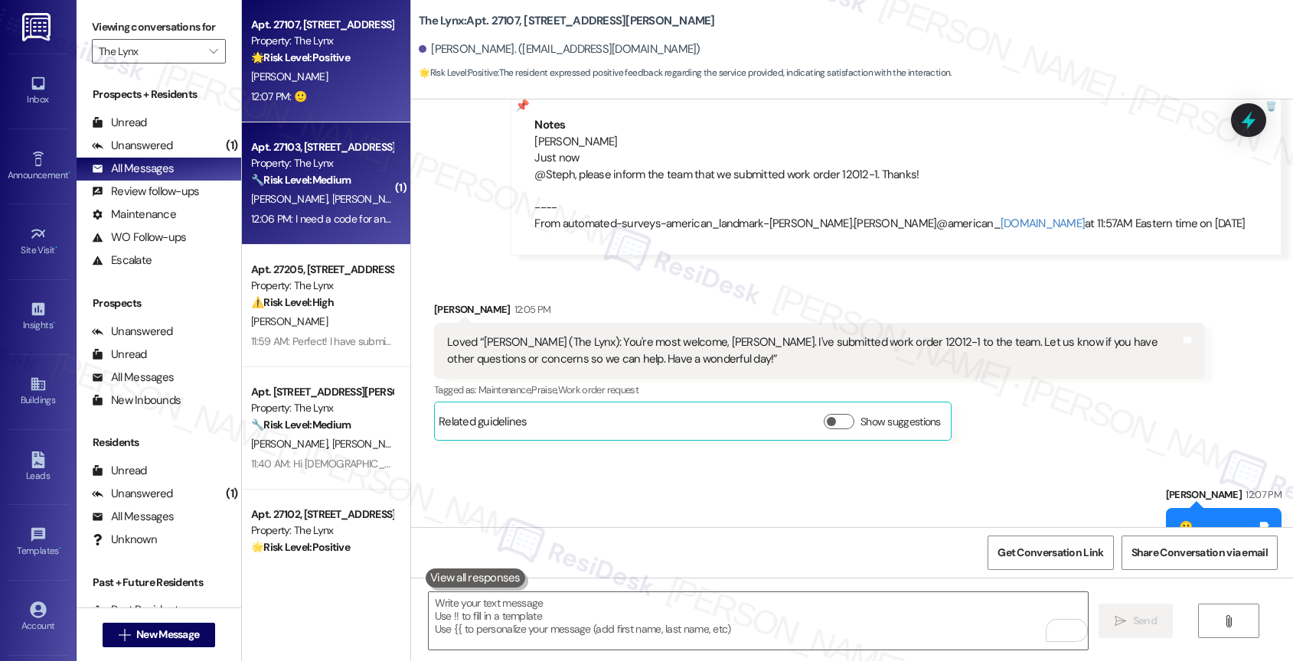
click at [284, 212] on div "12:06 PM: I need a code for an Amazon shipment I'm expecting and they're asking…" at bounding box center [476, 219] width 451 height 14
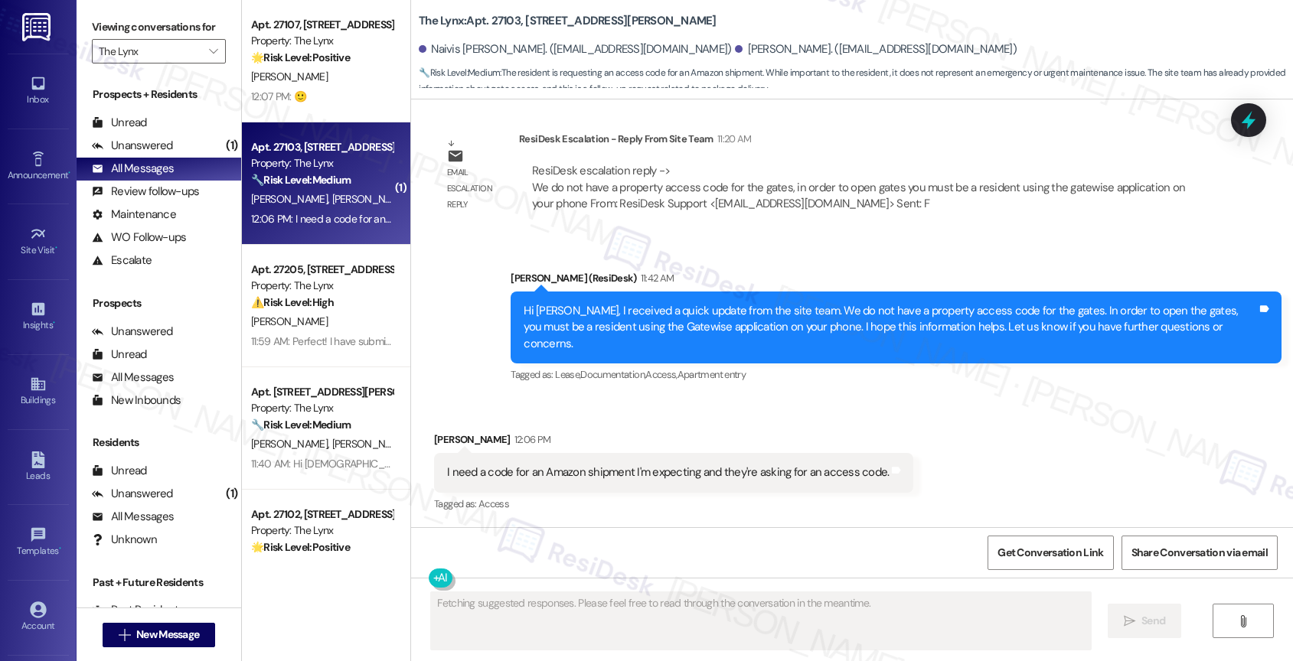
scroll to position [951, 0]
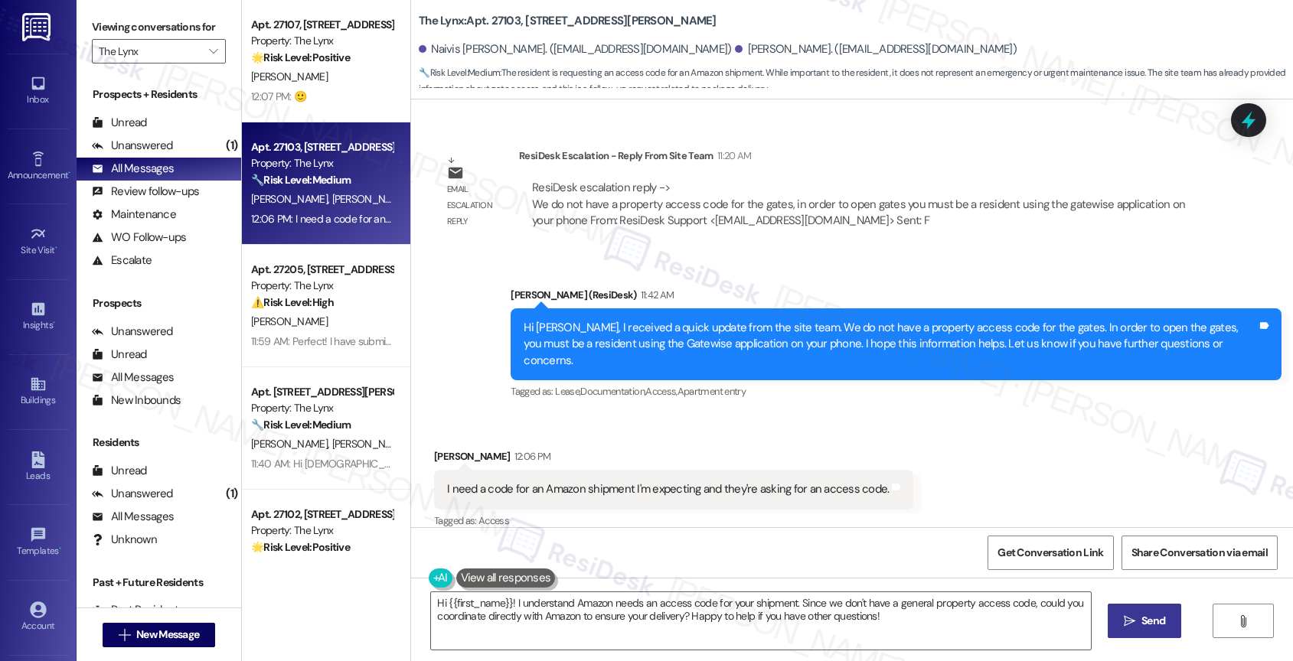
click at [622, 481] on div "I need a code for an Amazon shipment I'm expecting and they're asking for an ac…" at bounding box center [668, 489] width 442 height 16
copy div "I need a code for an Amazon shipment I'm expecting and they're asking for an ac…"
click at [646, 437] on div "Received via SMS Pedro Gonzalez 12:06 PM I need a code for an Amazon shipment I…" at bounding box center [674, 490] width 502 height 106
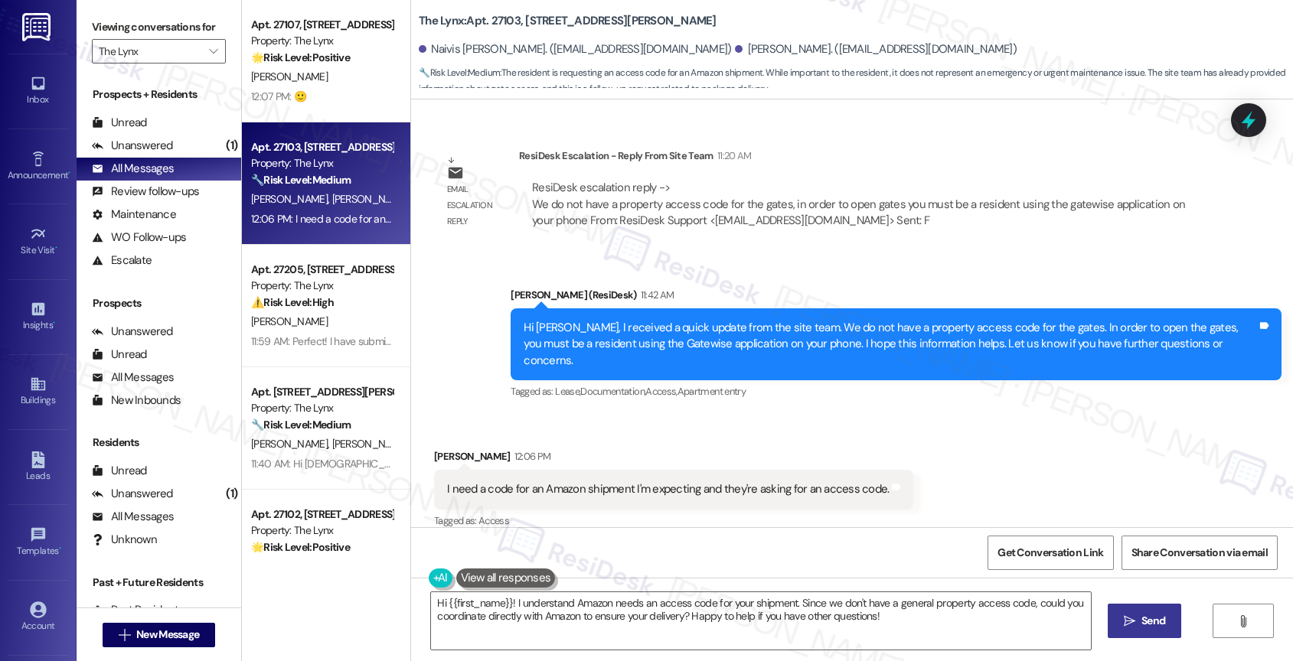
scroll to position [952, 0]
click at [520, 607] on textarea "Hi {{first_name}}! I understand Amazon needs an access code for your shipment. …" at bounding box center [761, 620] width 660 height 57
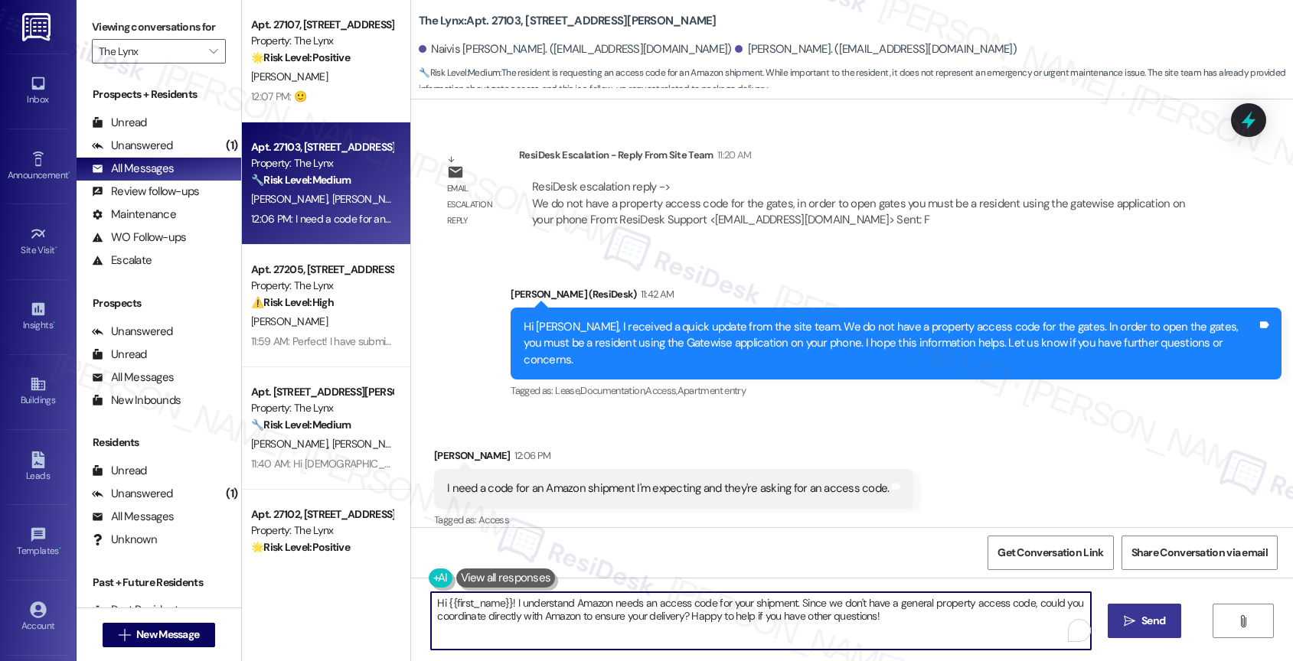
click at [520, 607] on textarea "Hi {{first_name}}! I understand Amazon needs an access code for your shipment. …" at bounding box center [761, 620] width 660 height 57
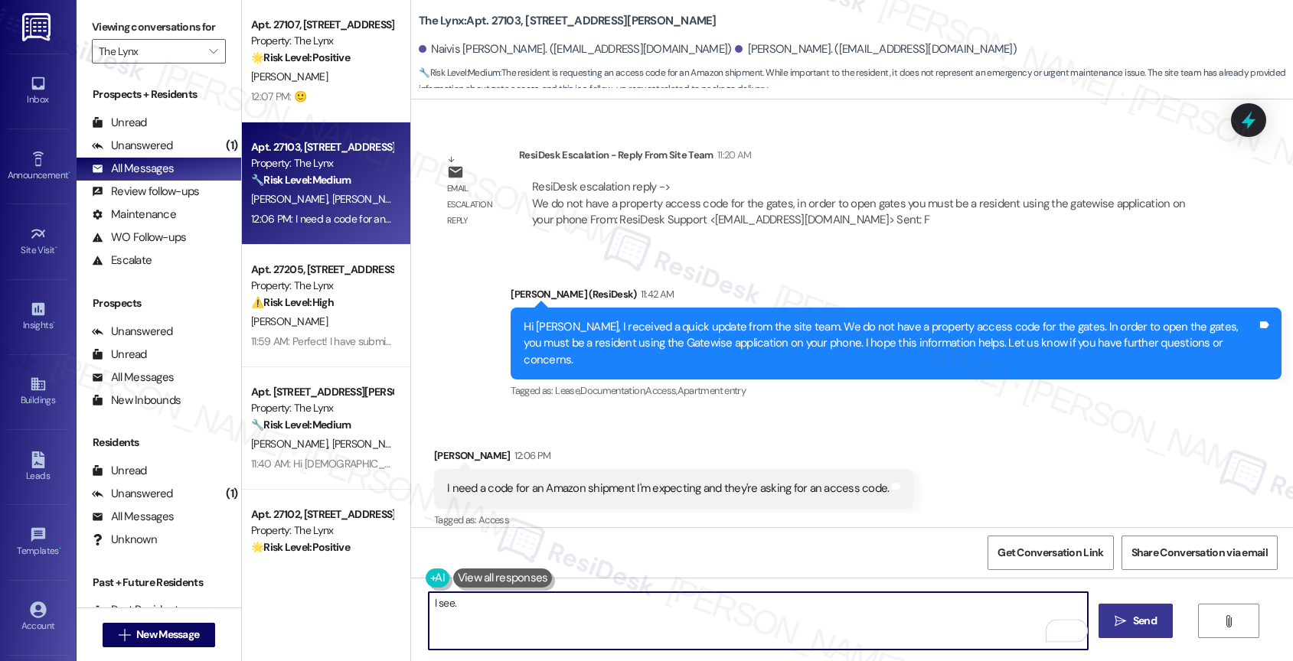
click at [485, 573] on button at bounding box center [503, 578] width 100 height 19
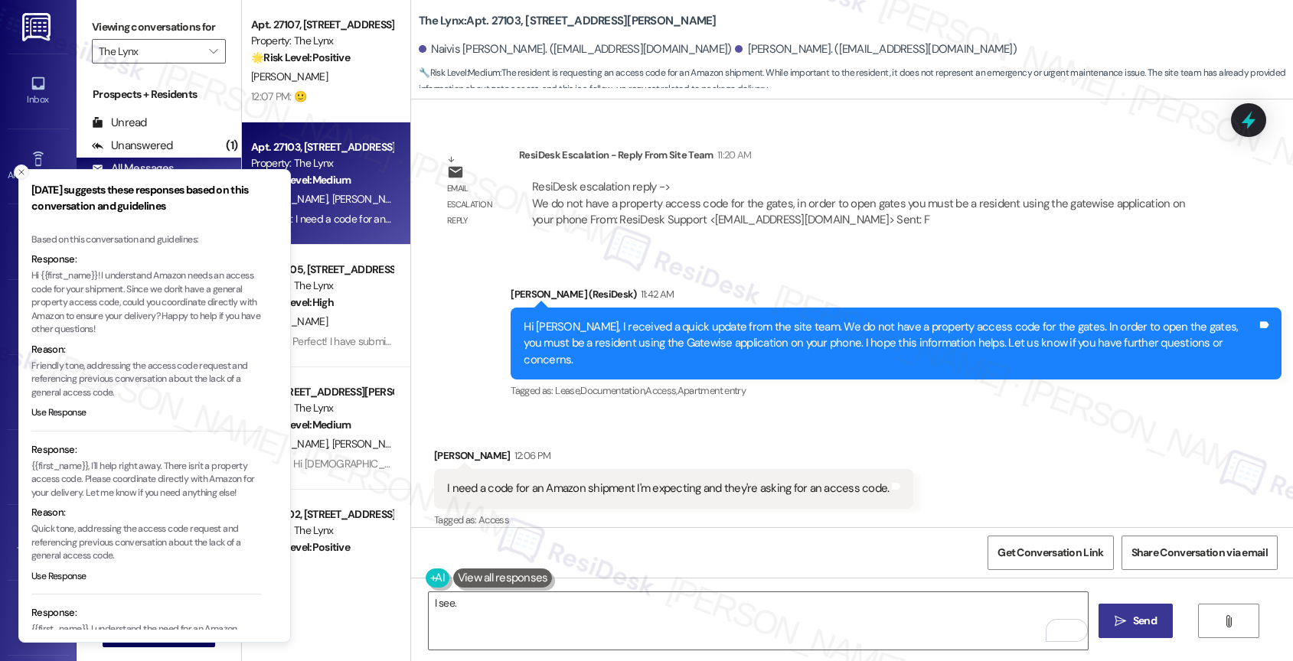
click at [18, 170] on icon "Close toast" at bounding box center [21, 172] width 9 height 9
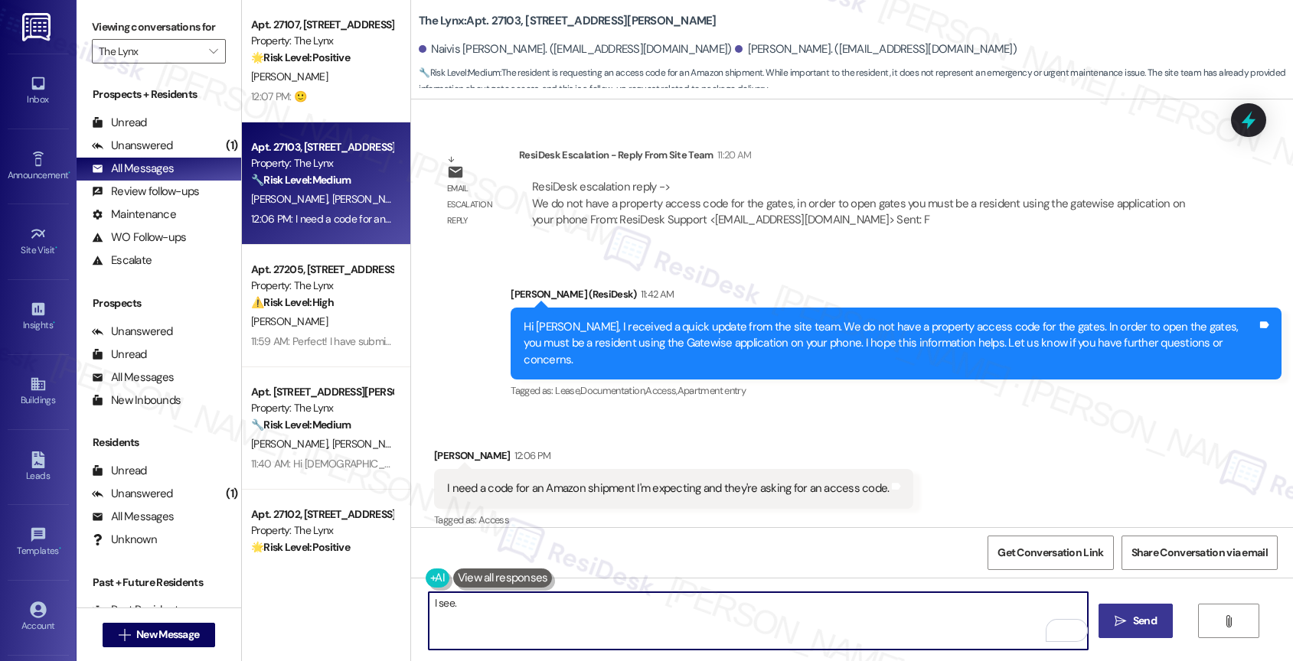
click at [516, 612] on textarea "I see." at bounding box center [759, 620] width 660 height 57
type textarea "I see. Let me check with the team how they handle Amazon package deliveries. I'…"
click at [577, 481] on div "I need a code for an Amazon shipment I'm expecting and they're asking for an ac…" at bounding box center [668, 489] width 442 height 16
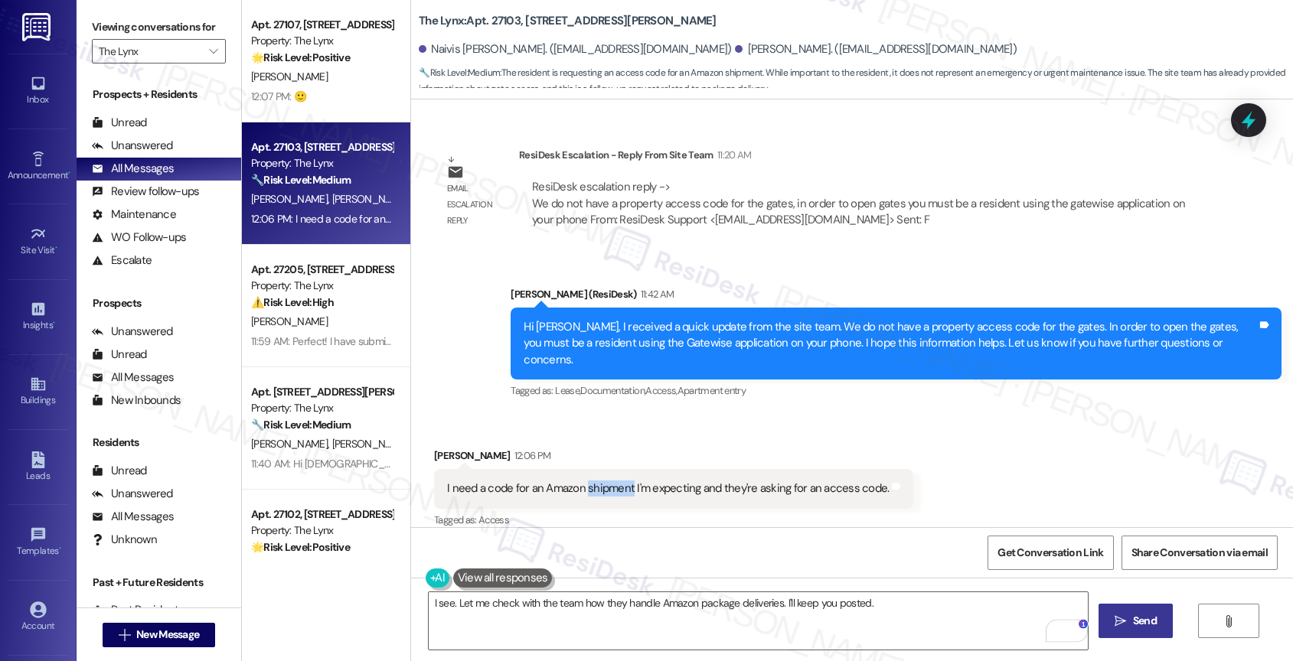
click at [577, 481] on div "I need a code for an Amazon shipment I'm expecting and they're asking for an ac…" at bounding box center [668, 489] width 442 height 16
copy div "I need a code for an Amazon shipment I'm expecting and they're asking for an ac…"
click at [994, 462] on div "Received via SMS Pedro Gonzalez 12:06 PM I need a code for an Amazon shipment I…" at bounding box center [852, 477] width 882 height 129
click at [1064, 625] on div "1" at bounding box center [1064, 630] width 17 height 17
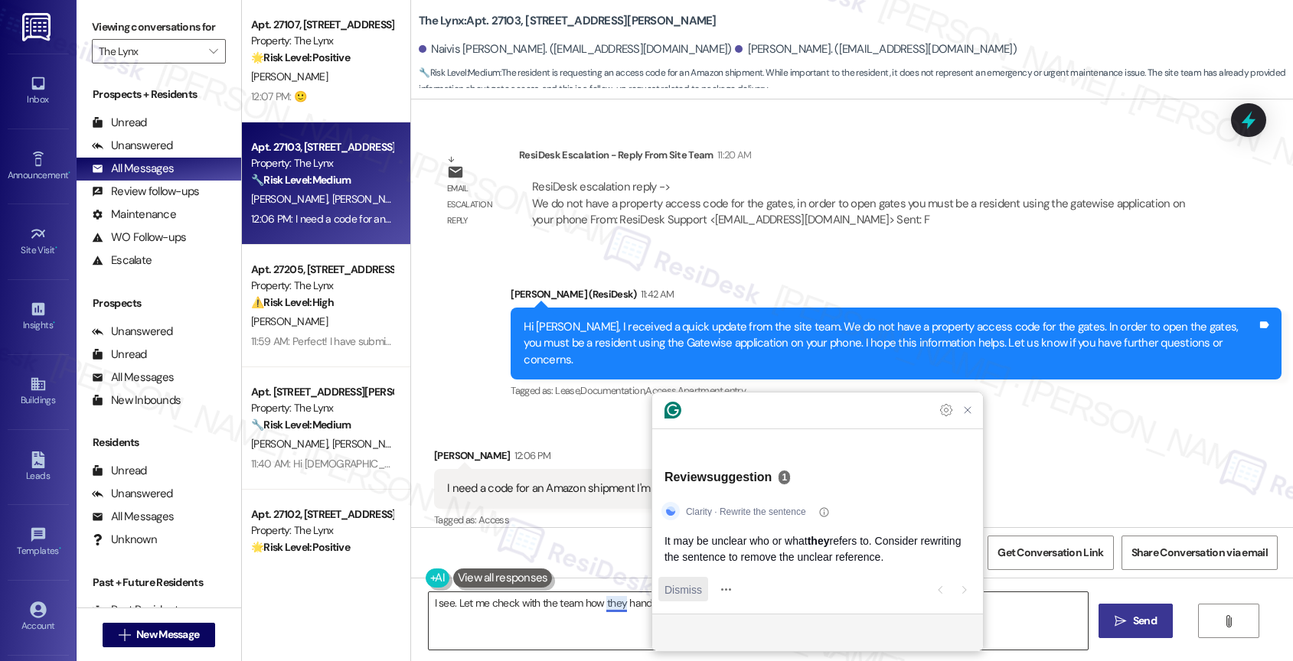
click at [691, 589] on span "Dismiss" at bounding box center [683, 590] width 38 height 16
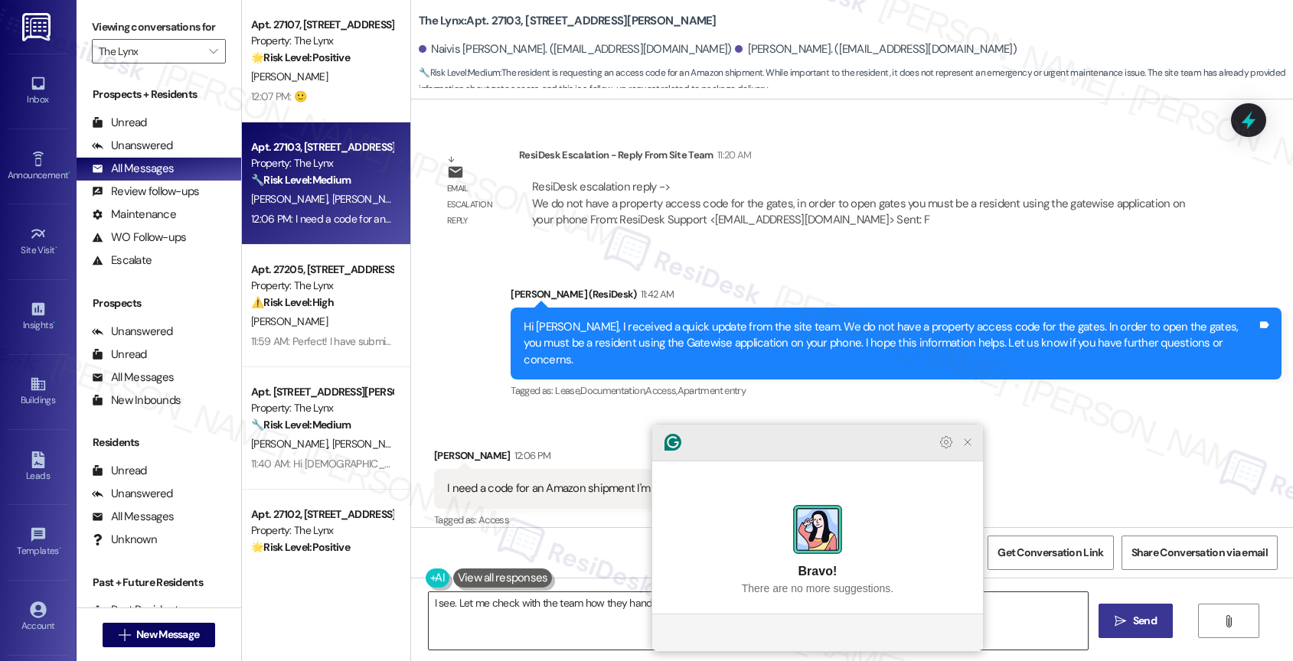
click at [970, 449] on icon "Close Grammarly Assistant" at bounding box center [967, 442] width 12 height 12
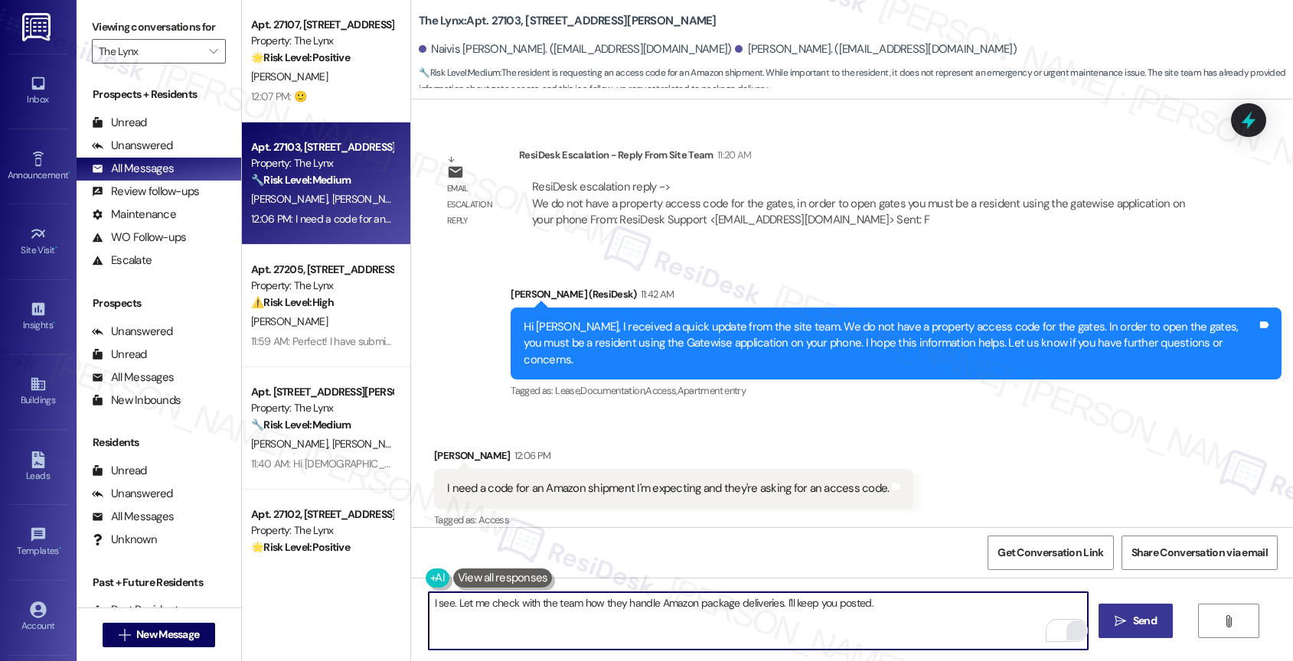
click at [1132, 612] on button " Send" at bounding box center [1135, 621] width 74 height 34
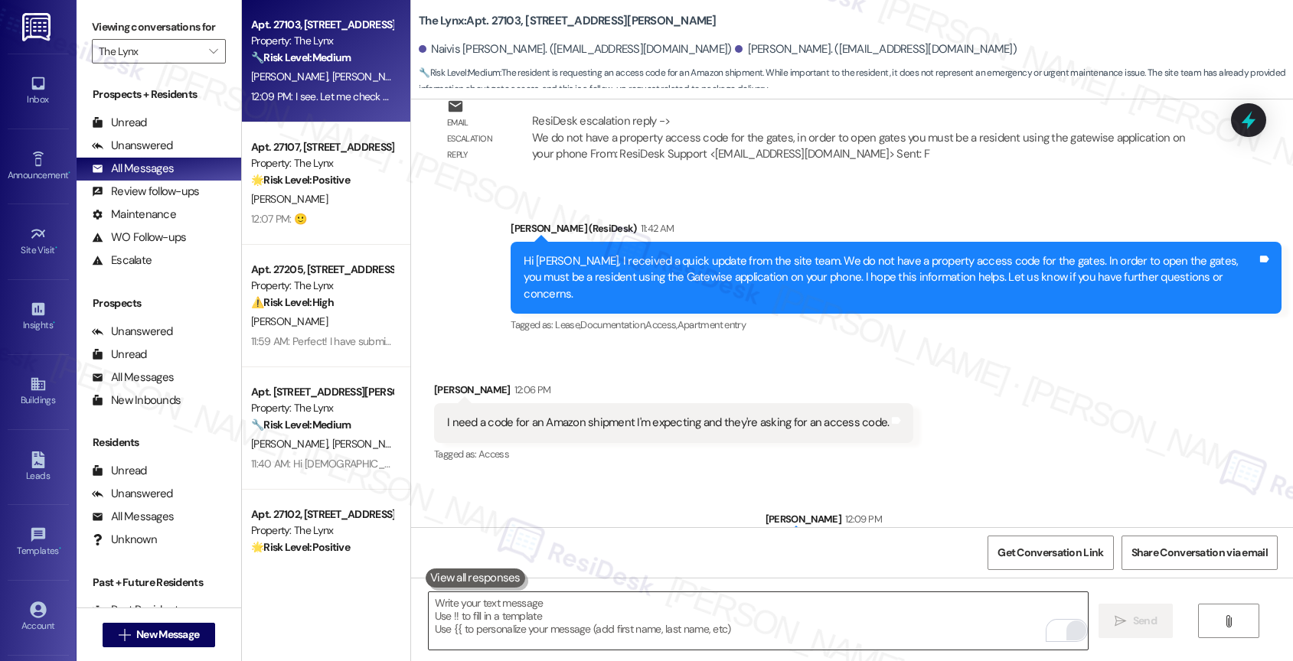
scroll to position [1059, 0]
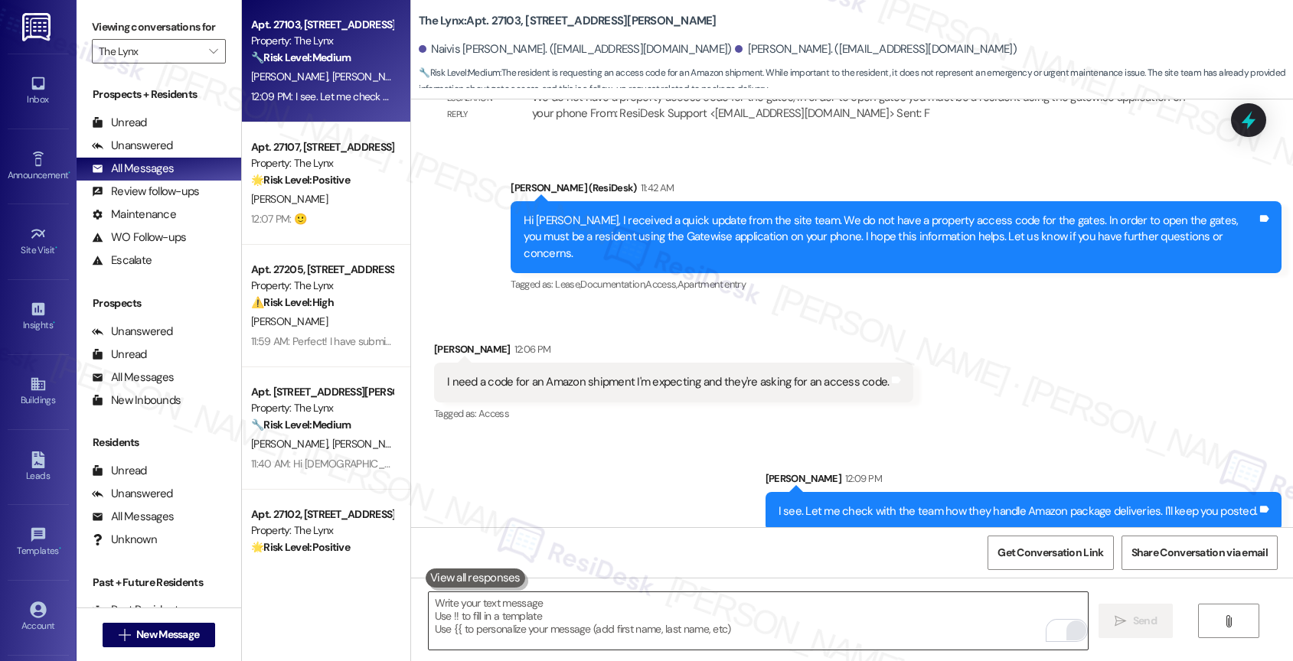
click at [621, 463] on div "Sent via SMS Sarah 12:09 PM I see. Let me check with the team how they handle A…" at bounding box center [852, 489] width 882 height 106
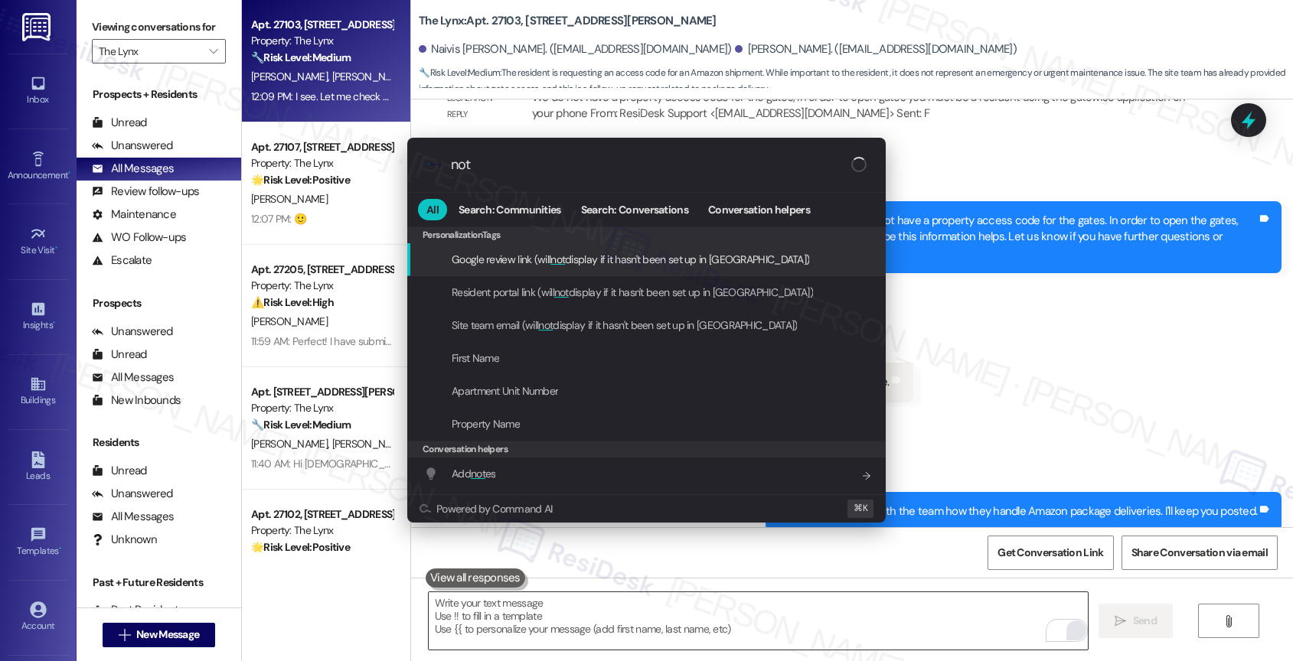
type input "note"
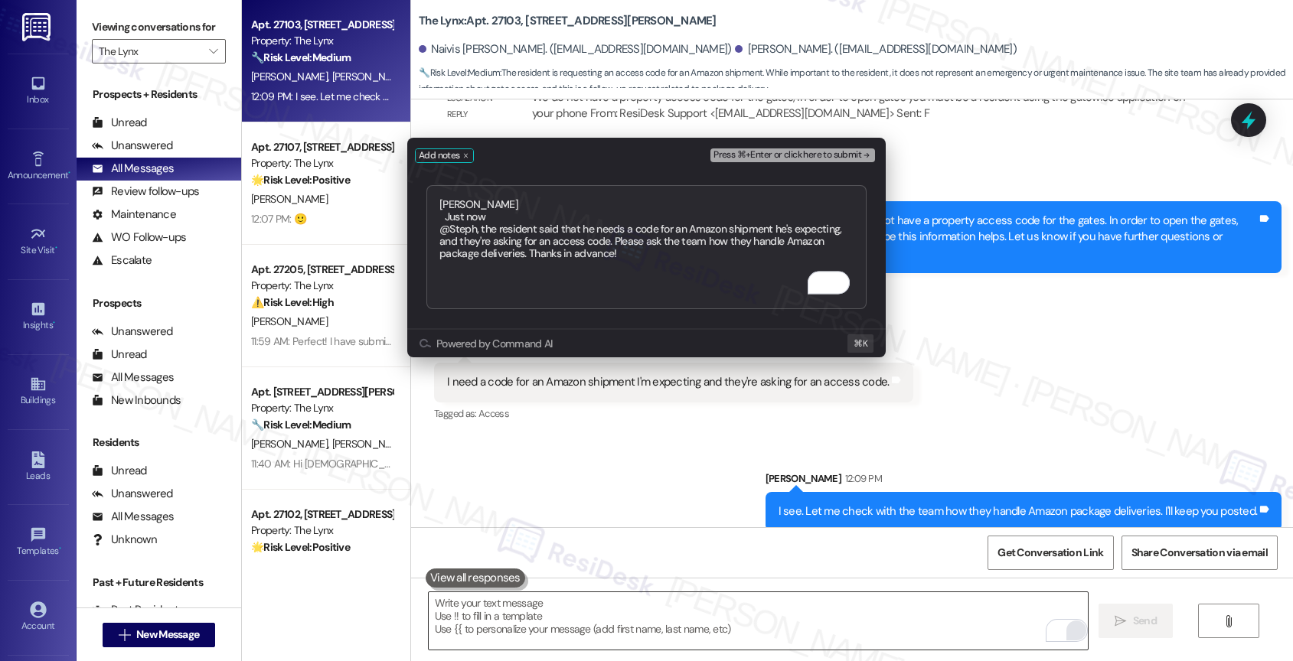
type textarea "Alethea Just now @Steph, the resident said that he needs a code for an Amazon s…"
click at [790, 155] on span "Press ⌘+Enter or click here to submit" at bounding box center [787, 155] width 148 height 11
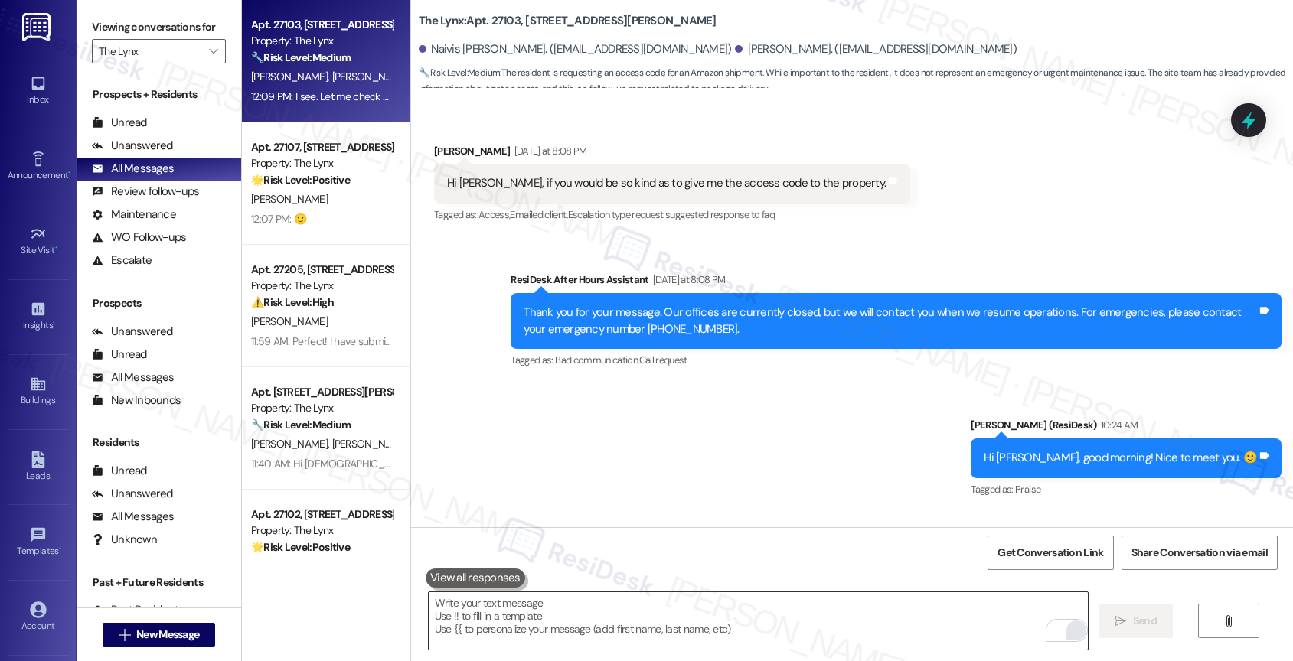
scroll to position [1260, 0]
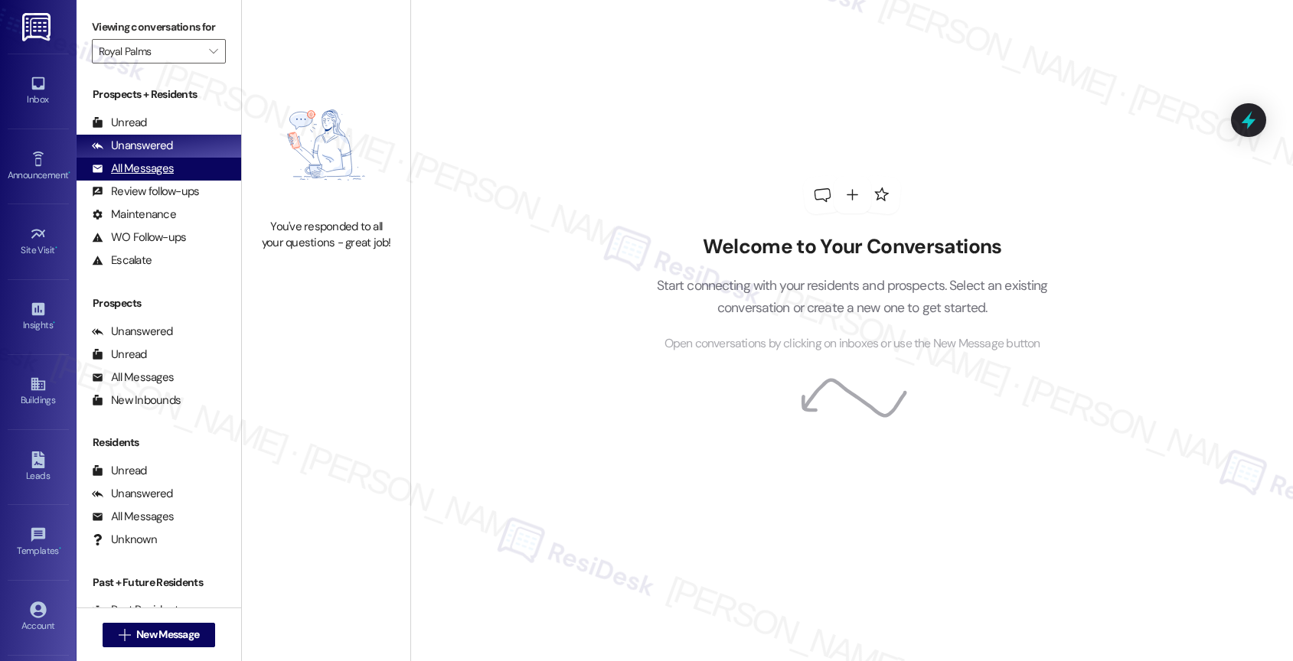
click at [160, 177] on div "All Messages" at bounding box center [133, 169] width 82 height 16
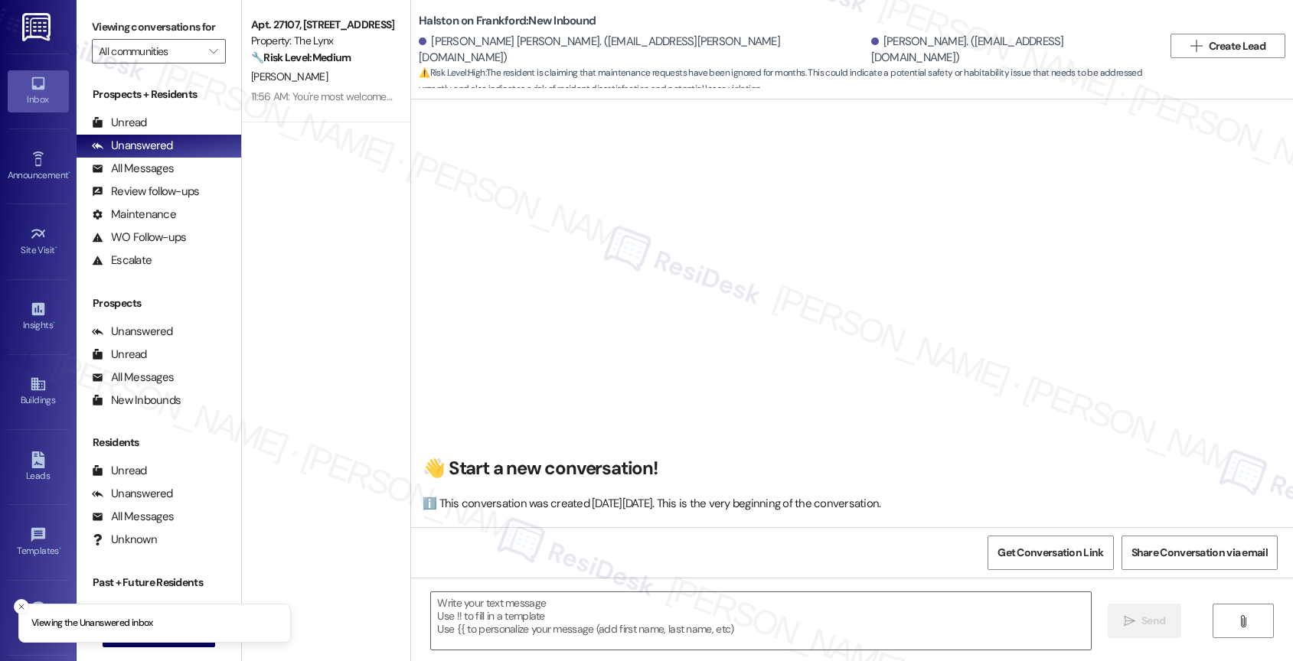
scroll to position [4101, 0]
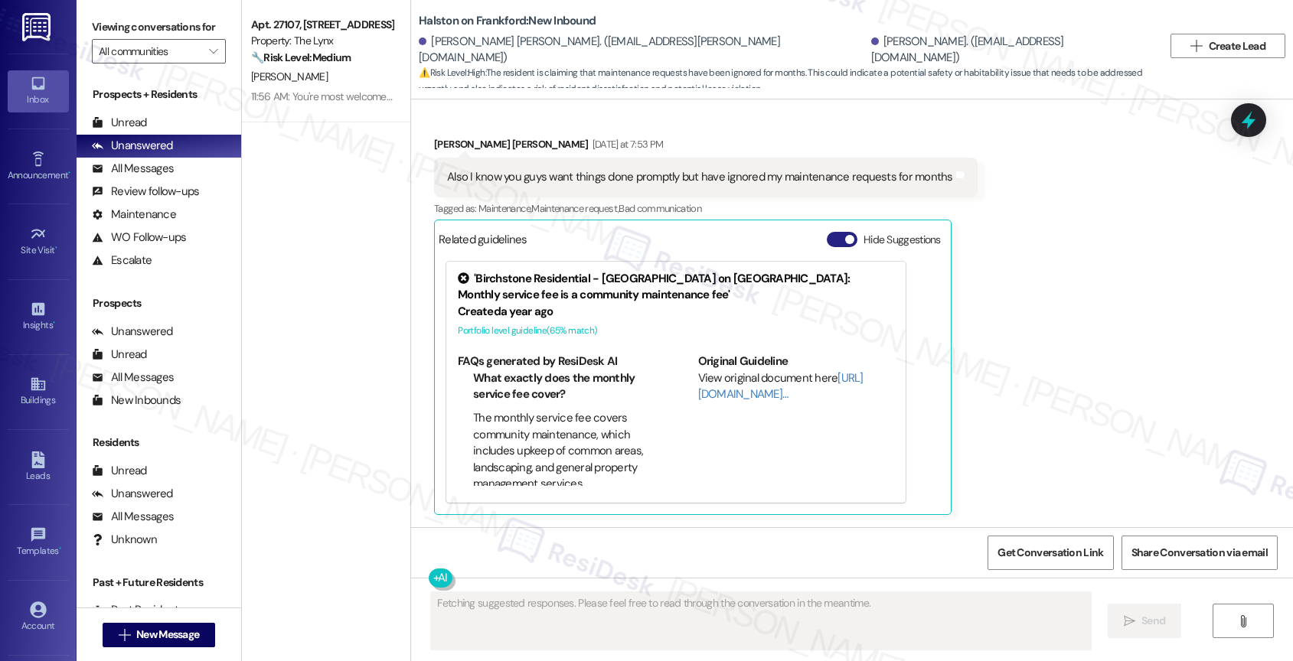
click at [827, 233] on button "Hide Suggestions" at bounding box center [842, 239] width 31 height 15
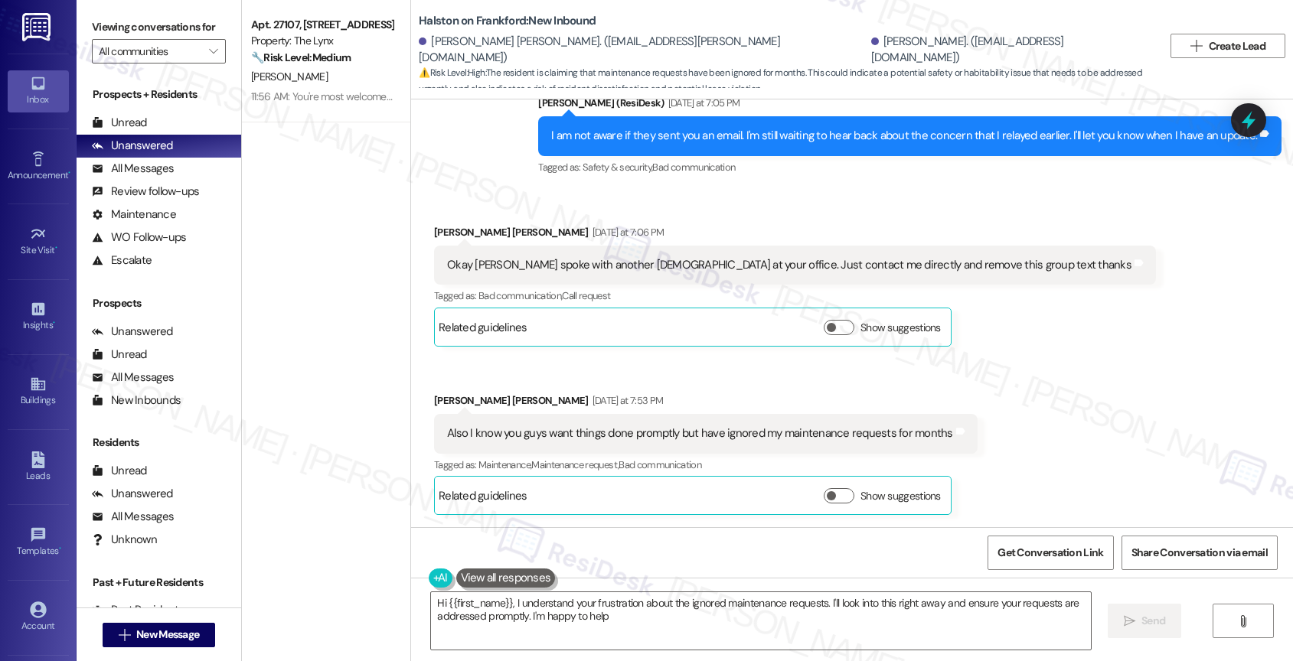
type textarea "Hi {{first_name}}, I understand your frustration about the ignored maintenance …"
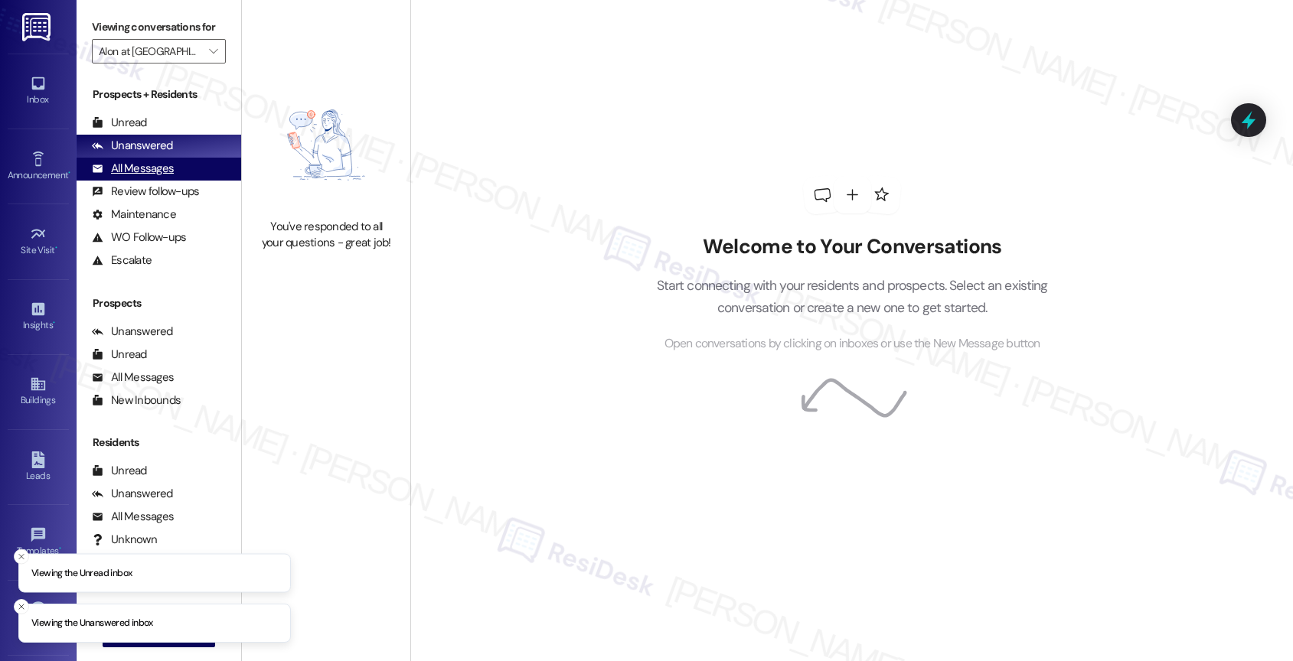
click at [128, 177] on div "All Messages" at bounding box center [133, 169] width 82 height 16
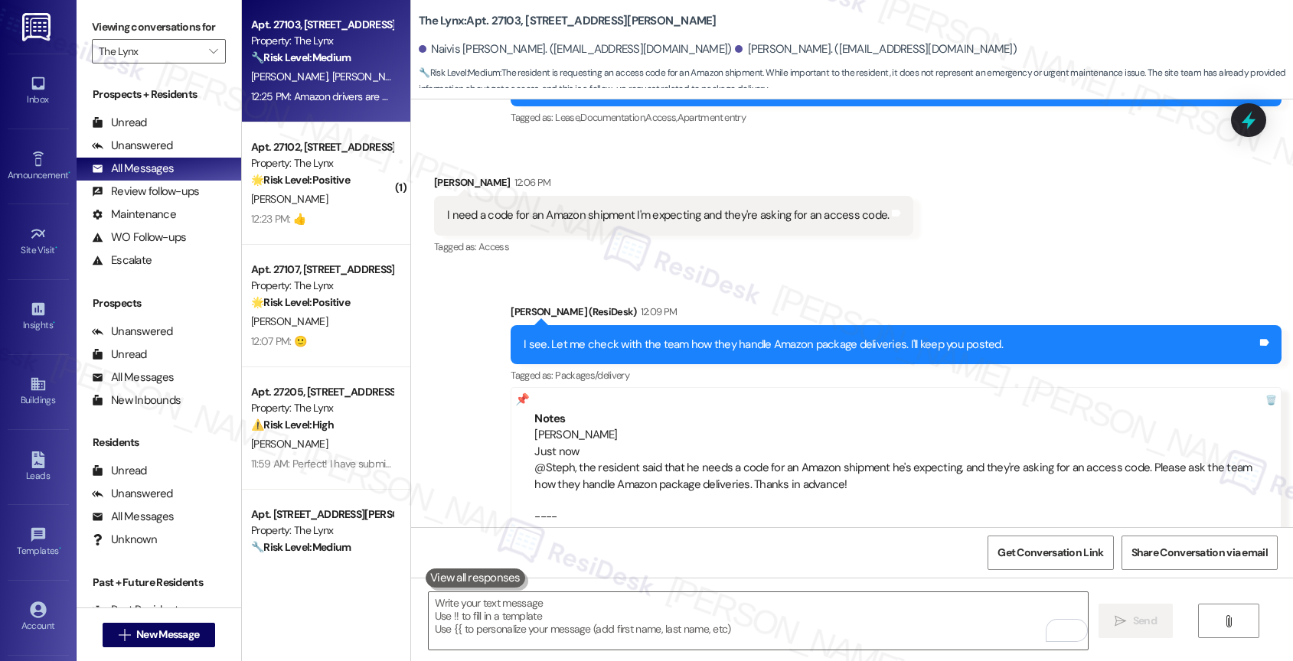
scroll to position [1383, 0]
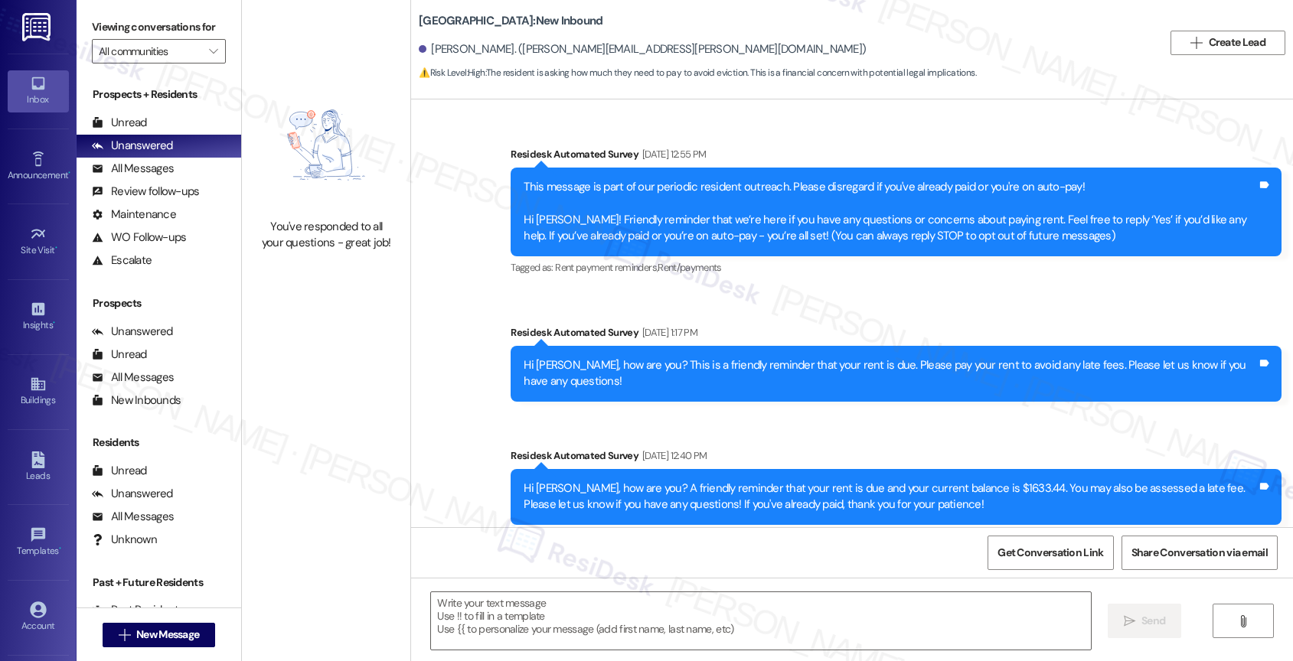
scroll to position [12460, 0]
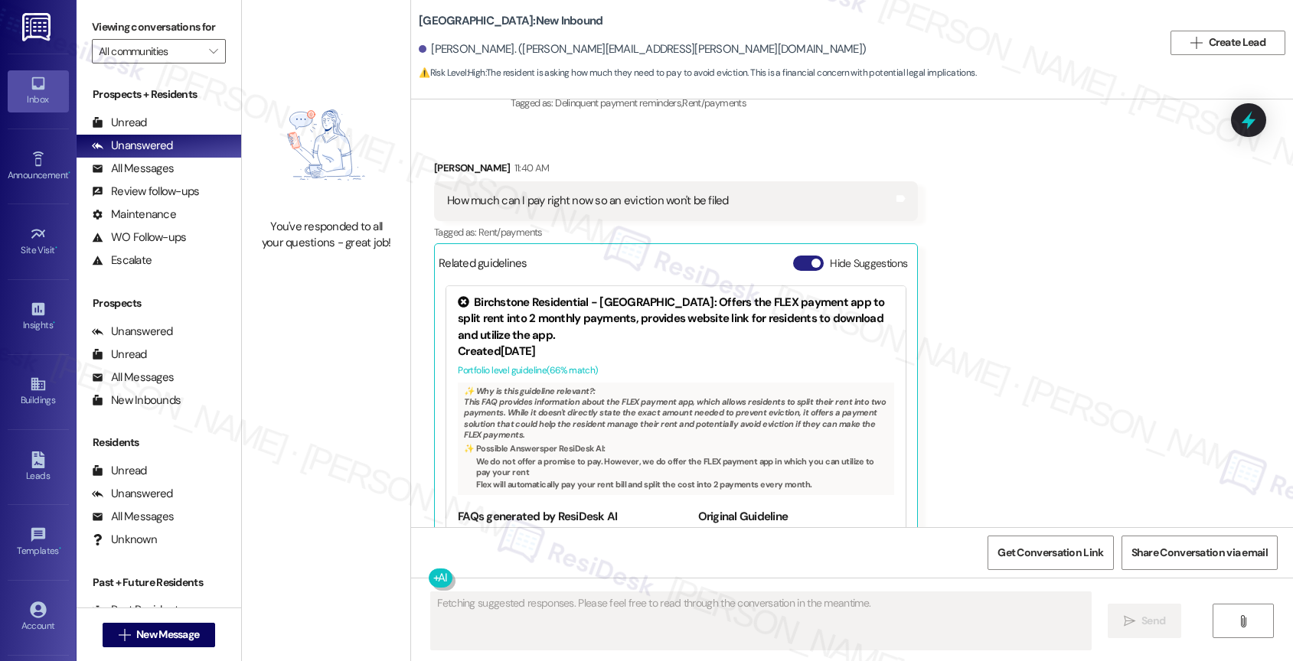
click at [796, 256] on button "Hide Suggestions" at bounding box center [808, 263] width 31 height 15
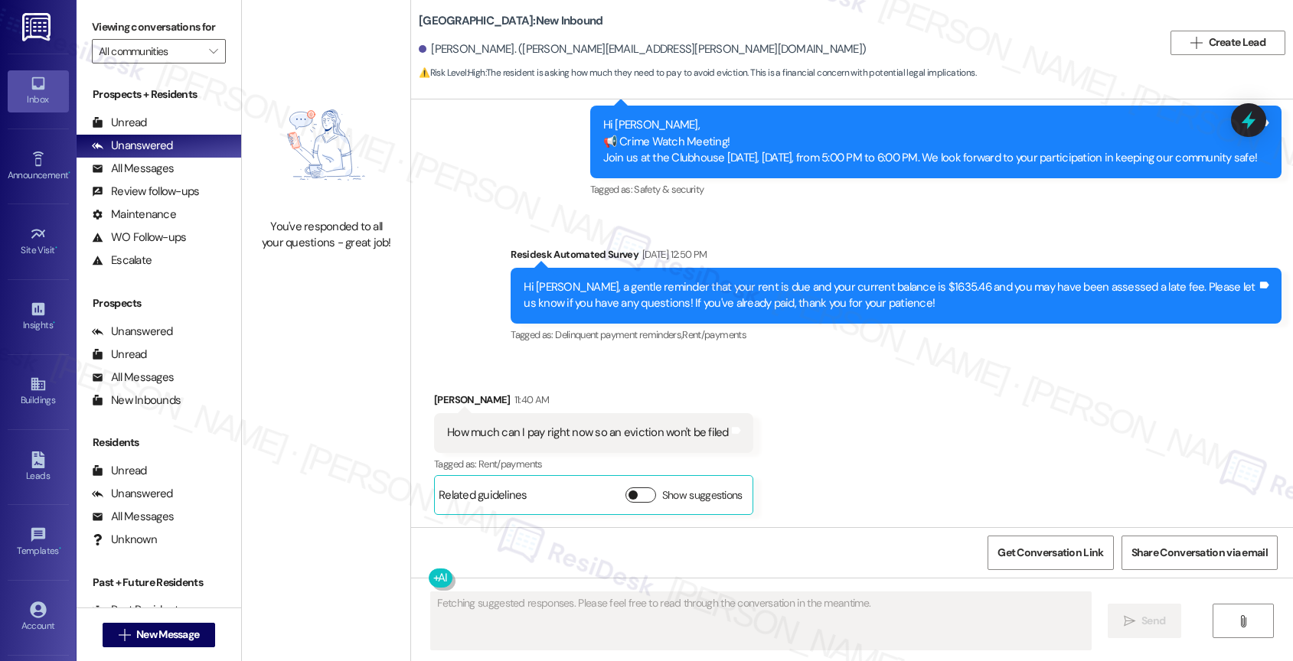
scroll to position [12195, 0]
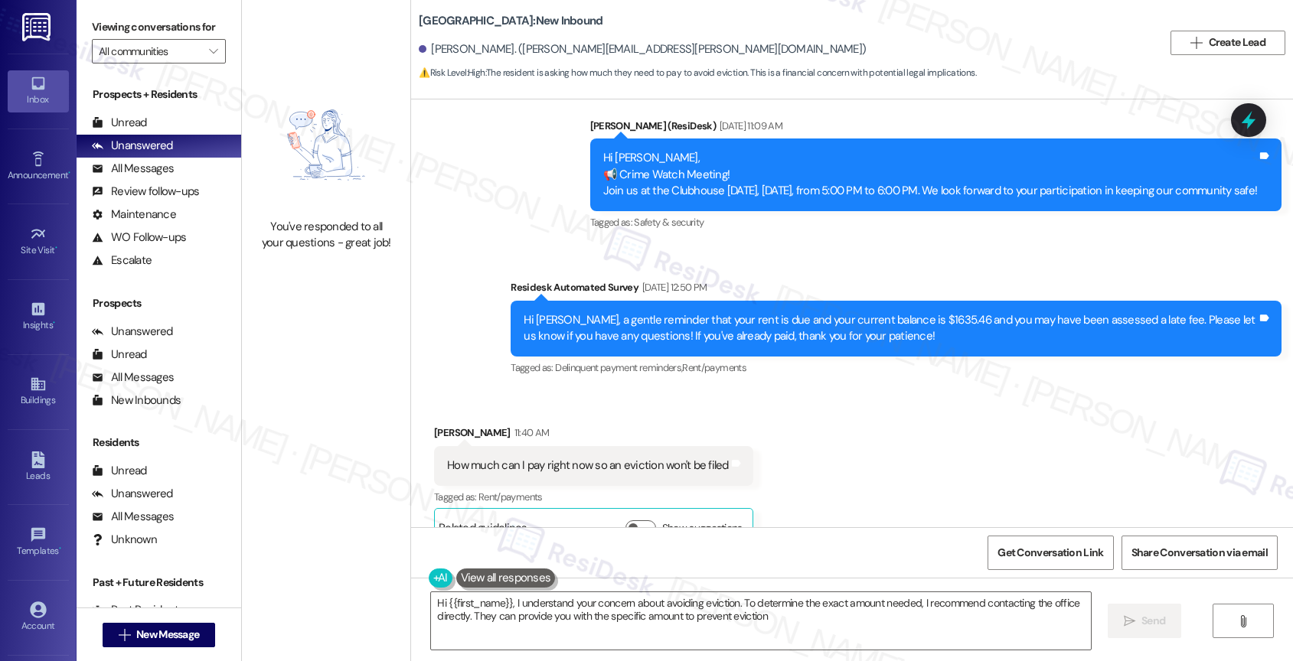
type textarea "Hi {{first_name}}, I understand your concern about avoiding eviction. To determ…"
click at [543, 458] on div "How much can I pay right now so an eviction won't be filed" at bounding box center [588, 466] width 282 height 16
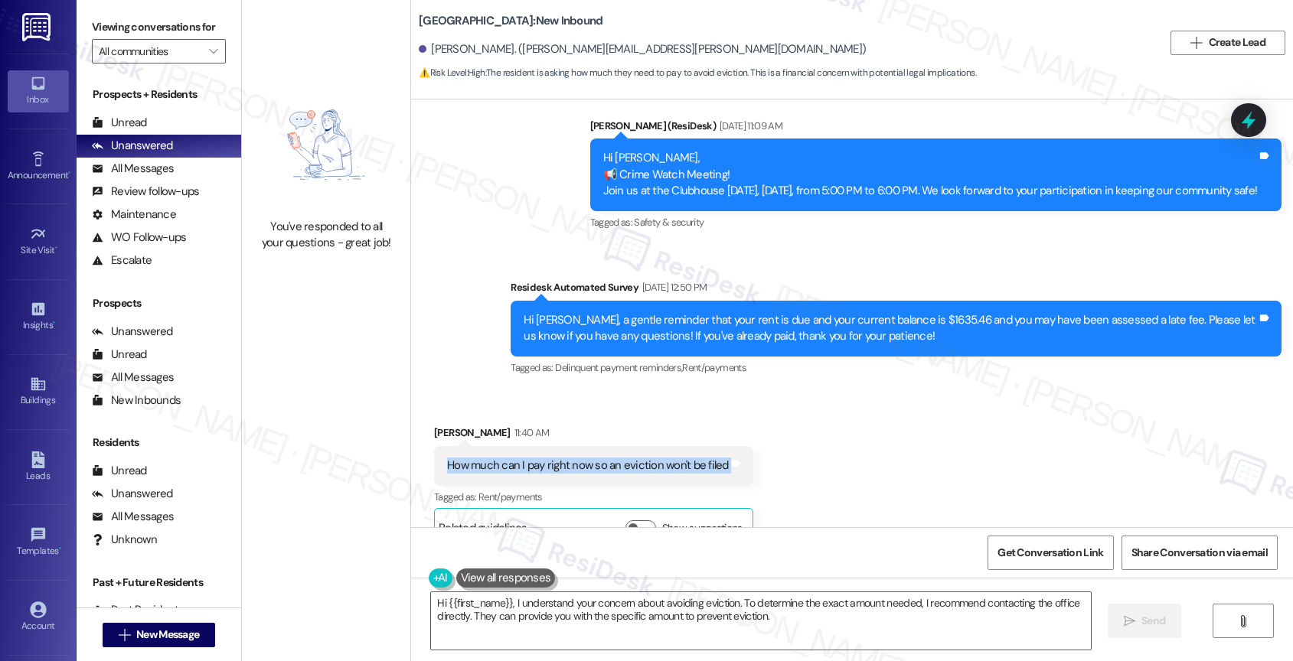
copy div "How much can I pay right now so an eviction won't be filed Tags and notes"
click at [581, 413] on div "Received via SMS [PERSON_NAME] 11:40 AM How much can I pay right now so an evic…" at bounding box center [594, 485] width 342 height 145
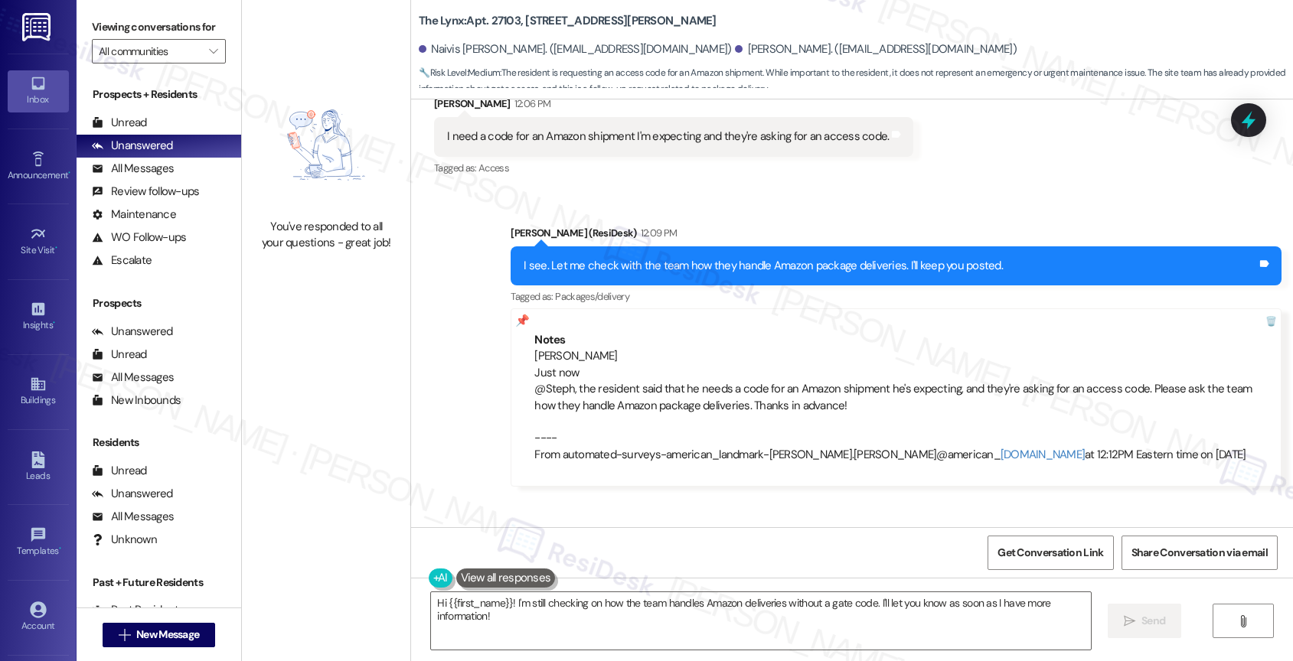
scroll to position [1218, 0]
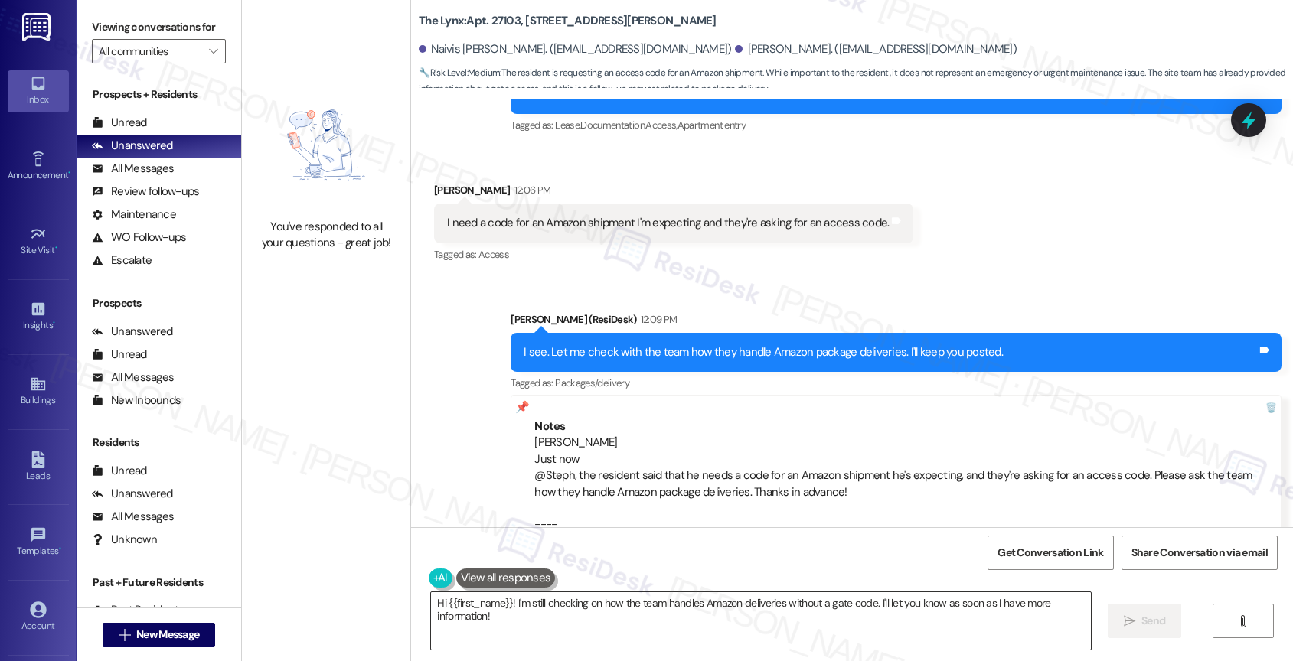
click at [510, 602] on textarea "Hi {{first_name}}! I'm still checking on how the team handles Amazon deliveries…" at bounding box center [761, 620] width 660 height 57
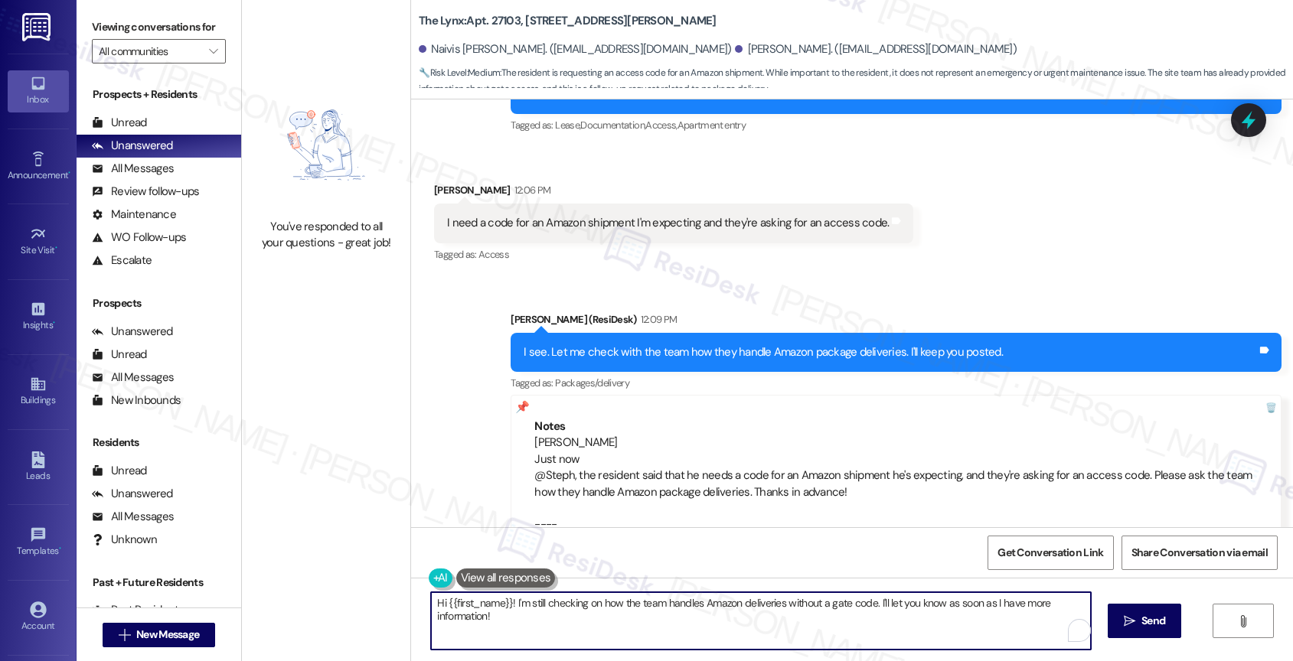
click at [510, 602] on textarea "Hi {{first_name}}! I'm still checking on how the team handles Amazon deliveries…" at bounding box center [761, 620] width 660 height 57
paste textarea "Amazon drivers have a code provided, they also utilize the package lockers loca…"
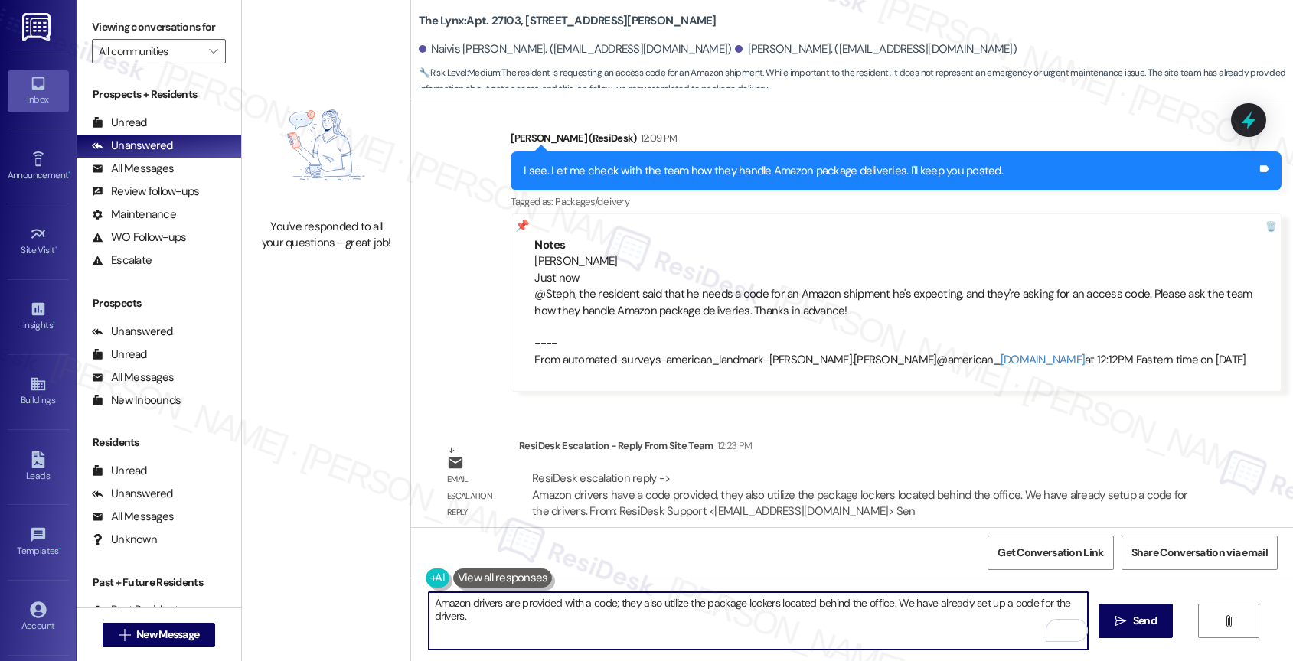
click at [628, 620] on textarea "Amazon drivers are provided with a code; they also utilize the package lockers …" at bounding box center [759, 620] width 660 height 57
type textarea "Amazon drivers are provided with a code; they also utilize the package lockers …"
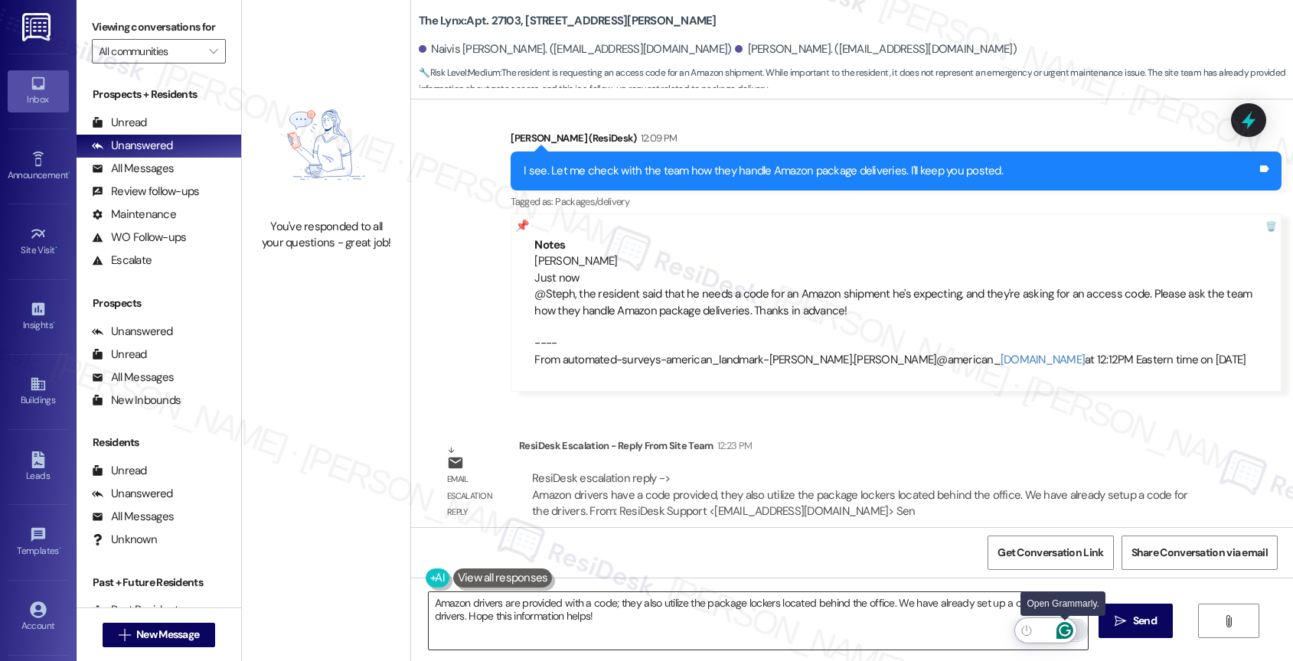
click at [1069, 630] on icon "Open Grammarly. 0 Suggestions." at bounding box center [1064, 630] width 11 height 11
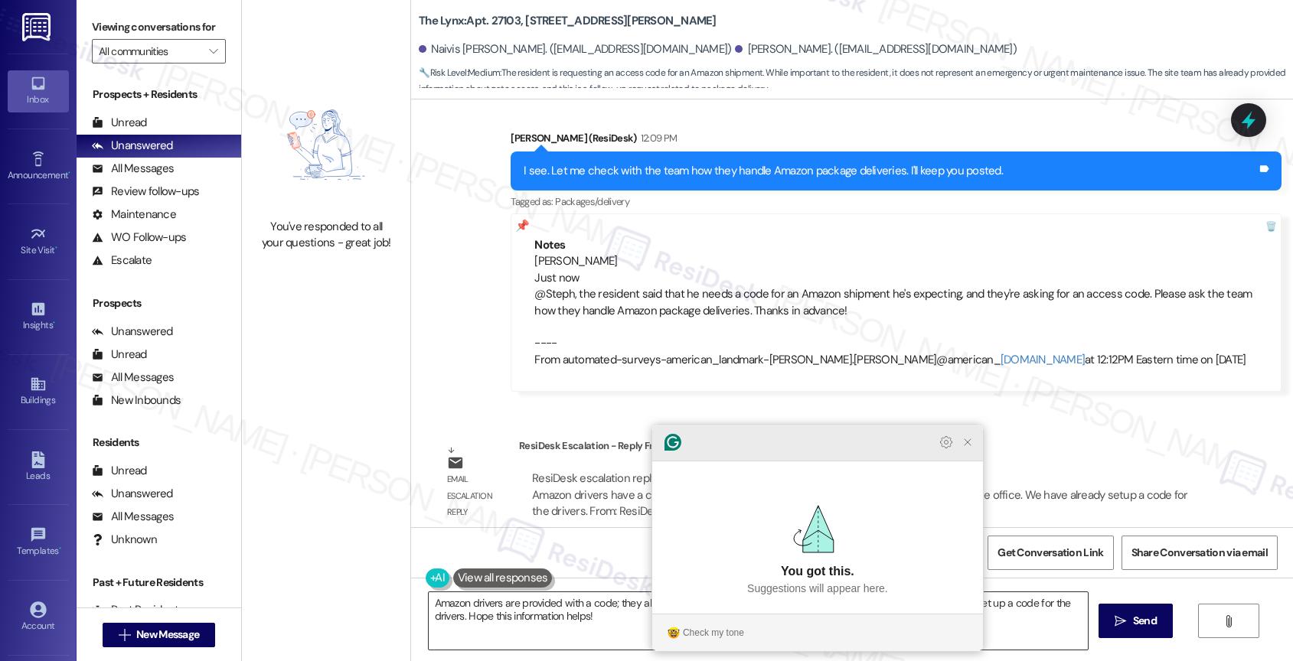
click at [971, 449] on icon "Close Grammarly Assistant" at bounding box center [967, 442] width 12 height 12
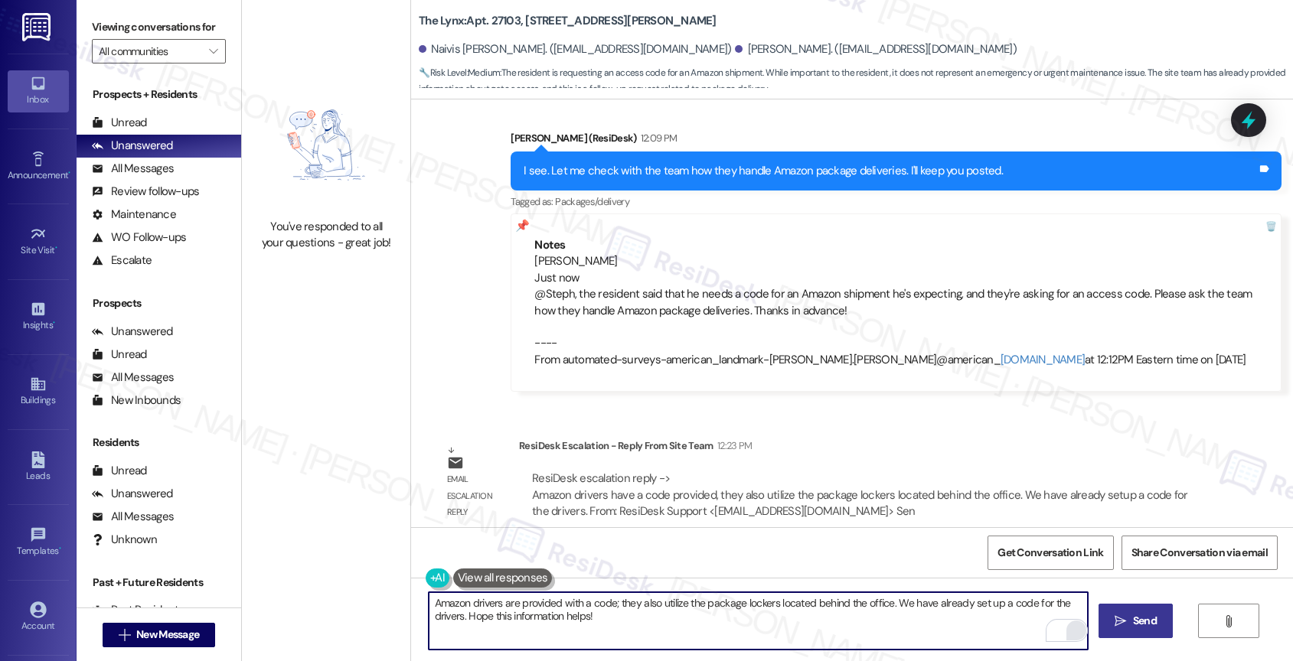
click at [1117, 625] on icon "" at bounding box center [1119, 621] width 11 height 12
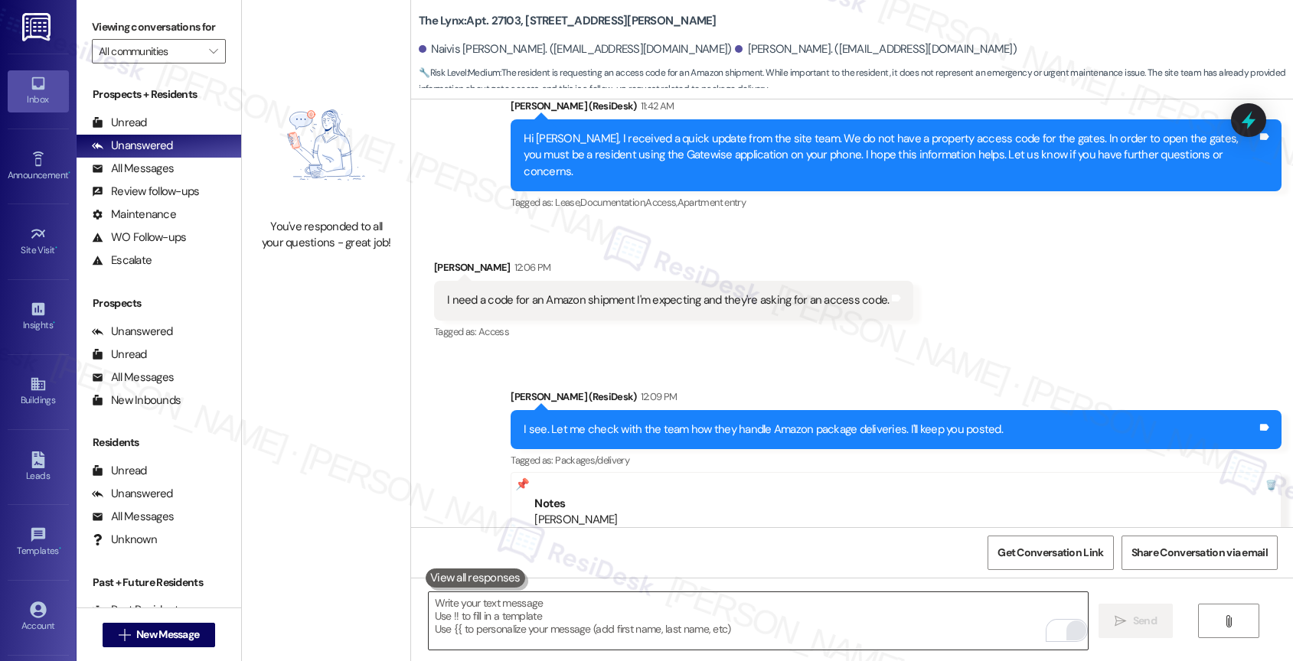
scroll to position [1522, 0]
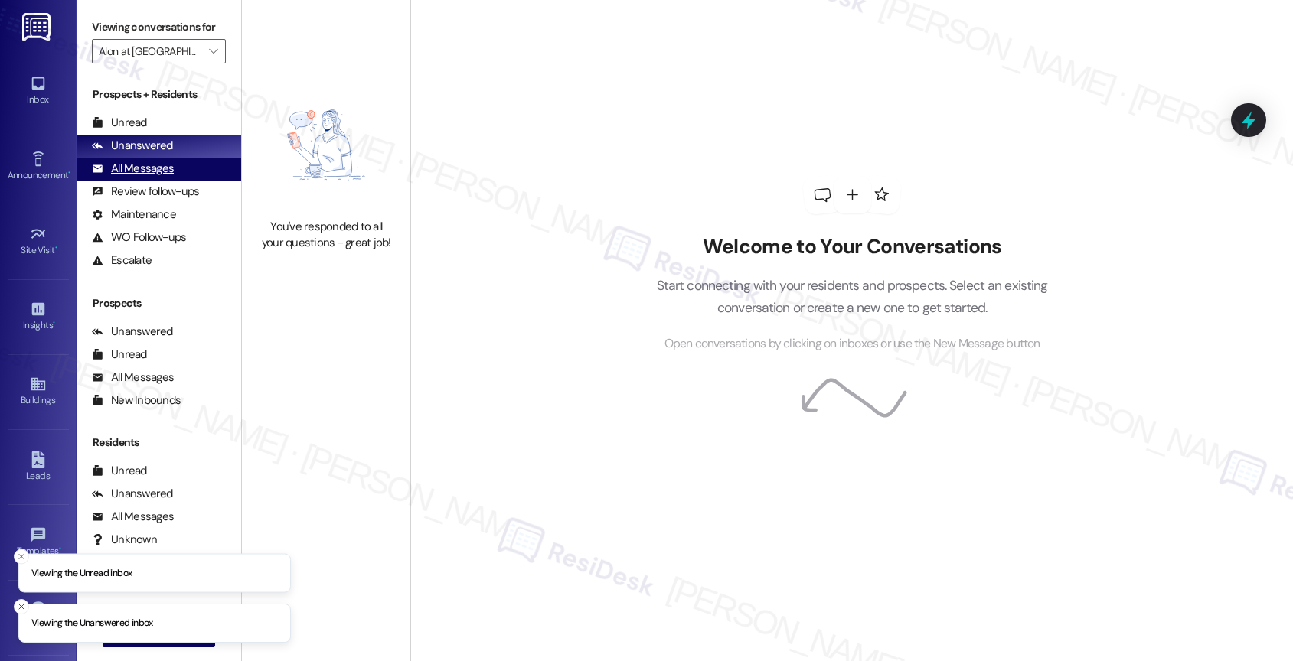
click at [149, 177] on div "All Messages" at bounding box center [133, 169] width 82 height 16
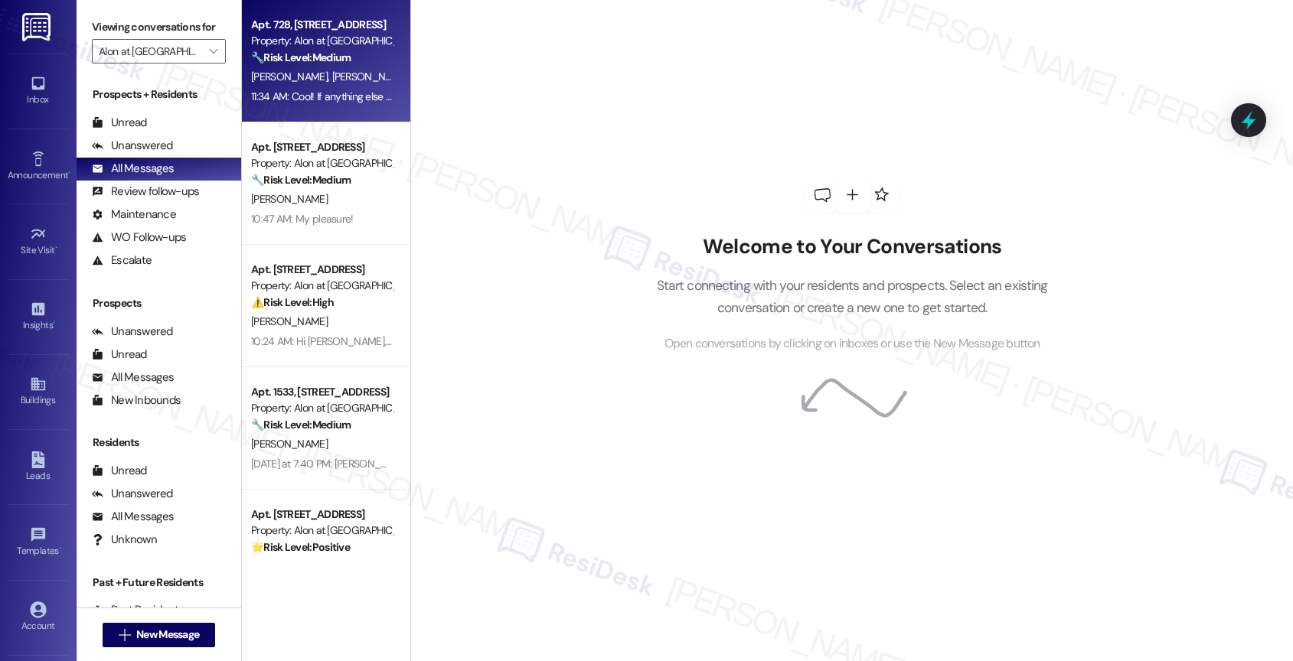
click at [332, 77] on span "[PERSON_NAME]" at bounding box center [370, 77] width 77 height 14
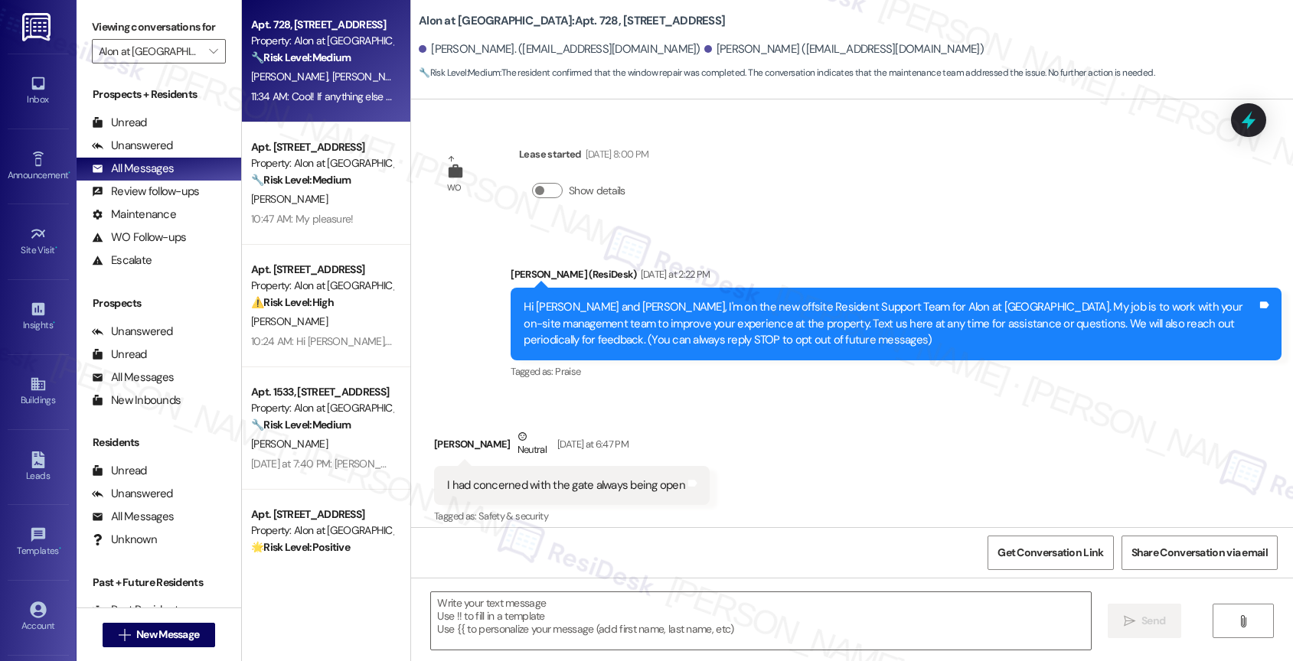
type textarea "Fetching suggested responses. Please feel free to read through the conversation…"
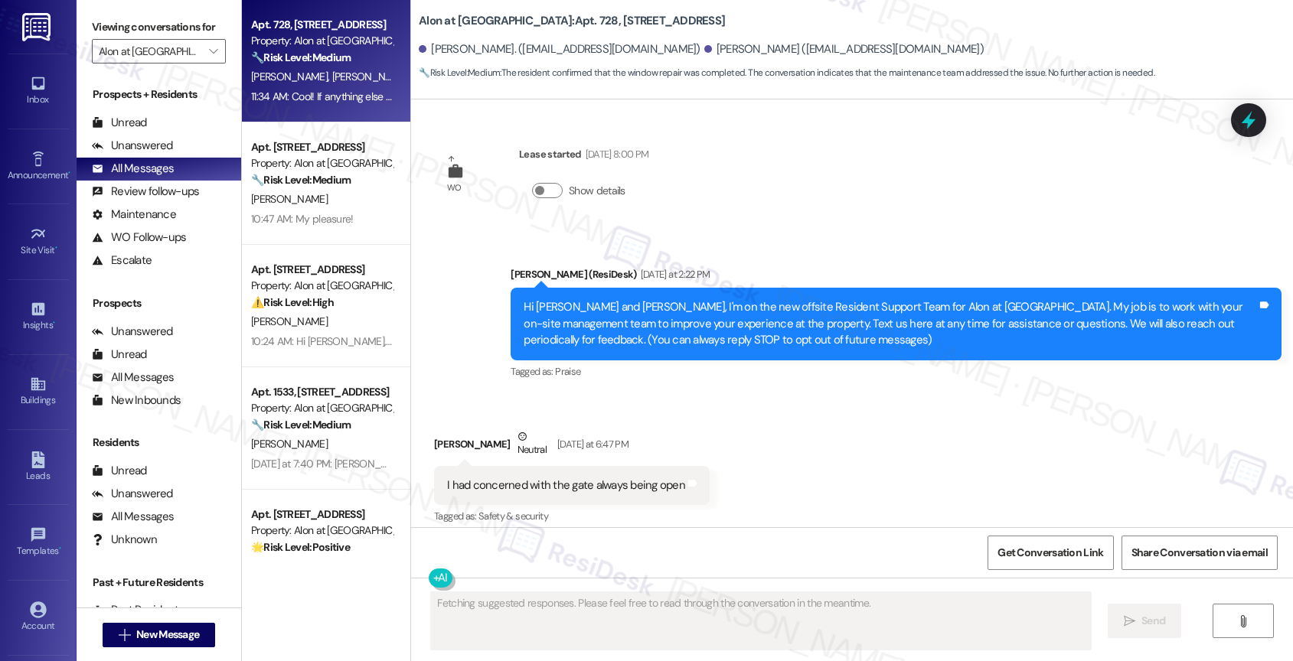
scroll to position [1297, 0]
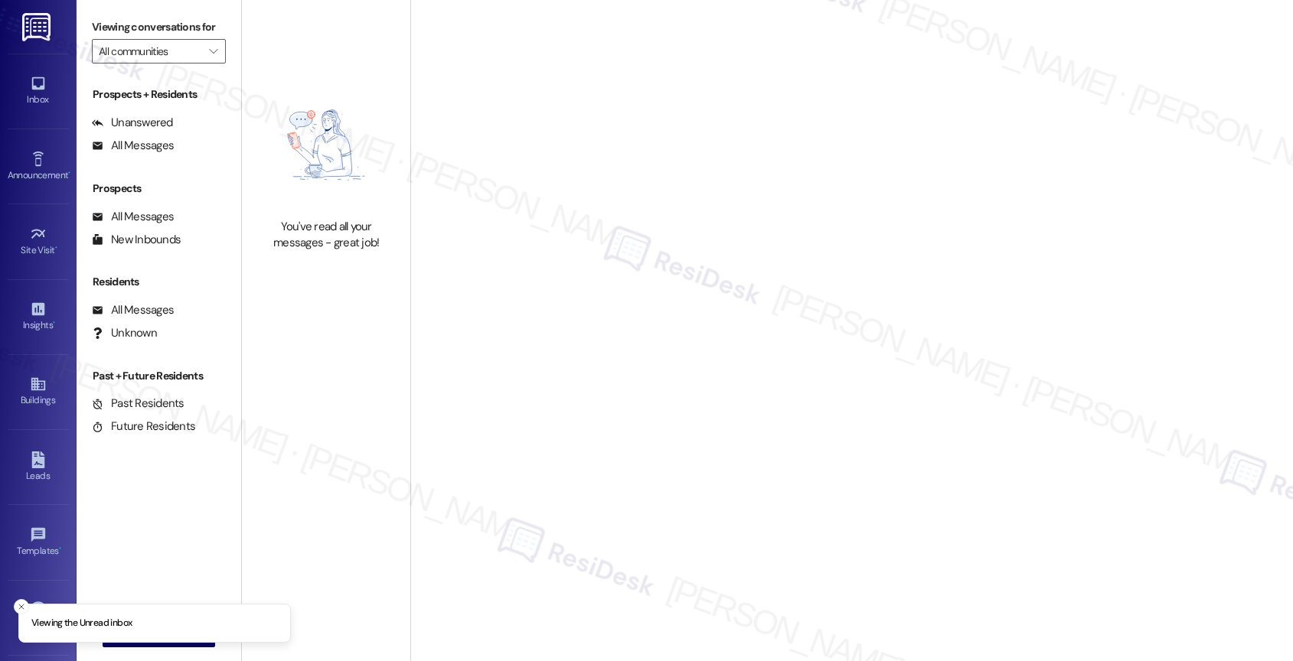
type input "Royal Palms"
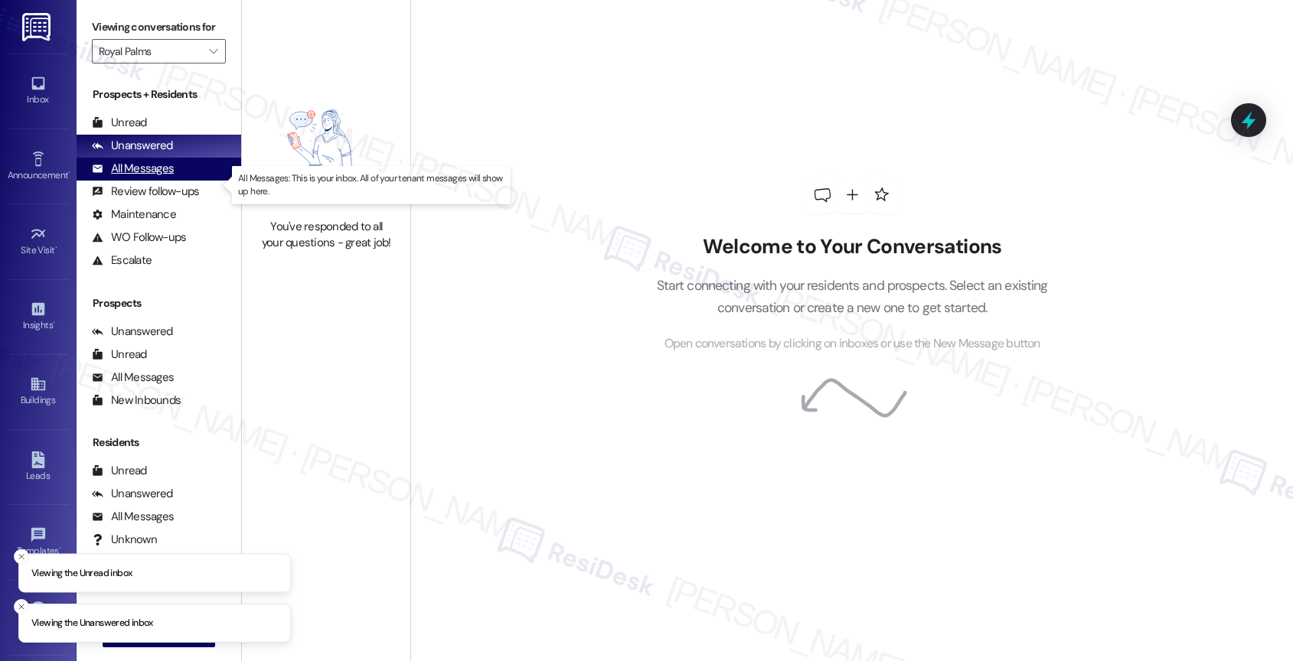
click at [168, 177] on div "All Messages" at bounding box center [133, 169] width 82 height 16
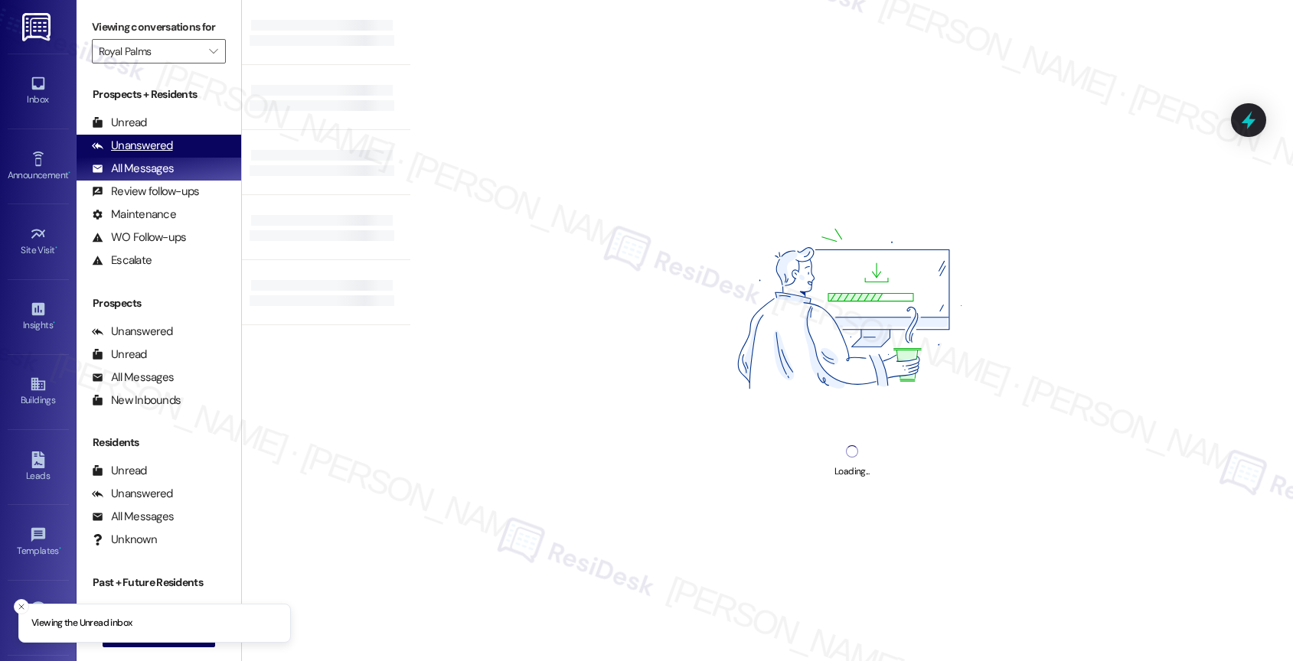
click at [164, 154] on div "Unanswered" at bounding box center [132, 146] width 81 height 16
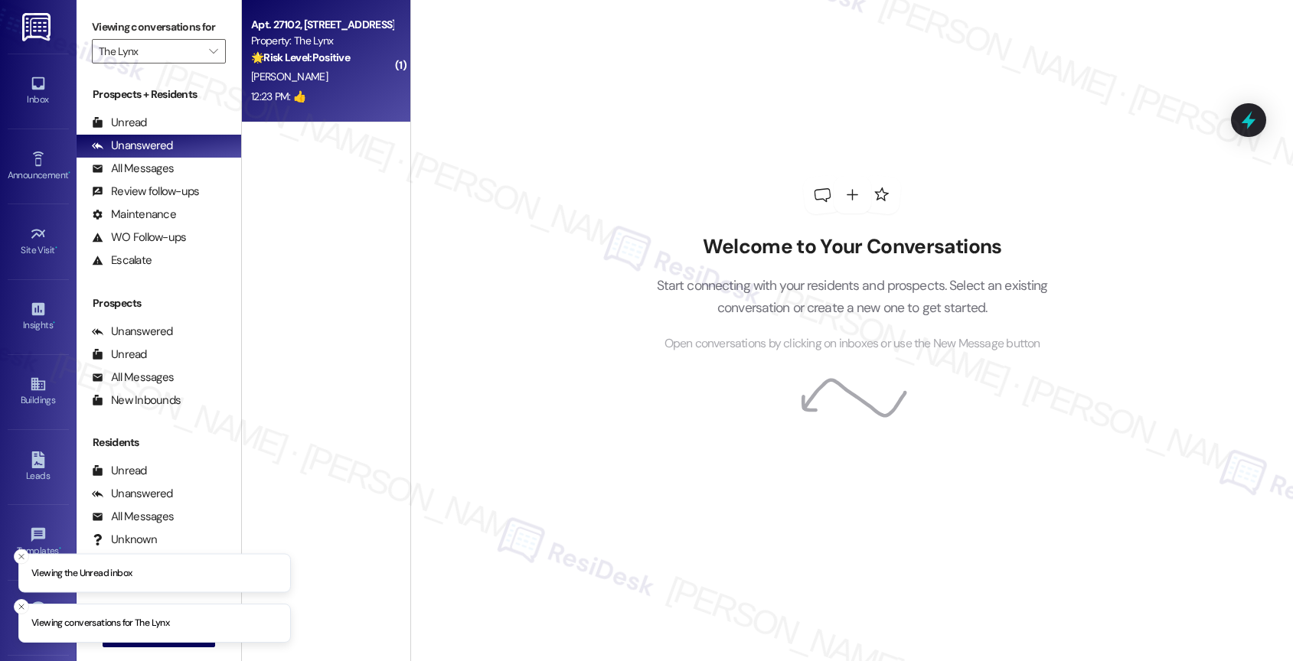
click at [339, 77] on div "[PERSON_NAME]" at bounding box center [322, 76] width 145 height 19
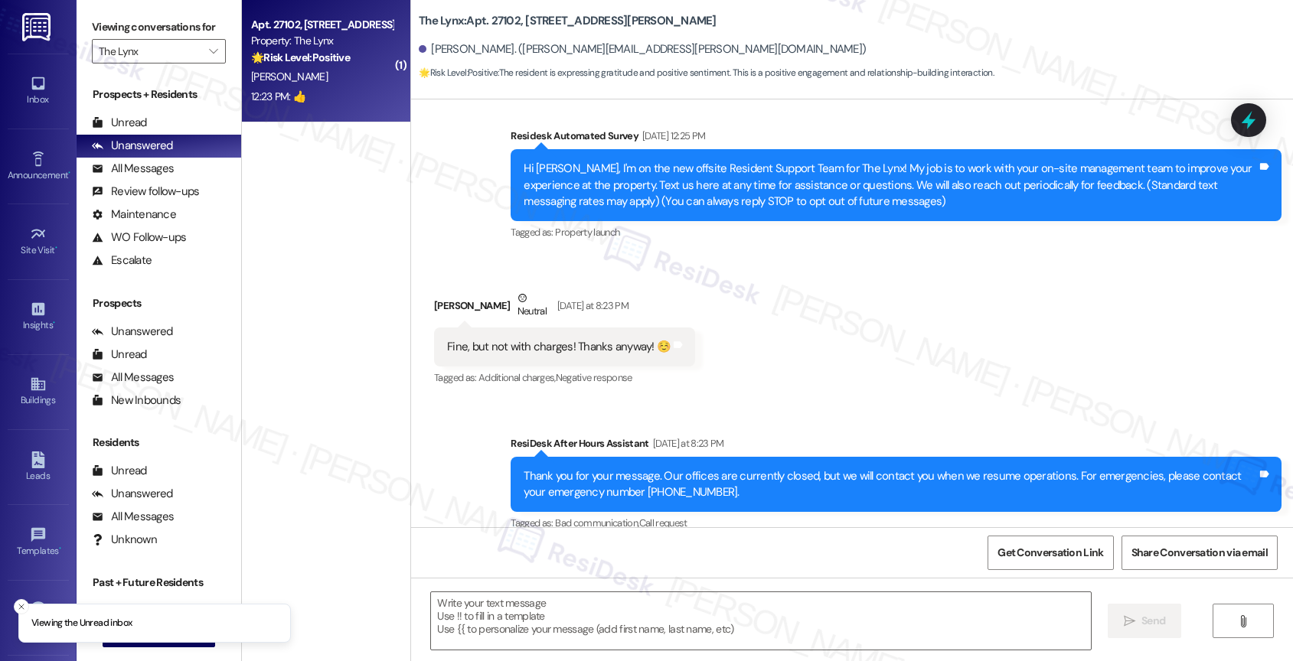
type textarea "Fetching suggested responses. Please feel free to read through the conversation…"
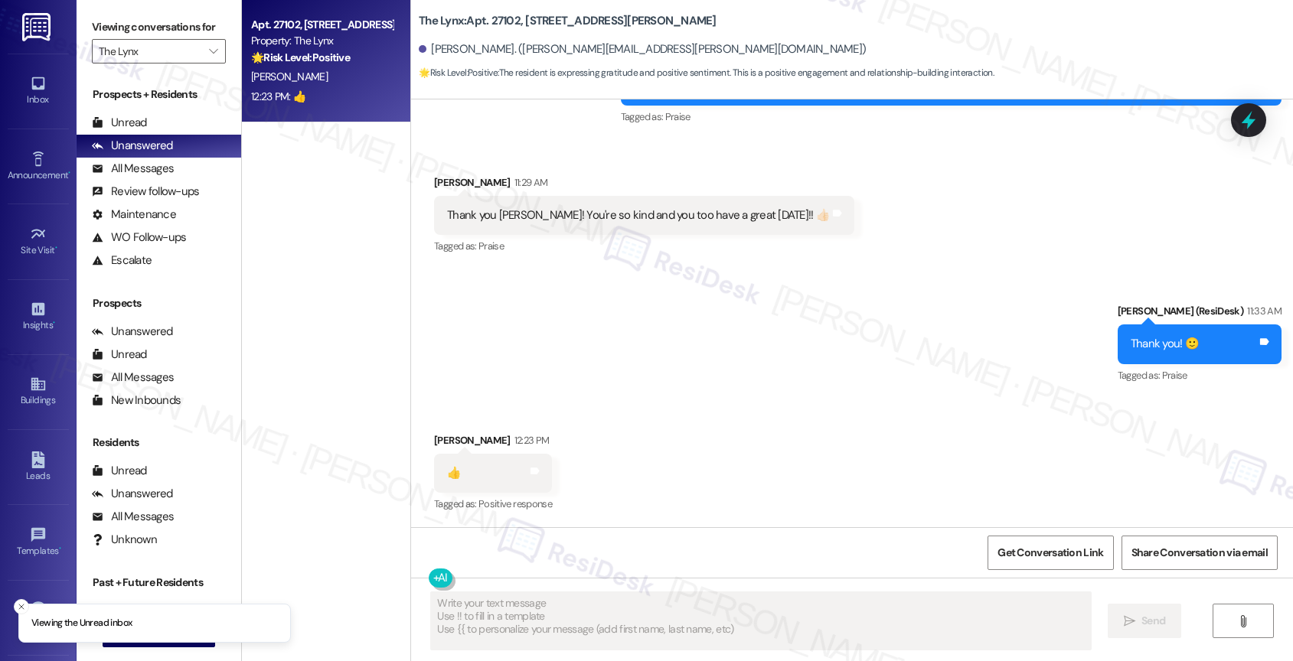
scroll to position [765, 0]
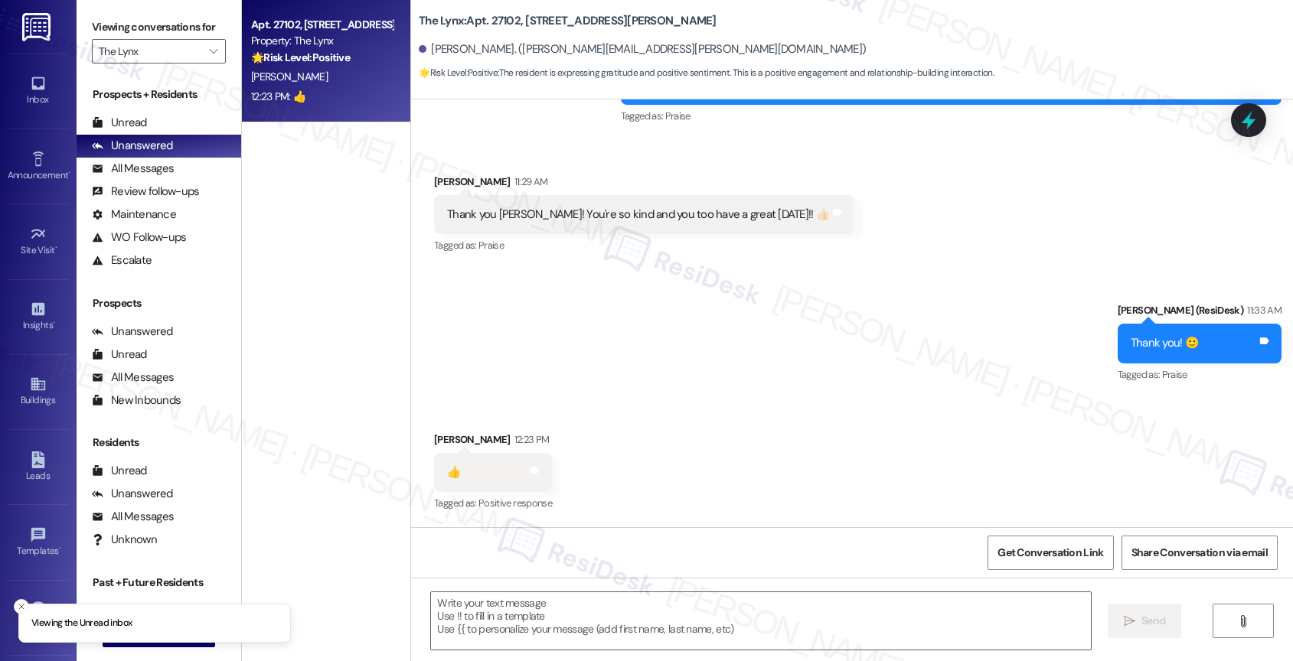
click at [683, 394] on div "Sent via SMS [PERSON_NAME] (ResiDesk) 11:33 AM Thank you! 🙂 Tags and notes Tagg…" at bounding box center [852, 332] width 882 height 129
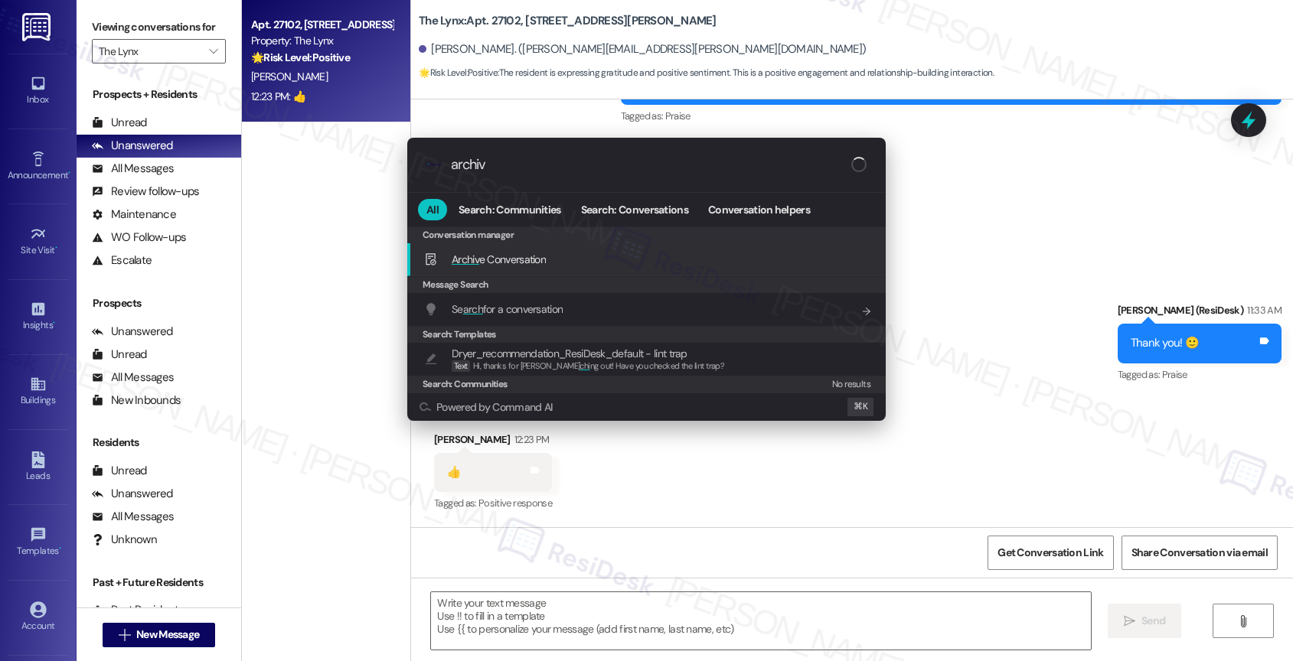
type input "archive"
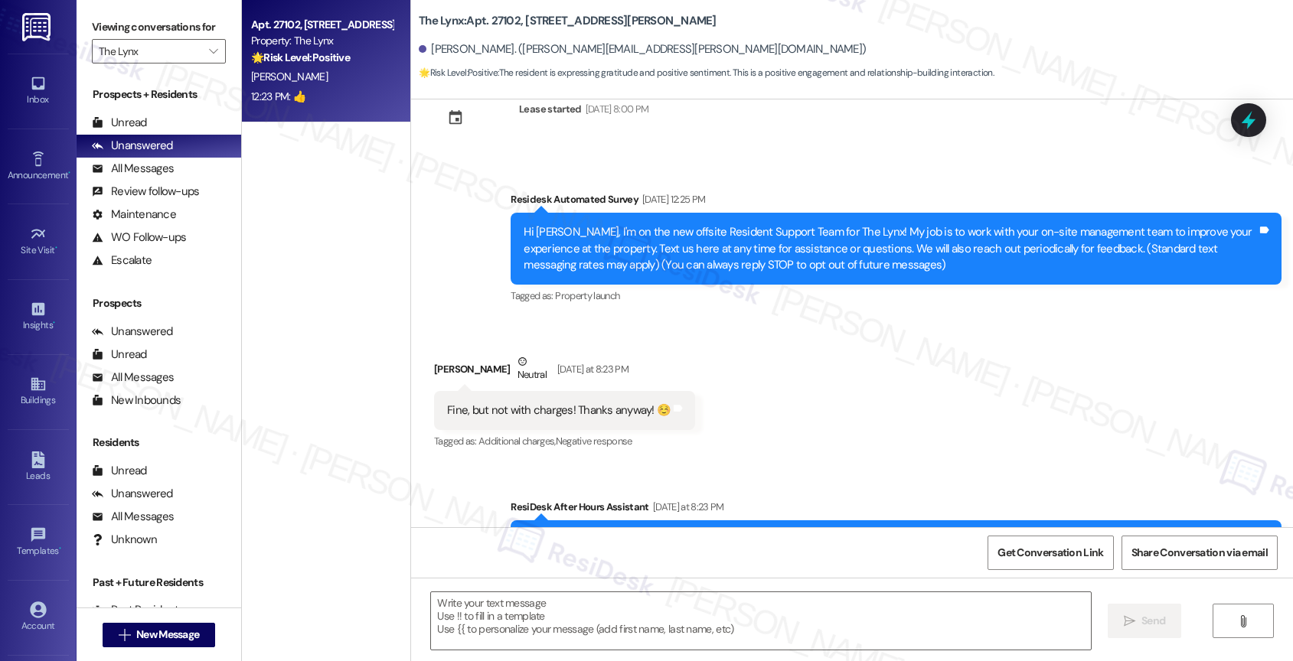
scroll to position [0, 0]
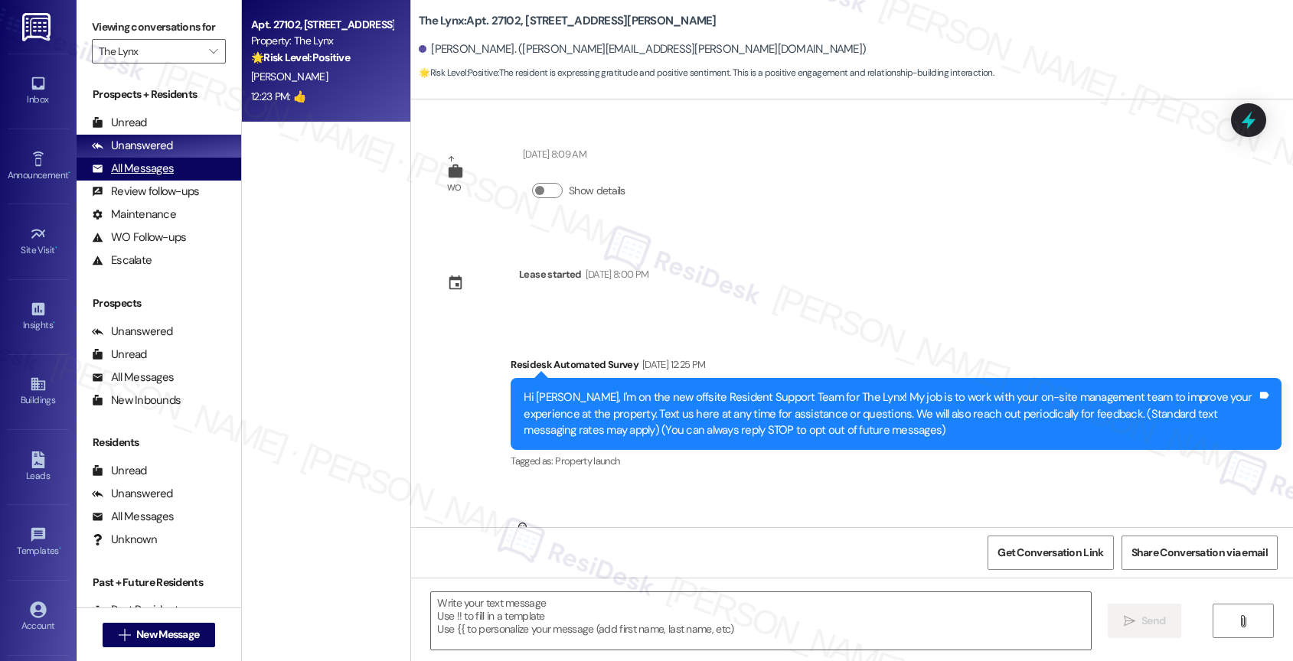
click at [152, 177] on div "All Messages" at bounding box center [133, 169] width 82 height 16
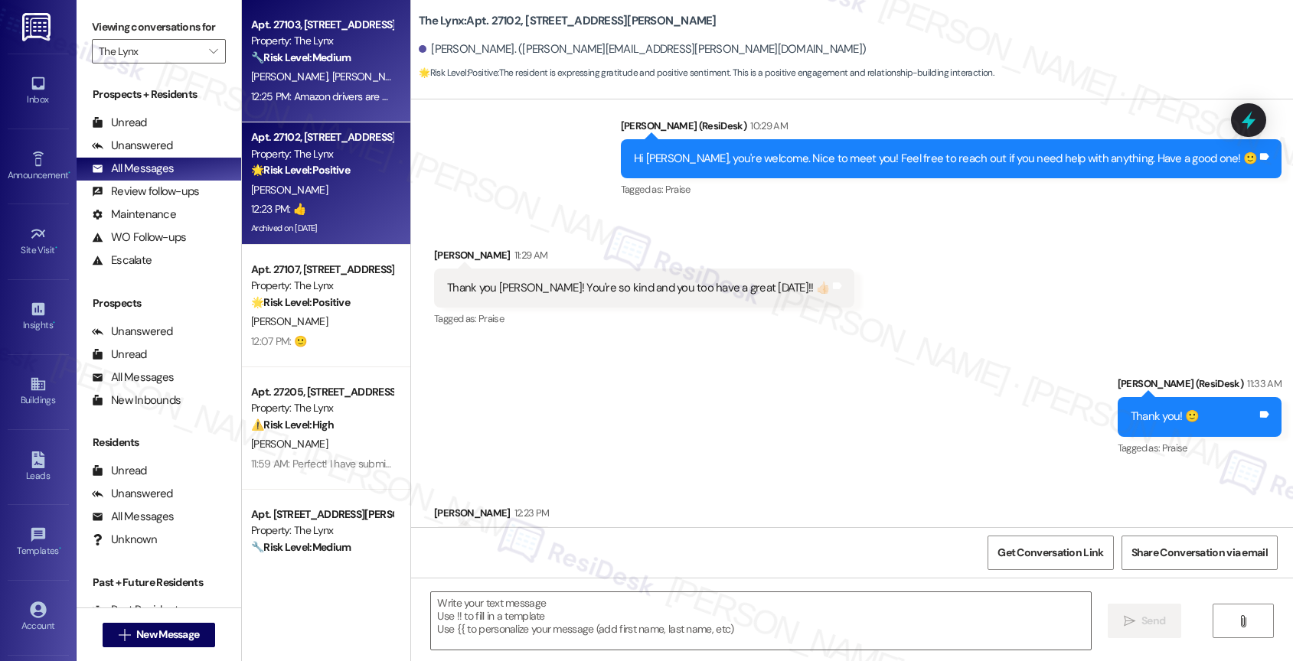
type textarea "Fetching suggested responses. Please feel free to read through the conversation…"
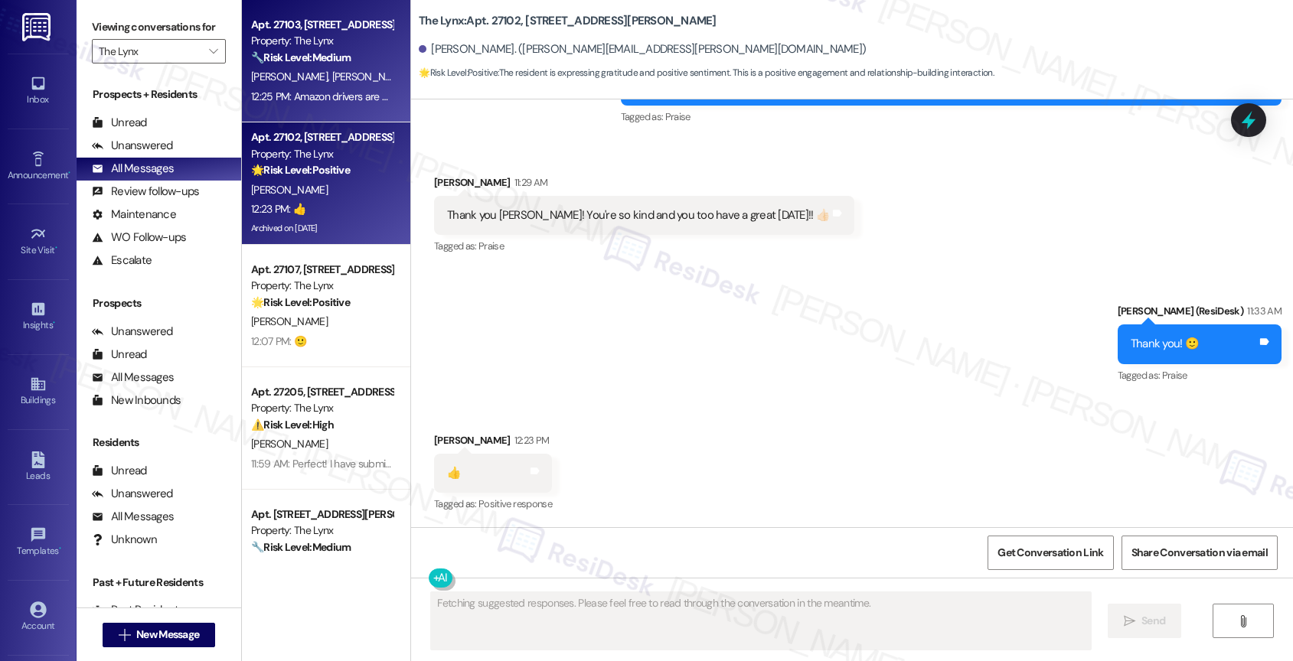
click at [332, 73] on span "[PERSON_NAME]" at bounding box center [370, 77] width 77 height 14
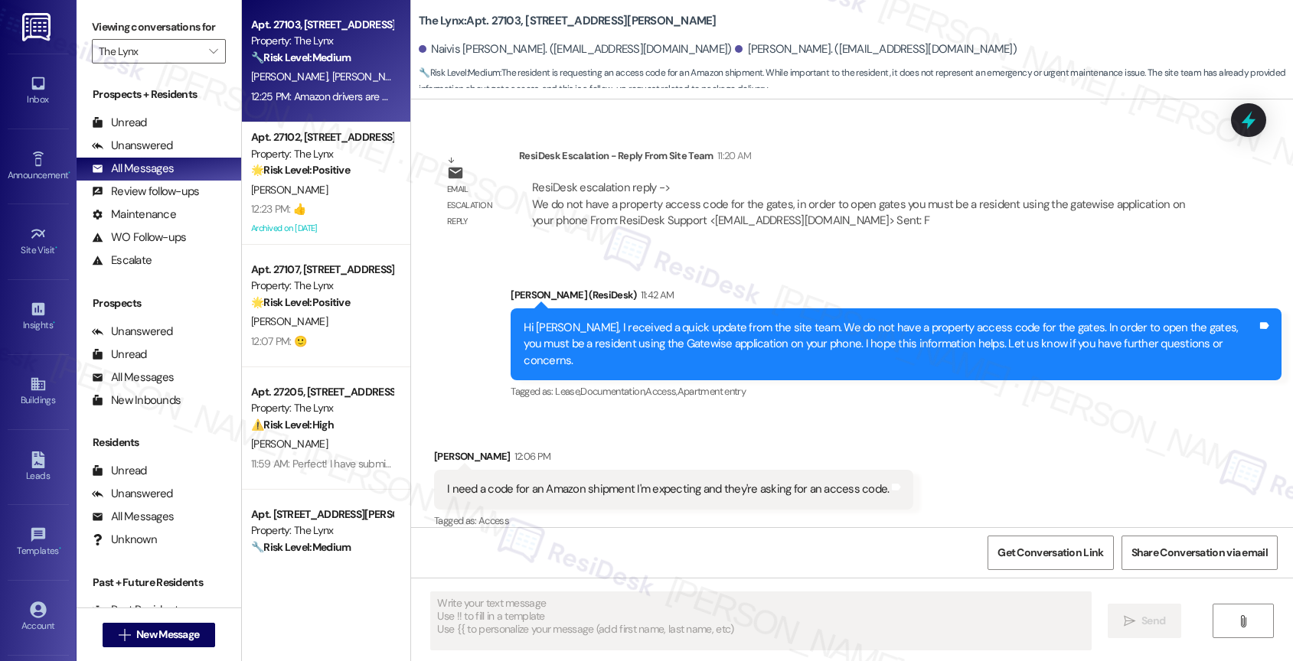
scroll to position [1545, 0]
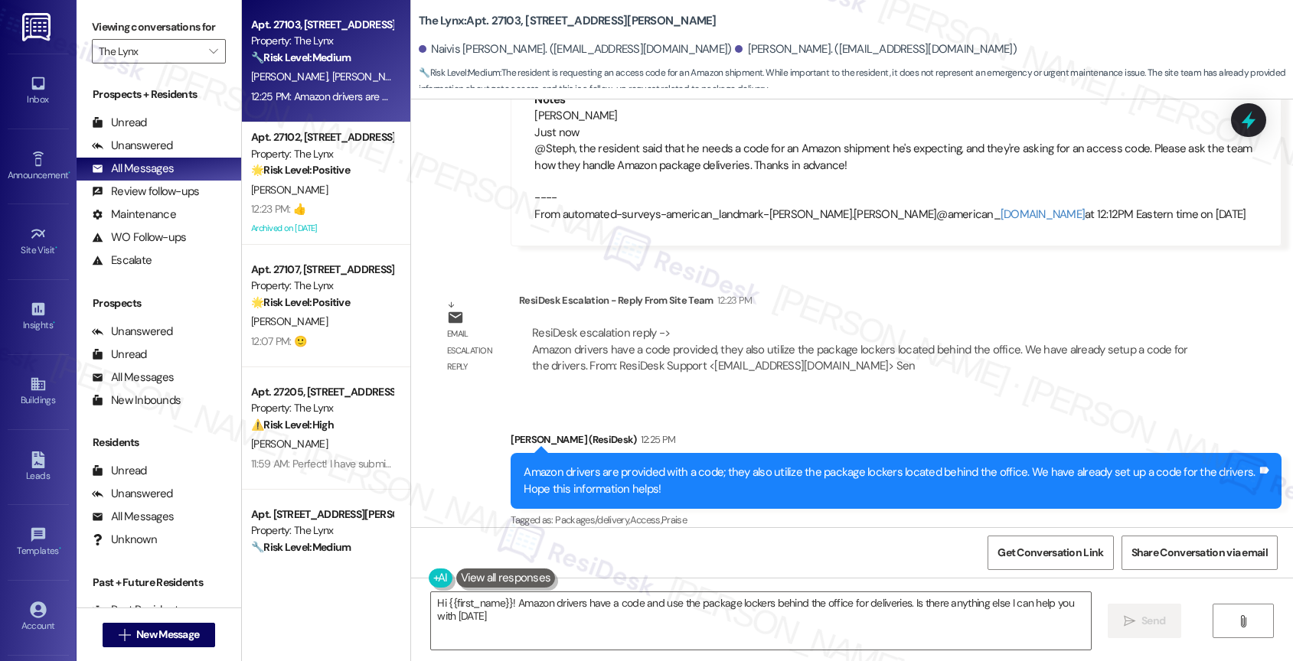
type textarea "Hi {{first_name}}! Amazon drivers have a code and use the package lockers behin…"
click at [163, 154] on div "Unanswered" at bounding box center [132, 146] width 81 height 16
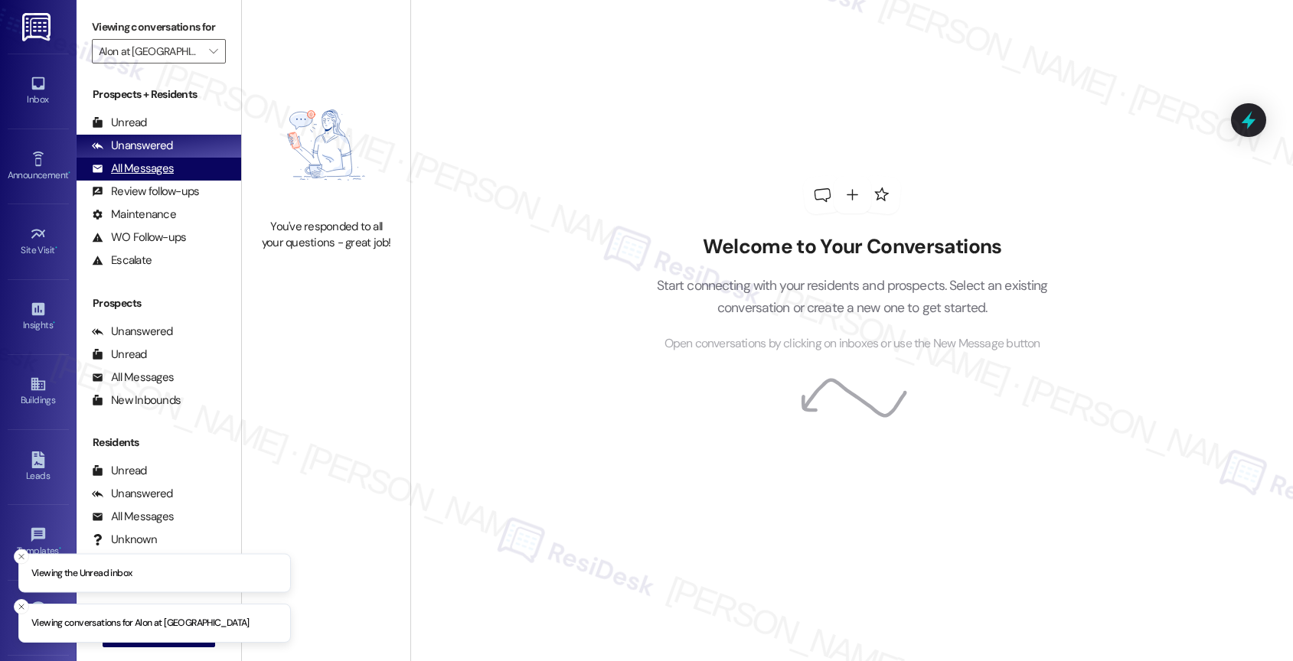
click at [168, 177] on div "All Messages" at bounding box center [133, 169] width 82 height 16
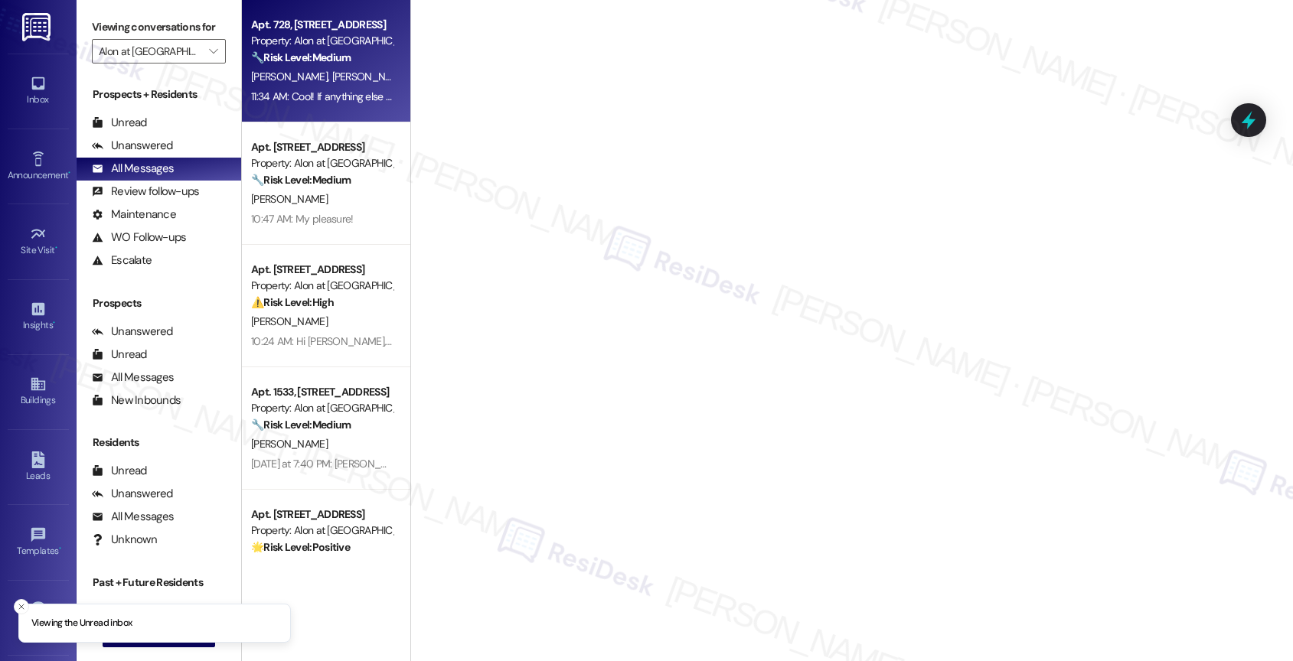
click at [332, 80] on span "[PERSON_NAME]" at bounding box center [370, 77] width 77 height 14
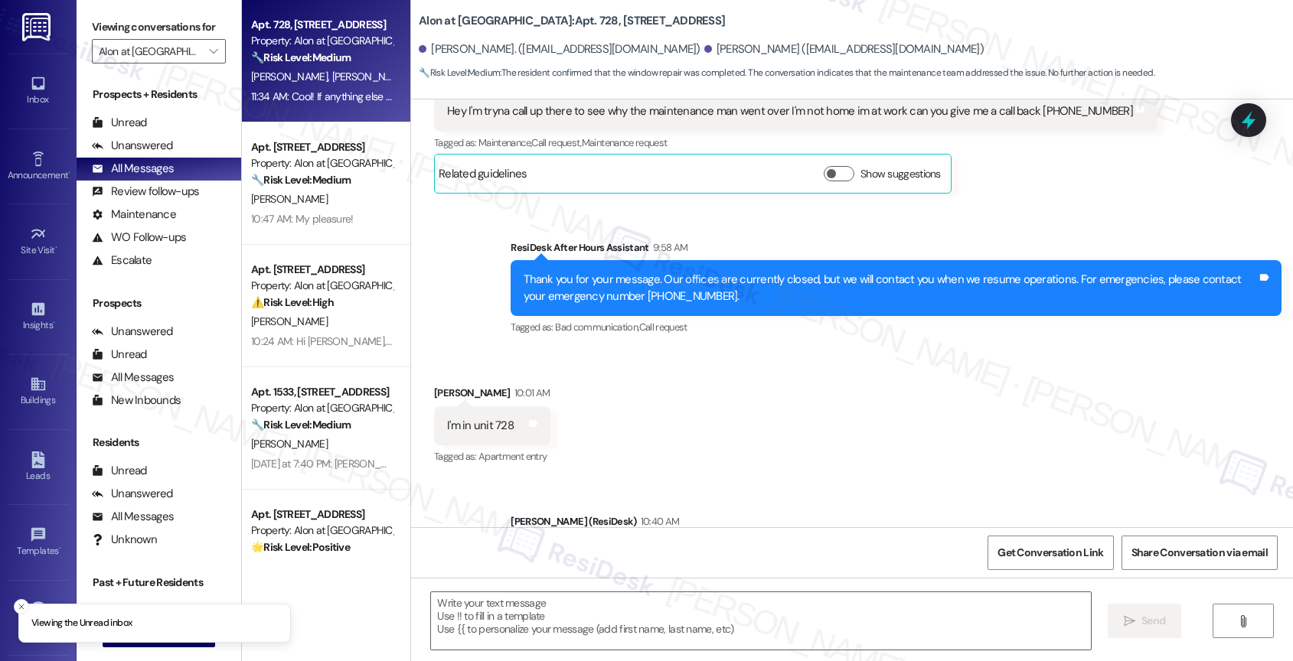
type textarea "Fetching suggested responses. Please feel free to read through the conversation…"
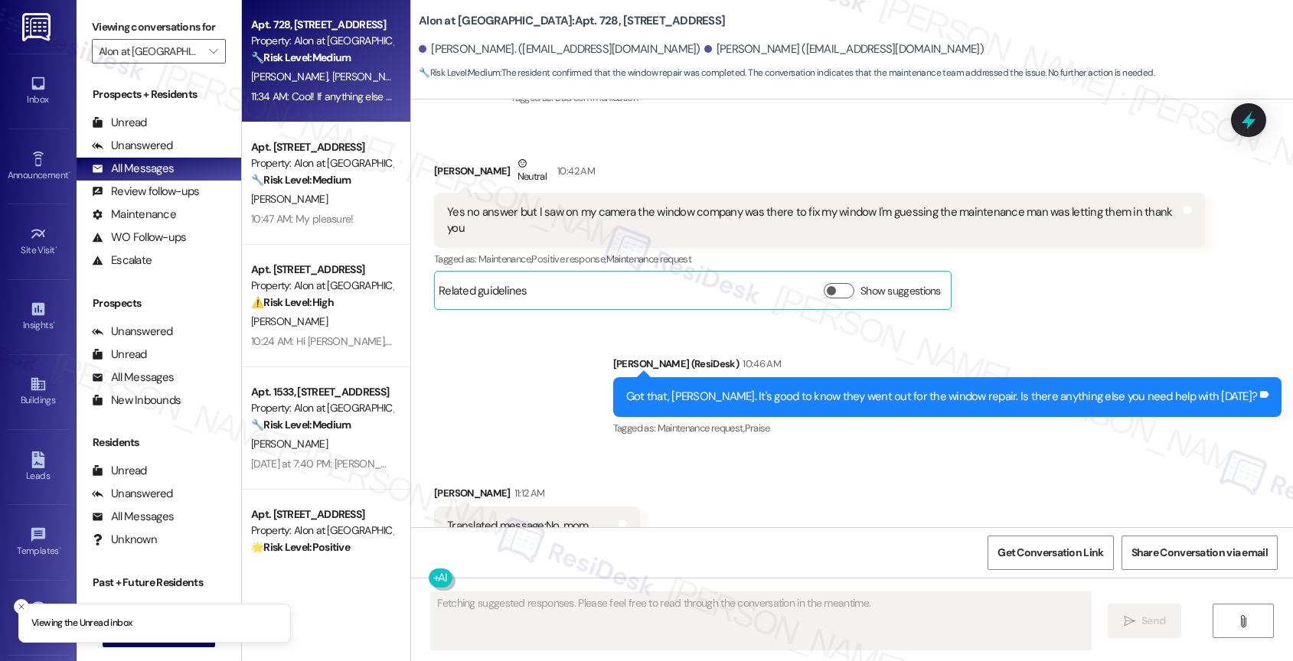
scroll to position [1297, 0]
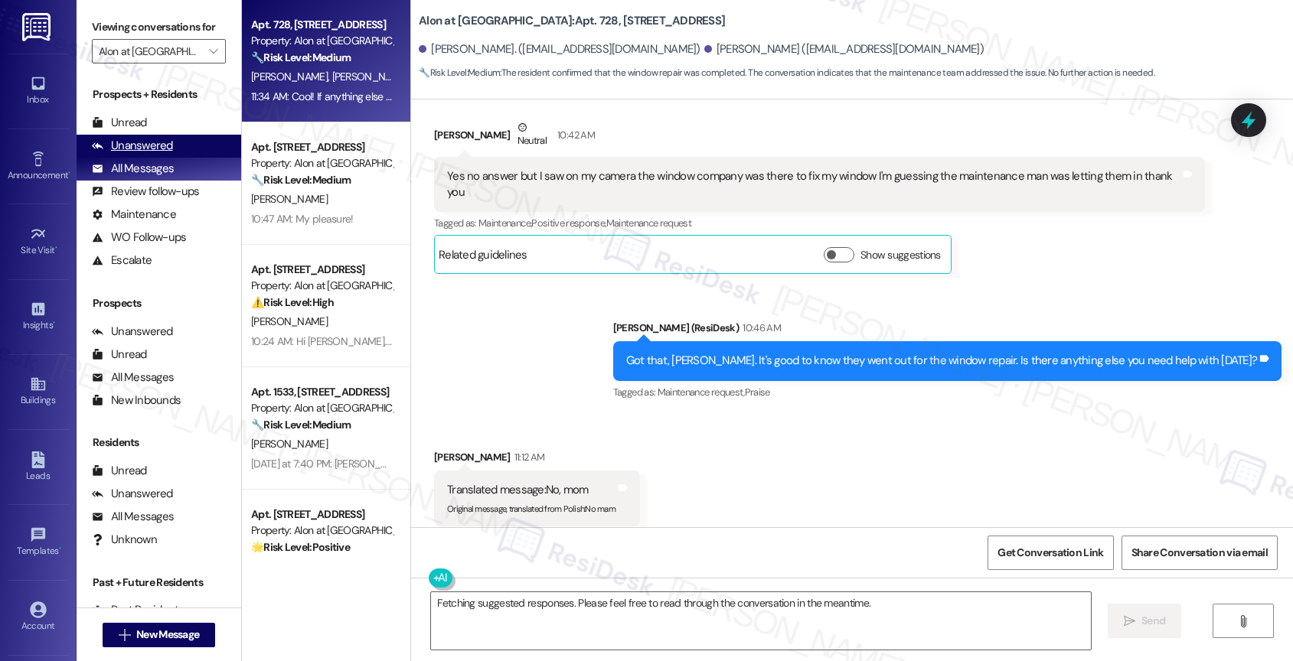
click at [146, 154] on div "Unanswered" at bounding box center [132, 146] width 81 height 16
